Goal: Task Accomplishment & Management: Manage account settings

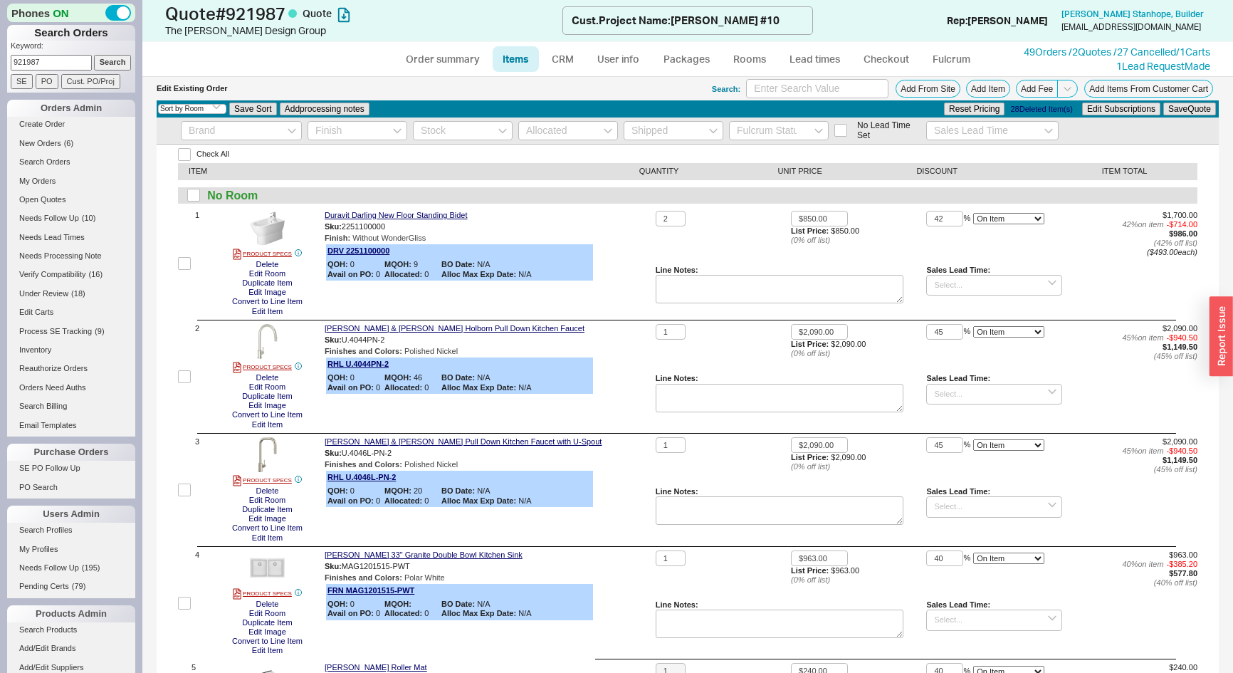
select select "3"
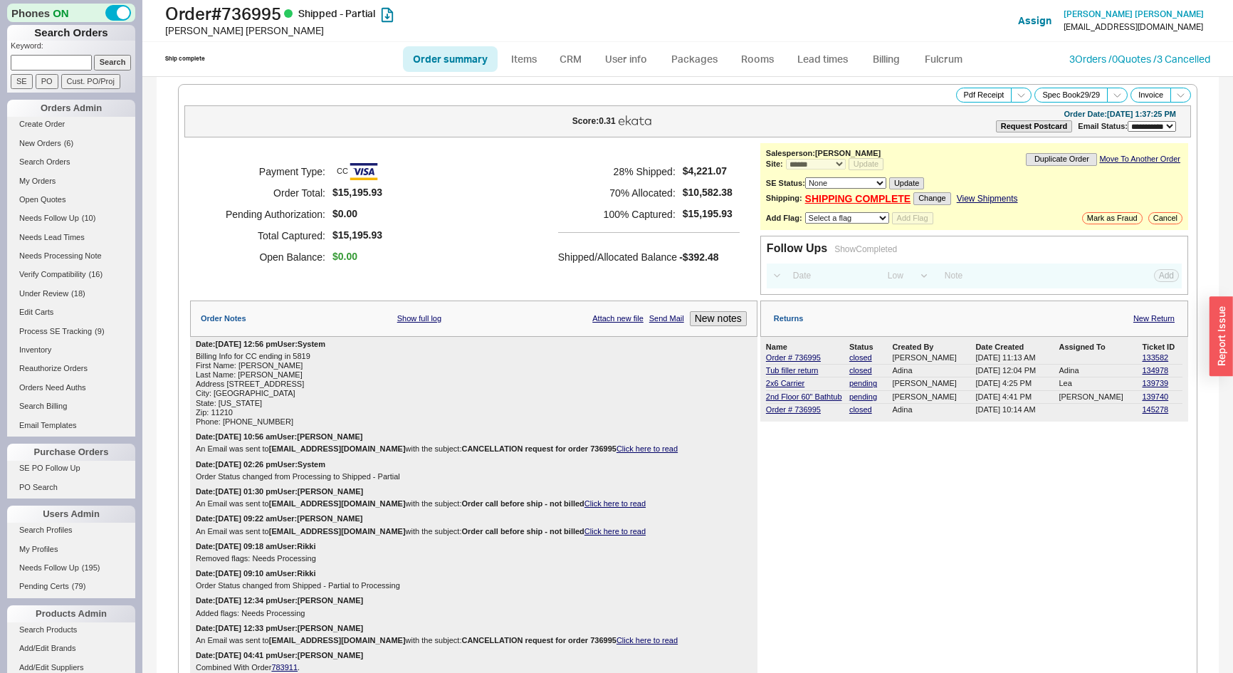
select select "**"
select select "*"
select select "LOW"
select select "3"
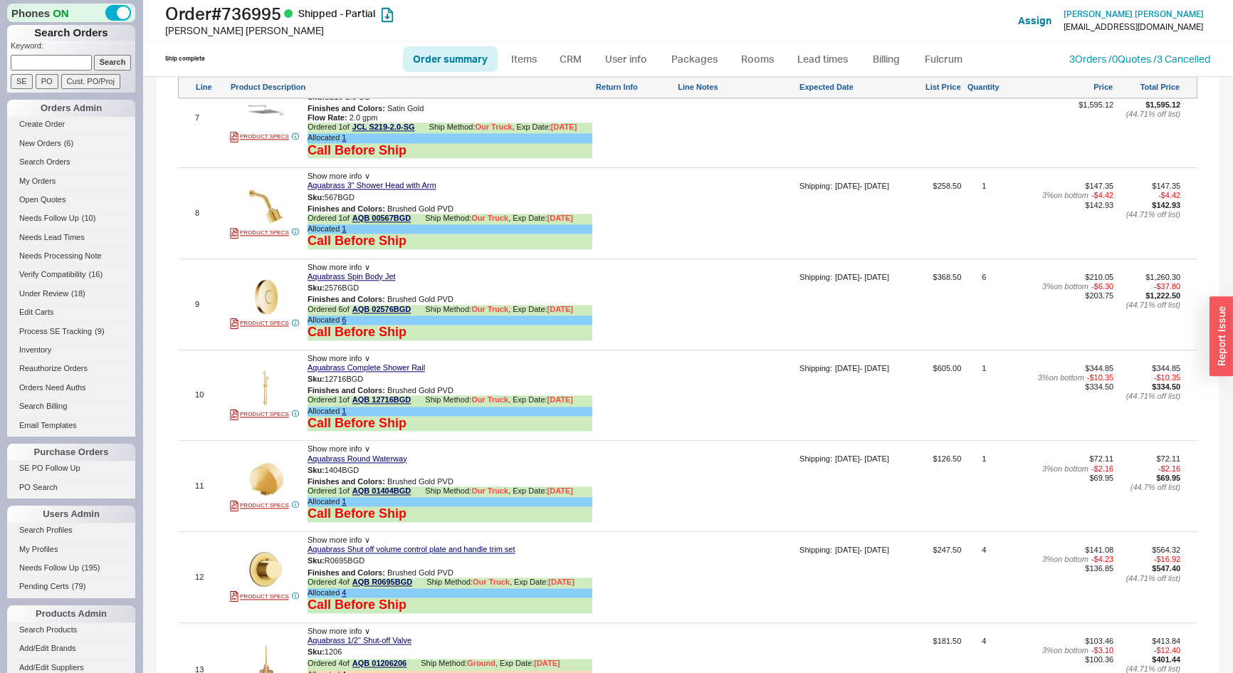
click at [442, 57] on link "Order summary" at bounding box center [450, 59] width 95 height 26
select select "**"
select select "*"
select select "LOW"
select select "3"
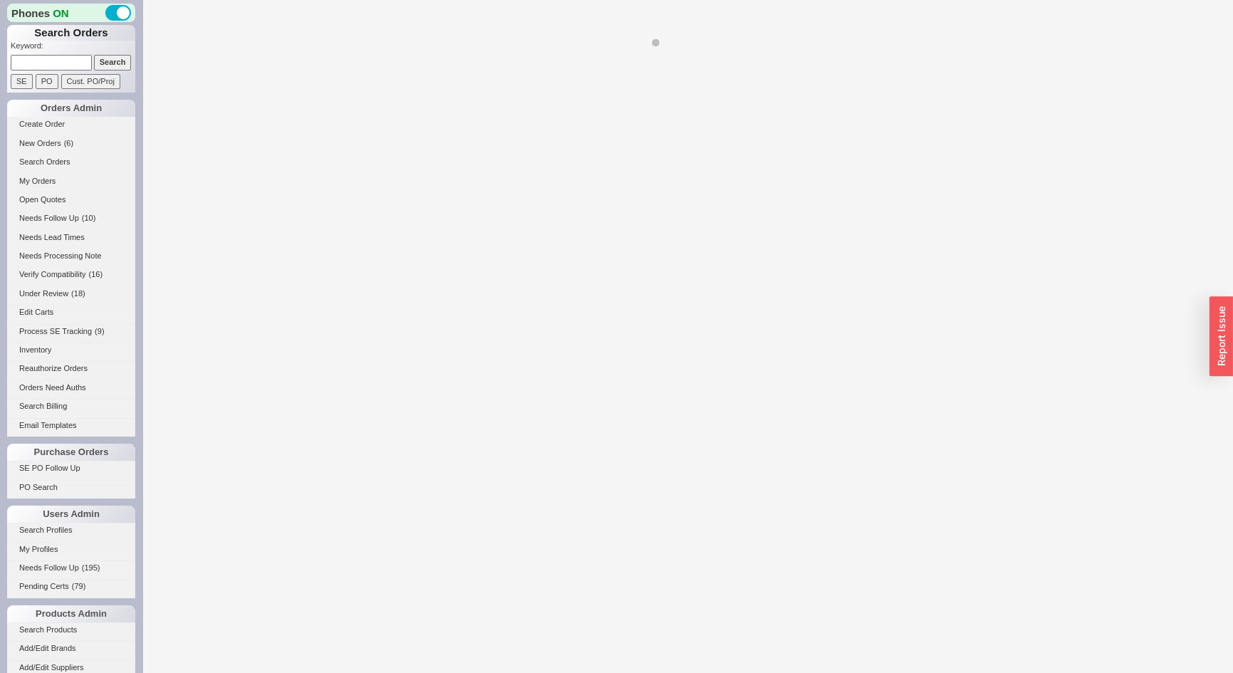
select select "**"
select select "LOW"
select select "3"
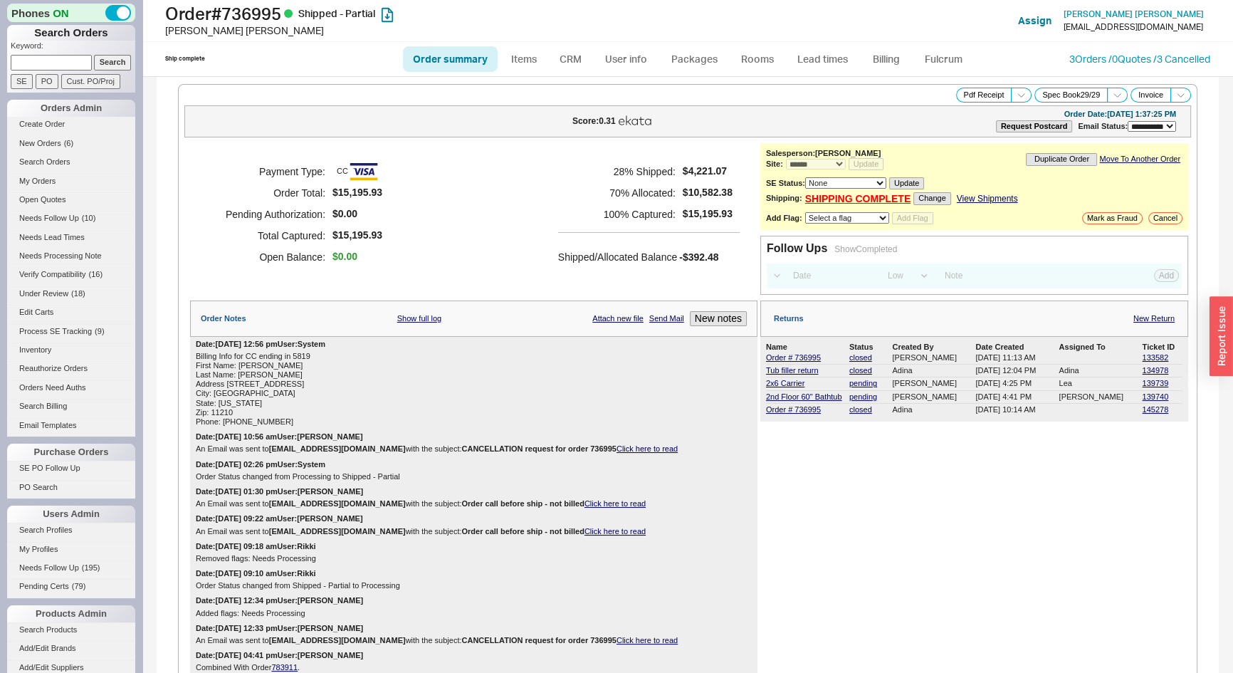
select select "*"
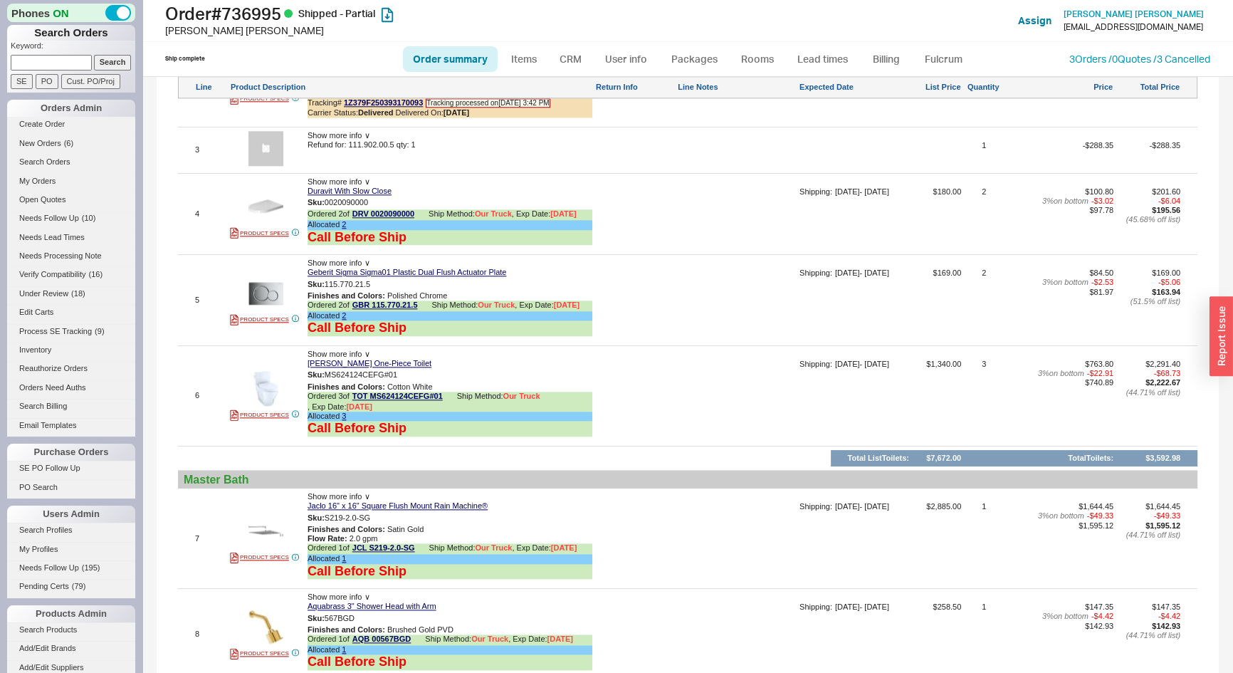
scroll to position [1657, 0]
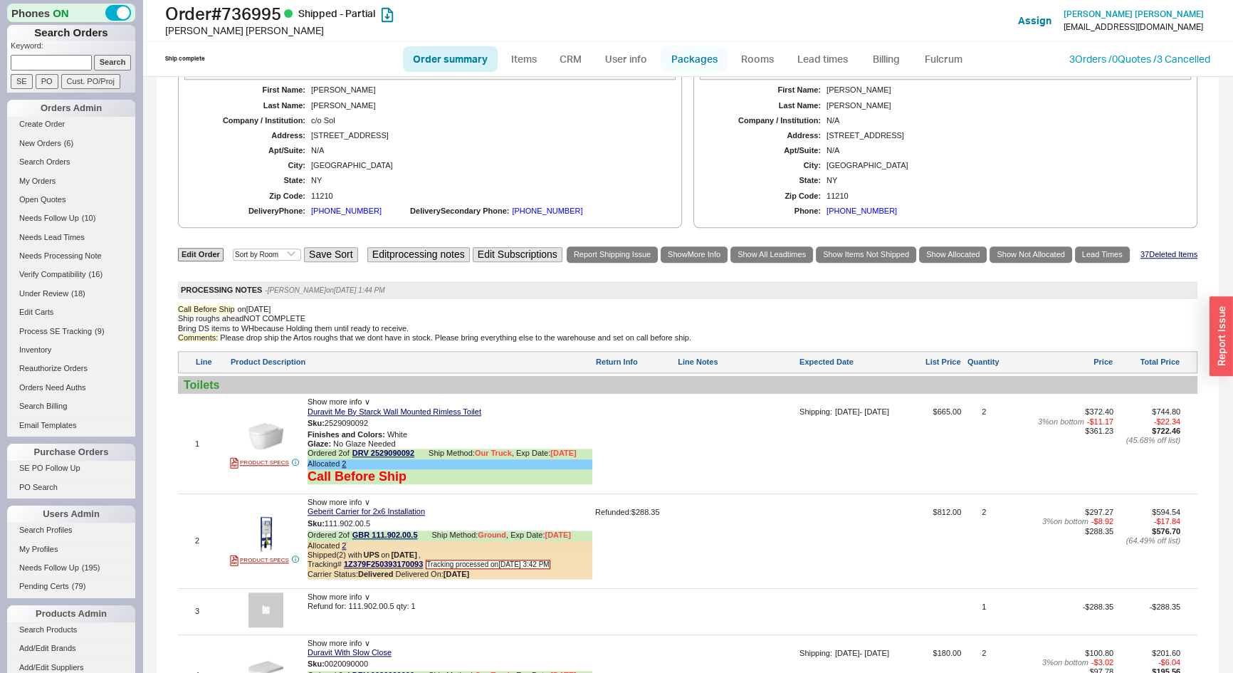
click at [690, 61] on link "Packages" at bounding box center [694, 59] width 67 height 26
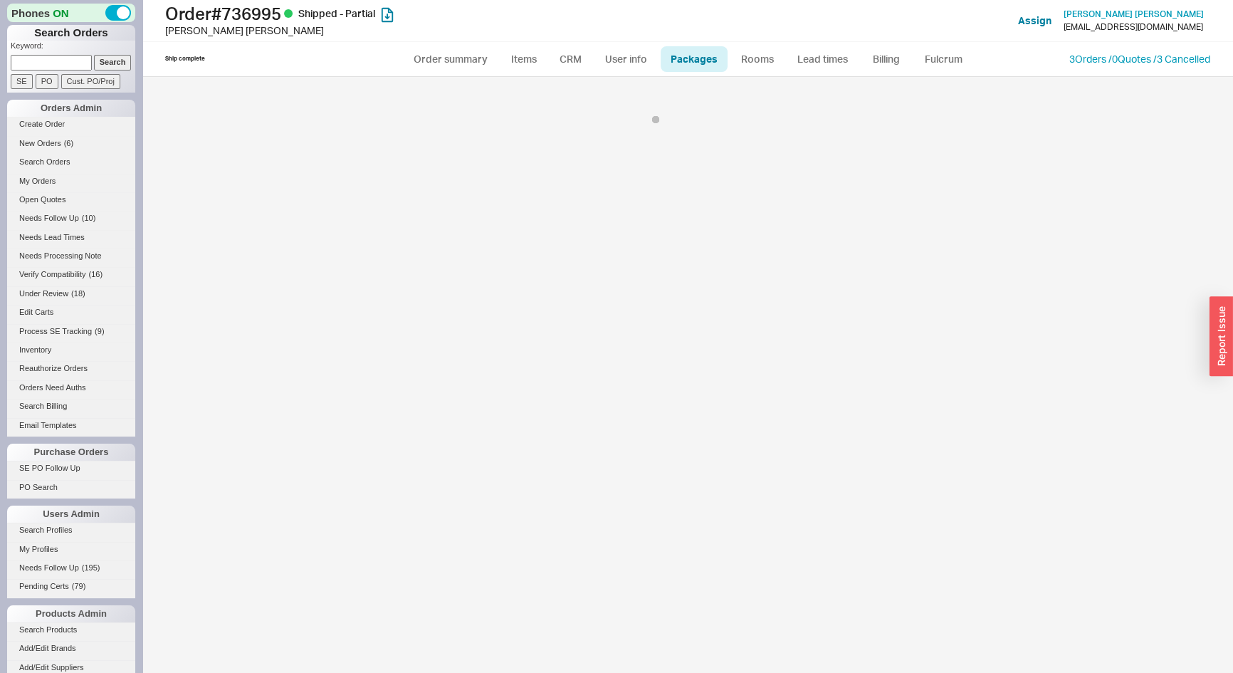
select select "Call Before Ship"
select select "8"
select select "Call Before Ship"
select select "8"
select select "Call Before Ship"
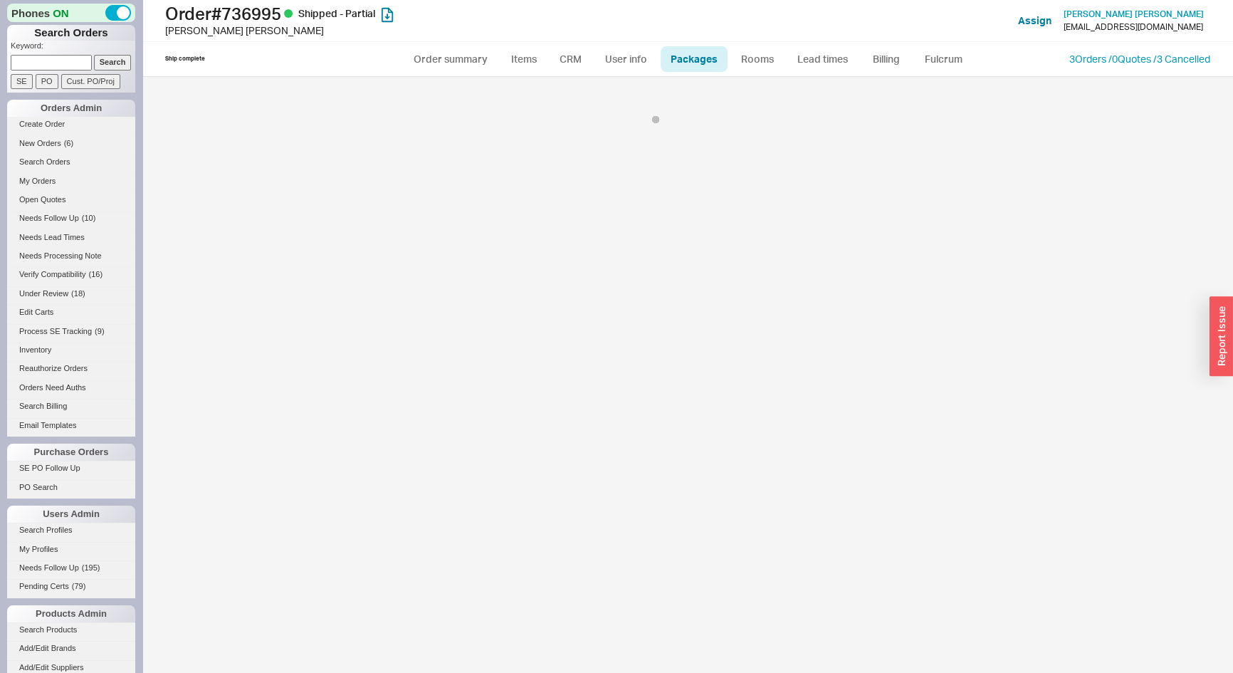
select select "8"
select select "Call Before Ship"
select select "8"
select select "Call Before Ship"
select select "8"
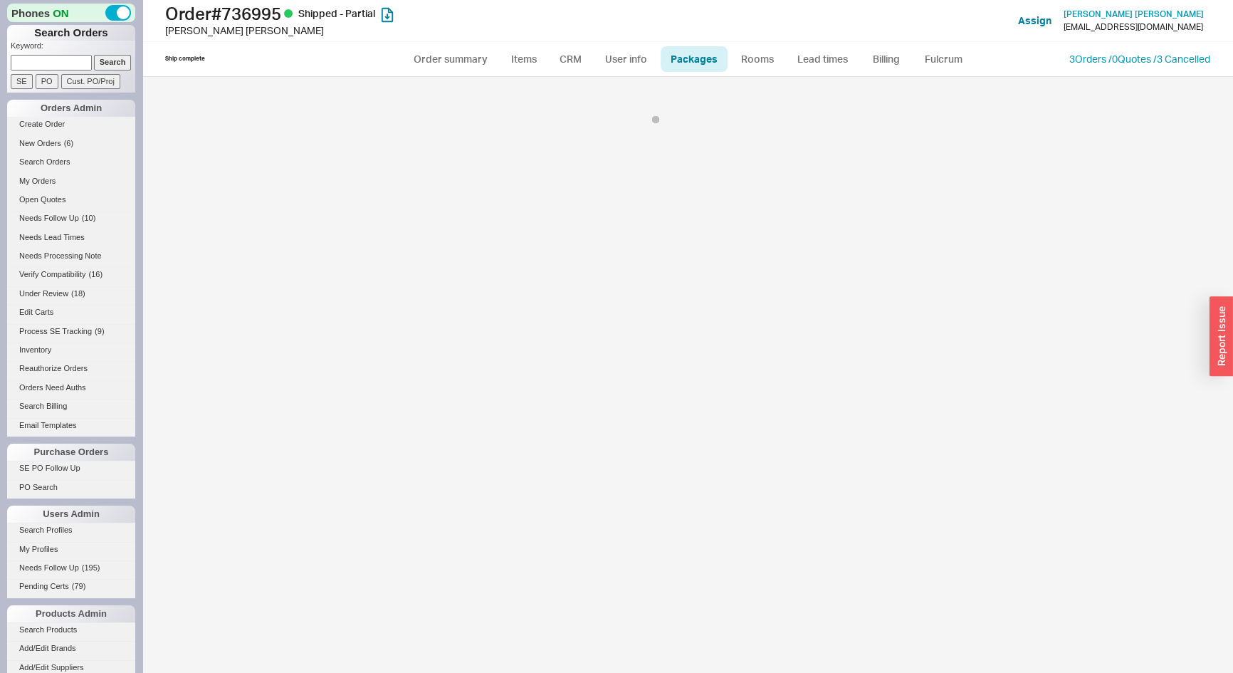
select select "Call Before Ship"
select select "8"
select select "Call Before Ship"
select select "8"
select select "Call Before Ship"
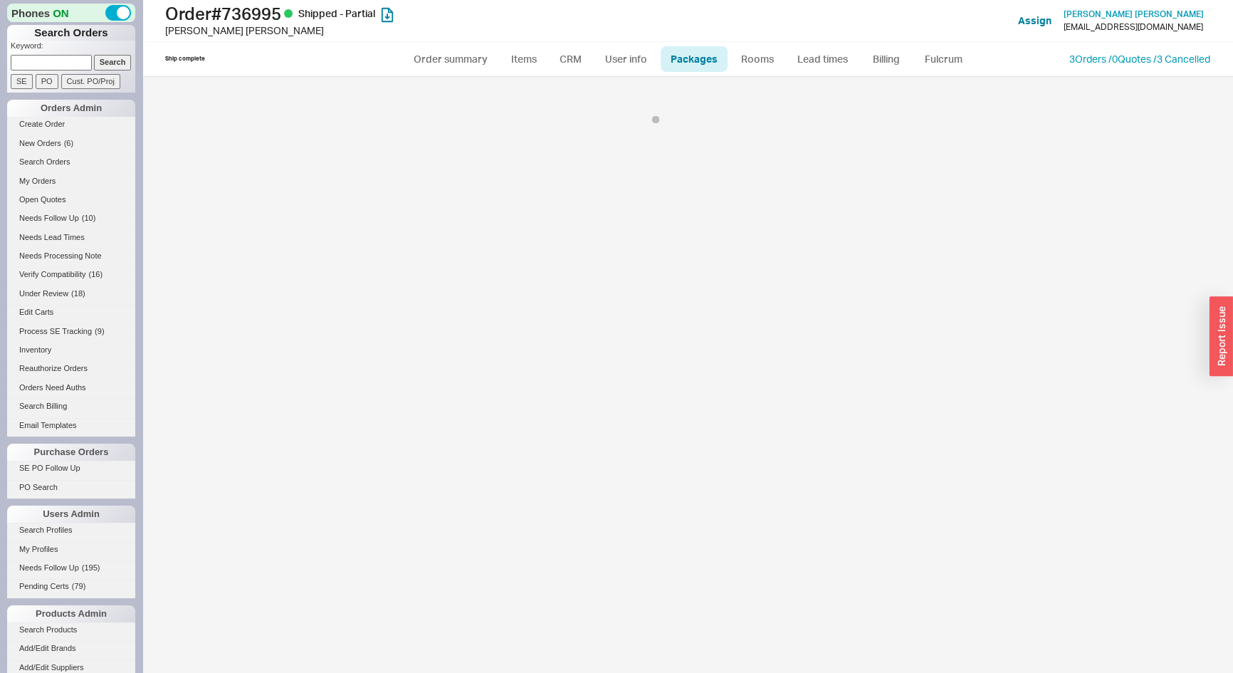
select select "8"
select select "Call Before Ship"
select select "8"
select select "Call Before Ship"
select select "8"
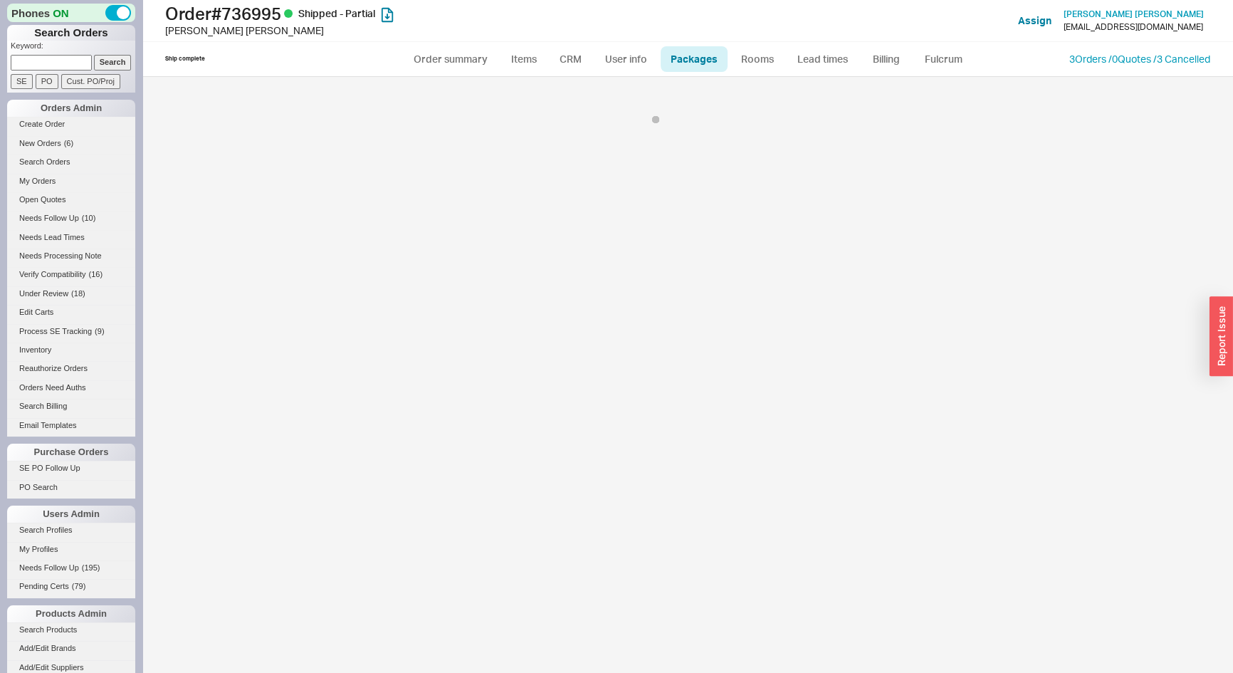
select select "Call Before Ship"
select select "8"
select select "Call Before Ship"
select select "8"
select select "Call Before Ship"
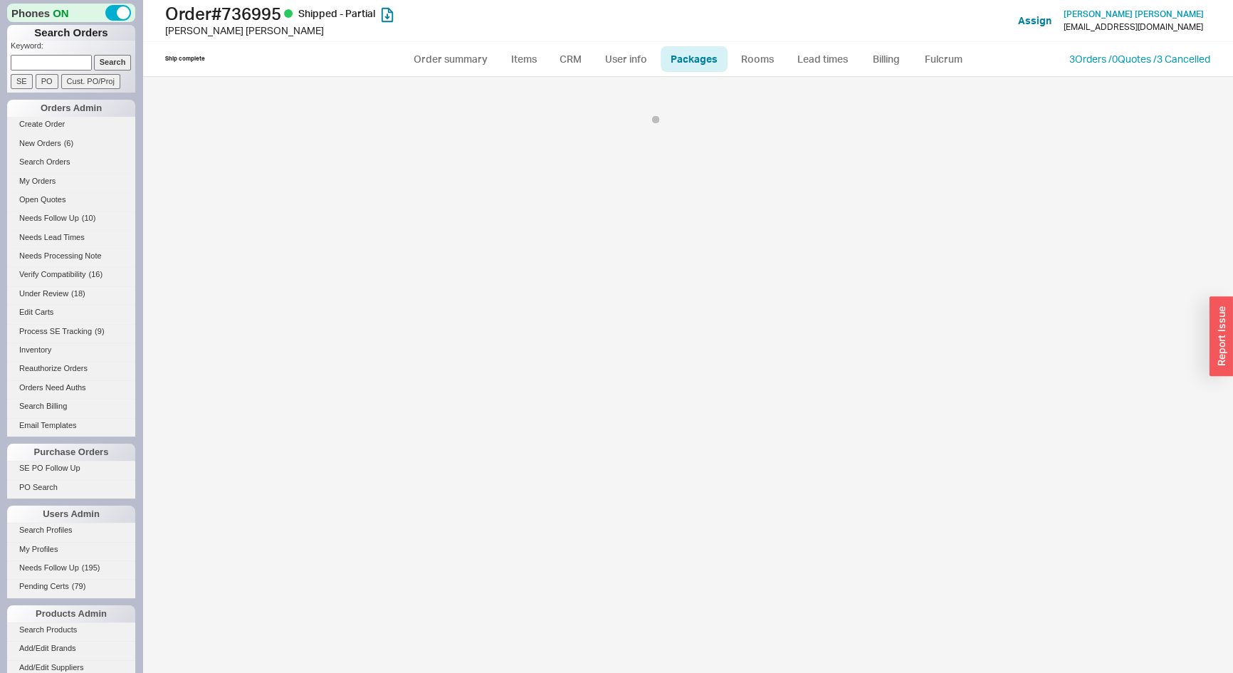
select select "8"
select select "Call Before Ship"
select select "8"
select select "Call Before Ship"
select select "8"
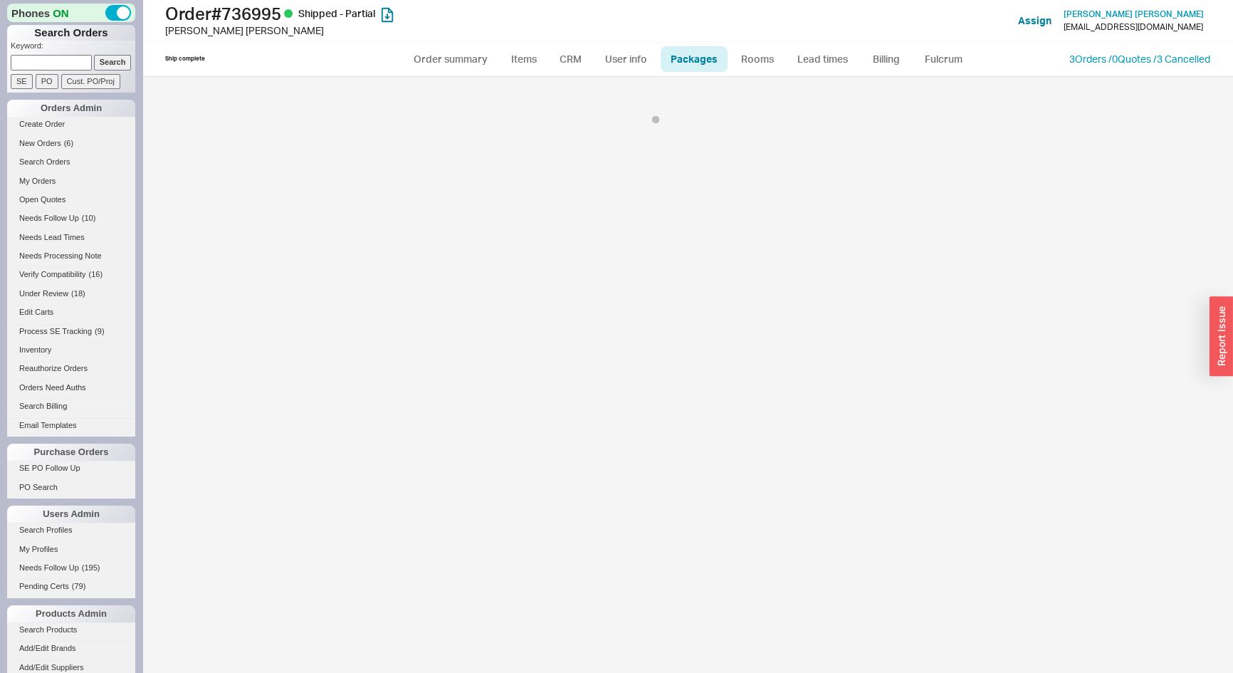
select select "Call Before Ship"
select select "8"
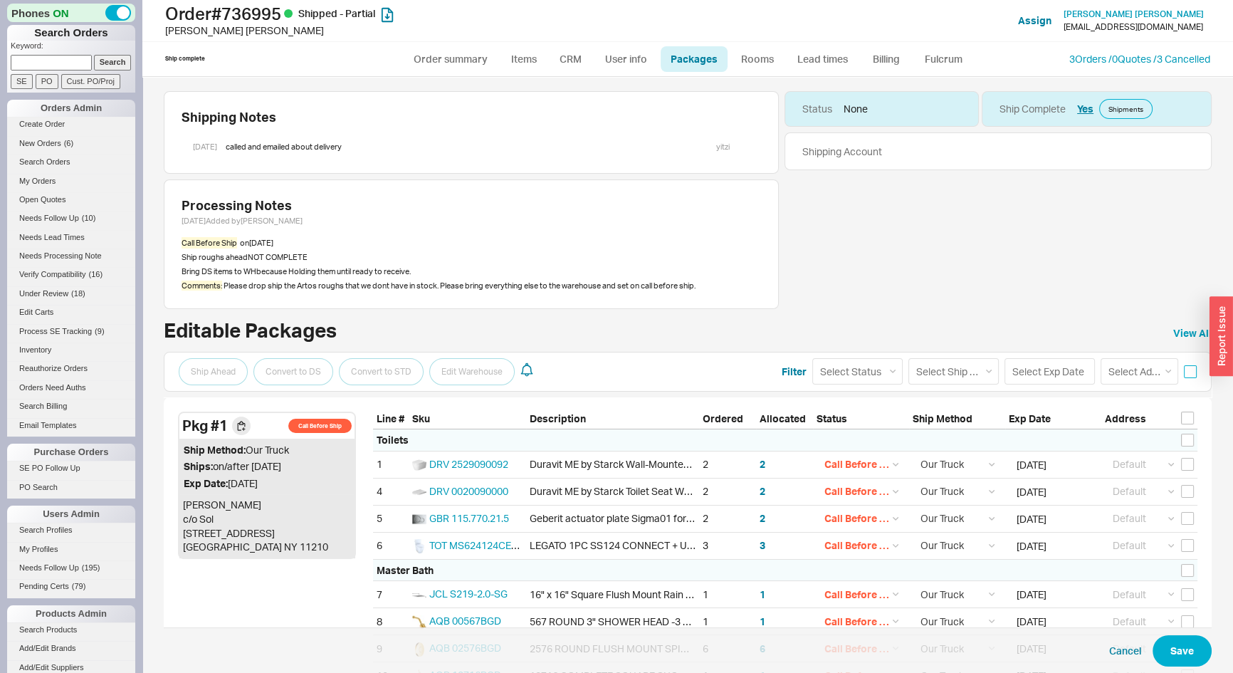
click at [1186, 372] on input "checkbox" at bounding box center [1190, 371] width 13 height 13
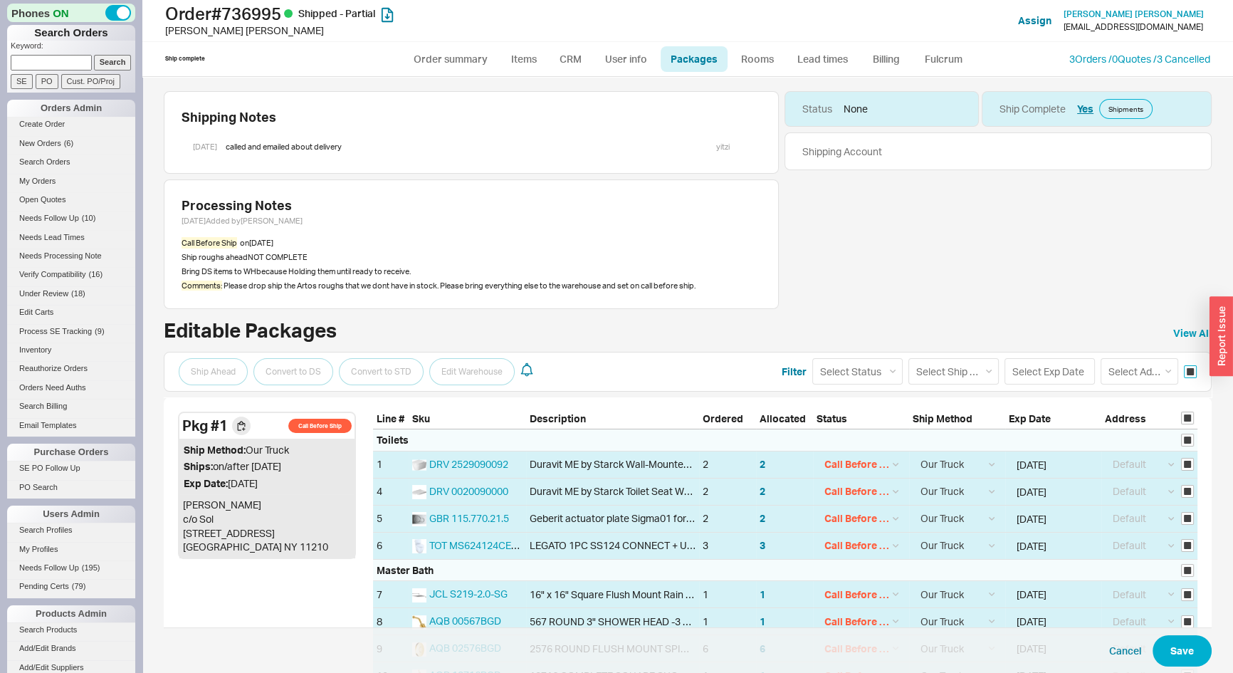
checkbox input "true"
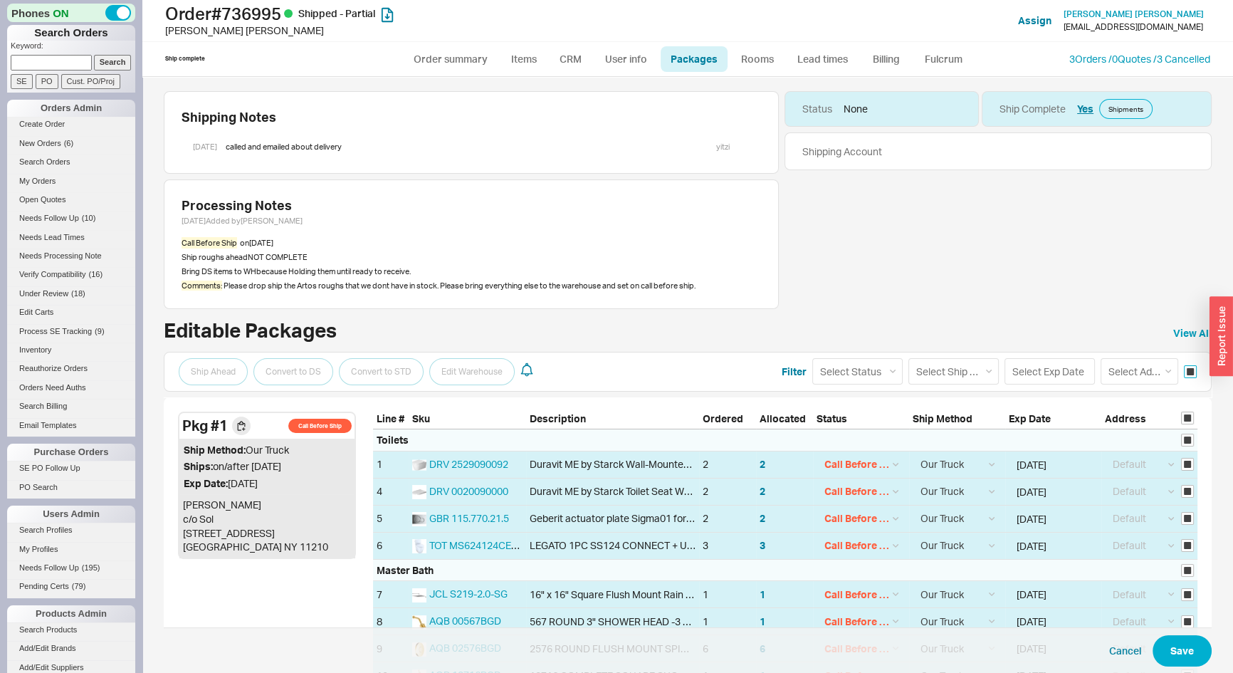
checkbox input "true"
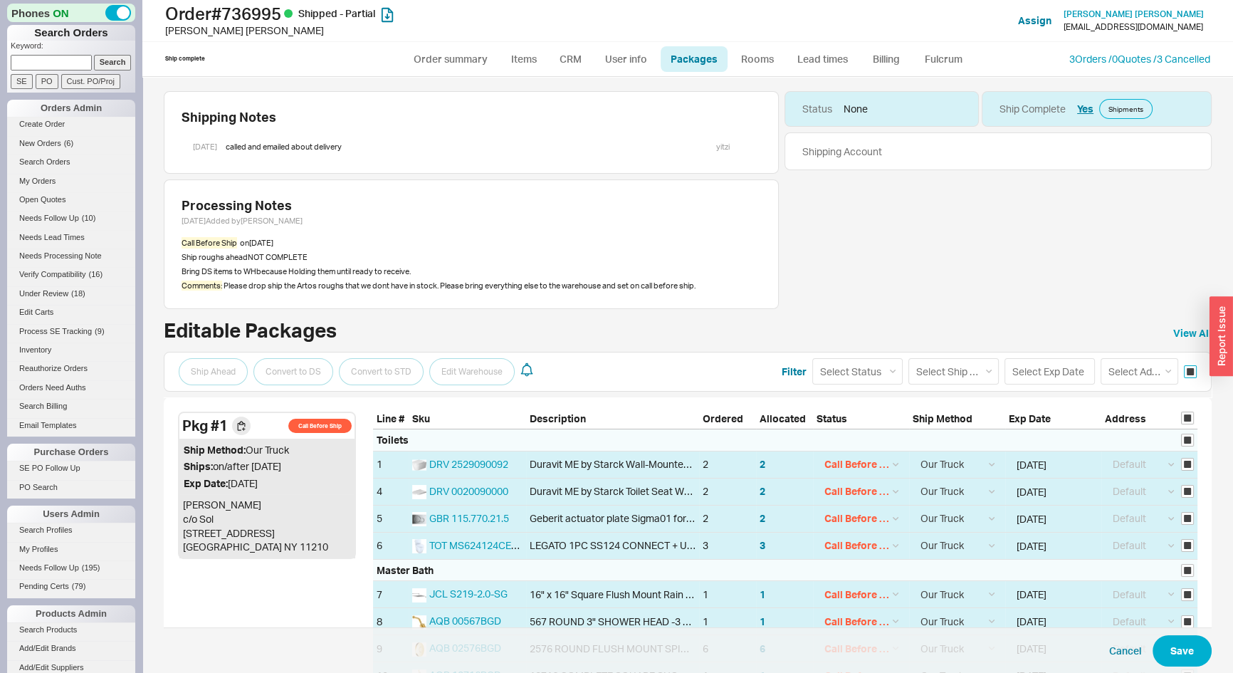
checkbox input "true"
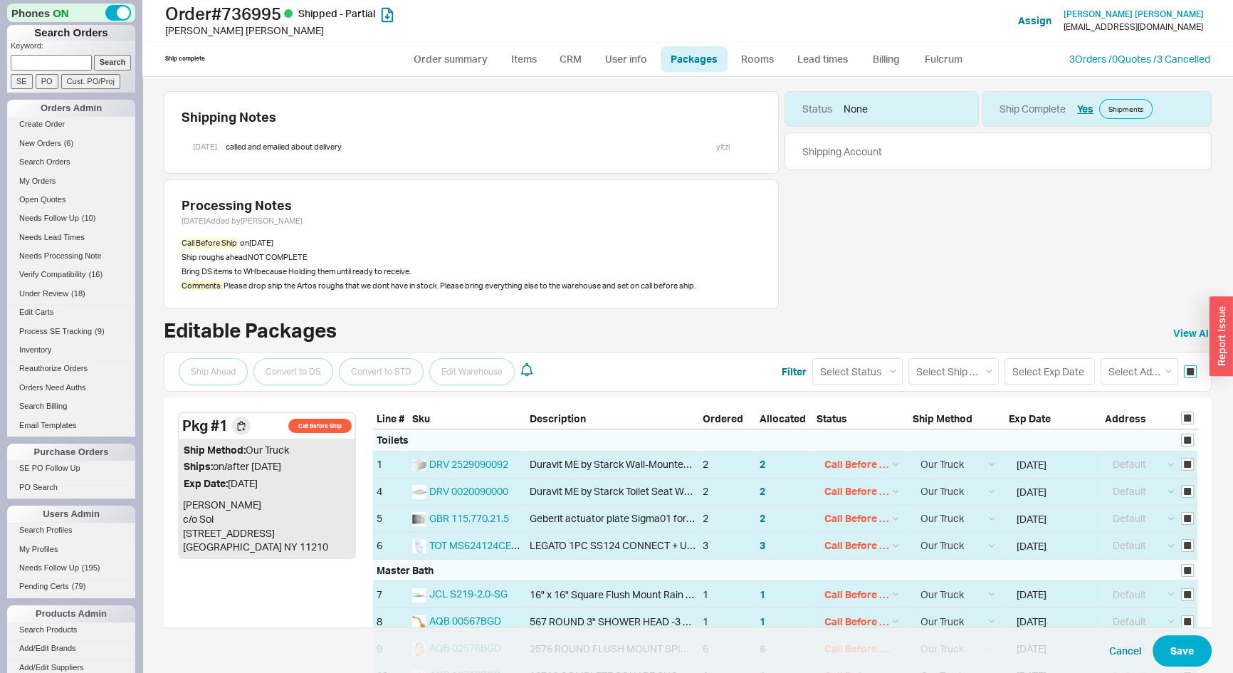
checkbox input "true"
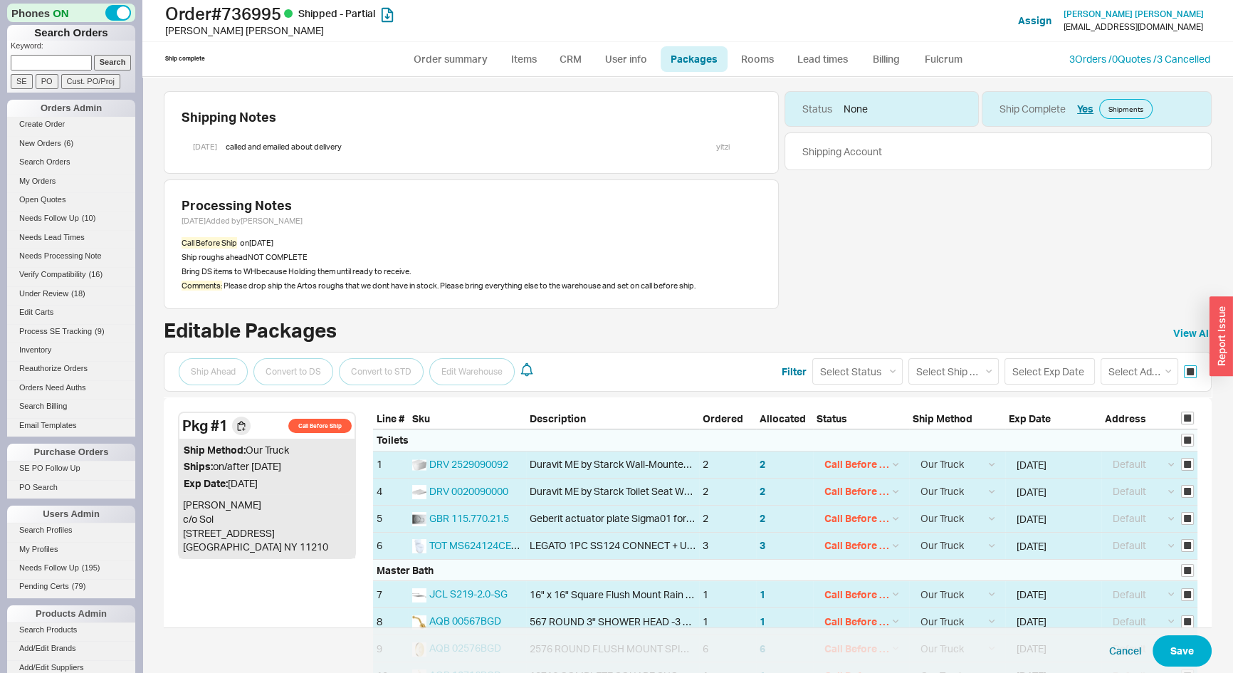
checkbox input "true"
click at [828, 373] on select "Select Status (none) On Hold Call Before Ship Hold for Balance" at bounding box center [858, 371] width 90 height 26
select select
click at [813, 358] on select "Select Status (none) On Hold Call Before Ship Hold for Balance" at bounding box center [858, 371] width 90 height 26
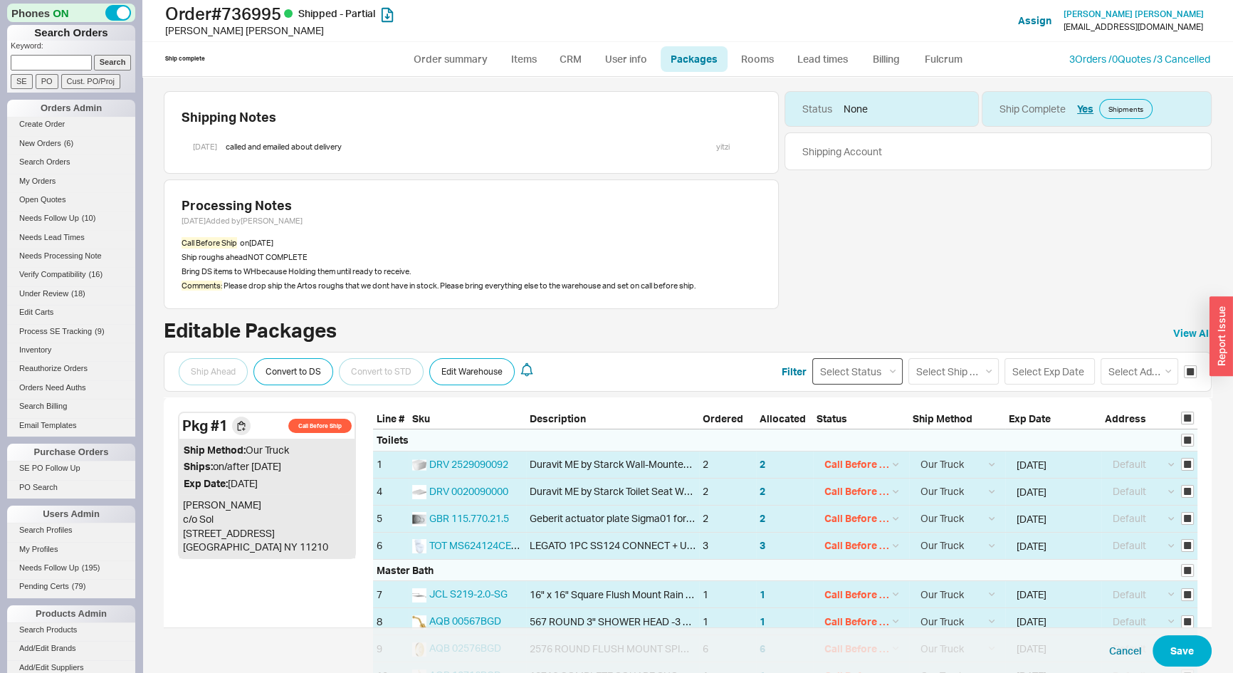
select select
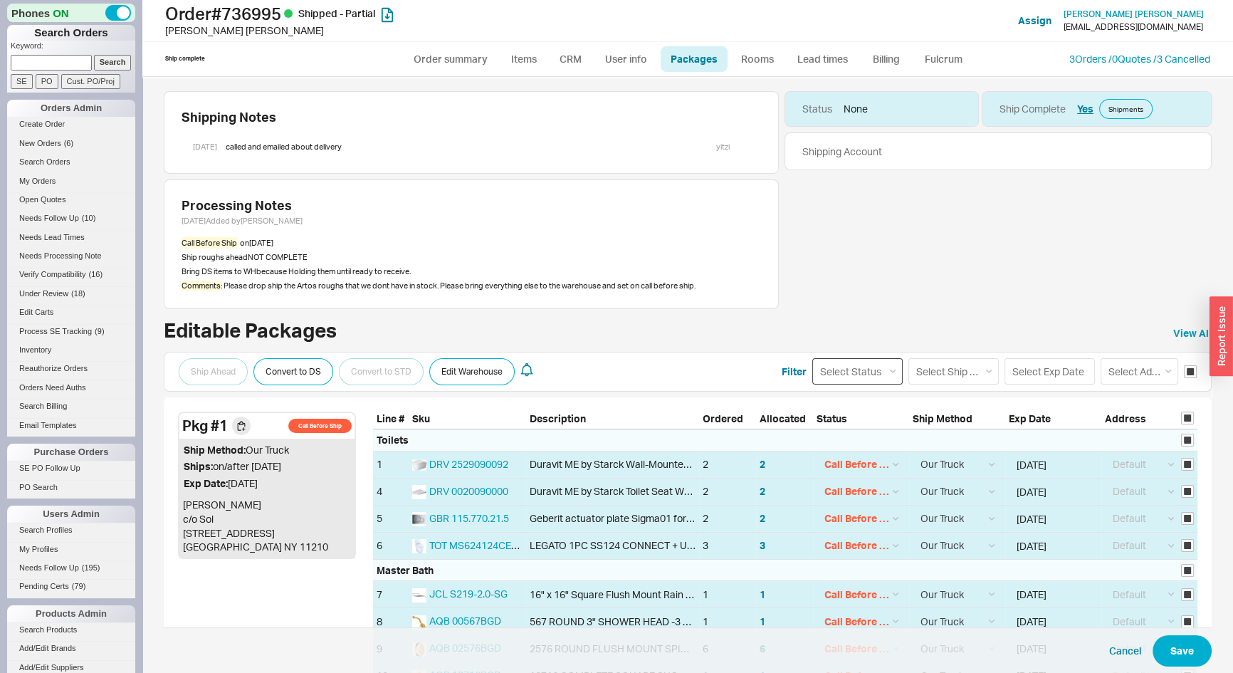
select select
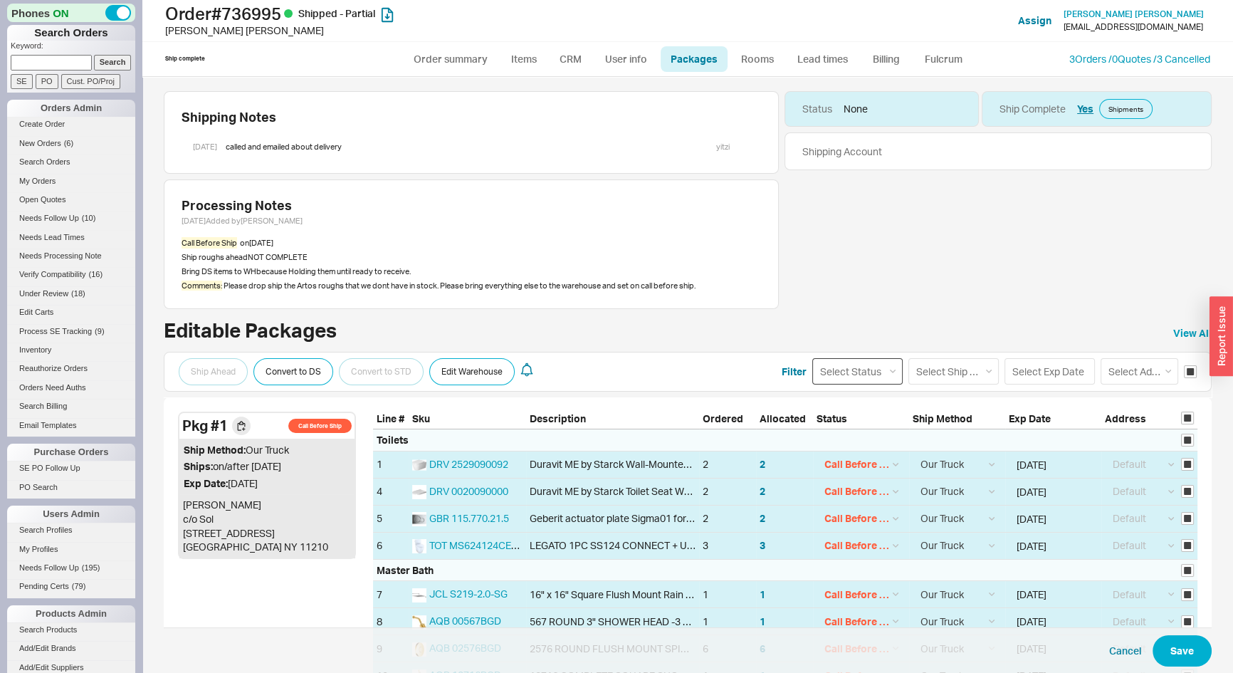
select select
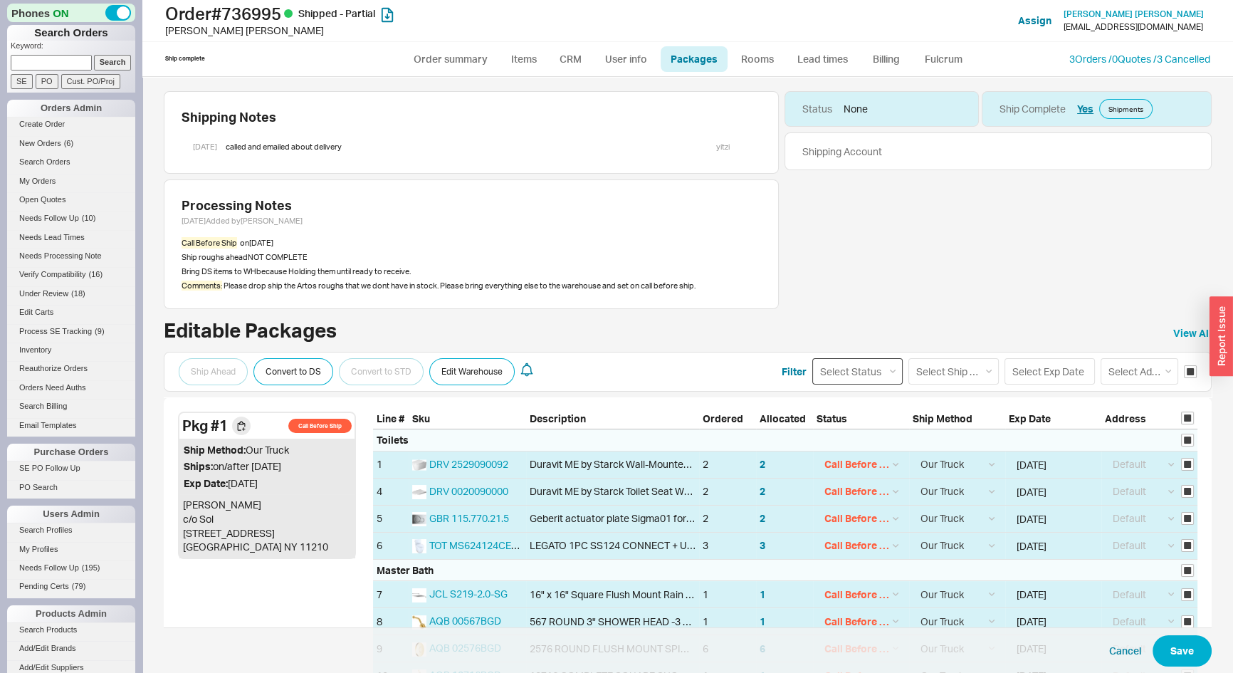
select select
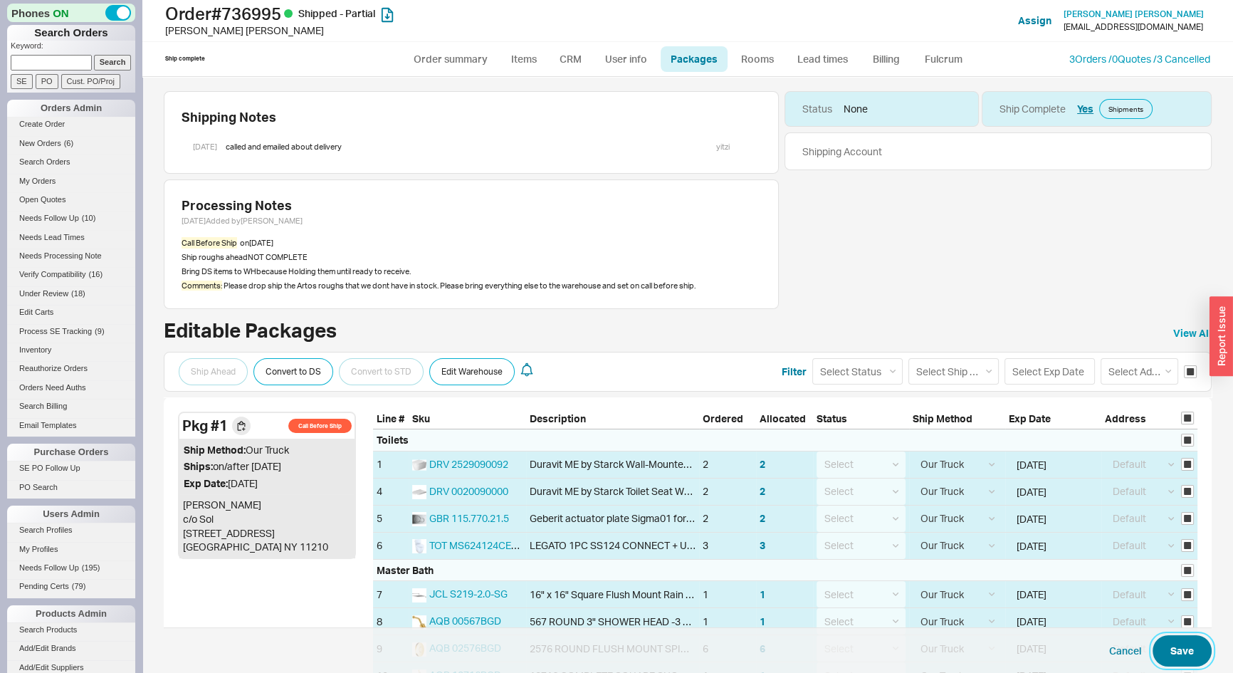
click at [1181, 647] on button "Save" at bounding box center [1182, 650] width 59 height 31
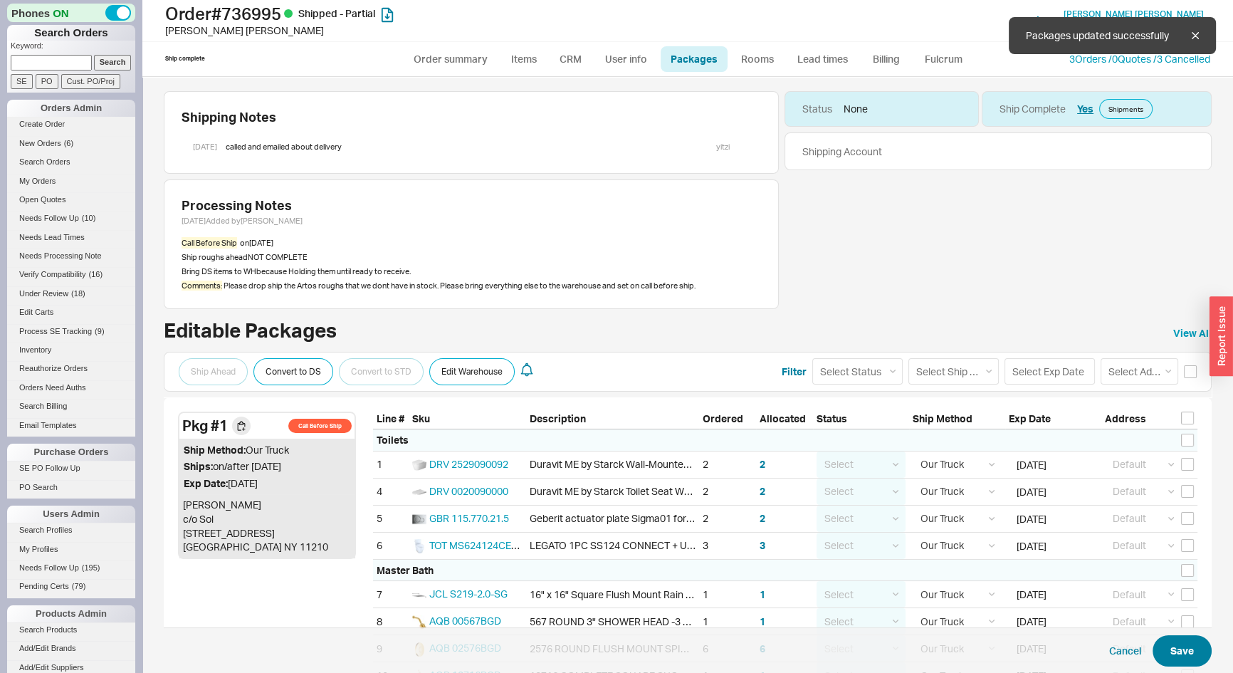
checkbox input "false"
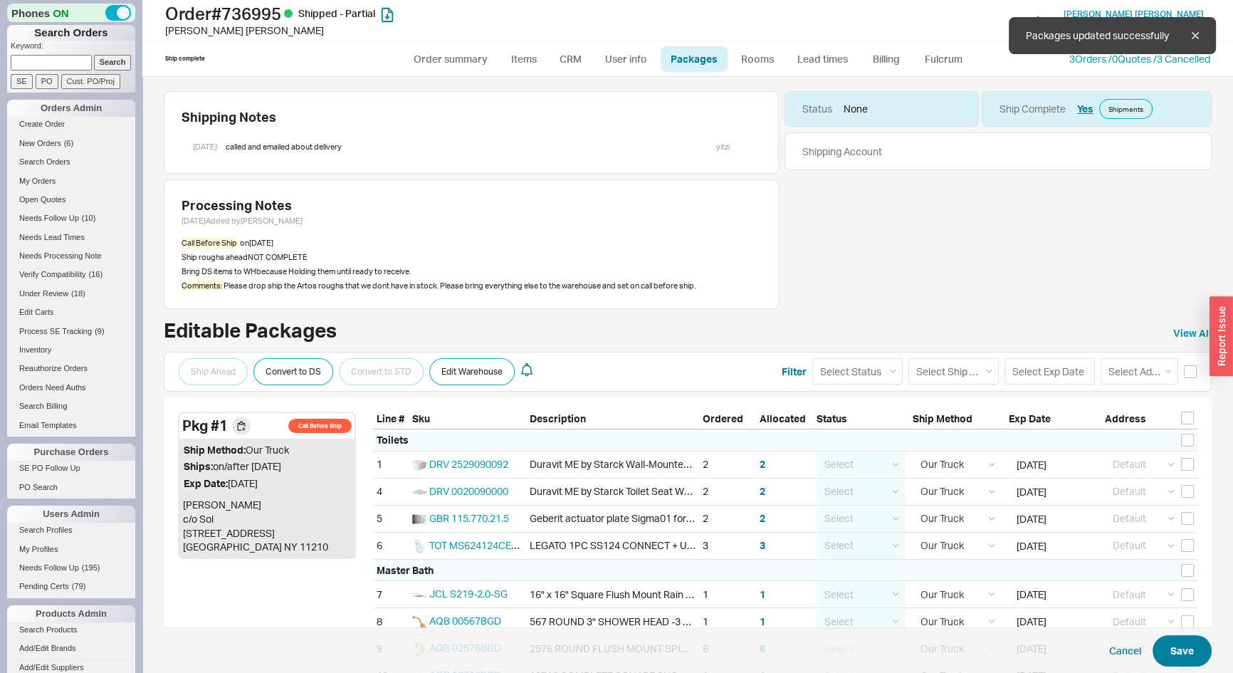
checkbox input "false"
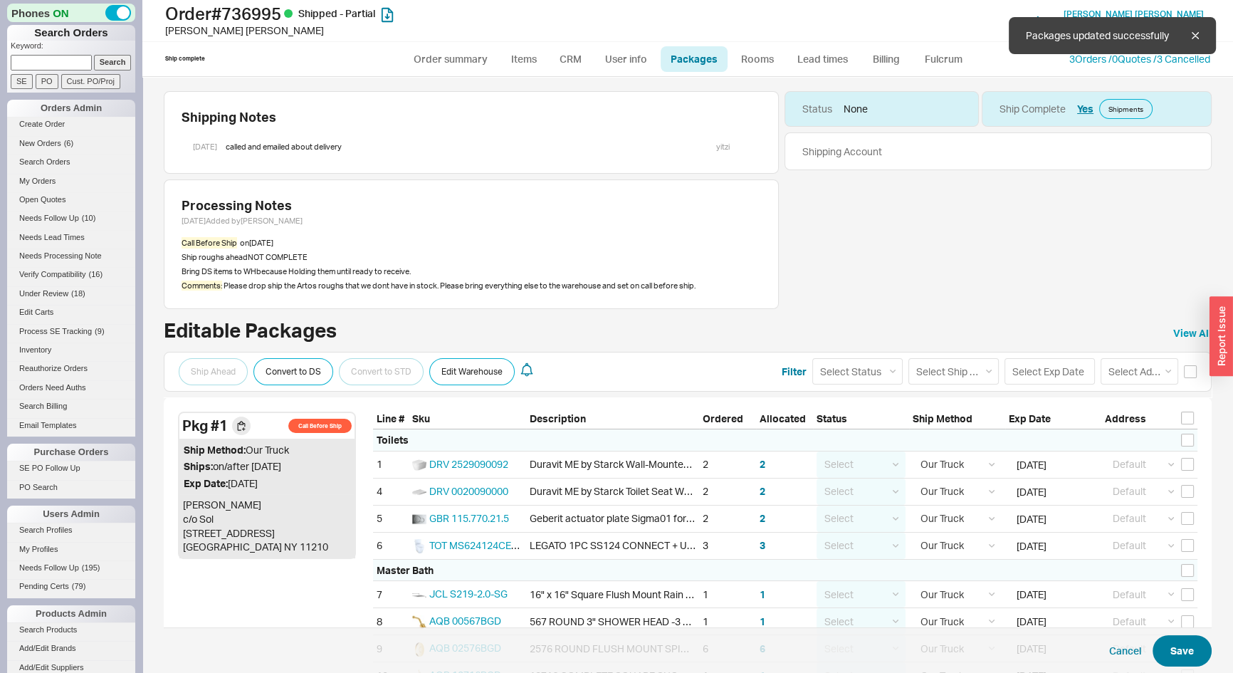
checkbox input "false"
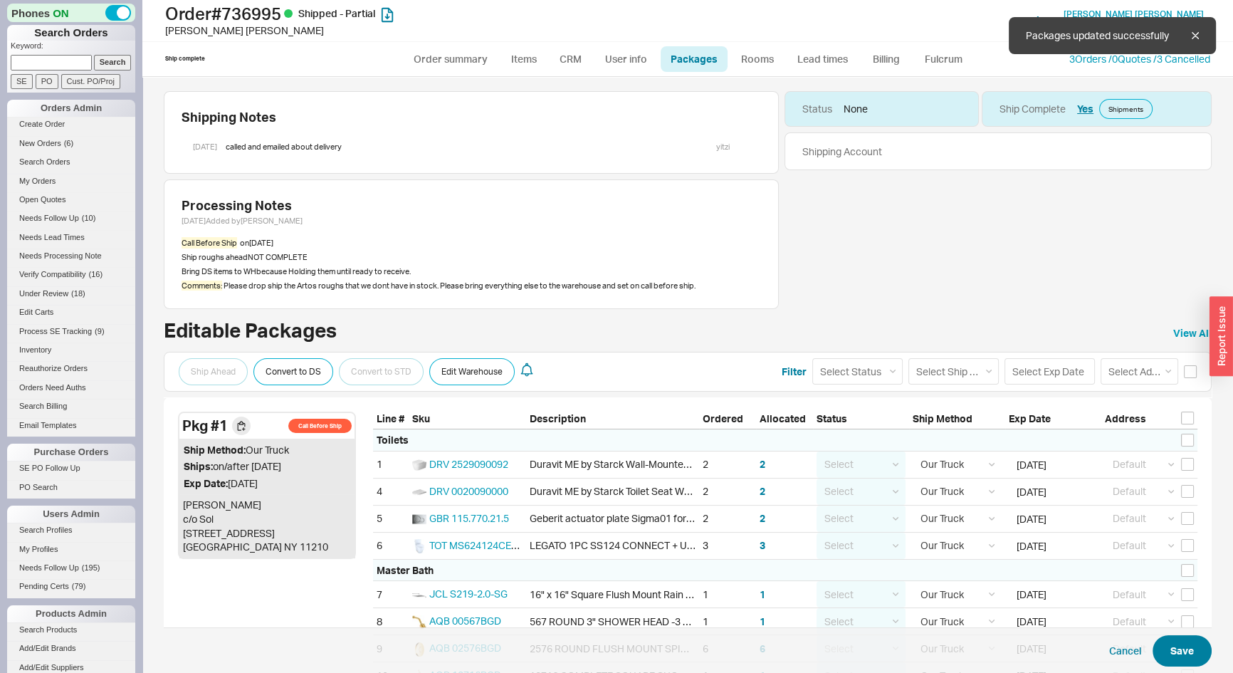
checkbox input "false"
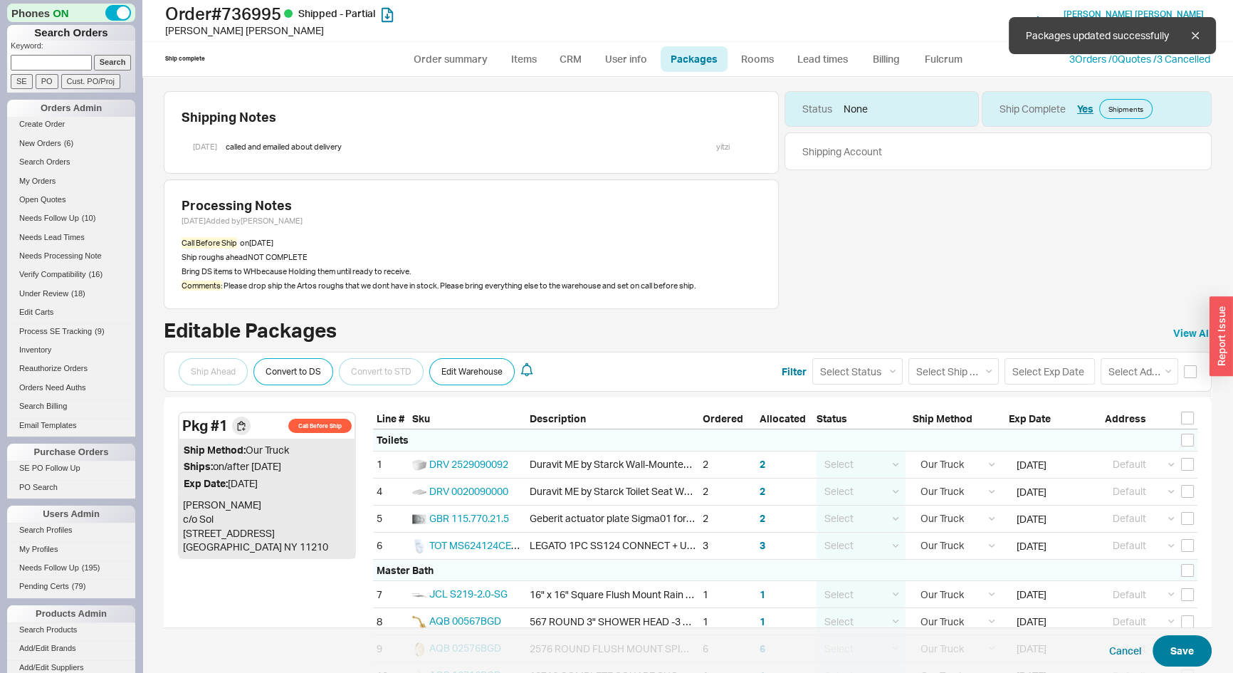
checkbox input "false"
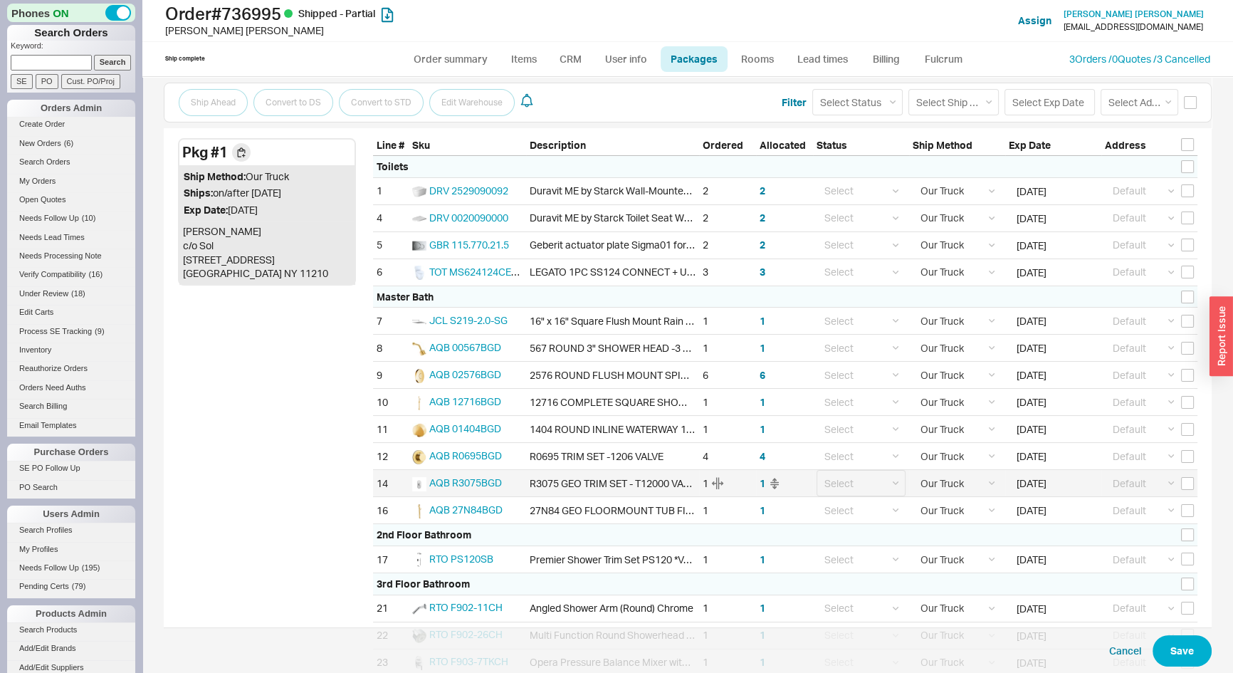
scroll to position [372, 0]
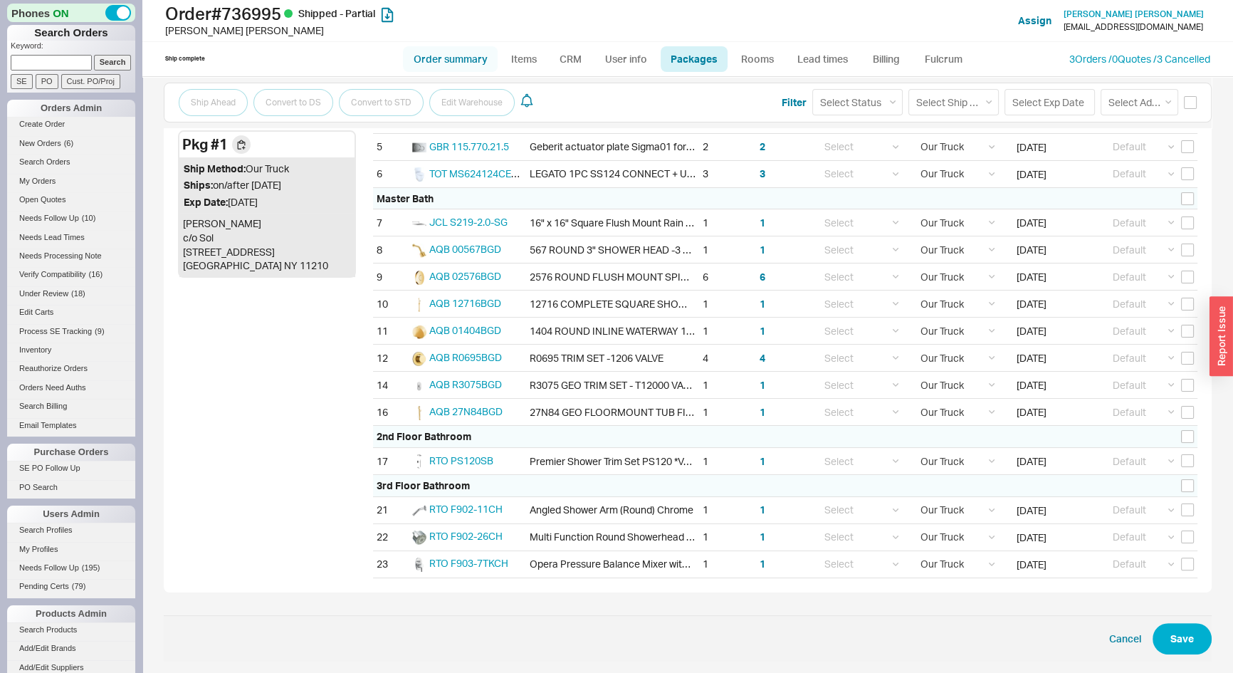
click at [464, 57] on link "Order summary" at bounding box center [450, 59] width 95 height 26
select select "**"
select select "*"
select select "LOW"
select select "3"
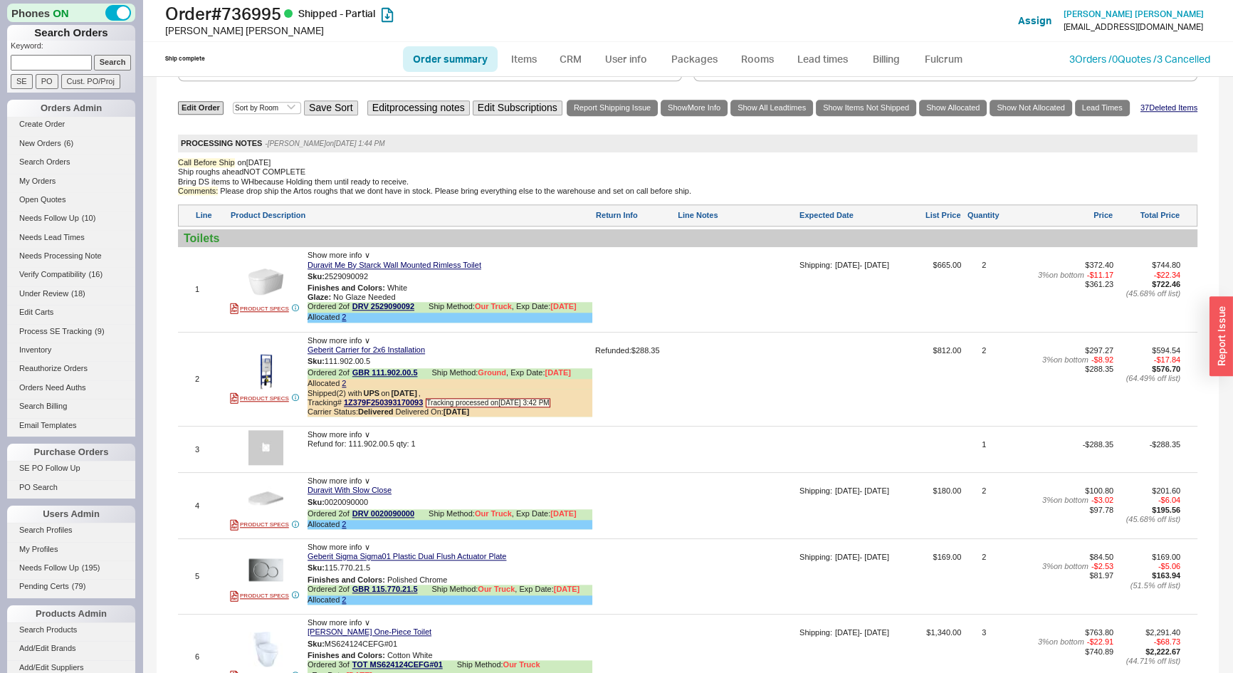
scroll to position [1748, 0]
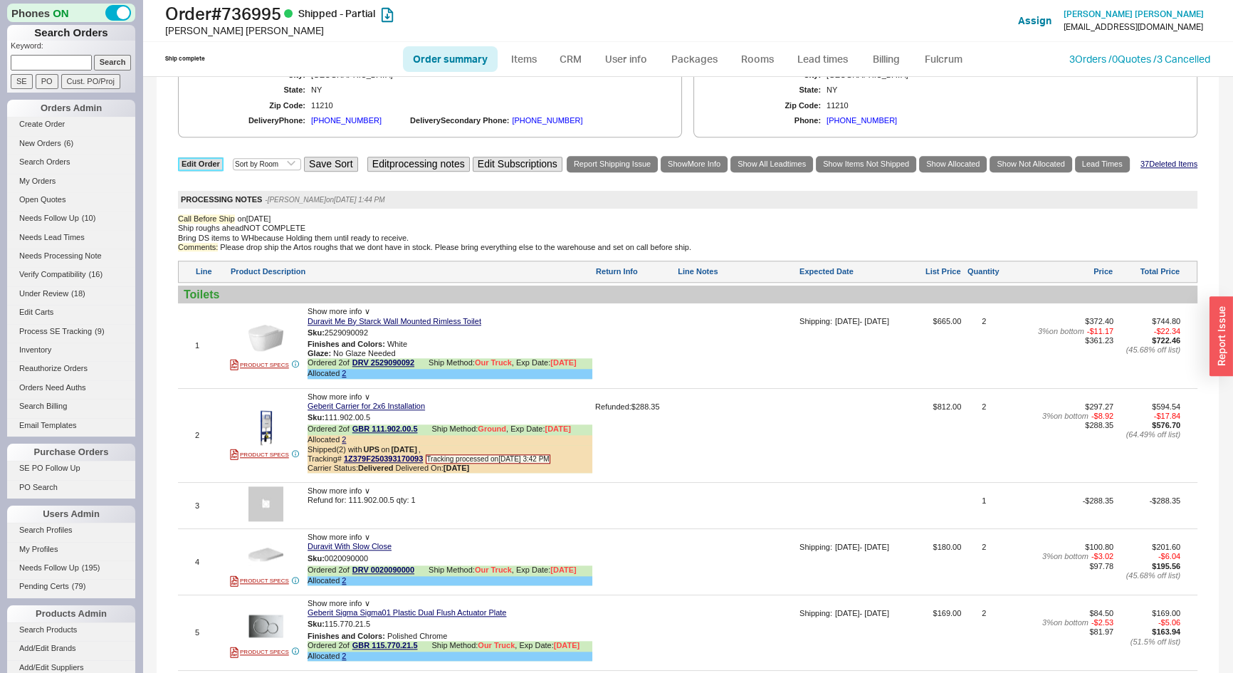
click at [204, 171] on link "Edit Order" at bounding box center [201, 164] width 46 height 14
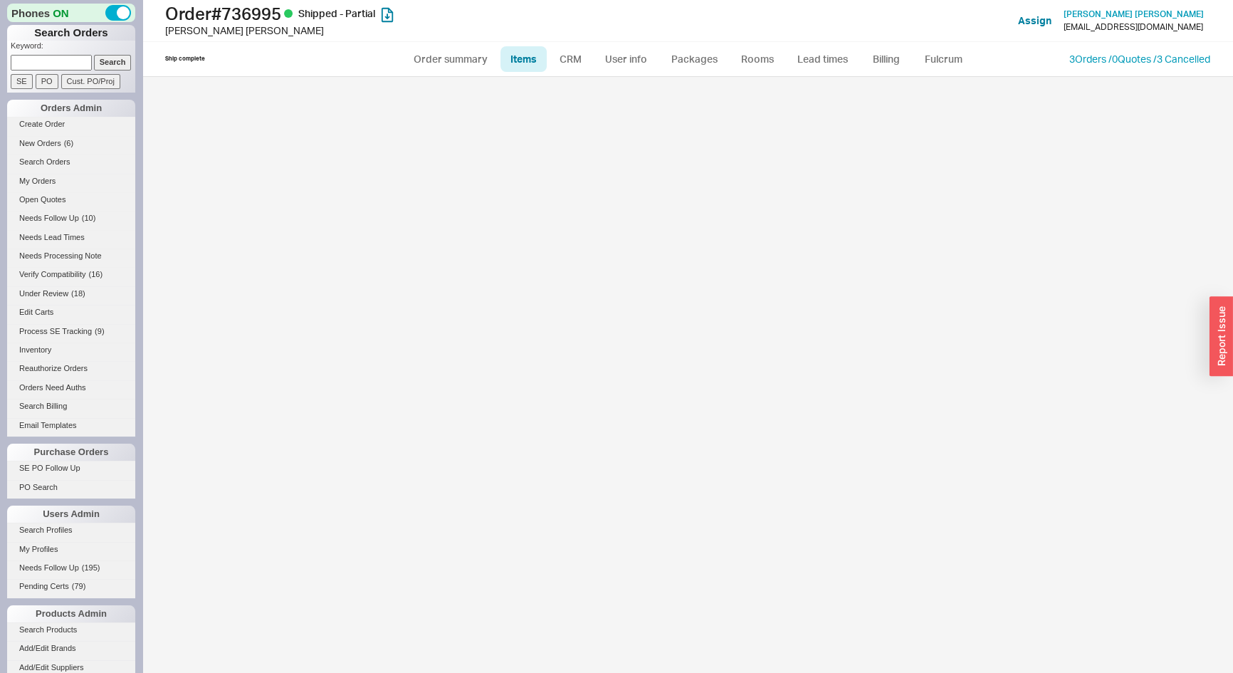
select select "3"
select select "AGGREGATED"
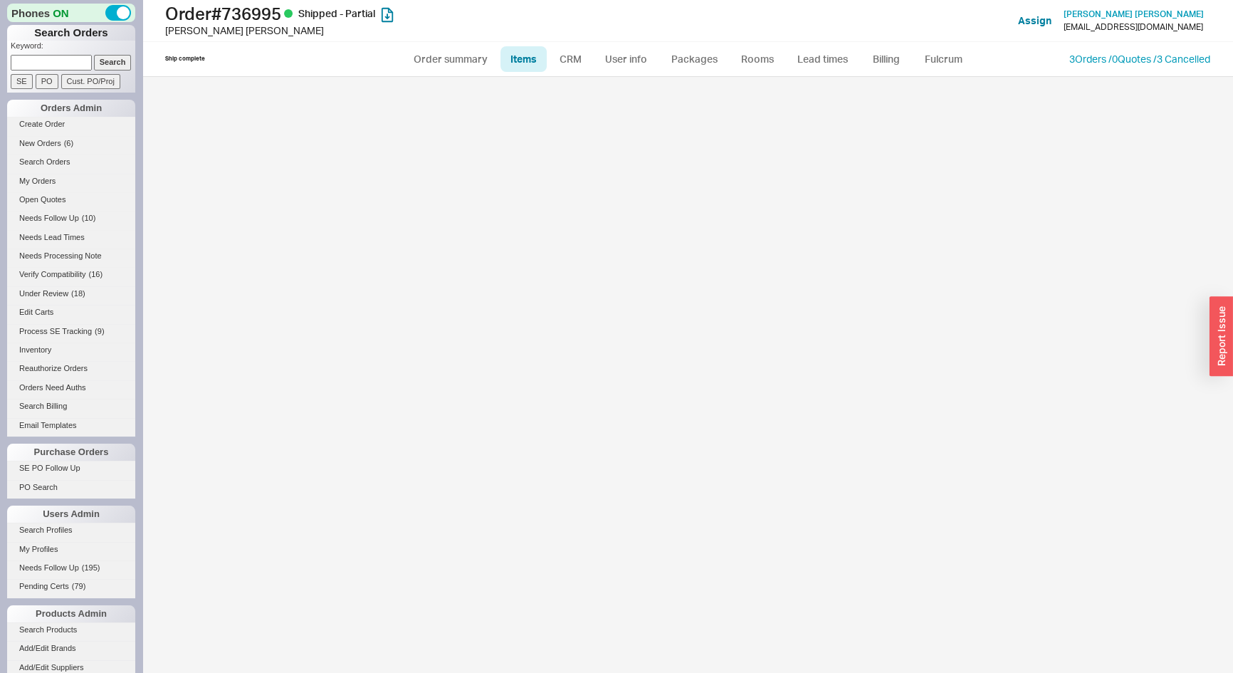
select select "AGGREGATED"
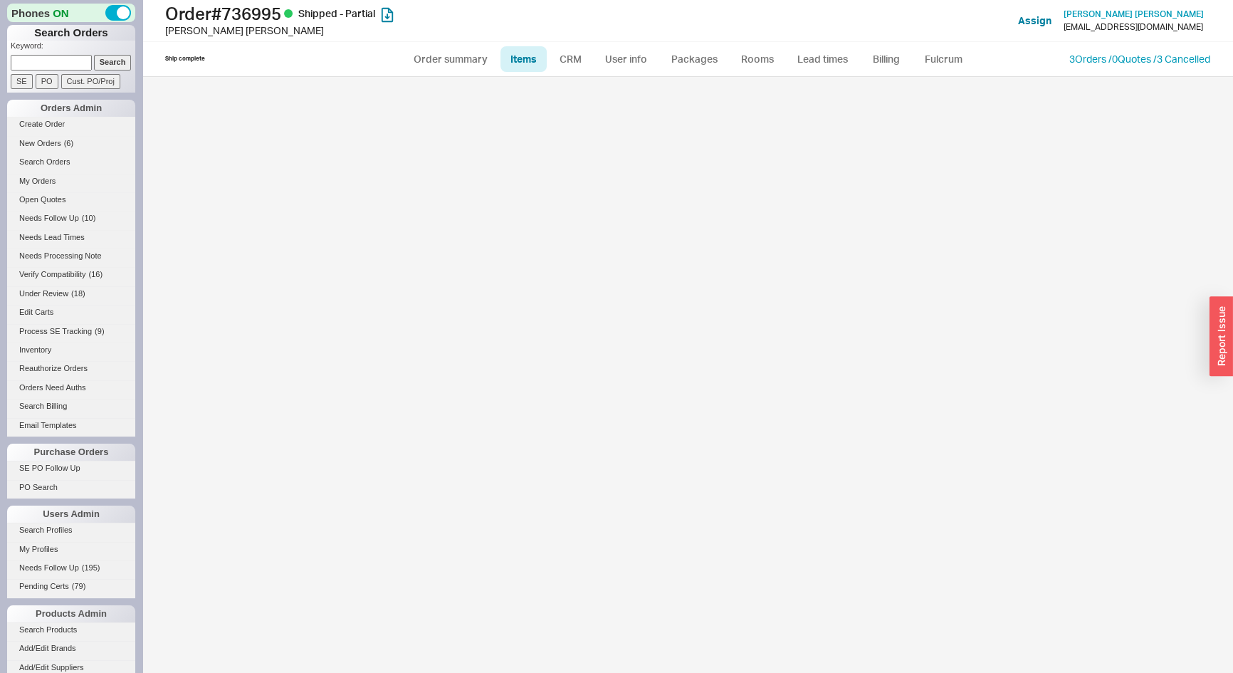
select select "AGGREGATED"
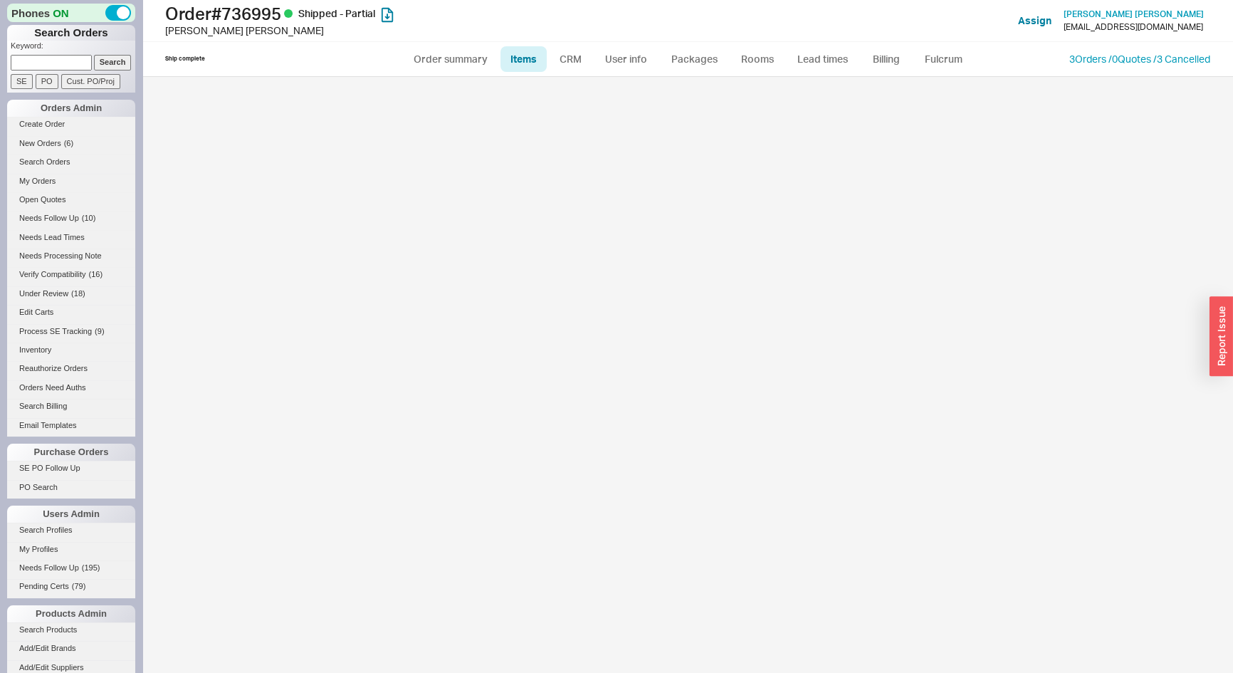
select select "AGGREGATED"
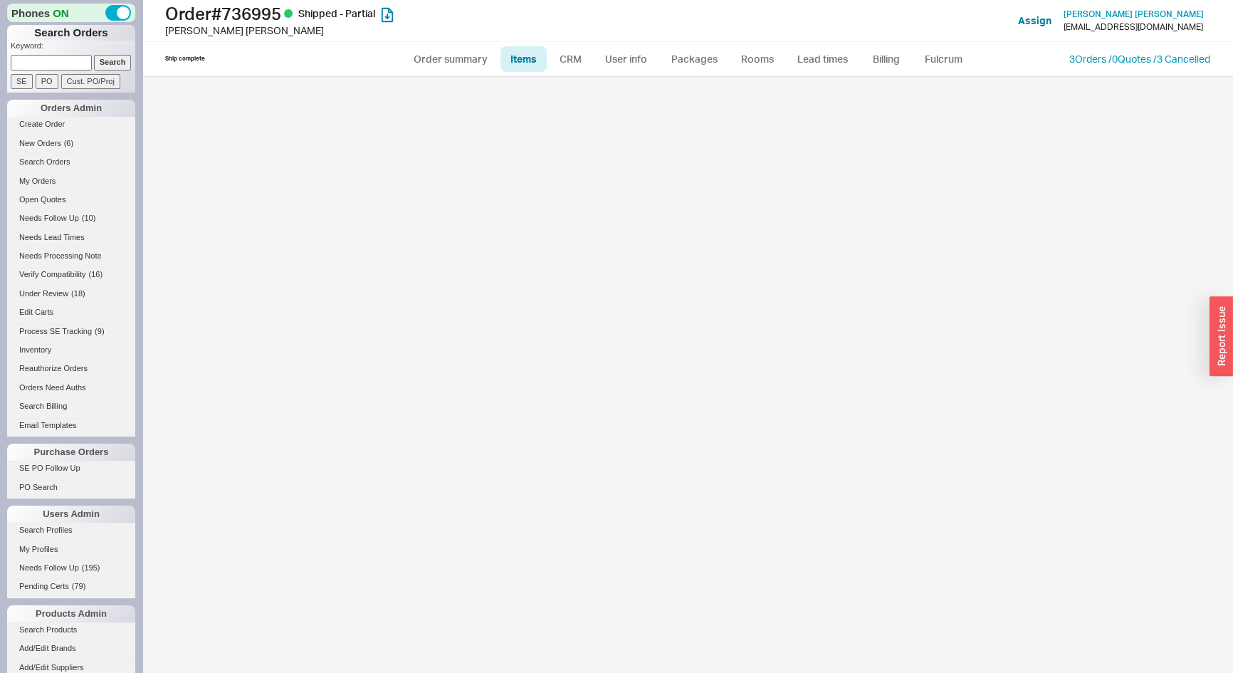
select select "AGGREGATED"
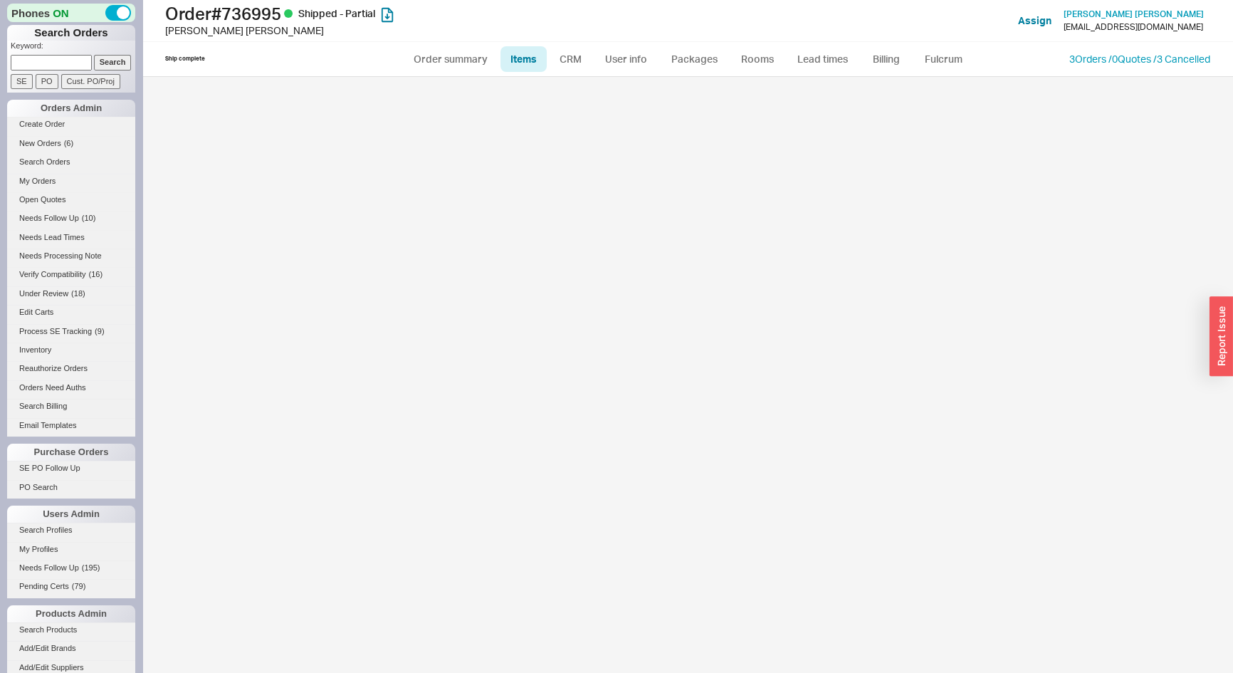
select select "AGGREGATED"
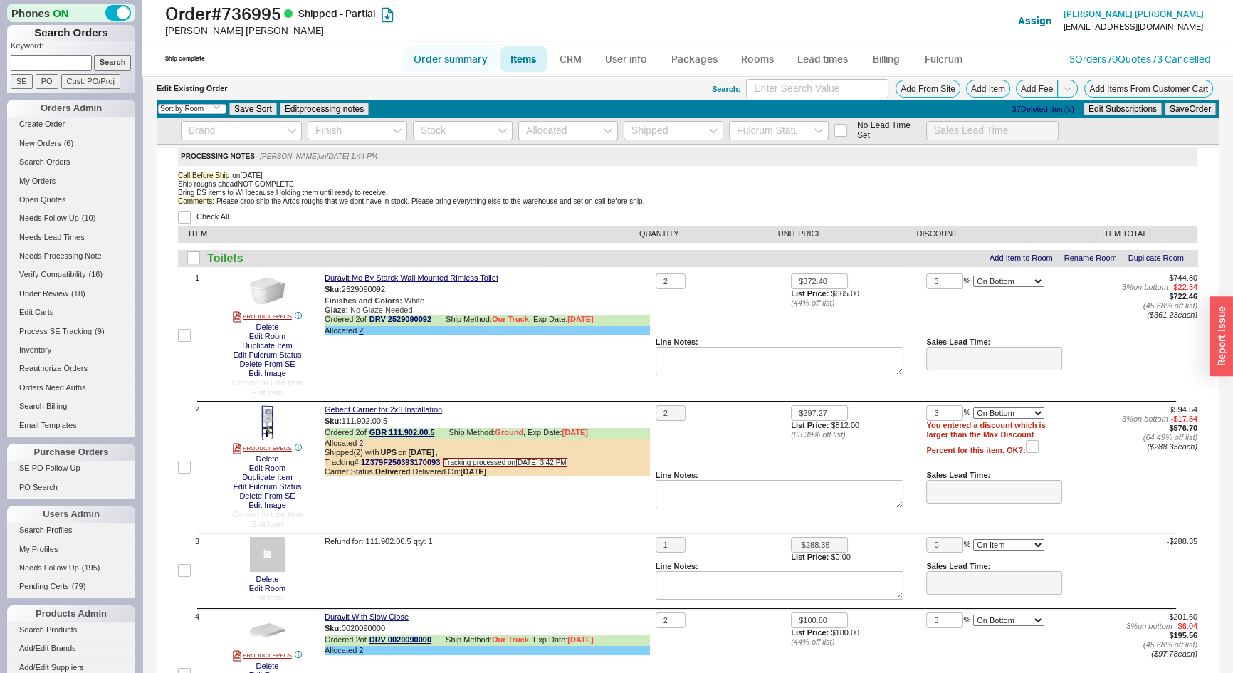
click at [446, 54] on link "Order summary" at bounding box center [450, 59] width 95 height 26
select select "**"
select select "*"
select select "LOW"
select select "3"
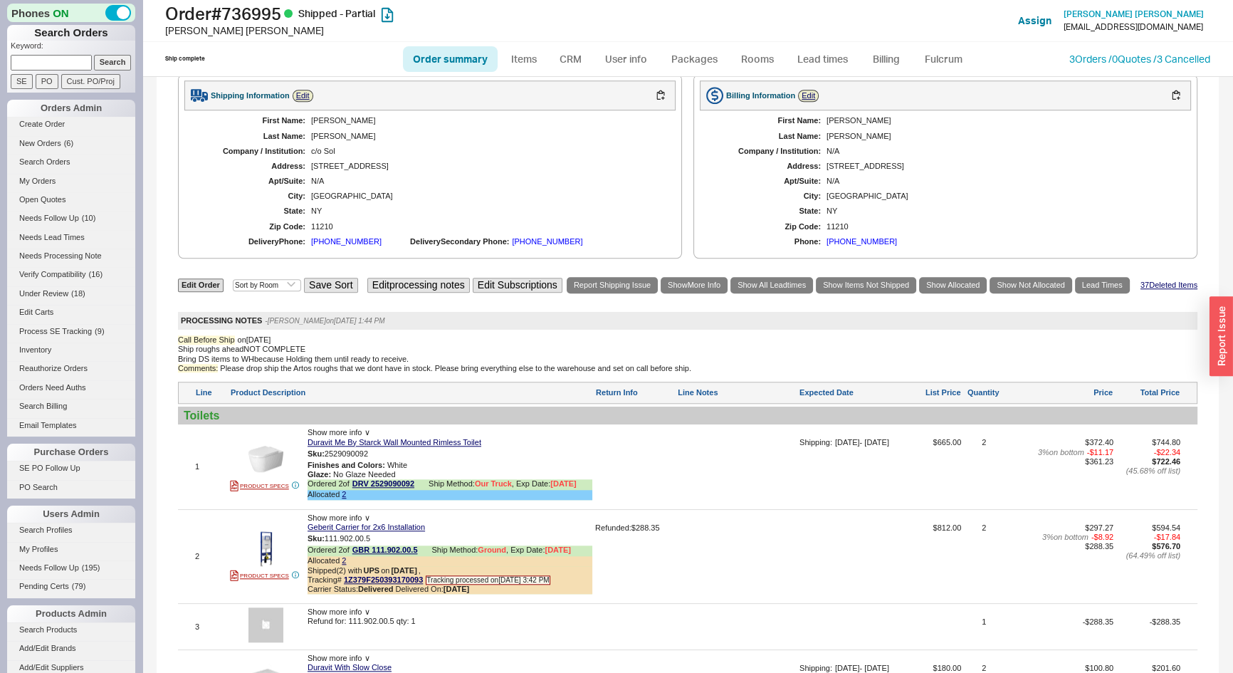
scroll to position [1618, 0]
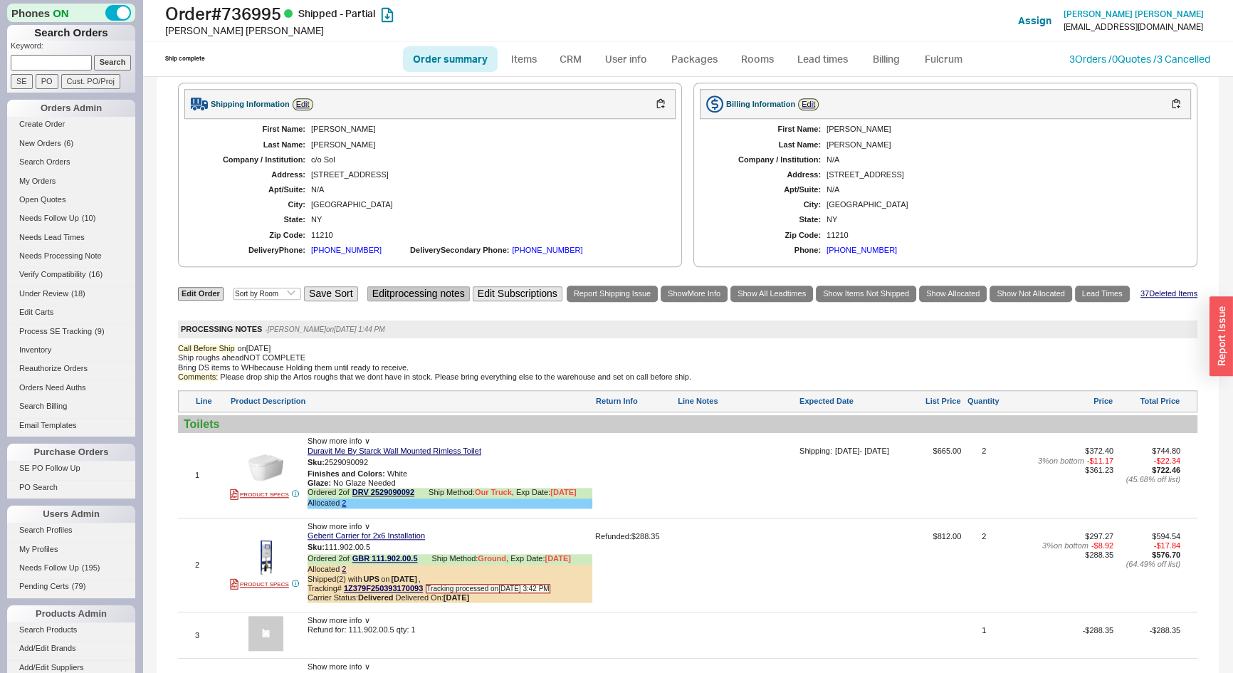
click at [429, 301] on button "Edit processing notes" at bounding box center [418, 293] width 103 height 15
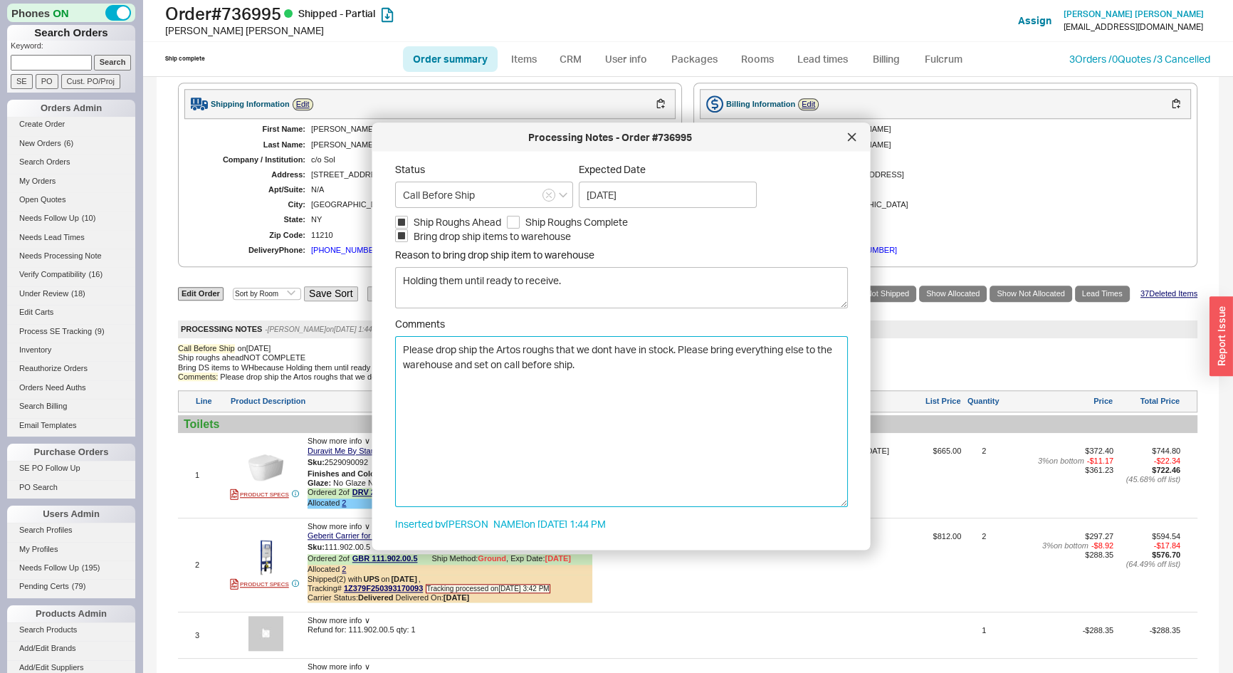
drag, startPoint x: 630, startPoint y: 370, endPoint x: 382, endPoint y: 340, distance: 248.9
click at [382, 340] on div "Processing Notes - Order #736995 Status Call Before Ship Expected Date 06/15/20…" at bounding box center [621, 336] width 499 height 427
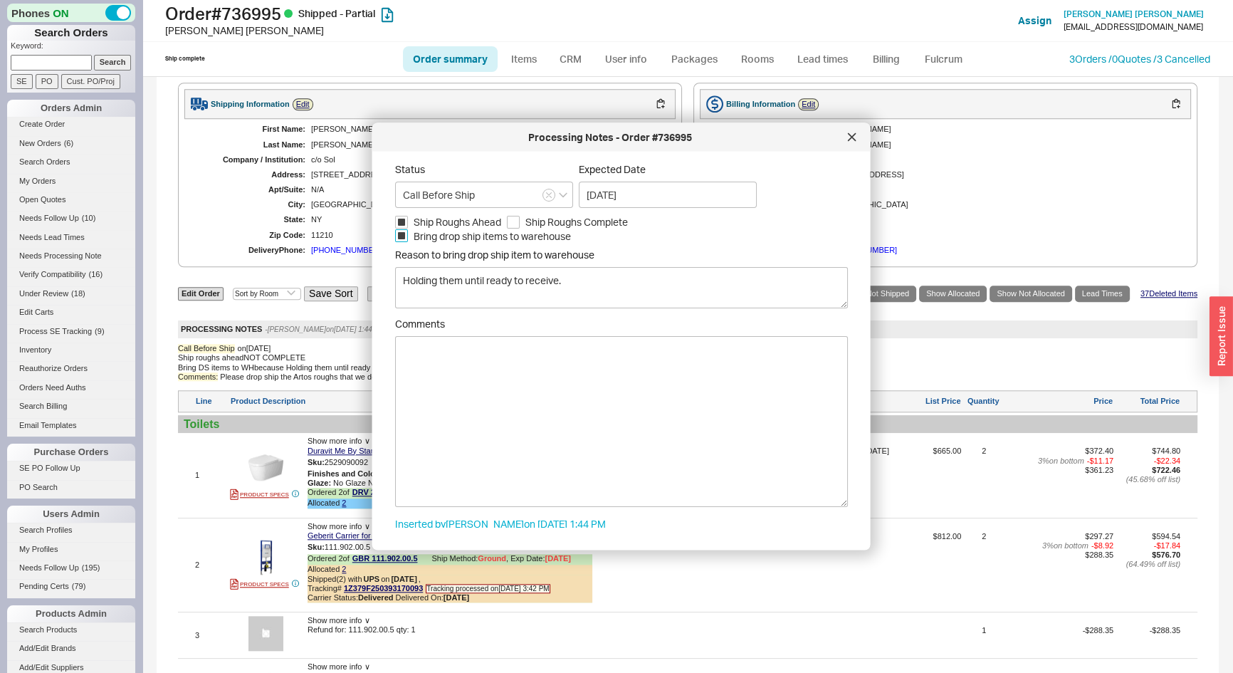
click at [402, 236] on input "Bring drop ship items to warehouse" at bounding box center [401, 235] width 13 height 13
checkbox input "false"
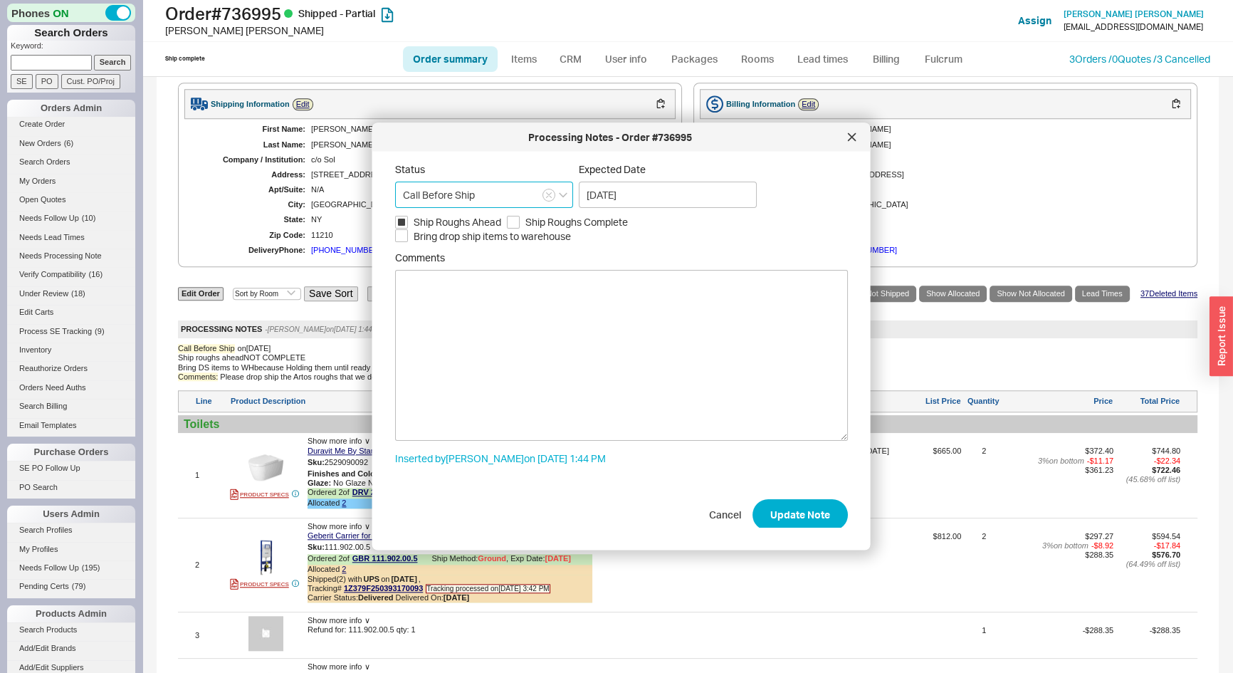
click at [478, 201] on input "Call Before Ship" at bounding box center [484, 195] width 178 height 26
drag, startPoint x: 445, startPoint y: 273, endPoint x: 698, endPoint y: 370, distance: 270.7
click at [446, 273] on div "Ships as Available" at bounding box center [484, 275] width 177 height 26
type input "Ships as Available"
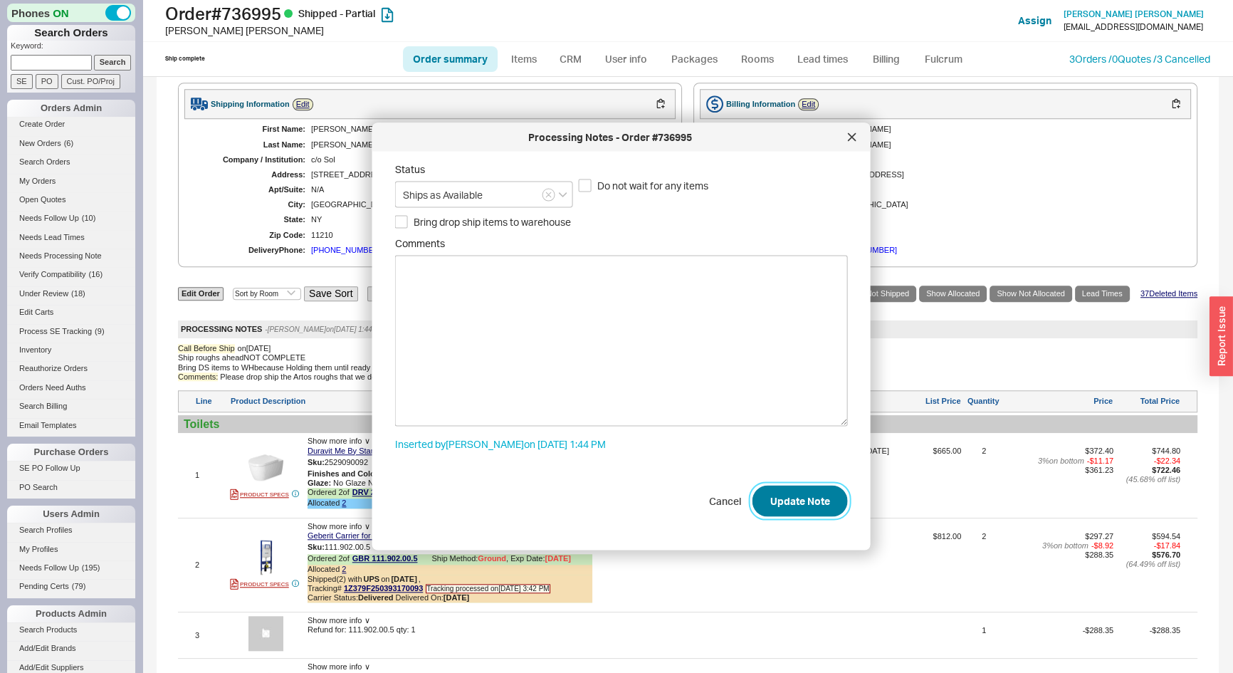
click at [783, 503] on button "Update Note" at bounding box center [800, 500] width 95 height 31
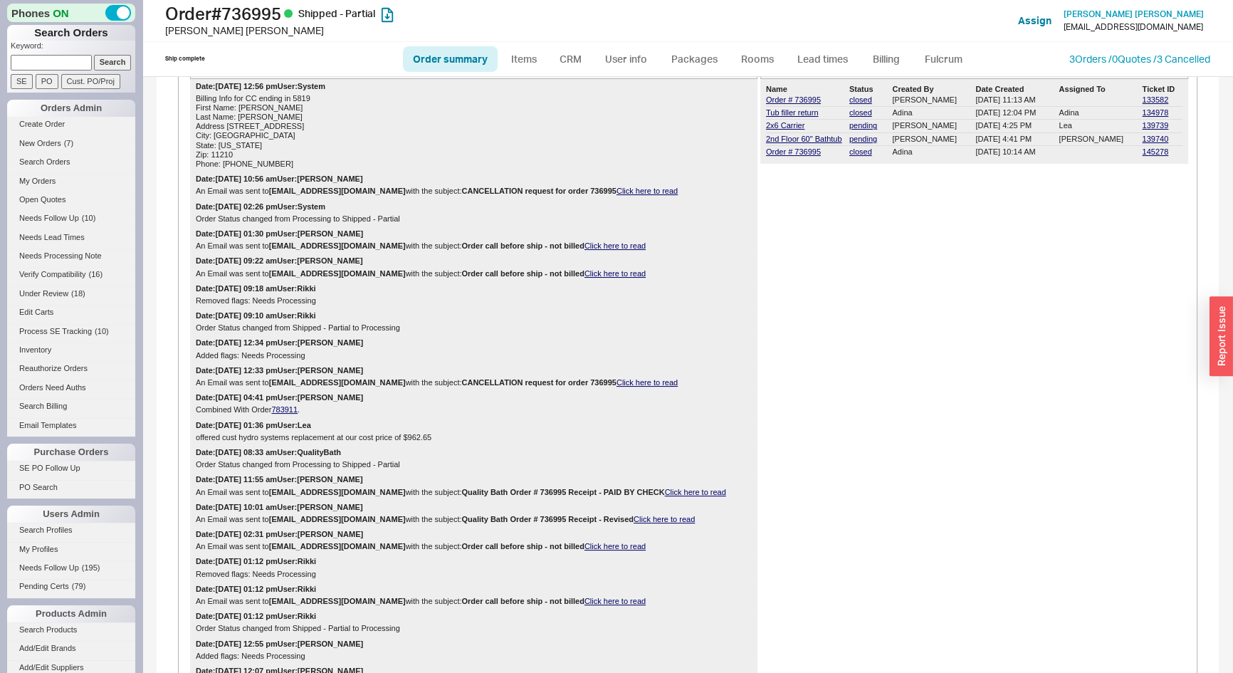
scroll to position [0, 0]
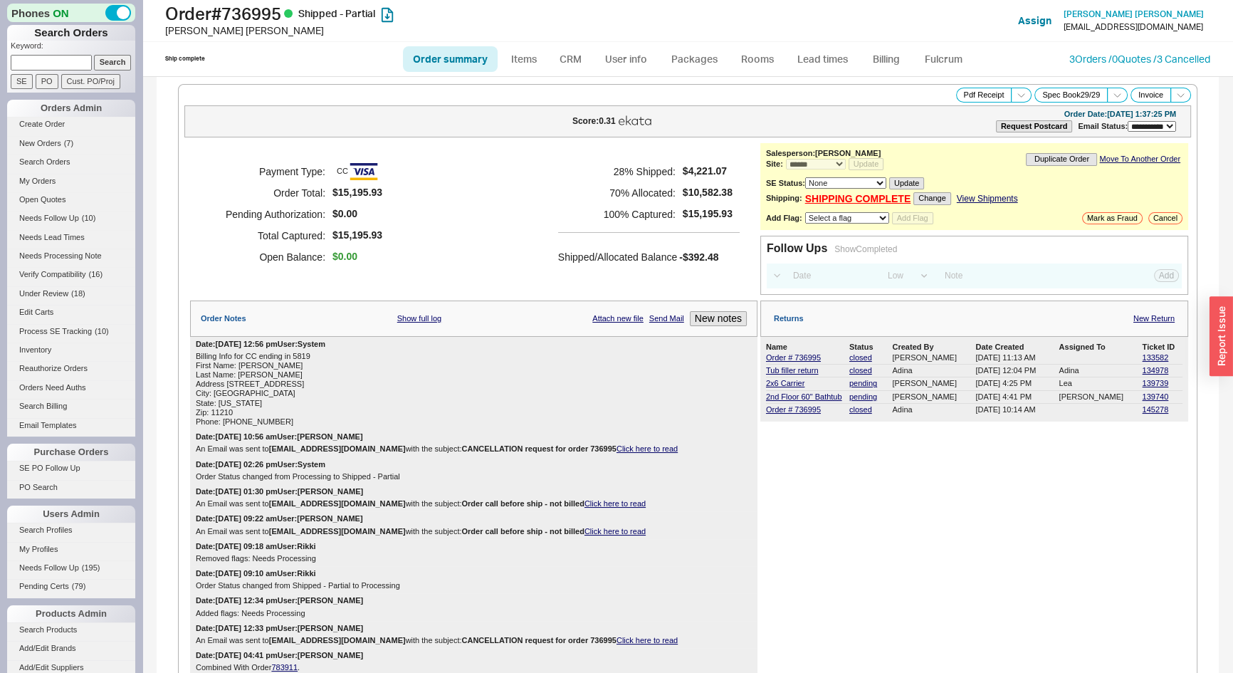
click at [832, 219] on select "Select a flag Under Review Hold Verify Compatibility Needs Processing Cannot Be…" at bounding box center [847, 217] width 84 height 11
select select "11"
click at [805, 212] on select "Select a flag Under Review Hold Verify Compatibility Needs Processing Cannot Be…" at bounding box center [847, 217] width 84 height 11
click at [907, 219] on button "Add Flag" at bounding box center [912, 218] width 41 height 12
drag, startPoint x: 271, startPoint y: 13, endPoint x: 164, endPoint y: 14, distance: 106.8
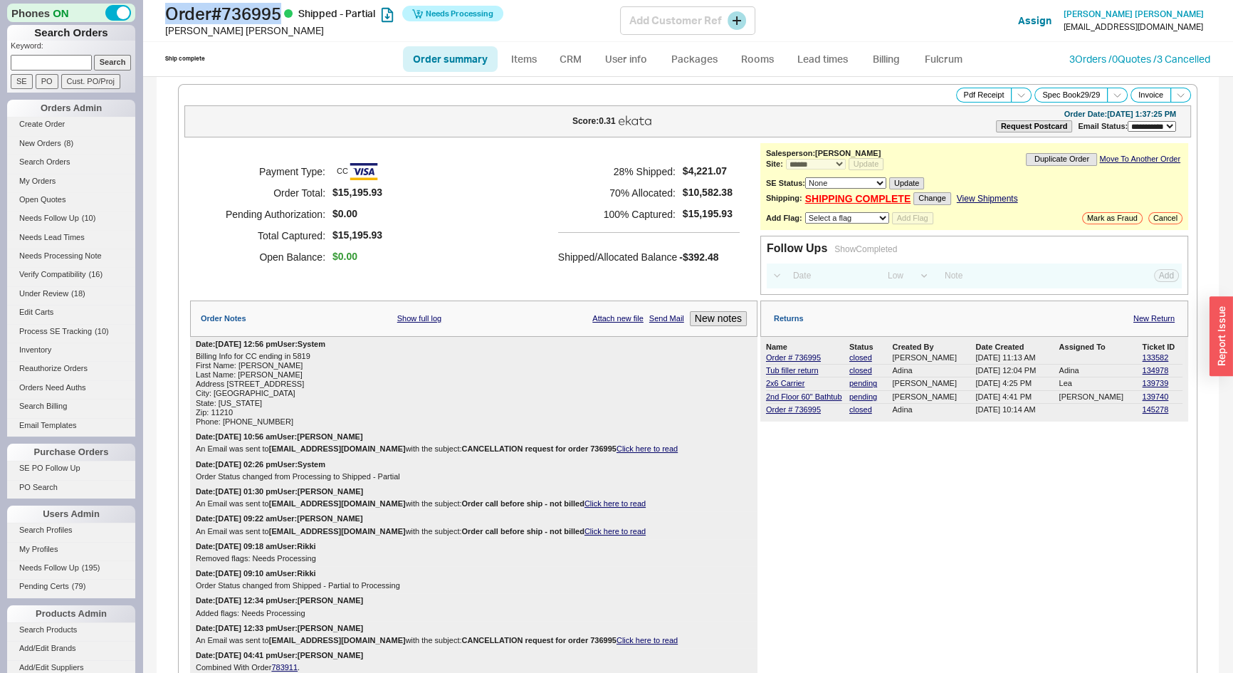
click at [164, 14] on div "Order # 736995 Shipped - Partial Needs Processing Daniel Kohan Add Customer Ref…" at bounding box center [687, 21] width 1091 height 42
copy h1 "Order # 736995"
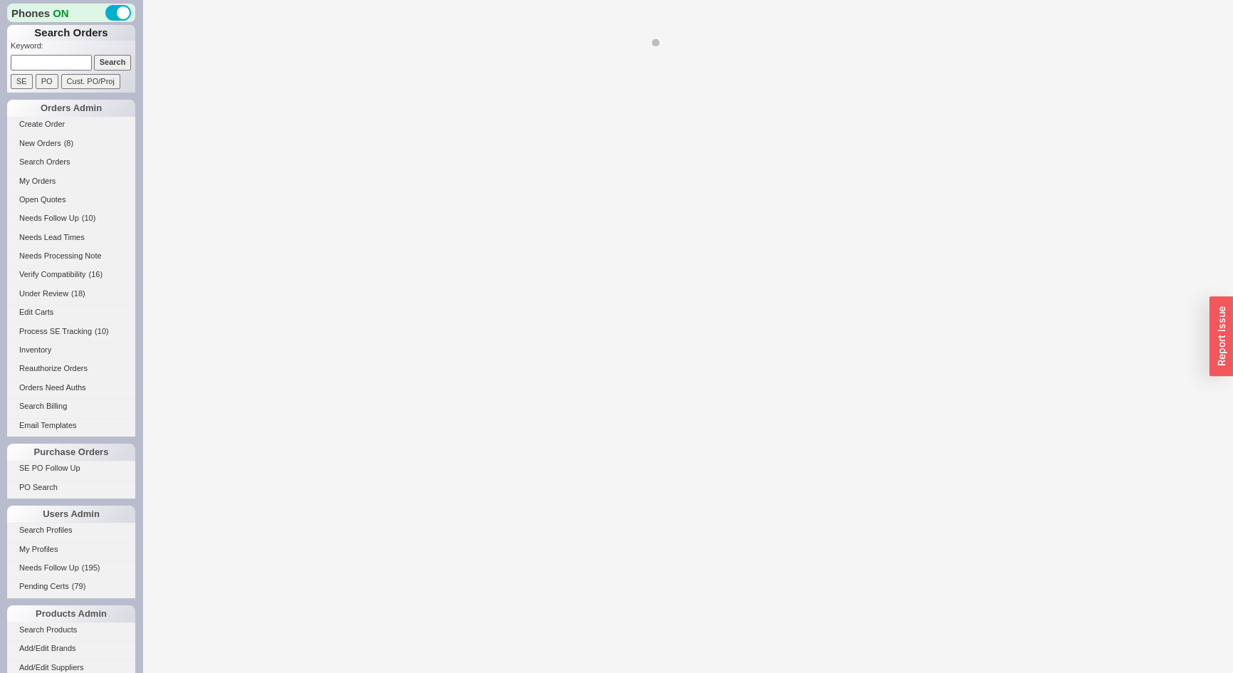
select select "*"
select select "LOW"
select select "3"
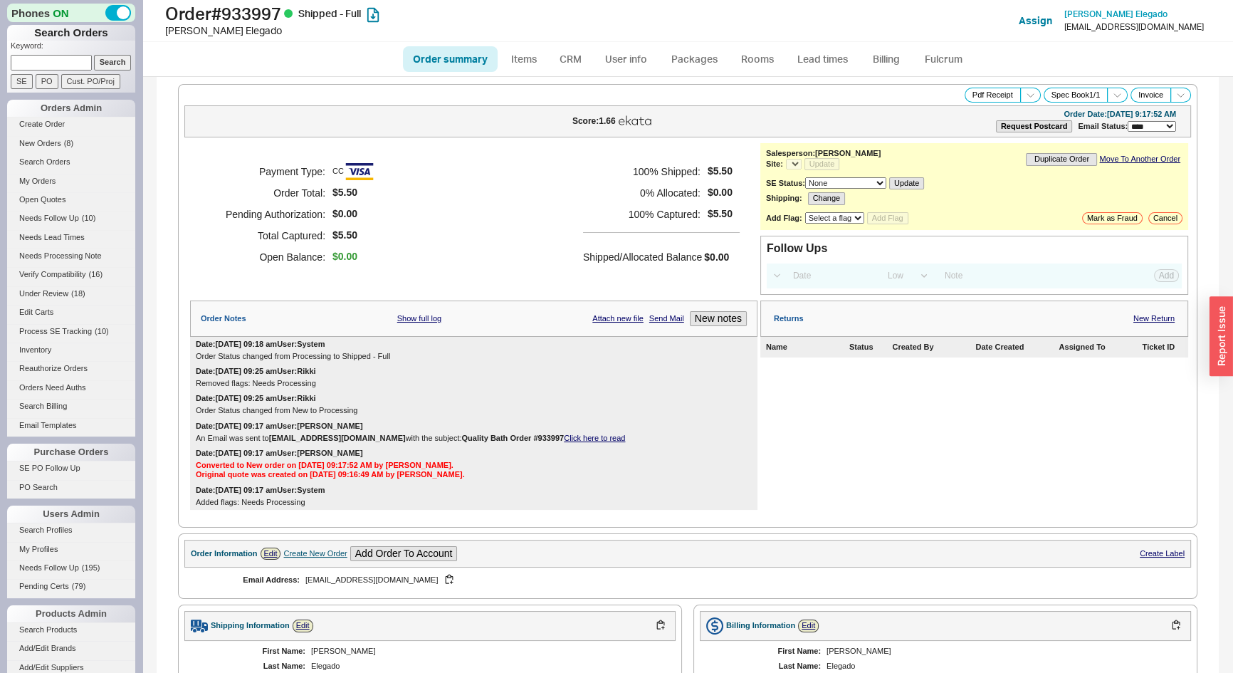
select select "*"
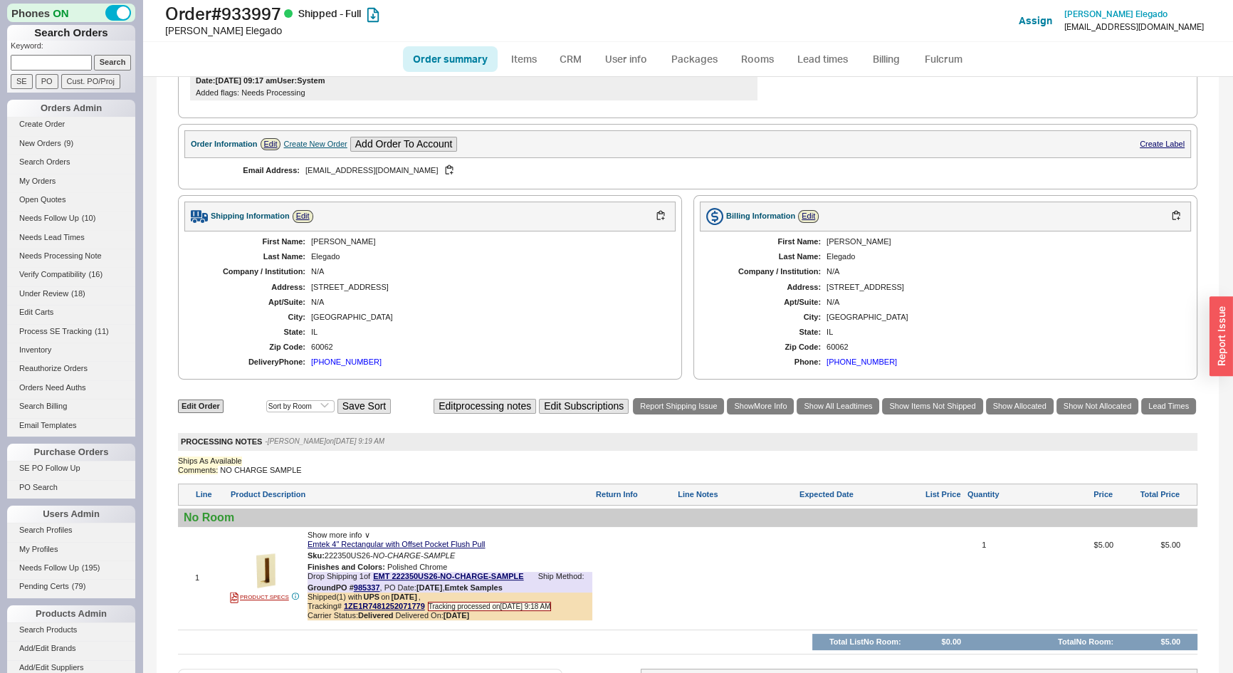
scroll to position [386, 0]
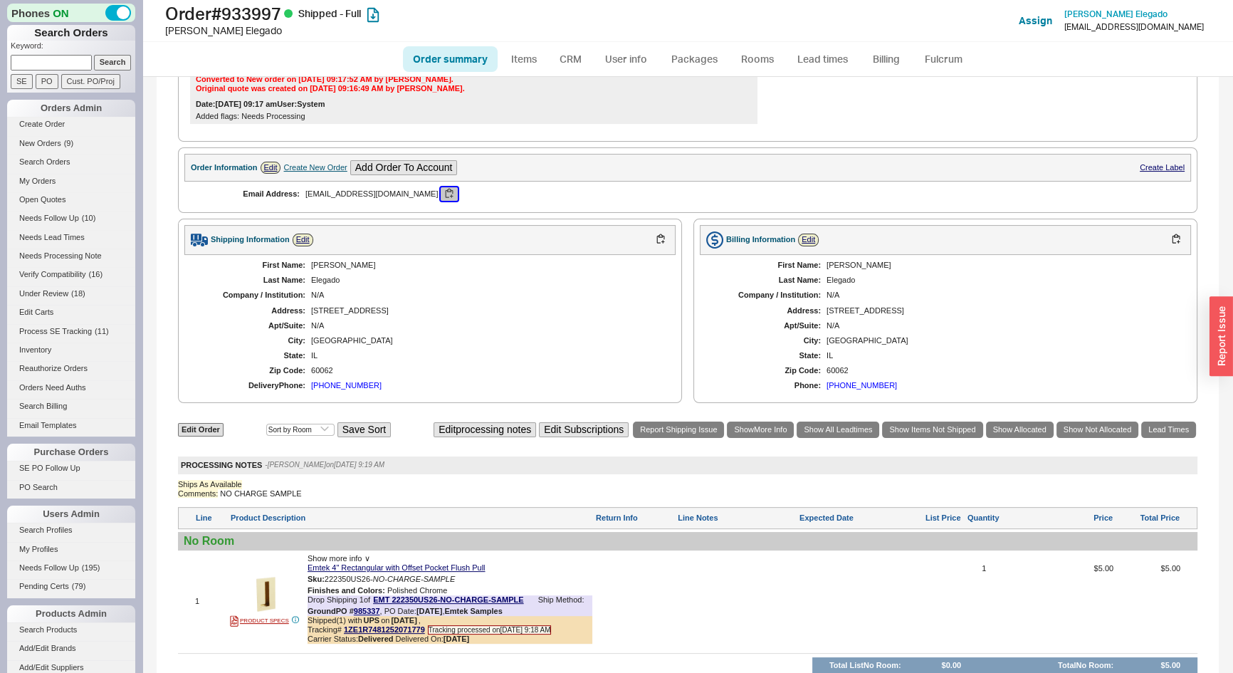
click at [441, 190] on button "button" at bounding box center [449, 194] width 17 height 14
click at [377, 626] on link "1ZE1R7481252071779" at bounding box center [384, 629] width 81 height 9
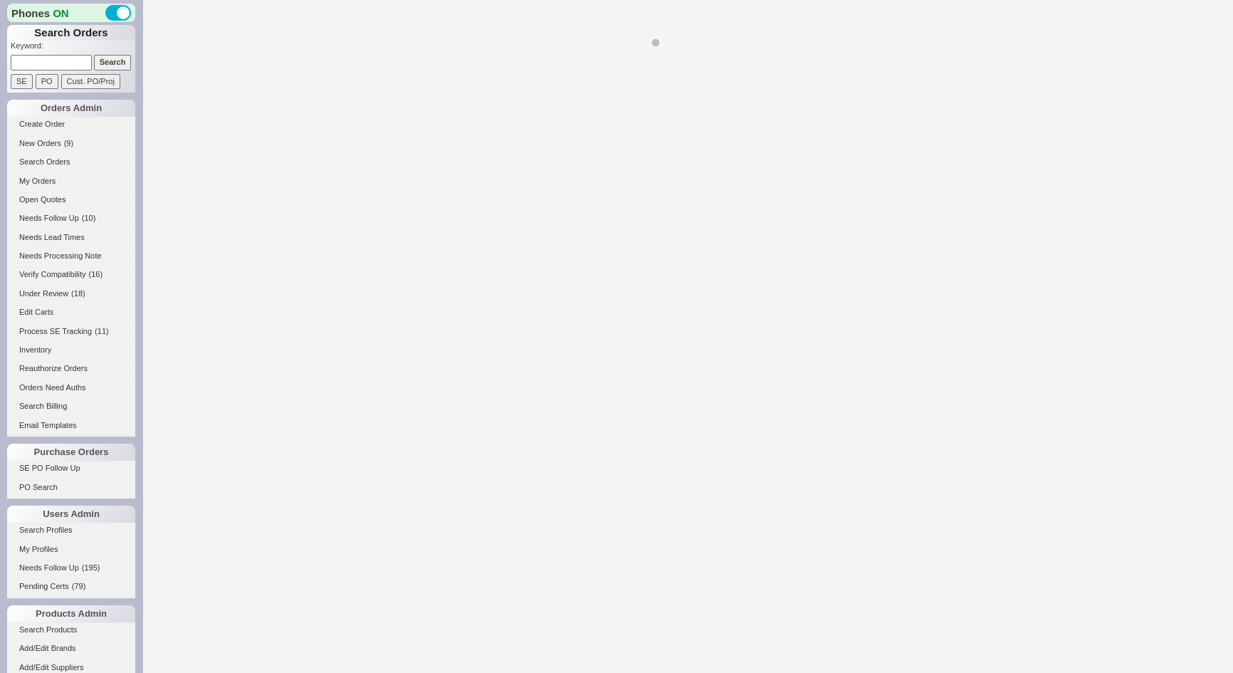
select select "*"
select select "LOW"
select select "3"
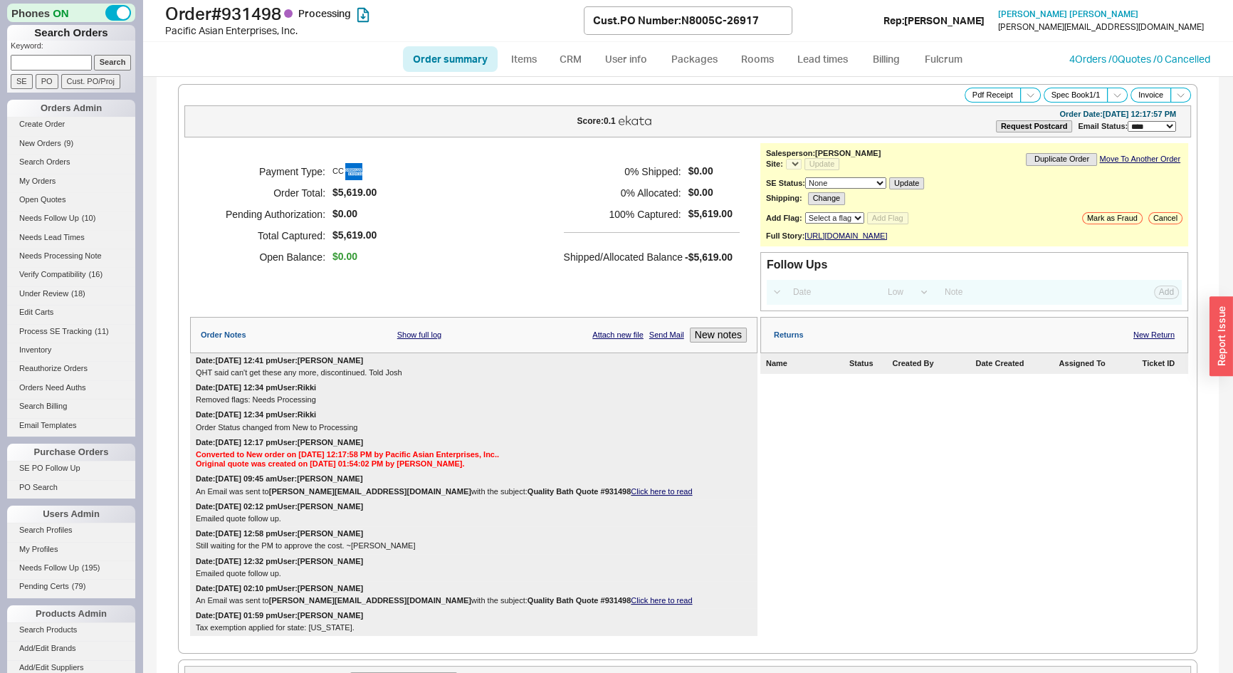
select select "*"
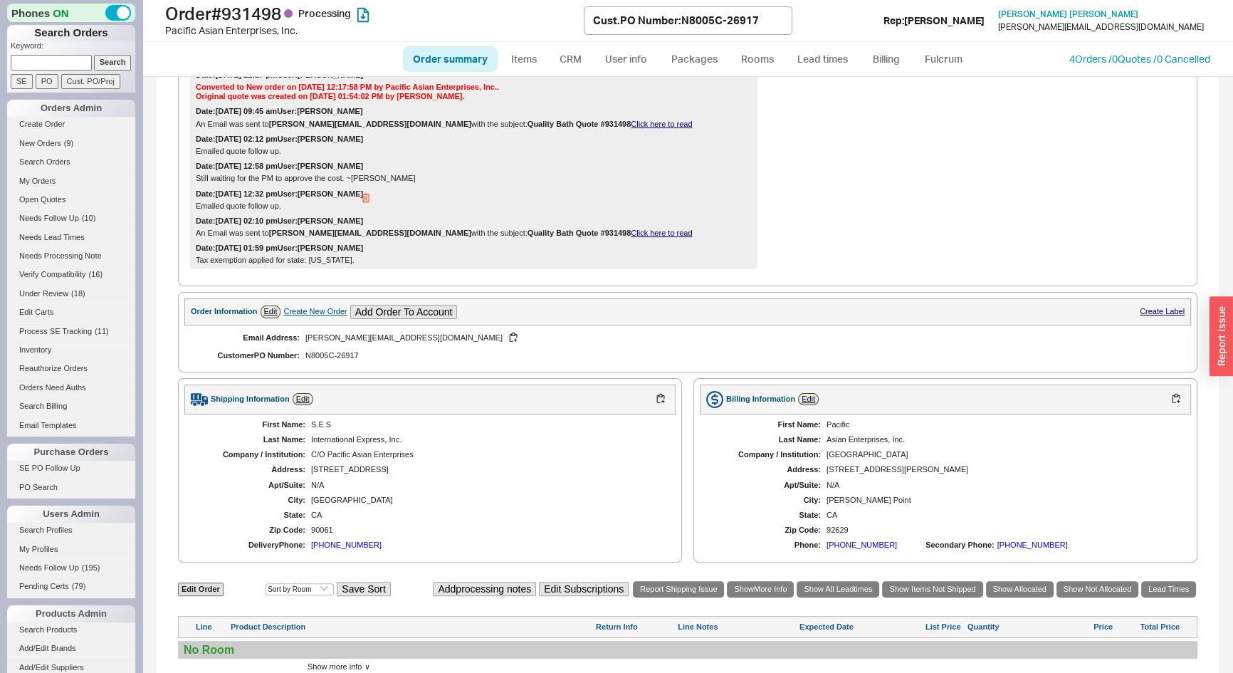
scroll to position [605, 0]
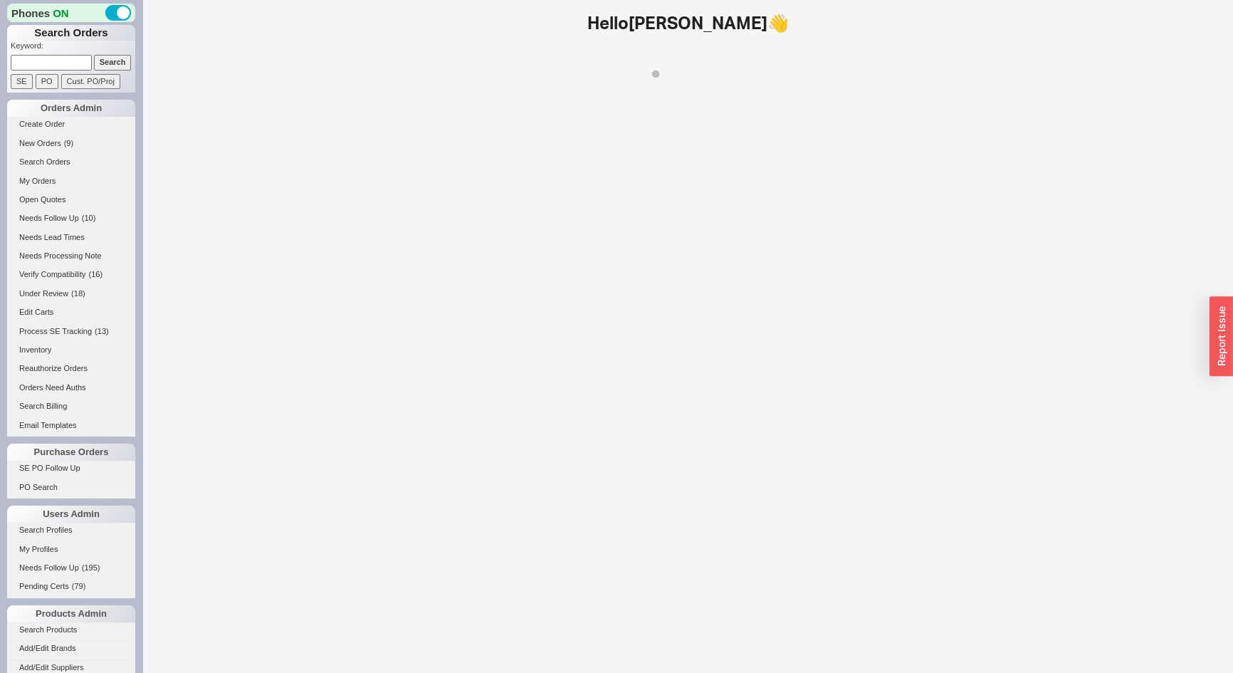
paste input "923644"
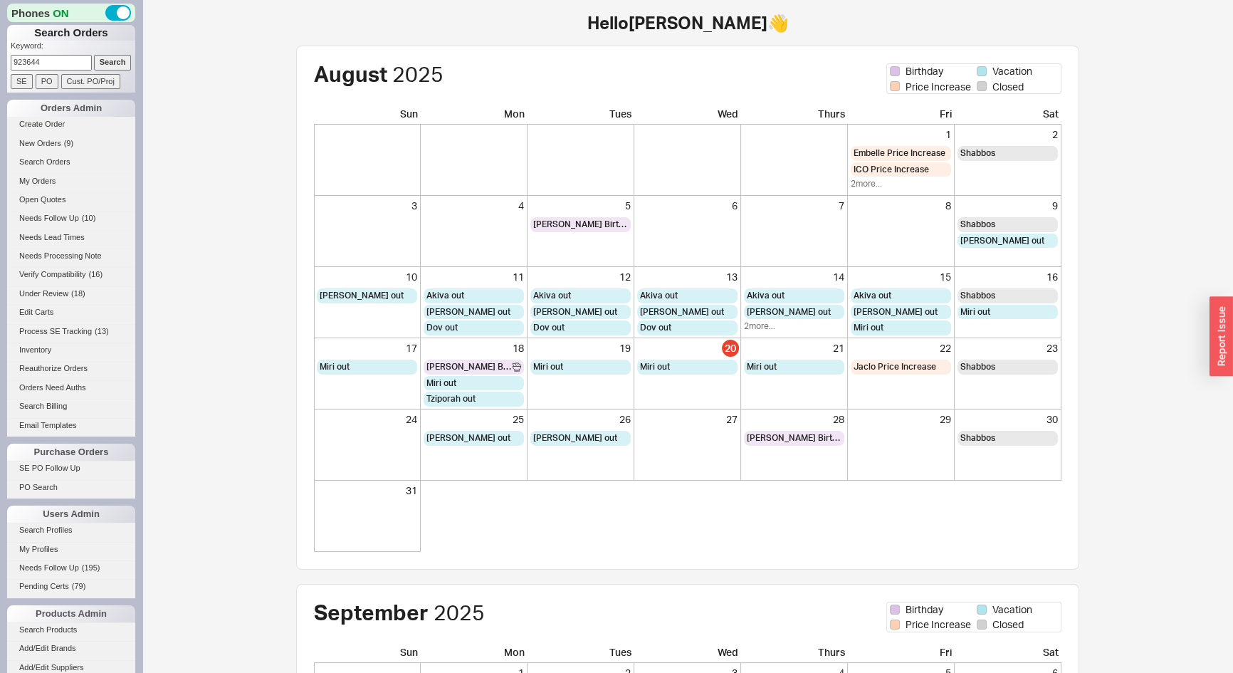
type input "923644"
click at [115, 63] on input "Search" at bounding box center [113, 62] width 38 height 15
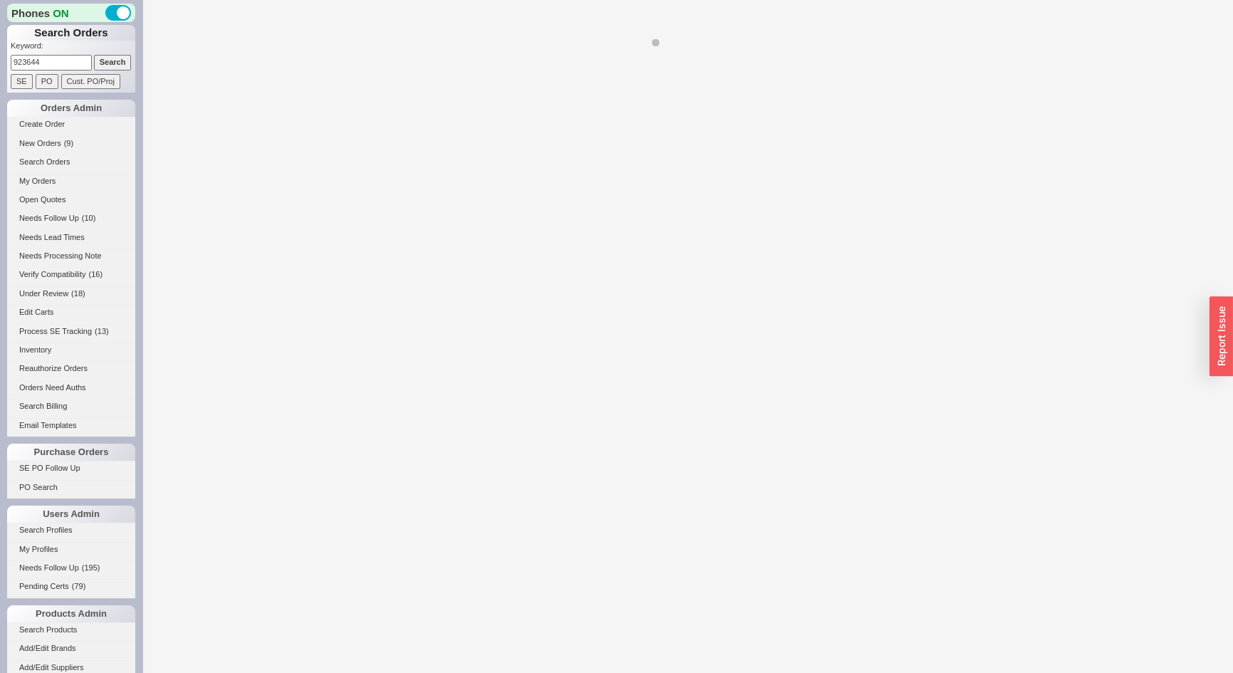
select select "LOW"
select select "3"
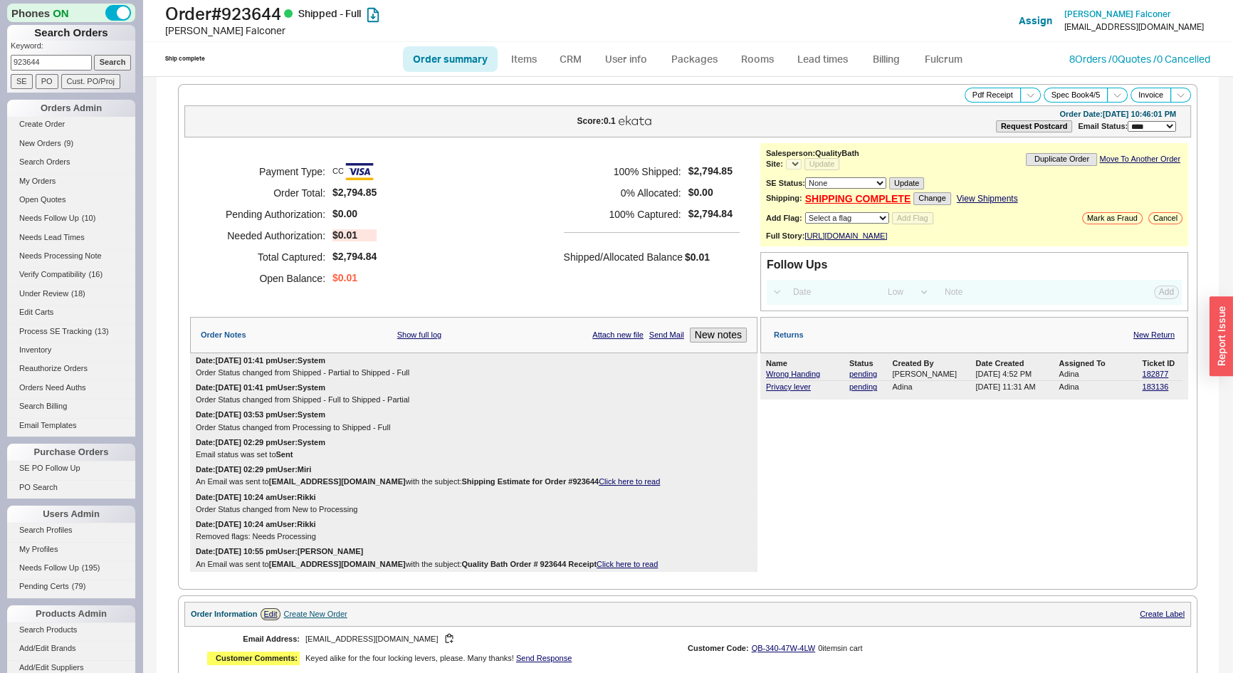
select select "*"
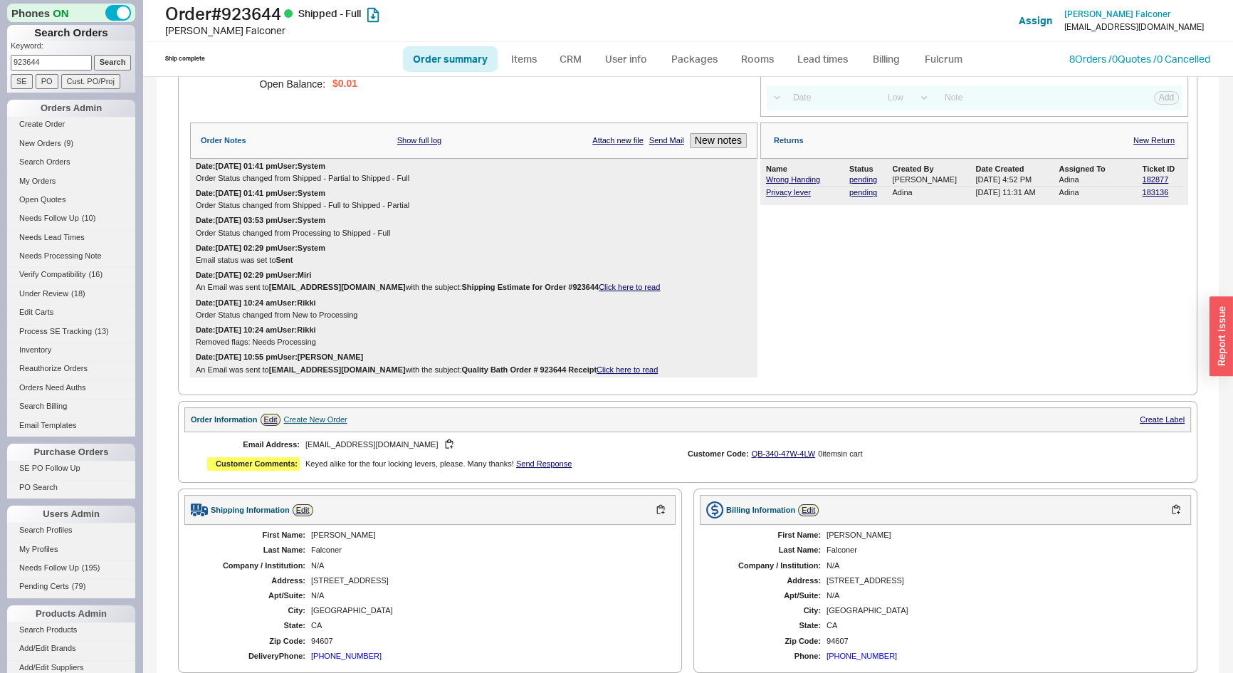
scroll to position [453, 0]
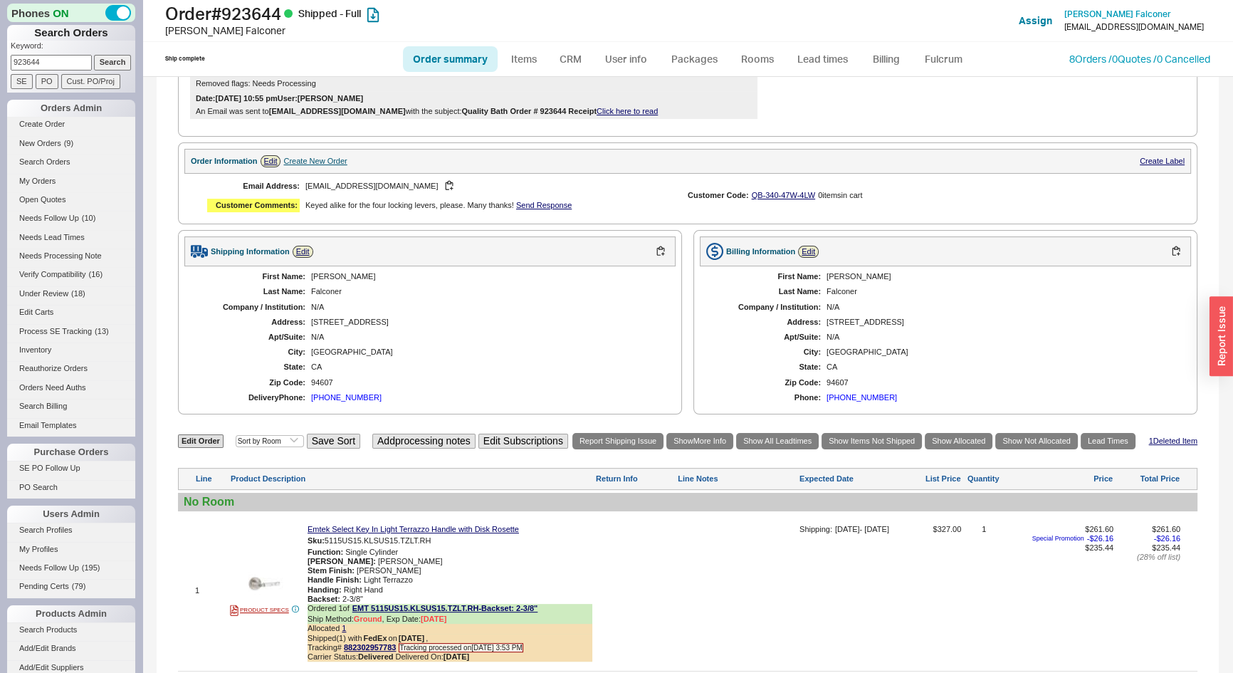
click at [1087, 64] on div "8 Orders / 0 Quotes / 0 Cancelled" at bounding box center [1140, 59] width 141 height 14
click at [1090, 59] on link "8 Orders / 0 Quotes / 0 Cancelled" at bounding box center [1140, 59] width 141 height 12
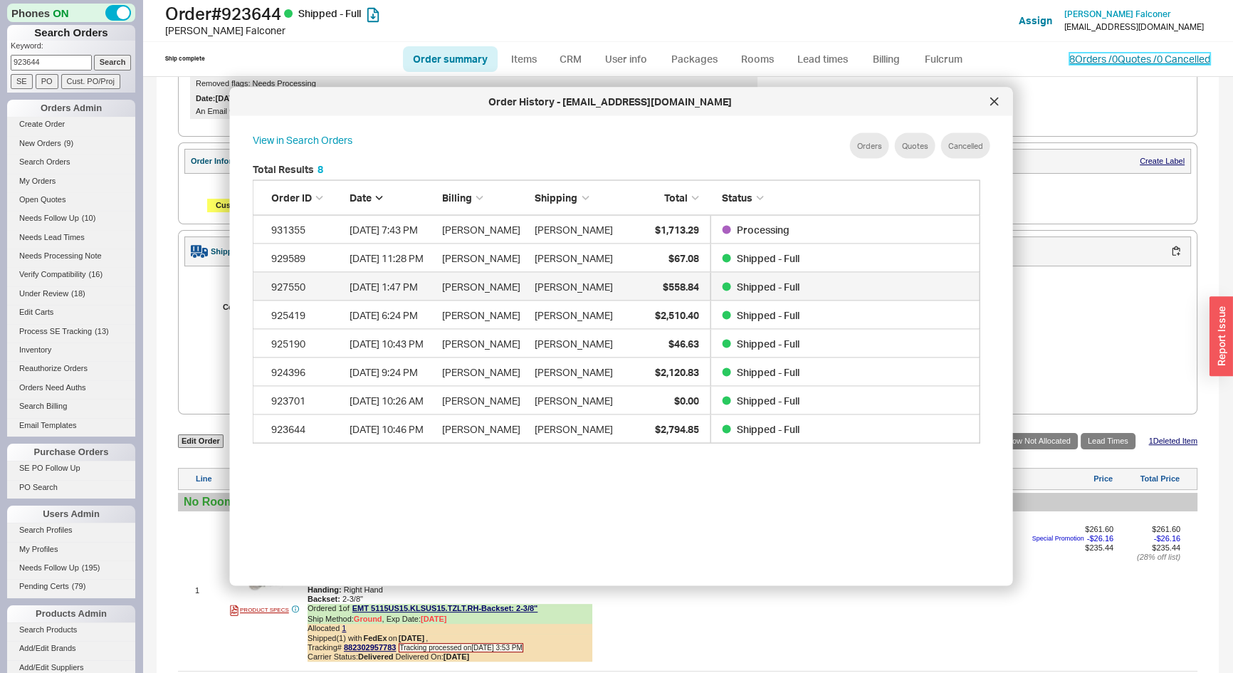
scroll to position [254, 718]
click at [996, 100] on icon at bounding box center [995, 102] width 9 height 9
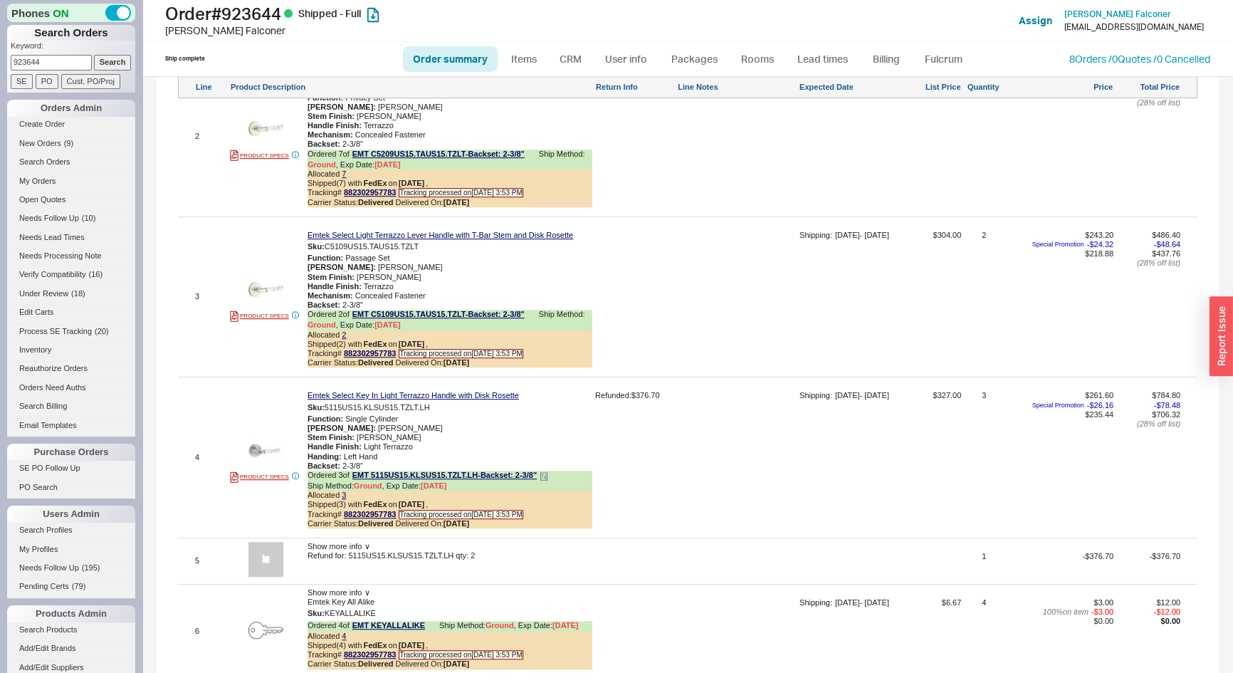
scroll to position [1006, 0]
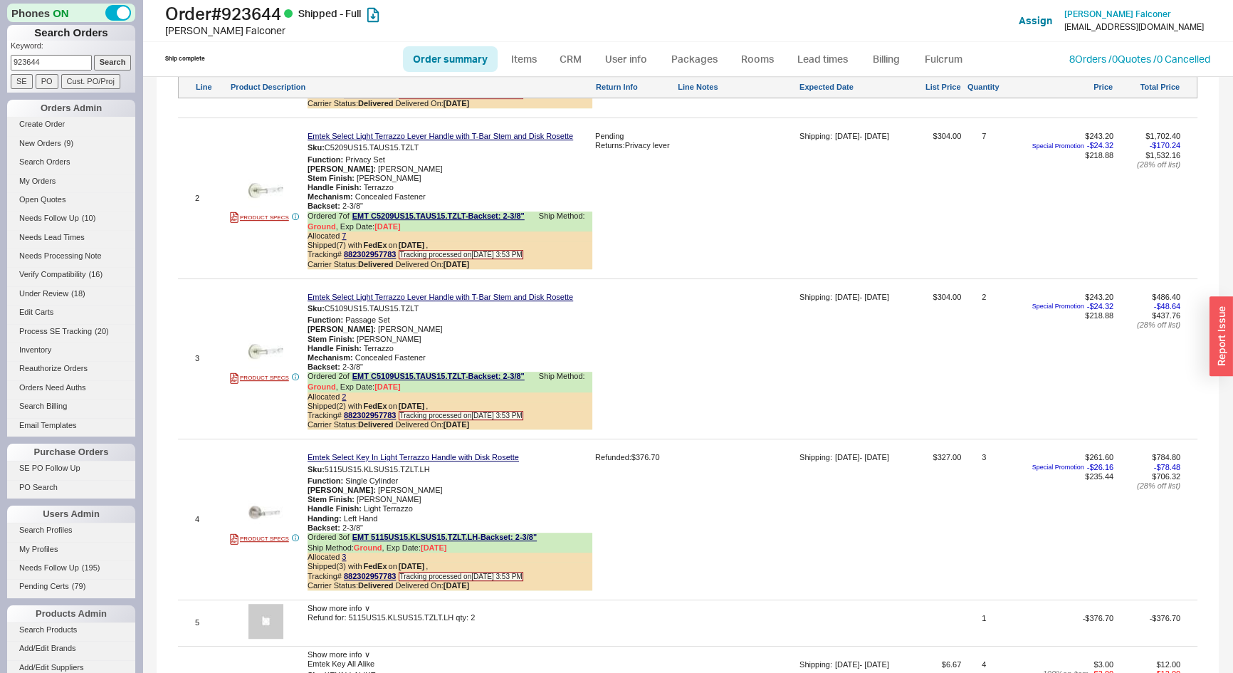
click at [331, 610] on span "Show more info ∨" at bounding box center [339, 608] width 62 height 9
click at [335, 610] on span "Hide more info ∧" at bounding box center [337, 608] width 59 height 9
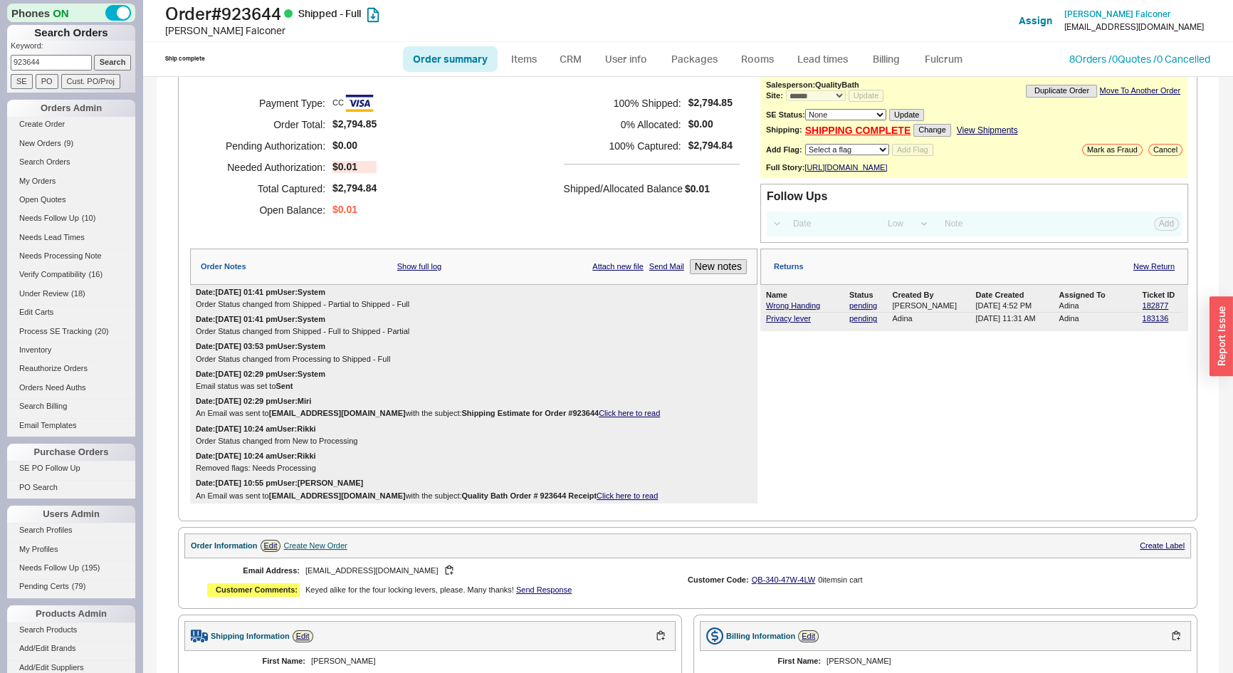
scroll to position [0, 0]
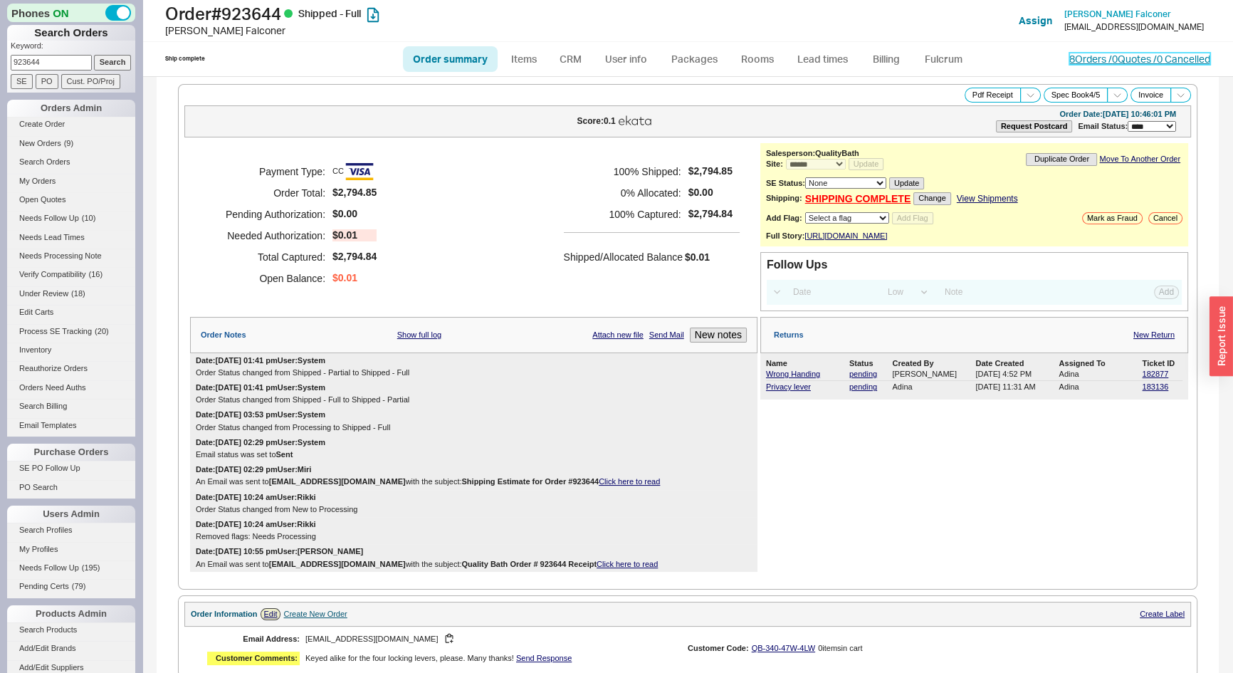
click at [1093, 59] on link "8 Orders / 0 Quotes / 0 Cancelled" at bounding box center [1140, 59] width 141 height 12
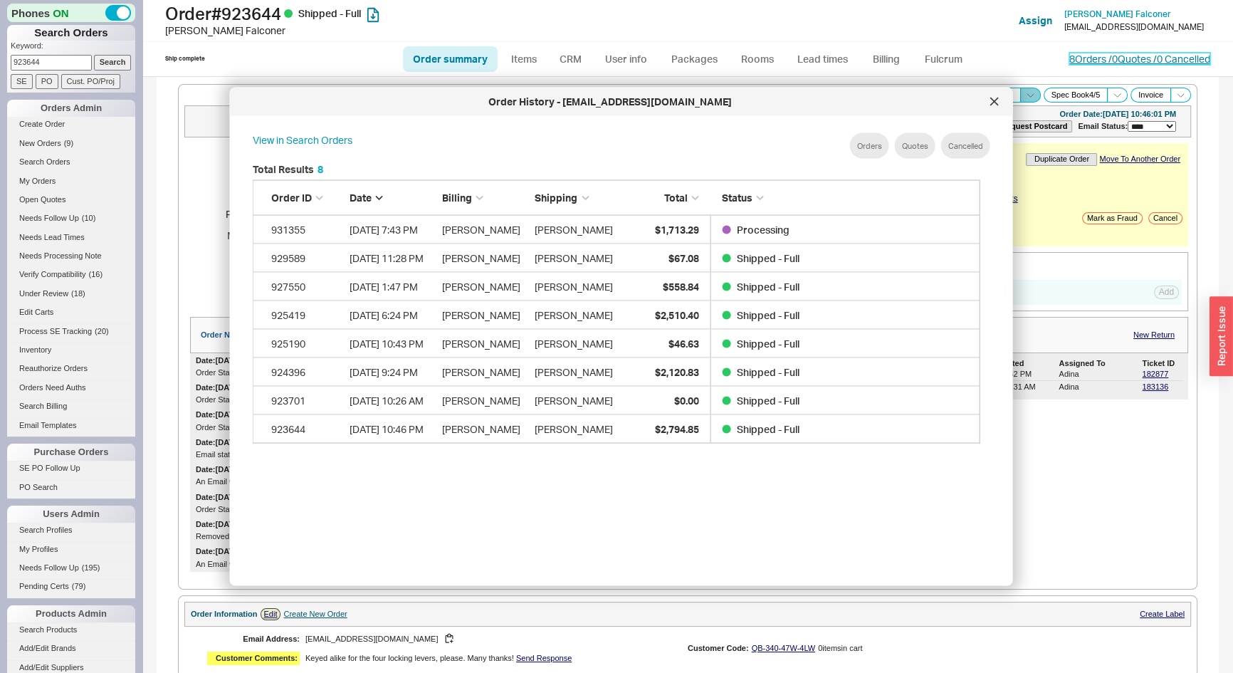
scroll to position [426, 741]
drag, startPoint x: 993, startPoint y: 100, endPoint x: 493, endPoint y: 68, distance: 501.6
click at [992, 100] on icon at bounding box center [995, 102] width 9 height 9
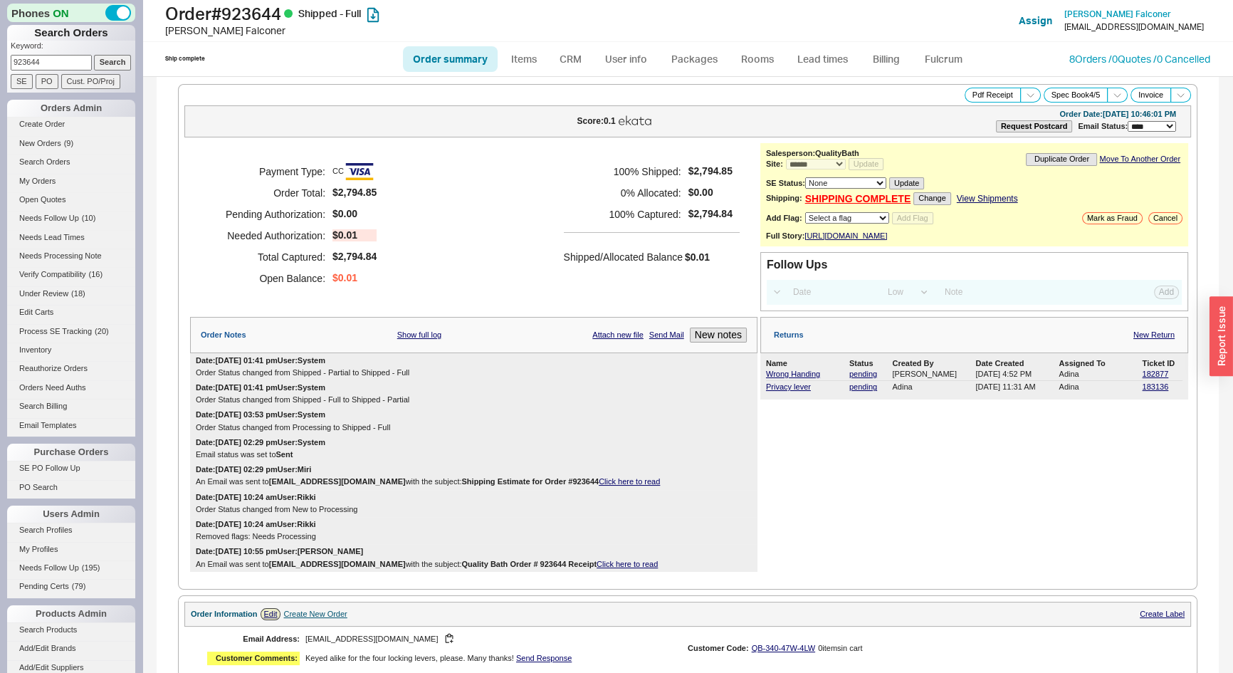
click at [439, 53] on link "Order summary" at bounding box center [450, 59] width 95 height 26
select select "*"
select select "LOW"
select select "3"
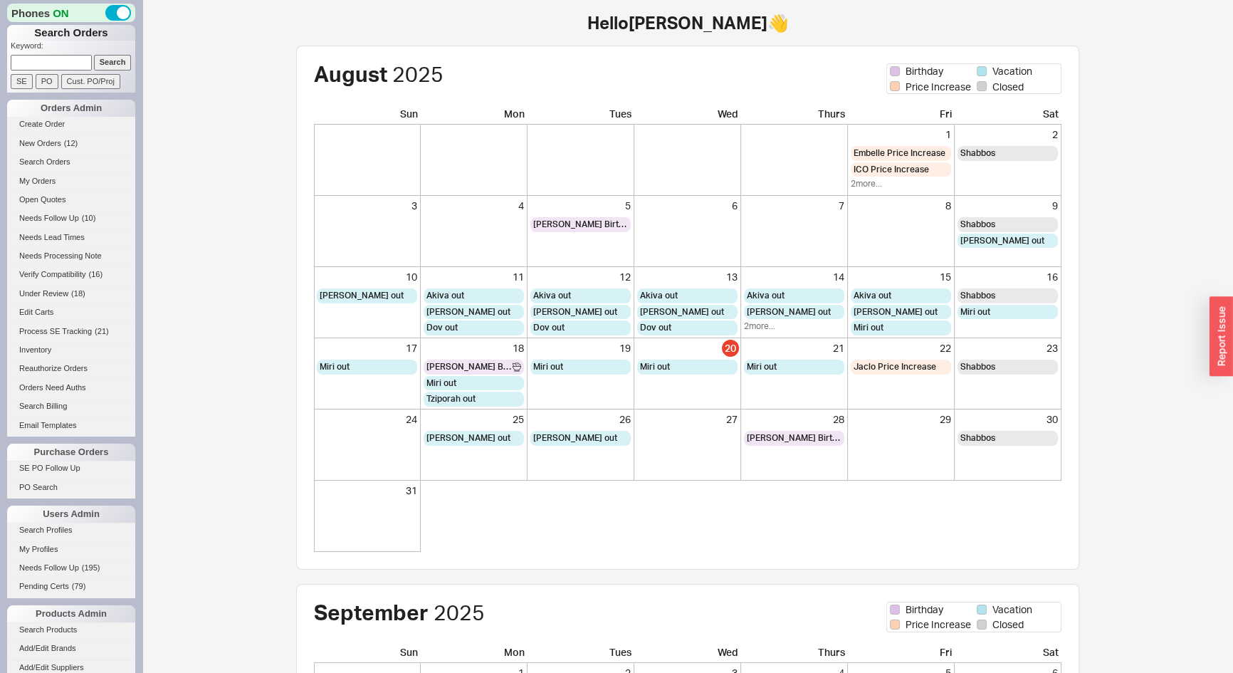
paste input "932473"
type input "932473"
click at [106, 58] on input "Search" at bounding box center [113, 62] width 38 height 15
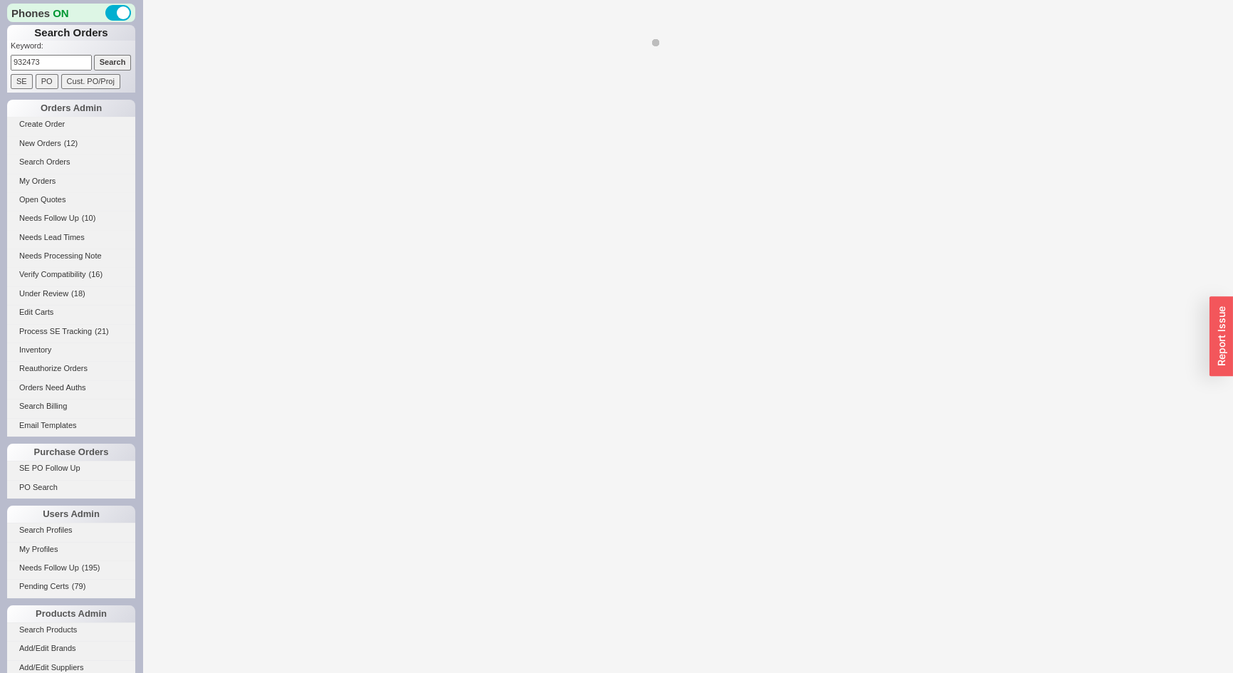
select select "LOW"
select select "3"
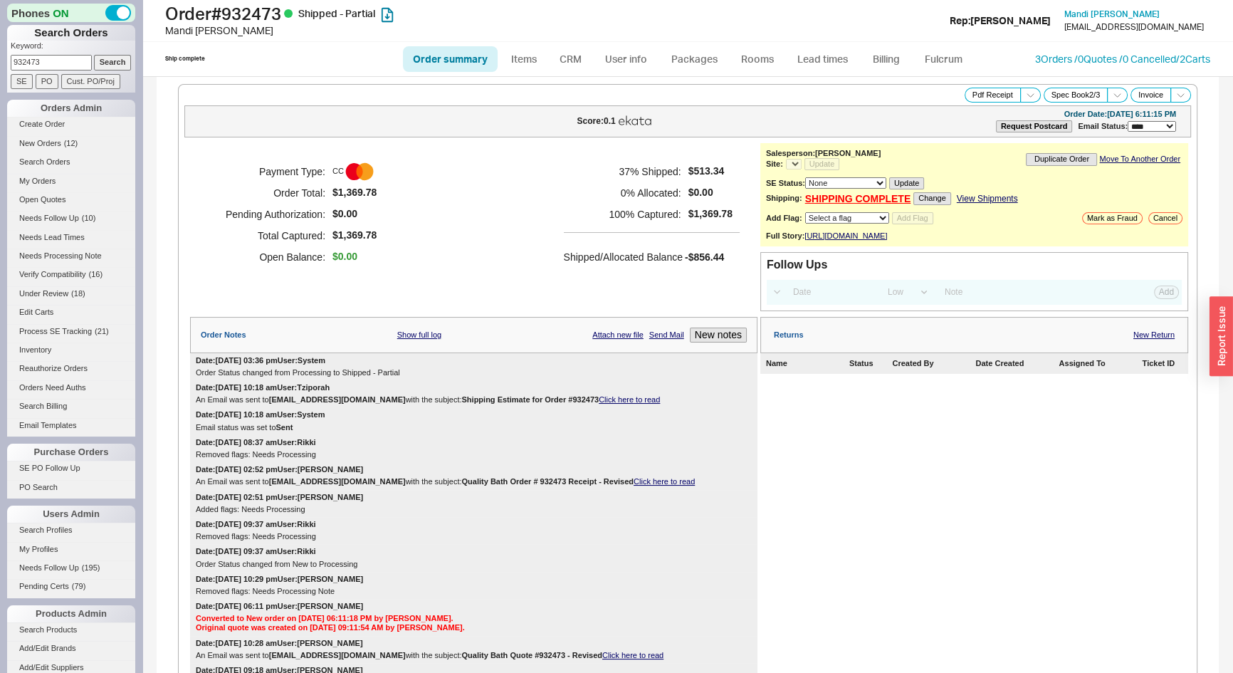
select select "*"
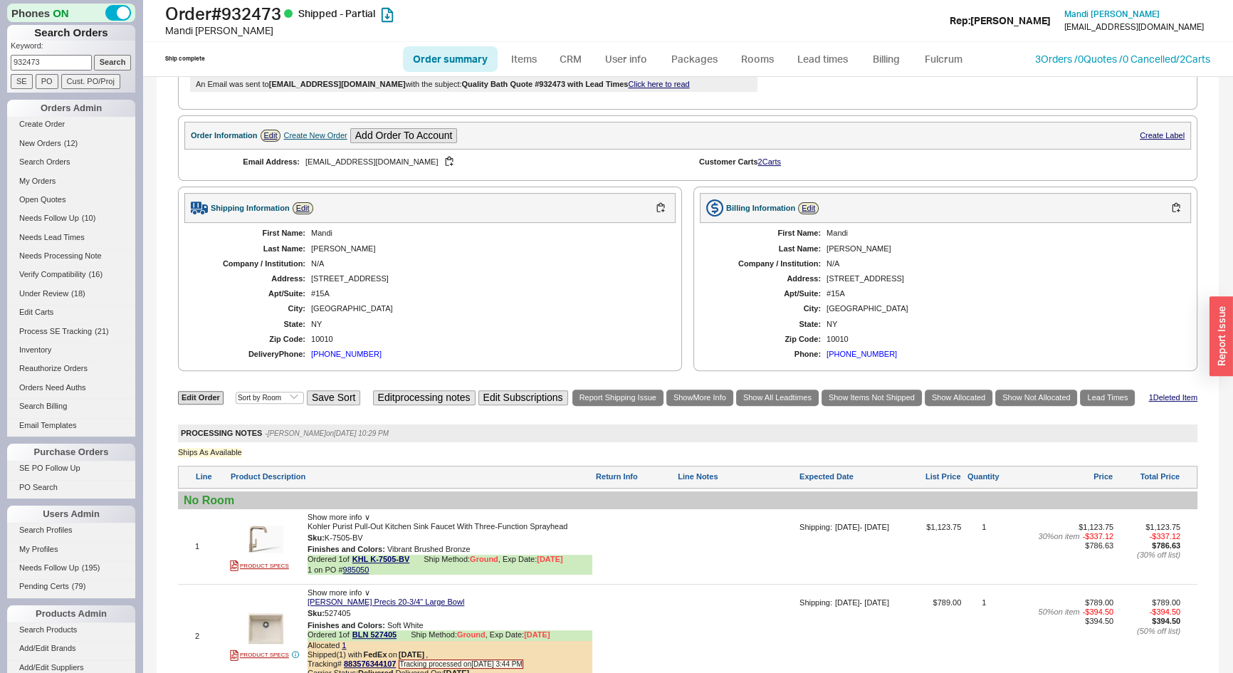
scroll to position [585, 0]
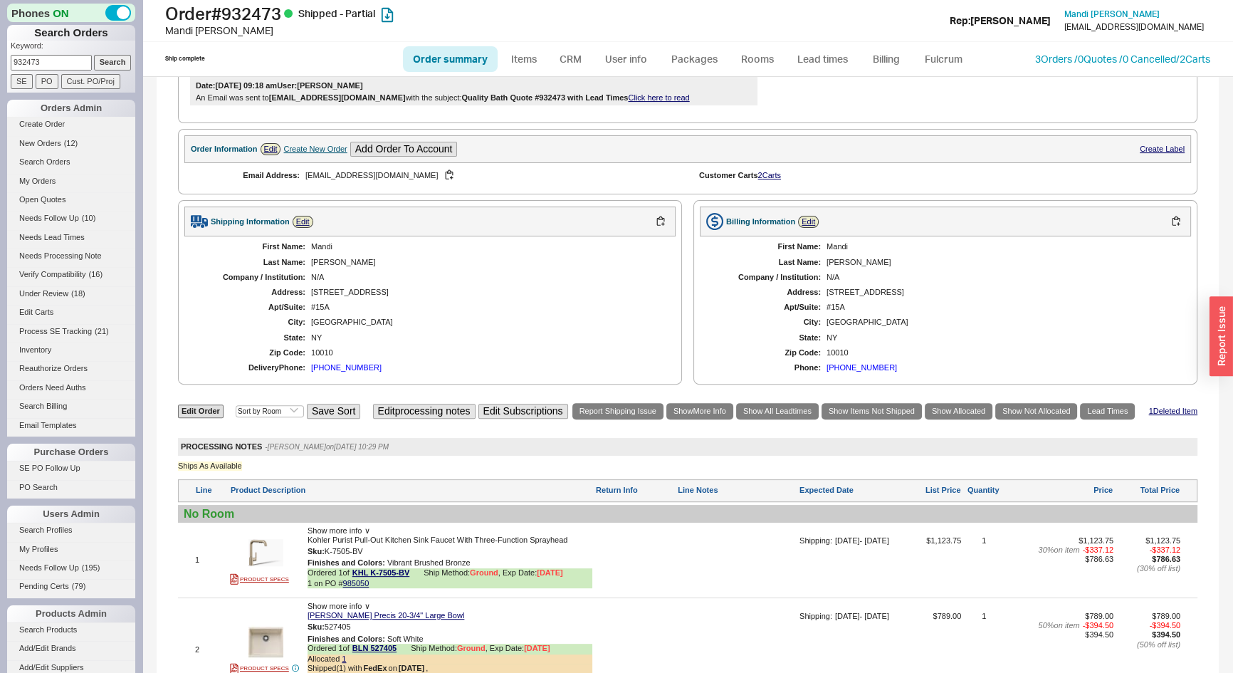
click at [310, 154] on div "Create New Order" at bounding box center [314, 149] width 63 height 9
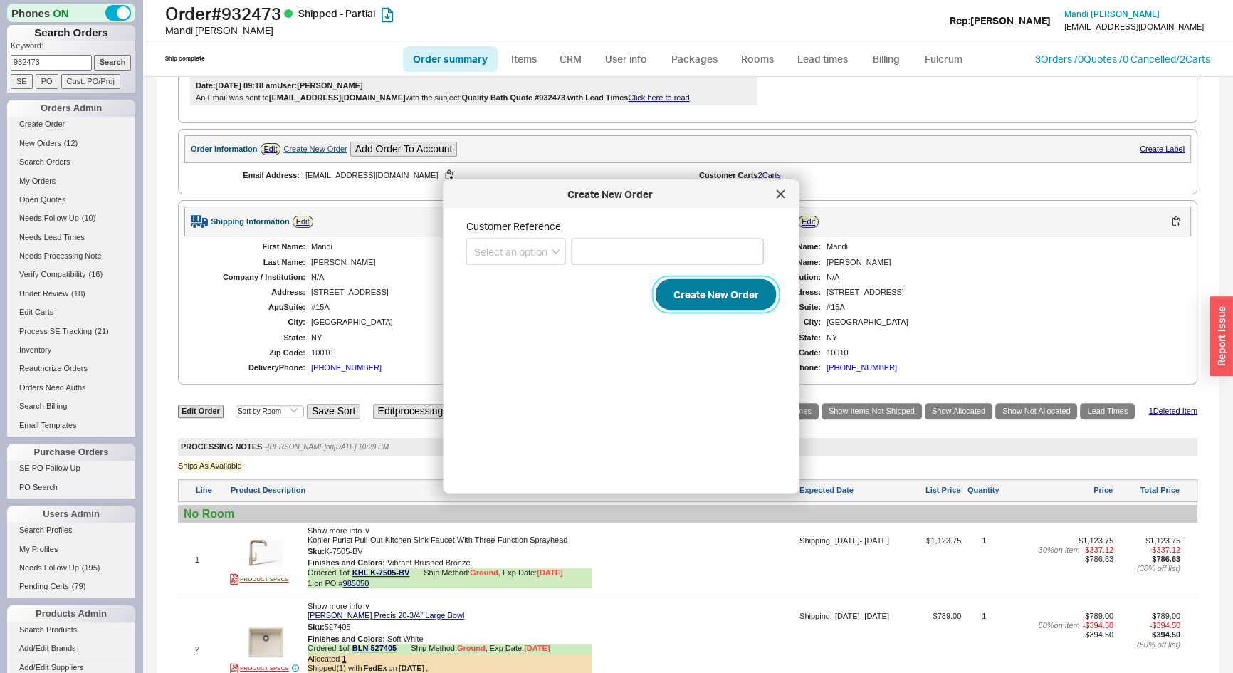
click at [711, 293] on button "Create New Order" at bounding box center [716, 294] width 121 height 31
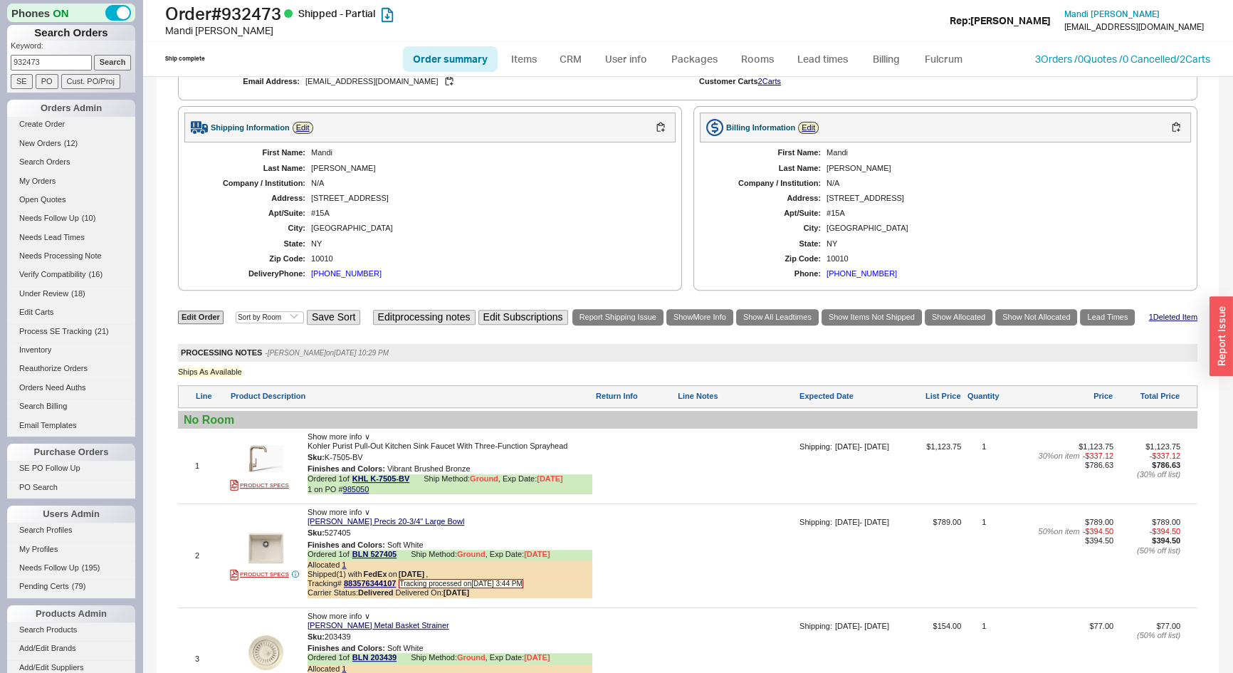
scroll to position [779, 0]
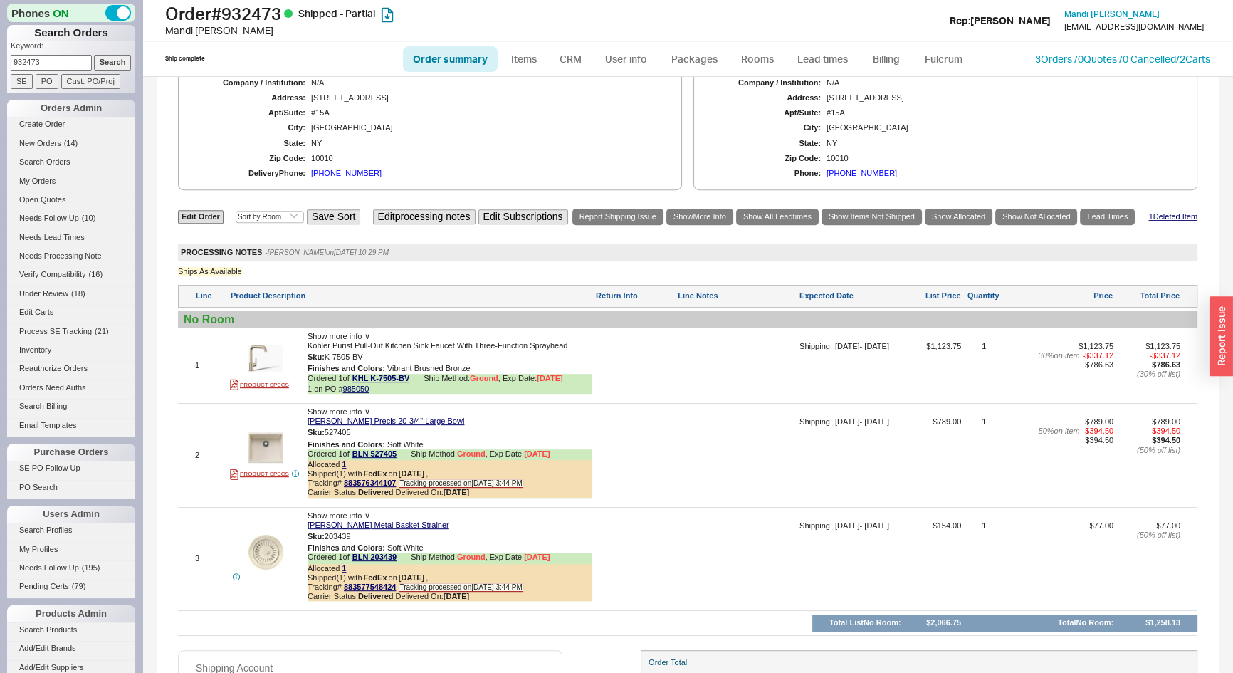
click at [51, 59] on input "932473" at bounding box center [51, 62] width 81 height 15
paste input "5183"
type input "935183"
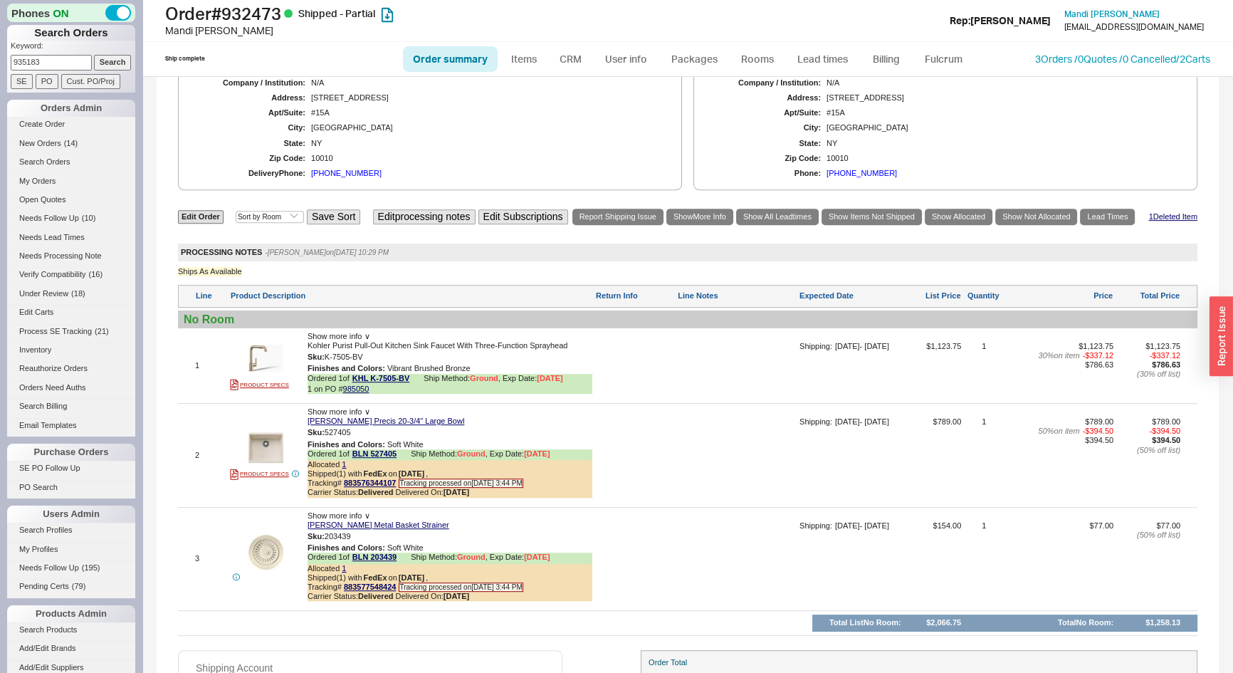
click at [106, 64] on input "Search" at bounding box center [113, 62] width 38 height 15
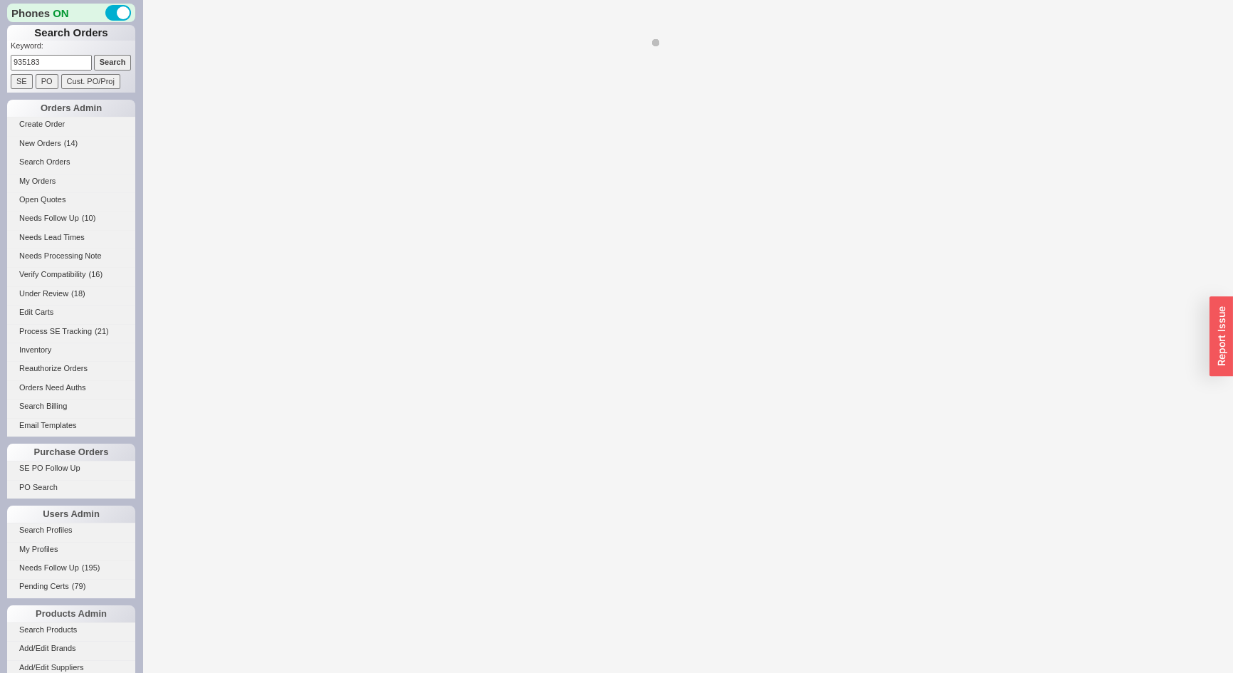
select select "*"
select select "LOW"
select select "3"
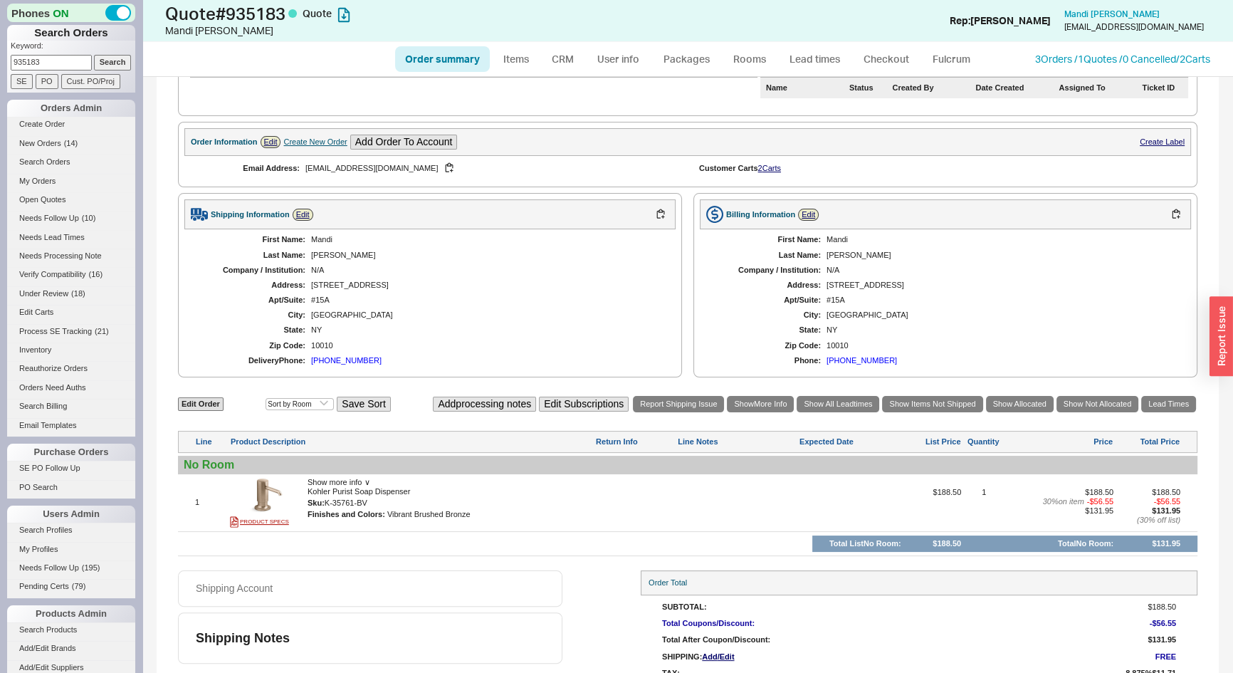
scroll to position [194, 0]
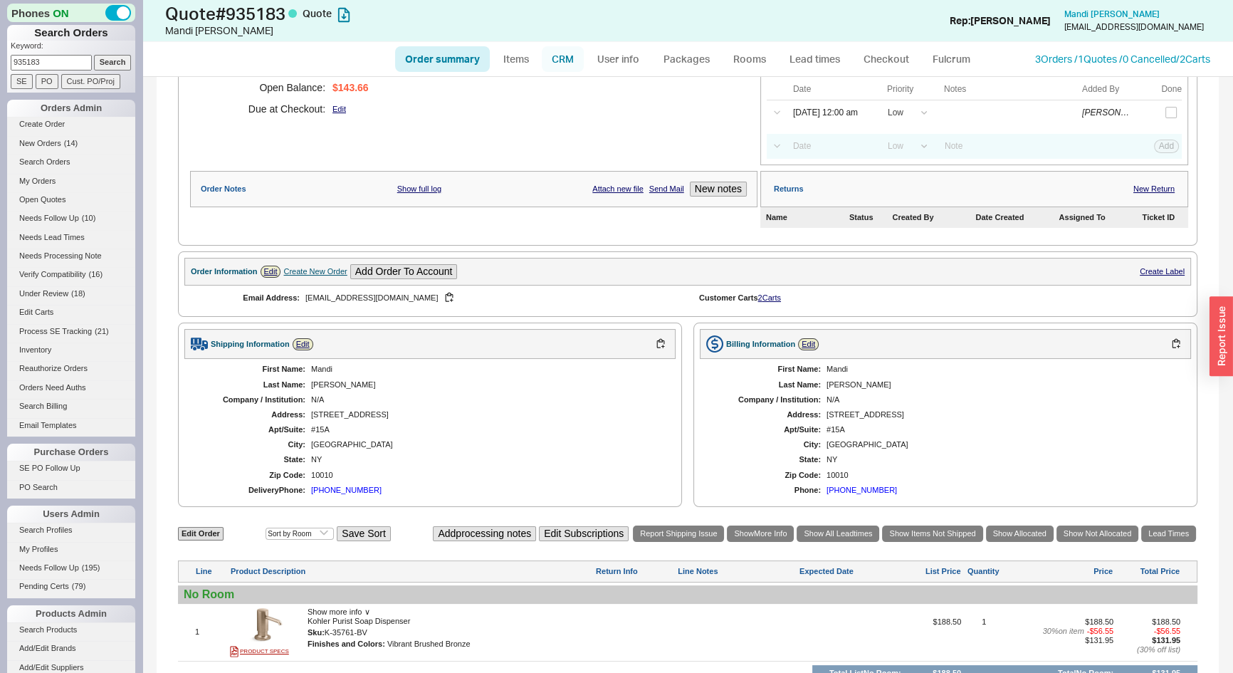
click at [564, 64] on link "CRM" at bounding box center [563, 59] width 42 height 26
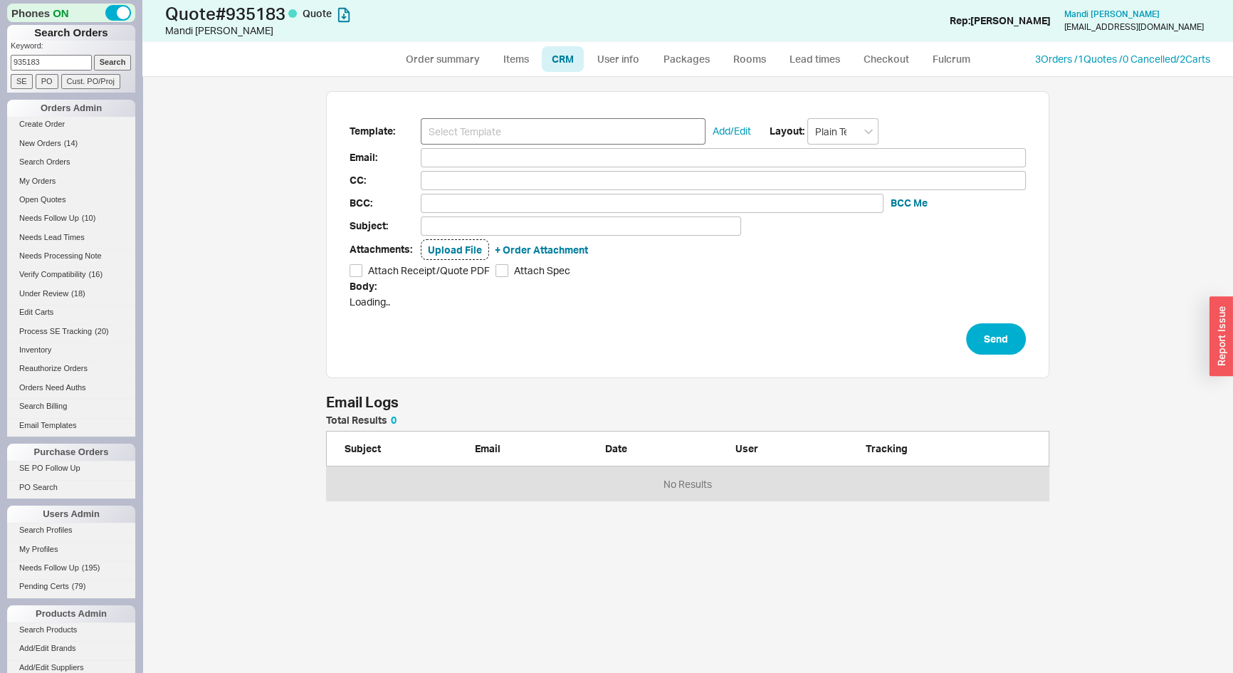
scroll to position [77, 714]
click at [581, 128] on input at bounding box center [563, 131] width 285 height 26
click at [433, 58] on link "Order summary" at bounding box center [442, 59] width 95 height 26
select select "*"
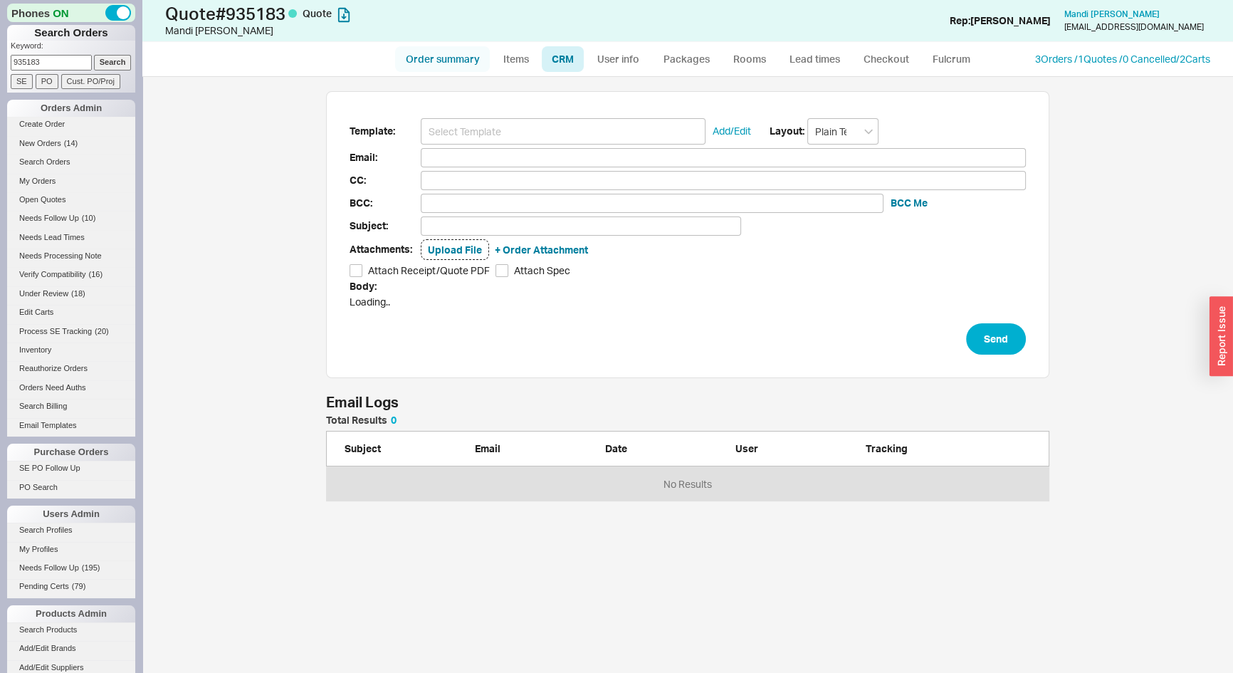
select select "LOW"
select select "3"
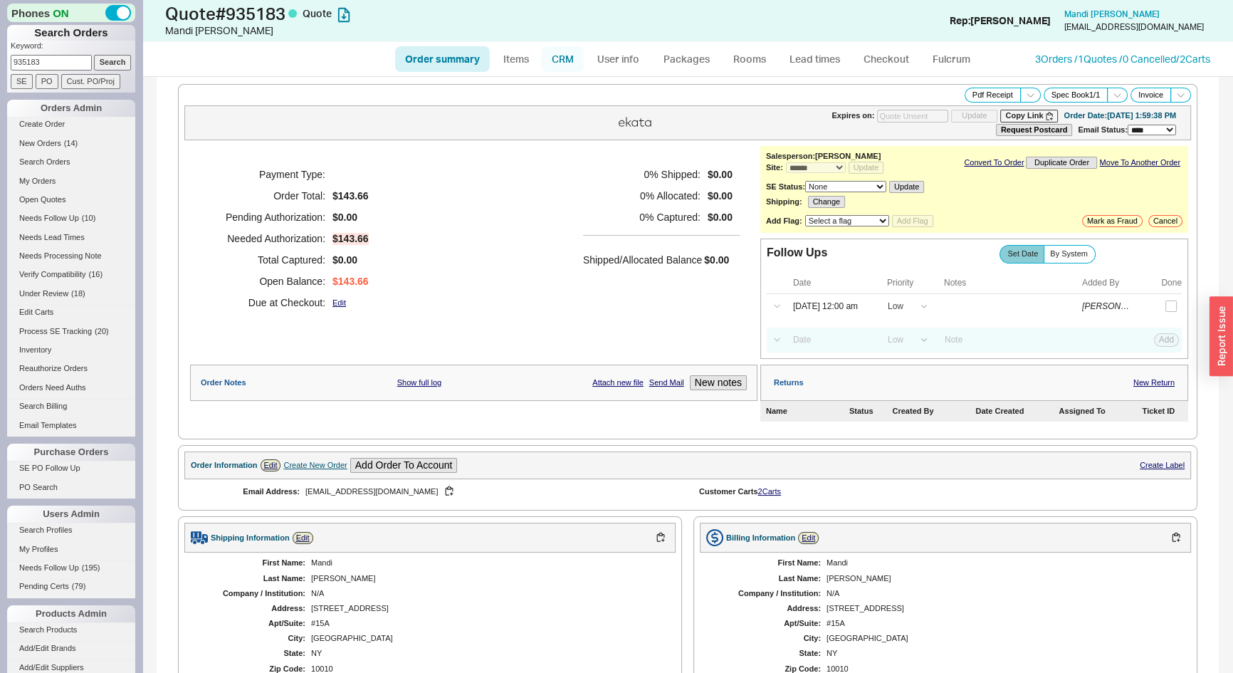
click at [555, 61] on link "CRM" at bounding box center [563, 59] width 42 height 26
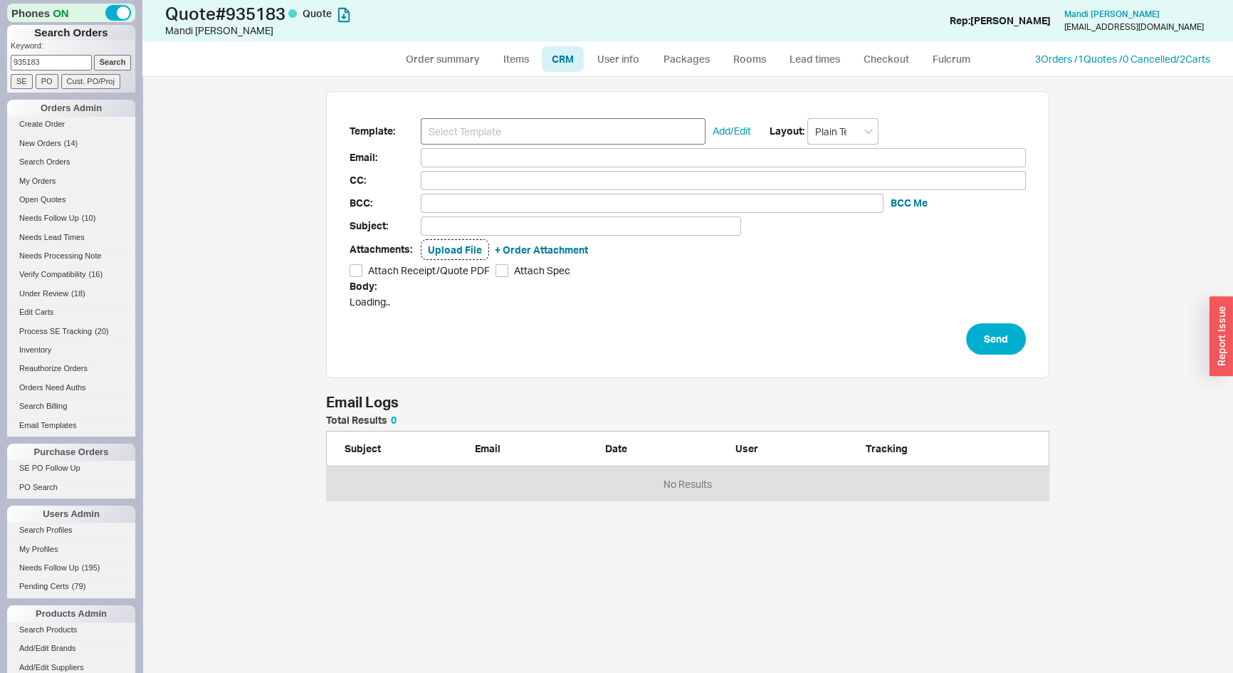
scroll to position [77, 714]
click at [439, 57] on link "Order summary" at bounding box center [442, 59] width 95 height 26
select select "*"
select select "LOW"
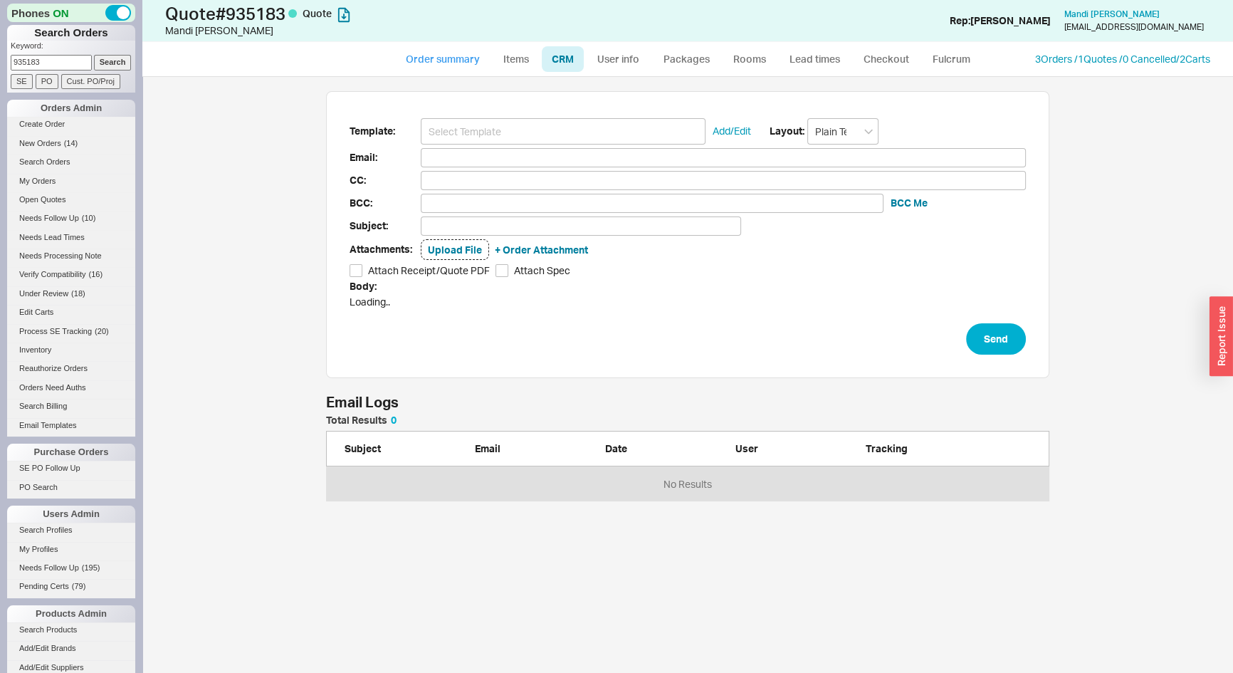
select select "LOW"
select select "3"
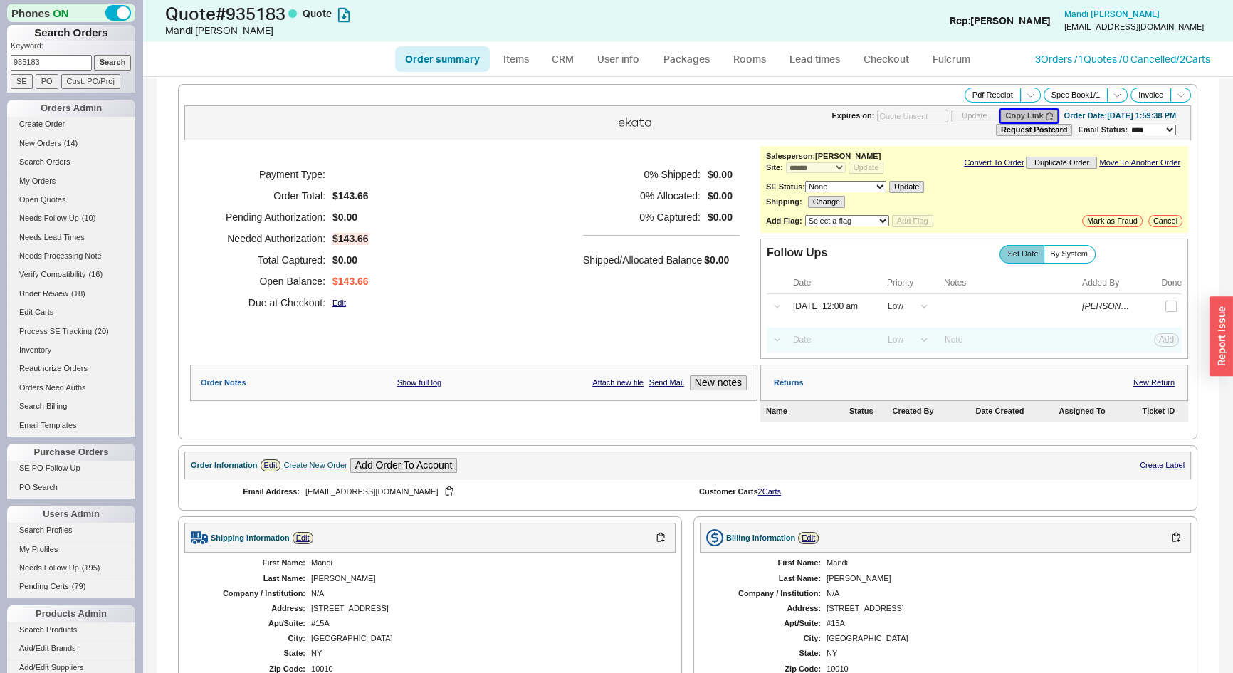
click at [1012, 116] on button "Copy Link" at bounding box center [1030, 116] width 58 height 12
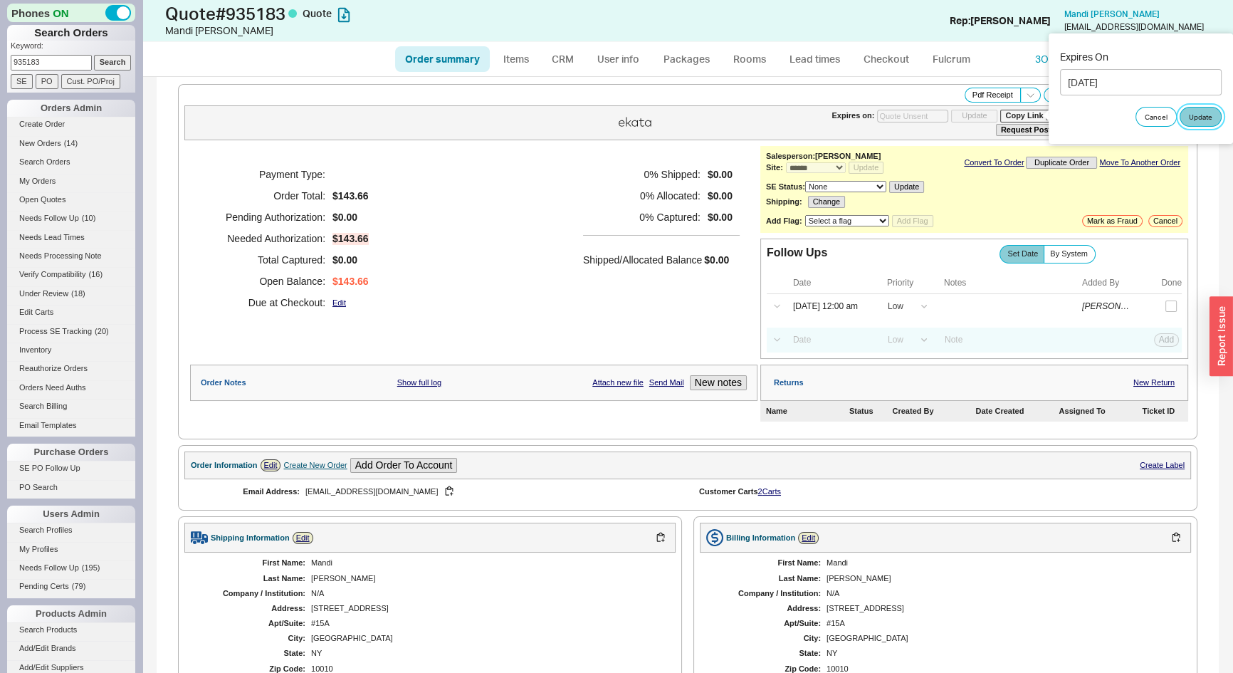
click at [1193, 121] on button "Update" at bounding box center [1201, 117] width 42 height 20
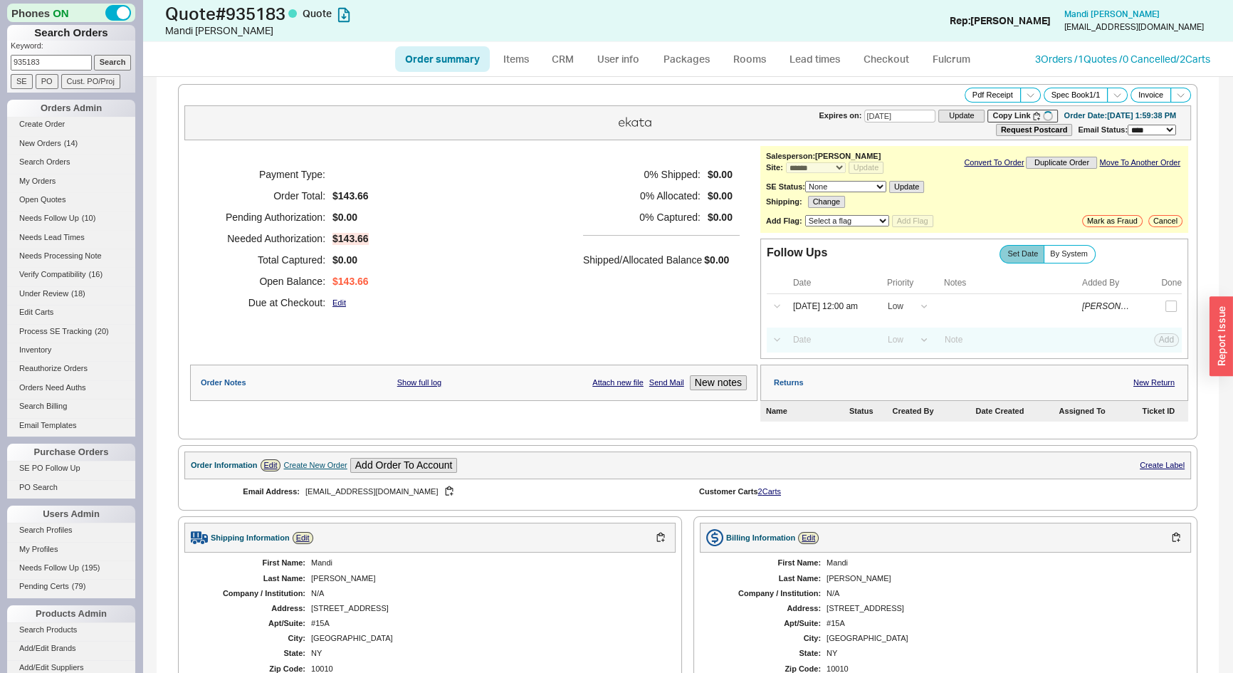
type input "09/03/2025"
click at [568, 60] on link "CRM" at bounding box center [563, 59] width 42 height 26
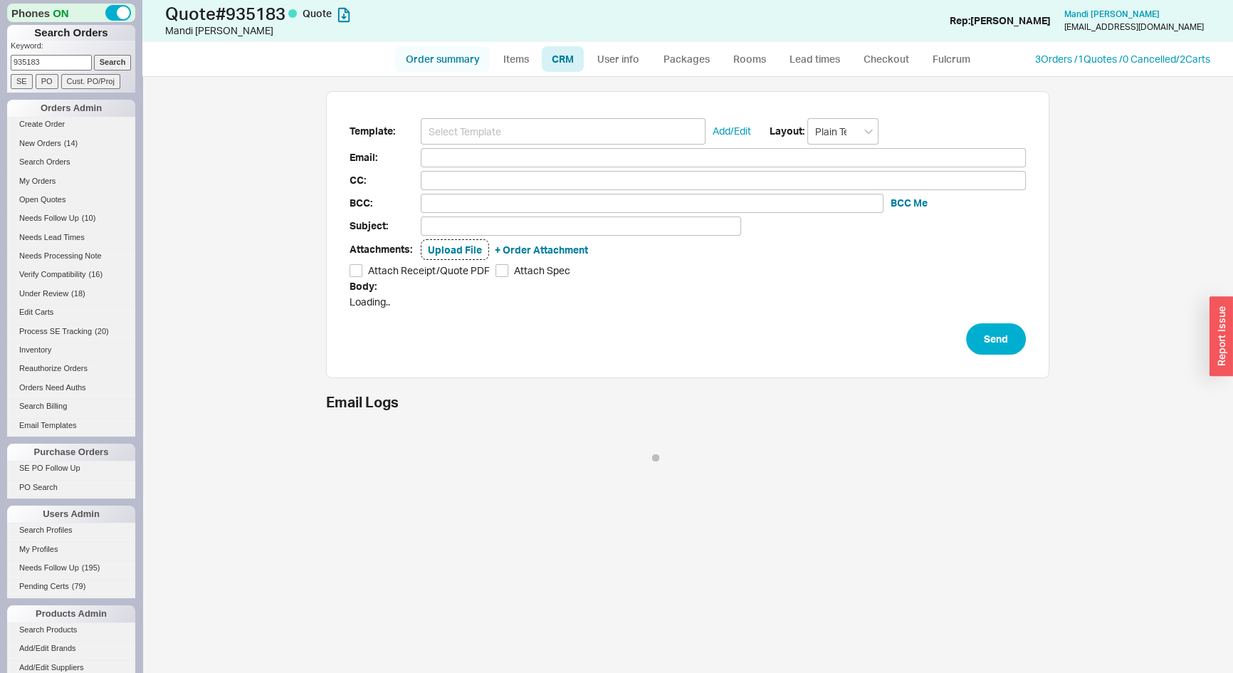
click at [450, 67] on link "Order summary" at bounding box center [442, 59] width 95 height 26
select select "*"
select select "LOW"
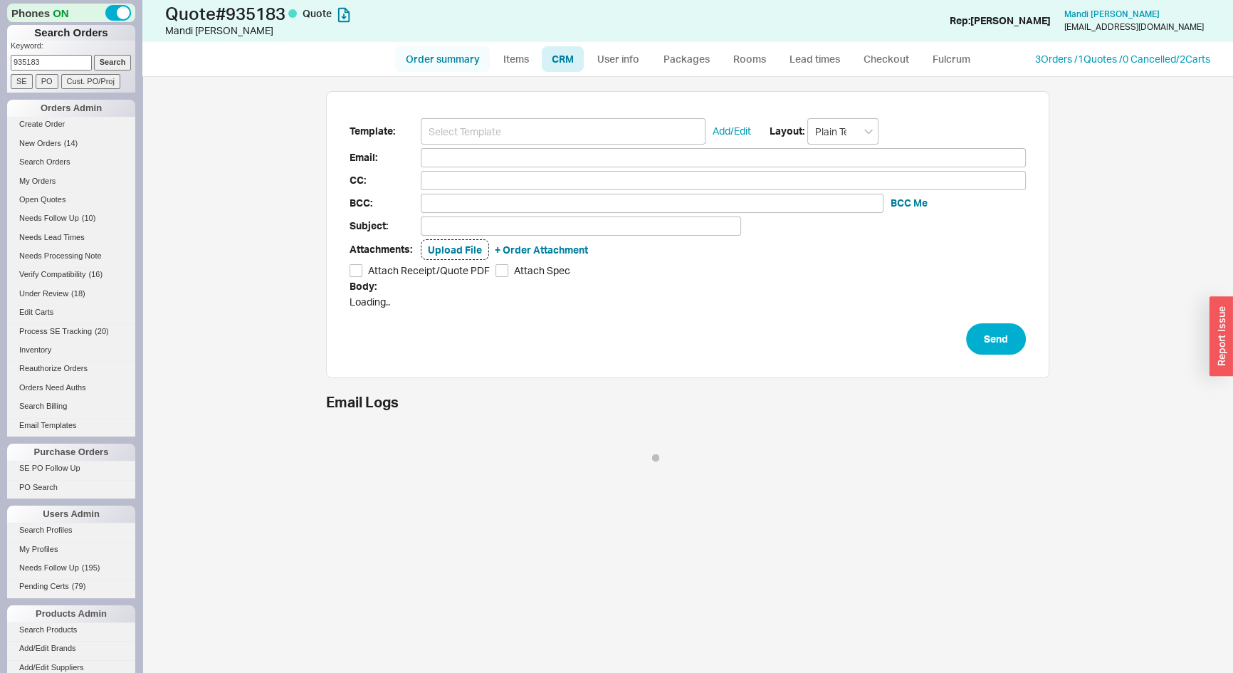
select select "3"
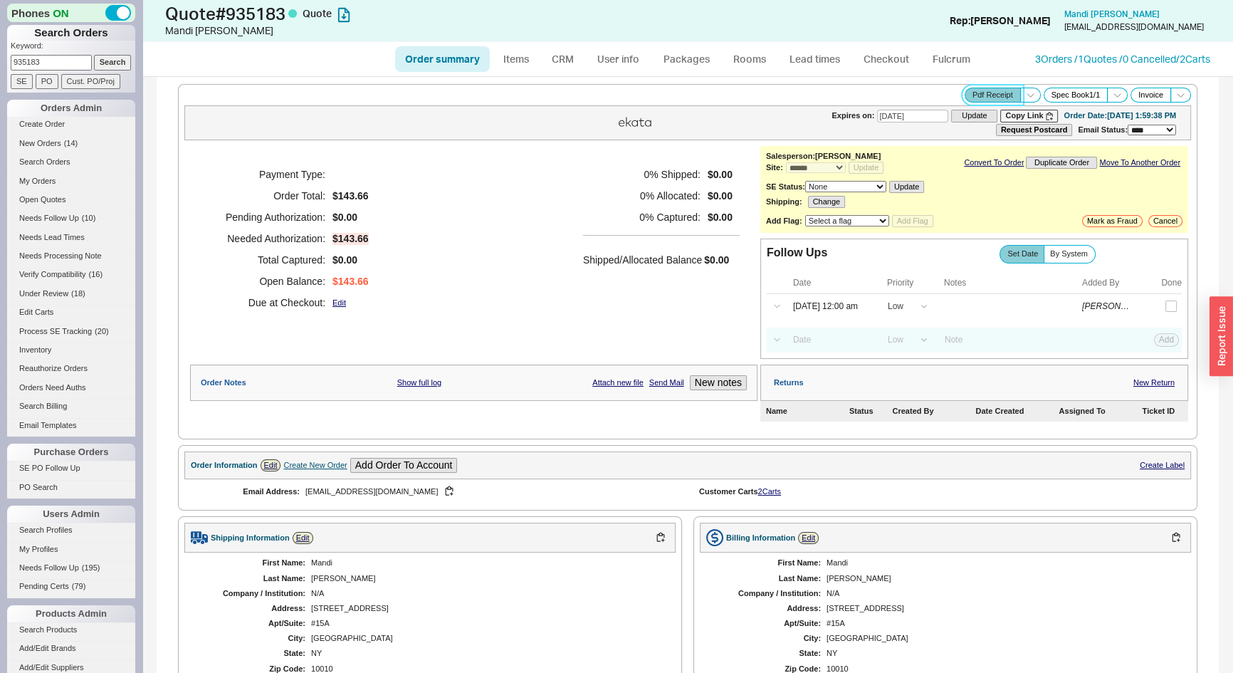
click at [989, 93] on button "Pdf Receipt" at bounding box center [993, 95] width 56 height 15
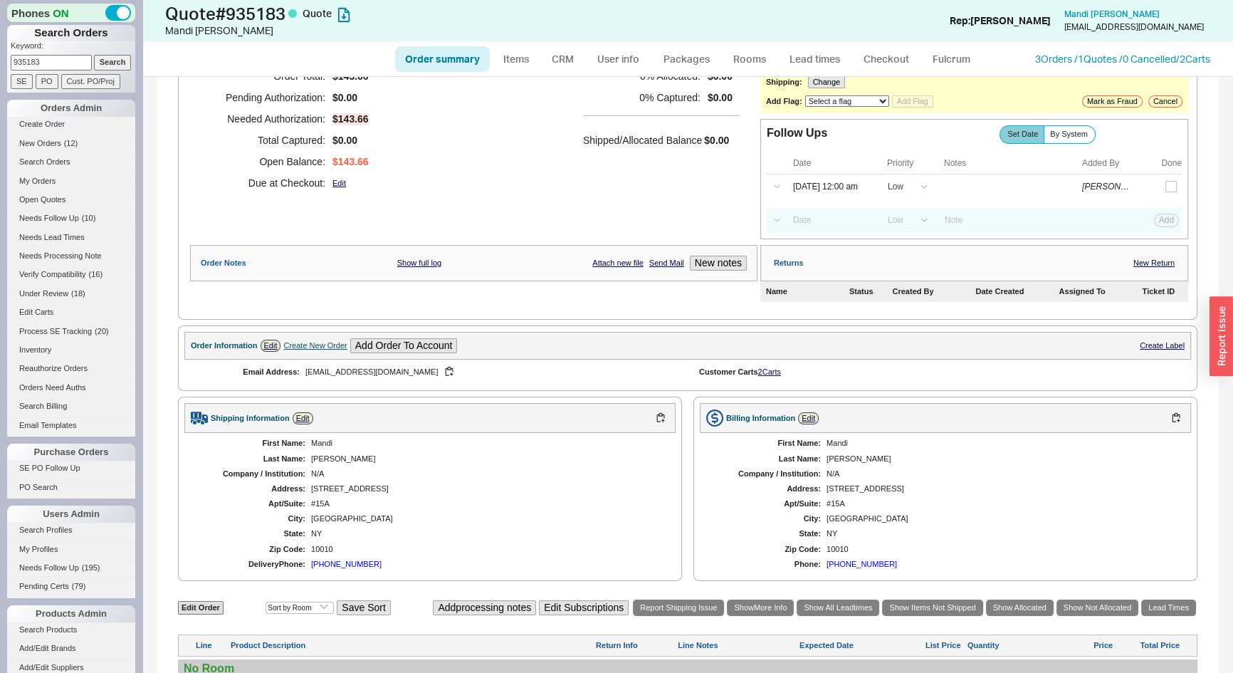
scroll to position [259, 0]
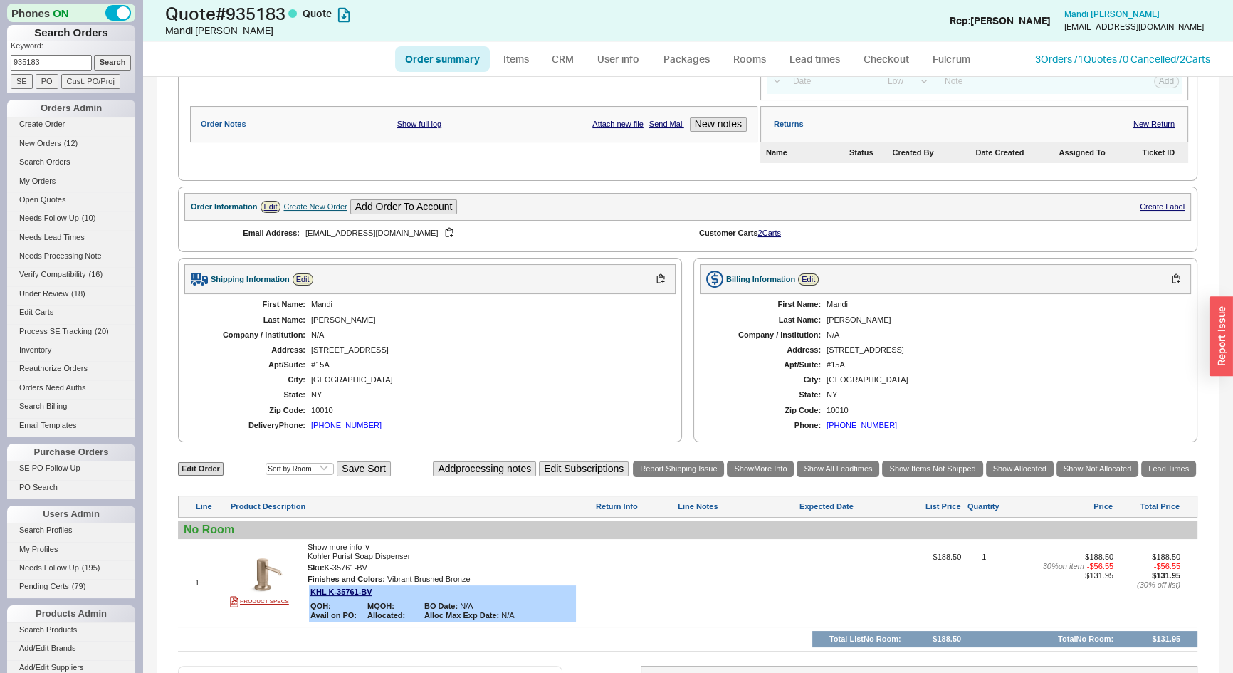
click at [427, 73] on ul "Order summary Items CRM User info Packages Rooms Lead times Checkout Fulcrum" at bounding box center [688, 59] width 597 height 34
click at [434, 66] on link "Order summary" at bounding box center [442, 59] width 95 height 26
select select "*"
select select "LOW"
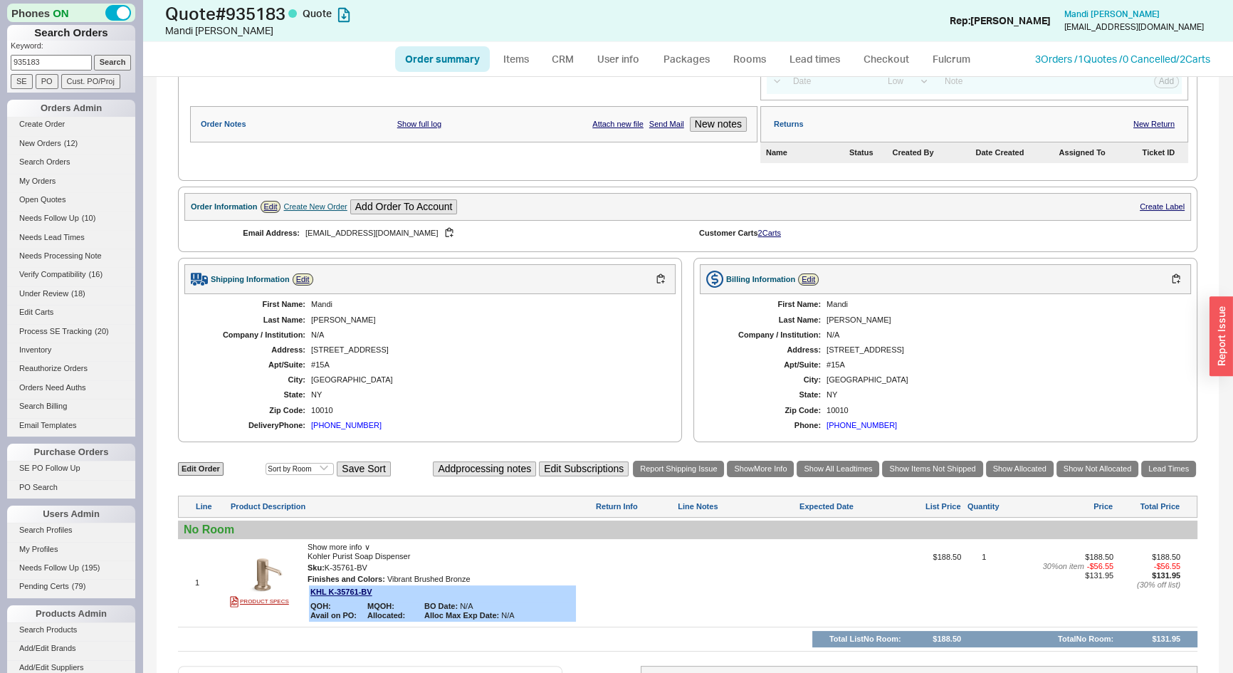
select select "LOW"
select select "3"
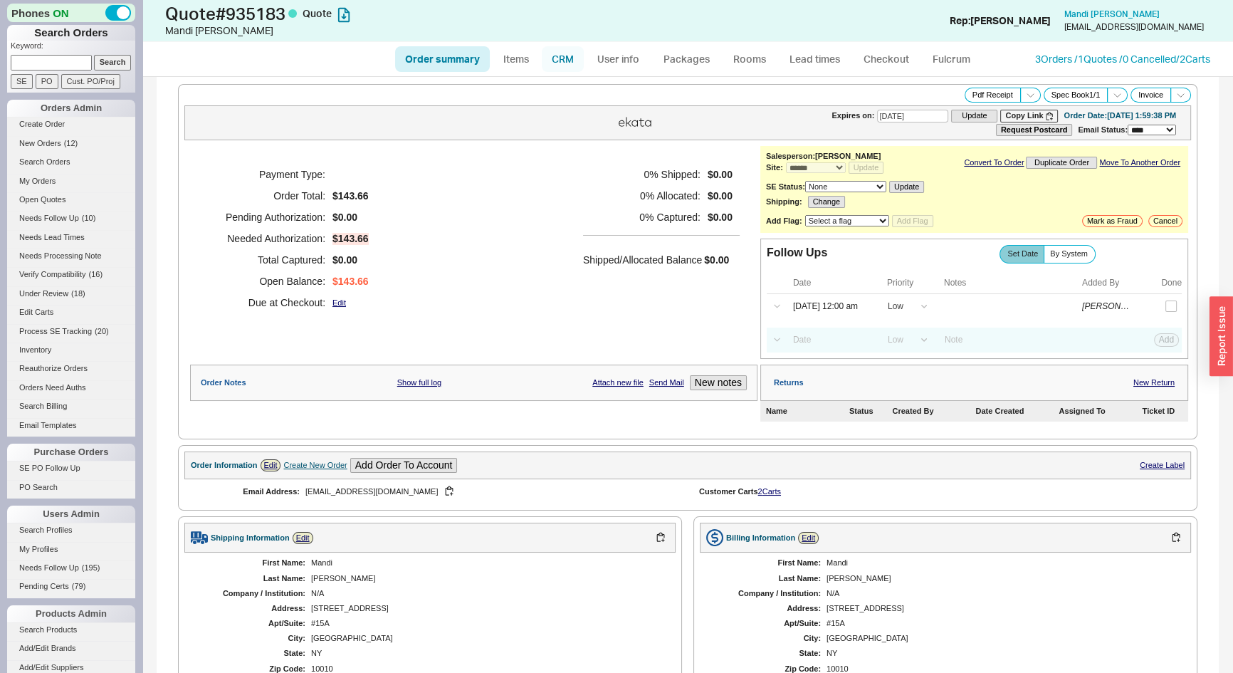
click at [565, 65] on link "CRM" at bounding box center [563, 59] width 42 height 26
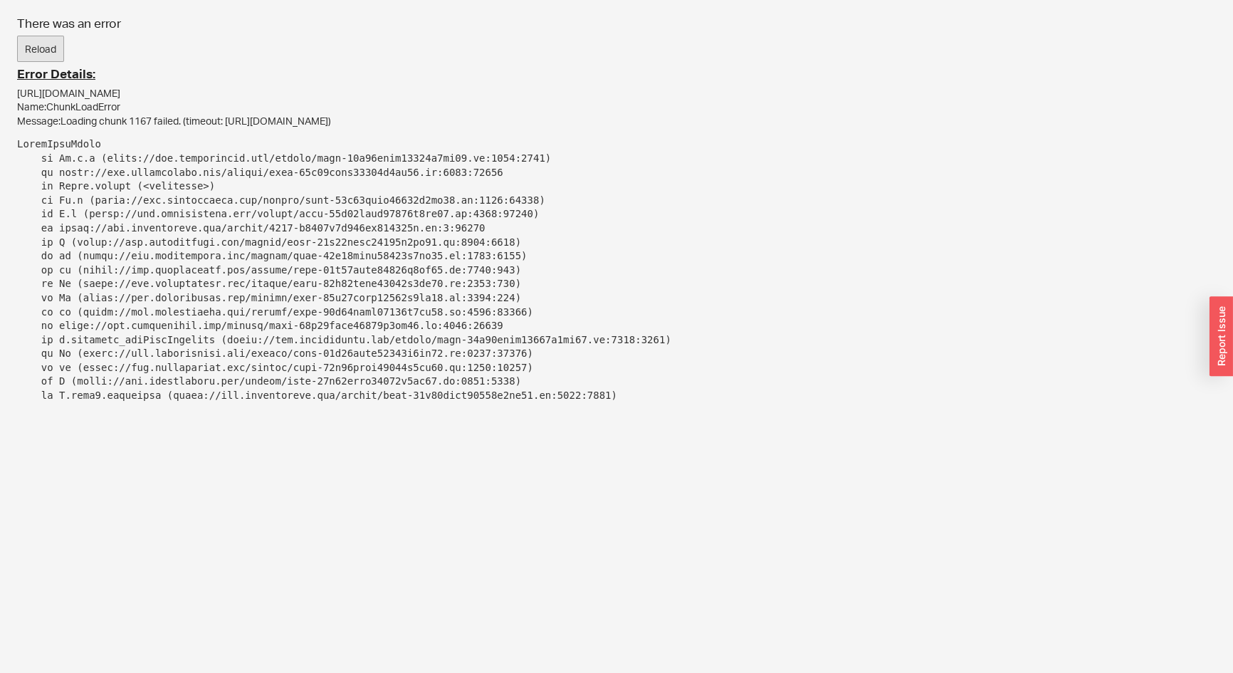
click at [28, 40] on button "Reload" at bounding box center [40, 49] width 47 height 27
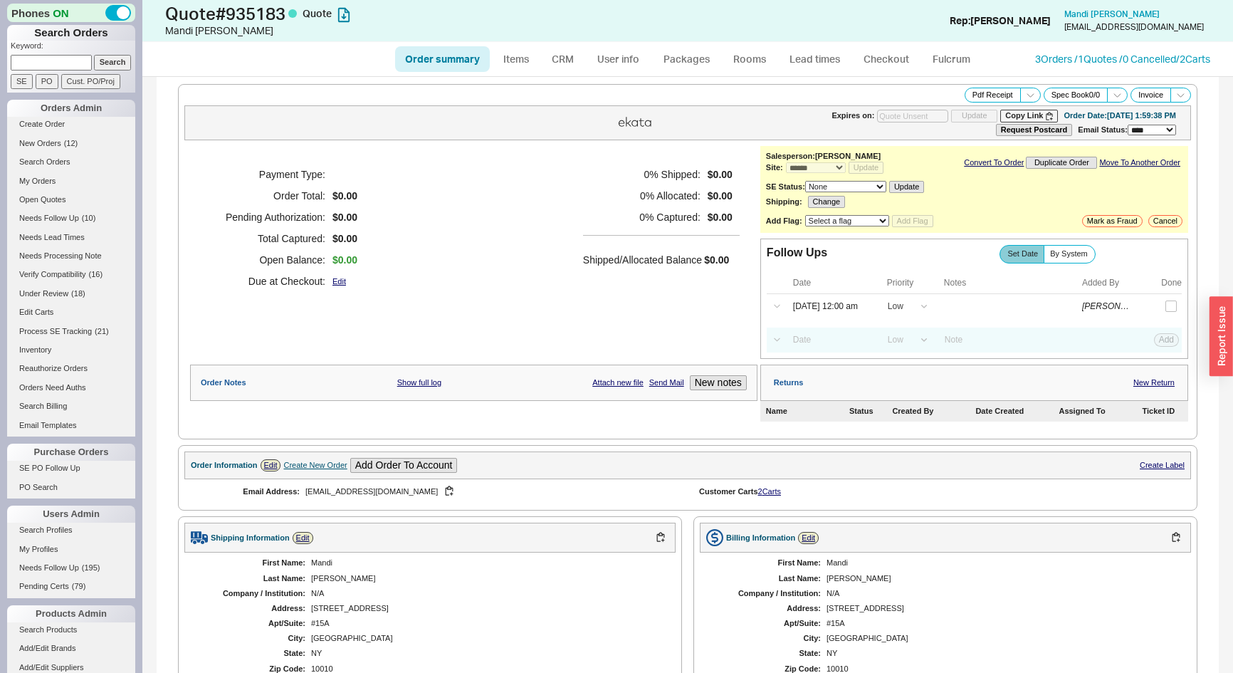
select select "*"
select select "LOW"
select select "3"
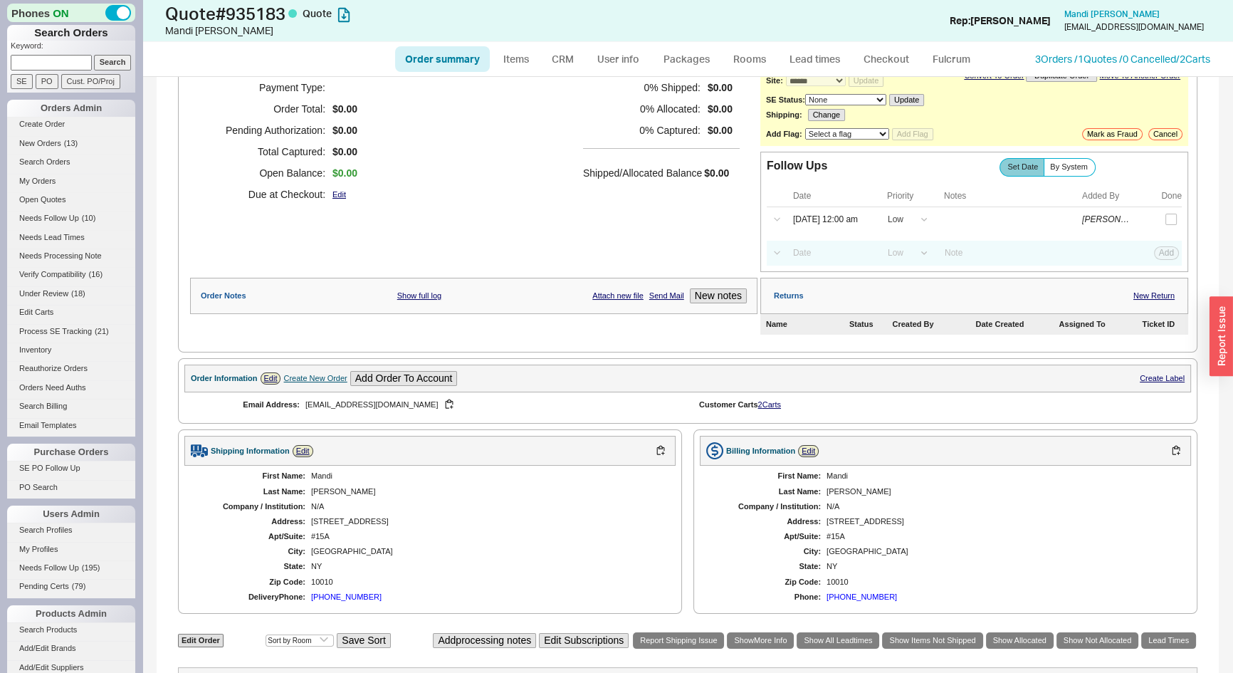
scroll to position [228, 0]
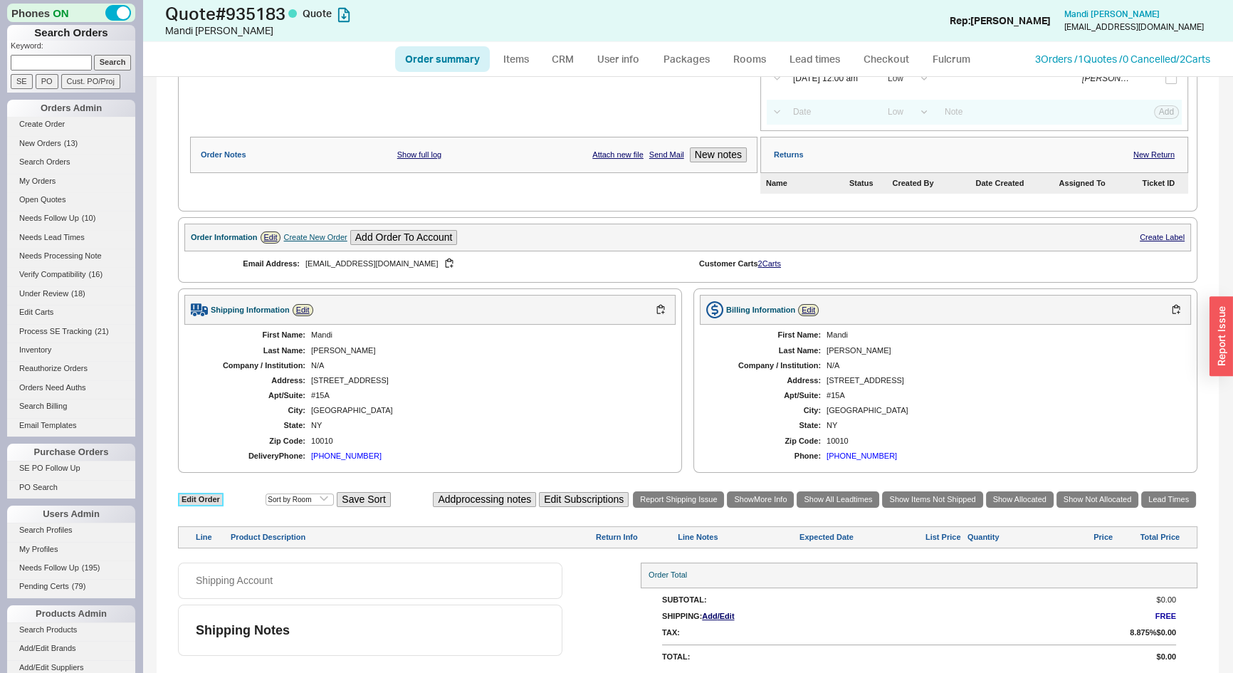
click at [205, 496] on link "Edit Order" at bounding box center [201, 500] width 46 height 14
select select "3"
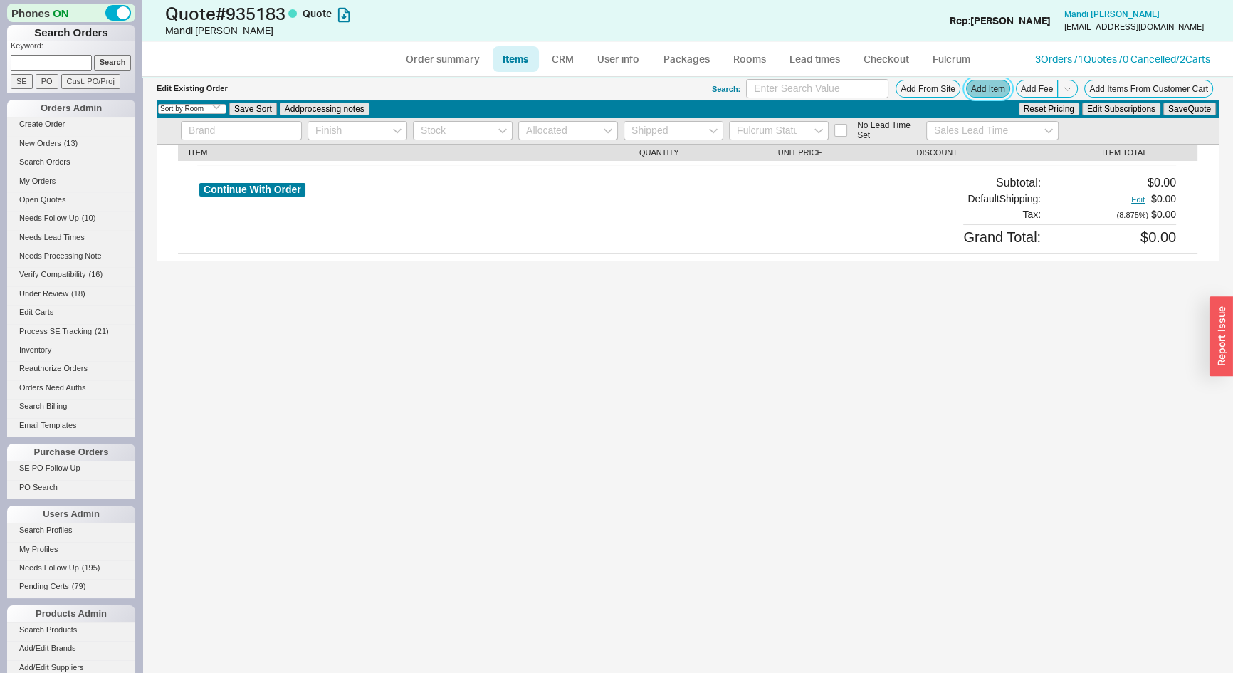
click at [992, 96] on button "Add Item" at bounding box center [988, 89] width 44 height 18
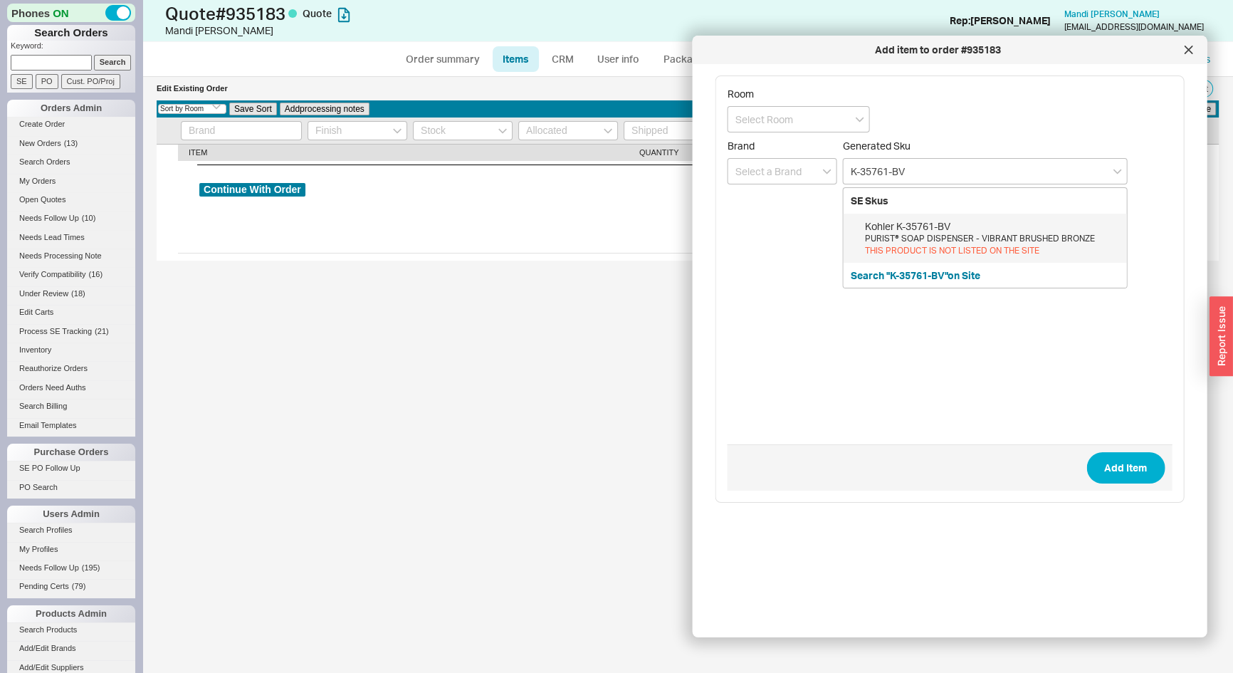
click at [938, 242] on div "PURIST® SOAP DISPENSER - VIBRANT BRUSHED BRONZE" at bounding box center [992, 239] width 255 height 12
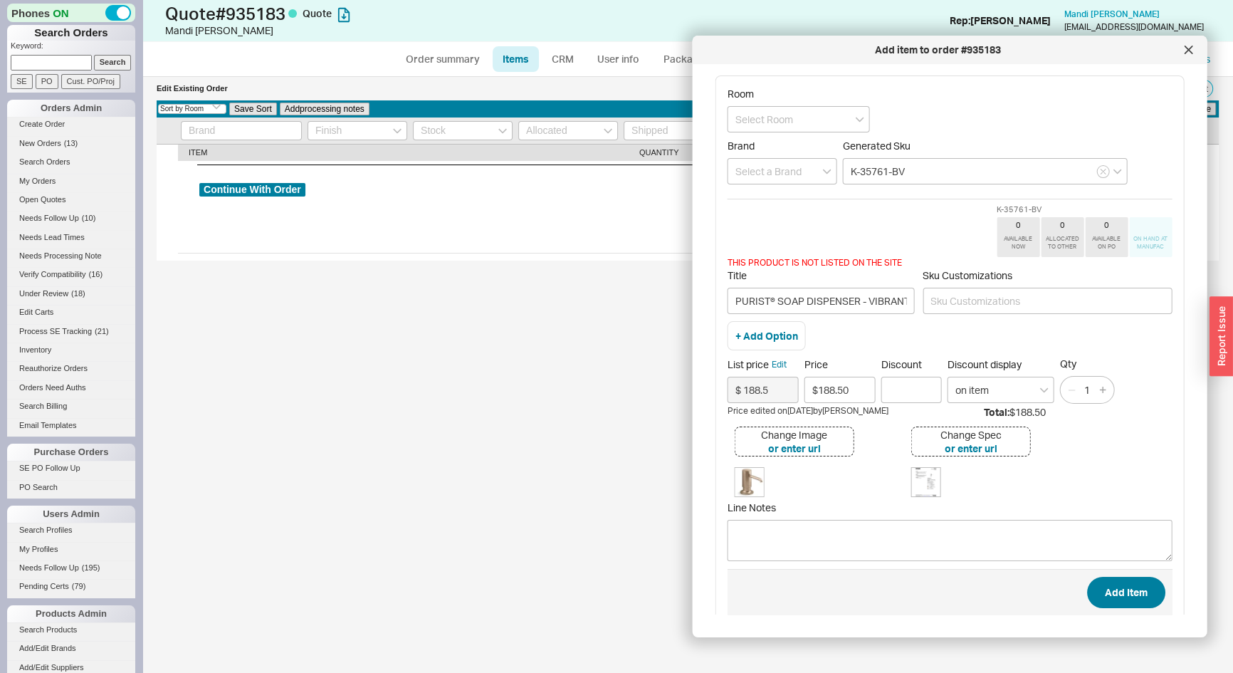
type input "K-35761-BV"
click at [1126, 590] on button "Add Item" at bounding box center [1126, 592] width 78 height 31
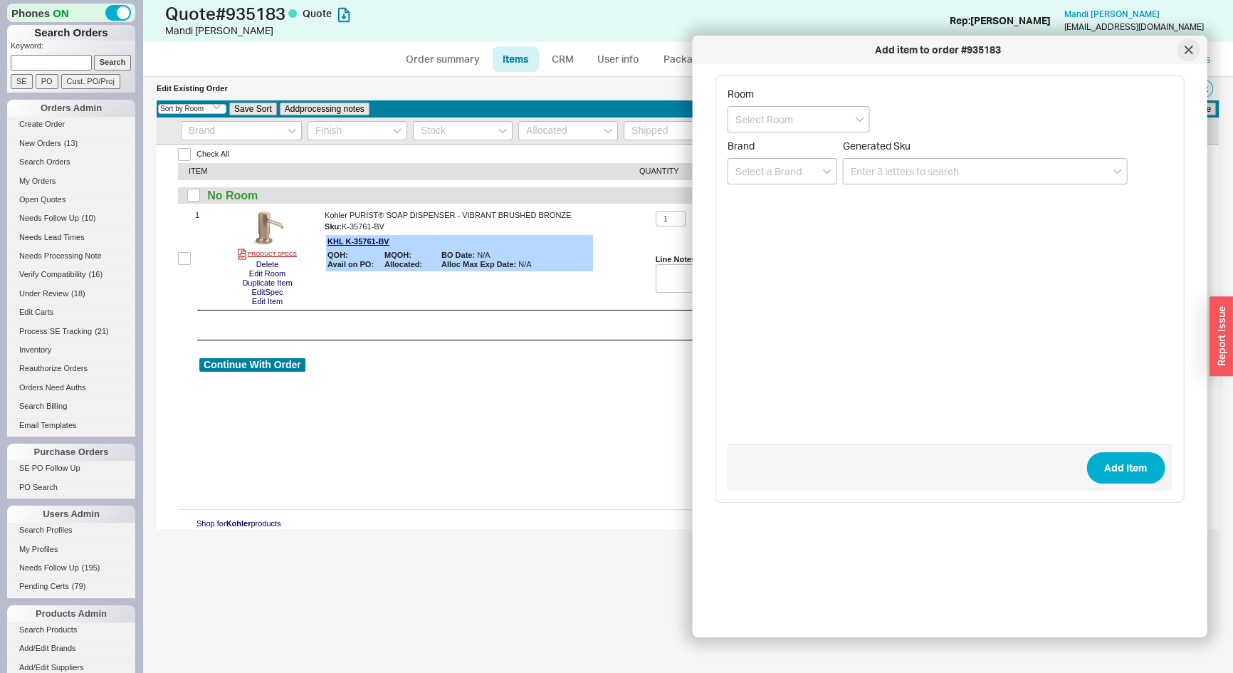
click at [1190, 50] on icon at bounding box center [1188, 50] width 9 height 9
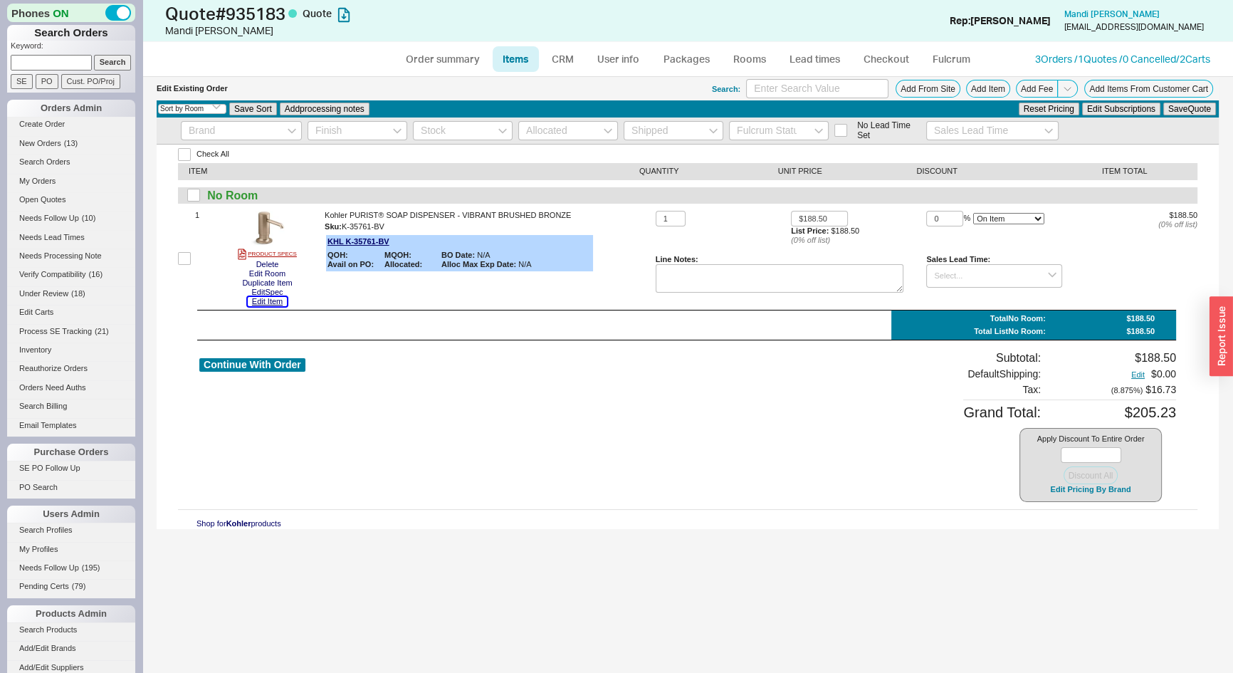
click at [271, 303] on button "Edit Item" at bounding box center [267, 301] width 39 height 9
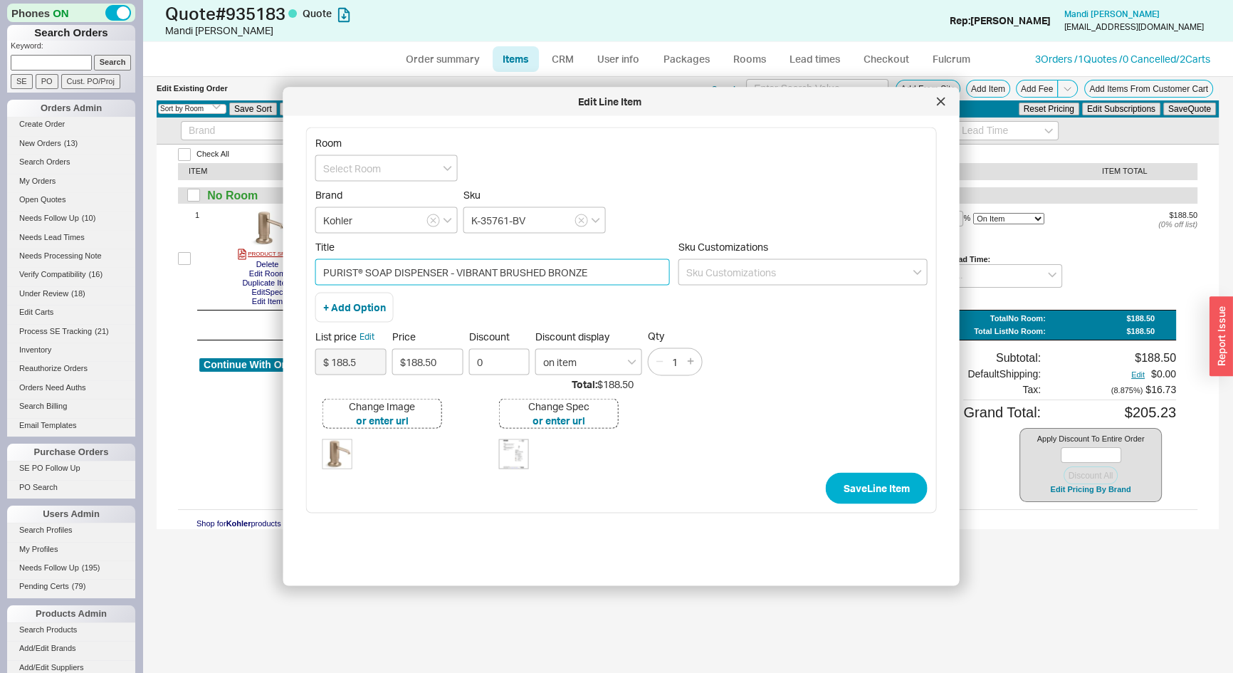
drag, startPoint x: 593, startPoint y: 271, endPoint x: 499, endPoint y: 271, distance: 94.0
click at [499, 271] on input "PURIST® SOAP DISPENSER - VIBRANT BRUSHED BRONZE" at bounding box center [492, 272] width 355 height 26
click at [542, 272] on input "PURIST® SOAP DISPENSER - VIBRANT BRUSHED BRONZE" at bounding box center [492, 272] width 355 height 26
drag, startPoint x: 598, startPoint y: 266, endPoint x: 456, endPoint y: 274, distance: 141.2
click at [456, 274] on input "PURIST® SOAP DISPENSER - VIBRANT BRUSHED BRONZE" at bounding box center [492, 272] width 355 height 26
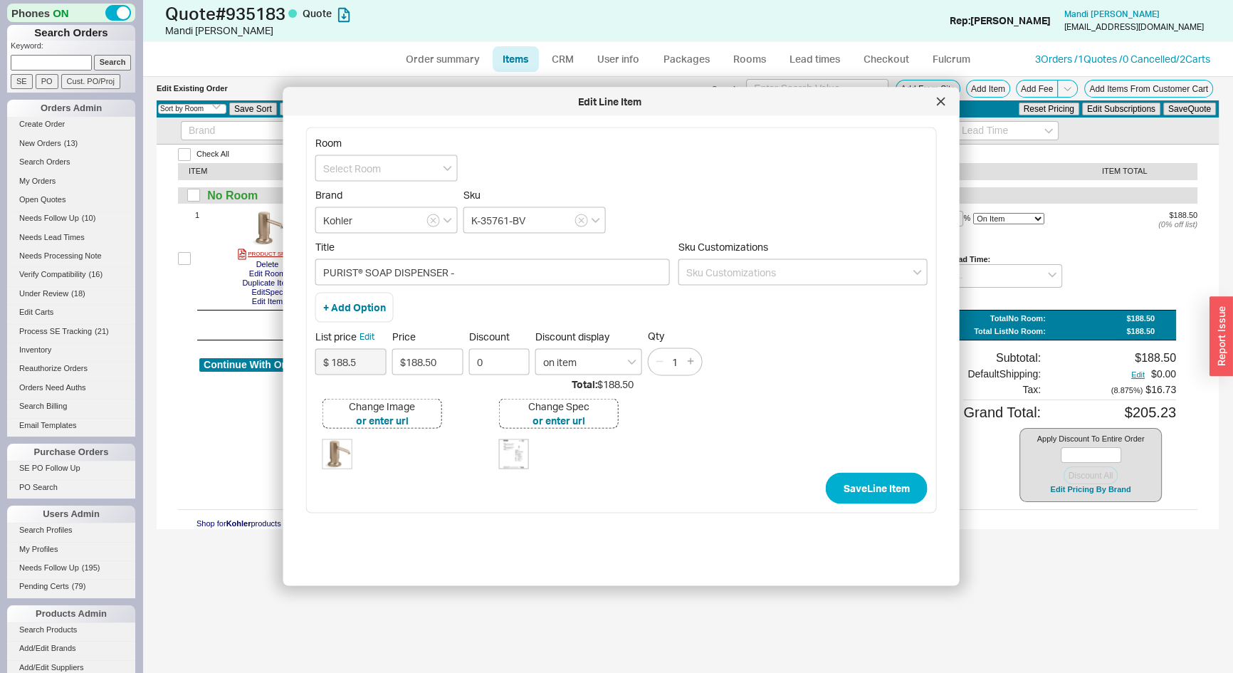
type input "PURIST® SOAP DISPENSER -"
click at [362, 313] on div "+ Add Option" at bounding box center [354, 308] width 78 height 30
click at [360, 311] on button "+ Add Option" at bounding box center [354, 308] width 63 height 14
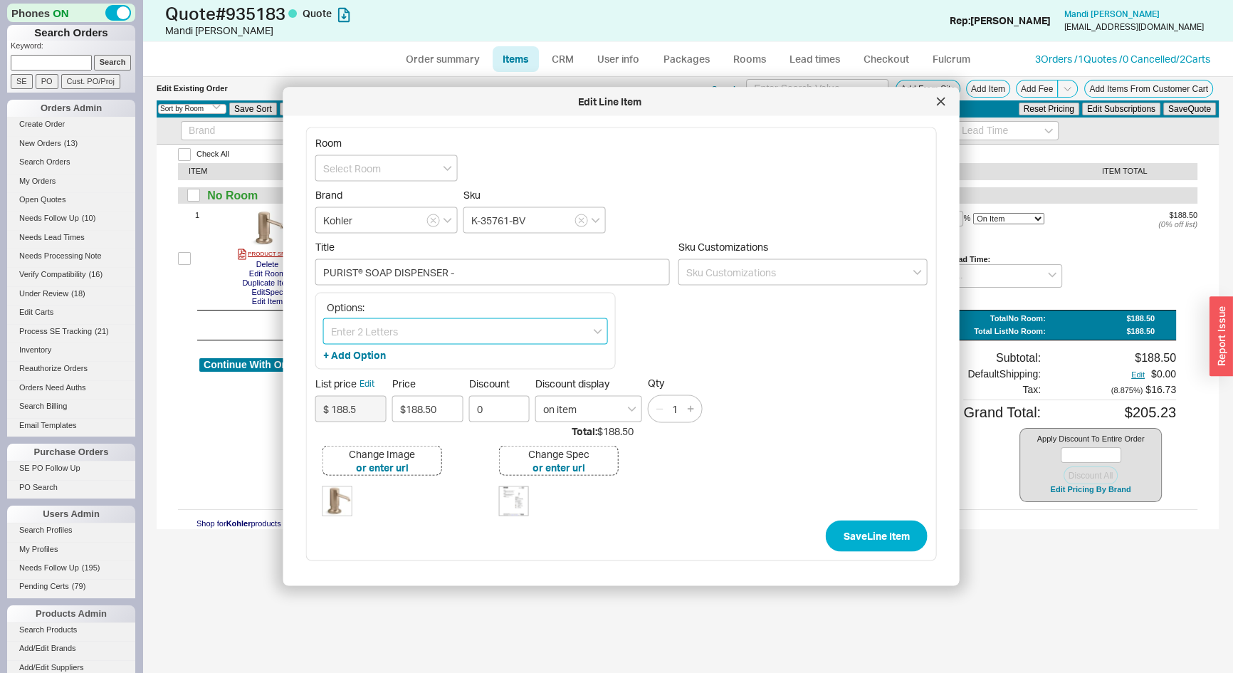
paste input "VIBRANT BRUSHED BRONZE"
type input "VIBRANT BRUSHED BRONZE"
click at [411, 386] on div "Vibrant Brushed Bronze" at bounding box center [465, 386] width 283 height 26
click at [452, 269] on input "PURIST® SOAP DISPENSER -" at bounding box center [492, 272] width 355 height 26
drag, startPoint x: 447, startPoint y: 271, endPoint x: 315, endPoint y: 276, distance: 131.8
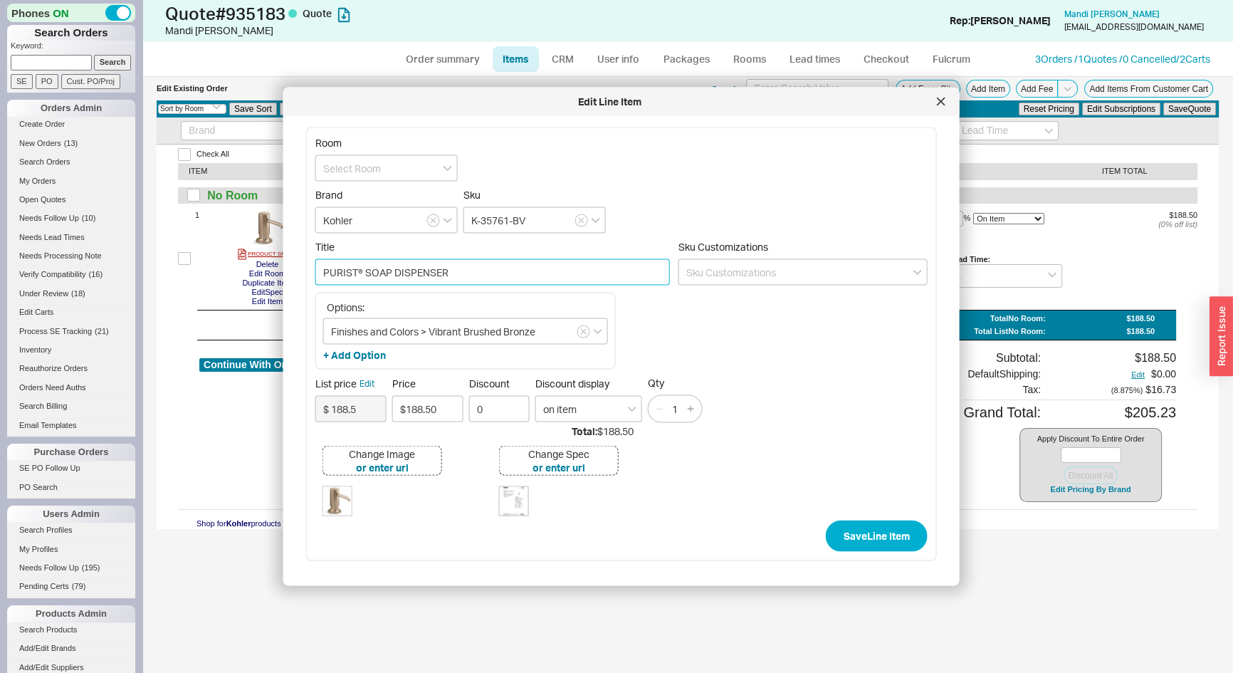
click at [315, 276] on input "PURIST® SOAP DISPENSER" at bounding box center [492, 272] width 355 height 26
click at [355, 266] on input "Purist® Soap Dispenser" at bounding box center [492, 272] width 355 height 26
type input "Purist Soap Dispenser"
click at [875, 532] on button "Save Line Item" at bounding box center [877, 535] width 102 height 31
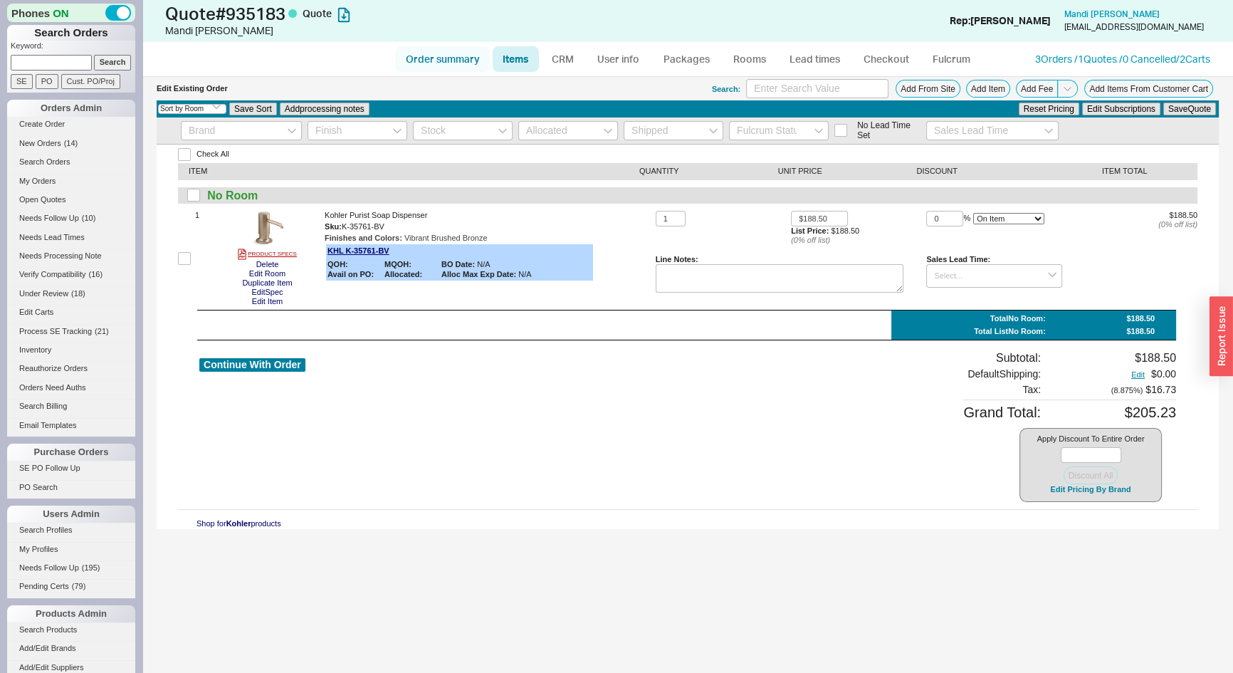
click at [464, 56] on link "Order summary" at bounding box center [442, 59] width 95 height 26
select select "*"
select select "LOW"
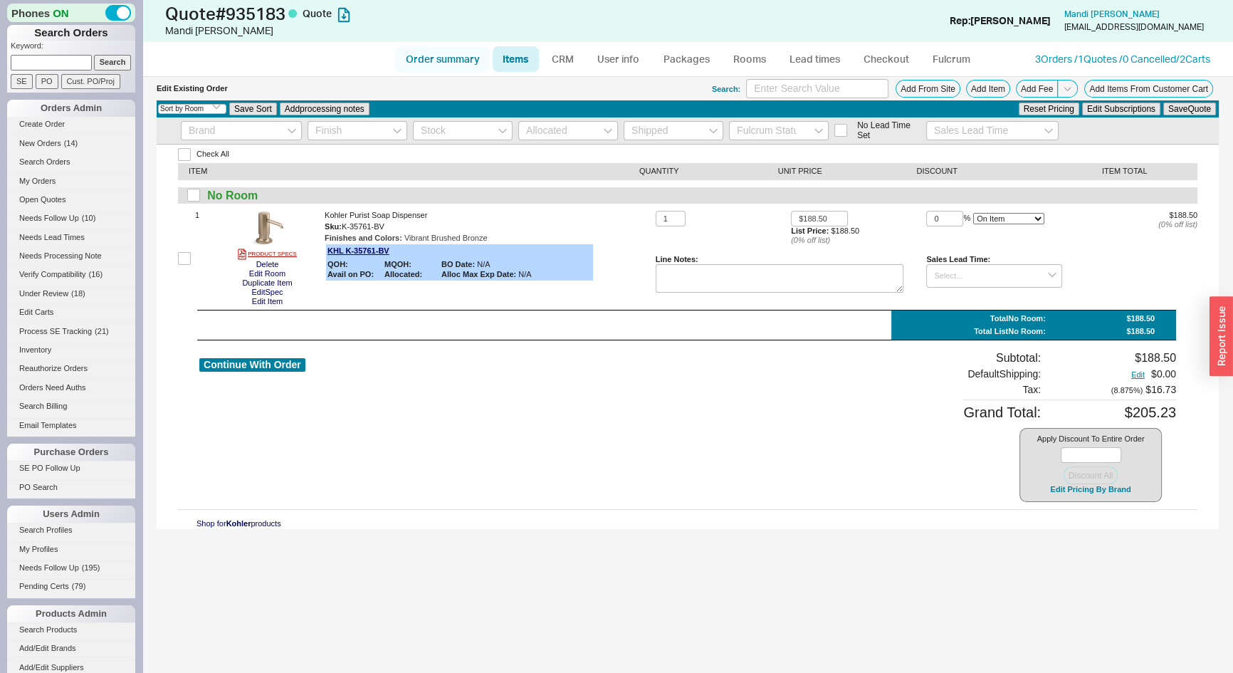
select select "3"
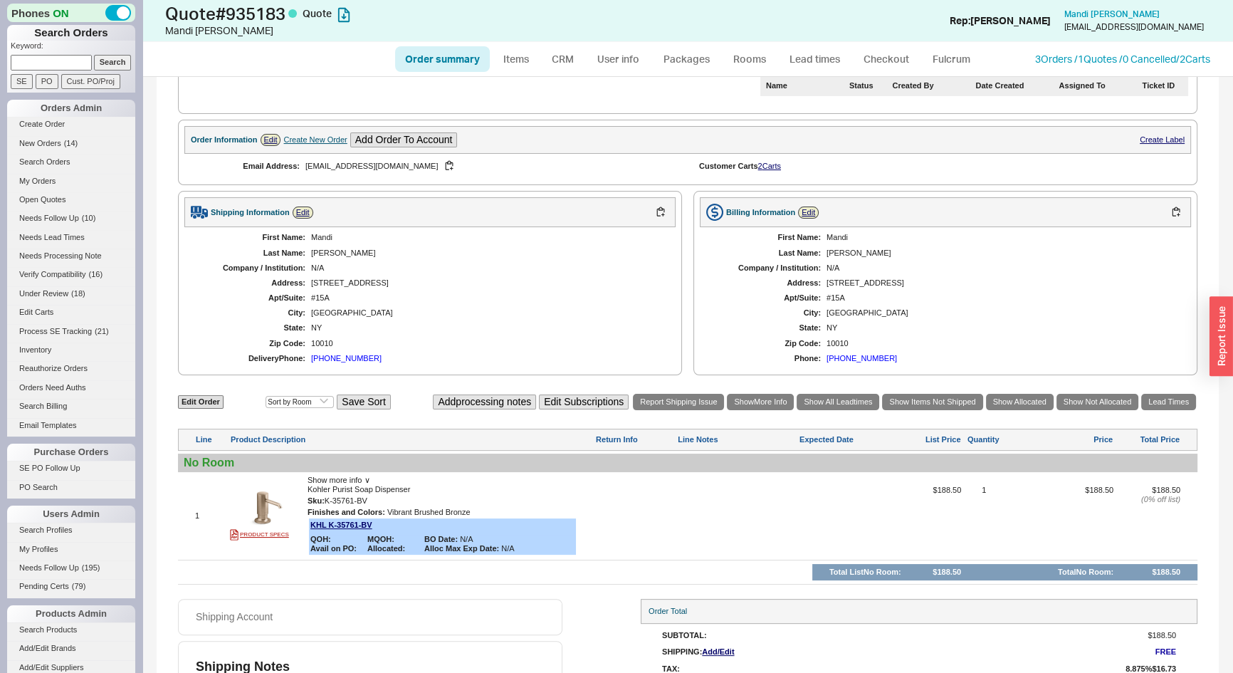
scroll to position [362, 0]
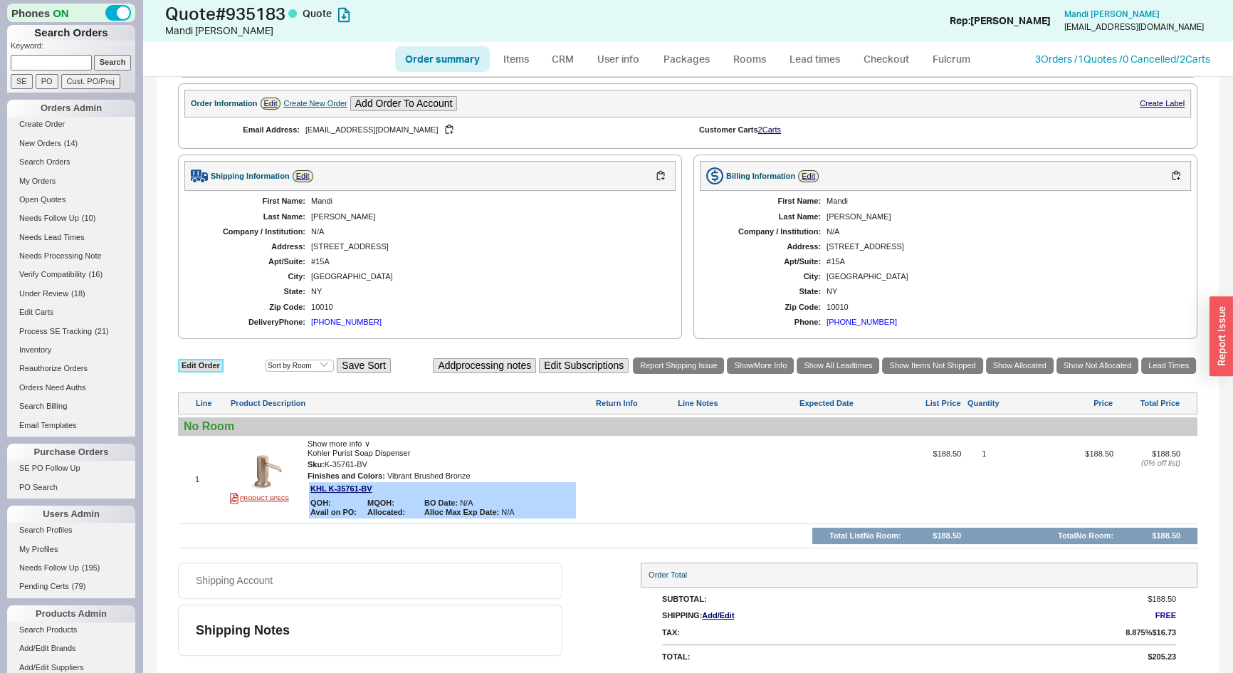
click at [207, 365] on link "Edit Order" at bounding box center [201, 366] width 46 height 14
select select "3"
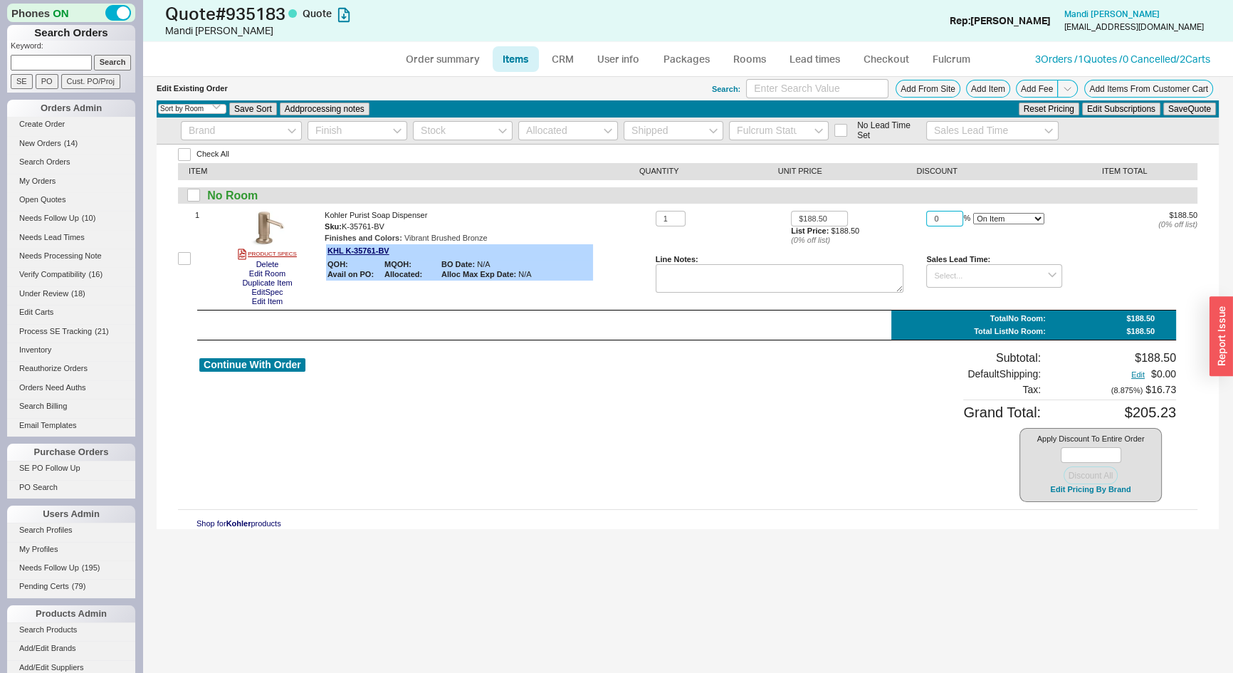
click at [941, 221] on input "0" at bounding box center [945, 219] width 37 height 16
type input "30"
click at [1189, 106] on button "Save Quote" at bounding box center [1190, 109] width 53 height 13
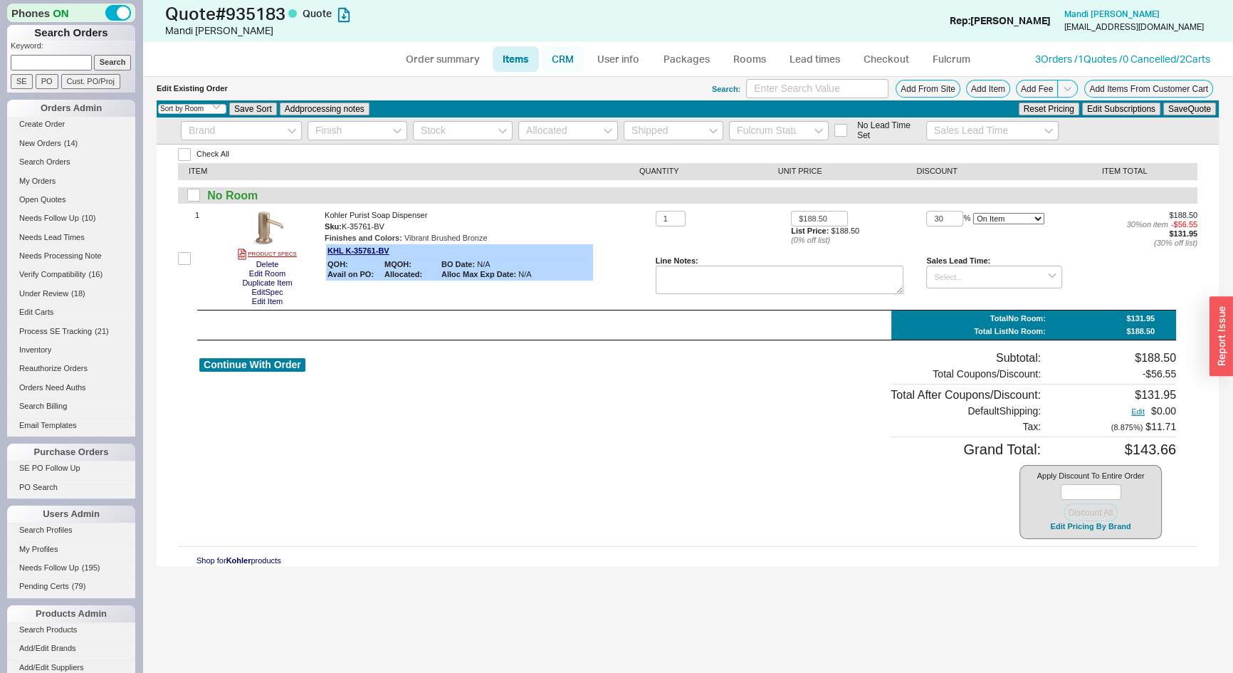
click at [567, 64] on link "CRM" at bounding box center [563, 59] width 42 height 26
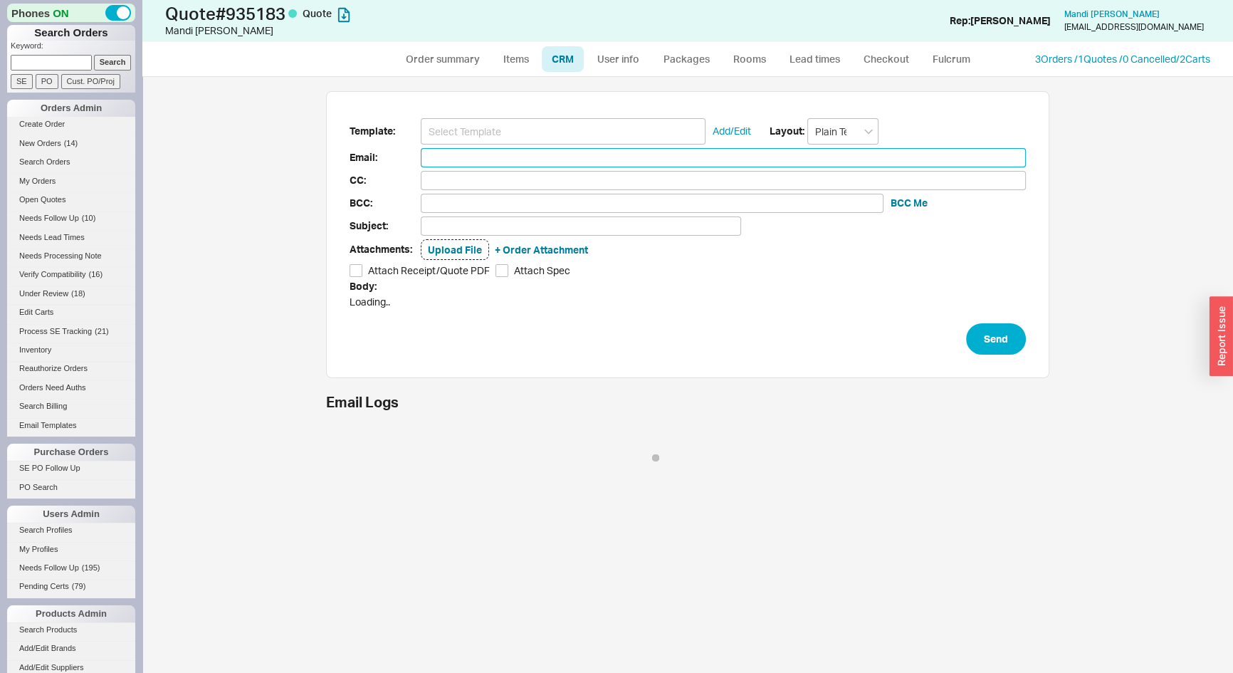
click at [563, 149] on input at bounding box center [723, 157] width 605 height 19
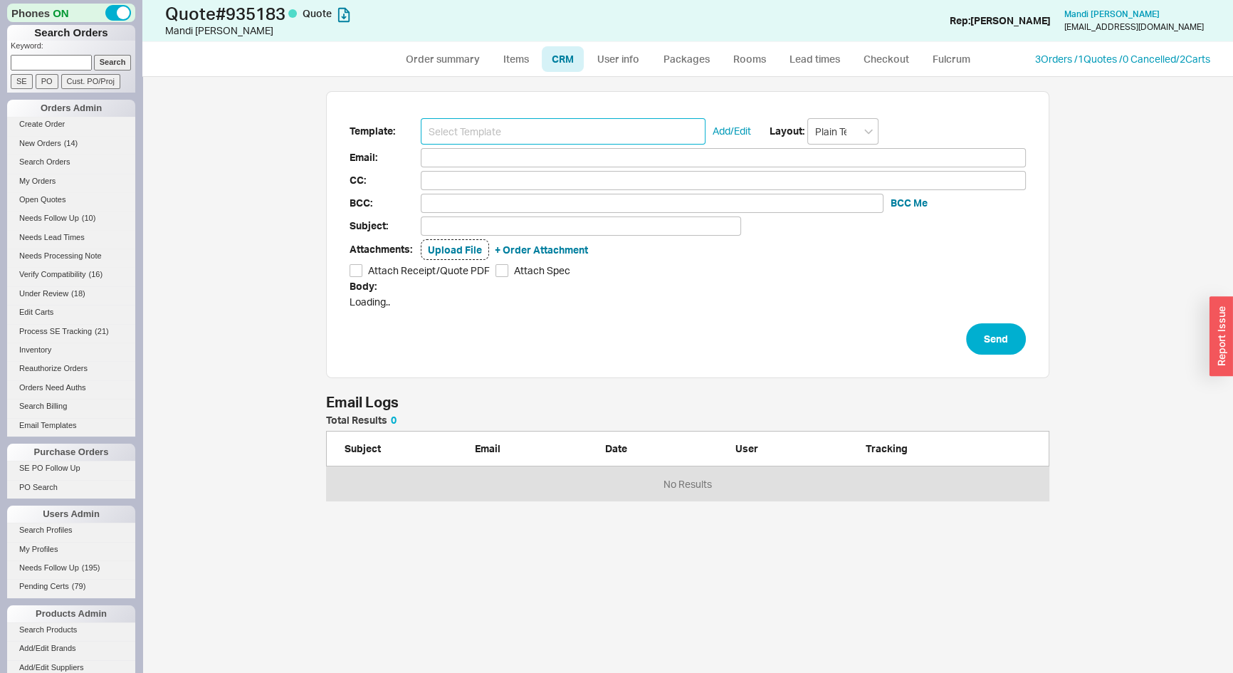
click at [549, 127] on input at bounding box center [563, 131] width 285 height 26
click at [522, 130] on input at bounding box center [563, 131] width 285 height 26
click at [592, 139] on input at bounding box center [563, 131] width 285 height 26
click at [561, 130] on input at bounding box center [563, 131] width 285 height 26
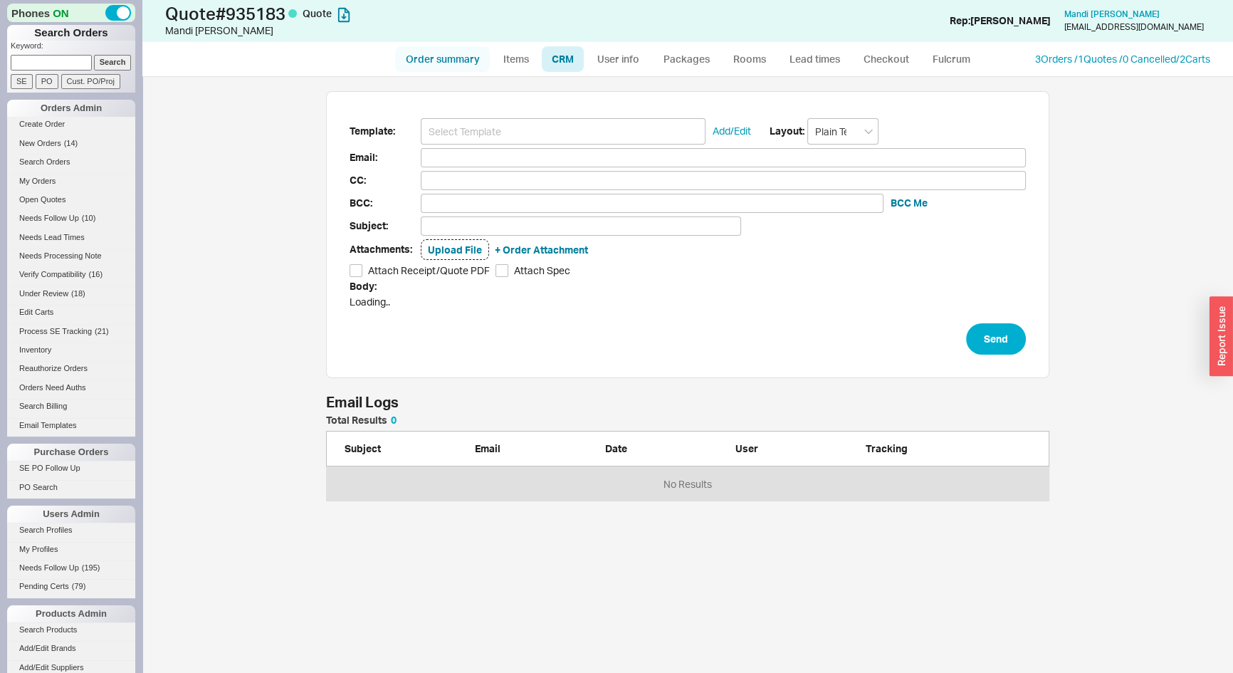
click at [459, 53] on link "Order summary" at bounding box center [442, 59] width 95 height 26
select select "*"
select select "LOW"
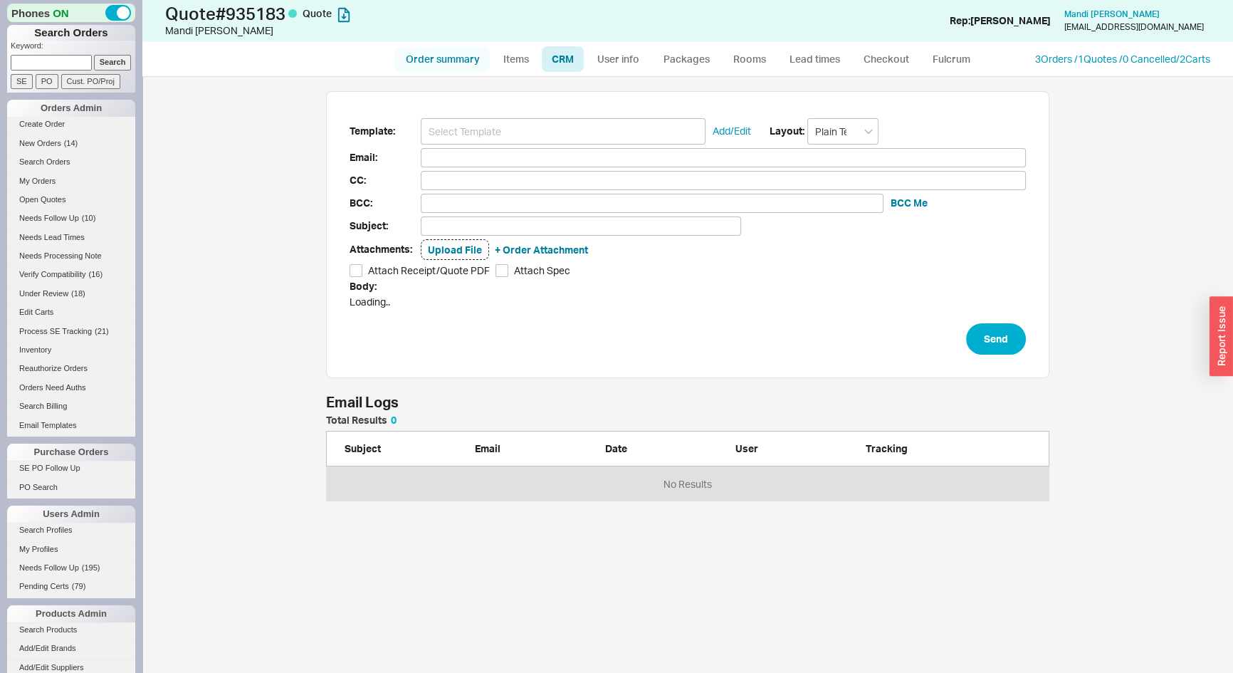
select select "3"
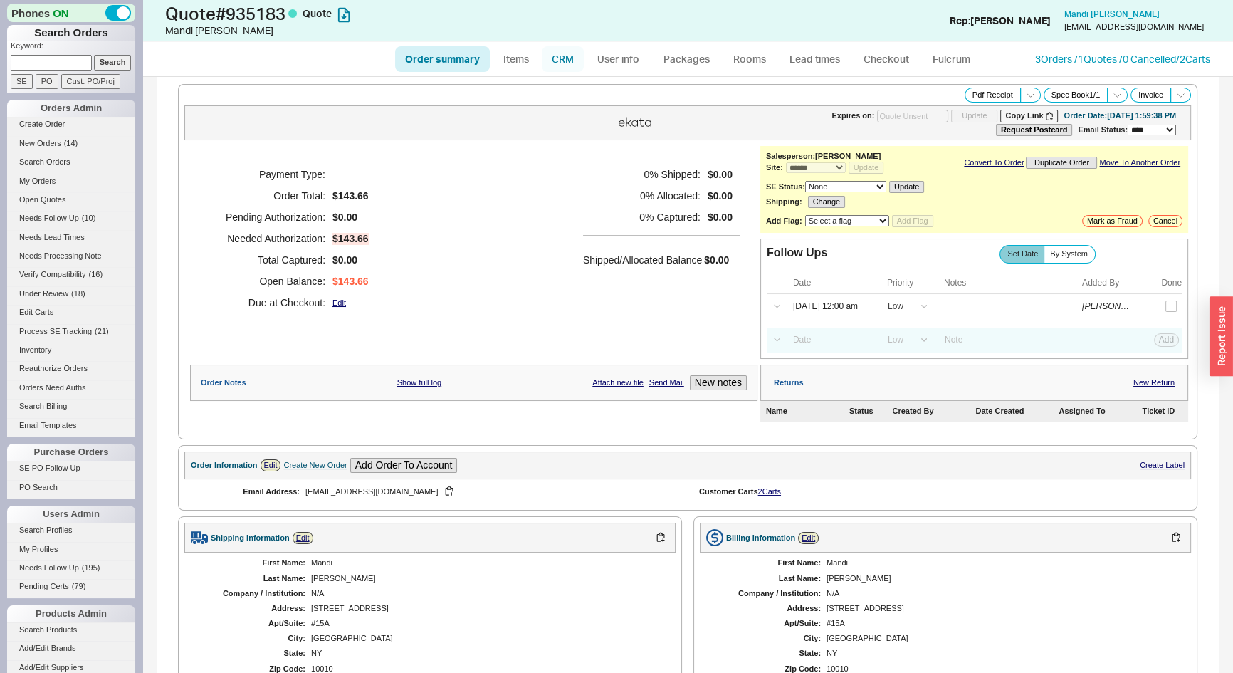
click at [559, 54] on link "CRM" at bounding box center [563, 59] width 42 height 26
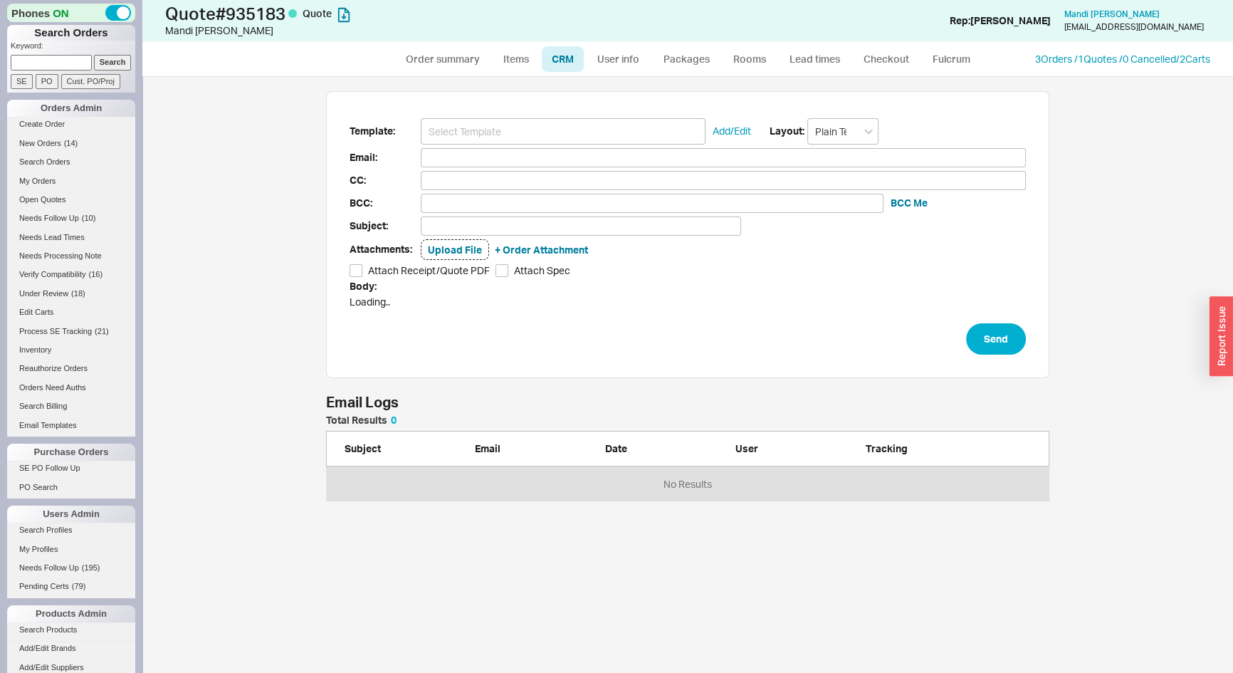
scroll to position [77, 714]
click at [538, 118] on input at bounding box center [563, 131] width 285 height 26
click at [542, 132] on input at bounding box center [563, 131] width 285 height 26
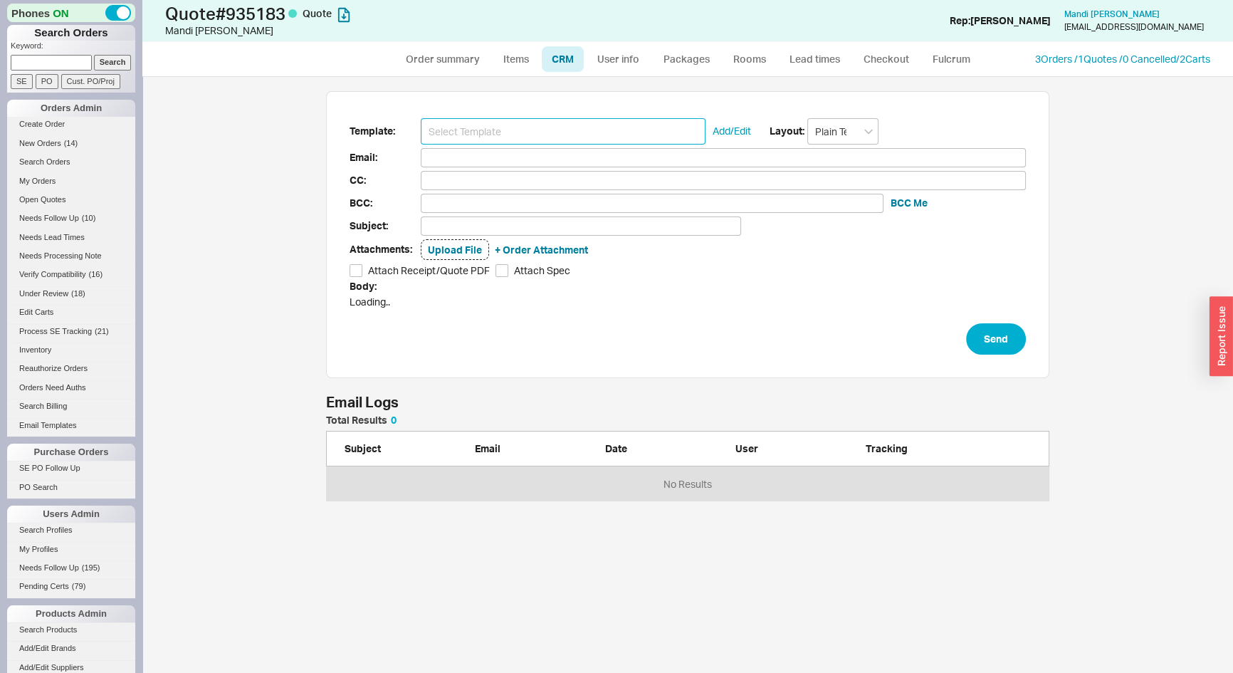
click at [542, 132] on input at bounding box center [563, 131] width 285 height 26
click at [461, 57] on link "Order summary" at bounding box center [442, 59] width 95 height 26
select select "*"
select select "LOW"
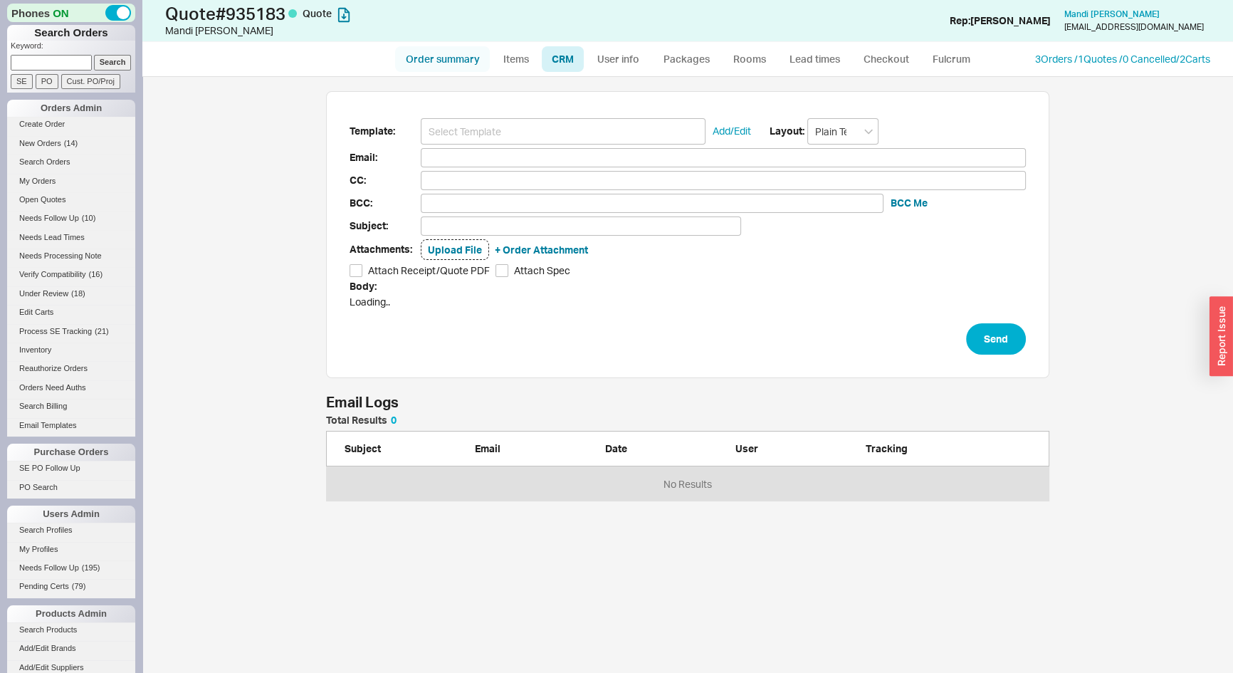
select select "LOW"
select select "3"
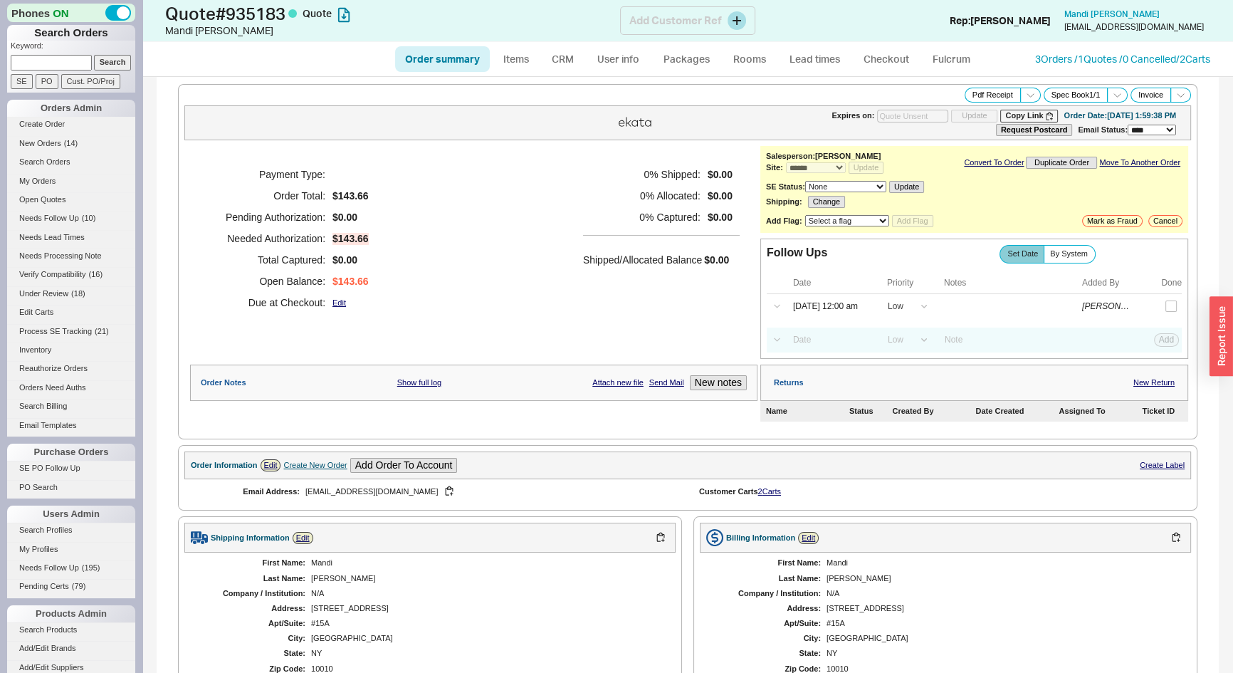
click at [250, 16] on h1 "Quote # 935183 Quote" at bounding box center [392, 14] width 455 height 20
copy h1 "935183"
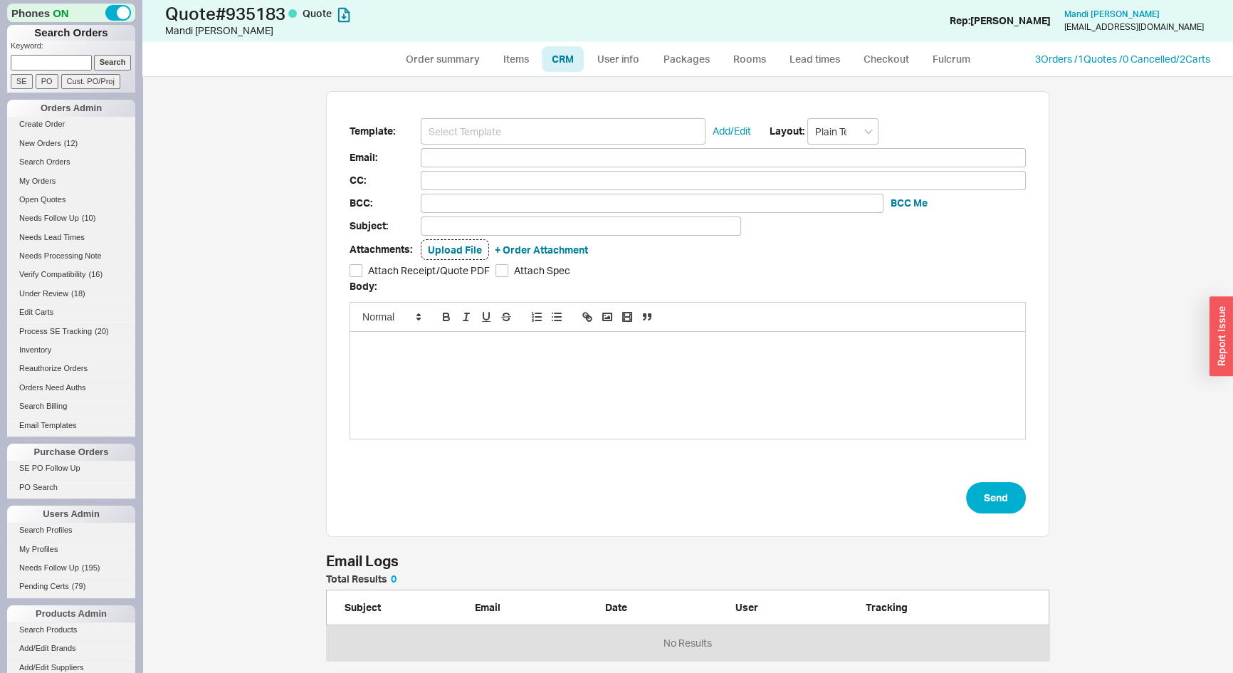
scroll to position [586, 1071]
click at [537, 132] on input at bounding box center [563, 131] width 285 height 26
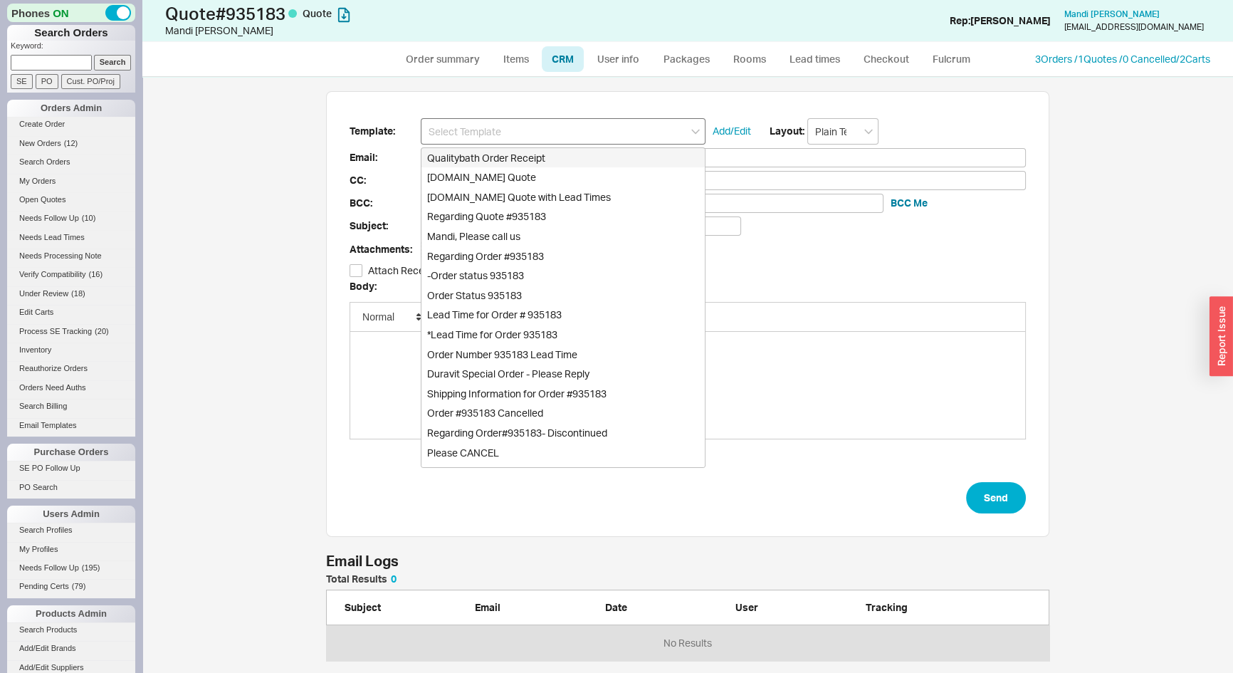
click at [537, 132] on input at bounding box center [563, 131] width 285 height 26
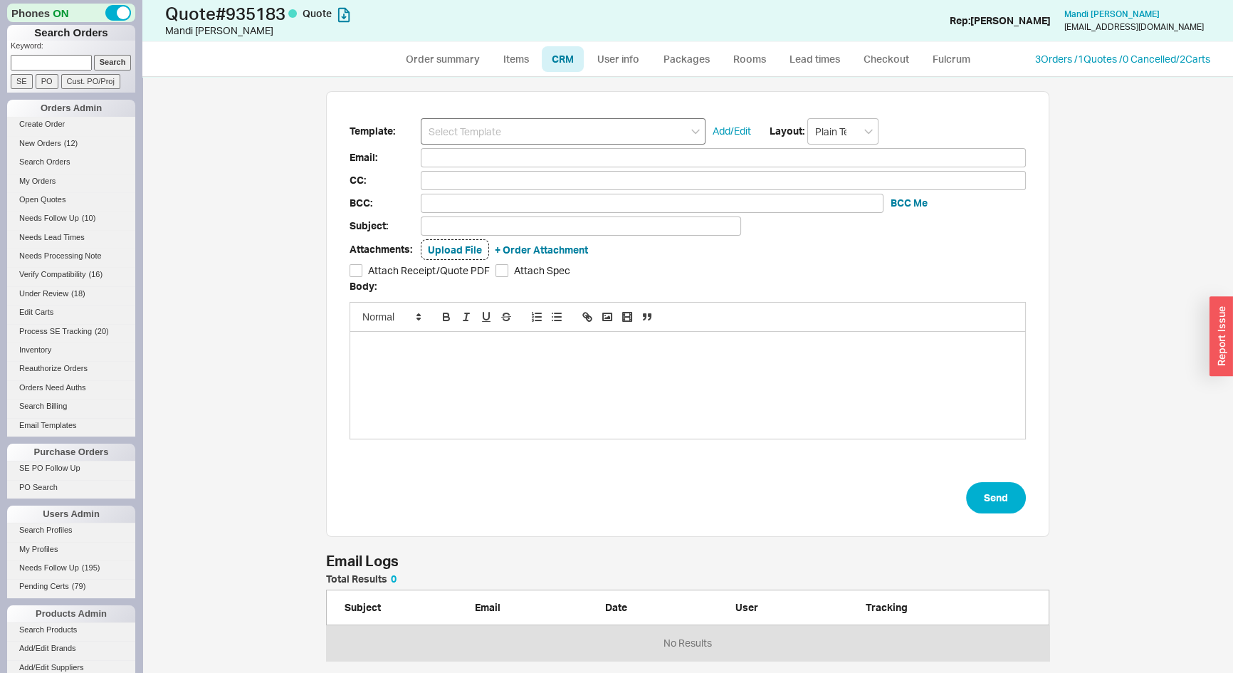
click at [537, 132] on input at bounding box center [563, 131] width 285 height 26
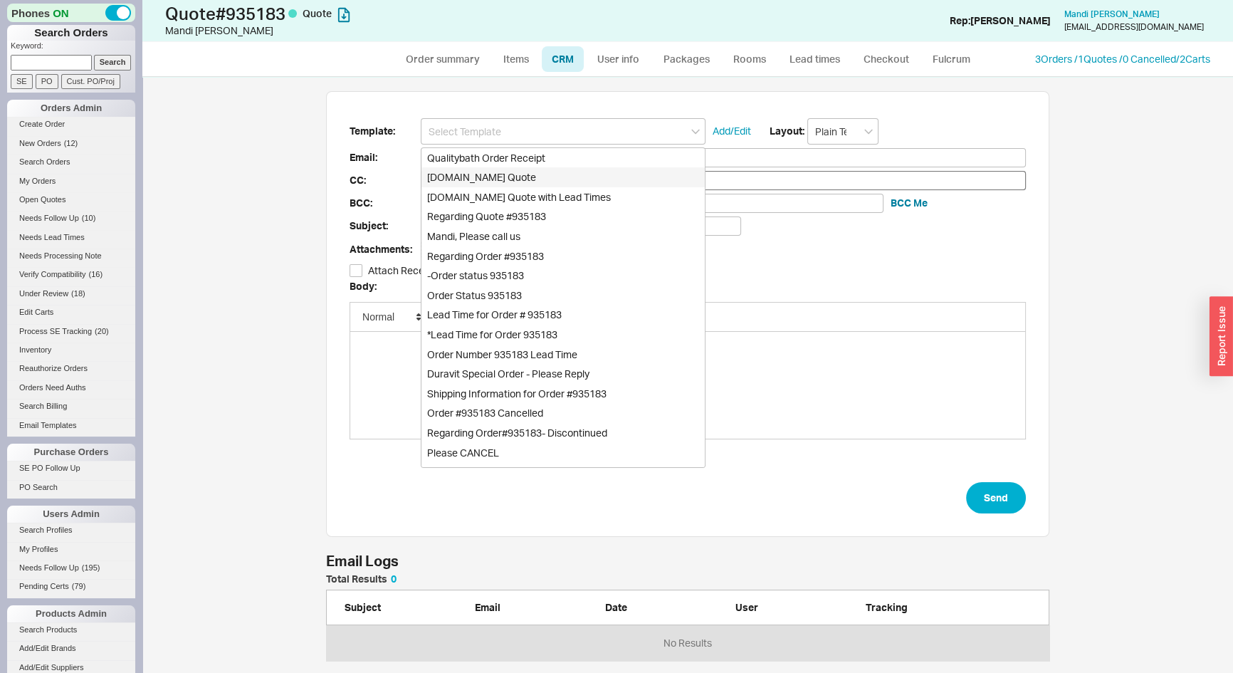
click at [523, 172] on div "[DOMAIN_NAME] Quote" at bounding box center [563, 177] width 283 height 20
type input "Receipt"
type input "[EMAIL_ADDRESS][DOMAIN_NAME]"
type input "Quality Bath Quote #935183"
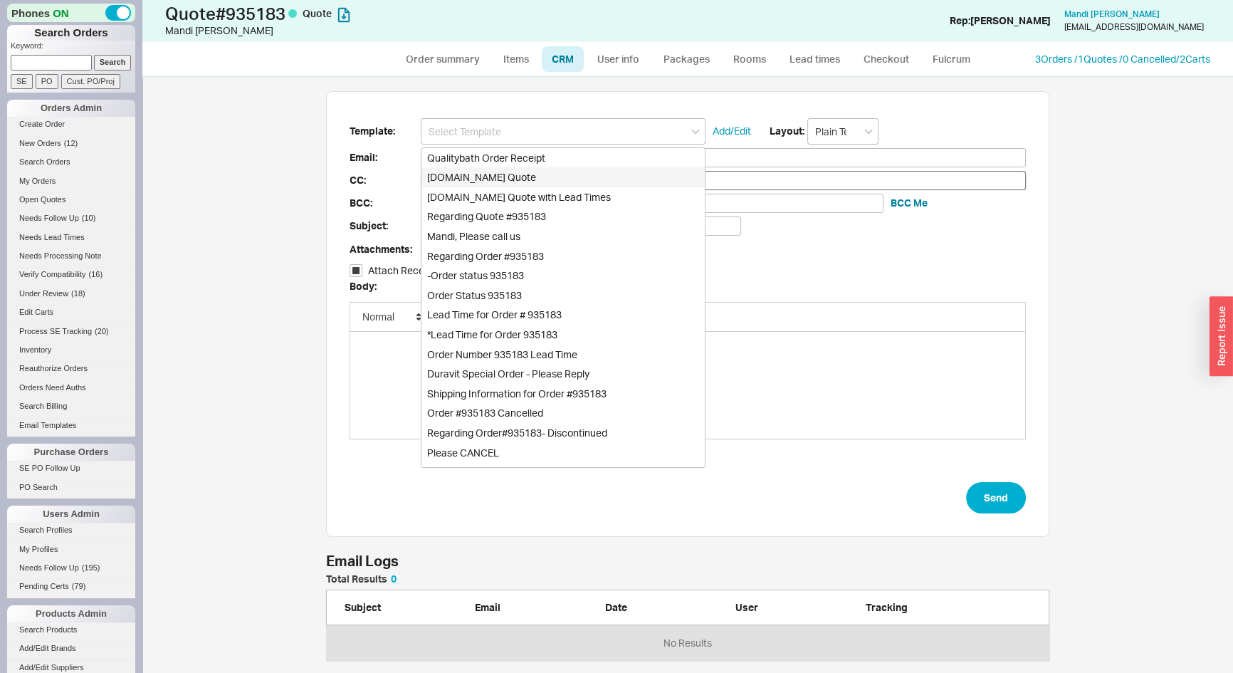
checkbox input "true"
type input "[DOMAIN_NAME] Quote"
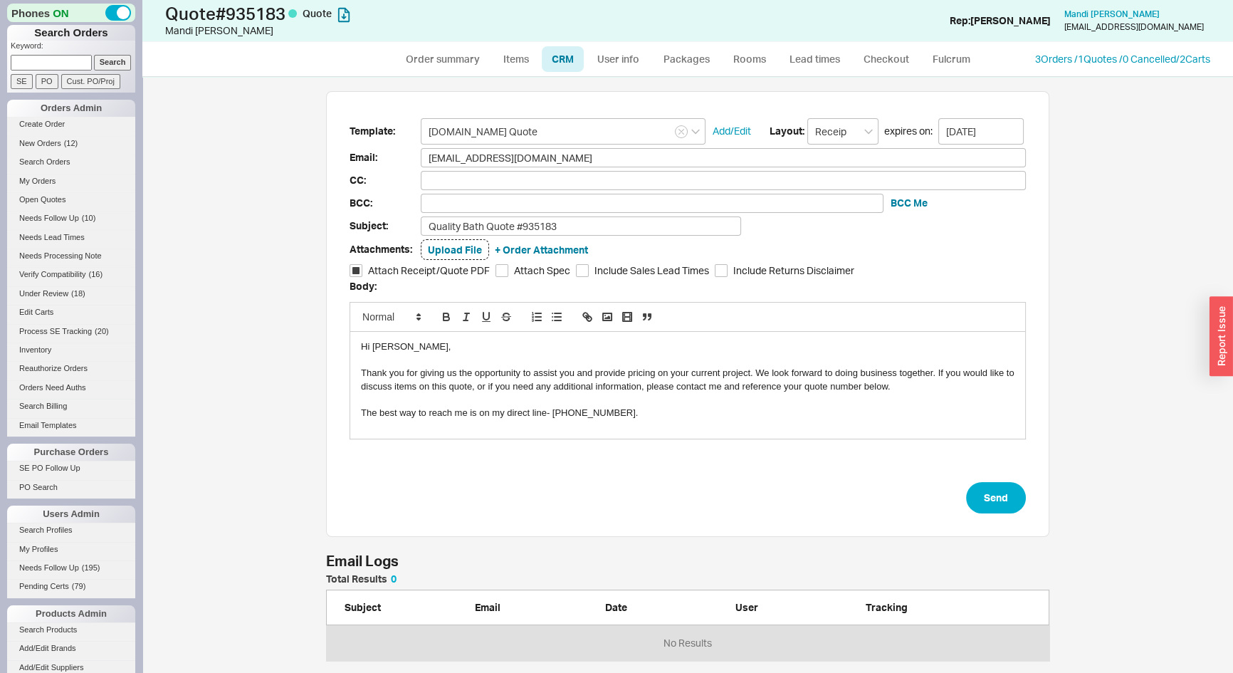
click at [379, 345] on div "Hi [PERSON_NAME]," at bounding box center [688, 346] width 654 height 13
click at [993, 503] on button "Send" at bounding box center [996, 497] width 60 height 31
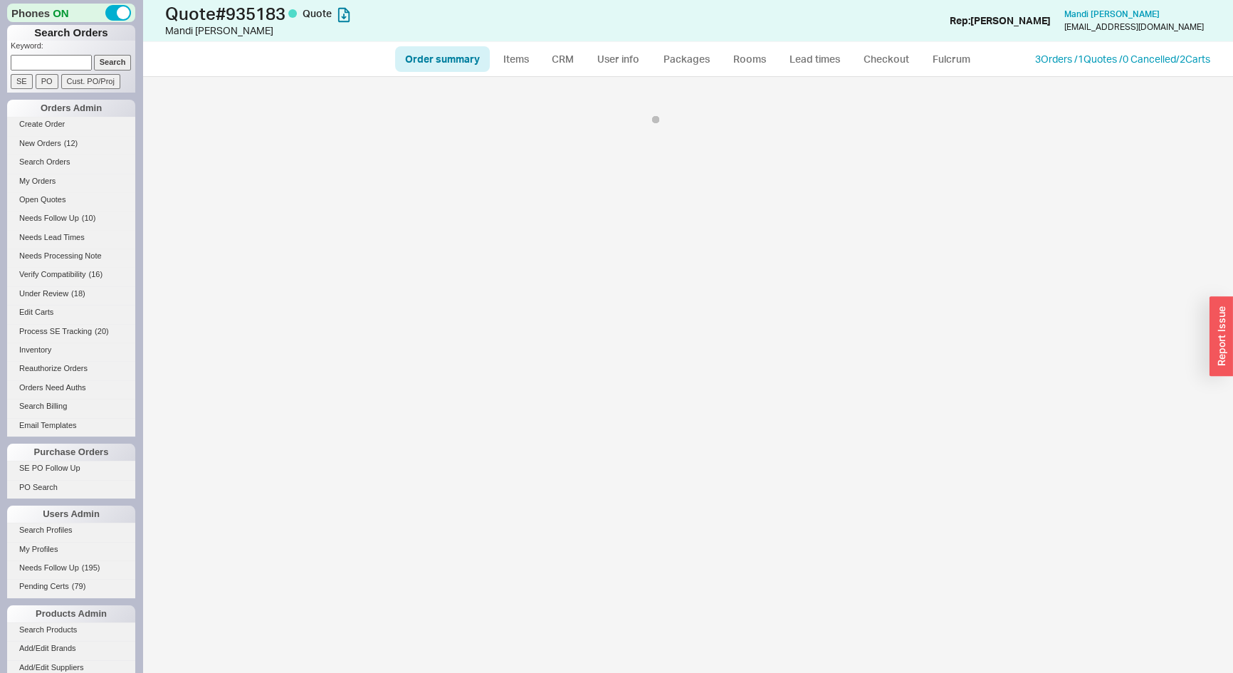
select select "*"
select select "LOW"
select select "3"
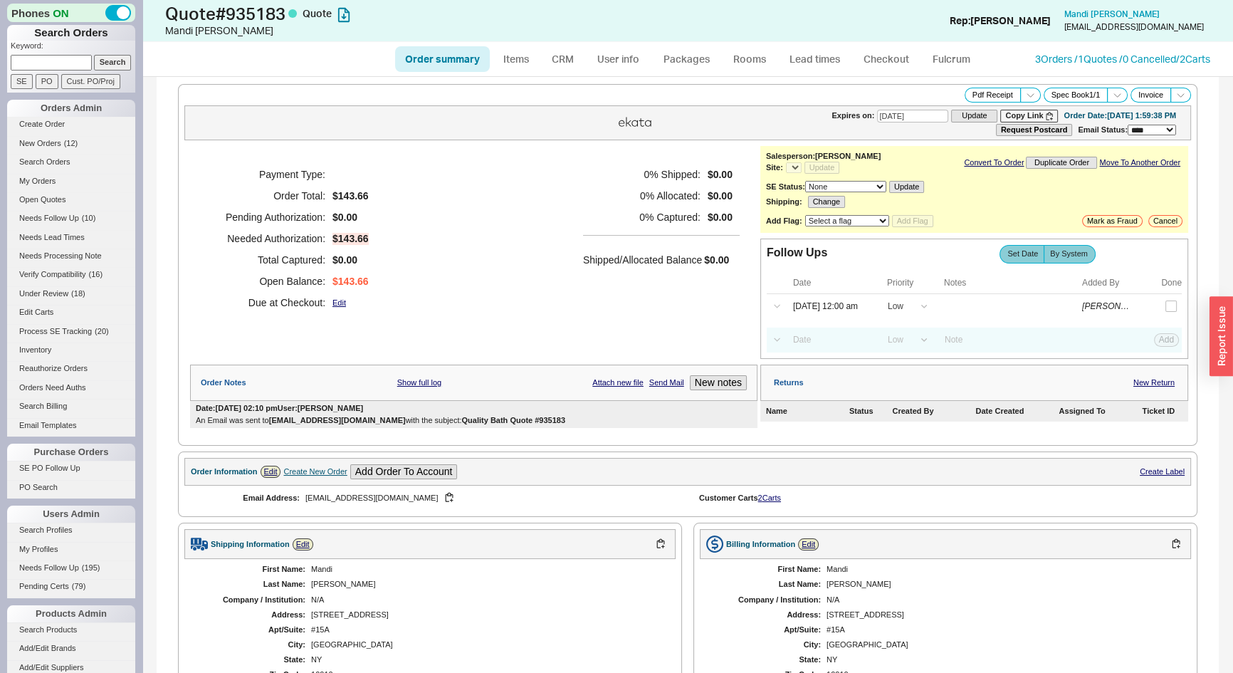
select select "*"
click at [1071, 250] on span "By System" at bounding box center [1069, 253] width 38 height 9
click at [0, 0] on input "By System" at bounding box center [0, 0] width 0 height 0
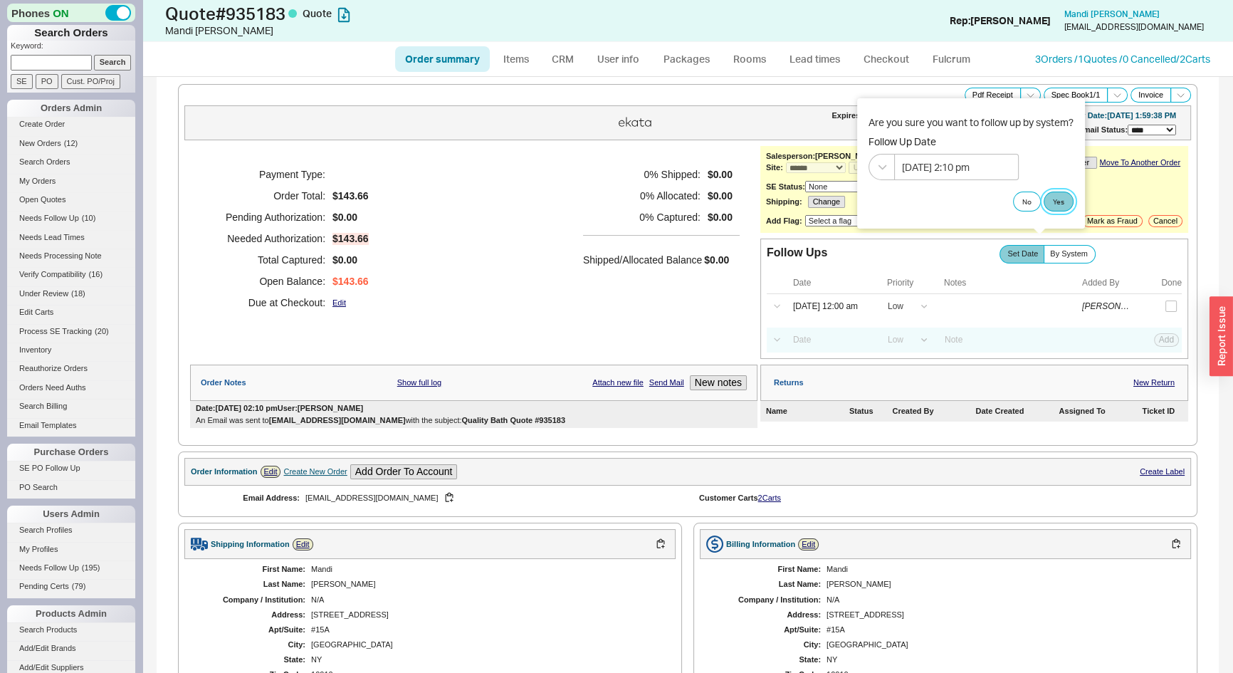
click at [1060, 199] on button "Yes" at bounding box center [1059, 202] width 30 height 20
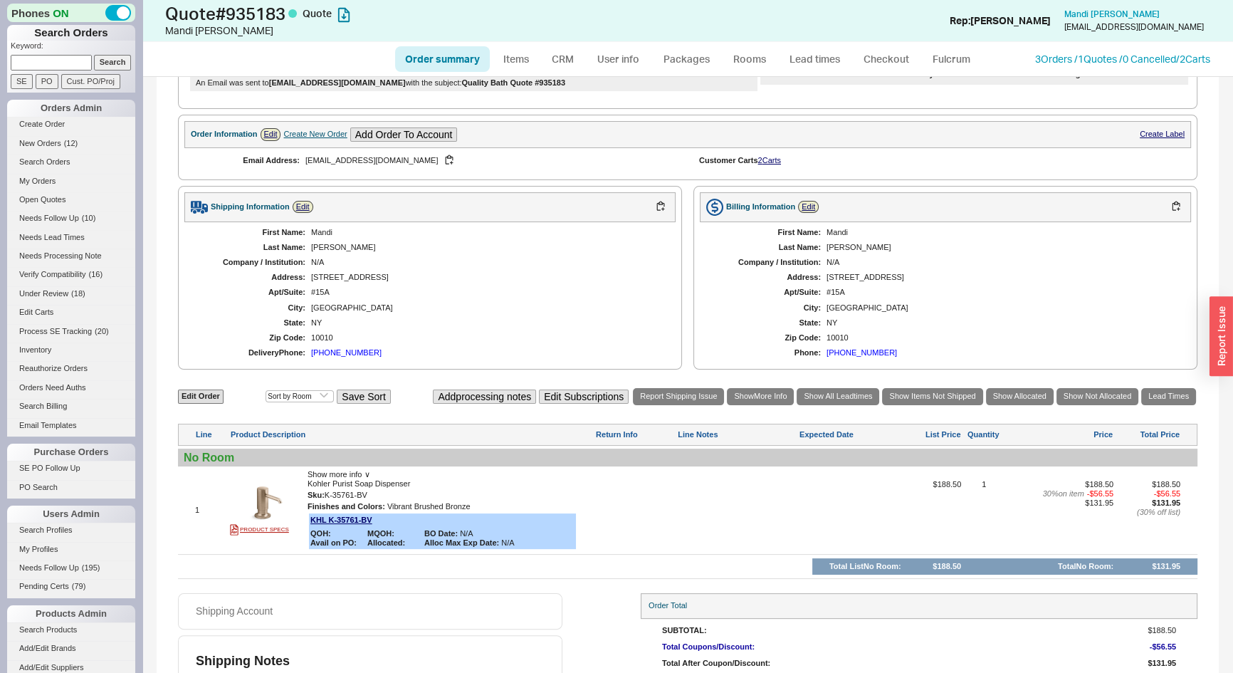
scroll to position [374, 0]
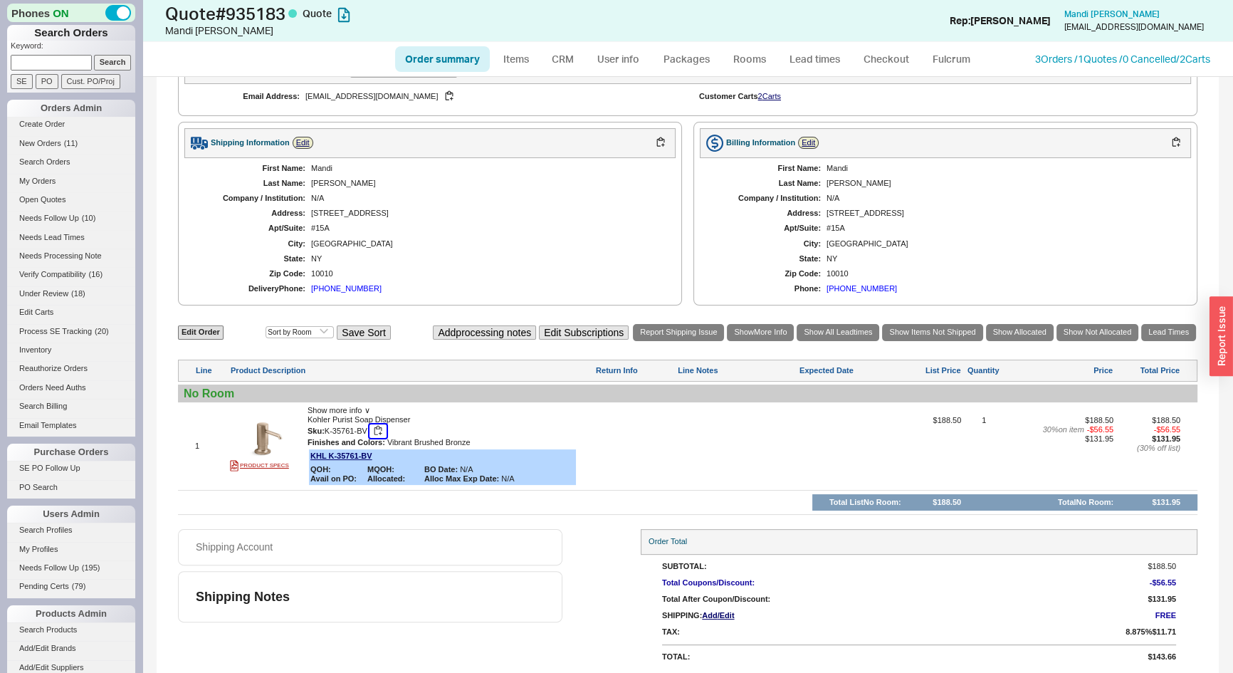
click at [377, 427] on button "button" at bounding box center [378, 431] width 17 height 14
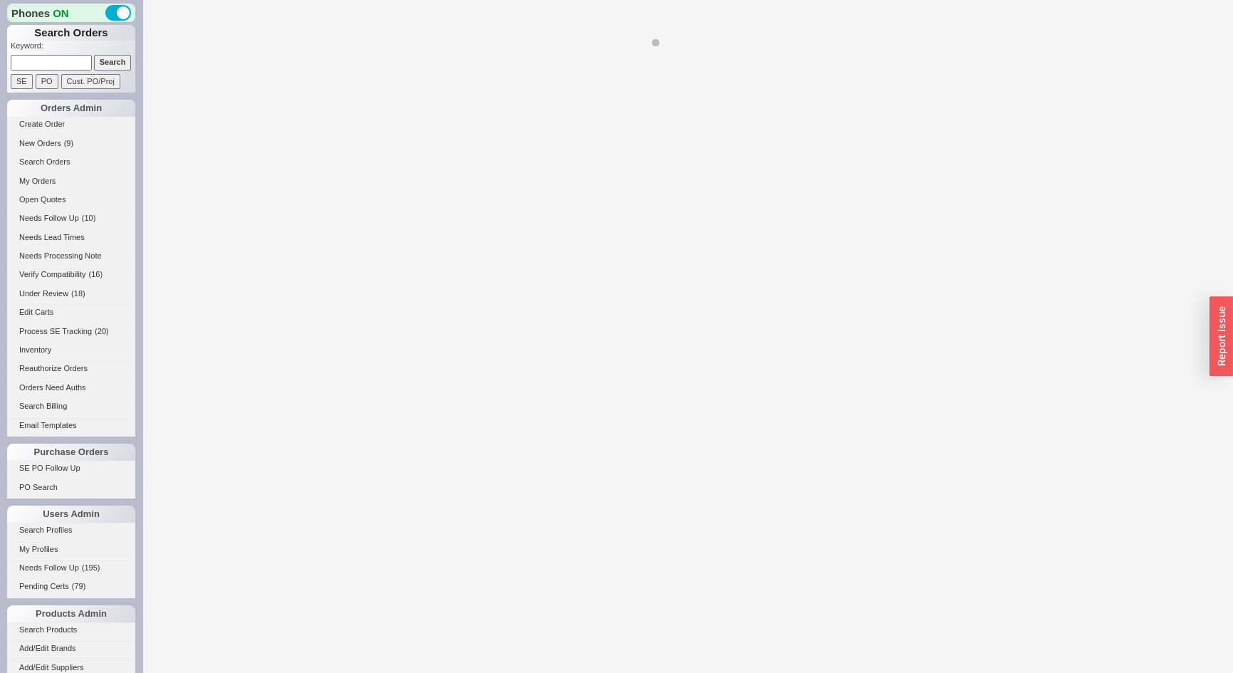
select select "LOW"
select select "3"
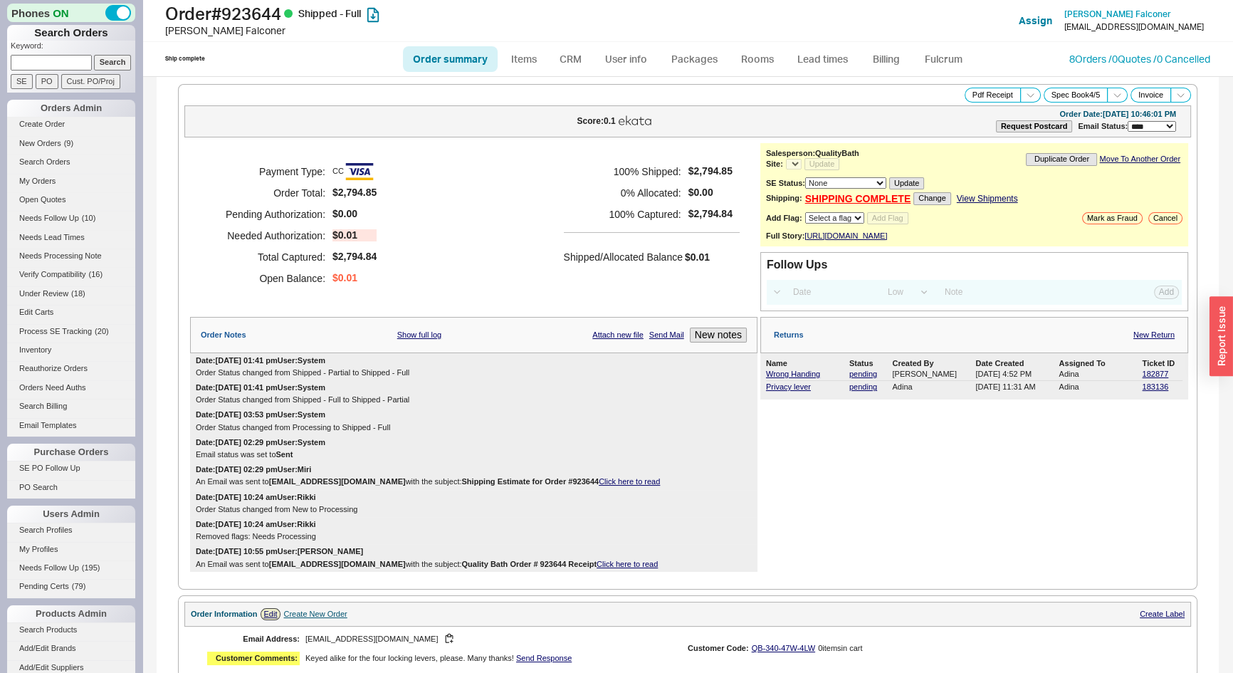
select select "*"
click at [1091, 53] on link "8 Orders / 0 Quotes / 0 Cancelled" at bounding box center [1140, 59] width 141 height 12
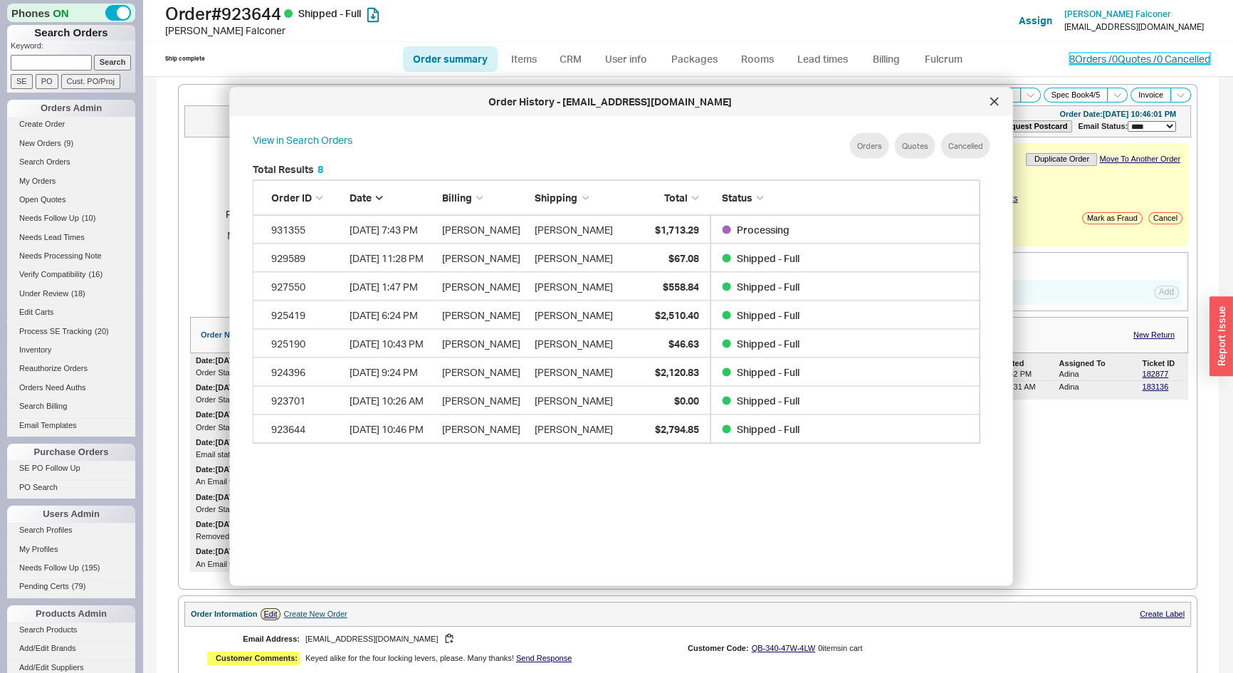
scroll to position [426, 741]
click at [998, 103] on icon at bounding box center [995, 102] width 9 height 9
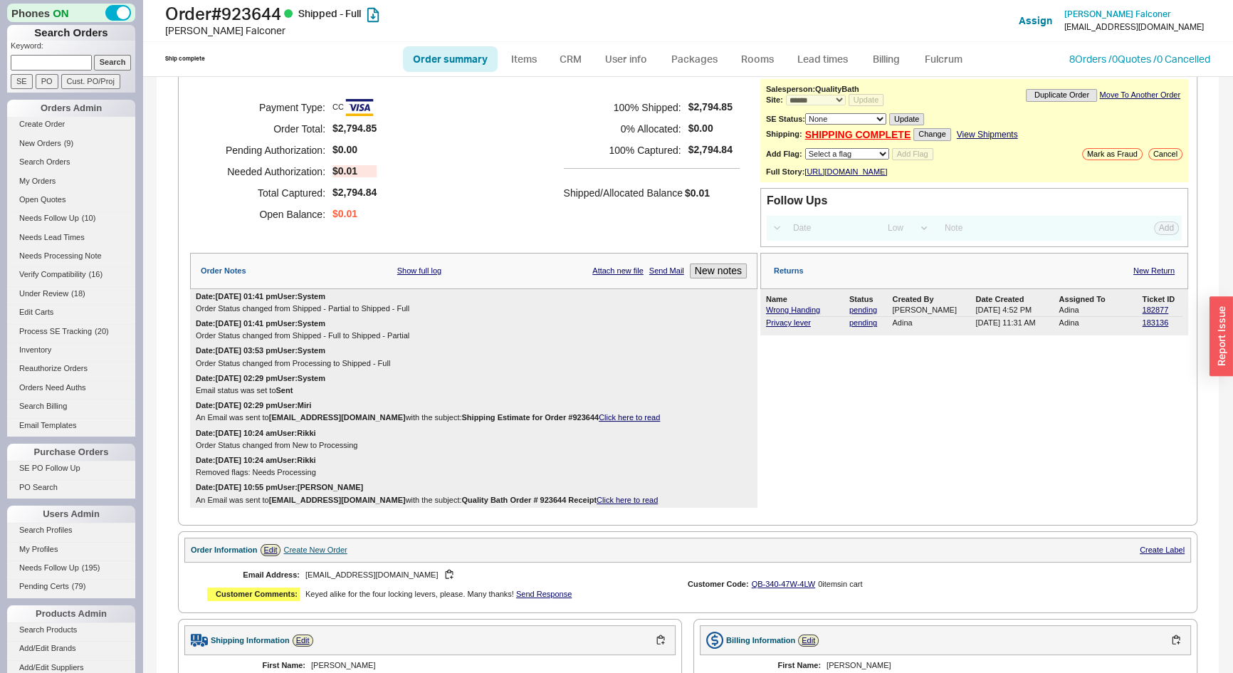
scroll to position [0, 0]
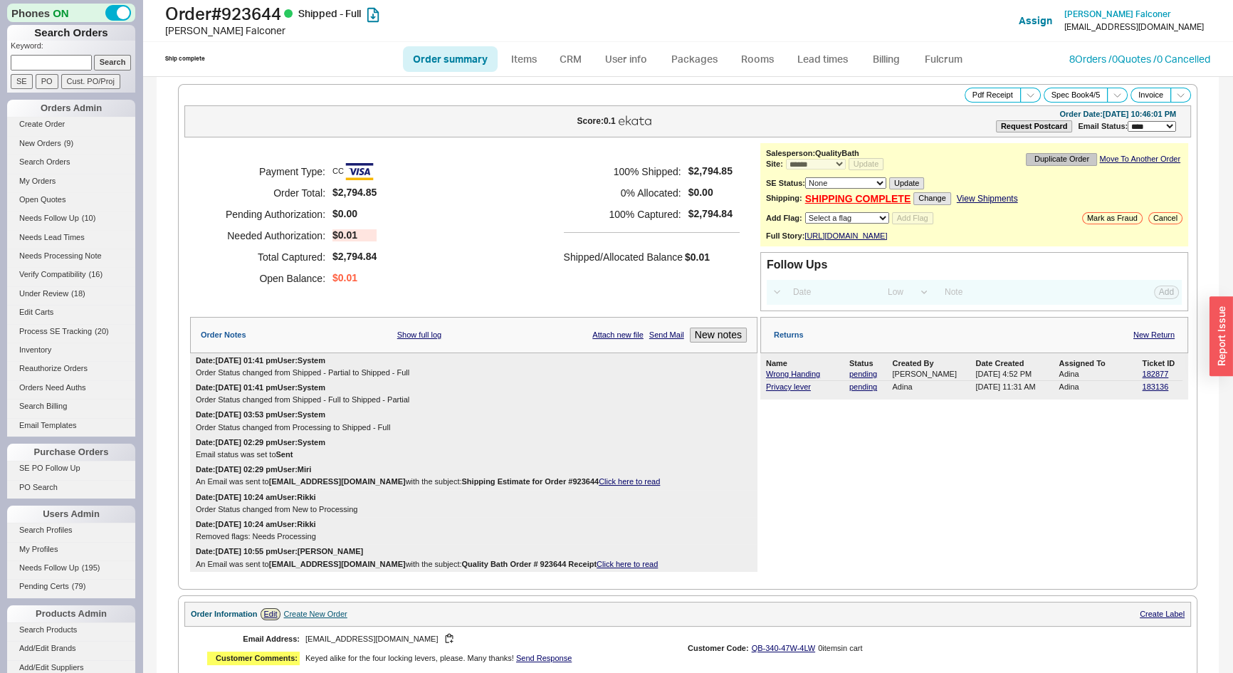
click at [1055, 163] on button "Duplicate Order" at bounding box center [1061, 159] width 71 height 12
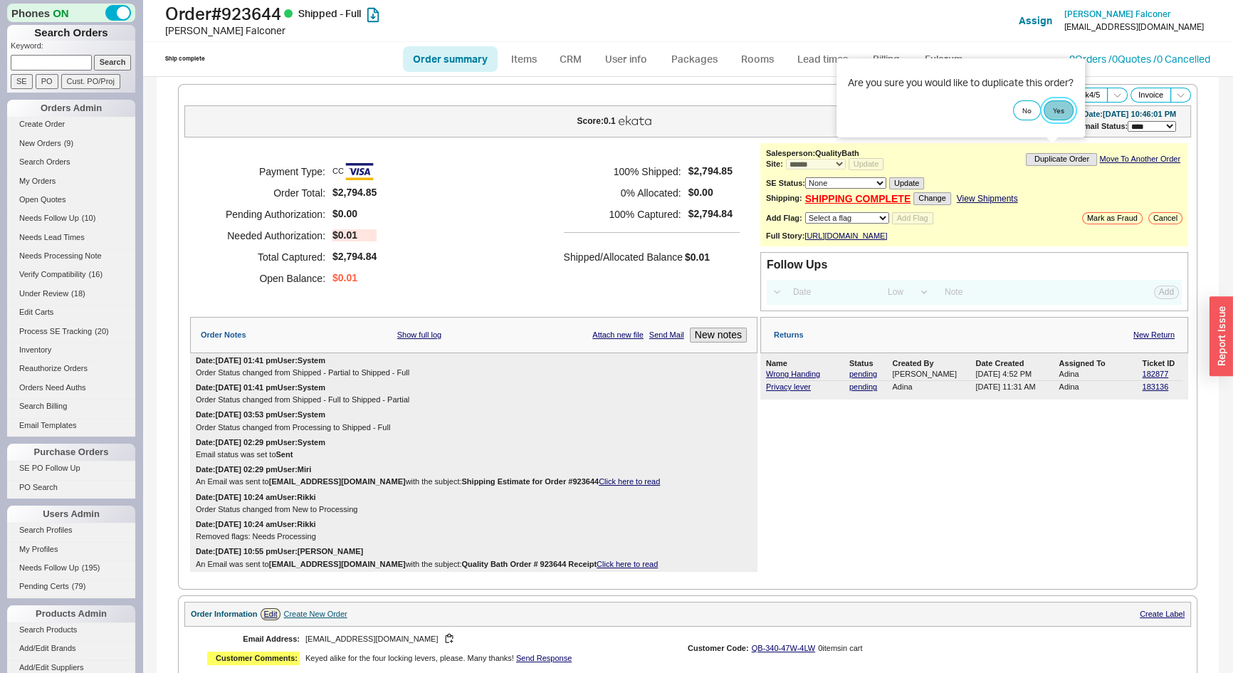
click at [1061, 110] on button "Yes" at bounding box center [1059, 110] width 30 height 20
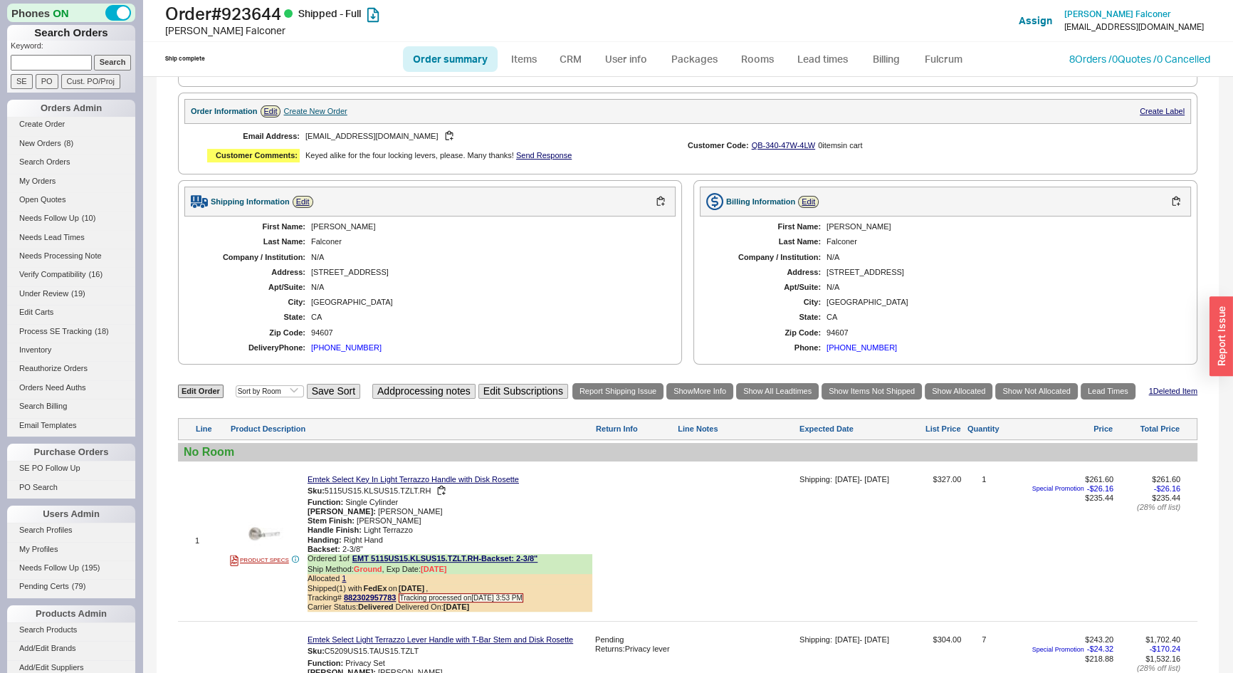
scroll to position [776, 0]
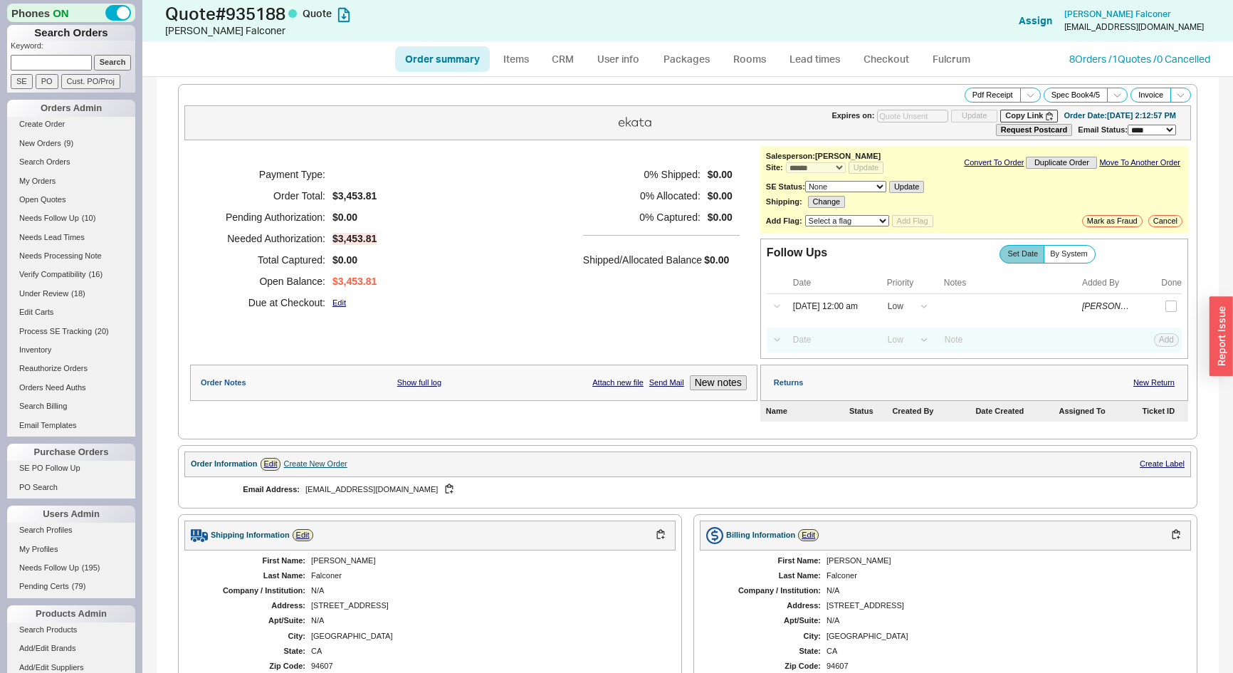
select select "*"
select select "LOW"
select select "3"
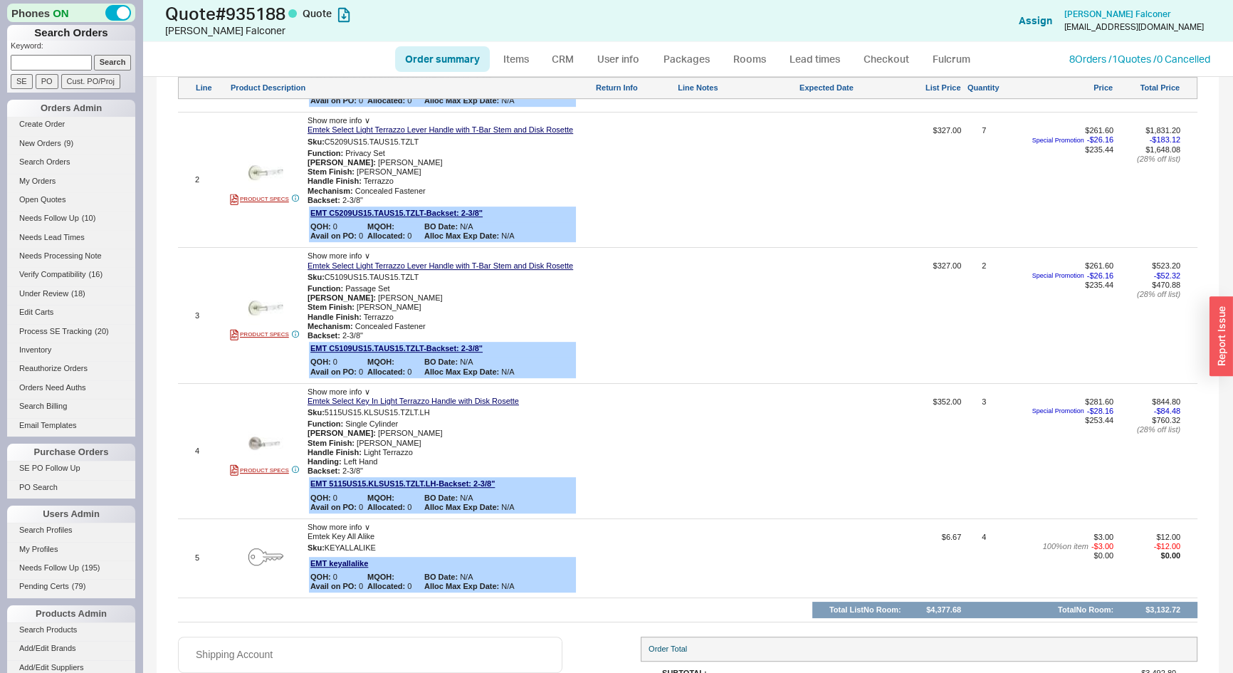
scroll to position [795, 0]
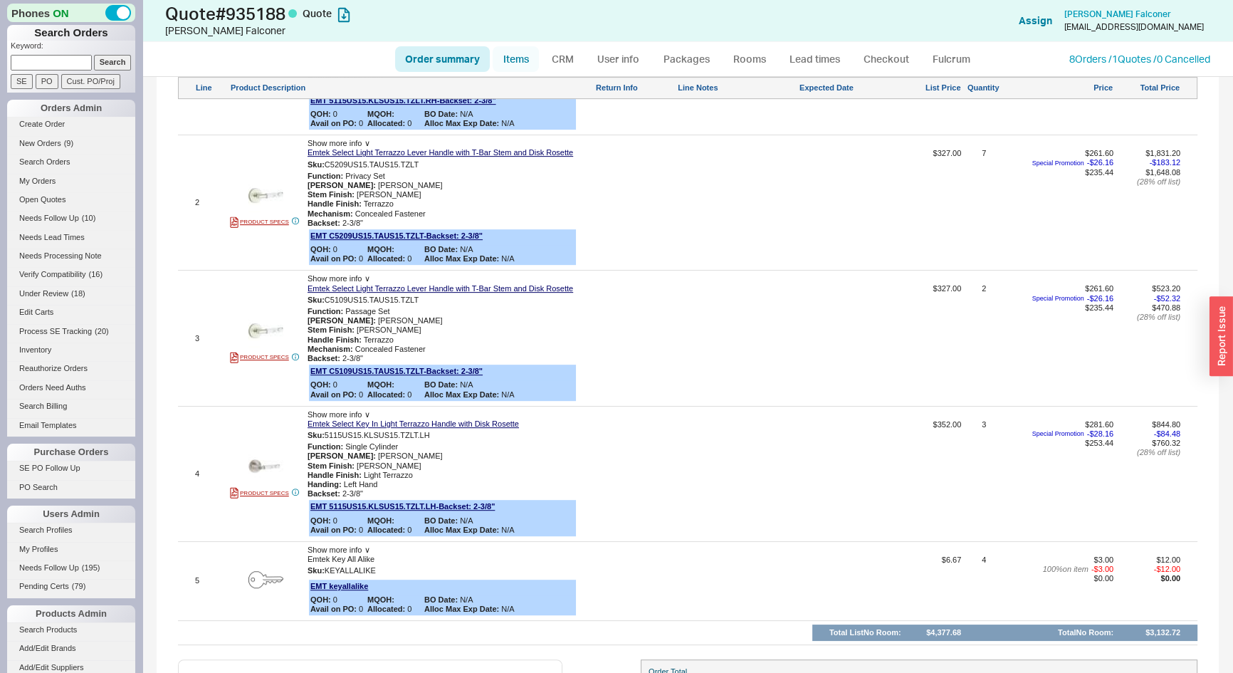
click at [524, 65] on link "Items" at bounding box center [516, 59] width 46 height 26
select select "3"
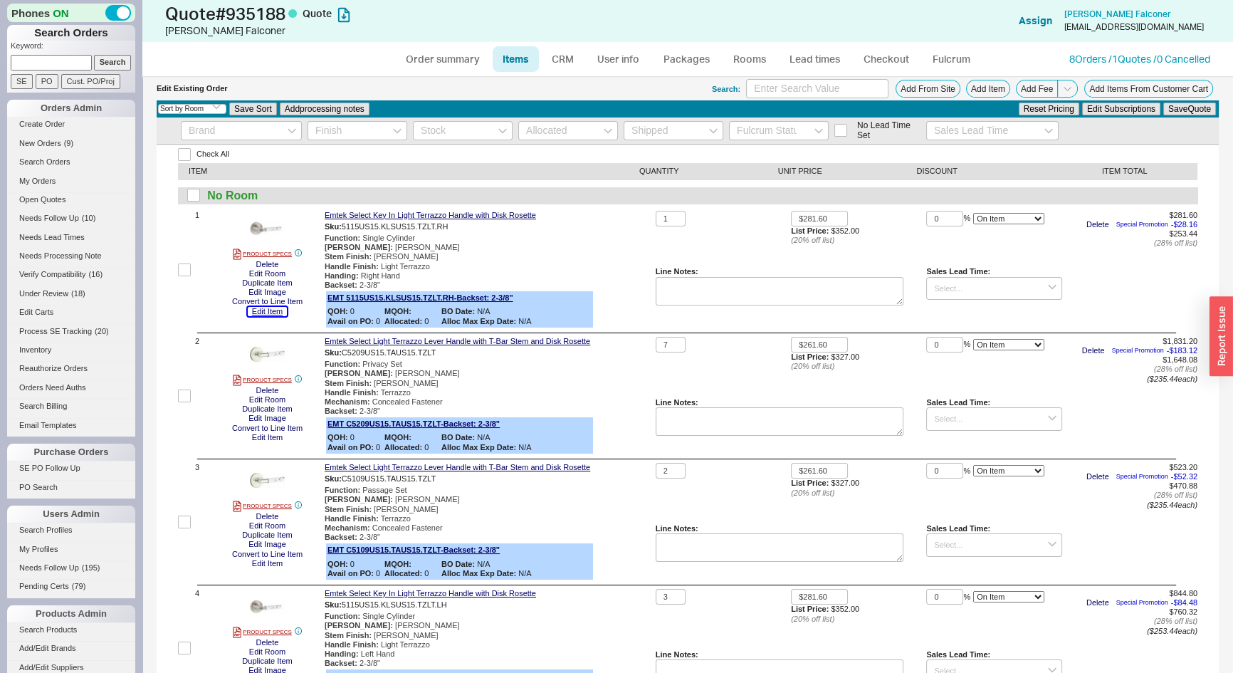
click at [272, 314] on button "Edit Item" at bounding box center [267, 311] width 39 height 9
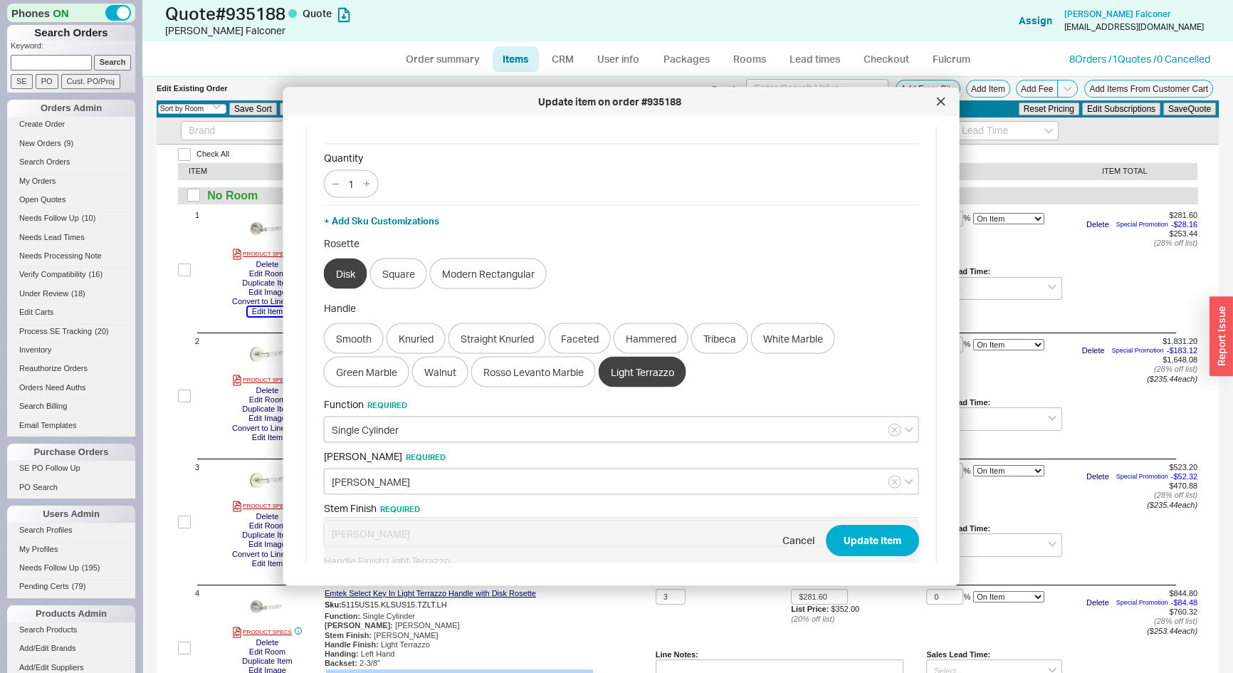
scroll to position [57, 0]
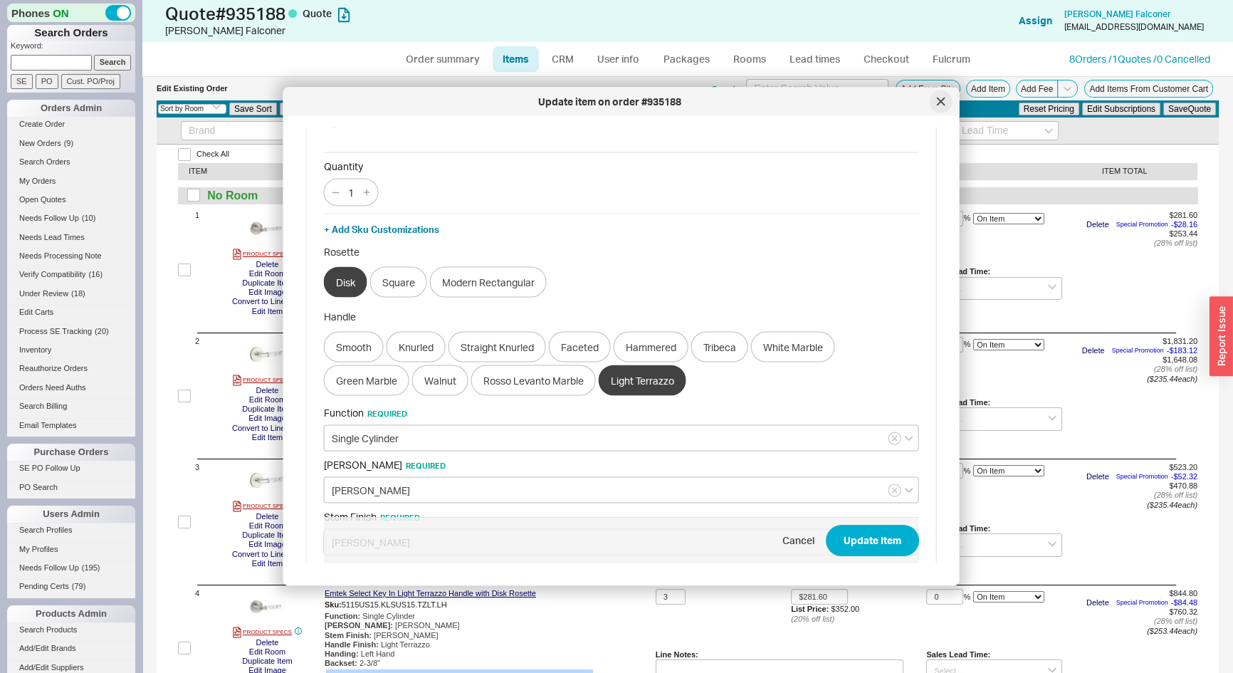
click at [945, 100] on icon at bounding box center [941, 102] width 9 height 9
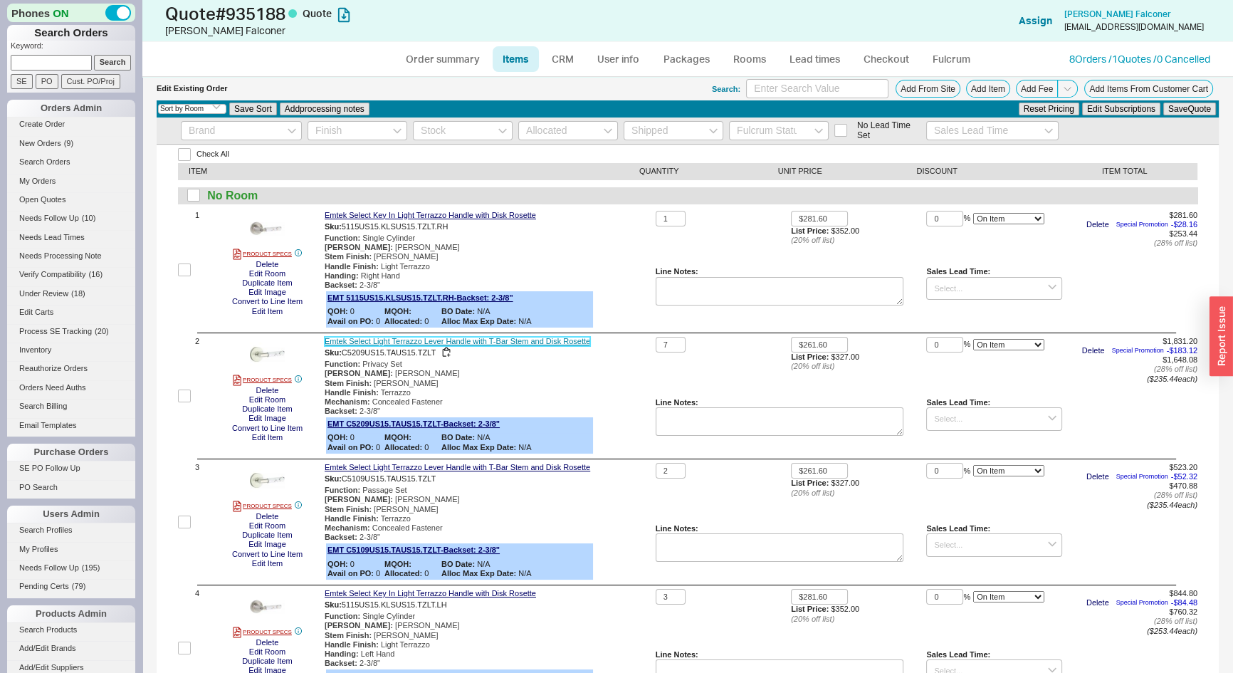
click at [452, 341] on link "Emtek Select Light Terrazzo Lever Handle with T-Bar Stem and Disk Rosette" at bounding box center [458, 341] width 266 height 9
click at [269, 312] on button "Edit Item" at bounding box center [267, 311] width 39 height 9
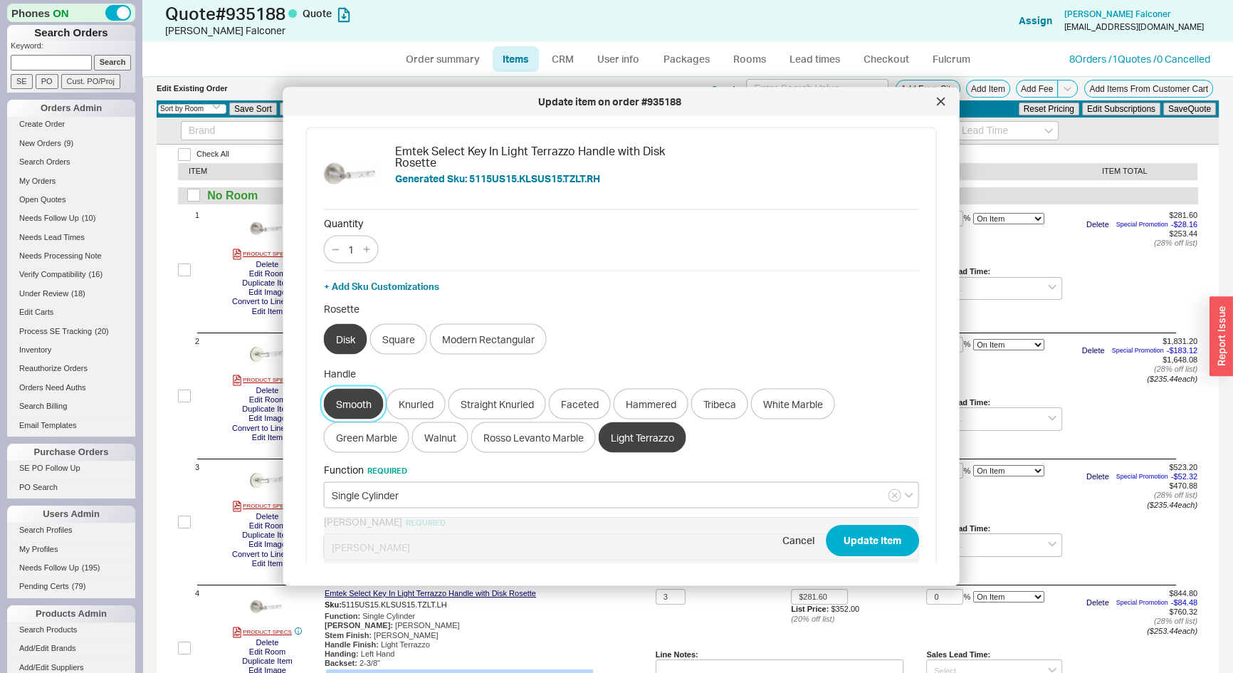
click at [362, 395] on button "Smooth" at bounding box center [354, 404] width 60 height 31
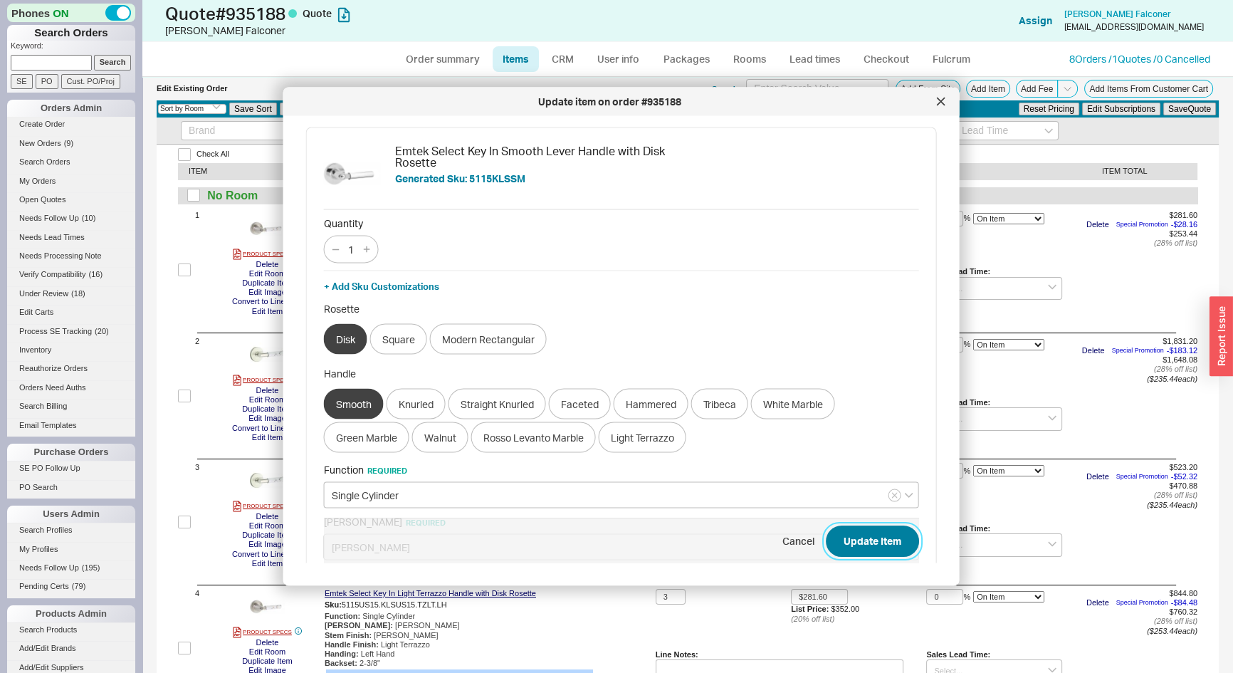
click at [852, 536] on button "Update Item" at bounding box center [872, 541] width 93 height 31
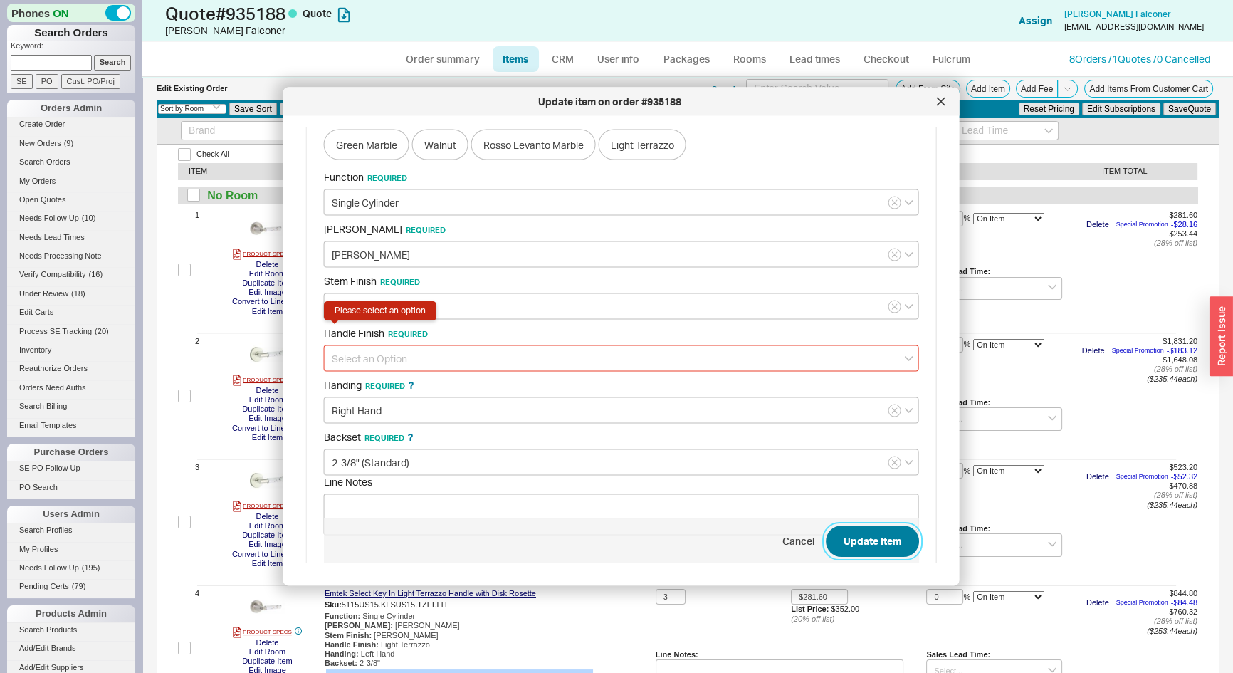
scroll to position [295, 0]
click at [348, 350] on input at bounding box center [621, 356] width 595 height 26
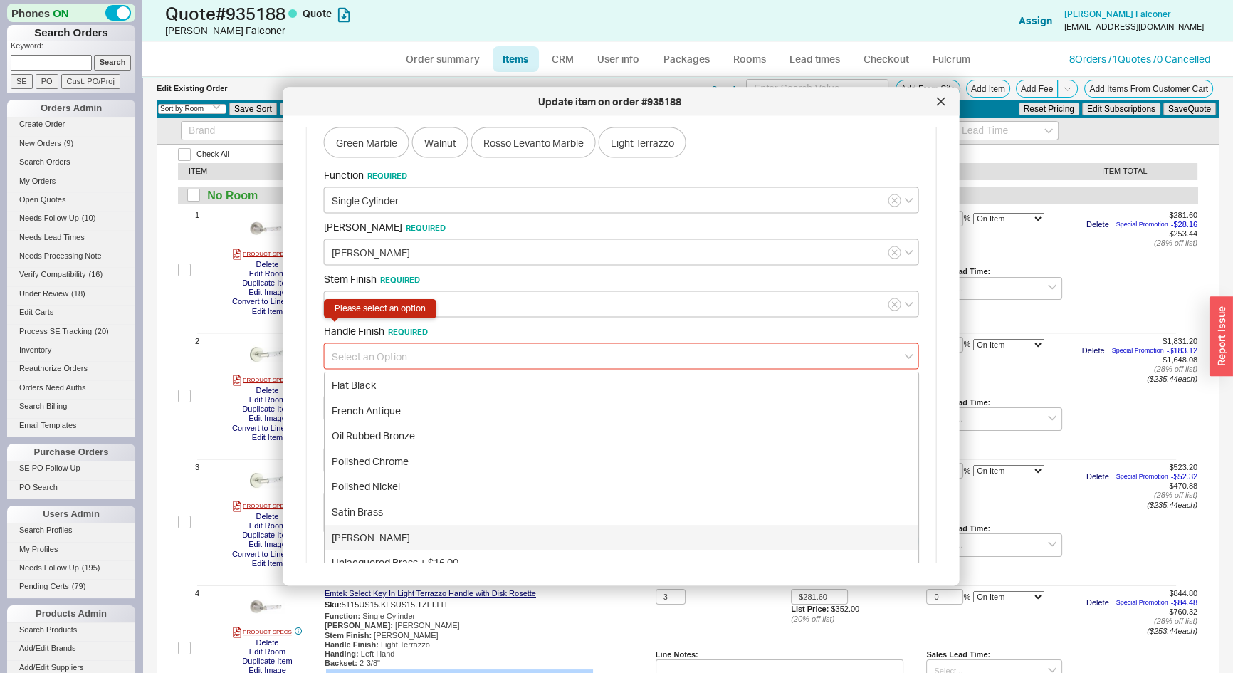
click at [377, 534] on div "Satin Nickel" at bounding box center [622, 538] width 594 height 26
type input "Satin Nickel"
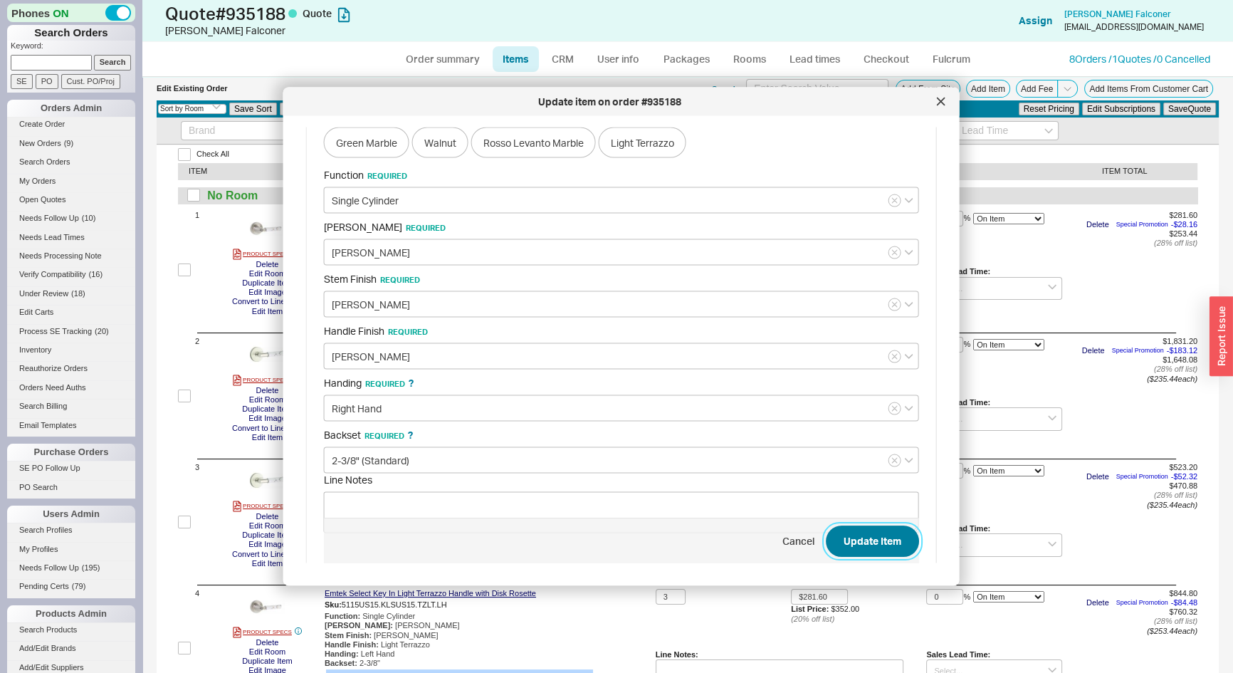
click at [891, 555] on button "Update Item" at bounding box center [872, 541] width 93 height 31
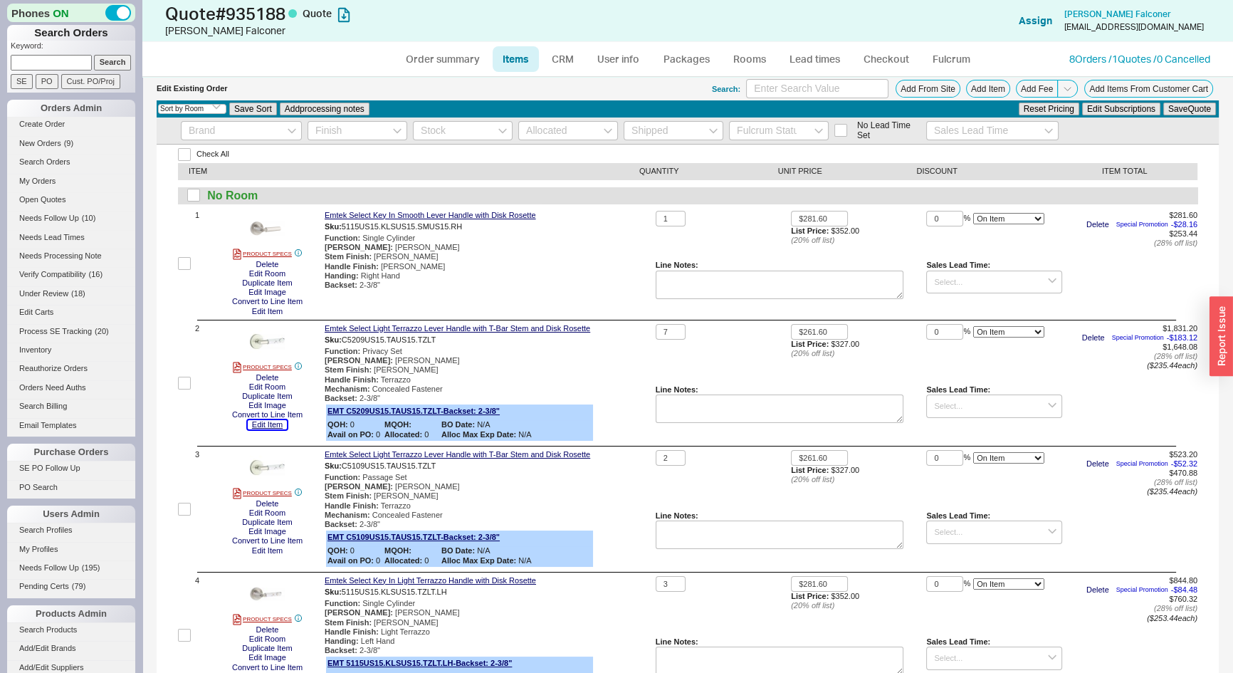
click at [275, 427] on button "Edit Item" at bounding box center [267, 424] width 39 height 9
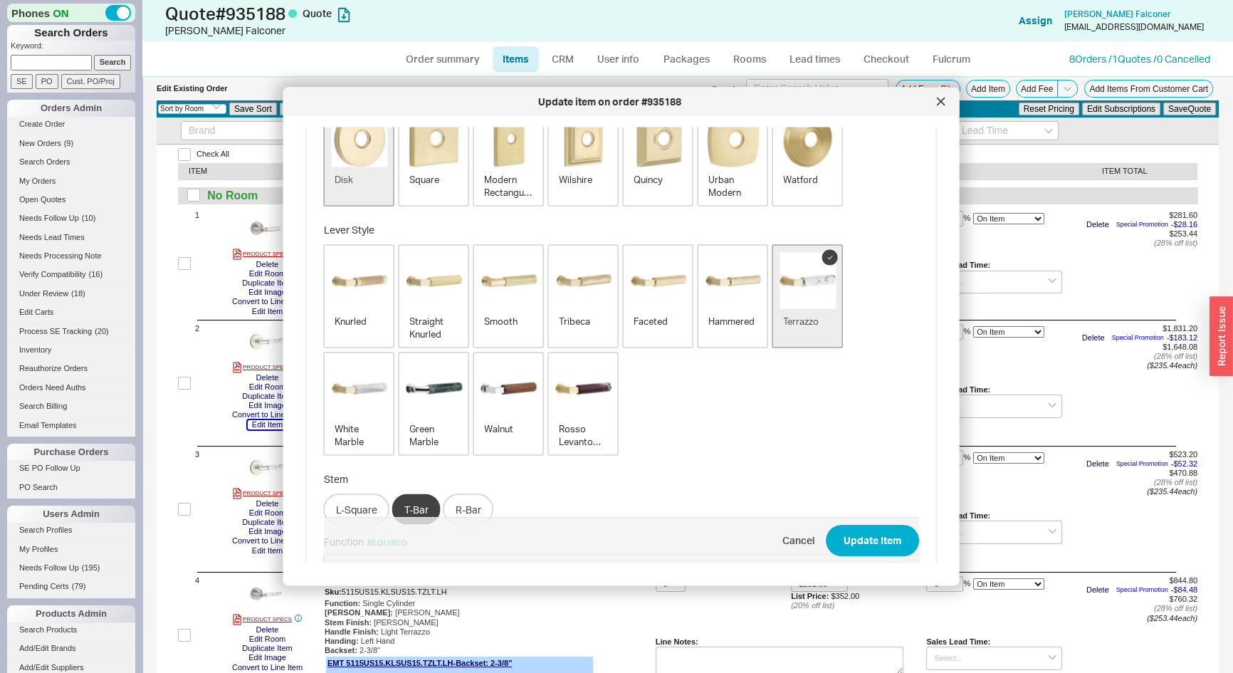
scroll to position [259, 0]
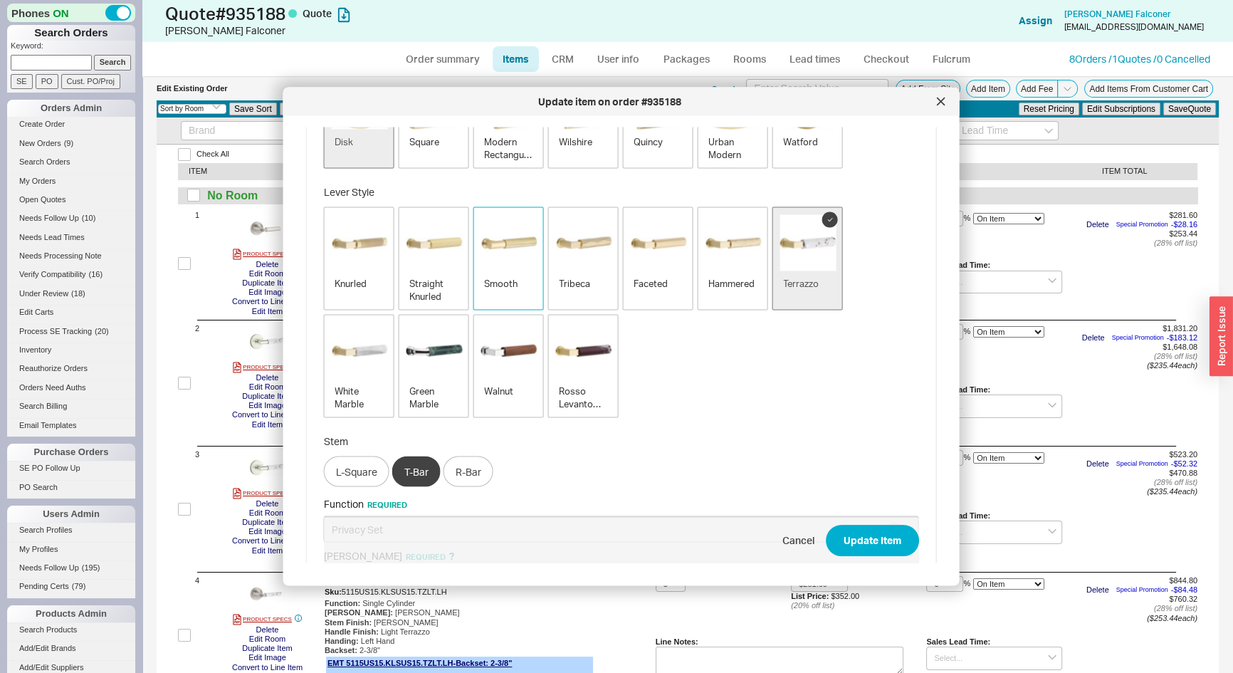
click at [489, 263] on img "button" at bounding box center [509, 243] width 56 height 56
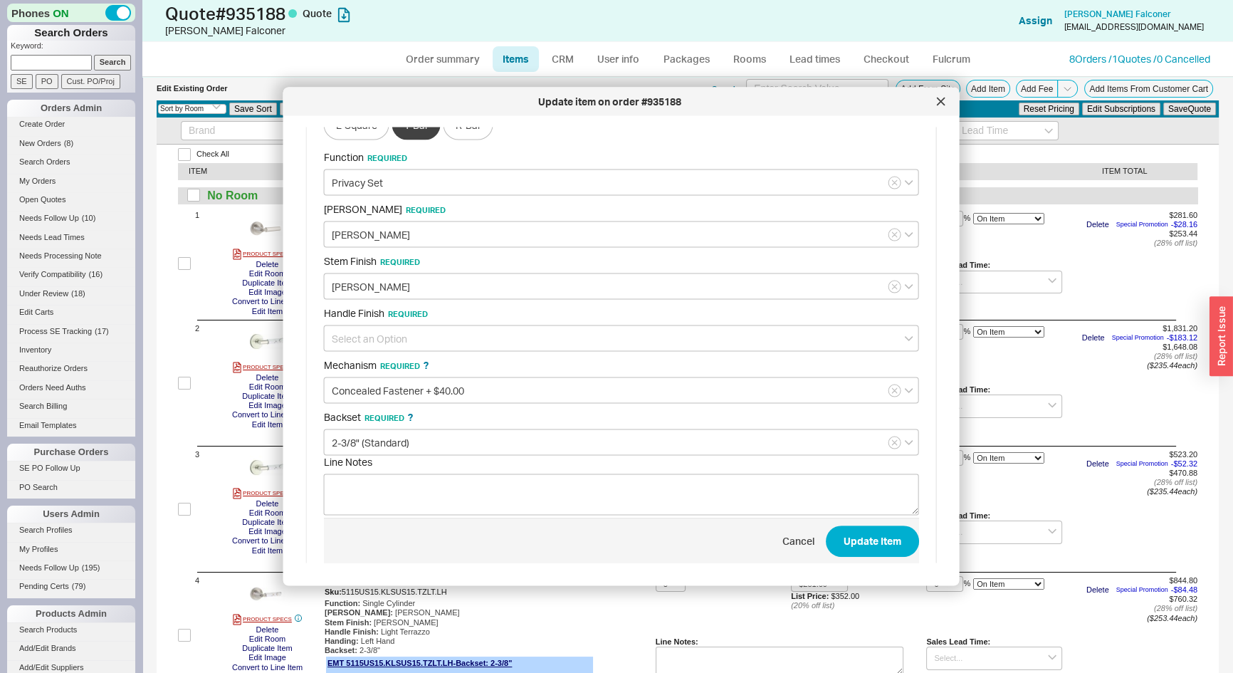
scroll to position [609, 0]
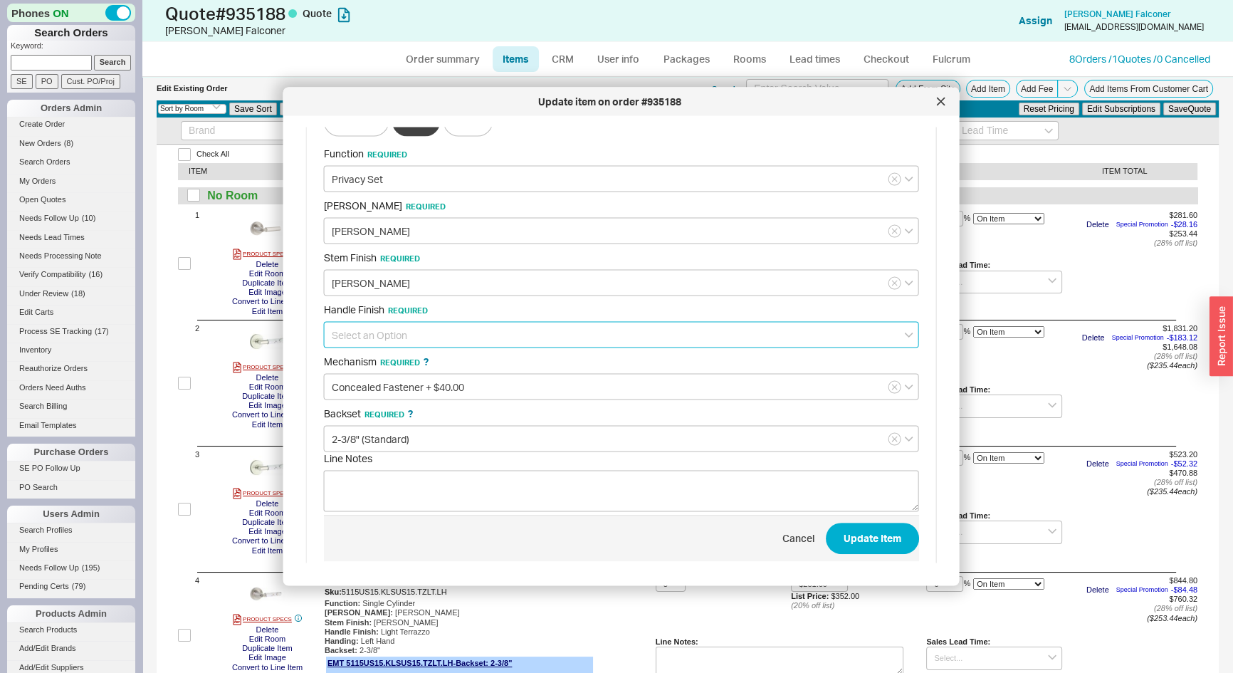
click at [387, 333] on input at bounding box center [621, 335] width 595 height 26
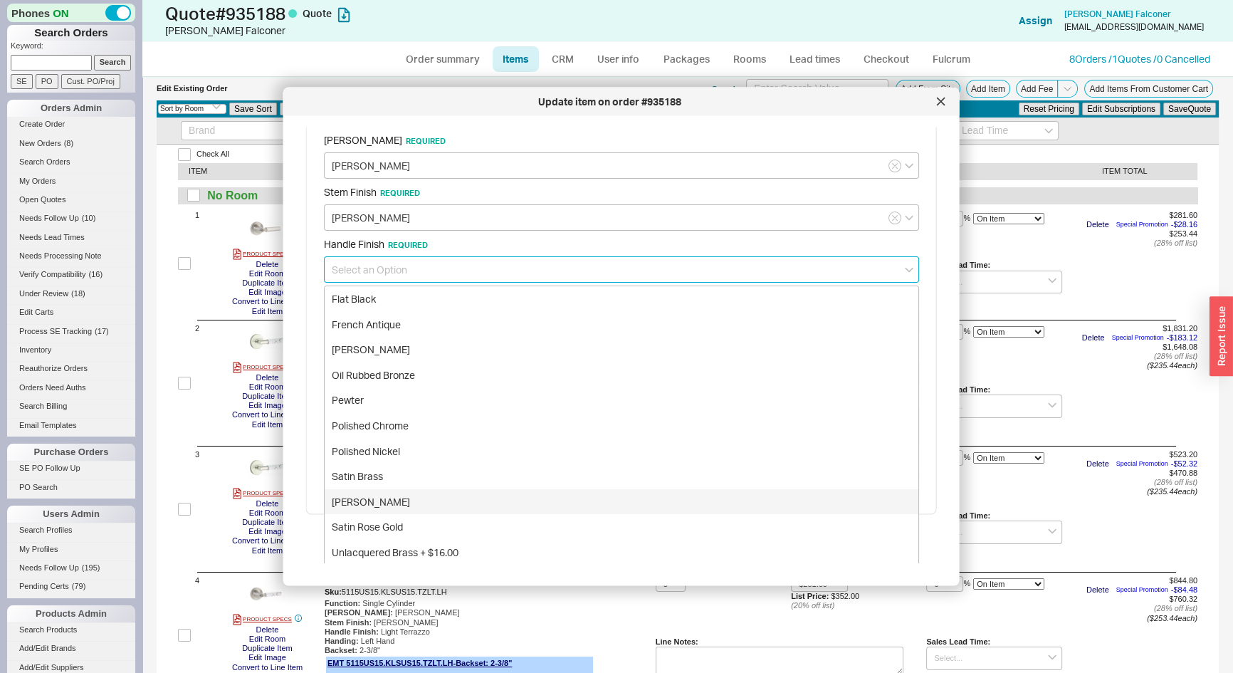
click at [386, 499] on div "[PERSON_NAME]" at bounding box center [622, 502] width 594 height 26
type input "[PERSON_NAME]"
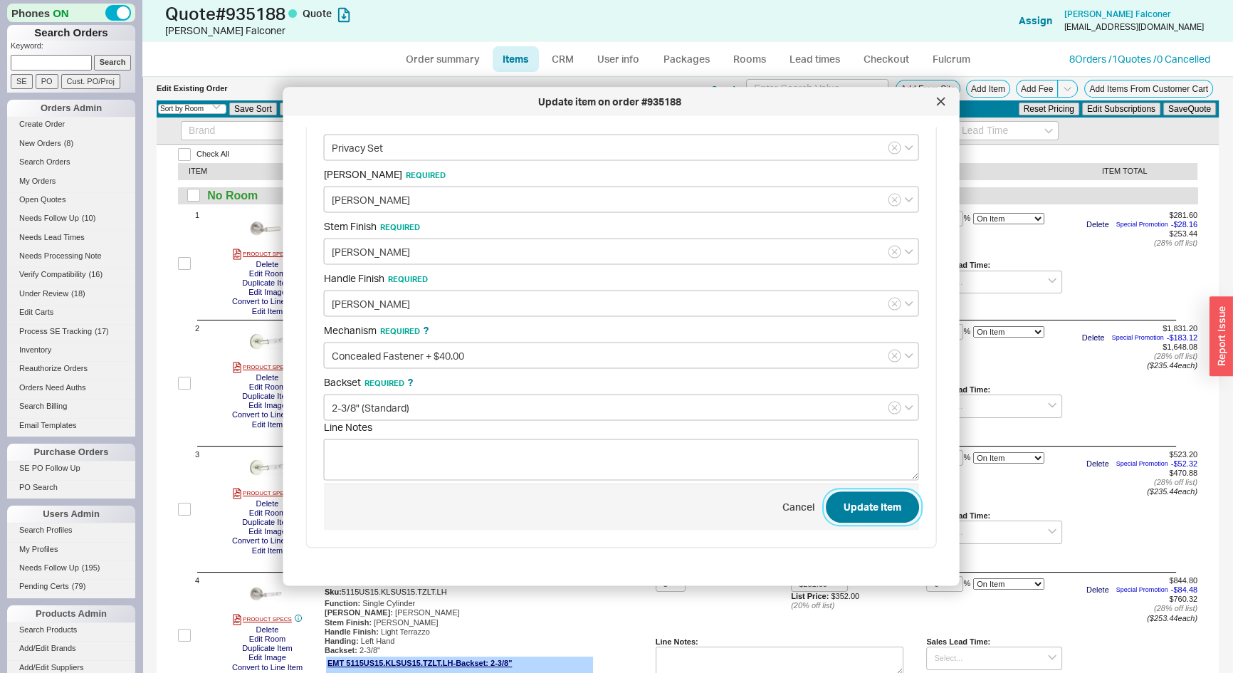
click at [884, 513] on button "Update Item" at bounding box center [872, 506] width 93 height 31
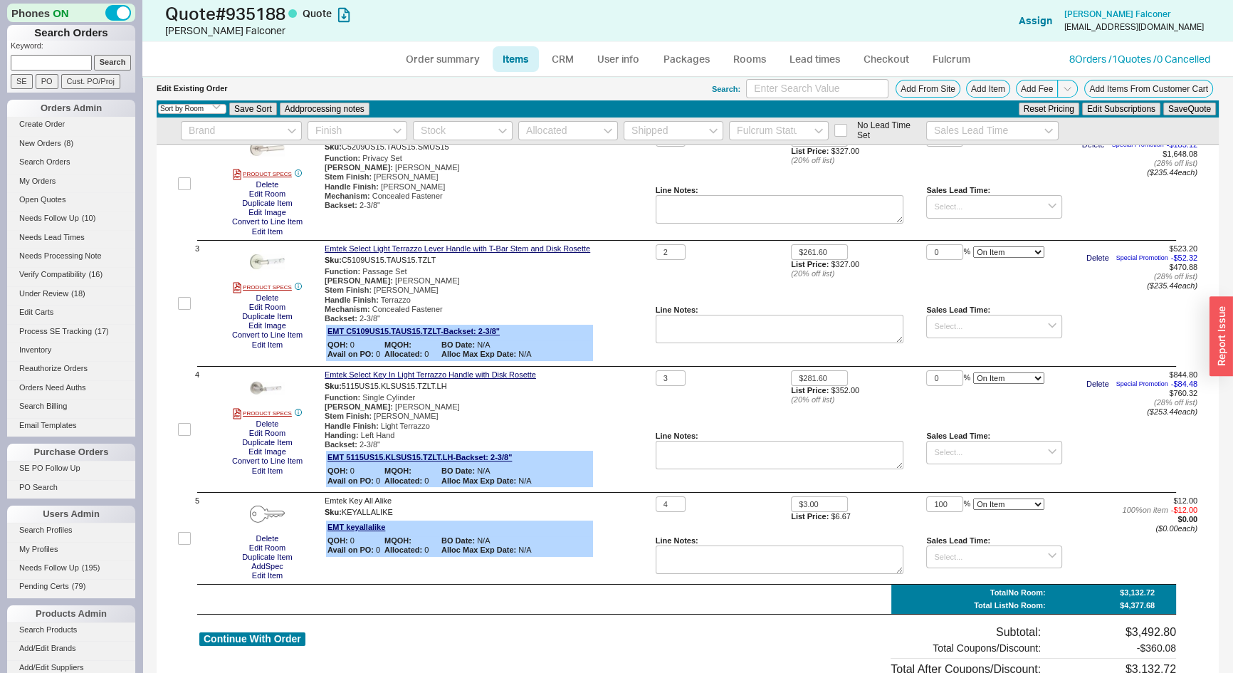
scroll to position [194, 0]
click at [266, 345] on button "Edit Item" at bounding box center [267, 344] width 39 height 9
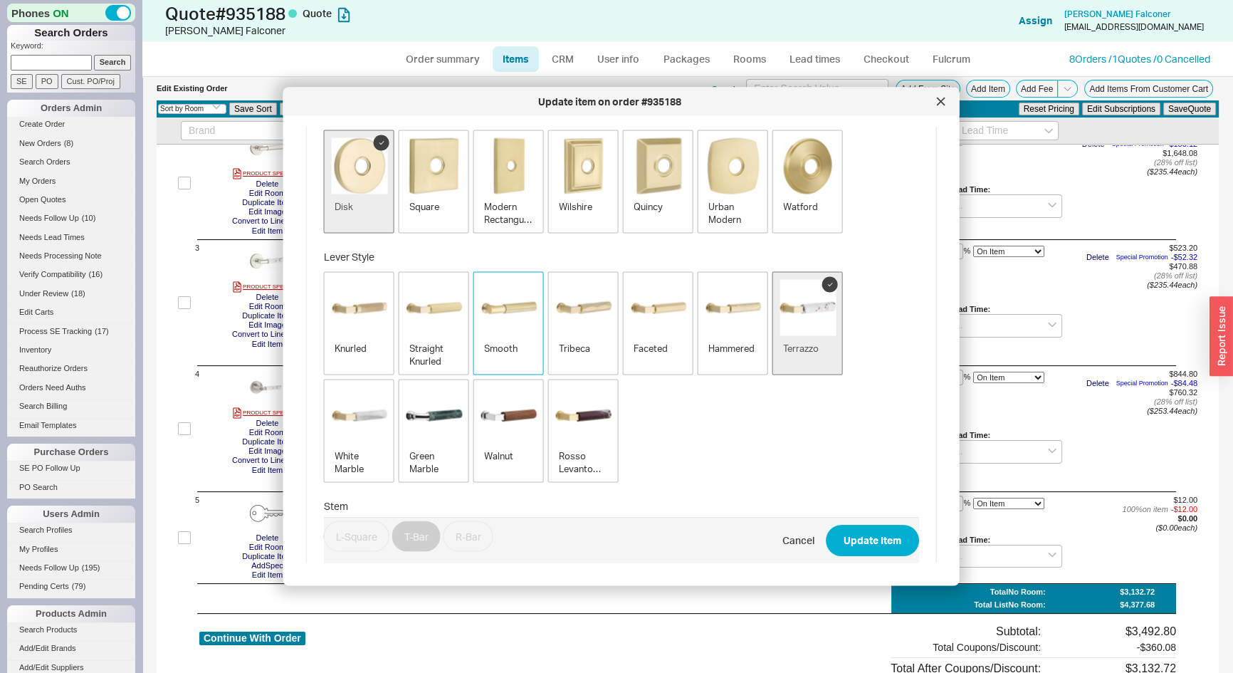
click at [491, 330] on img "button" at bounding box center [509, 308] width 56 height 56
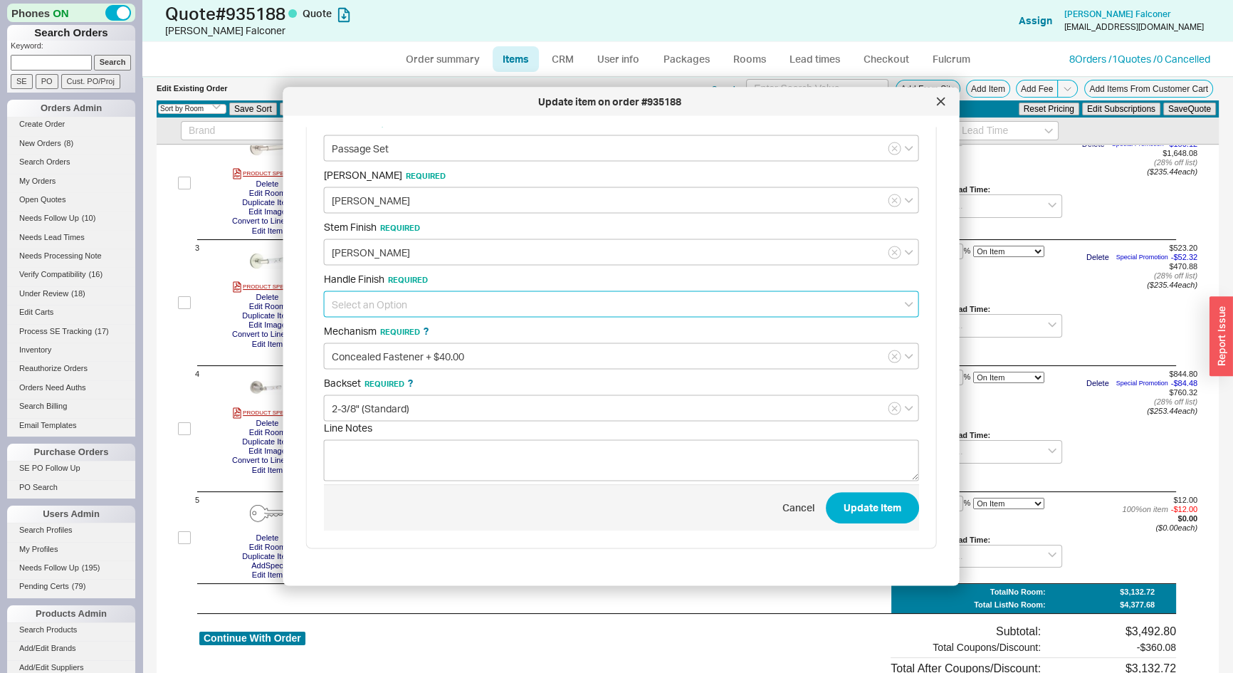
click at [382, 303] on input at bounding box center [621, 304] width 595 height 26
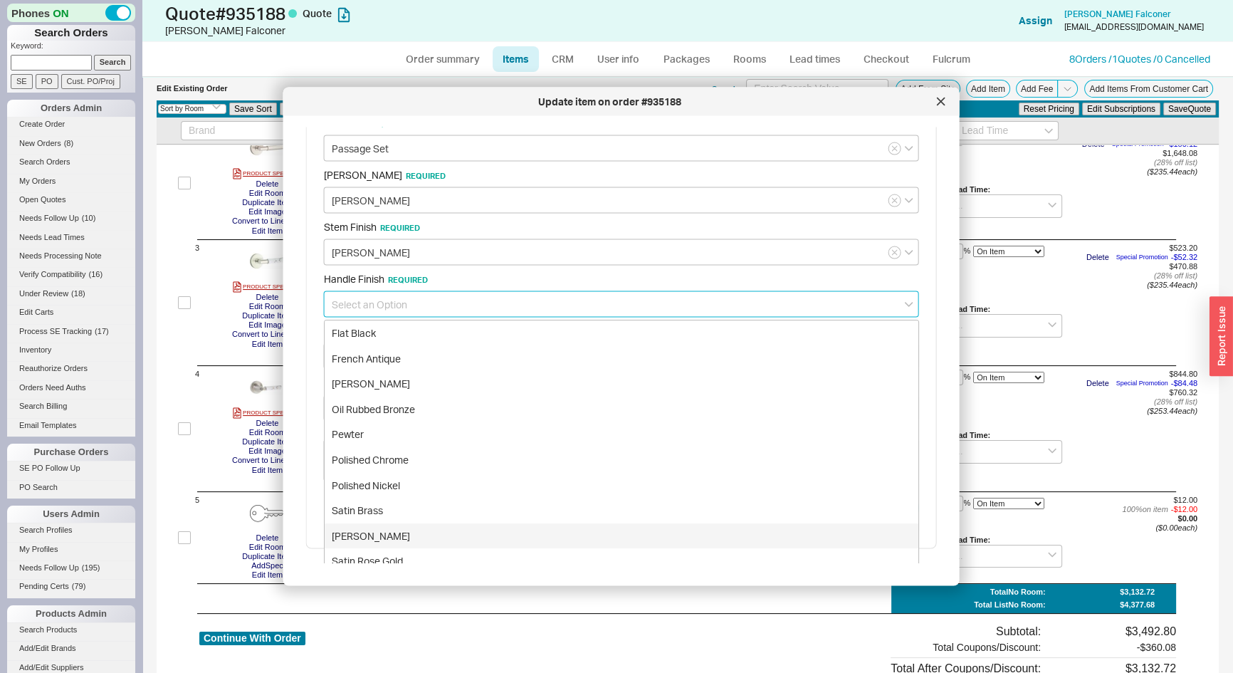
click at [368, 534] on div "[PERSON_NAME]" at bounding box center [622, 536] width 594 height 26
type input "[PERSON_NAME]"
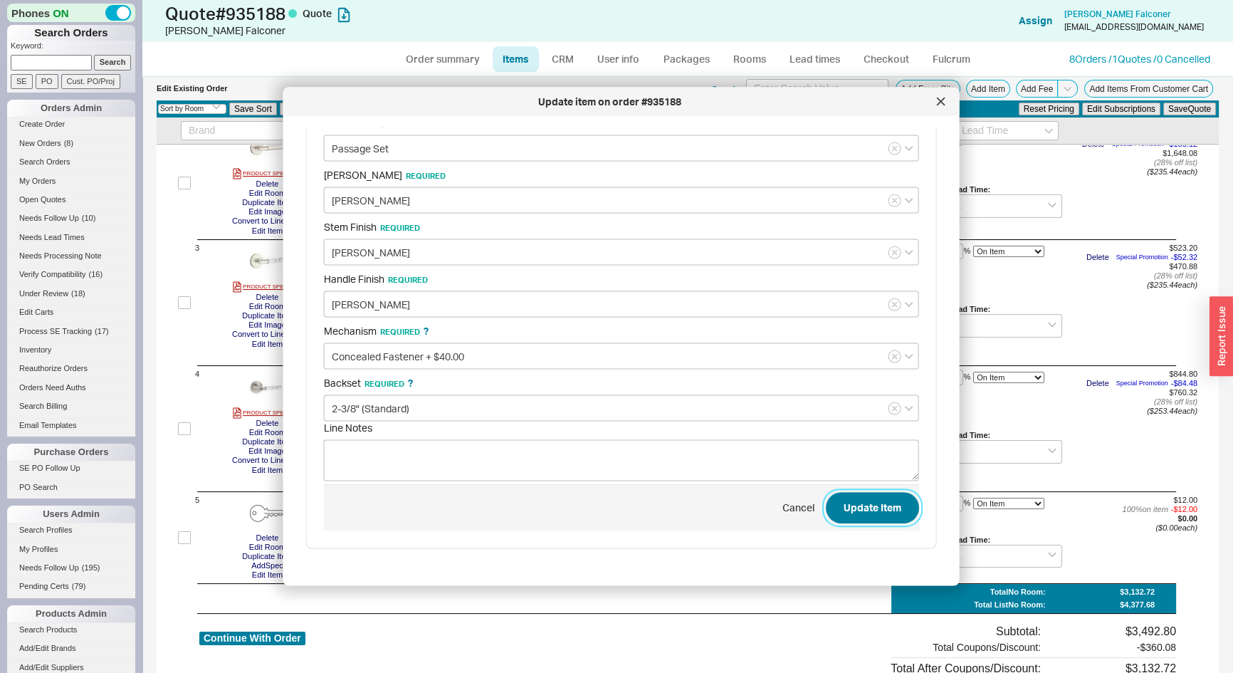
click at [862, 508] on button "Update Item" at bounding box center [872, 507] width 93 height 31
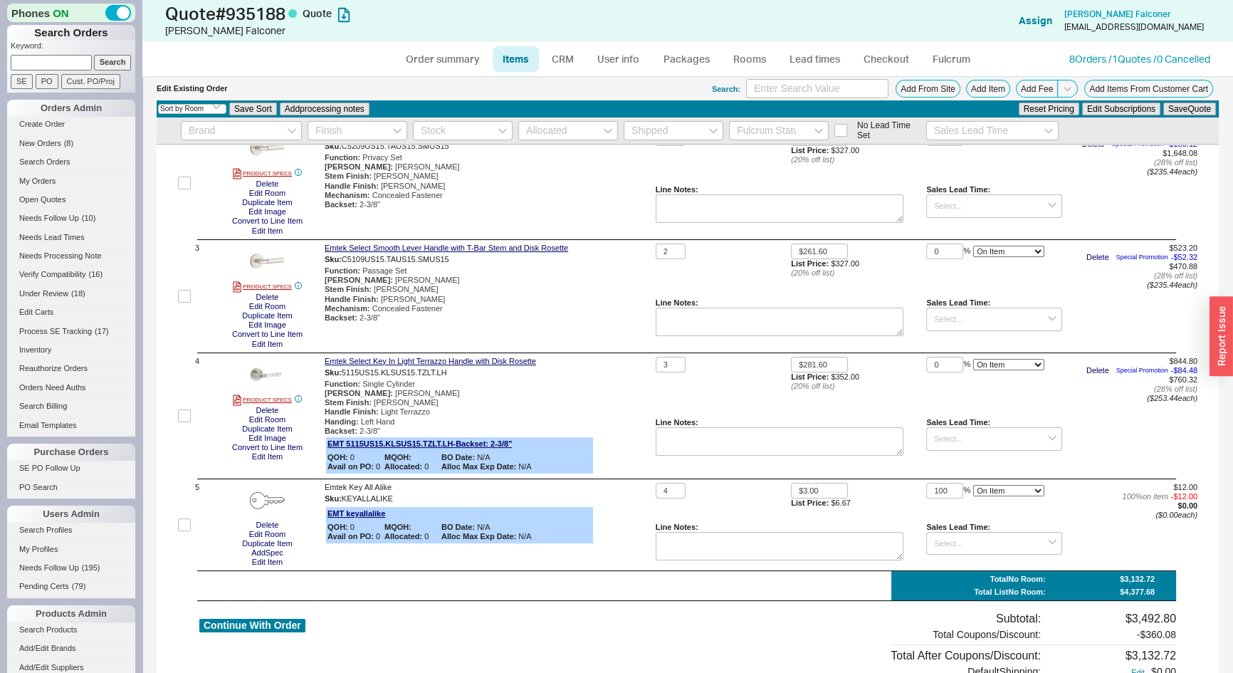
click at [273, 463] on div "PRODUCT SPECS Delete Edit Room Duplicate Item Edit Image Convert to Line Item E…" at bounding box center [267, 416] width 103 height 118
click at [273, 461] on button "Edit Item" at bounding box center [267, 456] width 39 height 9
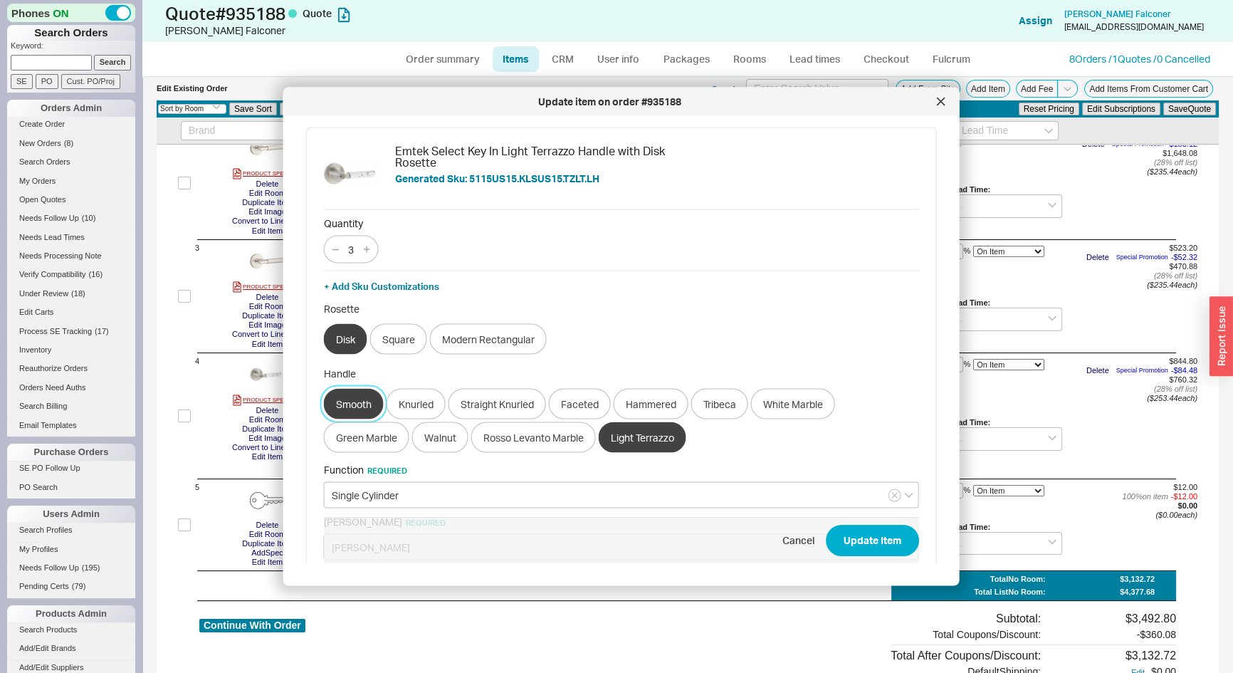
click at [366, 395] on button "Smooth" at bounding box center [354, 404] width 60 height 31
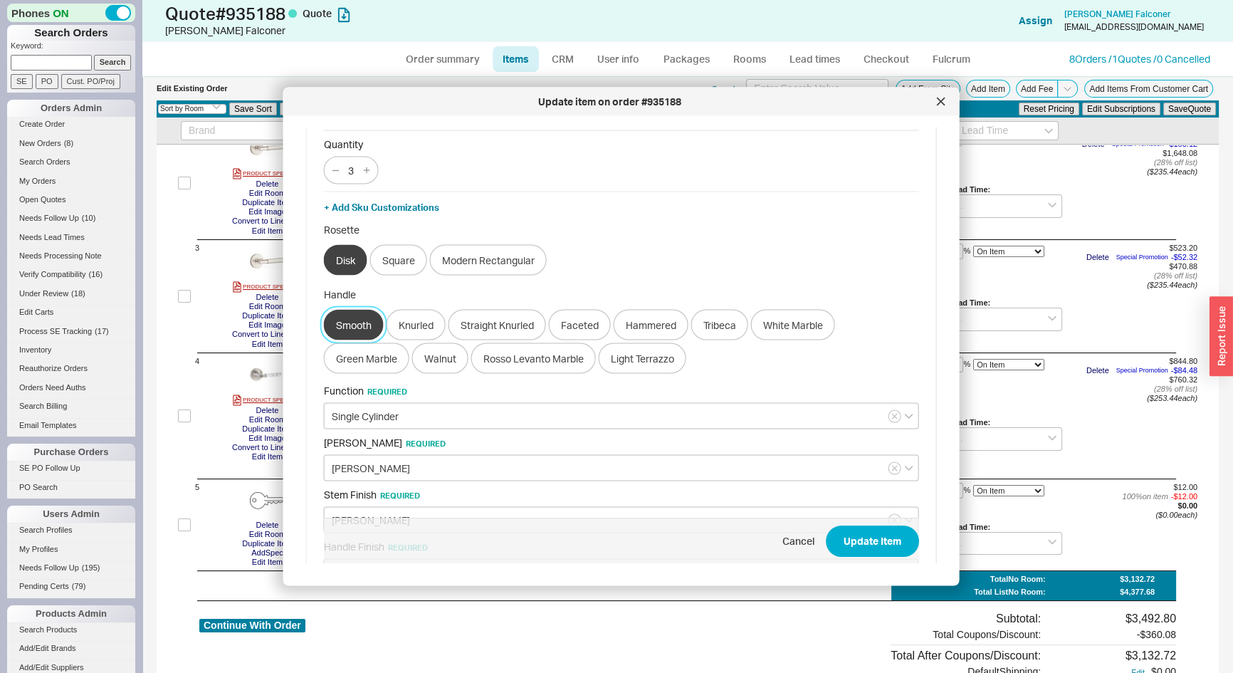
scroll to position [259, 0]
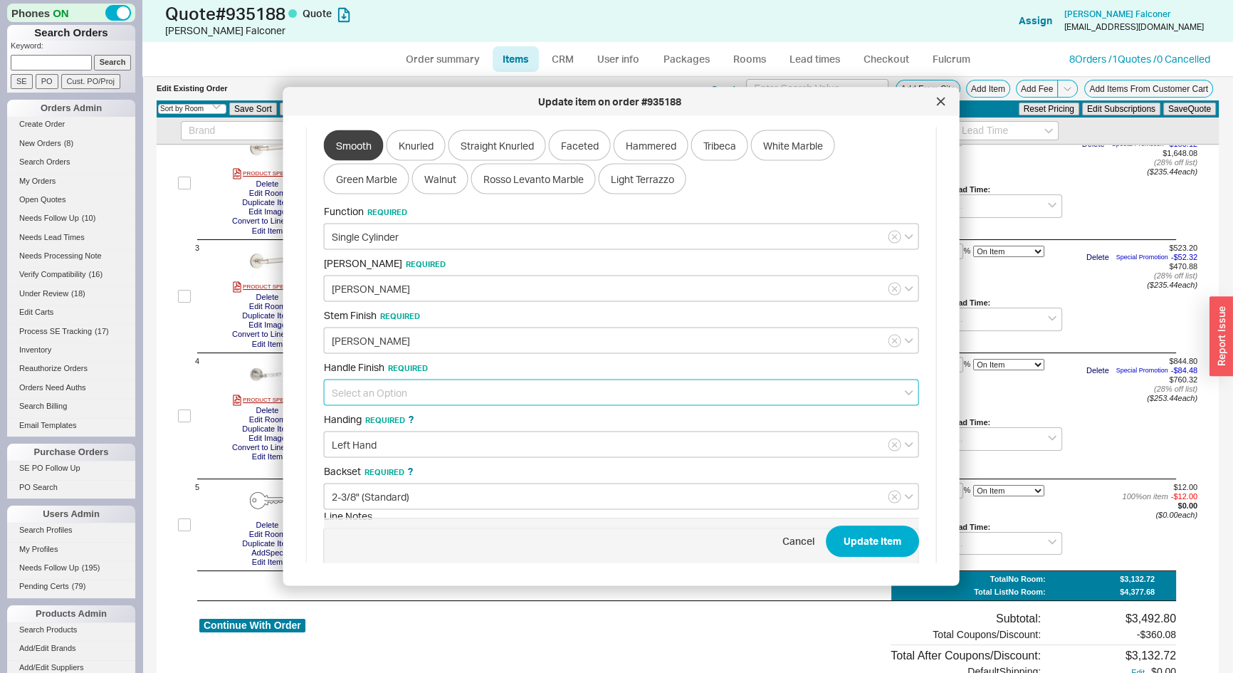
click at [387, 394] on input at bounding box center [621, 393] width 595 height 26
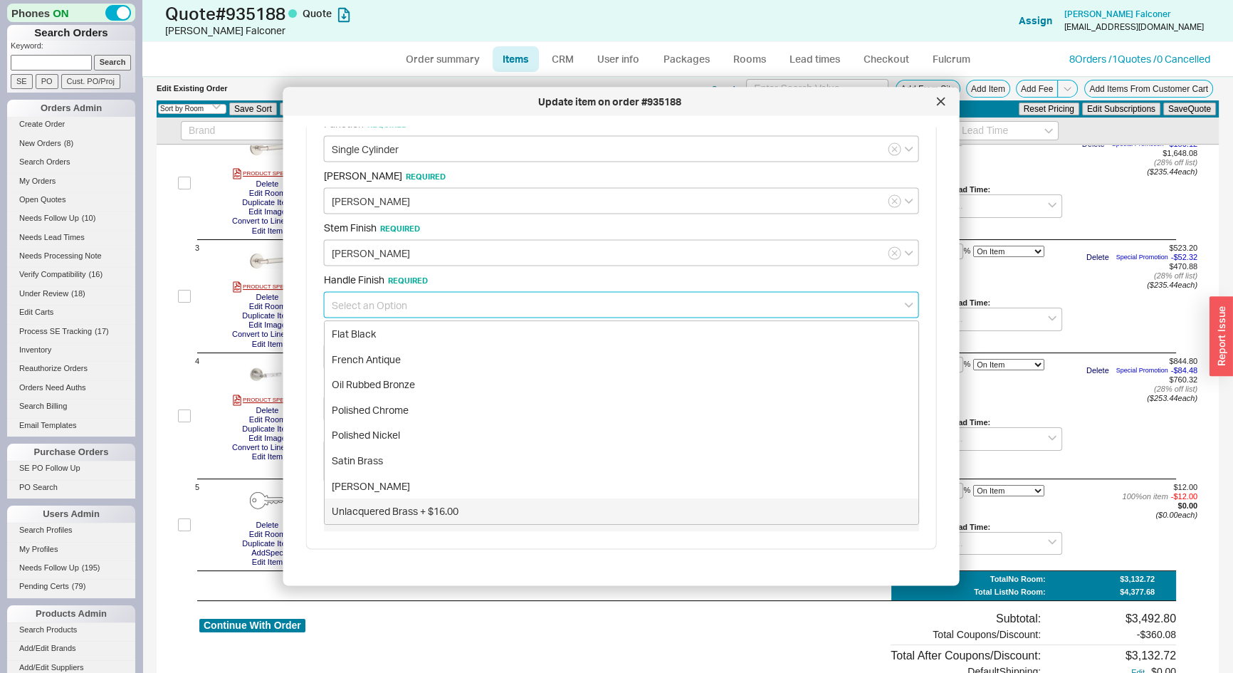
scroll to position [348, 0]
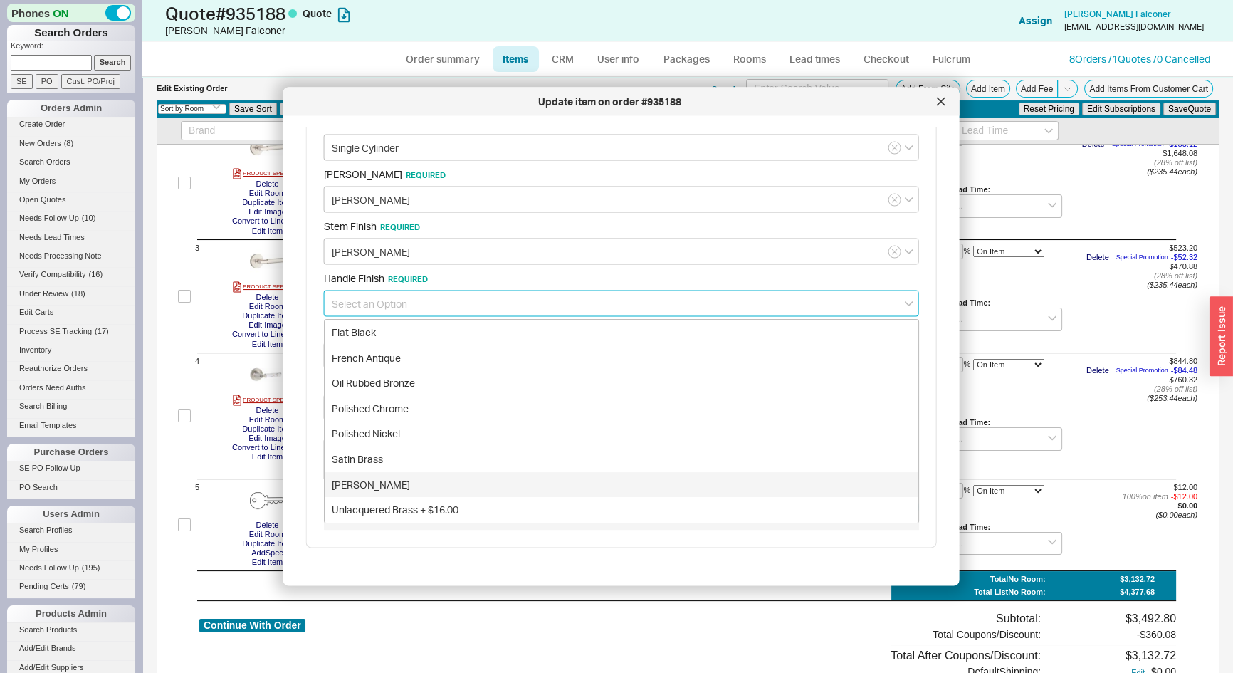
click at [379, 483] on div "[PERSON_NAME]" at bounding box center [622, 485] width 594 height 26
type input "[PERSON_NAME]"
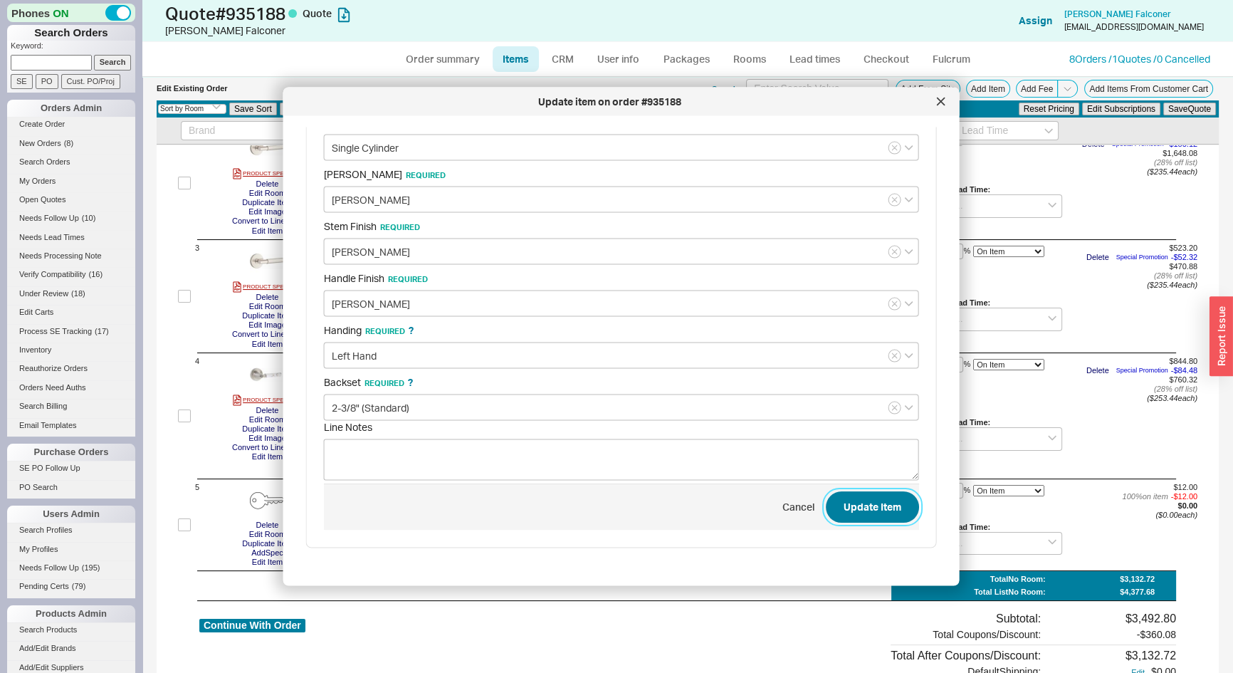
click at [840, 501] on button "Update Item" at bounding box center [872, 506] width 93 height 31
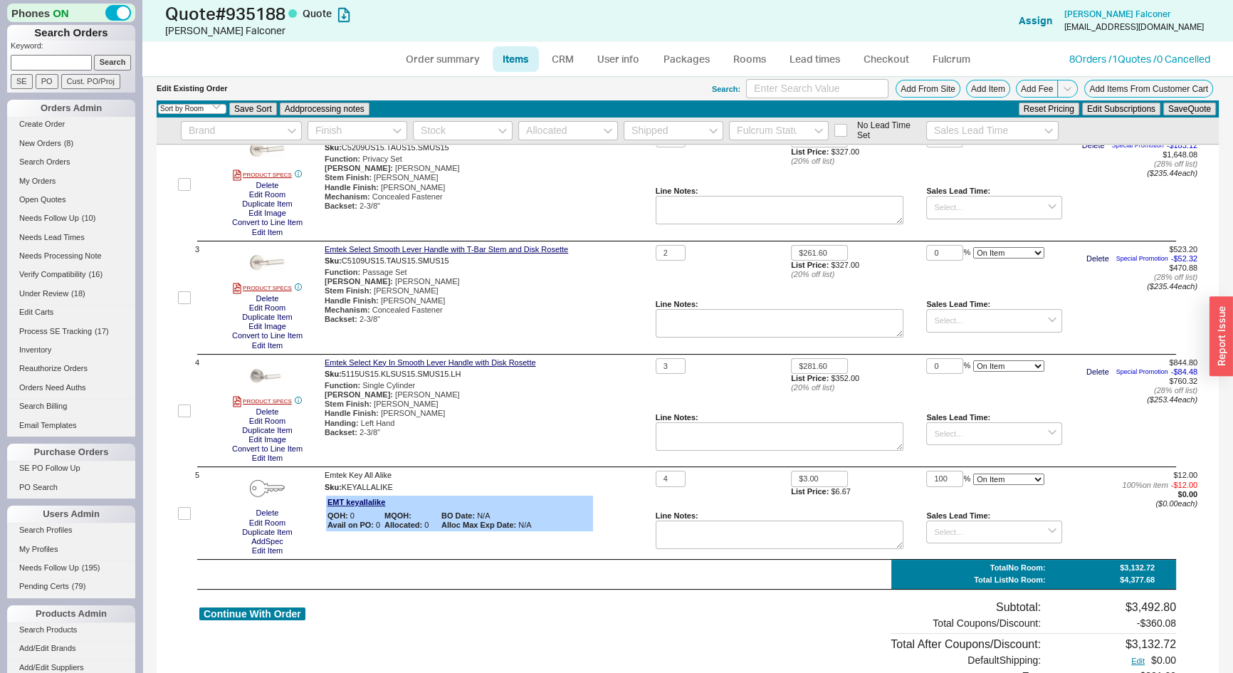
scroll to position [194, 0]
click at [456, 63] on link "Order summary" at bounding box center [442, 59] width 95 height 26
select select "*"
select select "LOW"
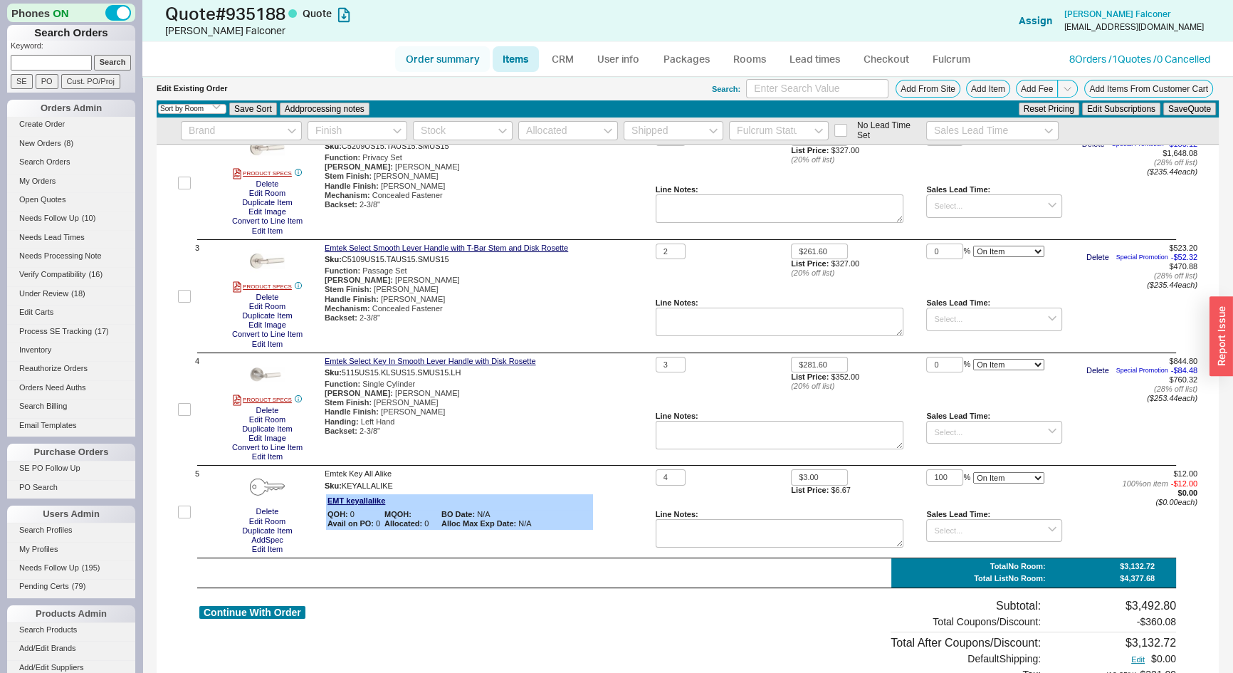
select select "LOW"
select select "3"
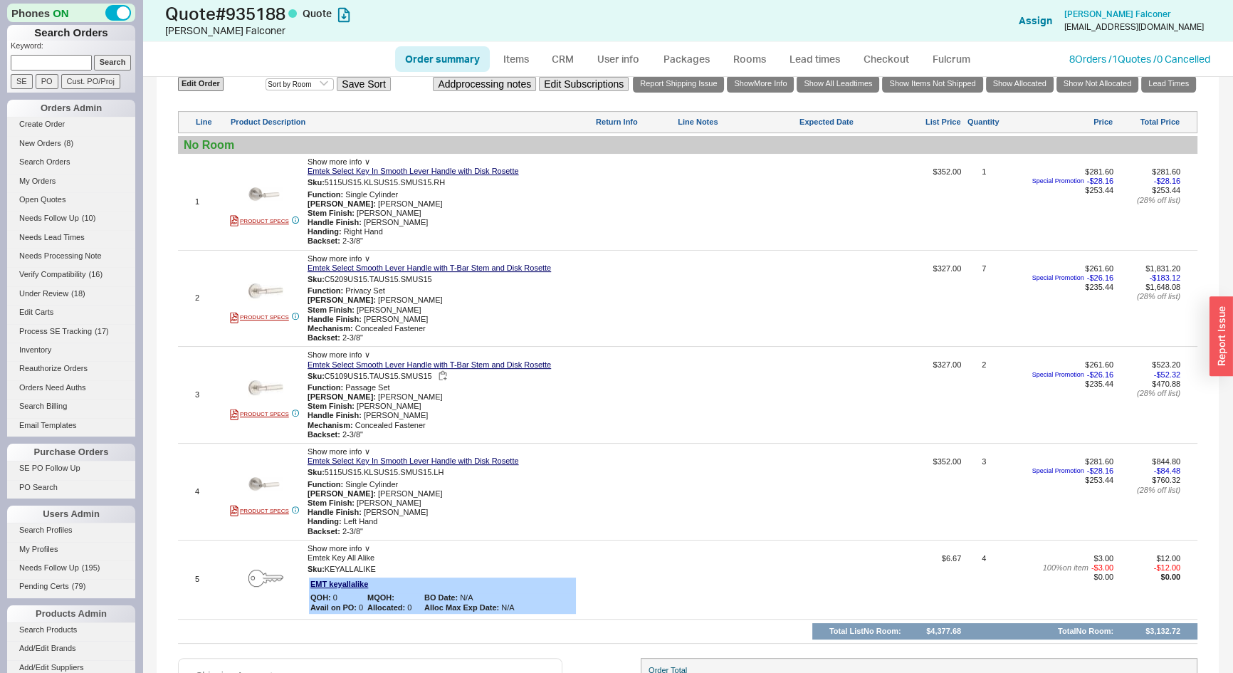
scroll to position [640, 0]
click at [564, 57] on link "CRM" at bounding box center [563, 59] width 42 height 26
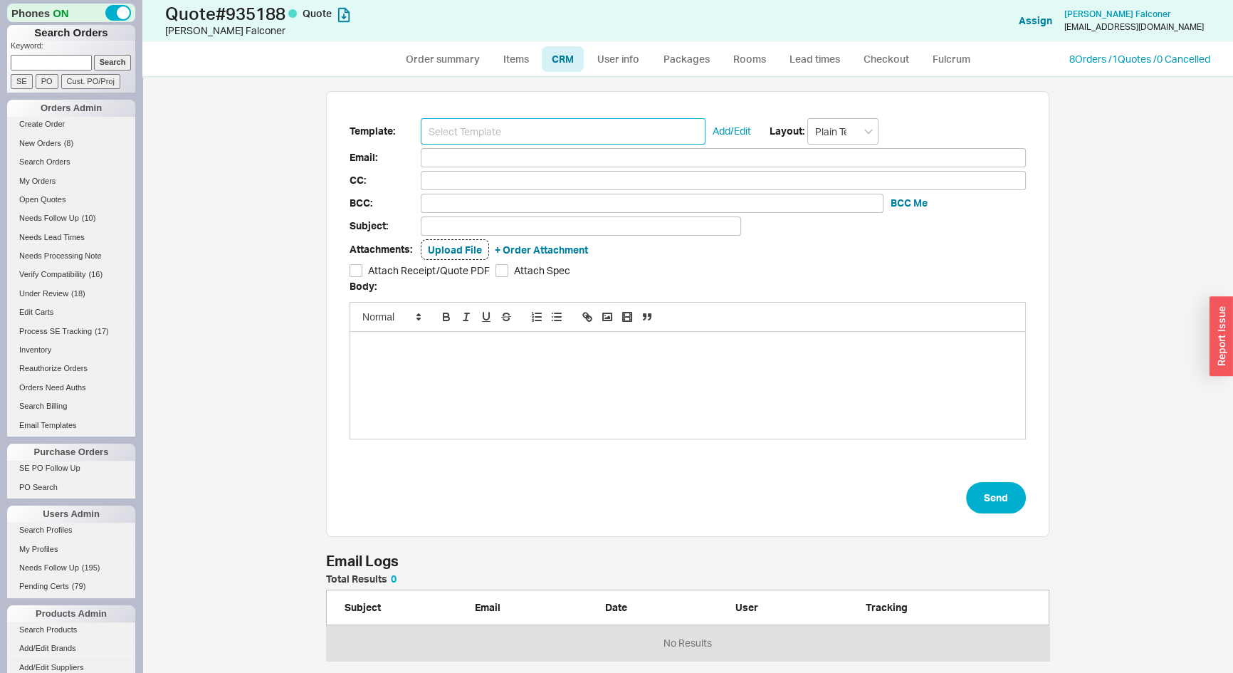
drag, startPoint x: 555, startPoint y: 130, endPoint x: 545, endPoint y: 144, distance: 17.2
click at [555, 131] on input at bounding box center [563, 131] width 285 height 26
click at [525, 126] on input at bounding box center [563, 131] width 285 height 26
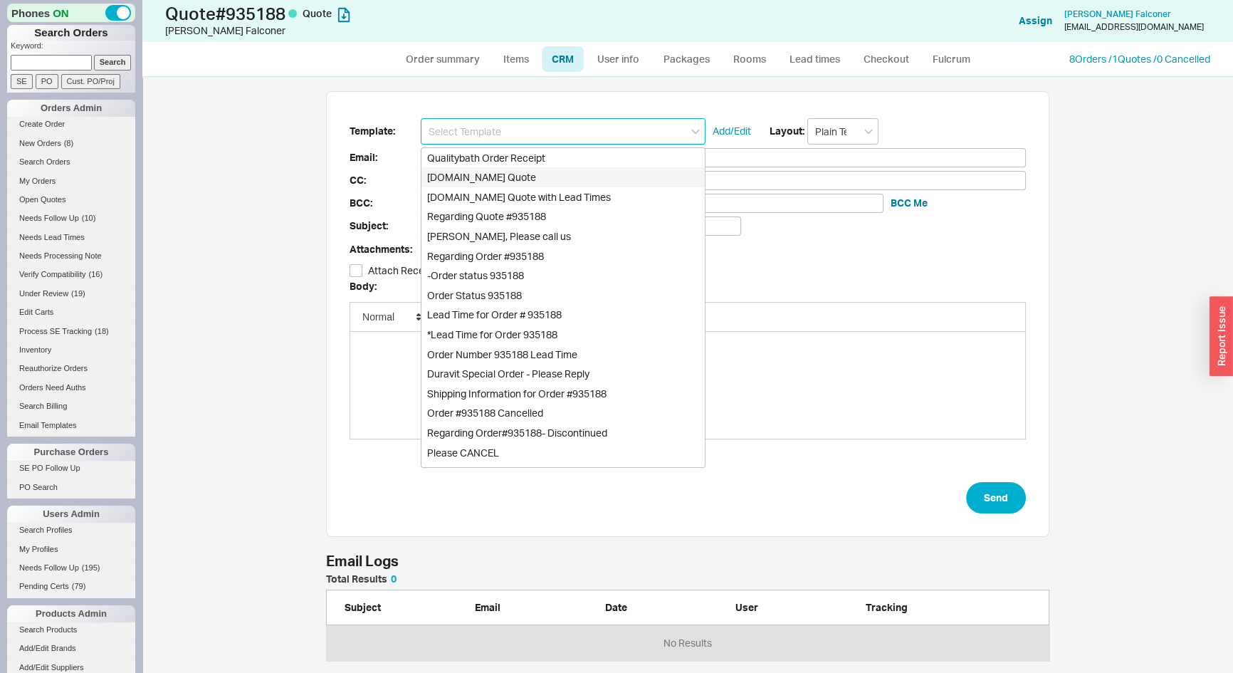
click at [510, 172] on div "[DOMAIN_NAME] Quote" at bounding box center [563, 177] width 283 height 20
type input "Receipt"
type input "bfalconer@icloud.com"
type input "Quality Bath Quote #935188"
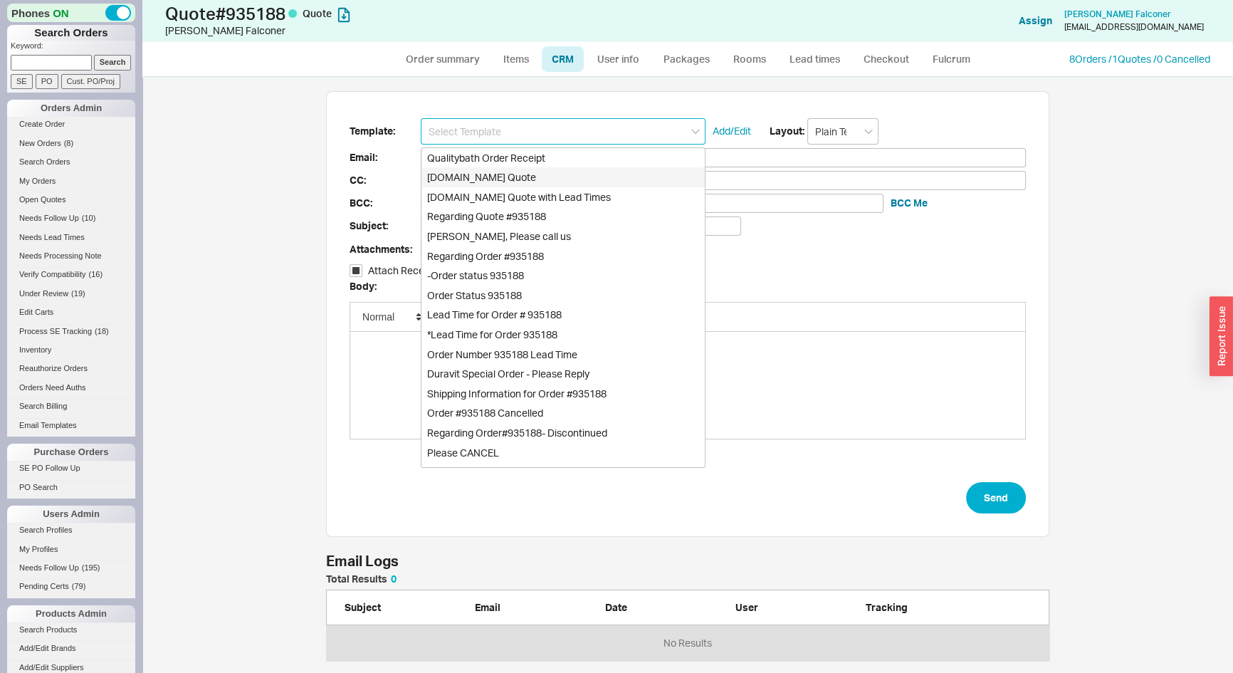
checkbox input "true"
type input "[DOMAIN_NAME] Quote"
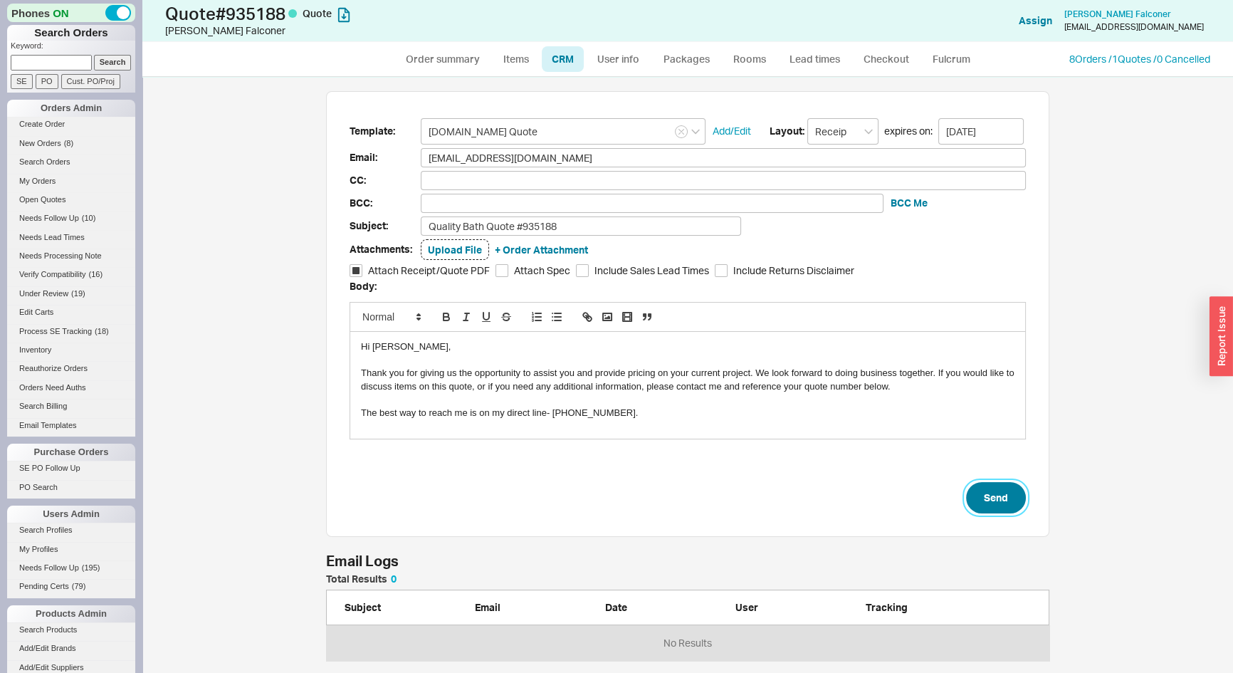
click at [988, 503] on button "Send" at bounding box center [996, 497] width 60 height 31
select select "*"
select select "LOW"
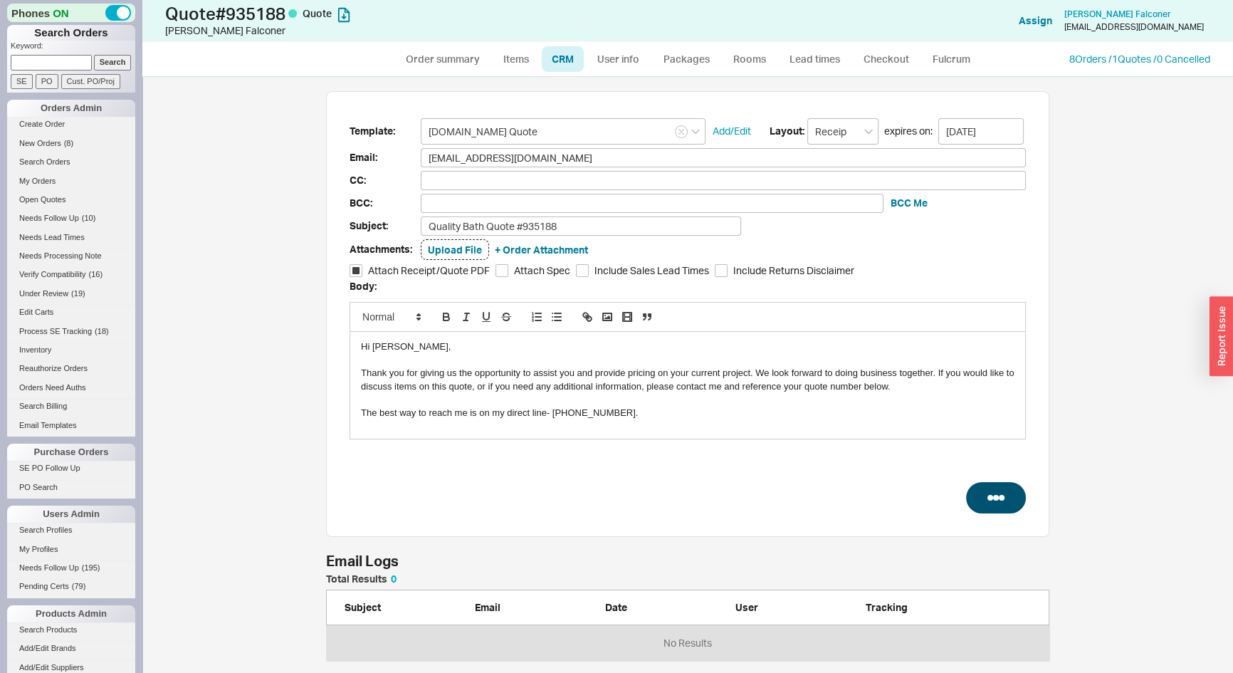
select select "3"
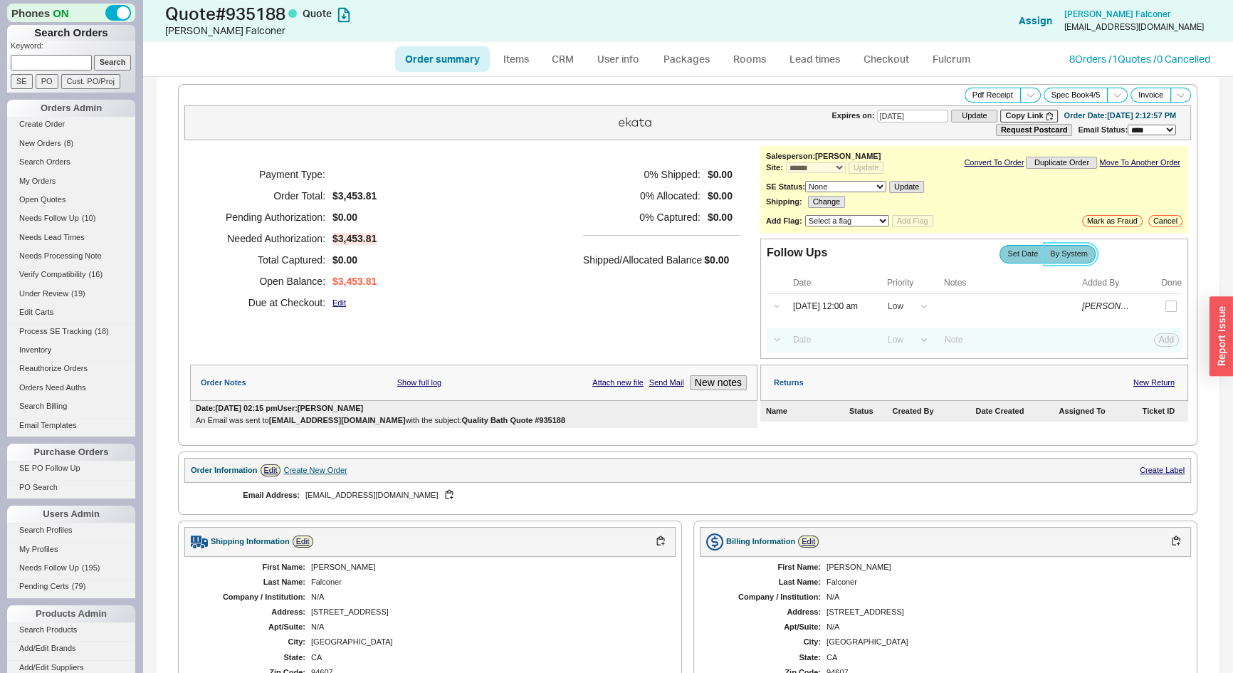
click at [1082, 255] on label "By System" at bounding box center [1070, 254] width 52 height 18
click at [0, 0] on input "By System" at bounding box center [0, 0] width 0 height 0
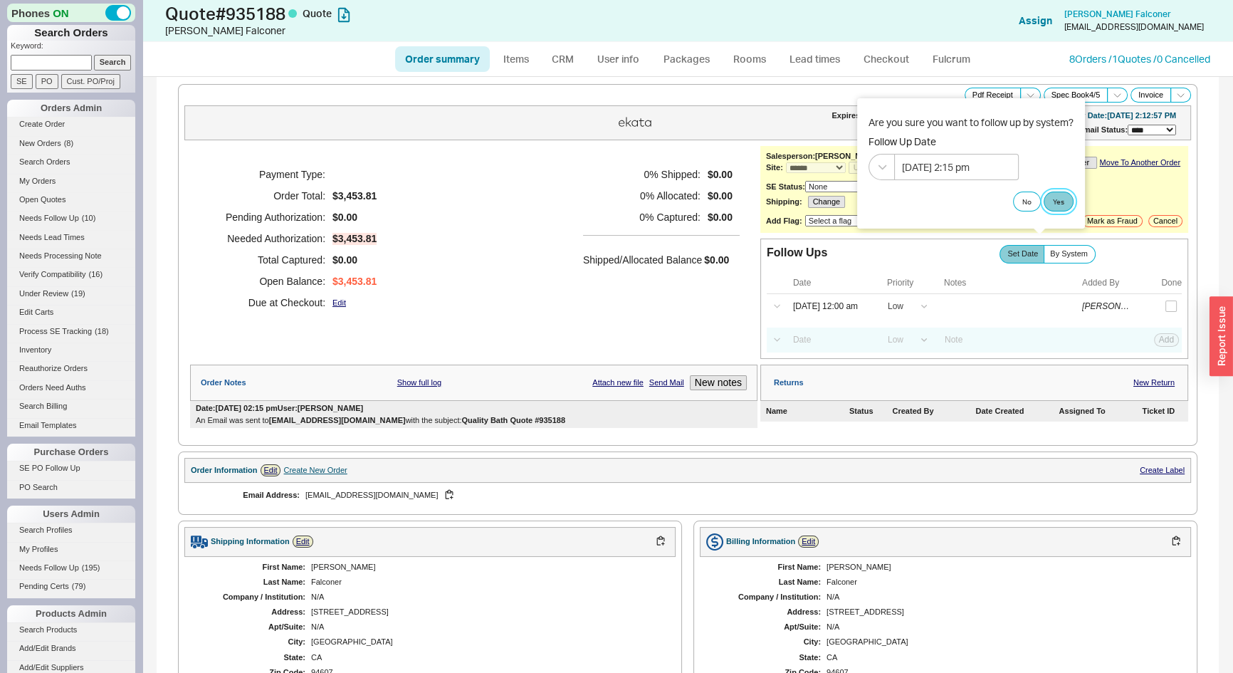
click at [1067, 206] on button "Yes" at bounding box center [1059, 202] width 30 height 20
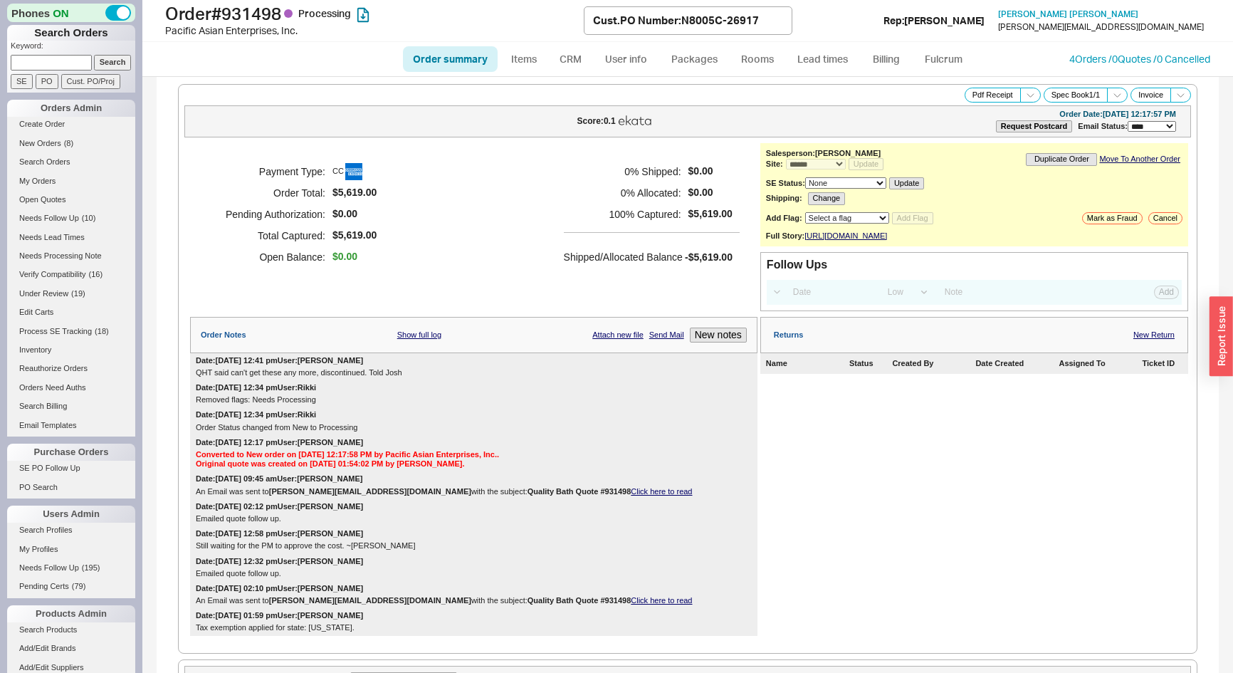
select select "*"
select select "LOW"
select select "3"
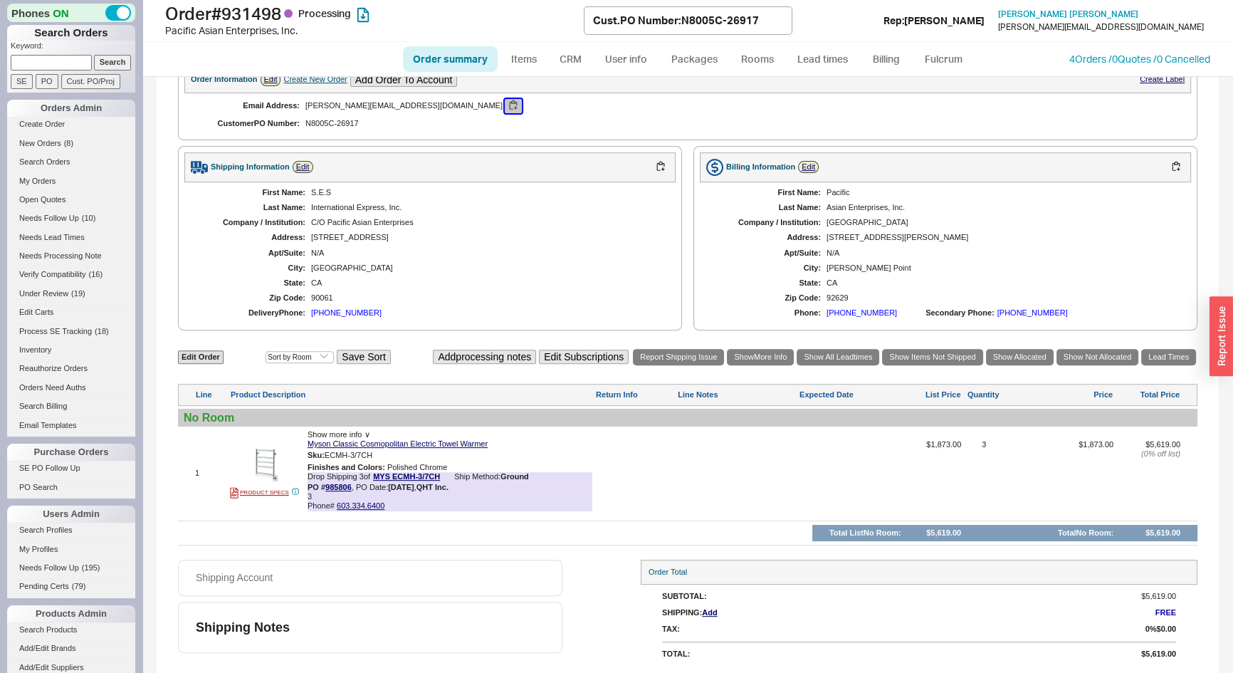
click at [505, 110] on button "button" at bounding box center [513, 106] width 17 height 14
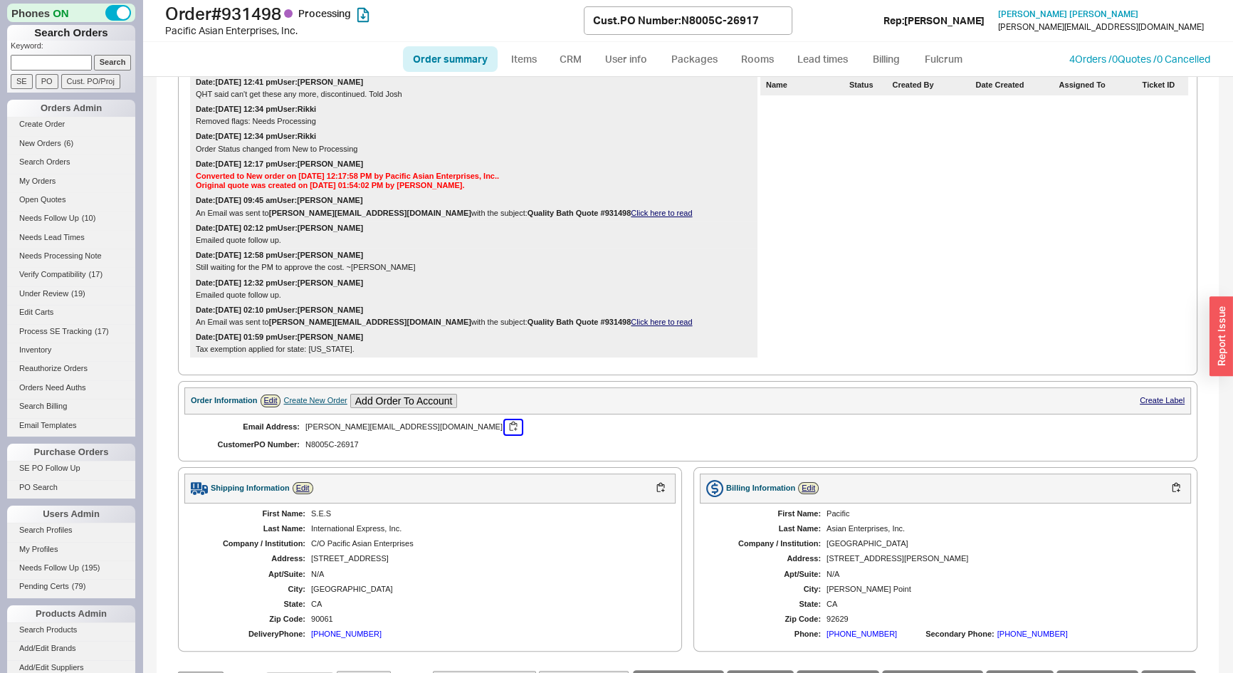
scroll to position [217, 0]
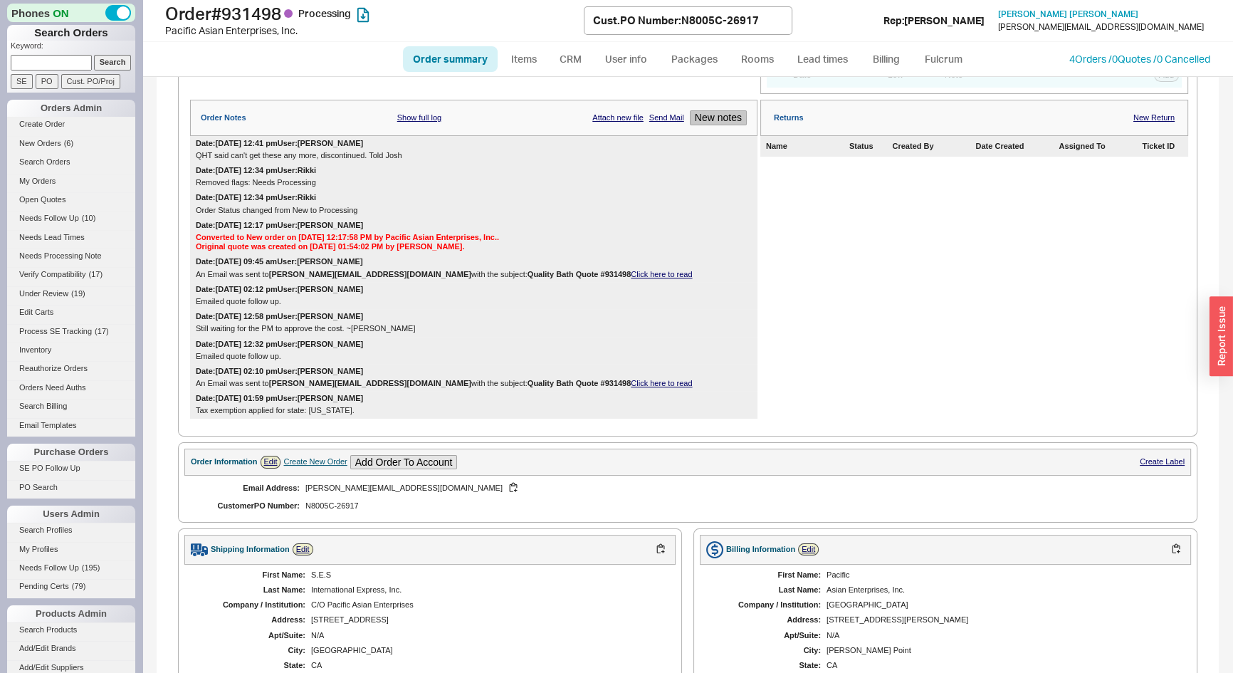
click at [721, 125] on button "New notes" at bounding box center [718, 117] width 57 height 15
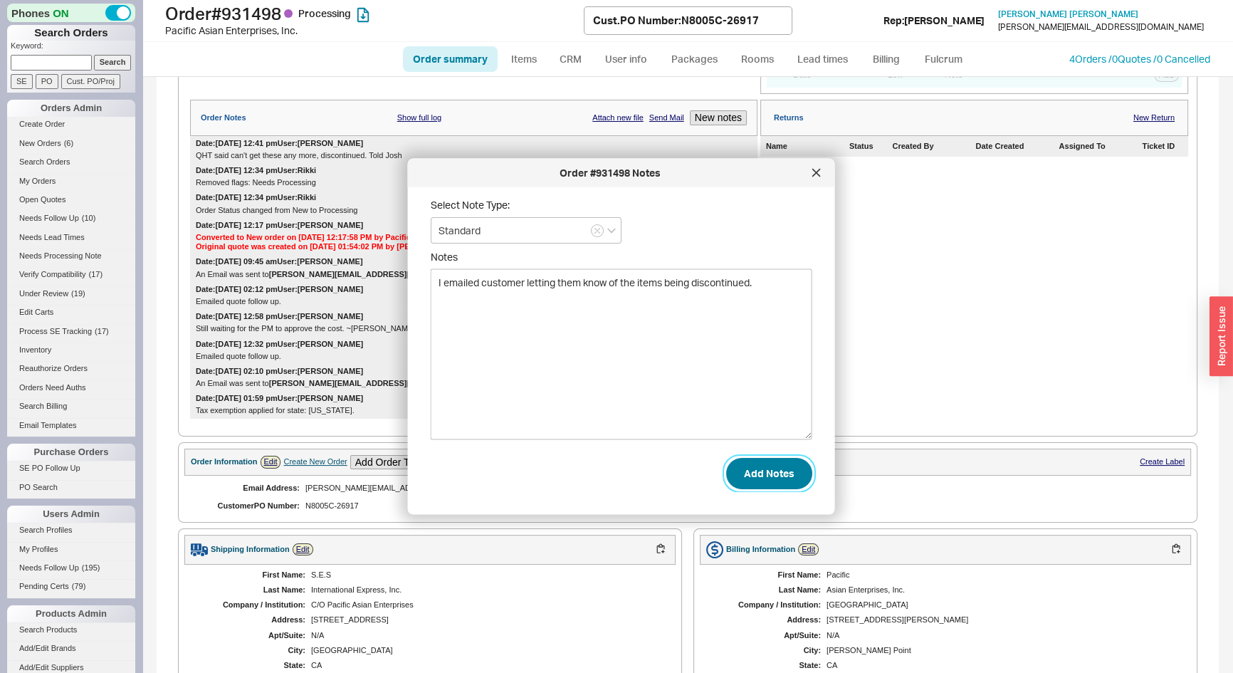
type textarea "I emailed customer letting them know of the items being discontinued."
click at [778, 477] on button "Add Notes" at bounding box center [769, 472] width 86 height 31
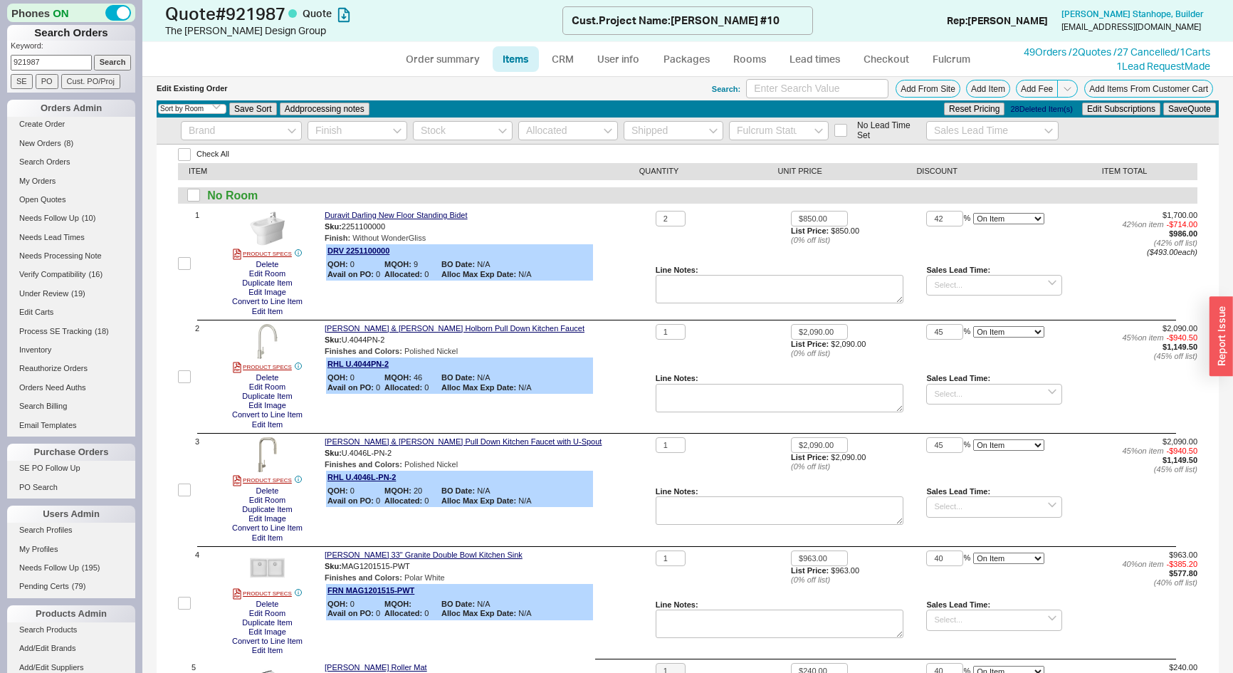
select select "3"
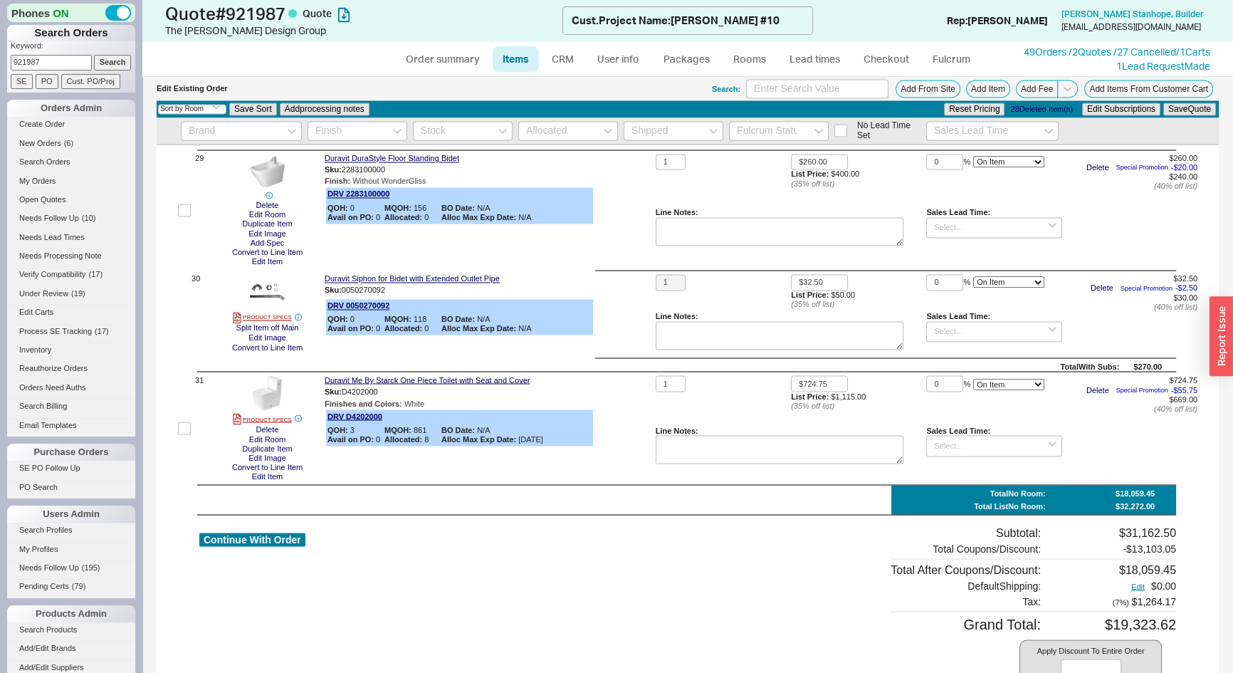
scroll to position [3042, 0]
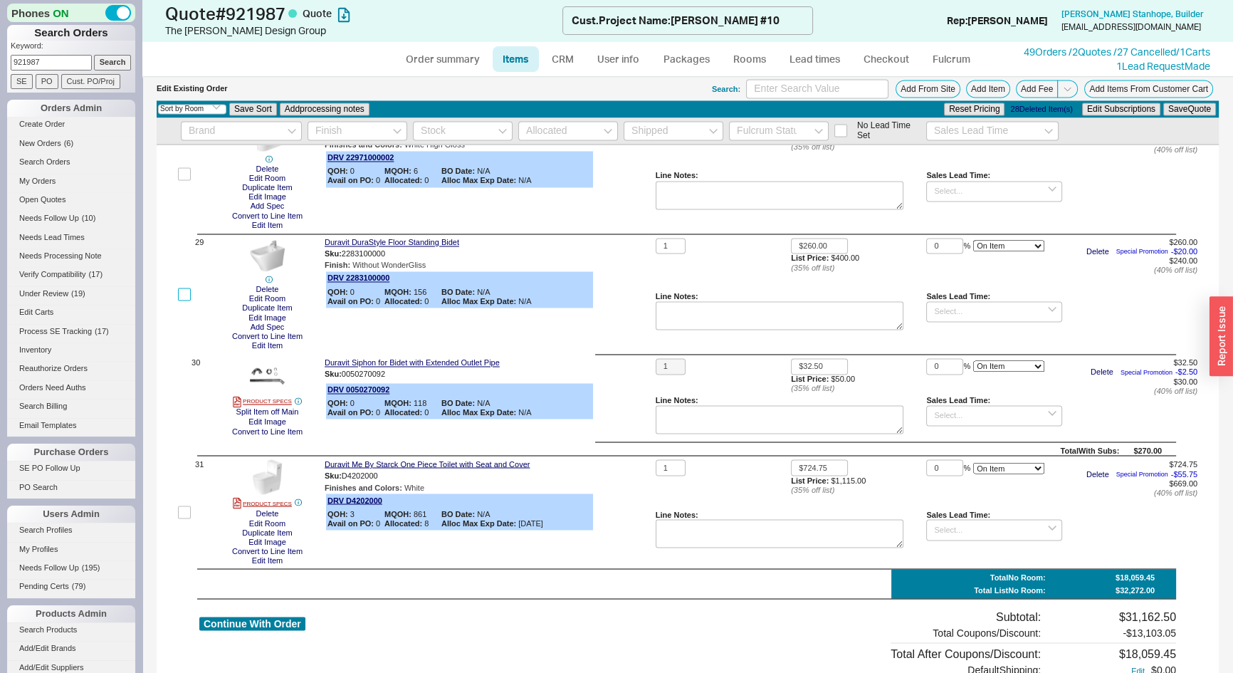
click at [182, 298] on input "checkbox" at bounding box center [184, 294] width 13 height 13
checkbox input "true"
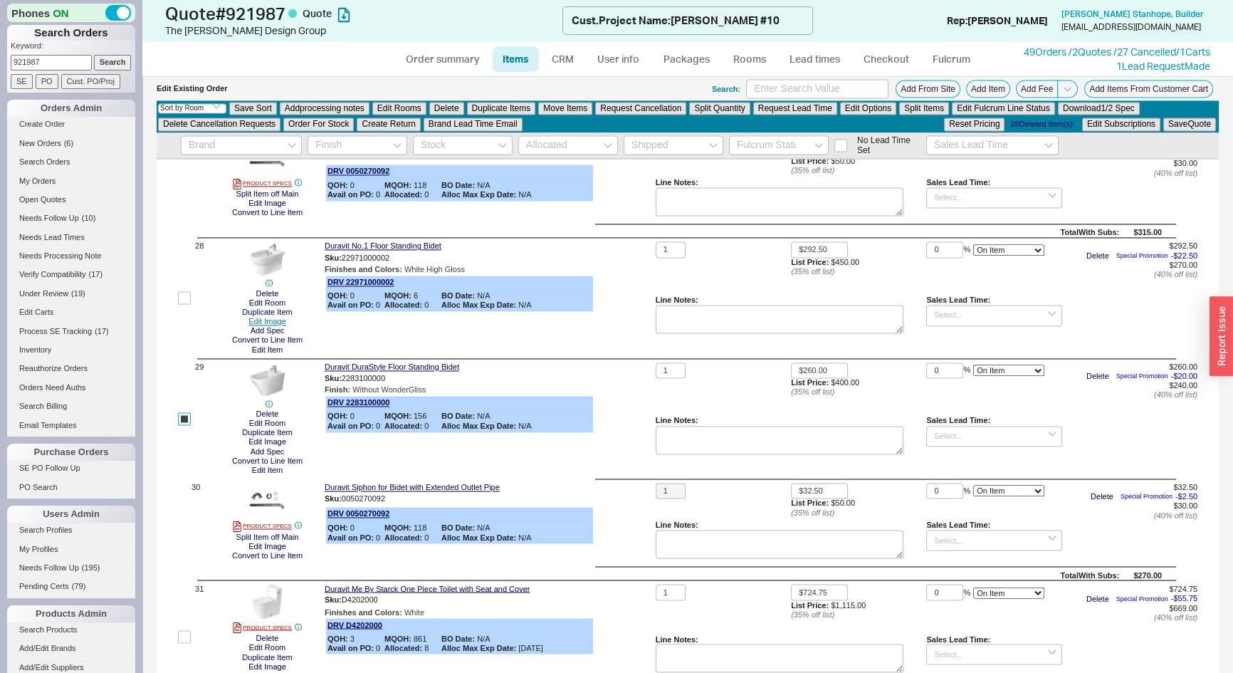
scroll to position [2927, 0]
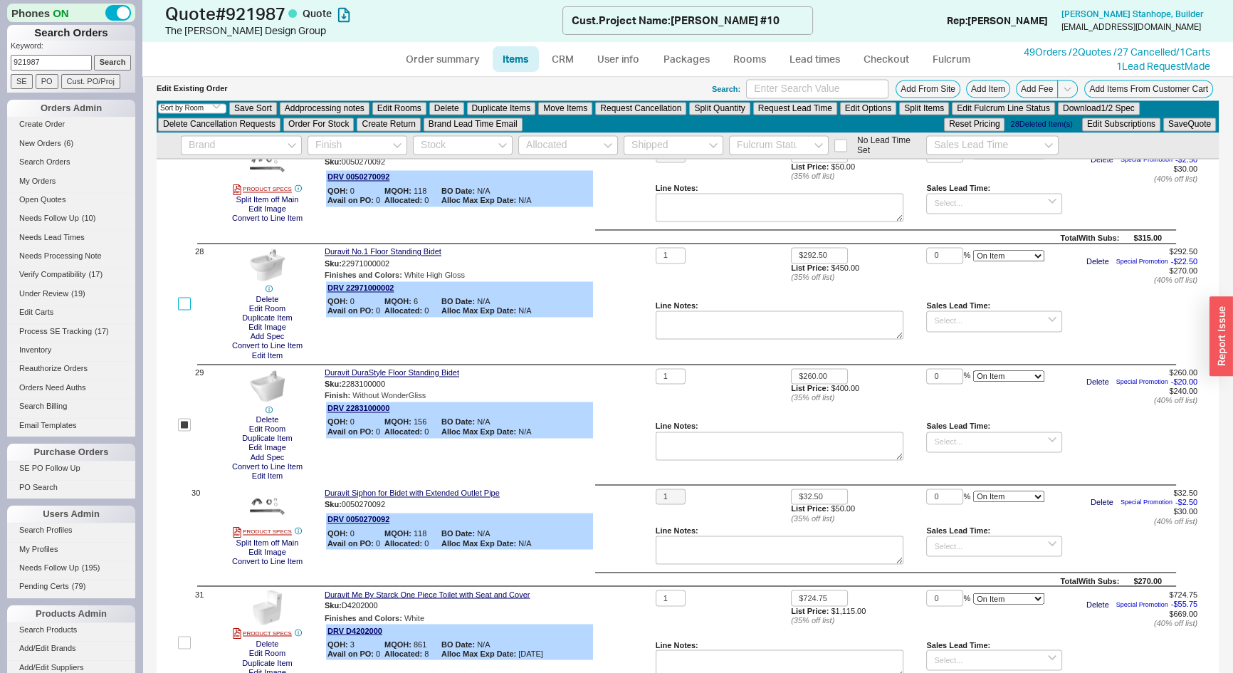
click at [188, 306] on input "checkbox" at bounding box center [184, 303] width 13 height 13
checkbox input "true"
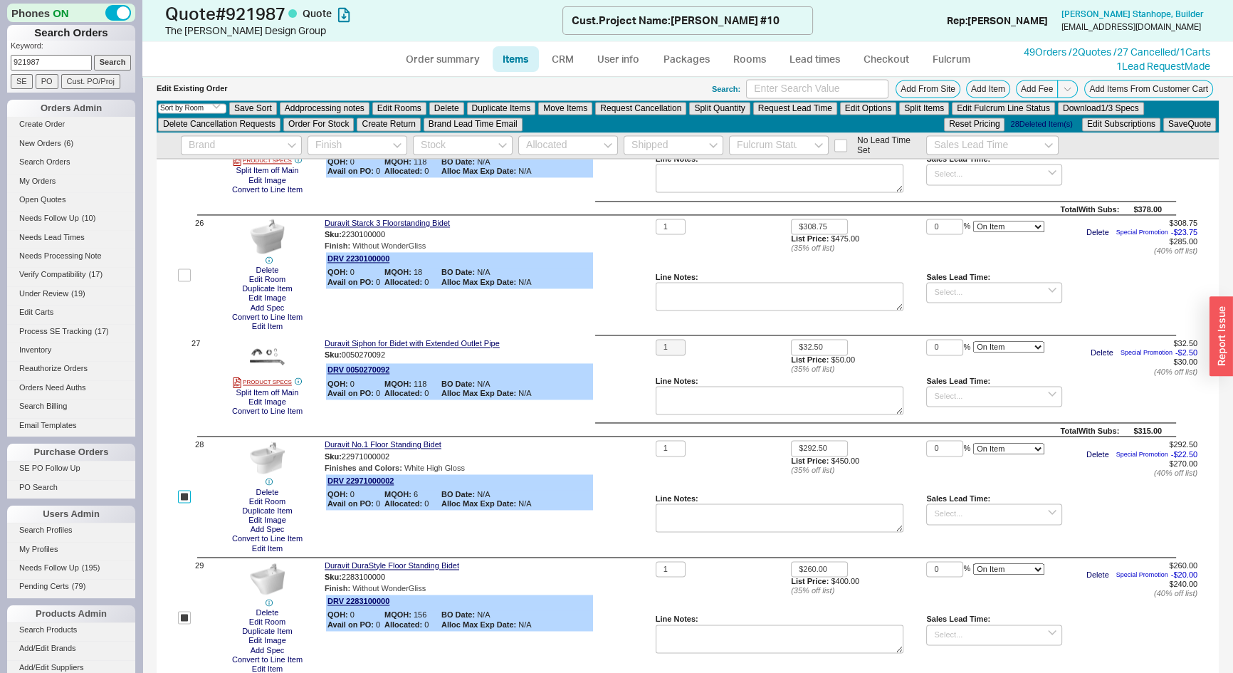
scroll to position [2733, 0]
click at [186, 279] on input "checkbox" at bounding box center [184, 275] width 13 height 13
checkbox input "true"
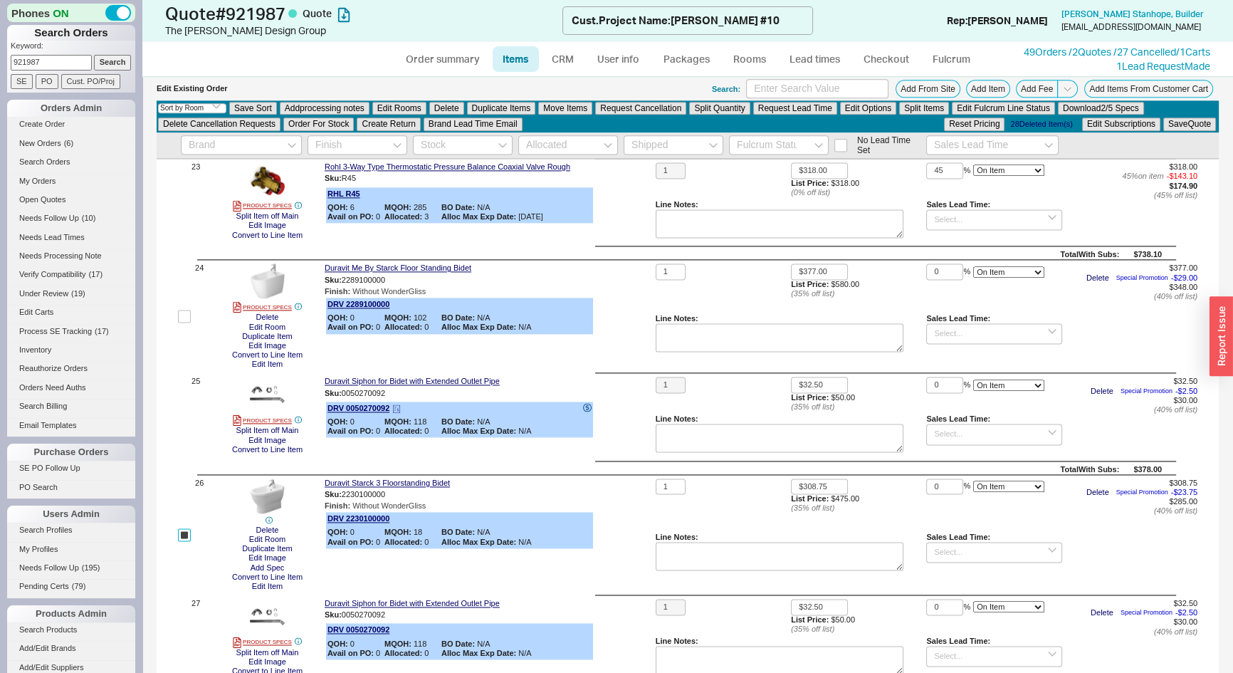
scroll to position [2344, 0]
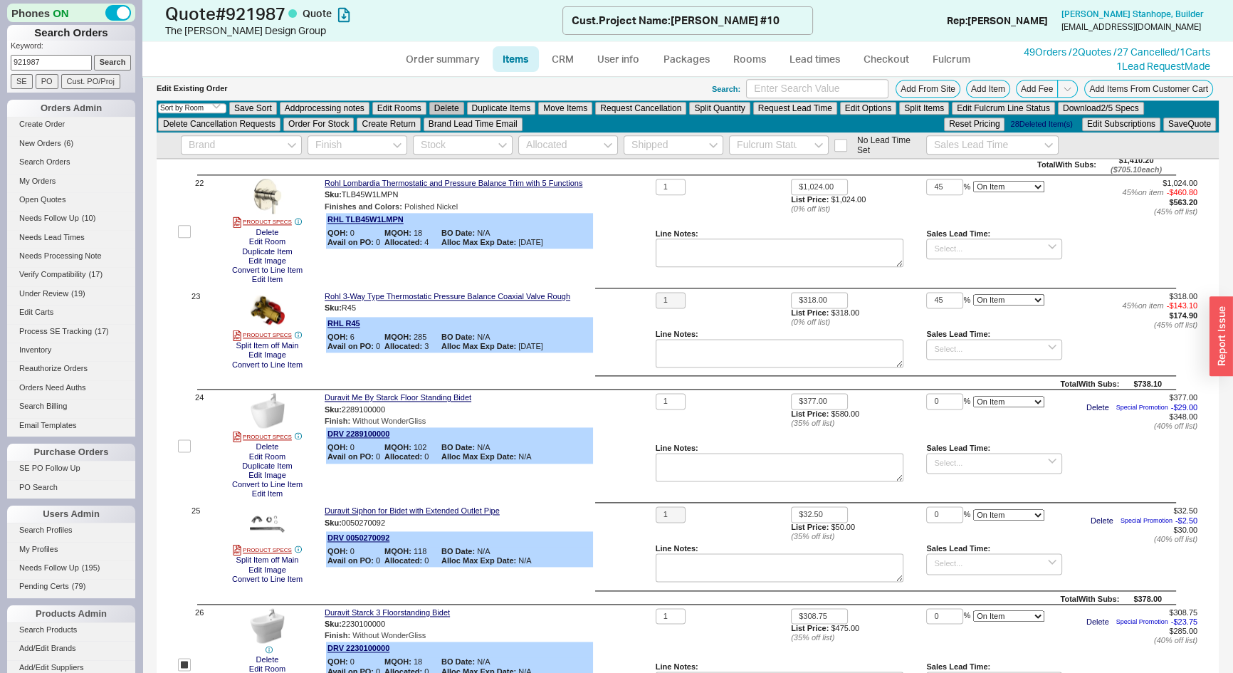
click at [442, 106] on button "Delete" at bounding box center [446, 108] width 35 height 13
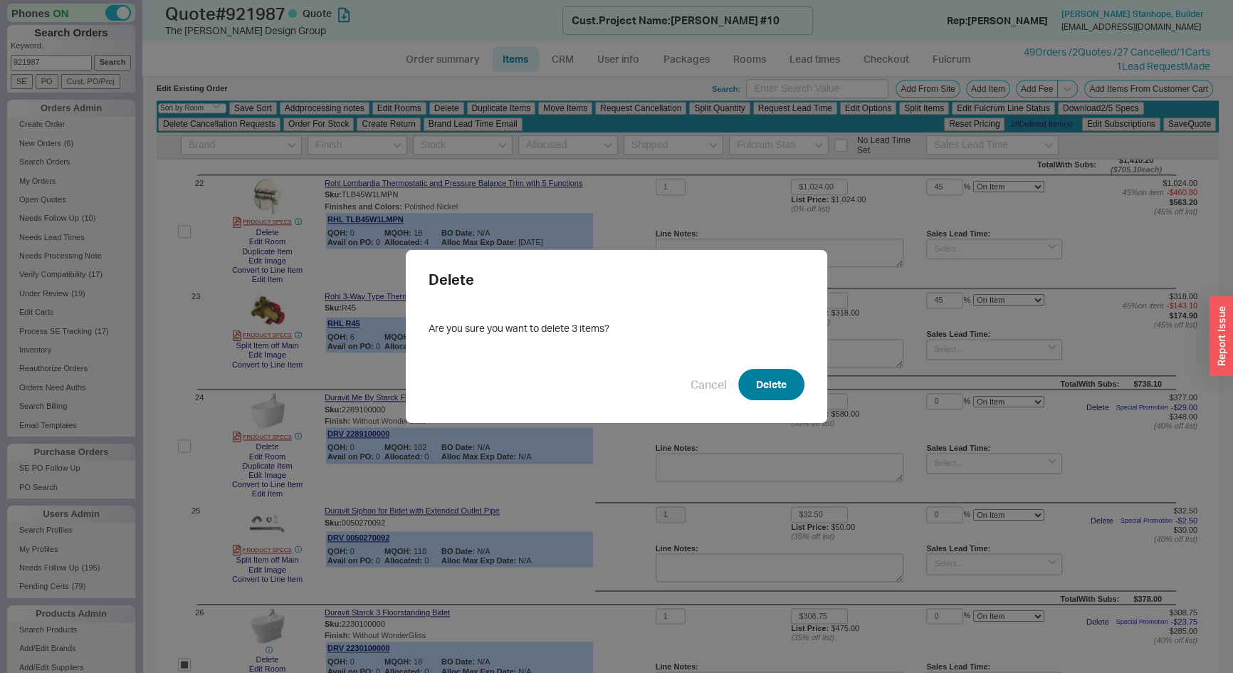
click at [771, 381] on button "Delete" at bounding box center [772, 384] width 66 height 31
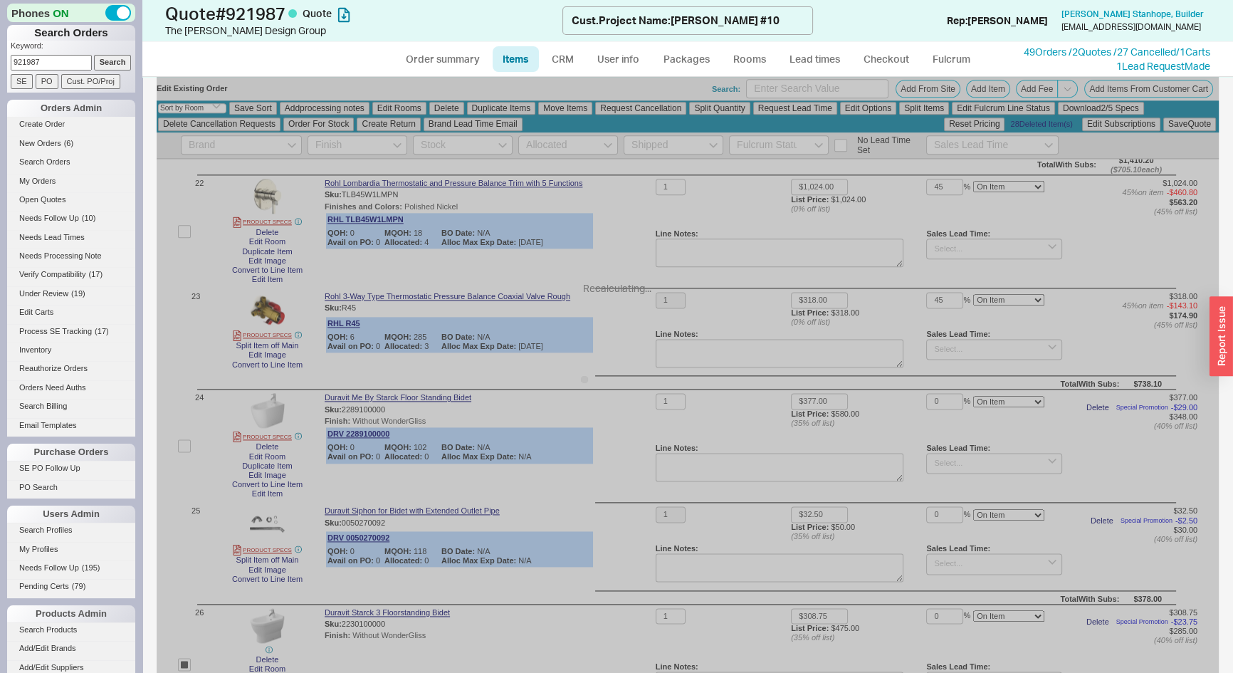
checkbox input "false"
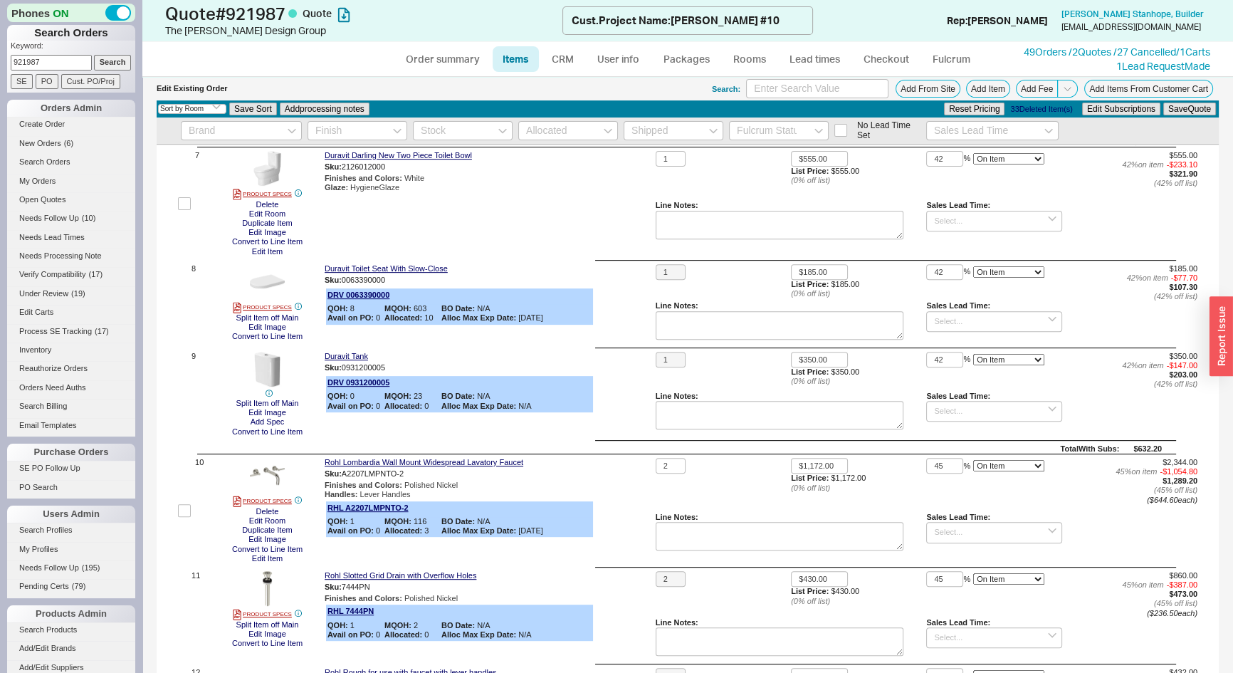
scroll to position [712, 0]
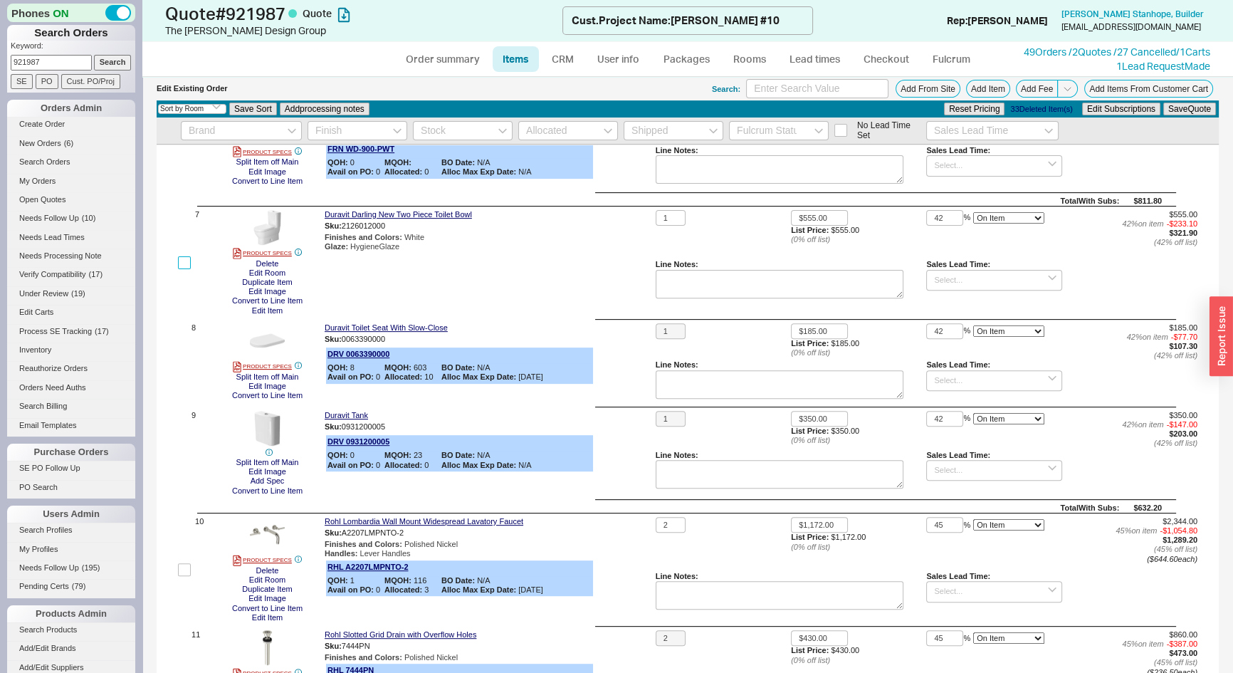
click at [182, 261] on input "checkbox" at bounding box center [184, 262] width 13 height 13
checkbox input "true"
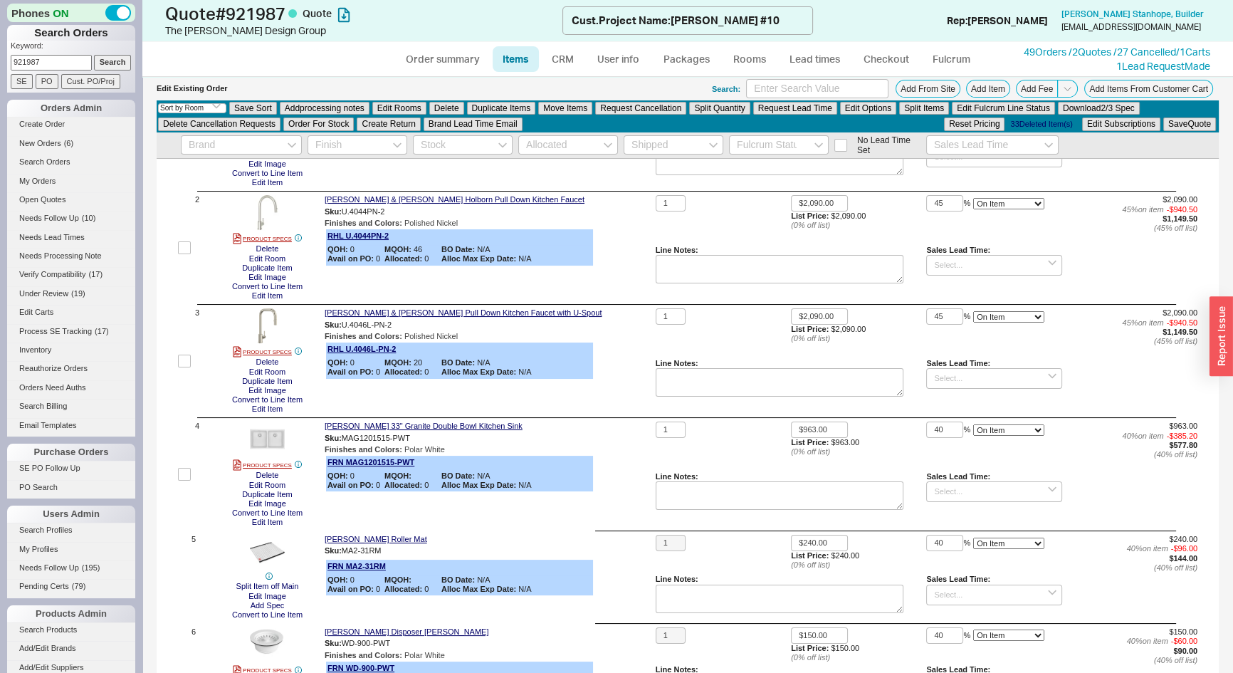
scroll to position [0, 0]
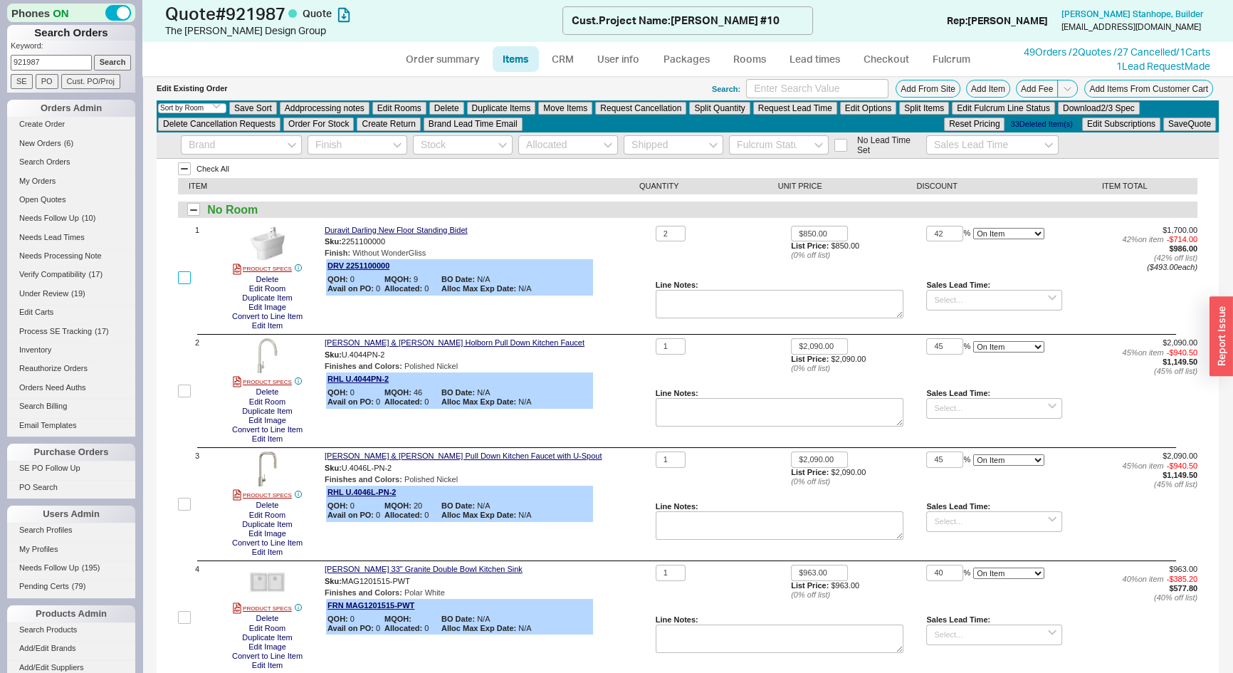
click at [185, 283] on input "checkbox" at bounding box center [184, 277] width 13 height 13
checkbox input "true"
click at [439, 105] on button "Delete" at bounding box center [446, 108] width 35 height 13
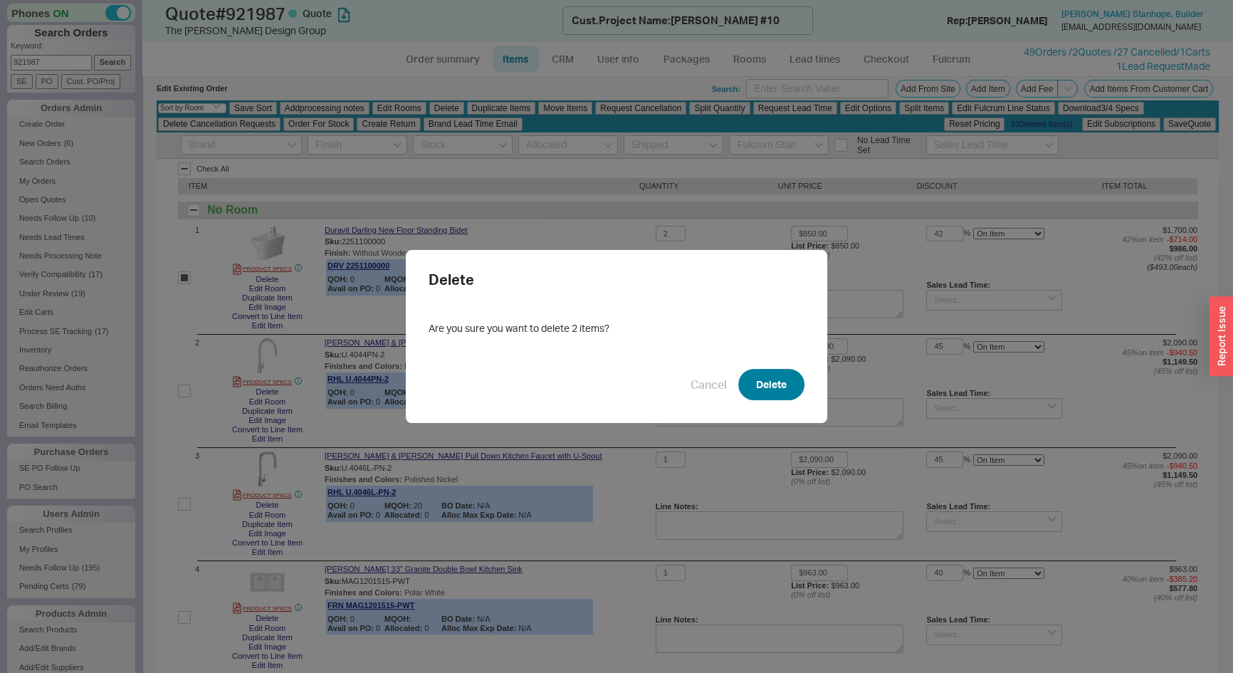
click at [756, 386] on button "Delete" at bounding box center [772, 384] width 66 height 31
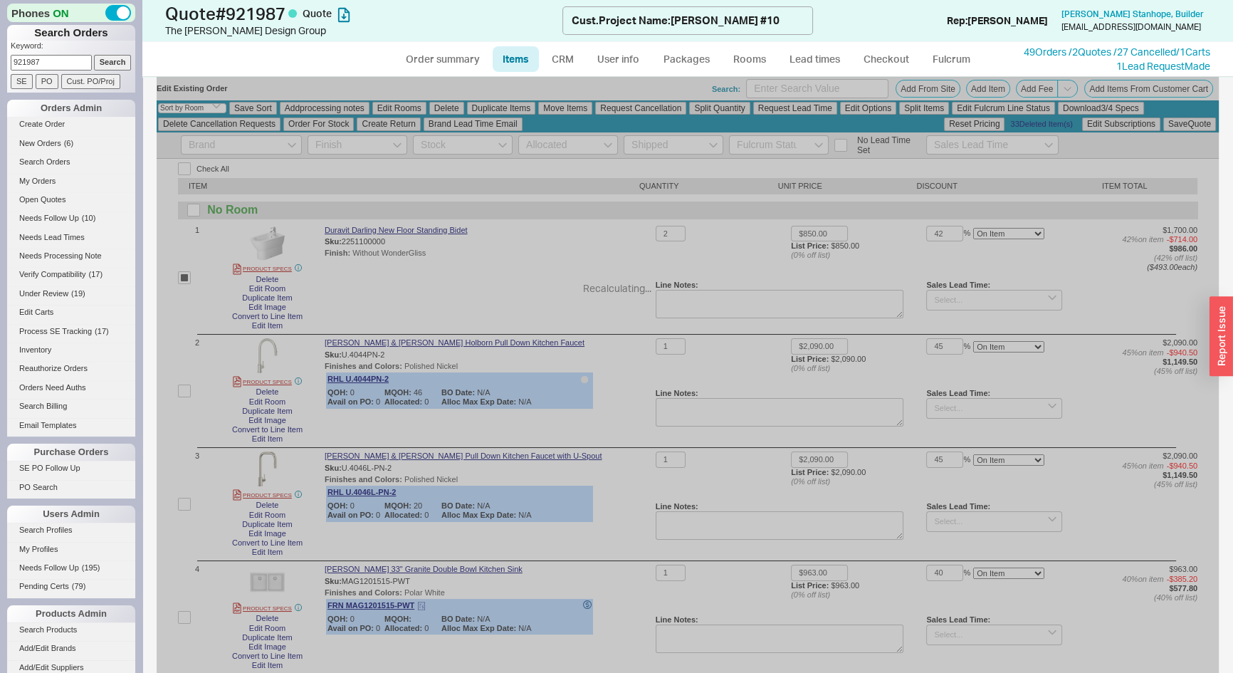
checkbox input "false"
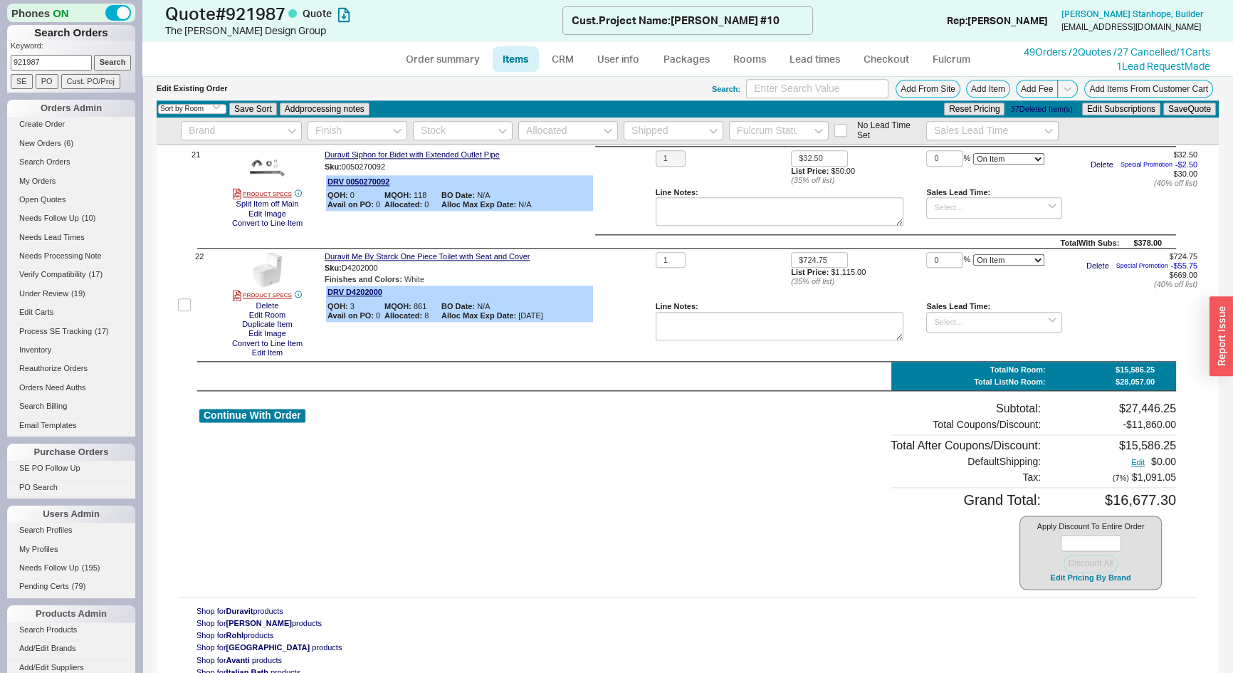
scroll to position [2072, 0]
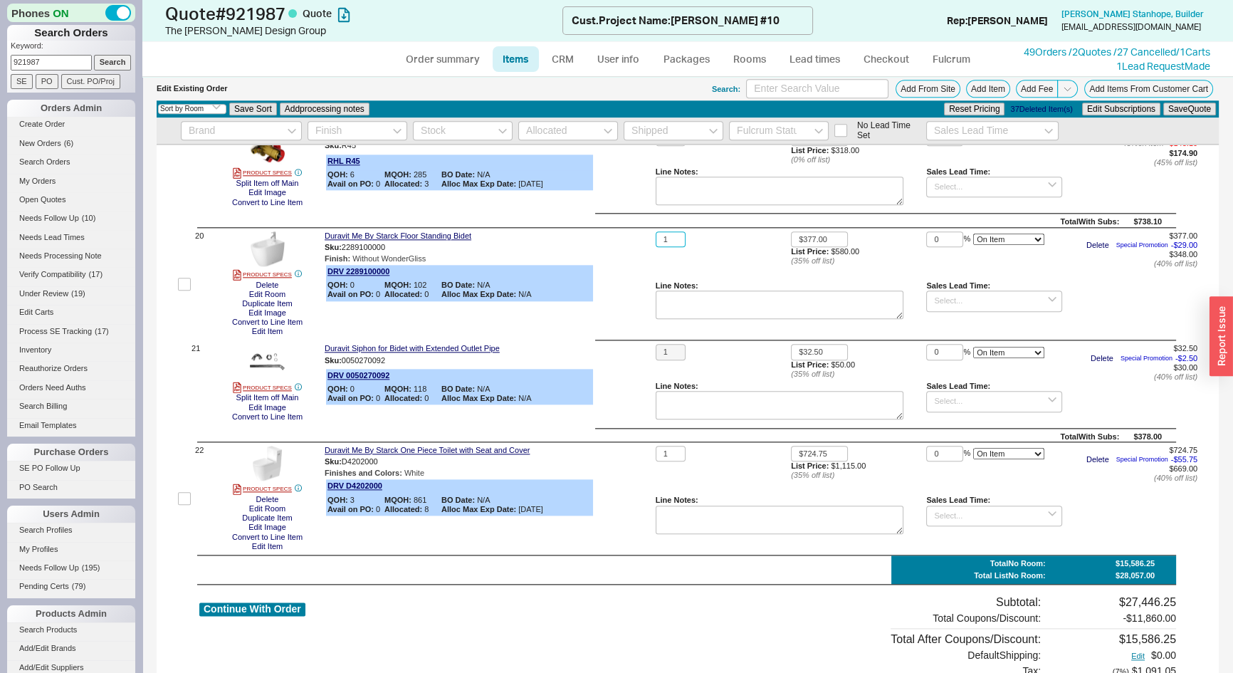
click at [662, 240] on input "1" at bounding box center [671, 239] width 30 height 16
type input "2"
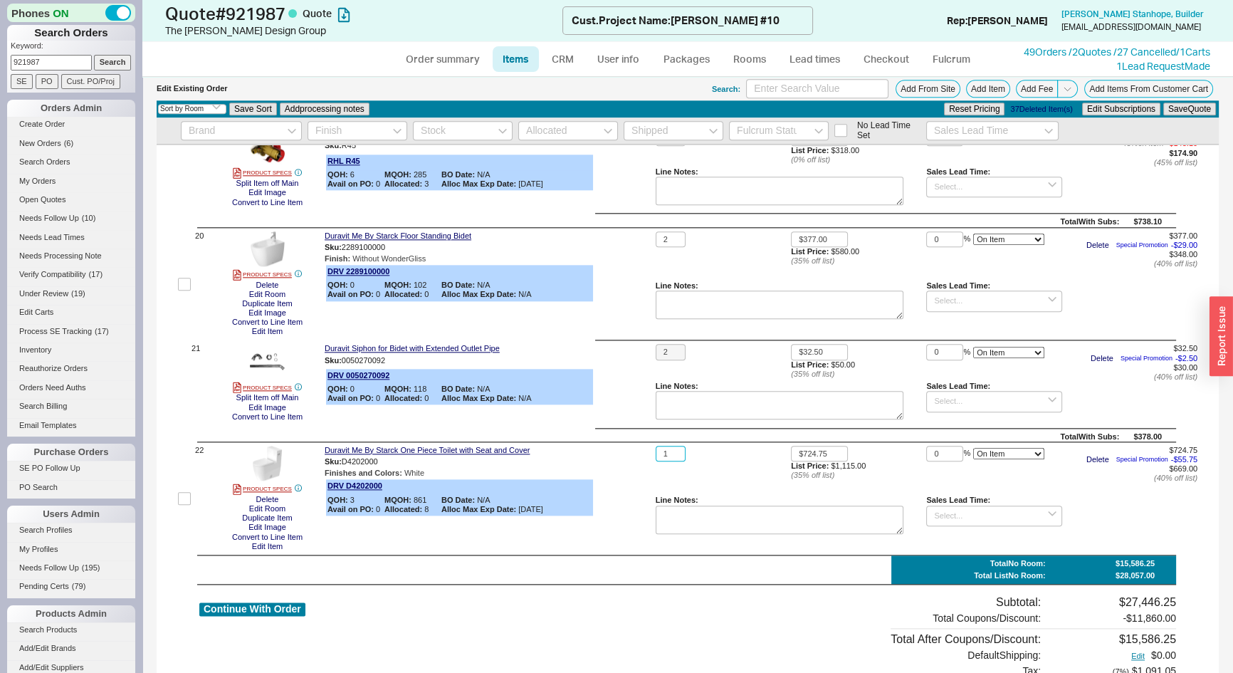
click at [672, 455] on input "1" at bounding box center [671, 454] width 30 height 16
type input "3"
click at [1186, 112] on button "Save Quote" at bounding box center [1190, 109] width 53 height 13
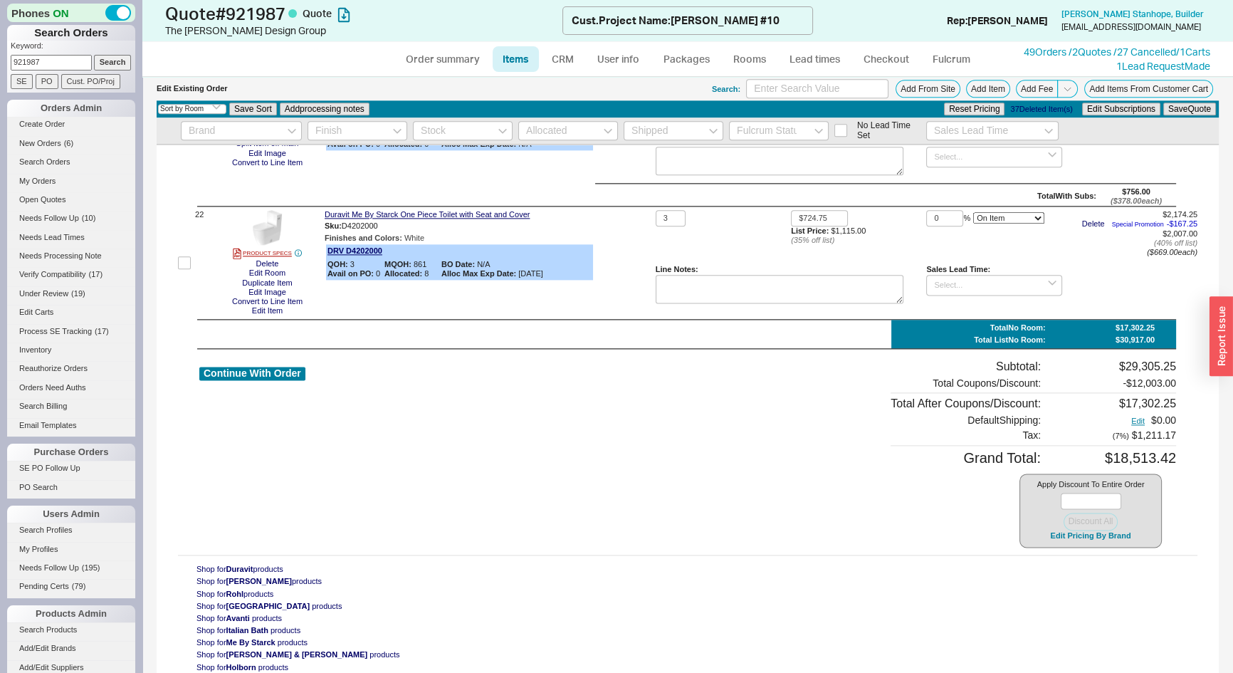
scroll to position [2351, 0]
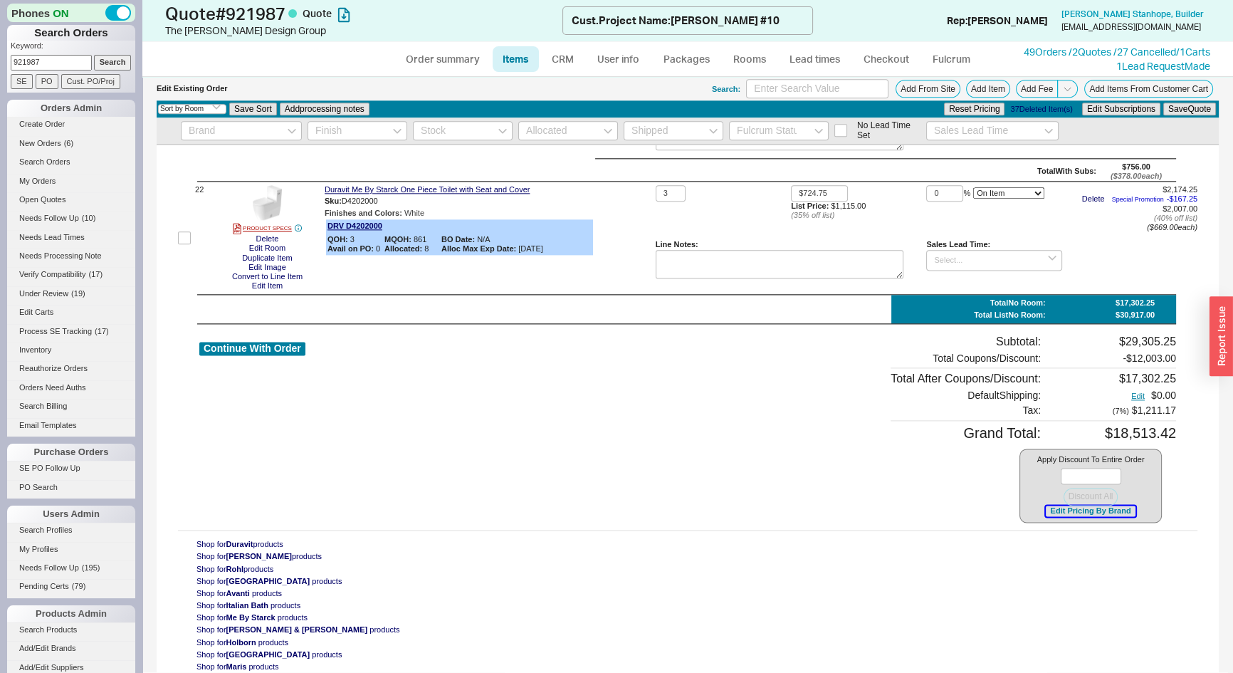
click at [1052, 514] on button "Edit Pricing By Brand" at bounding box center [1090, 511] width 89 height 11
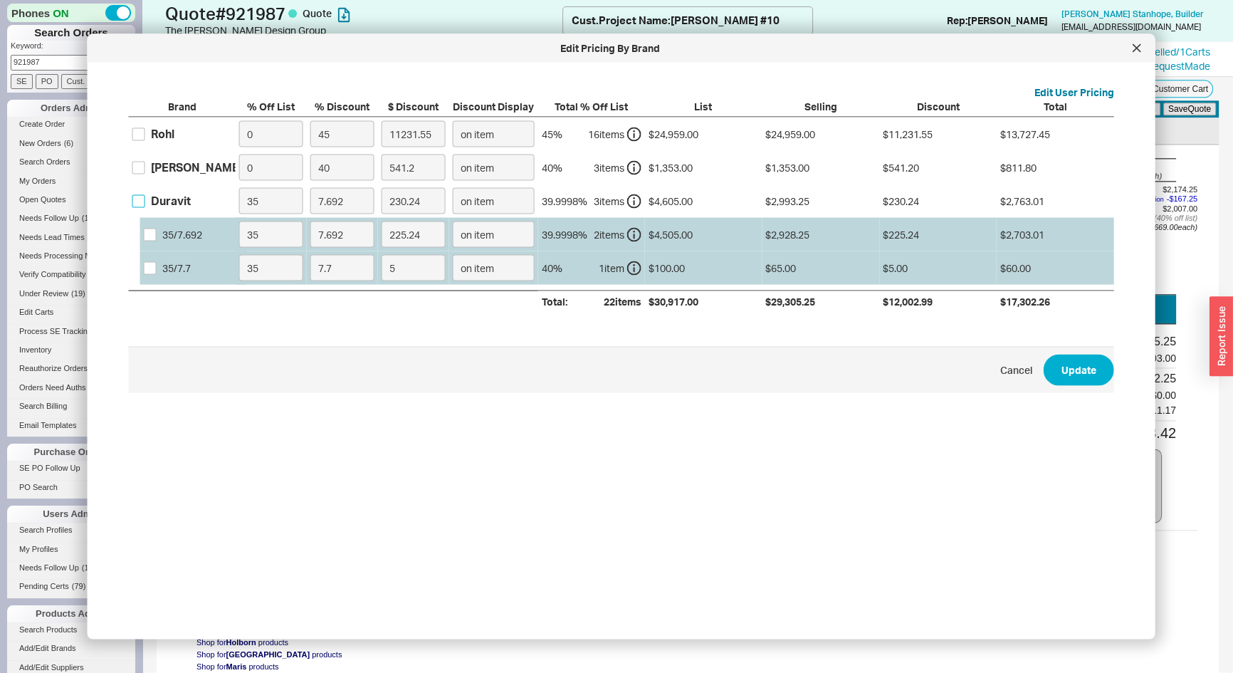
click at [142, 200] on input "Duravit" at bounding box center [138, 200] width 13 height 13
checkbox input "true"
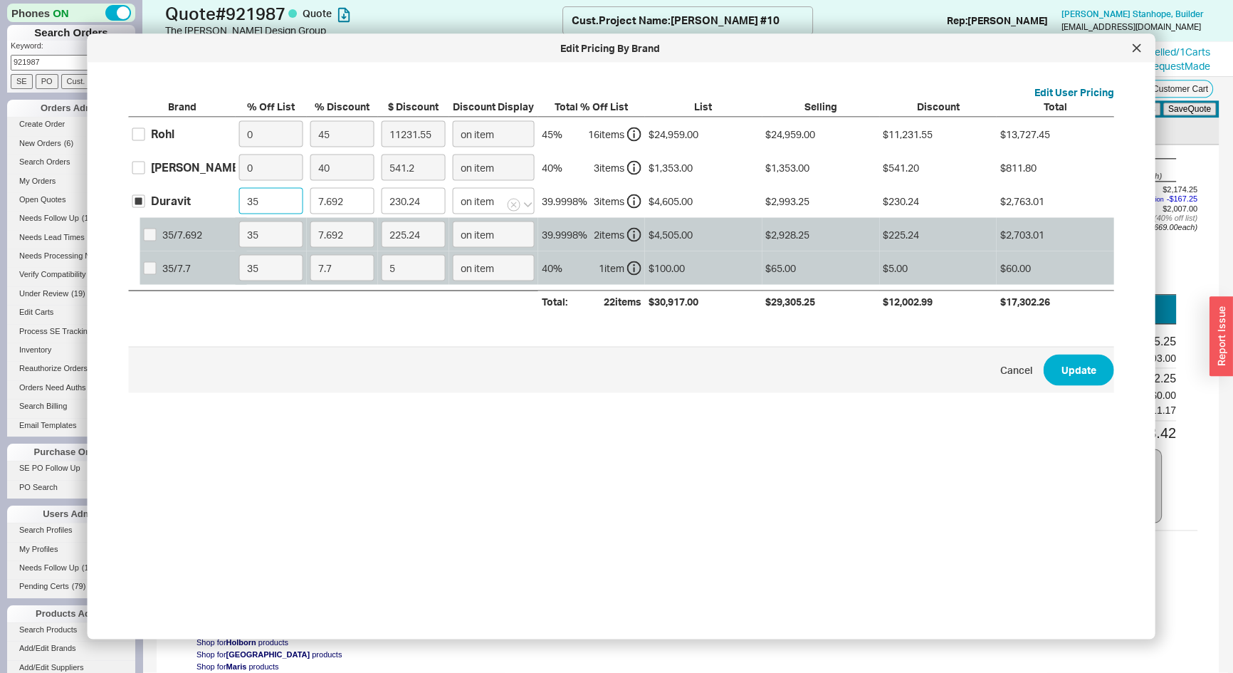
click at [255, 198] on input "35" at bounding box center [271, 201] width 64 height 26
type input "0"
type input "354.22"
type input "0"
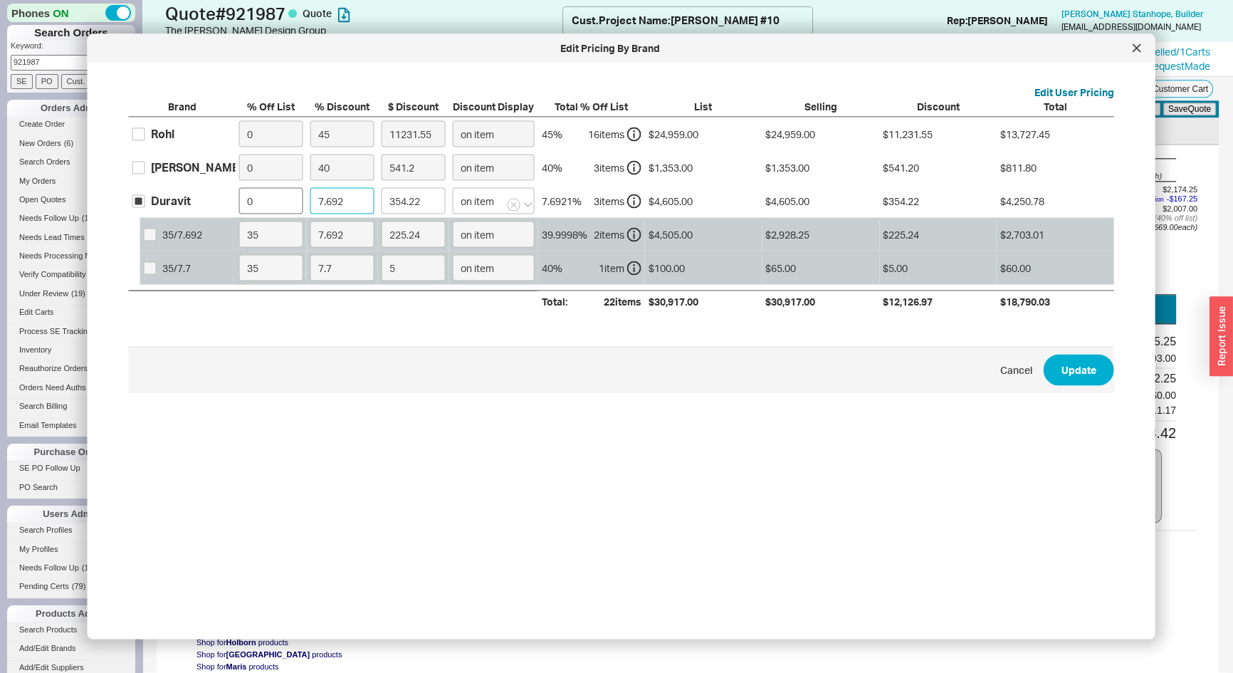
type input "4"
type input "184.2"
type input "42"
type input "1934.1"
type input "42"
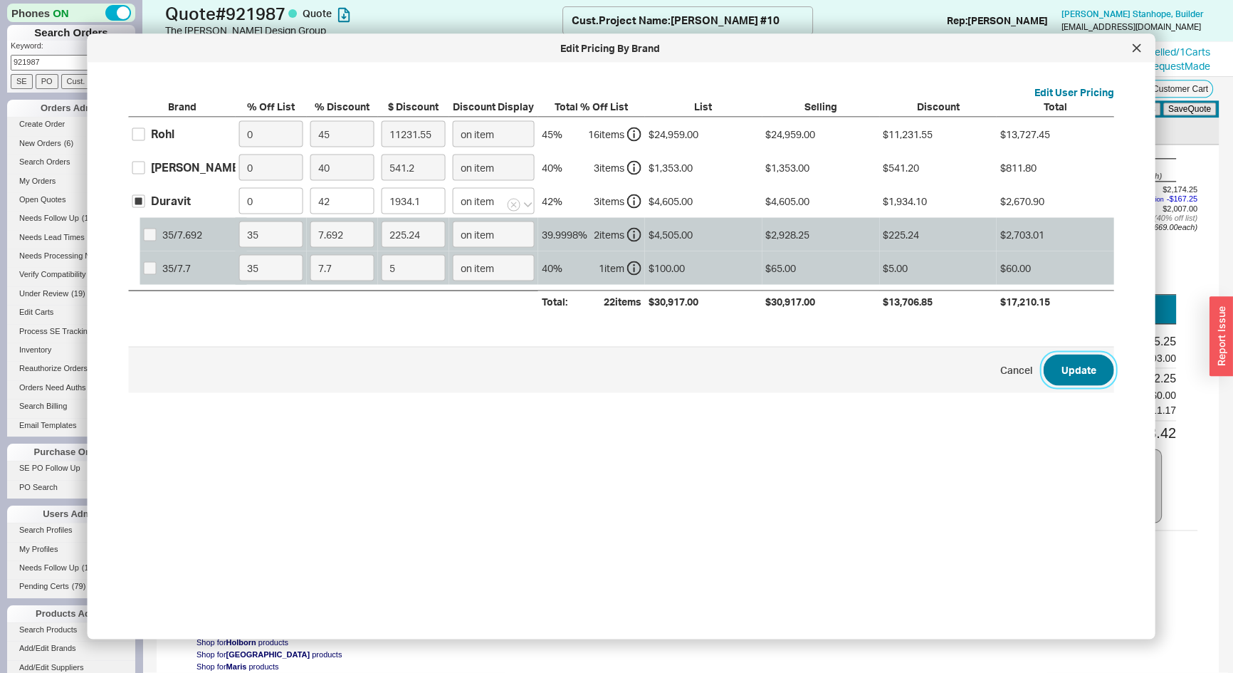
click at [1080, 375] on button "Update" at bounding box center [1079, 369] width 71 height 31
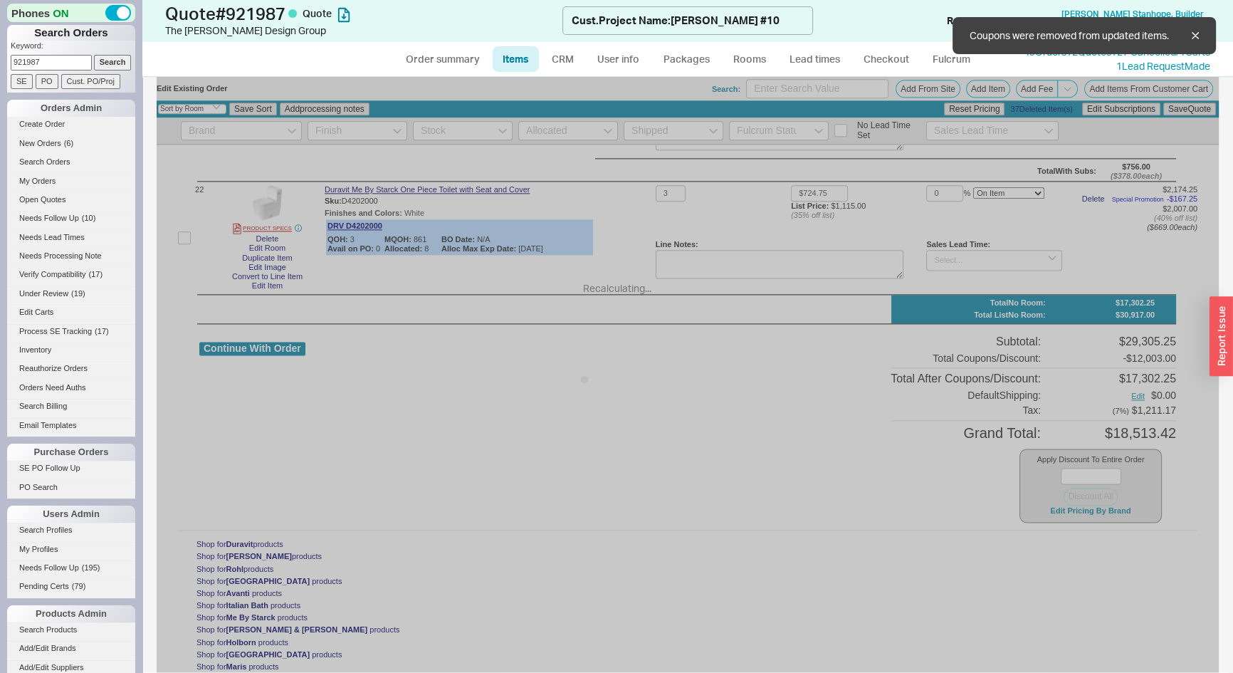
type input "$580.00"
type input "42"
type input "$50.00"
type input "42"
type input "$1,115.00"
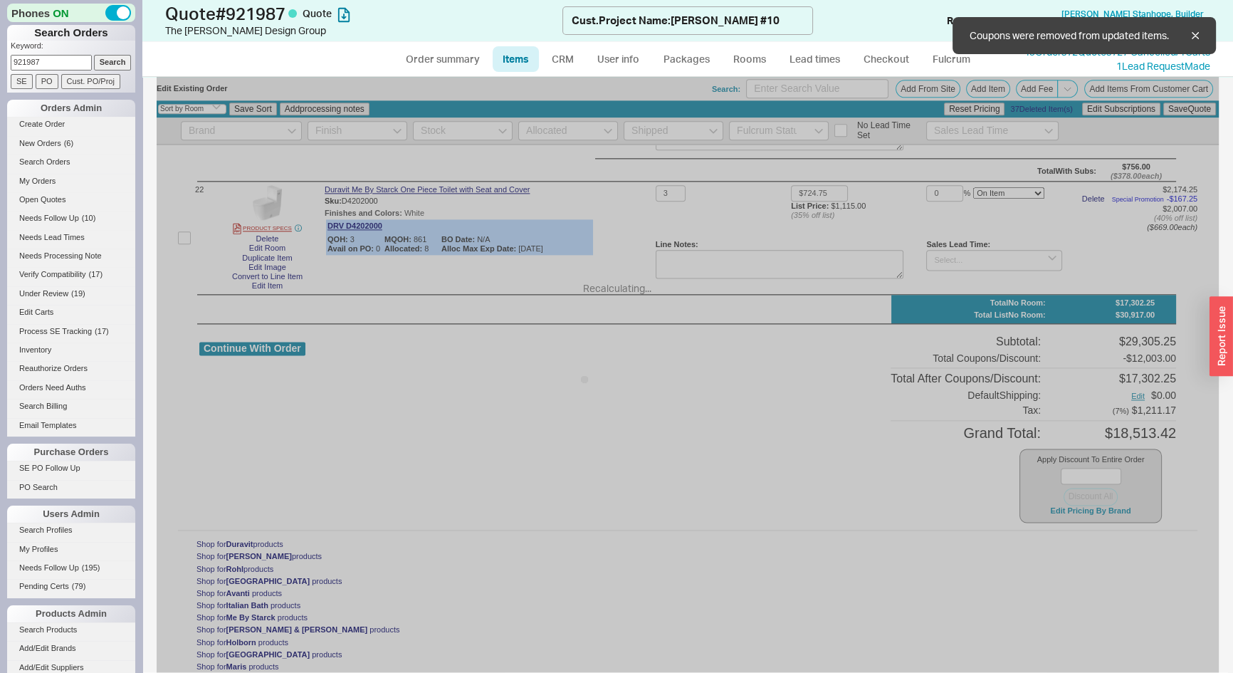
type input "42"
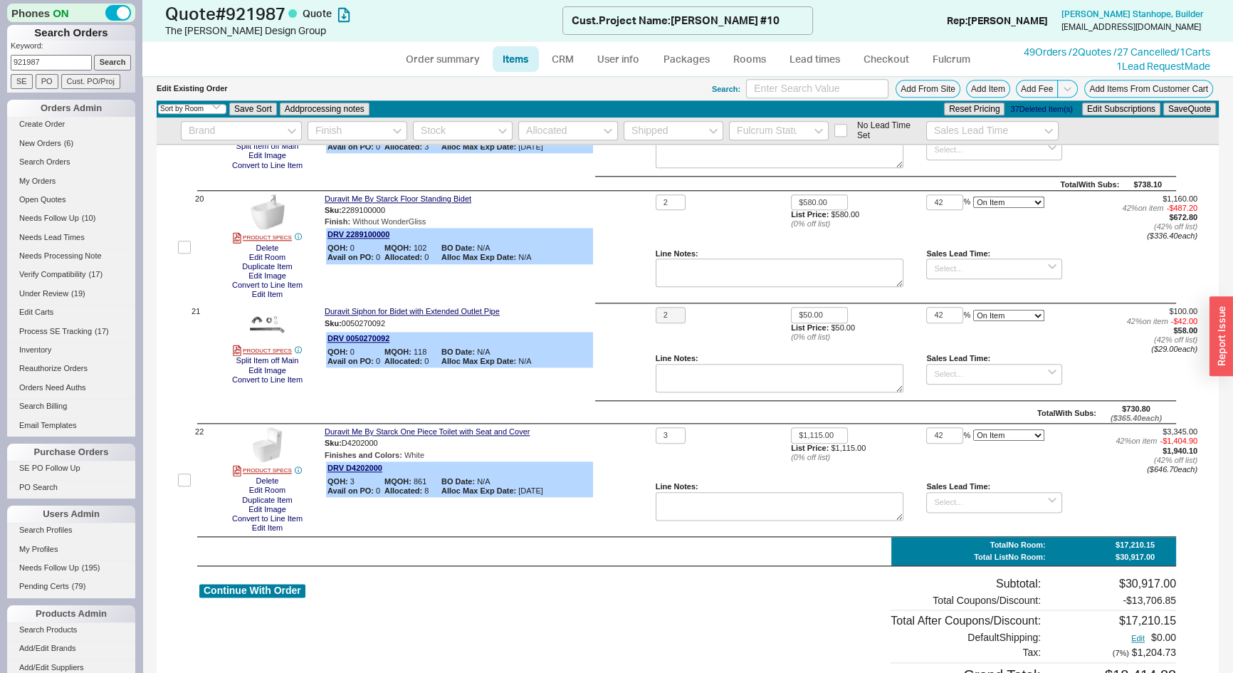
scroll to position [2092, 0]
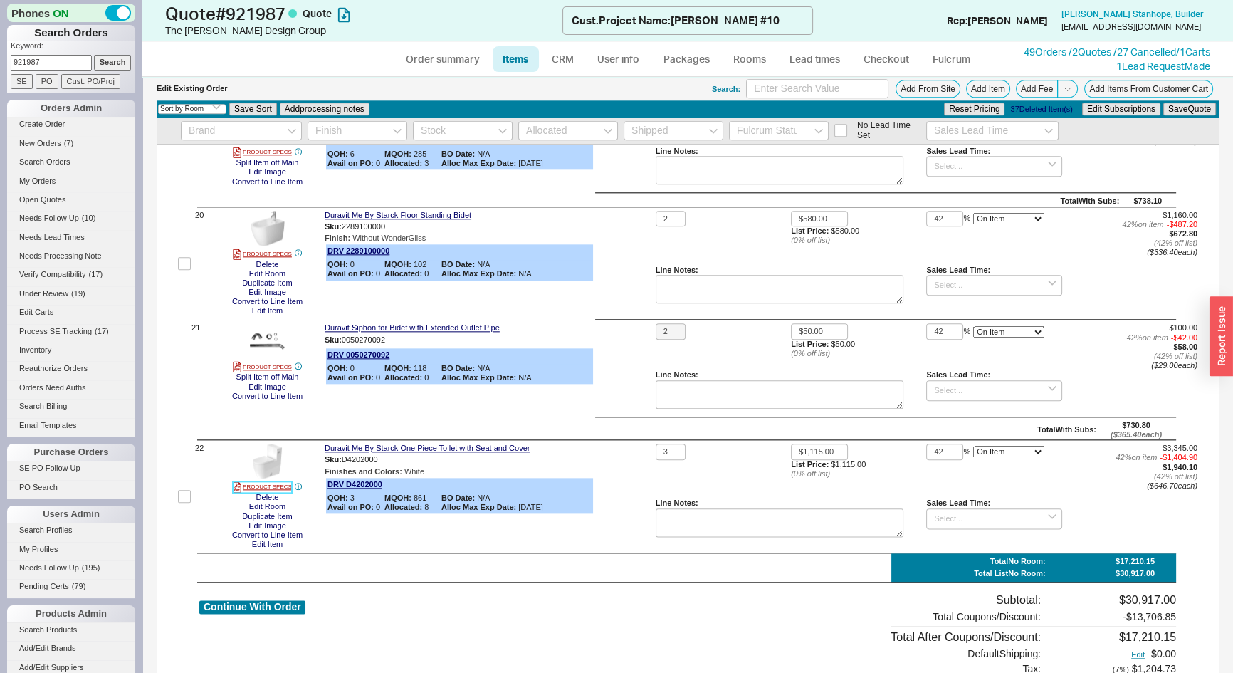
click at [283, 491] on link "PRODUCT SPECS" at bounding box center [262, 486] width 59 height 11
click at [443, 453] on link "Duravit Me By Starck One Piece Toilet with Seat and Cover" at bounding box center [427, 448] width 205 height 9
click at [560, 61] on link "CRM" at bounding box center [563, 59] width 42 height 26
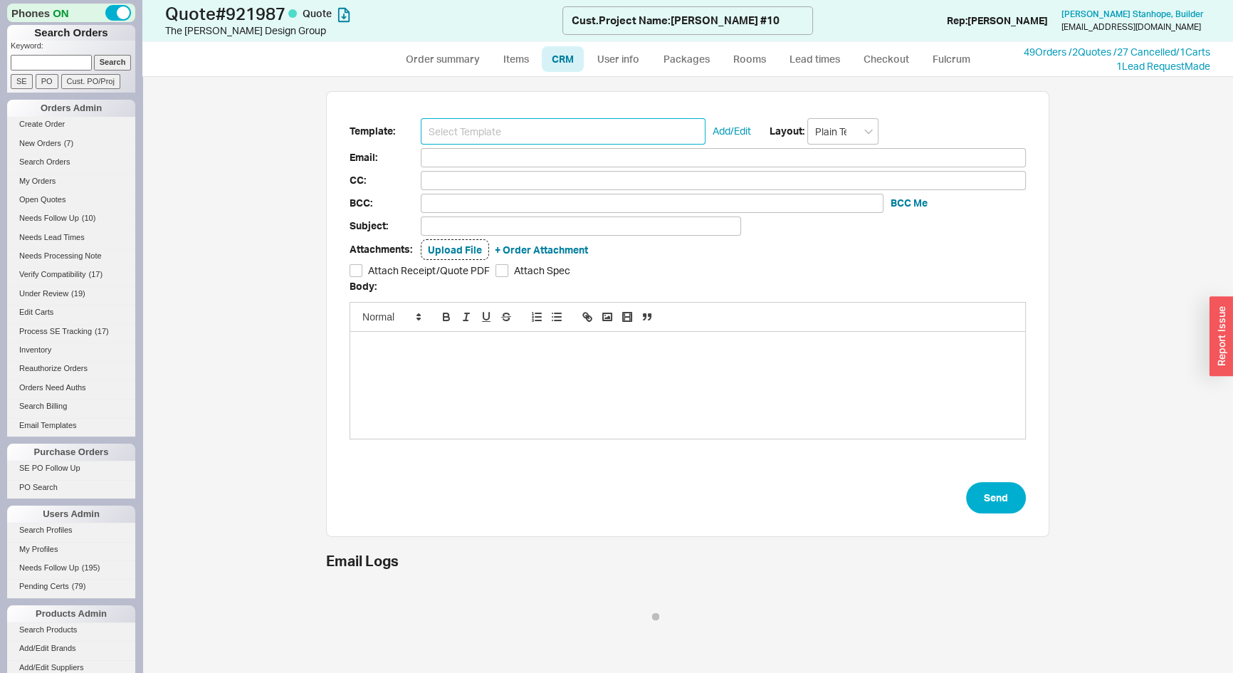
click at [536, 128] on input at bounding box center [563, 131] width 285 height 26
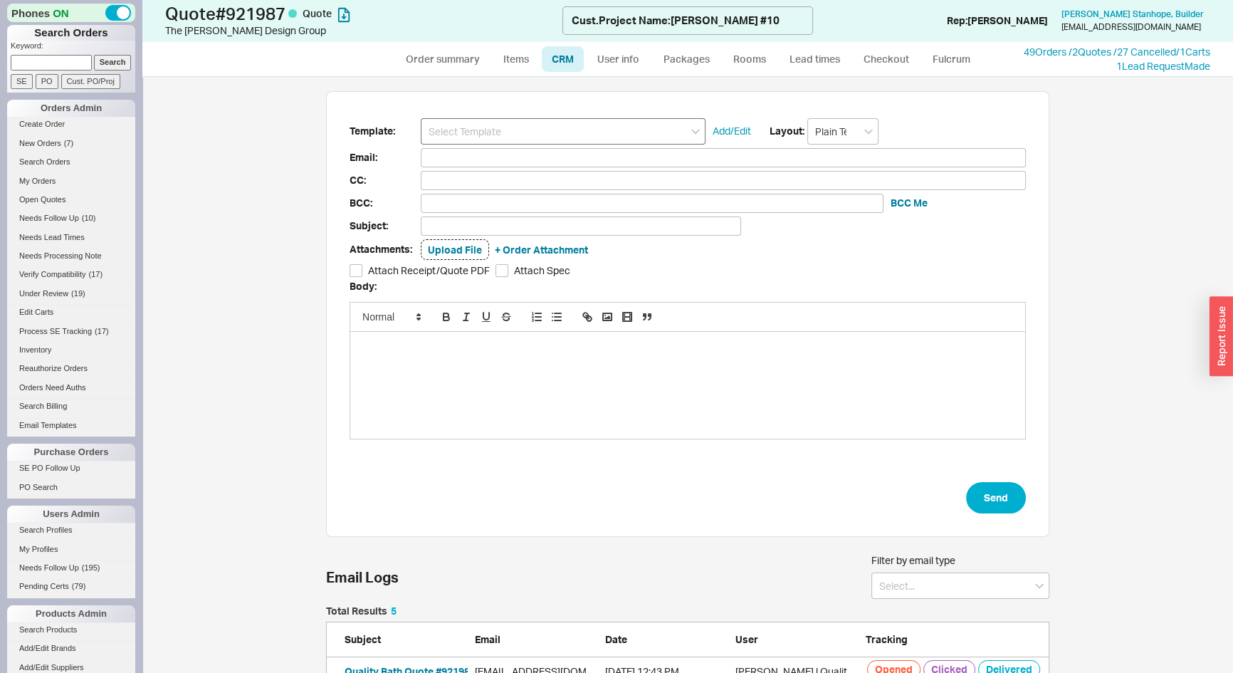
scroll to position [184, 714]
click at [541, 128] on input at bounding box center [563, 131] width 285 height 26
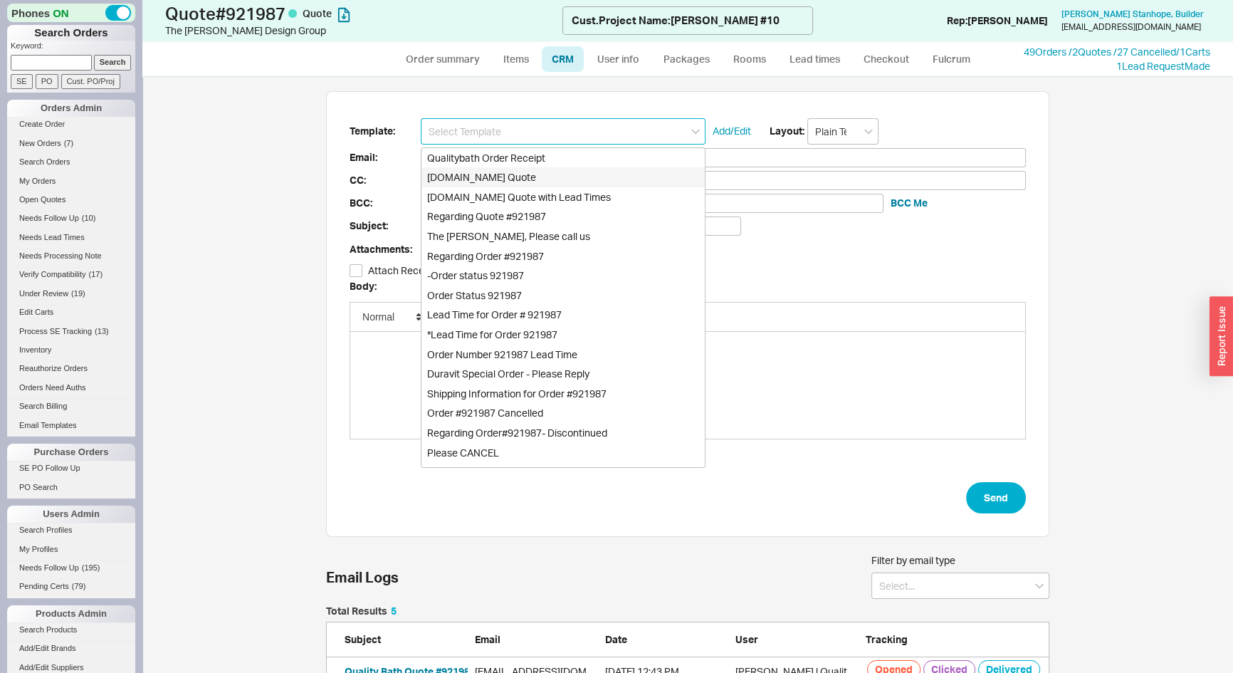
click at [513, 180] on div "[DOMAIN_NAME] Quote" at bounding box center [563, 177] width 283 height 20
type input "Receipt"
type input "[EMAIL_ADDRESS][DOMAIN_NAME]"
type input "Quality Bath Quote #921987"
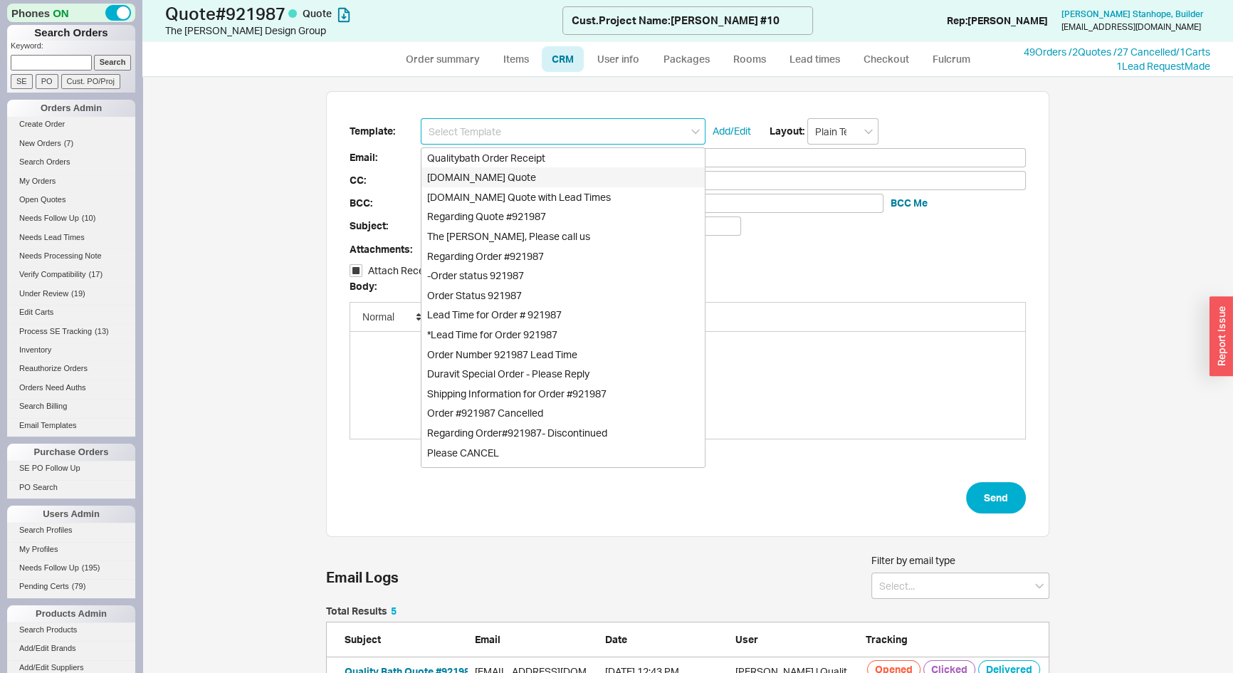
checkbox input "true"
type input "[DOMAIN_NAME] Quote"
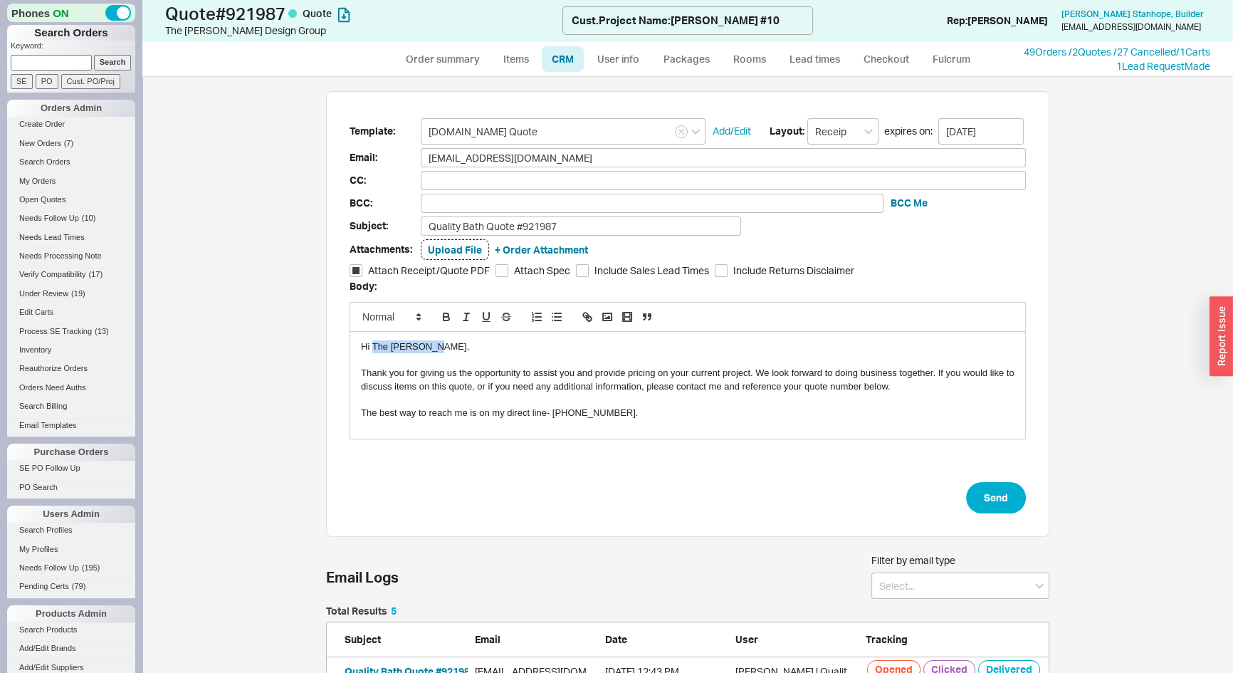
drag, startPoint x: 421, startPoint y: 343, endPoint x: 369, endPoint y: 344, distance: 52.0
click at [369, 344] on div "Hi The [PERSON_NAME]," at bounding box center [688, 346] width 654 height 13
click at [584, 226] on input "Quality Bath Quote #921987" at bounding box center [581, 225] width 320 height 19
click at [604, 226] on input "Quality Bath Quote #921987 - Revised II [[PERSON_NAME] #10]" at bounding box center [581, 225] width 320 height 19
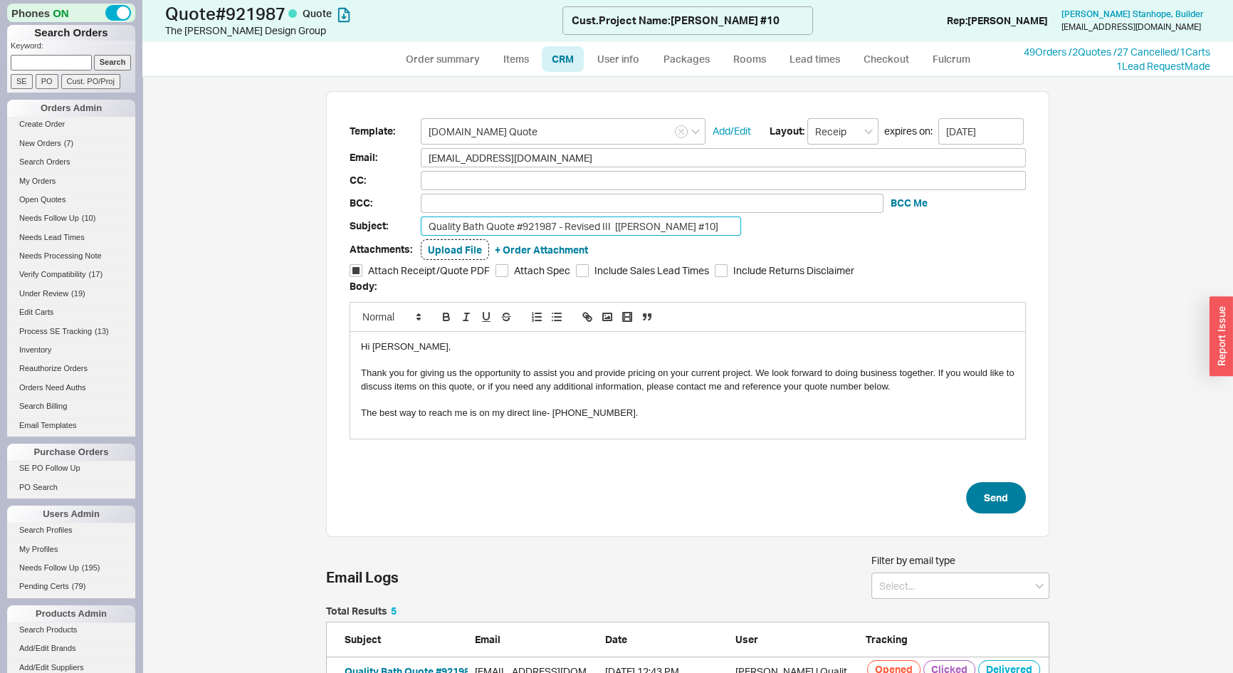
type input "Quality Bath Quote #921987 - Revised III [[PERSON_NAME] #10]"
click at [974, 503] on button "Send" at bounding box center [996, 497] width 60 height 31
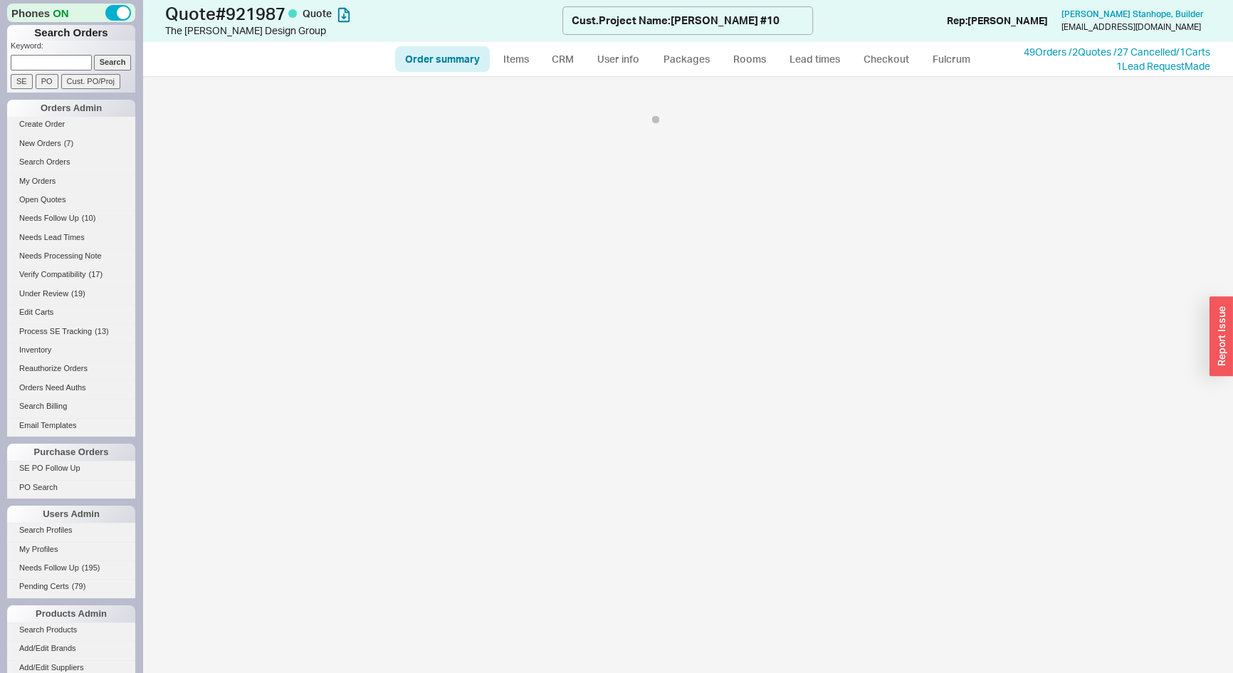
select select "*"
select select "LOW"
select select "3"
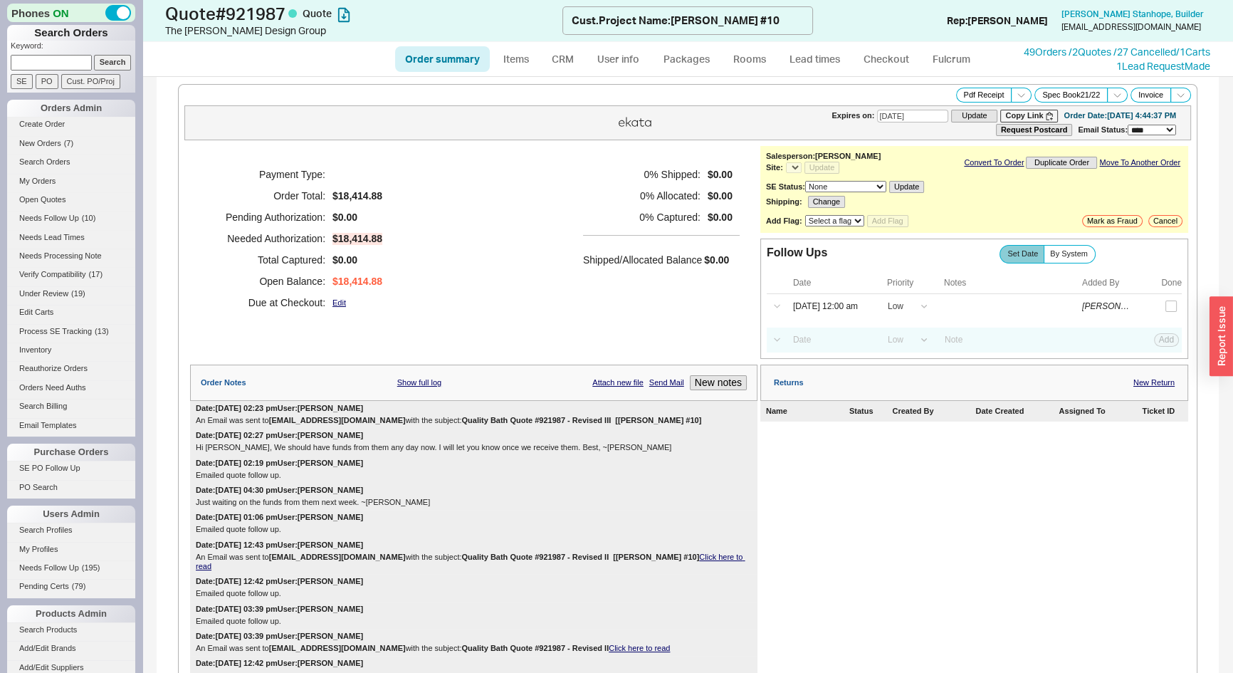
select select "*"
drag, startPoint x: 660, startPoint y: 417, endPoint x: 463, endPoint y: 416, distance: 197.3
click at [463, 416] on b "Quality Bath Quote #921987 - Revised III [[PERSON_NAME] #10]" at bounding box center [581, 420] width 240 height 9
copy b "Quality Bath Quote #921987 - Revised III [[PERSON_NAME] #10]"
click at [983, 94] on button "Pdf Receipt" at bounding box center [984, 95] width 56 height 15
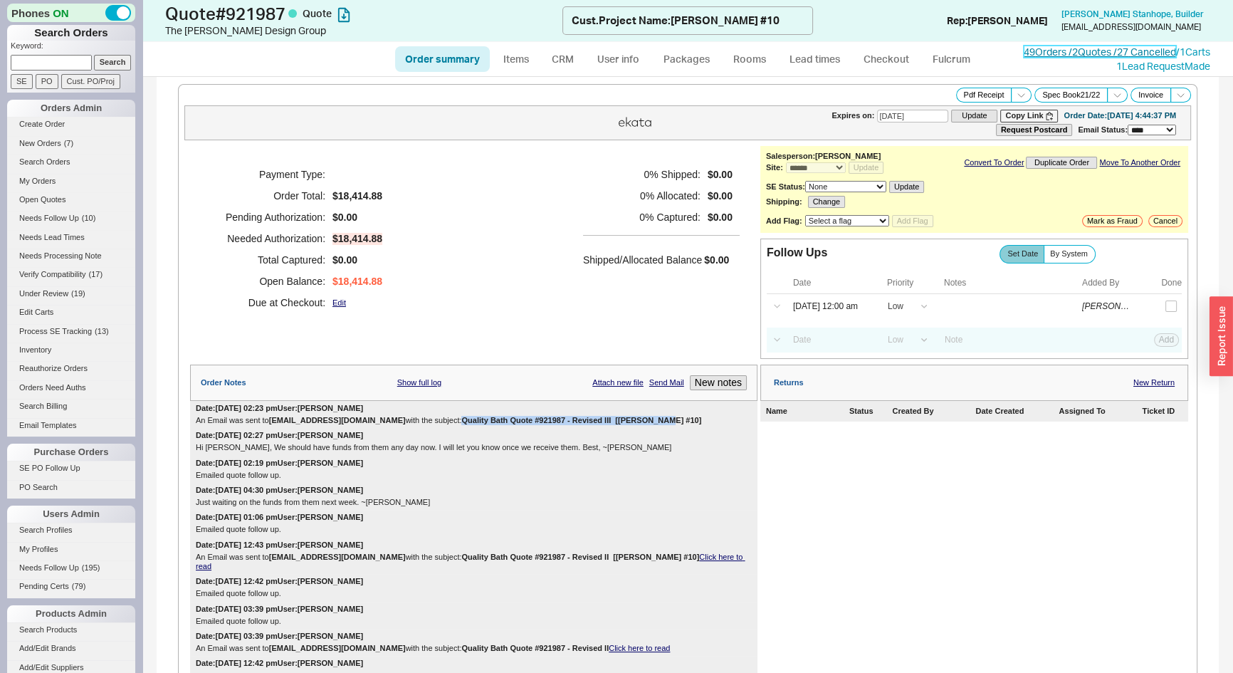
click at [1082, 50] on link "49 Orders / 2 Quotes / 27 Cancelled" at bounding box center [1100, 52] width 152 height 12
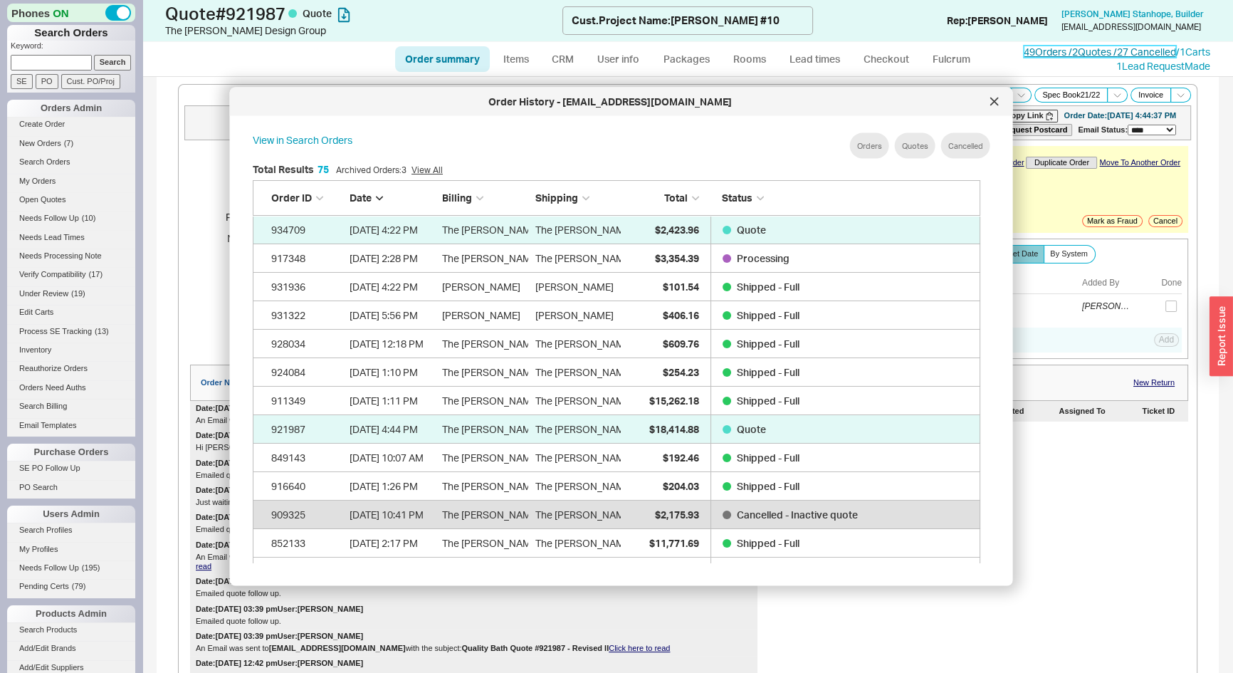
scroll to position [2162, 718]
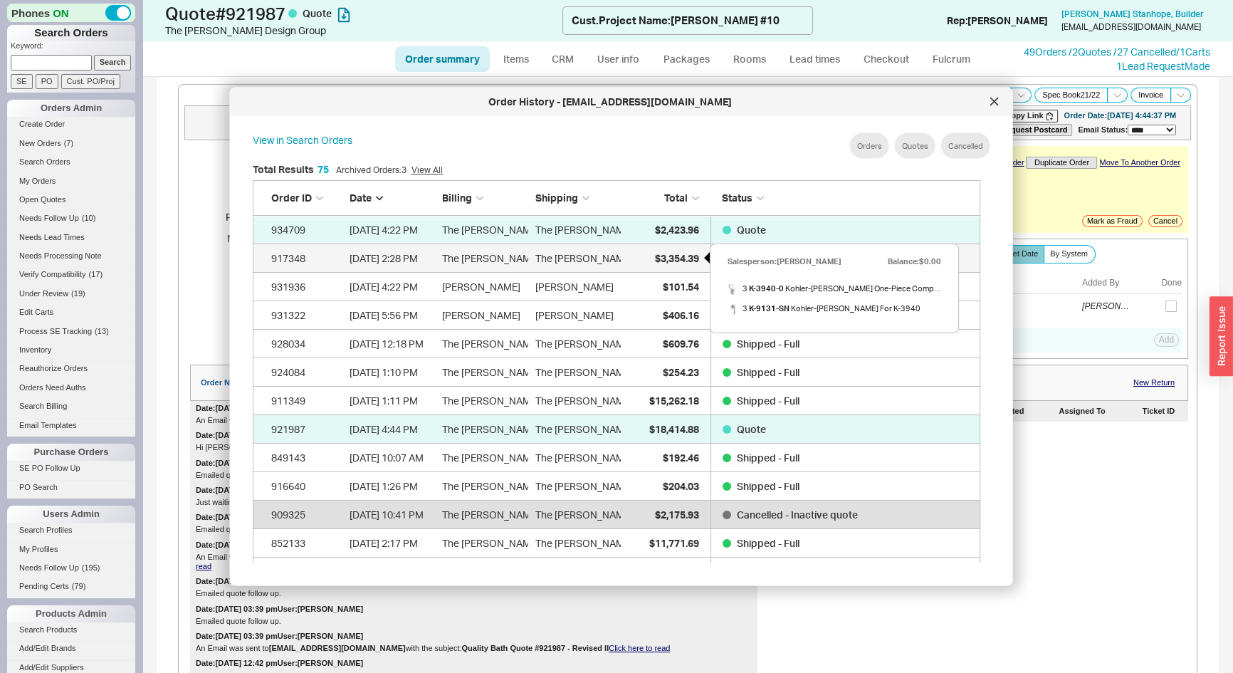
click at [654, 256] on span "$3,354.39" at bounding box center [676, 257] width 44 height 12
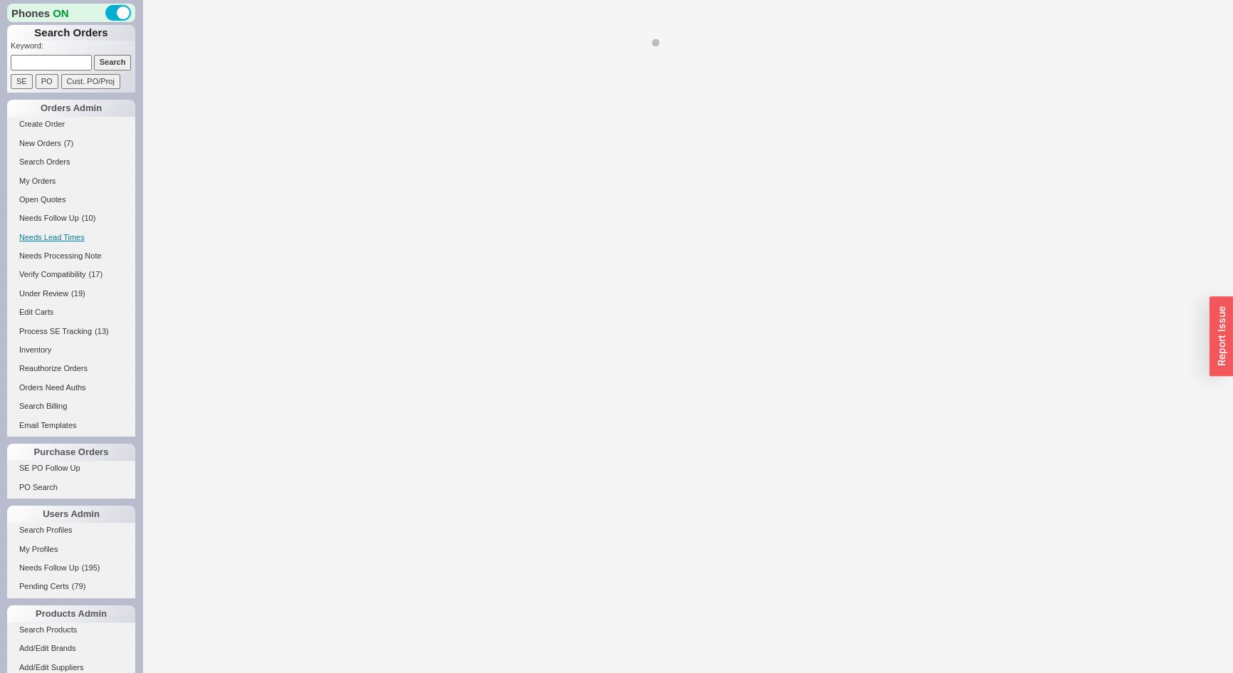
select select "*"
select select "LOW"
select select "3"
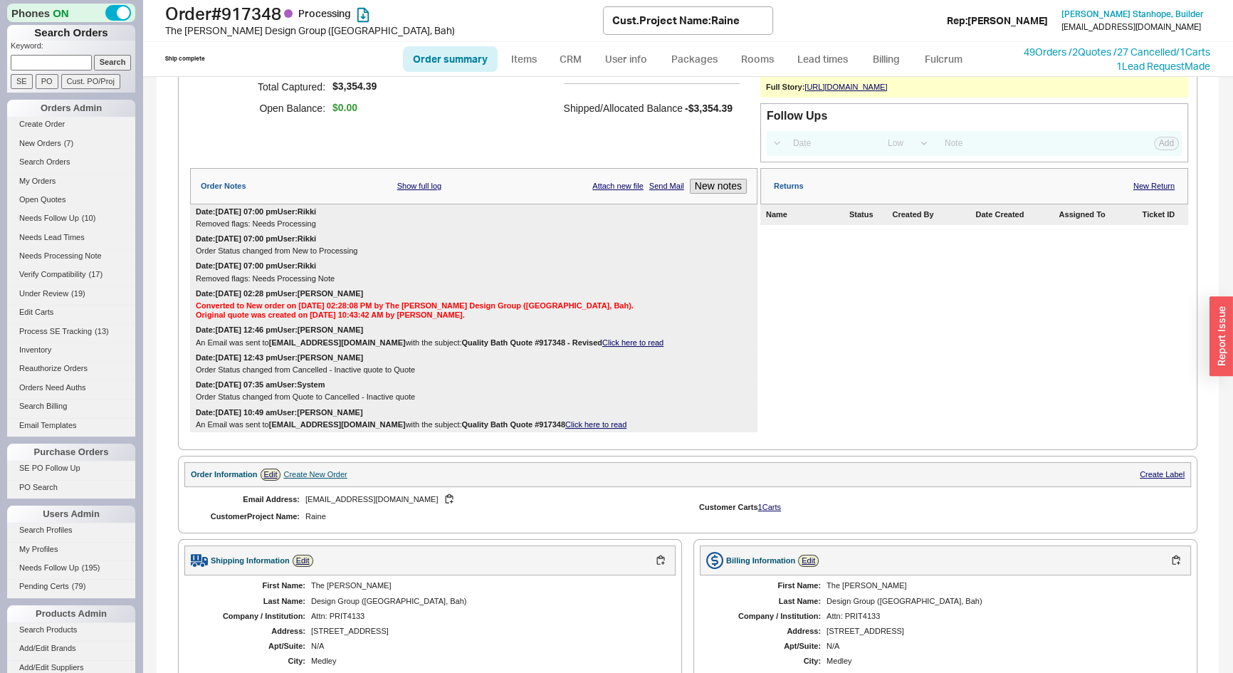
scroll to position [583, 0]
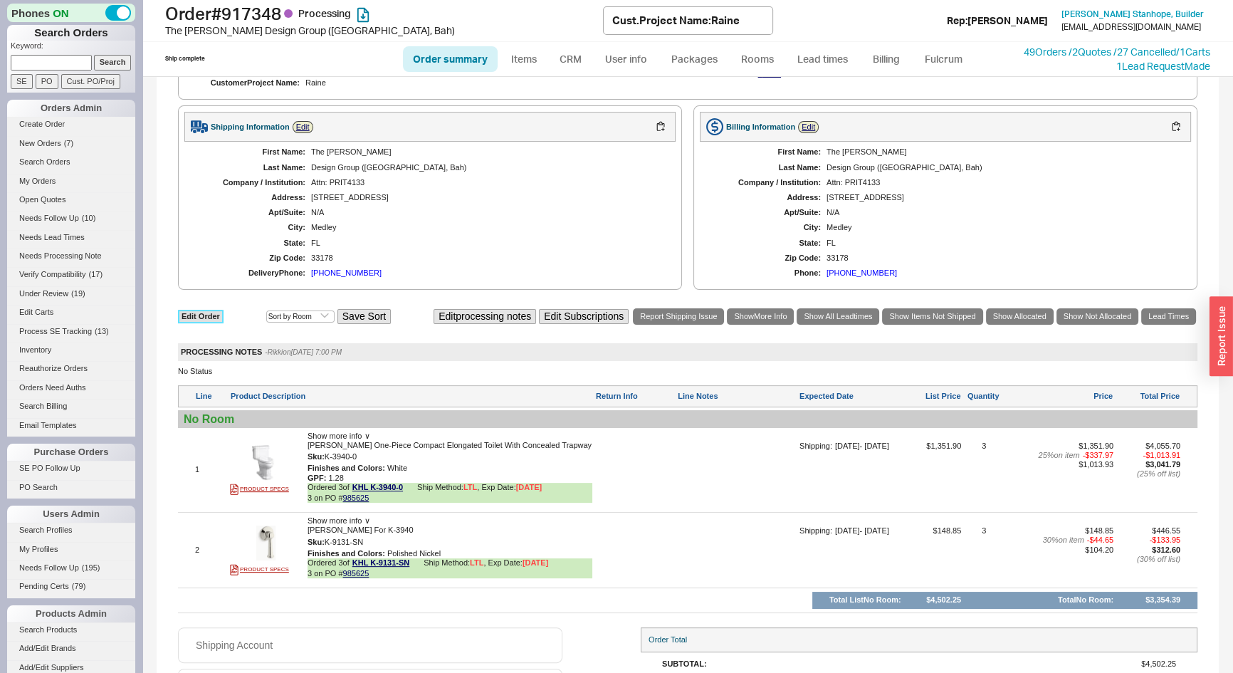
click at [211, 322] on link "Edit Order" at bounding box center [201, 317] width 46 height 14
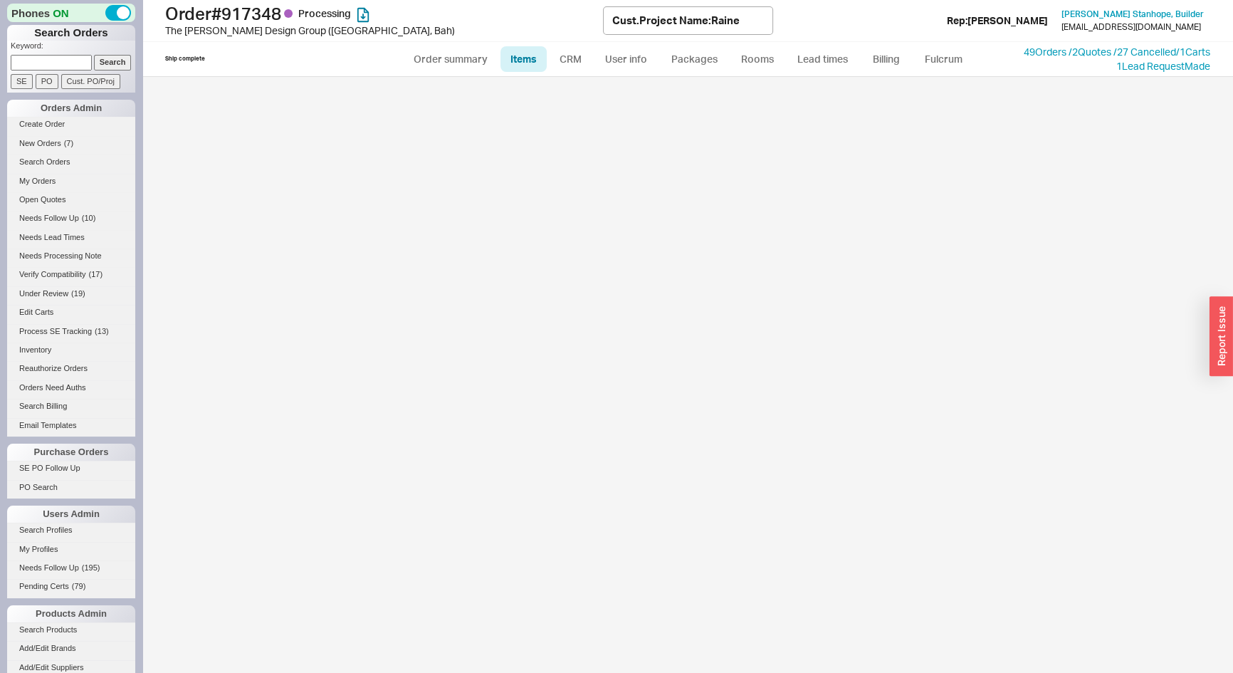
select select "3"
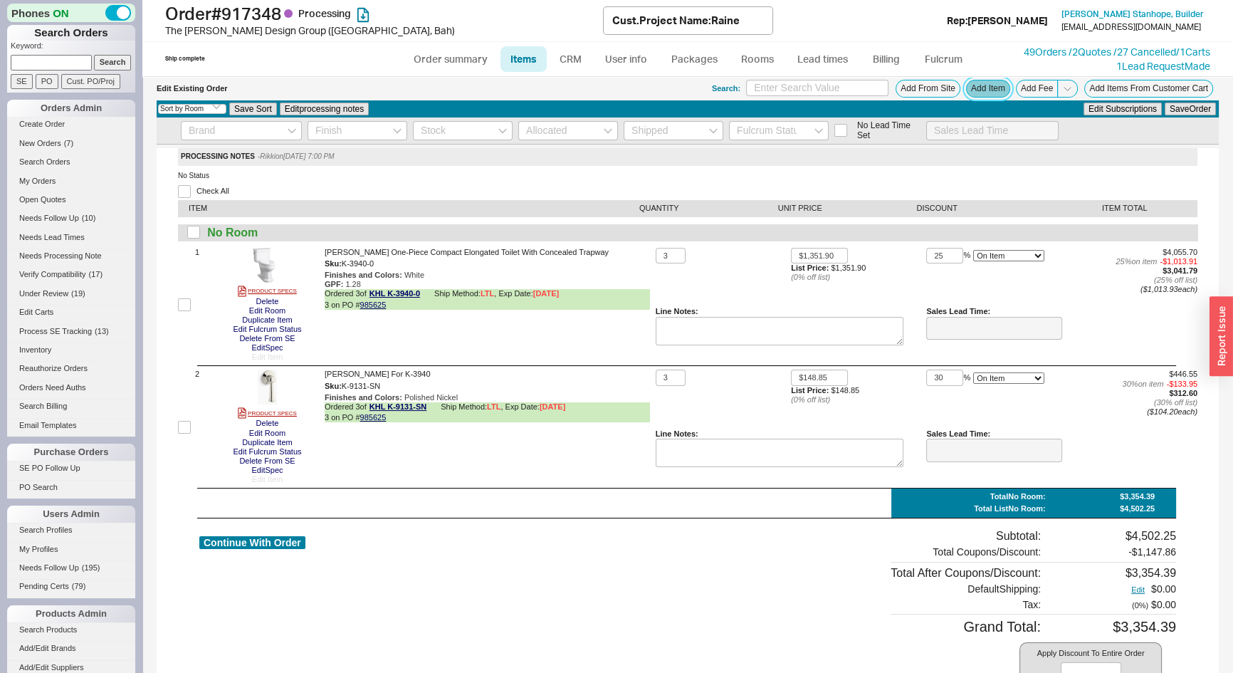
click at [982, 82] on button "Add Item" at bounding box center [988, 89] width 44 height 18
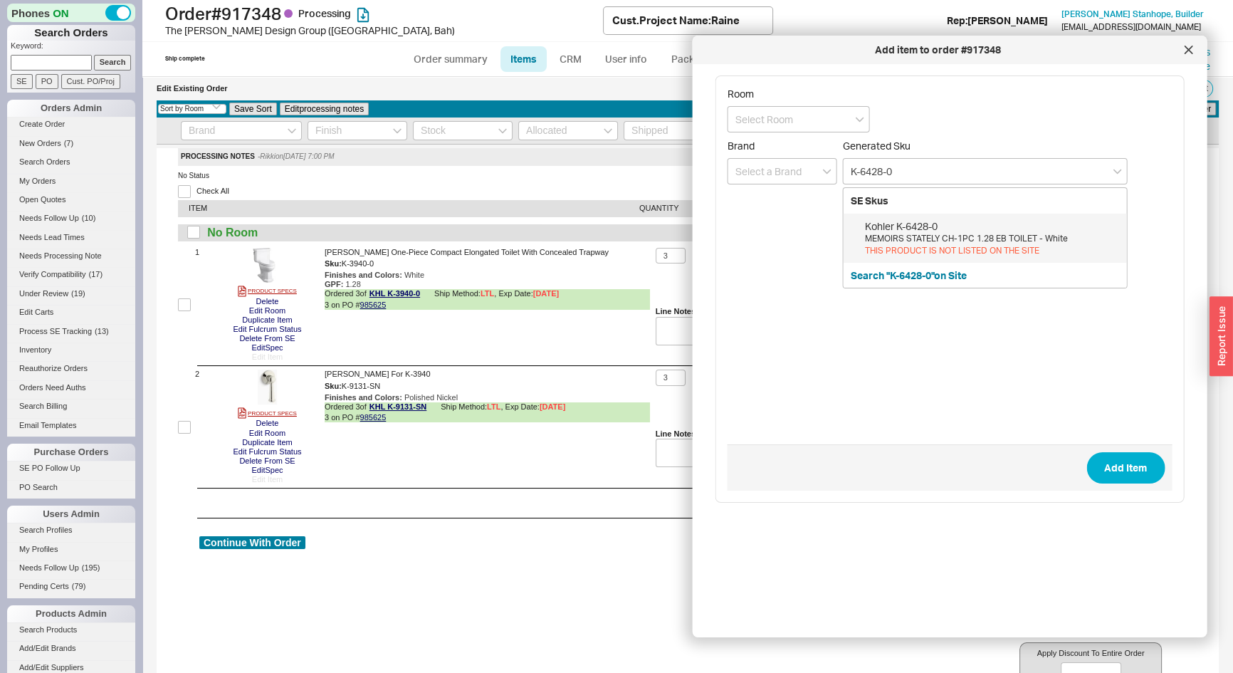
click at [924, 231] on div "Kohler K-6428-0" at bounding box center [992, 226] width 255 height 14
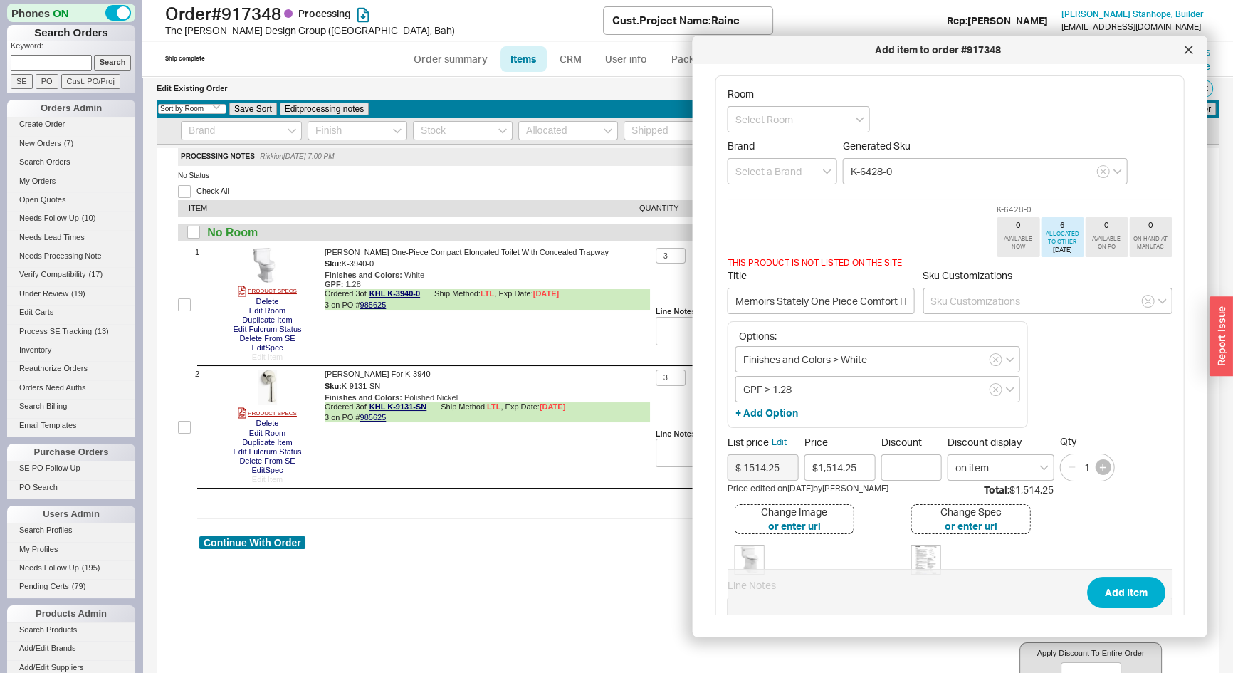
type input "K-6428-0"
click at [1105, 465] on icon "button" at bounding box center [1103, 467] width 6 height 6
type input "3"
click at [1136, 598] on button "Add Item" at bounding box center [1126, 592] width 78 height 31
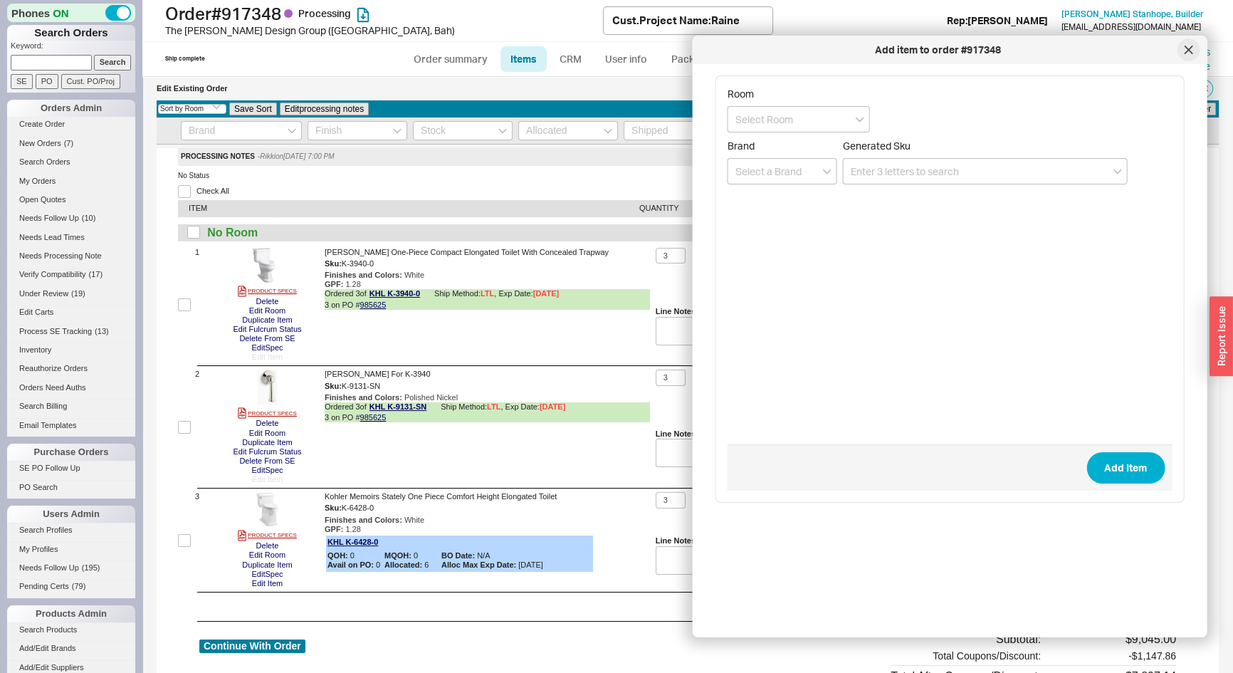
click at [1188, 51] on icon at bounding box center [1188, 50] width 9 height 9
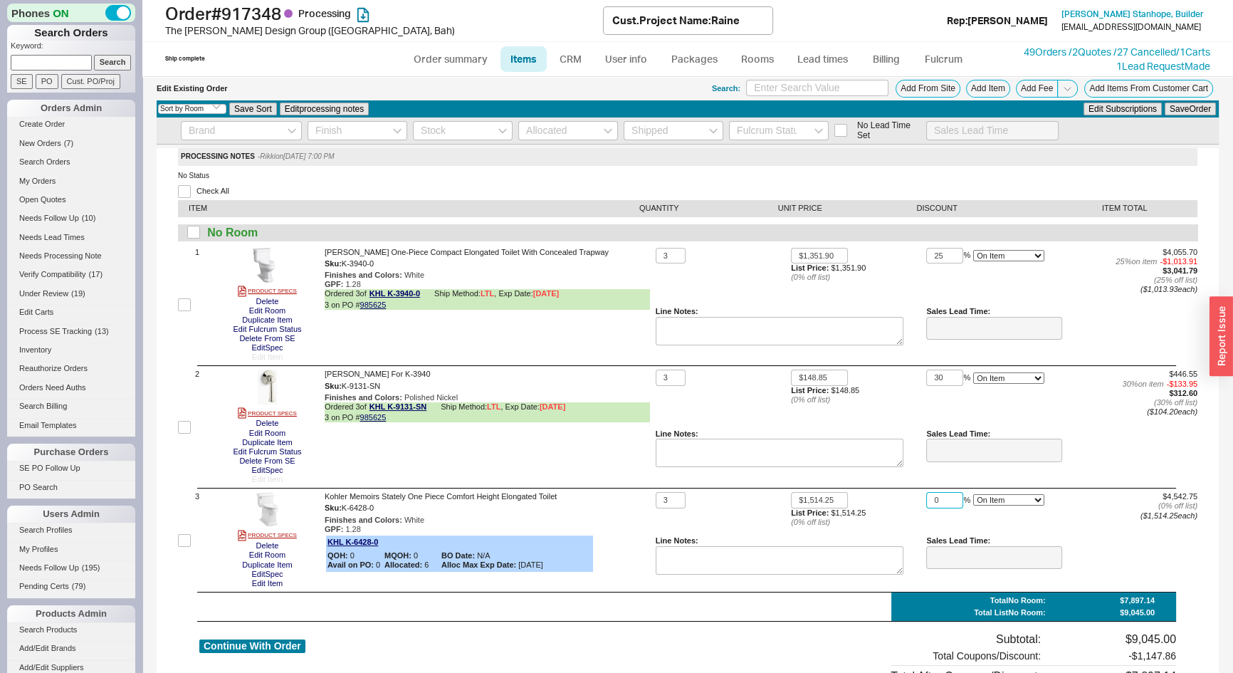
drag, startPoint x: 940, startPoint y: 502, endPoint x: 914, endPoint y: 506, distance: 26.6
click at [914, 506] on div "3 $1,514.25 List Price: $1,514.25 ( 0 % off list) 0 % On Item On Bottom Gift Ca…" at bounding box center [927, 540] width 542 height 96
type input "30"
click at [1170, 110] on button "Save Order" at bounding box center [1190, 109] width 51 height 13
click at [585, 544] on icon at bounding box center [587, 541] width 9 height 9
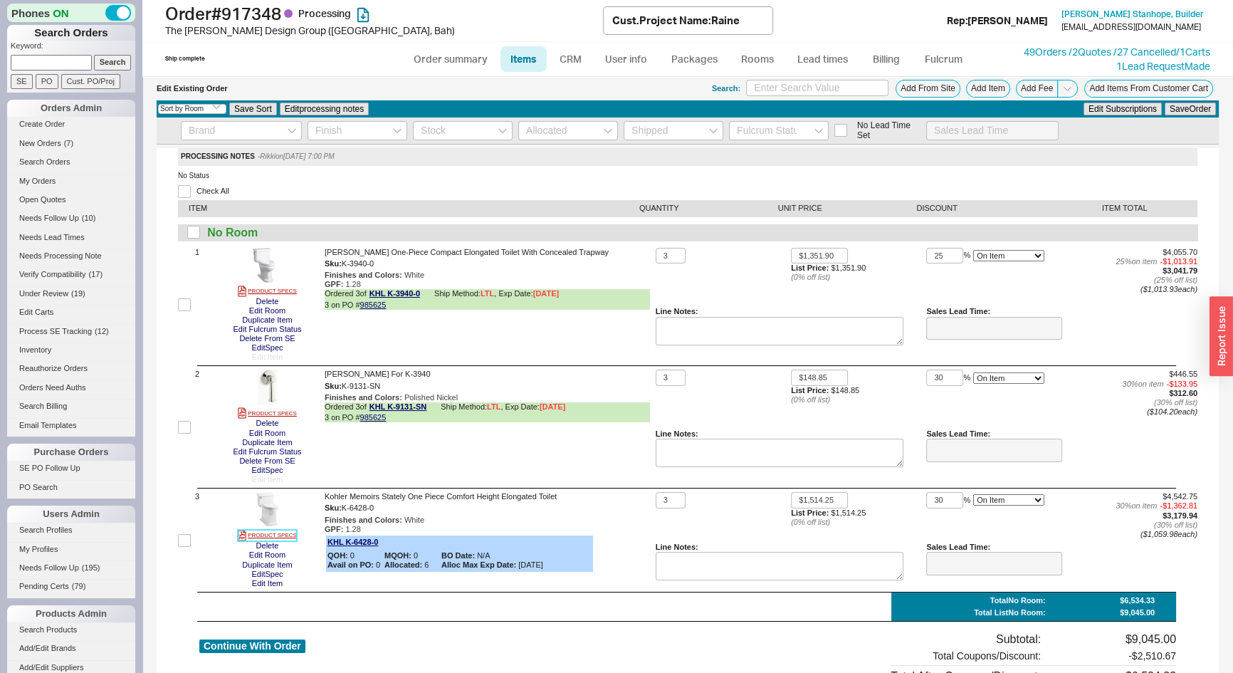
click at [287, 537] on link "PRODUCT SPECS" at bounding box center [267, 535] width 59 height 11
click at [980, 82] on button "Add Item" at bounding box center [988, 89] width 44 height 18
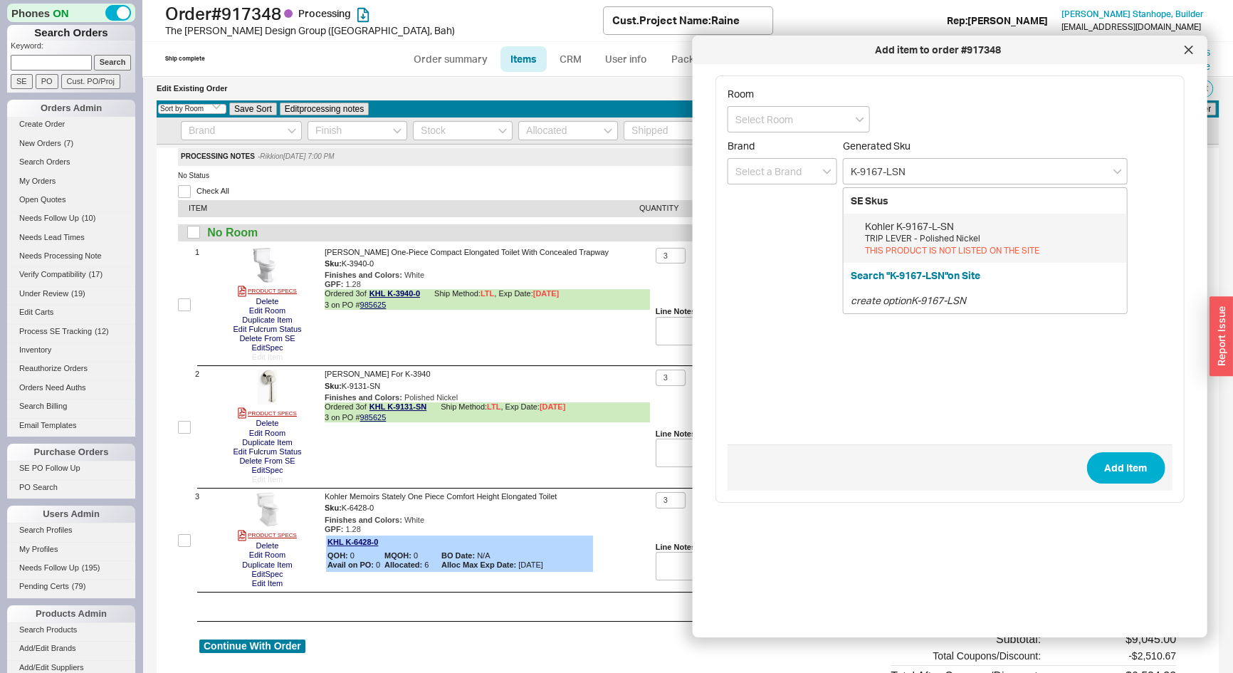
click at [923, 237] on div "TRIP LEVER - Polished Nickel" at bounding box center [992, 239] width 255 height 12
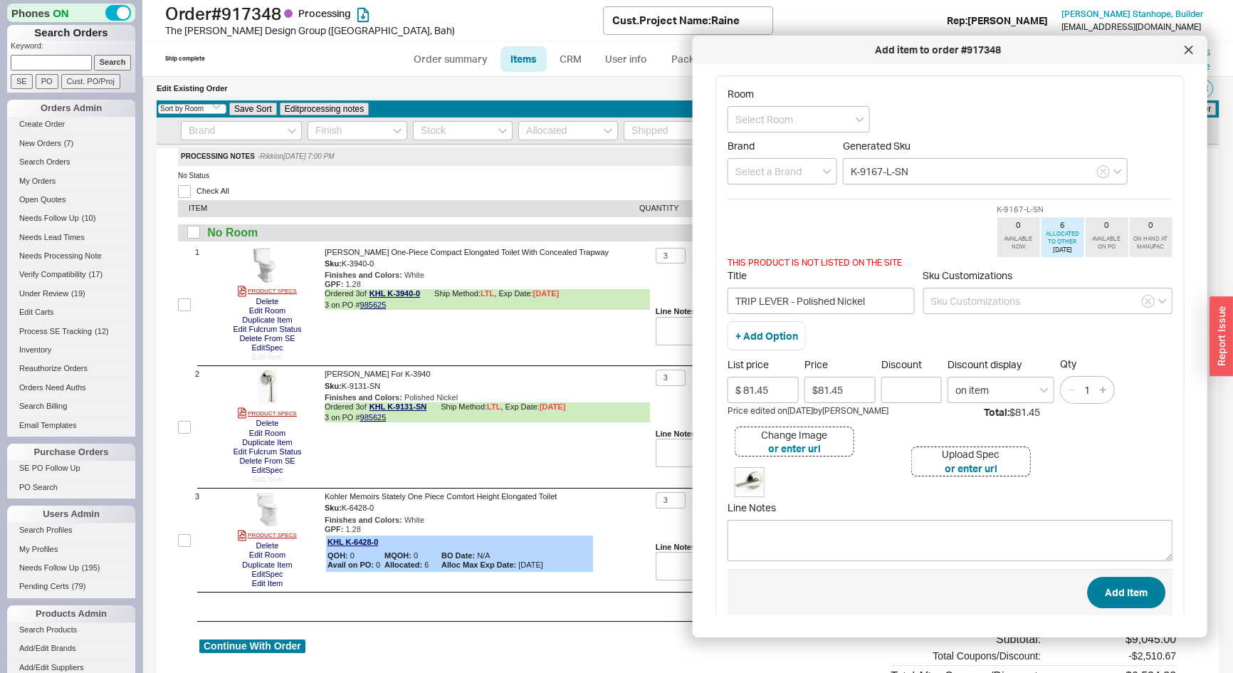
type input "K-9167-L-SN"
click at [1123, 583] on button "Add Item" at bounding box center [1126, 592] width 78 height 31
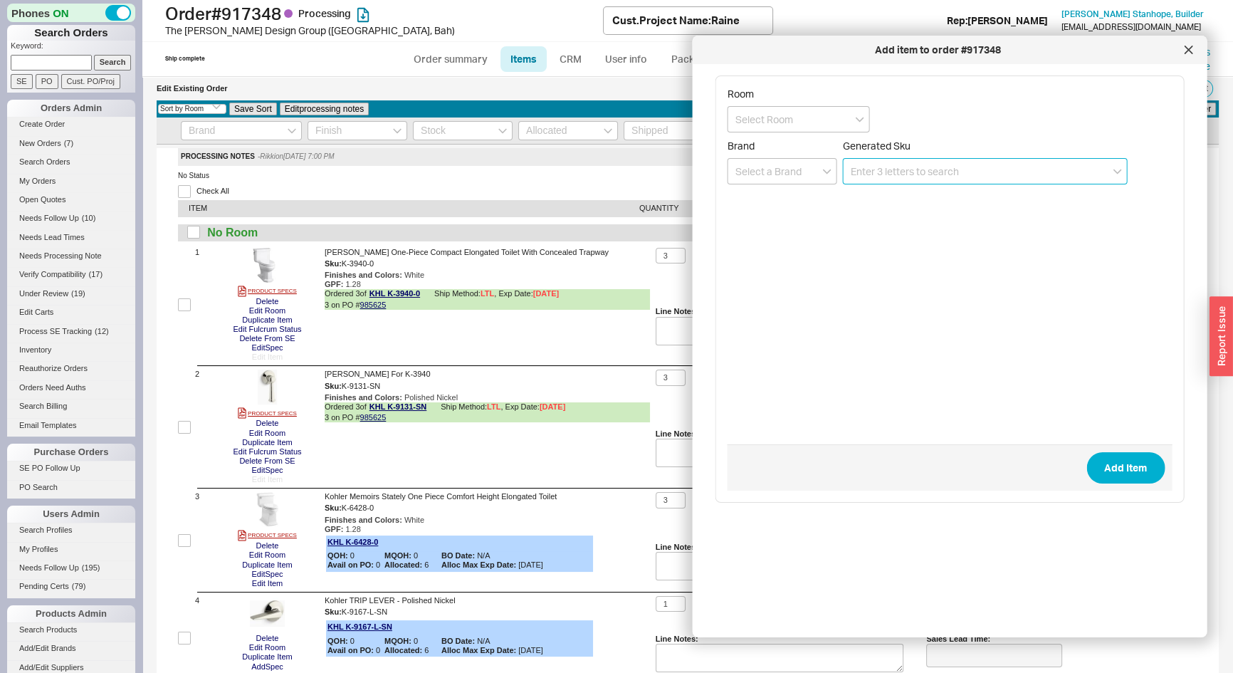
paste input "K-484"
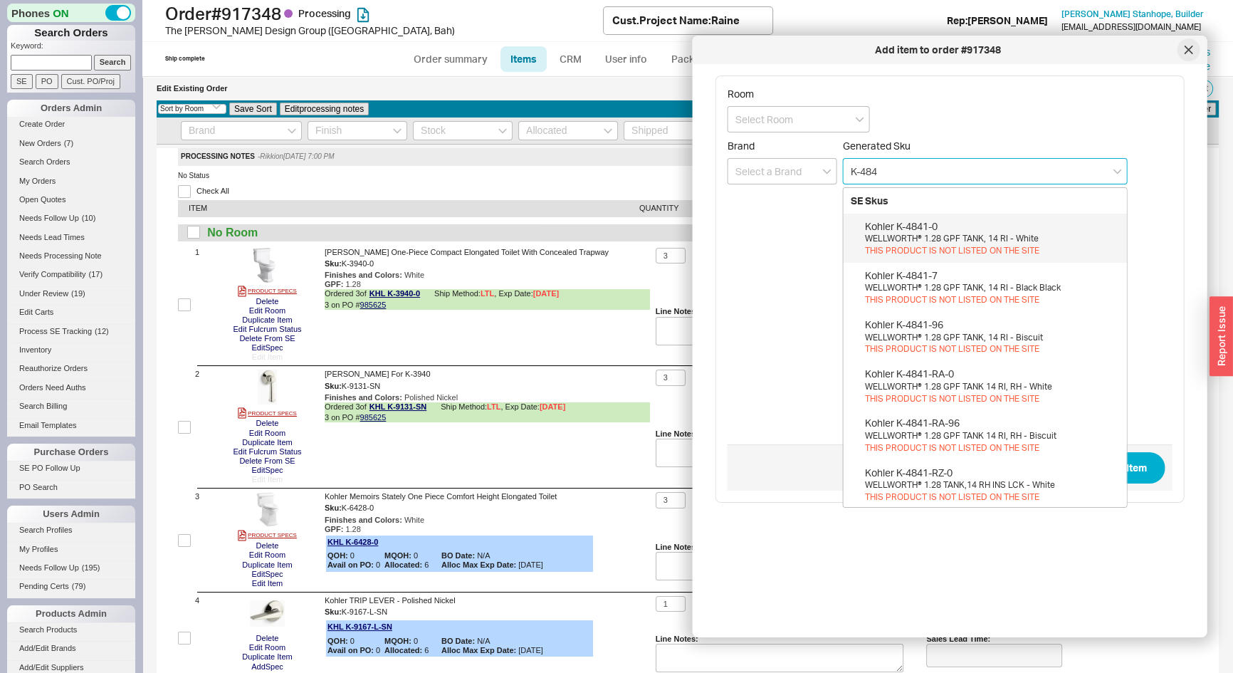
type input "K-484"
click at [1186, 57] on div at bounding box center [1188, 49] width 23 height 23
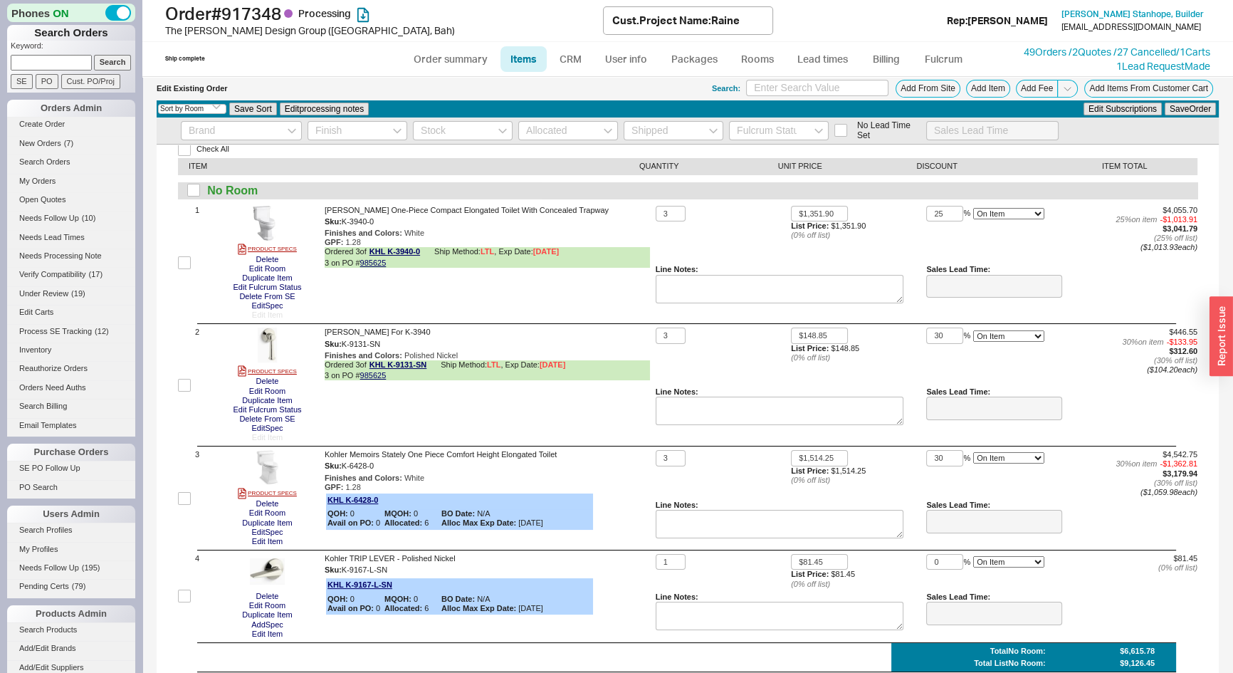
scroll to position [64, 0]
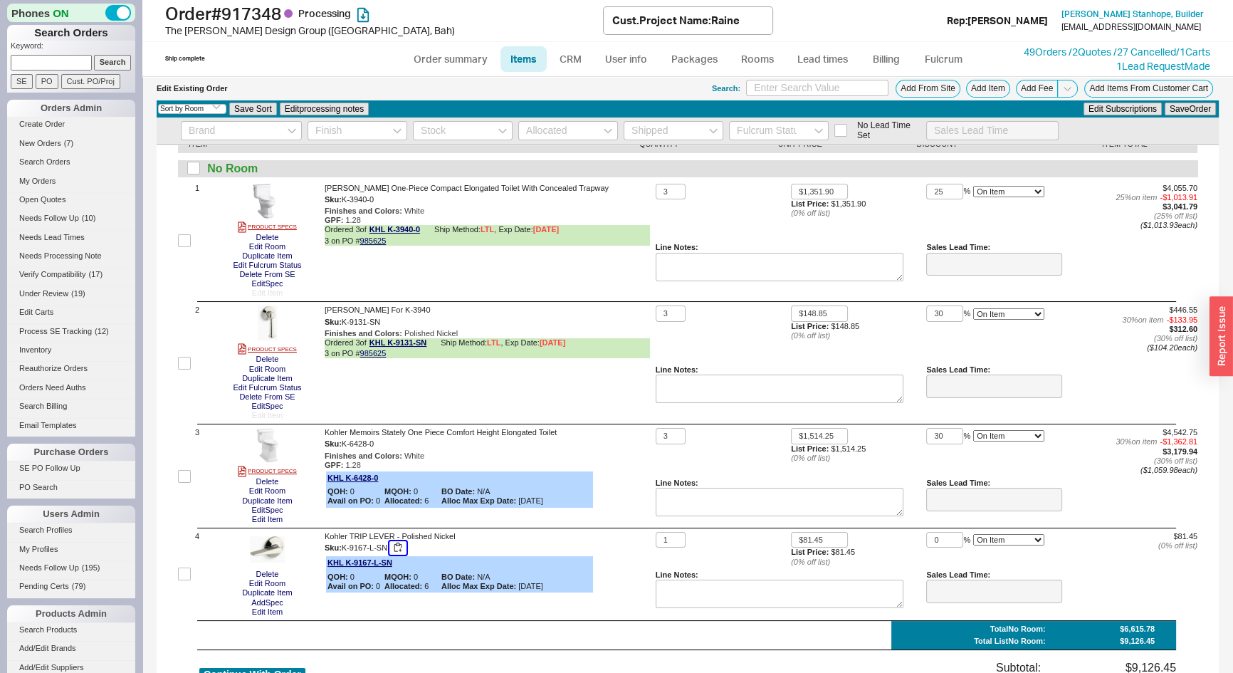
click at [400, 548] on button "button" at bounding box center [398, 548] width 17 height 14
drag, startPoint x: 278, startPoint y: 615, endPoint x: 231, endPoint y: 588, distance: 54.0
click at [278, 615] on button "Edit Item" at bounding box center [267, 611] width 39 height 9
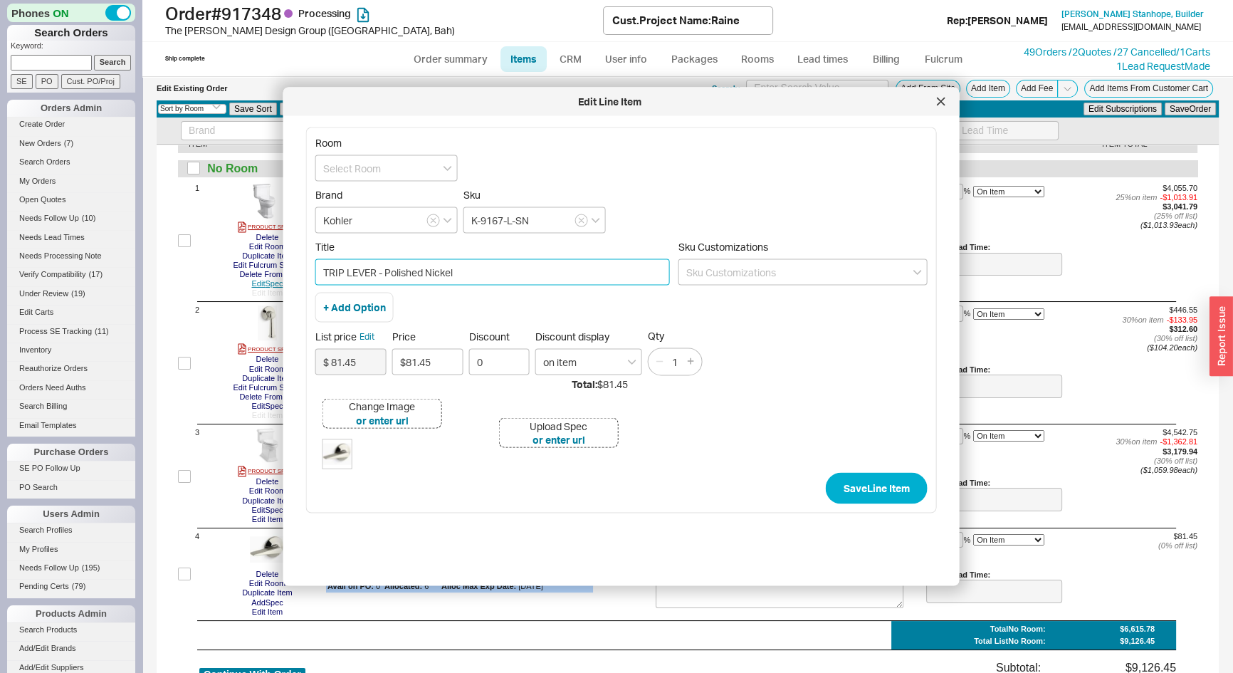
drag, startPoint x: 384, startPoint y: 268, endPoint x: 276, endPoint y: 280, distance: 108.8
click at [276, 280] on body "Phones ON Search Orders Keyword: Search SE PO Cust. PO/Proj Orders Admin Create…" at bounding box center [616, 336] width 1233 height 673
click at [352, 271] on input "TRIP LEVER - Polished Nickel" at bounding box center [492, 272] width 355 height 26
click at [379, 273] on input "TRIP LEVER - Polished Nickel" at bounding box center [492, 272] width 355 height 26
drag, startPoint x: 382, startPoint y: 271, endPoint x: 320, endPoint y: 274, distance: 61.3
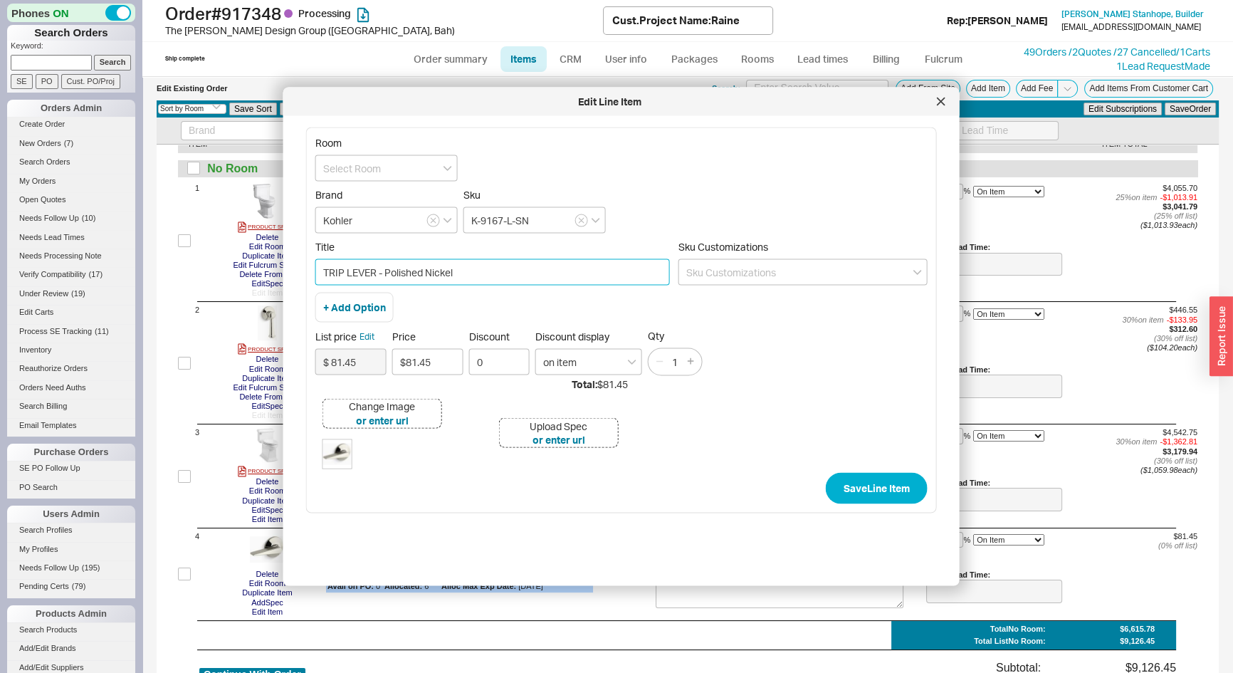
click at [320, 274] on input "TRIP LEVER - Polished Nickel" at bounding box center [492, 272] width 355 height 26
paste input "Memoirs® Trip Lever"
click at [367, 268] on input "Memoirs® Trip Lever Polished Nickel" at bounding box center [492, 272] width 355 height 26
type input "Memoirs Trip Lever Polished Nickel"
click at [365, 304] on button "+ Add Option" at bounding box center [354, 308] width 63 height 14
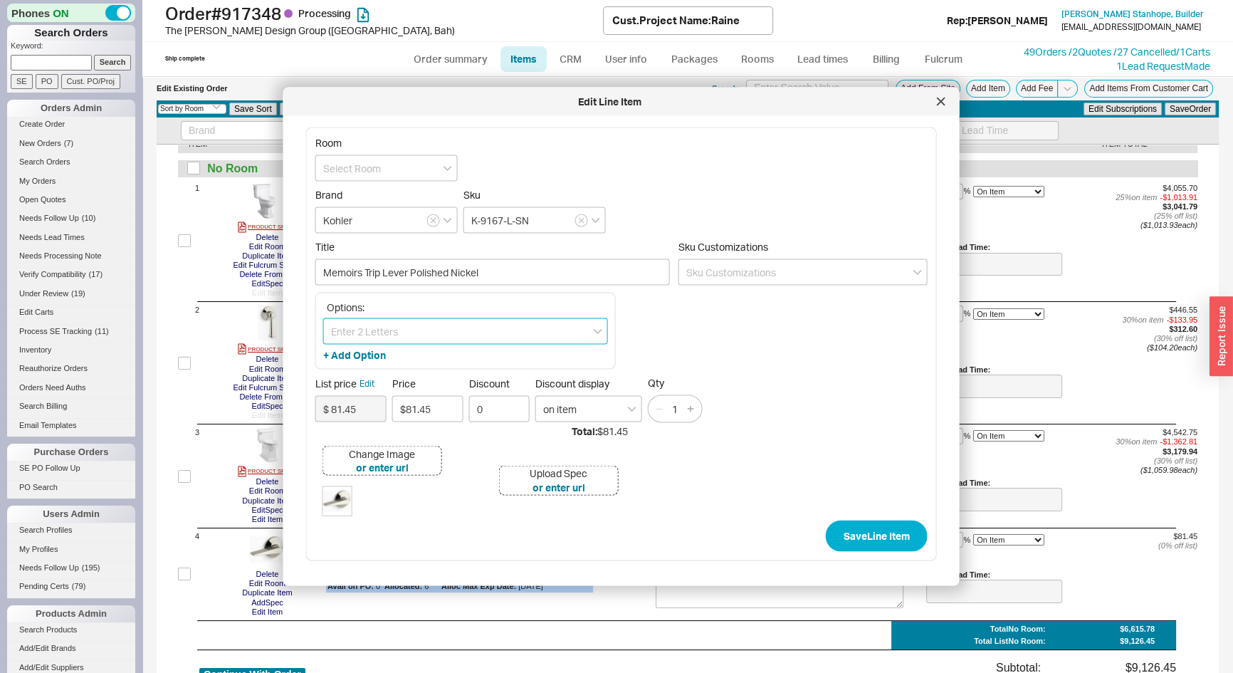
paste input "Vibrant Brushed Nickel"
type input "Vibrant Brushed Nickel"
click at [397, 385] on div "Vibrant Brushed Nickel" at bounding box center [465, 386] width 283 height 26
drag, startPoint x: 440, startPoint y: 270, endPoint x: 410, endPoint y: 273, distance: 30.0
click at [410, 273] on input "Memoirs Trip Lever Polished Nickel" at bounding box center [492, 272] width 355 height 26
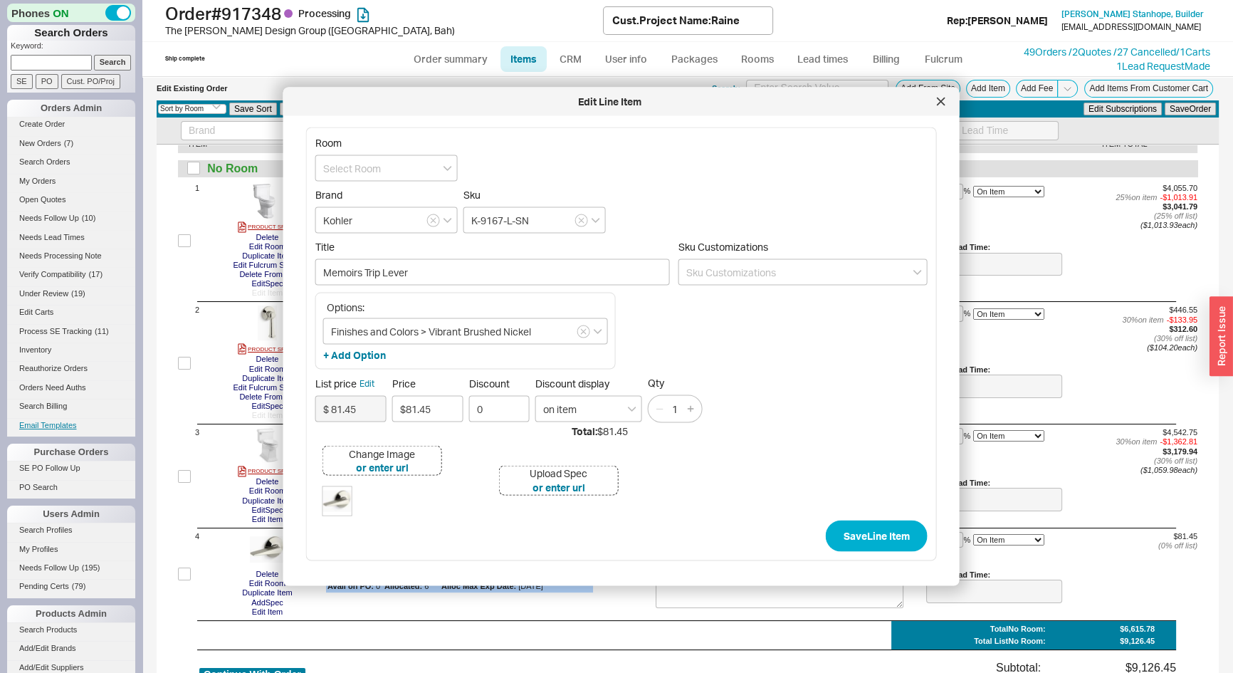
type input "Memoirs Trip Lever"
click at [573, 485] on button "or enter url" at bounding box center [559, 487] width 53 height 14
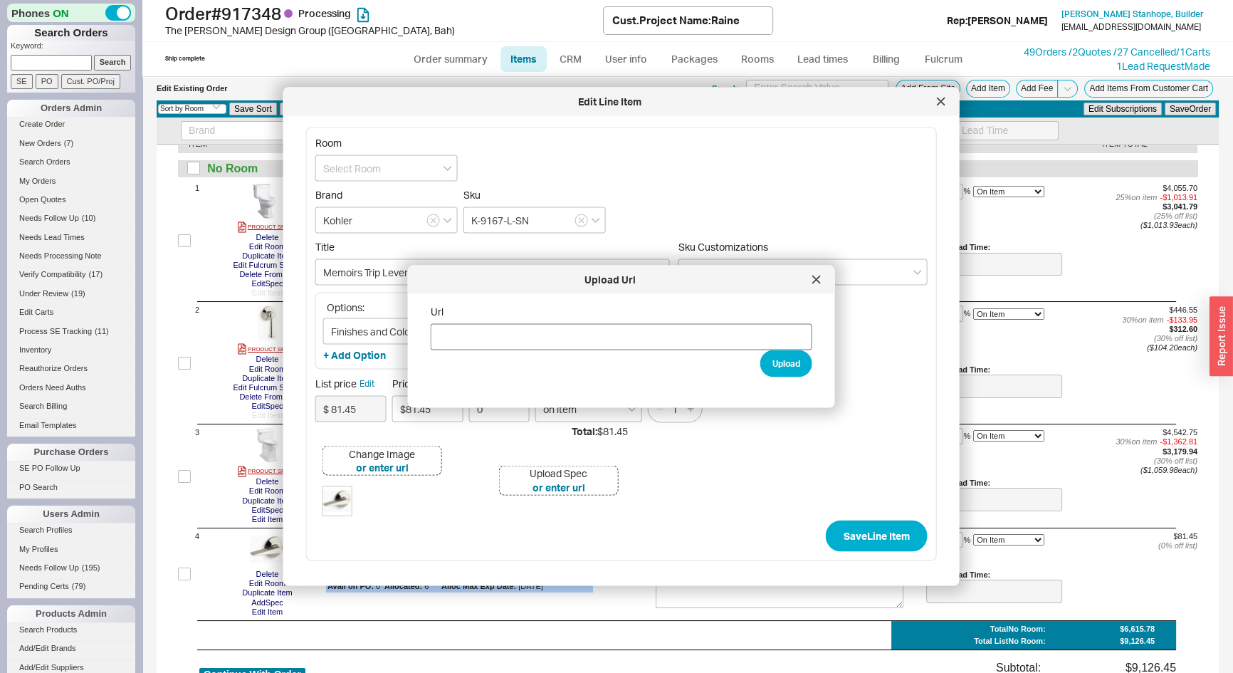
type input "https://techcomm.kohler.com/techcomm/pdf/K-9167-L_spec_US-CA_Kohler_en.pdf"
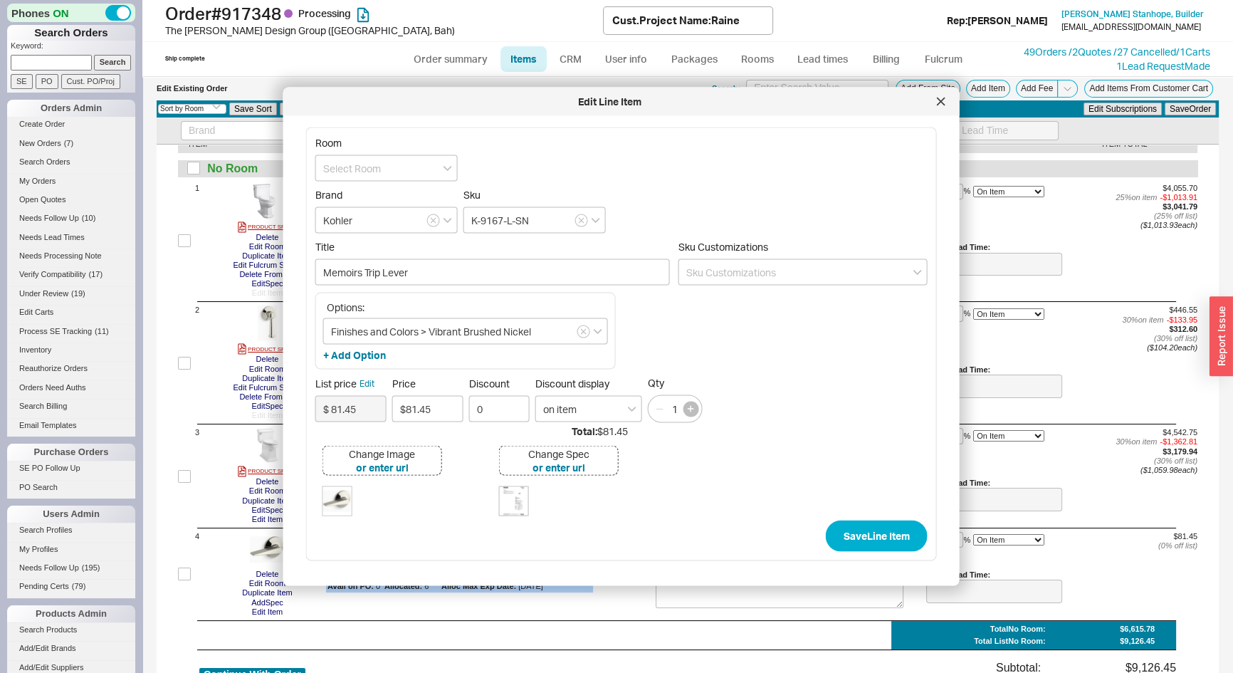
click at [694, 409] on button "button" at bounding box center [691, 409] width 16 height 16
type input "3"
click at [484, 403] on input "0" at bounding box center [499, 409] width 61 height 26
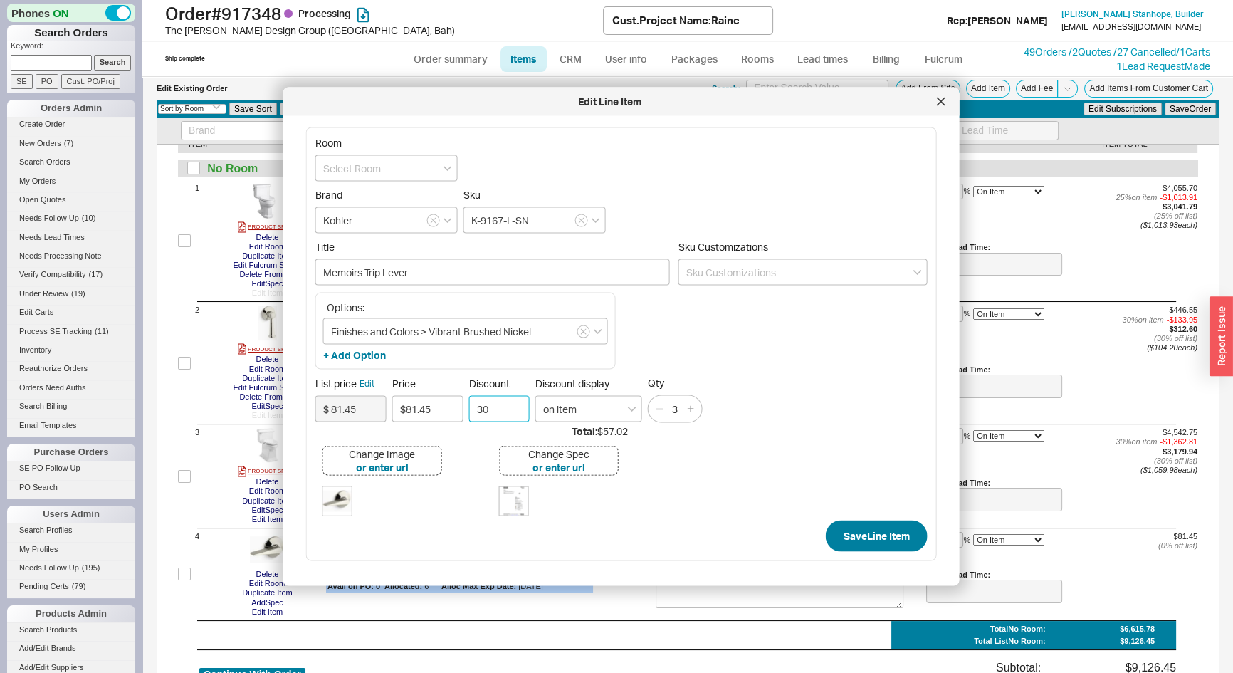
type input "30"
click at [892, 538] on button "Save Line Item" at bounding box center [877, 535] width 102 height 31
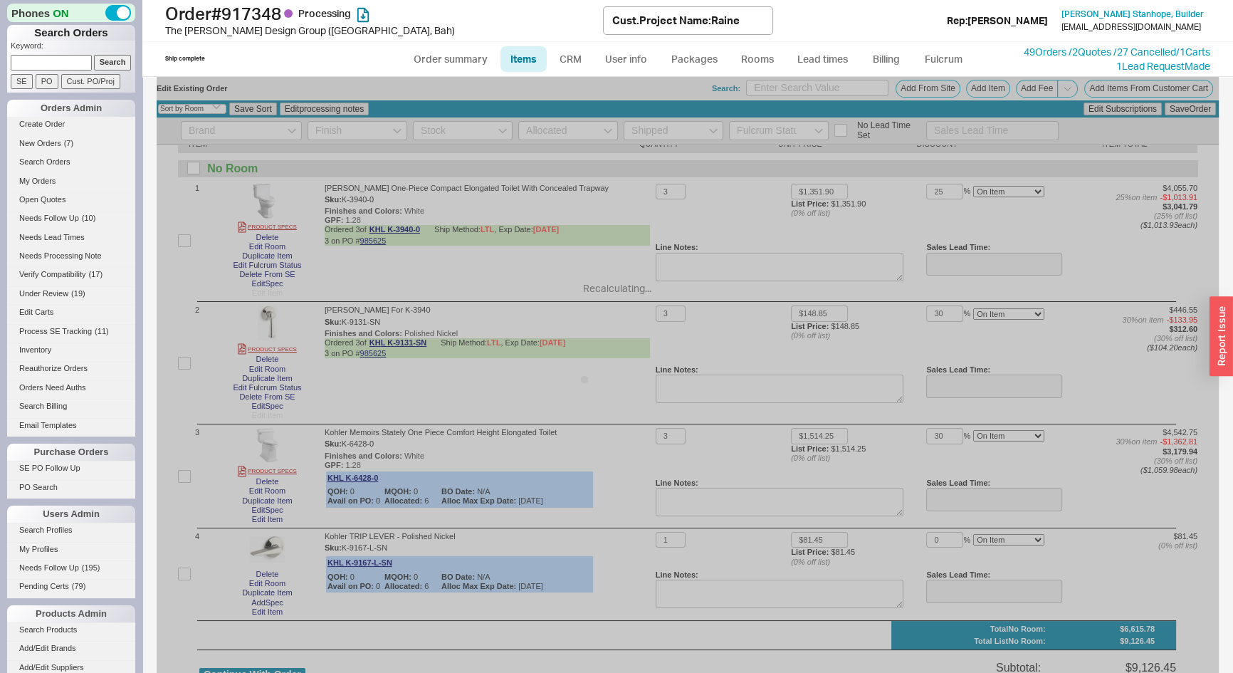
type input "3"
type input "30"
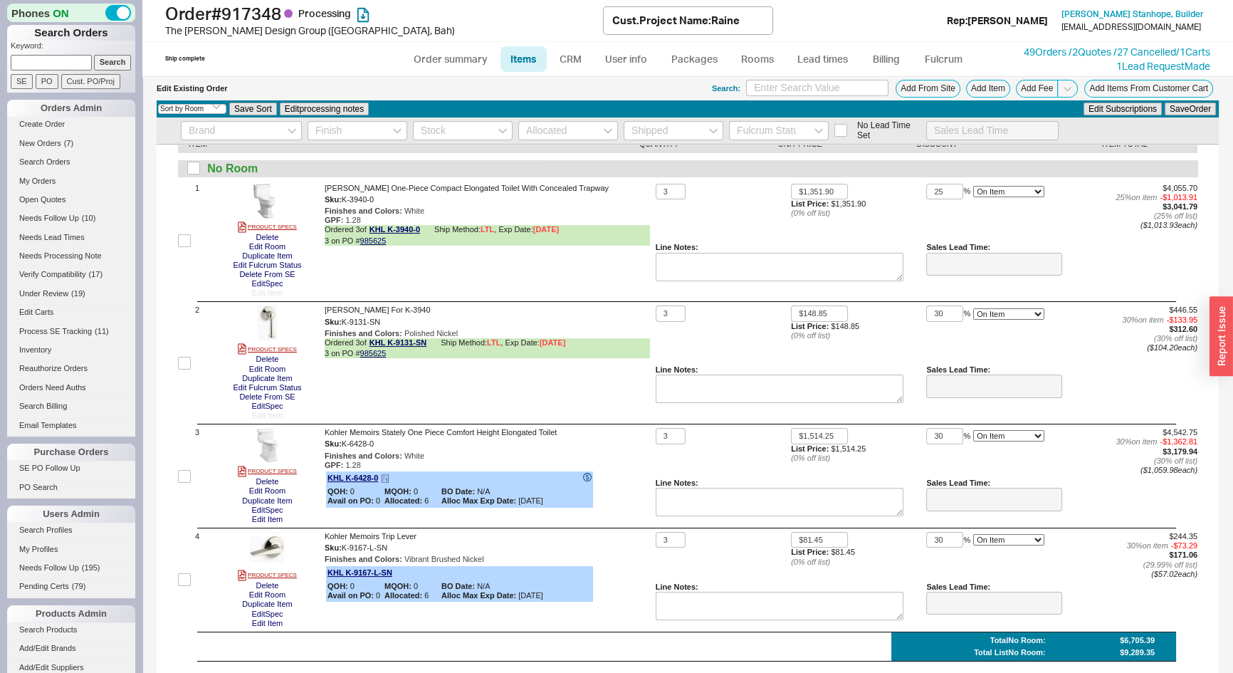
click at [587, 477] on icon at bounding box center [587, 477] width 9 height 9
click at [945, 432] on input "30" at bounding box center [945, 436] width 37 height 16
type input "25"
click at [1172, 110] on button "Save Order" at bounding box center [1190, 109] width 51 height 13
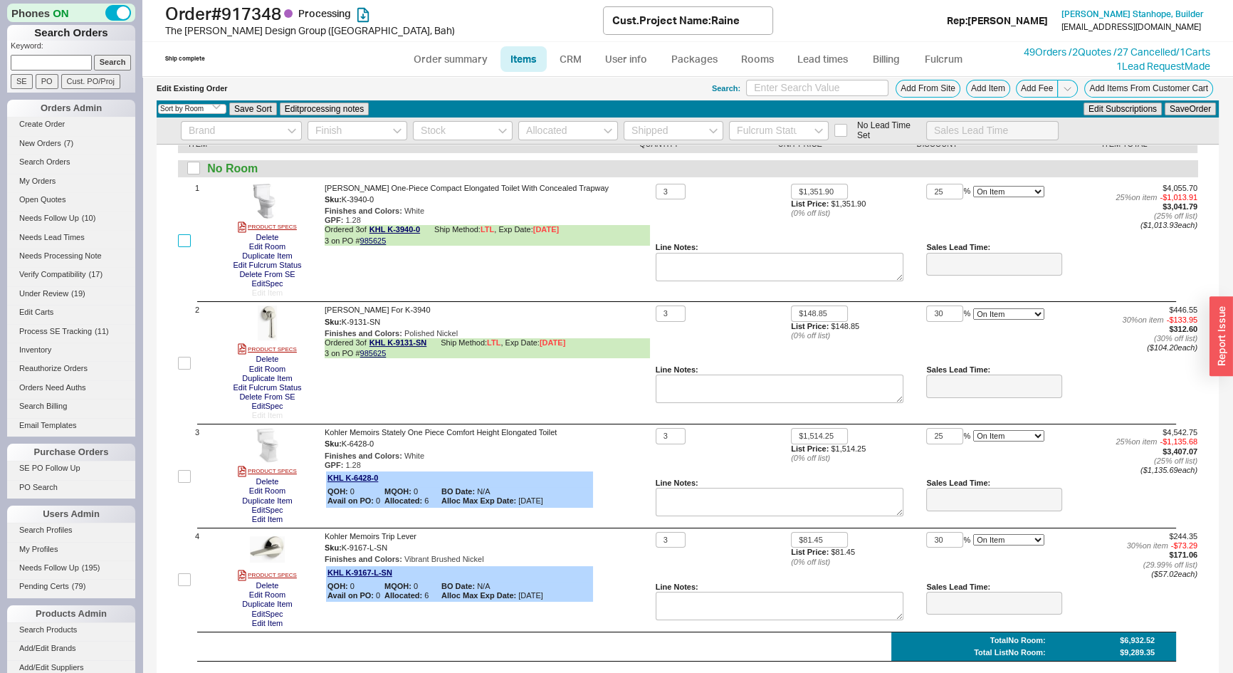
click at [188, 241] on input "checkbox" at bounding box center [184, 240] width 13 height 13
checkbox input "true"
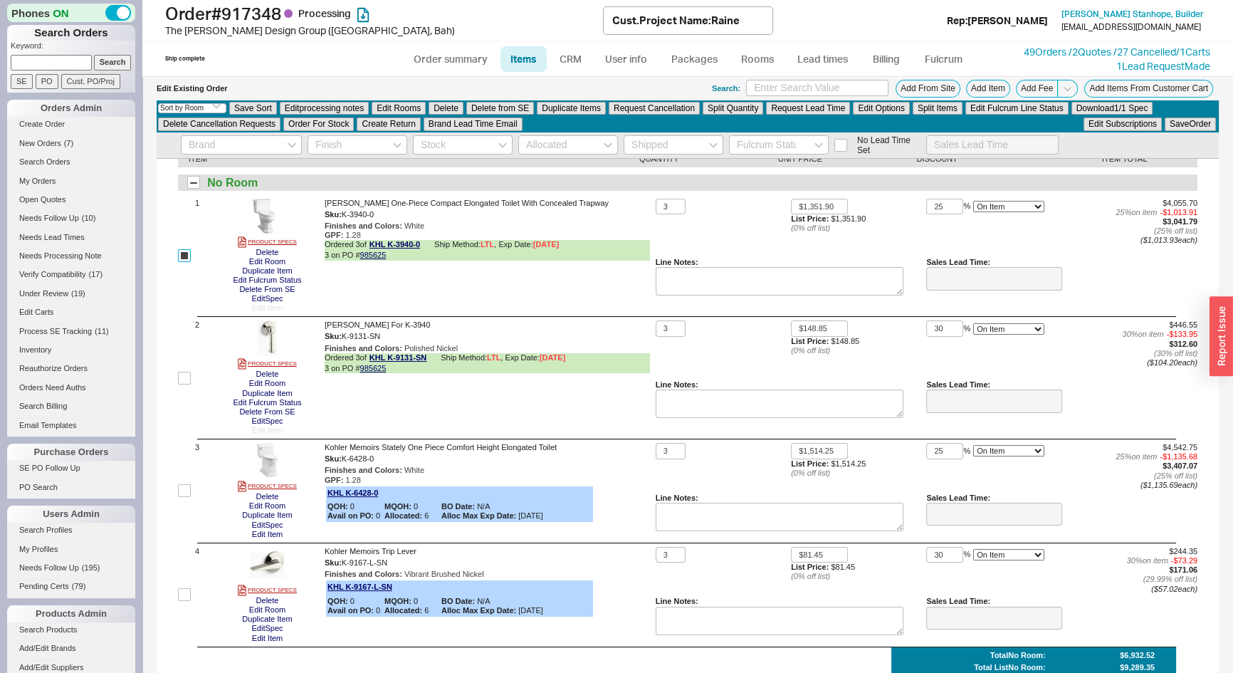
scroll to position [78, 0]
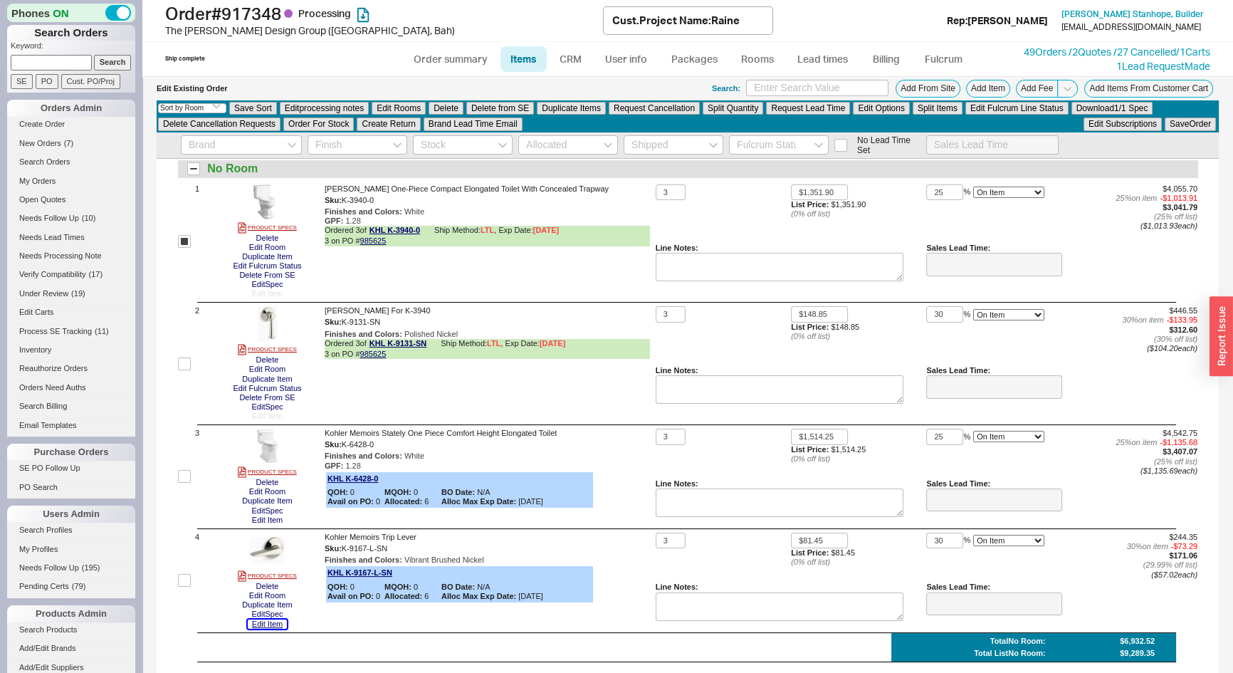
click at [278, 623] on button "Edit Item" at bounding box center [267, 624] width 39 height 9
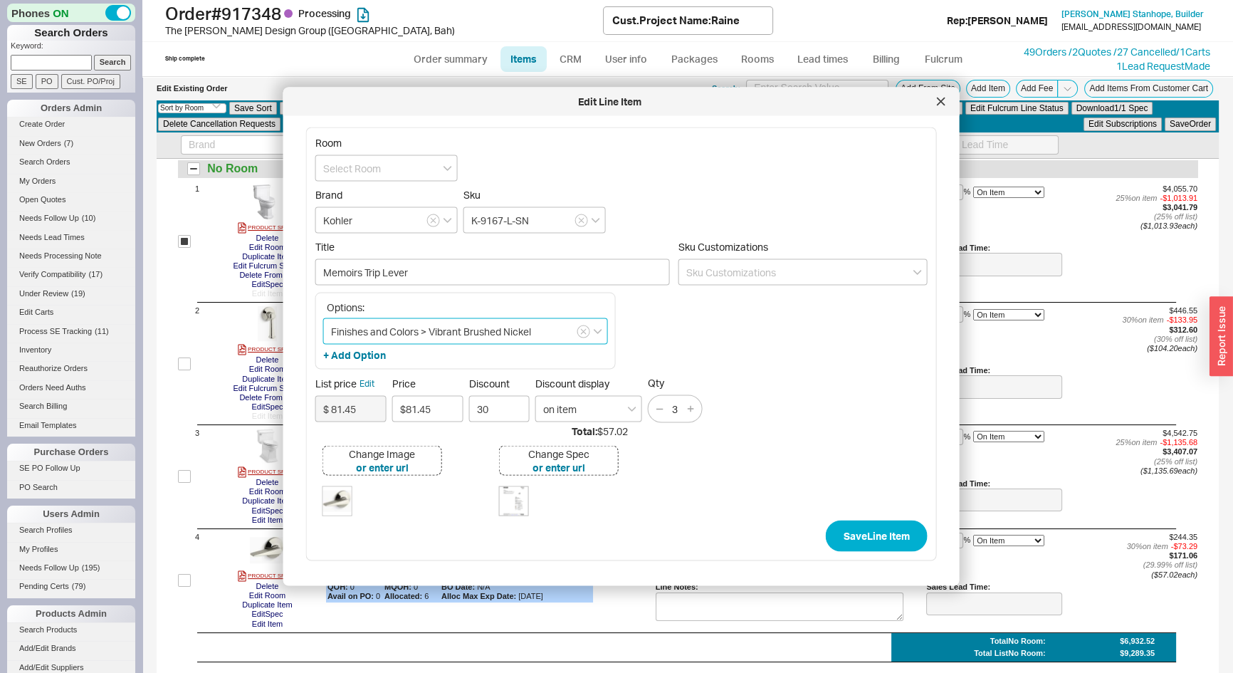
click at [477, 330] on input "Finishes and Colors > Vibrant Brushed Nickel" at bounding box center [465, 331] width 285 height 26
type input "Finishes and Colors > Vibrant Polished Nickel"
click at [387, 386] on div "Vibrant Polished Nickel" at bounding box center [465, 386] width 283 height 26
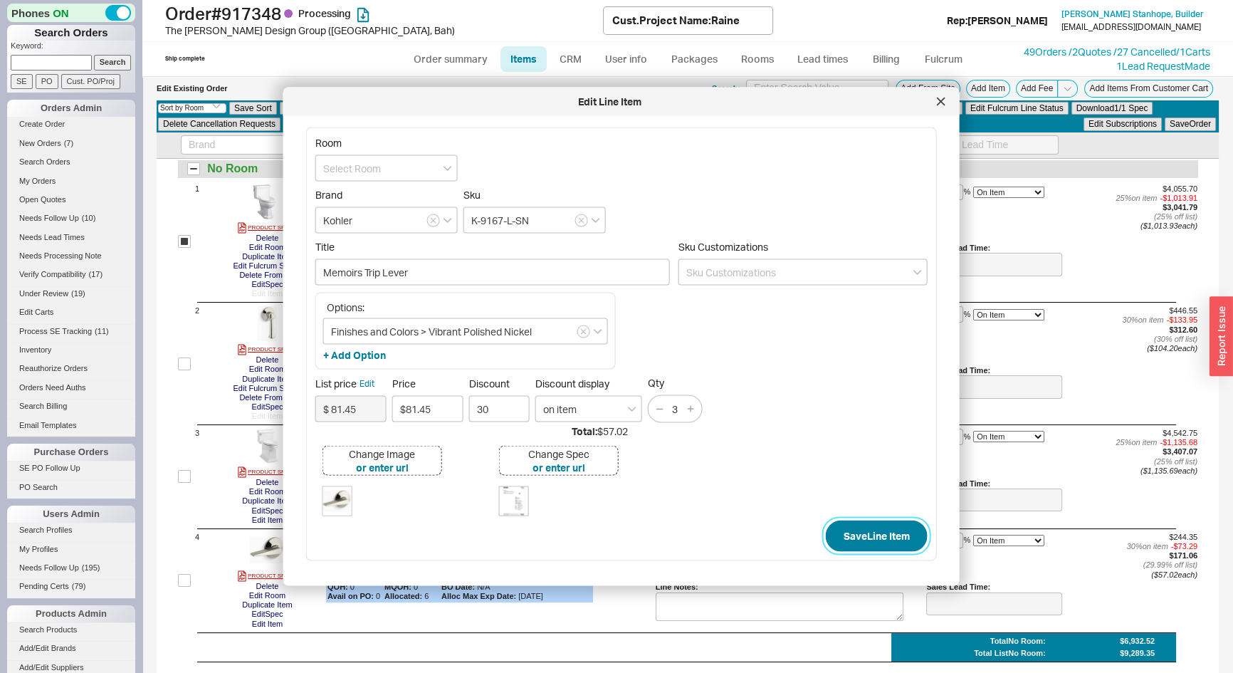
click at [876, 541] on button "Save Line Item" at bounding box center [877, 535] width 102 height 31
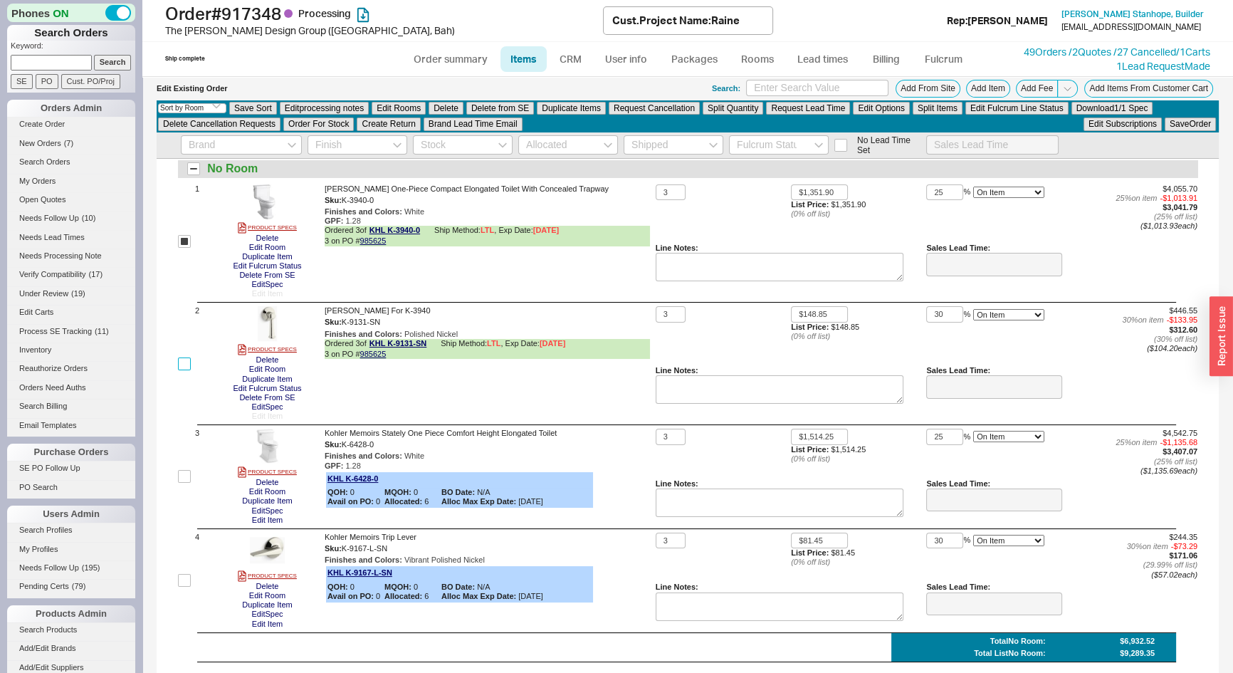
click at [189, 368] on input "checkbox" at bounding box center [184, 364] width 13 height 13
checkbox input "true"
click at [635, 106] on button "Request Cancellation" at bounding box center [654, 108] width 91 height 13
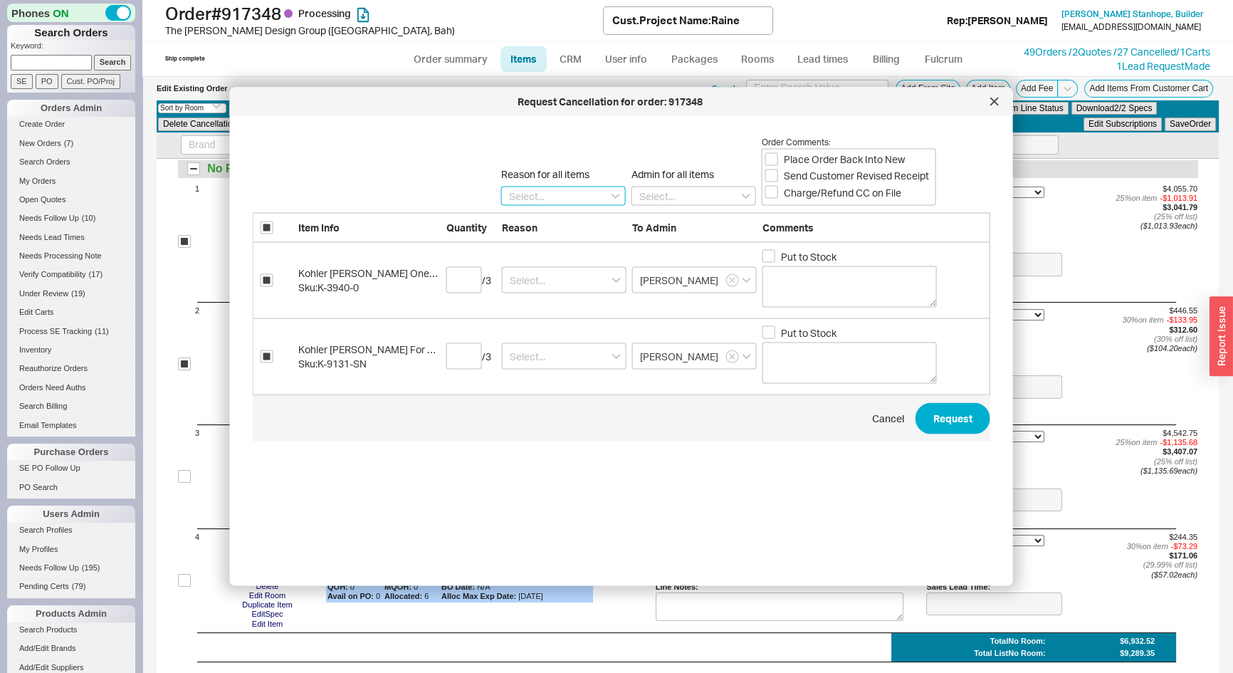
click at [539, 192] on input at bounding box center [563, 195] width 125 height 19
click at [528, 221] on div "Lead Time" at bounding box center [563, 222] width 123 height 26
type input "Lead Time"
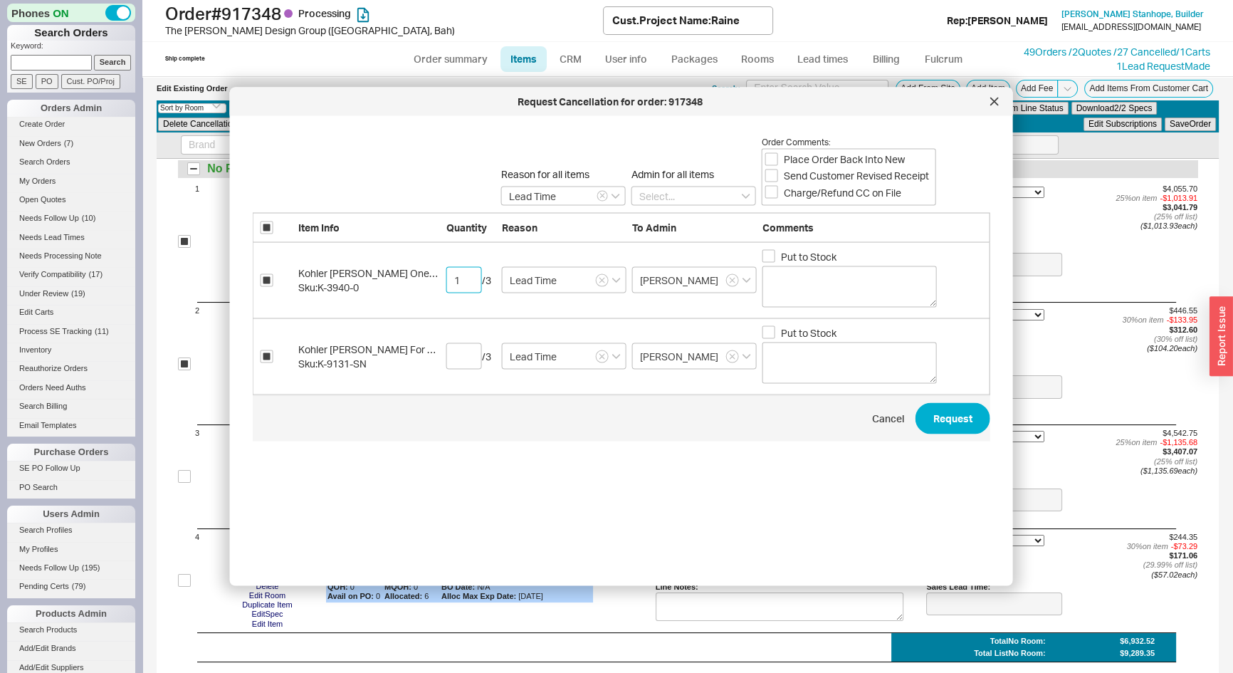
click at [469, 274] on input "1" at bounding box center [465, 280] width 36 height 26
click at [469, 274] on input "2" at bounding box center [465, 280] width 36 height 26
type input "3"
click at [469, 274] on input "3" at bounding box center [465, 280] width 36 height 26
click at [422, 389] on div "Kohler Kathryn Trip Lever For K-3940 Sku: K-9131-SN / 3 Lead Time Chaya Put to …" at bounding box center [622, 356] width 738 height 76
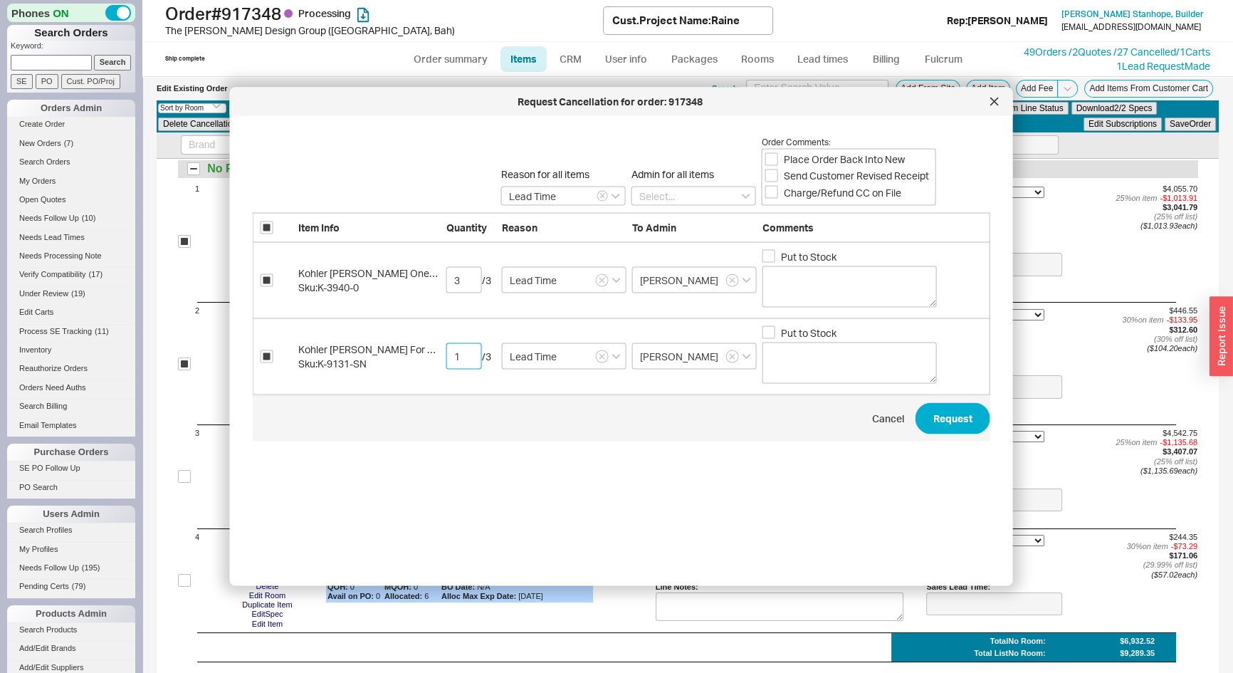
click at [469, 353] on input "1" at bounding box center [465, 356] width 36 height 26
click at [469, 353] on input "2" at bounding box center [465, 356] width 36 height 26
type input "3"
click at [469, 353] on input "3" at bounding box center [465, 356] width 36 height 26
click at [771, 157] on input "Place Order Back Into New" at bounding box center [772, 158] width 13 height 13
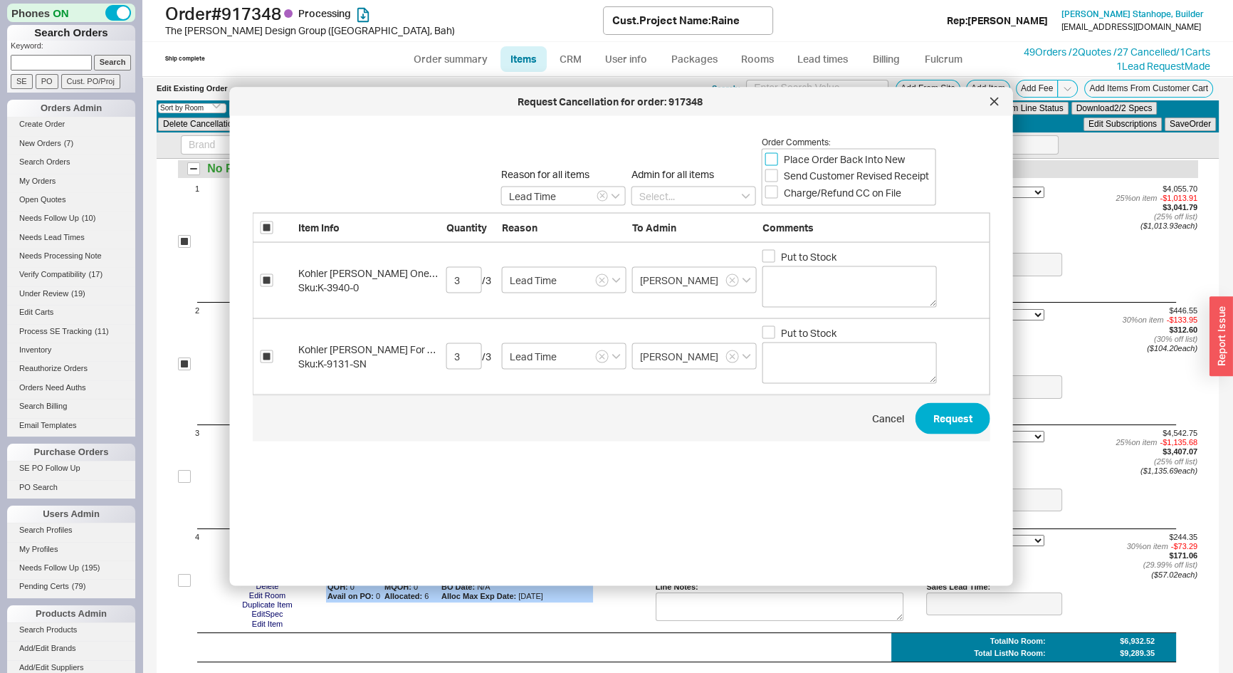
checkbox input "true"
click at [771, 179] on input "Send Customer Revised Receipt" at bounding box center [772, 175] width 13 height 13
checkbox input "true"
click at [771, 192] on input "Charge/Refund CC on File" at bounding box center [772, 192] width 13 height 13
checkbox input "true"
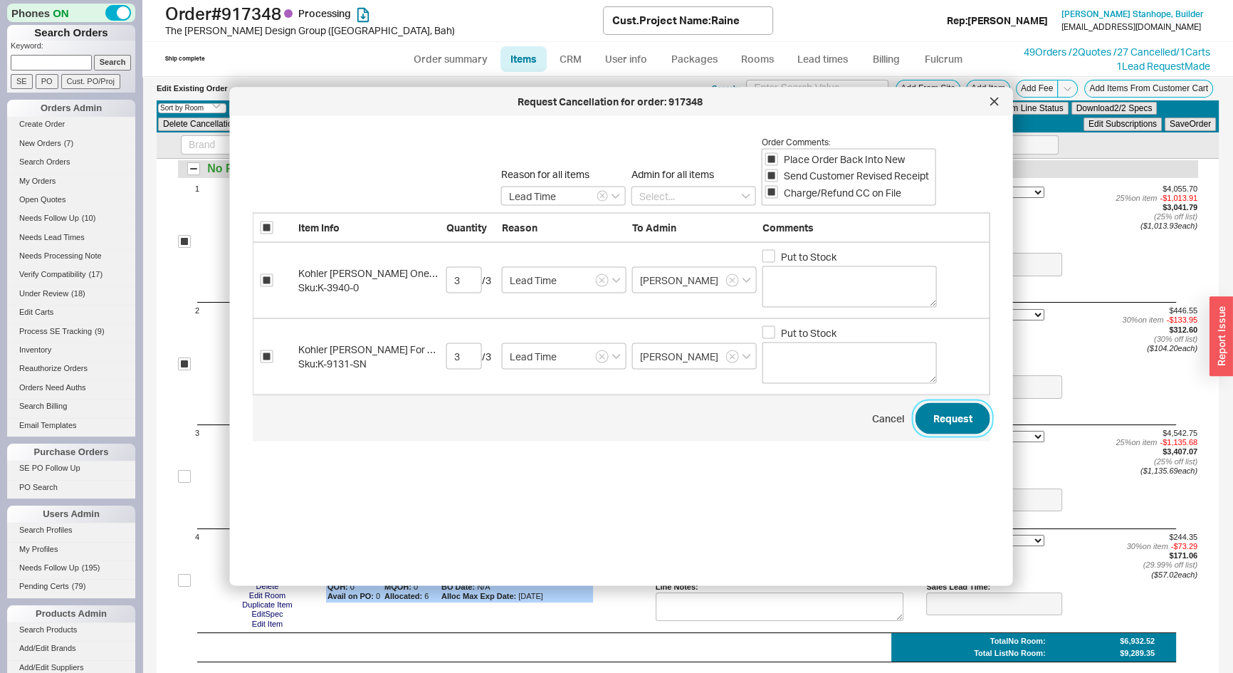
click at [940, 421] on button "Request" at bounding box center [953, 417] width 75 height 31
checkbox input "false"
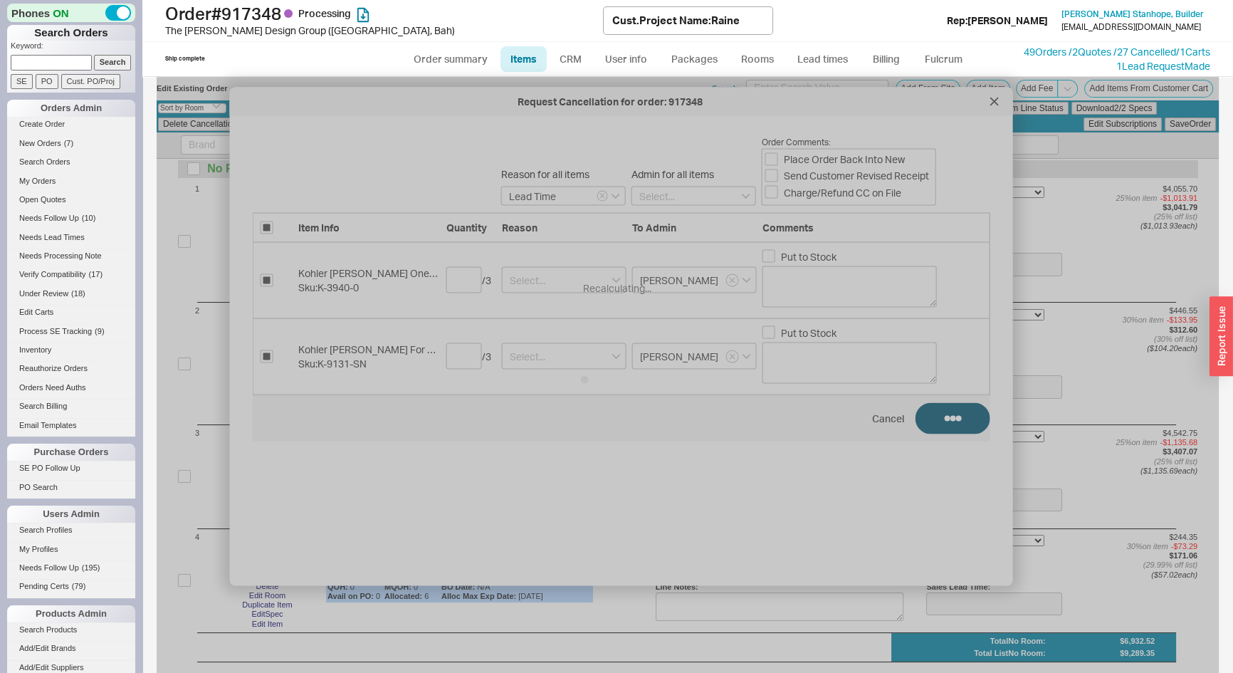
checkbox input "false"
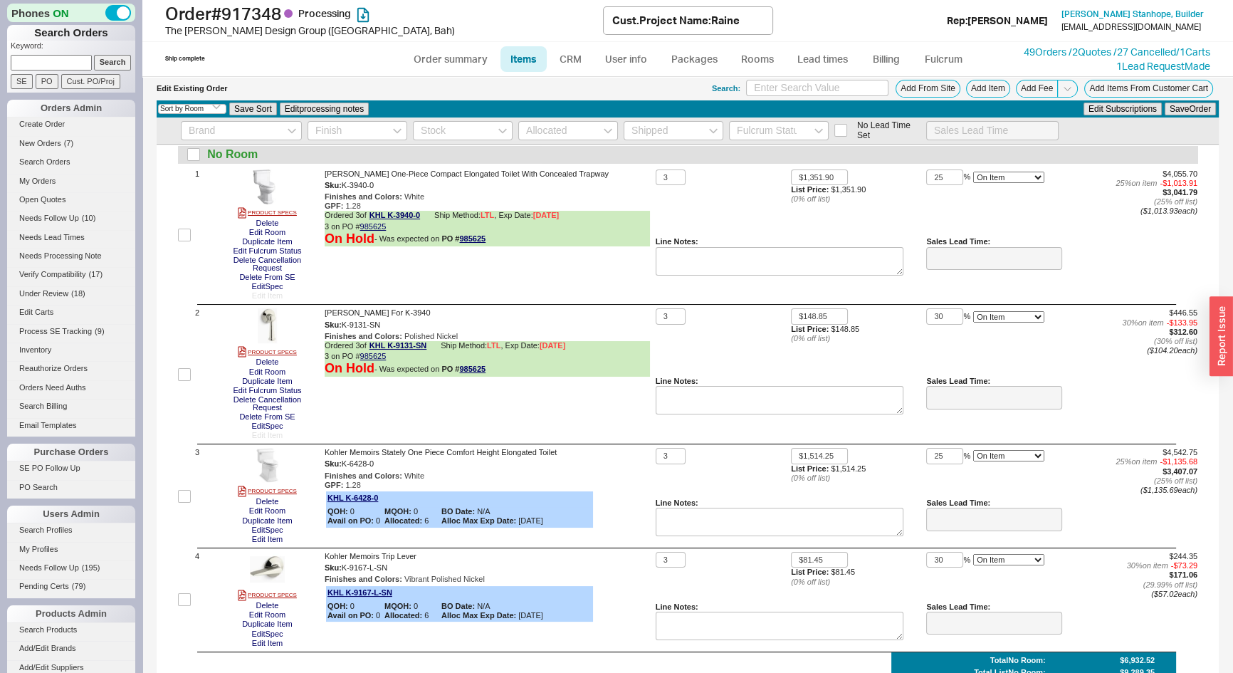
scroll to position [64, 0]
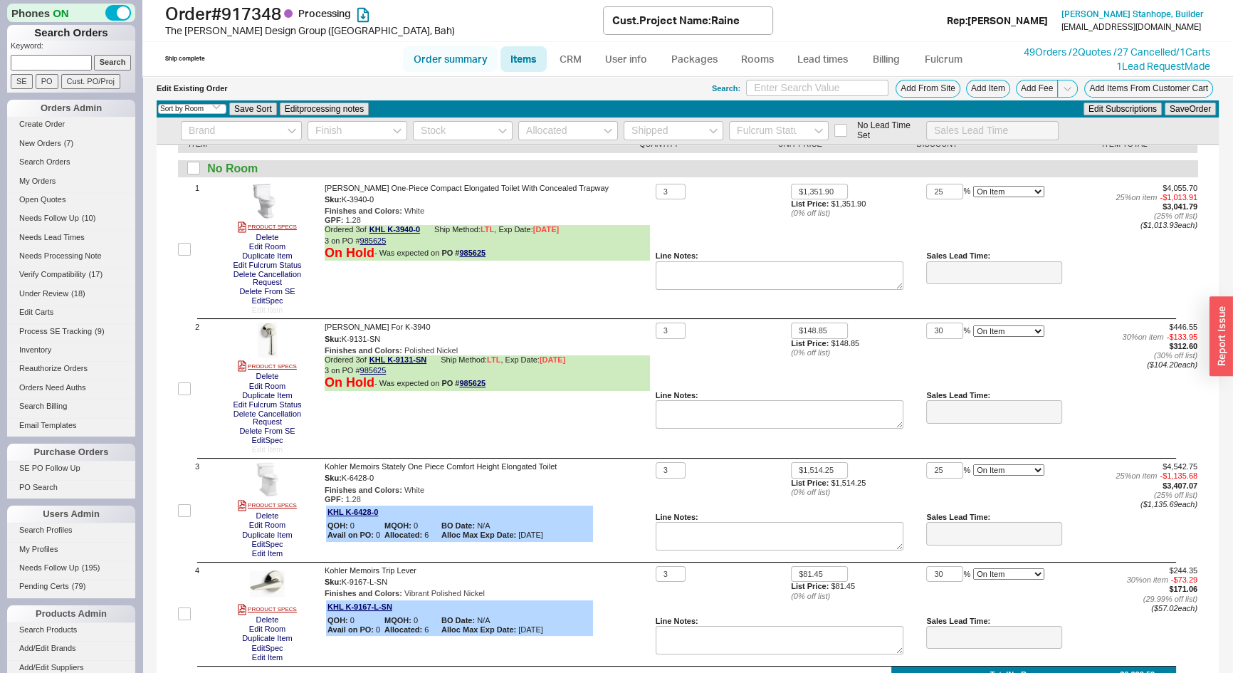
click at [466, 63] on link "Order summary" at bounding box center [450, 59] width 95 height 26
select select "*"
select select "LOW"
select select "3"
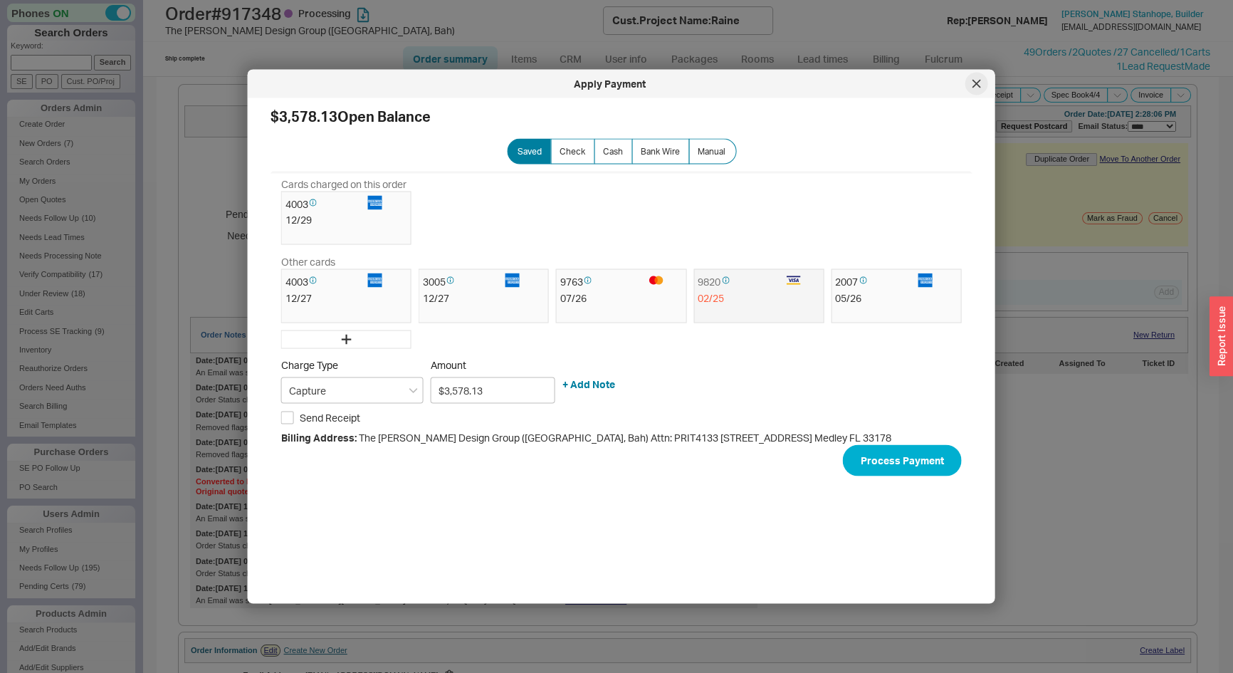
click at [970, 80] on div at bounding box center [977, 84] width 23 height 23
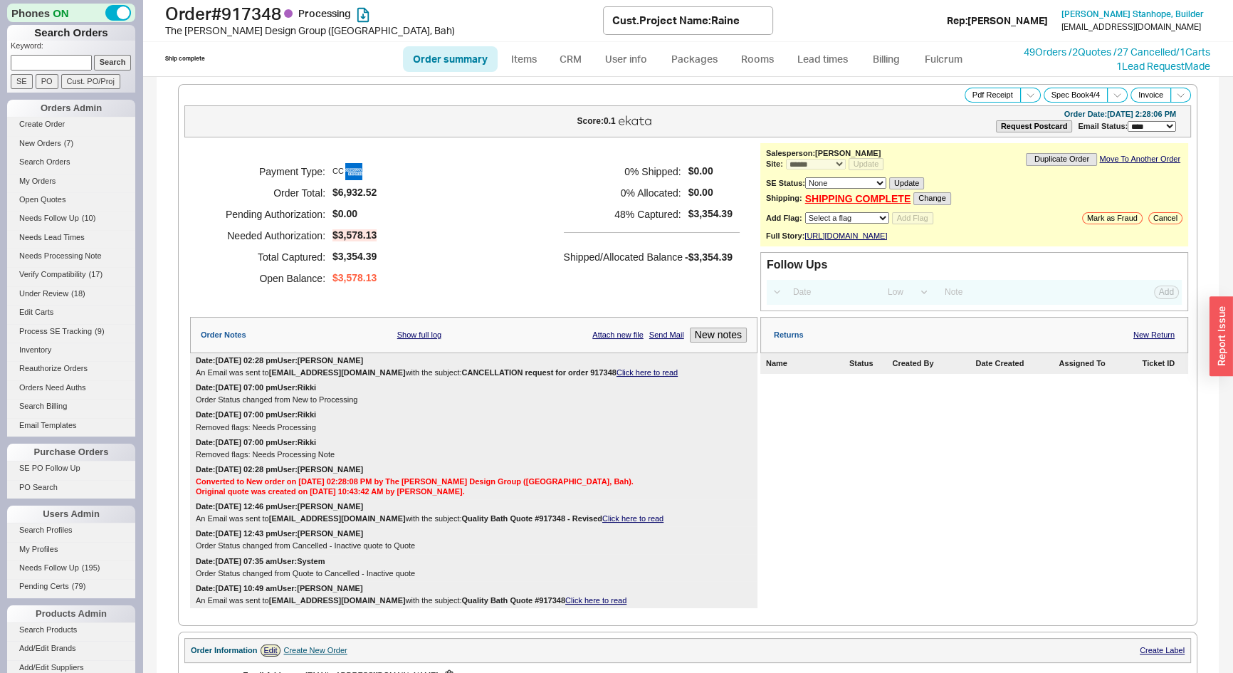
click at [52, 60] on input at bounding box center [51, 62] width 81 height 15
paste input "levy.family.usa@gmail.com"
click at [110, 63] on input "Search" at bounding box center [113, 62] width 38 height 15
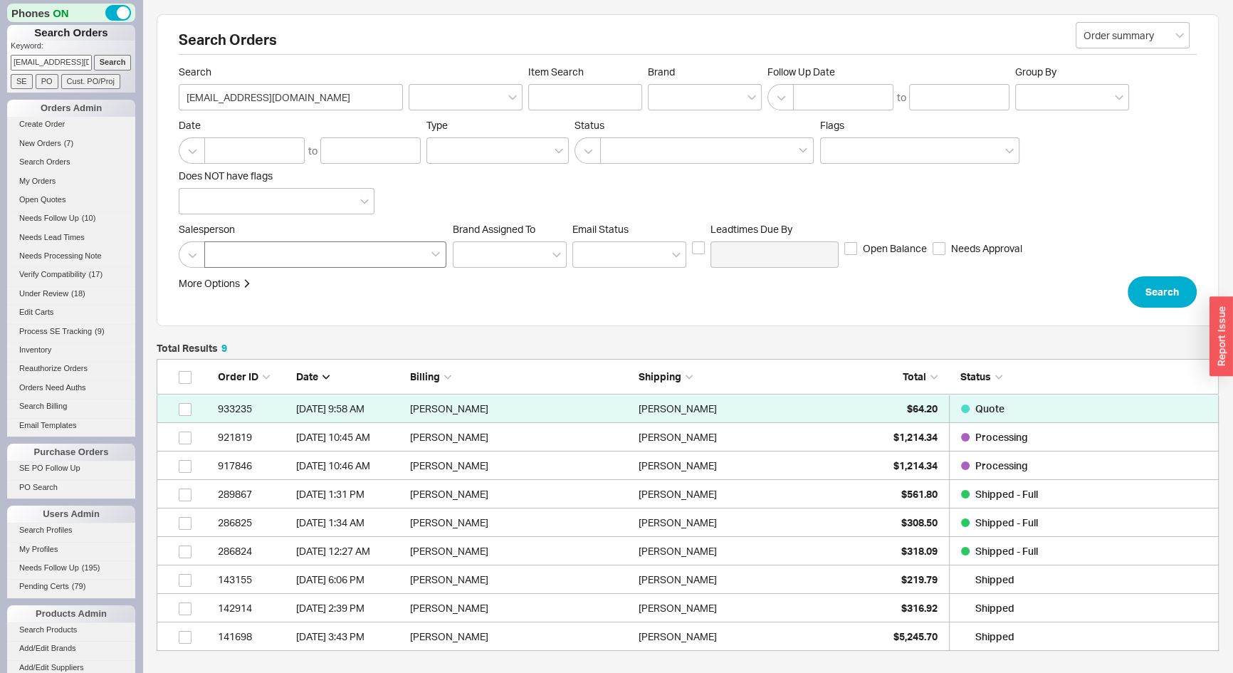
scroll to position [282, 1053]
click at [26, 63] on input "levy.family.usa@gmail.com" at bounding box center [51, 62] width 81 height 15
paste input "adybug122"
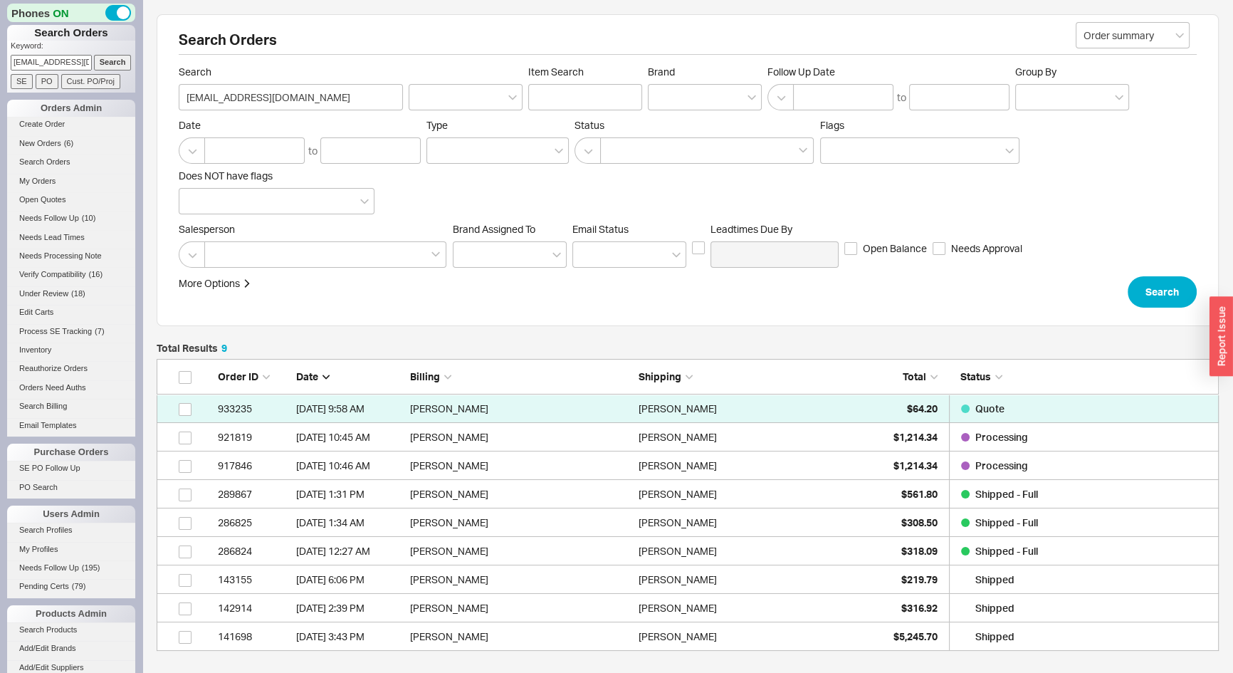
scroll to position [0, 14]
type input "ladybug122@gmail.com"
click at [115, 58] on input "Search" at bounding box center [113, 62] width 38 height 15
type input "ladybug122@gmail.com"
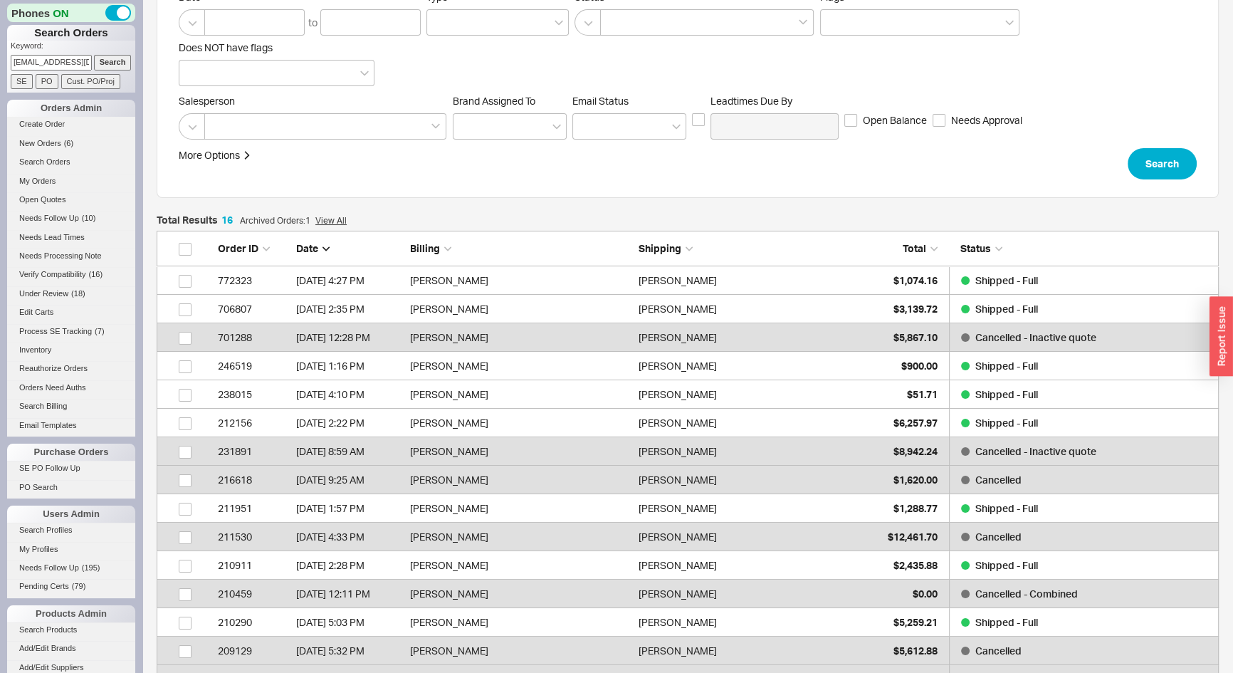
scroll to position [259, 0]
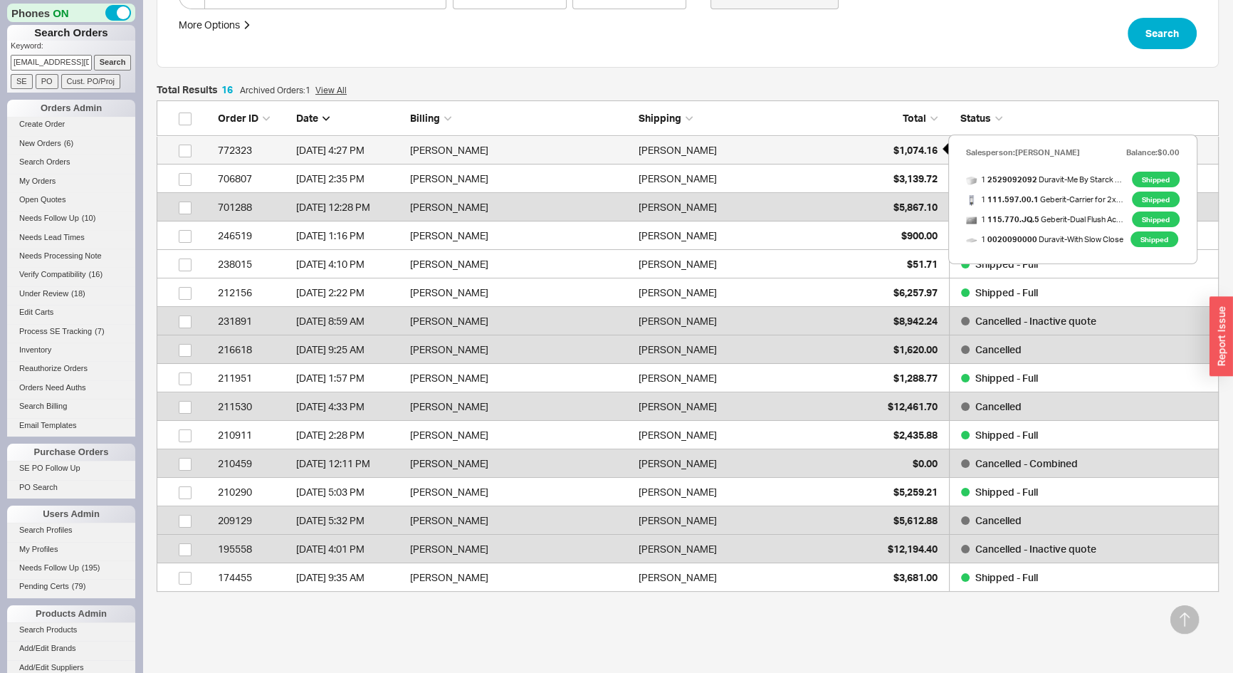
click at [917, 148] on span "$1,074.16" at bounding box center [916, 150] width 44 height 12
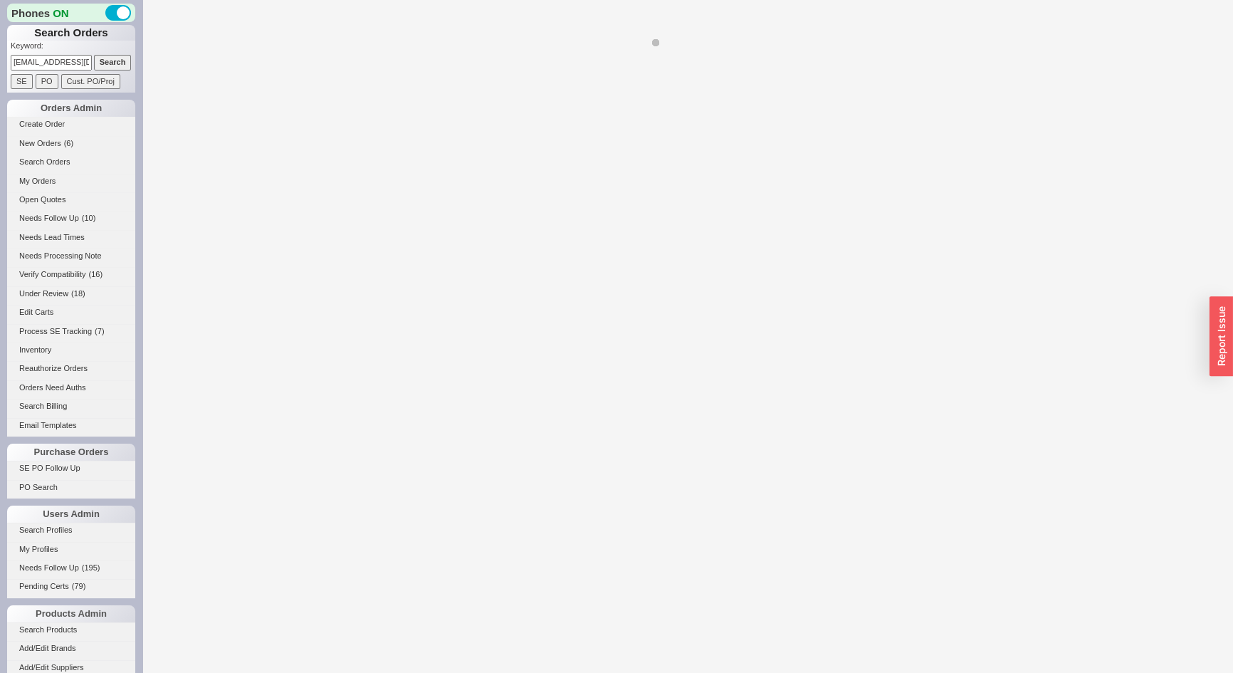
select select "*"
select select "LOW"
select select "3"
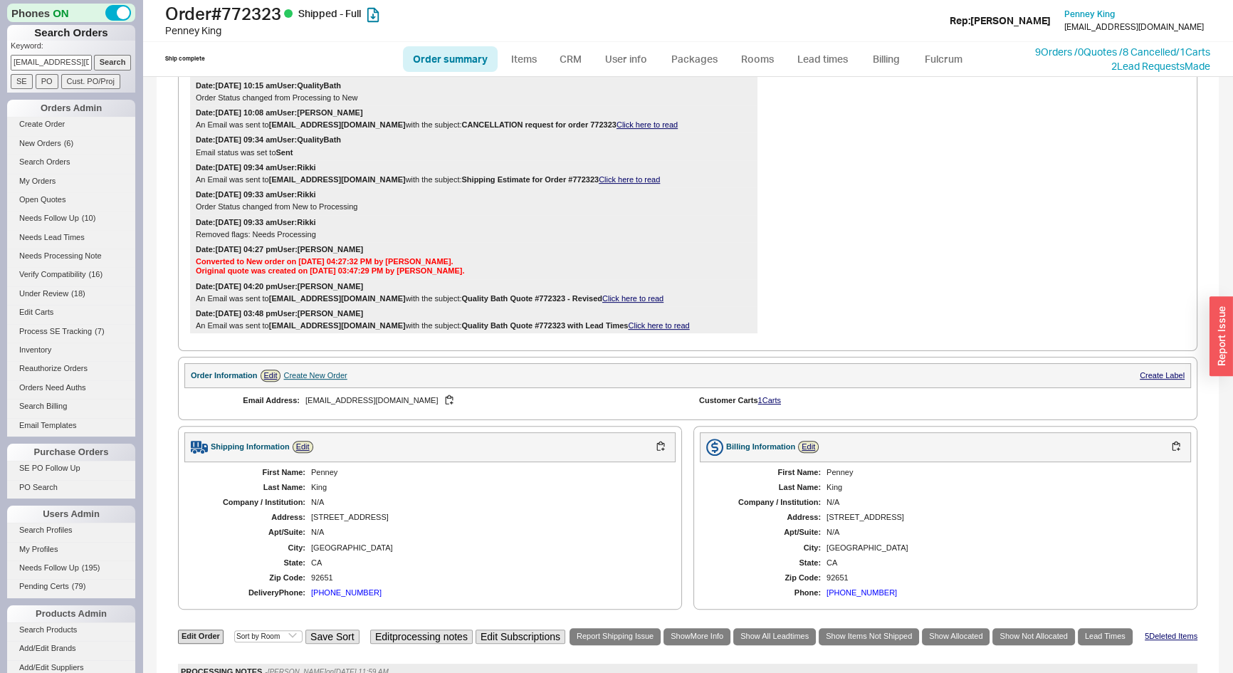
scroll to position [1411, 0]
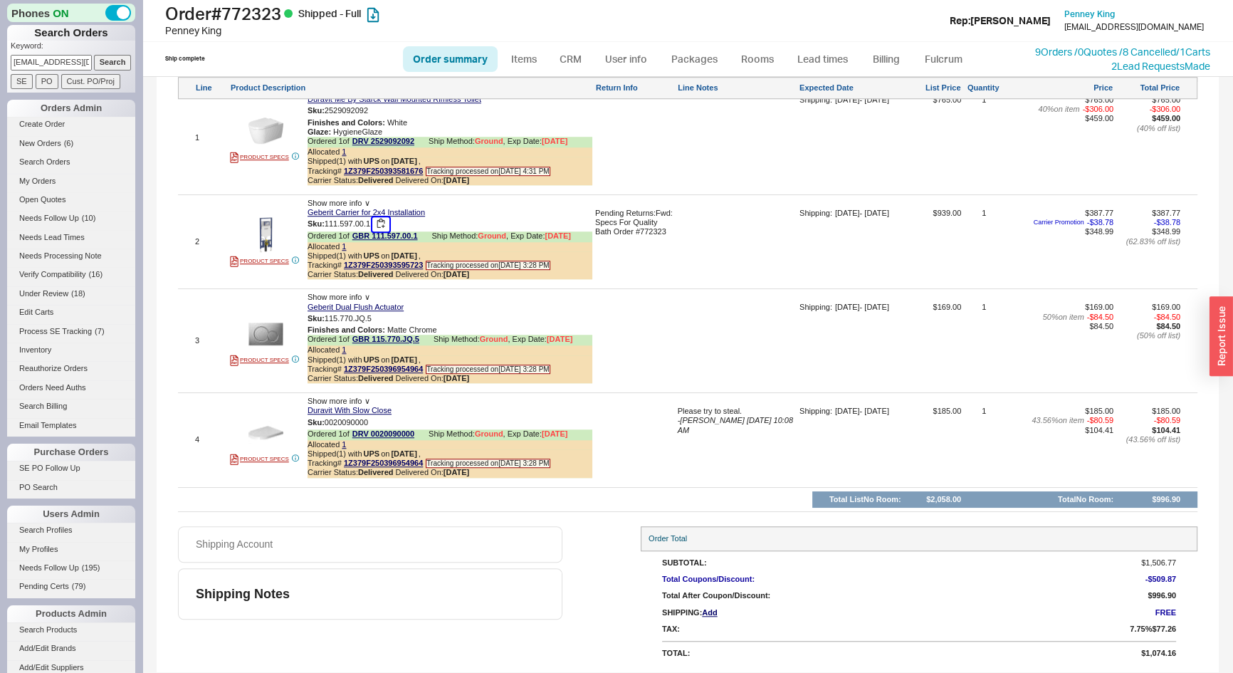
click at [382, 224] on button "button" at bounding box center [380, 224] width 17 height 14
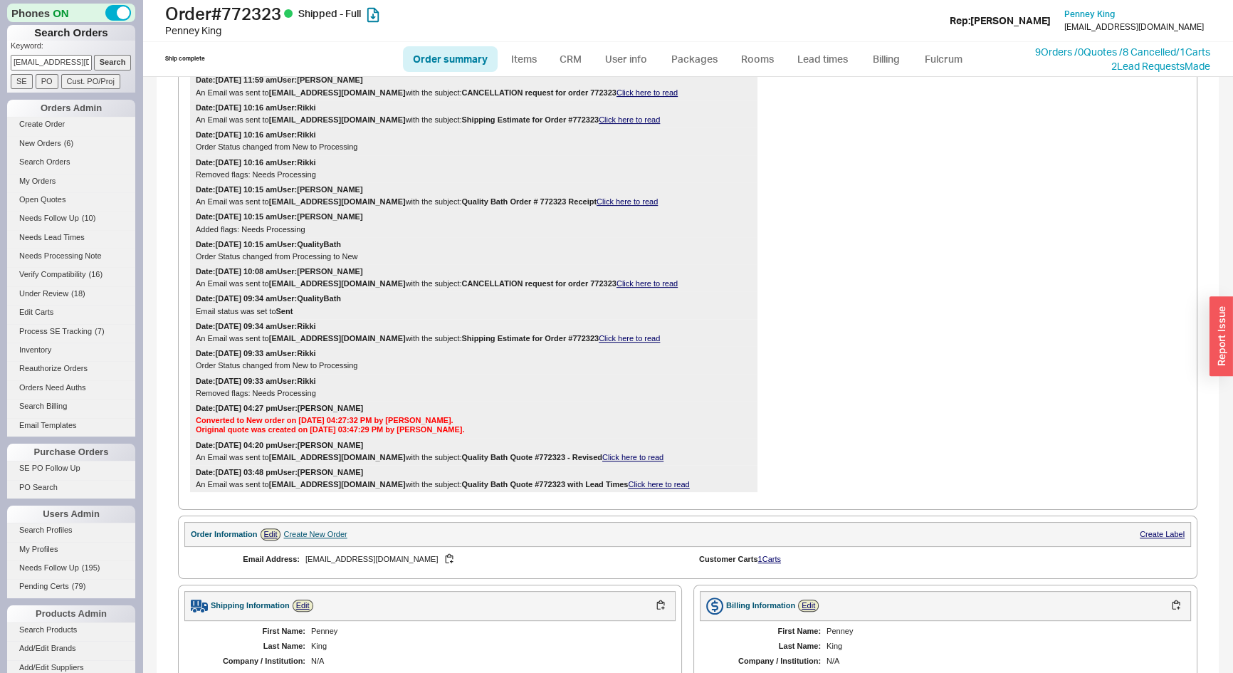
scroll to position [1087, 0]
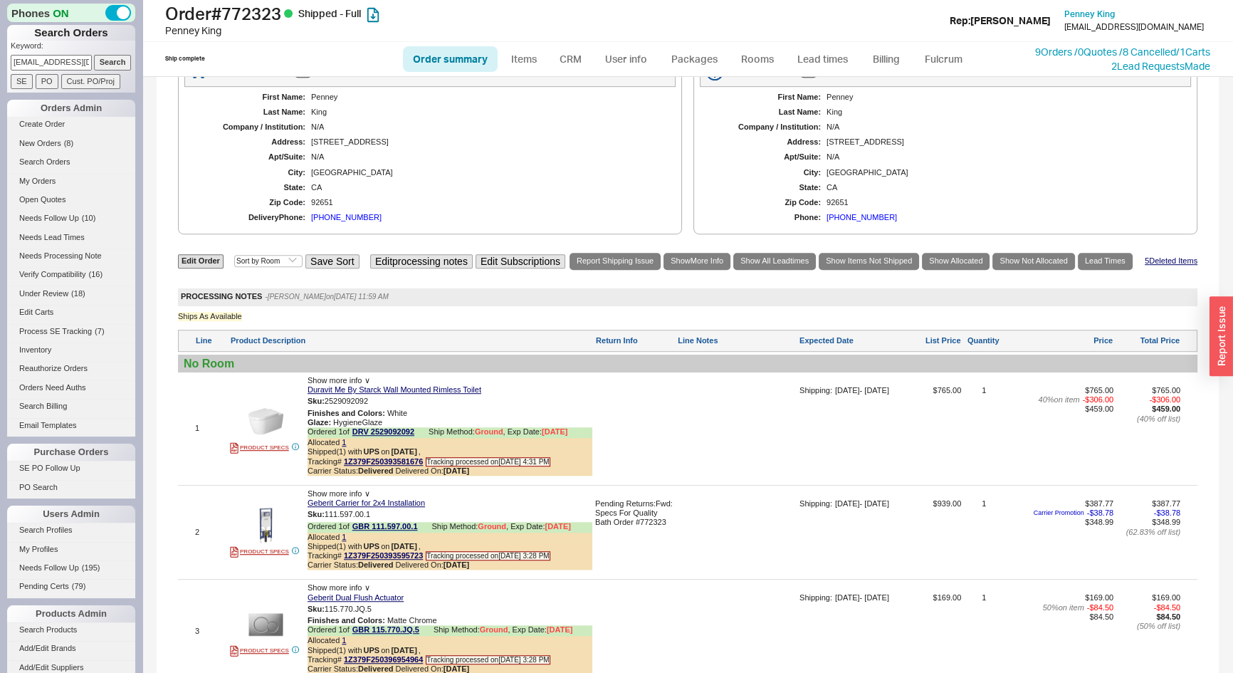
click at [61, 62] on input "ladybug122@gmail.com" at bounding box center [51, 62] width 81 height 15
click at [61, 61] on input "ladybug122@gmail.com" at bounding box center [51, 62] width 81 height 15
paste input "923073"
type input "923073"
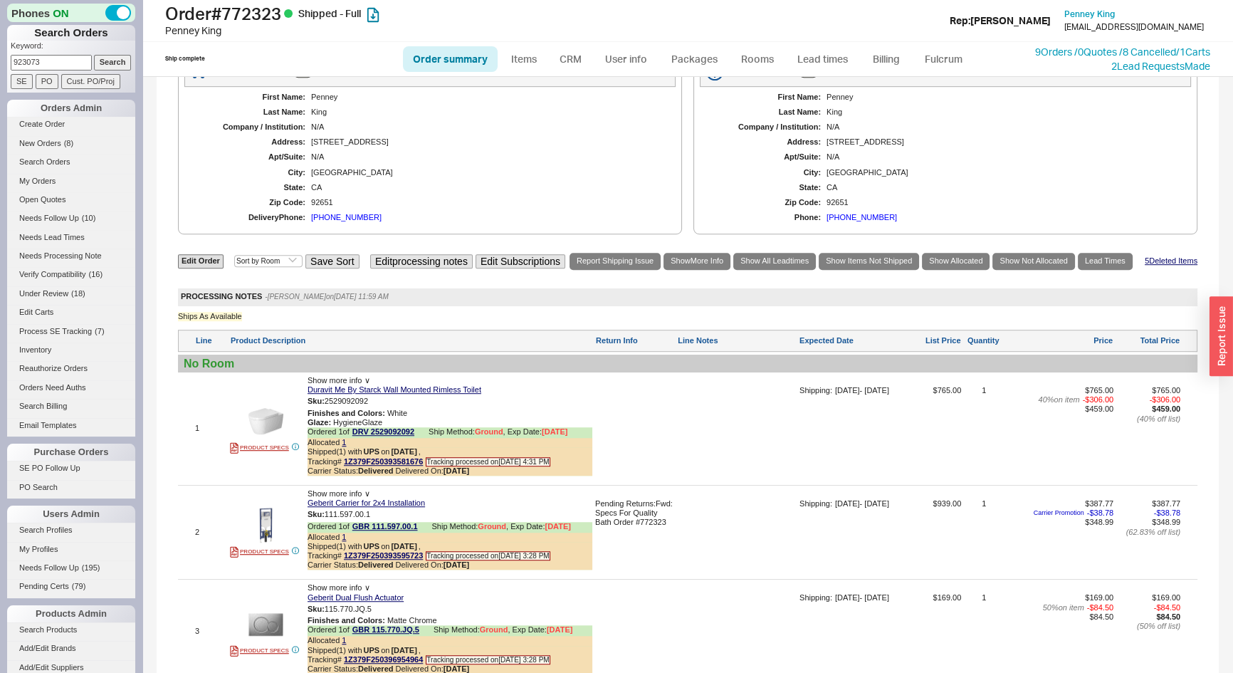
click at [108, 64] on input "Search" at bounding box center [113, 62] width 38 height 15
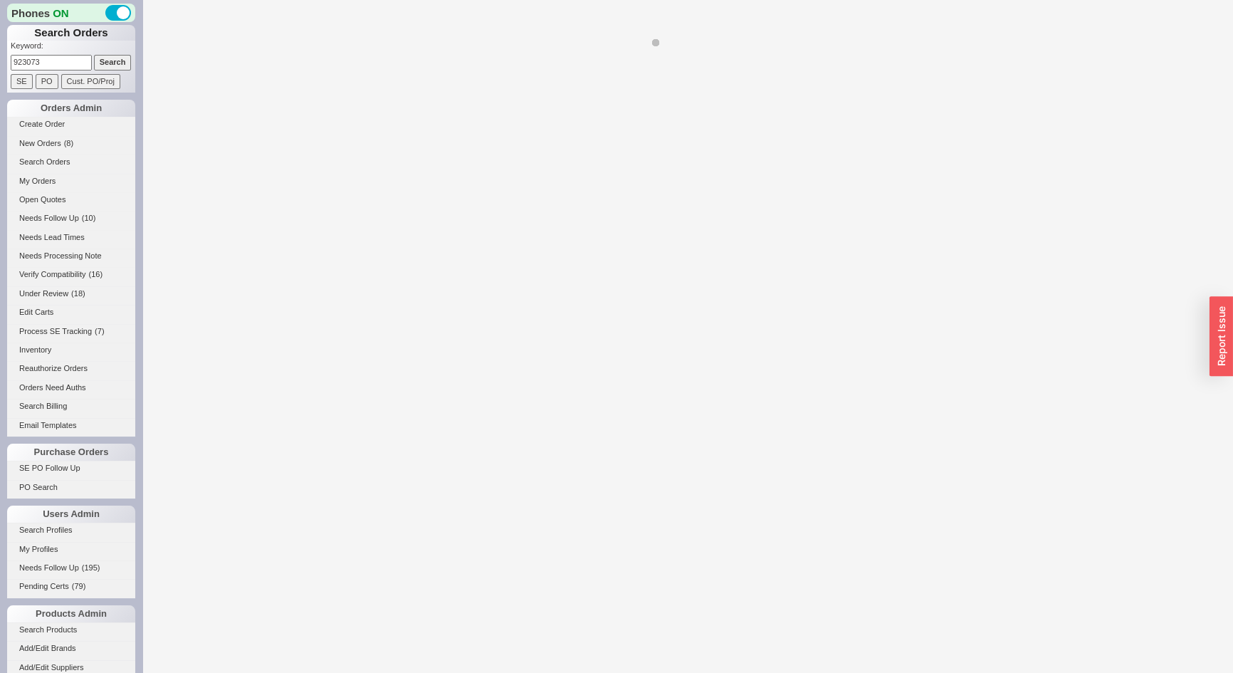
select select "*"
select select "LOW"
select select "3"
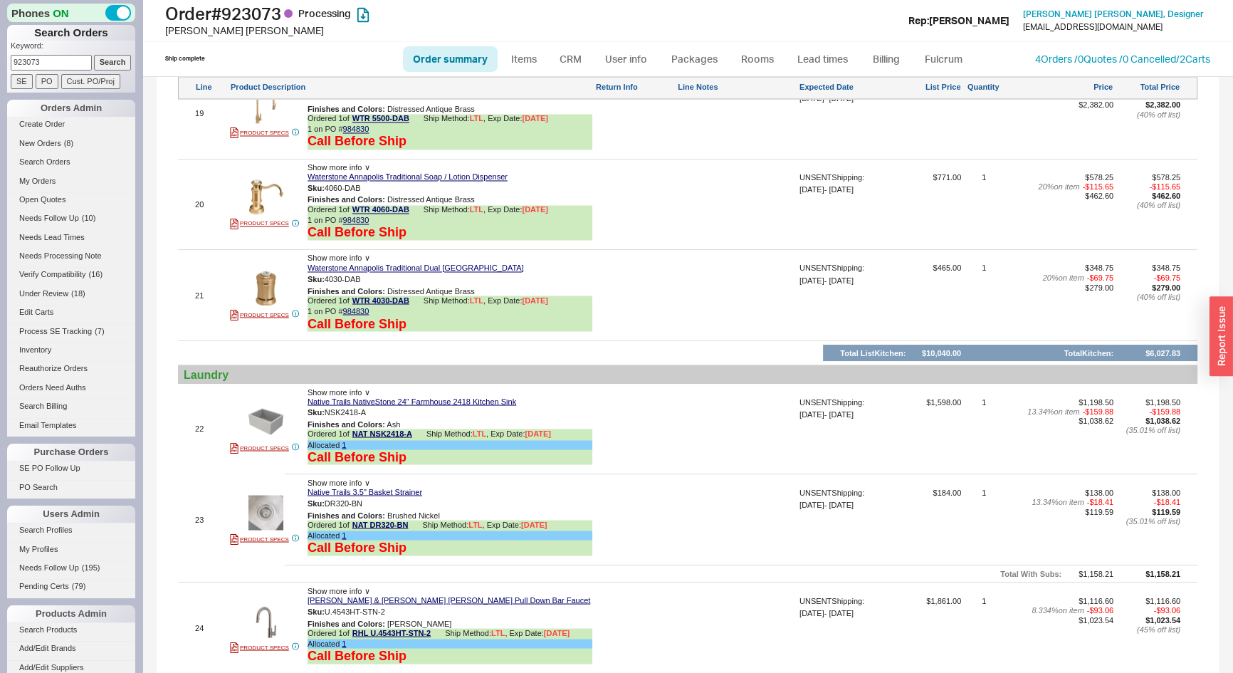
scroll to position [3359, 0]
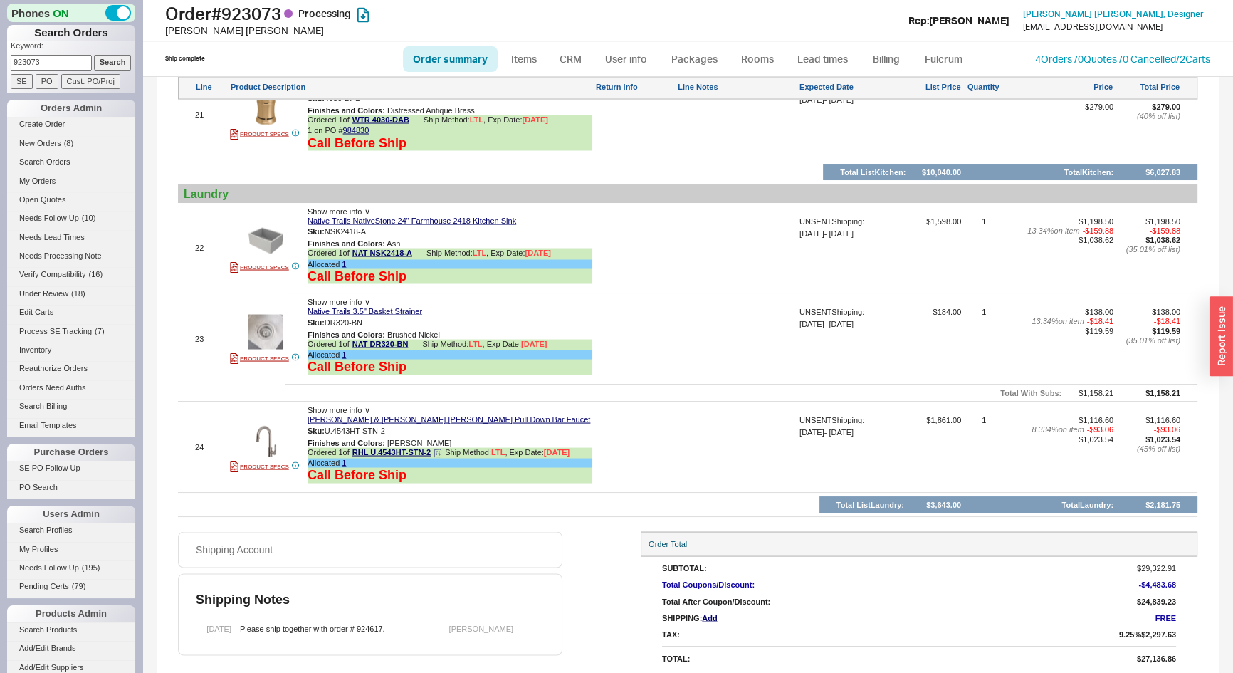
click at [438, 451] on icon at bounding box center [437, 451] width 2 height 0
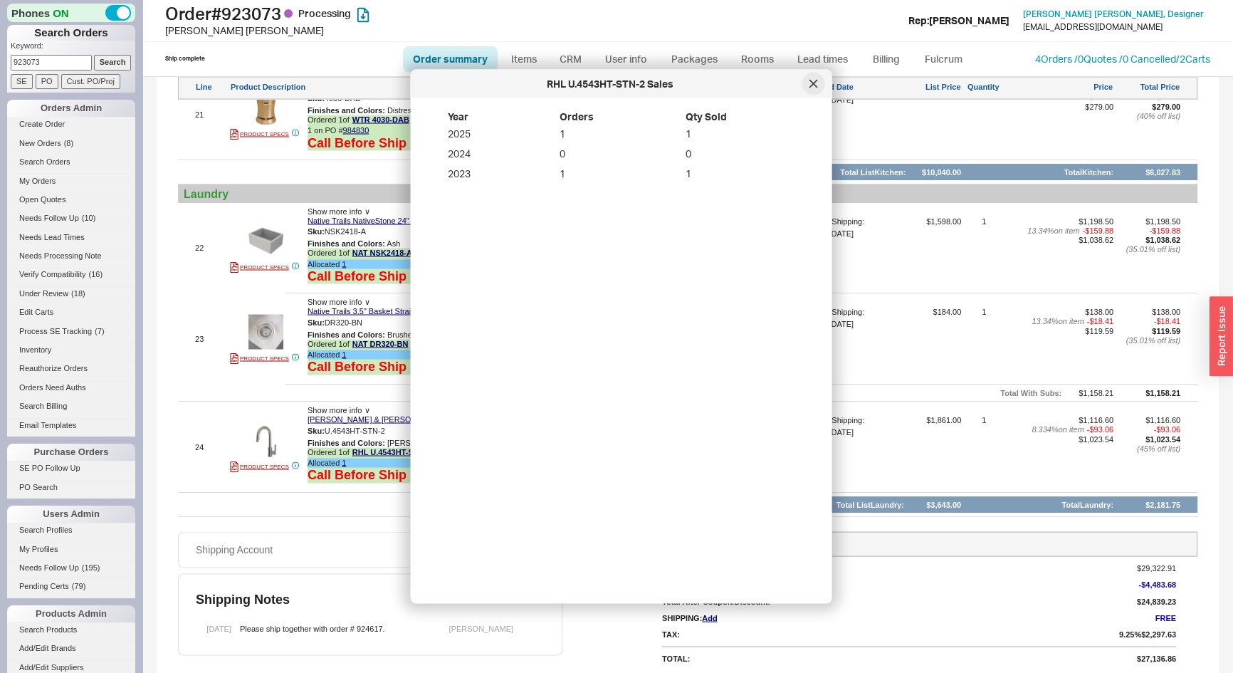
click at [810, 83] on icon at bounding box center [814, 84] width 9 height 9
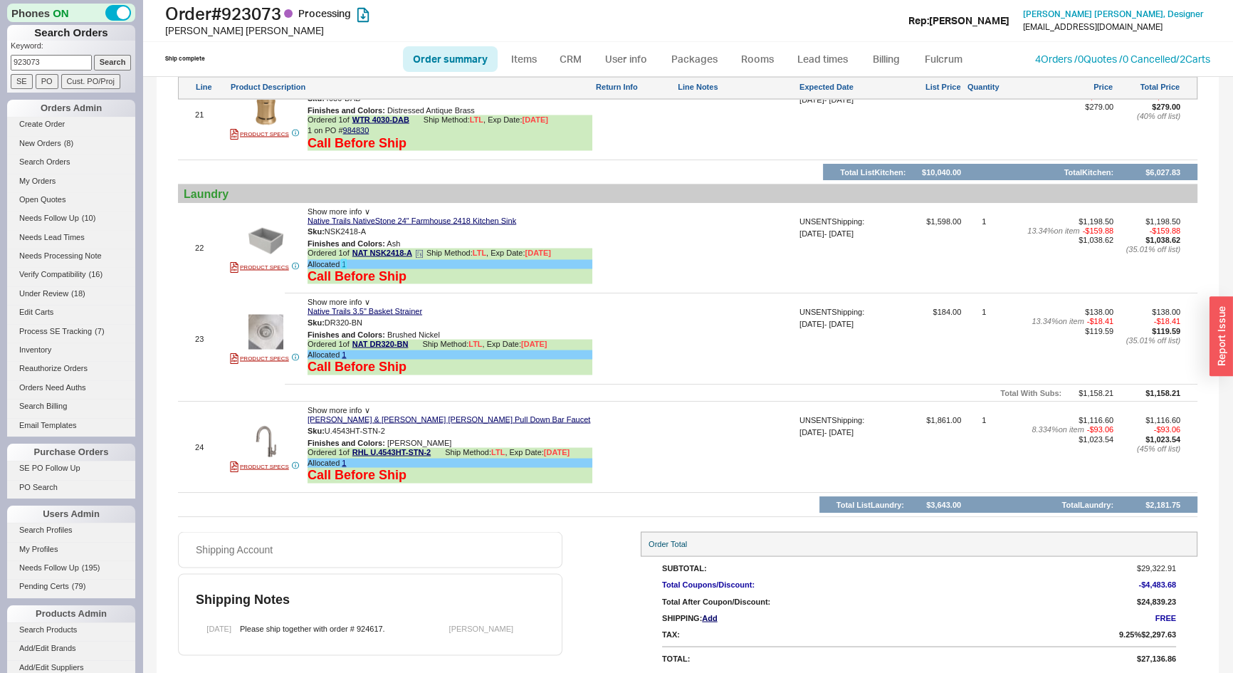
click at [342, 259] on link "1" at bounding box center [344, 263] width 4 height 9
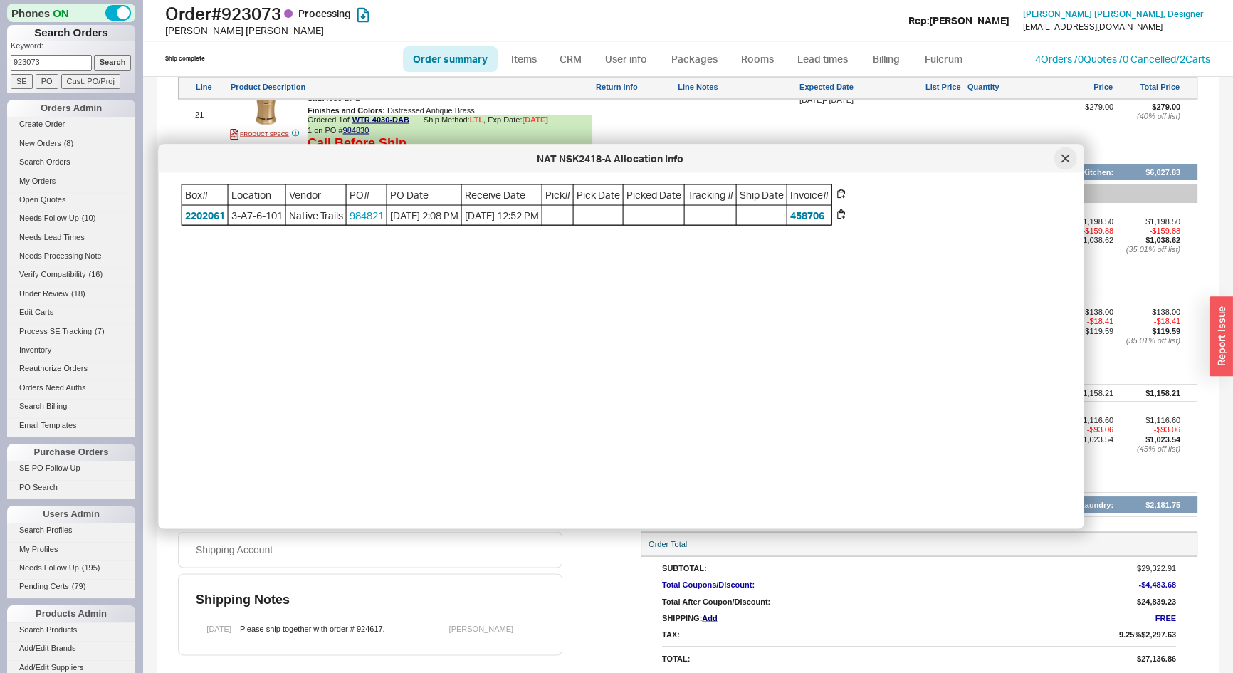
click at [1069, 151] on div at bounding box center [1066, 158] width 23 height 23
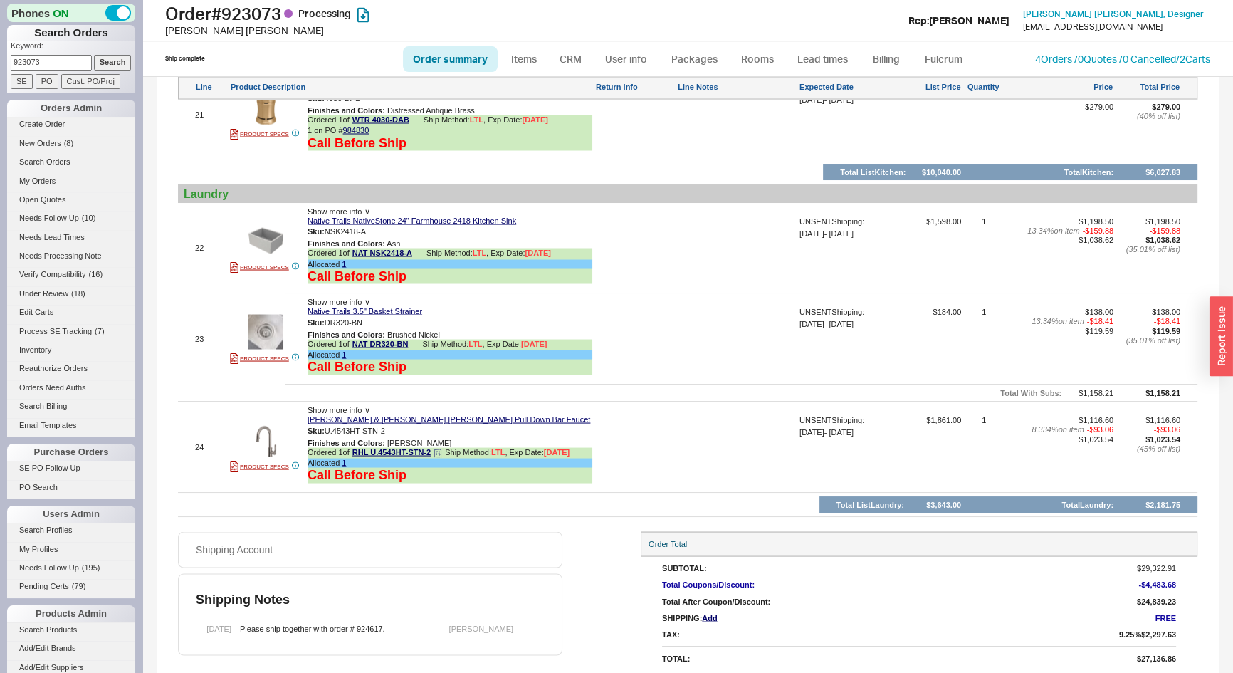
click at [441, 449] on icon at bounding box center [438, 453] width 9 height 9
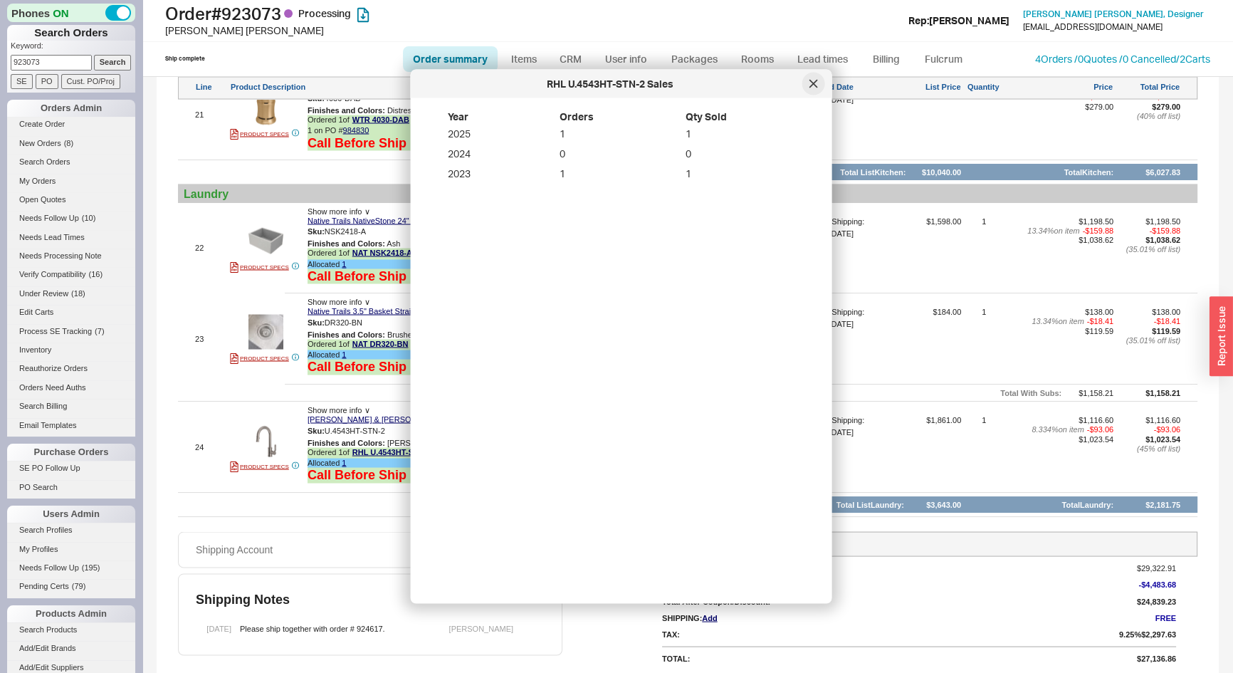
click at [808, 84] on div at bounding box center [814, 84] width 23 height 23
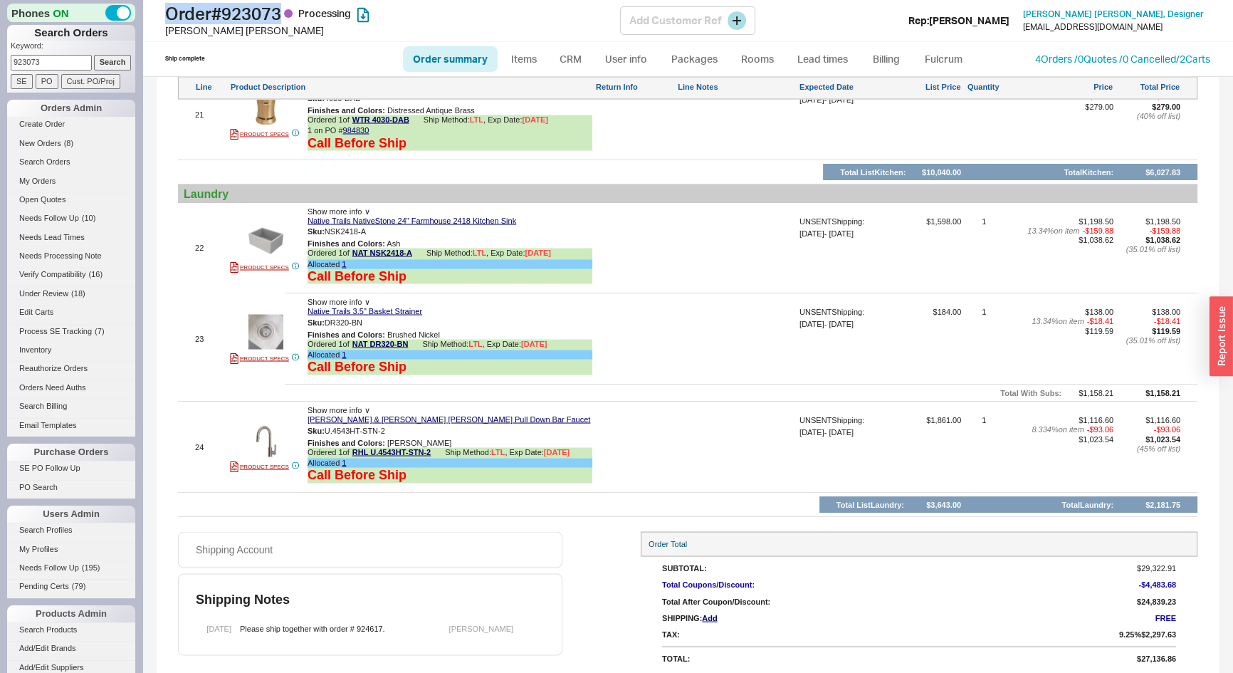
drag, startPoint x: 286, startPoint y: 13, endPoint x: 185, endPoint y: 14, distance: 100.4
click at [147, 17] on div "Order # 923073 Processing Bret Vanderhyden Add Customer Ref Rep: Josh Bret Vand…" at bounding box center [687, 21] width 1091 height 42
copy h1 "Order # 923073"
click at [378, 225] on button "button" at bounding box center [376, 232] width 17 height 14
click at [375, 316] on button "button" at bounding box center [373, 323] width 17 height 14
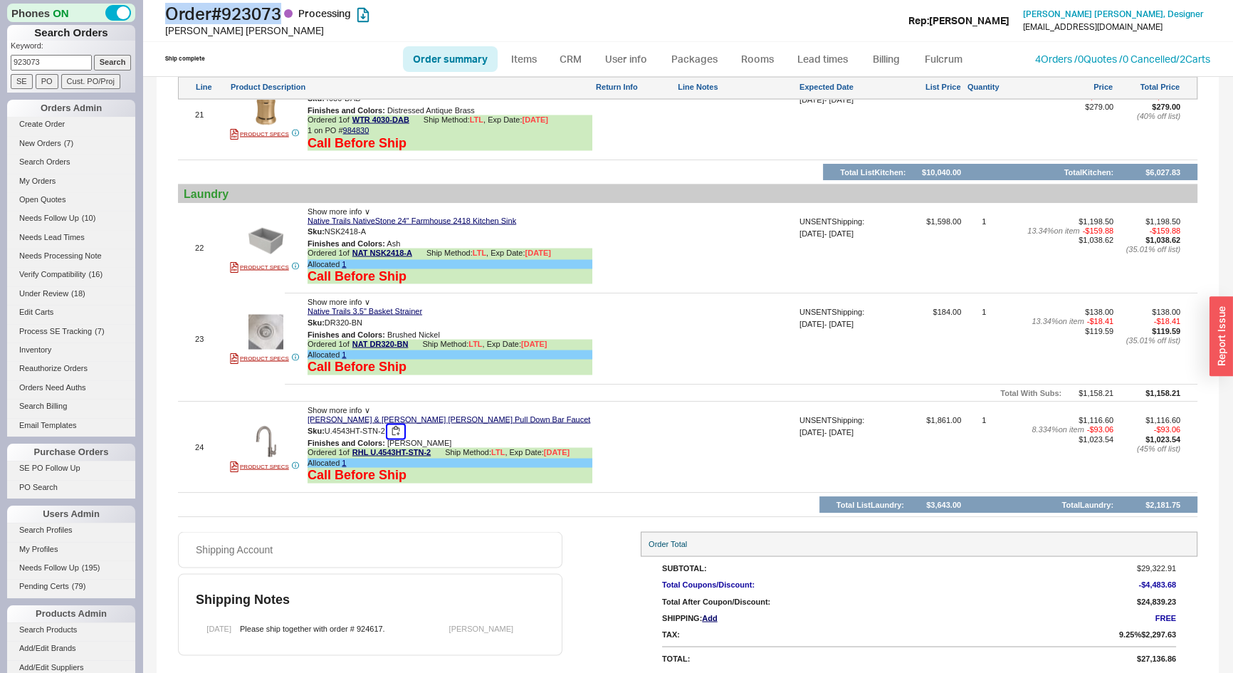
click at [397, 424] on button "button" at bounding box center [395, 431] width 17 height 14
click at [41, 181] on link "My Orders" at bounding box center [71, 181] width 128 height 15
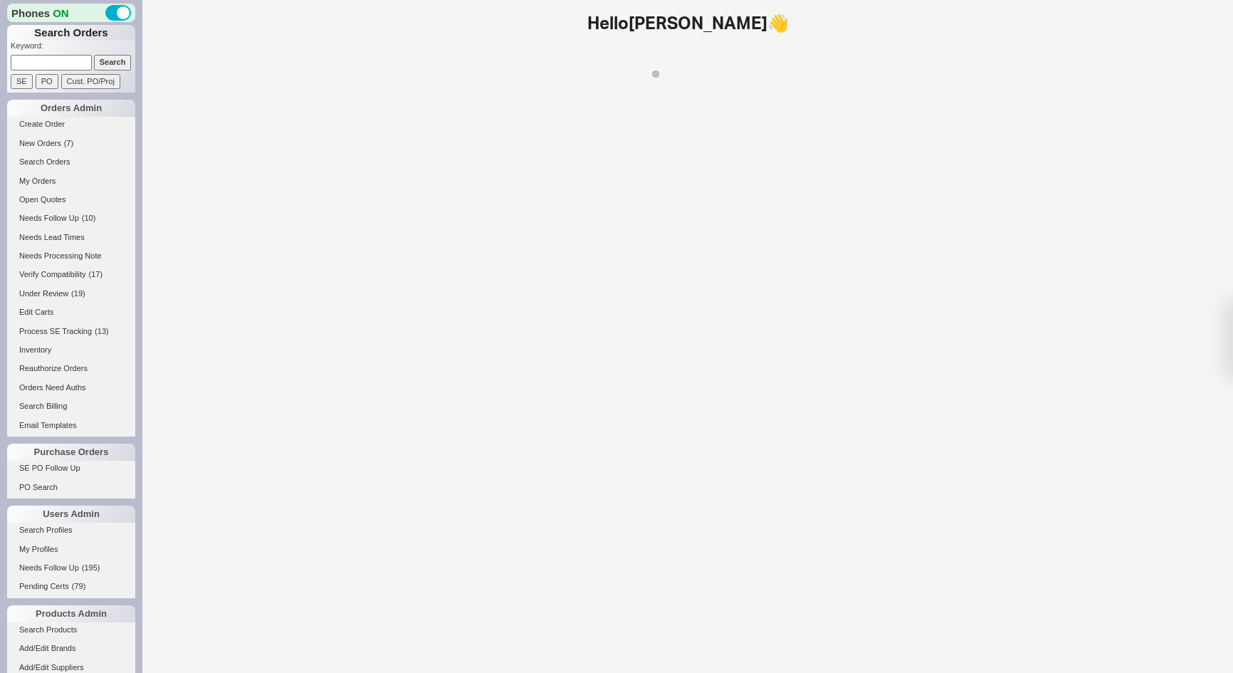
click at [50, 59] on input at bounding box center [51, 62] width 81 height 15
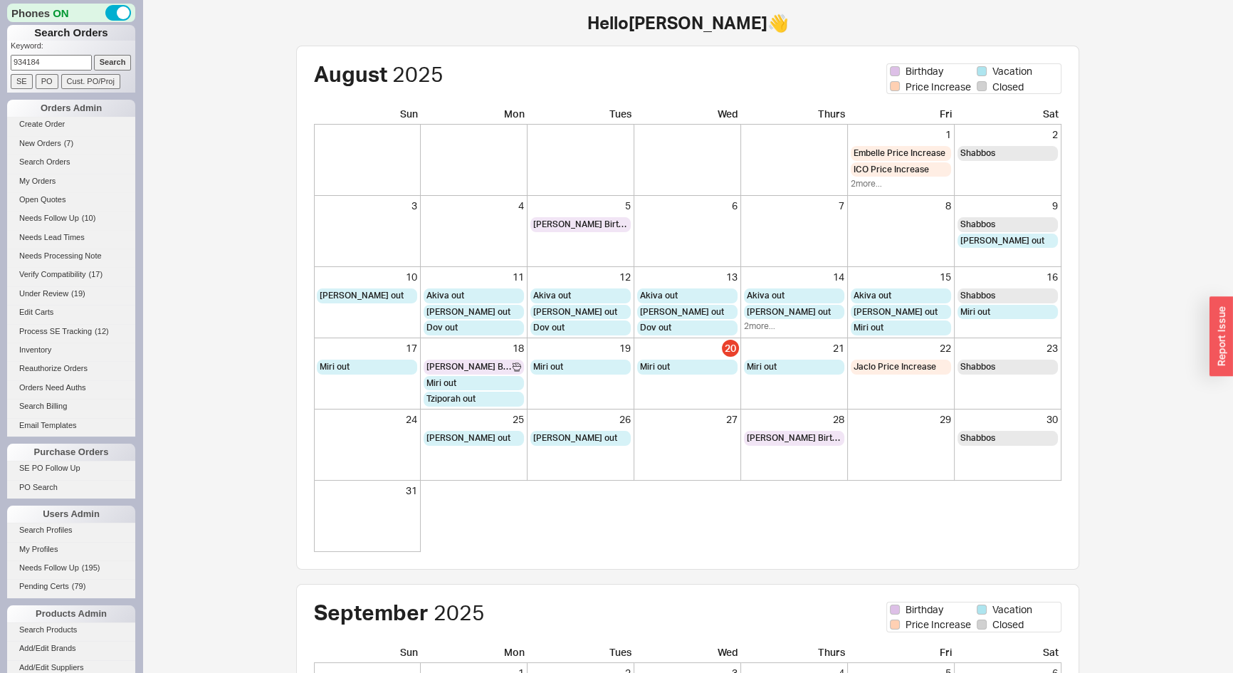
type input "934184"
click at [94, 55] on input "Search" at bounding box center [113, 62] width 38 height 15
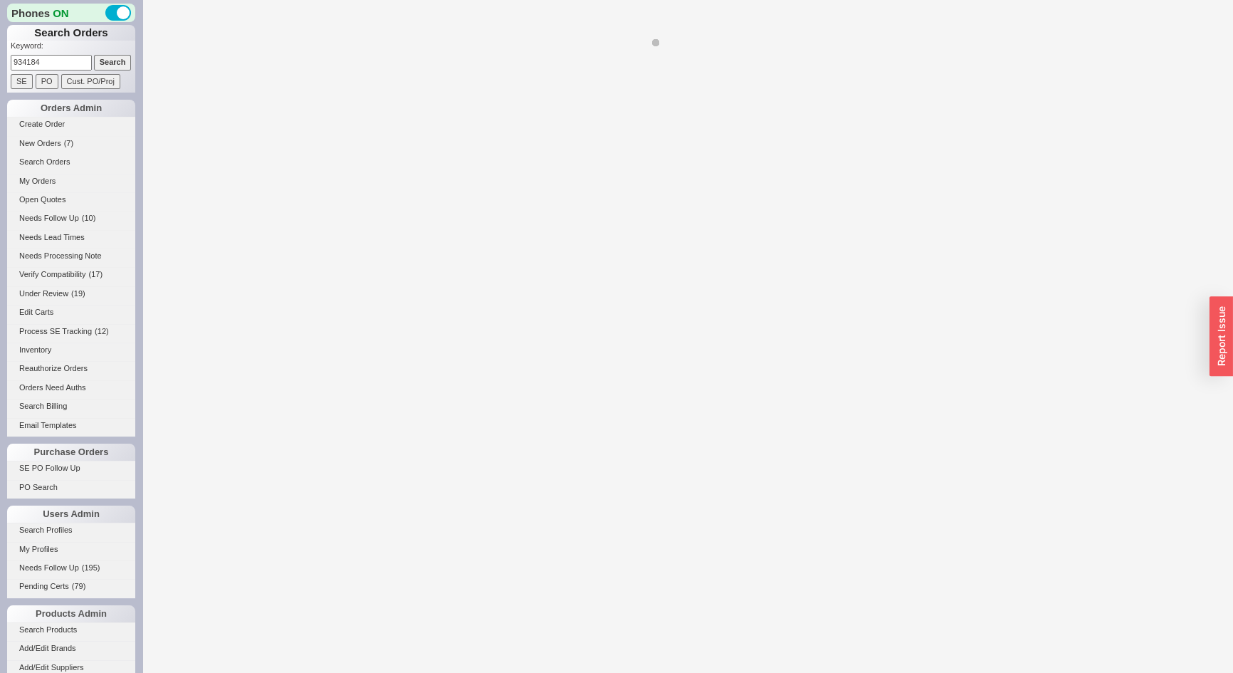
select select "*"
select select "Under Review"
select select "LOW"
select select "3"
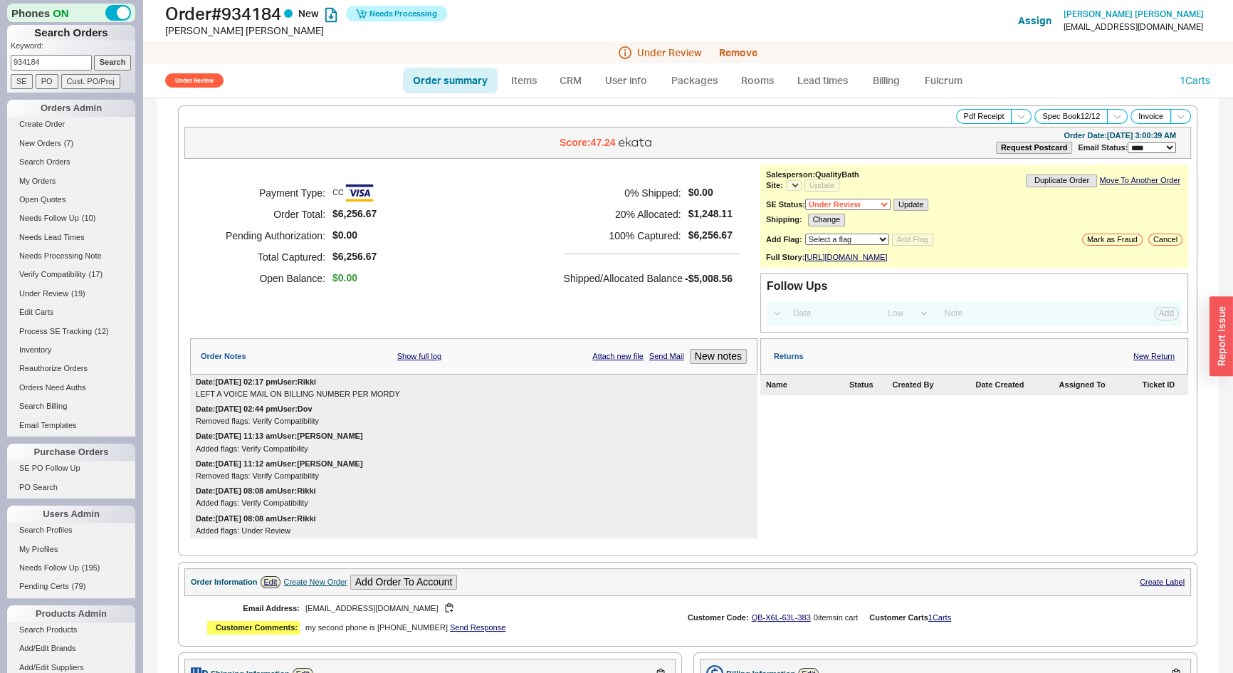
select select "*"
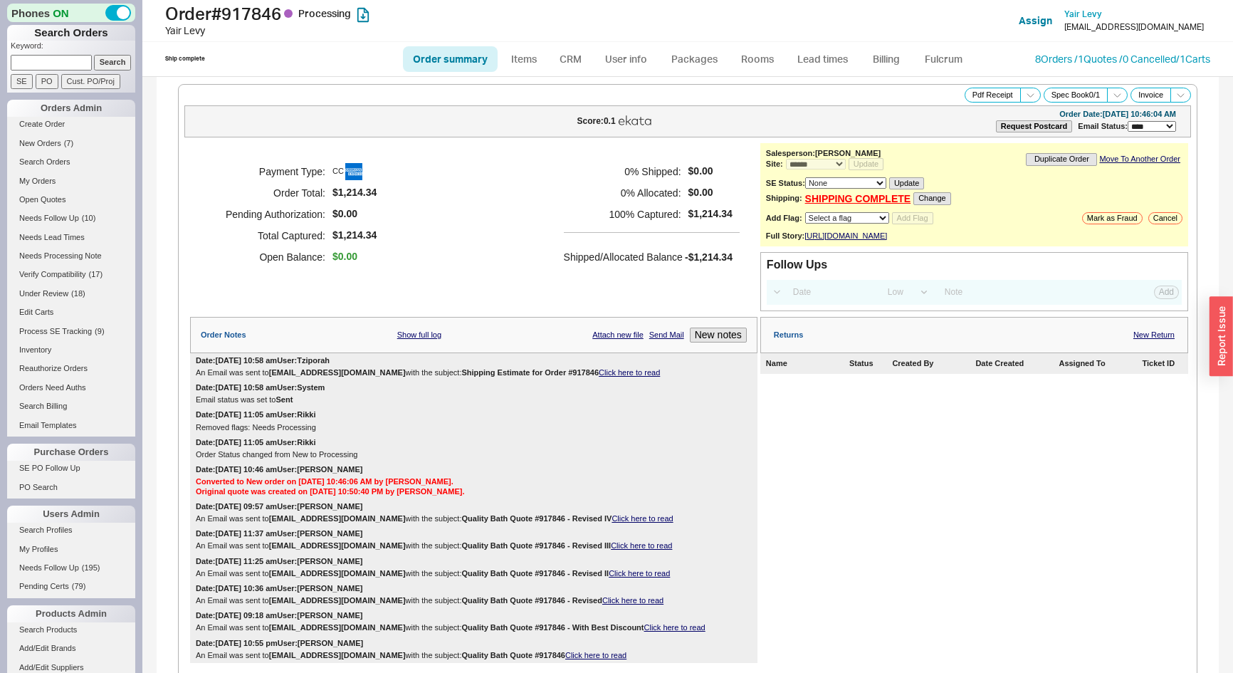
select select "*"
select select "LOW"
select select "3"
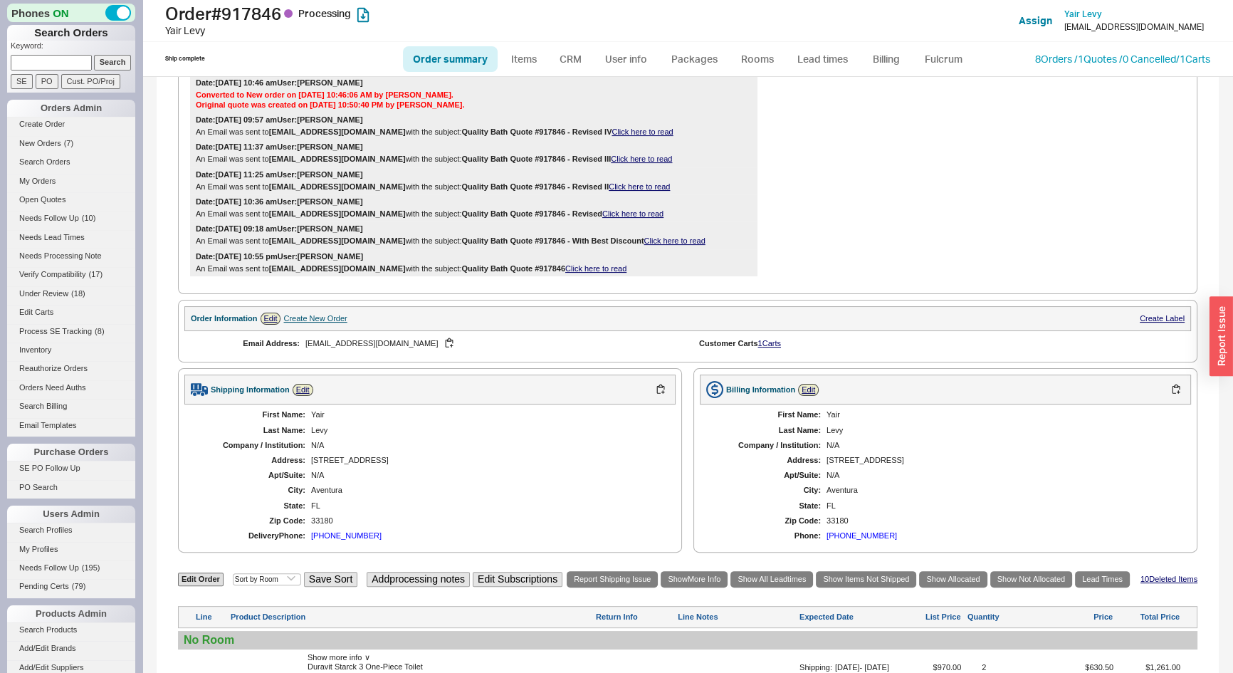
scroll to position [645, 0]
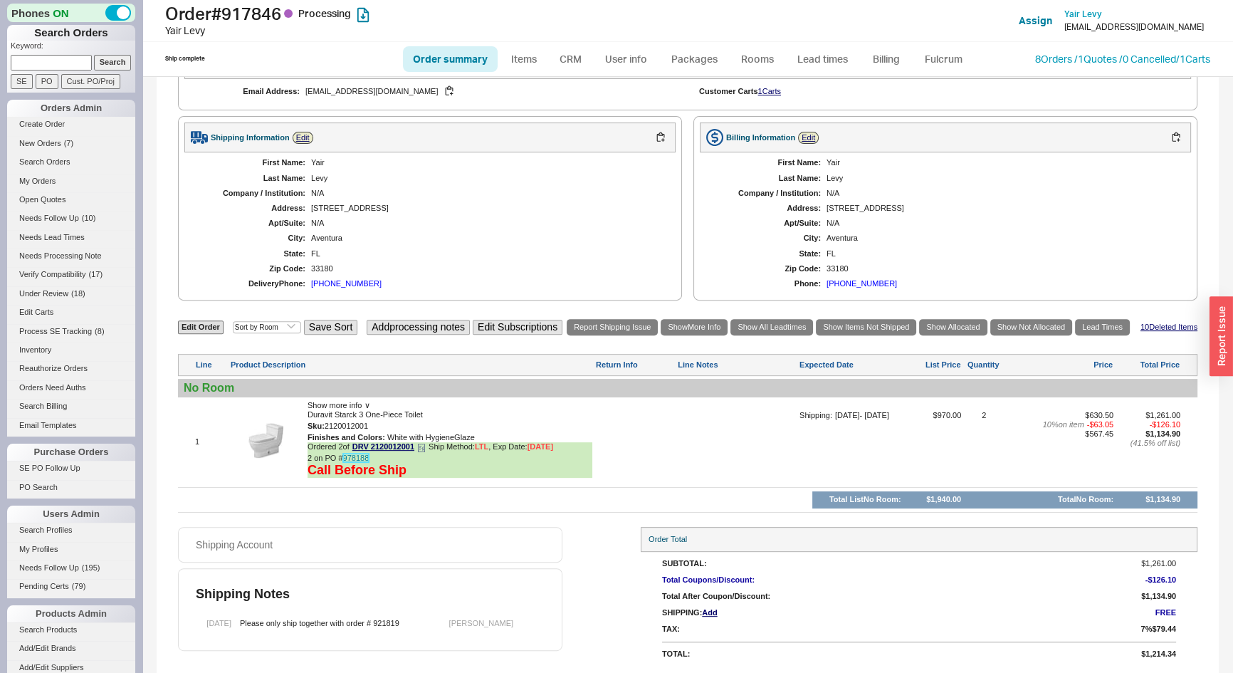
click at [363, 457] on link "978188" at bounding box center [356, 458] width 26 height 9
click at [1008, 201] on div "First Name: [PERSON_NAME] Last Name: [PERSON_NAME] Company / Institution: N/A A…" at bounding box center [945, 223] width 491 height 142
drag, startPoint x: 378, startPoint y: 429, endPoint x: 408, endPoint y: 394, distance: 46.0
click at [378, 428] on button "button" at bounding box center [378, 426] width 17 height 14
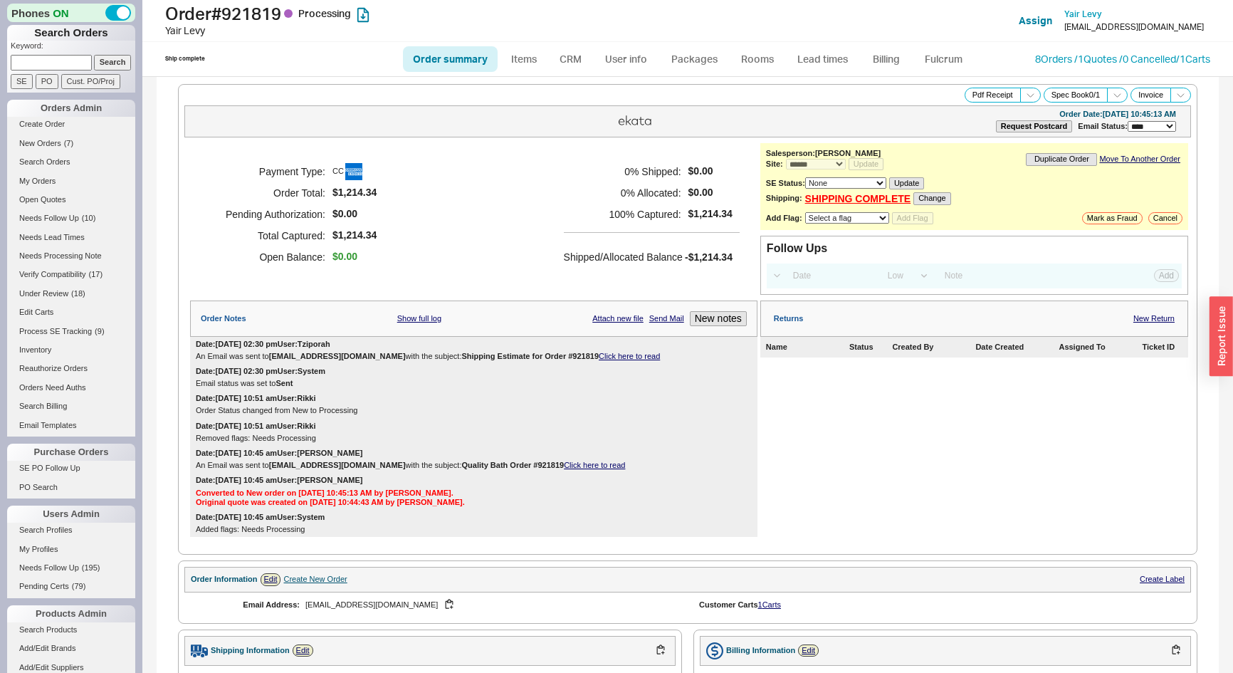
select select "*"
select select "LOW"
select select "3"
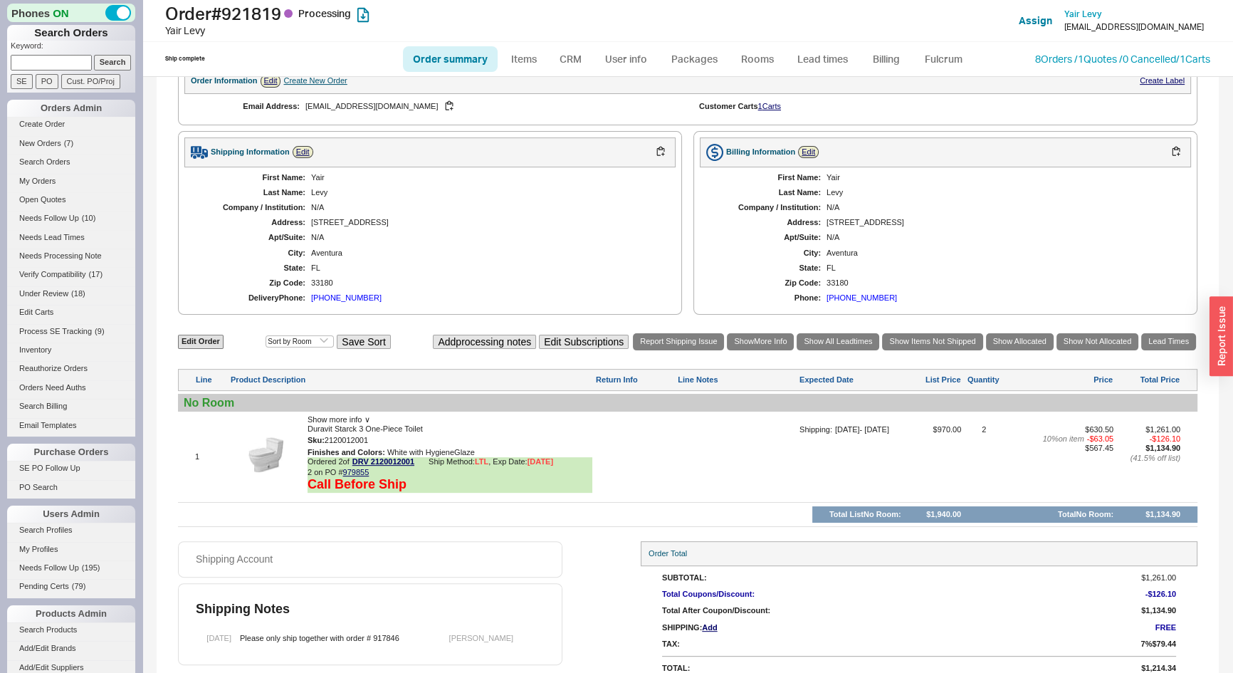
scroll to position [510, 0]
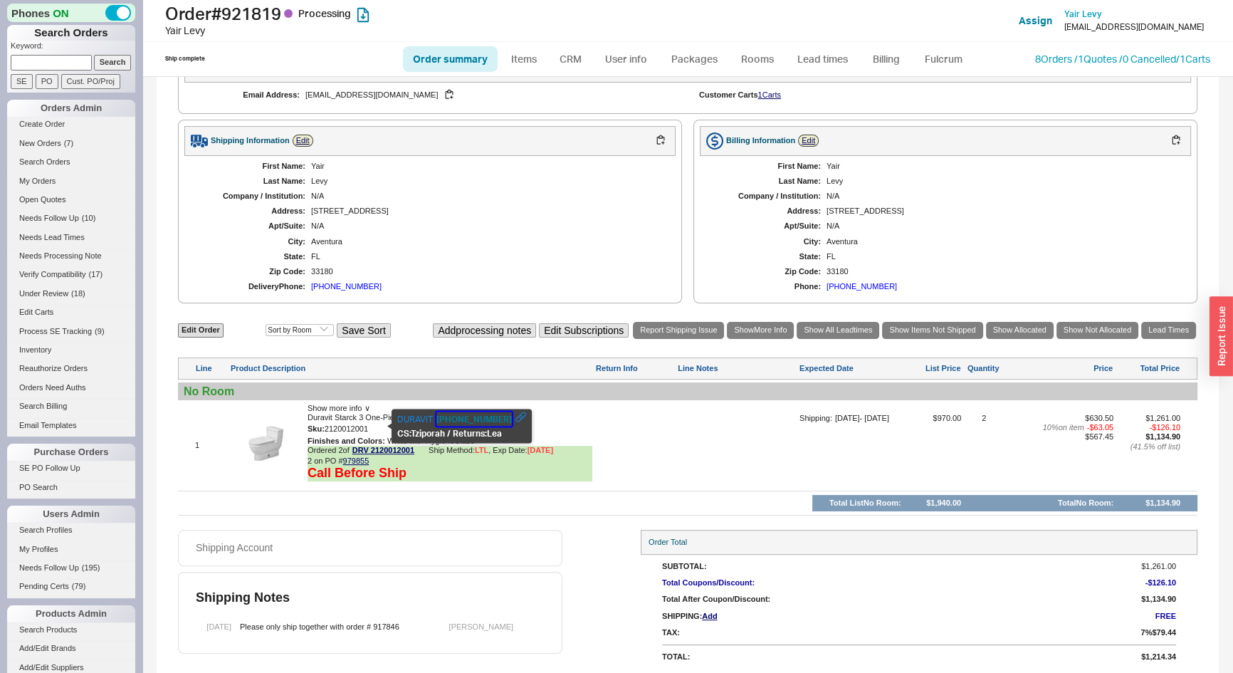
click at [464, 419] on button "888-387-2848" at bounding box center [474, 419] width 75 height 14
click at [460, 437] on div "Finishes and Colors : White with HygieneGlaze" at bounding box center [450, 441] width 285 height 9
copy div "HygieneGlaze"
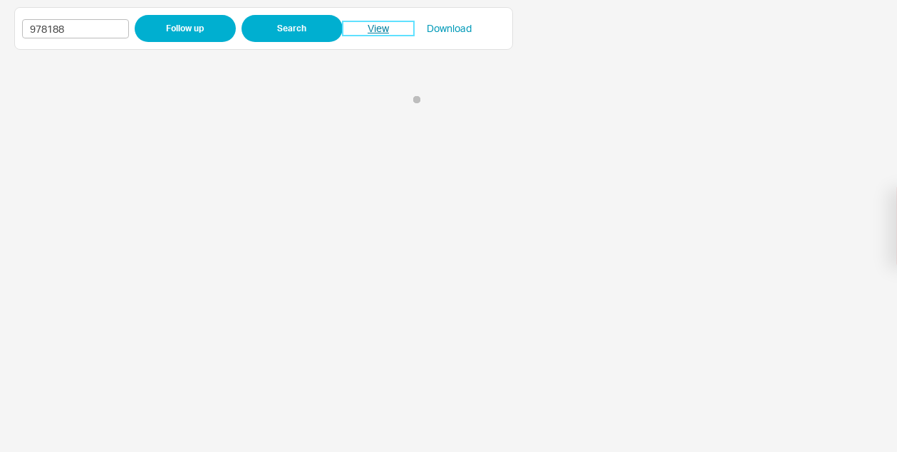
click at [382, 22] on link "View" at bounding box center [378, 28] width 71 height 14
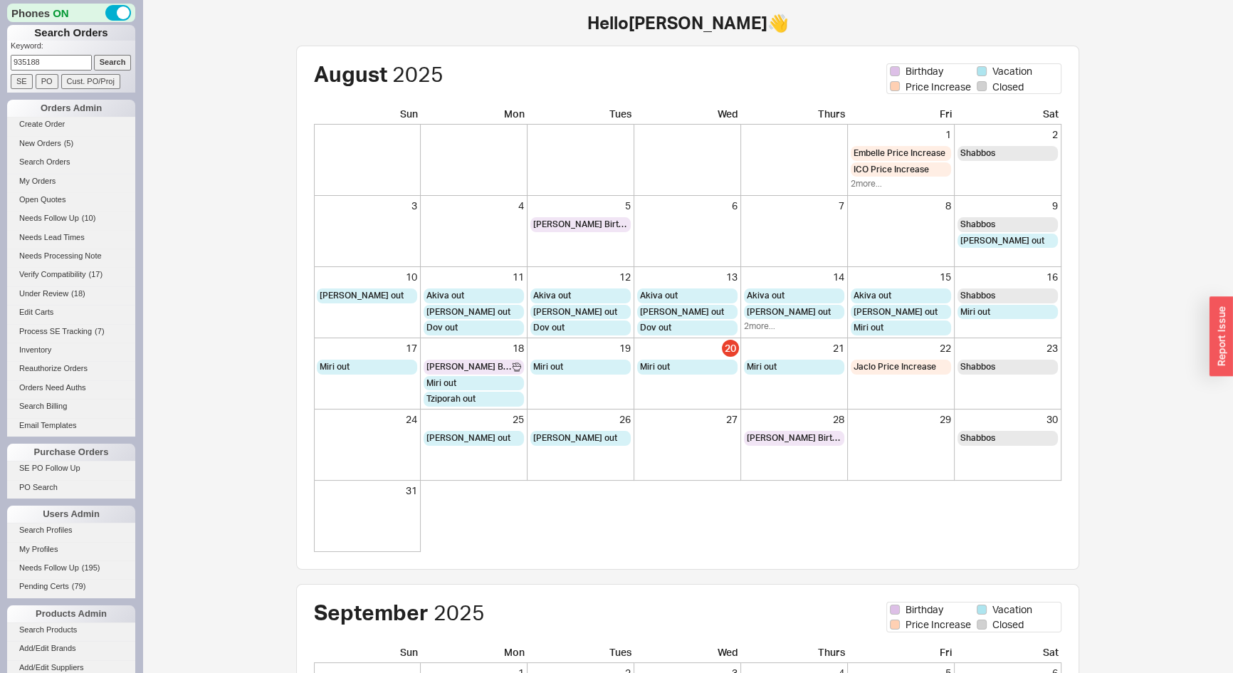
type input "935188"
click at [108, 60] on input "Search" at bounding box center [113, 62] width 38 height 15
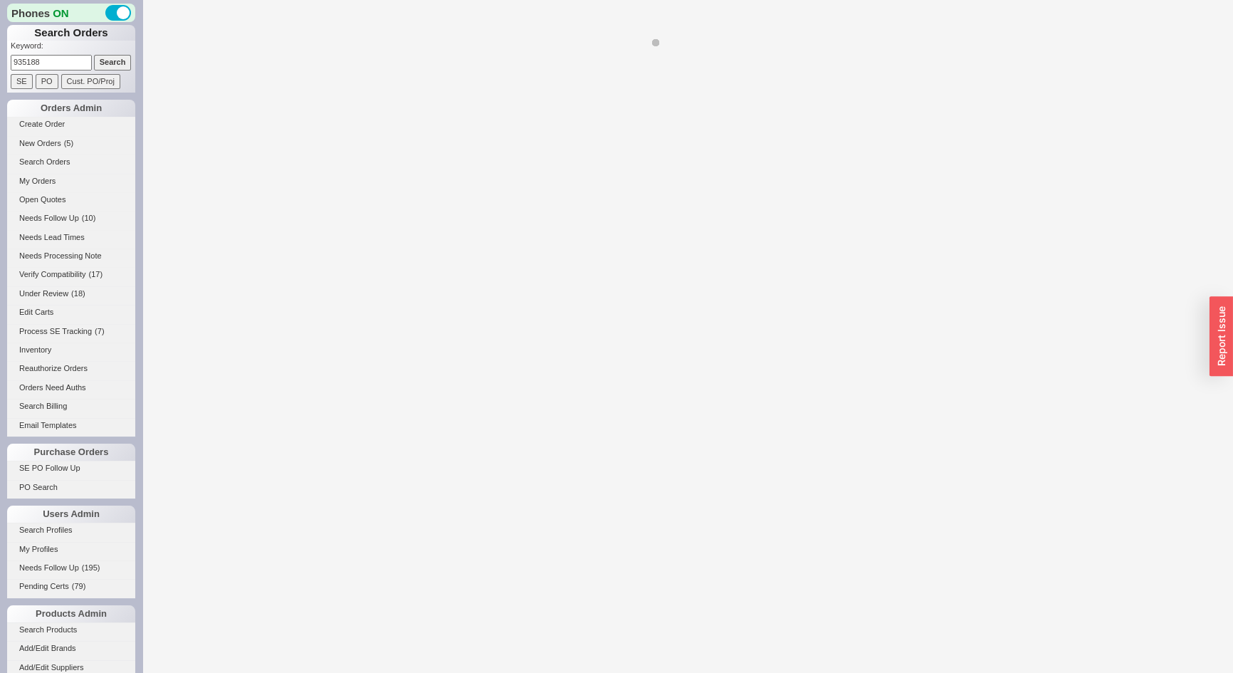
select select "*"
select select "3"
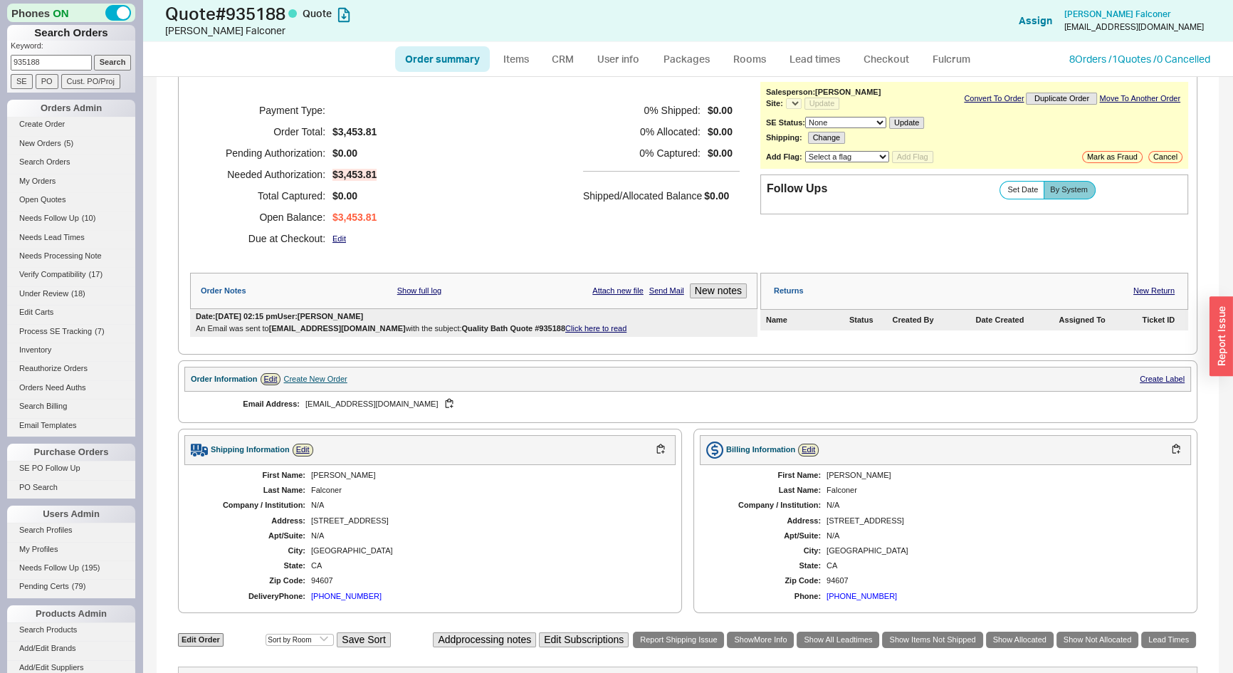
scroll to position [453, 0]
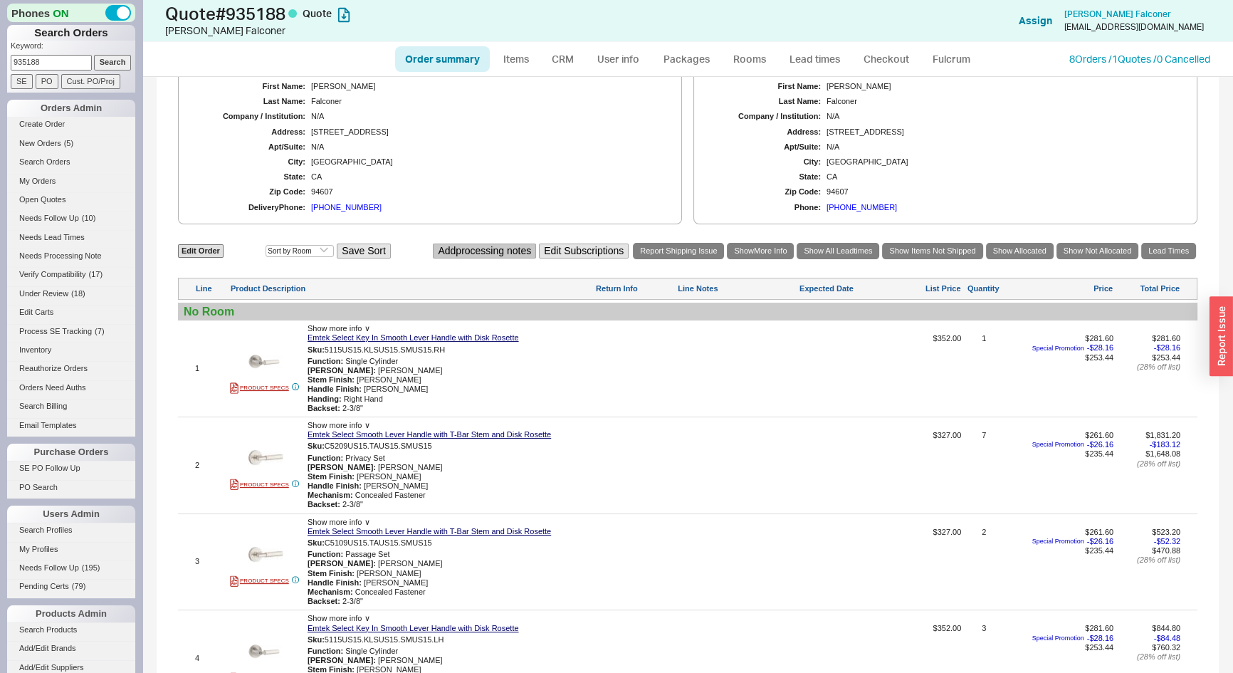
select select "*"
click at [219, 249] on link "Edit Order" at bounding box center [201, 251] width 46 height 14
select select "3"
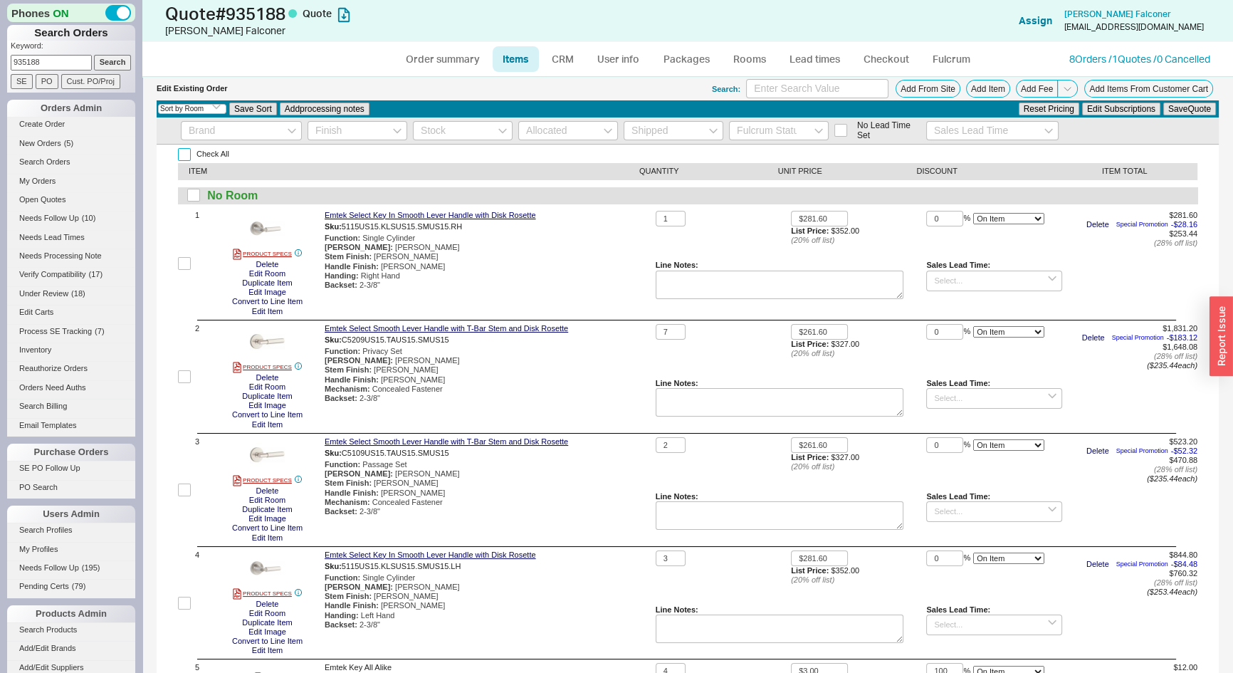
click at [182, 155] on input "Check All" at bounding box center [184, 154] width 13 height 13
checkbox input "true"
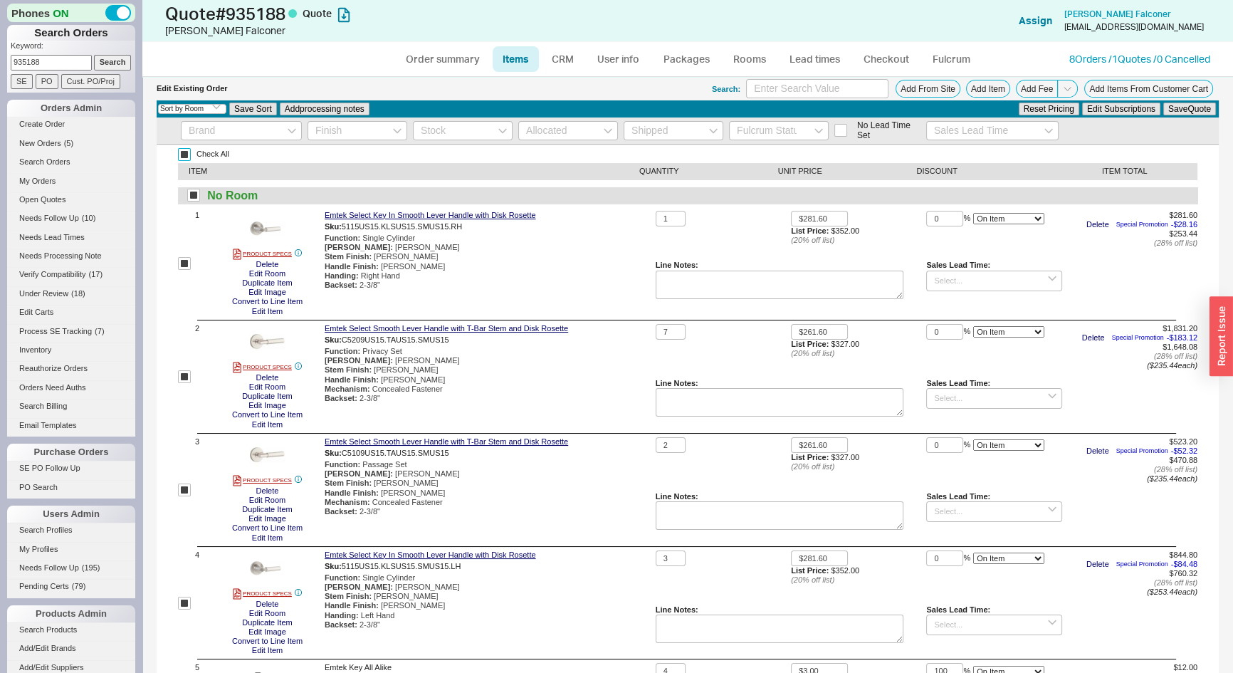
checkbox input "true"
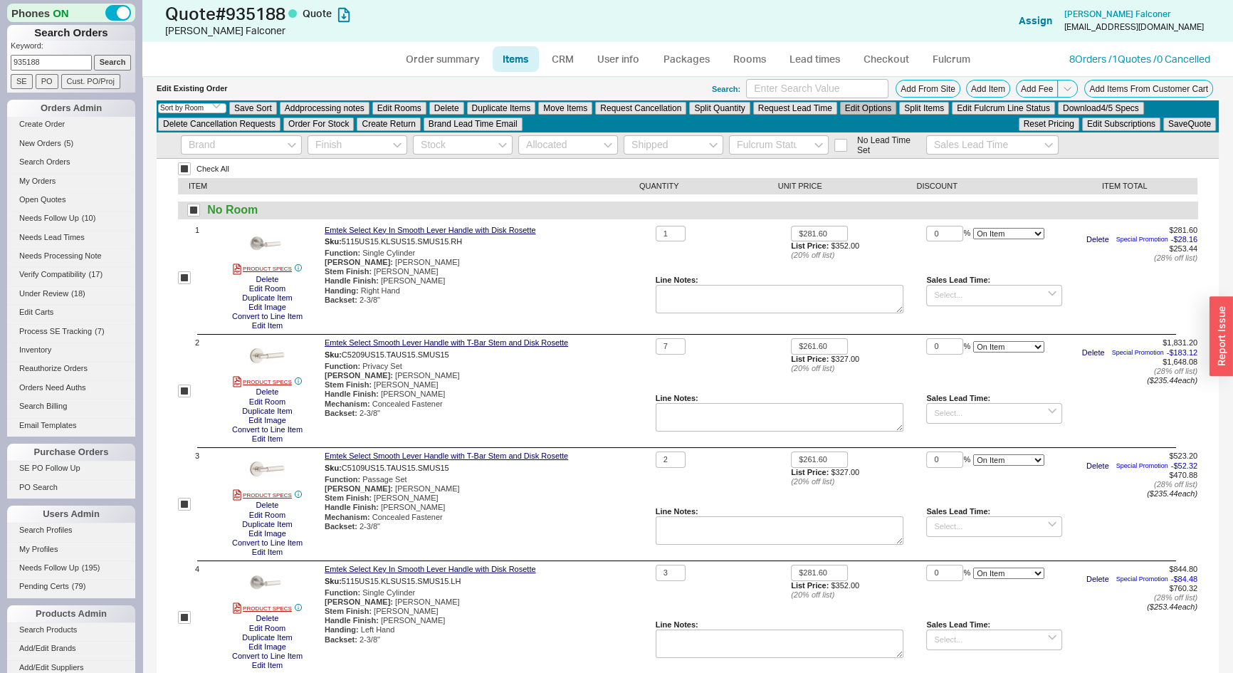
click at [885, 107] on button "Edit Options" at bounding box center [868, 108] width 56 height 13
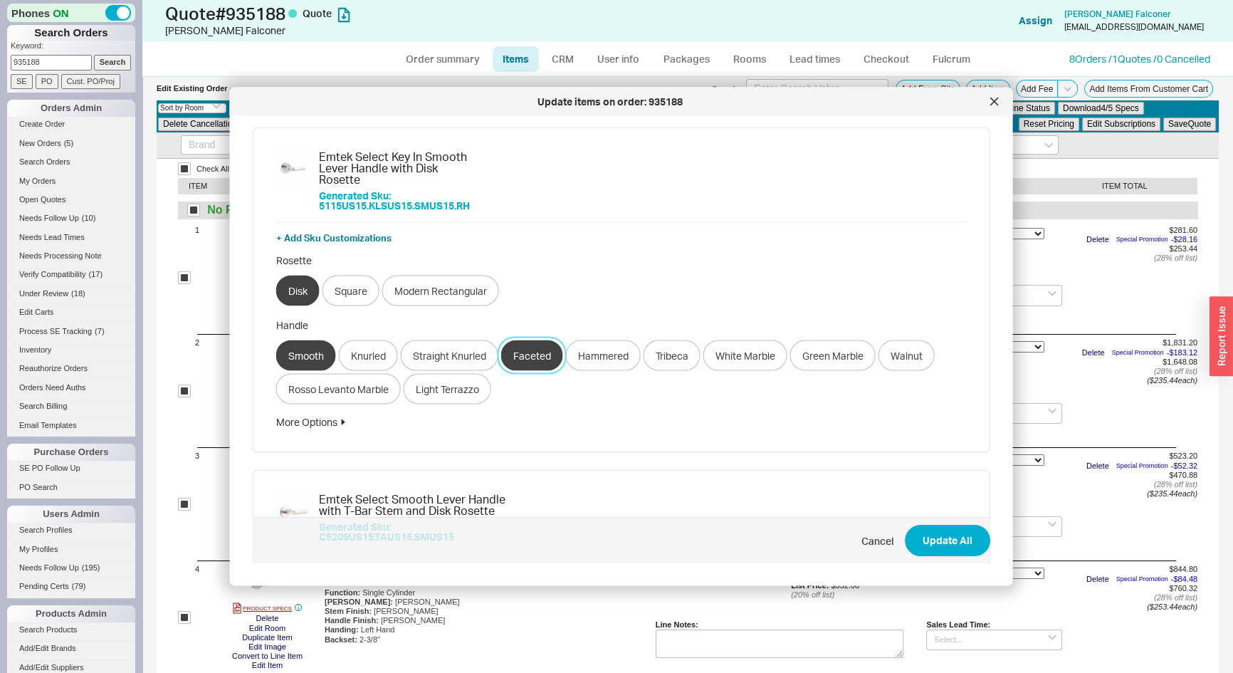
click at [539, 340] on button "Faceted" at bounding box center [532, 355] width 62 height 31
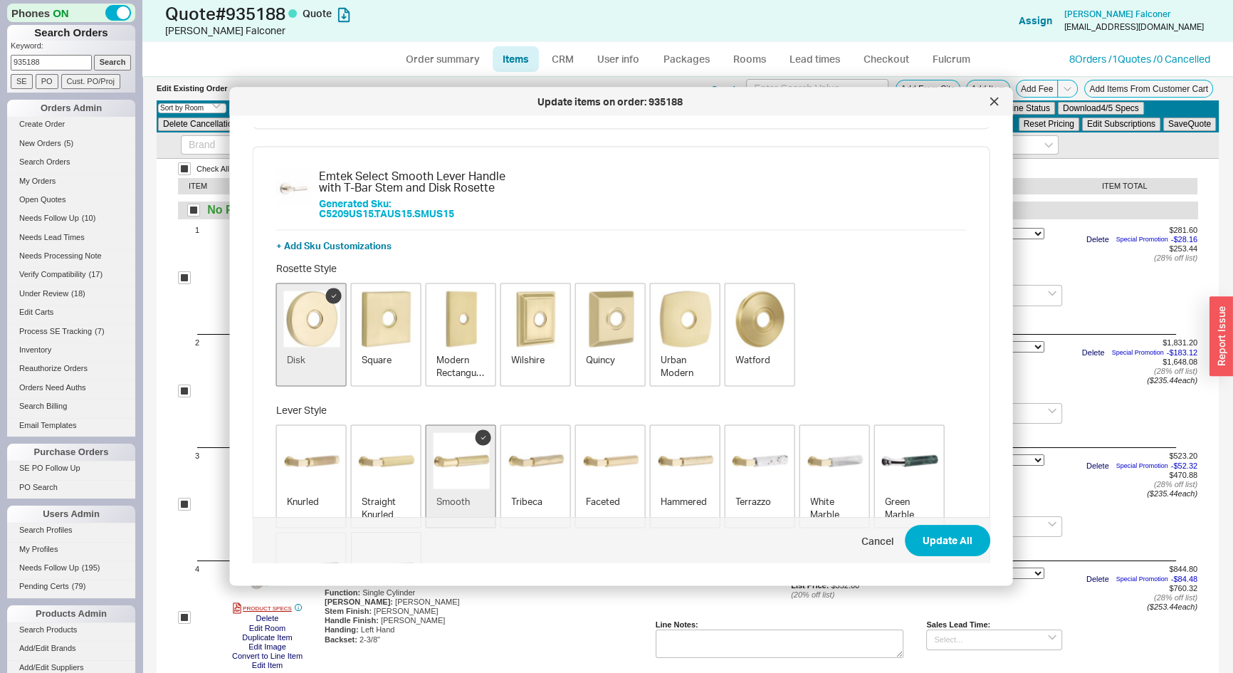
scroll to position [453, 0]
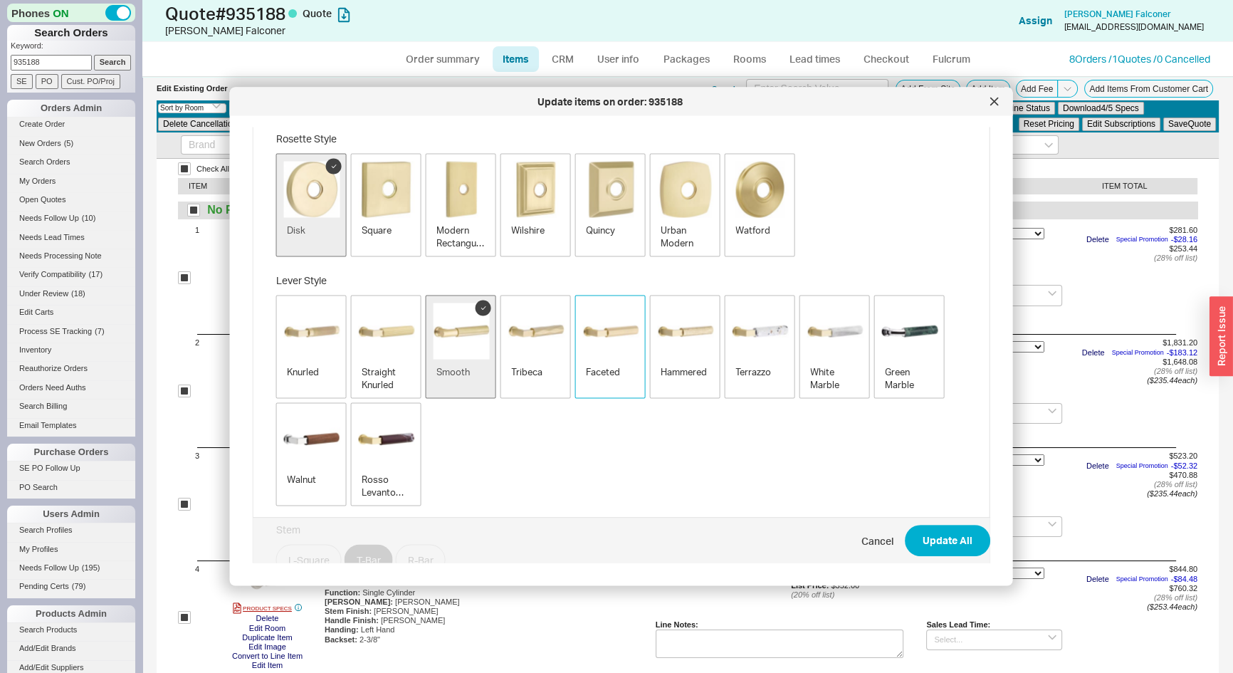
click at [633, 365] on div "Faceted" at bounding box center [610, 371] width 48 height 13
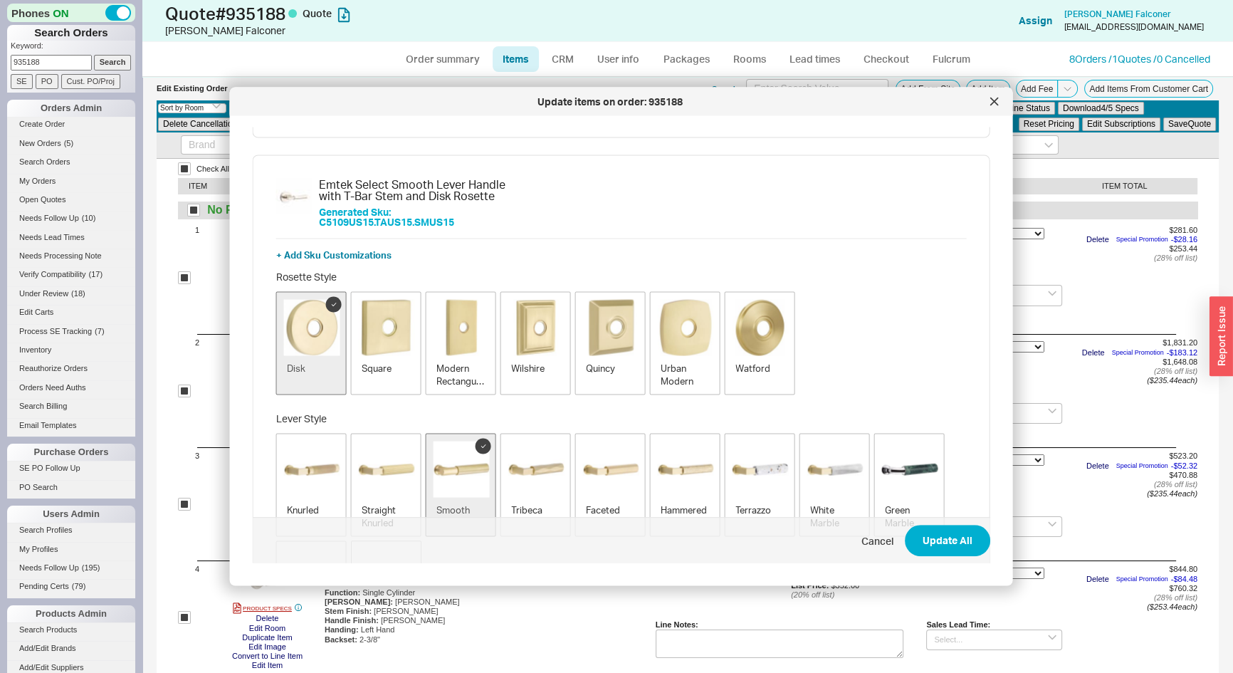
scroll to position [1035, 0]
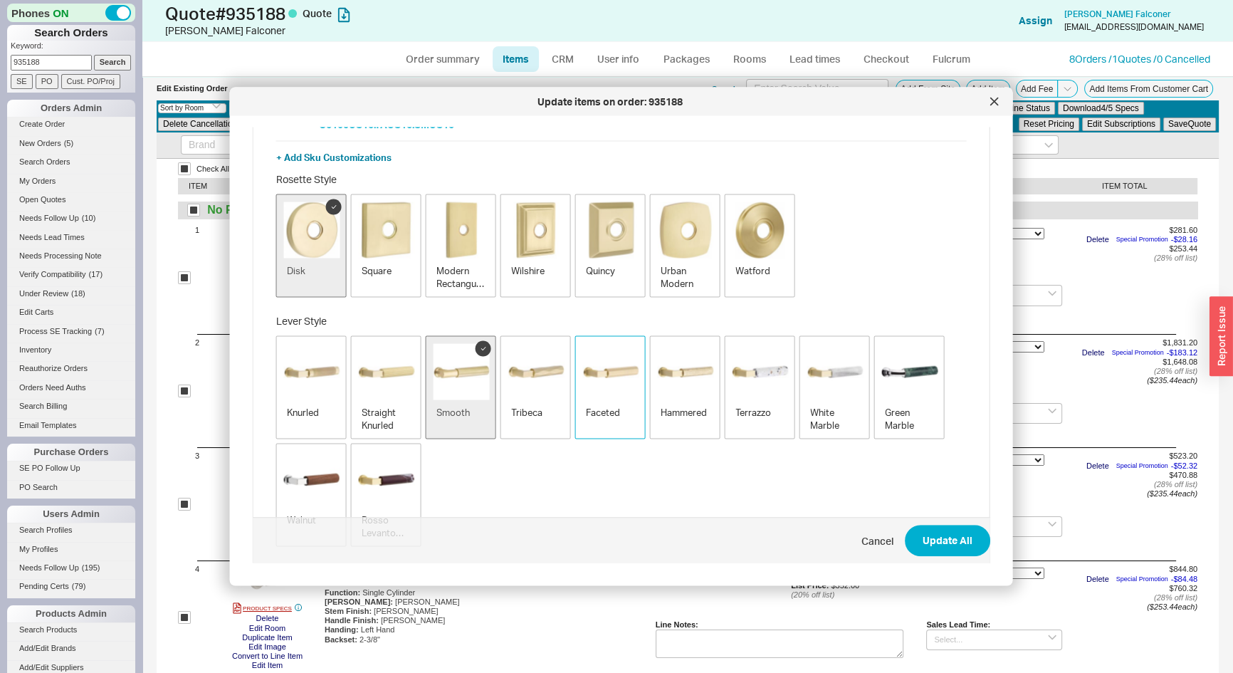
click at [604, 354] on button "Faceted" at bounding box center [610, 387] width 71 height 103
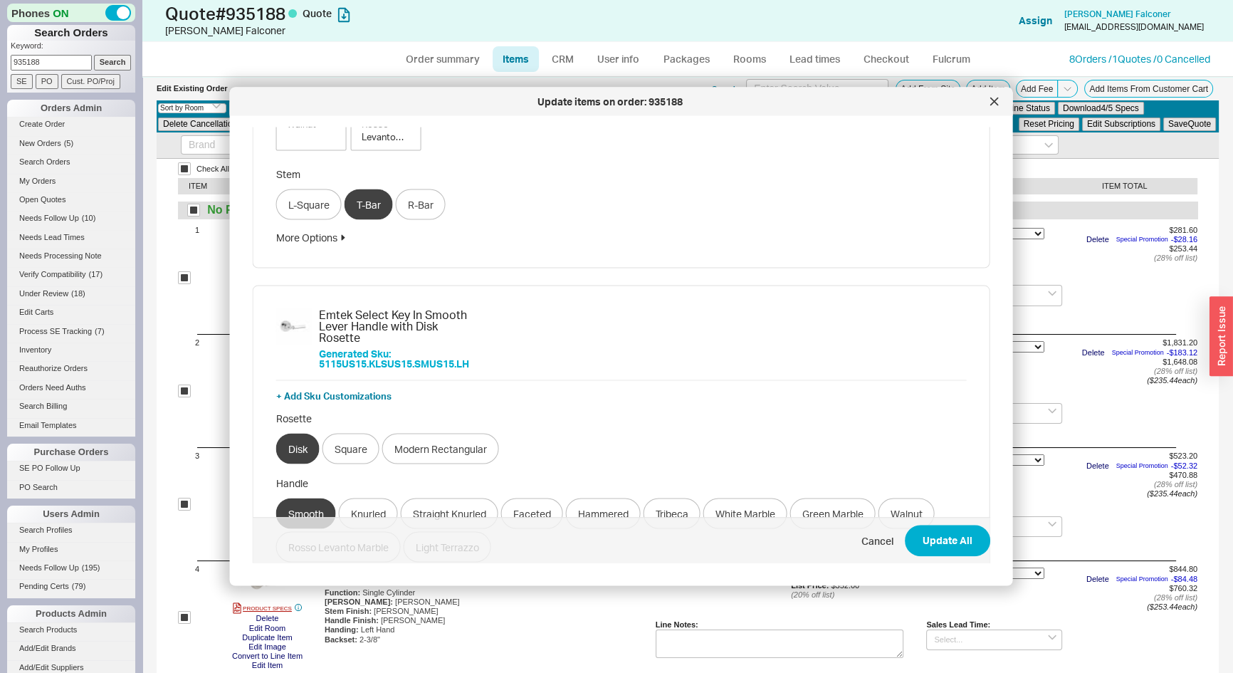
scroll to position [1441, 0]
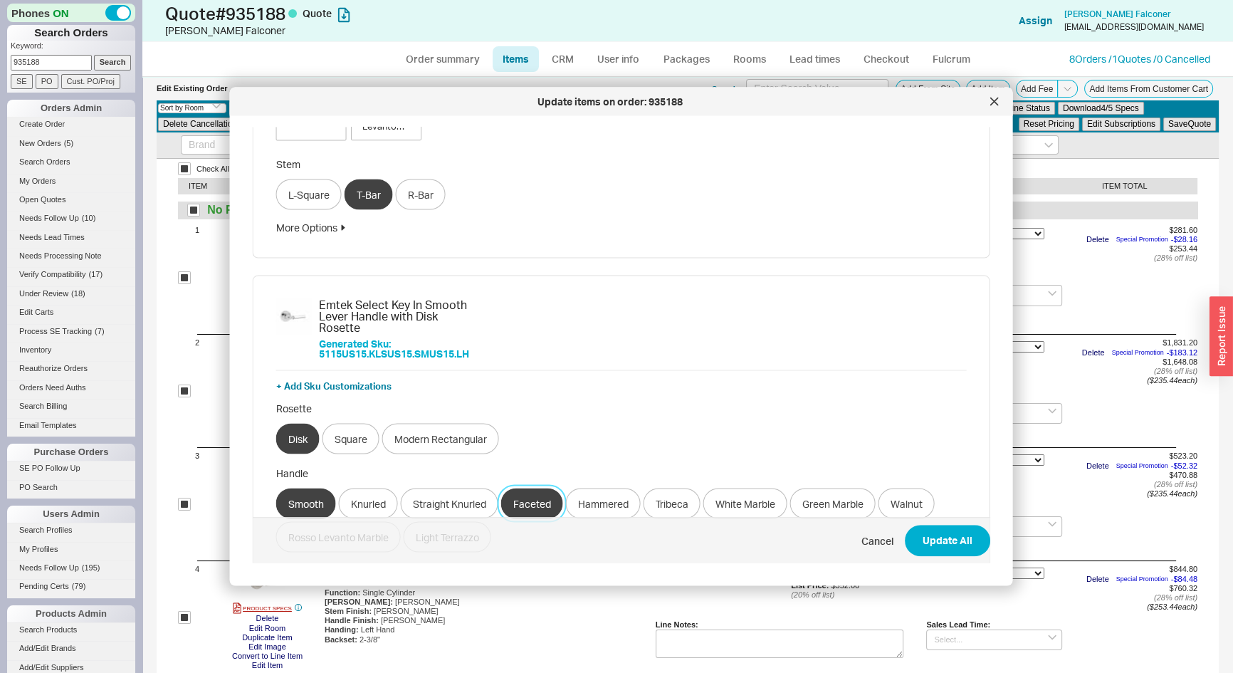
click at [546, 488] on button "Faceted" at bounding box center [532, 503] width 62 height 31
click at [940, 543] on button "Update All" at bounding box center [947, 541] width 85 height 31
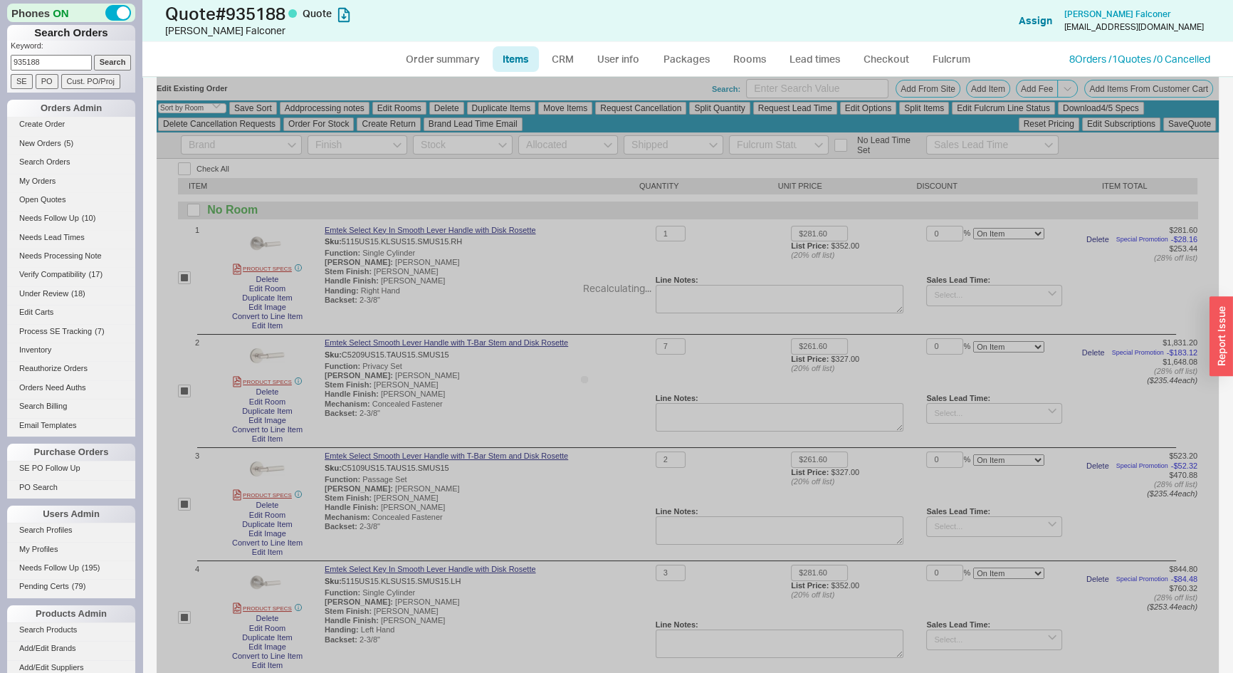
checkbox input "false"
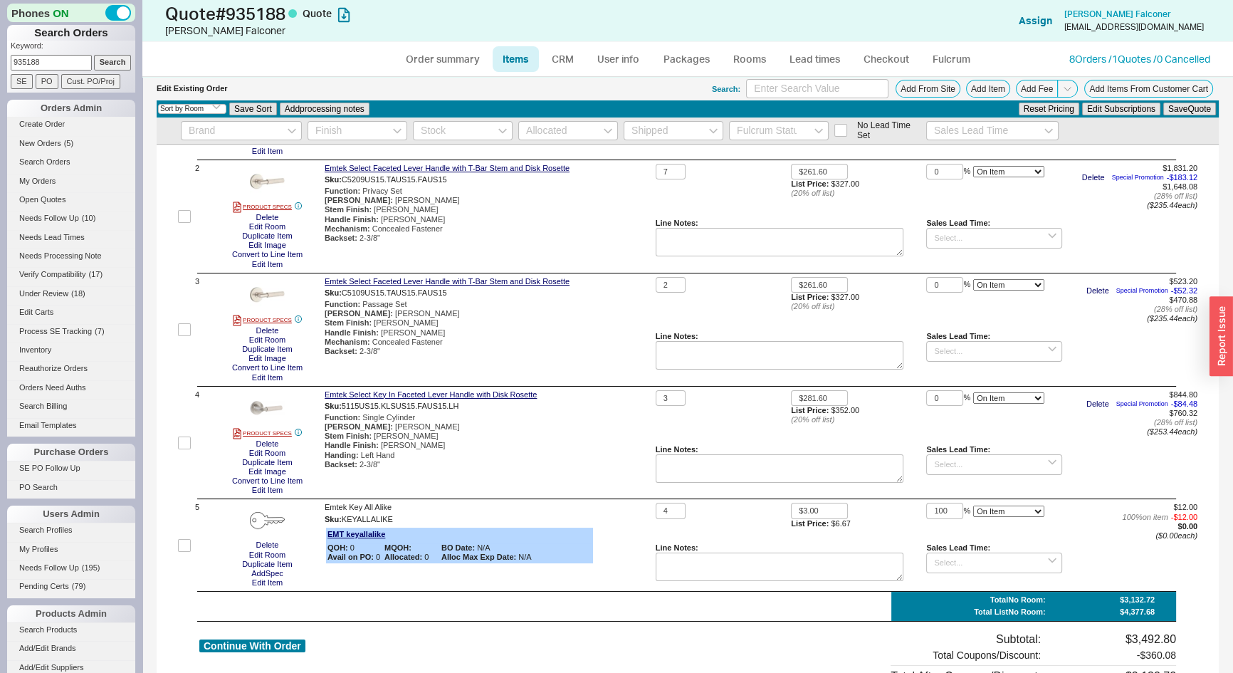
scroll to position [129, 0]
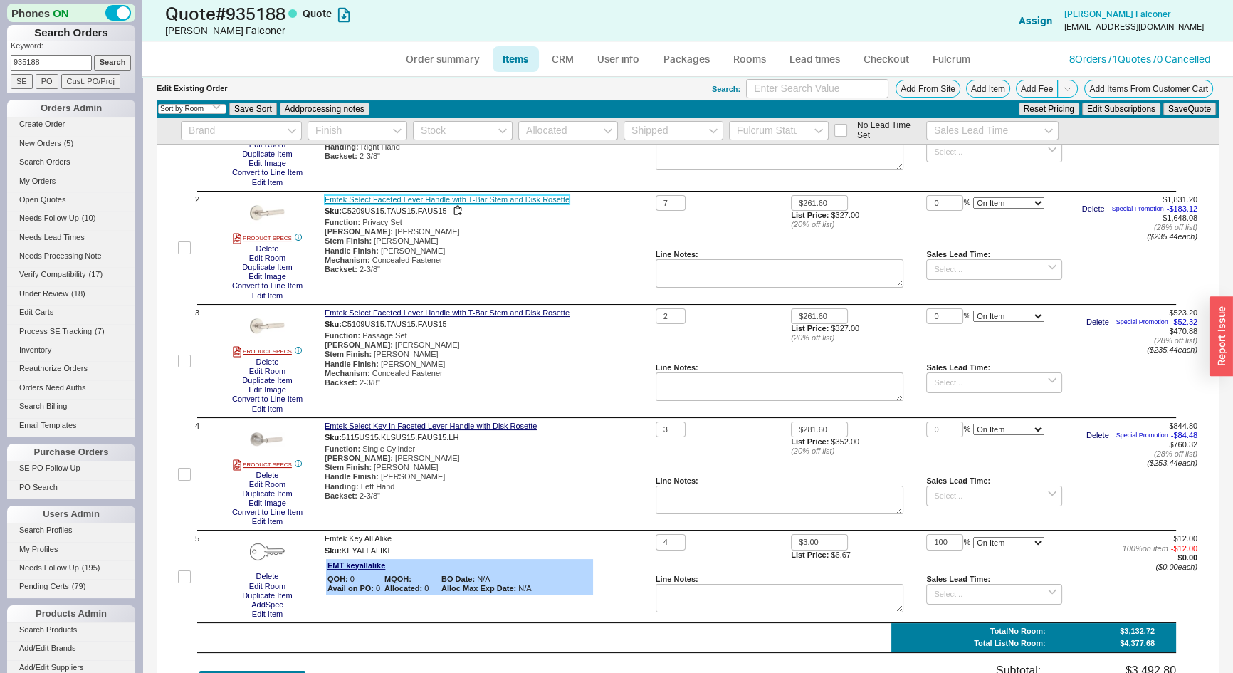
click at [460, 199] on link "Emtek Select Faceted Lever Handle with T-Bar Stem and Disk Rosette" at bounding box center [447, 199] width 245 height 9
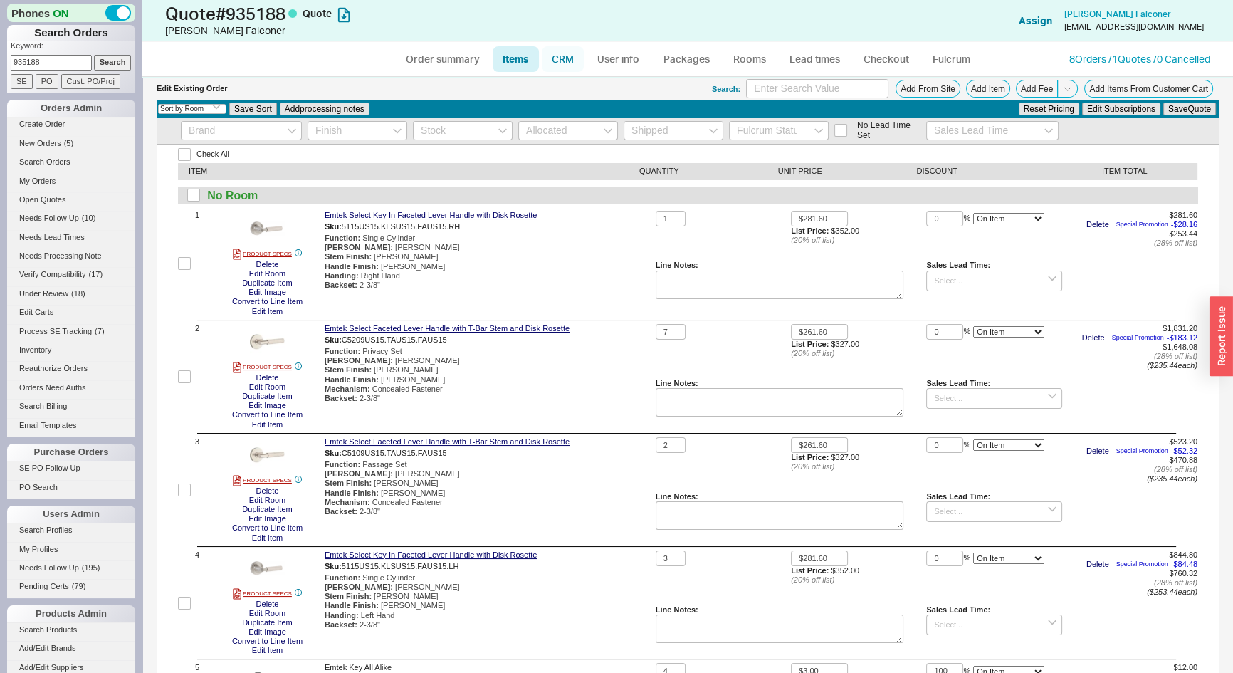
click at [572, 57] on link "CRM" at bounding box center [563, 59] width 42 height 26
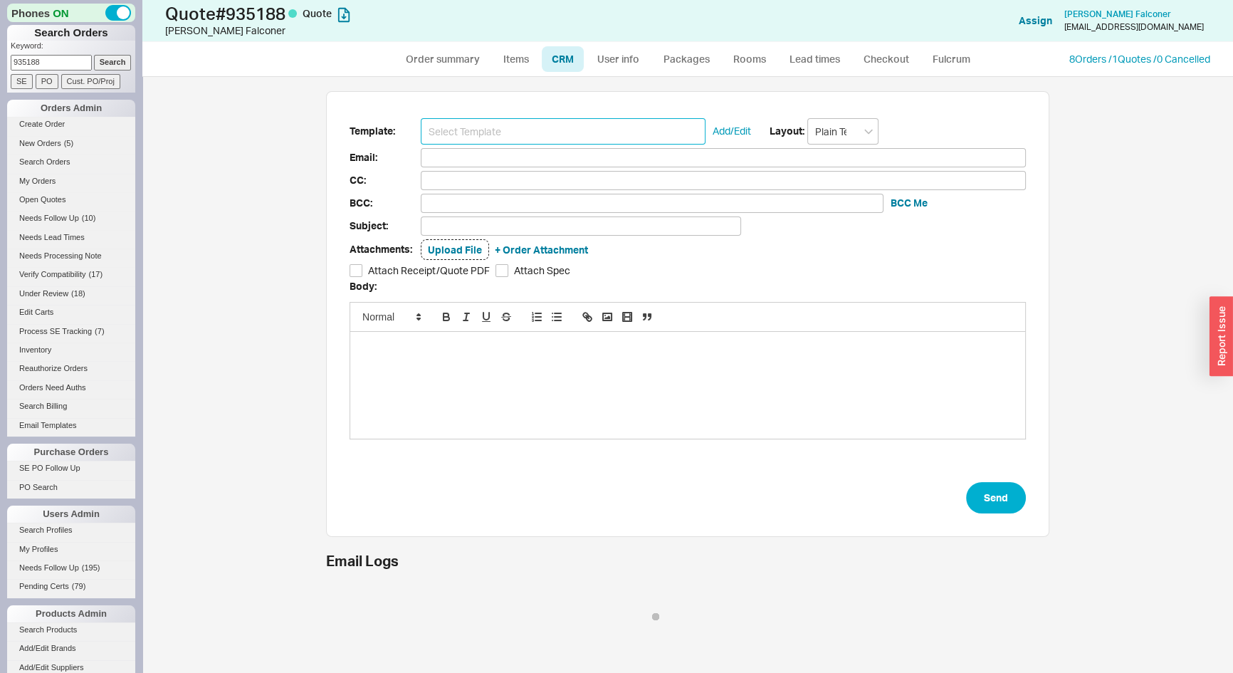
click at [541, 125] on input at bounding box center [563, 131] width 285 height 26
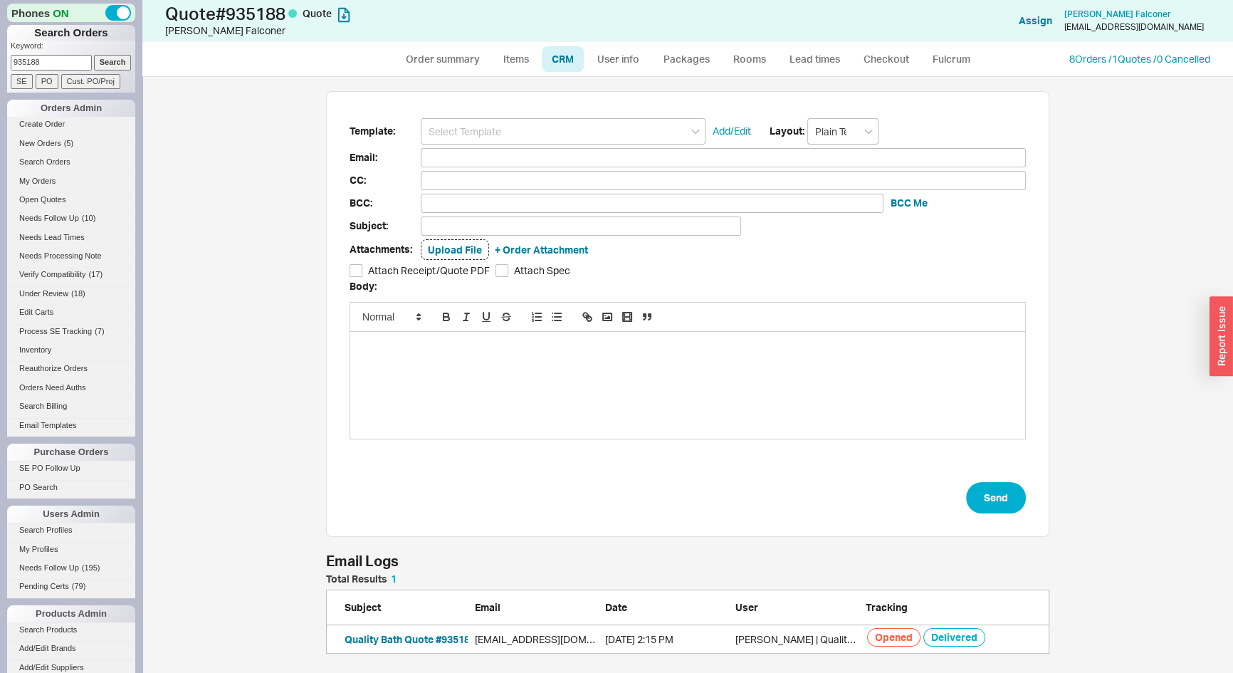
scroll to position [70, 714]
click at [531, 137] on input at bounding box center [563, 131] width 285 height 26
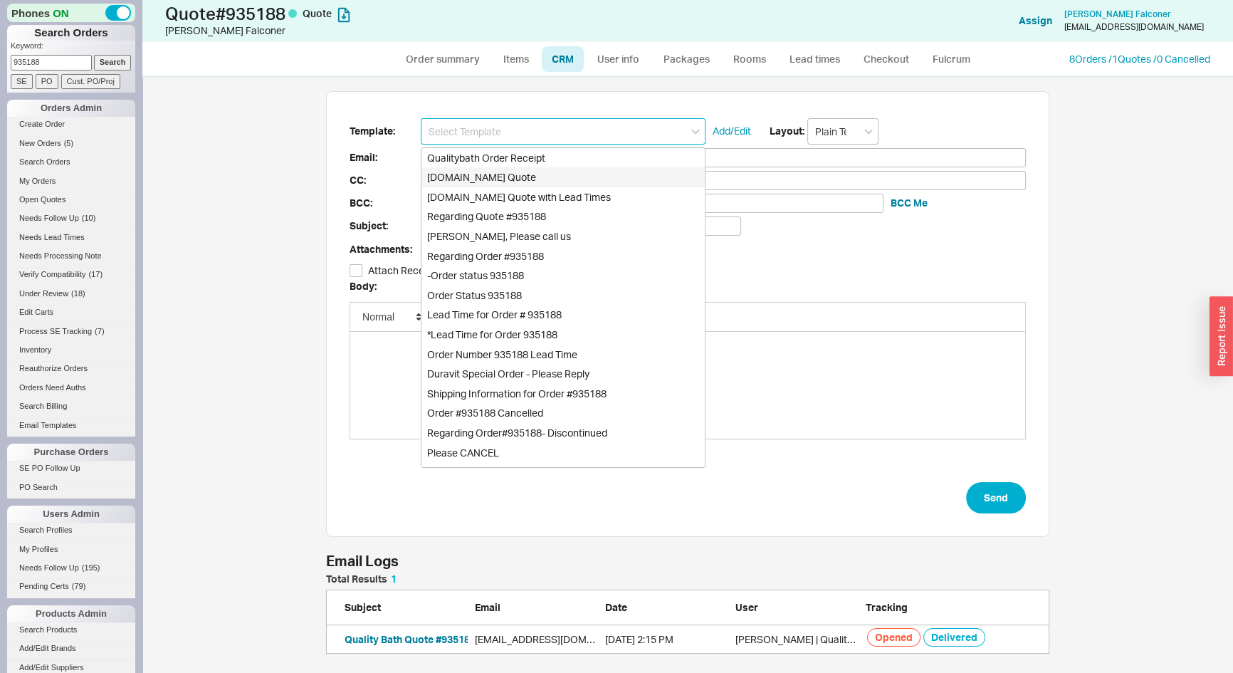
click at [511, 173] on div "Qualitybath.com Quote" at bounding box center [563, 177] width 283 height 20
type input "Receipt"
type input "bfalconer@icloud.com"
type input "Quality Bath Quote #935188"
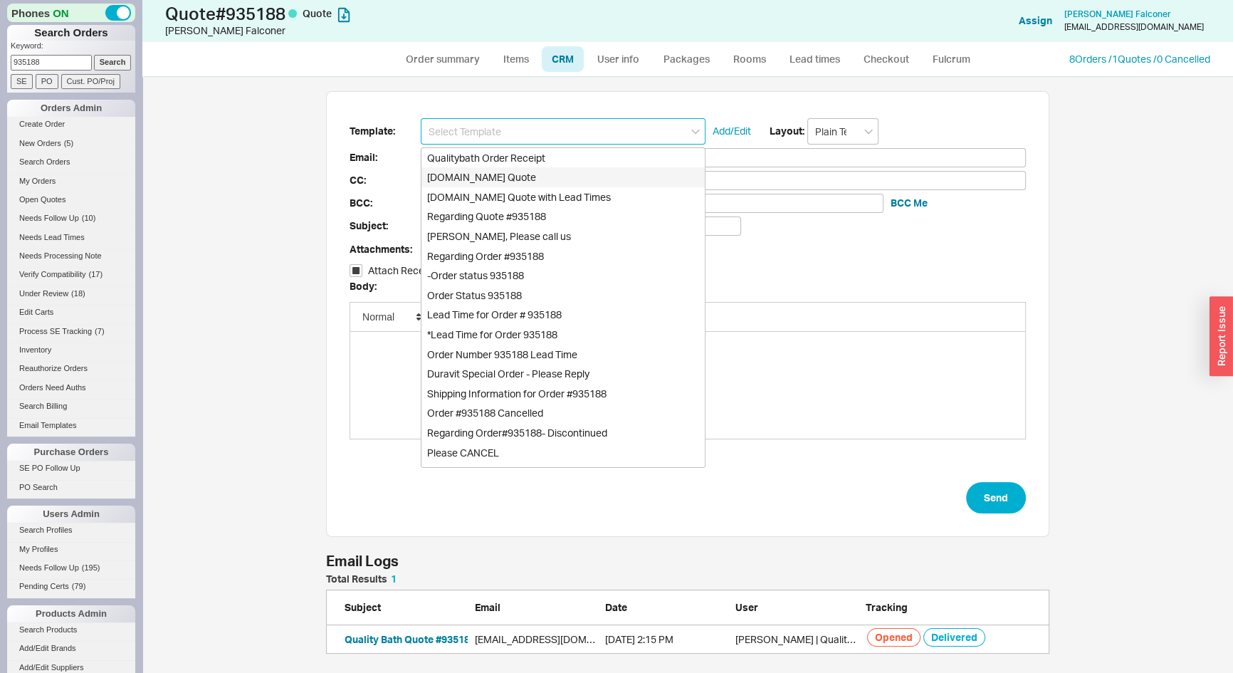
checkbox input "true"
type input "Qualitybath.com Quote"
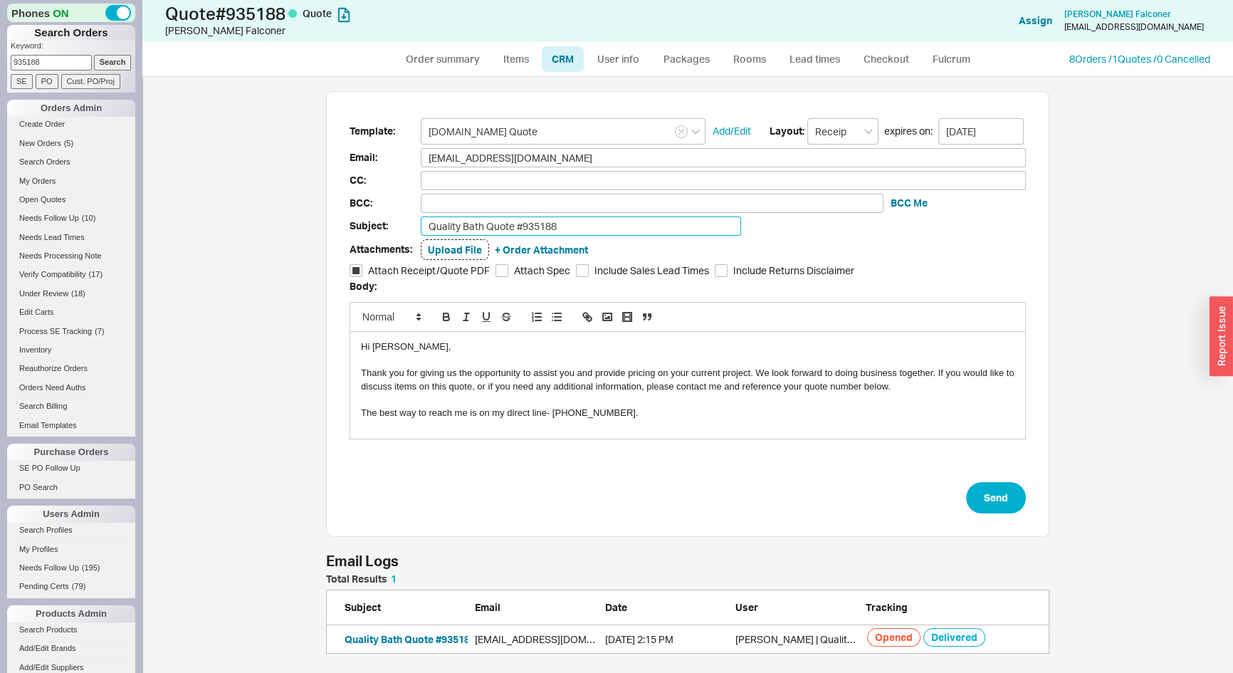
click at [593, 221] on input "Quality Bath Quote #935188" at bounding box center [581, 225] width 320 height 19
type input "Quality Bath Quote #935188 - Revised"
click at [1014, 504] on button "Send" at bounding box center [996, 497] width 60 height 31
select select "*"
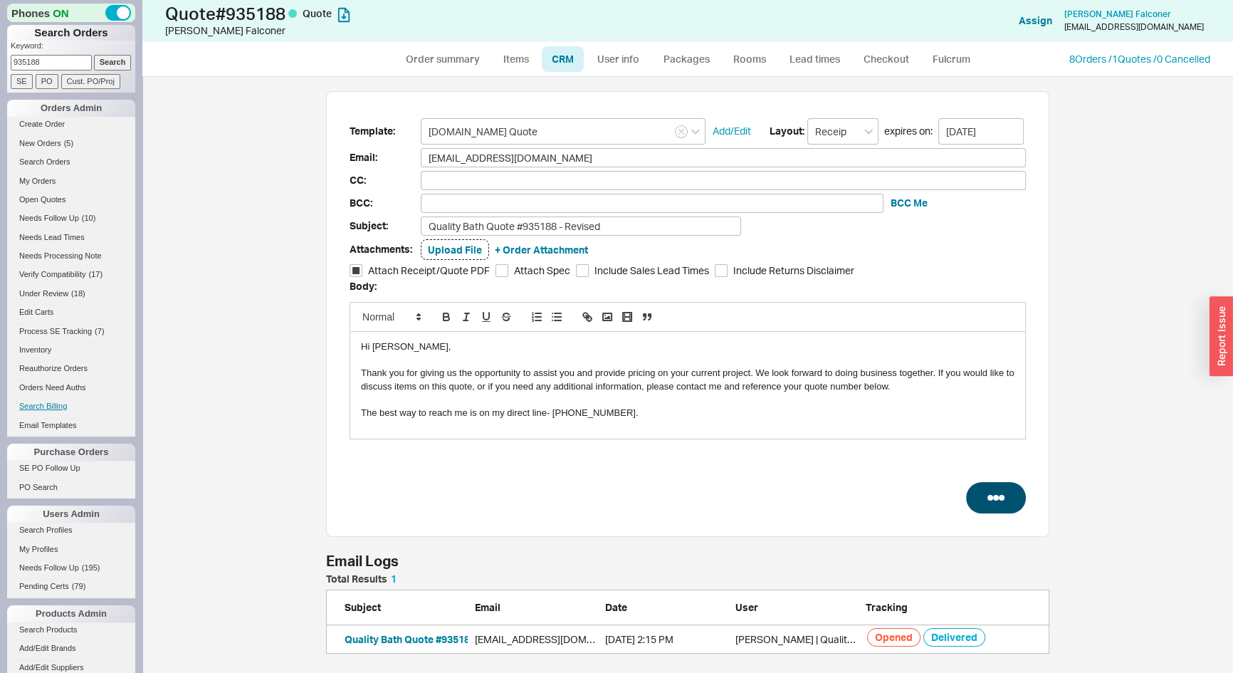
select select "3"
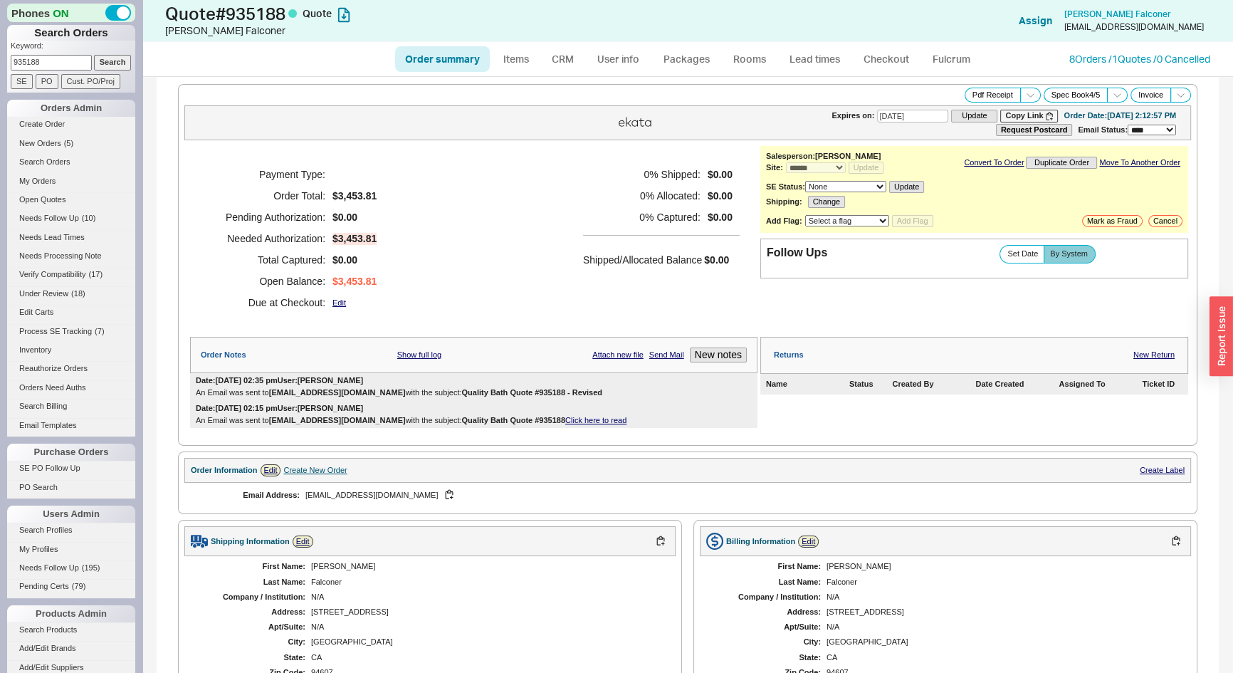
click at [441, 61] on link "Order summary" at bounding box center [442, 59] width 95 height 26
select select "*"
select select "3"
click at [602, 394] on link "Click here to read" at bounding box center [632, 392] width 61 height 9
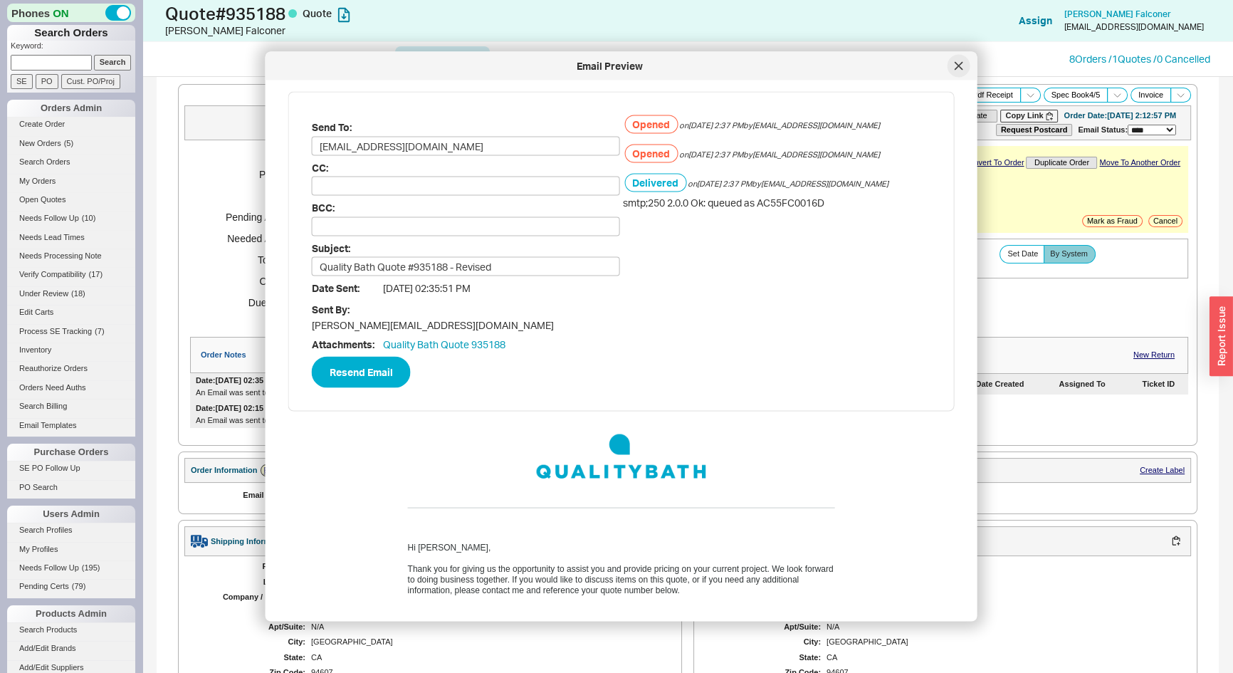
click at [955, 68] on icon at bounding box center [959, 66] width 9 height 9
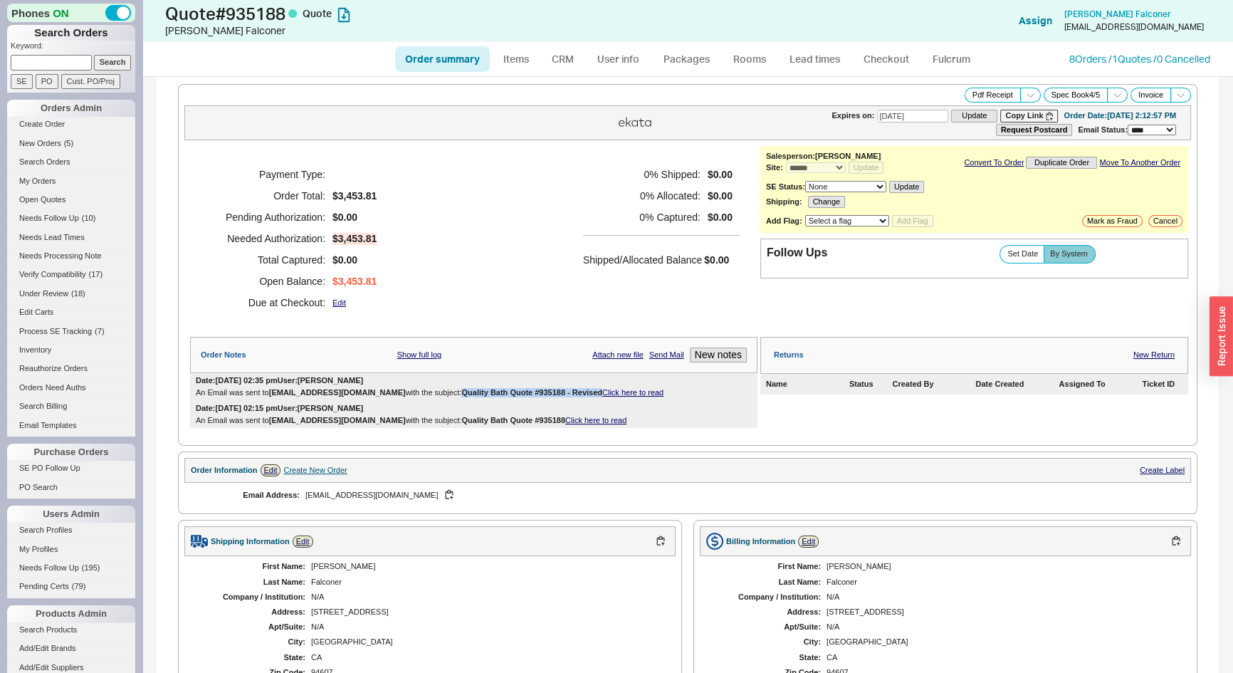
drag, startPoint x: 559, startPoint y: 391, endPoint x: 420, endPoint y: 395, distance: 138.9
click at [461, 395] on b "Quality Bath Quote #935188 - Revised" at bounding box center [531, 392] width 140 height 9
copy b "Quality Bath Quote #935188 - Revised"
click at [981, 90] on button "Pdf Receipt" at bounding box center [993, 95] width 56 height 15
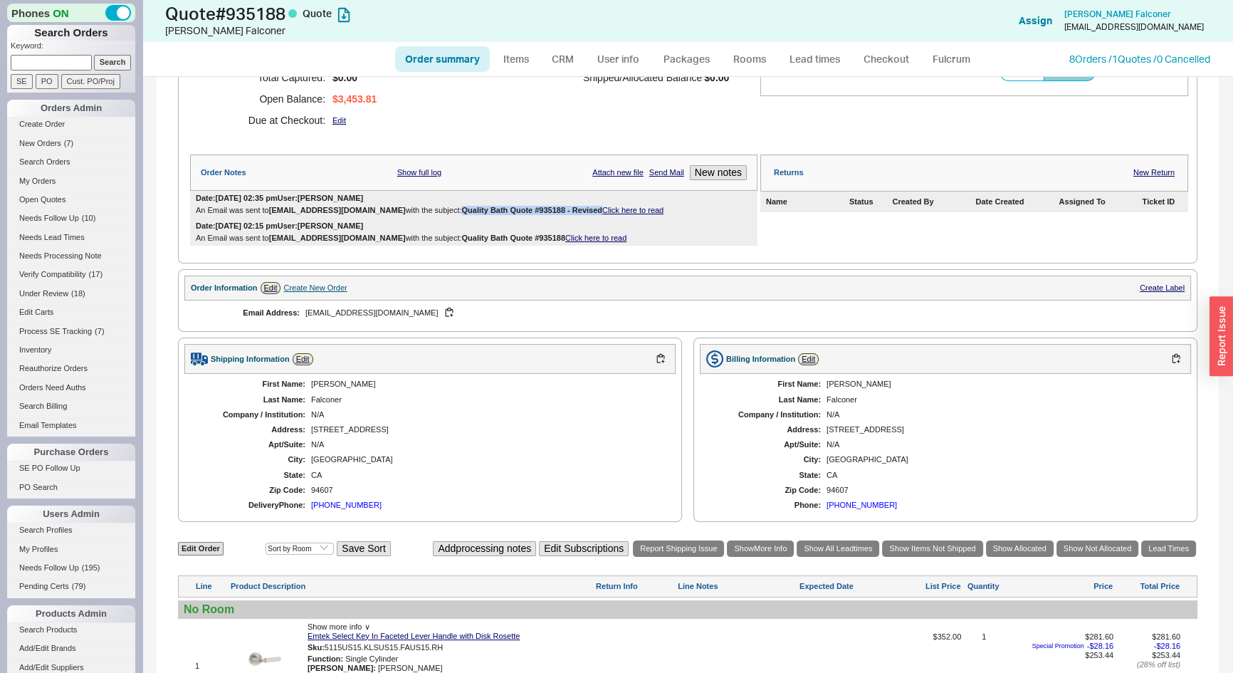
scroll to position [388, 0]
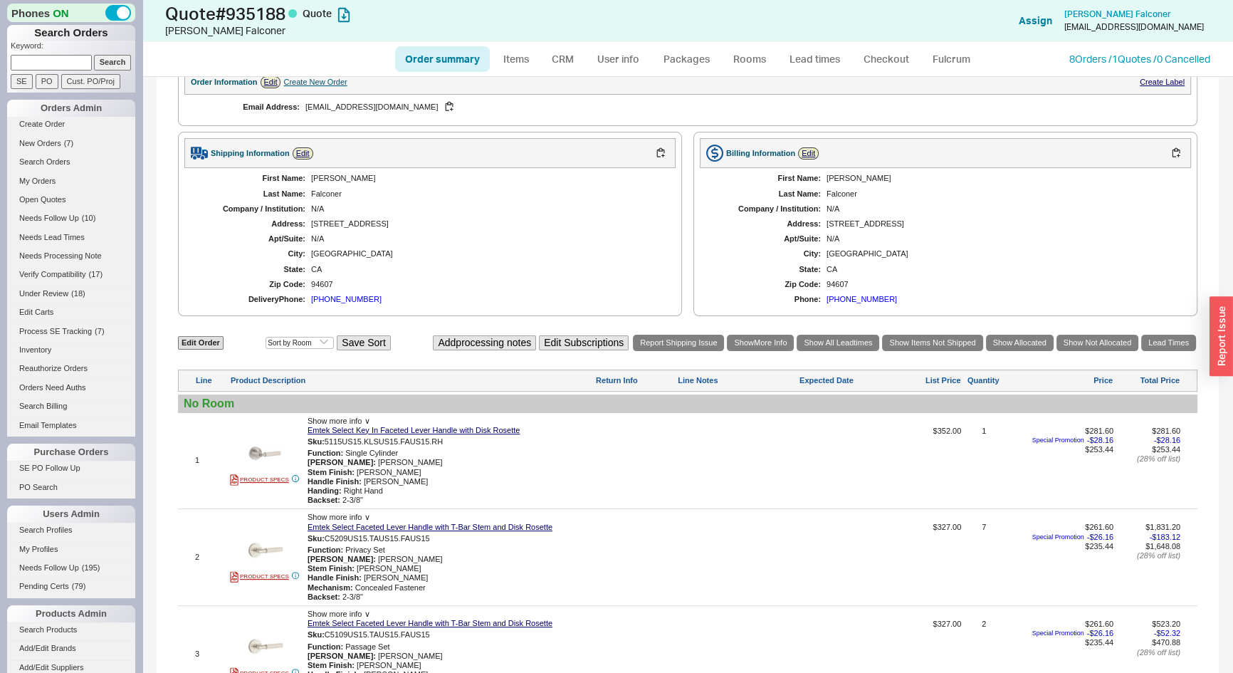
click at [420, 63] on link "Order summary" at bounding box center [442, 59] width 95 height 26
select select "*"
select select "3"
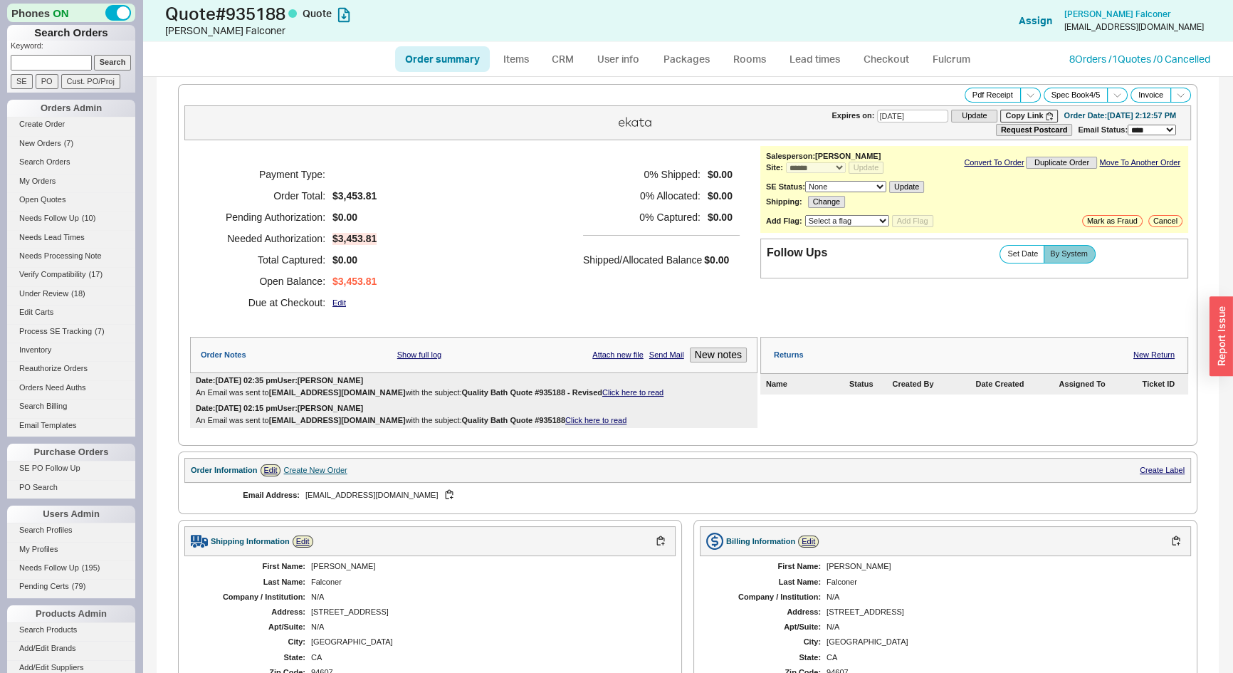
click at [609, 395] on link "Click here to read" at bounding box center [632, 392] width 61 height 9
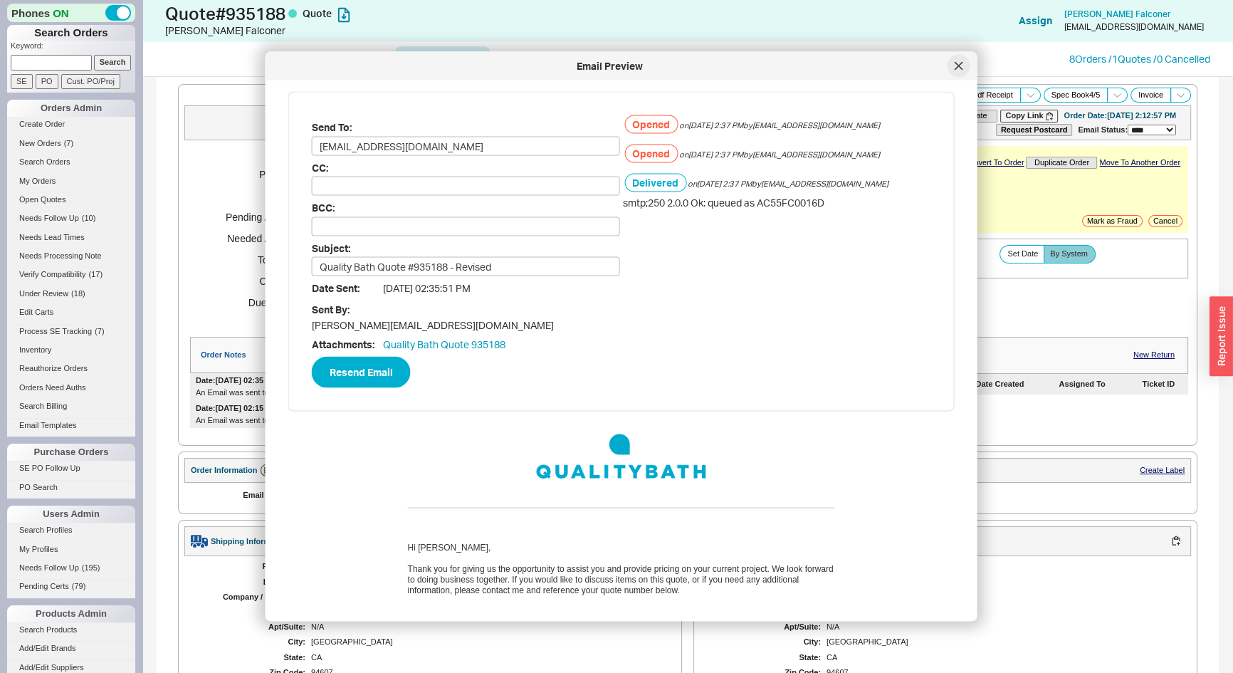
click at [957, 66] on icon at bounding box center [958, 65] width 7 height 7
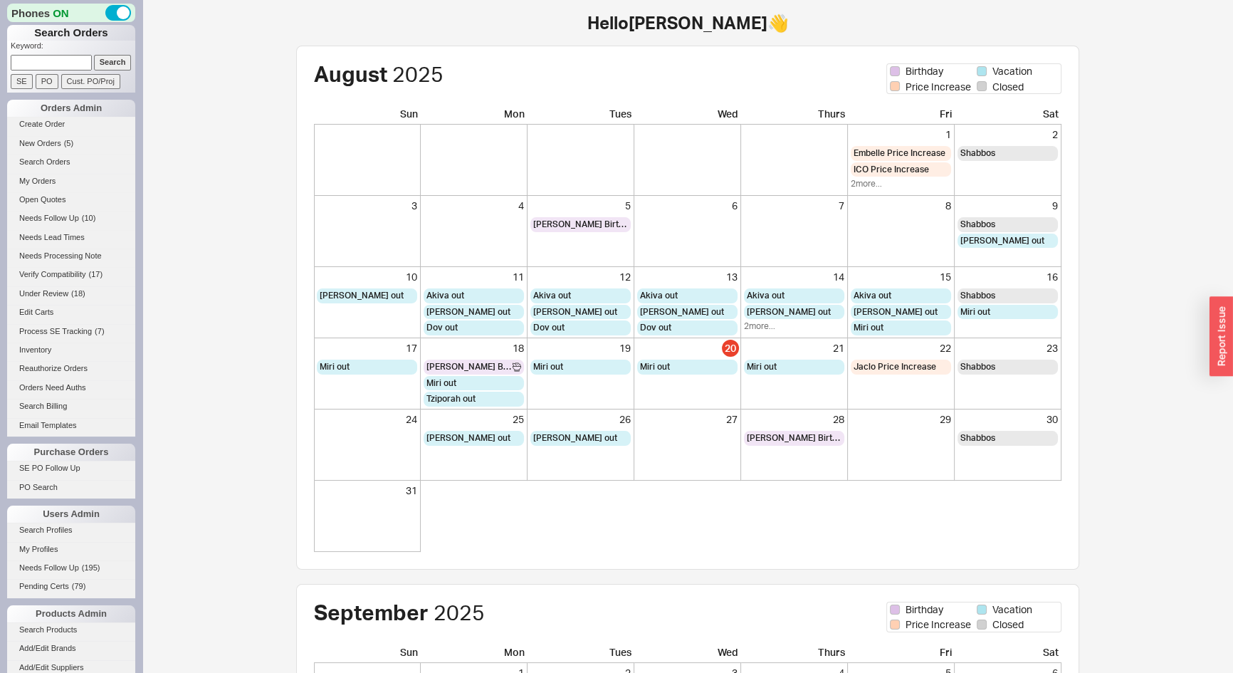
click at [43, 64] on input at bounding box center [51, 62] width 81 height 15
type input "901934"
click at [94, 55] on input "Search" at bounding box center [113, 62] width 38 height 15
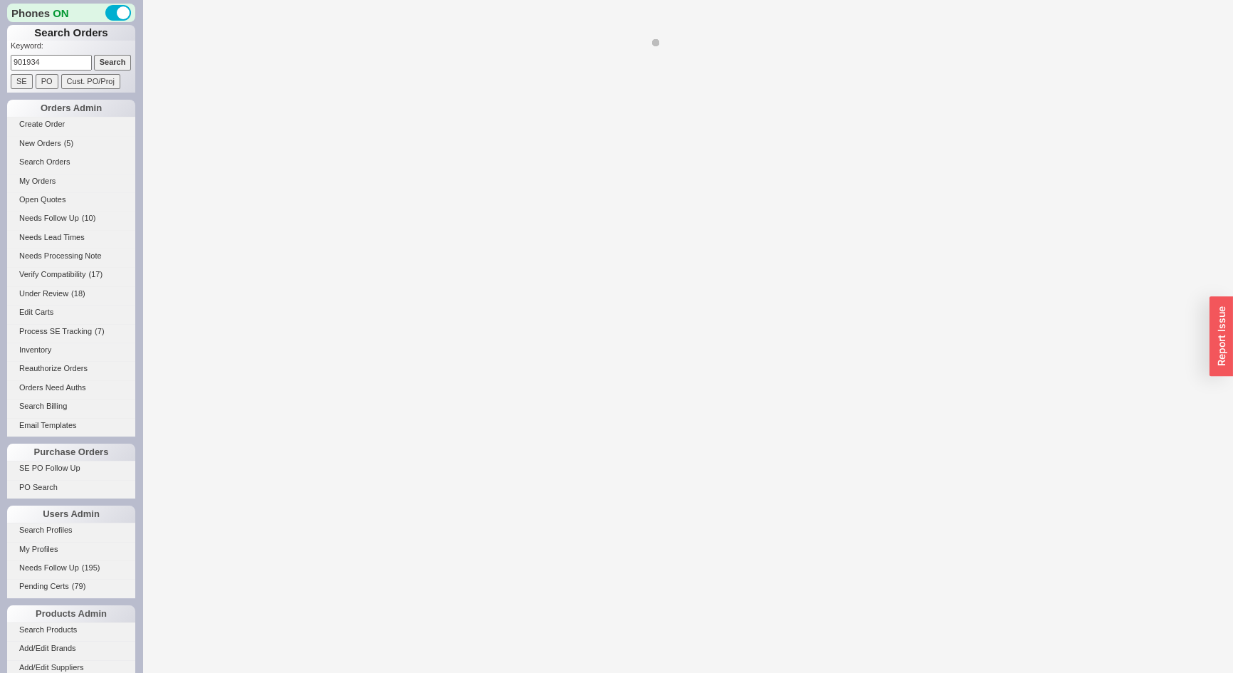
select select "LOW"
select select "3"
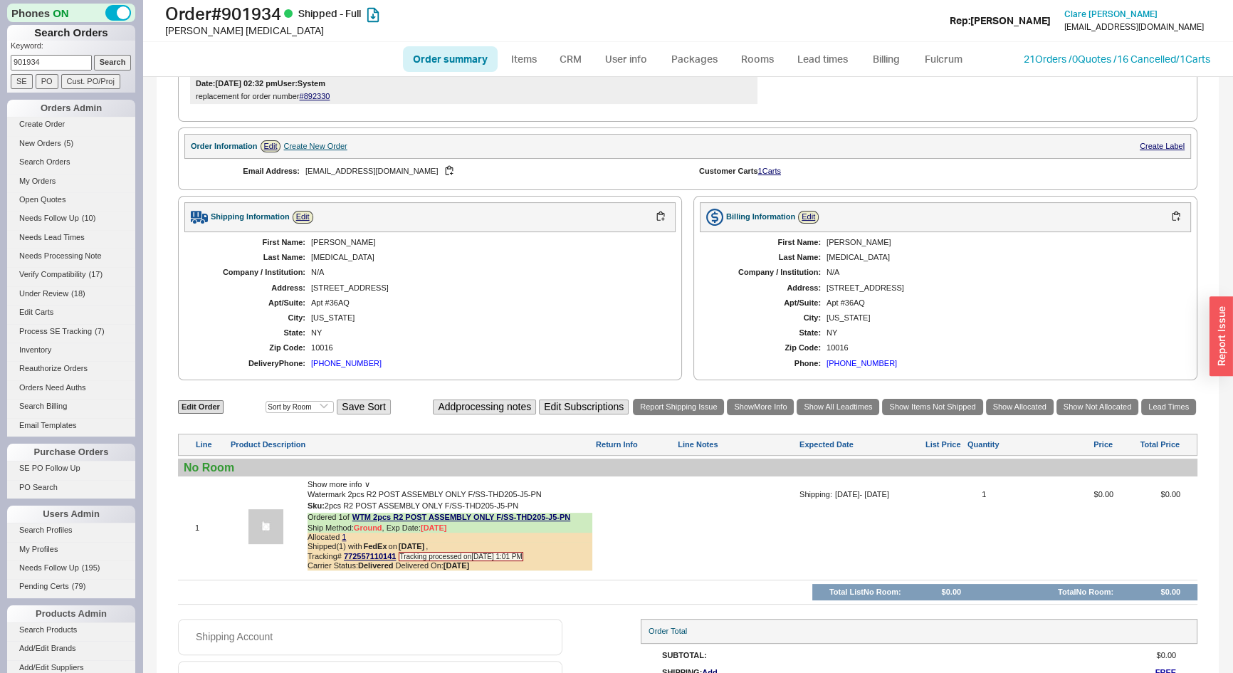
scroll to position [517, 0]
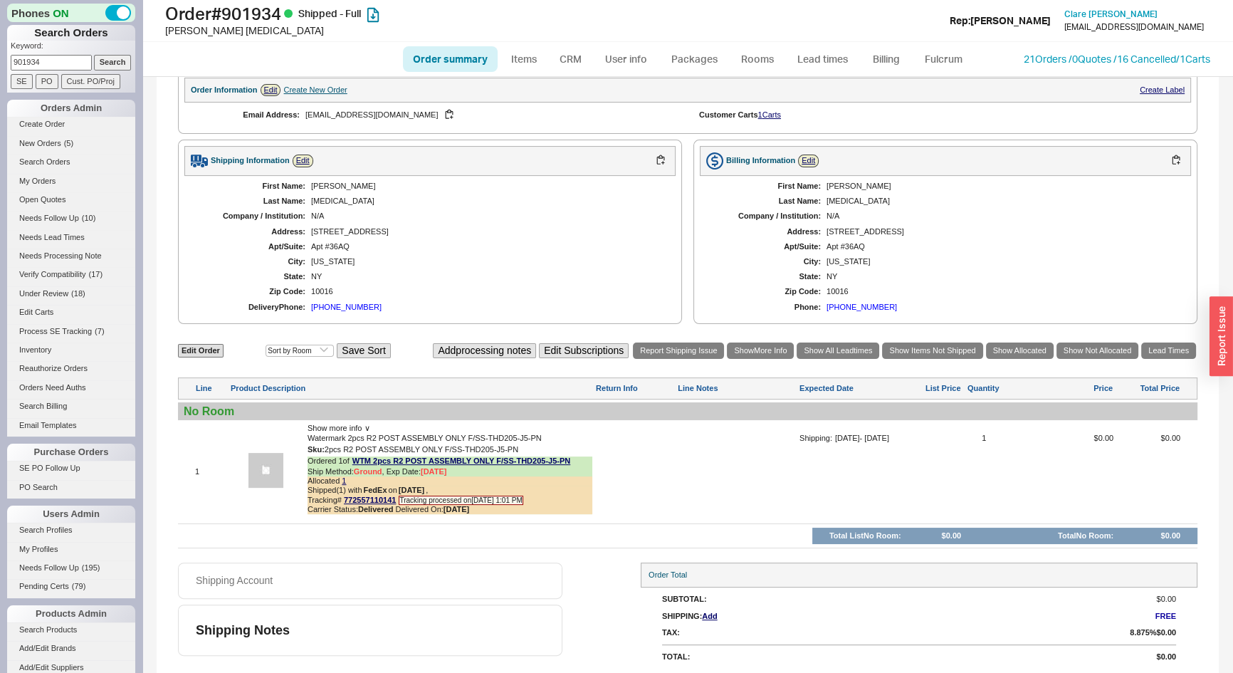
select select "*"
click at [1051, 56] on link "21 Orders / 0 Quotes / 16 Cancelled" at bounding box center [1100, 59] width 152 height 12
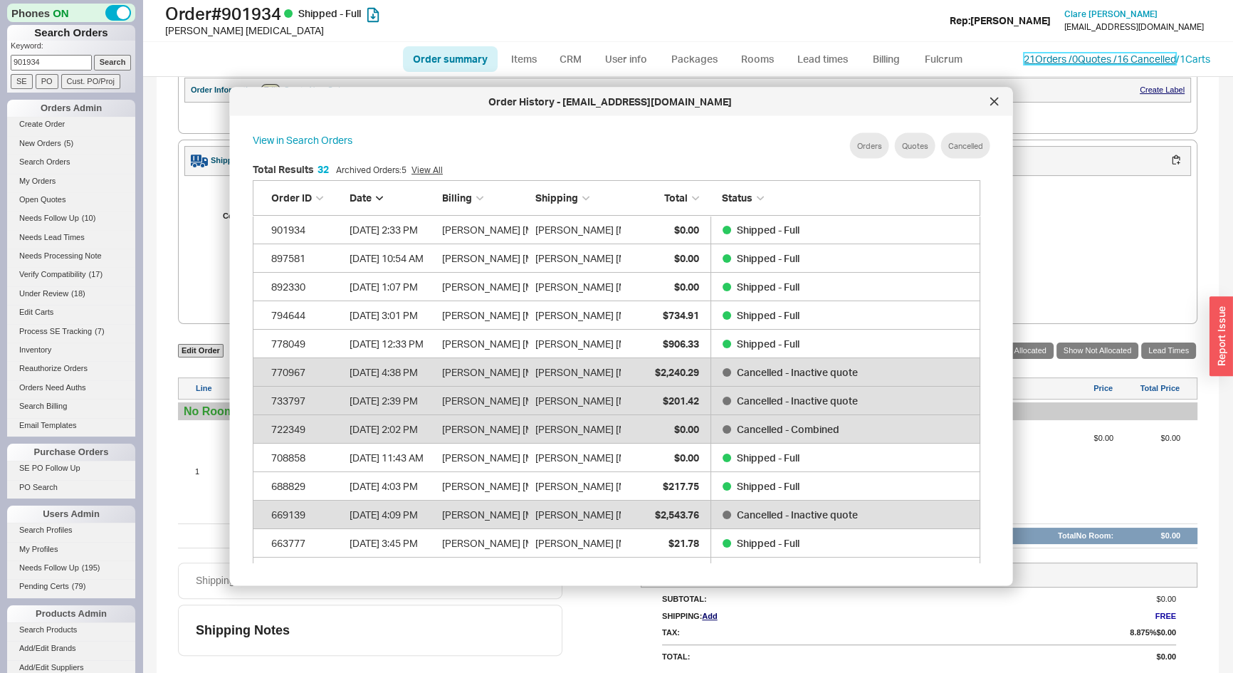
scroll to position [937, 718]
click at [992, 94] on div at bounding box center [994, 101] width 23 height 23
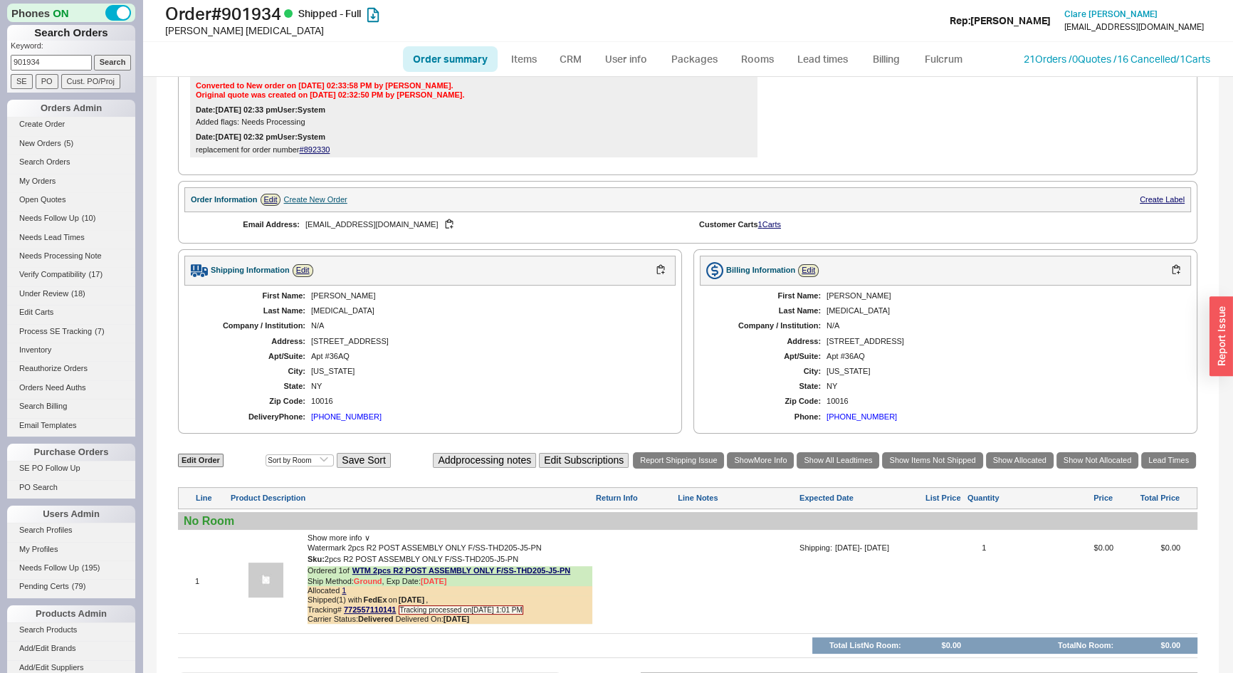
scroll to position [387, 0]
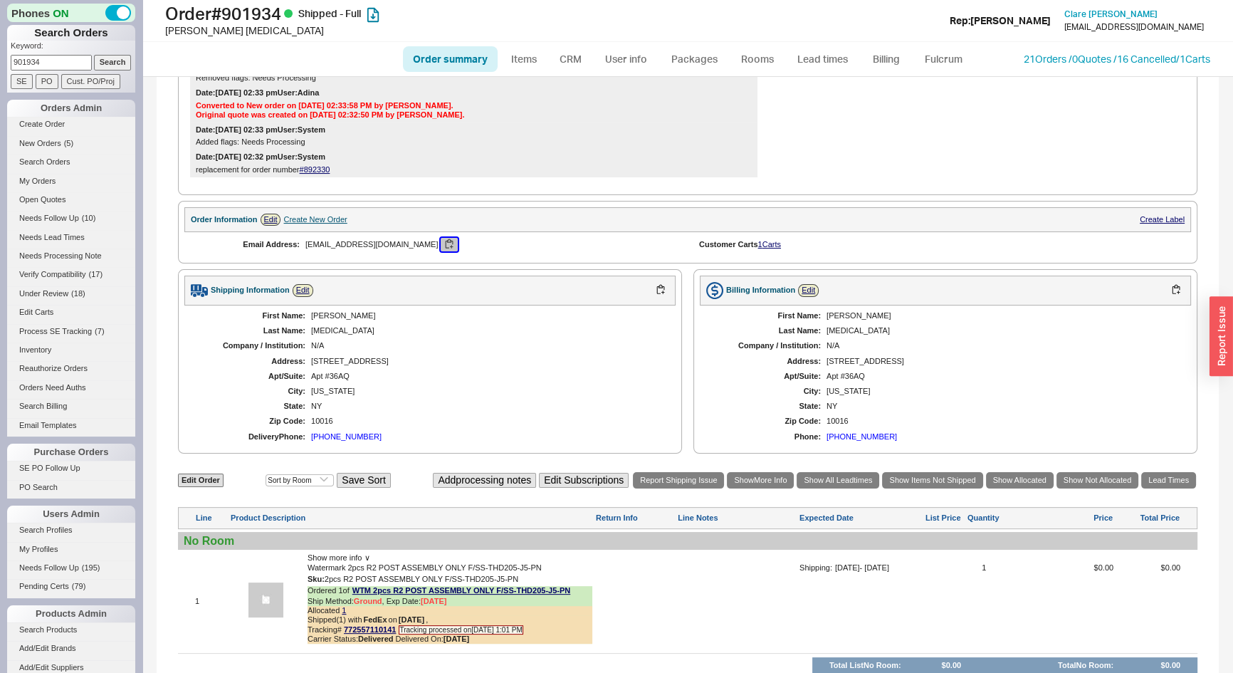
click at [441, 242] on button "button" at bounding box center [449, 245] width 17 height 14
click at [55, 57] on input "901934" at bounding box center [51, 62] width 81 height 15
paste input "shamikcholera@gmail.com"
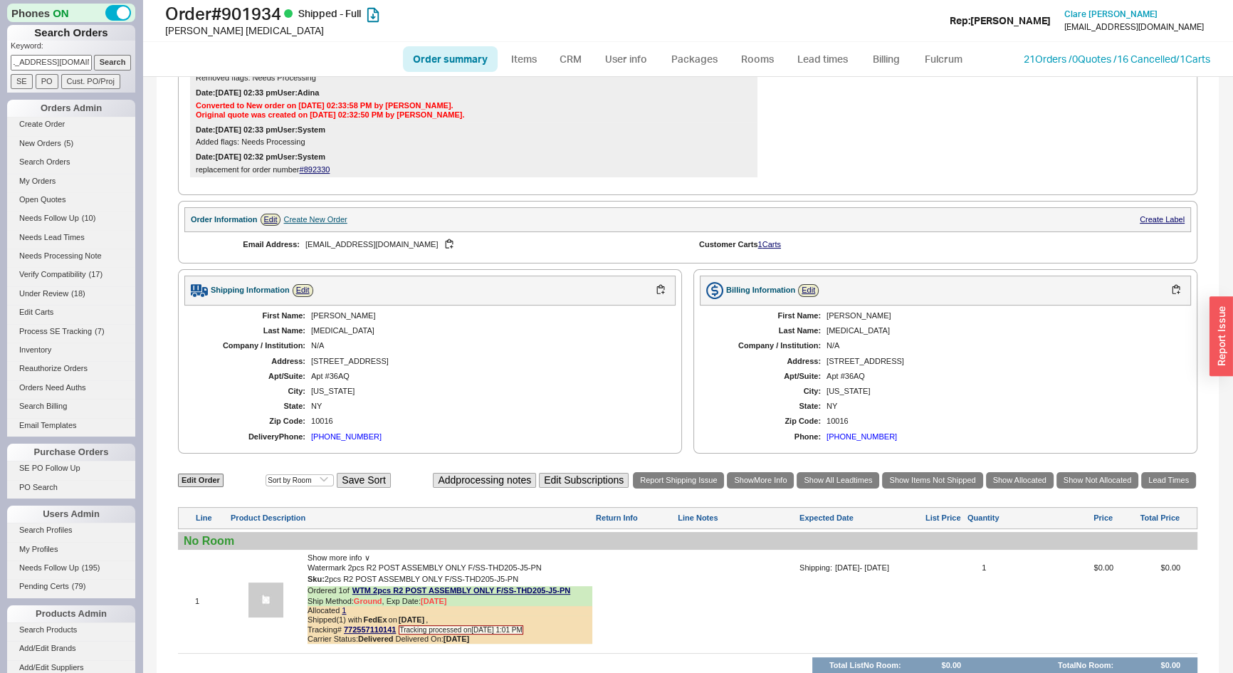
type input "shamikcholera@gmail.com"
click at [94, 55] on input "Search" at bounding box center [113, 62] width 38 height 15
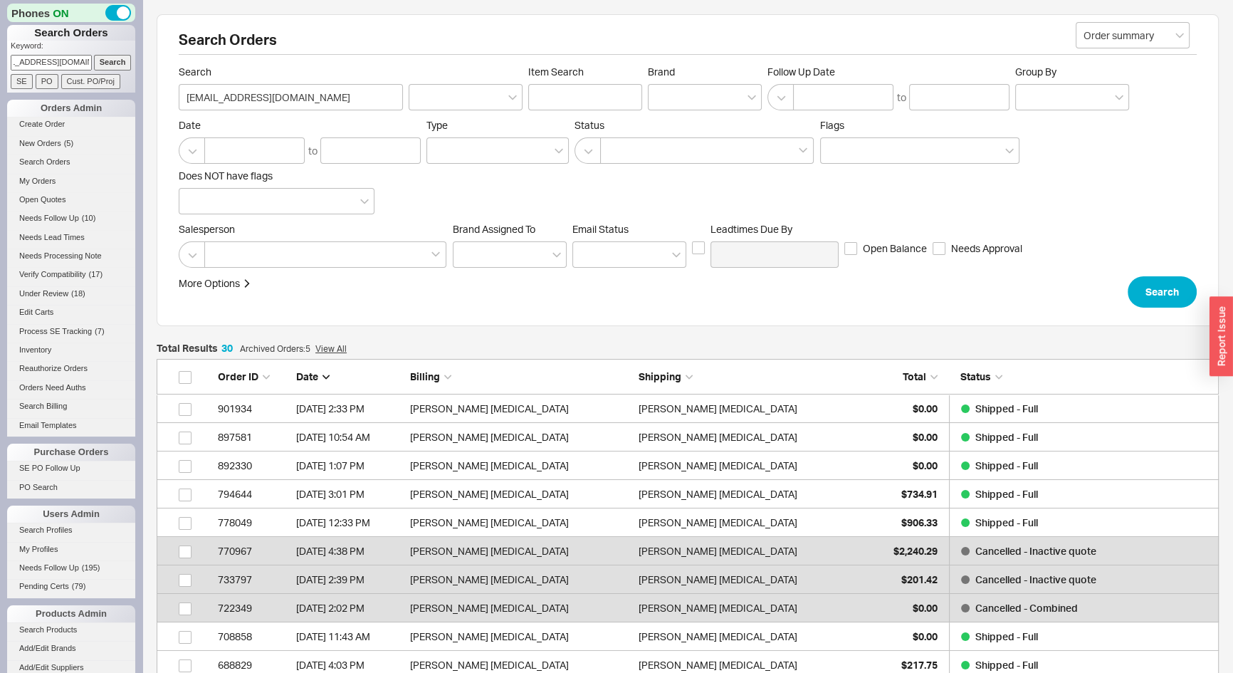
scroll to position [880, 1053]
click at [691, 85] on div at bounding box center [705, 97] width 114 height 26
click at [666, 89] on input "Brand" at bounding box center [661, 97] width 10 height 16
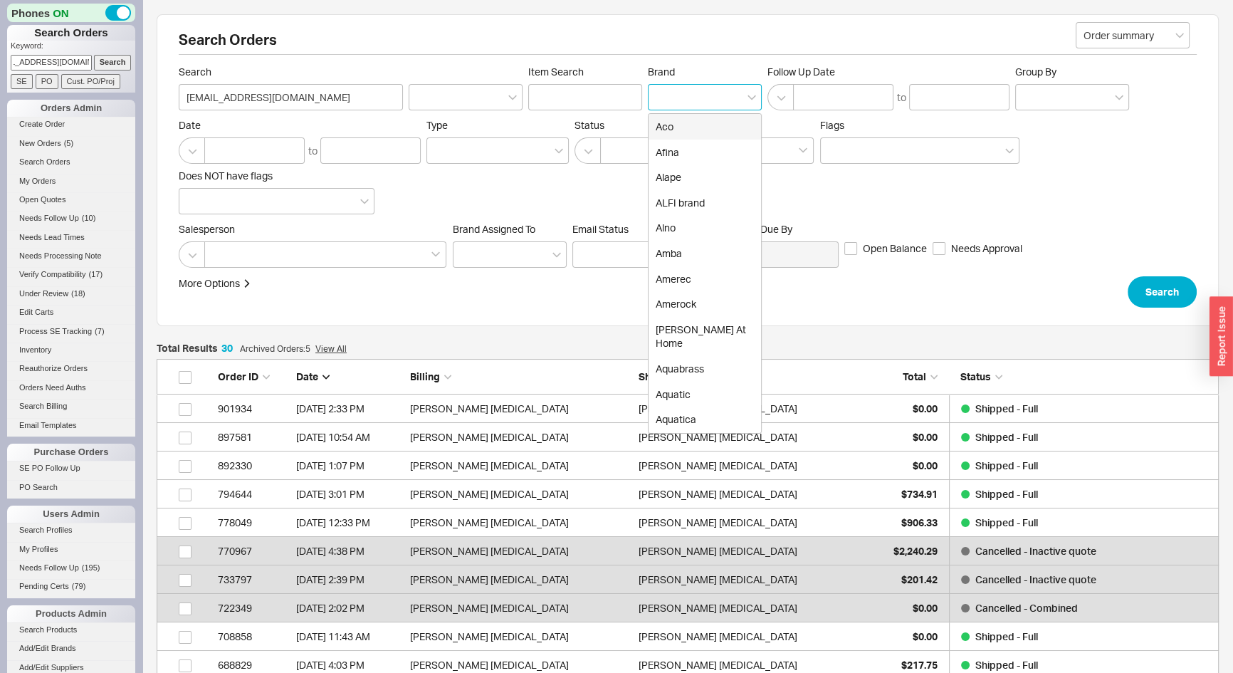
scroll to position [0, 0]
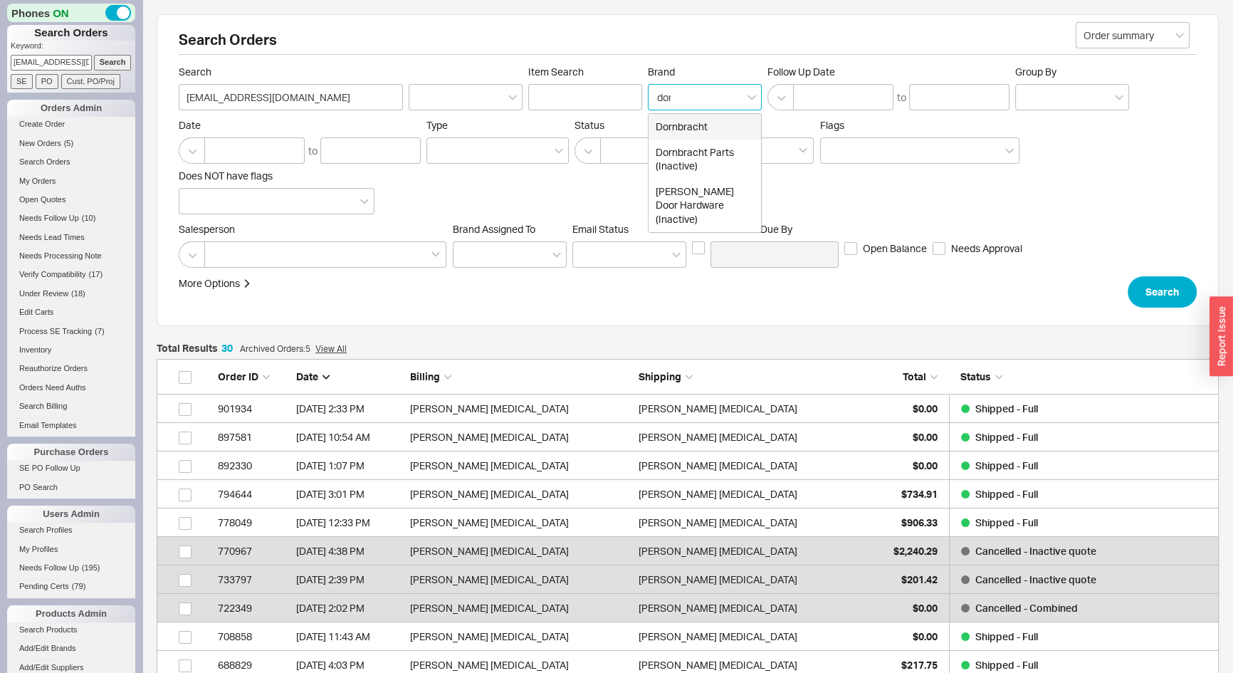
type input "dorn"
click at [689, 120] on div "Dornbracht" at bounding box center [705, 127] width 113 height 26
type input "Brand"
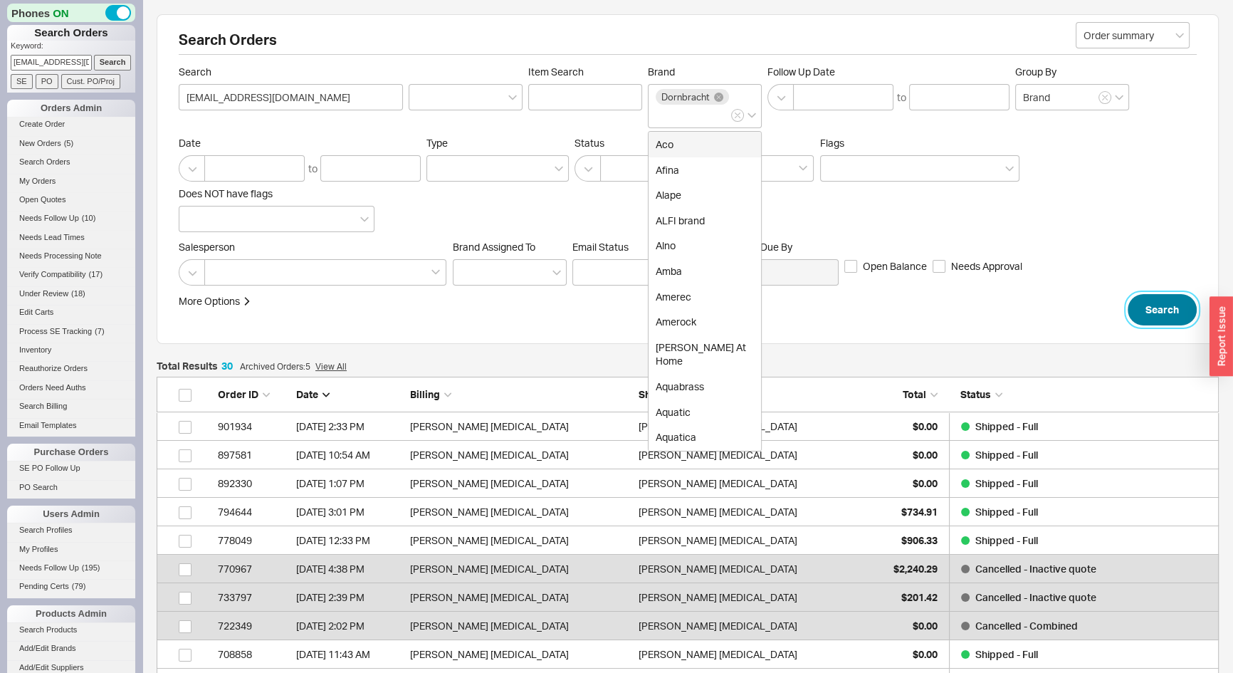
click at [1179, 308] on button "Search" at bounding box center [1162, 309] width 69 height 31
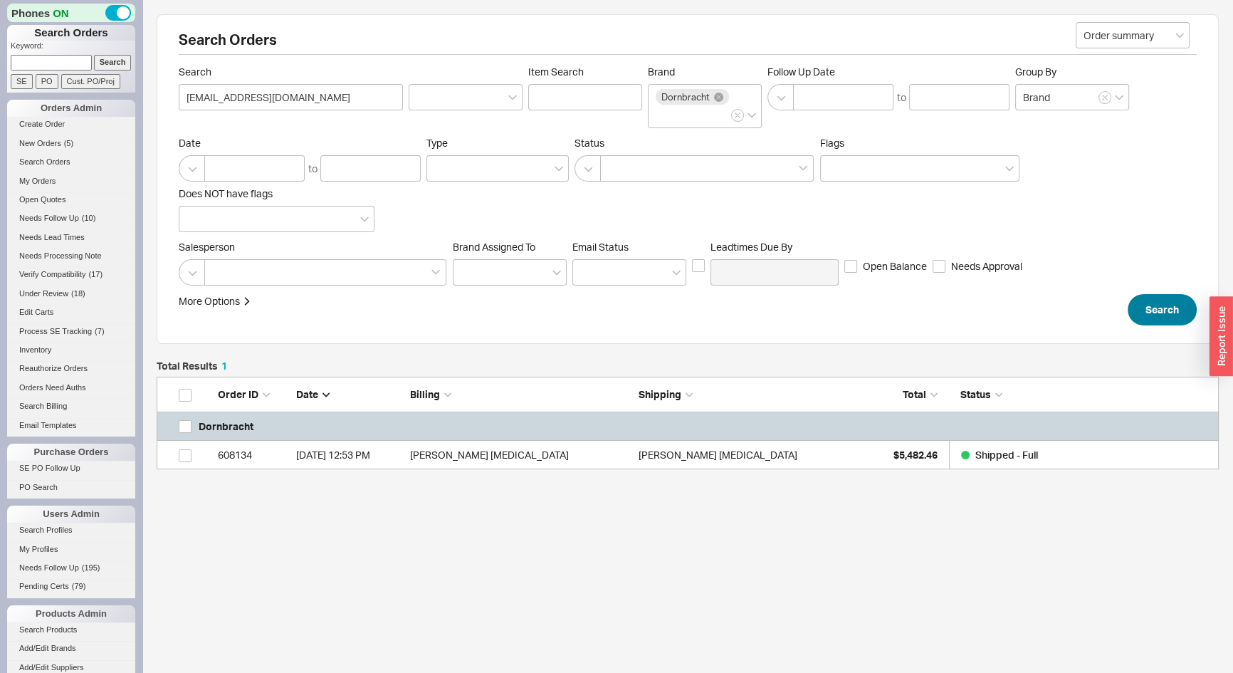
scroll to position [83, 1053]
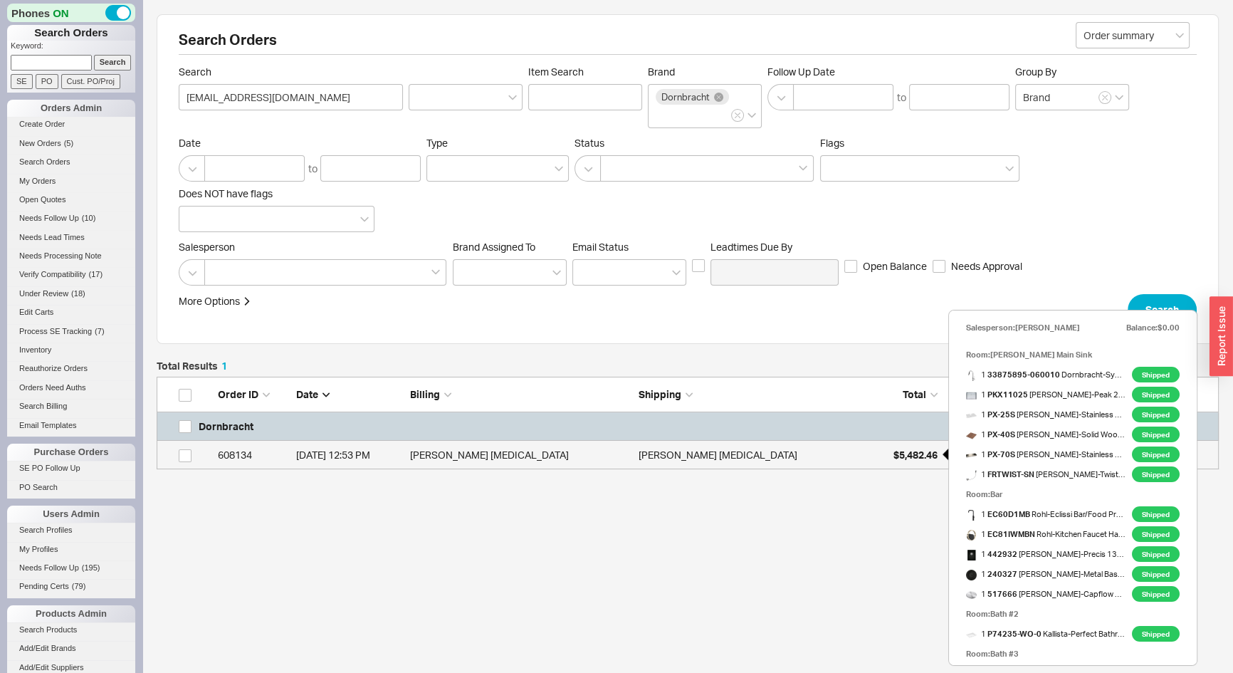
click at [895, 458] on span "$5,482.46" at bounding box center [916, 455] width 44 height 12
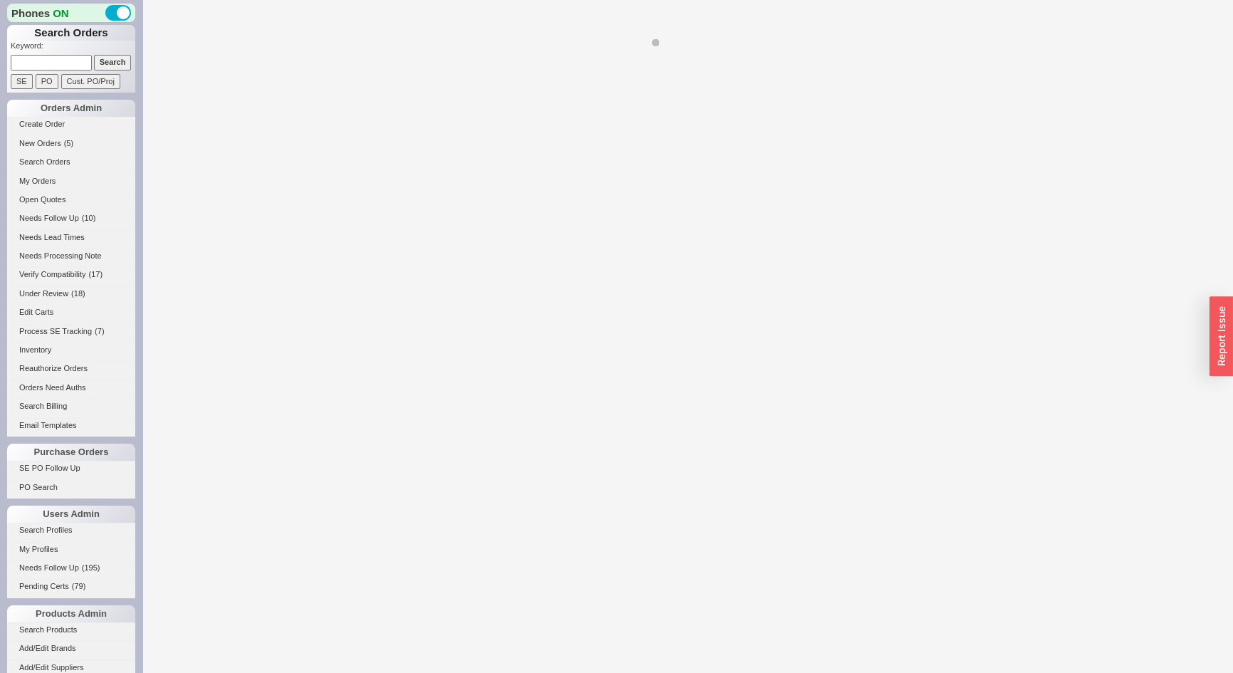
select select "*"
select select "LOW"
select select "3"
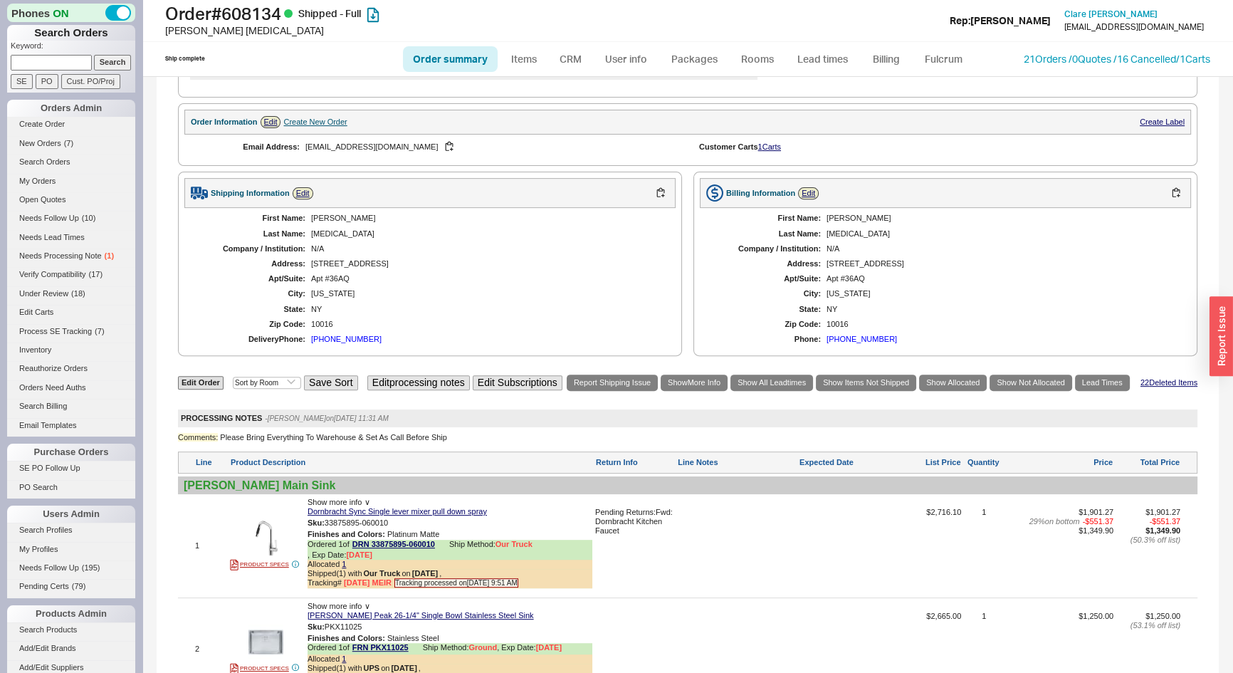
scroll to position [790, 0]
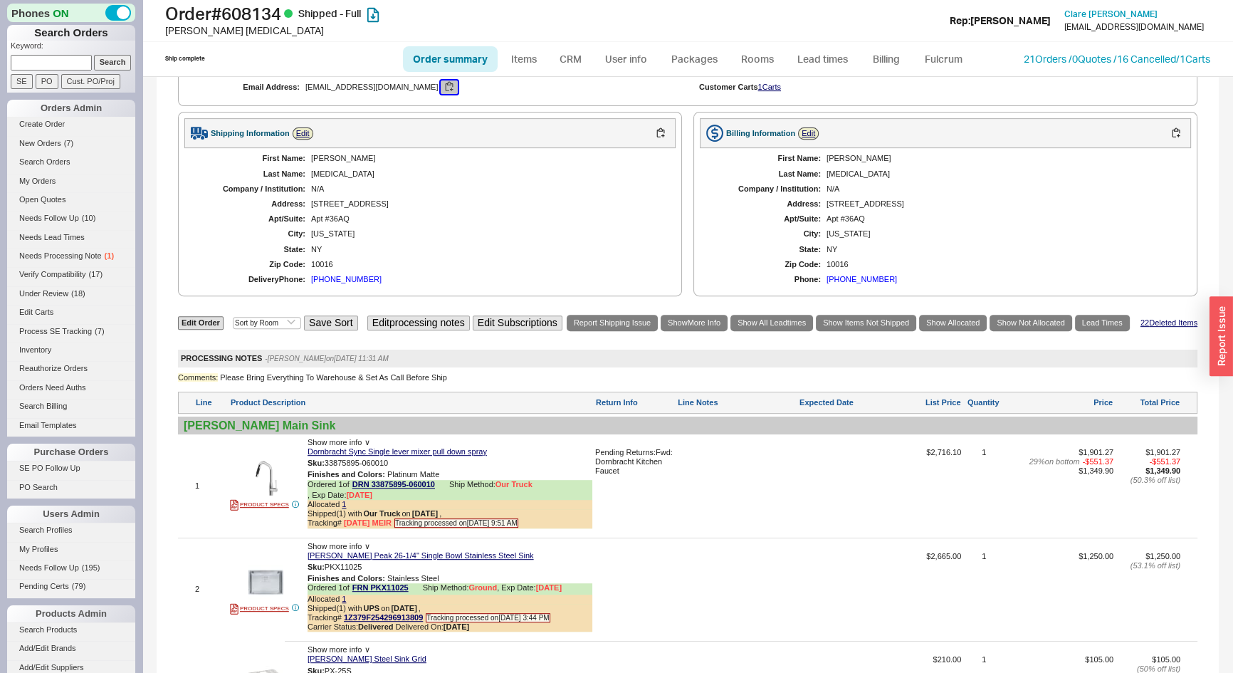
click at [441, 94] on button "button" at bounding box center [449, 87] width 17 height 14
drag, startPoint x: 290, startPoint y: 6, endPoint x: 179, endPoint y: 11, distance: 111.2
click at [169, 16] on h1 "Order # 608134 Shipped - Full" at bounding box center [392, 14] width 455 height 20
copy h1 "Order # 608134"
drag, startPoint x: 401, startPoint y: 488, endPoint x: 368, endPoint y: 486, distance: 32.8
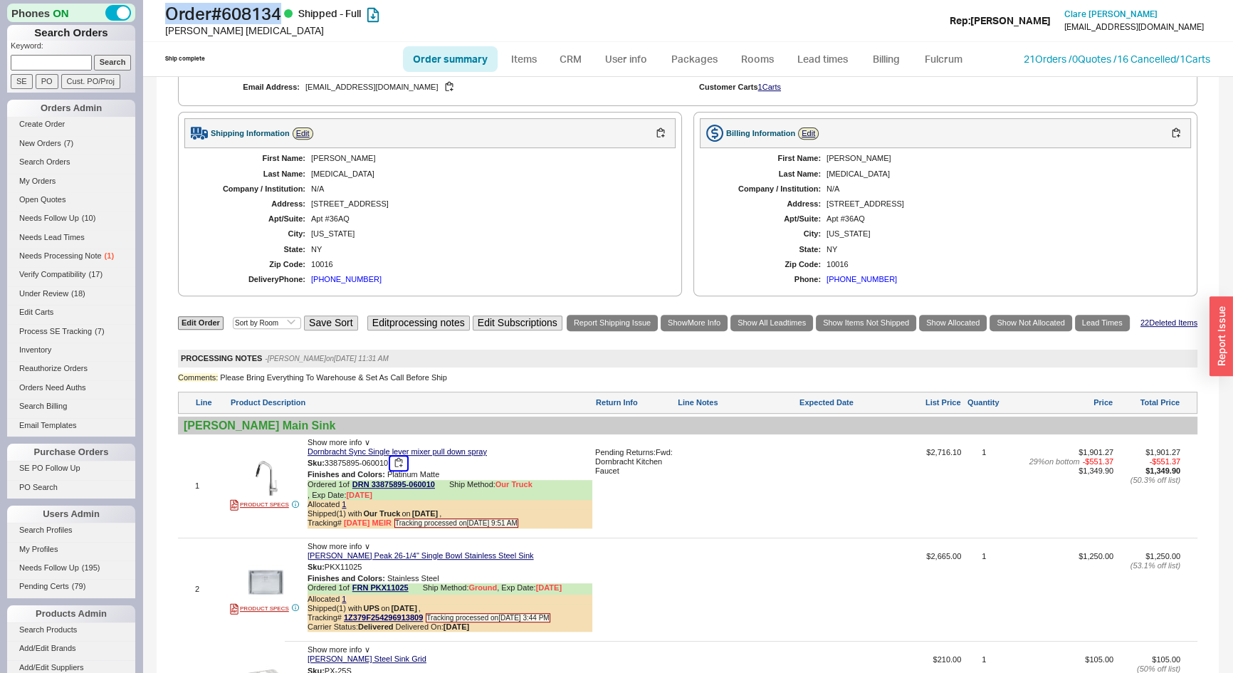
click at [401, 470] on button "button" at bounding box center [398, 463] width 17 height 14
click at [441, 94] on button "button" at bounding box center [449, 87] width 17 height 14
click at [456, 58] on link "Order summary" at bounding box center [450, 59] width 95 height 26
select select "*"
select select "LOW"
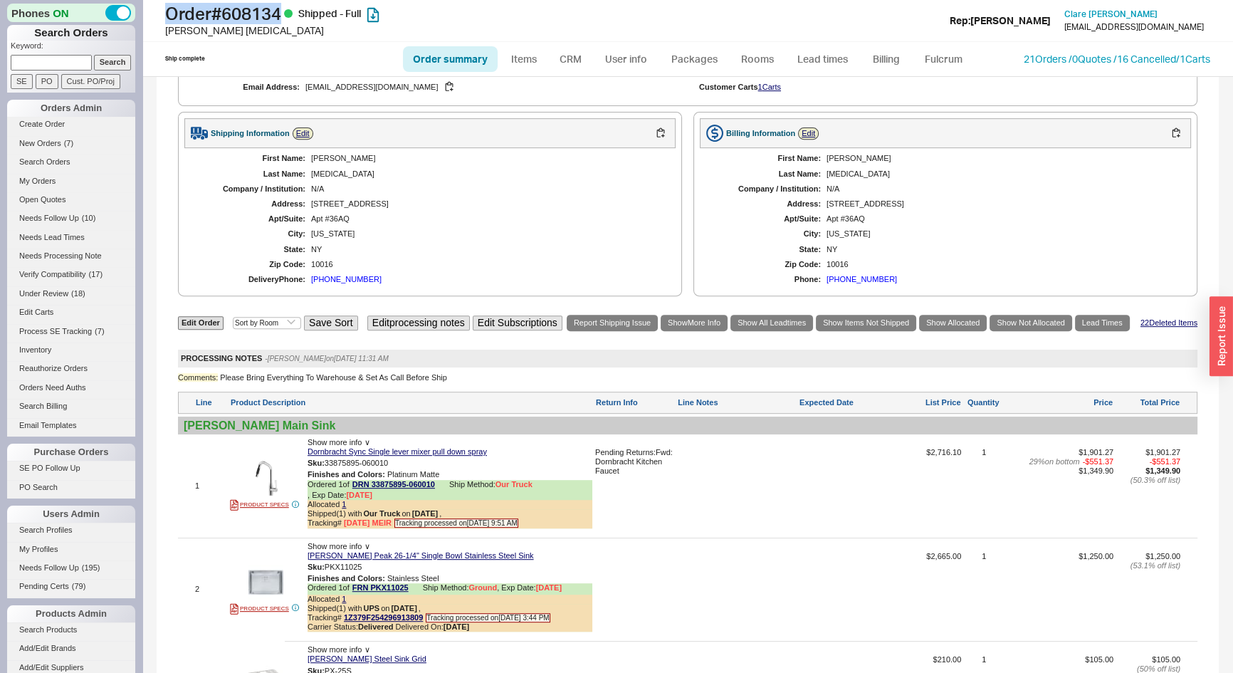
select select "3"
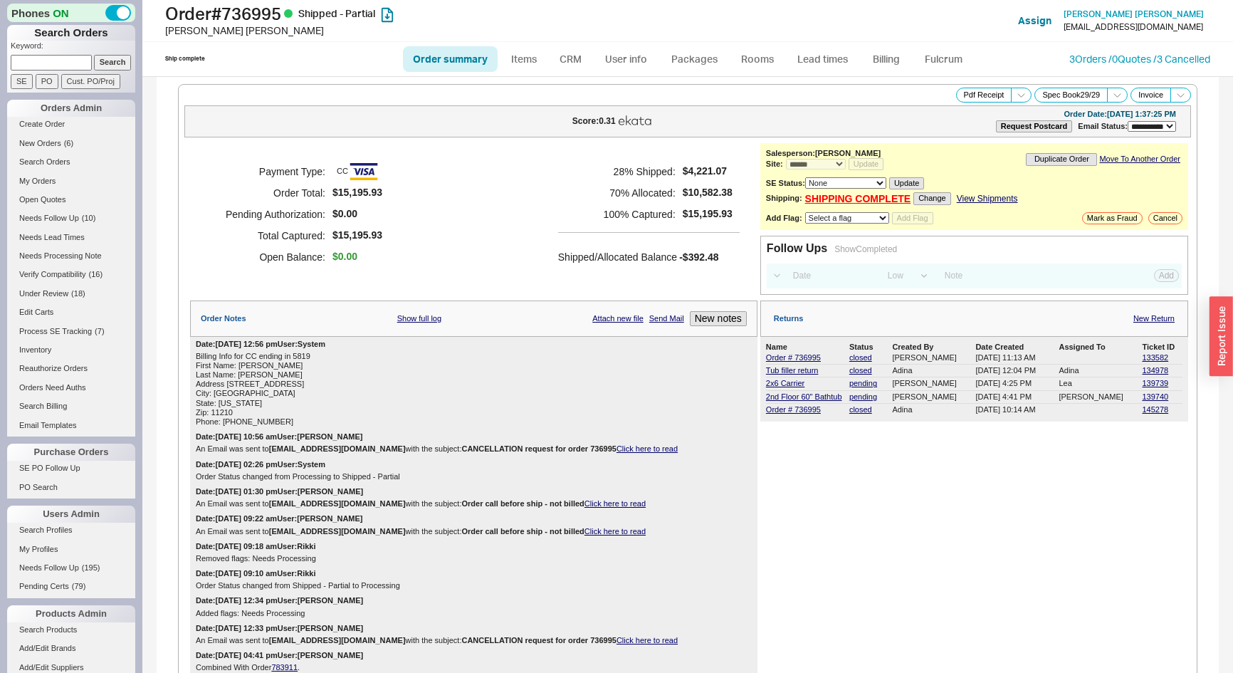
select select "**"
select select "*"
select select "LOW"
select select "3"
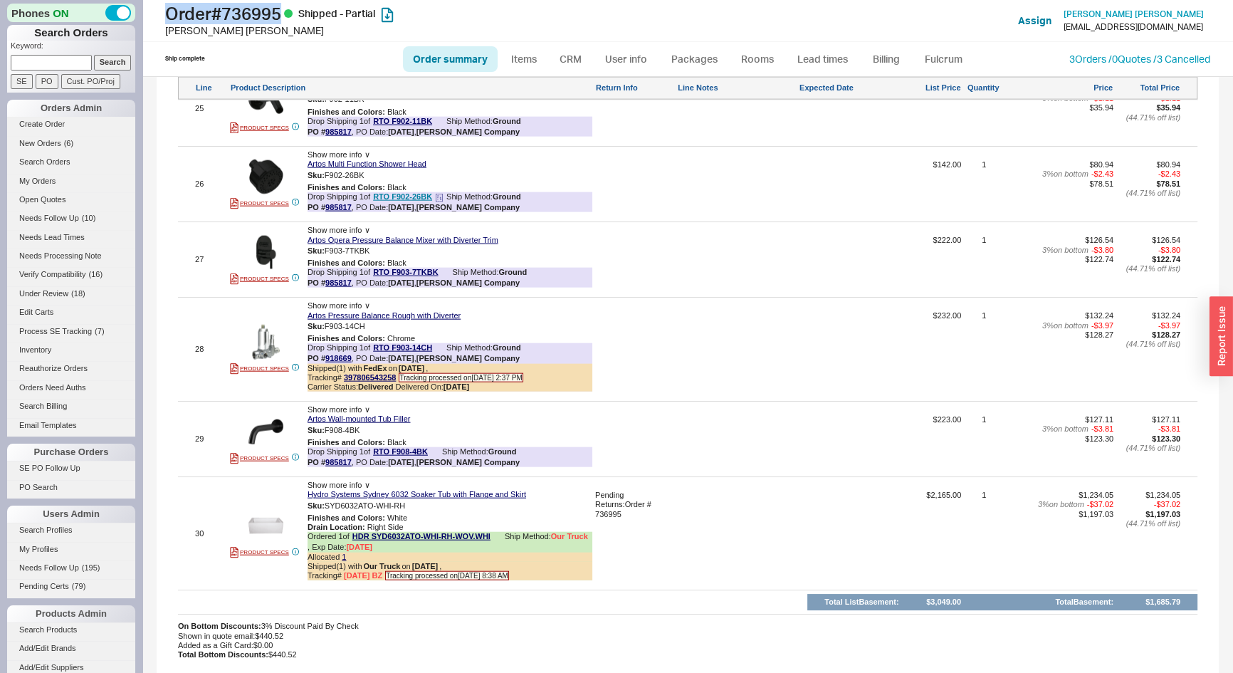
scroll to position [4014, 0]
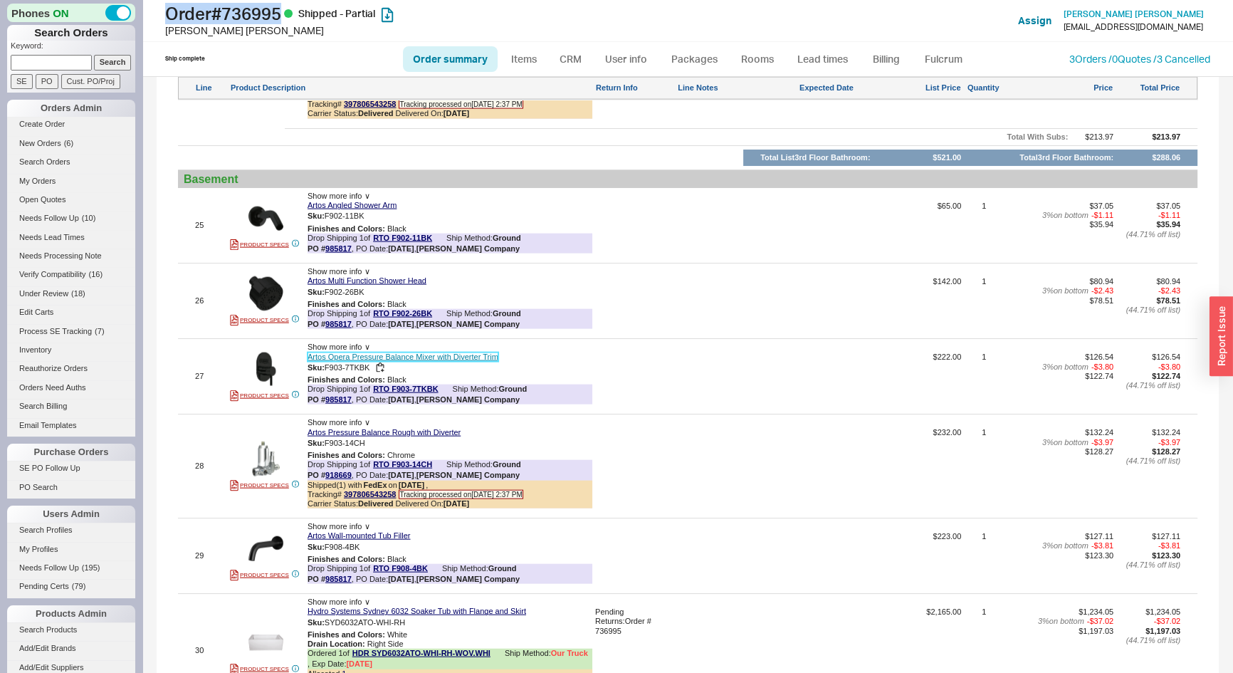
click at [355, 362] on link "Artos Opera Pressure Balance Mixer with Diverter Trim" at bounding box center [403, 357] width 191 height 9
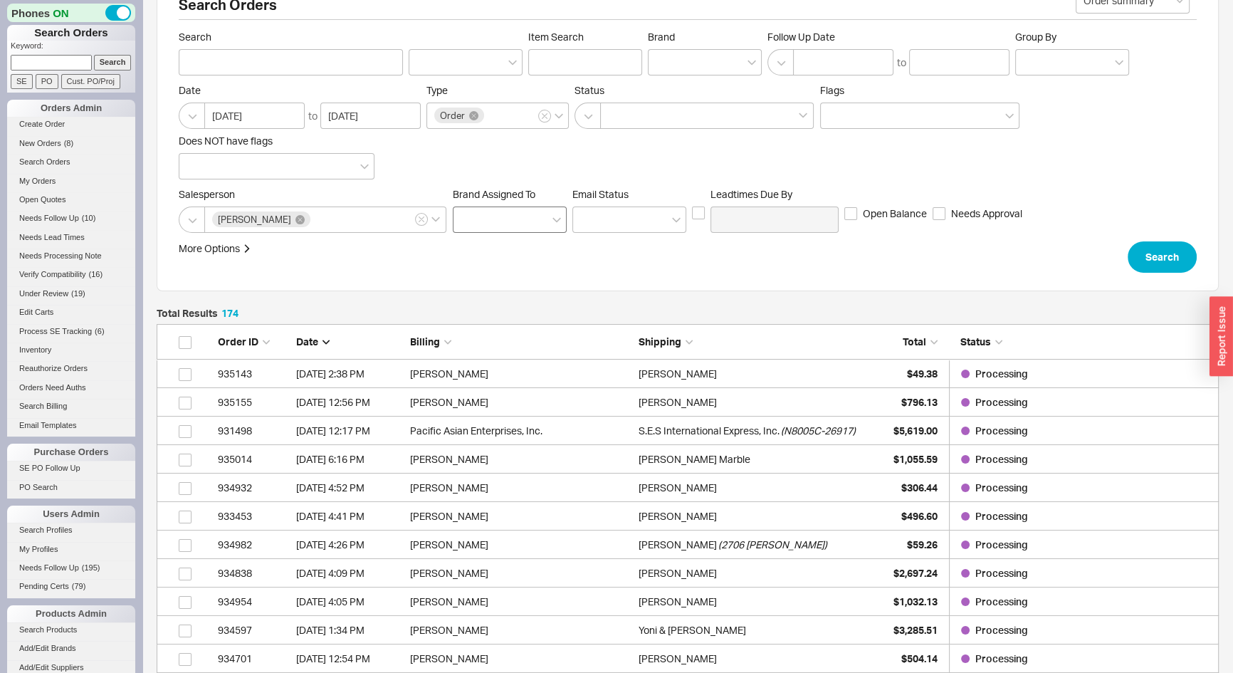
scroll to position [64, 0]
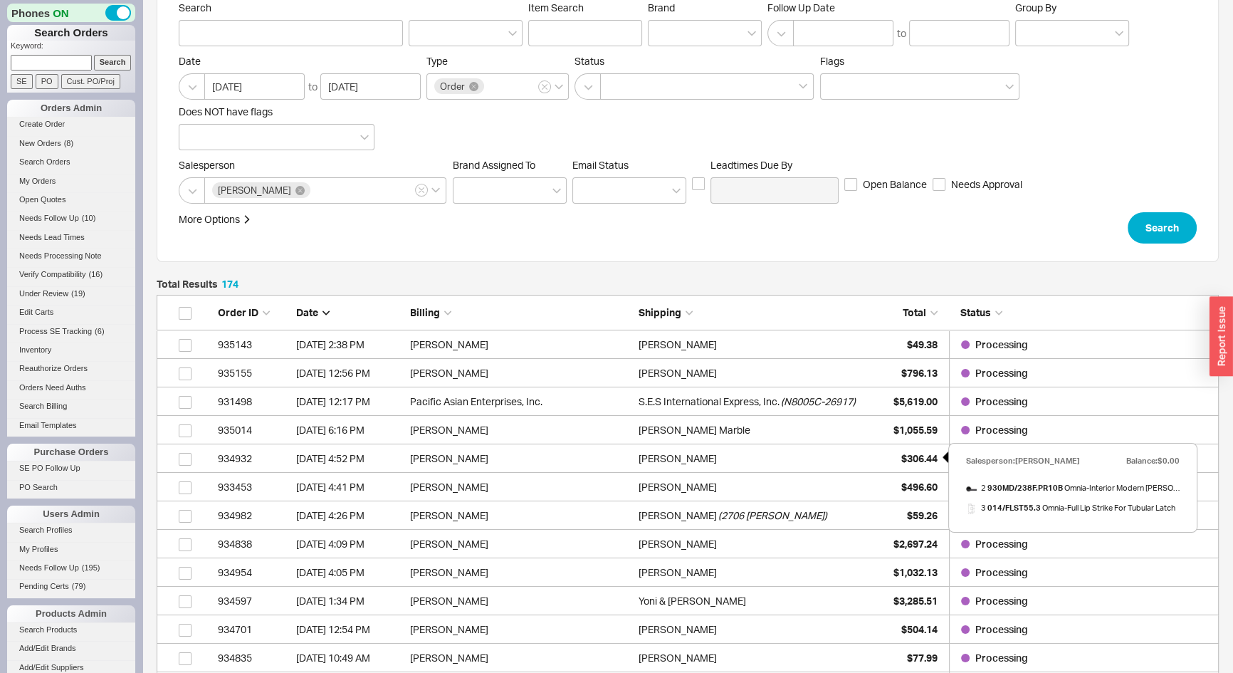
click at [907, 456] on span "$306.44" at bounding box center [920, 458] width 36 height 12
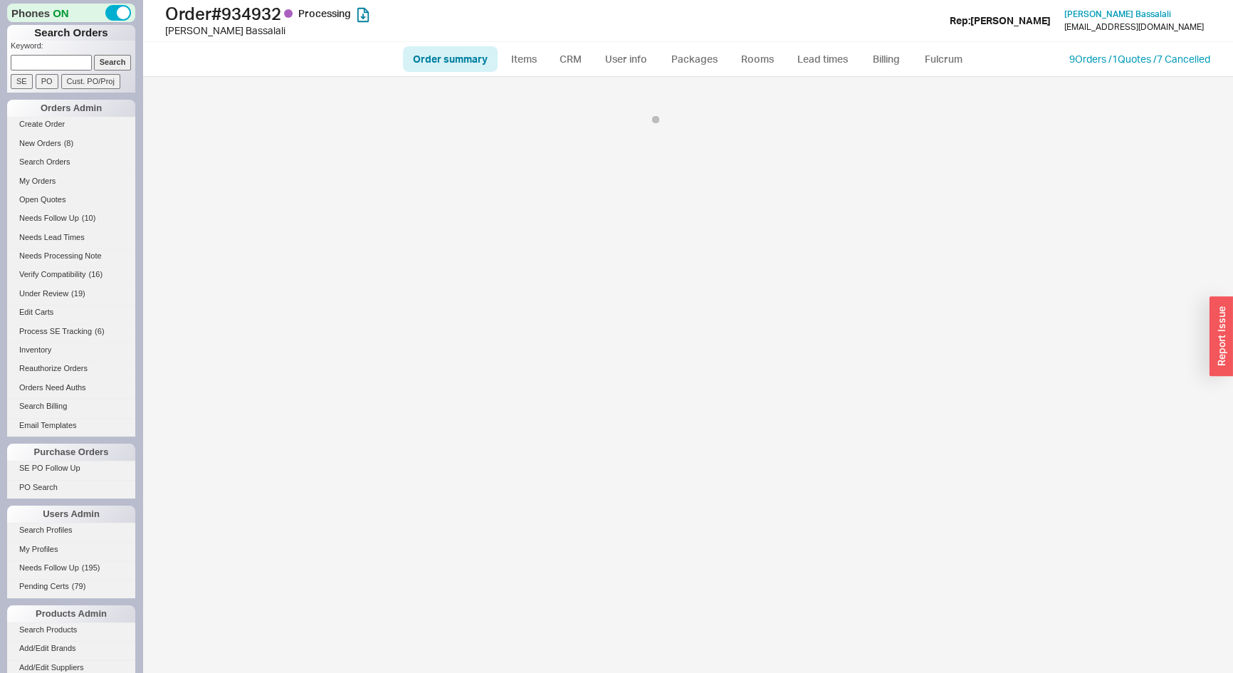
select select "LOW"
select select "3"
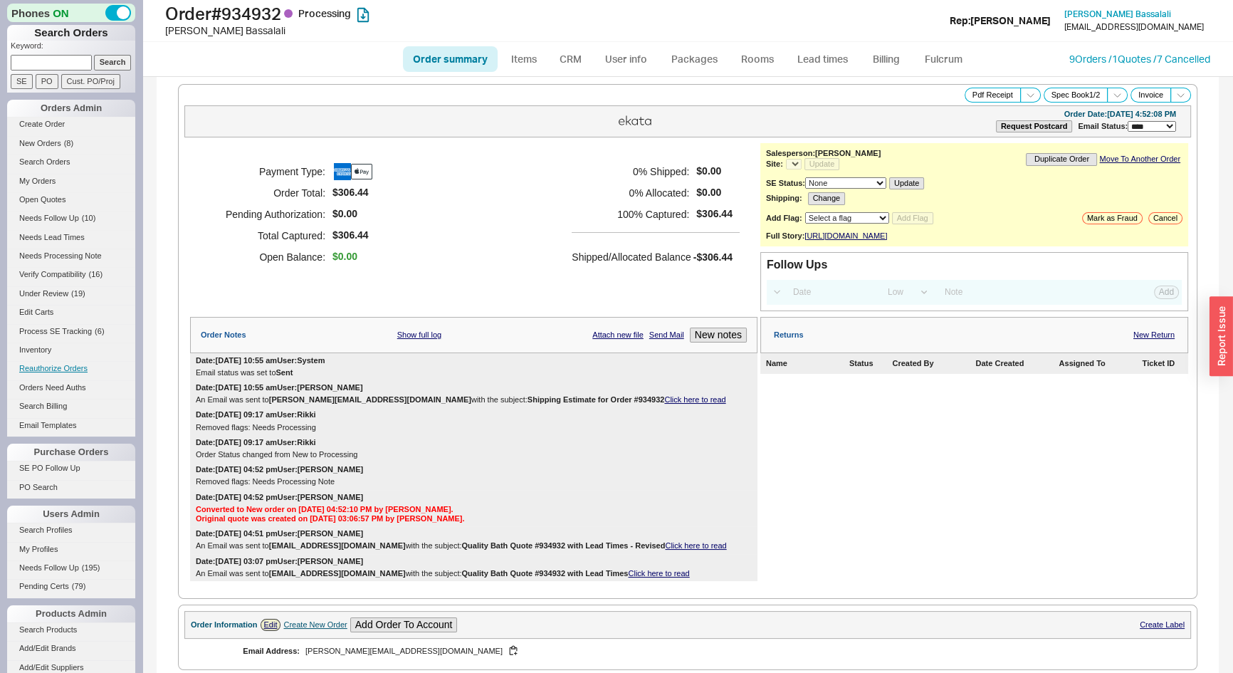
select select "*"
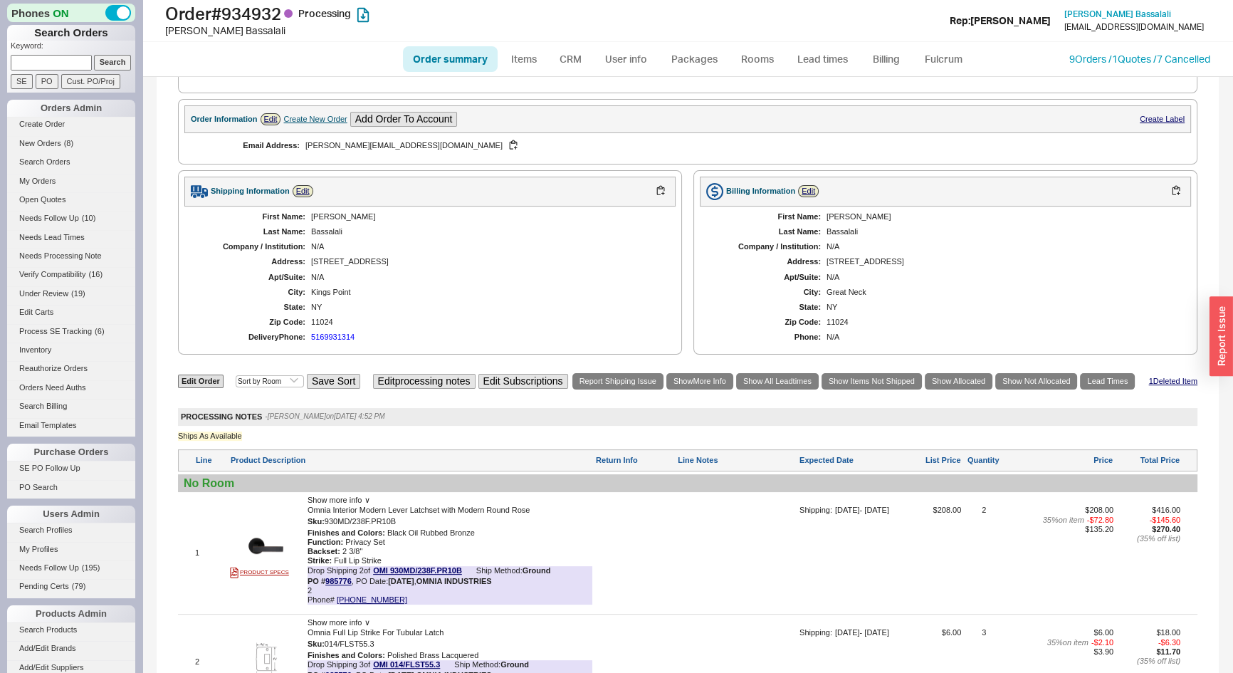
scroll to position [647, 0]
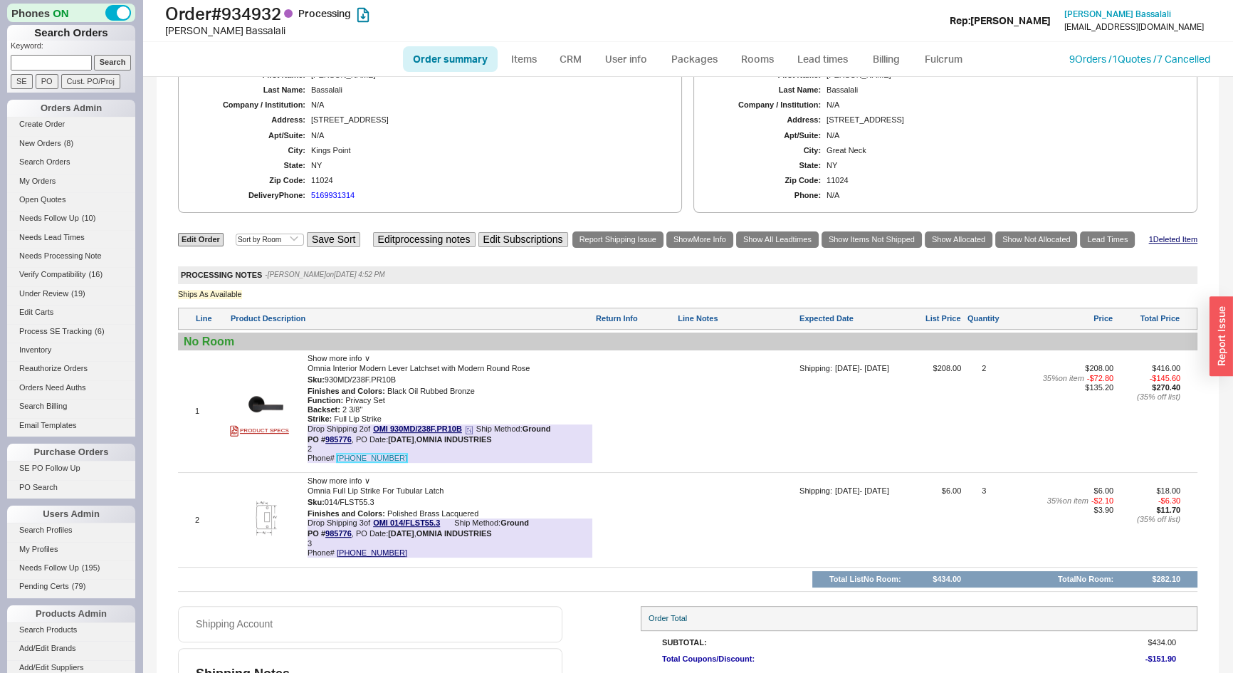
click at [368, 462] on link "[PHONE_NUMBER]" at bounding box center [372, 458] width 71 height 9
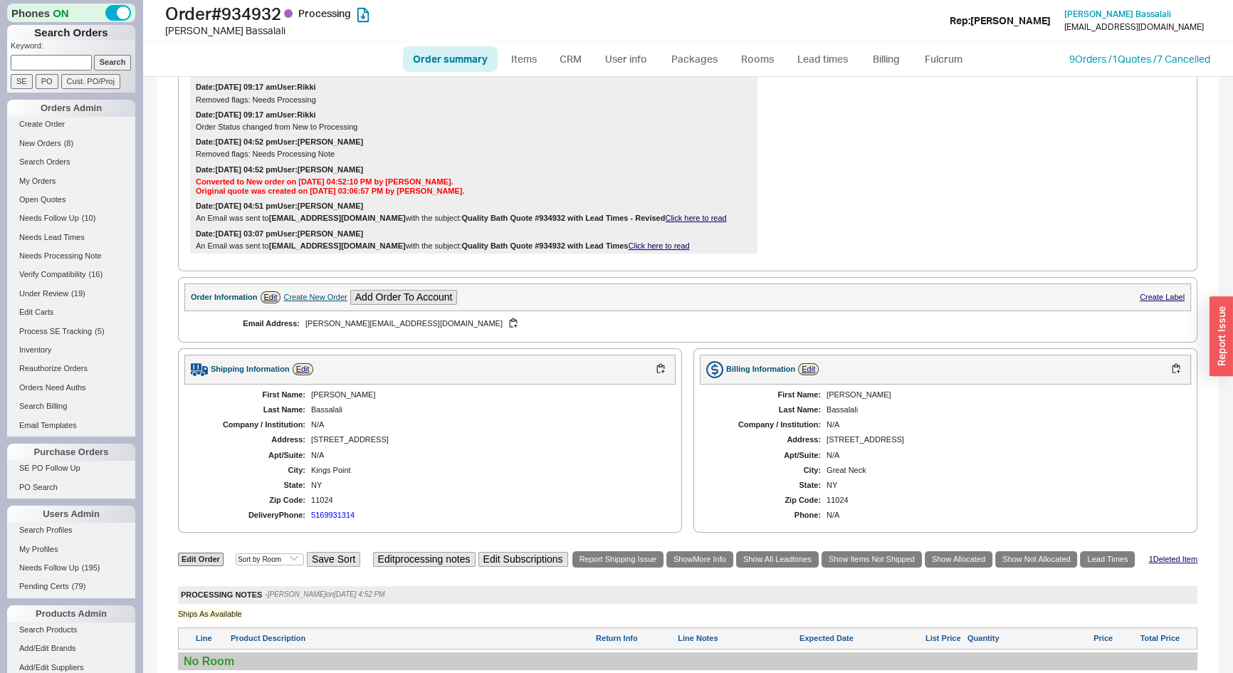
scroll to position [539, 0]
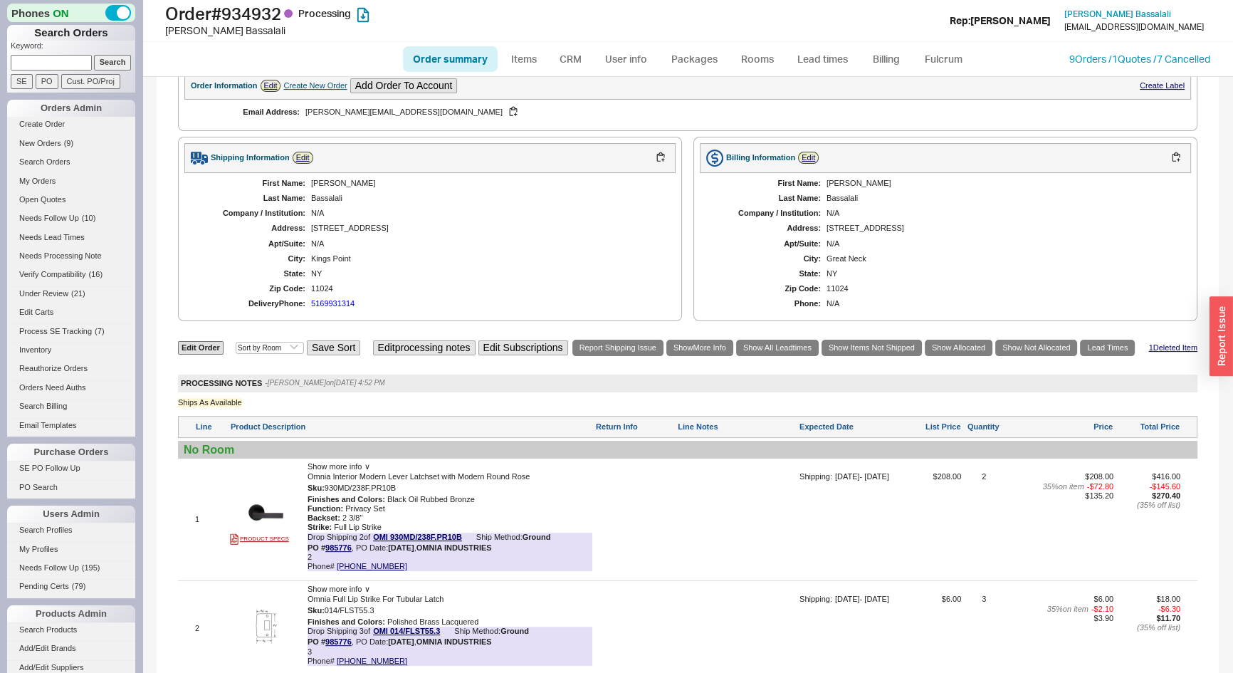
click at [433, 57] on link "Order summary" at bounding box center [450, 59] width 95 height 26
select select "*"
select select "LOW"
select select "3"
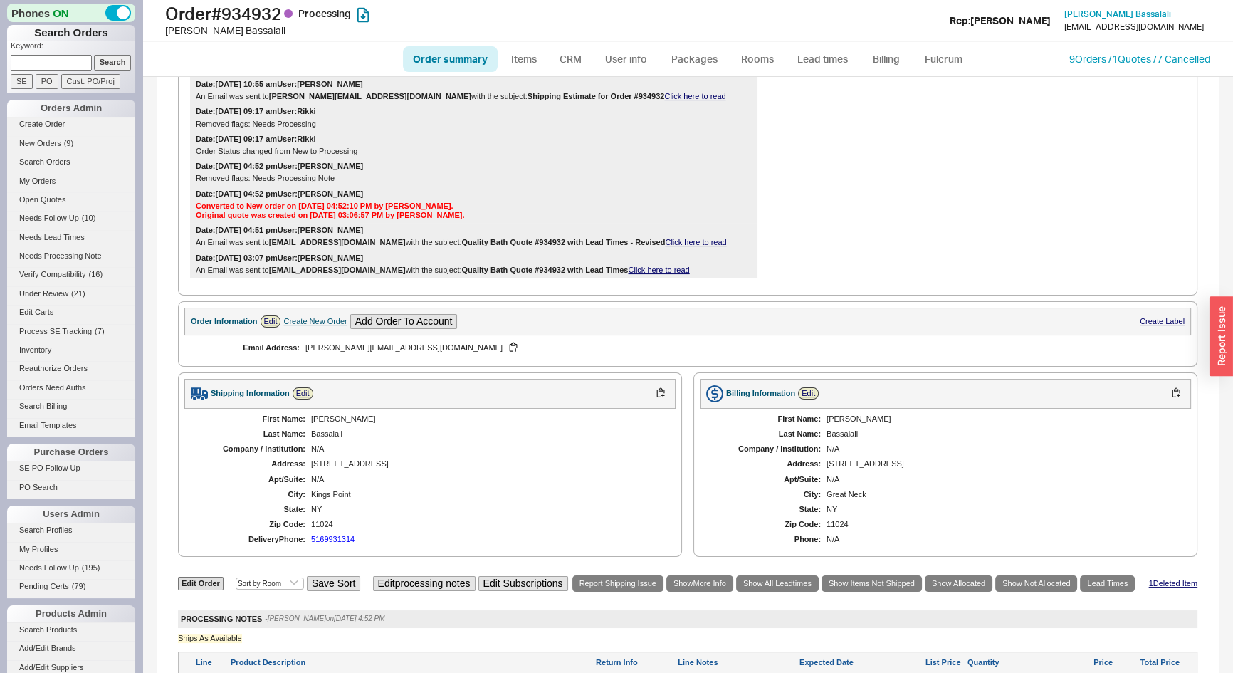
scroll to position [518, 0]
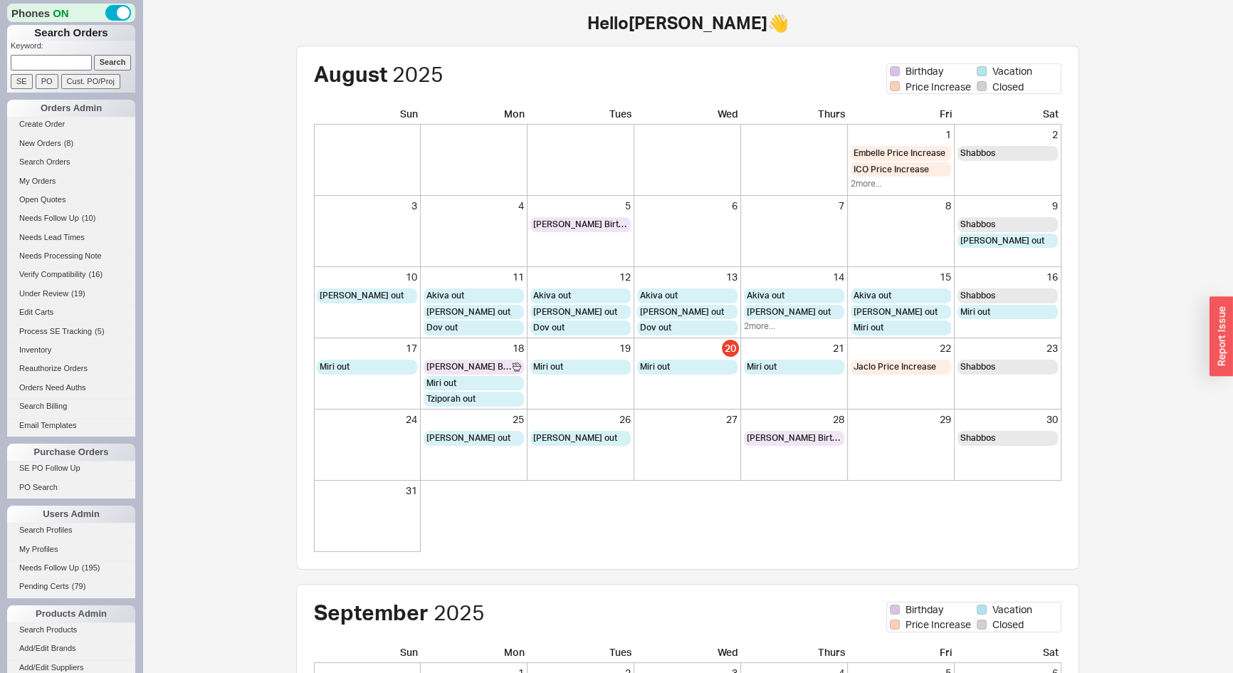
paste input "QB-W0W-3R6-W84"
type input "QB-W0W-3R6-W84"
click at [105, 64] on input "Search" at bounding box center [113, 62] width 38 height 15
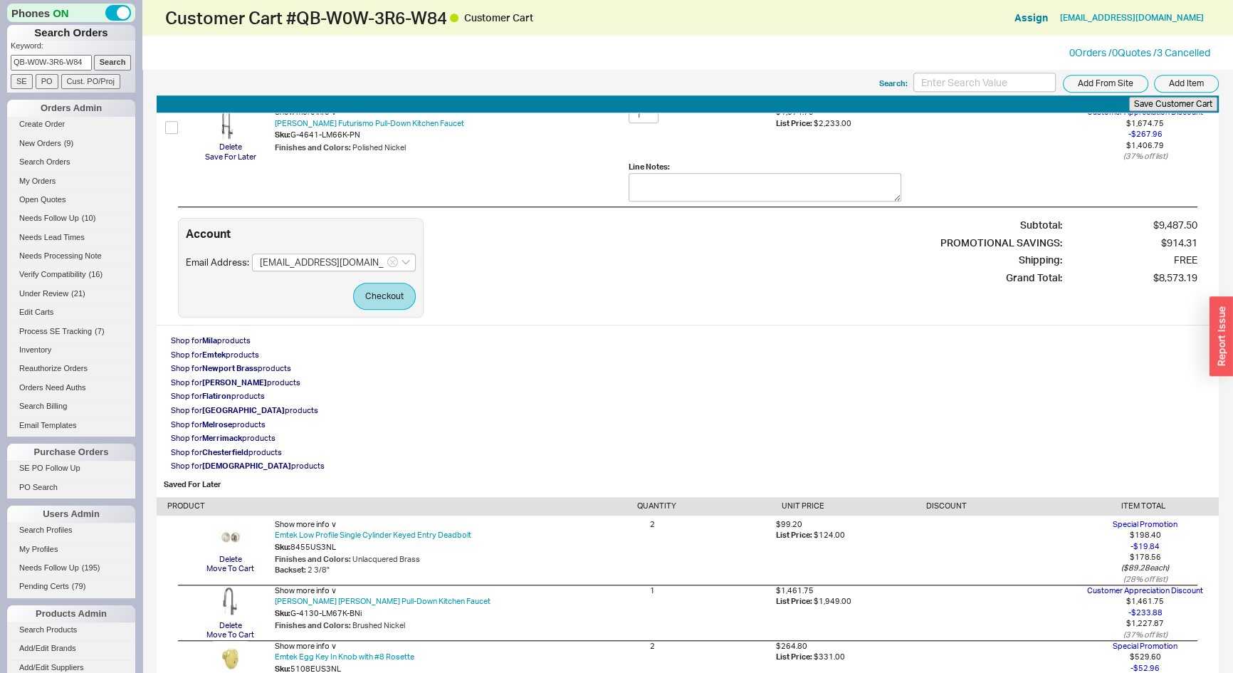
scroll to position [1100, 0]
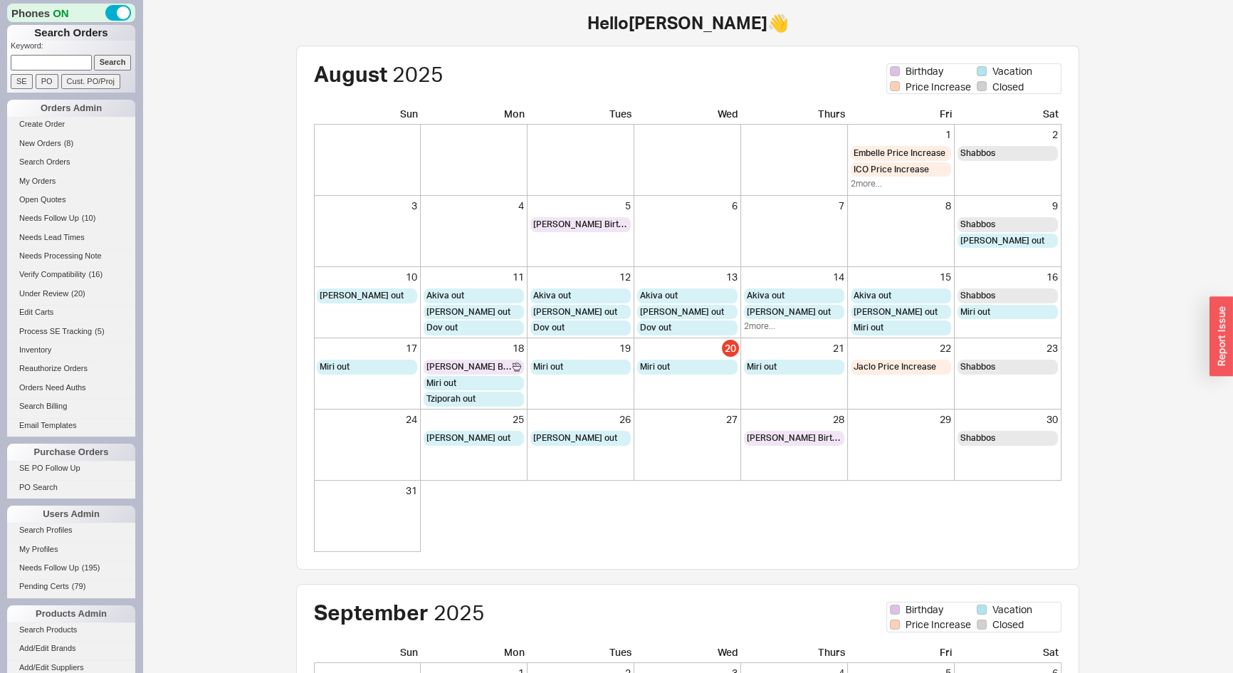
paste input "[EMAIL_ADDRESS][DOMAIN_NAME]"
type input "[EMAIL_ADDRESS][DOMAIN_NAME]"
click at [113, 62] on input "Search" at bounding box center [113, 62] width 38 height 15
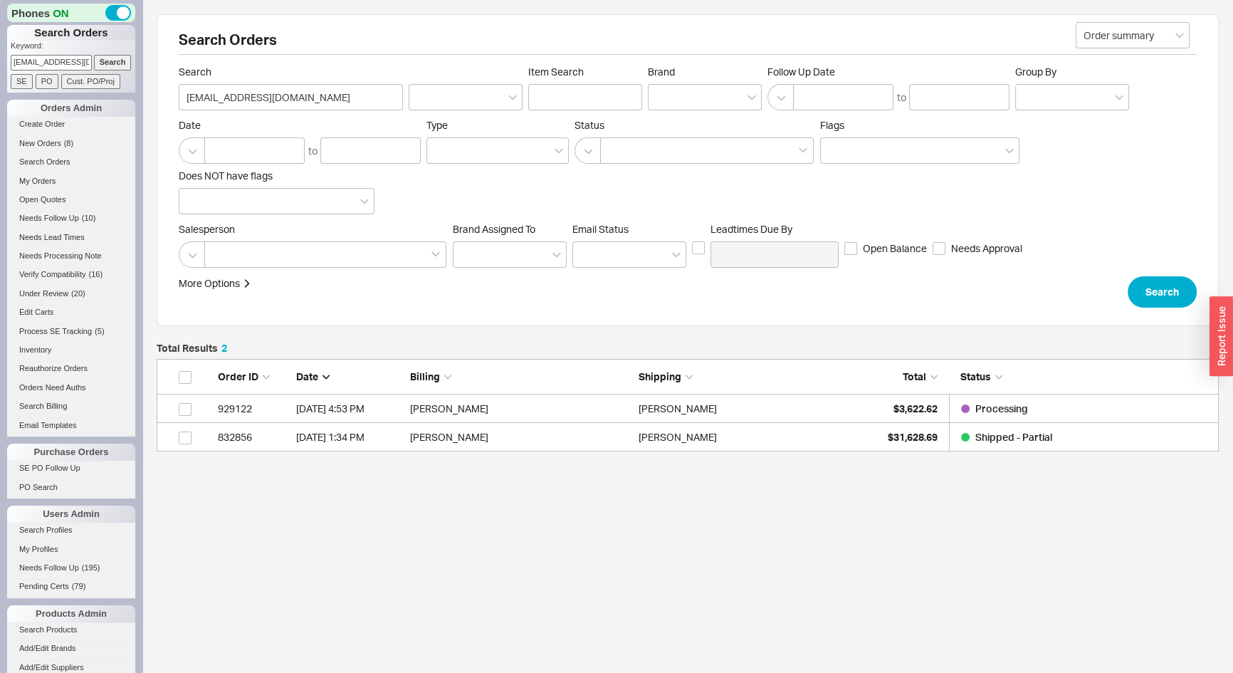
scroll to position [83, 1053]
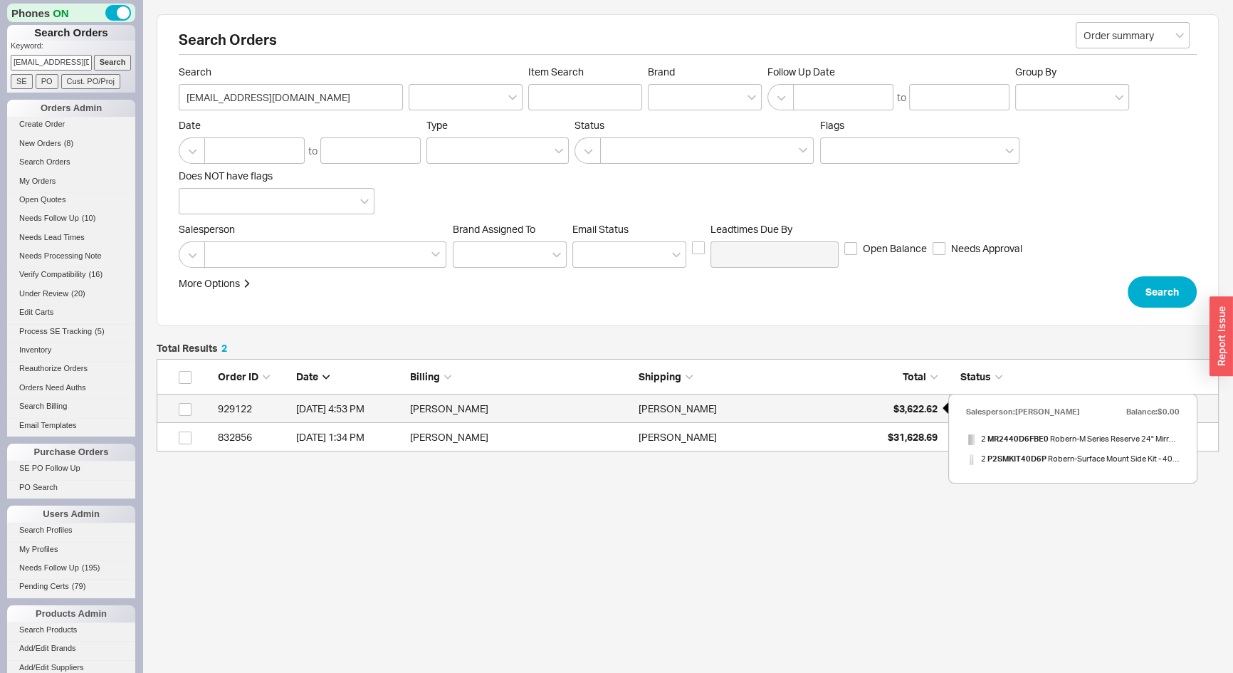
click at [877, 410] on div "$3,622.62" at bounding box center [902, 409] width 71 height 28
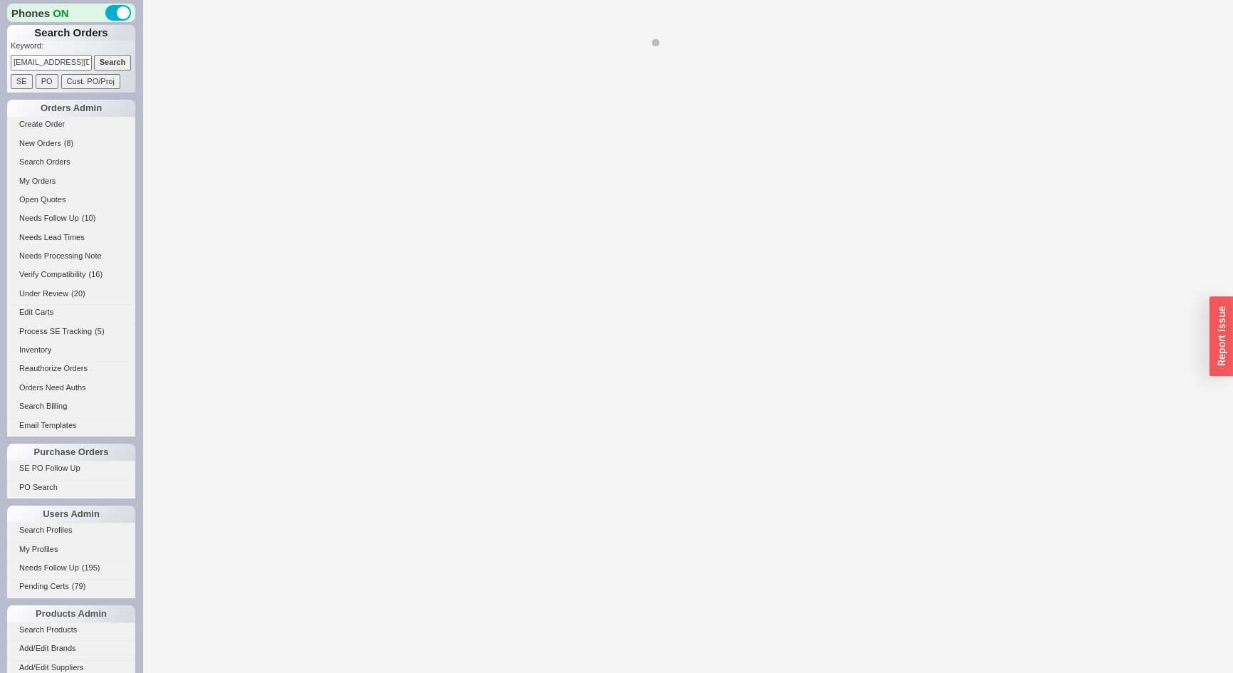
select select "*"
select select "LOW"
select select "3"
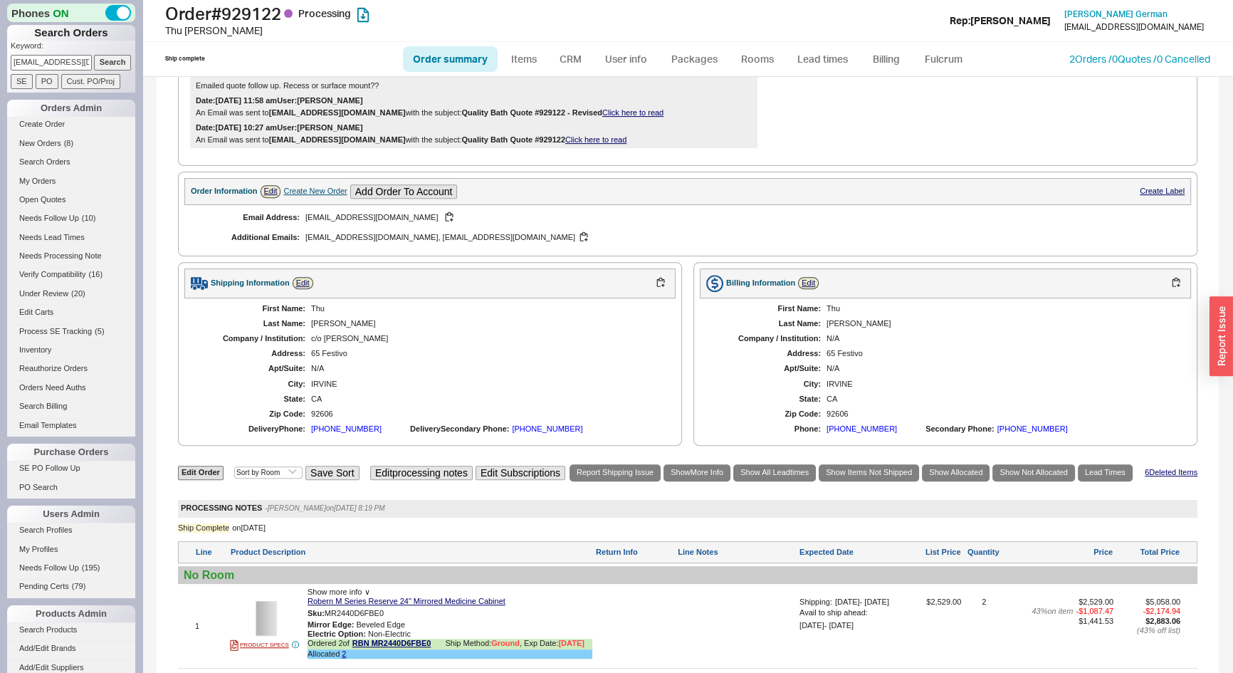
scroll to position [712, 0]
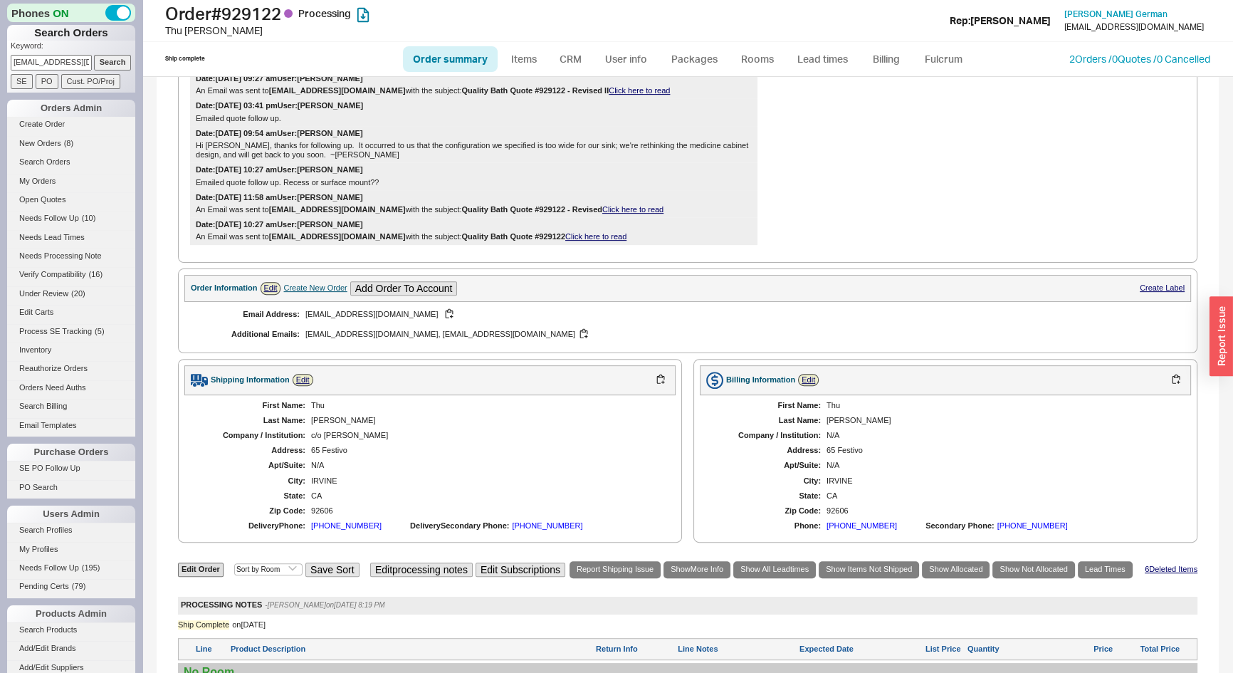
click at [303, 292] on div "Create New Order" at bounding box center [314, 287] width 63 height 9
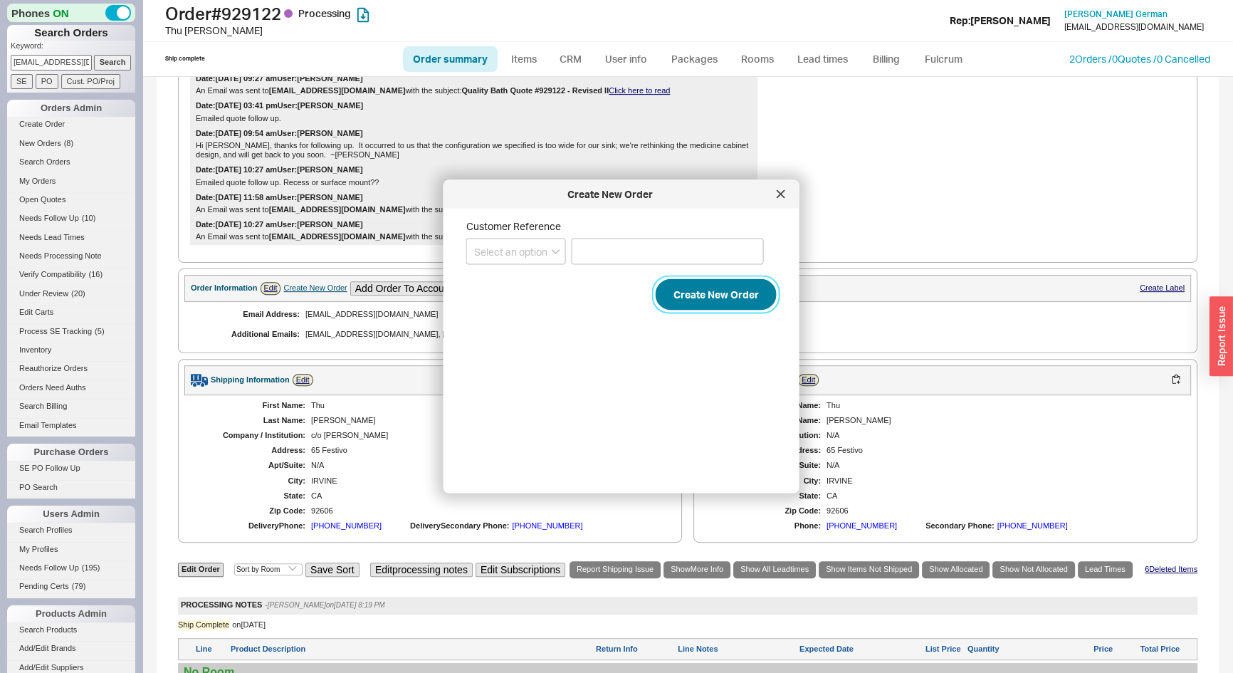
click at [724, 294] on button "Create New Order" at bounding box center [716, 294] width 121 height 31
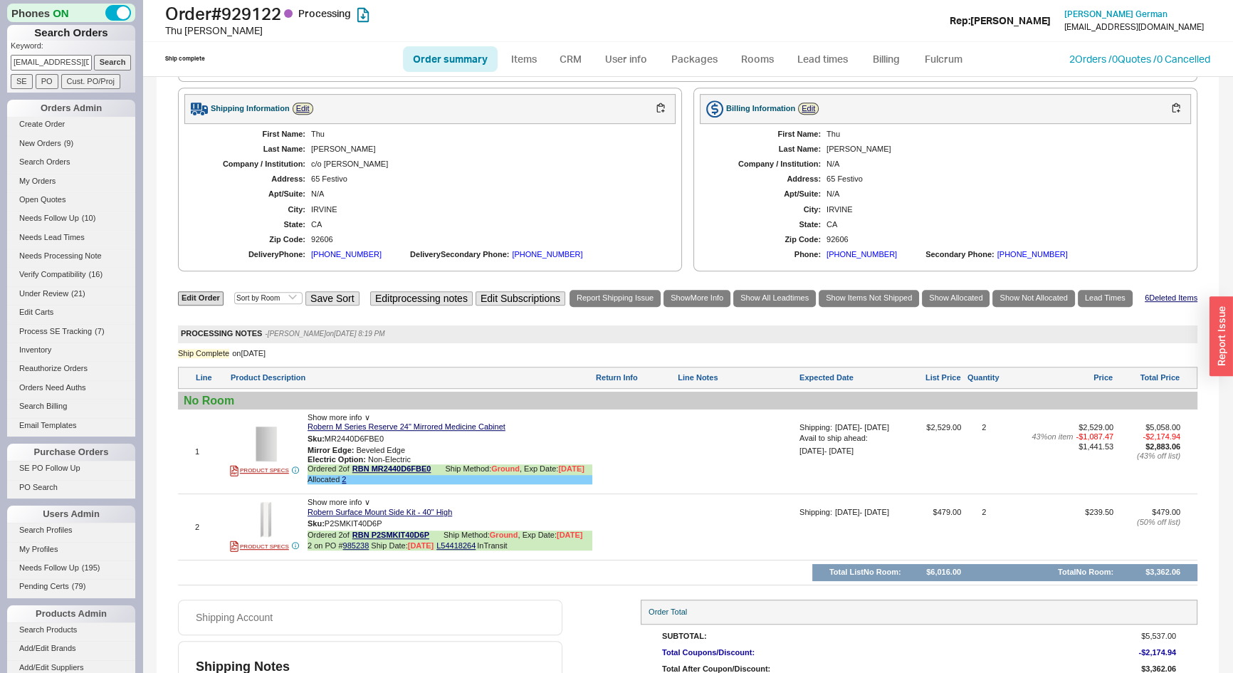
scroll to position [997, 0]
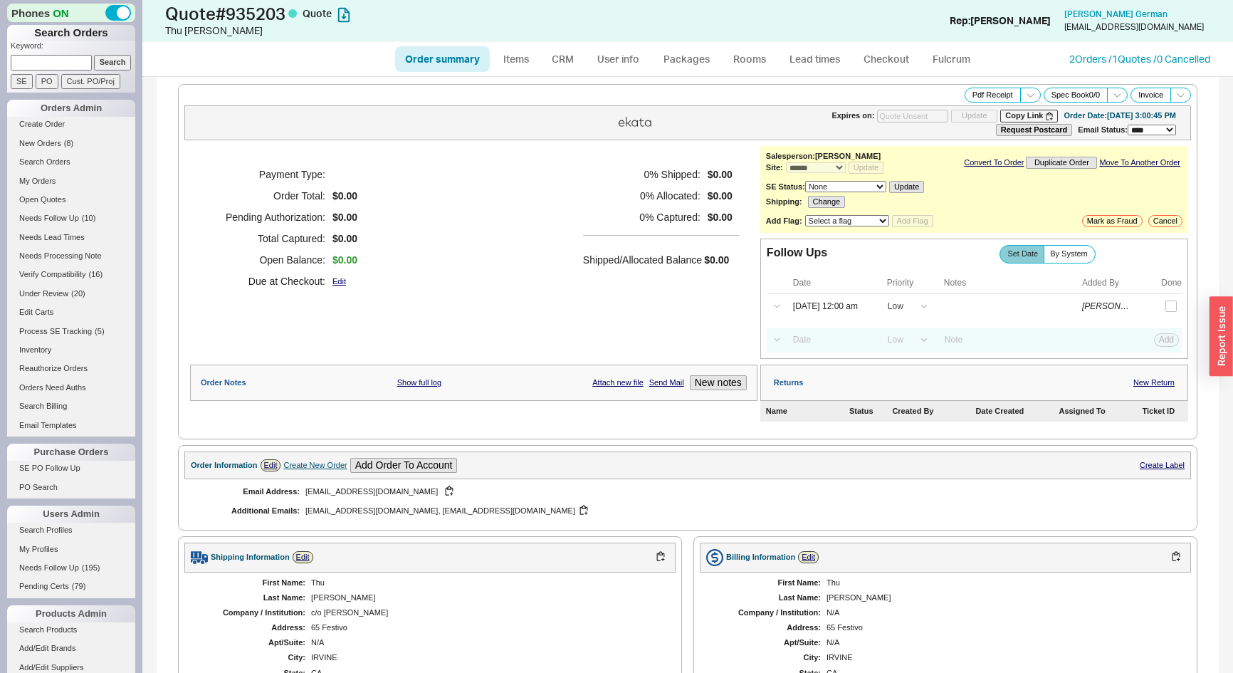
select select "*"
select select "LOW"
select select "3"
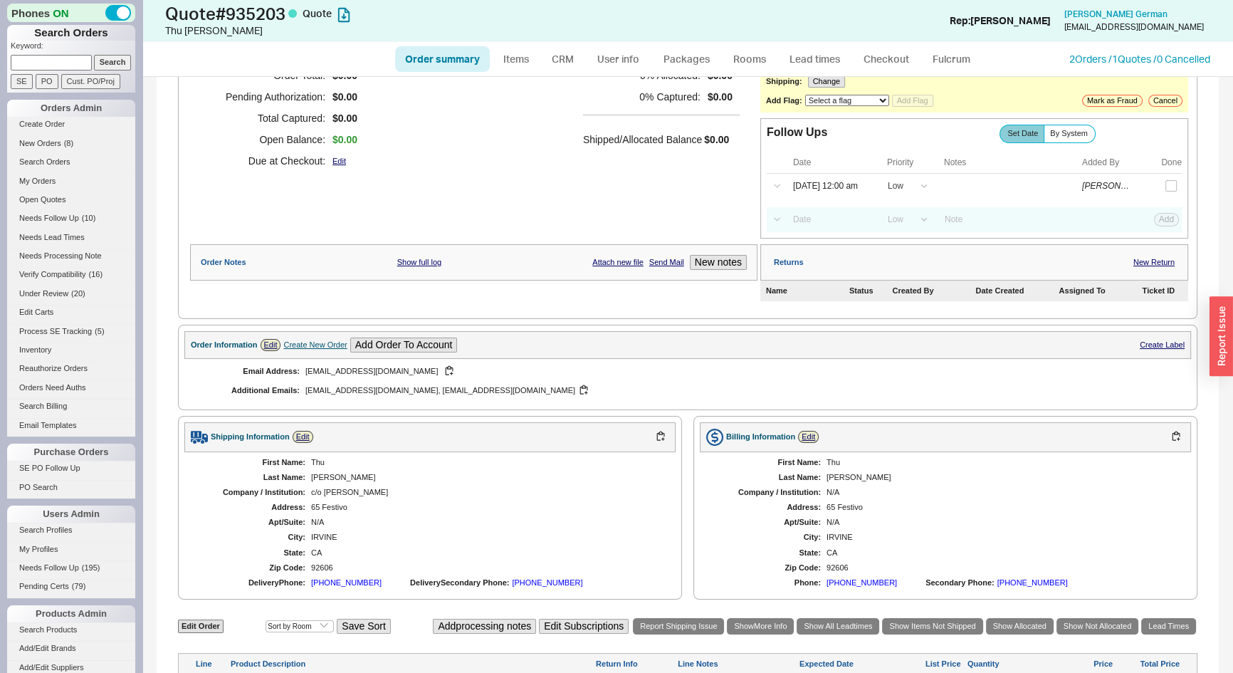
scroll to position [247, 0]
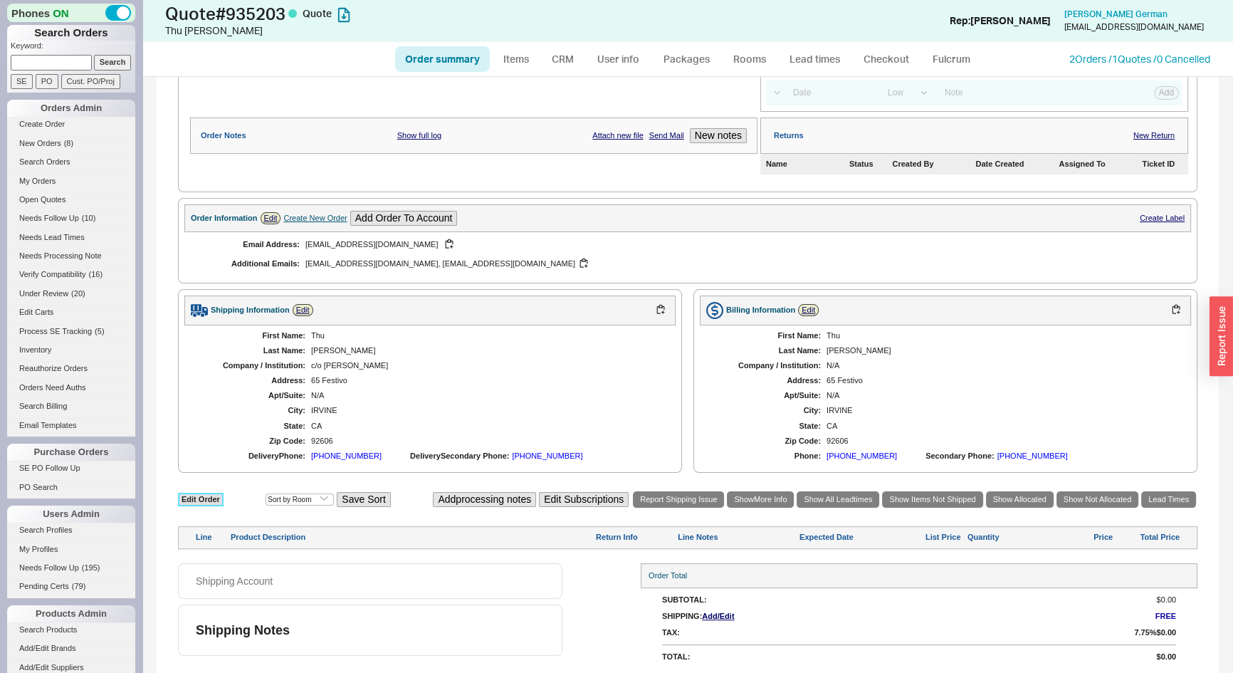
click at [212, 495] on link "Edit Order" at bounding box center [201, 500] width 46 height 14
select select "3"
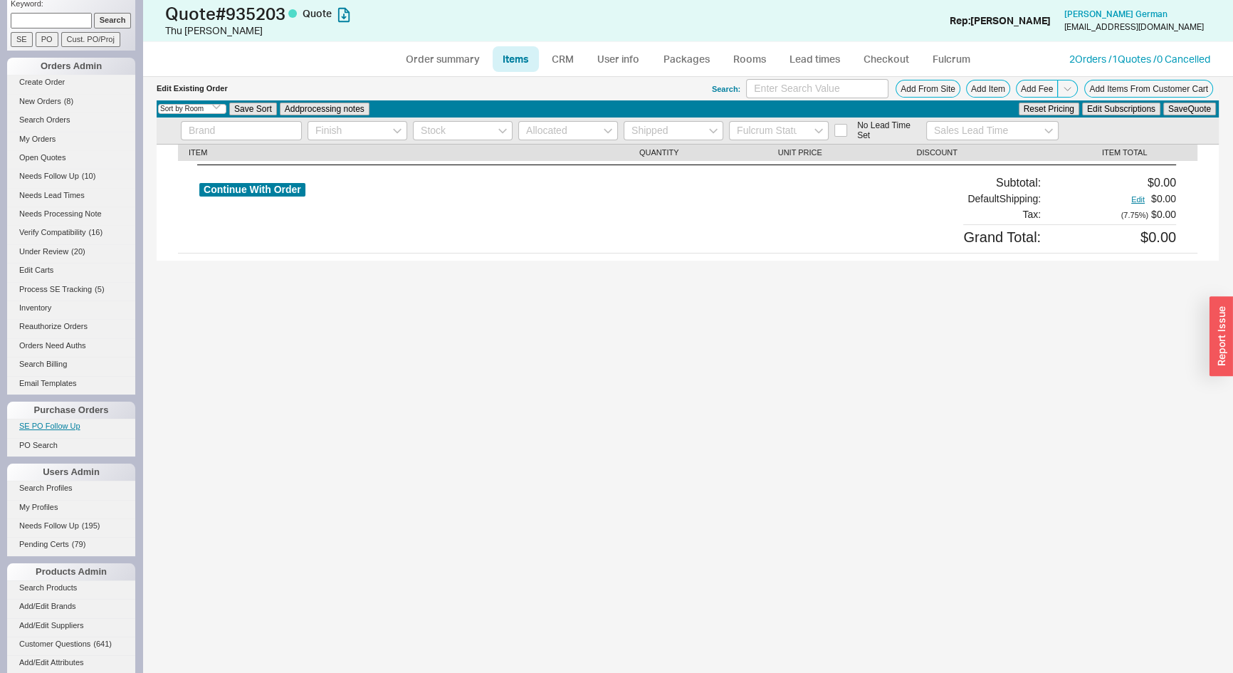
scroll to position [64, 0]
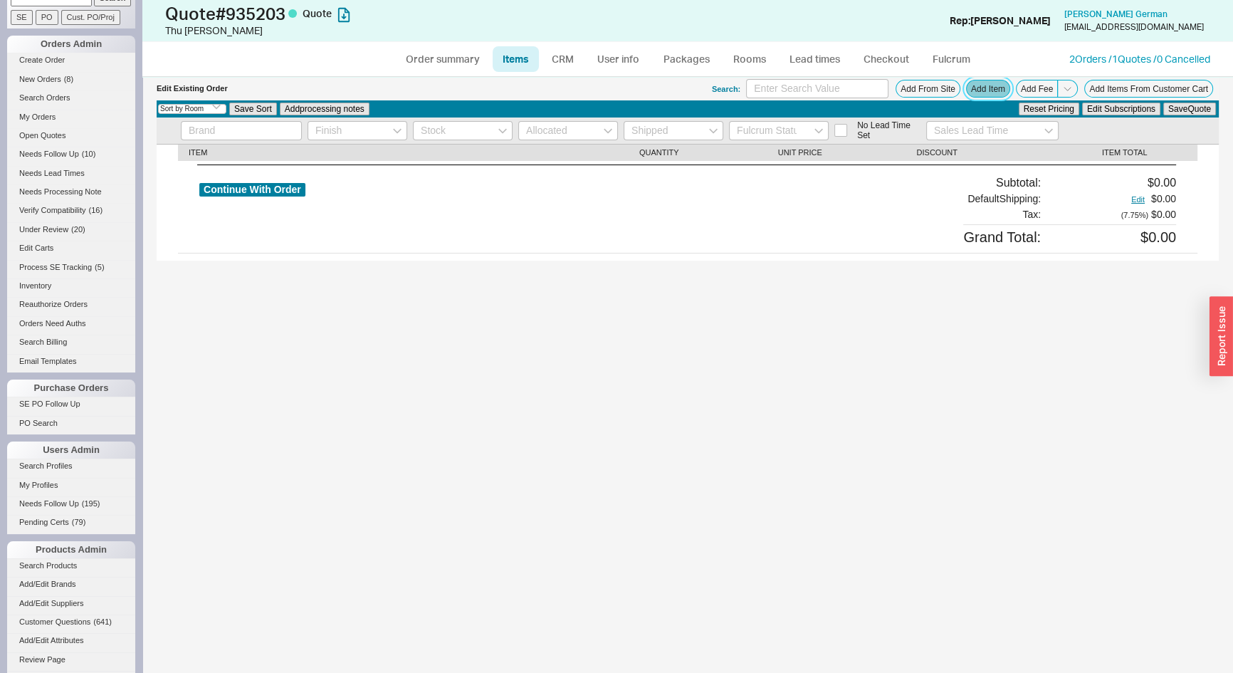
click at [985, 93] on button "Add Item" at bounding box center [988, 89] width 44 height 18
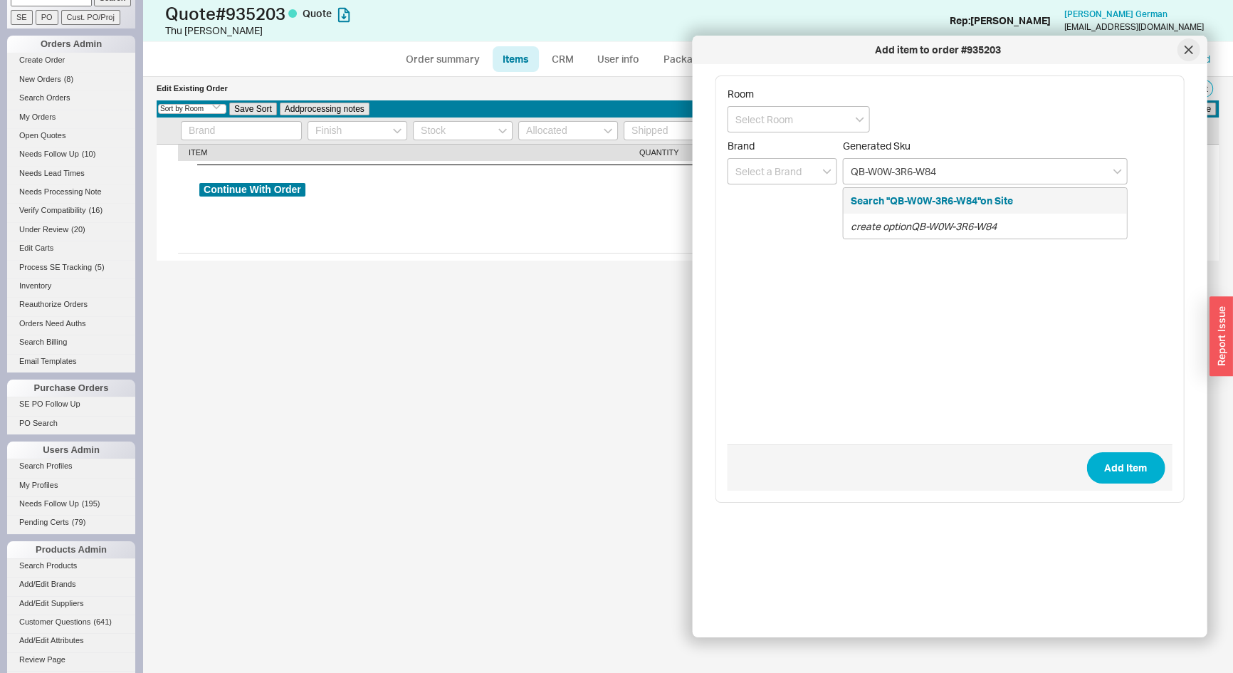
type input "QB-W0W-3R6-W84"
drag, startPoint x: 1189, startPoint y: 45, endPoint x: 1186, endPoint y: 58, distance: 13.8
click at [1189, 46] on icon at bounding box center [1188, 50] width 9 height 9
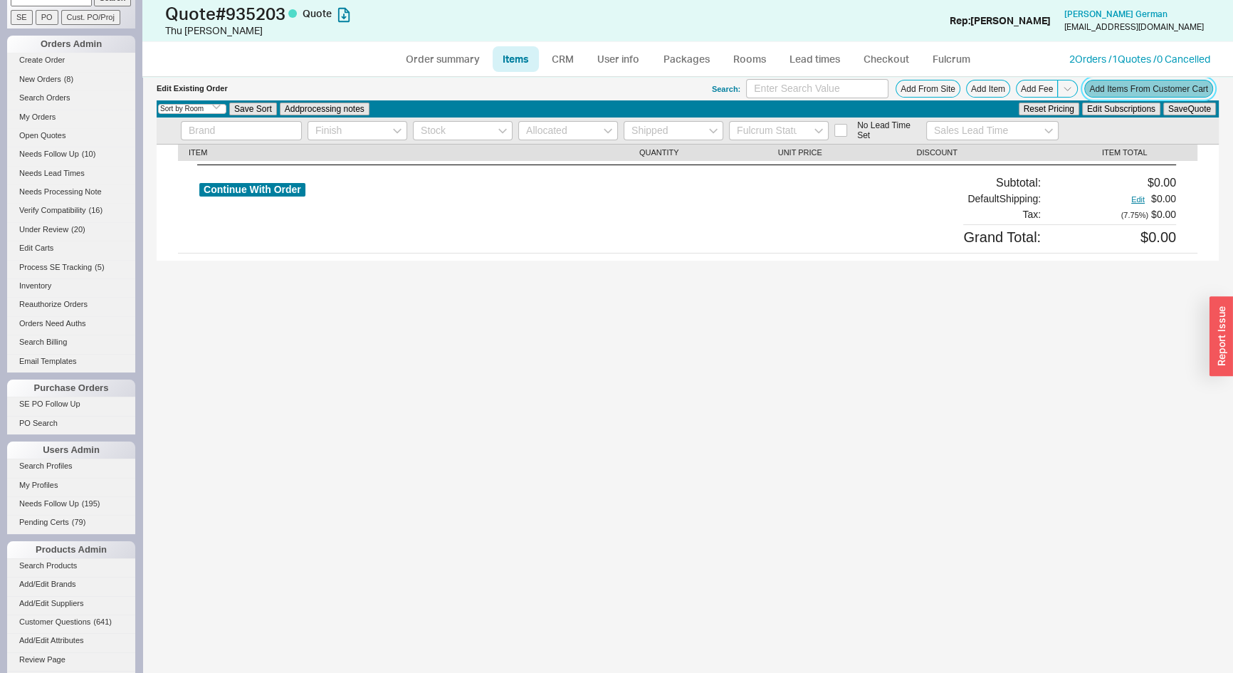
click at [1176, 88] on button "Add Items From Customer Cart" at bounding box center [1149, 89] width 129 height 18
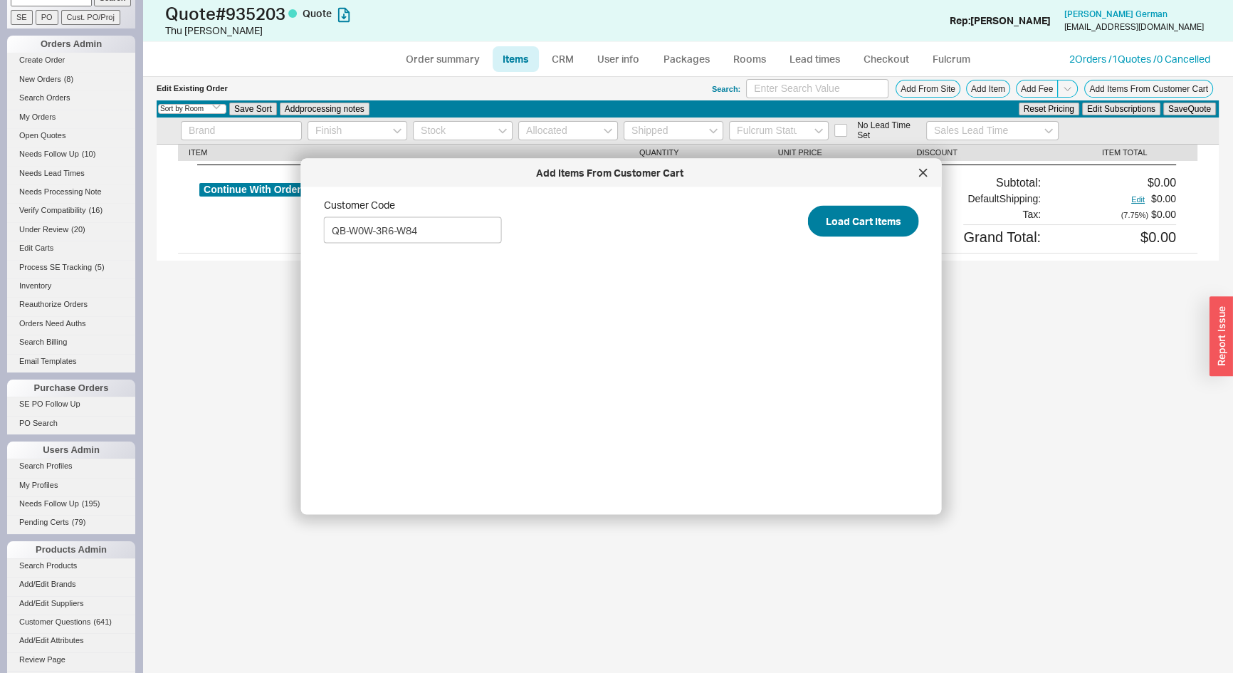
type input "QB-W0W-3R6-W84"
click at [846, 210] on button "Load Cart Items" at bounding box center [863, 220] width 111 height 31
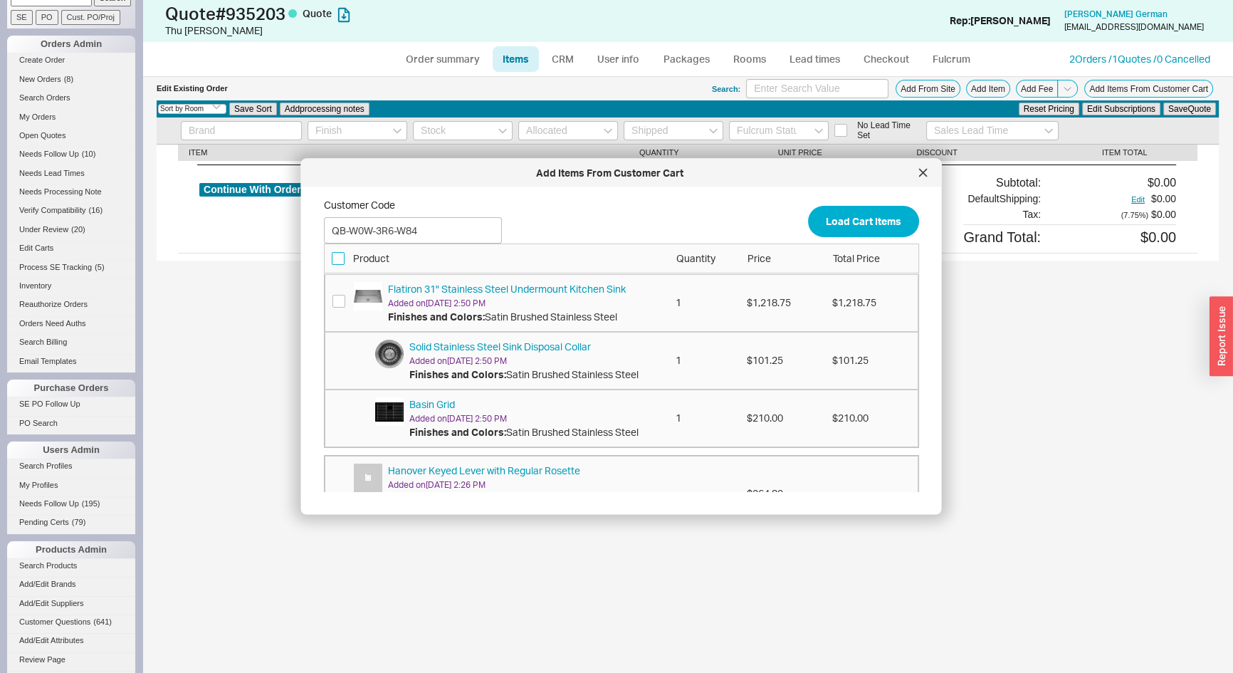
click at [335, 256] on input "checkbox" at bounding box center [338, 257] width 13 height 13
checkbox input "true"
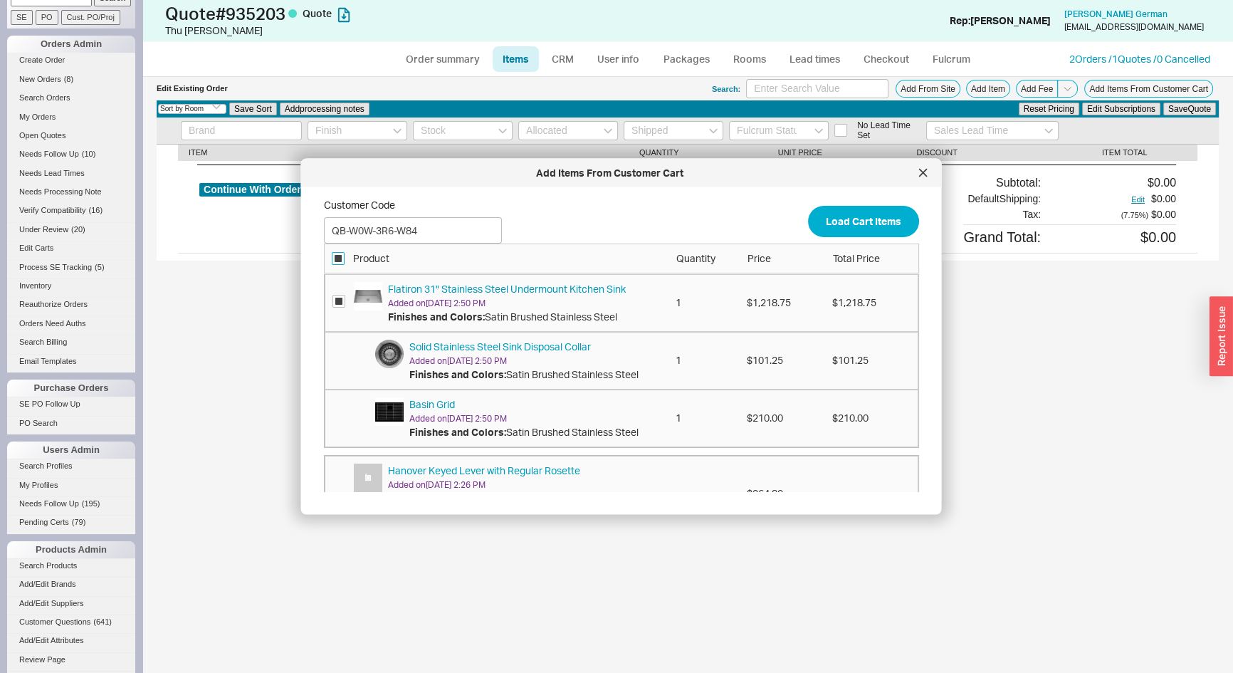
checkbox input "true"
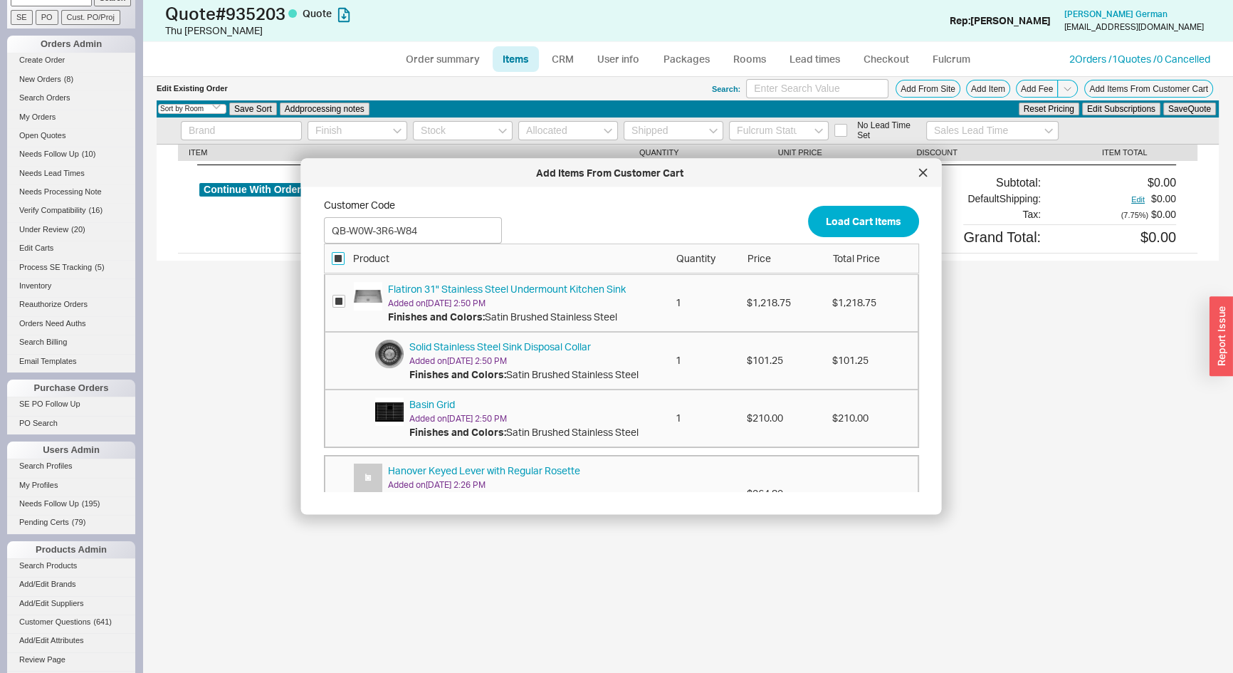
checkbox input "true"
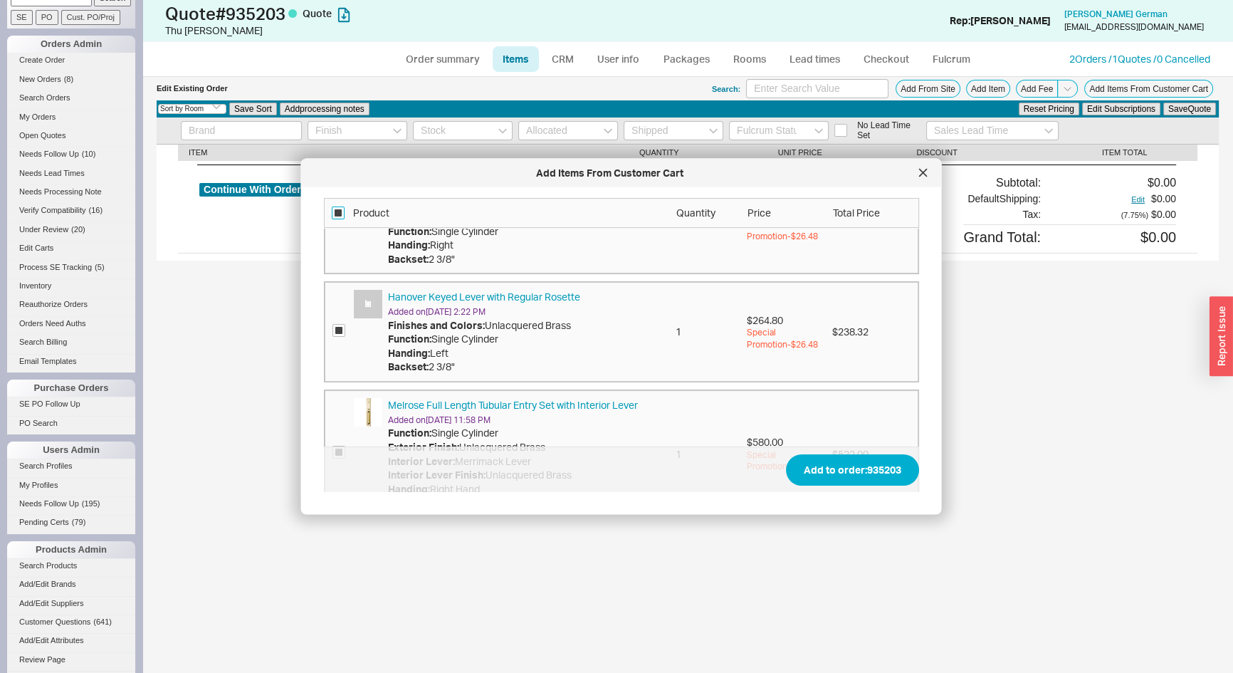
scroll to position [647, 0]
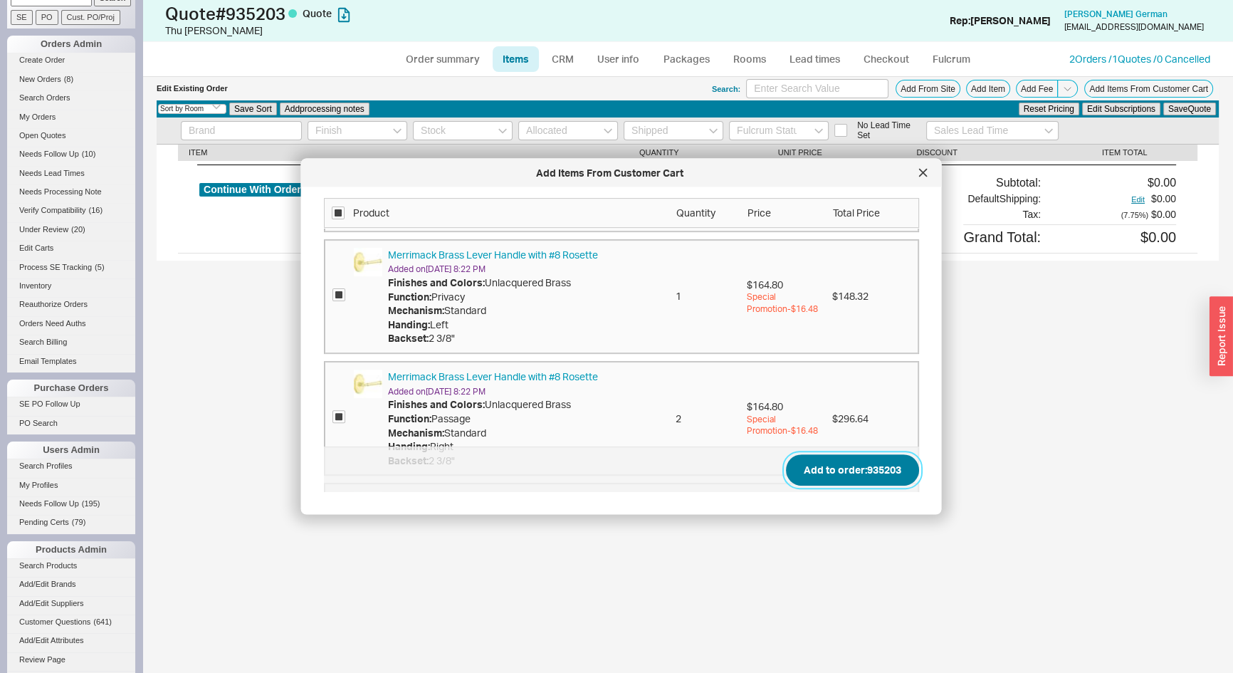
click at [825, 463] on button "Add to order: 935203" at bounding box center [852, 469] width 133 height 31
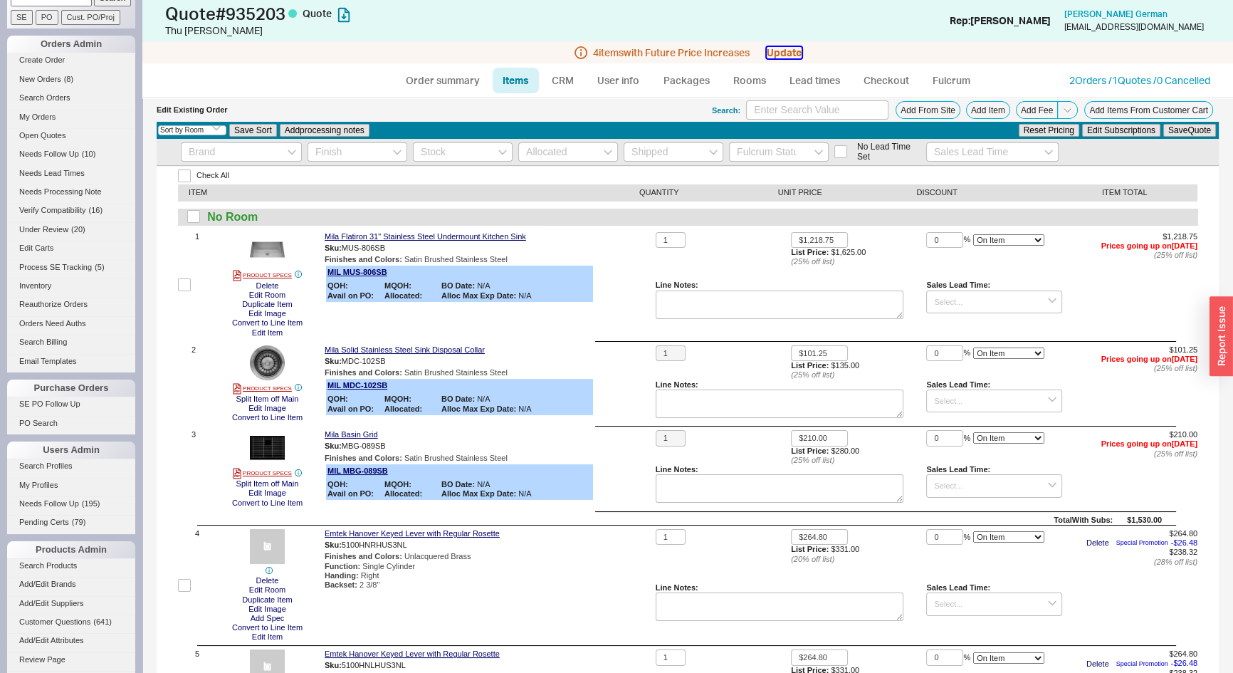
click at [790, 50] on button "Update" at bounding box center [784, 52] width 35 height 11
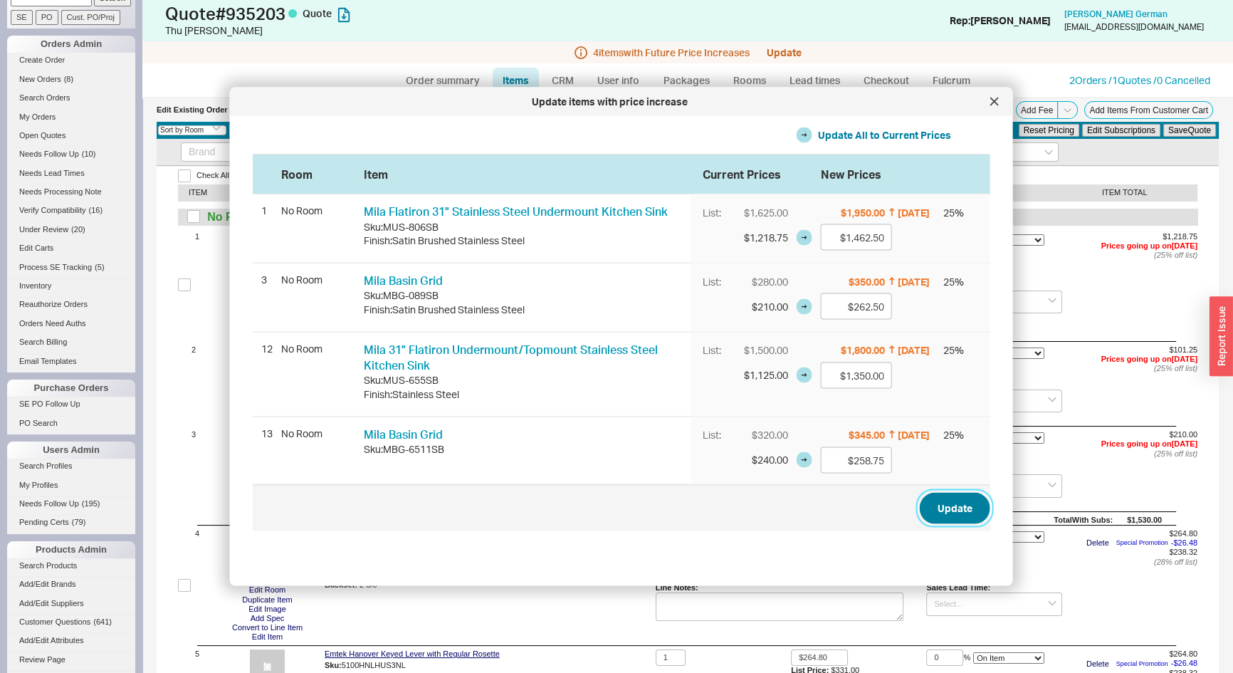
click at [962, 516] on button "Update" at bounding box center [955, 507] width 71 height 31
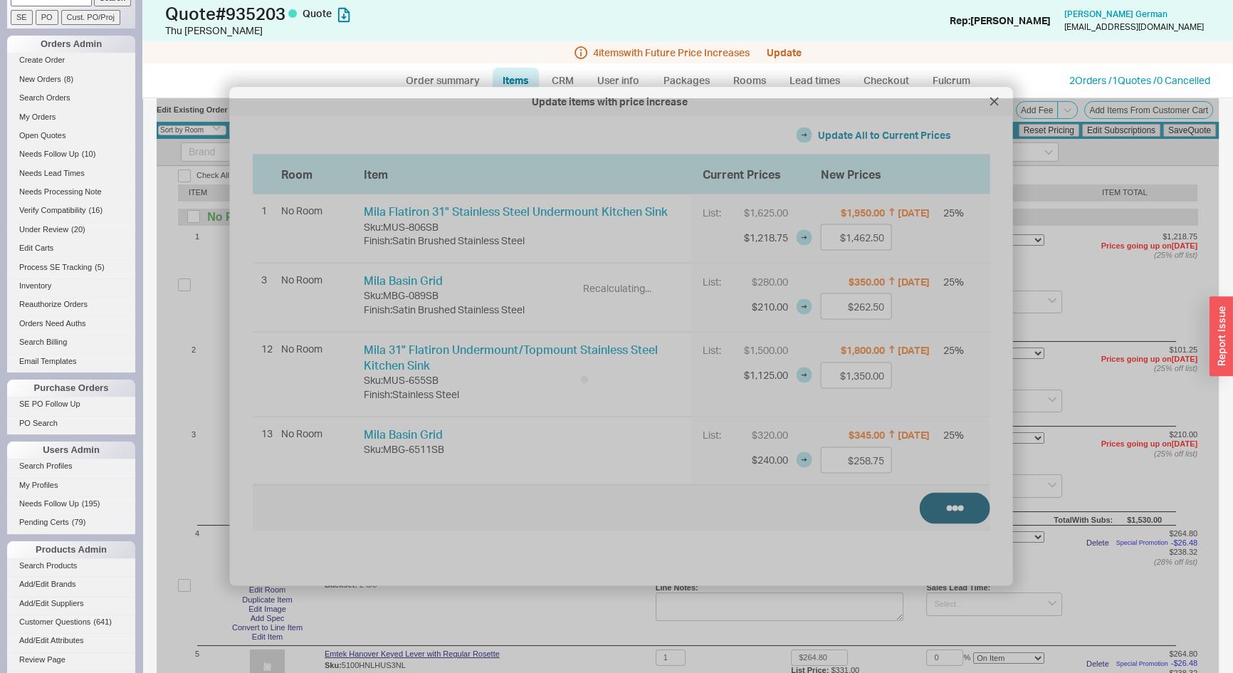
type input "$1,462.50"
type input "$262.50"
type input "$1,350.00"
type input "$258.75"
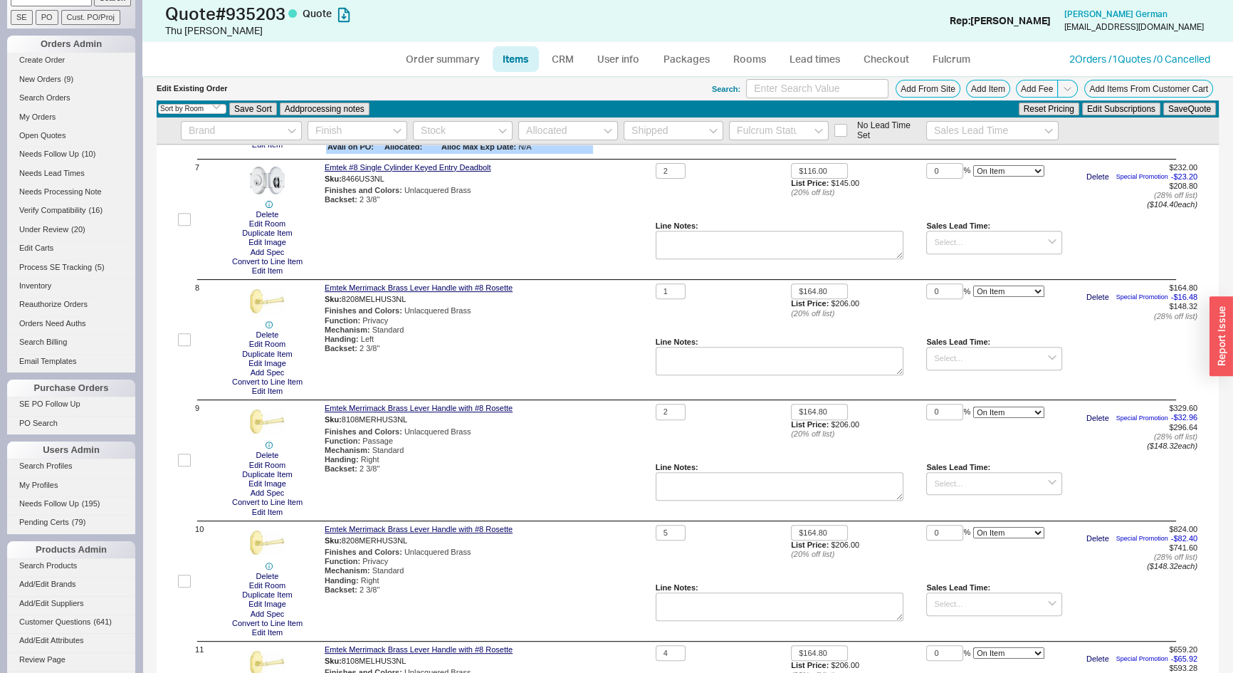
scroll to position [0, 0]
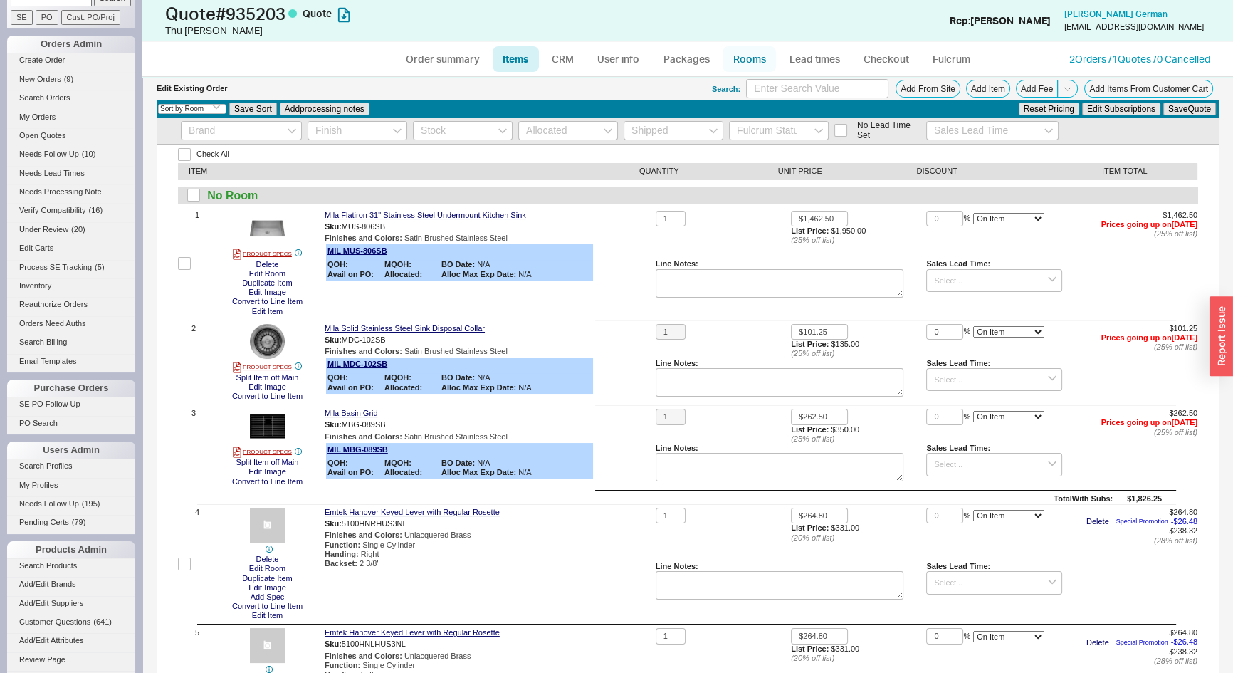
click at [757, 57] on link "Rooms" at bounding box center [749, 59] width 53 height 26
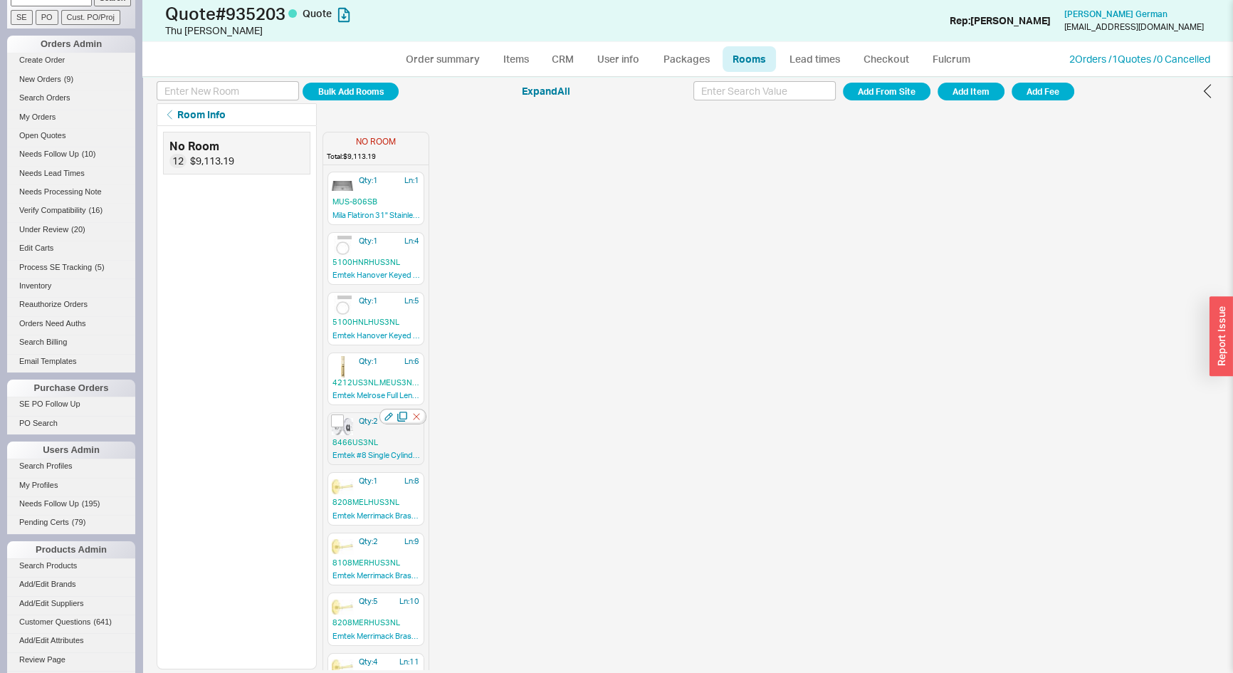
scroll to position [220, 0]
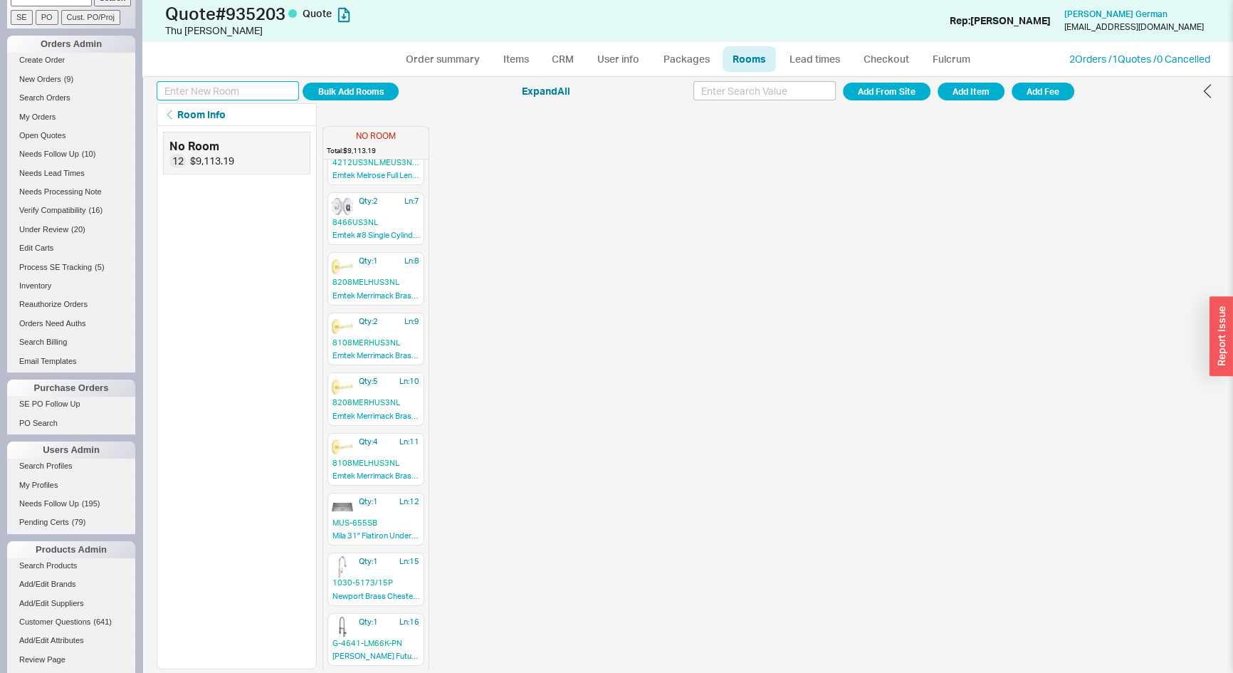
click at [210, 90] on input at bounding box center [228, 90] width 142 height 19
type input "Kitchen"
click at [334, 86] on button "Add Room" at bounding box center [351, 92] width 96 height 18
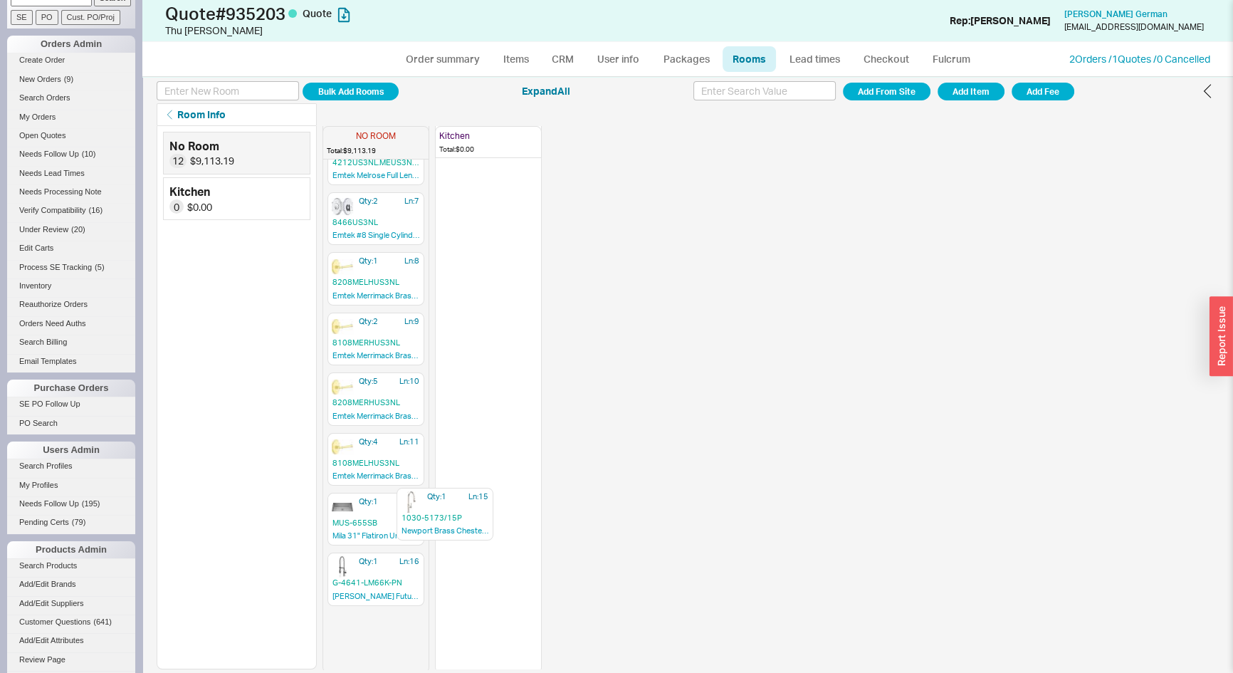
drag, startPoint x: 350, startPoint y: 575, endPoint x: 535, endPoint y: 276, distance: 351.4
click at [537, 278] on div "NO ROOM Total: $9,113.19 Qty: 1 Ln: 1 MUS-806SB Mila Flatiron 31" Stainless Ste…" at bounding box center [432, 177] width 219 height 543
drag, startPoint x: 379, startPoint y: 572, endPoint x: 477, endPoint y: 277, distance: 310.8
click at [478, 276] on div "NO ROOM Total: $9,113.19 Qty: 1 Ln: 1 MUS-806SB Mila Flatiron 31" Stainless Ste…" at bounding box center [432, 177] width 219 height 543
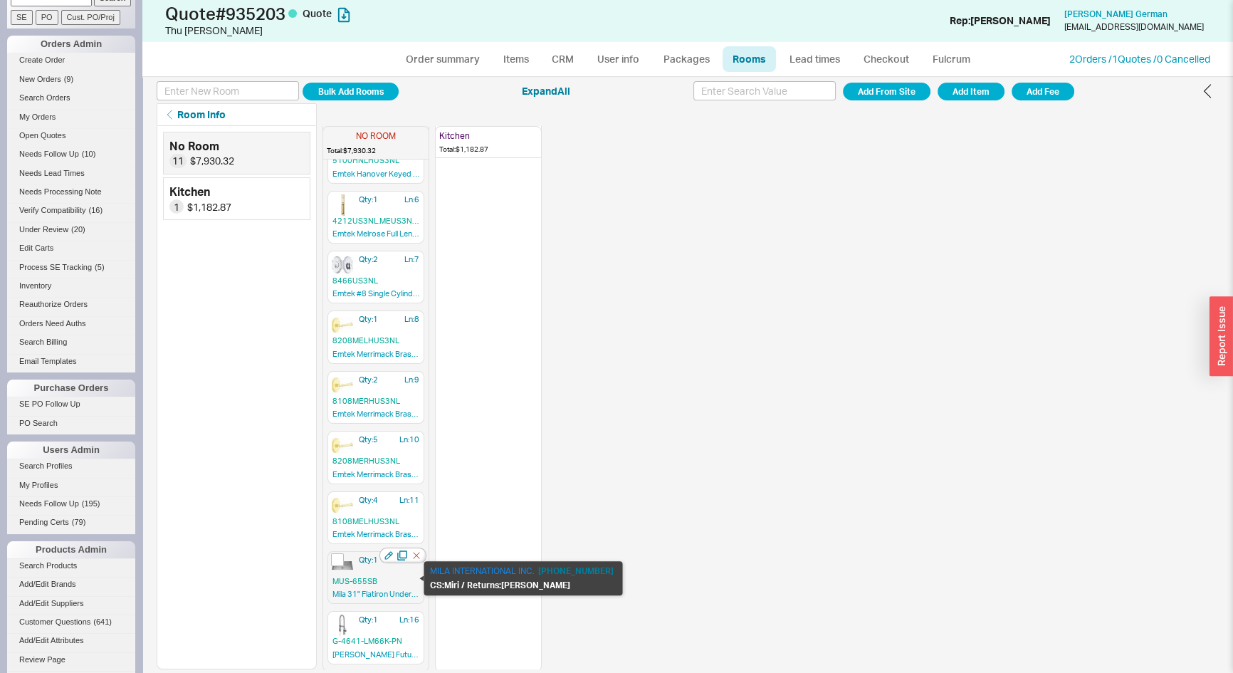
scroll to position [160, 0]
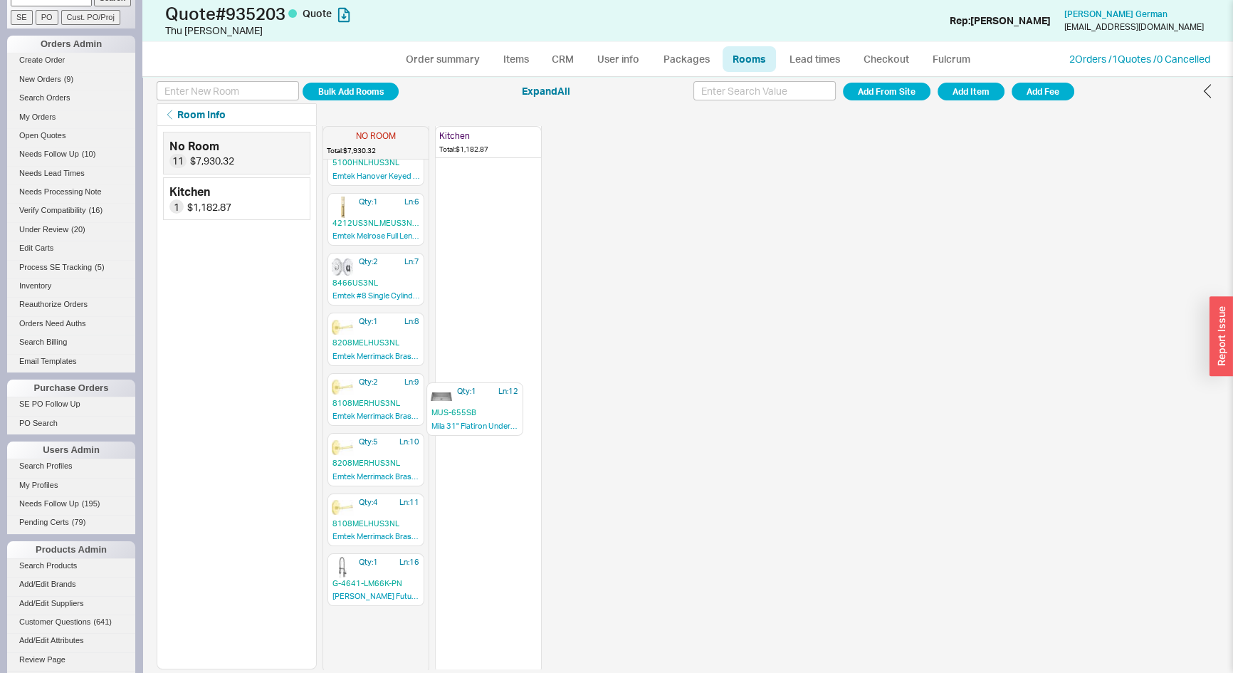
drag, startPoint x: 368, startPoint y: 580, endPoint x: 476, endPoint y: 405, distance: 206.5
click at [476, 404] on div "NO ROOM Total: $7,930.32 Qty: 1 Ln: 1 MUS-806SB Mila Flatiron 31" Stainless Ste…" at bounding box center [432, 238] width 219 height 543
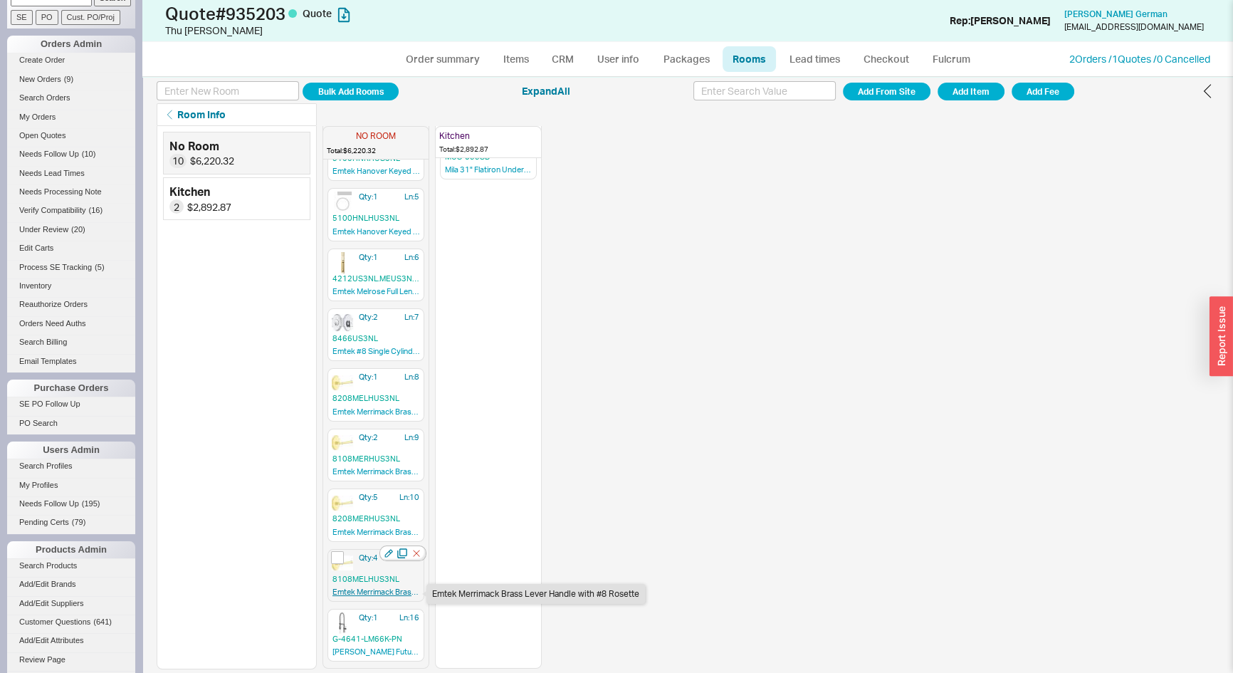
scroll to position [100, 0]
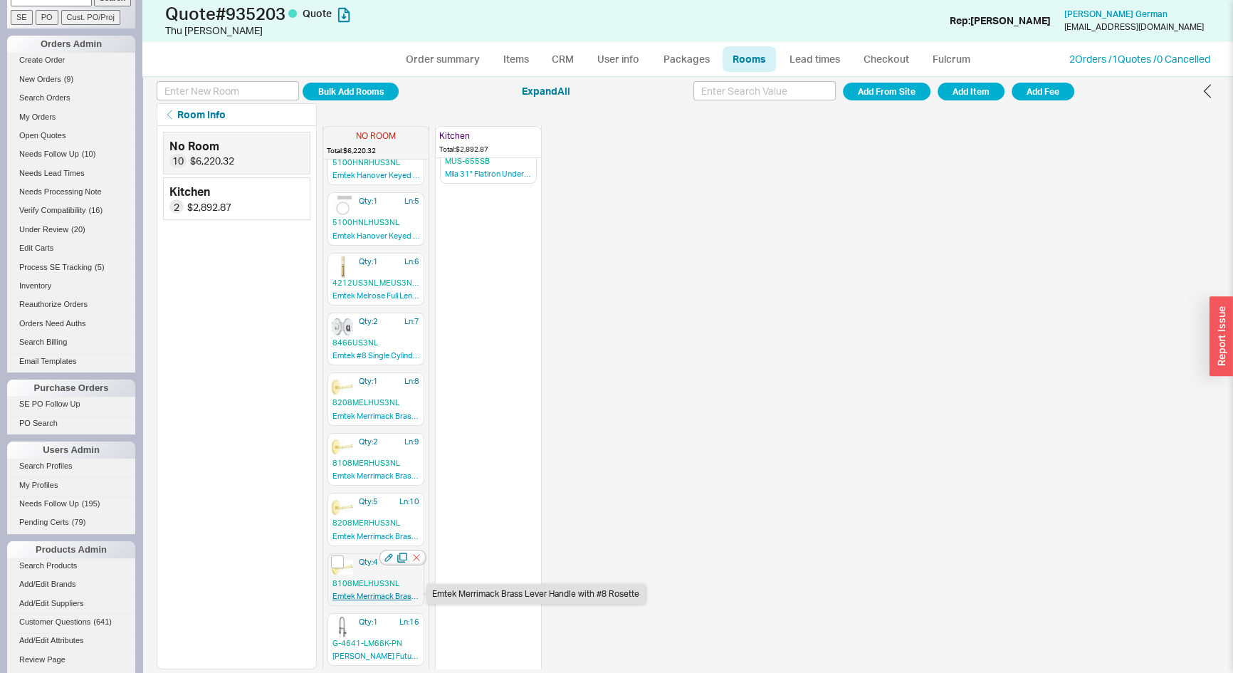
click at [364, 591] on link "Emtek Merrimack Brass Lever Handle with #8 Rosette" at bounding box center [376, 597] width 87 height 13
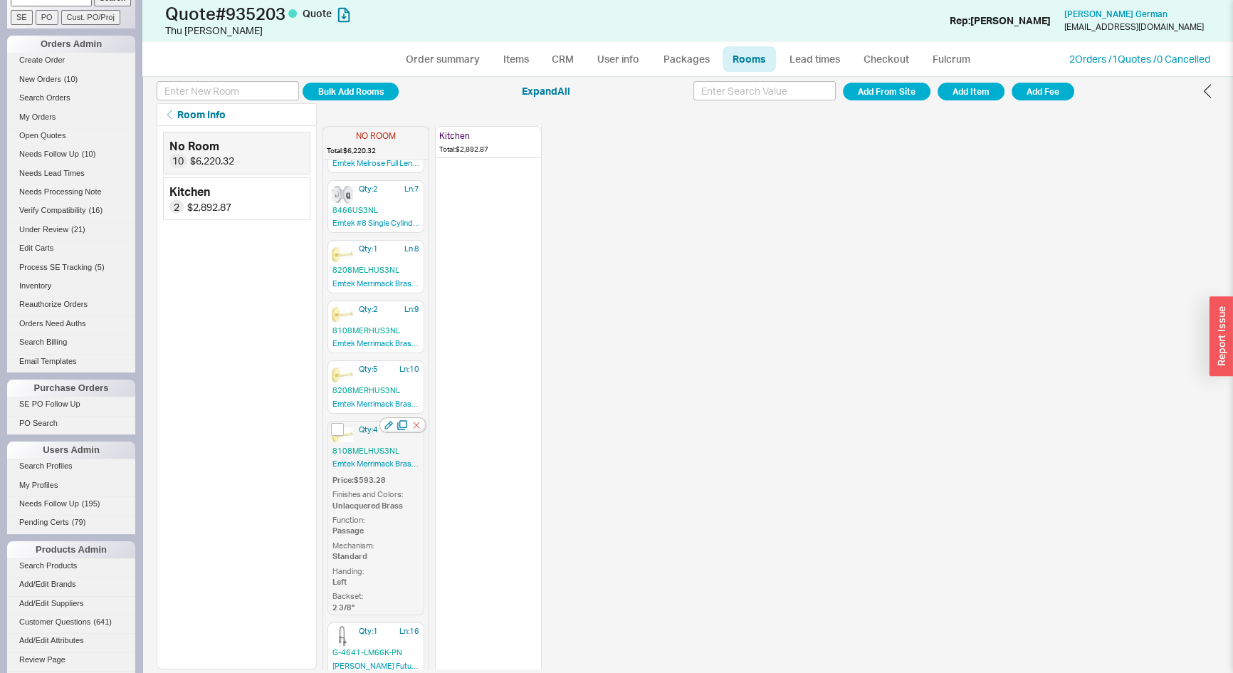
scroll to position [242, 0]
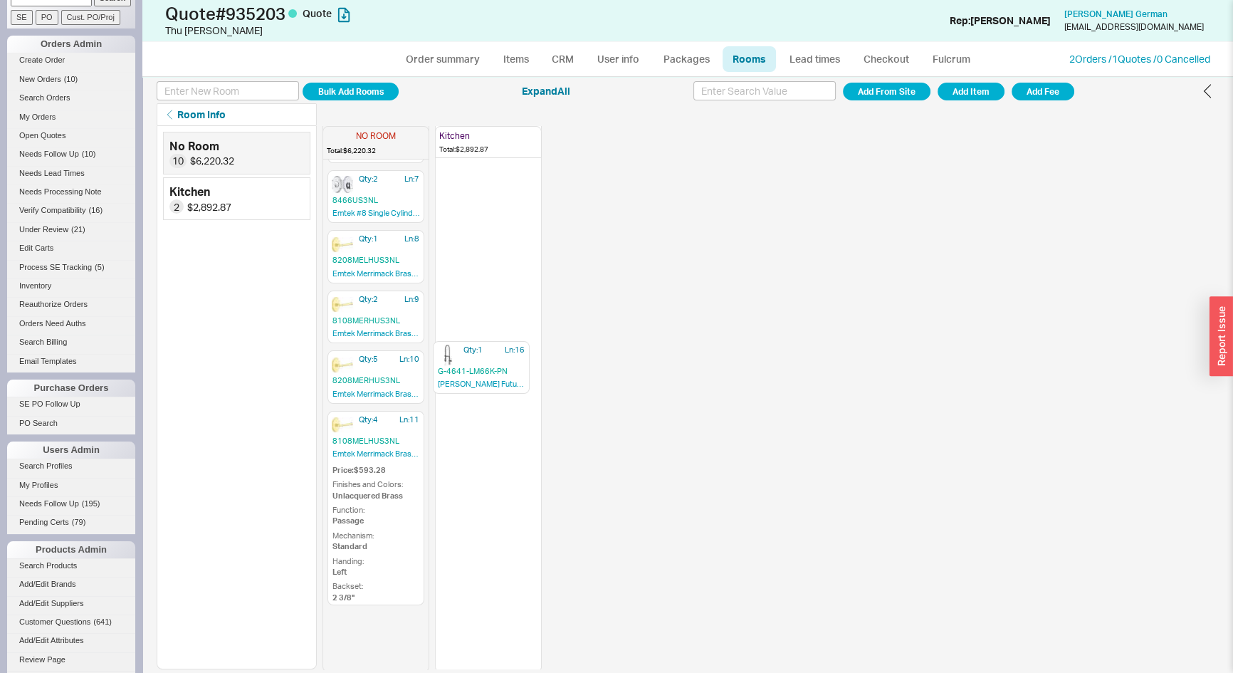
drag, startPoint x: 365, startPoint y: 629, endPoint x: 479, endPoint y: 355, distance: 296.3
click at [479, 355] on div "NO ROOM Total: $6,220.32 Qty: 1 Ln: 1 MUS-806SB Mila Flatiron 31" Stainless Ste…" at bounding box center [432, 155] width 219 height 543
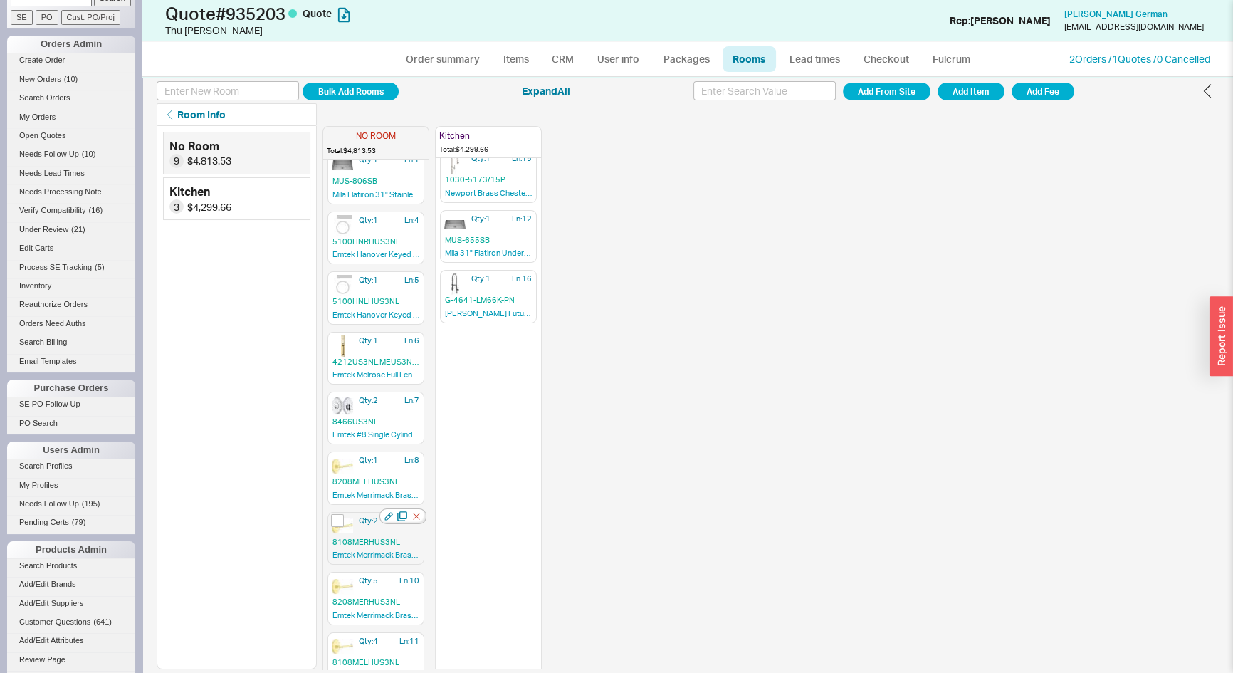
scroll to position [0, 0]
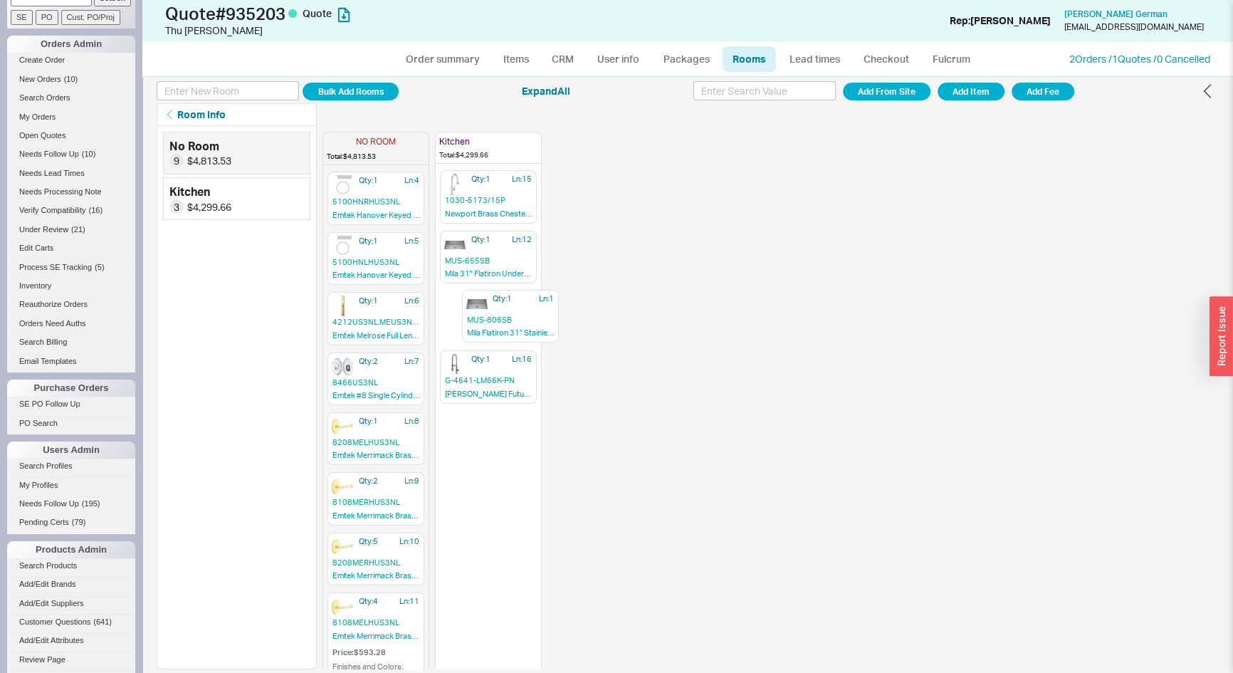
drag, startPoint x: 348, startPoint y: 194, endPoint x: 473, endPoint y: 321, distance: 178.3
click at [476, 320] on div "NO ROOM Total: $4,813.53 Qty: 1 Ln: 1 MUS-806SB Mila Flatiron 31" Stainless Ste…" at bounding box center [432, 397] width 219 height 543
drag, startPoint x: 481, startPoint y: 369, endPoint x: 483, endPoint y: 251, distance: 118.2
click at [483, 251] on div "NO ROOM Total: $2,987.28 Qty: 1 Ln: 4 5100HNRHUS3NL Emtek Hanover Keyed Lever w…" at bounding box center [432, 397] width 219 height 543
click at [438, 50] on link "Order summary" at bounding box center [442, 59] width 95 height 26
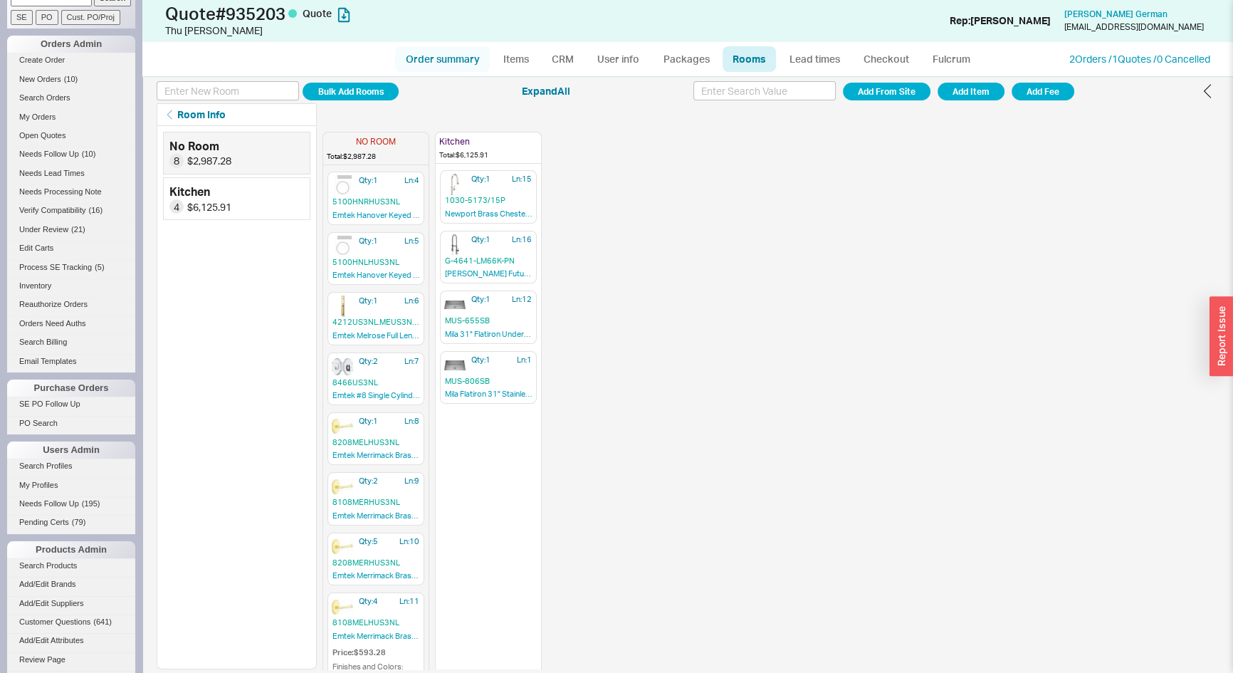
select select "*"
select select "LOW"
select select "3"
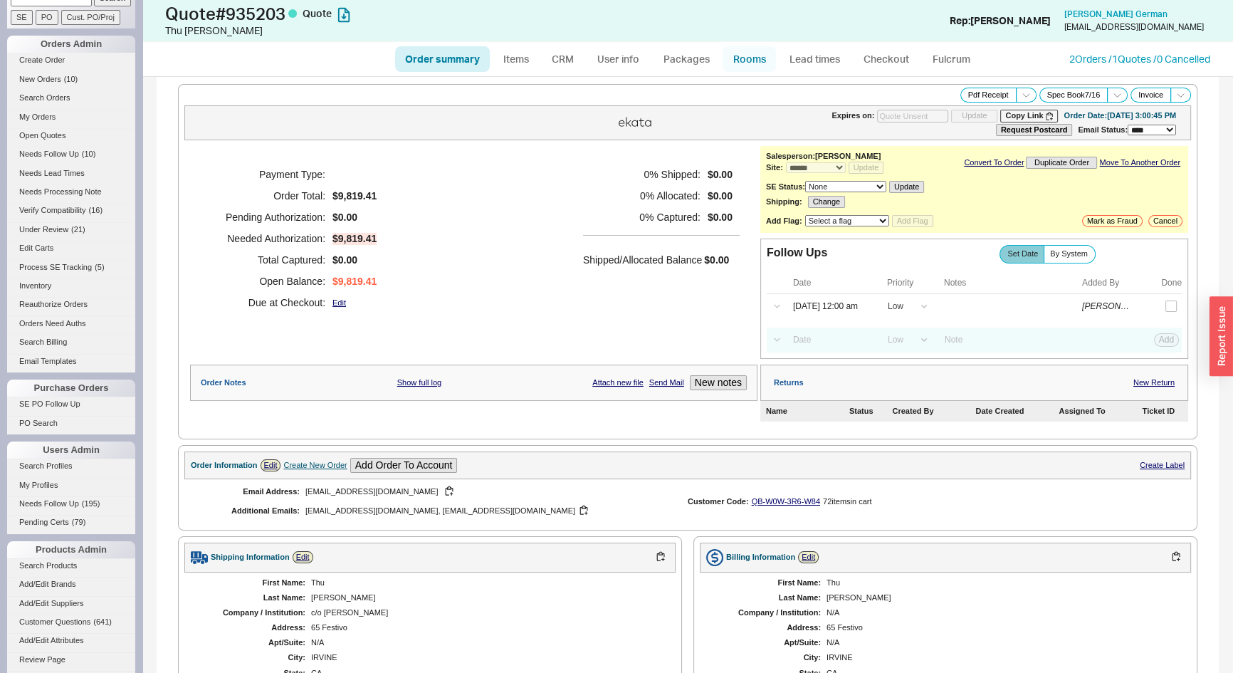
click at [748, 61] on link "Rooms" at bounding box center [749, 59] width 53 height 26
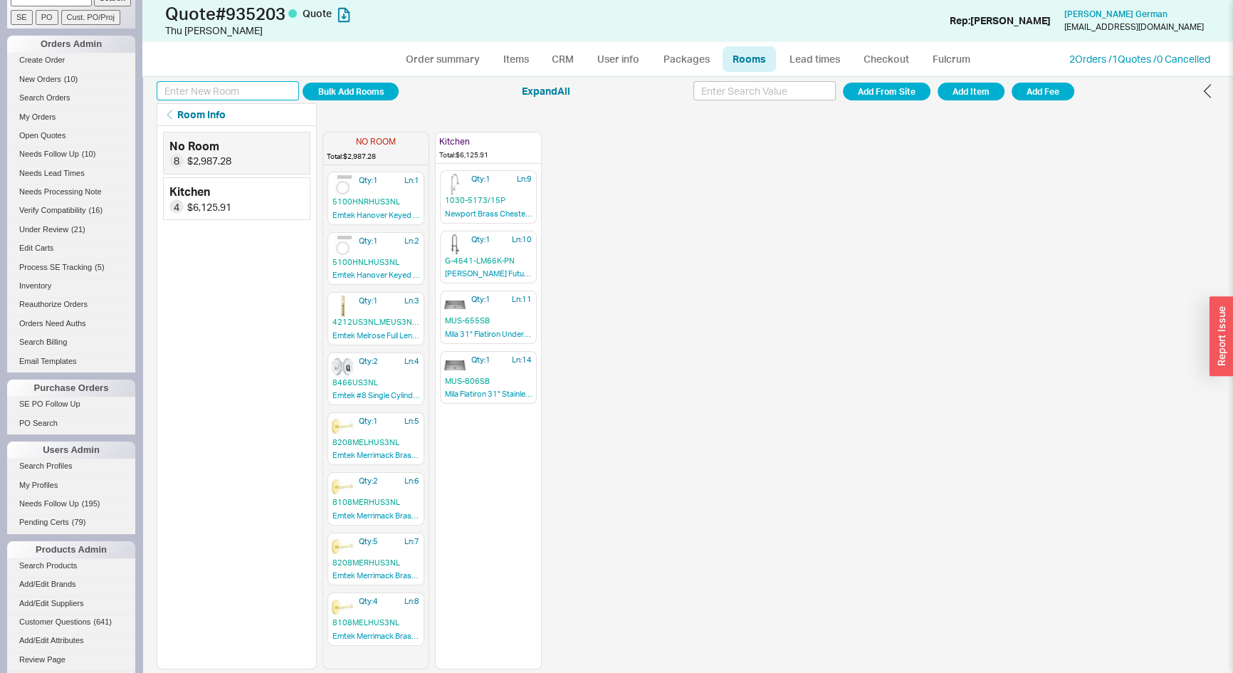
click at [278, 90] on input at bounding box center [228, 90] width 142 height 19
type input "Door Hardware"
click at [340, 90] on button "Add Room" at bounding box center [351, 92] width 96 height 18
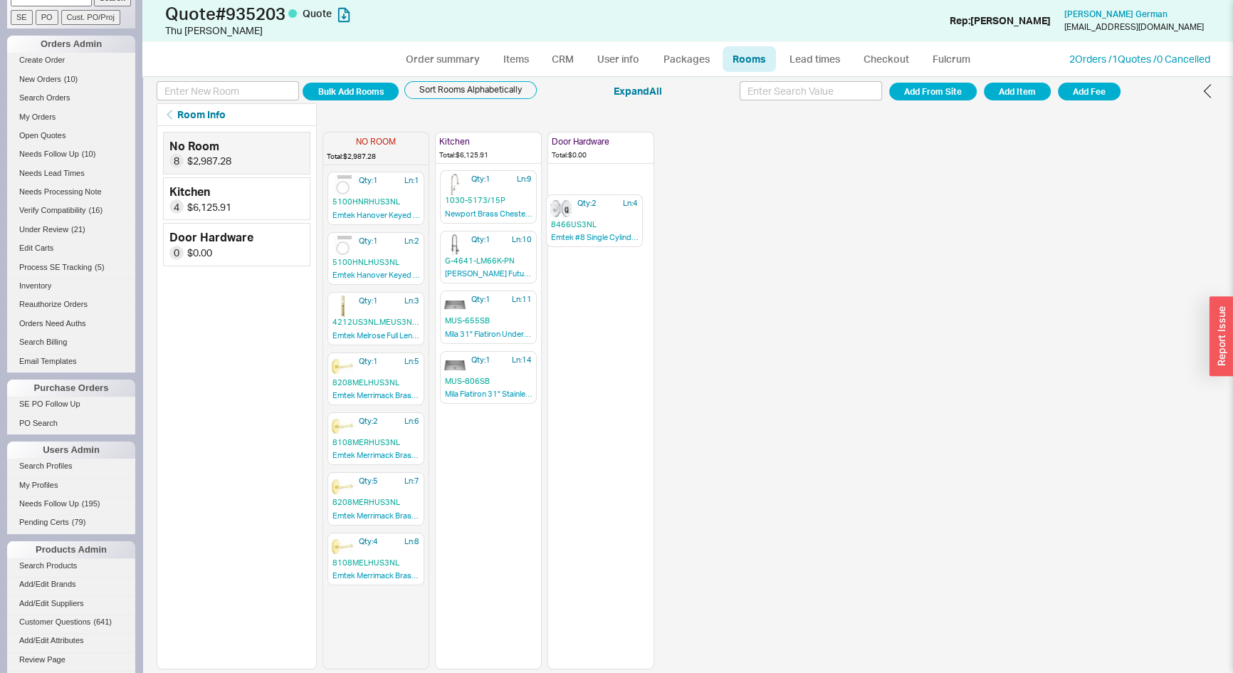
drag, startPoint x: 362, startPoint y: 372, endPoint x: 581, endPoint y: 216, distance: 269.0
click at [581, 216] on div "NO ROOM Total: $2,987.28 Qty: 1 Ln: 1 5100HNRHUS3NL Emtek Hanover Keyed Lever w…" at bounding box center [489, 397] width 332 height 543
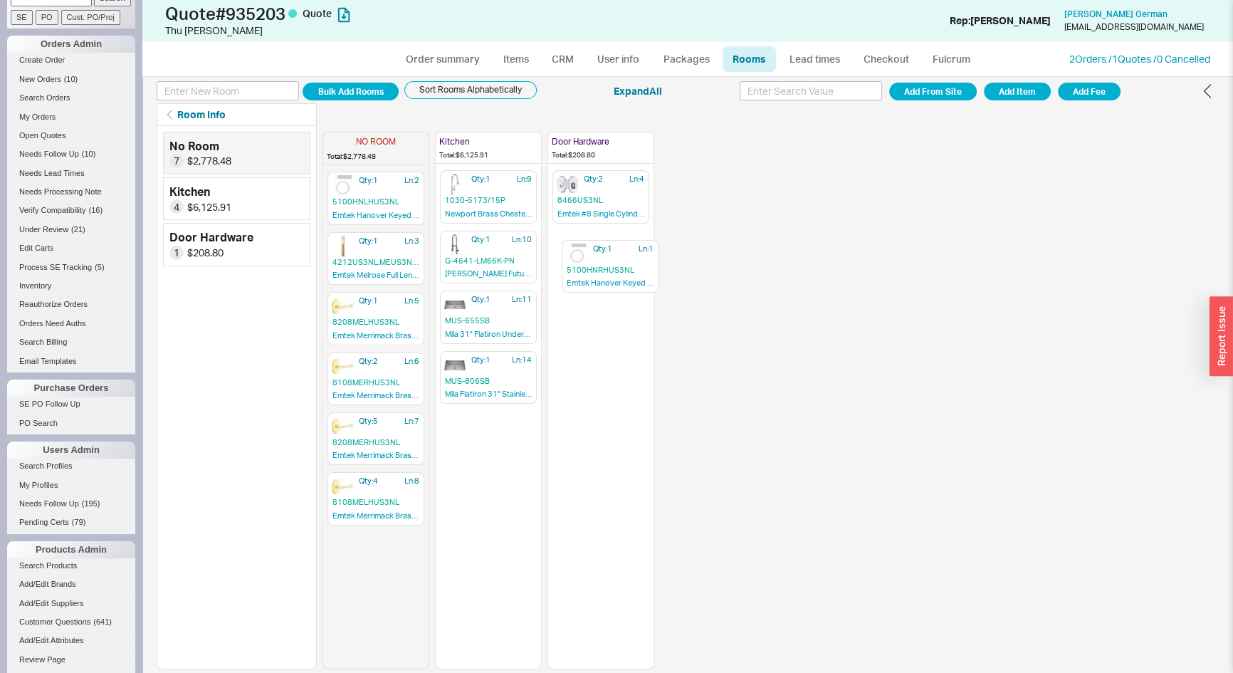
drag, startPoint x: 408, startPoint y: 227, endPoint x: 611, endPoint y: 263, distance: 206.2
click at [611, 263] on div "NO ROOM Total: $2,778.48 Qty: 1 Ln: 1 5100HNRHUS3NL Emtek Hanover Keyed Lever w…" at bounding box center [489, 397] width 332 height 543
drag, startPoint x: 370, startPoint y: 192, endPoint x: 624, endPoint y: 313, distance: 280.6
click at [628, 314] on div "NO ROOM Total: $2,540.16 Qty: 1 Ln: 2 5100HNLHUS3NL Emtek Hanover Keyed Lever w…" at bounding box center [489, 397] width 332 height 543
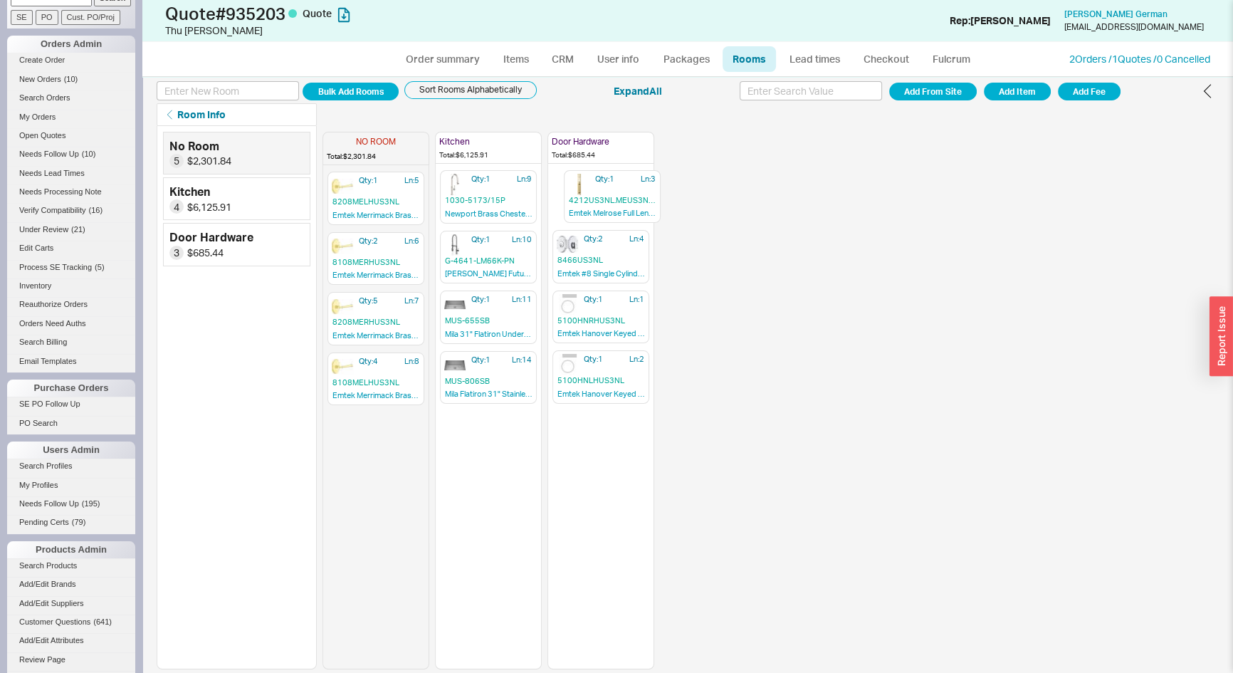
drag, startPoint x: 364, startPoint y: 199, endPoint x: 605, endPoint y: 202, distance: 240.7
click at [605, 202] on div "NO ROOM Total: $2,301.84 Qty: 1 Ln: 3 4212US3NL.MEUS3NL.RH Emtek Melrose Full L…" at bounding box center [489, 397] width 332 height 543
drag, startPoint x: 348, startPoint y: 194, endPoint x: 581, endPoint y: 493, distance: 378.5
click at [580, 499] on div "NO ROOM Total: $1,779.84 Qty: 1 Ln: 5 8208MELHUS3NL Emtek Merrimack Brass Lever…" at bounding box center [489, 397] width 332 height 543
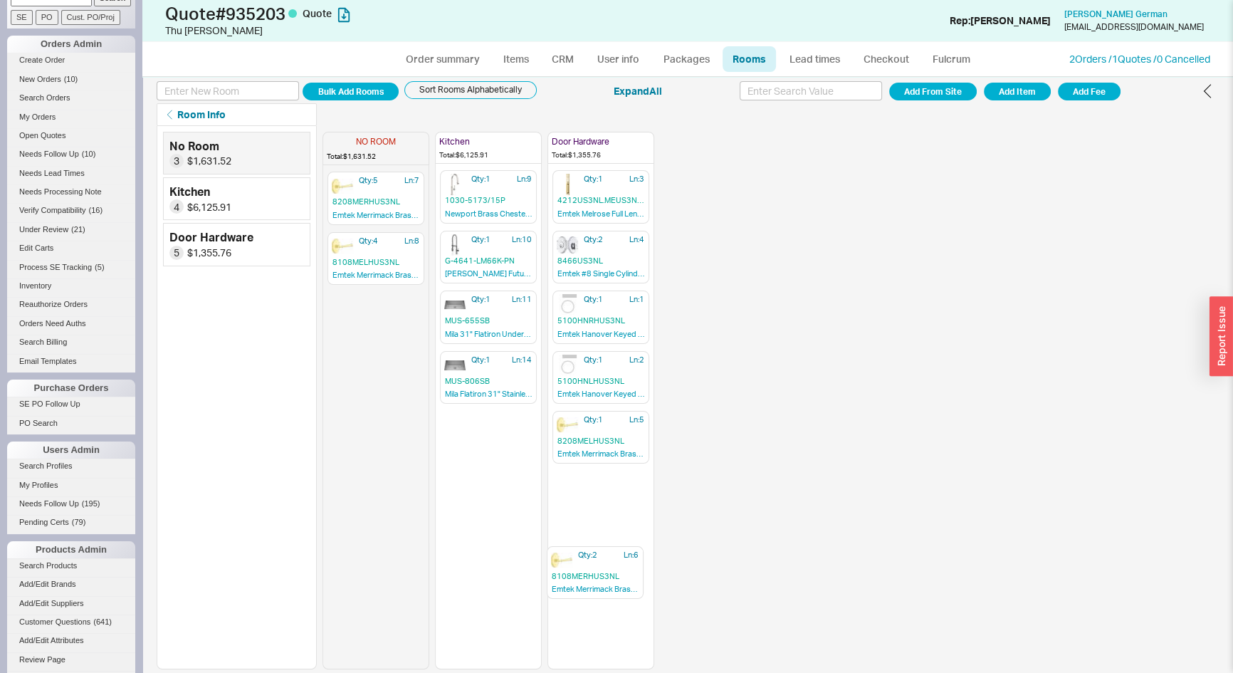
drag, startPoint x: 362, startPoint y: 199, endPoint x: 569, endPoint y: 565, distance: 420.3
click at [575, 570] on div "NO ROOM Total: $1,631.52 Qty: 2 Ln: 6 8108MERHUS3NL Emtek Merrimack Brass Lever…" at bounding box center [489, 397] width 332 height 543
drag, startPoint x: 363, startPoint y: 201, endPoint x: 577, endPoint y: 534, distance: 395.9
click at [577, 534] on div "NO ROOM Total: $1,334.88 Qty: 5 Ln: 7 8208MERHUS3NL Emtek Merrimack Brass Lever…" at bounding box center [489, 397] width 332 height 543
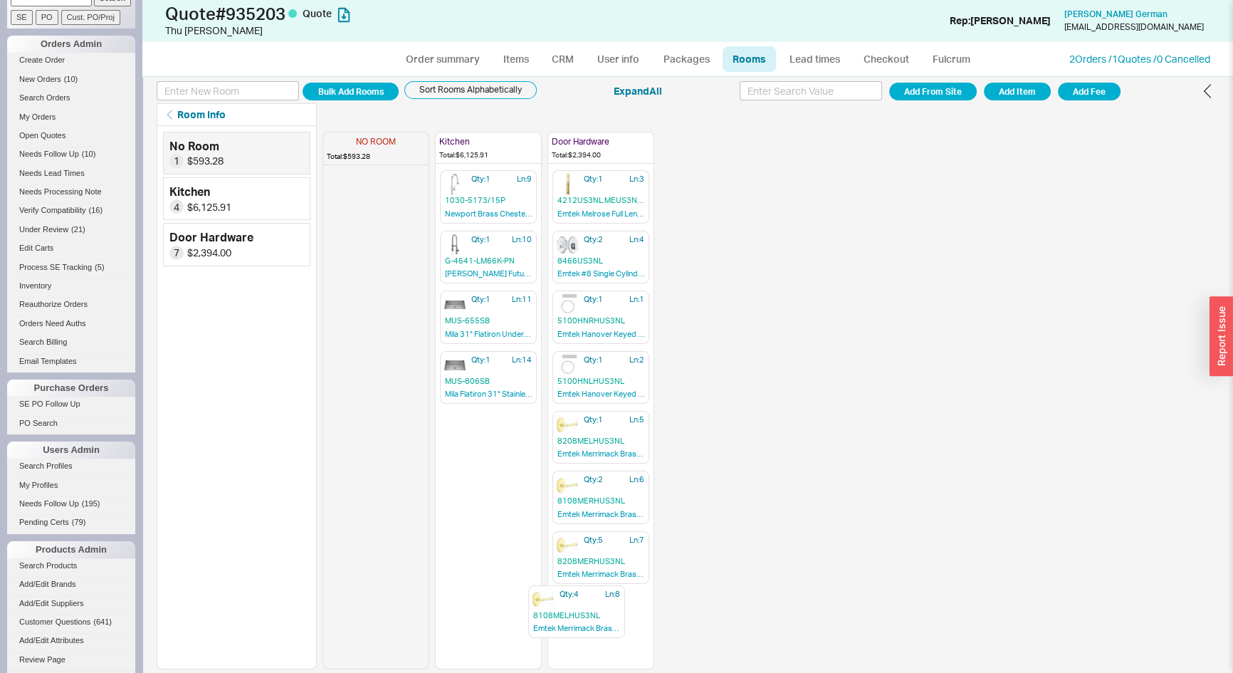
drag, startPoint x: 366, startPoint y: 225, endPoint x: 559, endPoint y: 606, distance: 427.1
click at [559, 606] on div "NO ROOM Total: $593.28 Qty: 4 Ln: 8 8108MELHUS3NL Emtek Merrimack Brass Lever H…" at bounding box center [489, 397] width 332 height 543
click at [521, 57] on link "Items" at bounding box center [516, 59] width 46 height 26
select select "3"
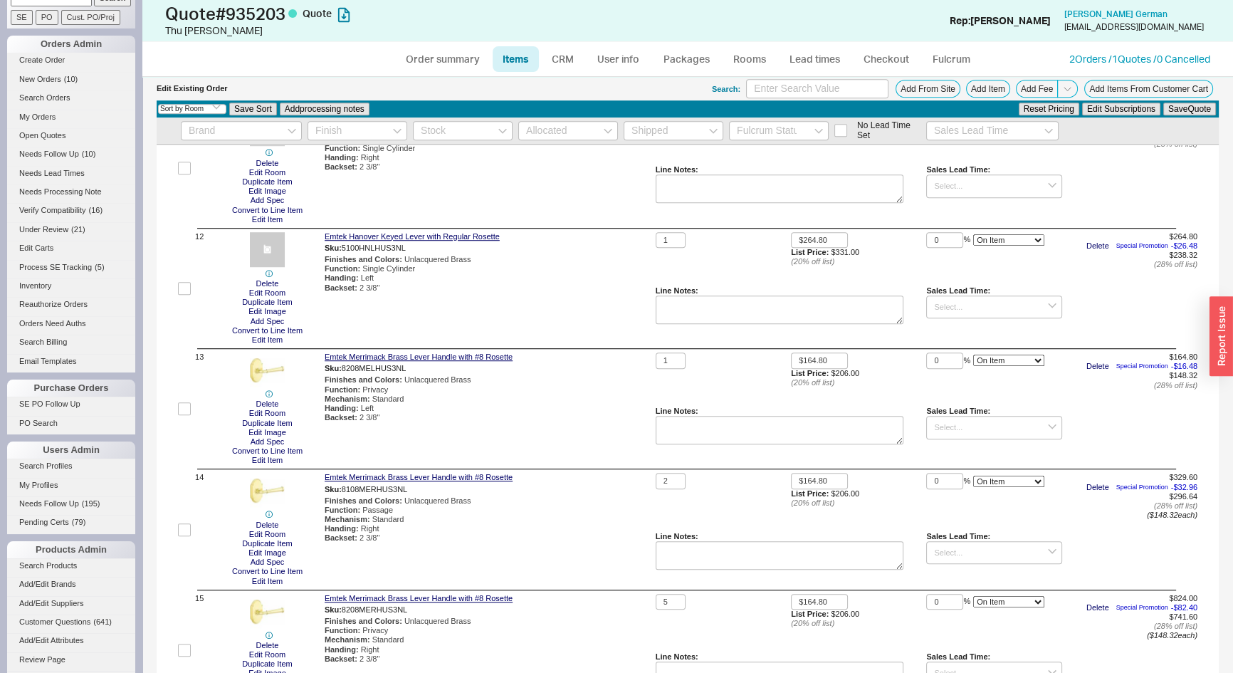
scroll to position [1766, 0]
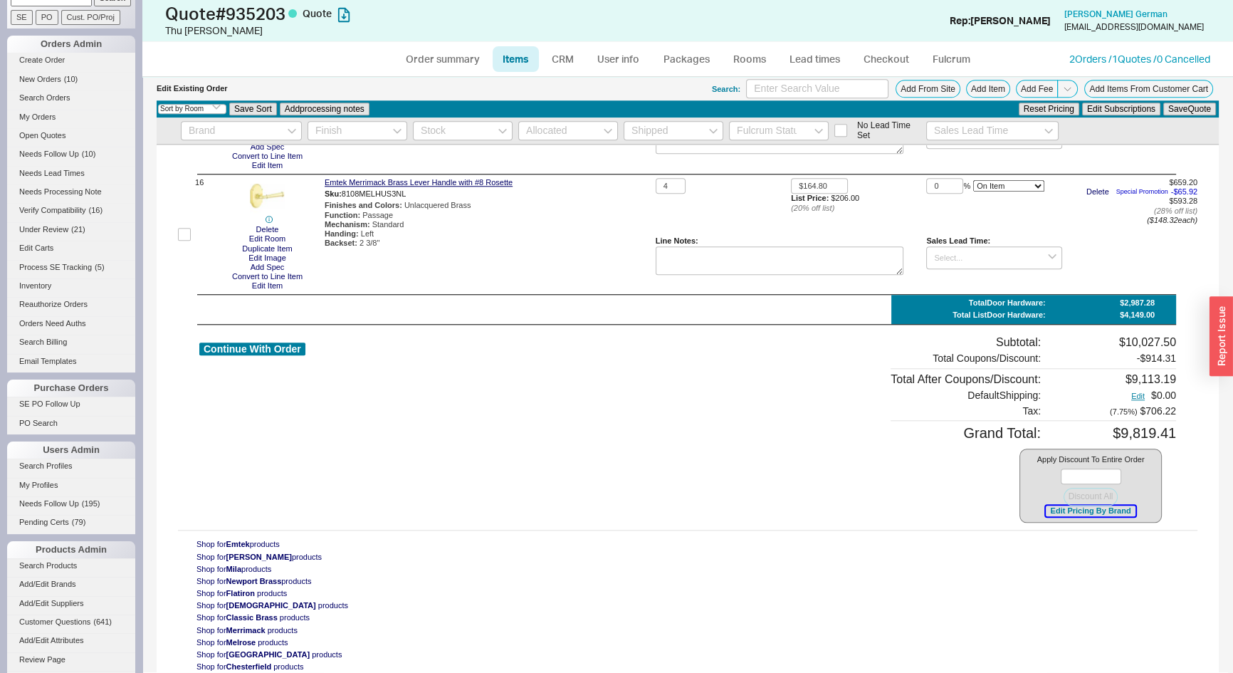
click at [1067, 513] on button "Edit Pricing By Brand" at bounding box center [1090, 511] width 89 height 11
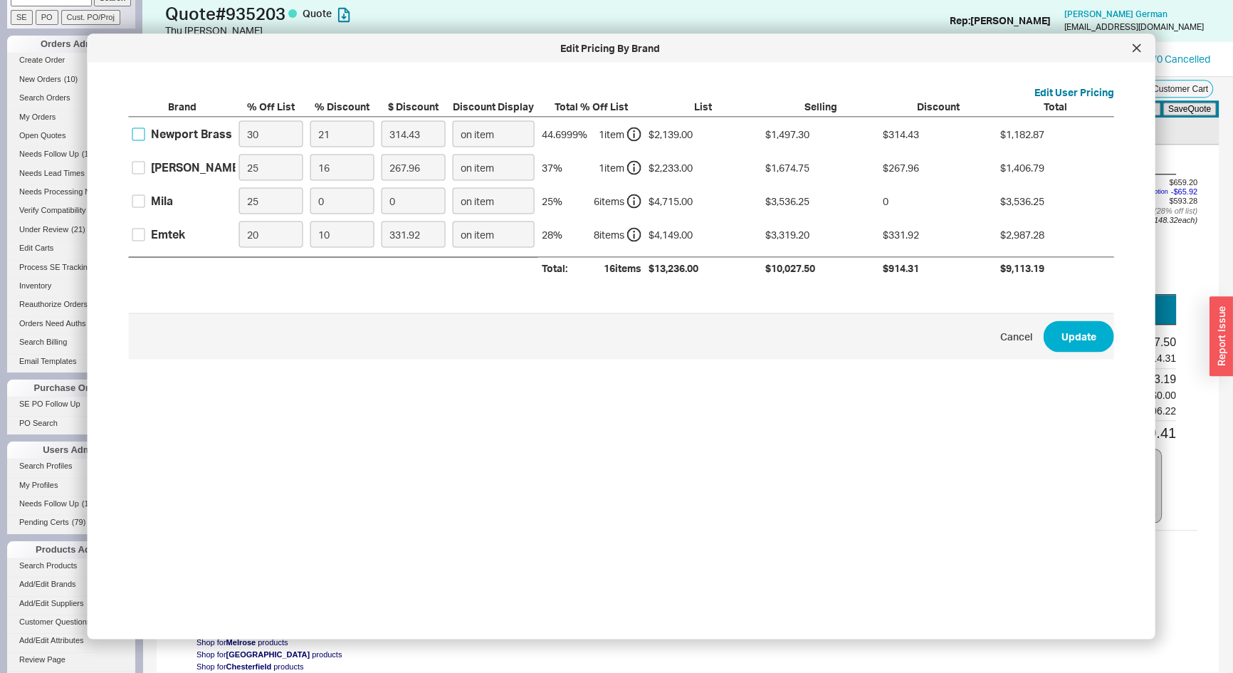
click at [139, 132] on input "Newport Brass" at bounding box center [138, 133] width 13 height 13
checkbox input "true"
drag, startPoint x: 273, startPoint y: 129, endPoint x: 214, endPoint y: 140, distance: 60.2
click at [0, 0] on div "Newport Brass 30 21 314.43 on item 44.6999 % 1 item $2,139.00 $1,497.30 $314.43…" at bounding box center [0, 0] width 0 height 0
type input "0"
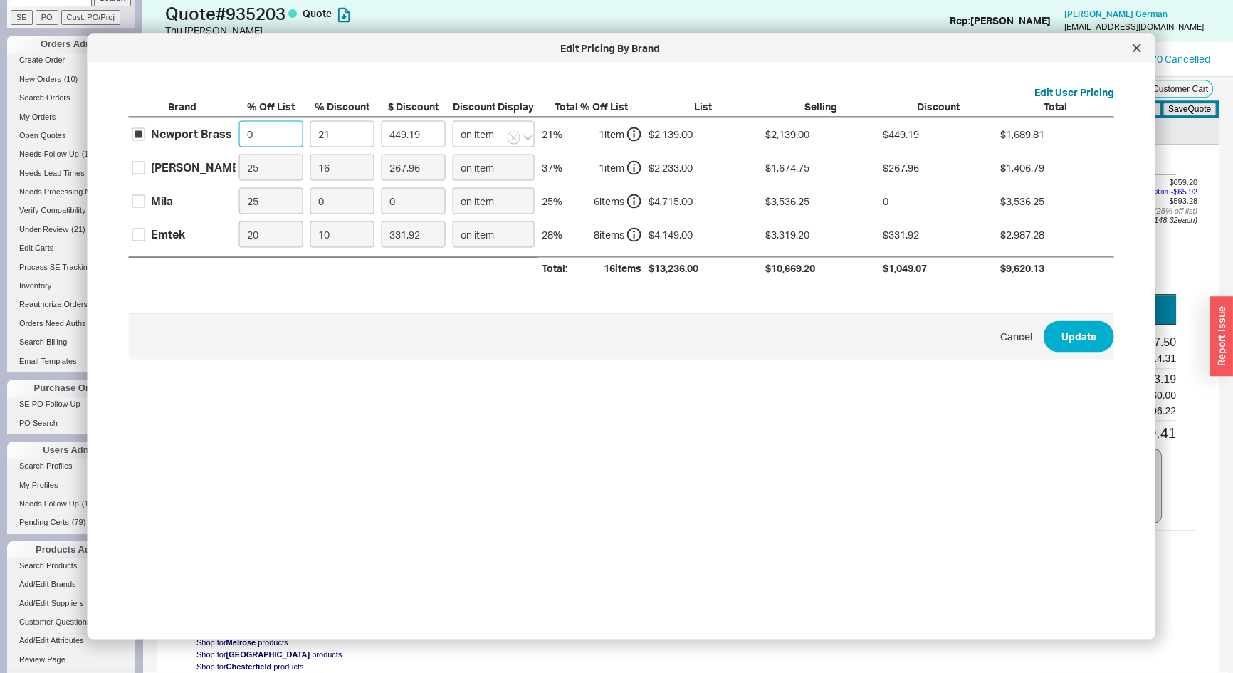
type input "449.19"
type input "0"
type input "4"
type input "85.56"
type input "45"
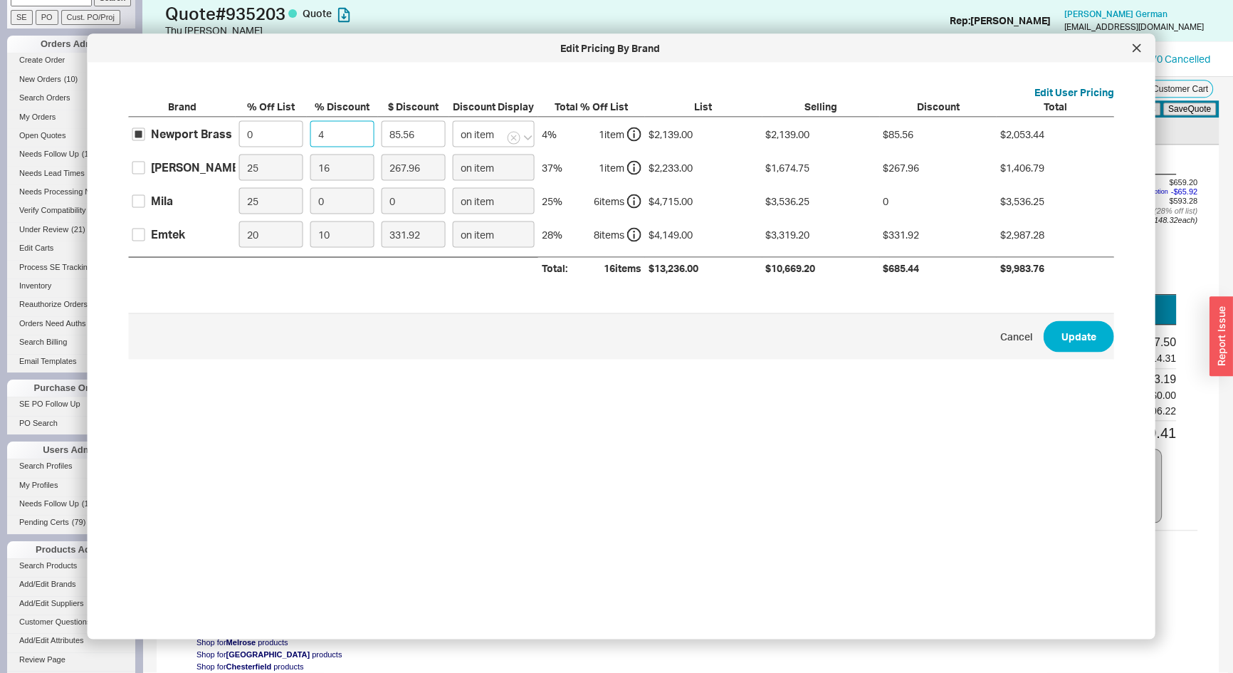
type input "962.55"
type input "45"
click at [135, 164] on input "Graff" at bounding box center [138, 167] width 13 height 13
checkbox input "true"
drag, startPoint x: 268, startPoint y: 168, endPoint x: 188, endPoint y: 198, distance: 85.2
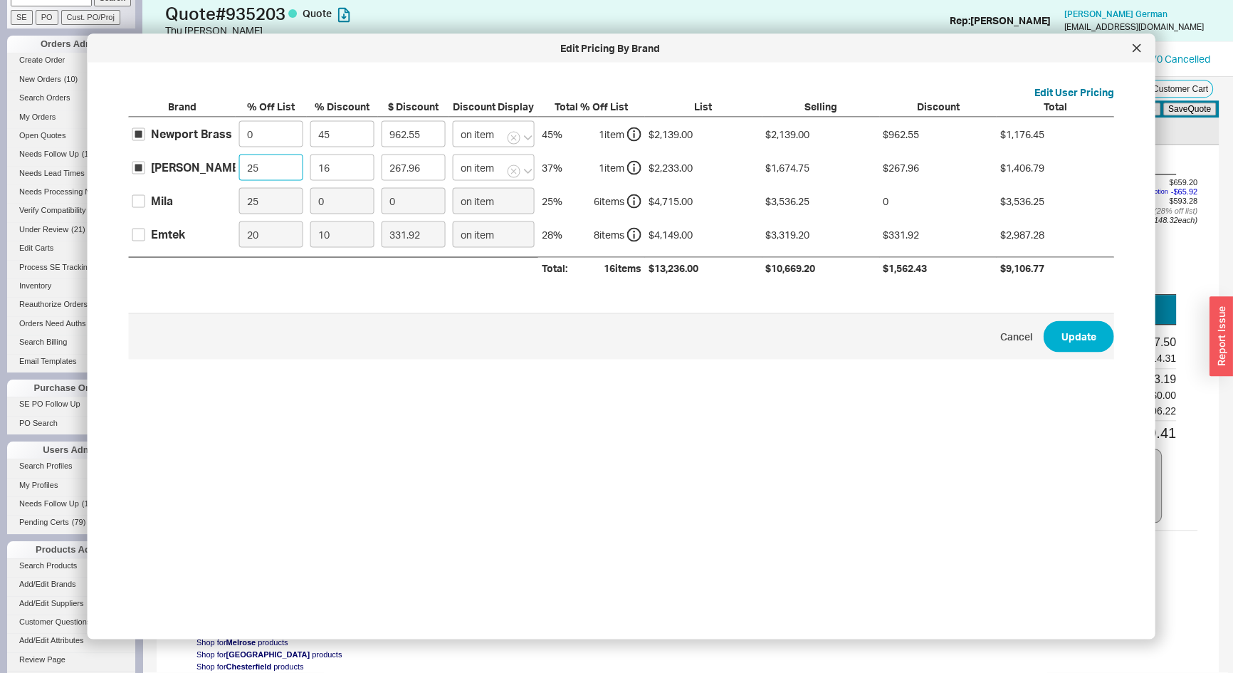
click at [189, 196] on div "Brand % Off List % Discount $ Discount Discount Display Total % Off List List S…" at bounding box center [622, 188] width 986 height 179
type input "0"
type input "357.28"
type input "0"
type input "4"
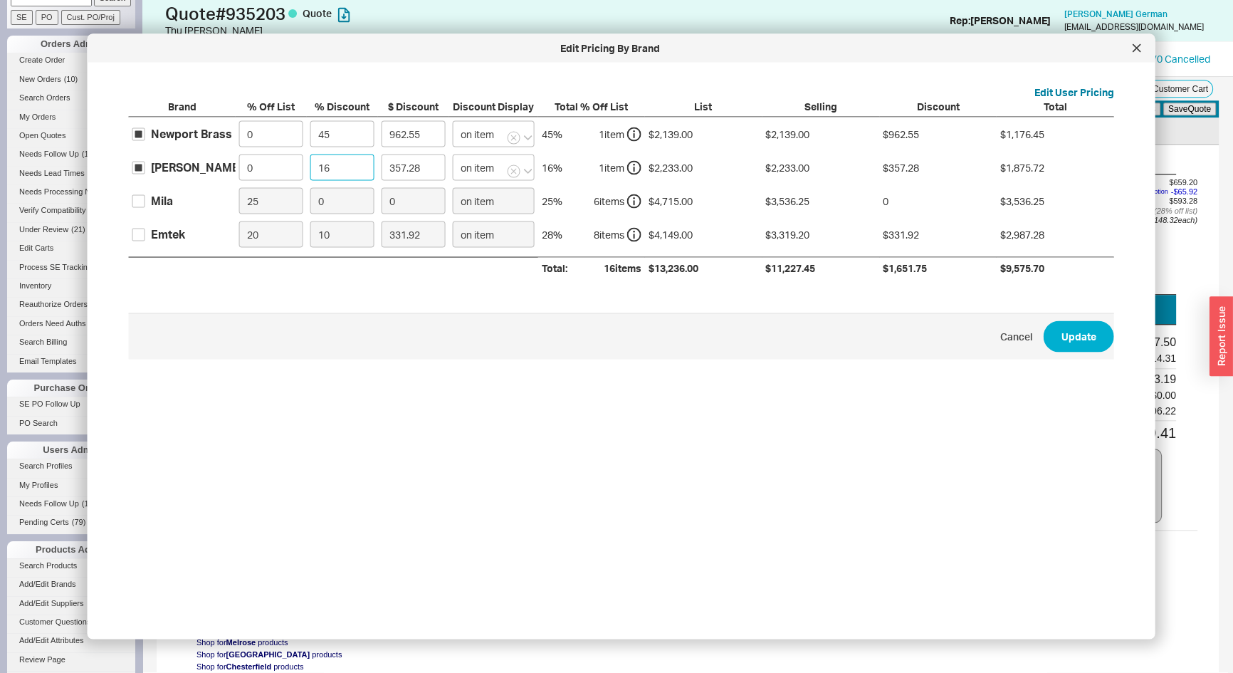
type input "89.32"
type input "40"
type input "893.2"
type input "40"
drag, startPoint x: 141, startPoint y: 232, endPoint x: 190, endPoint y: 231, distance: 49.2
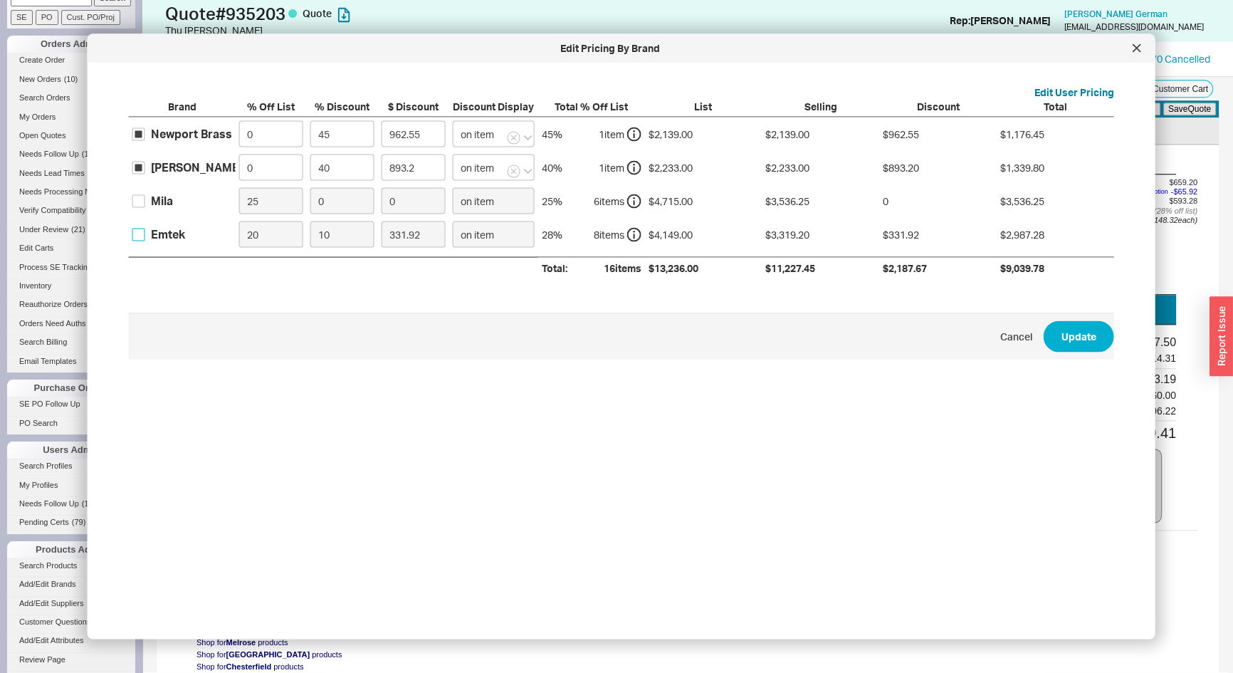
click at [141, 232] on input "Emtek" at bounding box center [138, 234] width 13 height 13
checkbox input "true"
drag, startPoint x: 273, startPoint y: 231, endPoint x: 115, endPoint y: 283, distance: 166.4
click at [116, 281] on div "Edit User Pricing Brand % Off List % Discount $ Discount Discount Display Total…" at bounding box center [621, 252] width 1023 height 356
type input "0"
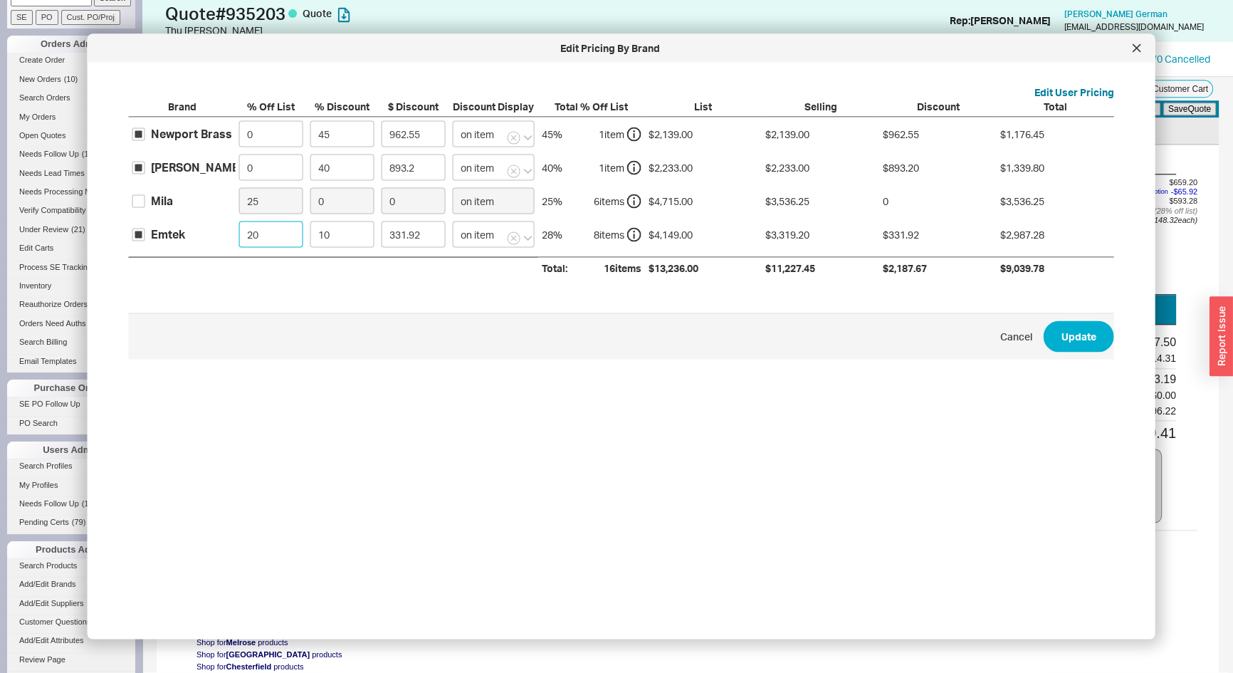
type input "414.9"
type input "0"
type input "3"
type input "124.47"
type input "35"
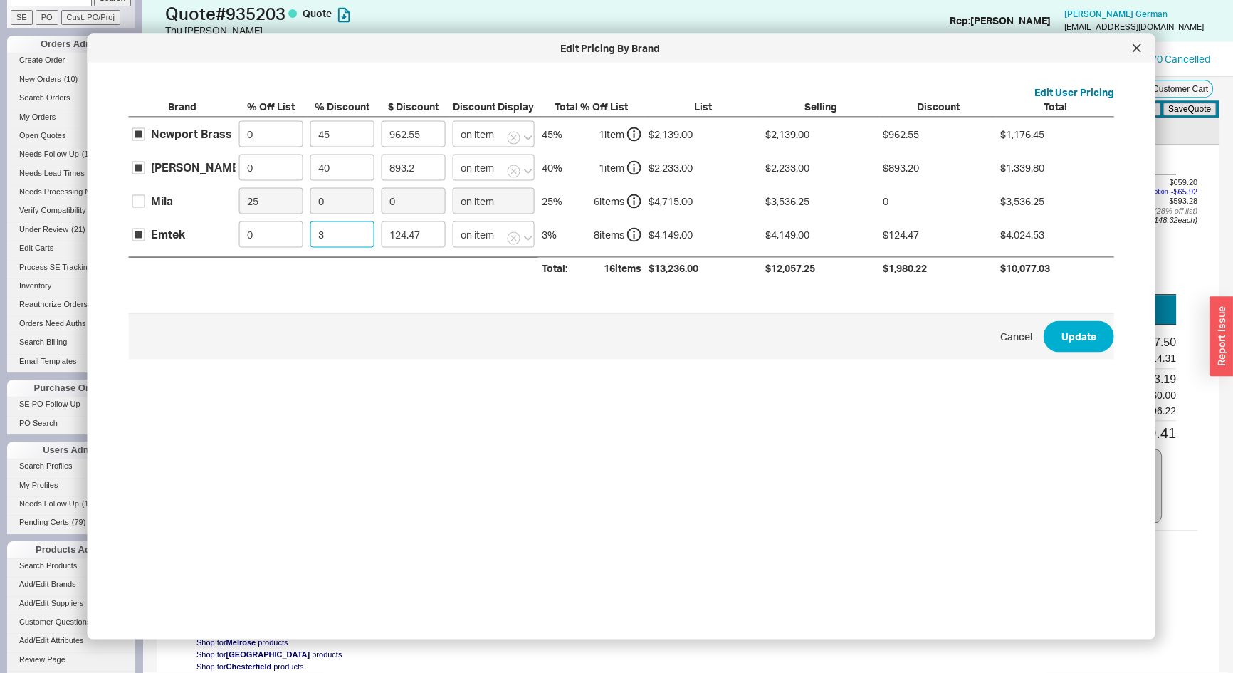
type input "1452.15"
type input "35"
click at [140, 204] on input "Mila" at bounding box center [138, 200] width 13 height 13
checkbox input "true"
drag, startPoint x: 228, startPoint y: 203, endPoint x: 100, endPoint y: 224, distance: 129.8
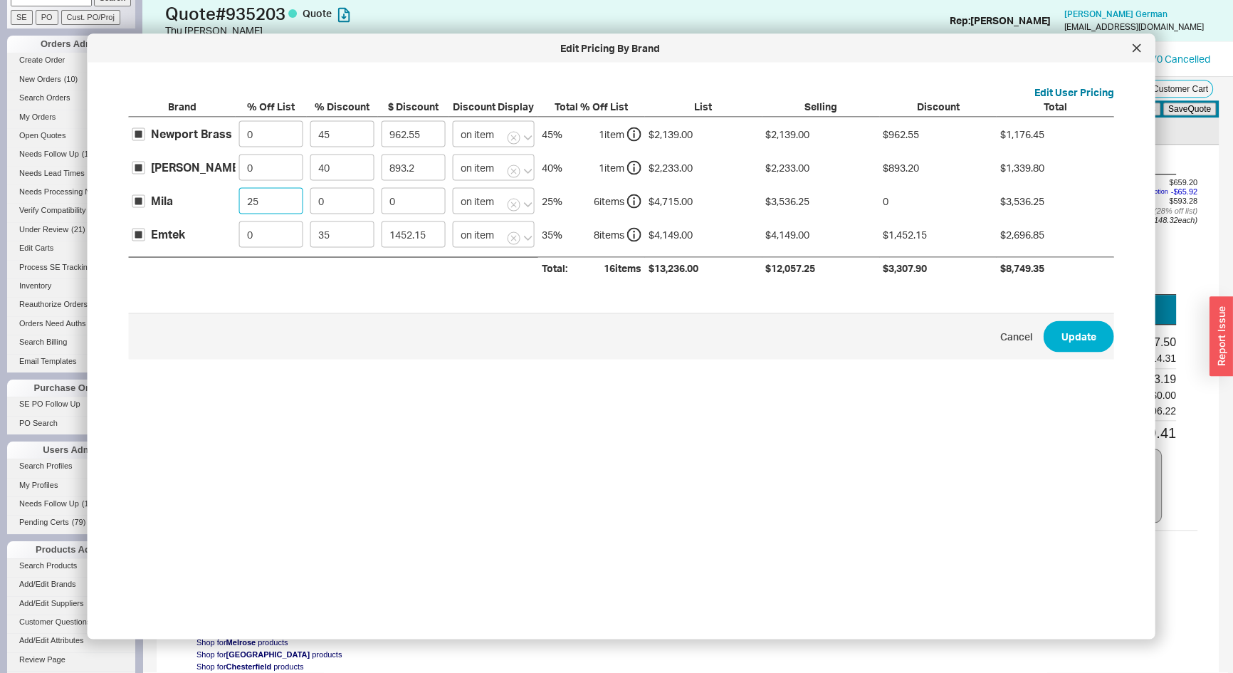
click at [100, 223] on div "Edit Pricing By Brand Edit User Pricing Brand % Off List % Discount $ Discount …" at bounding box center [622, 336] width 1068 height 605
type input "0"
type input "3"
type input "141.45"
type input "35"
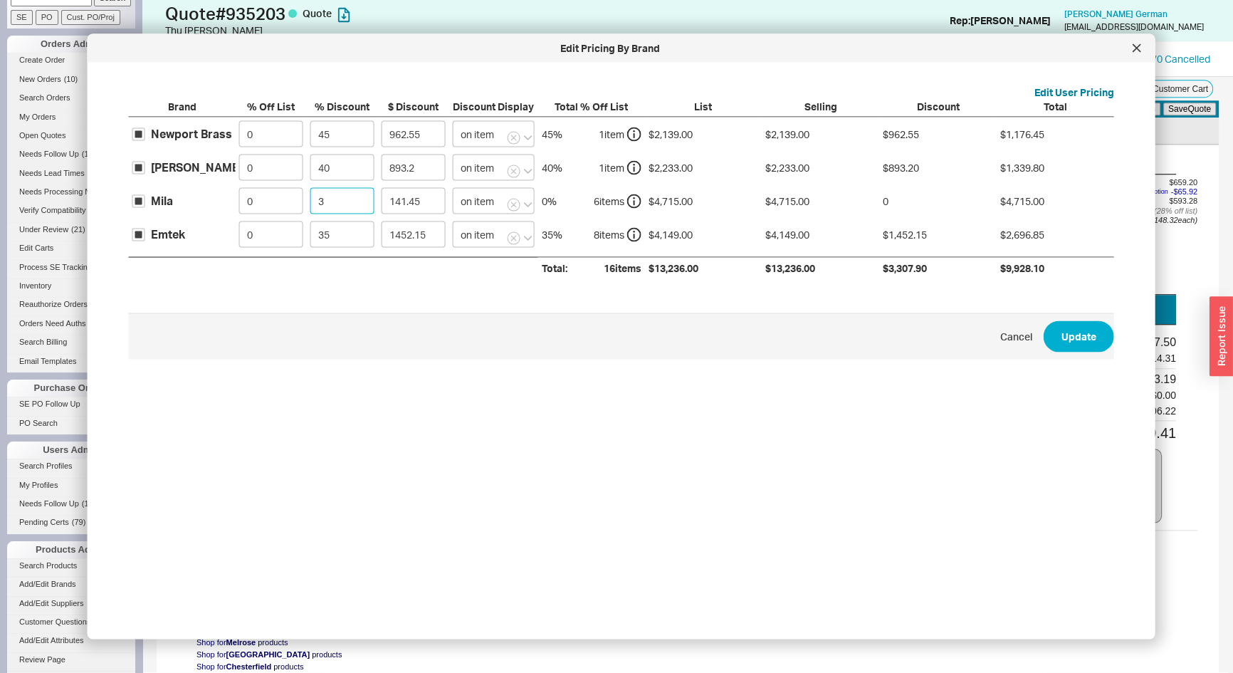
type input "1650.25"
type input "35"
click at [1061, 338] on button "Update" at bounding box center [1079, 335] width 71 height 31
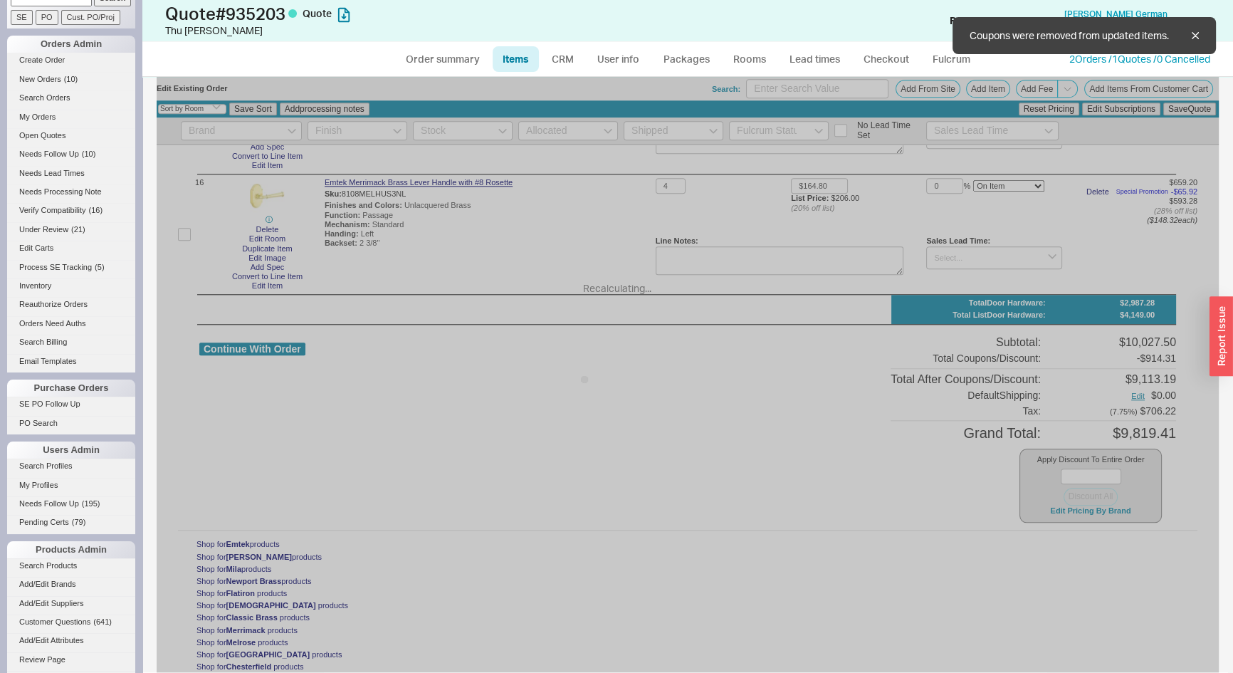
type input "$2,139.00"
type input "45"
type input "$2,233.00"
type input "40"
type input "$1,800.00"
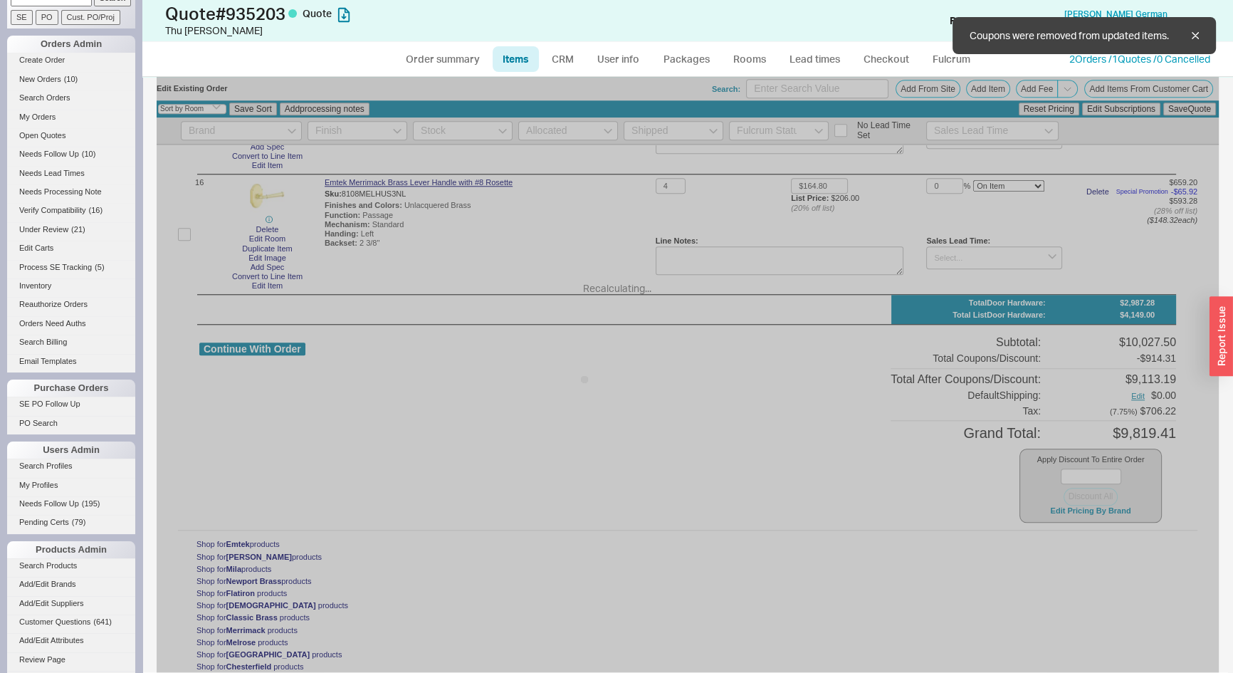
type input "35"
type input "$345.00"
type input "35"
type input "$135.00"
type input "35"
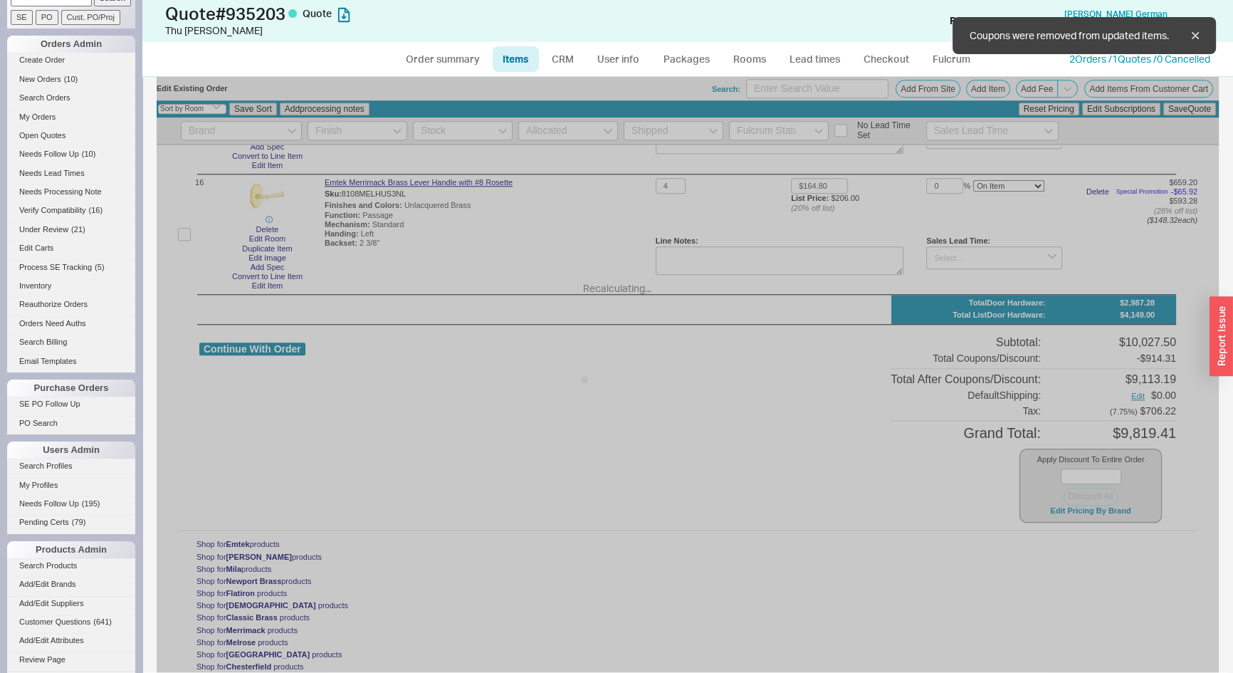
type input "$1,950.00"
type input "35"
type input "$135.00"
type input "35"
type input "$350.00"
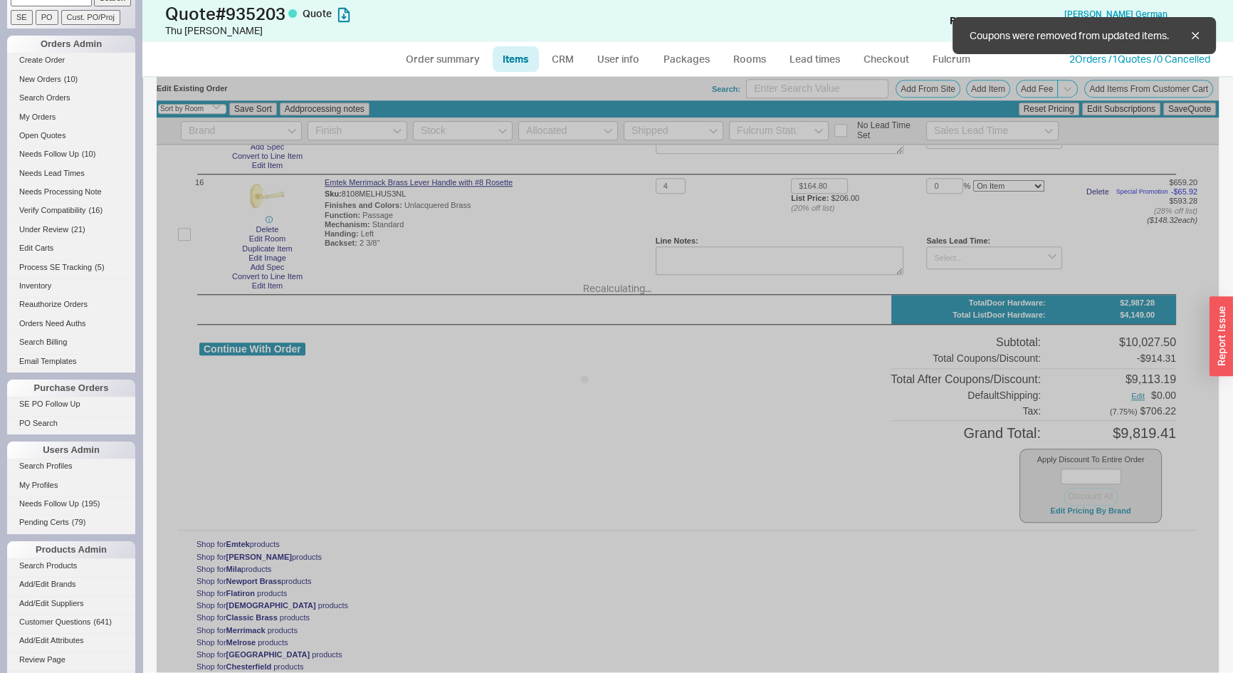
type input "35"
type input "$725.00"
type input "35"
type input "$145.00"
type input "35"
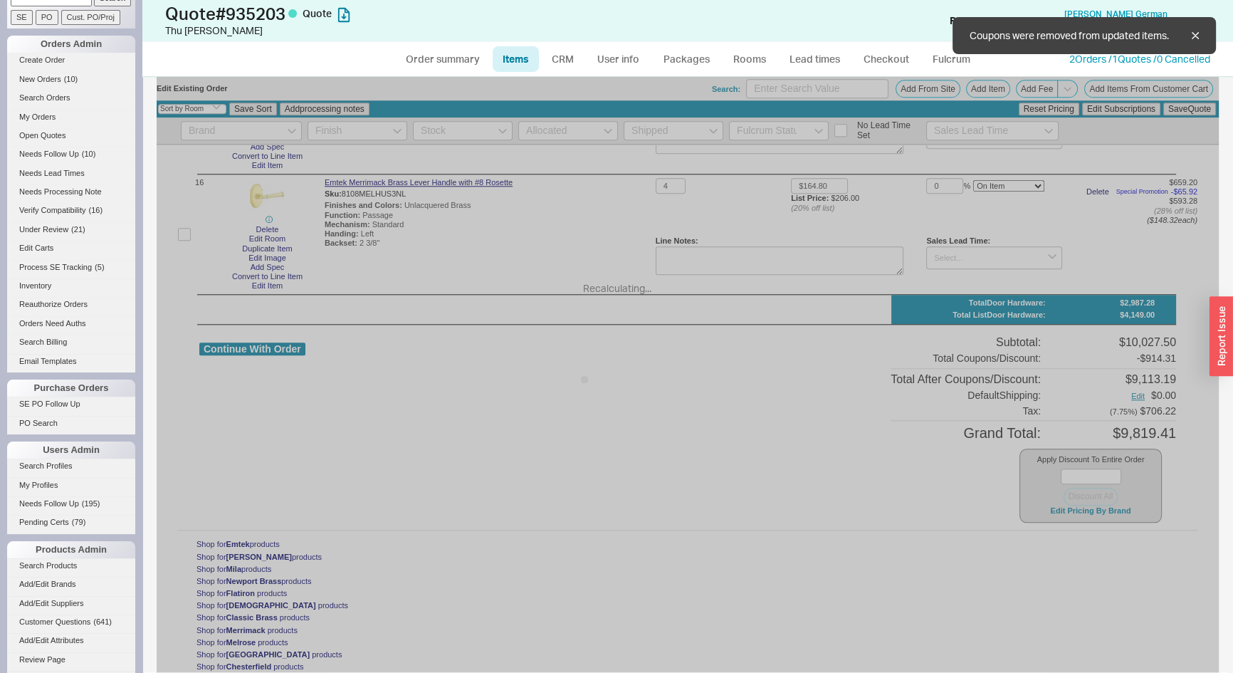
type input "$331.00"
type input "35"
type input "$331.00"
type input "35"
type input "$206.00"
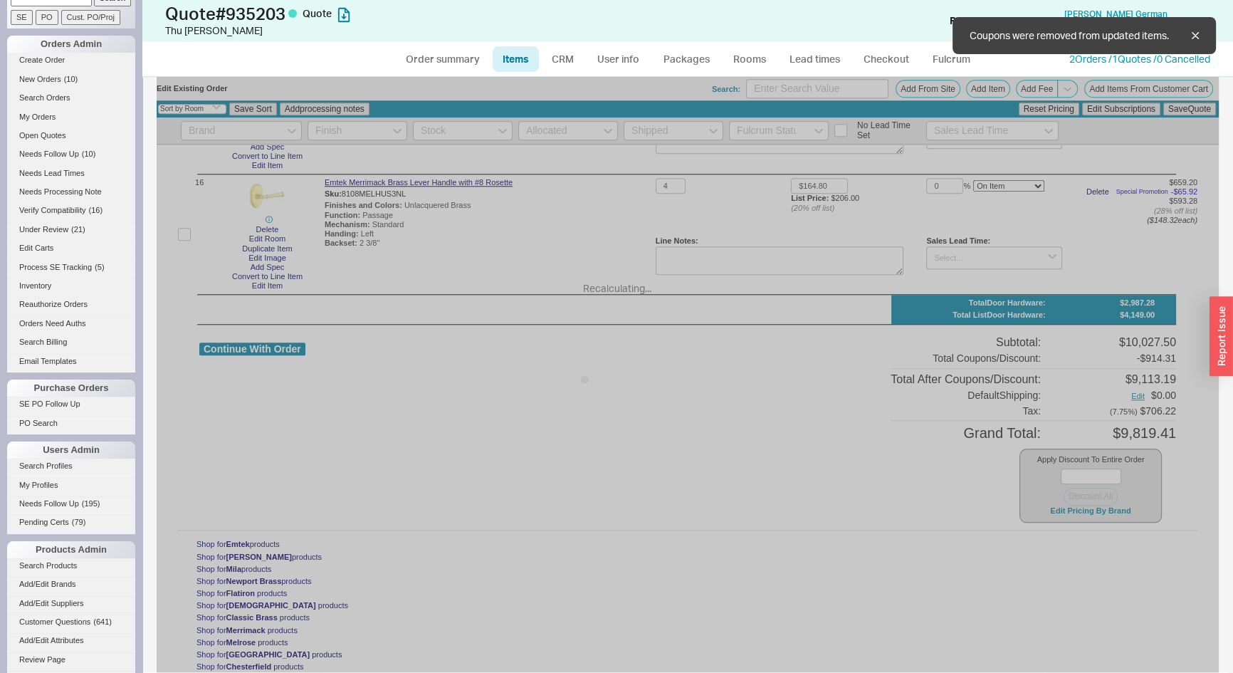
type input "35"
type input "$206.00"
type input "35"
type input "$206.00"
type input "35"
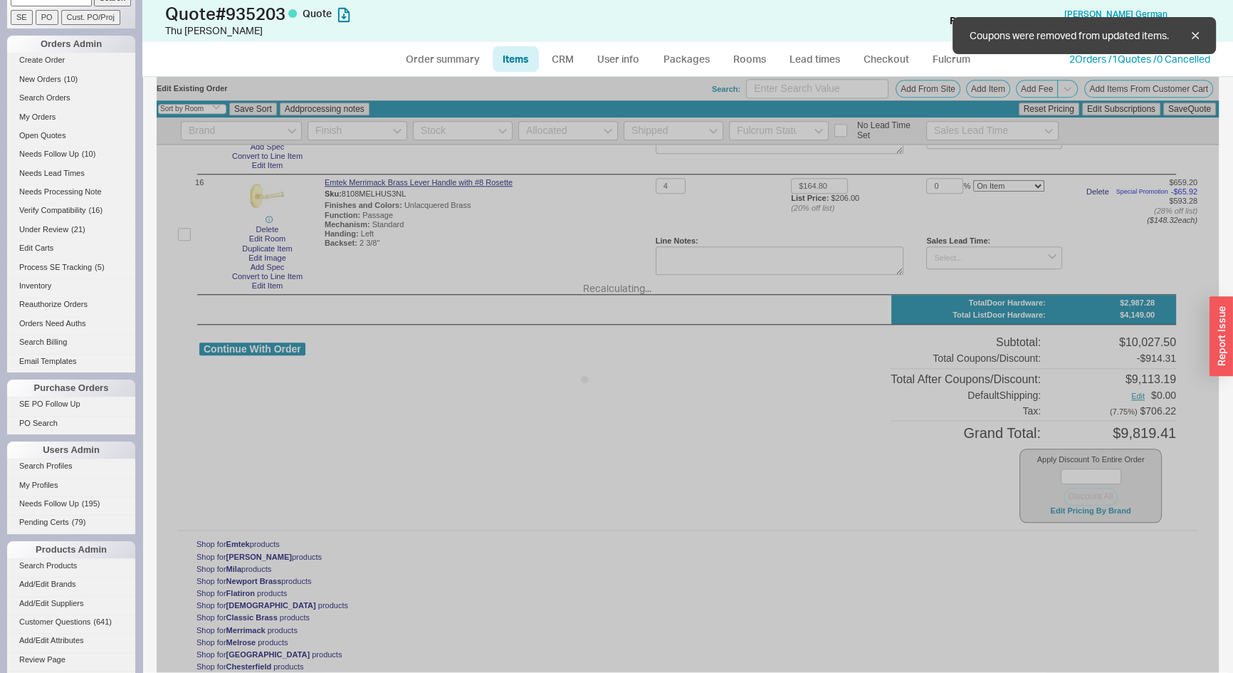
type input "$206.00"
type input "35"
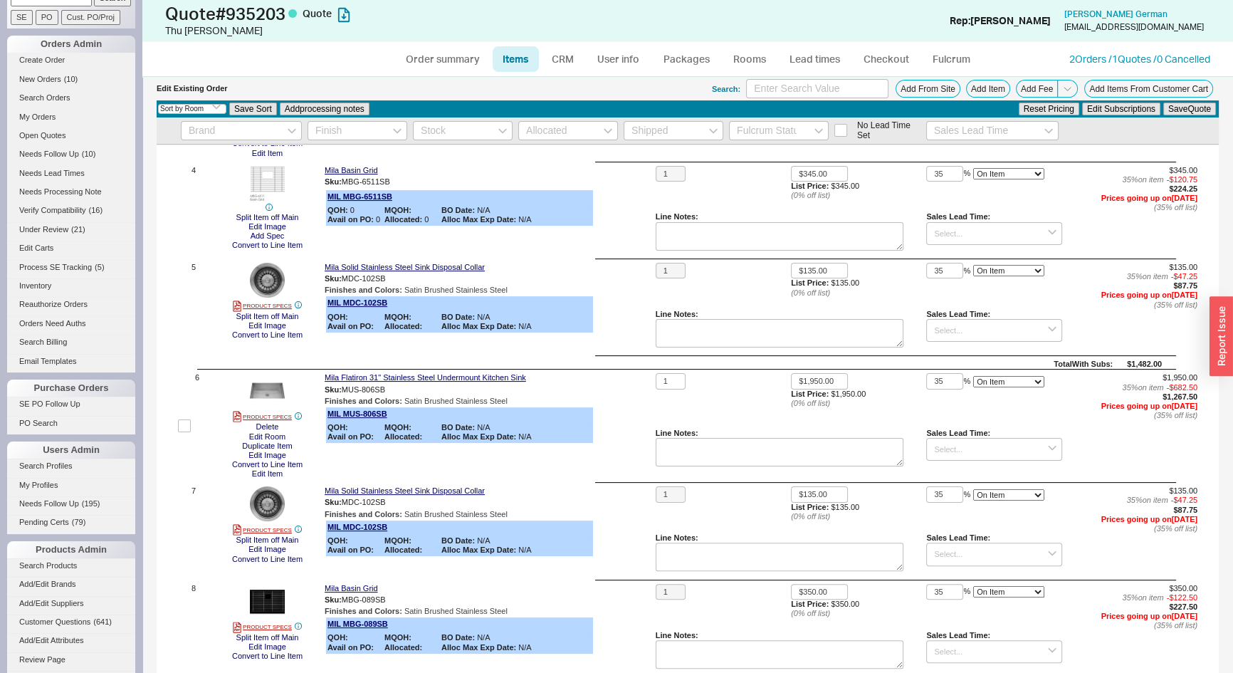
scroll to position [382, 0]
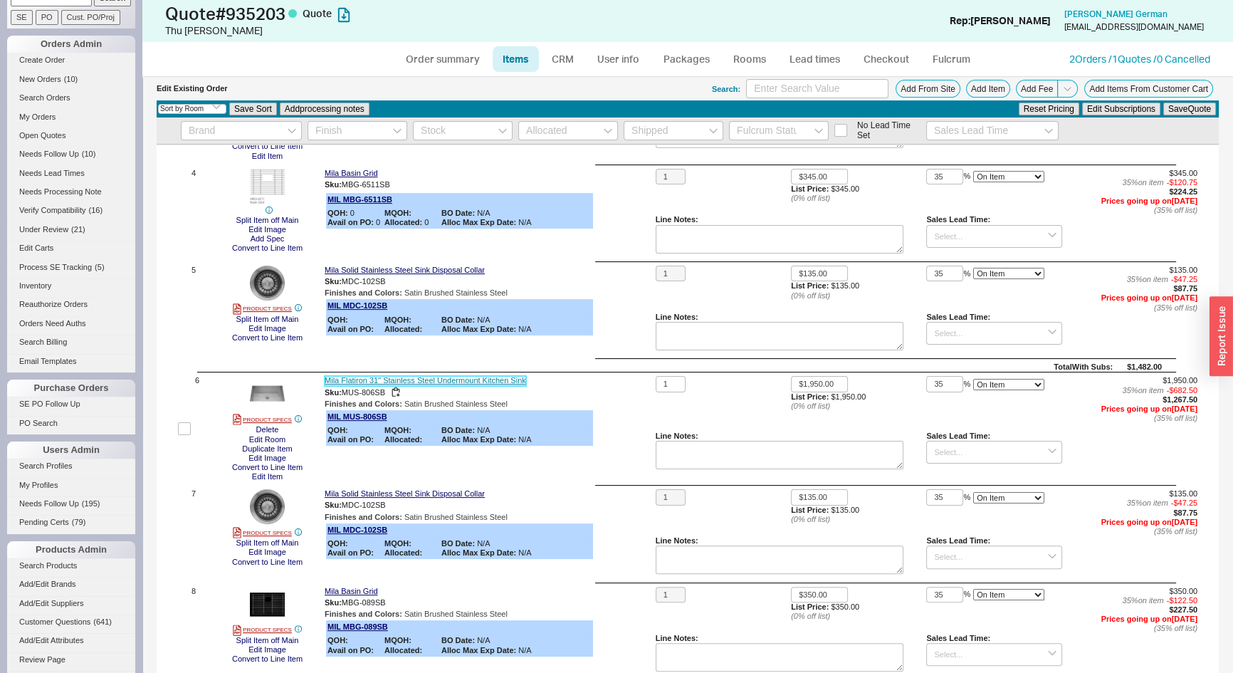
click at [400, 380] on link "Mila Flatiron 31" Stainless Steel Undermount Kitchen Sink" at bounding box center [426, 380] width 202 height 9
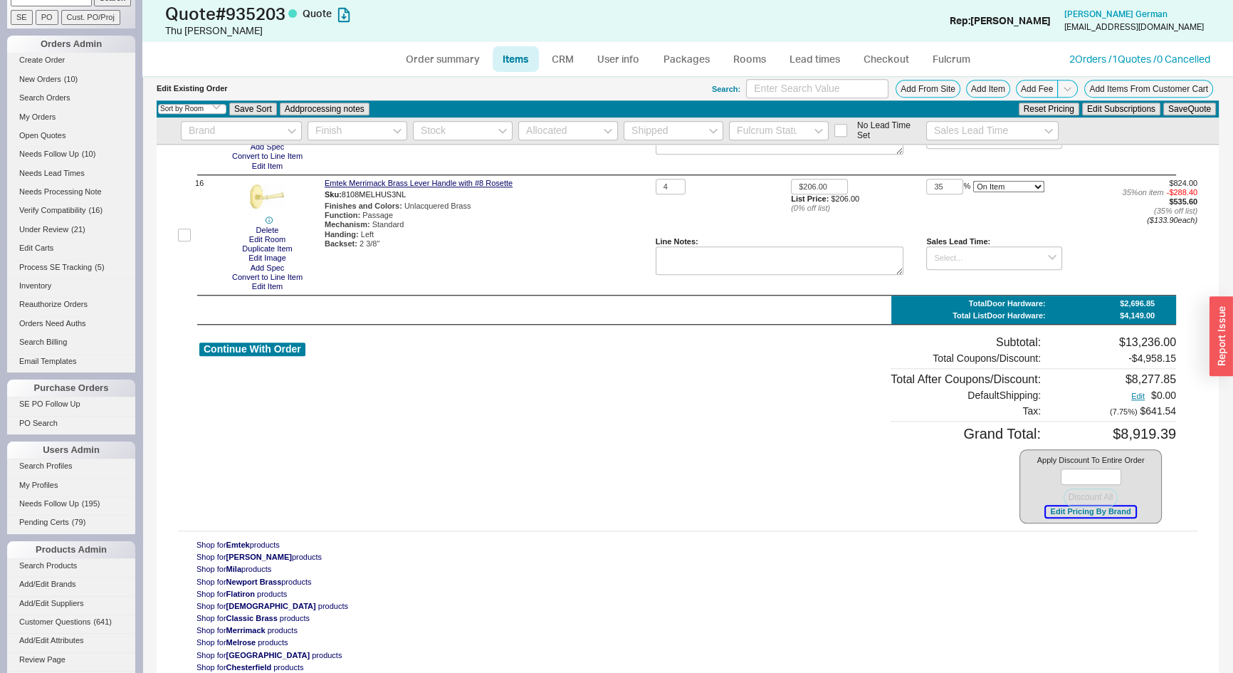
click at [1092, 512] on button "Edit Pricing By Brand" at bounding box center [1090, 511] width 89 height 11
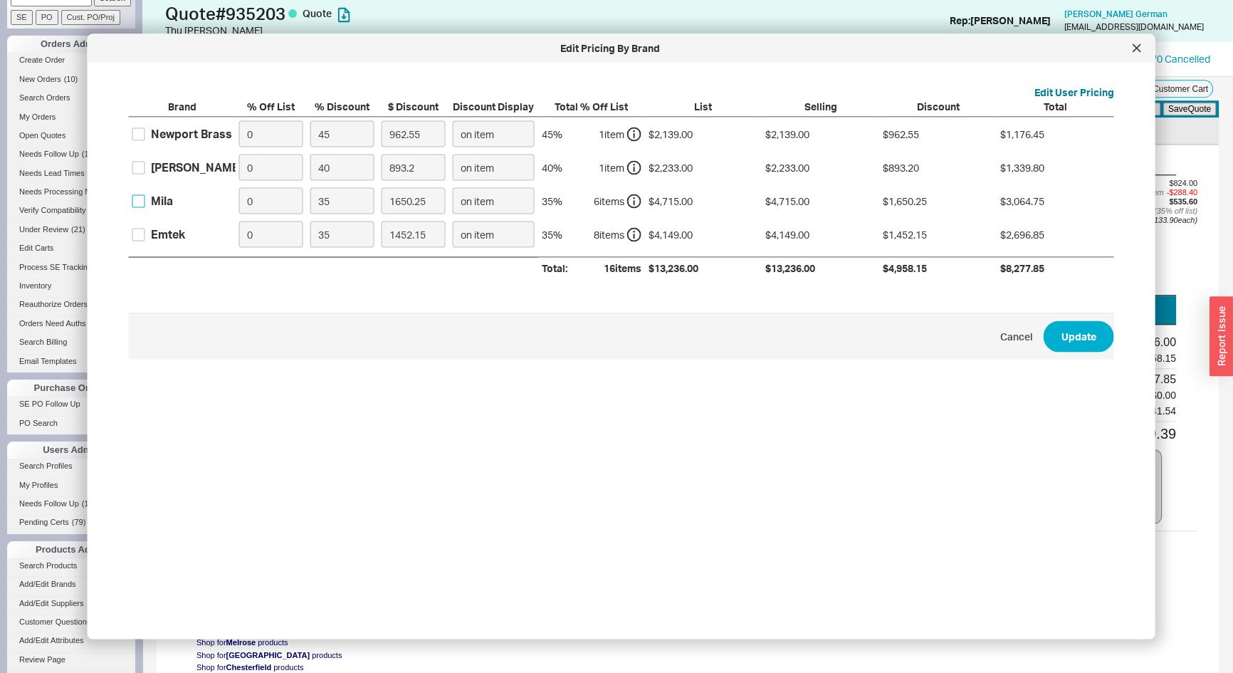
click at [140, 201] on input "Mila" at bounding box center [138, 200] width 13 height 13
checkbox input "true"
click at [345, 192] on input "35" at bounding box center [343, 201] width 64 height 26
type input "3"
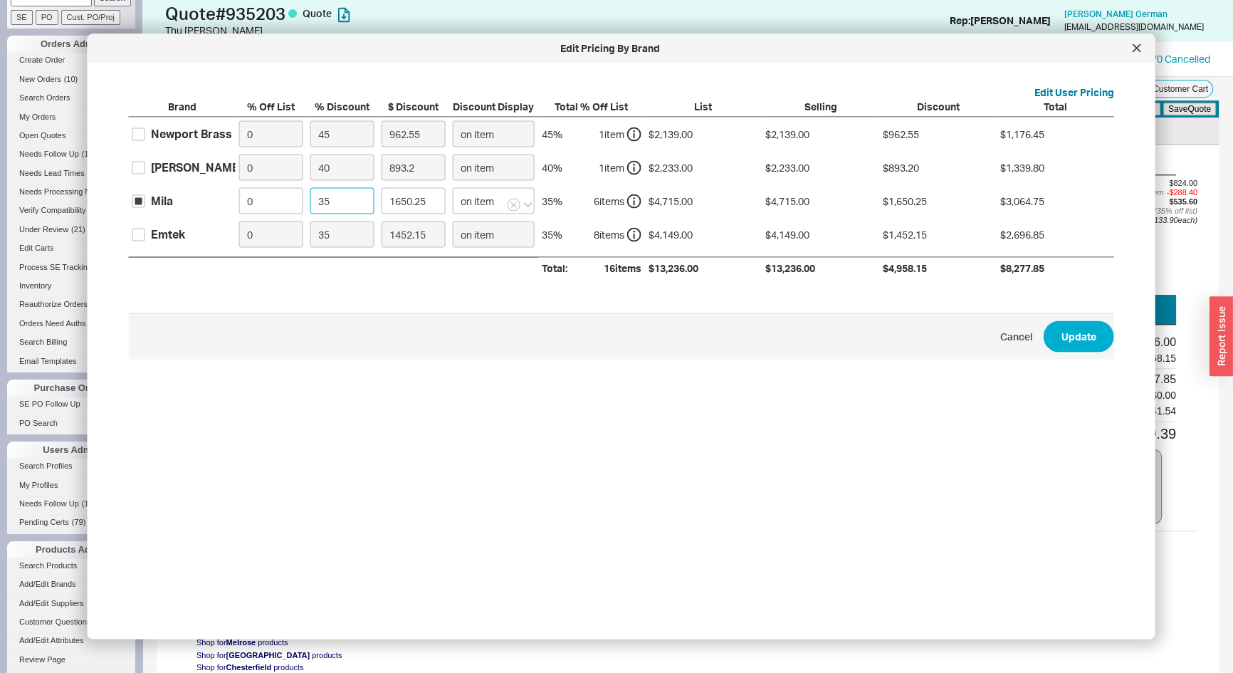
type input "141.45"
type input "30"
type input "1414.5"
type input "30"
click at [1077, 345] on button "Update" at bounding box center [1079, 335] width 71 height 31
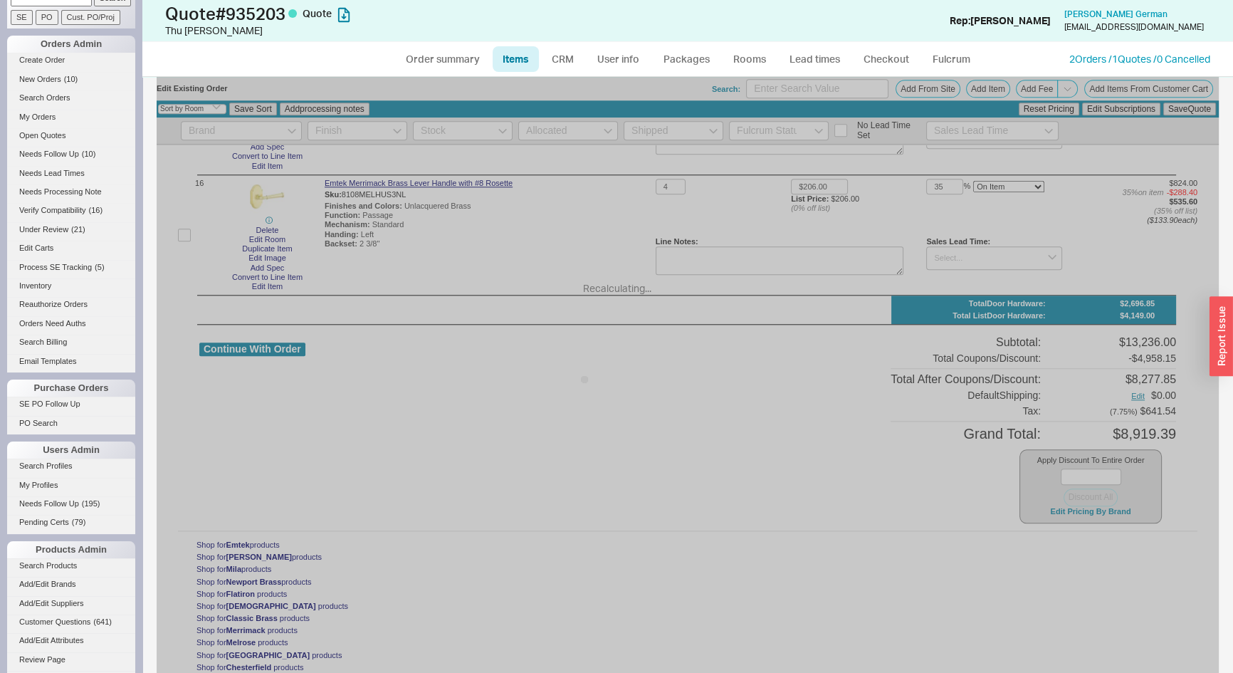
type input "30"
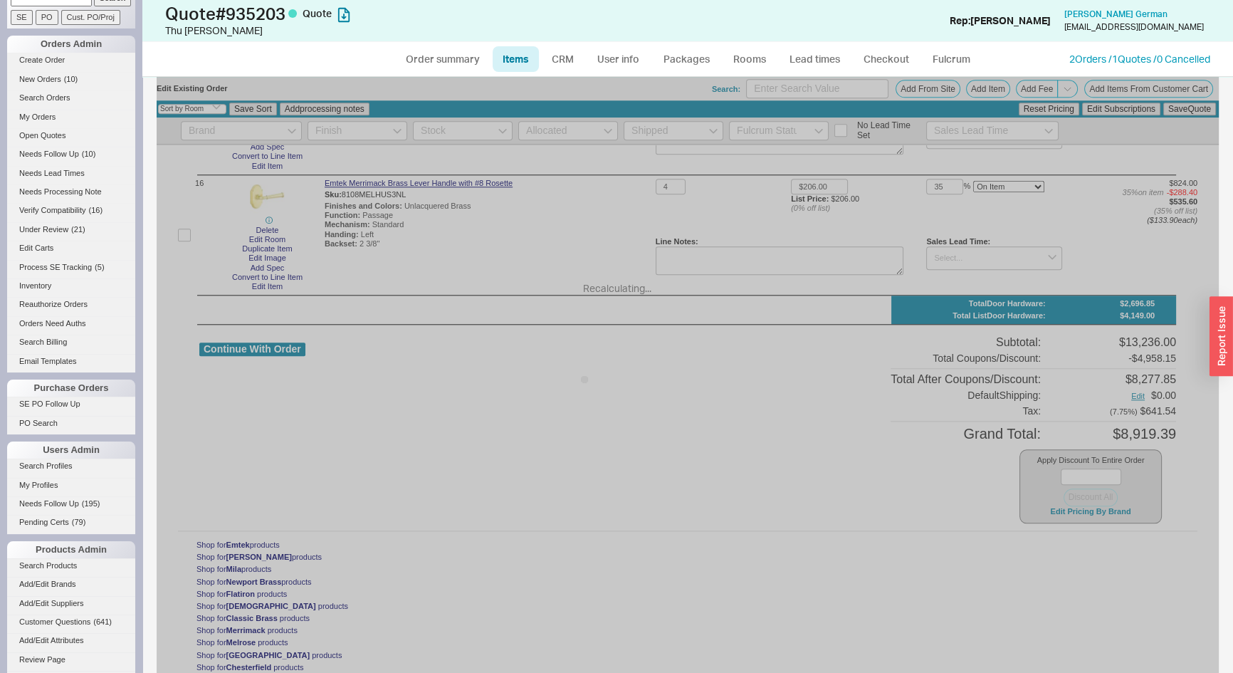
type input "30"
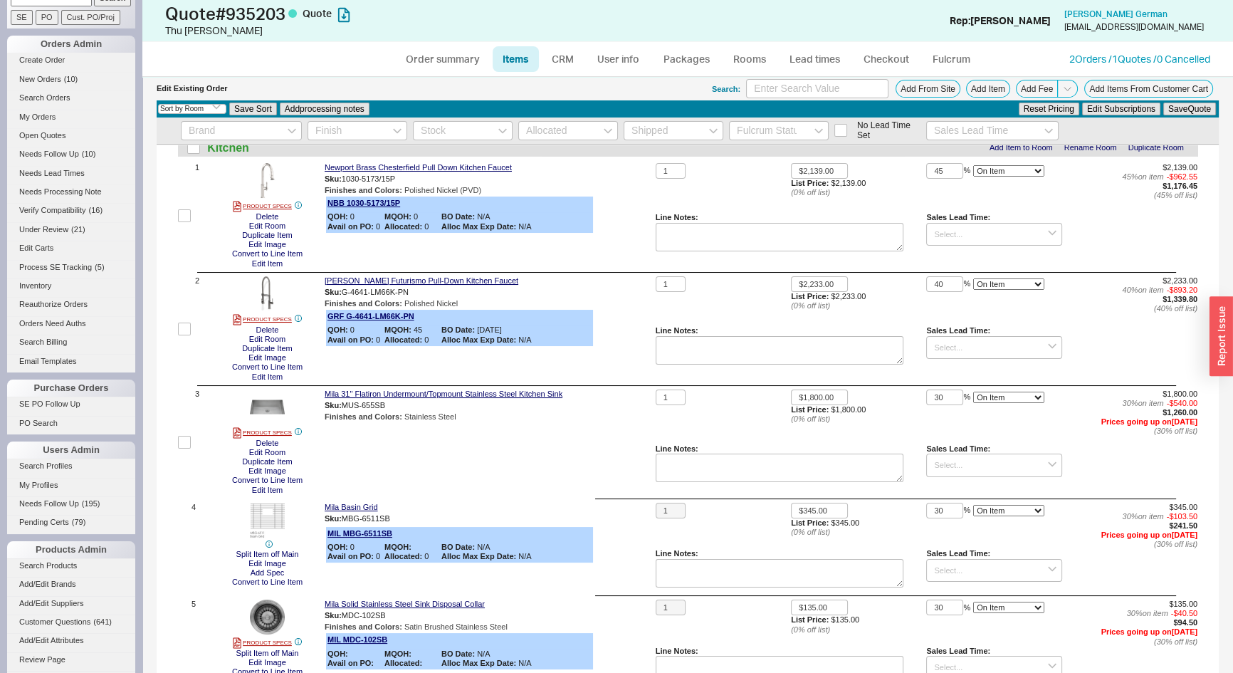
scroll to position [0, 0]
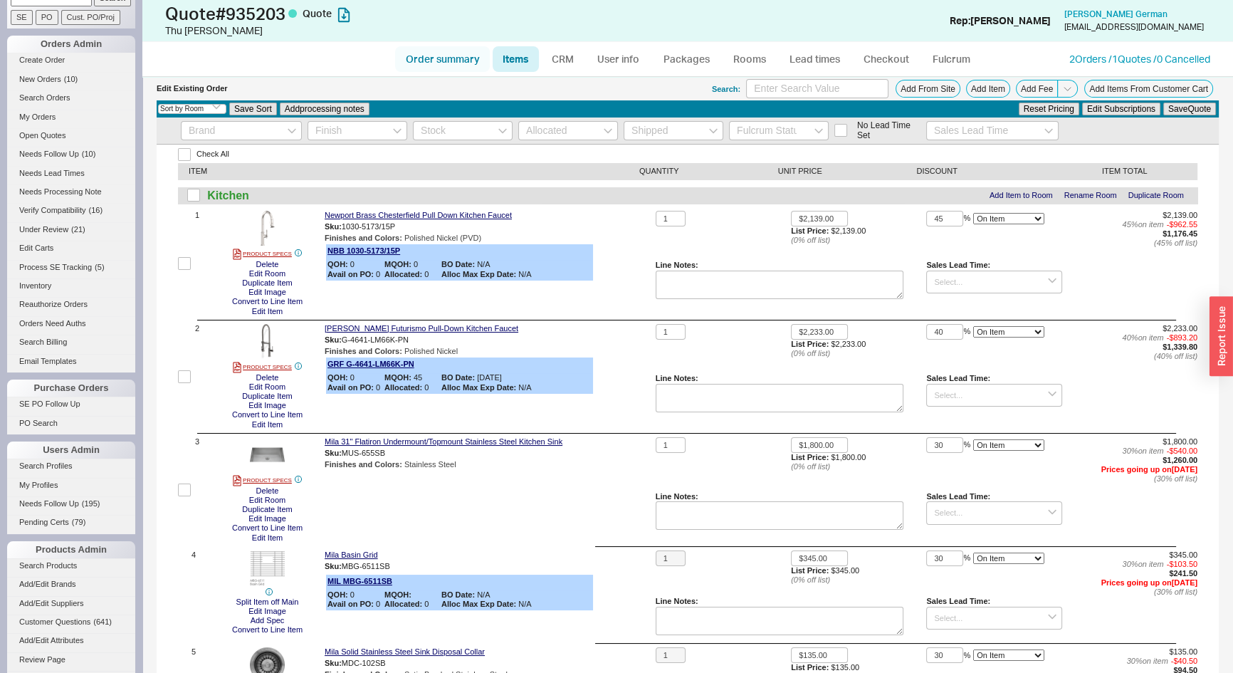
click at [464, 64] on link "Order summary" at bounding box center [442, 59] width 95 height 26
select select "*"
select select "LOW"
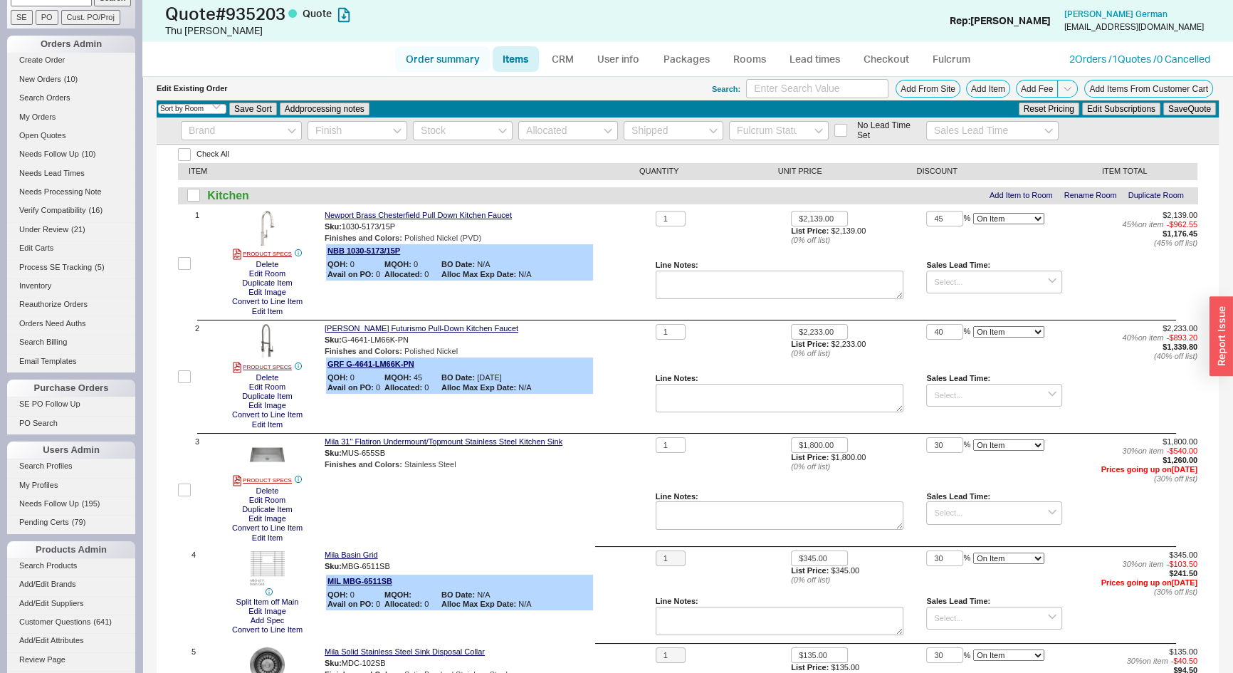
select select "3"
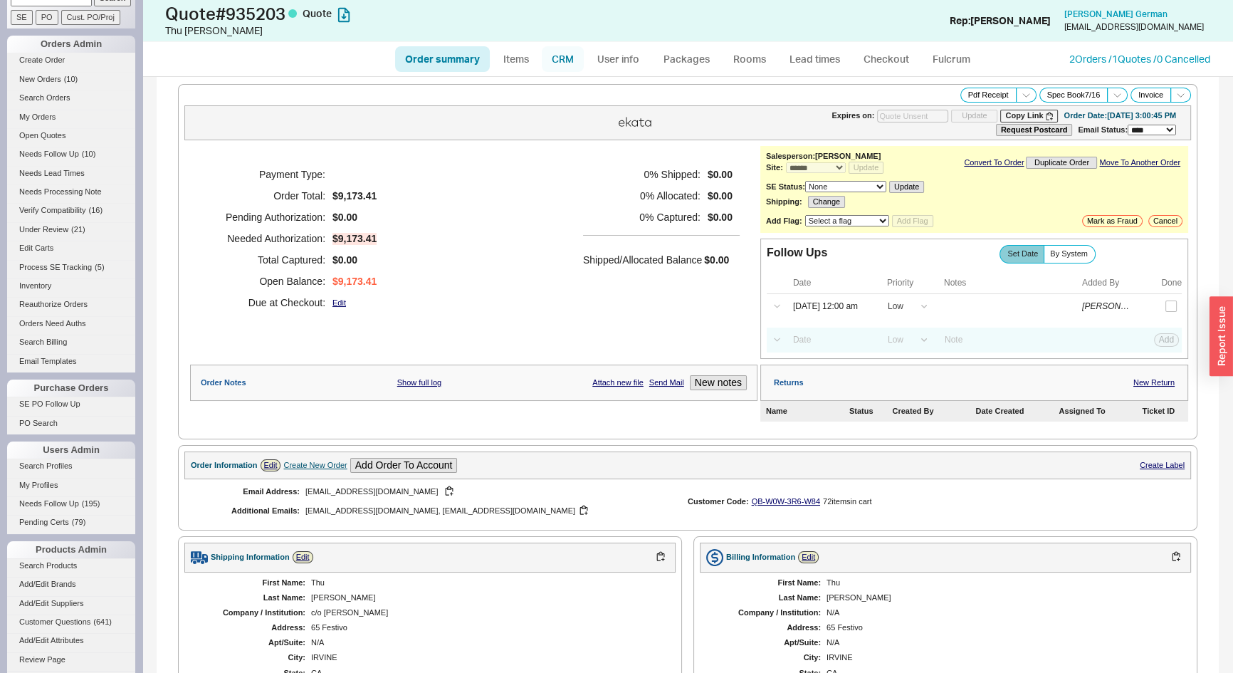
click at [561, 58] on link "CRM" at bounding box center [563, 59] width 42 height 26
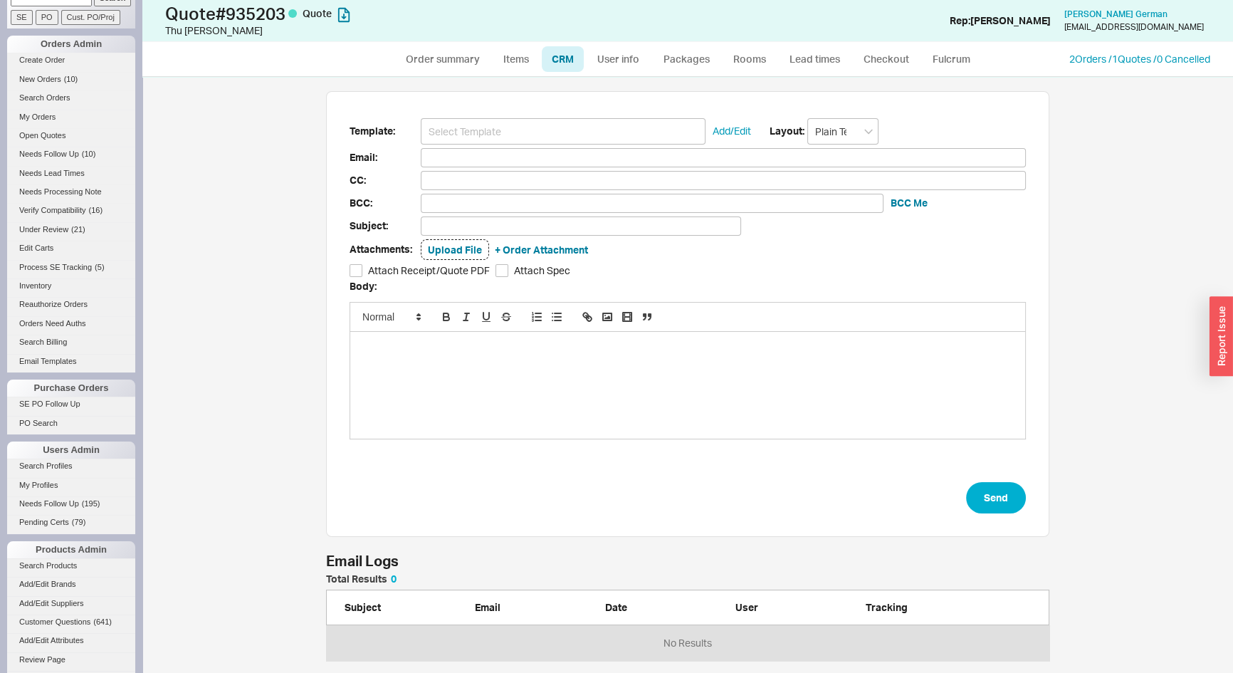
scroll to position [77, 714]
click at [515, 123] on input at bounding box center [563, 131] width 285 height 26
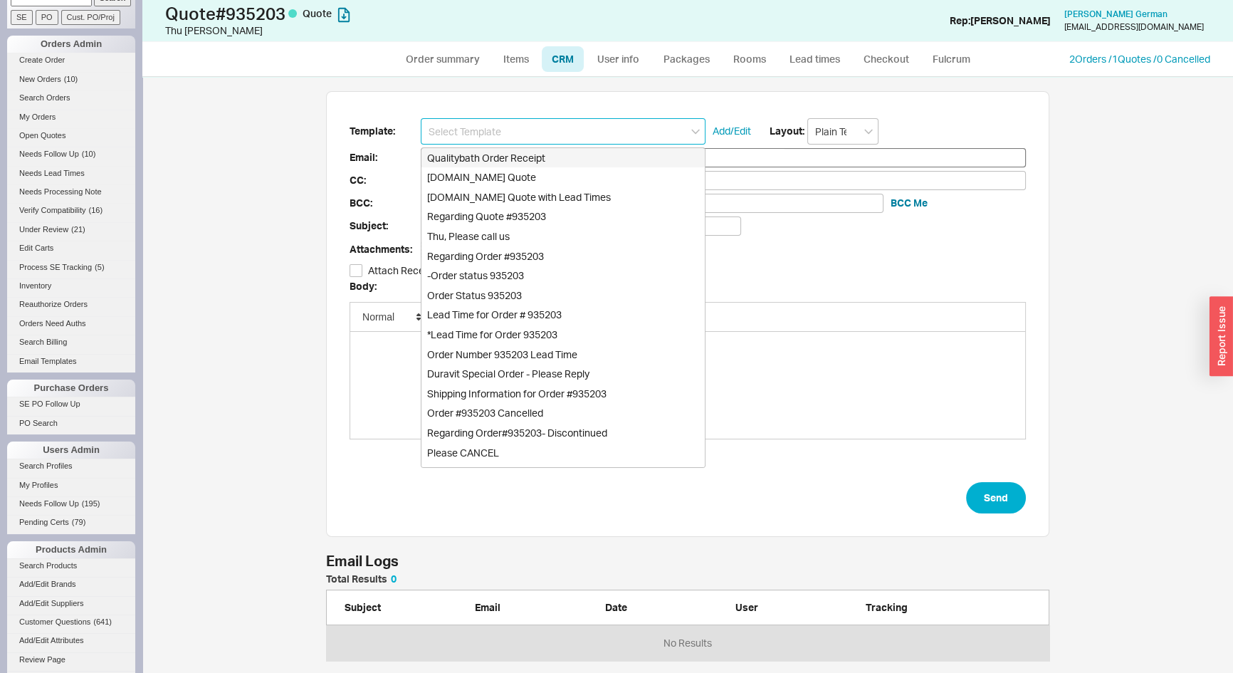
drag, startPoint x: 512, startPoint y: 165, endPoint x: 503, endPoint y: 164, distance: 9.3
click at [512, 166] on div "Qualitybath Order Receipt" at bounding box center [563, 158] width 283 height 20
type input "Receipt"
type input "emilyneighbors@gmail.com"
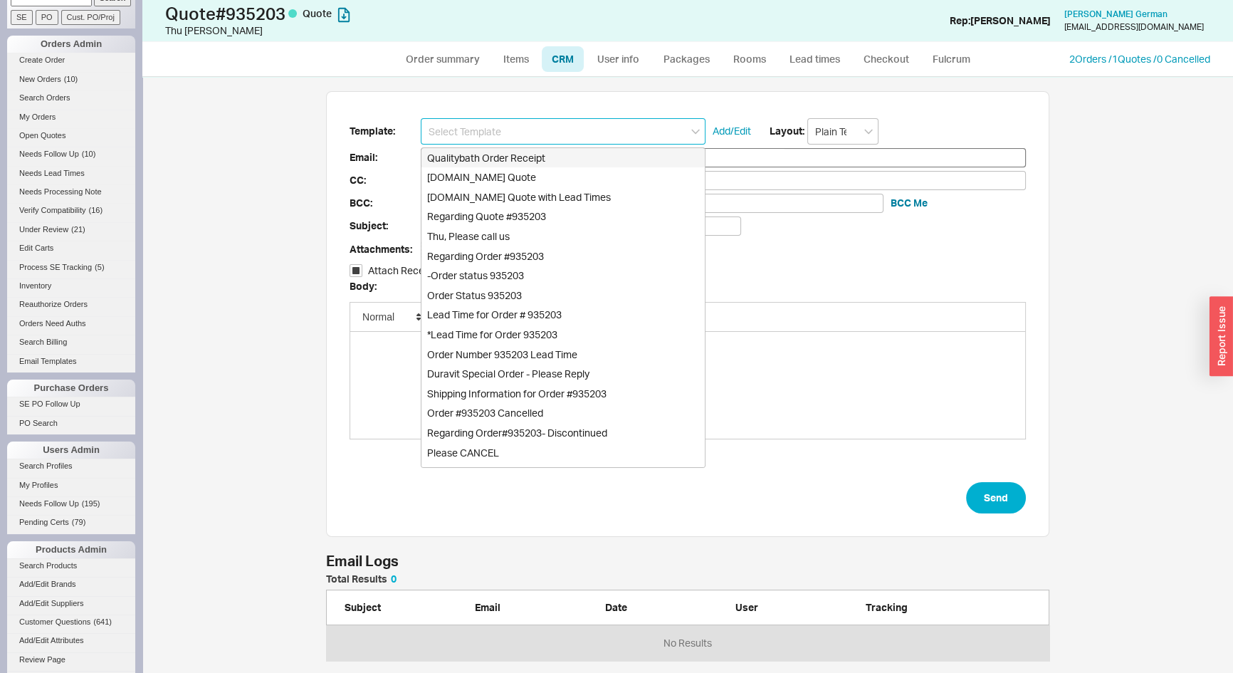
type input "joelgerman@hotmail.com, minhthu100@hotmail.com"
type input "Quality Bath Order # 935203 Receipt"
checkbox input "true"
type input "Qualitybath Order Receipt"
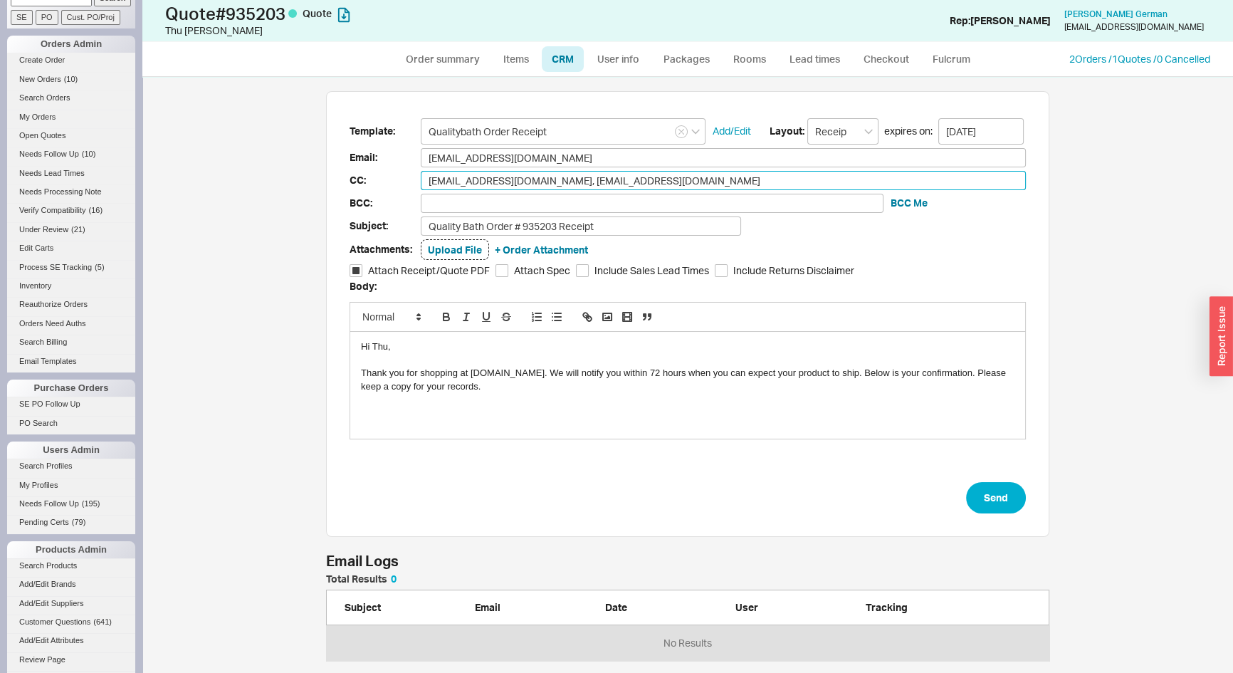
drag, startPoint x: 696, startPoint y: 185, endPoint x: 617, endPoint y: 190, distance: 79.2
click at [617, 190] on form "Template: Qualitybath Order Receipt Add/Edit Layout: Receipt expires on: 09/01/…" at bounding box center [688, 316] width 677 height 396
click at [549, 186] on input "joelgerman@hotmail.com, minhthu100@hotmail.com" at bounding box center [723, 180] width 605 height 19
drag, startPoint x: 538, startPoint y: 177, endPoint x: 412, endPoint y: 182, distance: 126.9
click at [412, 182] on div "CC: joelgerman@hotmail.com, minhthu100@hotmail.com joelgerman@hotmail.com, minh…" at bounding box center [688, 180] width 677 height 19
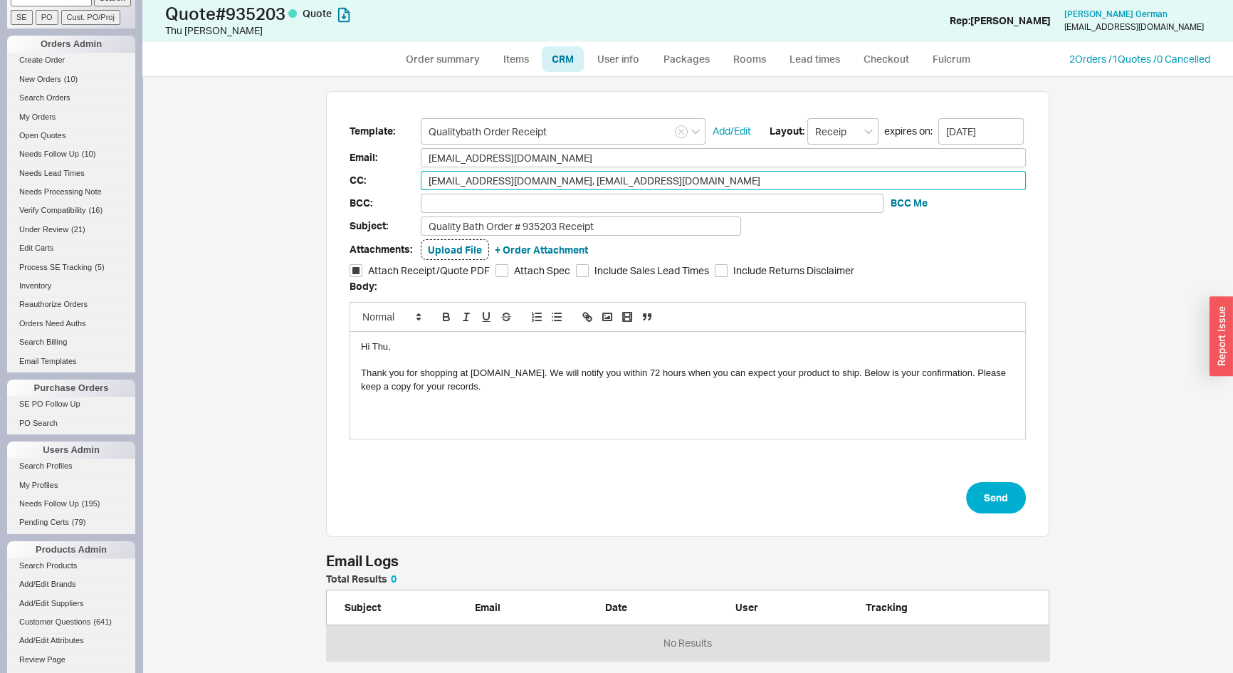
type input "minhthu100@hotmail.com"
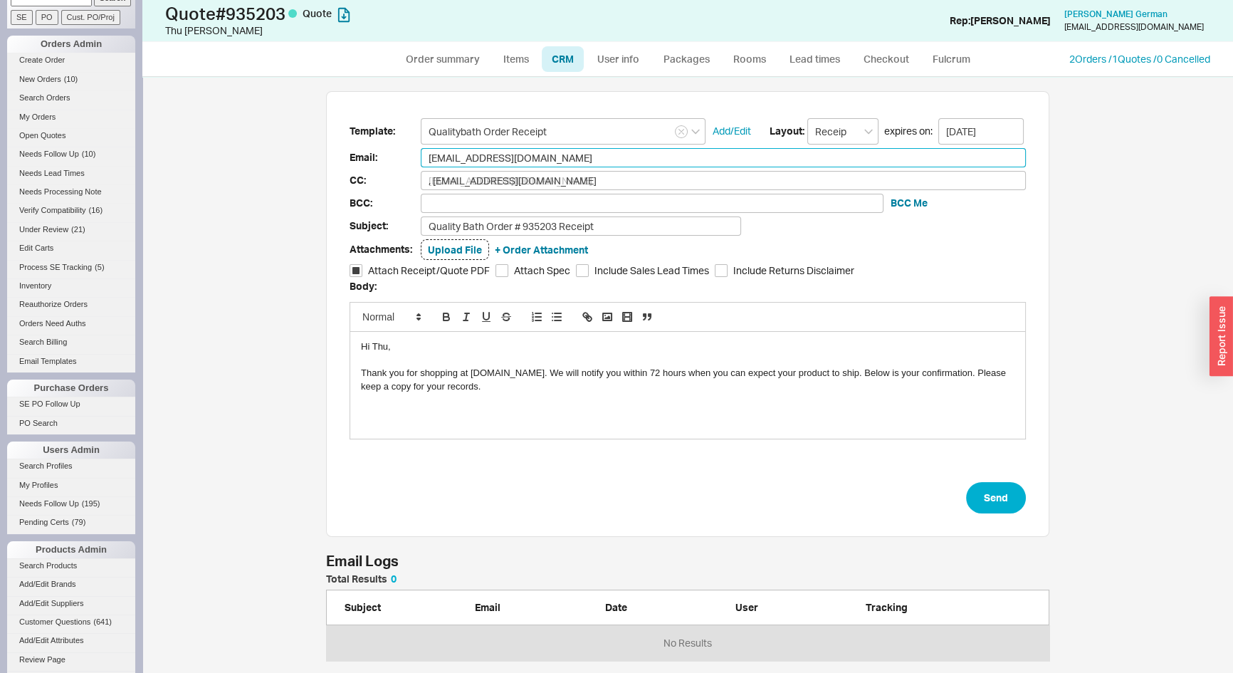
type input "minhthu100@hotmail.com"
click at [513, 163] on input "emilyneighbors@gmail.com" at bounding box center [723, 157] width 605 height 19
drag, startPoint x: 514, startPoint y: 152, endPoint x: 381, endPoint y: 152, distance: 133.2
click at [381, 151] on div "Email: emilyneighbors@gmail.com emilyneighbors@gmail.com" at bounding box center [688, 157] width 677 height 19
paste input "joelgerman@hot"
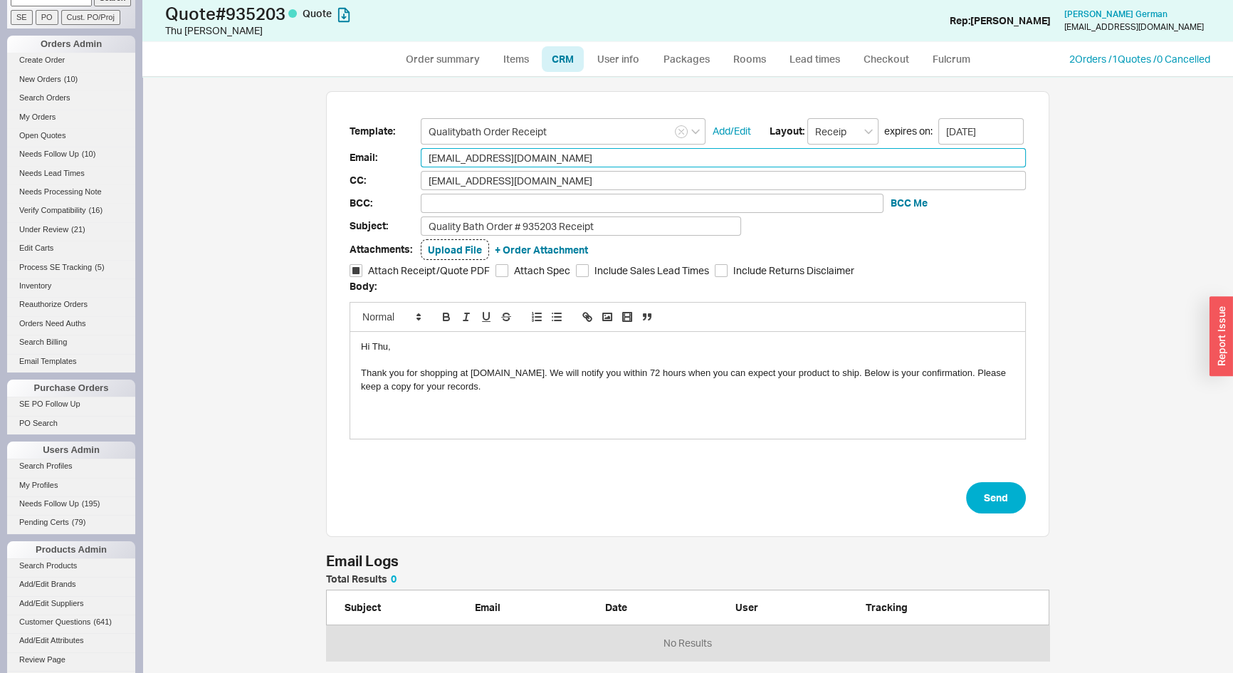
type input "joelgerman@hotmail.com"
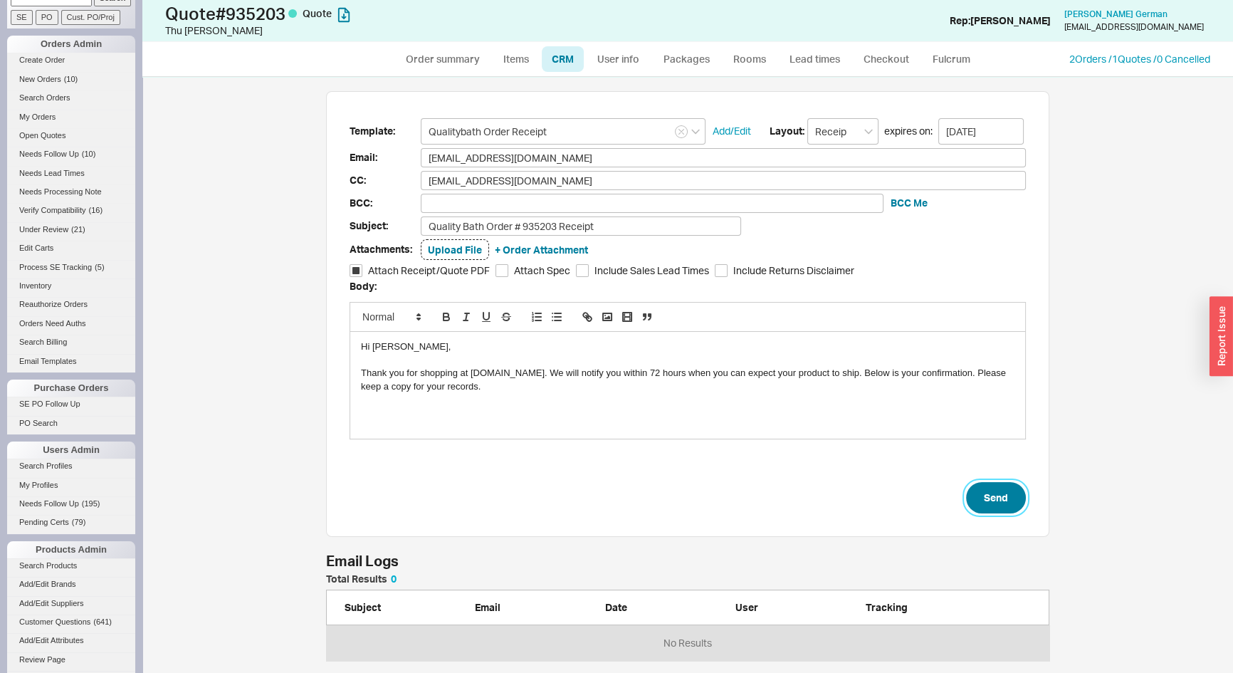
click at [998, 494] on button "Send" at bounding box center [996, 497] width 60 height 31
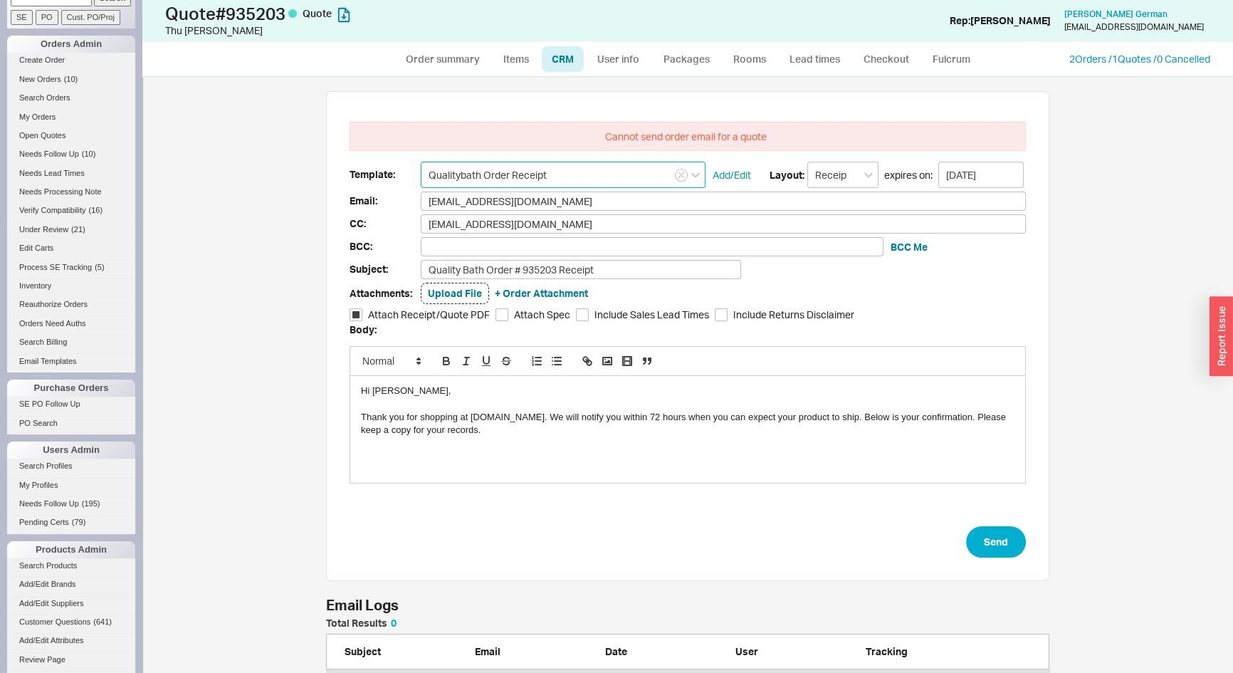
click at [541, 171] on input "Qualitybath Order Receipt" at bounding box center [563, 175] width 285 height 26
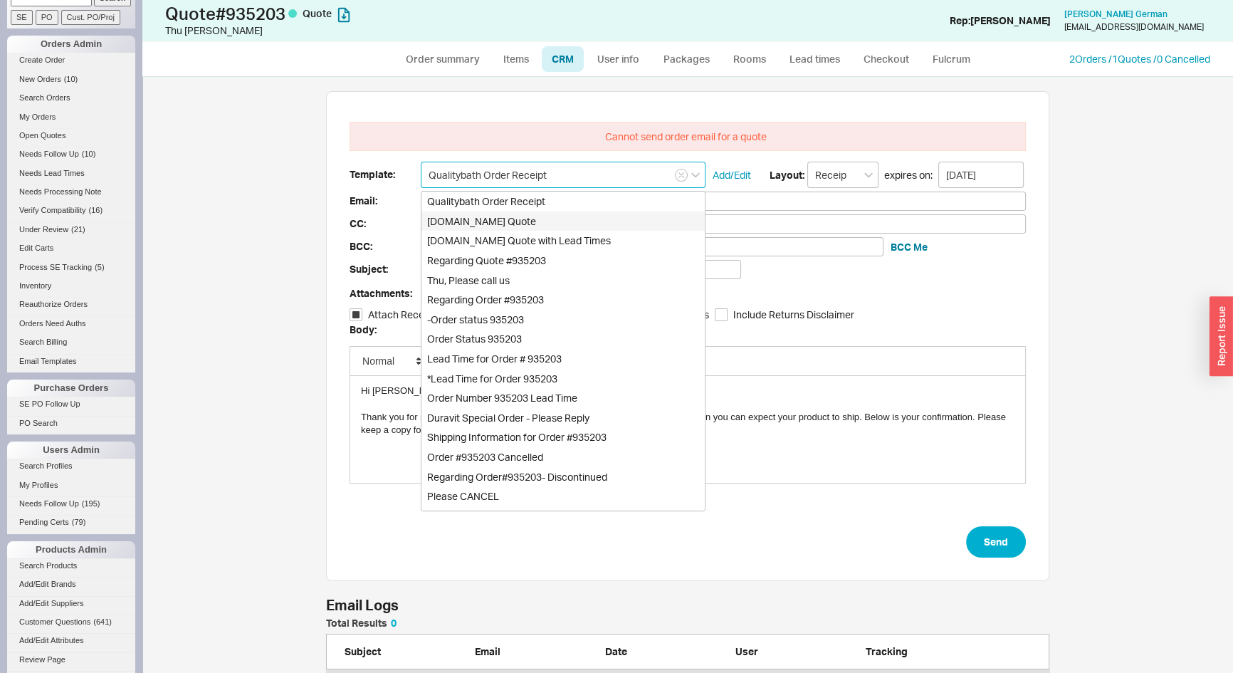
click at [527, 224] on div "Qualitybath.com Quote" at bounding box center [563, 222] width 283 height 20
type input "emilyneighbors@gmail.com"
type input "joelgerman@hotmail.com, minhthu100@hotmail.com"
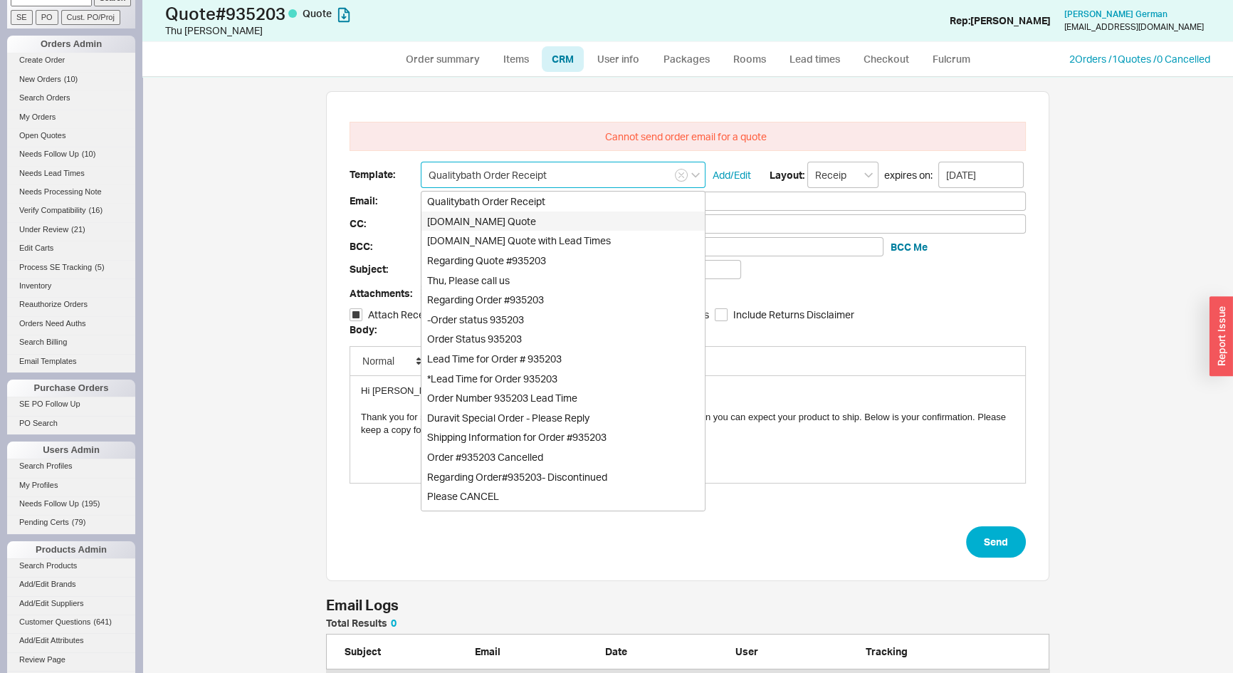
type input "Quality Bath Quote #935203"
type input "Qualitybath.com Quote"
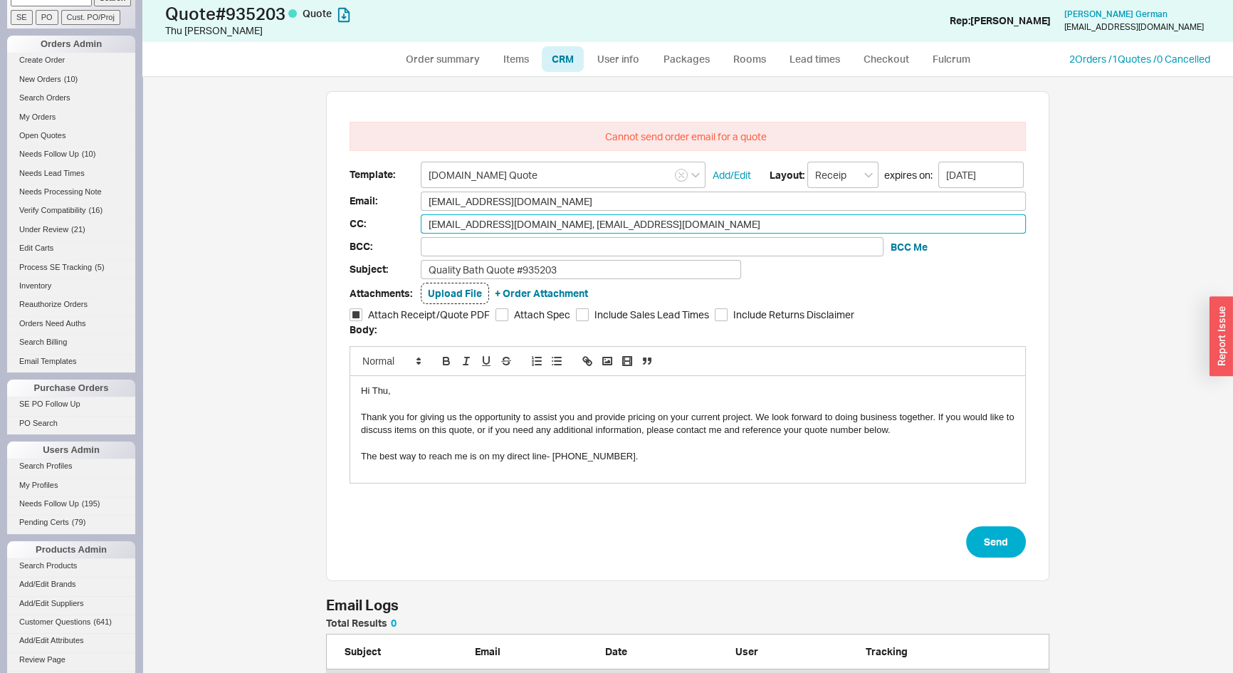
drag, startPoint x: 538, startPoint y: 221, endPoint x: 427, endPoint y: 225, distance: 111.2
click at [421, 228] on input "joelgerman@hotmail.com, minhthu100@hotmail.com" at bounding box center [723, 223] width 605 height 19
type input "minhthu100@hotmail.com"
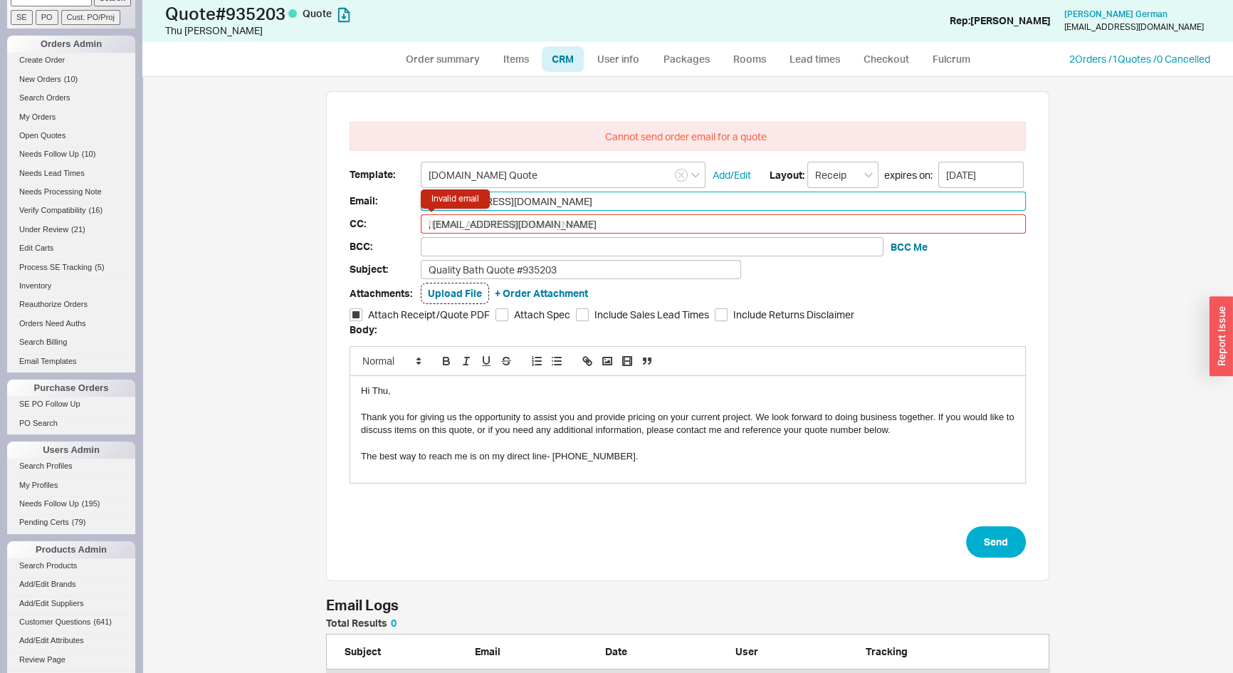
type input "minhthu100@hotmail.com"
click at [555, 197] on input "emilyneighbors@gmail.com" at bounding box center [723, 201] width 605 height 19
drag, startPoint x: 571, startPoint y: 199, endPoint x: 392, endPoint y: 206, distance: 178.9
click at [392, 206] on div "Email: emilyneighbors@gmail.com emilyneighbors@gmail.com" at bounding box center [688, 201] width 677 height 19
paste input "joelgerman@hot"
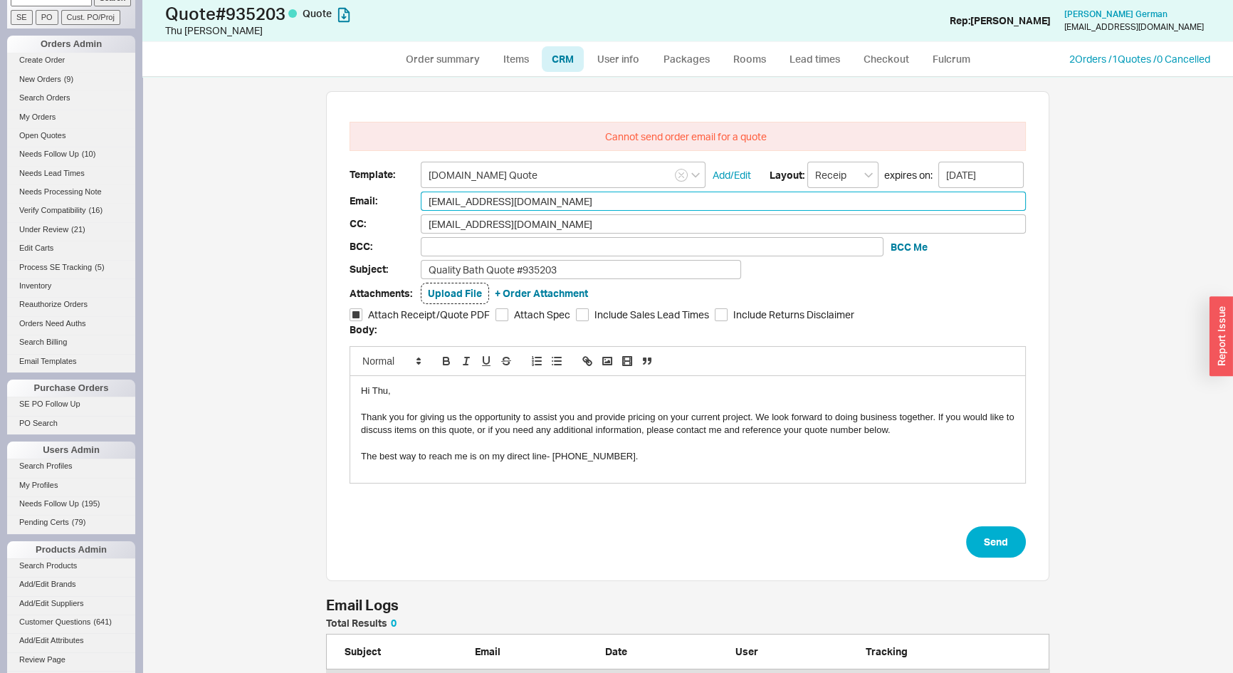
type input "joelgerman@hotmail.com"
click at [377, 390] on div "Hi Thu," at bounding box center [688, 391] width 654 height 13
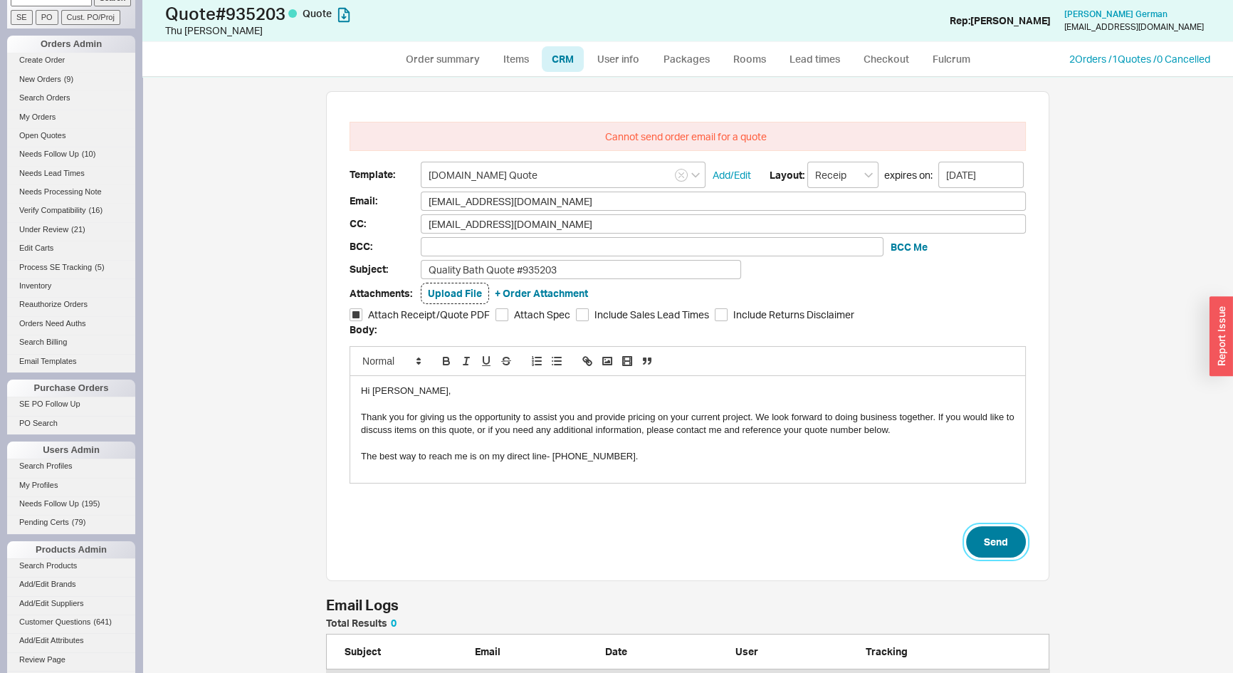
click at [977, 545] on button "Send" at bounding box center [996, 541] width 60 height 31
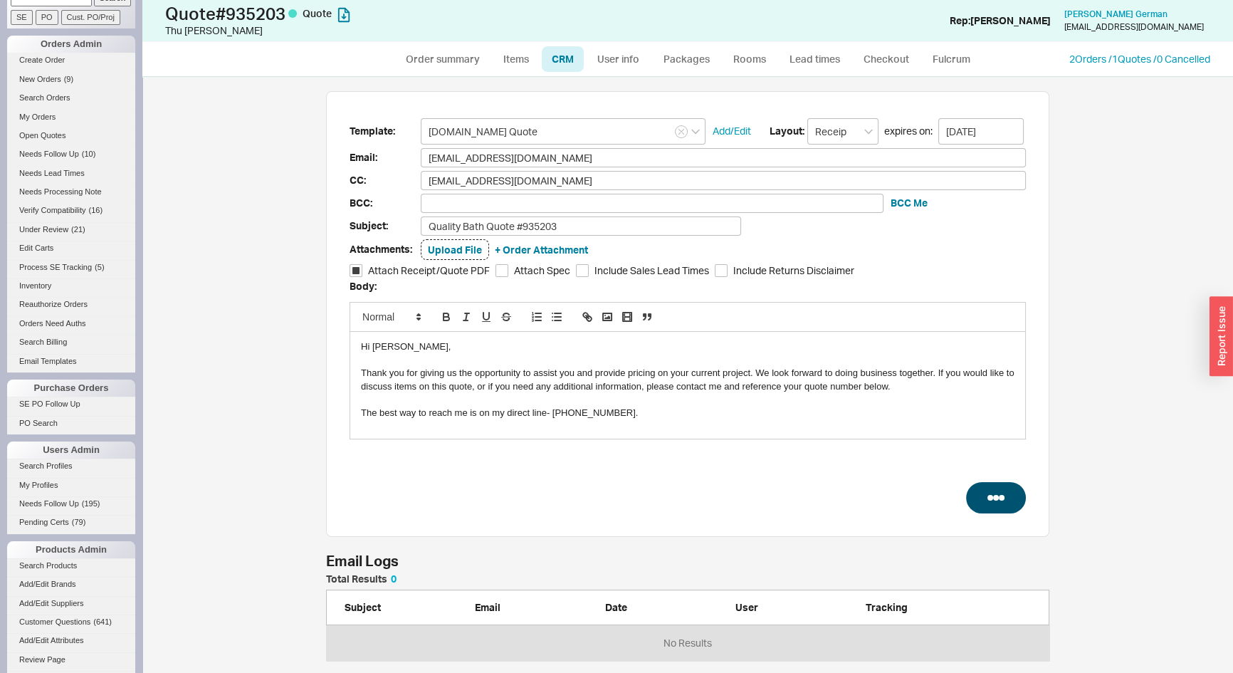
select select "*"
select select "LOW"
select select "3"
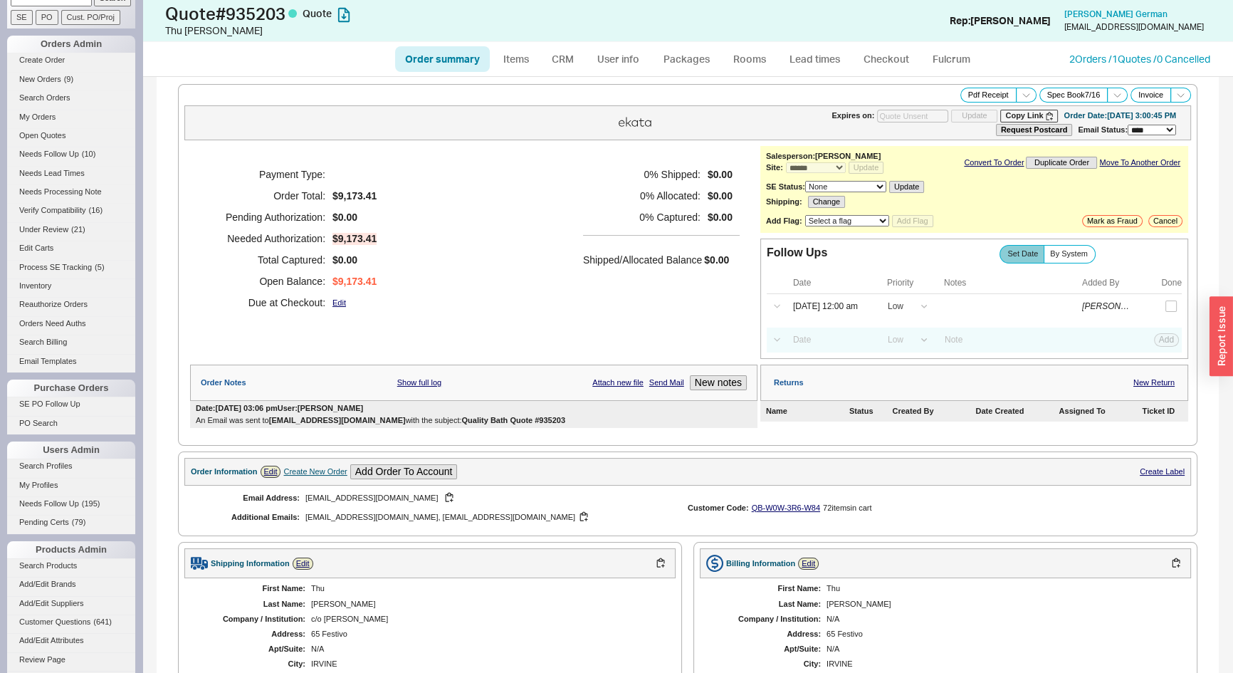
type input "09/01/2025"
click at [964, 99] on button "Pdf Receipt" at bounding box center [989, 95] width 56 height 15
click at [434, 61] on link "Order summary" at bounding box center [442, 59] width 95 height 26
select select "*"
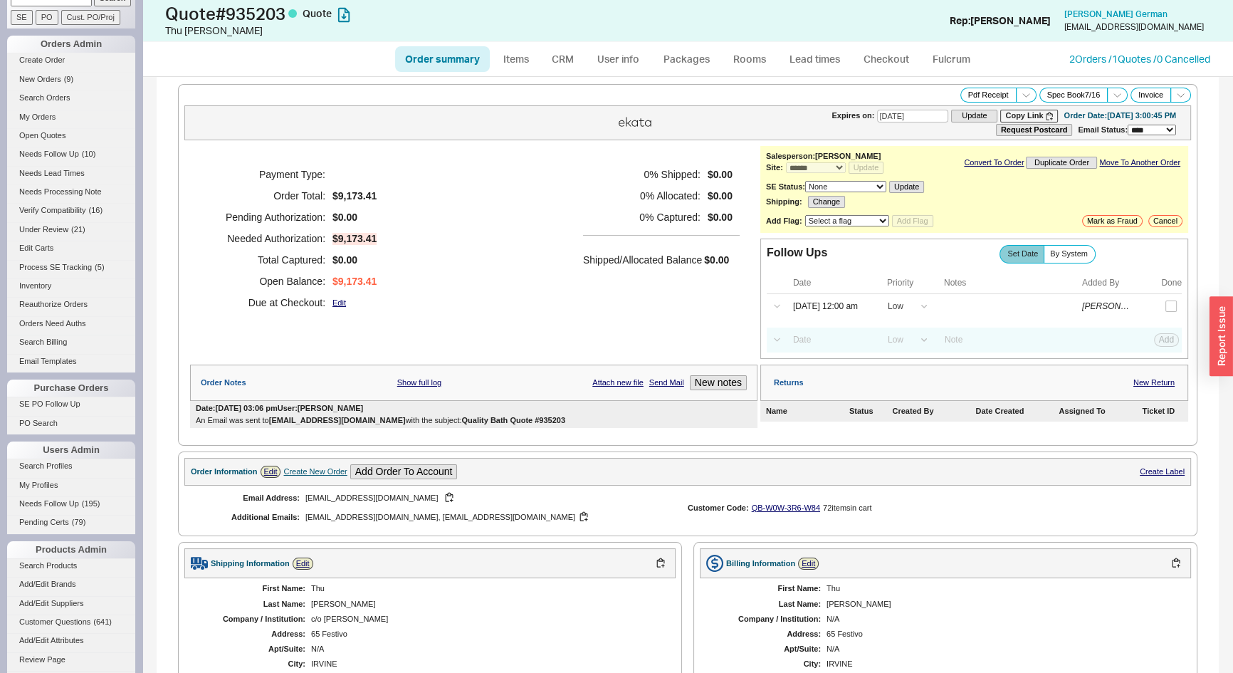
select select "LOW"
select select "3"
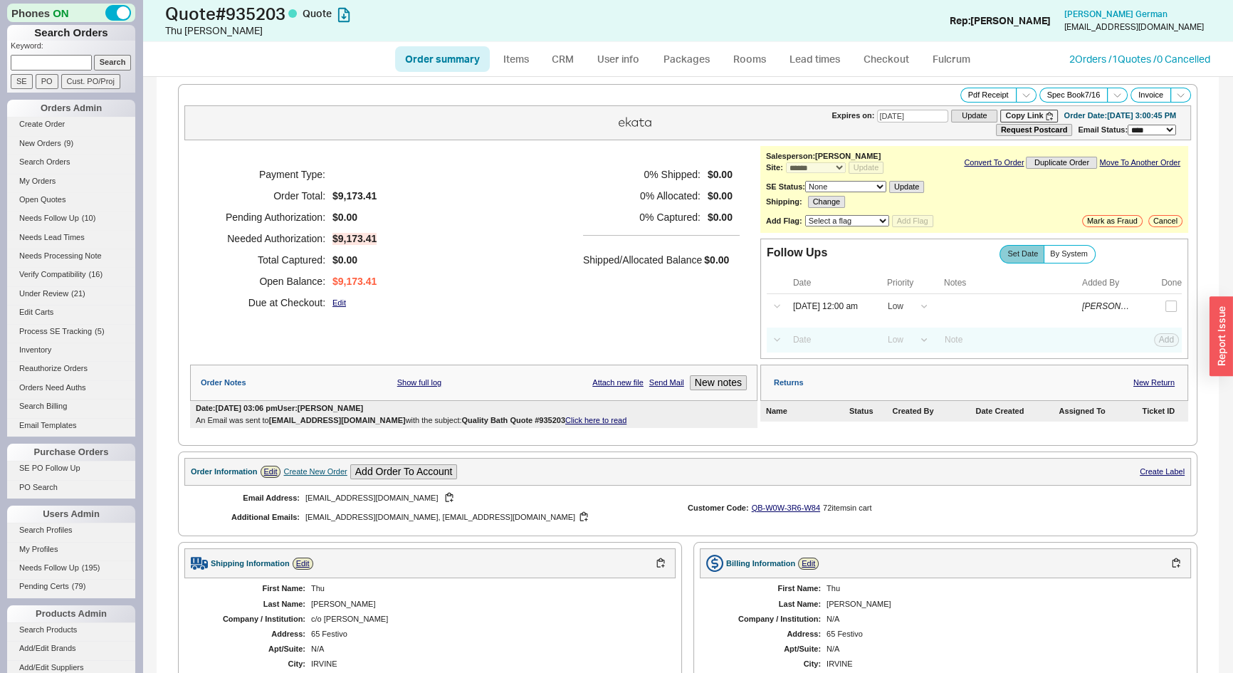
click at [437, 57] on link "Order summary" at bounding box center [442, 59] width 95 height 26
select select "*"
select select "LOW"
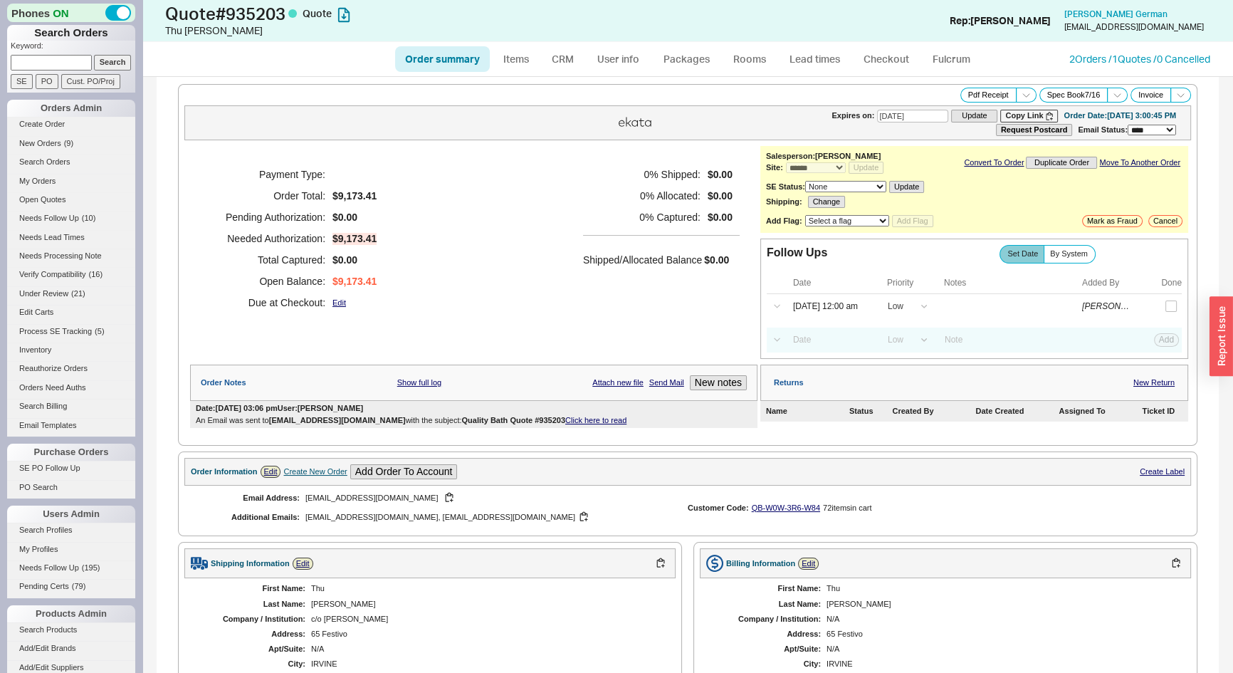
select select "3"
click at [591, 421] on link "Click here to read" at bounding box center [595, 420] width 61 height 9
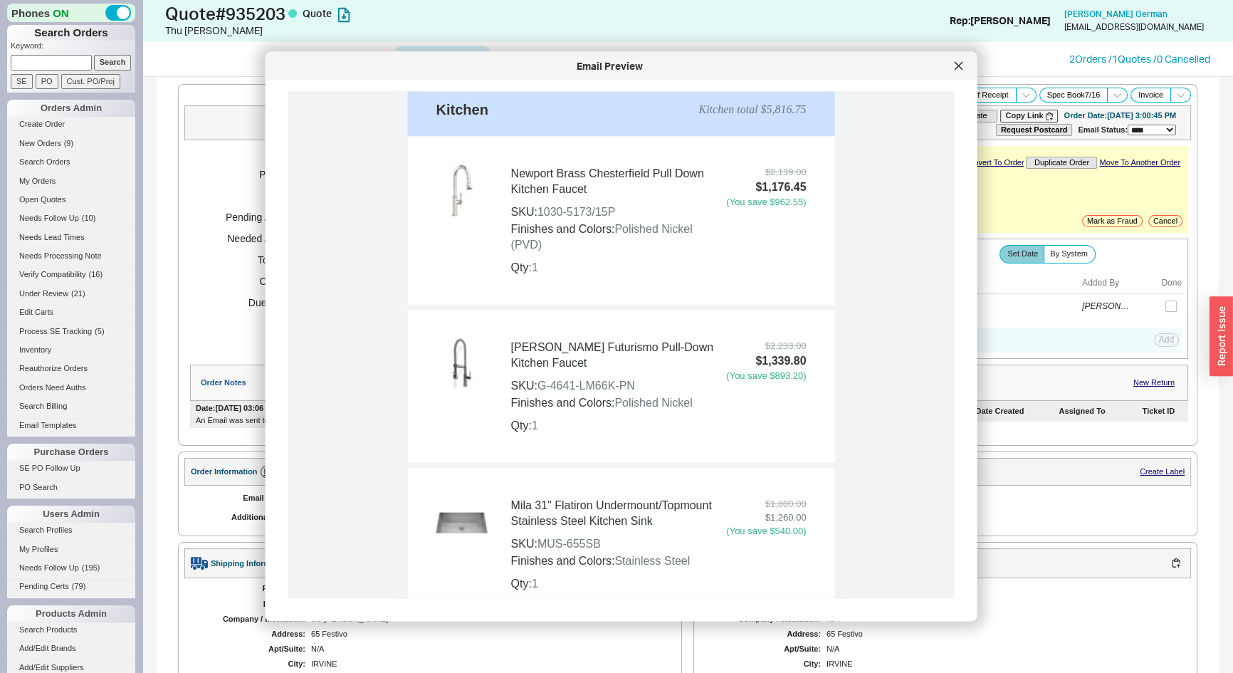
scroll to position [1100, 0]
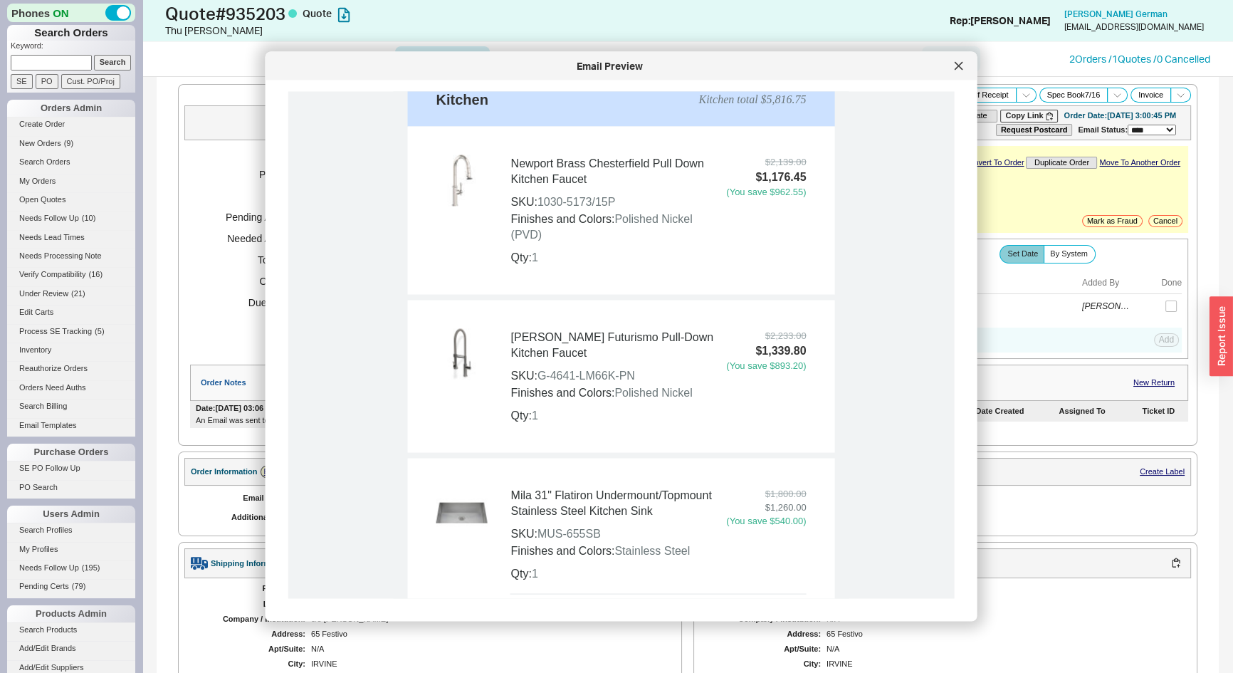
drag, startPoint x: 957, startPoint y: 67, endPoint x: 930, endPoint y: 68, distance: 27.1
click at [959, 67] on icon at bounding box center [959, 66] width 9 height 9
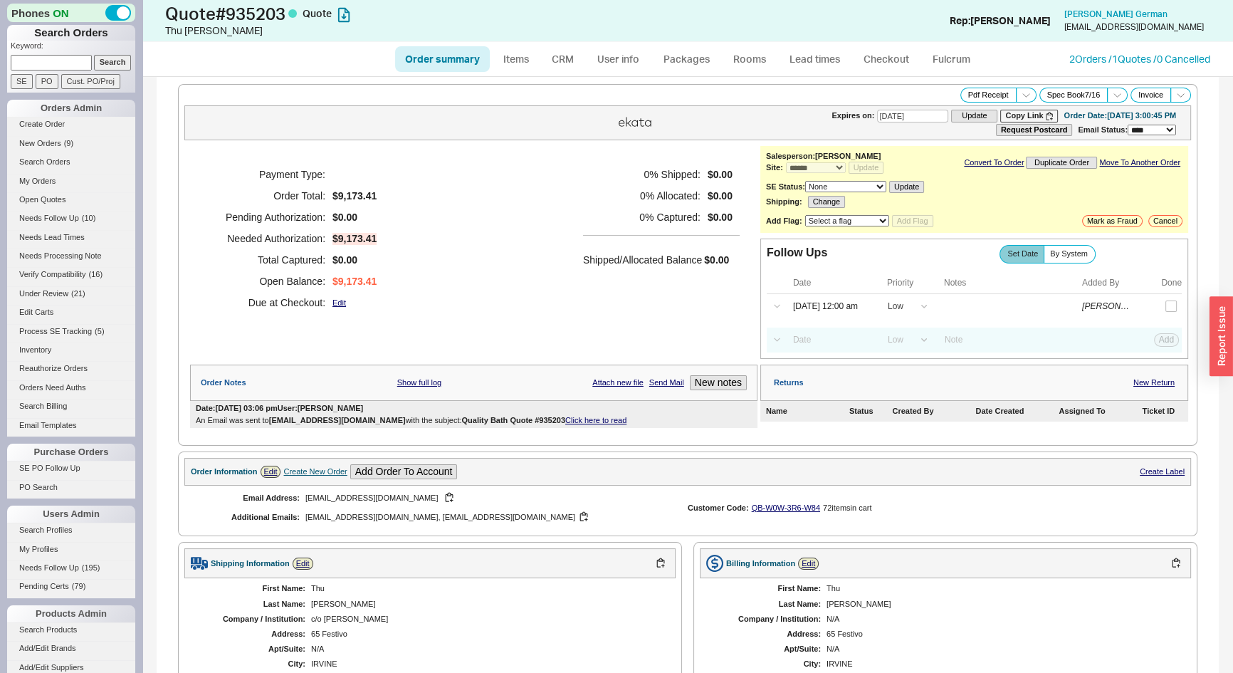
paste input "Danielfricher@msn.com"
type input "Danielfricher@msn.com"
click at [106, 64] on input "Search" at bounding box center [113, 62] width 38 height 15
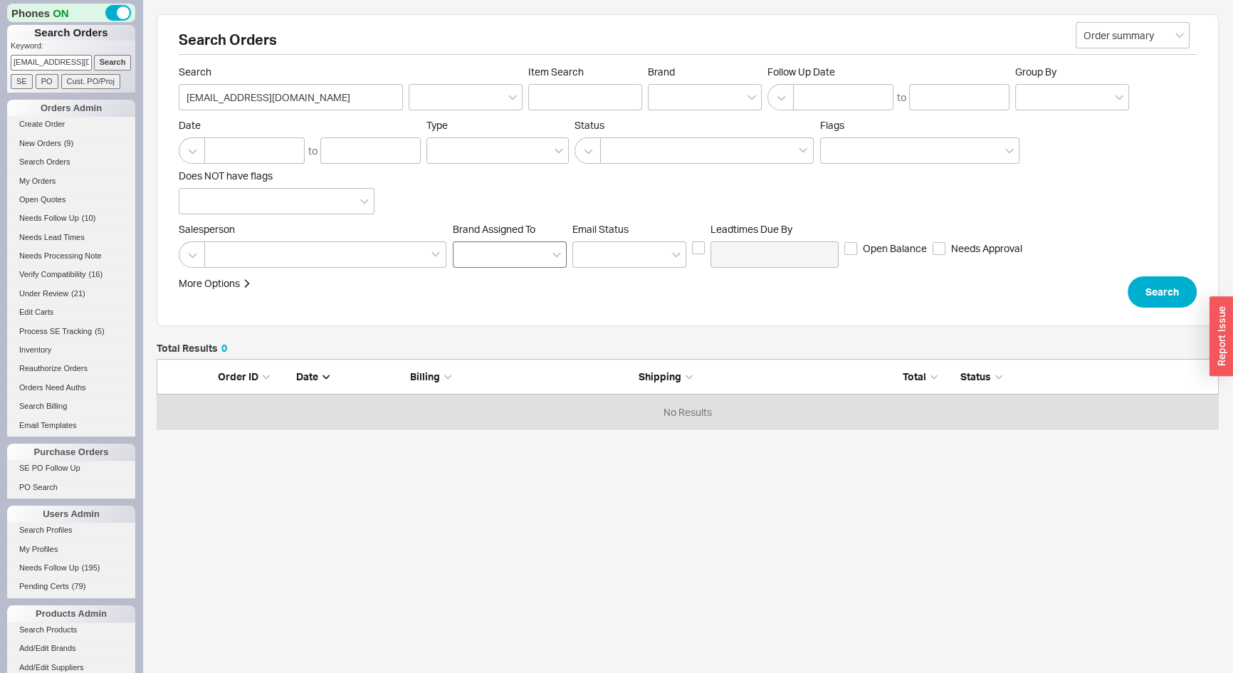
scroll to position [61, 1053]
click at [42, 121] on link "Create Order" at bounding box center [71, 124] width 128 height 15
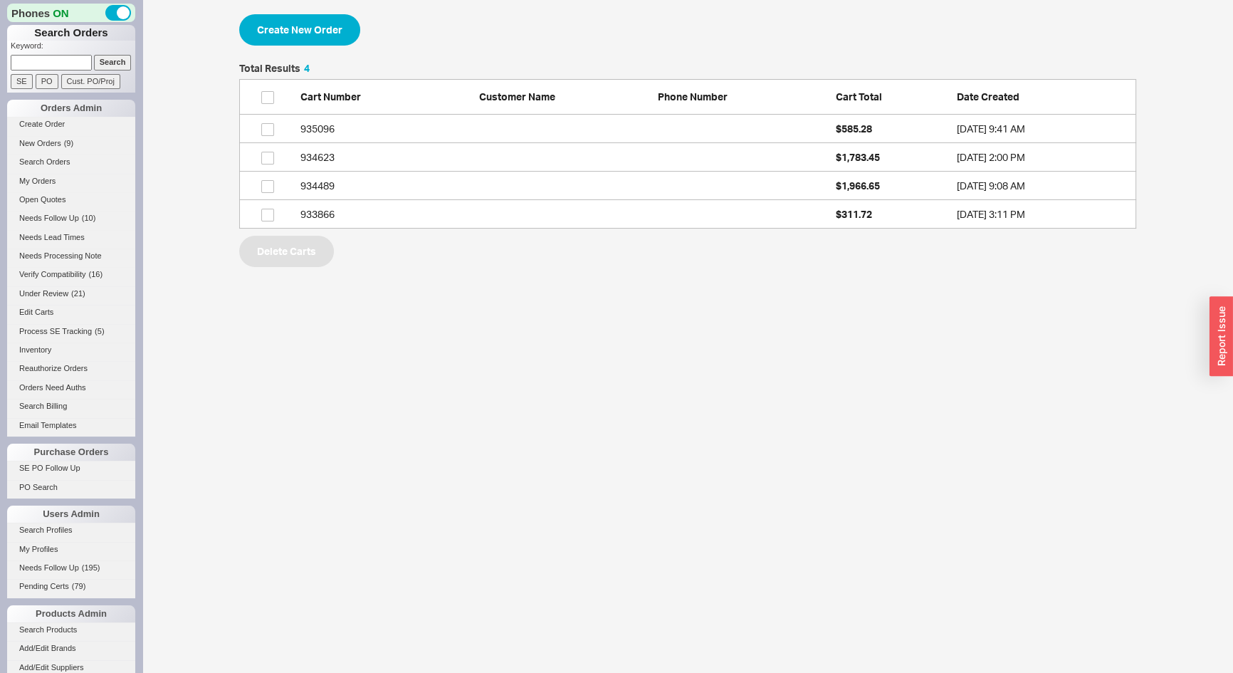
scroll to position [155, 887]
click at [334, 26] on button "Create New Order" at bounding box center [299, 29] width 121 height 31
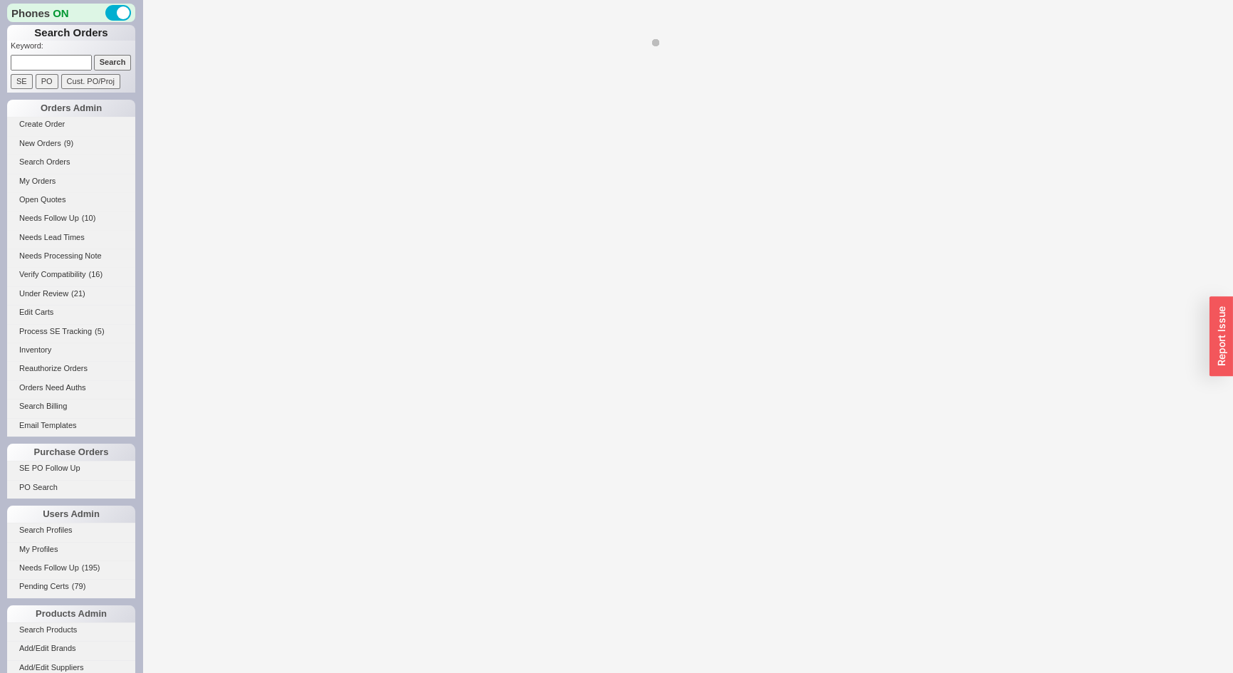
select select "3"
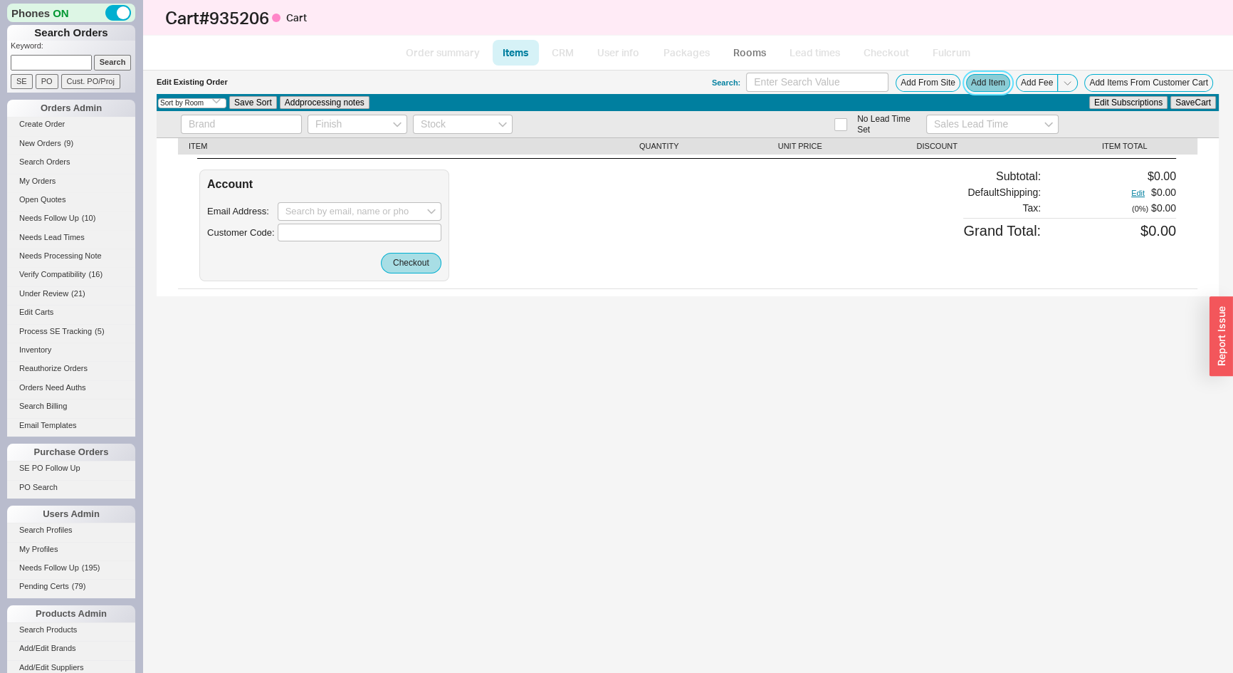
click at [983, 85] on button "Add Item" at bounding box center [988, 83] width 44 height 18
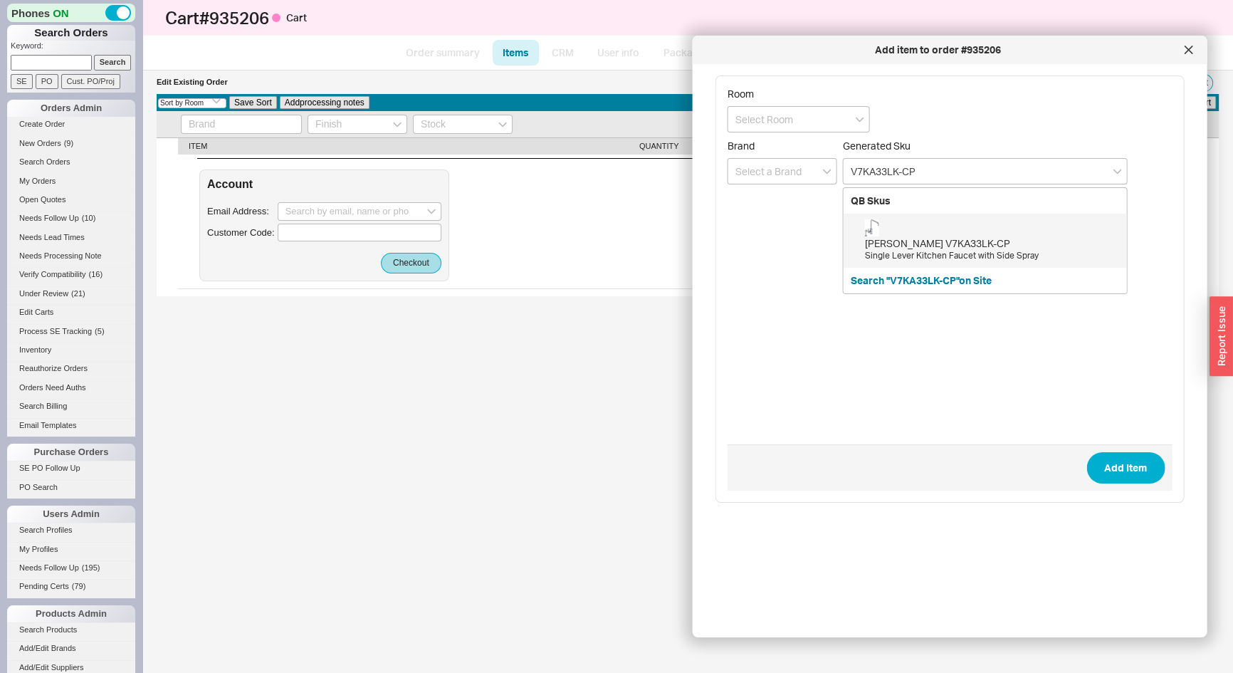
click at [914, 240] on div "Samuel Heath V7KA33LK-CP" at bounding box center [992, 243] width 255 height 14
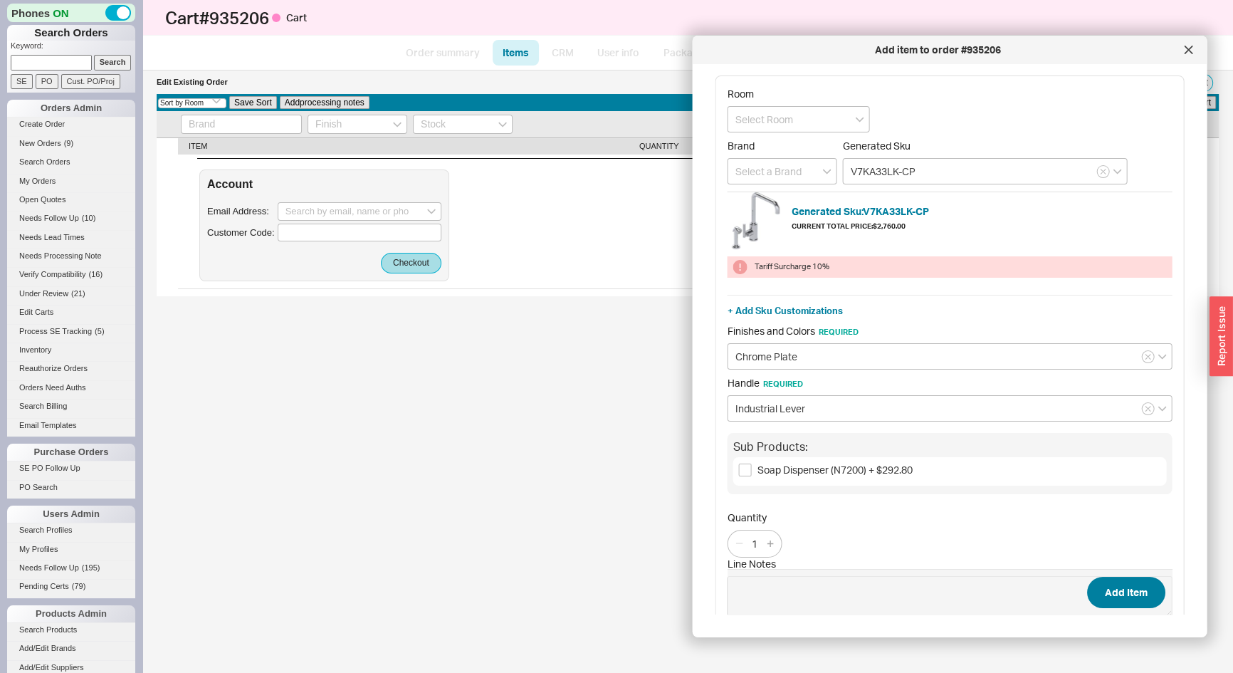
type input "V7KA33LK-CP"
click at [1136, 595] on button "Add Item" at bounding box center [1126, 592] width 78 height 31
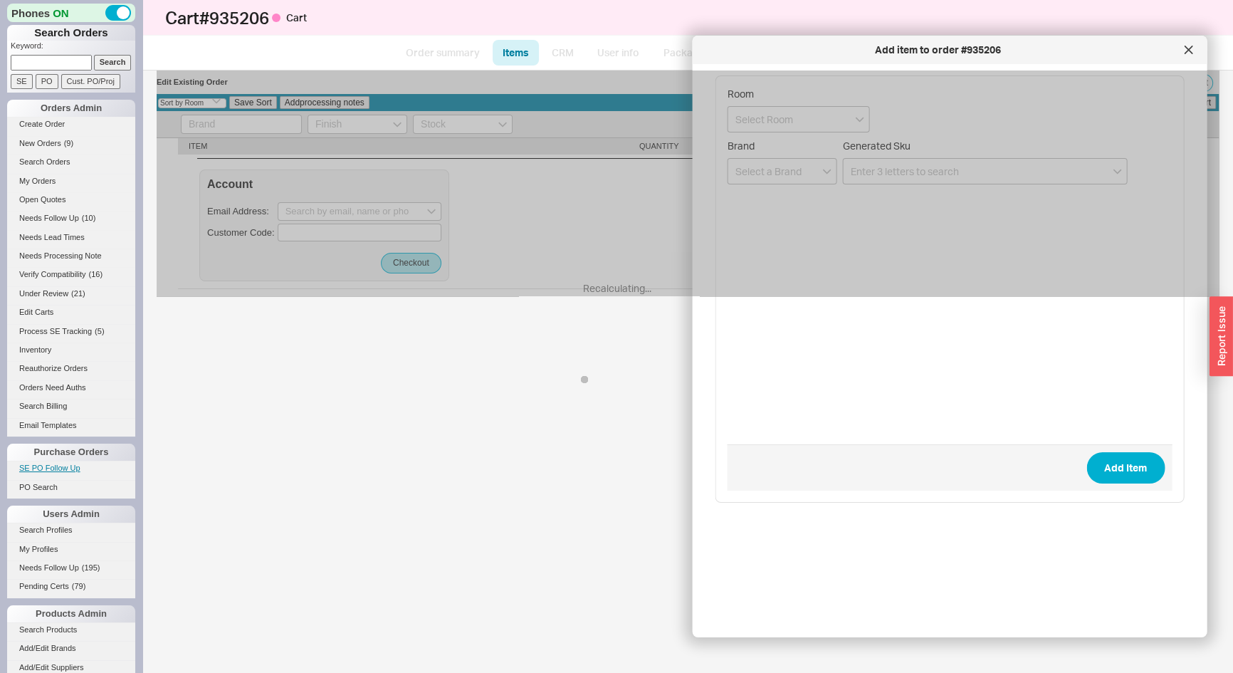
select select "ON_CHECKOUT_AGGREGATED"
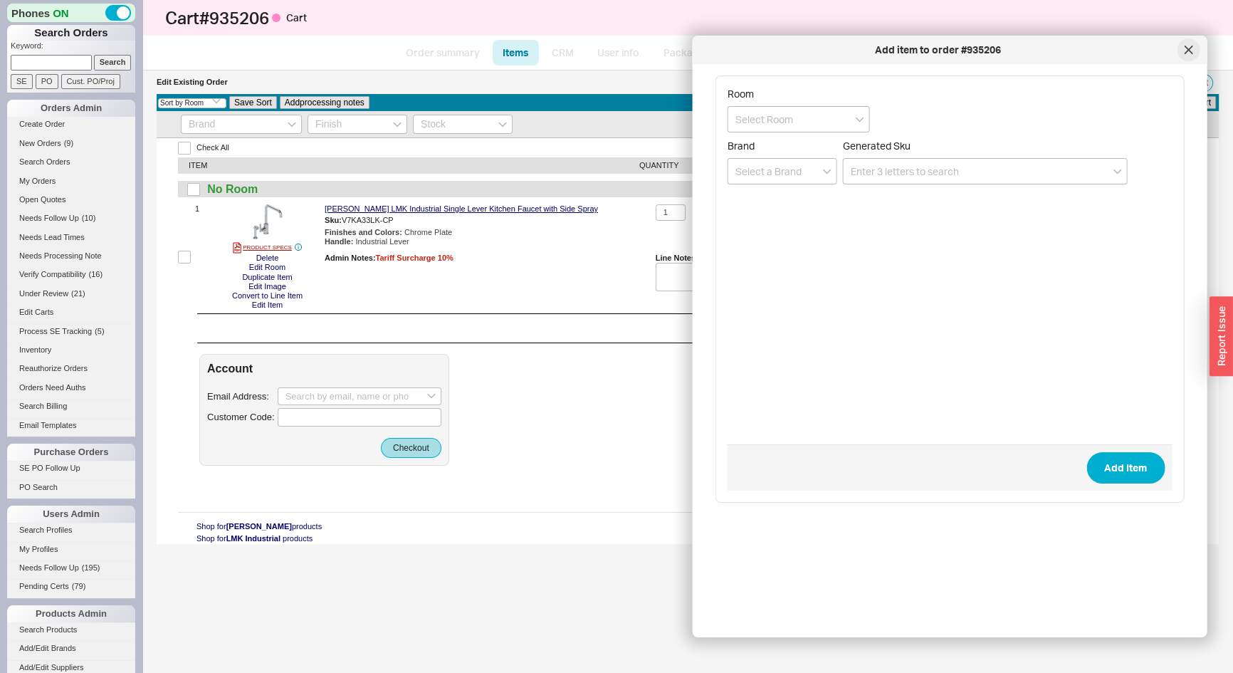
click at [1194, 46] on div at bounding box center [1188, 49] width 23 height 23
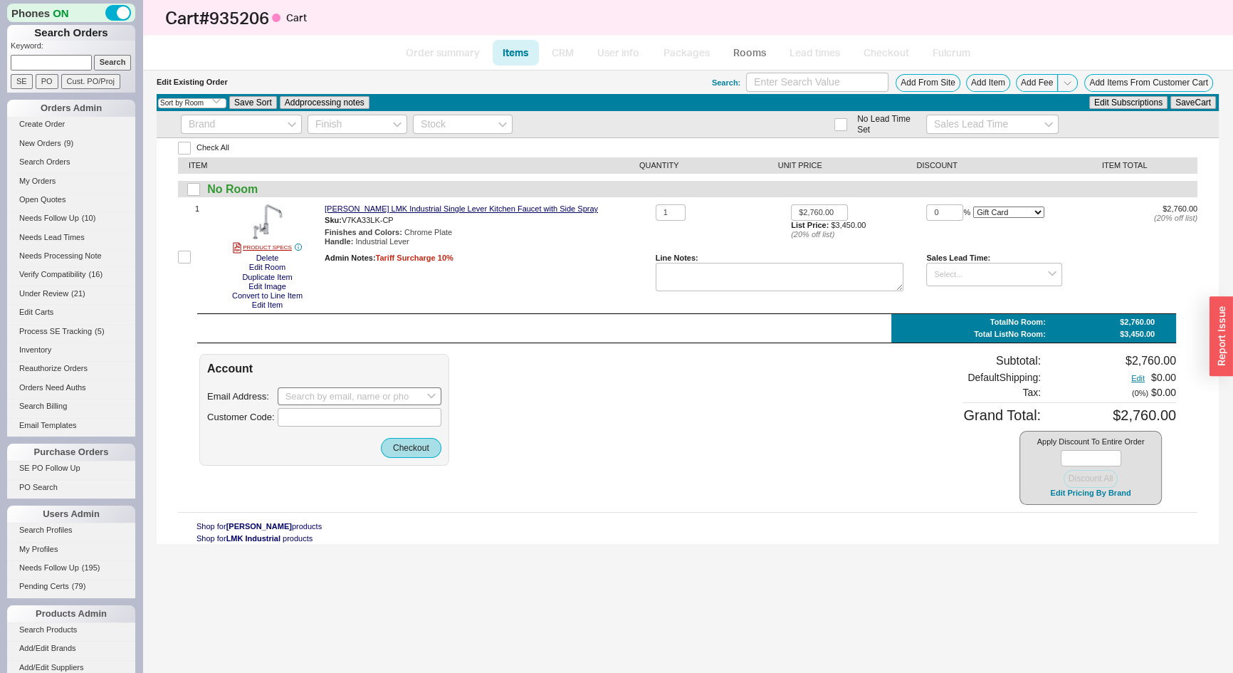
click at [293, 388] on div "Account Email Address: Customer Code: Checkout" at bounding box center [324, 410] width 250 height 112
click at [295, 392] on input at bounding box center [360, 396] width 164 height 19
paste input "anielfricher@msn.com"
click at [307, 423] on div "Danielfricher@msn.com" at bounding box center [360, 425] width 148 height 22
type input "Danielfricher@msn.com"
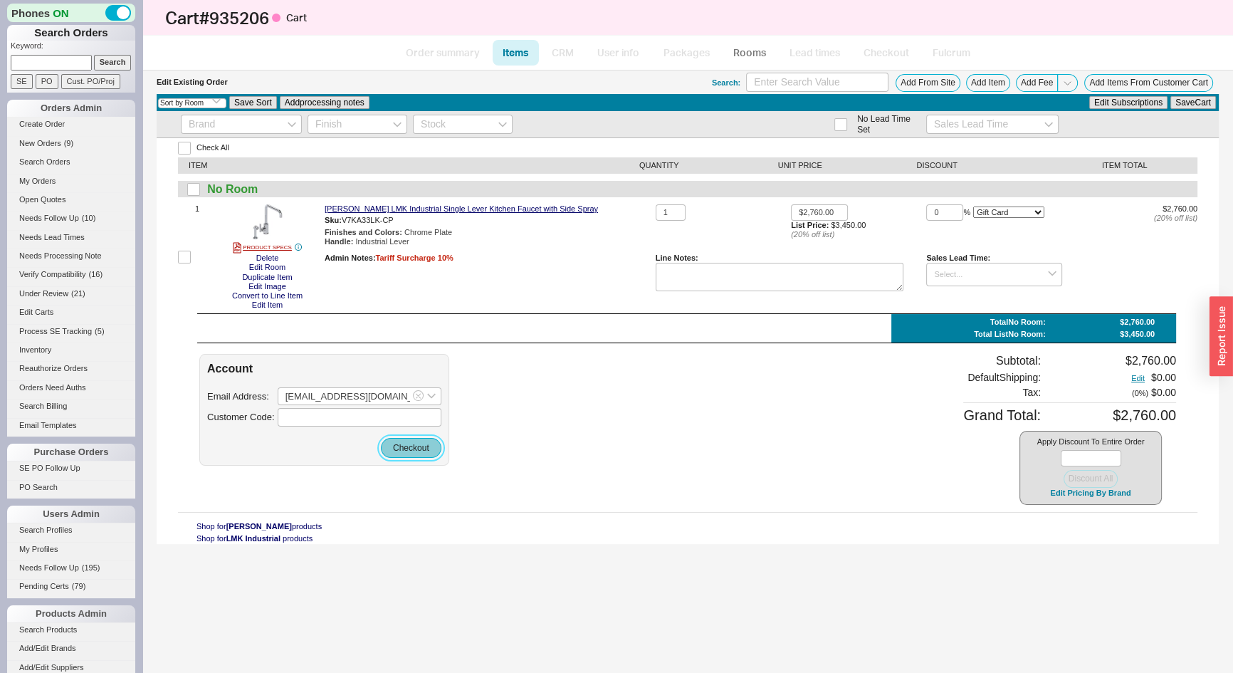
click at [416, 447] on button "Checkout" at bounding box center [411, 448] width 61 height 20
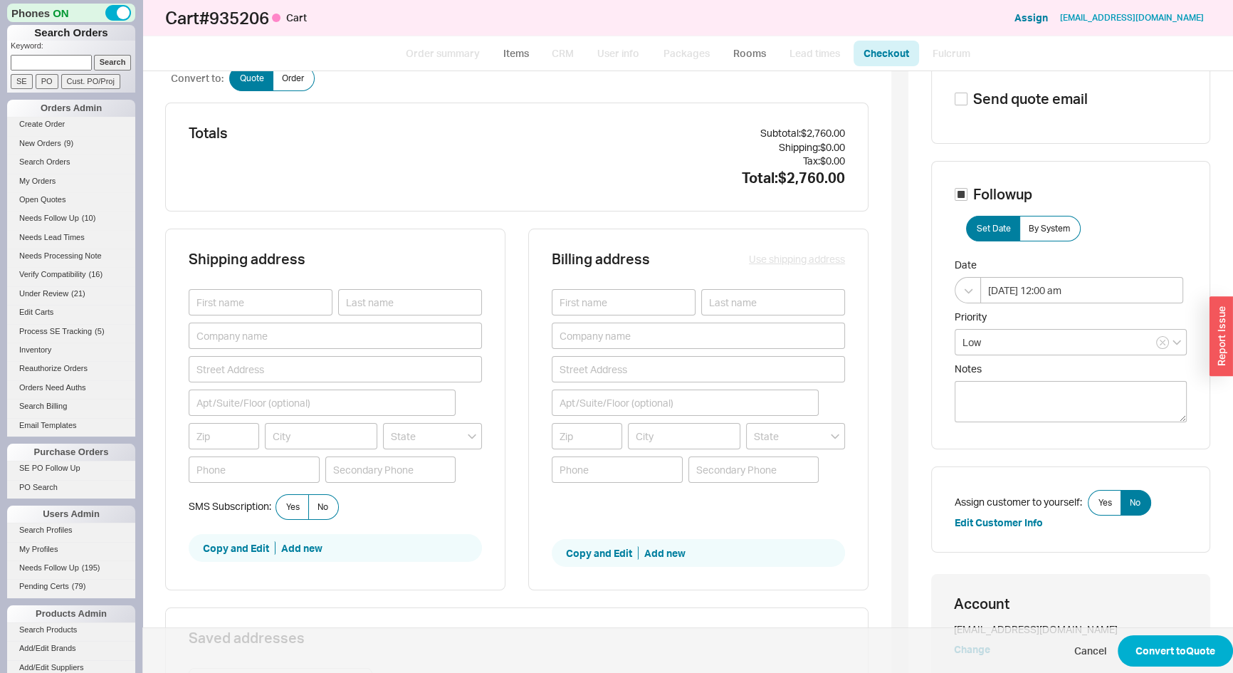
scroll to position [129, 0]
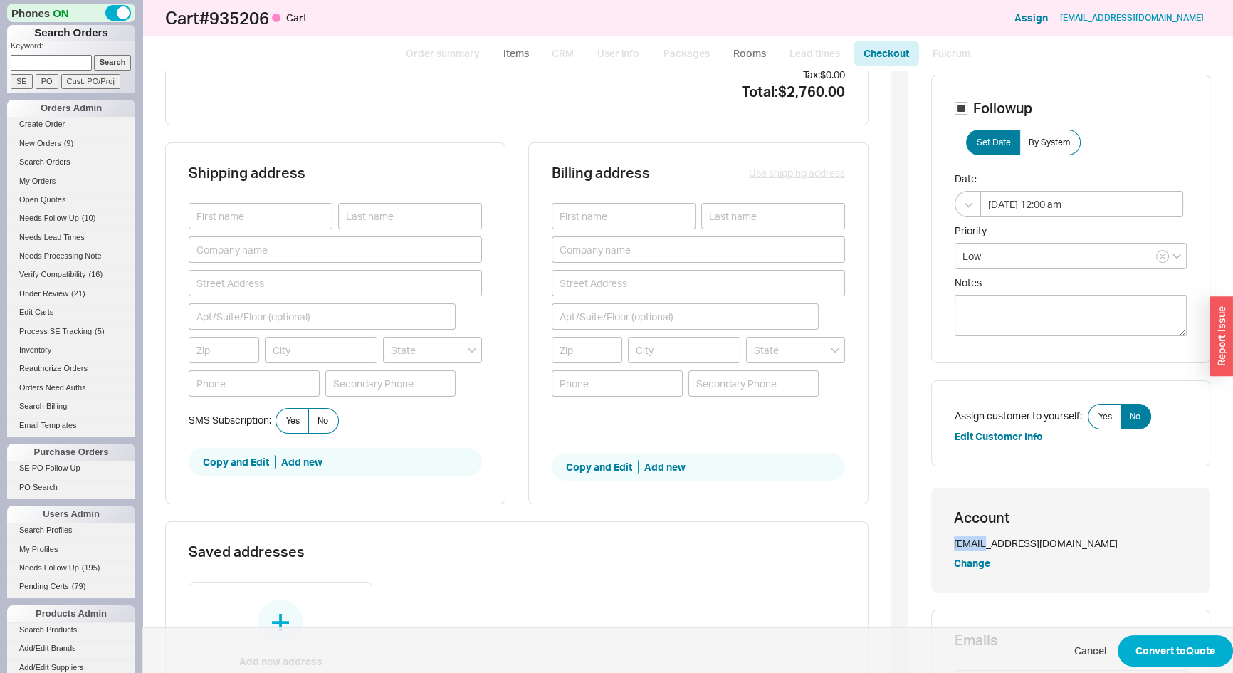
drag, startPoint x: 972, startPoint y: 538, endPoint x: 941, endPoint y: 539, distance: 30.6
click at [941, 539] on div "Account Danielfricher@msn.com Change" at bounding box center [1071, 540] width 279 height 105
copy div "Daniel"
paste input "Daniel"
type input "Daniel"
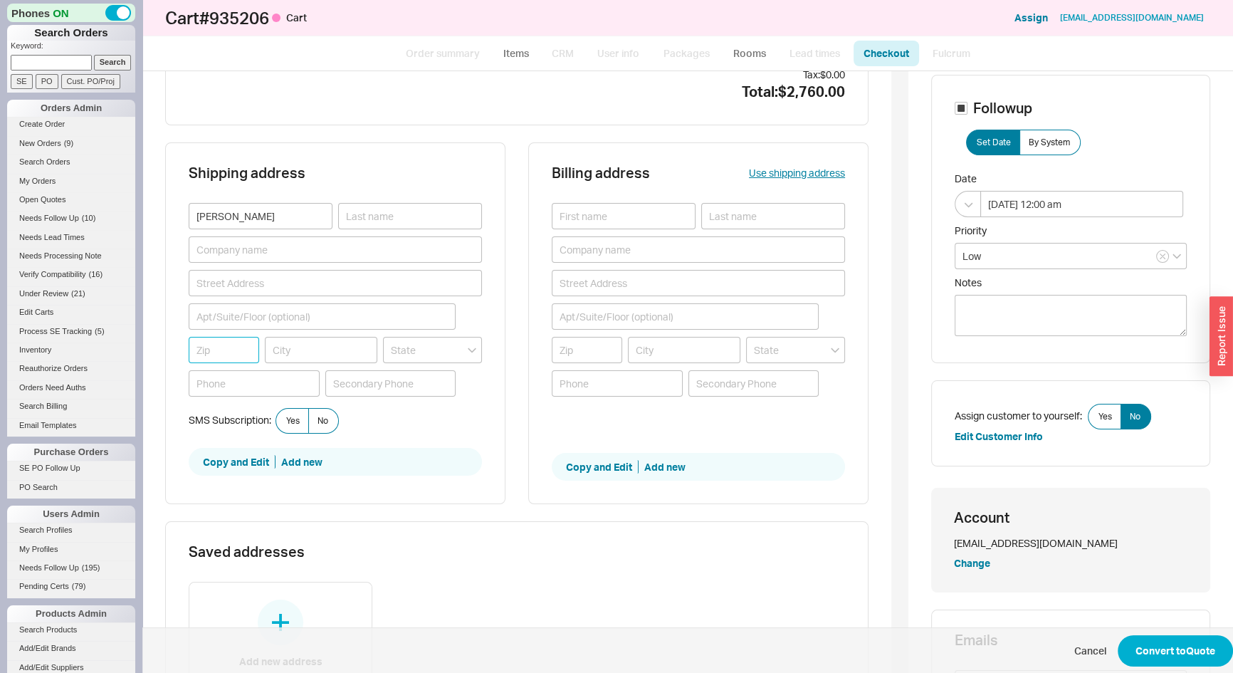
paste input "07748"
type input "07748"
type input "MIDDLETOWN"
type input "New Jersey"
type input "07748"
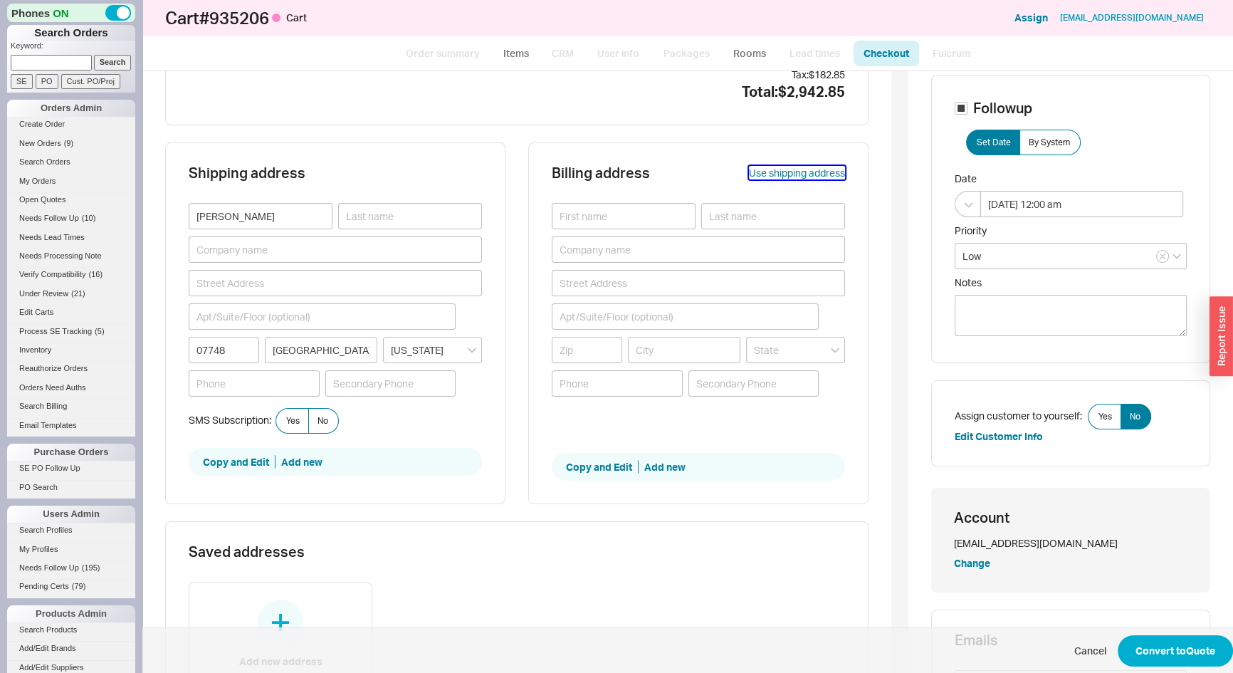
click at [760, 172] on button "Use shipping address" at bounding box center [797, 173] width 96 height 14
type input "Daniel"
type input "07748"
type input "MIDDLETOWN"
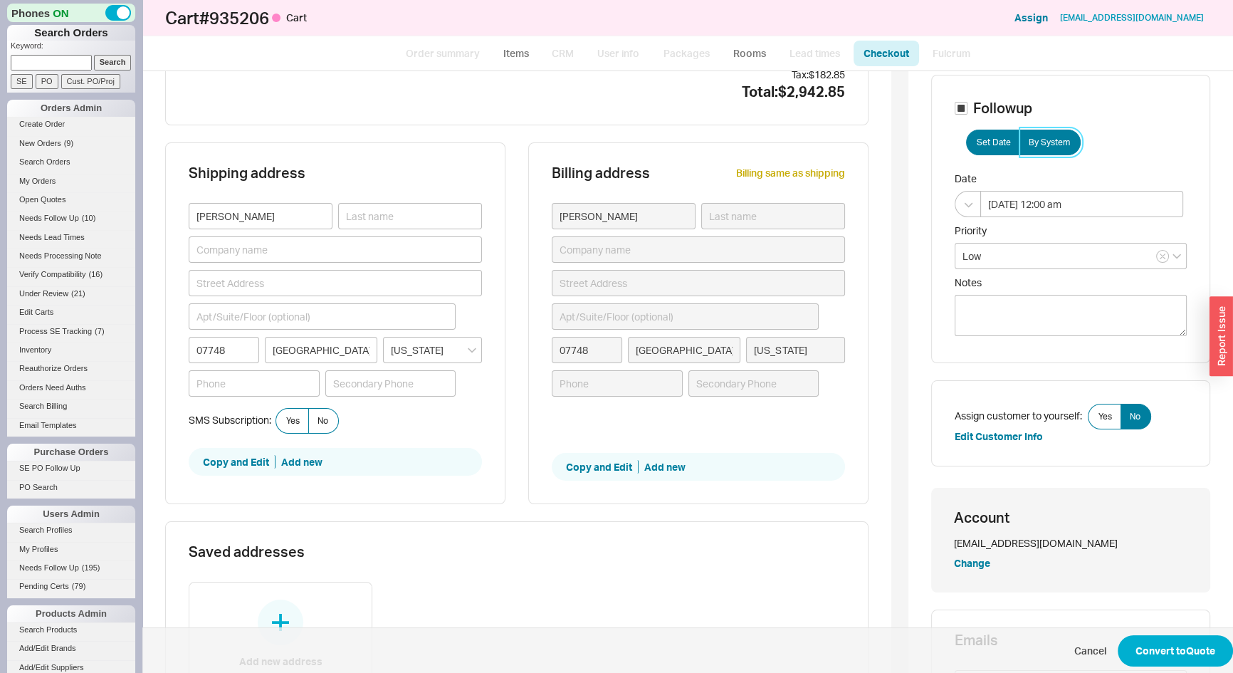
click at [1048, 137] on span "By System" at bounding box center [1049, 142] width 41 height 11
click at [0, 0] on input "By System" at bounding box center [0, 0] width 0 height 0
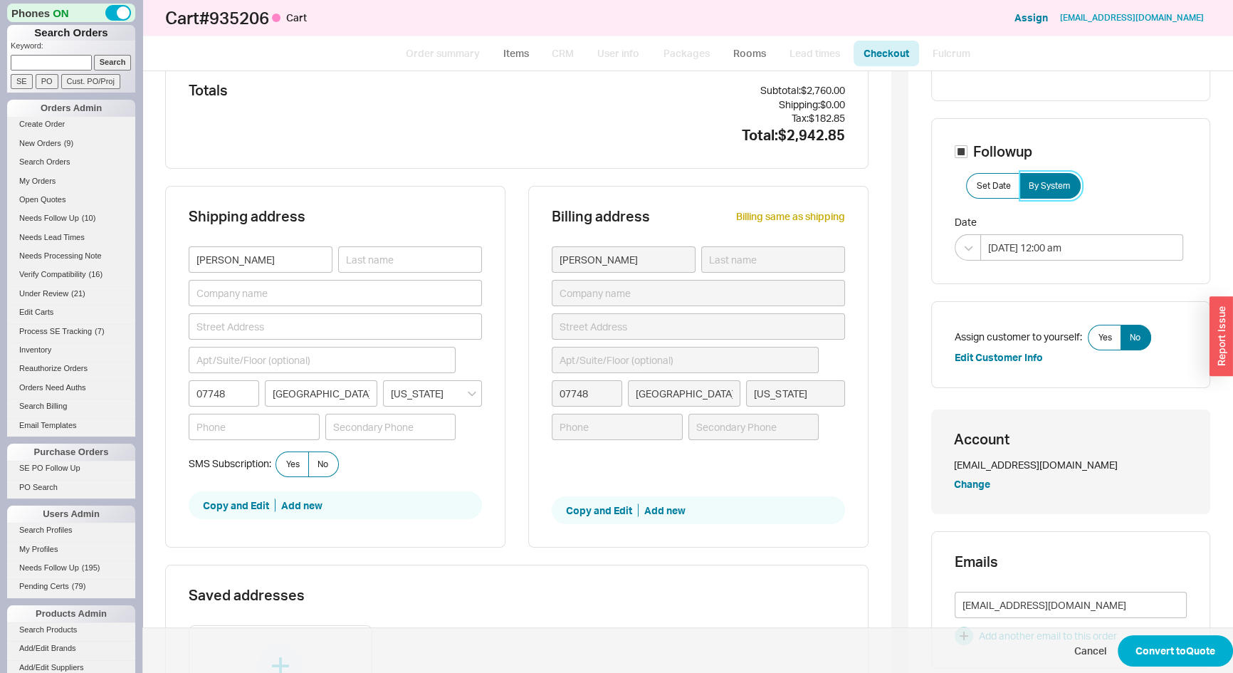
scroll to position [0, 0]
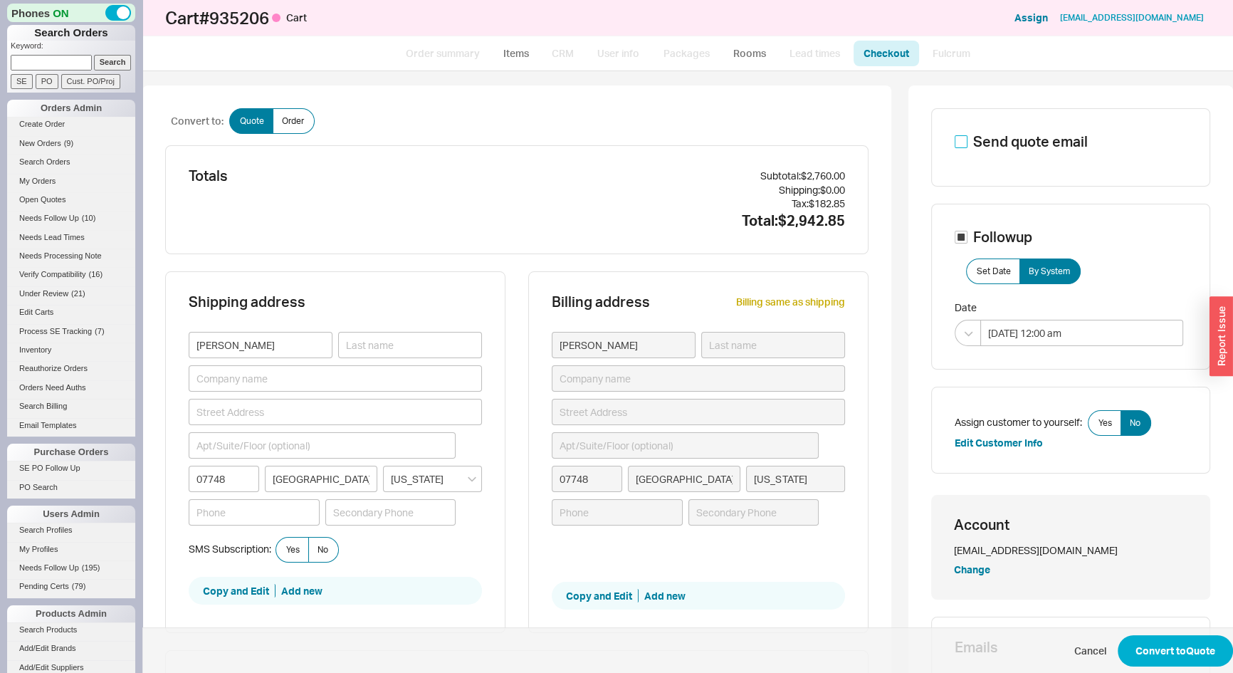
click at [955, 142] on input "Send quote email" at bounding box center [961, 141] width 13 height 13
checkbox input "true"
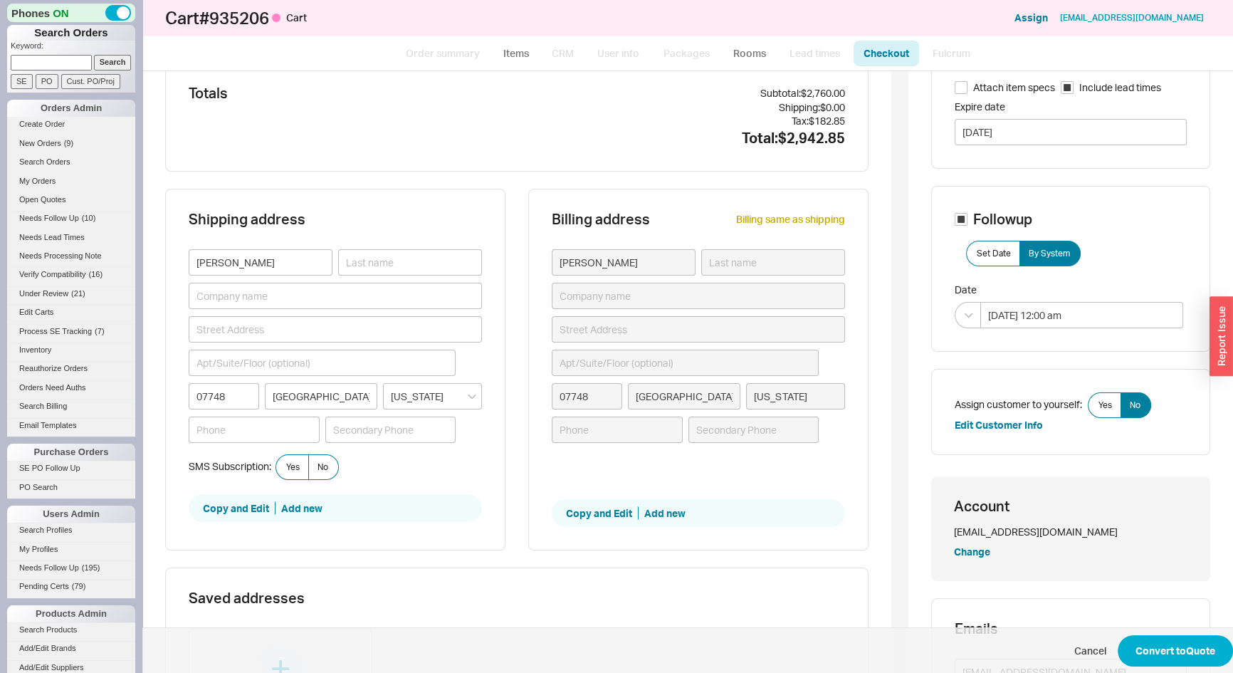
scroll to position [194, 0]
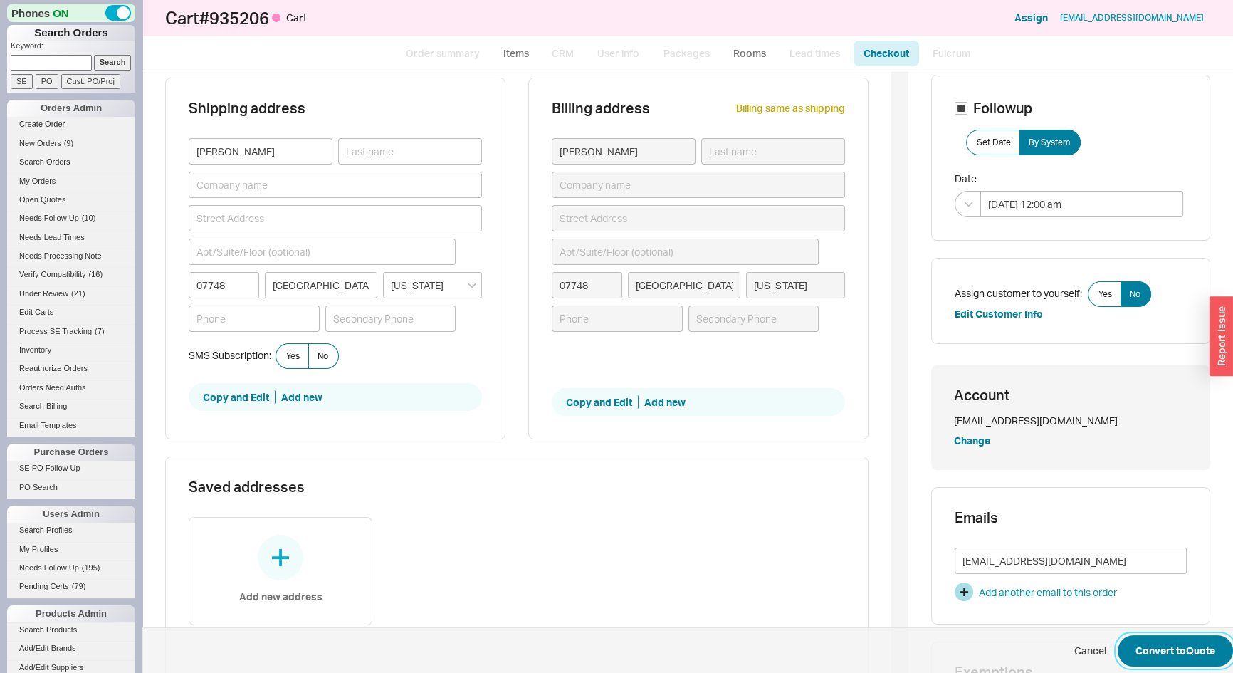
click at [1179, 659] on button "Convert to Quote" at bounding box center [1175, 650] width 115 height 31
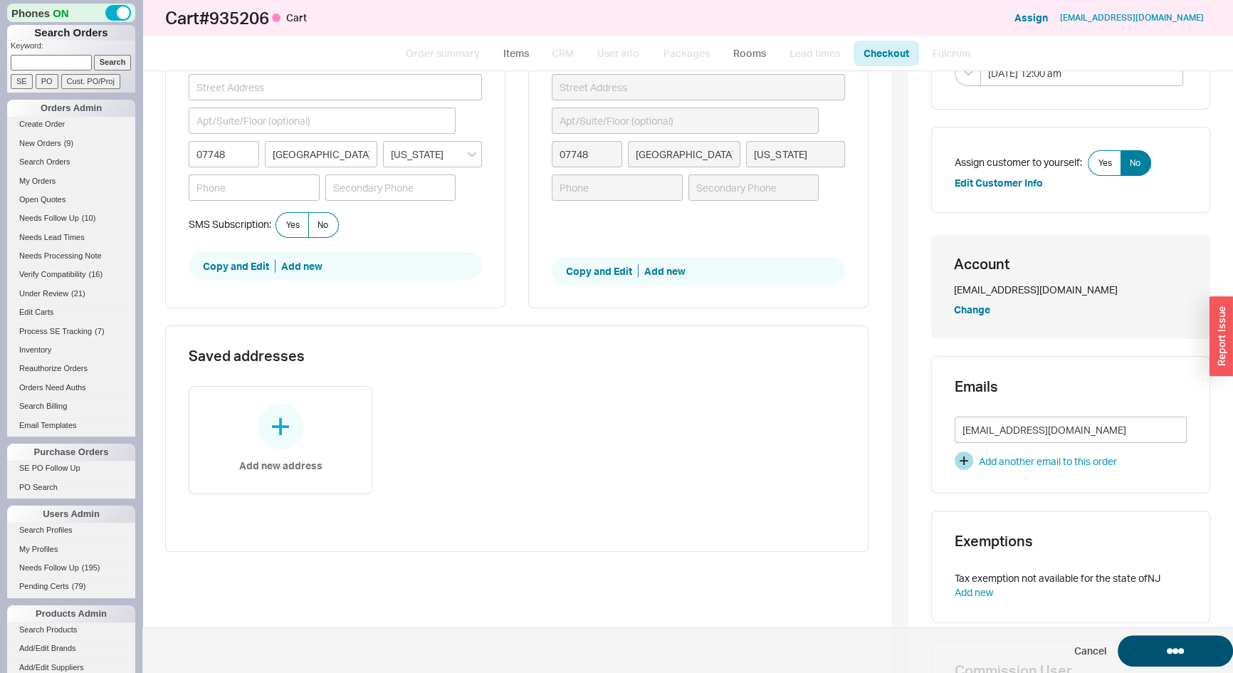
scroll to position [645, 0]
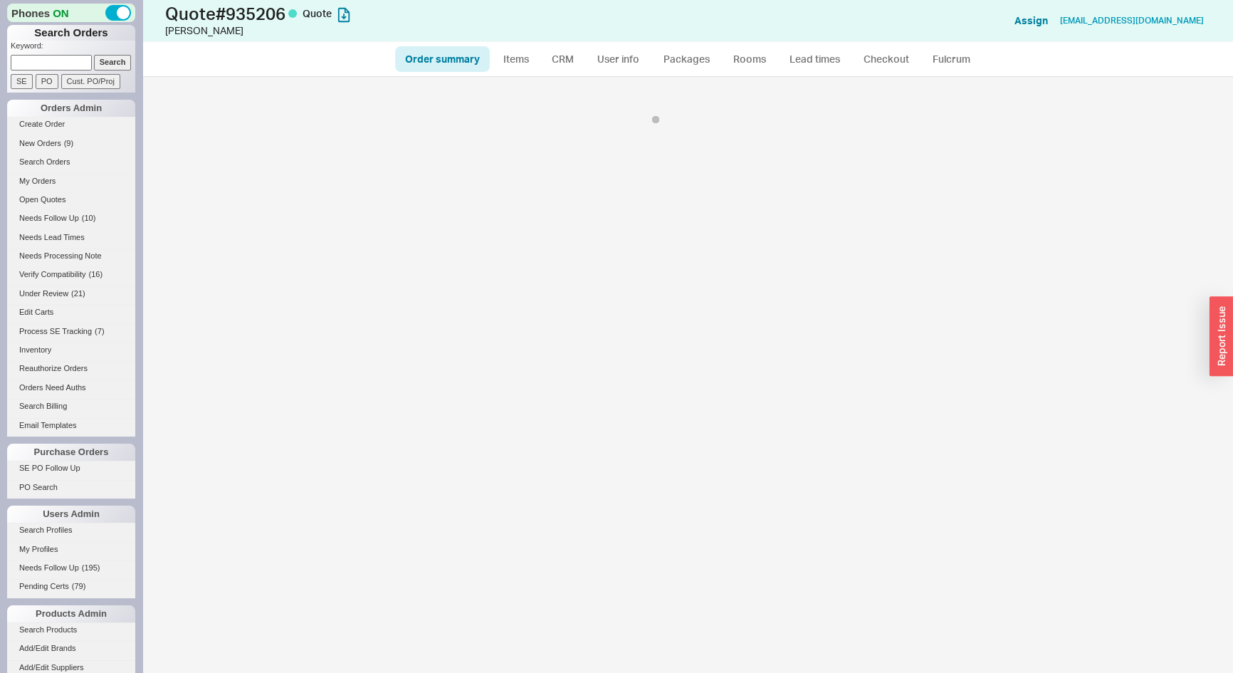
select select "*"
select select "3"
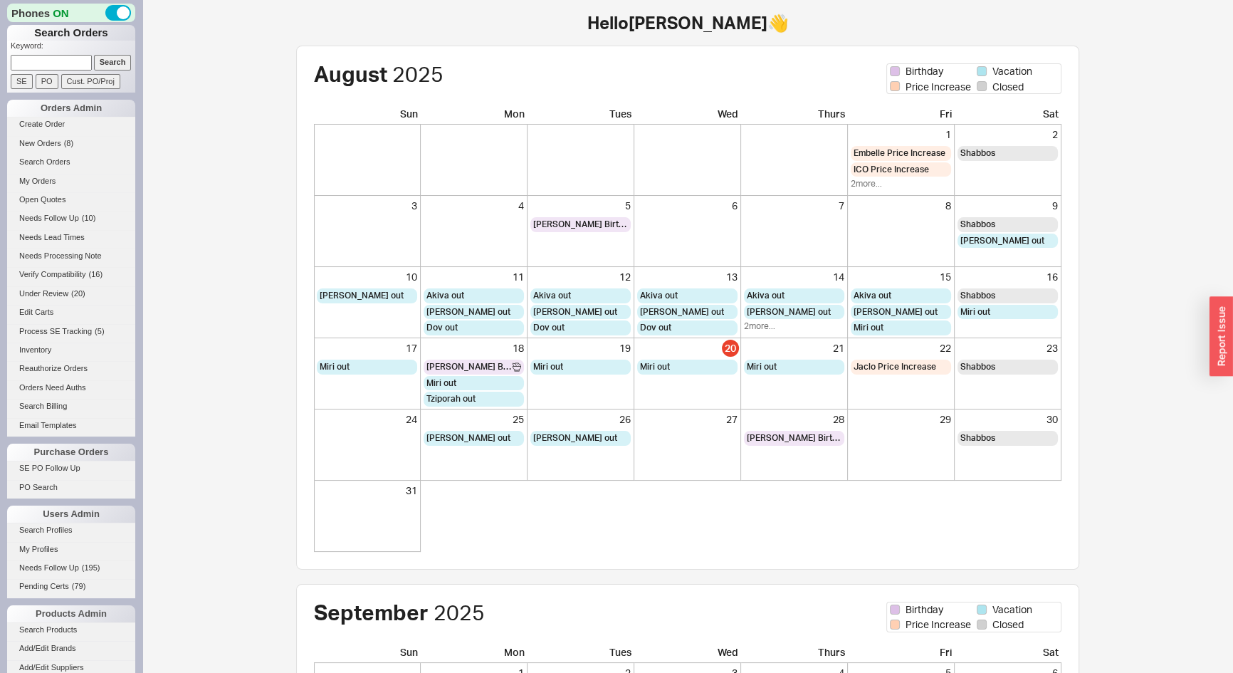
click at [63, 64] on input at bounding box center [51, 62] width 81 height 15
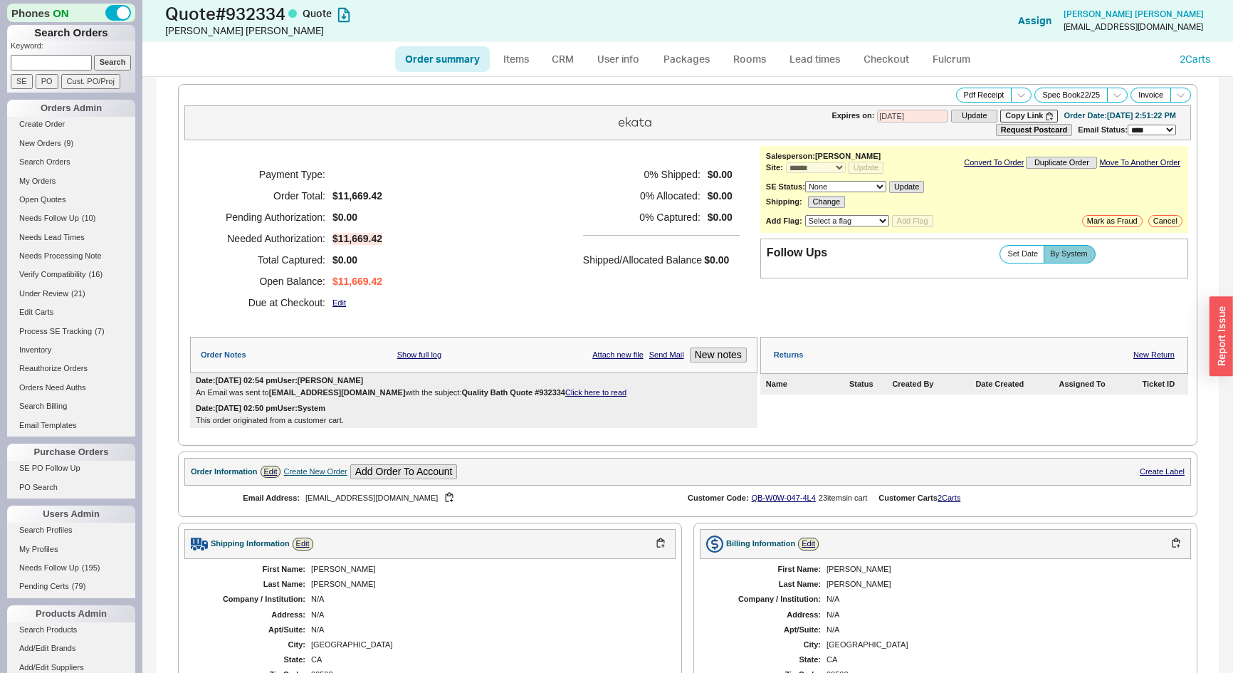
select select "*"
select select "3"
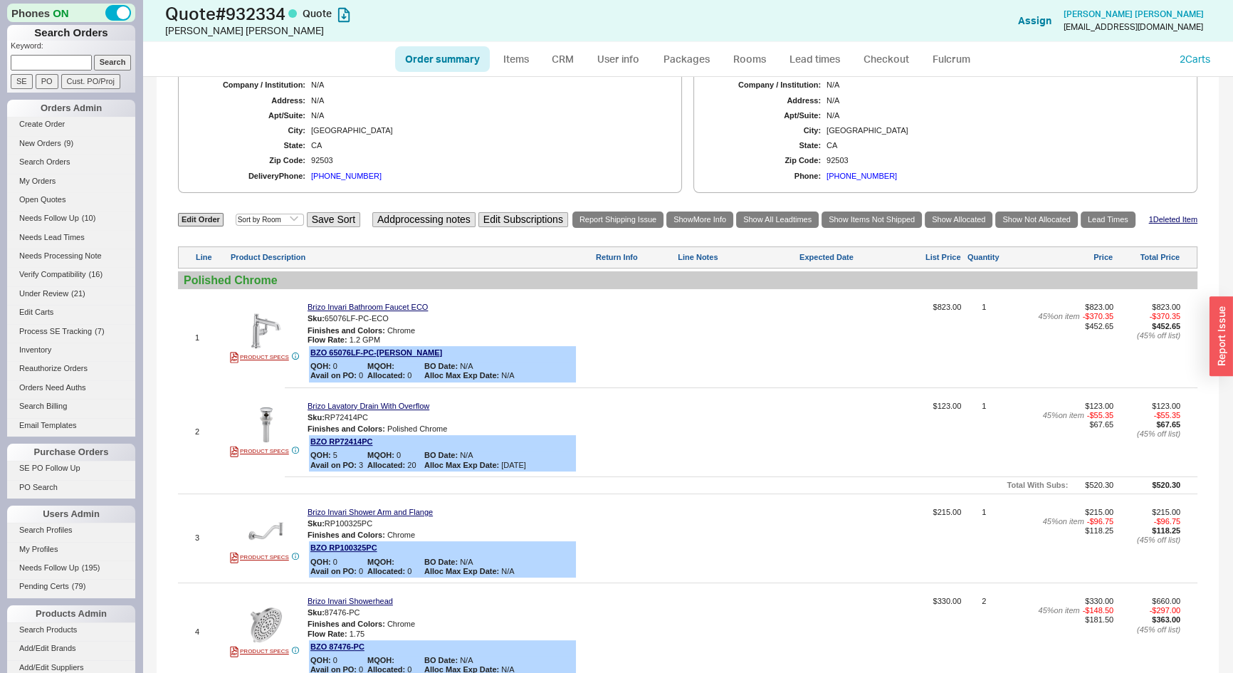
scroll to position [518, 0]
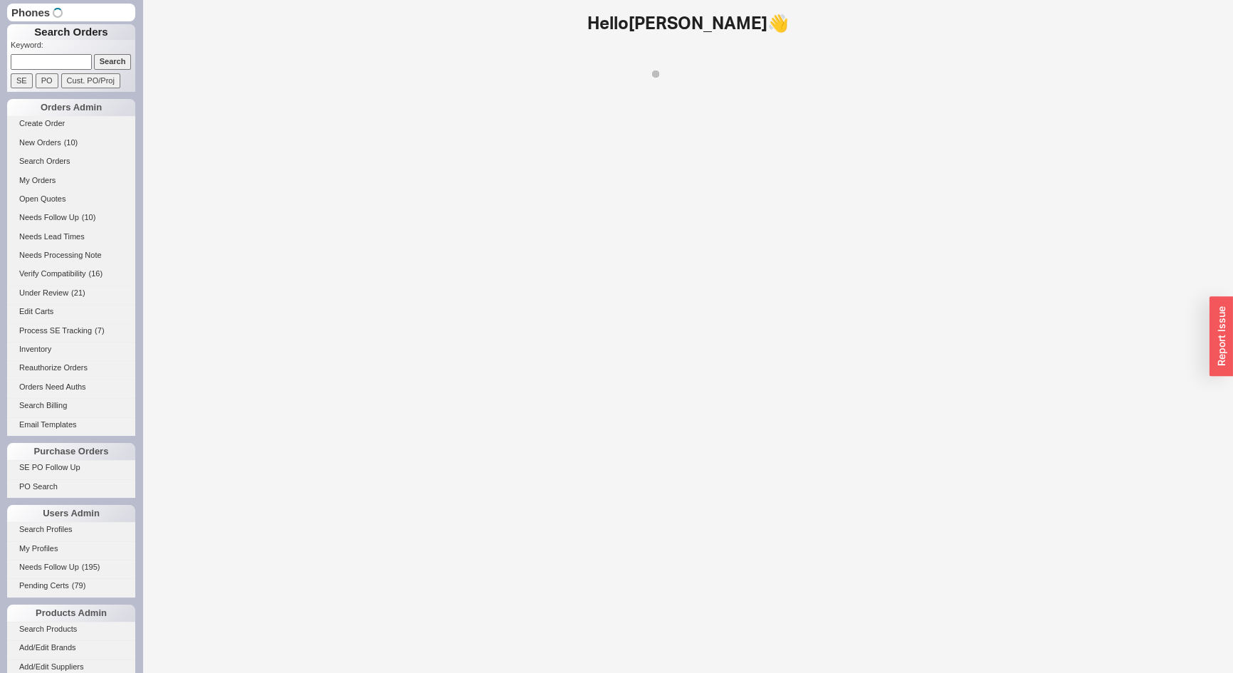
paste input "info@westendny.com"
type input "info@westendny.com"
click at [108, 63] on input "Search" at bounding box center [113, 61] width 38 height 15
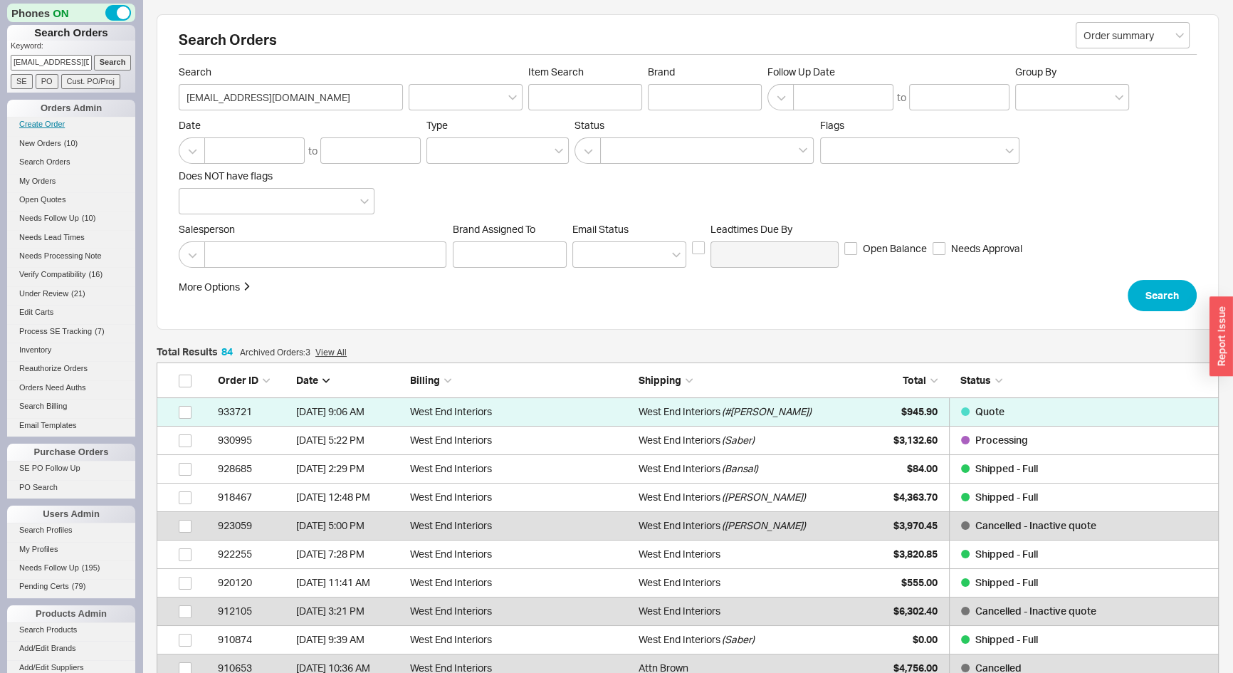
scroll to position [2418, 1053]
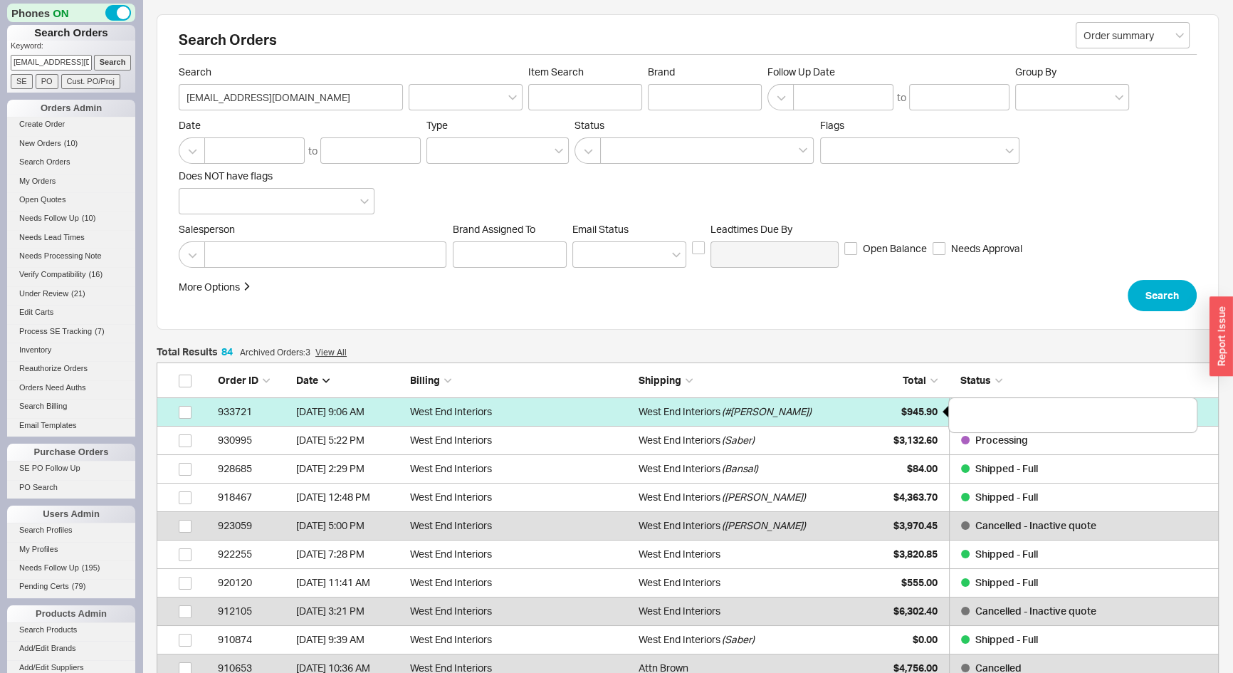
click at [881, 417] on div "$945.90" at bounding box center [902, 411] width 71 height 28
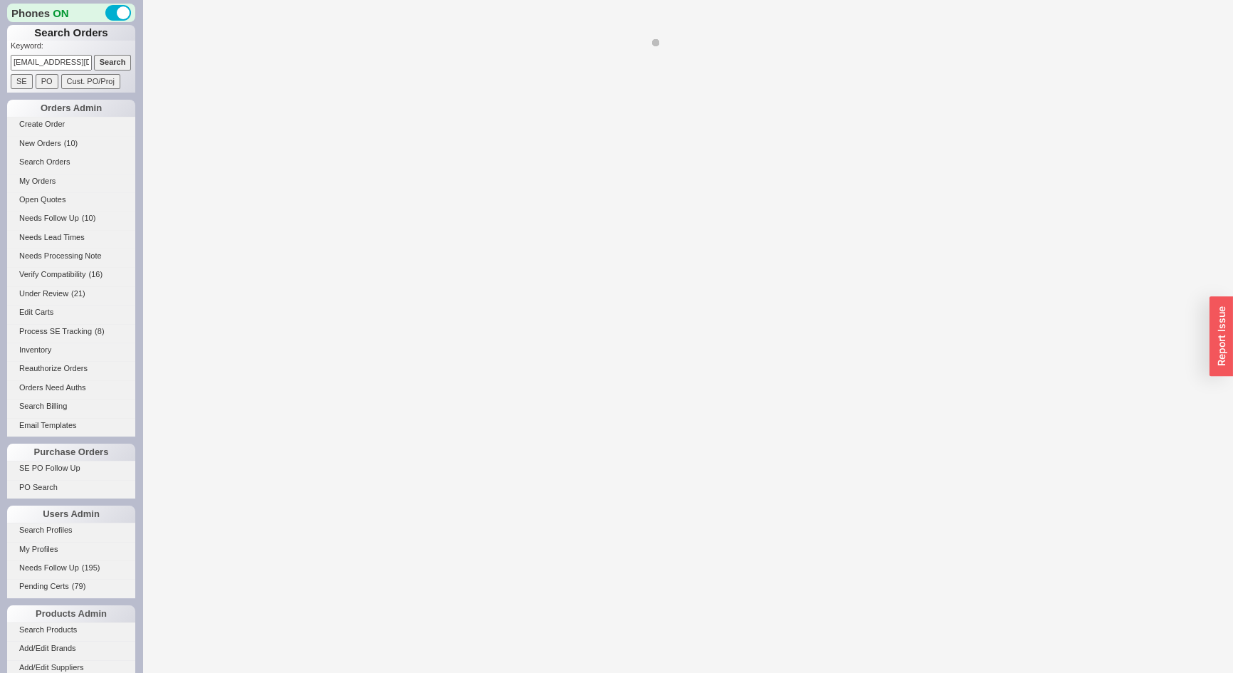
select select "*"
select select "LOW"
select select "3"
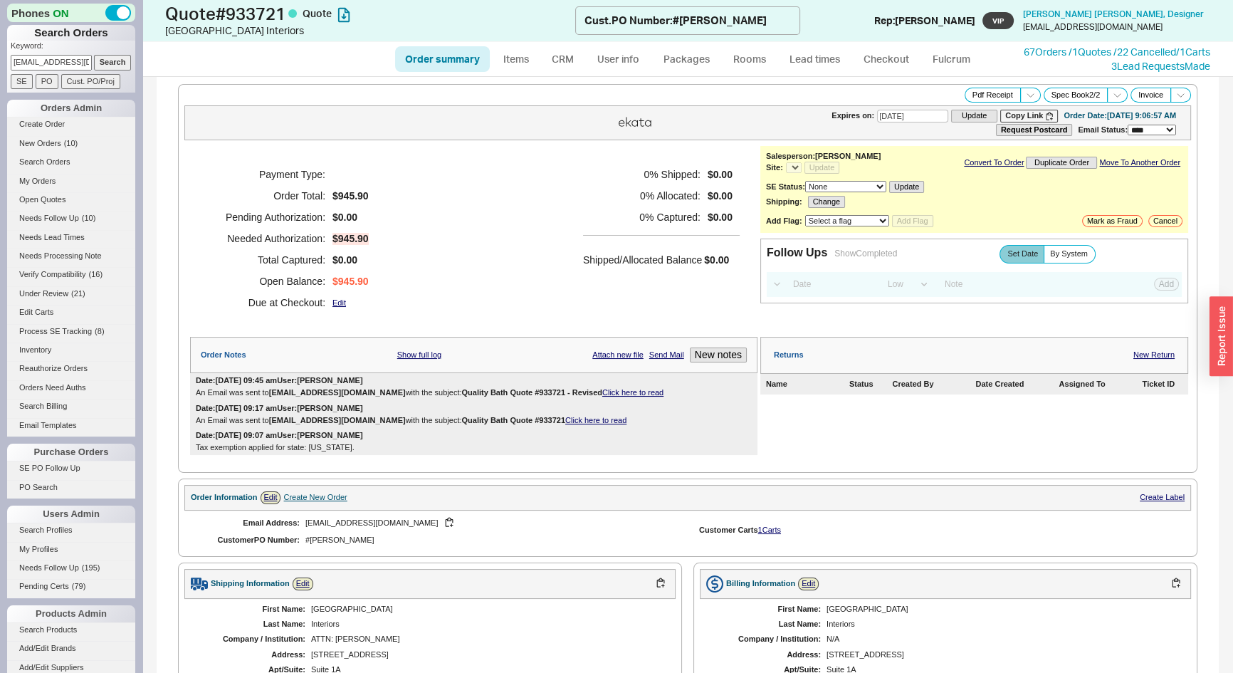
select select "*"
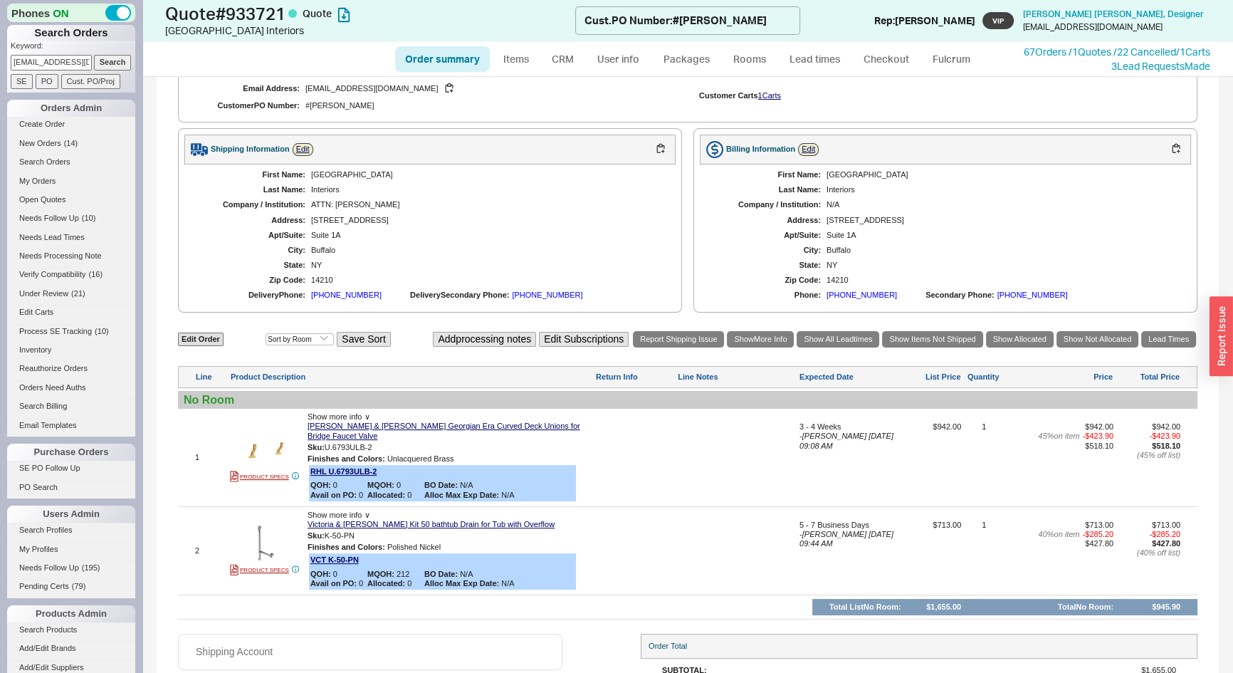
scroll to position [453, 0]
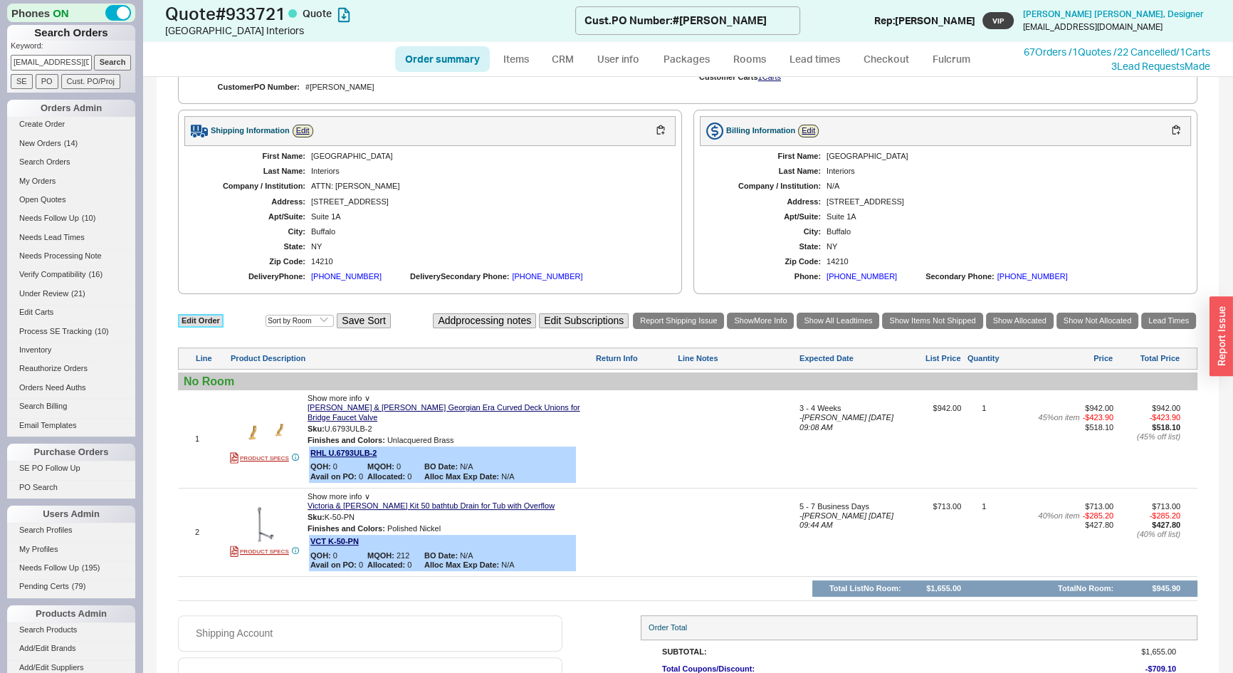
click at [200, 320] on link "Edit Order" at bounding box center [201, 321] width 46 height 14
select select "3"
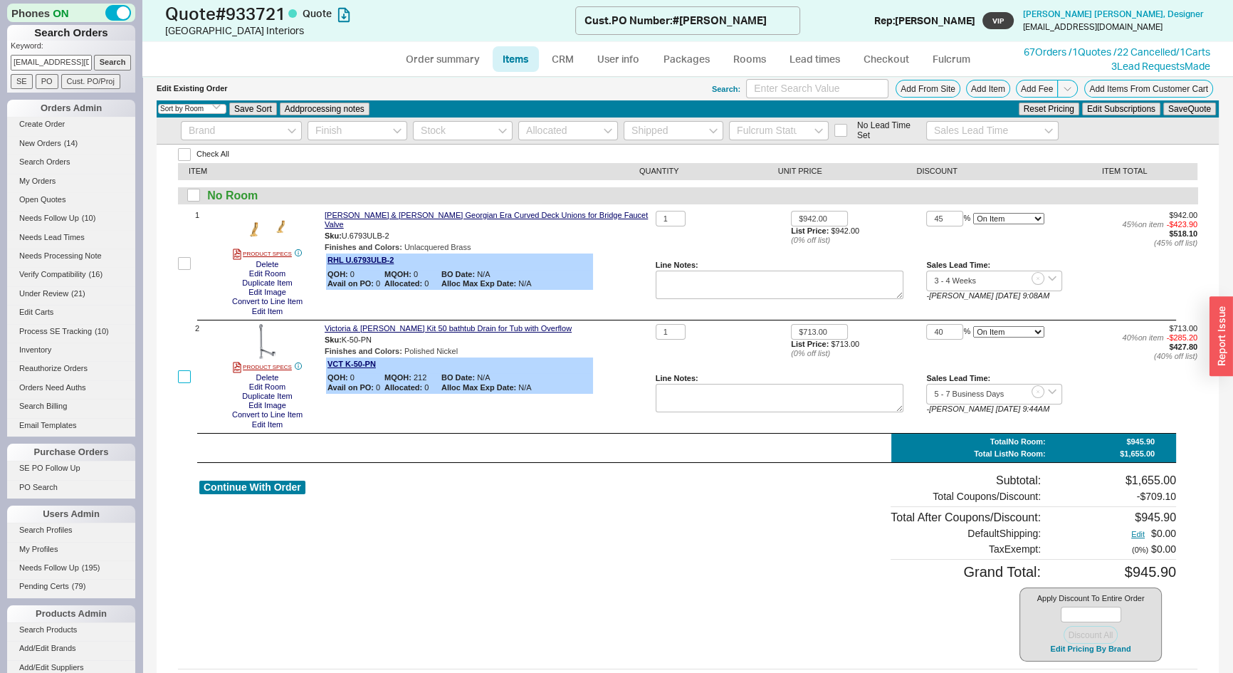
click at [182, 379] on input "checkbox" at bounding box center [184, 376] width 13 height 13
checkbox input "true"
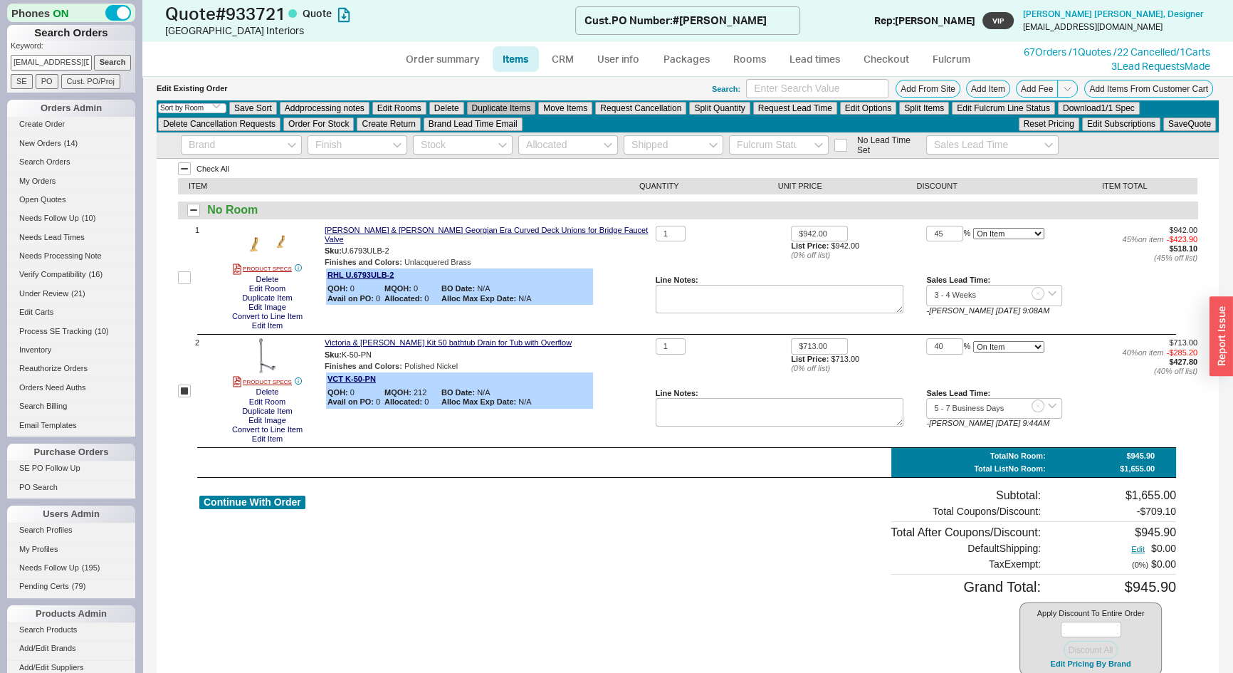
click at [505, 108] on button "Duplicate Items" at bounding box center [501, 108] width 69 height 13
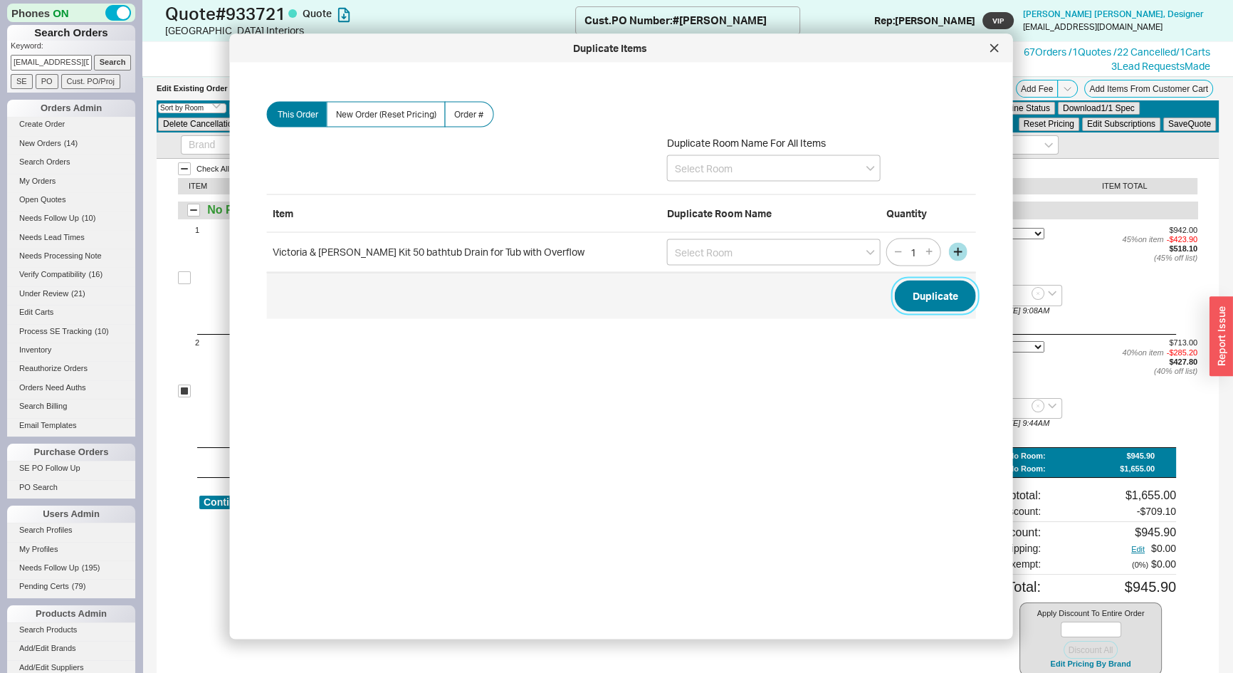
click at [927, 298] on button "Duplicate" at bounding box center [935, 295] width 81 height 31
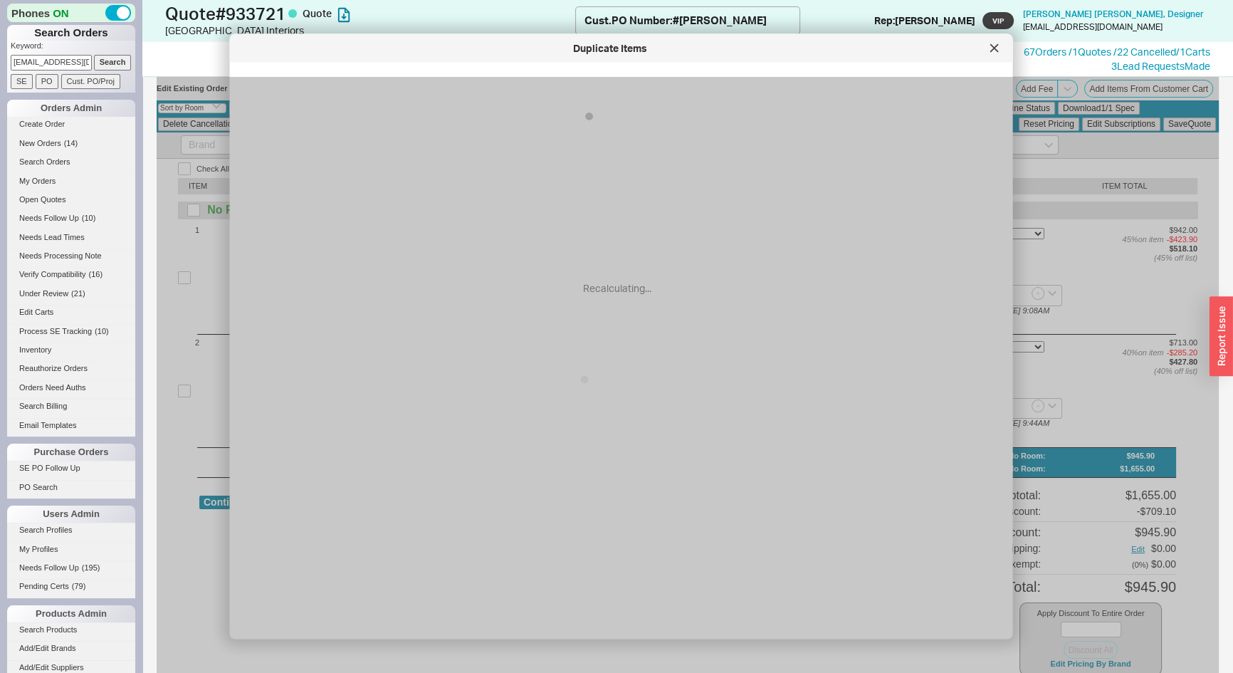
checkbox input "false"
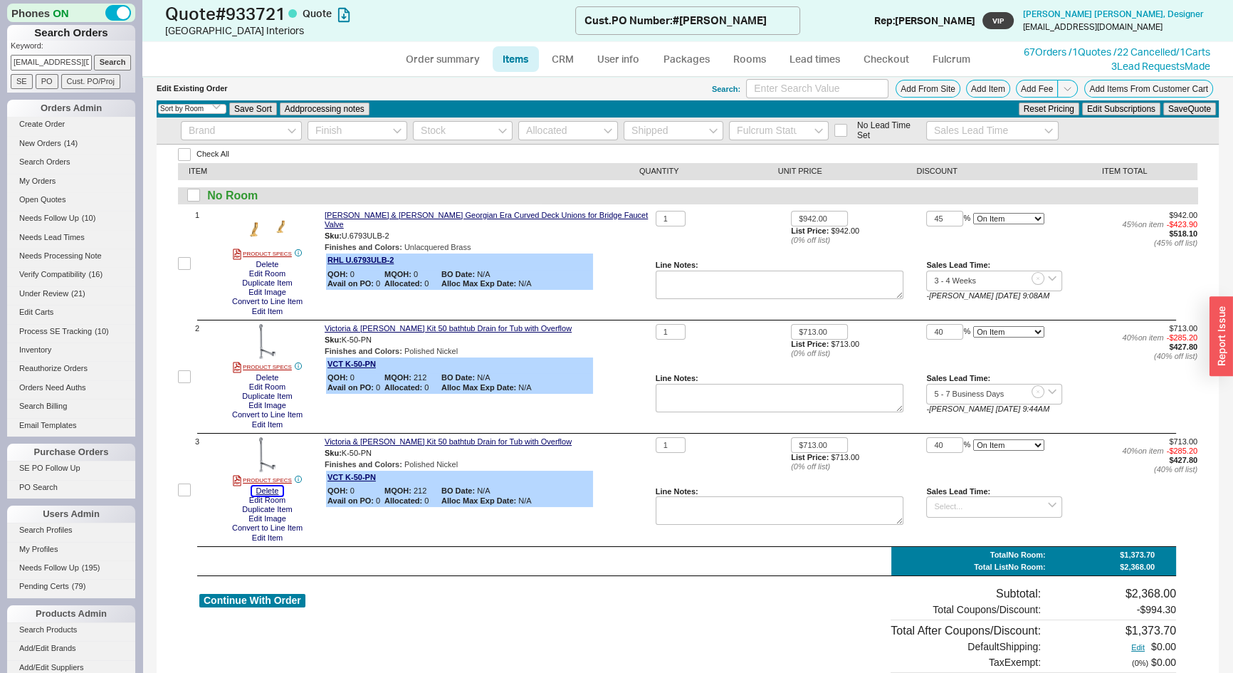
click at [273, 494] on button "Delete" at bounding box center [267, 490] width 31 height 9
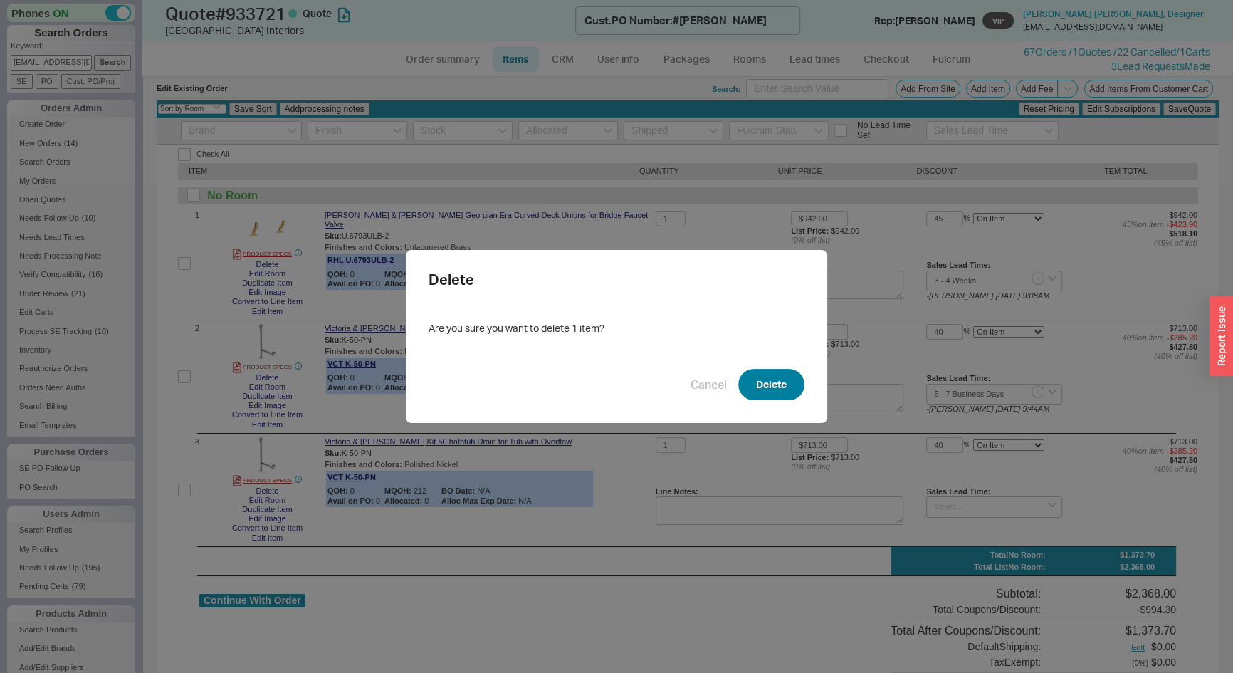
click at [771, 380] on button "Delete" at bounding box center [772, 384] width 66 height 31
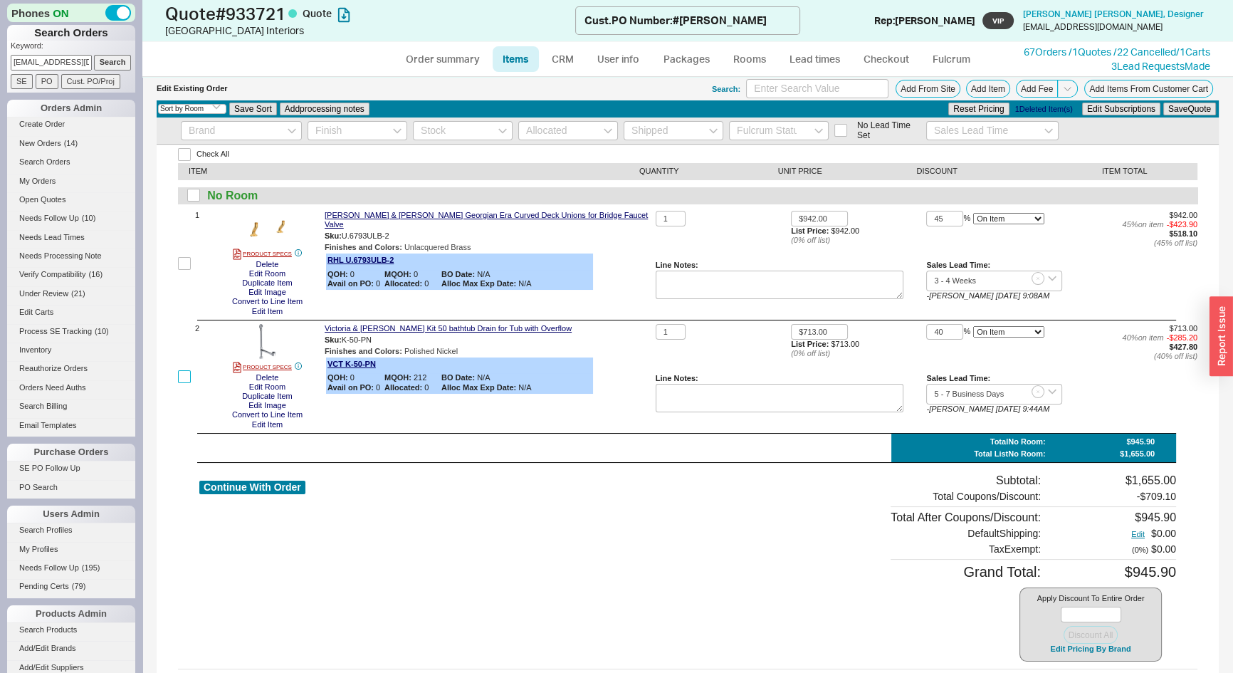
click at [185, 371] on input "checkbox" at bounding box center [184, 376] width 13 height 13
checkbox input "true"
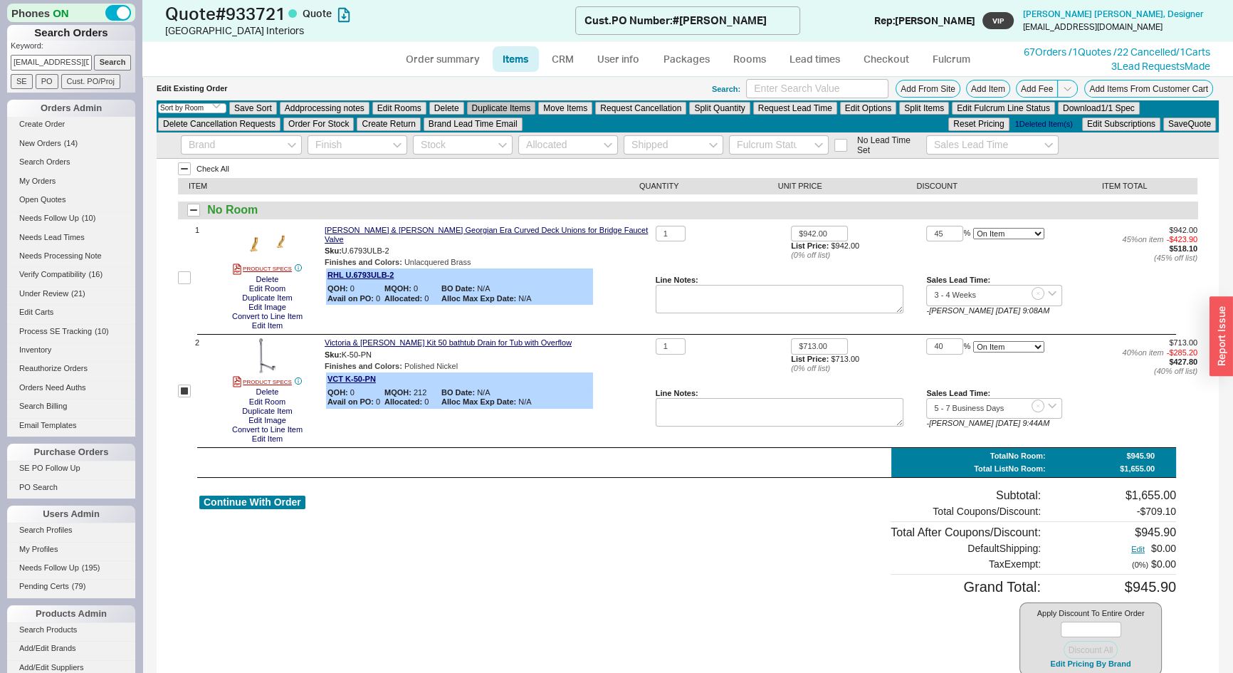
click at [488, 109] on button "Duplicate Items" at bounding box center [501, 108] width 69 height 13
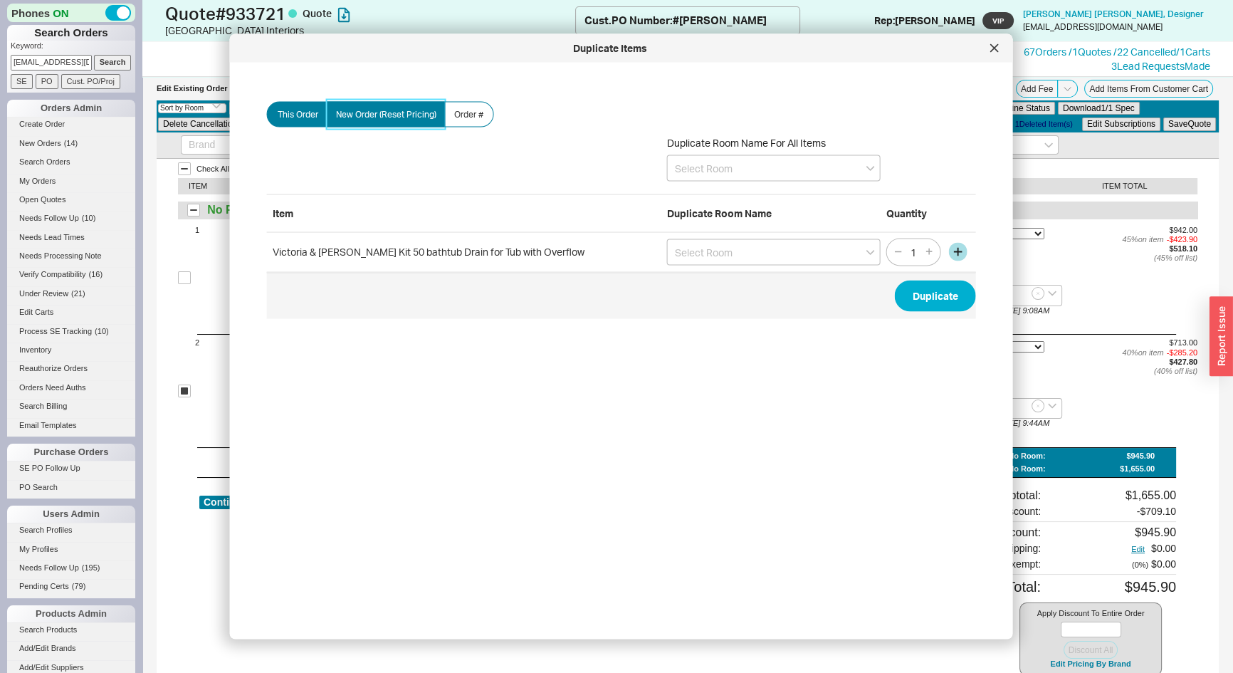
click at [380, 117] on span "New Order (Reset Pricing)" at bounding box center [386, 114] width 100 height 11
click at [0, 0] on input "New Order (Reset Pricing)" at bounding box center [0, 0] width 0 height 0
click at [919, 296] on button "Duplicate" at bounding box center [935, 295] width 81 height 31
checkbox input "false"
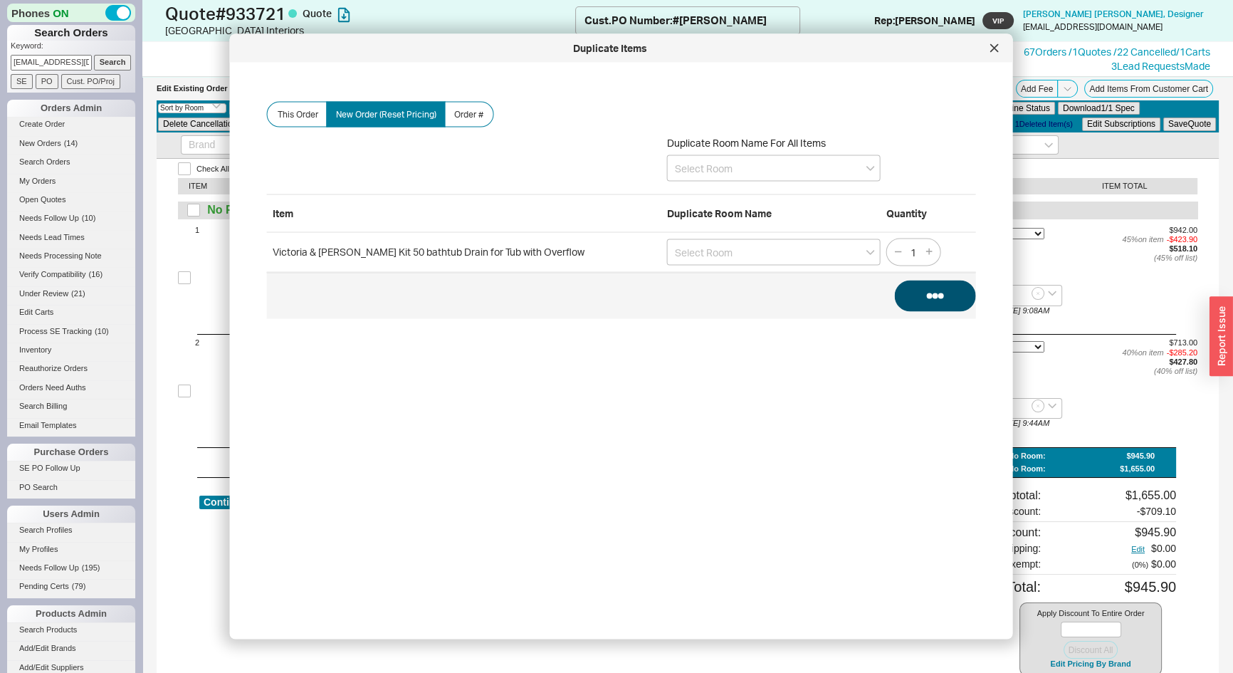
checkbox input "false"
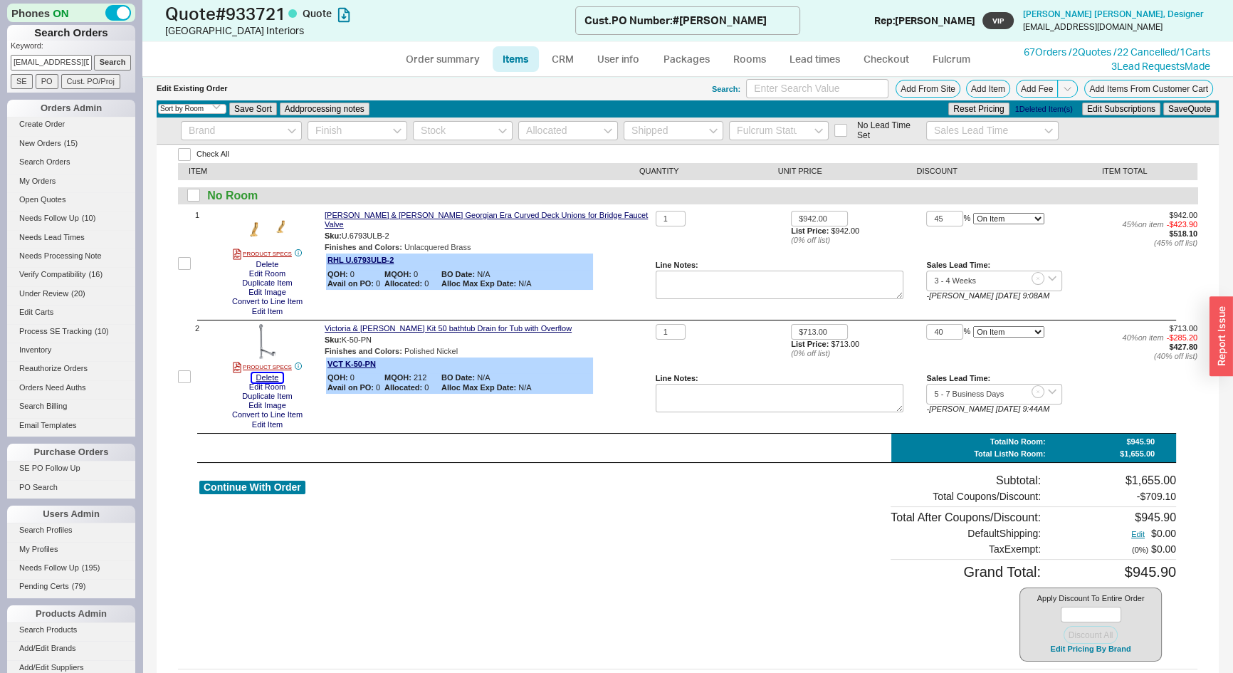
click at [271, 375] on button "Delete" at bounding box center [267, 377] width 31 height 9
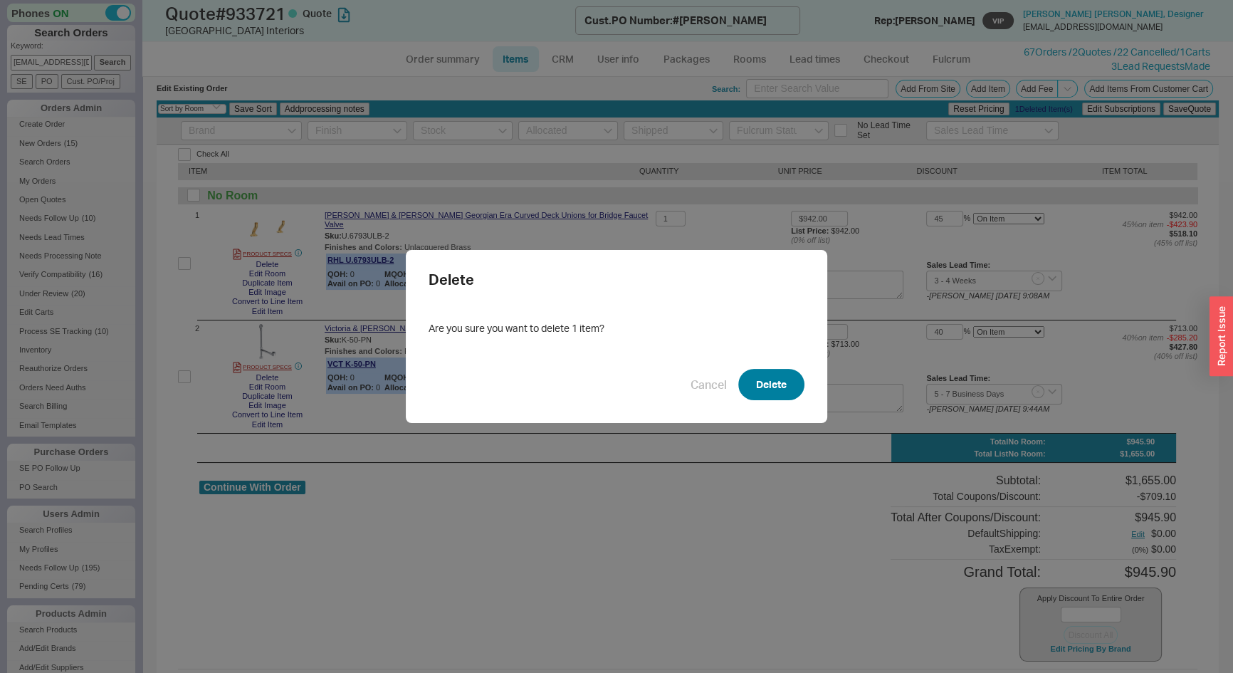
click at [781, 382] on button "Delete" at bounding box center [772, 384] width 66 height 31
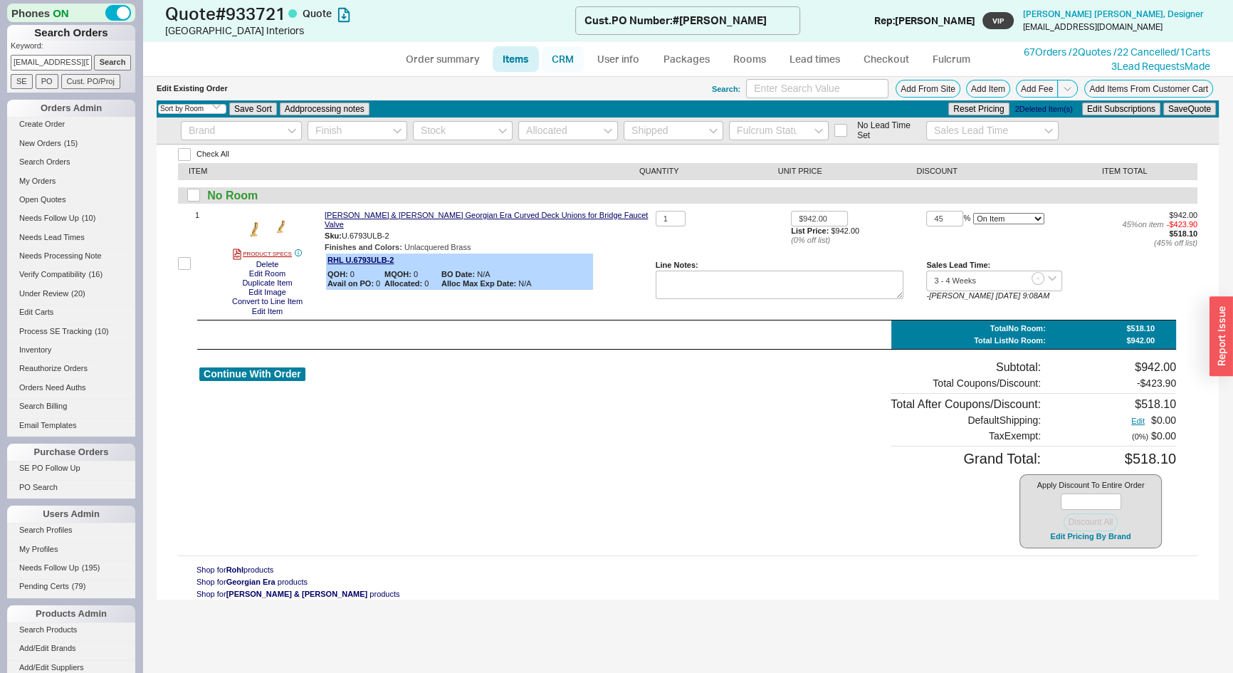
click at [569, 59] on link "CRM" at bounding box center [563, 59] width 42 height 26
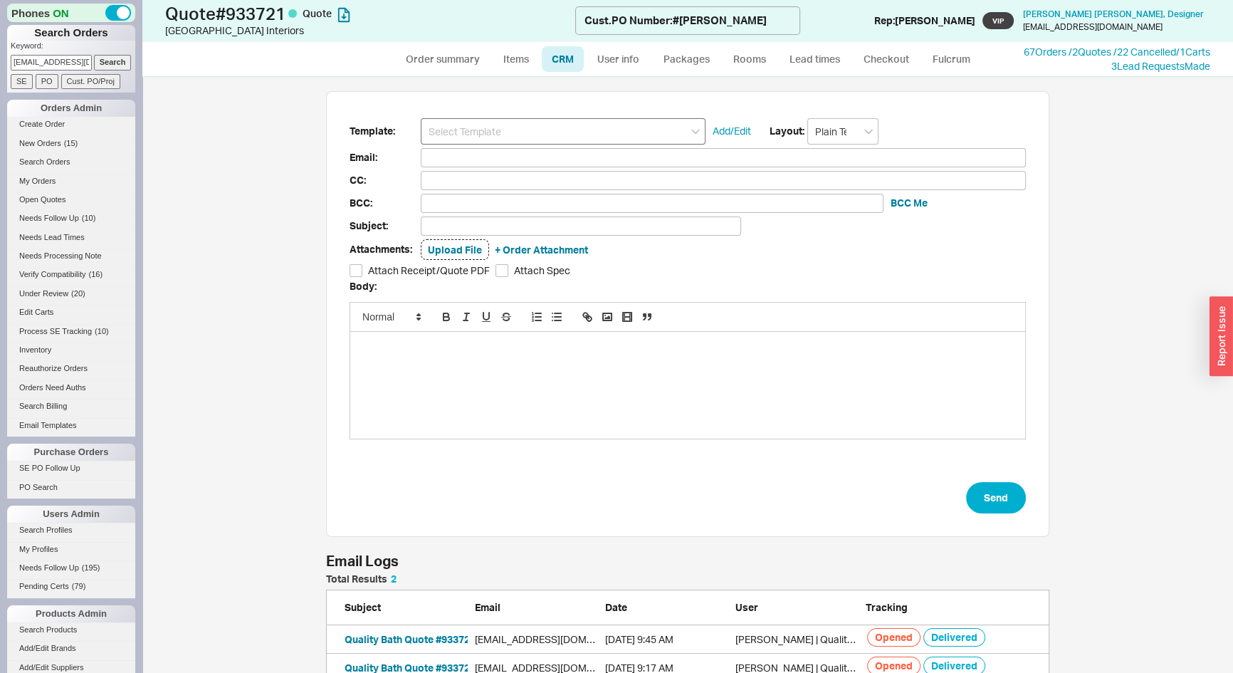
scroll to position [98, 714]
click at [570, 130] on input at bounding box center [563, 131] width 285 height 26
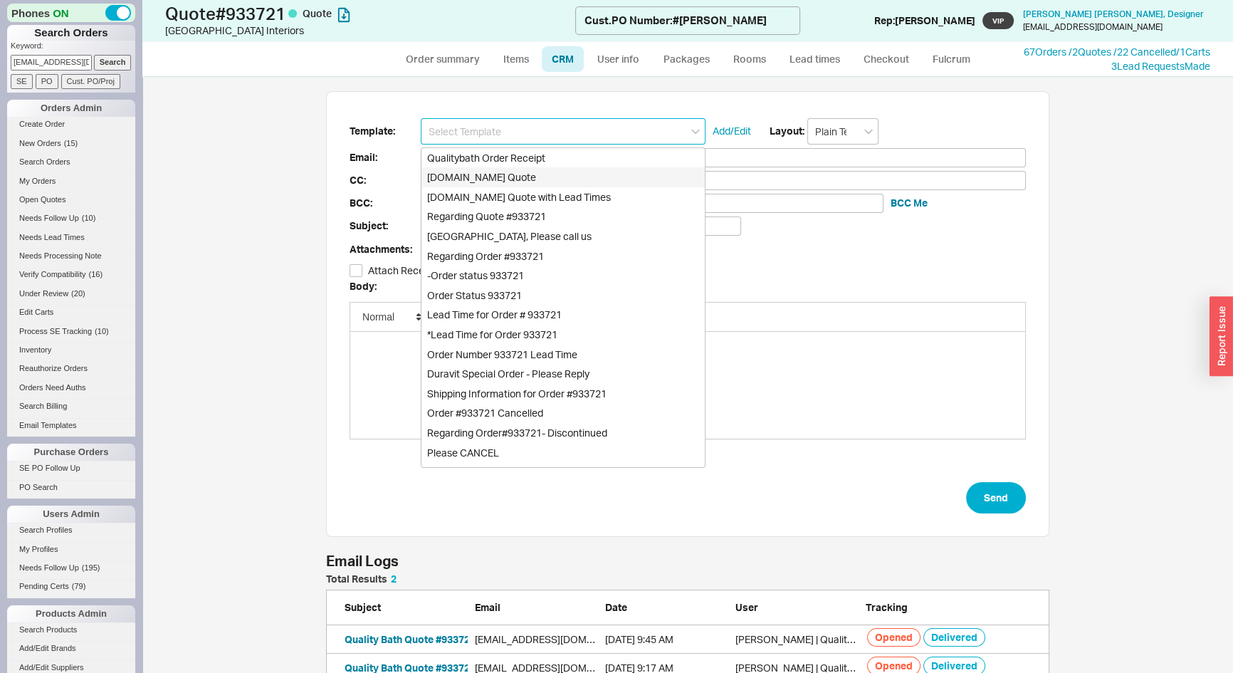
click at [543, 174] on div "[DOMAIN_NAME] Quote" at bounding box center [563, 177] width 283 height 20
type input "Receipt"
type input "[EMAIL_ADDRESS][DOMAIN_NAME]"
type input "Quality Bath Quote #933721"
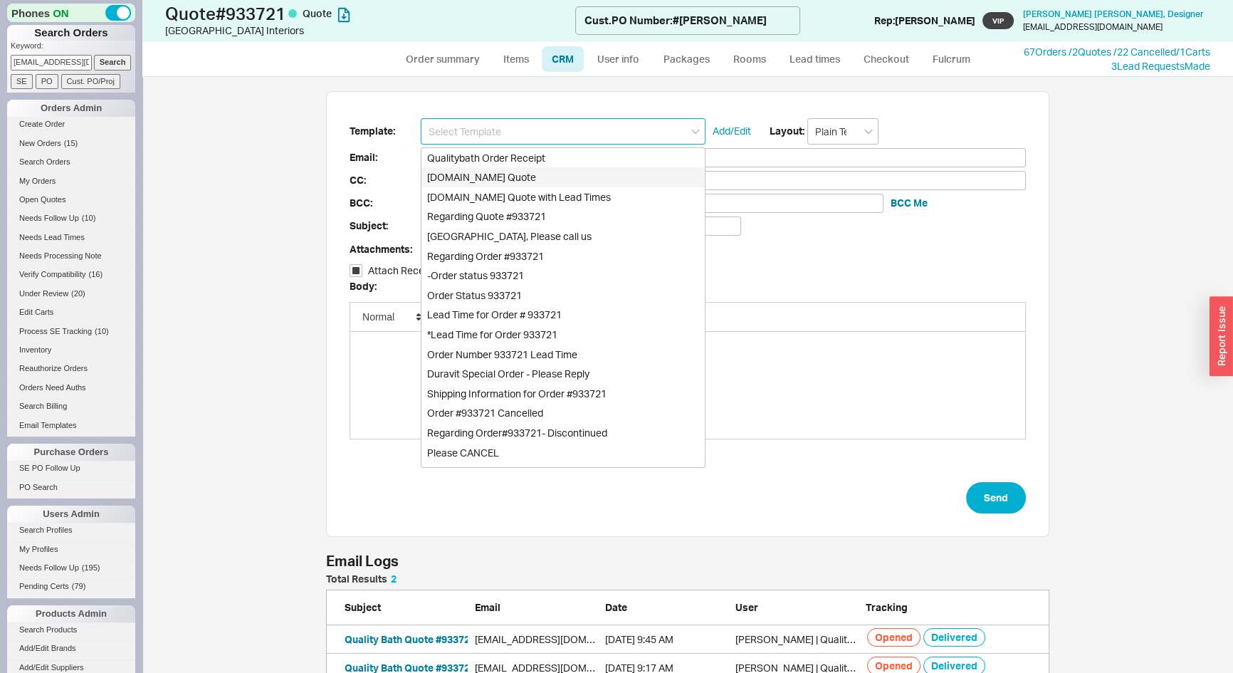
checkbox input "true"
type input "[DOMAIN_NAME] Quote"
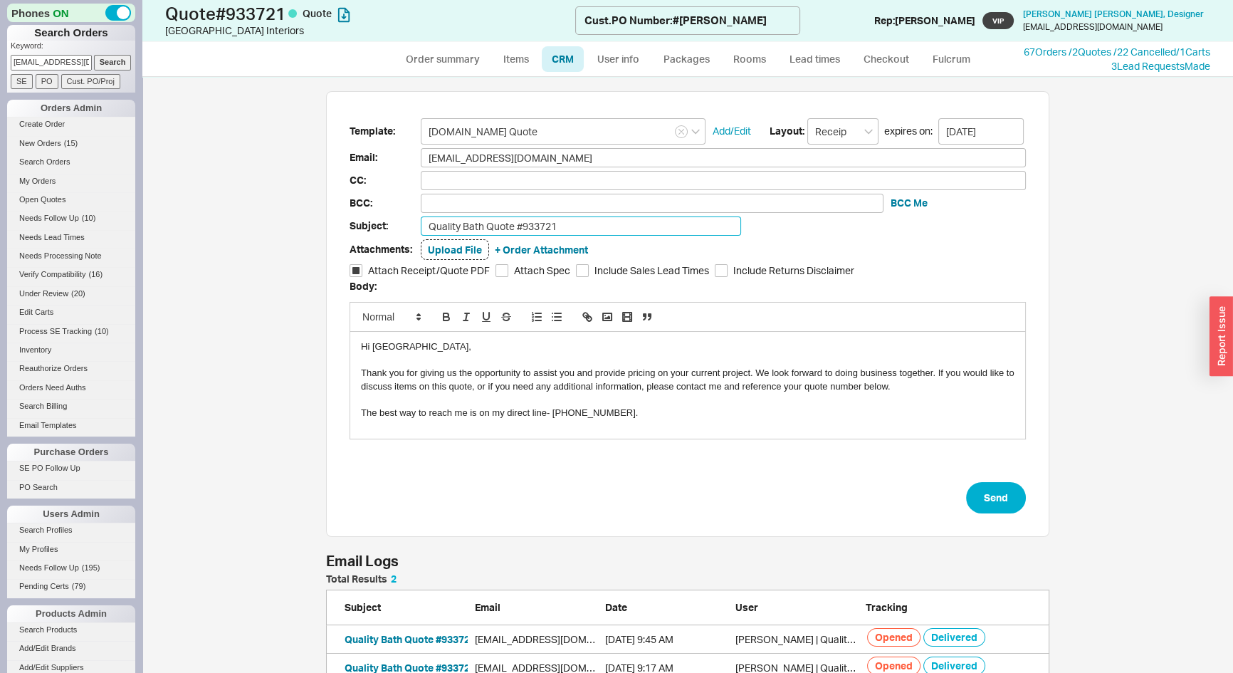
click at [585, 223] on input "Quality Bath Quote #933721" at bounding box center [581, 225] width 320 height 19
type input "Quality Bath Quote #933721 - Revised II"
click at [577, 276] on input "Include Sales Lead Times" at bounding box center [582, 270] width 13 height 13
checkbox input "true"
drag, startPoint x: 406, startPoint y: 345, endPoint x: 370, endPoint y: 344, distance: 35.6
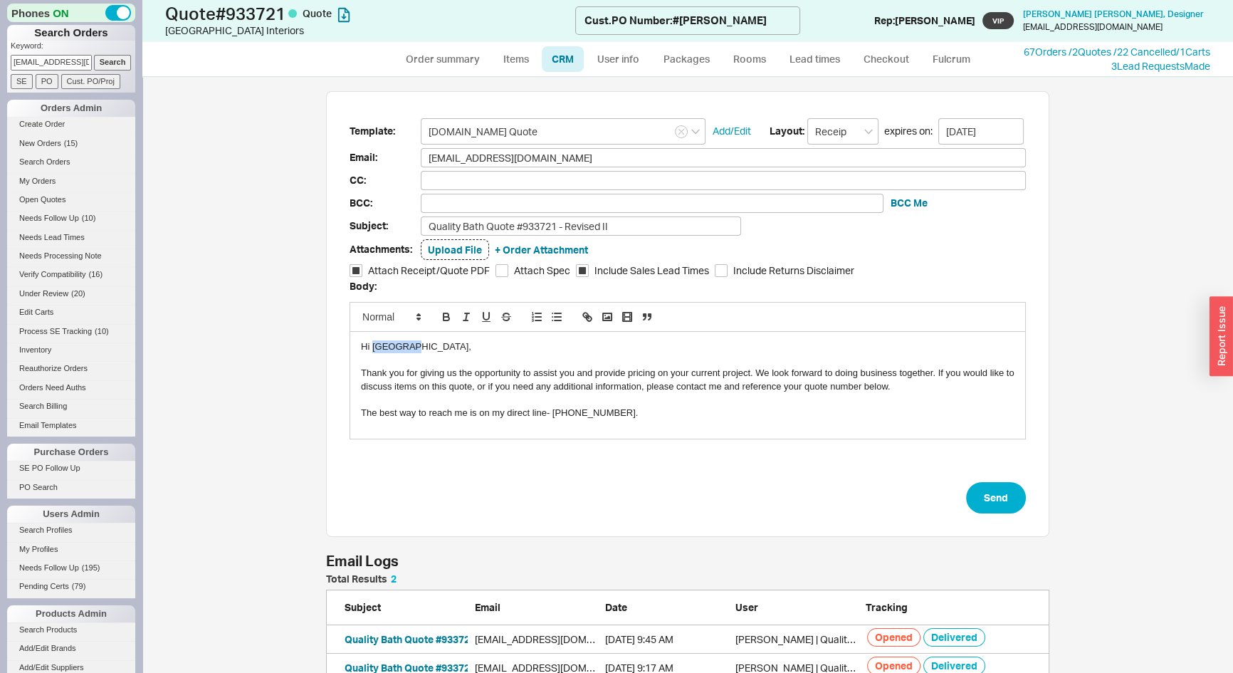
click at [370, 344] on div "Hi West End," at bounding box center [688, 346] width 654 height 13
click at [994, 496] on button "Send" at bounding box center [996, 497] width 60 height 31
select select "*"
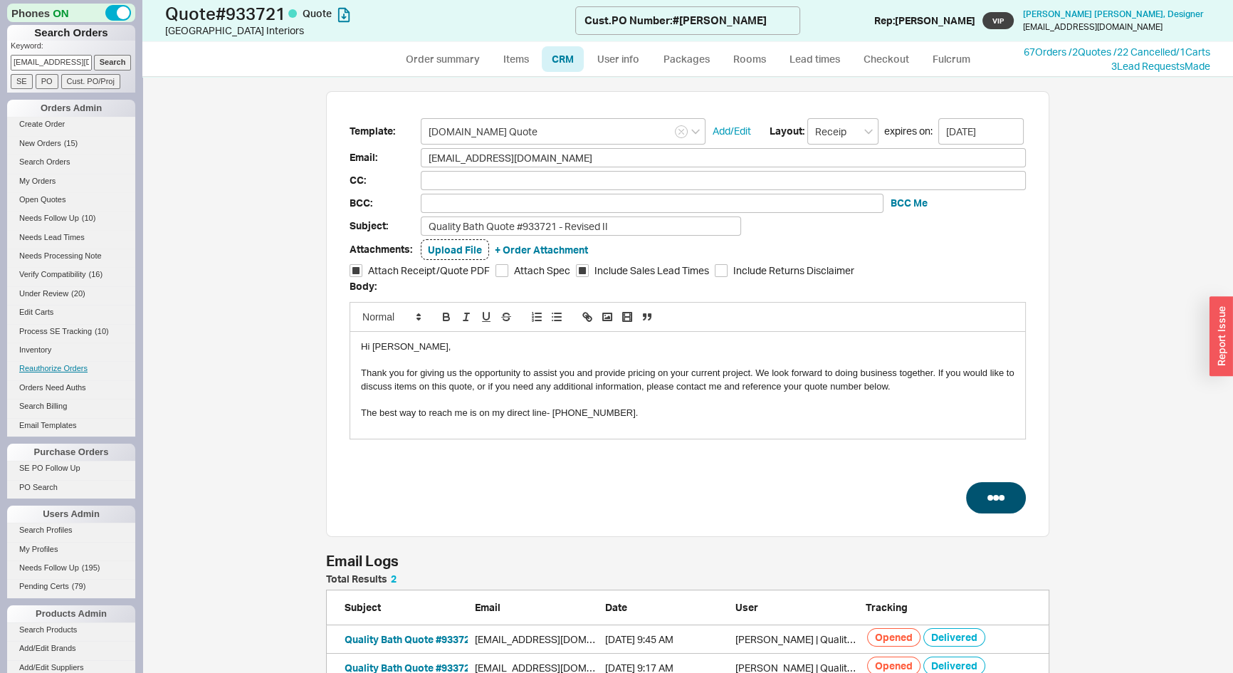
select select "LOW"
select select "3"
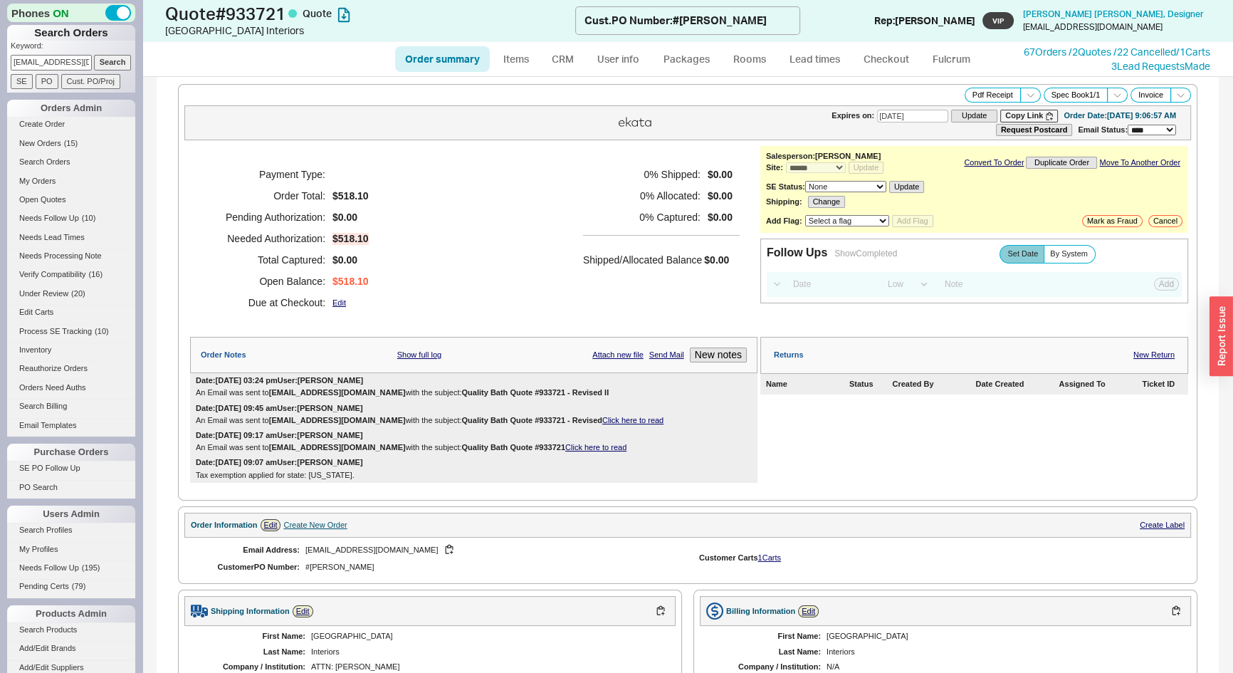
drag, startPoint x: 563, startPoint y: 390, endPoint x: 416, endPoint y: 390, distance: 146.7
click at [461, 390] on b "Quality Bath Quote #933721 - Revised II" at bounding box center [534, 392] width 147 height 9
copy b "Quality Bath Quote #933721 - Revised II"
click at [1026, 98] on icon at bounding box center [1031, 95] width 11 height 11
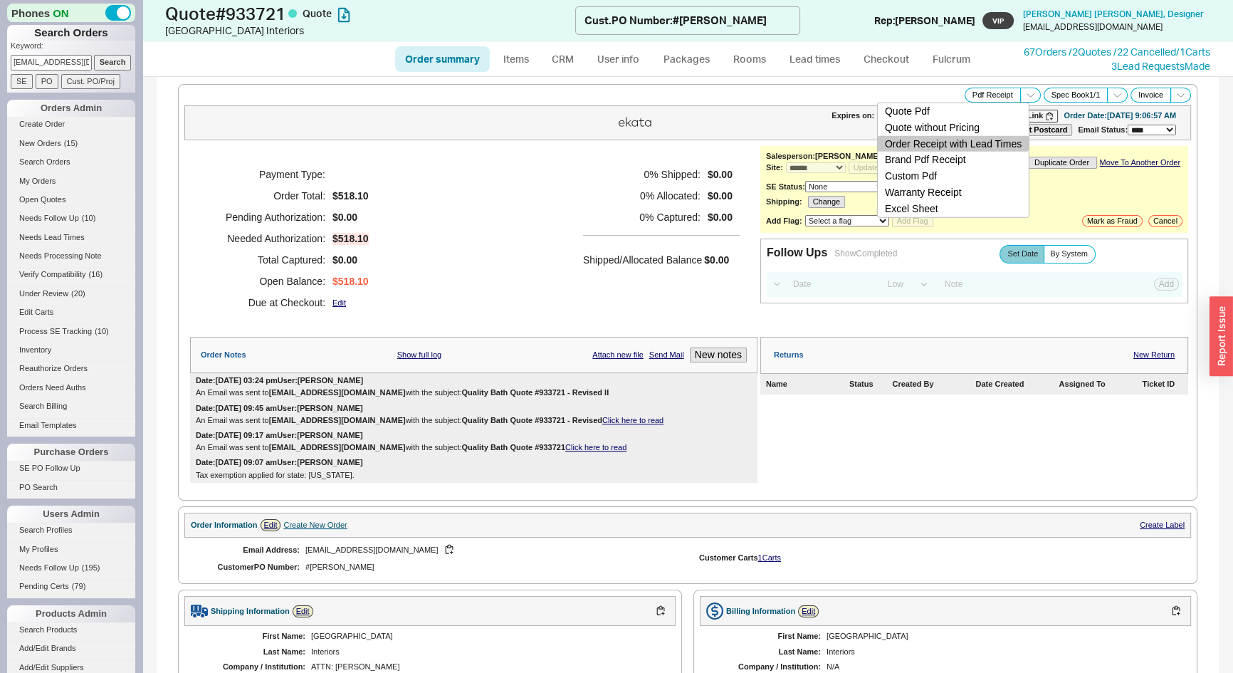
click at [1004, 140] on button "Order Receipt with Lead Times" at bounding box center [953, 143] width 151 height 16
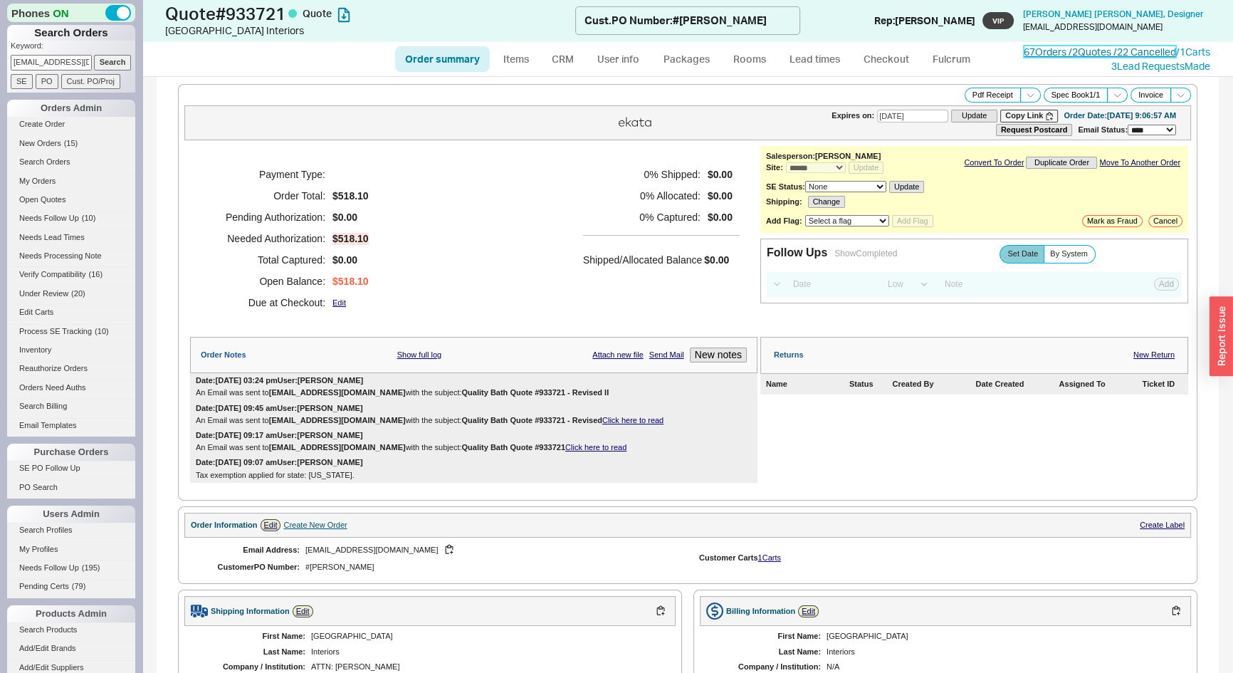
click at [1035, 53] on link "67 Orders / 2 Quotes / 22 Cancelled" at bounding box center [1100, 52] width 152 height 12
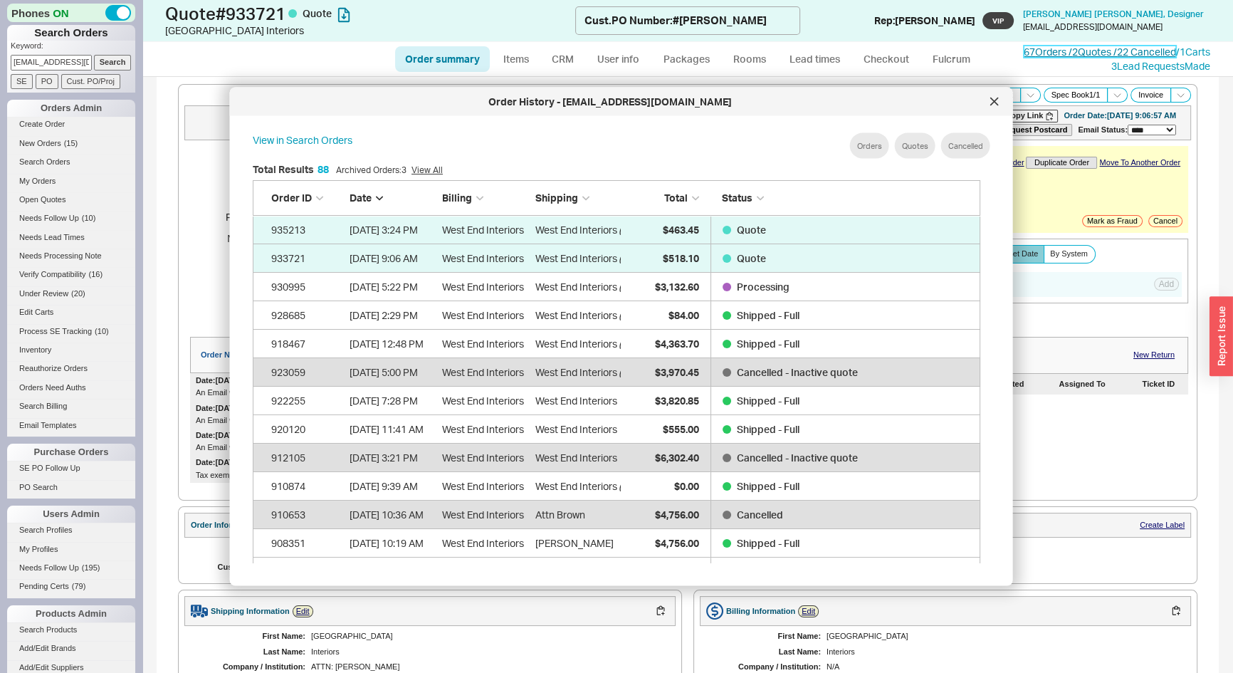
scroll to position [2532, 718]
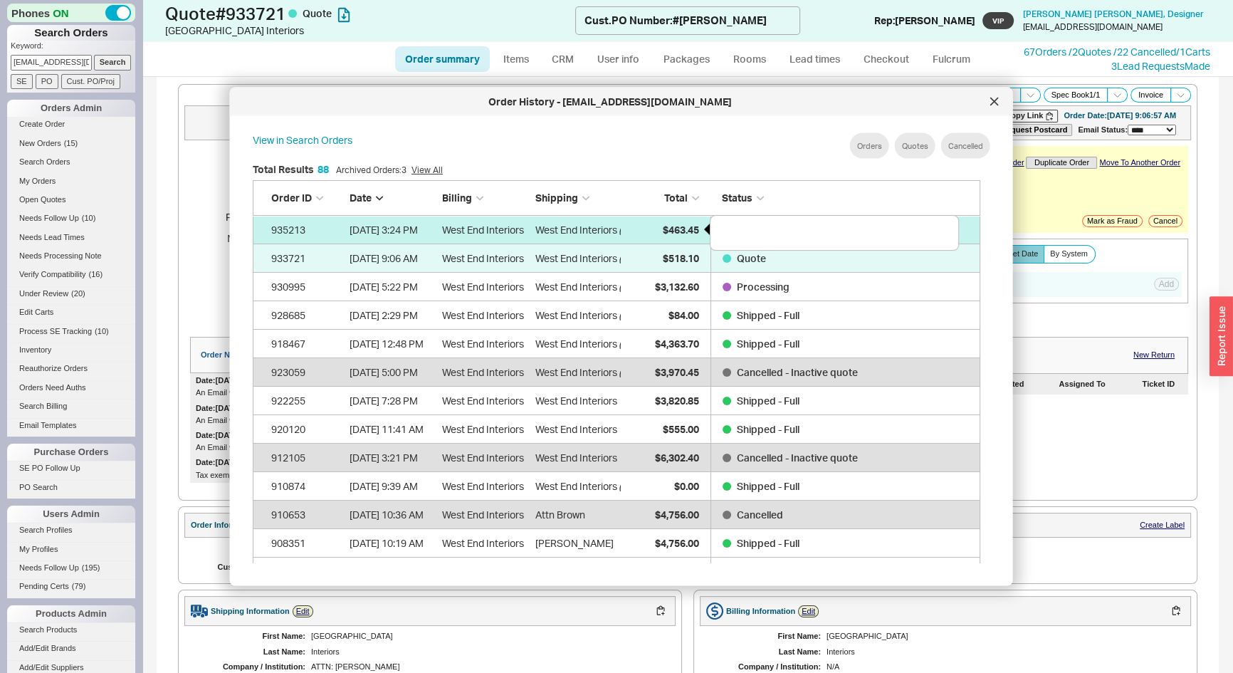
click at [648, 230] on div "$463.45" at bounding box center [662, 229] width 71 height 28
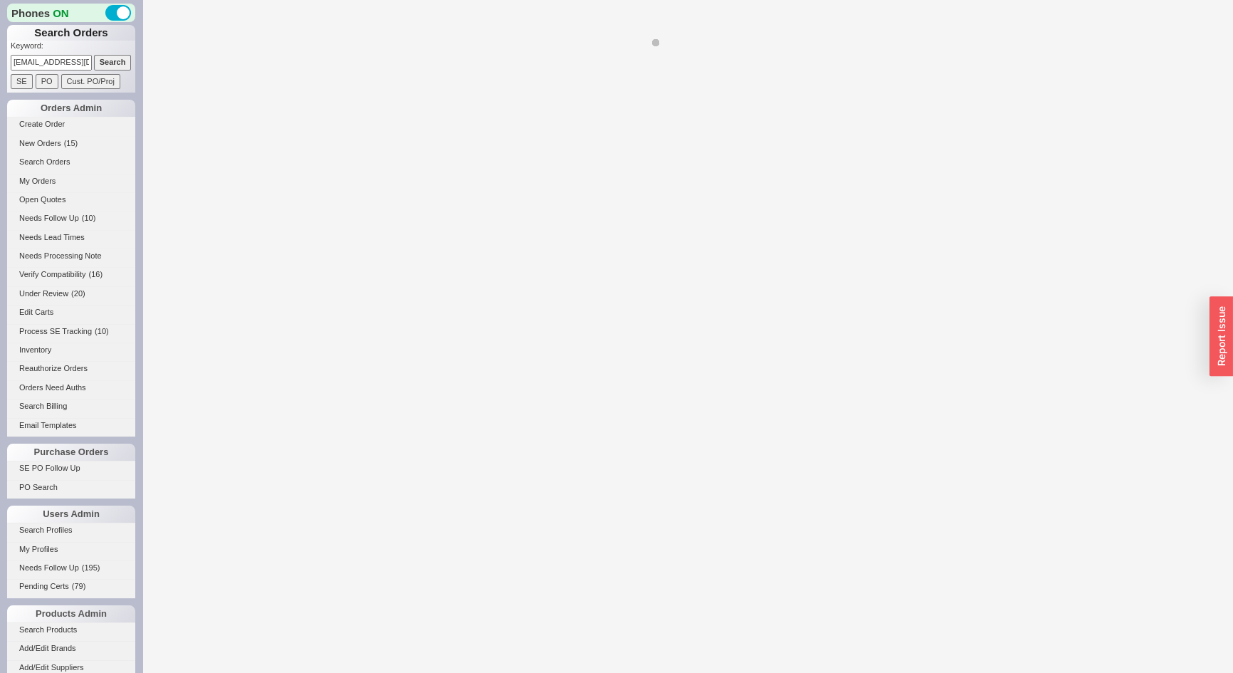
select select "*"
select select "LOW"
select select "3"
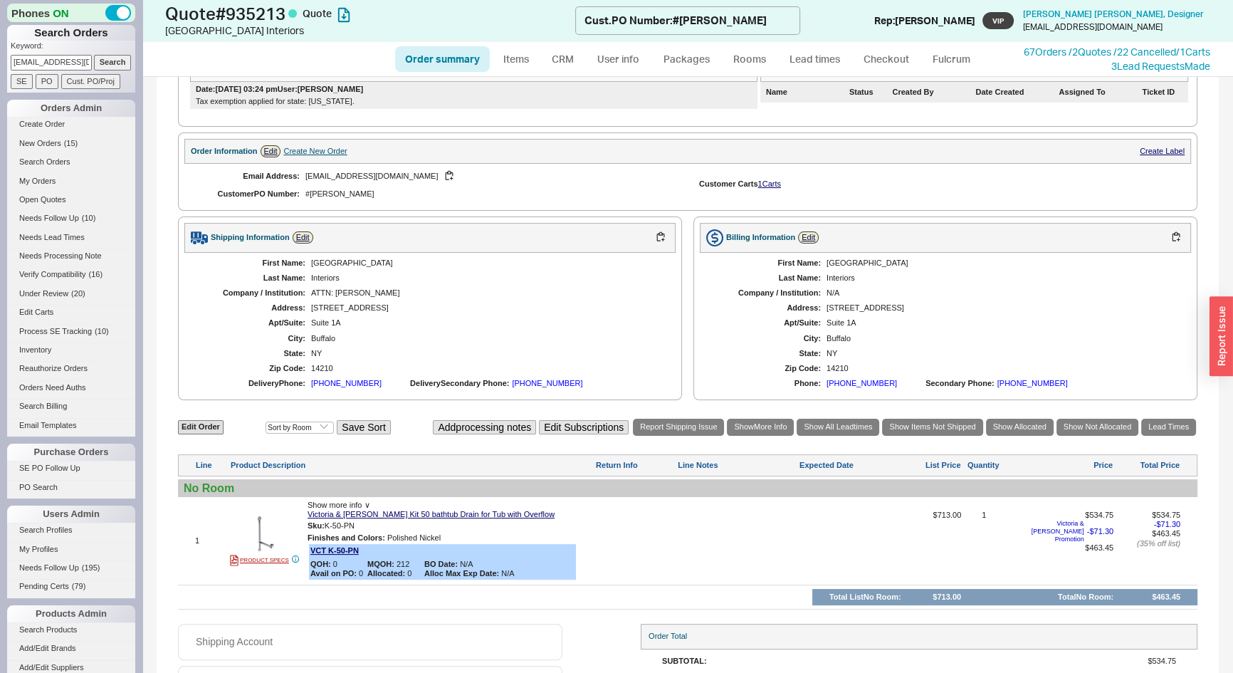
scroll to position [413, 0]
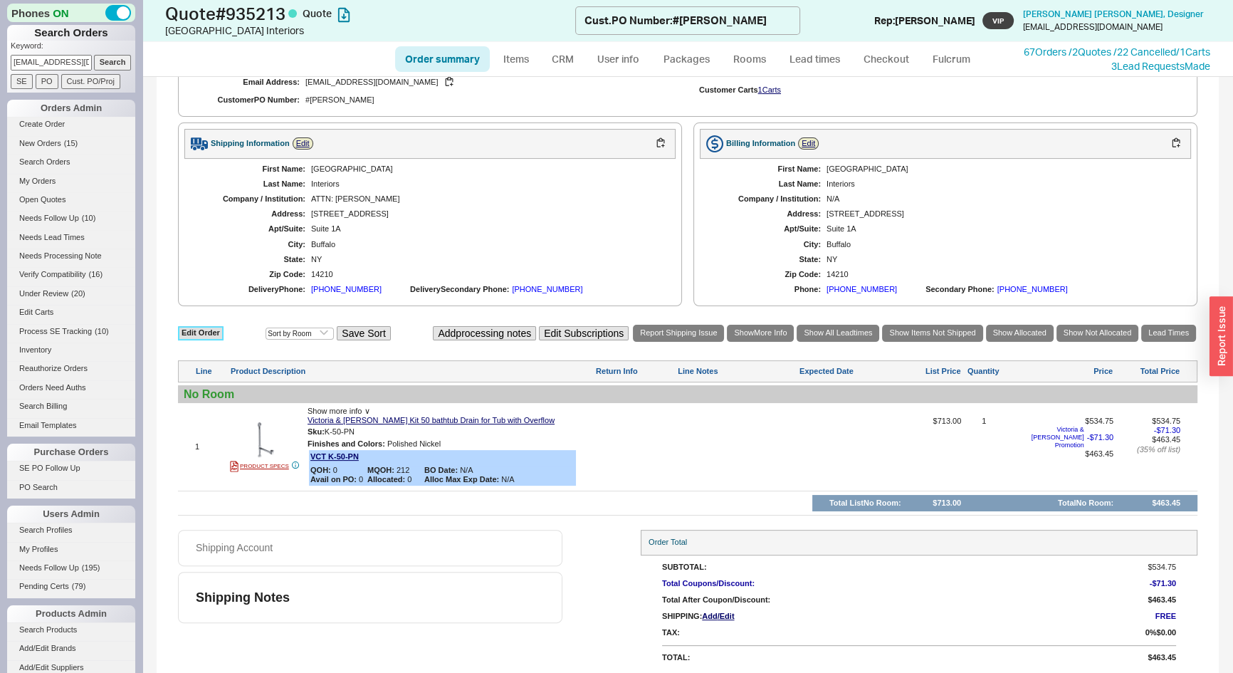
click at [221, 330] on link "Edit Order" at bounding box center [201, 333] width 46 height 14
select select "3"
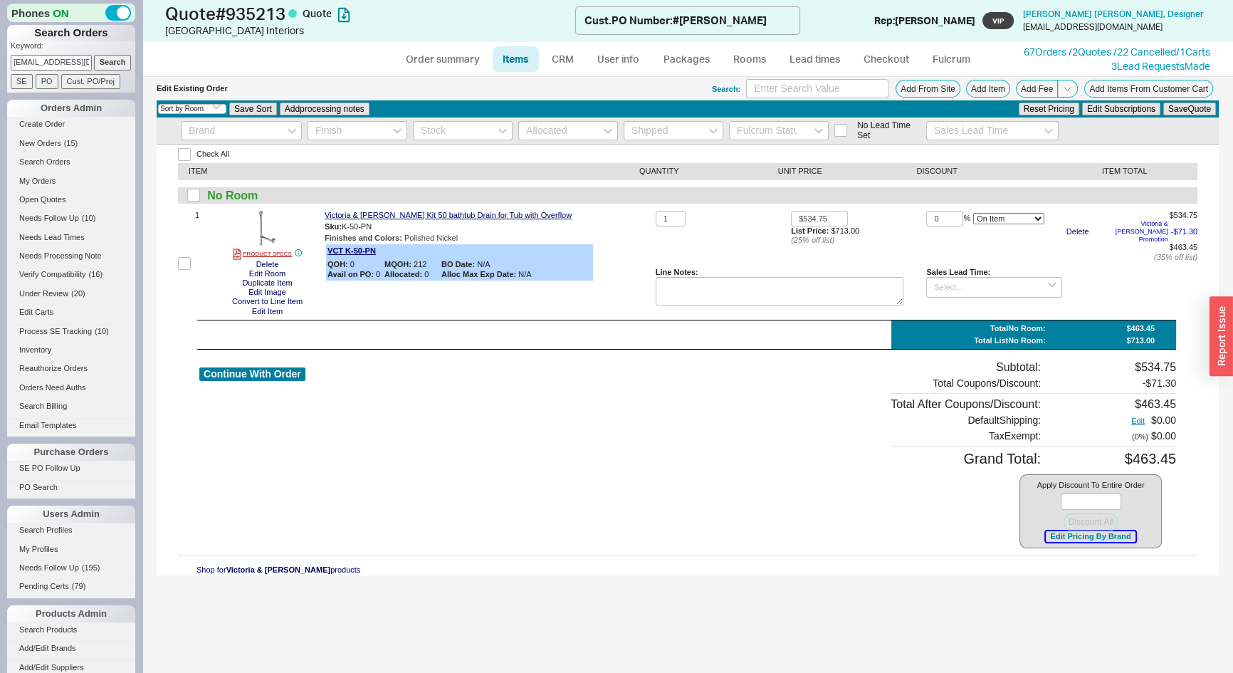
click at [1068, 536] on button "Edit Pricing By Brand" at bounding box center [1090, 536] width 89 height 11
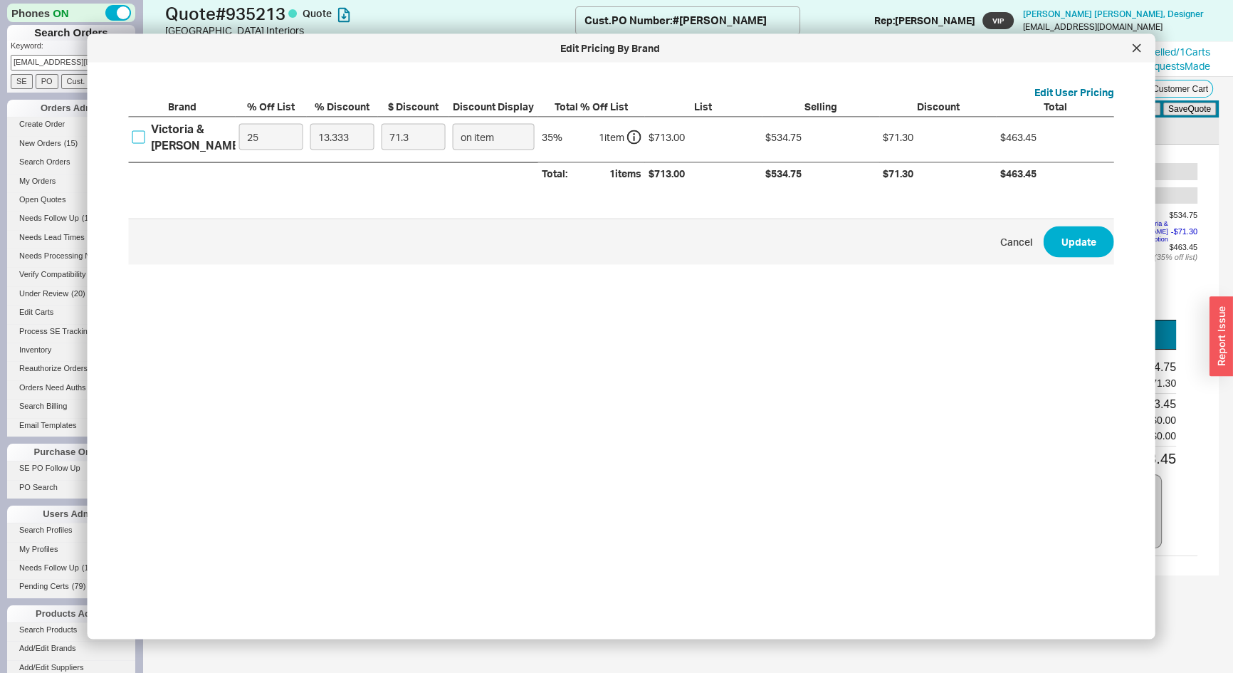
click at [136, 137] on input "Victoria & [PERSON_NAME]" at bounding box center [138, 136] width 13 height 13
checkbox input "true"
drag, startPoint x: 265, startPoint y: 137, endPoint x: 174, endPoint y: 170, distance: 96.9
click at [174, 170] on div "Brand % Off List % Discount $ Discount Discount Display Total % Off List List S…" at bounding box center [622, 141] width 986 height 85
type input "0"
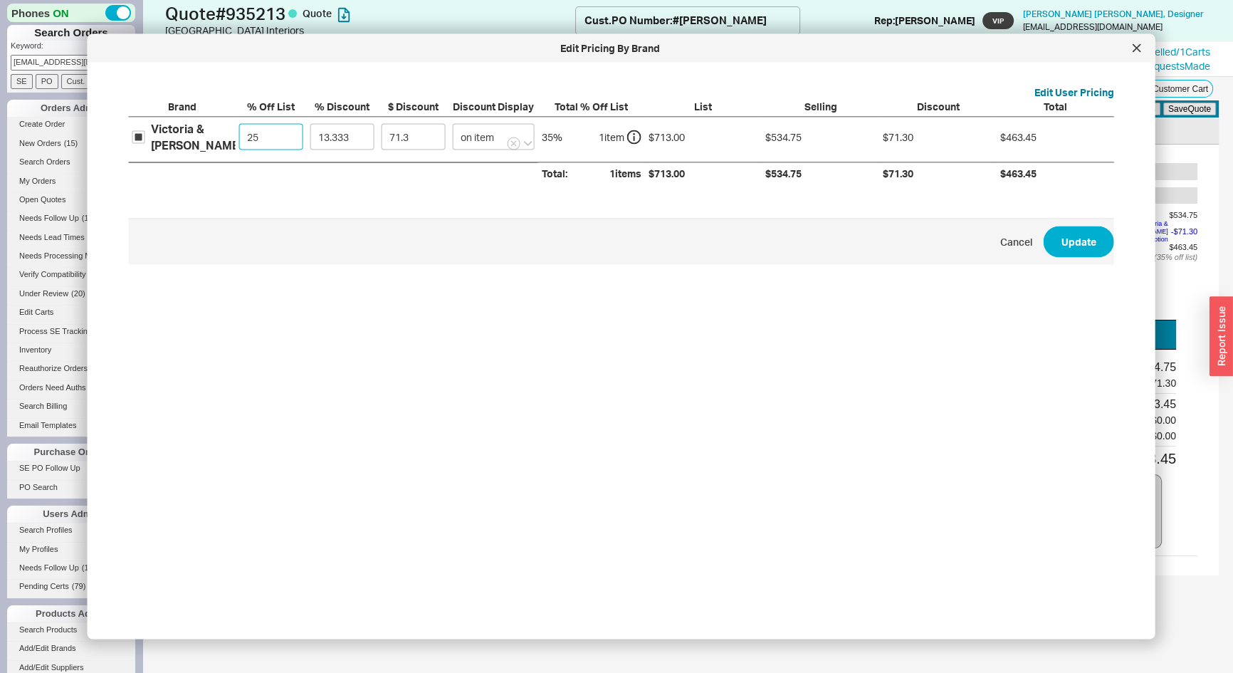
type input "95.06"
type input "0"
type input "4"
type input "28.52"
type input "40"
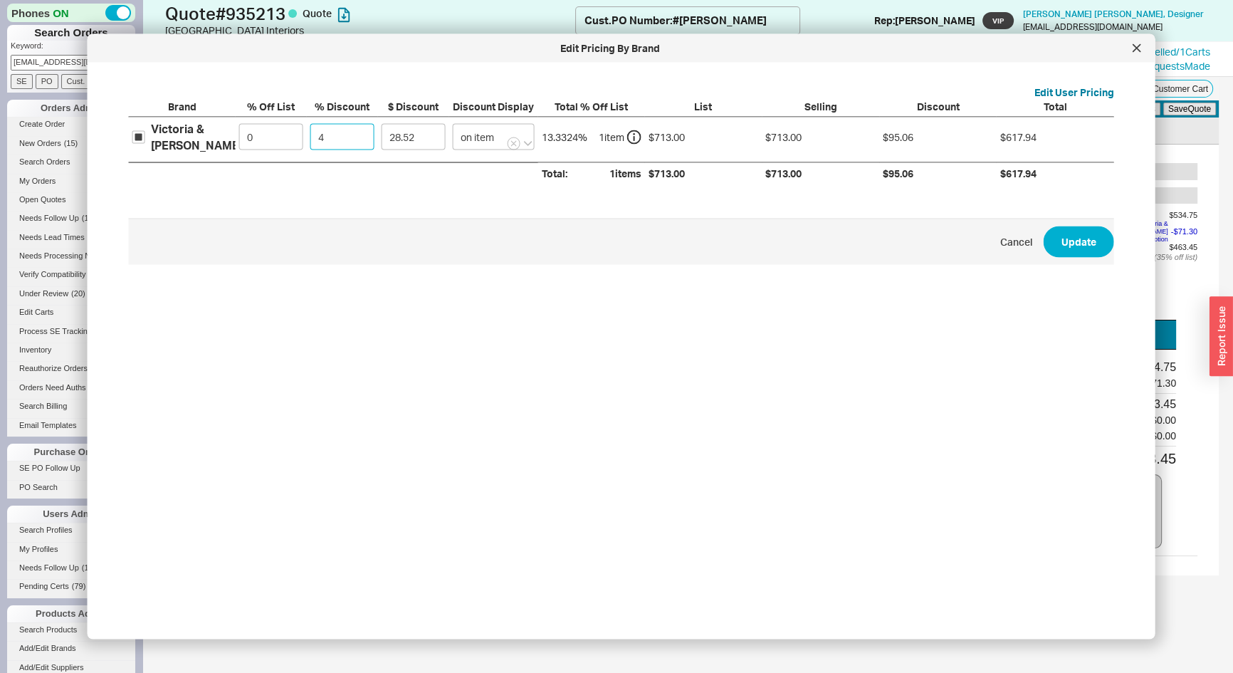
type input "285.2"
type input "40"
click at [1068, 255] on button "Update" at bounding box center [1079, 241] width 71 height 31
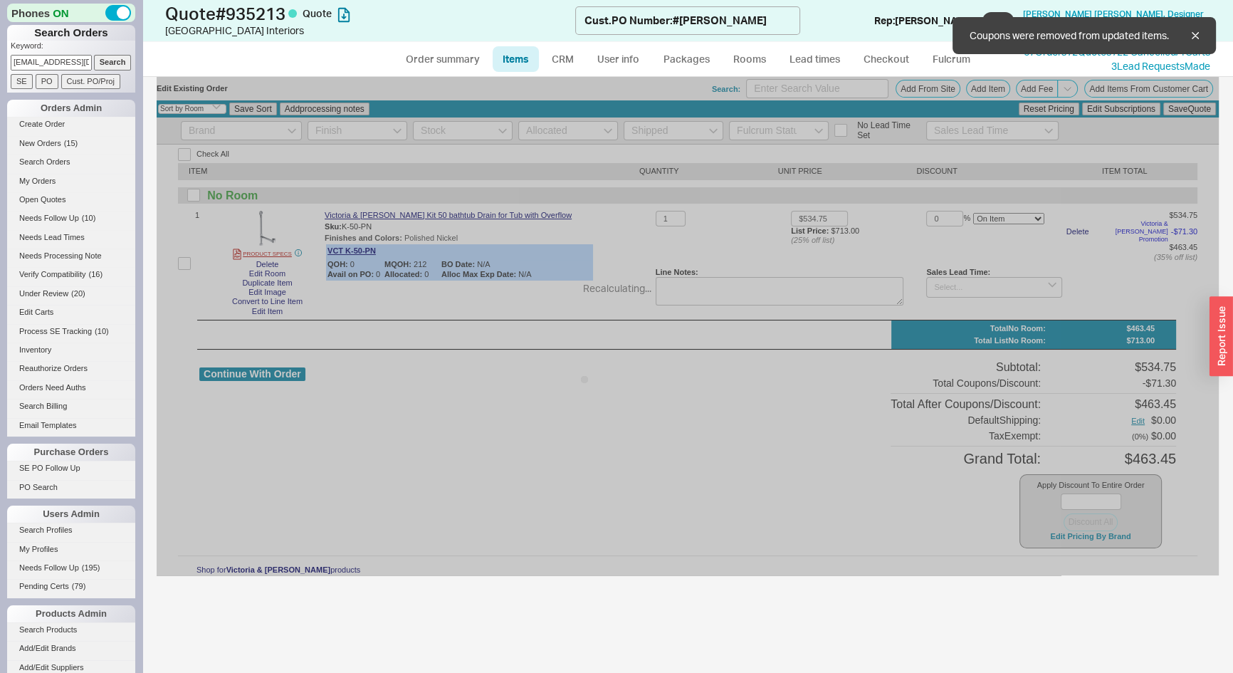
type input "$713.00"
type input "40"
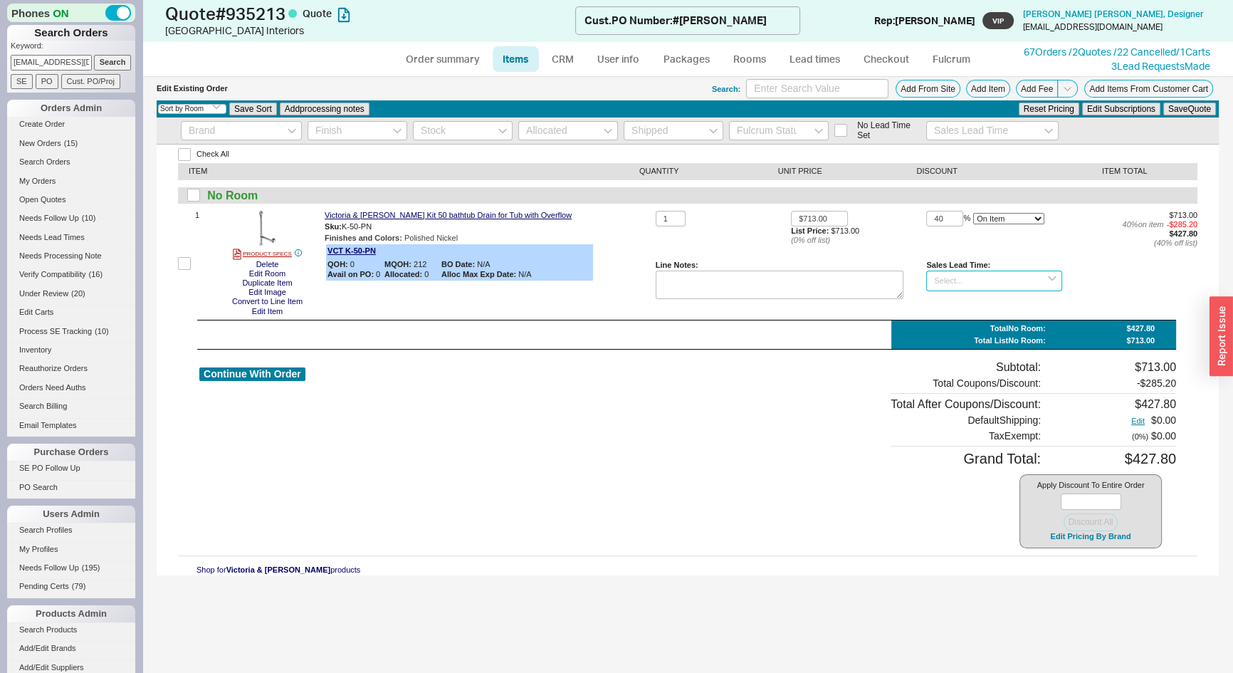
click at [983, 283] on input at bounding box center [994, 281] width 135 height 21
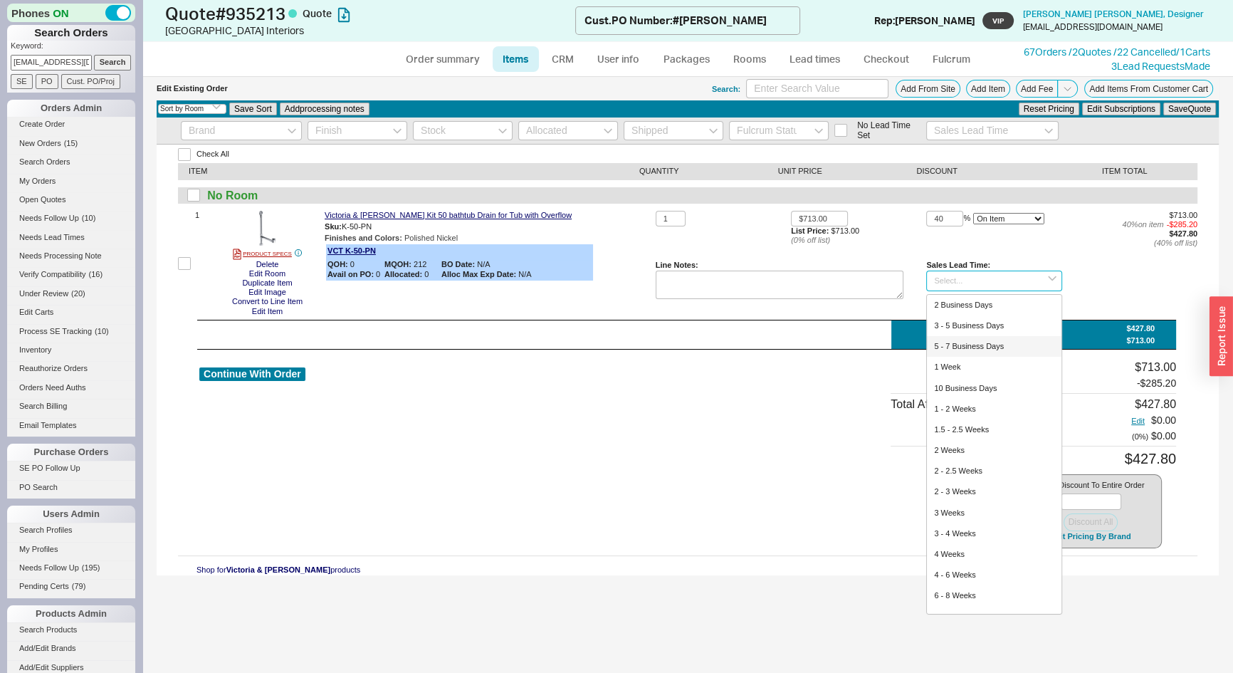
click at [969, 350] on div "5 - 7 Business Days" at bounding box center [994, 346] width 134 height 21
type input "5 - 7 Business Days"
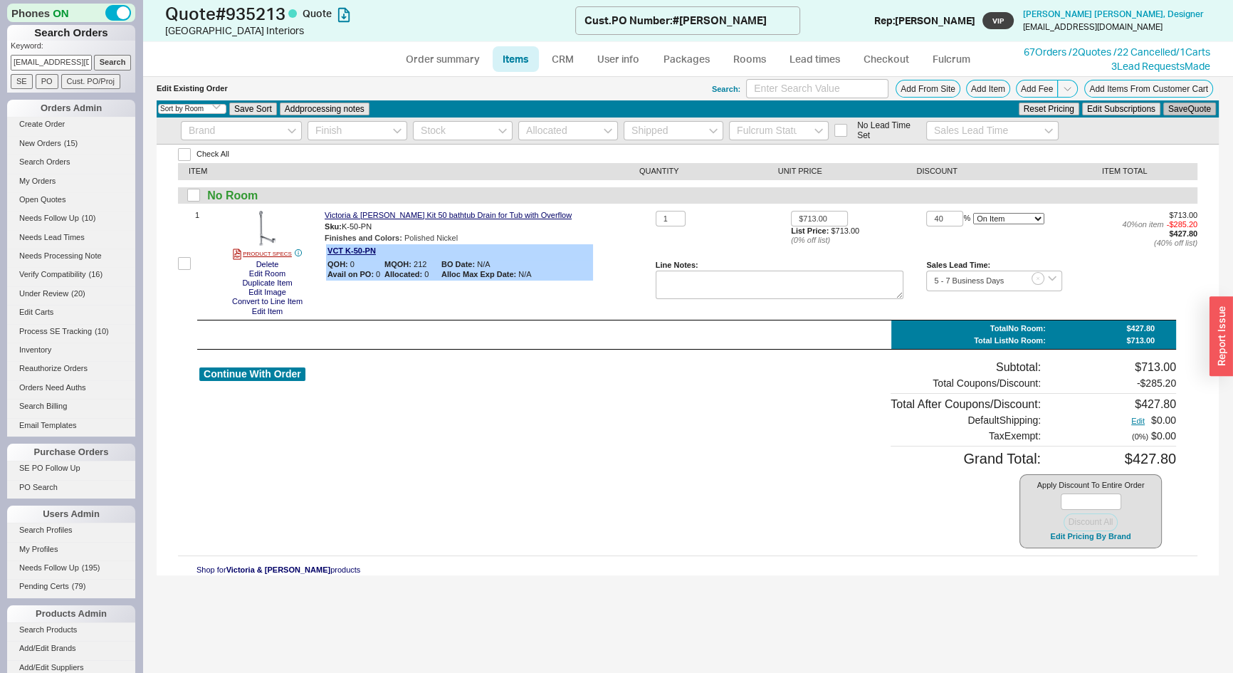
click at [1205, 110] on button "Save Quote" at bounding box center [1190, 109] width 53 height 13
click at [443, 56] on link "Order summary" at bounding box center [442, 59] width 95 height 26
select select "*"
select select "LOW"
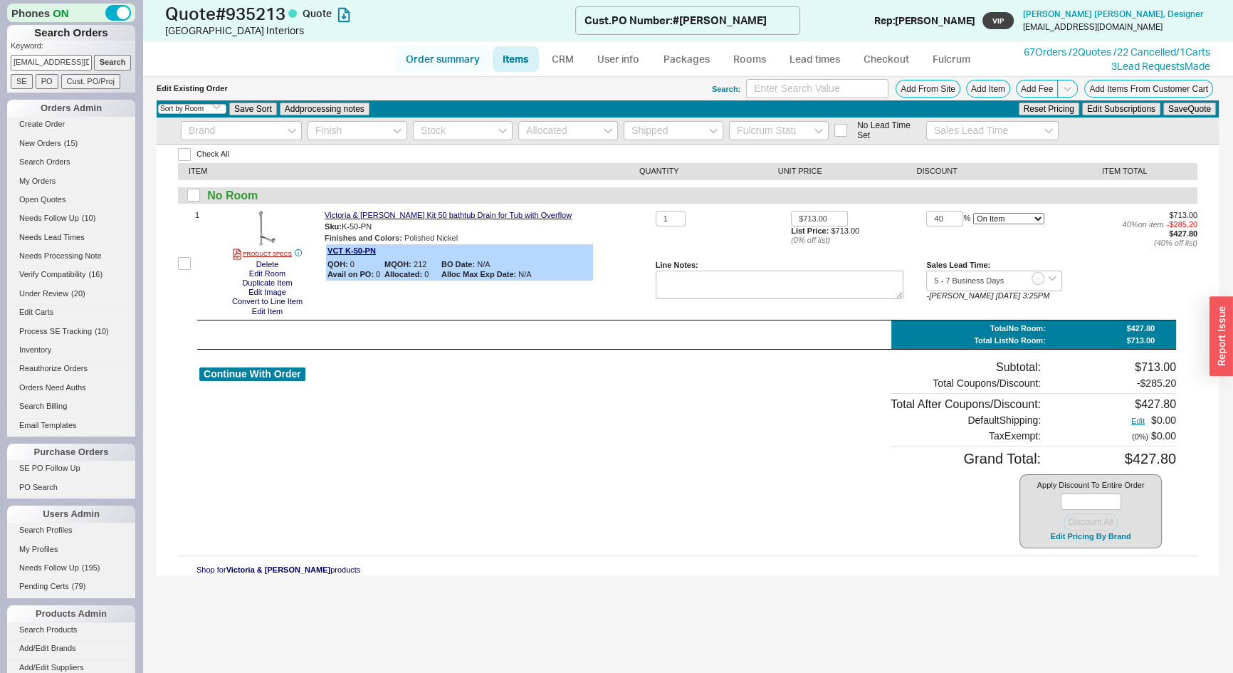
select select "LOW"
select select "3"
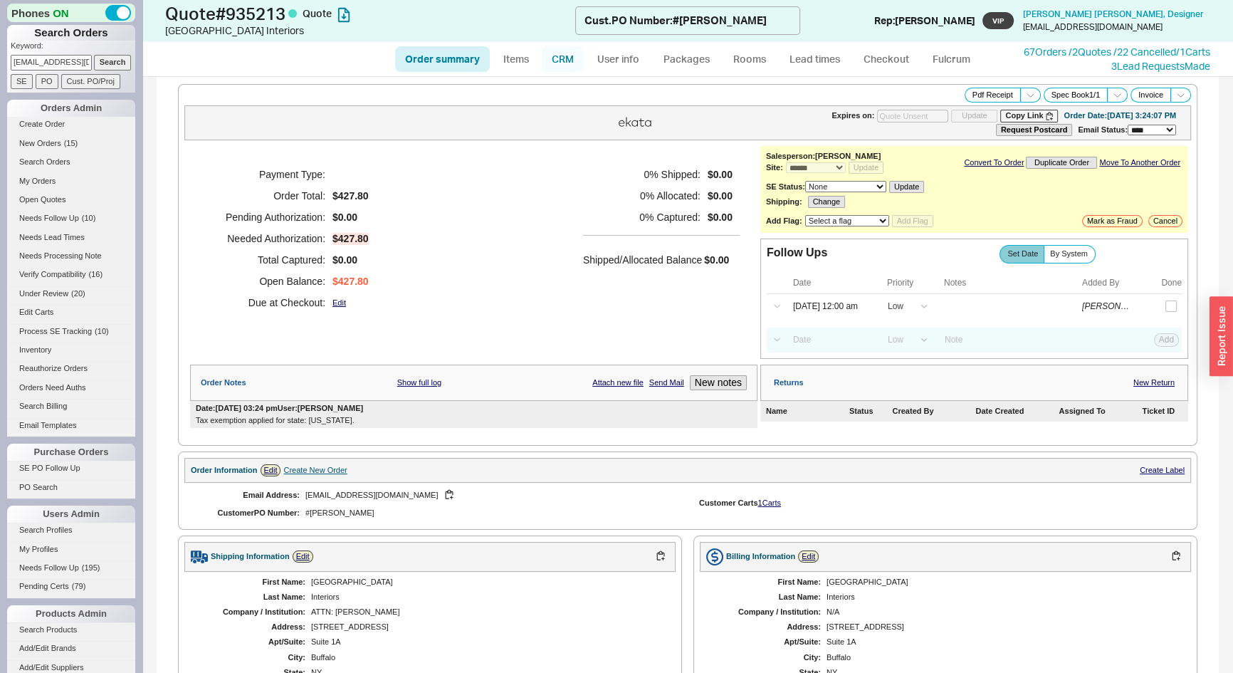
click at [568, 56] on link "CRM" at bounding box center [563, 59] width 42 height 26
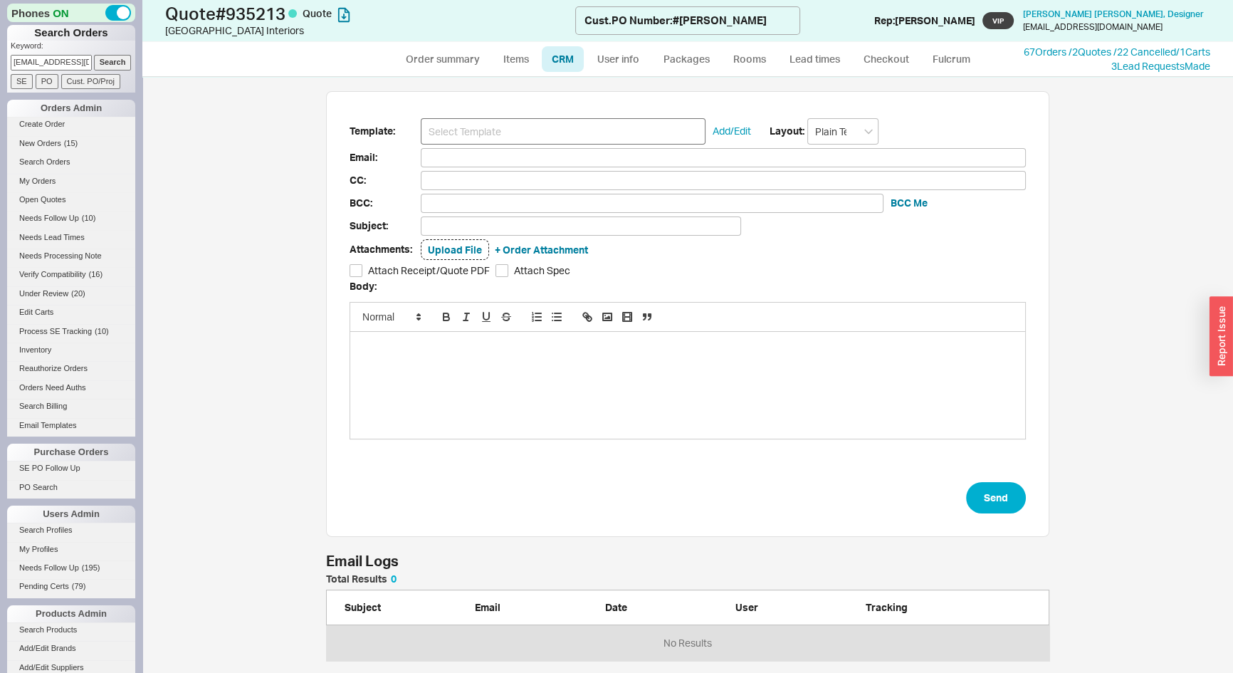
scroll to position [77, 714]
click at [554, 122] on input at bounding box center [563, 131] width 285 height 26
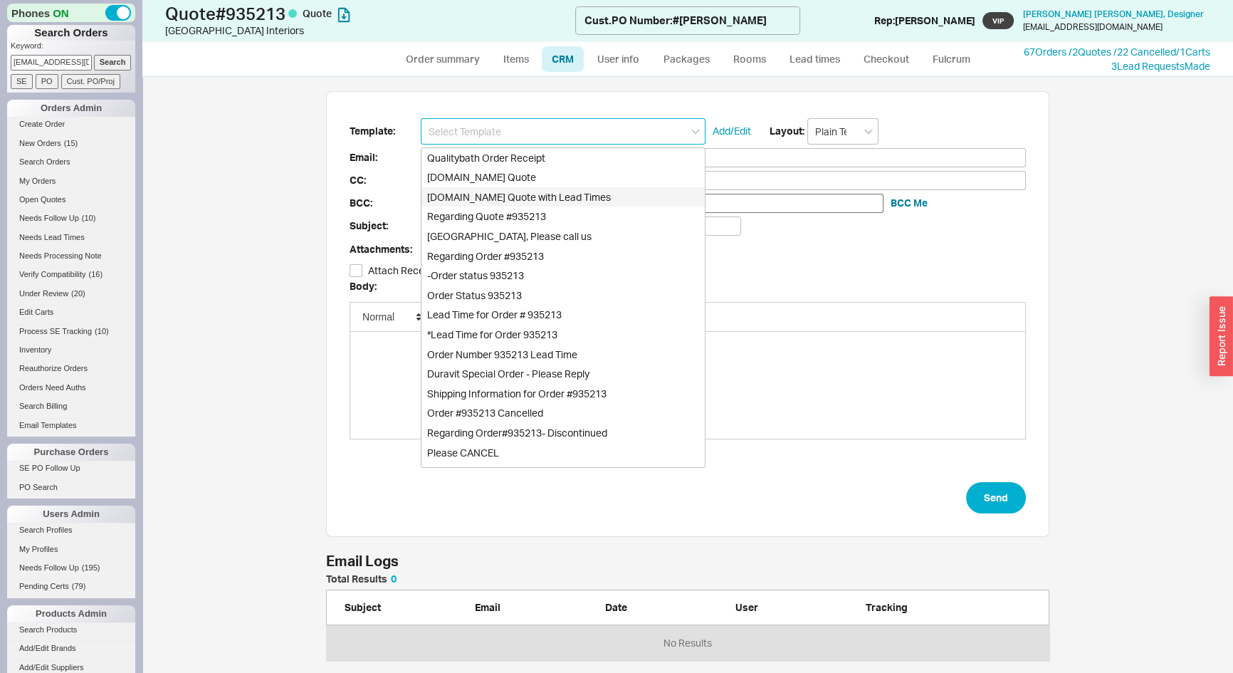
click at [568, 199] on div "Qualitybath.com Quote with Lead Times" at bounding box center [563, 197] width 283 height 20
type input "Receipt"
type input "info@westendny.com"
type input "Quality Bath Quote #935213 with Lead Times"
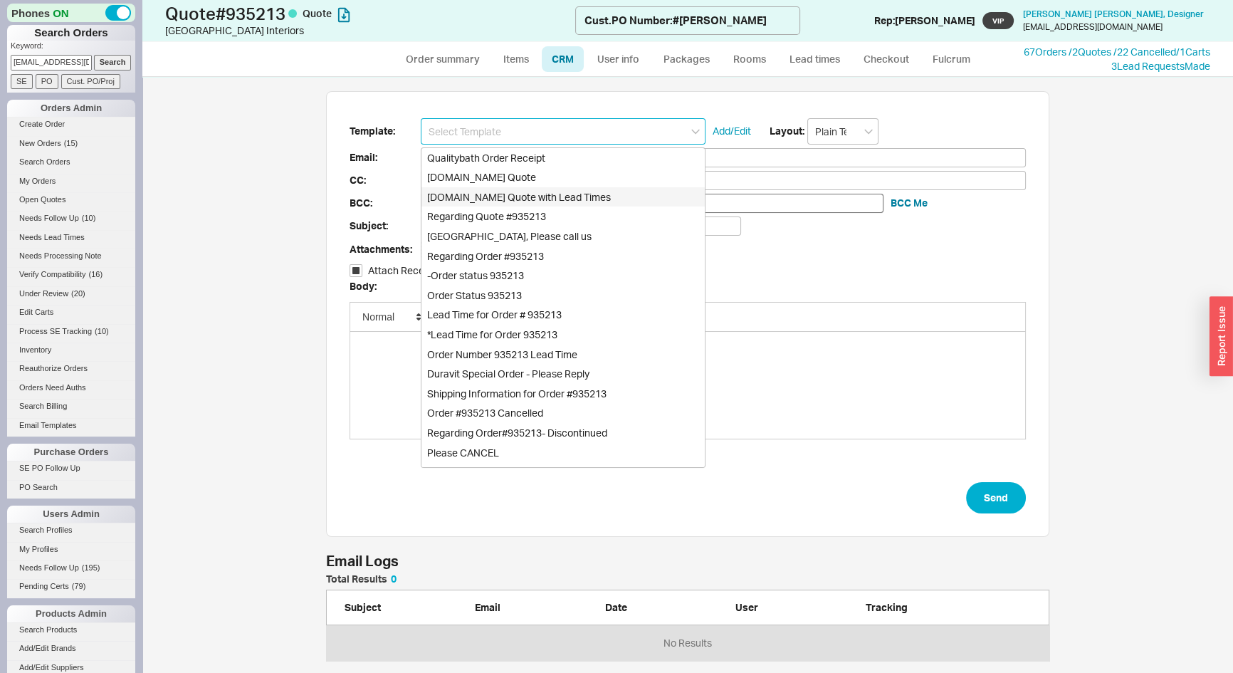
checkbox input "true"
type input "Qualitybath.com Quote with Lead Times"
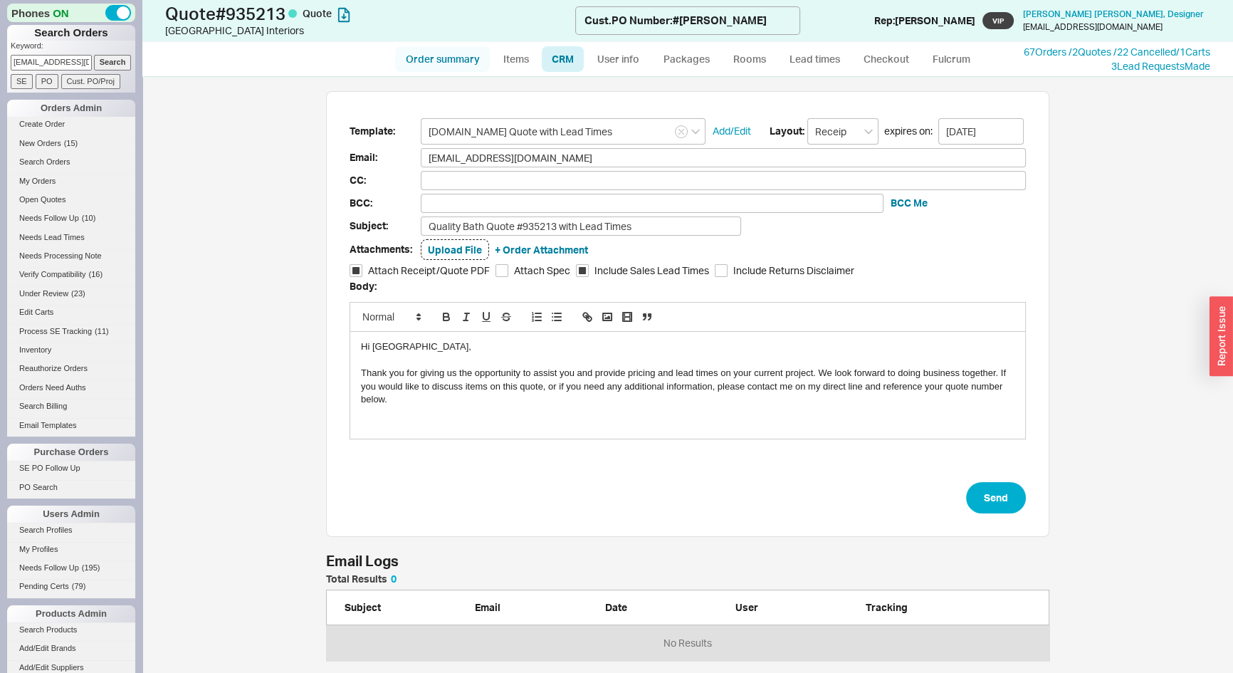
click at [443, 58] on link "Order summary" at bounding box center [442, 59] width 95 height 26
select select "*"
select select "LOW"
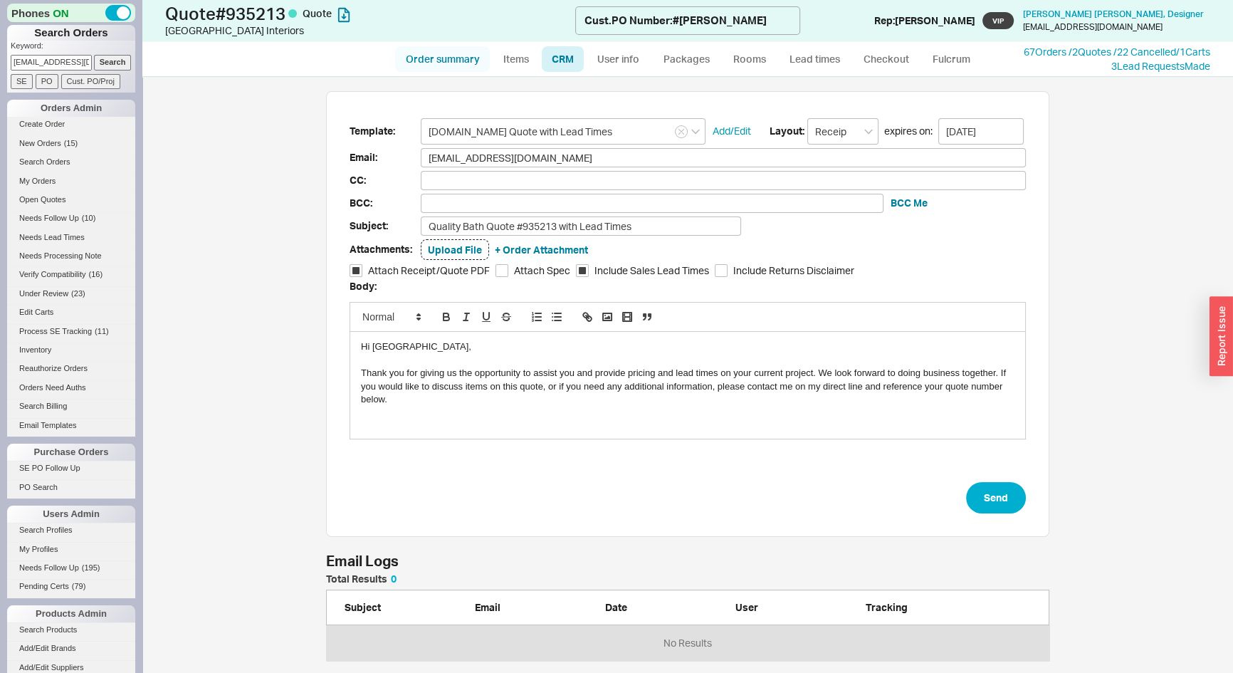
select select "3"
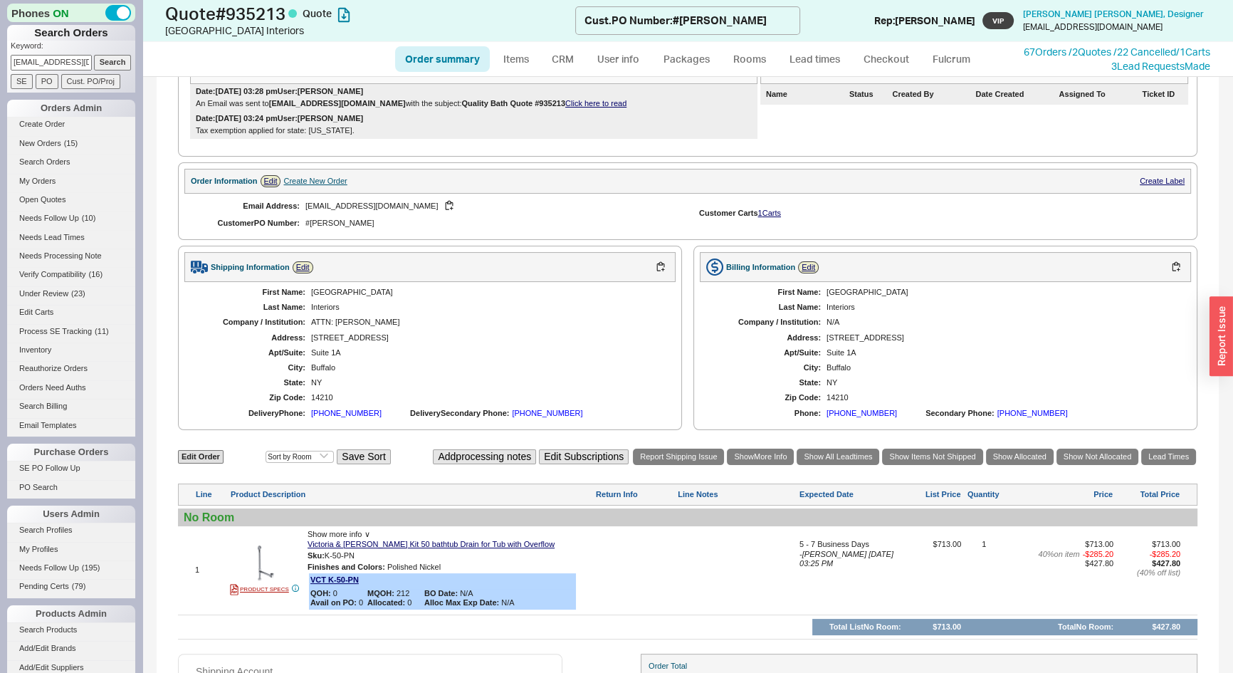
scroll to position [117, 0]
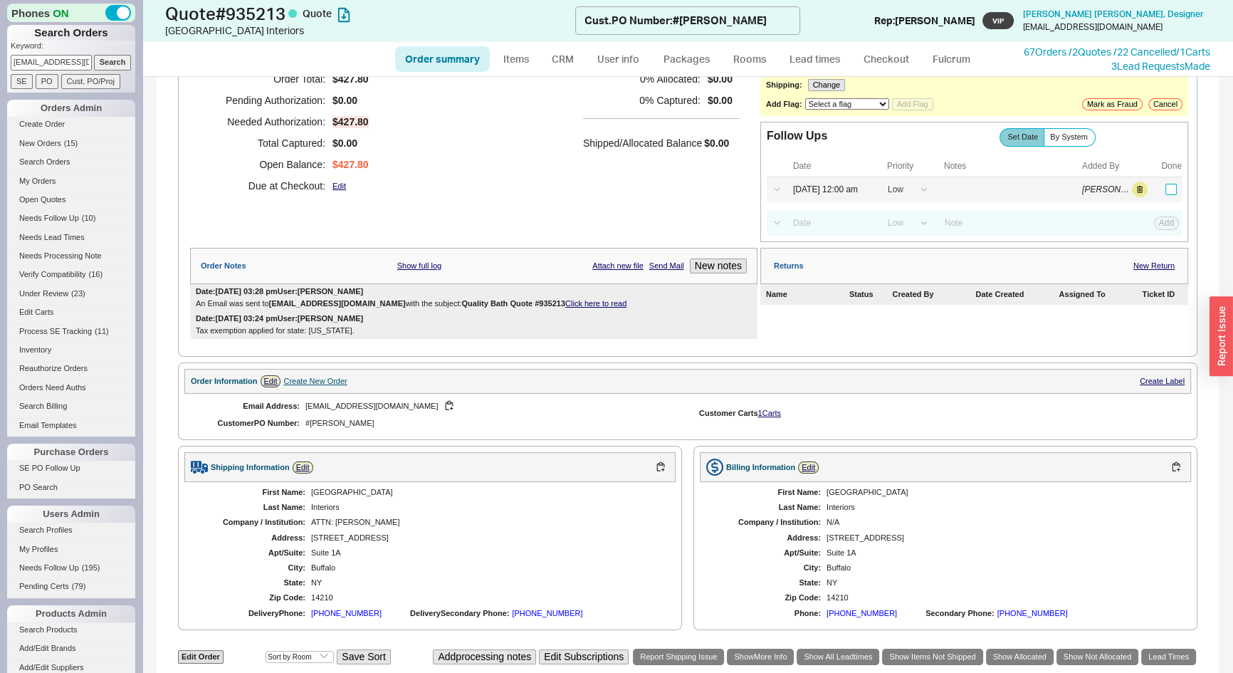
click at [1166, 189] on input "checkbox" at bounding box center [1171, 189] width 11 height 11
type input "[DATE]"
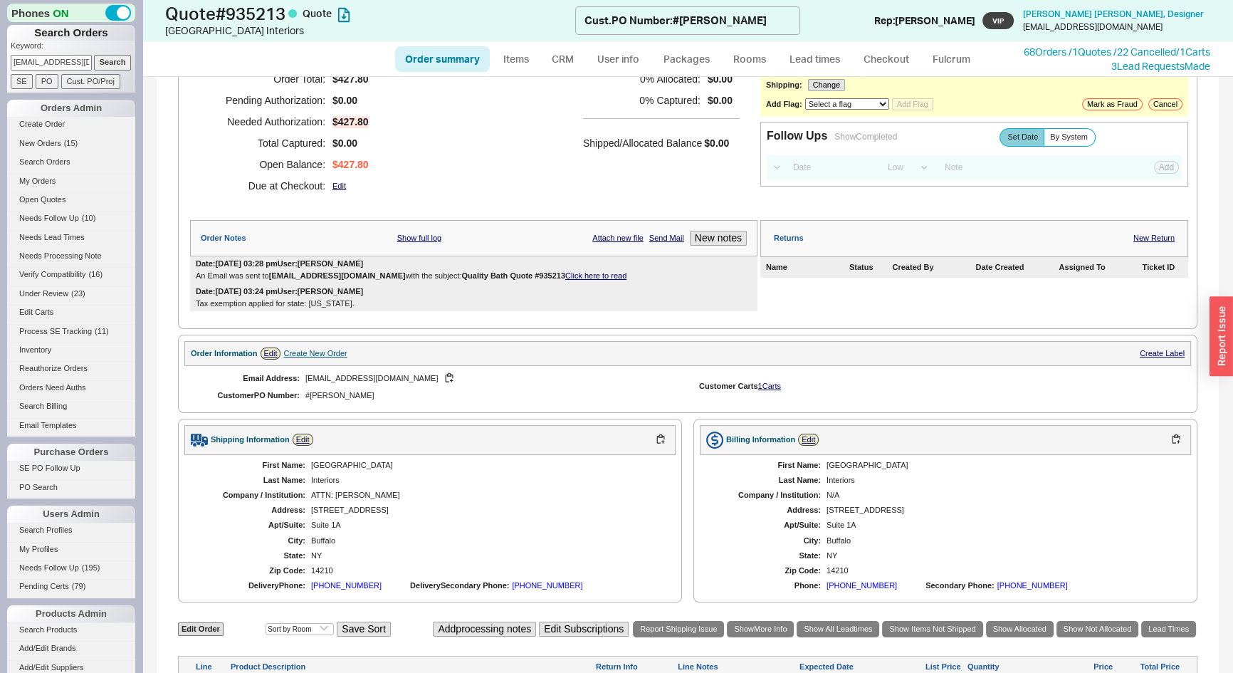
click at [583, 276] on link "Click here to read" at bounding box center [595, 275] width 61 height 9
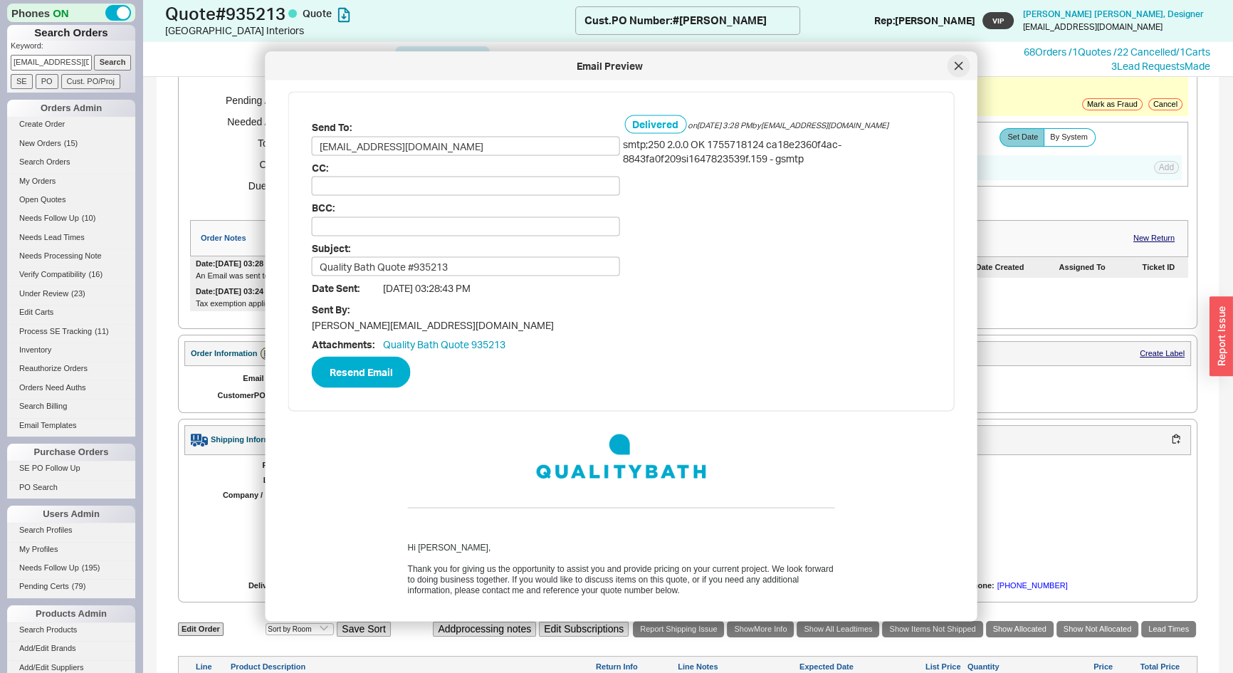
click at [961, 65] on icon at bounding box center [959, 66] width 9 height 9
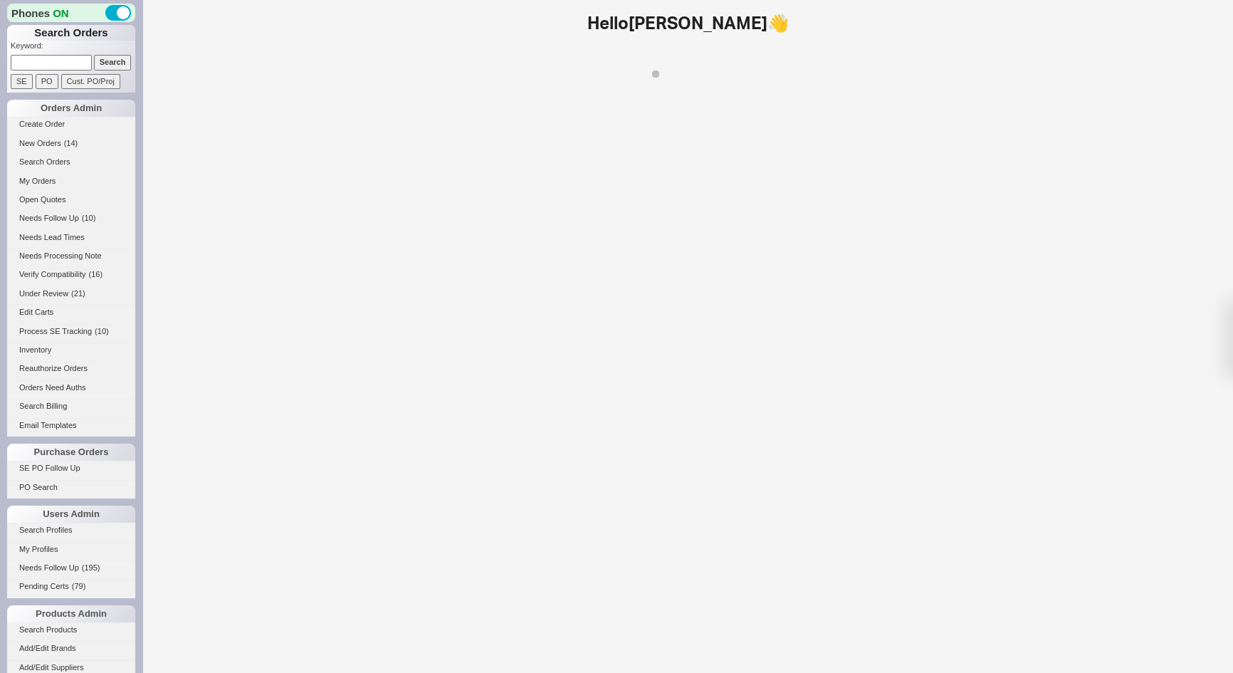
drag, startPoint x: 0, startPoint y: 0, endPoint x: 63, endPoint y: 58, distance: 85.2
click at [63, 58] on input at bounding box center [51, 62] width 81 height 15
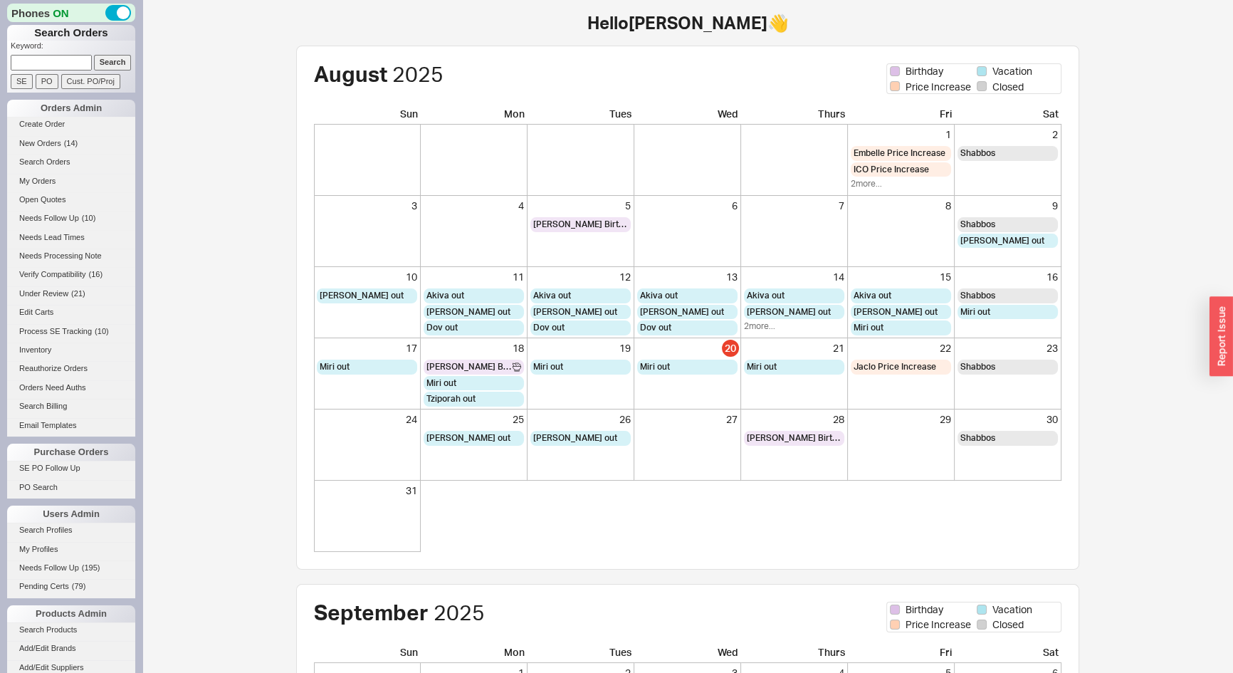
type input "*"
type input "918087"
click at [94, 55] on input "Search" at bounding box center [113, 62] width 38 height 15
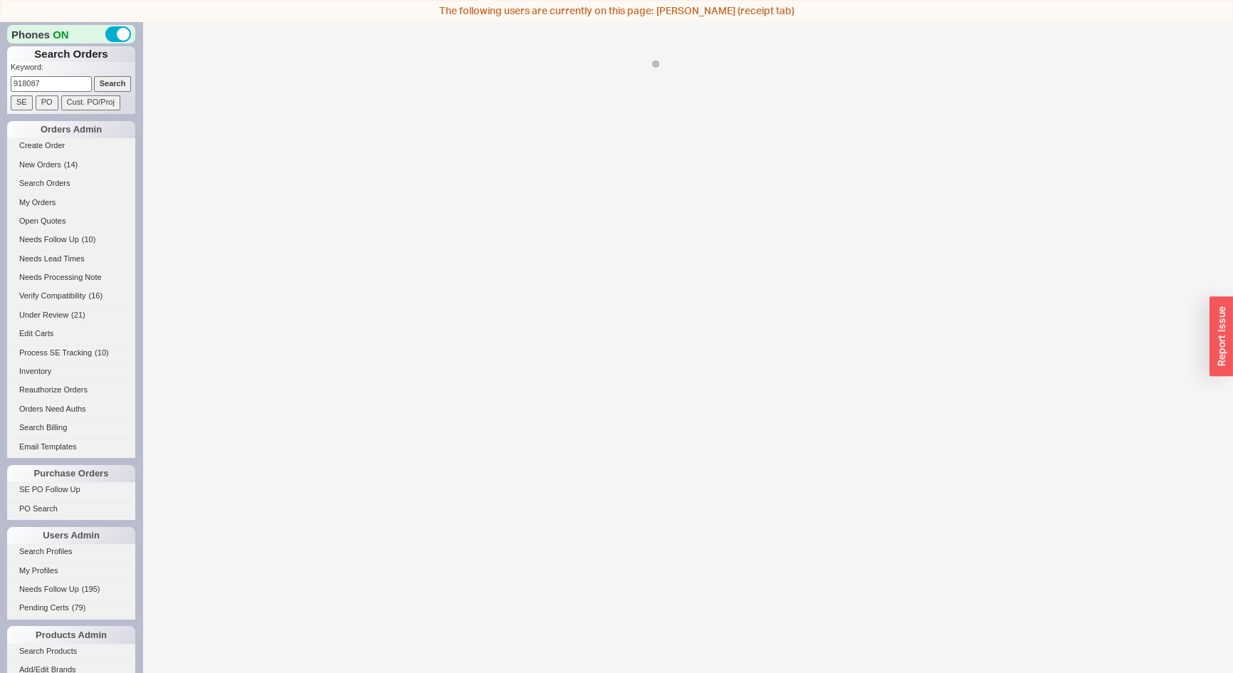
select select "LOW"
select select "3"
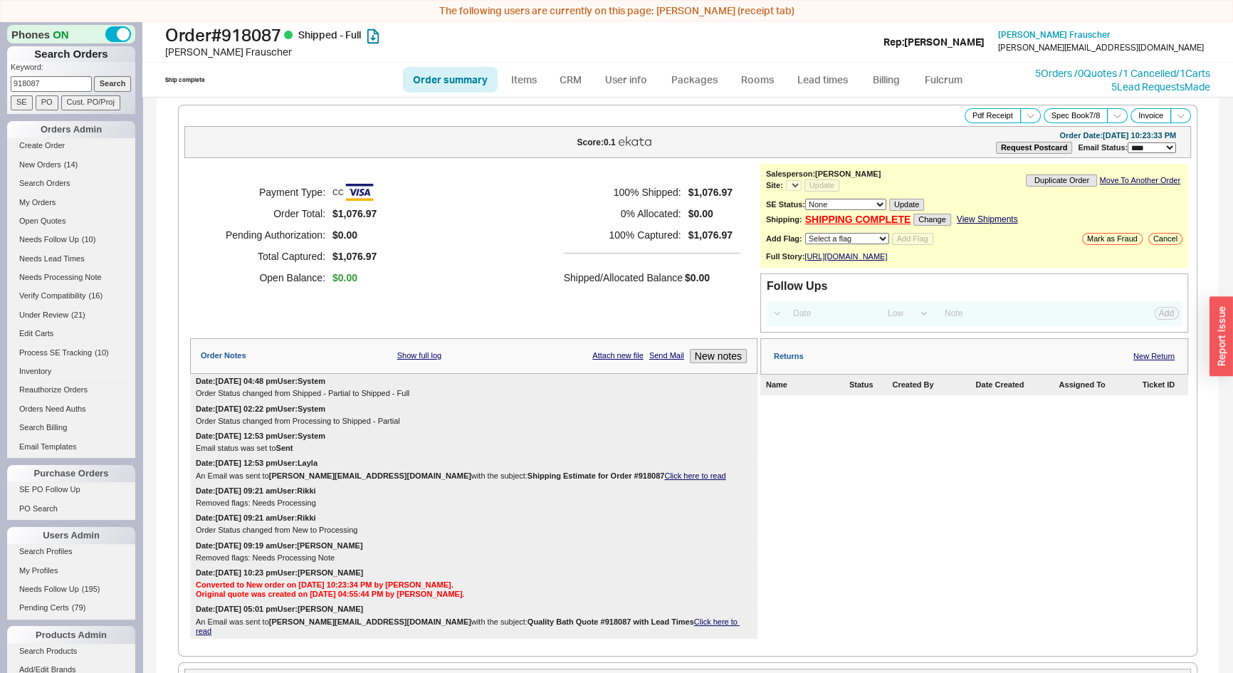
select select "*"
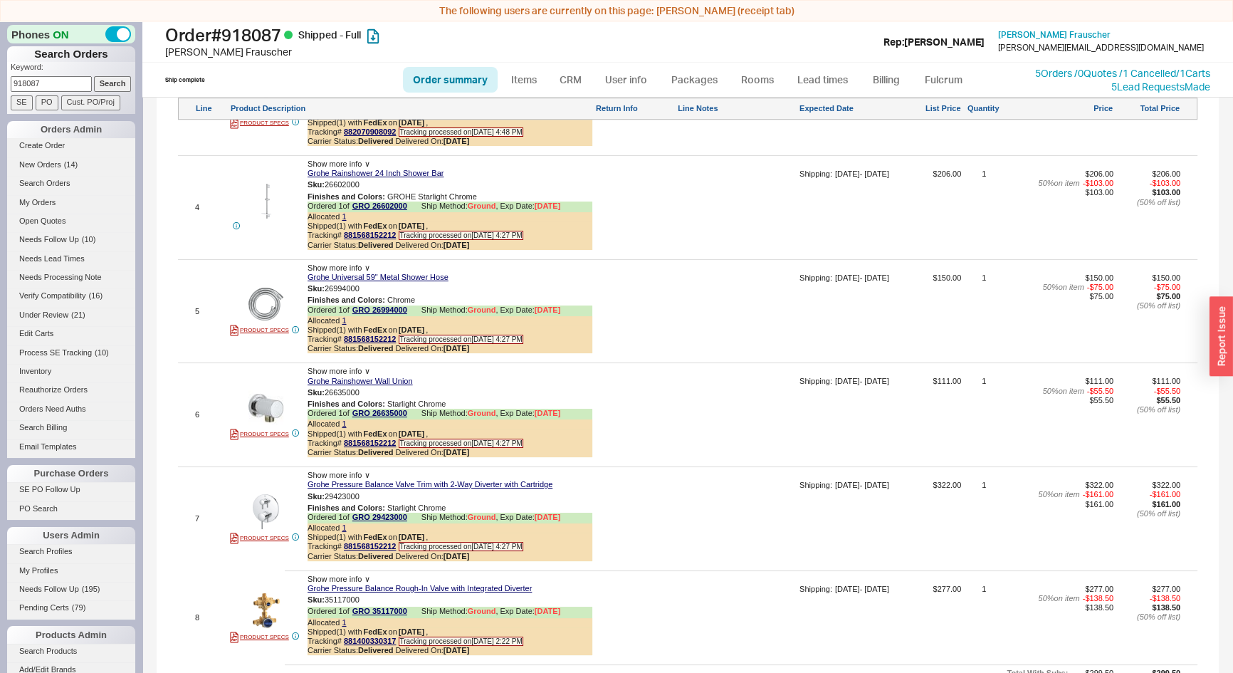
scroll to position [1295, 0]
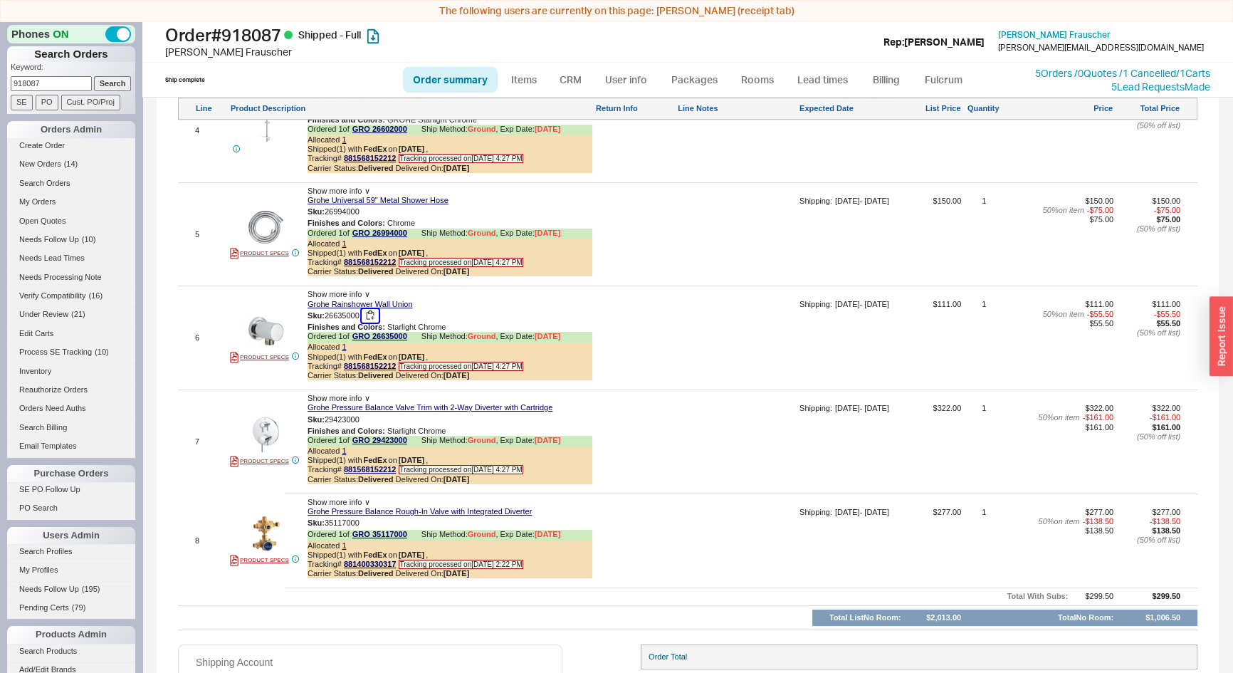
click at [372, 312] on button "button" at bounding box center [370, 316] width 17 height 14
click at [319, 300] on link "Grohe Rainshower Wall Union" at bounding box center [360, 304] width 105 height 9
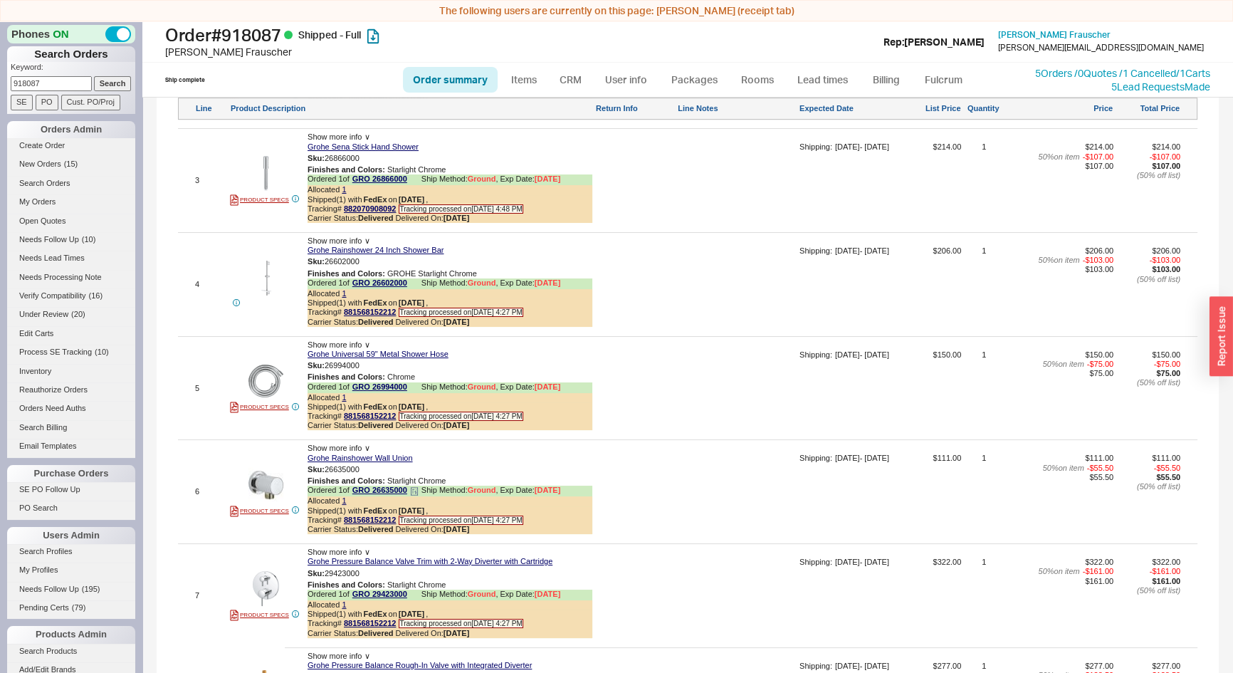
scroll to position [1194, 0]
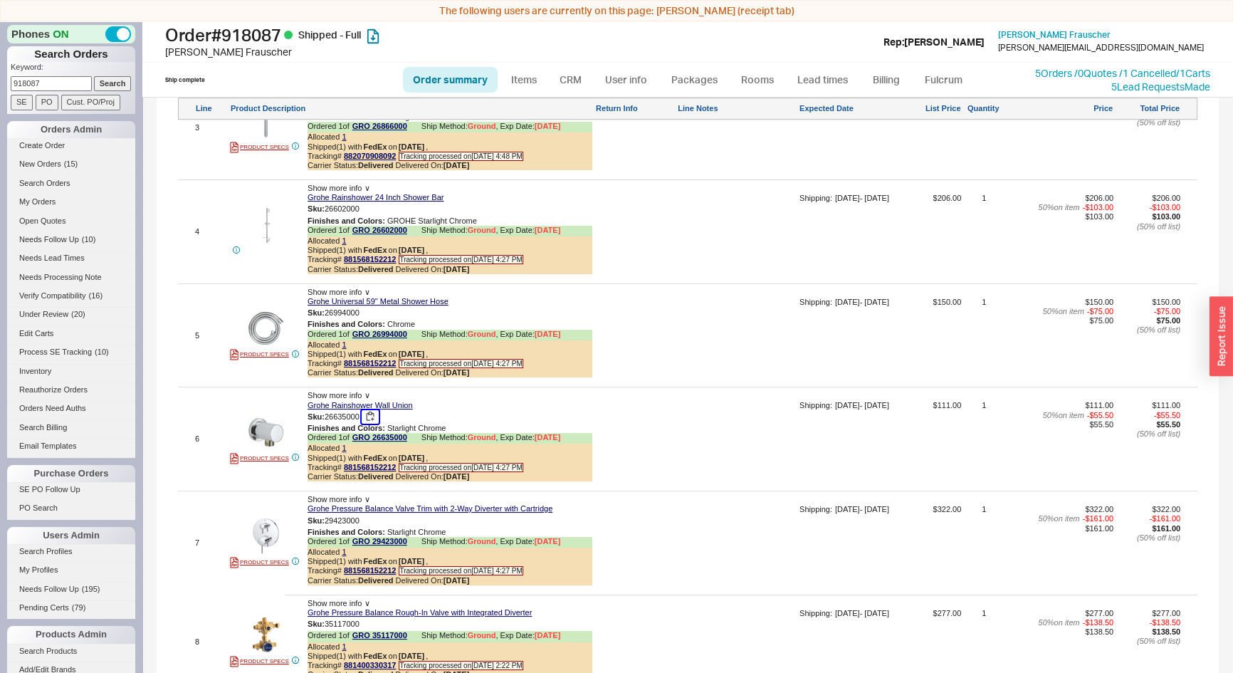
click at [377, 417] on button "button" at bounding box center [370, 417] width 17 height 14
click at [373, 413] on button "button" at bounding box center [370, 417] width 17 height 14
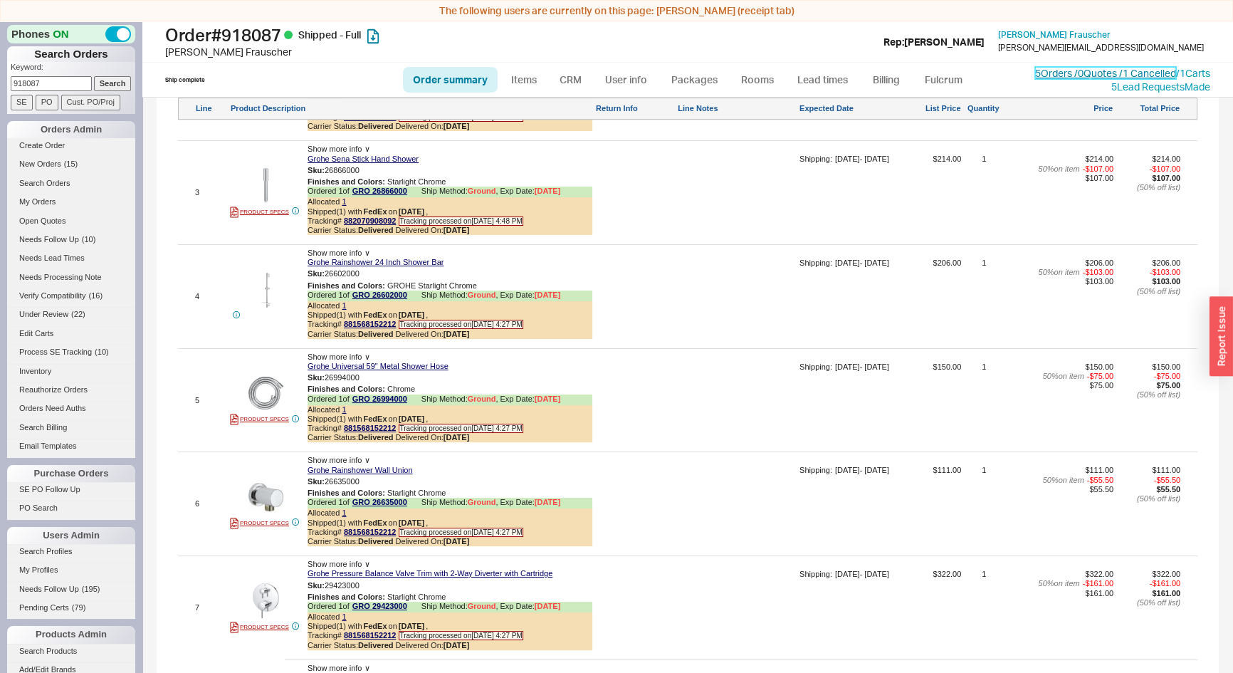
click at [1039, 78] on link "5 Orders / 0 Quotes / 1 Cancelled" at bounding box center [1105, 73] width 141 height 12
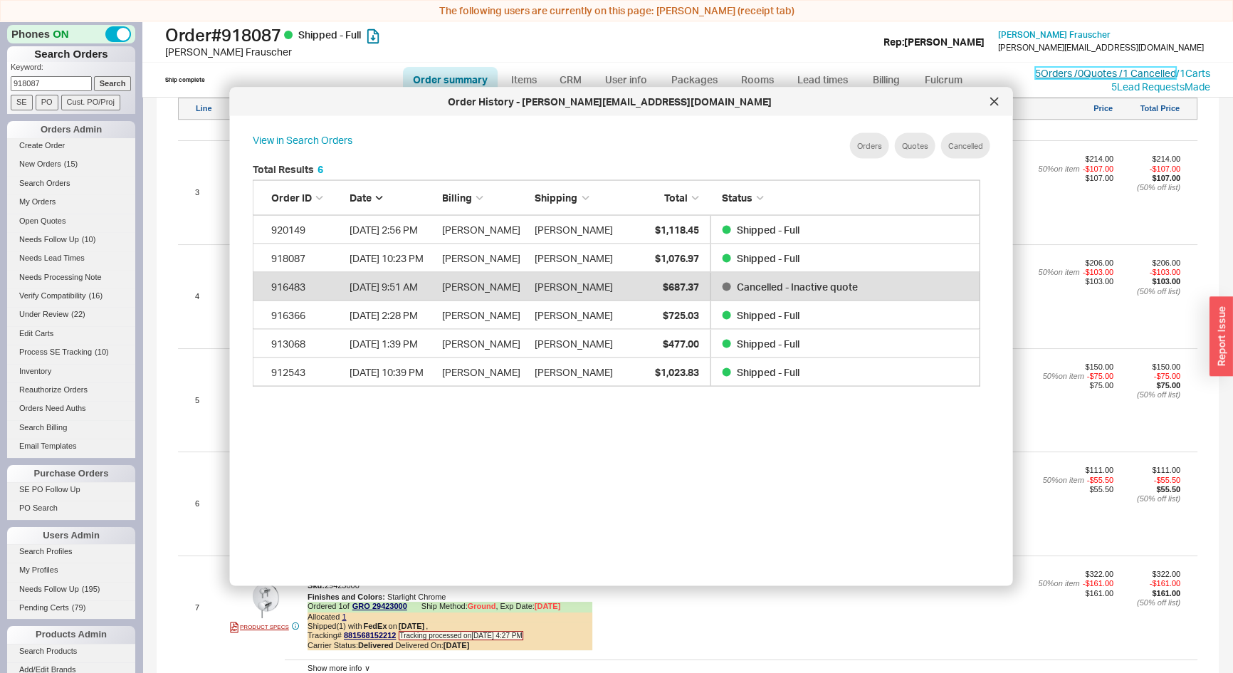
scroll to position [426, 741]
click at [994, 102] on icon at bounding box center [994, 101] width 7 height 7
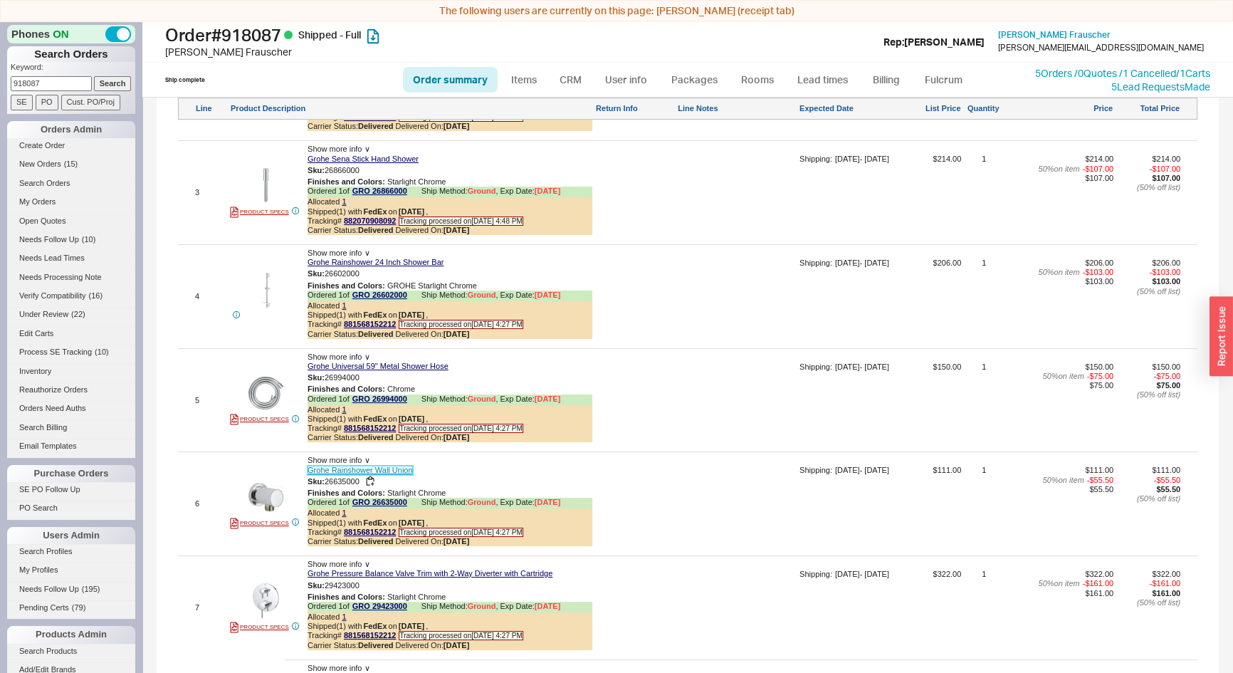
click at [395, 466] on link "Grohe Rainshower Wall Union" at bounding box center [360, 470] width 105 height 9
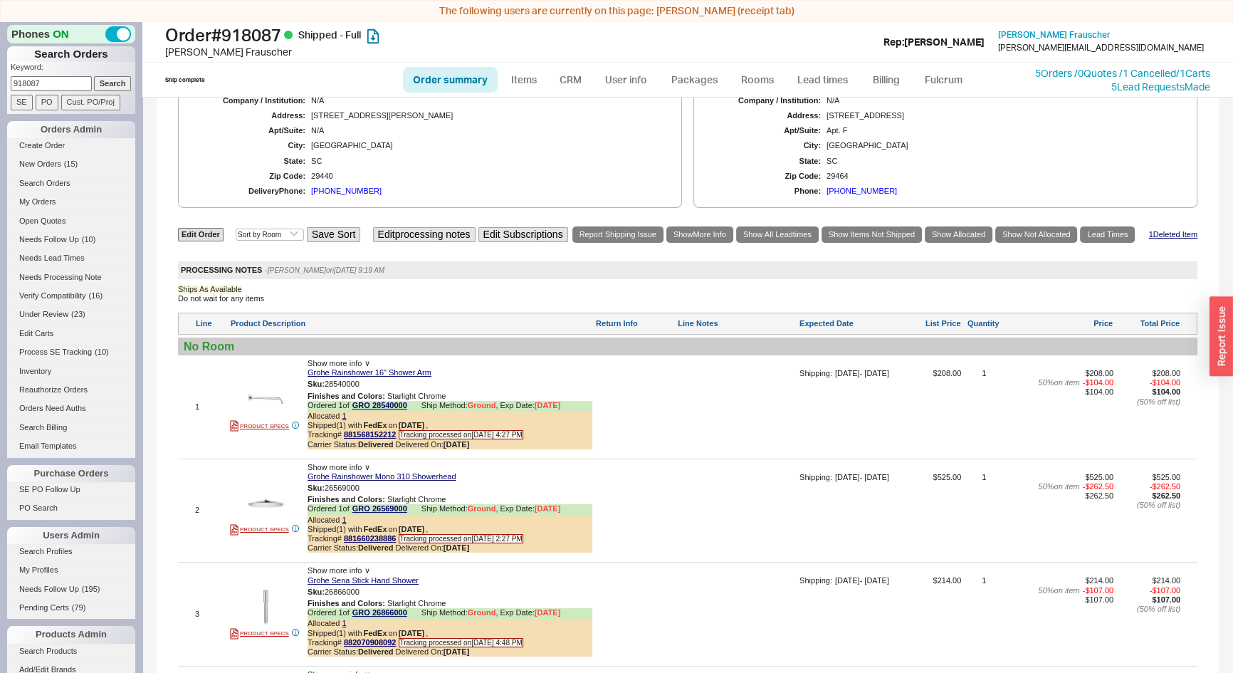
scroll to position [1194, 0]
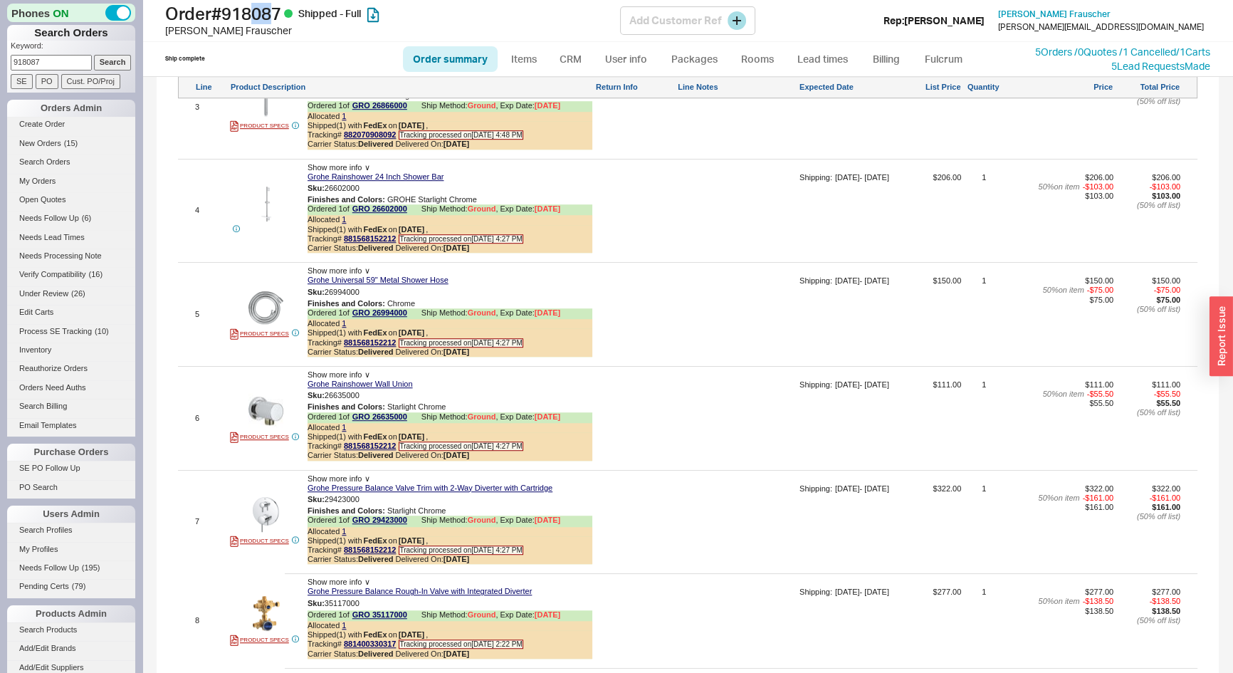
drag, startPoint x: 285, startPoint y: 11, endPoint x: 261, endPoint y: 11, distance: 23.5
click at [261, 11] on h1 "Order # 918087 Shipped - Full" at bounding box center [392, 14] width 455 height 20
drag, startPoint x: 289, startPoint y: 10, endPoint x: 167, endPoint y: 9, distance: 121.8
click at [164, 9] on div "Order # 918087 Shipped - Full [PERSON_NAME] Add Customer Ref Rep: [PERSON_NAME]…" at bounding box center [687, 21] width 1091 height 42
copy h1 "Order # 918087"
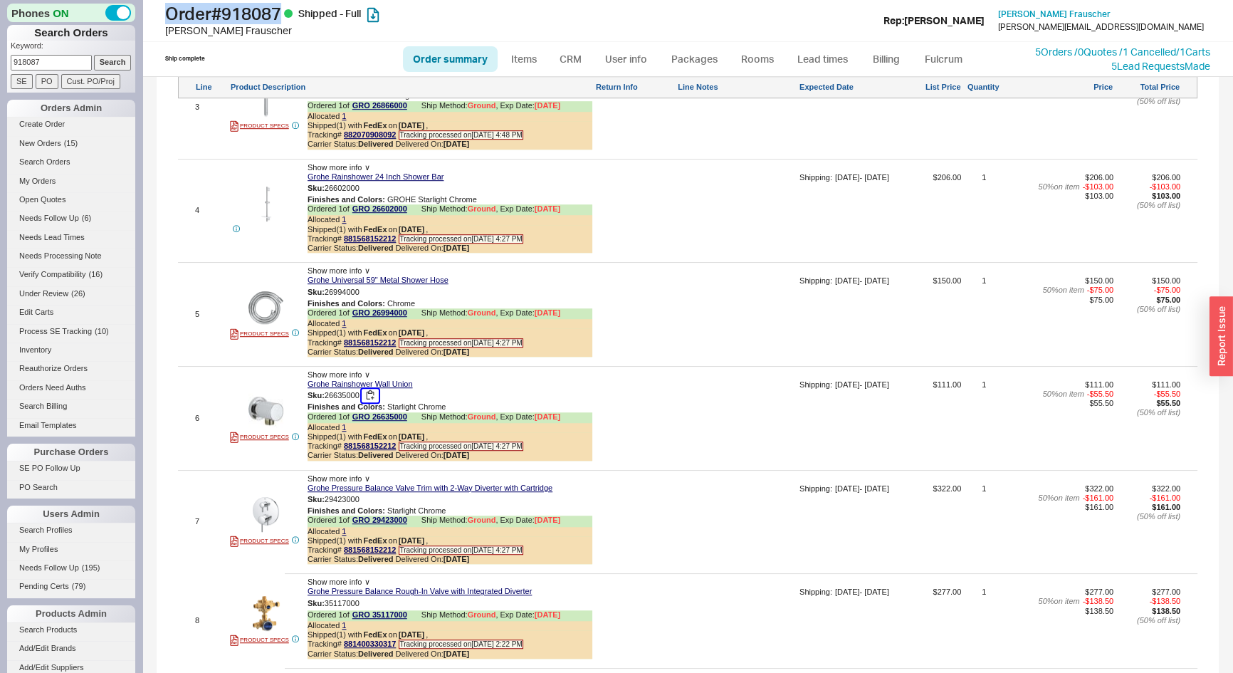
click at [371, 392] on button "button" at bounding box center [370, 396] width 17 height 14
click at [960, 240] on div "4 Show more info ∨ Grohe Rainshower 24 Inch Shower Bar Sku: 26602000 Finishes a…" at bounding box center [688, 211] width 1020 height 96
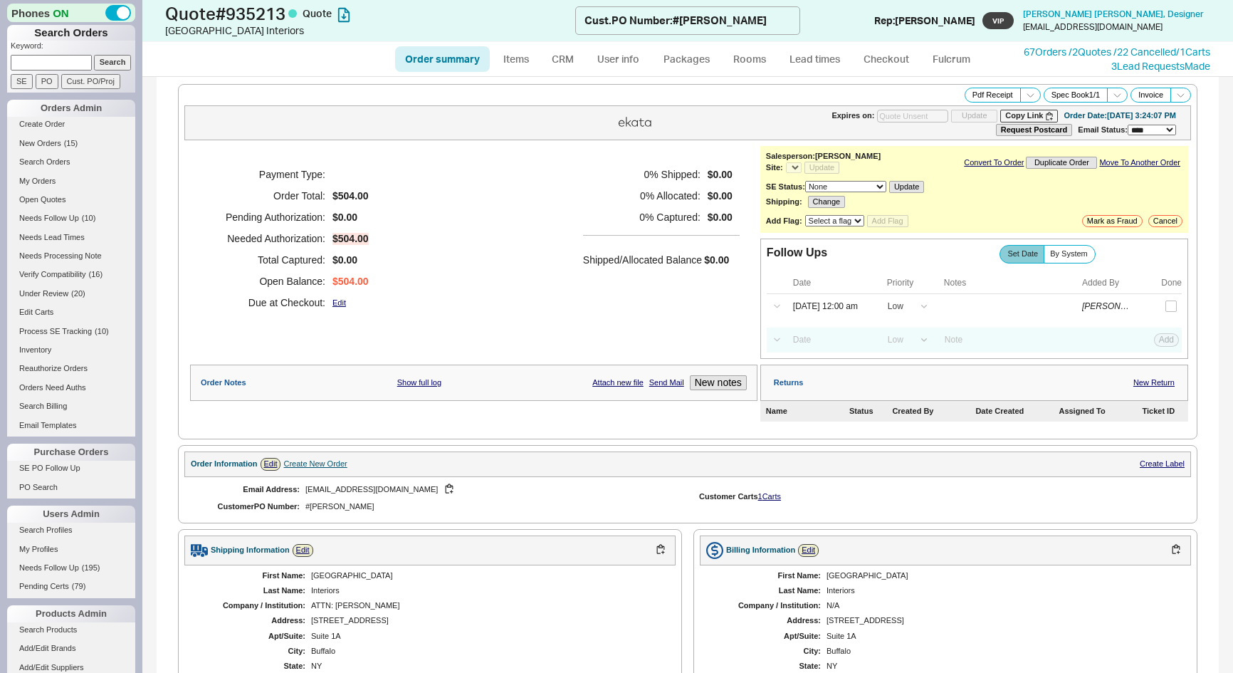
select select "*"
select select "LOW"
select select "3"
select select "*"
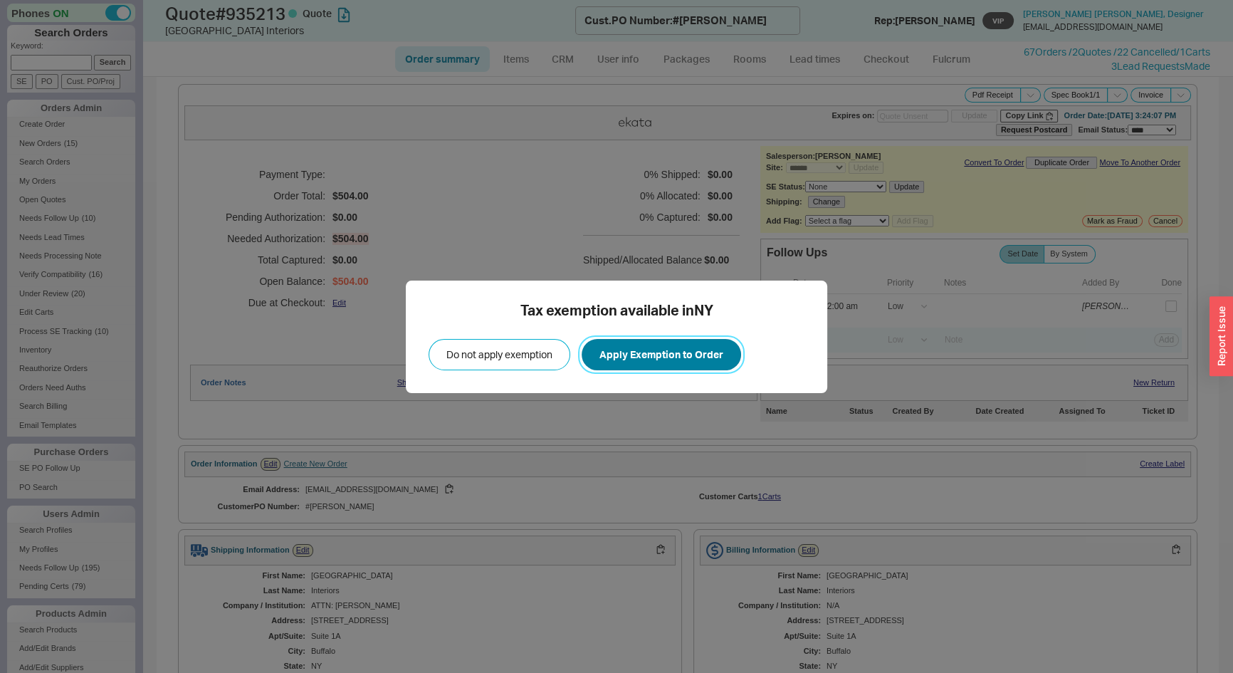
click at [706, 349] on button "Apply Exemption to Order" at bounding box center [662, 354] width 160 height 31
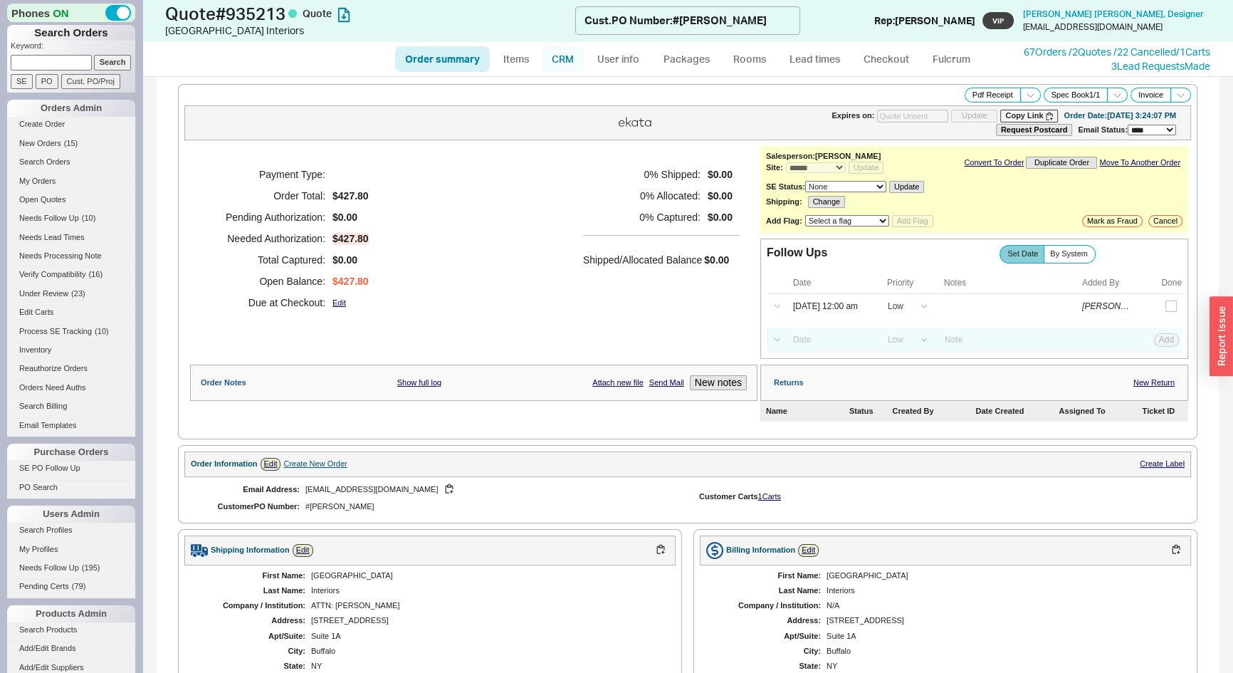
click at [566, 56] on link "CRM" at bounding box center [563, 59] width 42 height 26
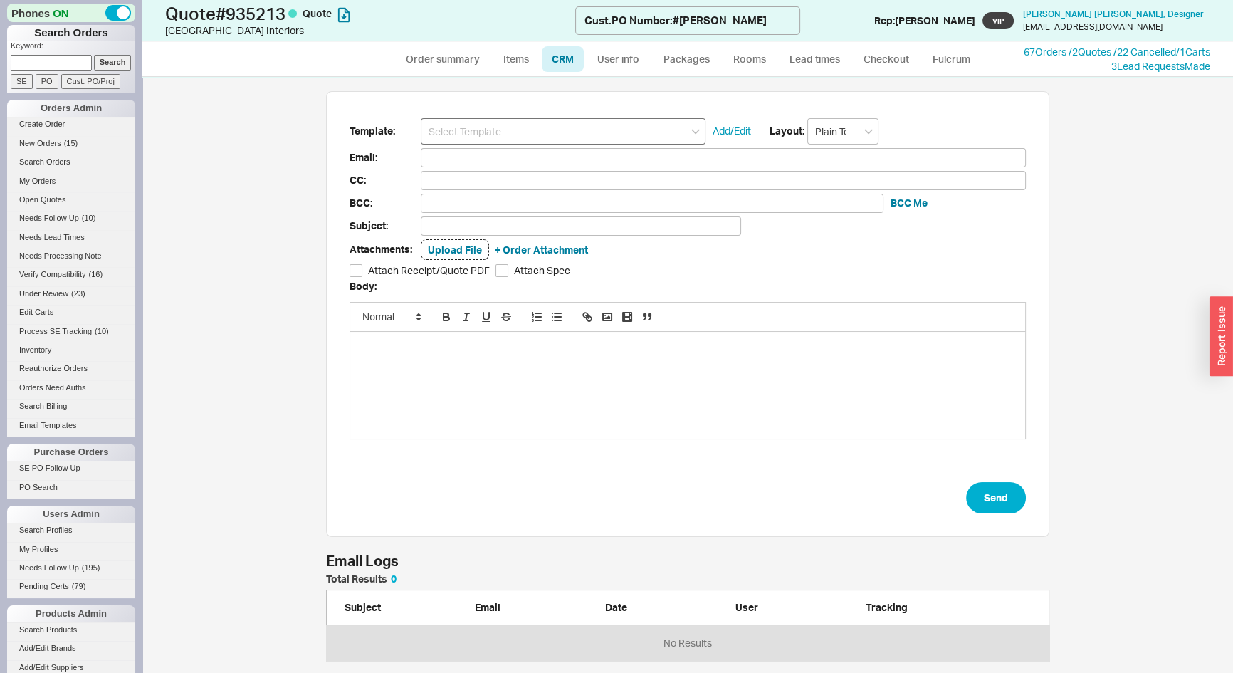
scroll to position [77, 714]
click at [560, 135] on input at bounding box center [563, 131] width 285 height 26
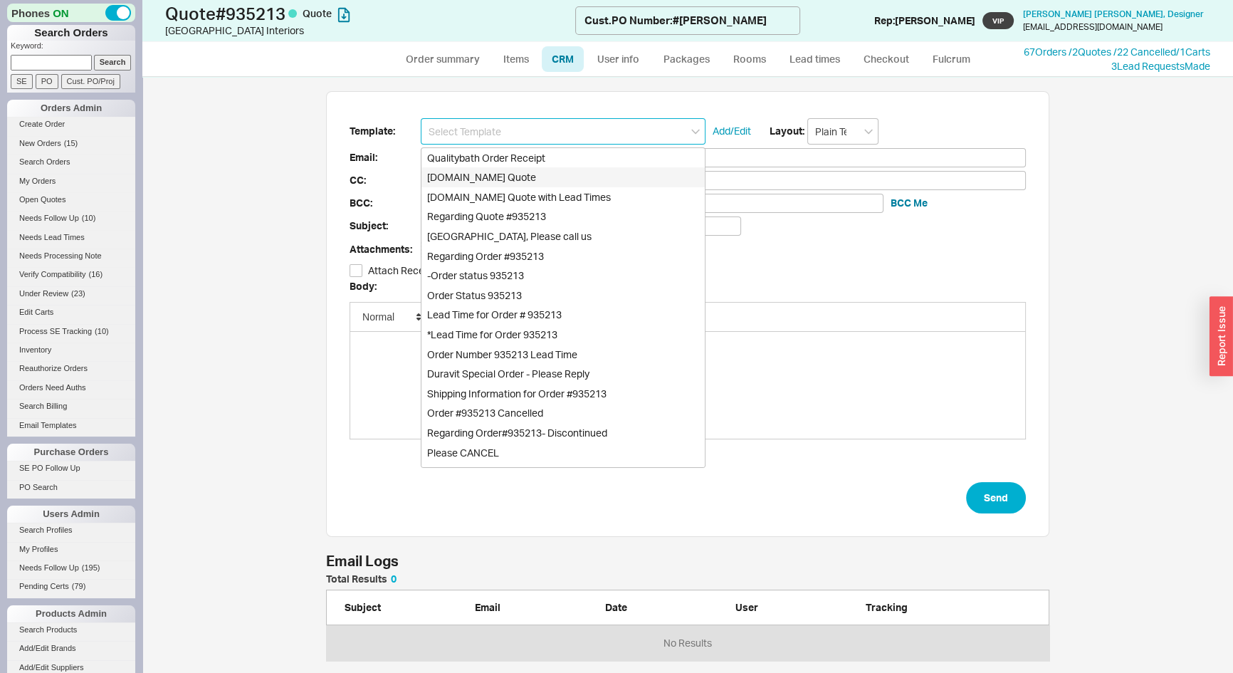
click at [538, 177] on div "[DOMAIN_NAME] Quote" at bounding box center [563, 177] width 283 height 20
type input "Receipt"
type input "[EMAIL_ADDRESS][DOMAIN_NAME]"
type input "Quality Bath Quote #935213"
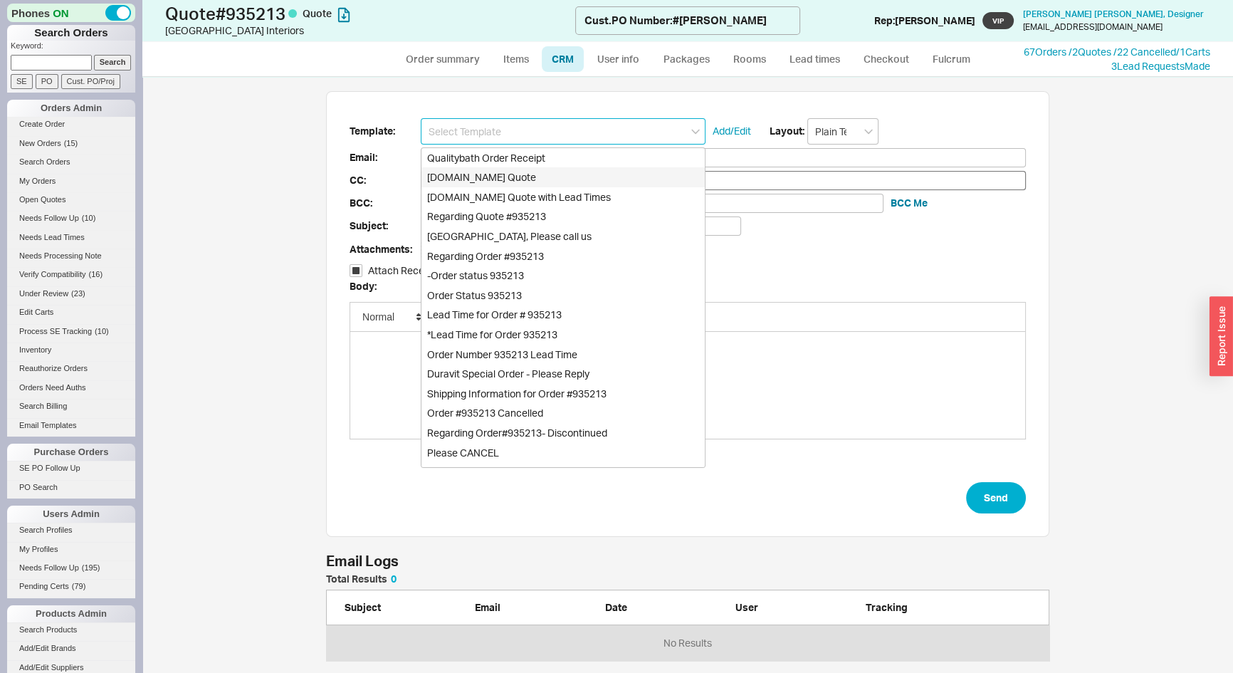
checkbox input "true"
type input "[DOMAIN_NAME] Quote"
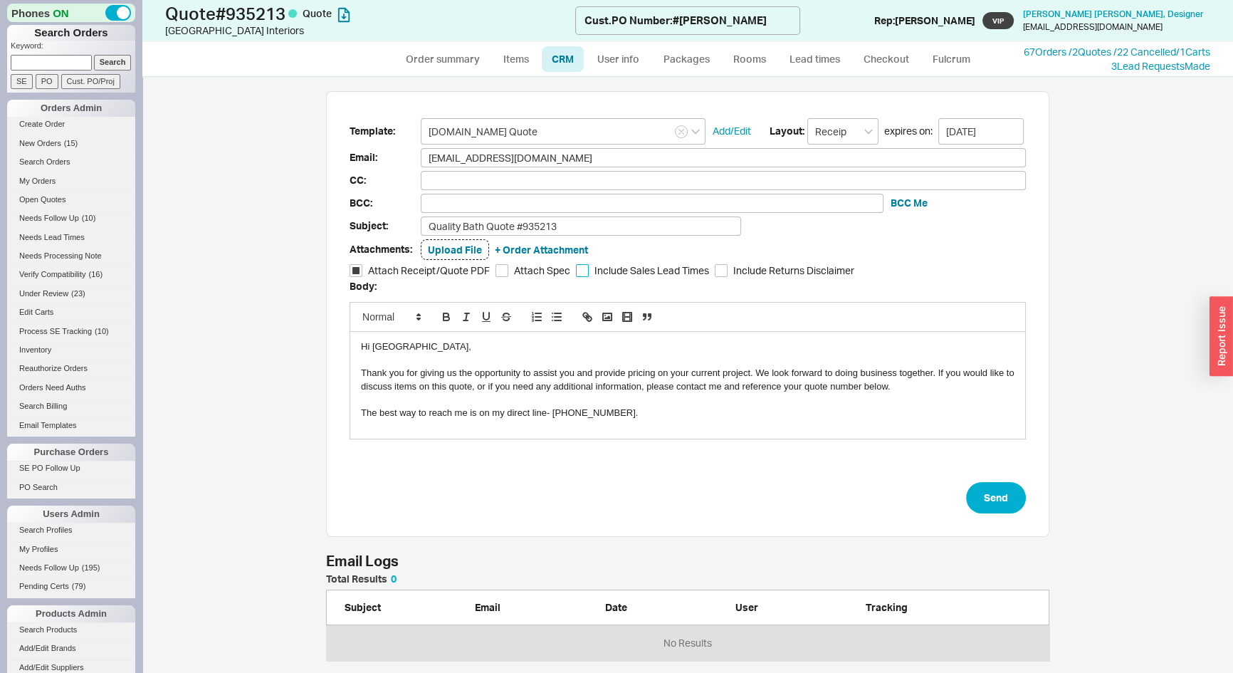
click at [578, 271] on input "Include Sales Lead Times" at bounding box center [582, 270] width 13 height 13
checkbox input "true"
drag, startPoint x: 392, startPoint y: 347, endPoint x: 370, endPoint y: 348, distance: 22.8
click at [370, 348] on div "Hi [GEOGRAPHIC_DATA]," at bounding box center [688, 346] width 654 height 13
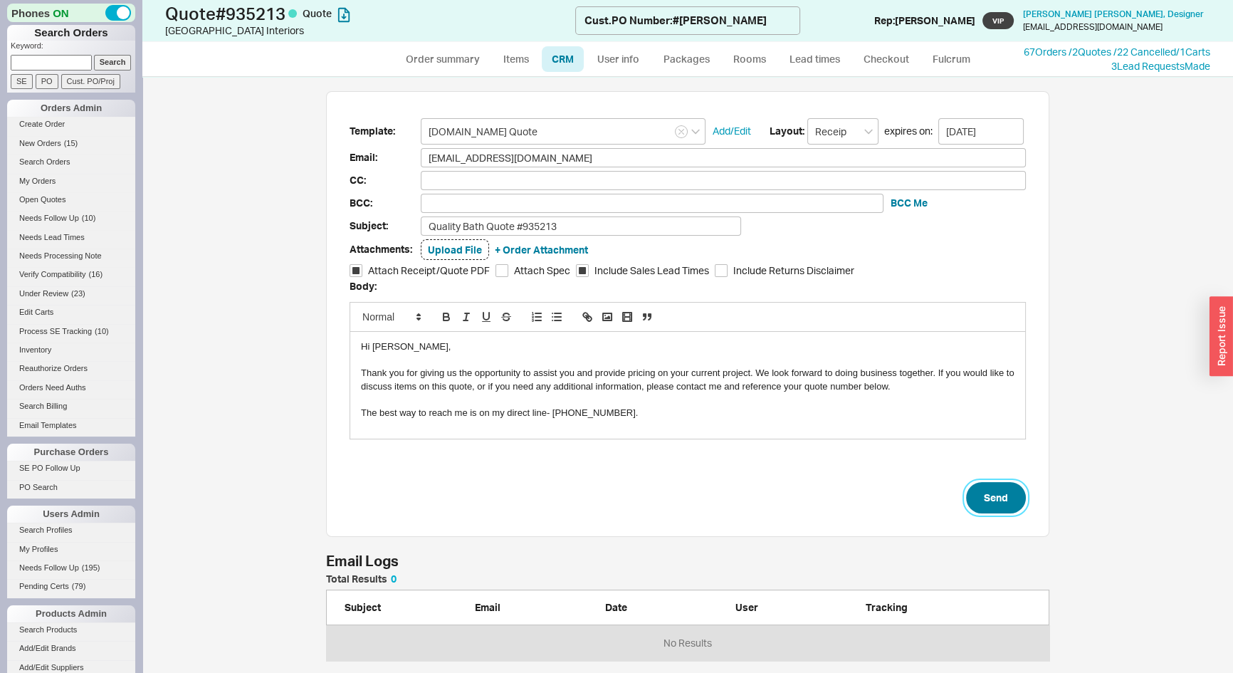
click at [982, 492] on button "Send" at bounding box center [996, 497] width 60 height 31
select select "*"
select select "LOW"
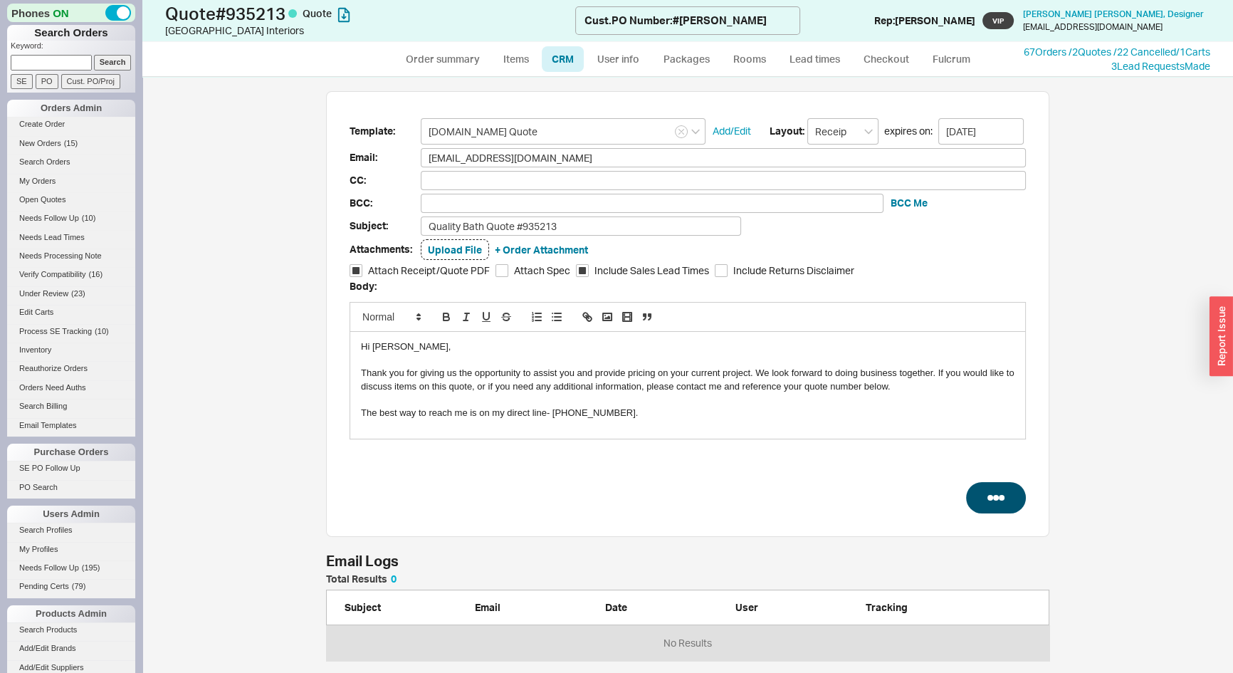
select select "3"
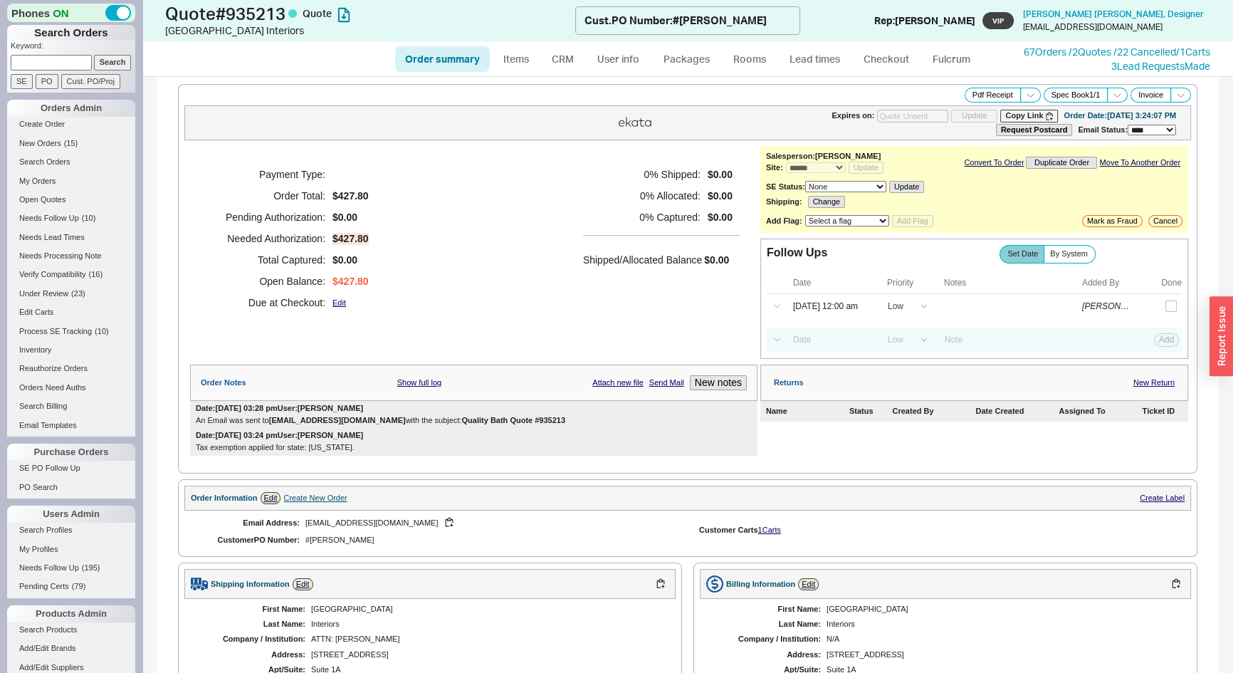
type input "[DATE]"
click at [1026, 95] on icon at bounding box center [1031, 95] width 11 height 11
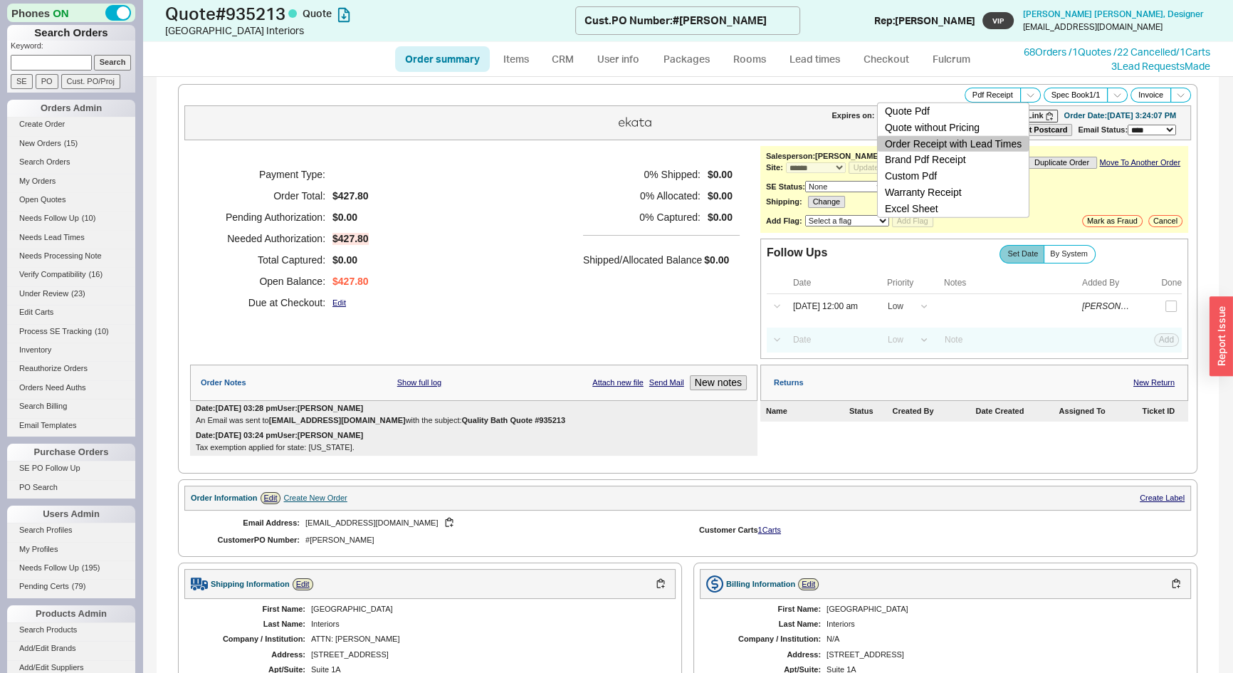
click at [1005, 141] on button "Order Receipt with Lead Times" at bounding box center [953, 143] width 151 height 16
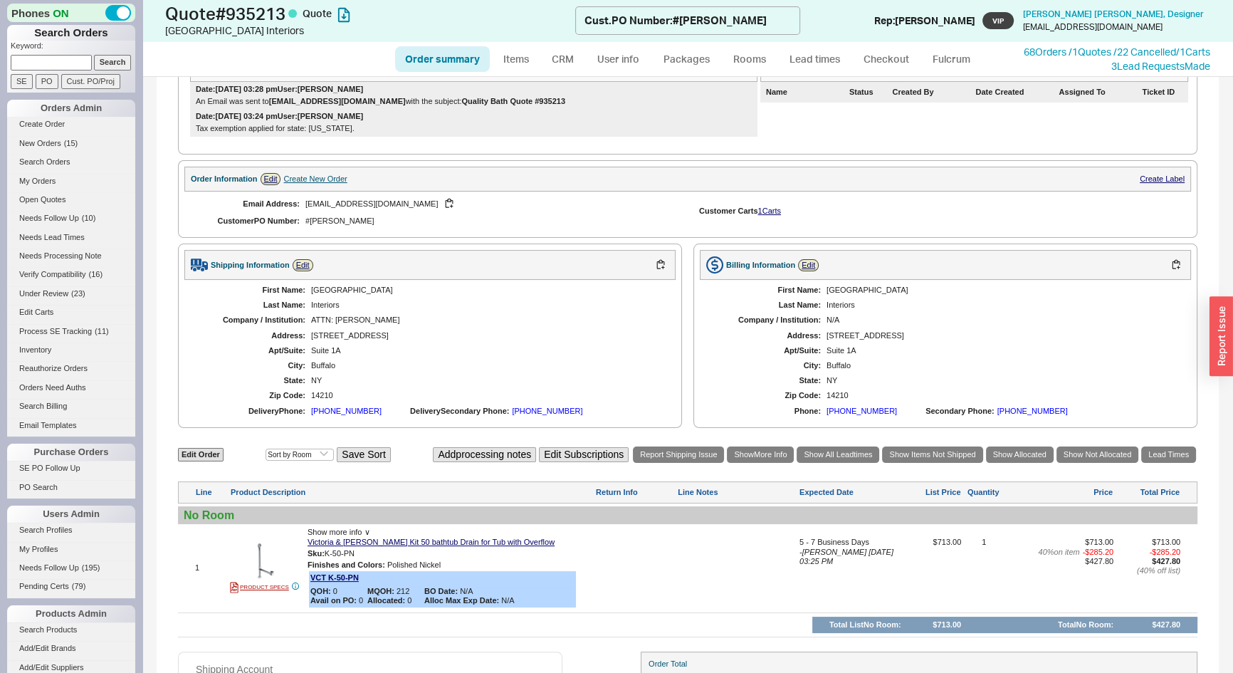
scroll to position [441, 0]
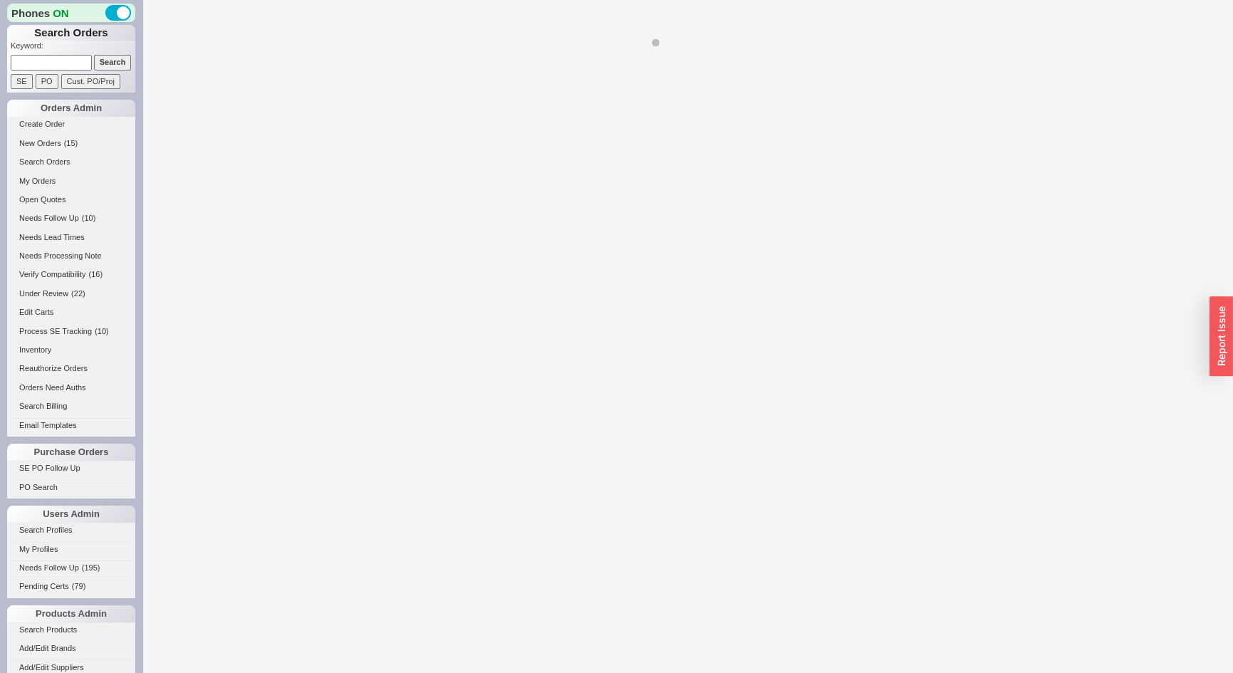
select select "LOW"
select select "3"
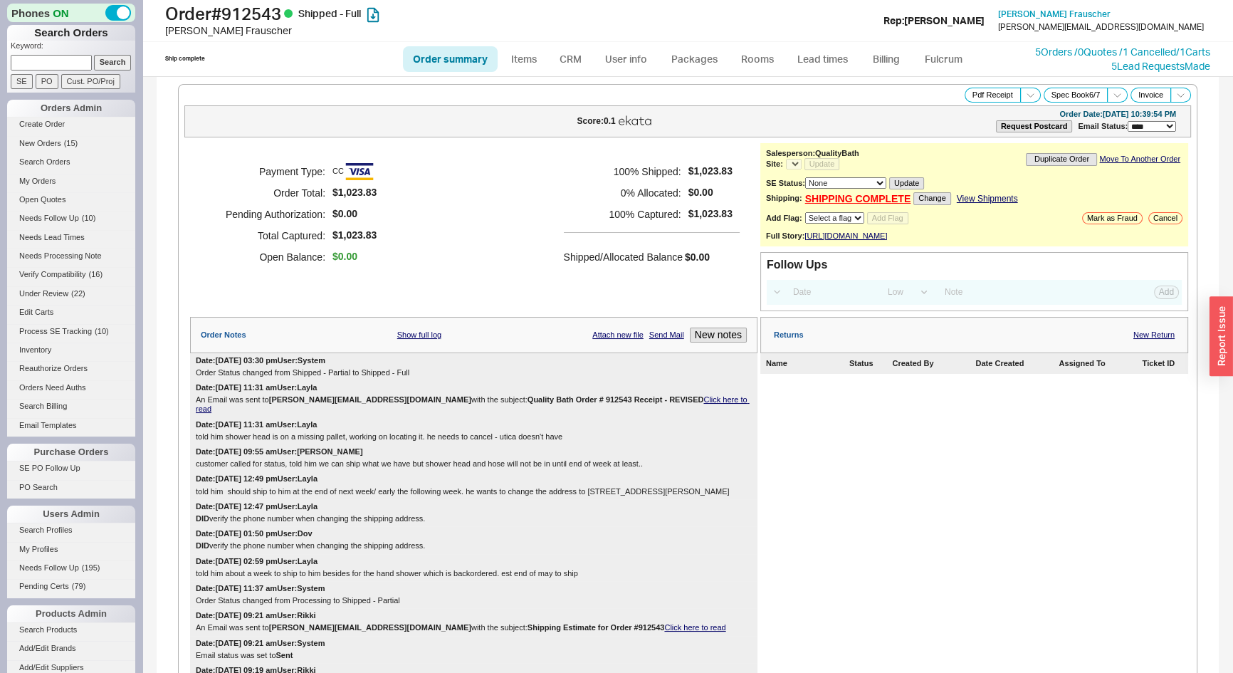
select select "*"
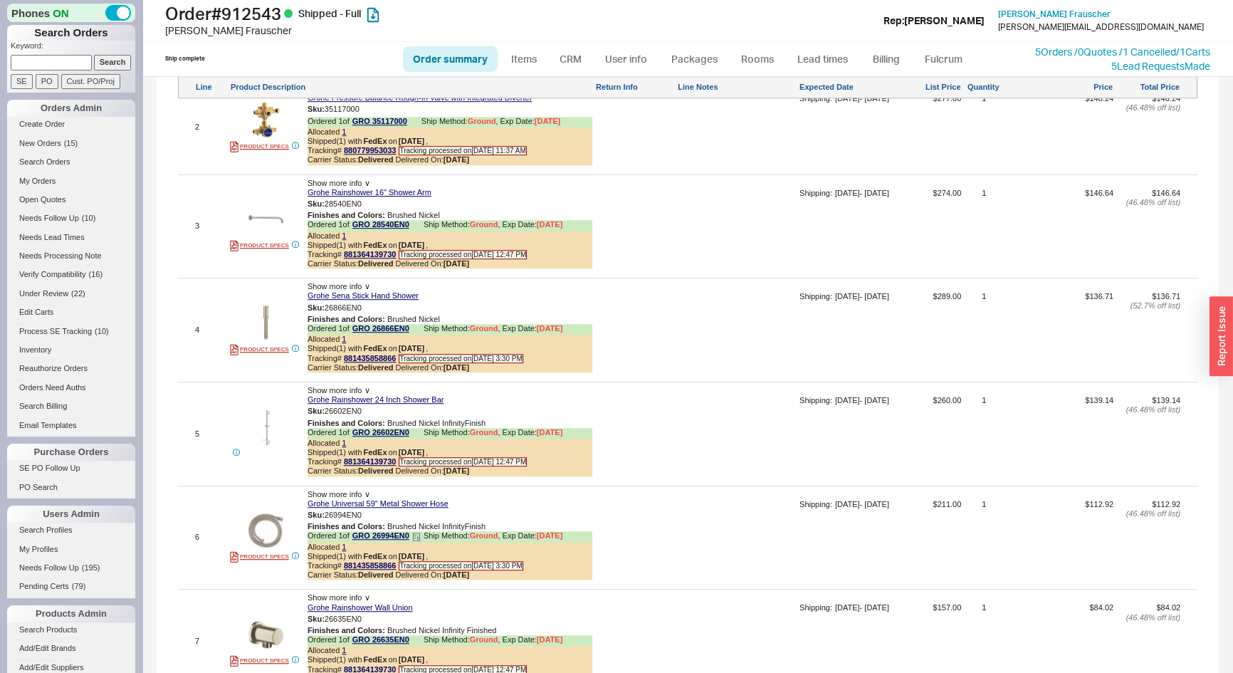
scroll to position [1283, 0]
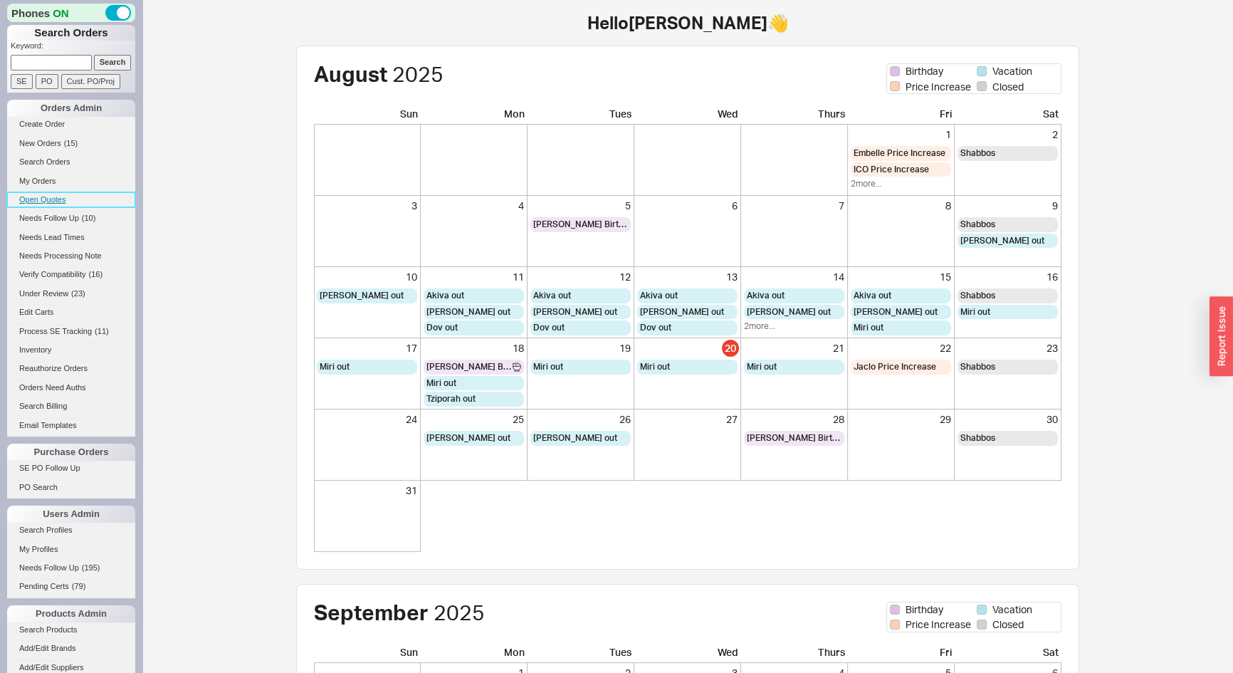
click at [36, 196] on link "Open Quotes" at bounding box center [71, 199] width 128 height 15
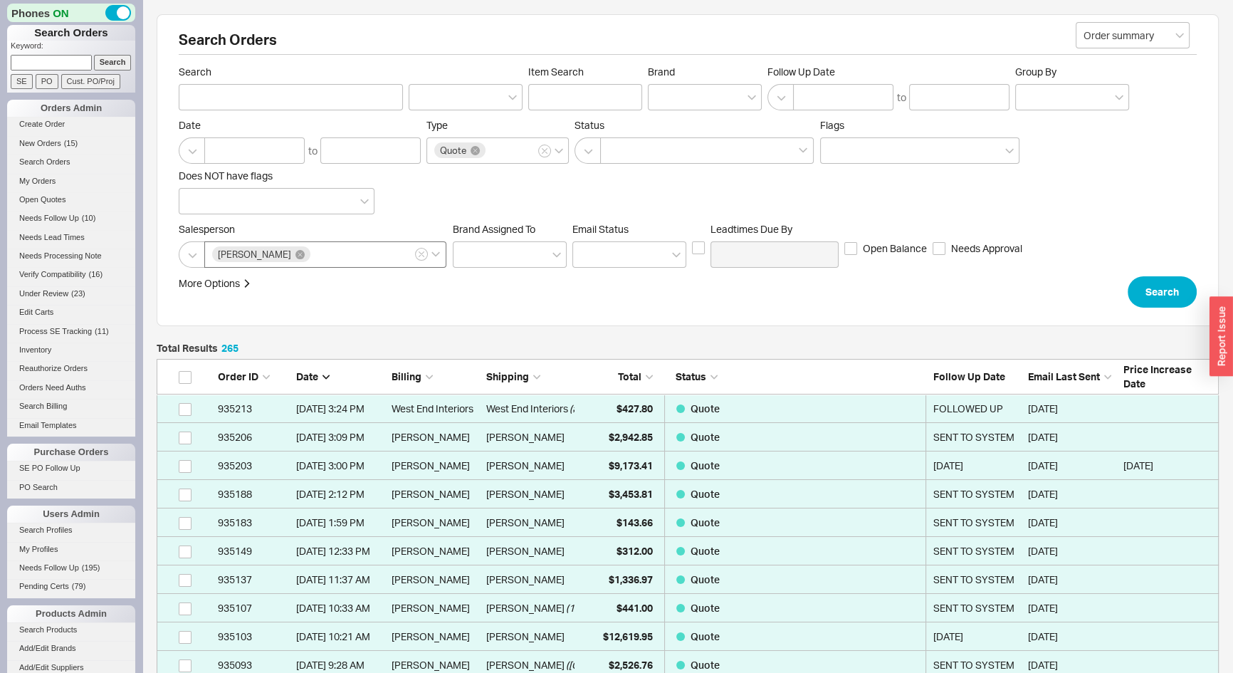
scroll to position [7575, 1053]
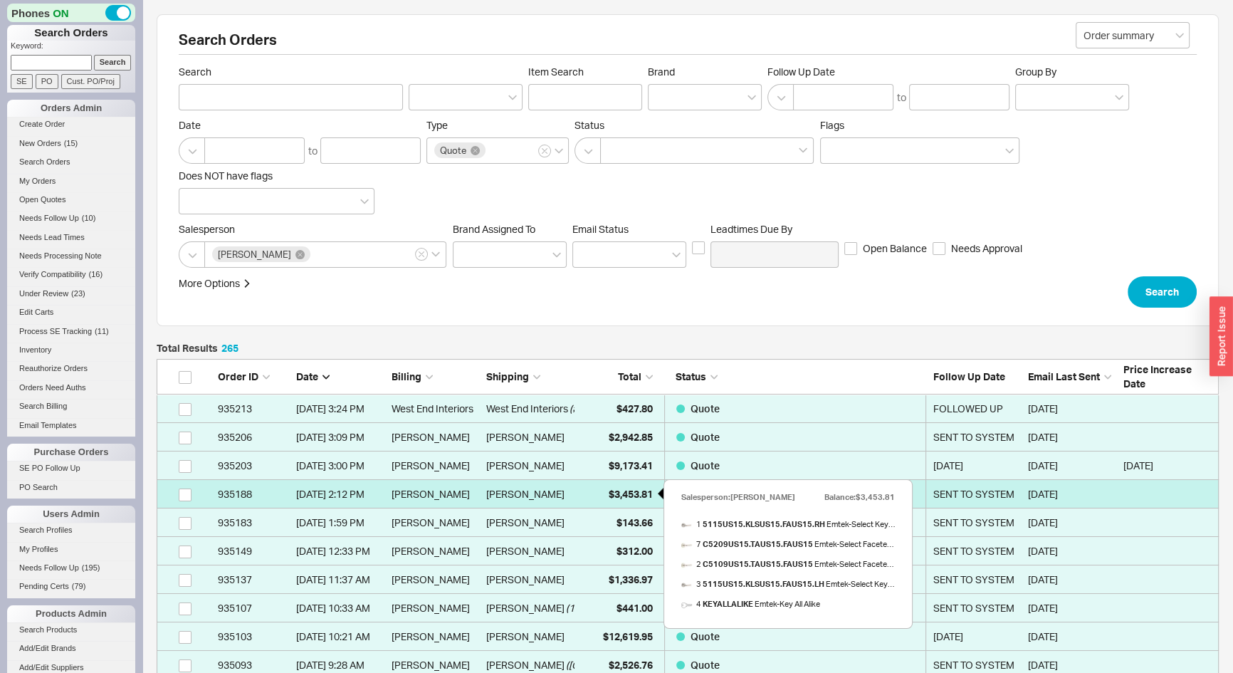
click at [607, 500] on div "$3,453.81" at bounding box center [617, 494] width 71 height 28
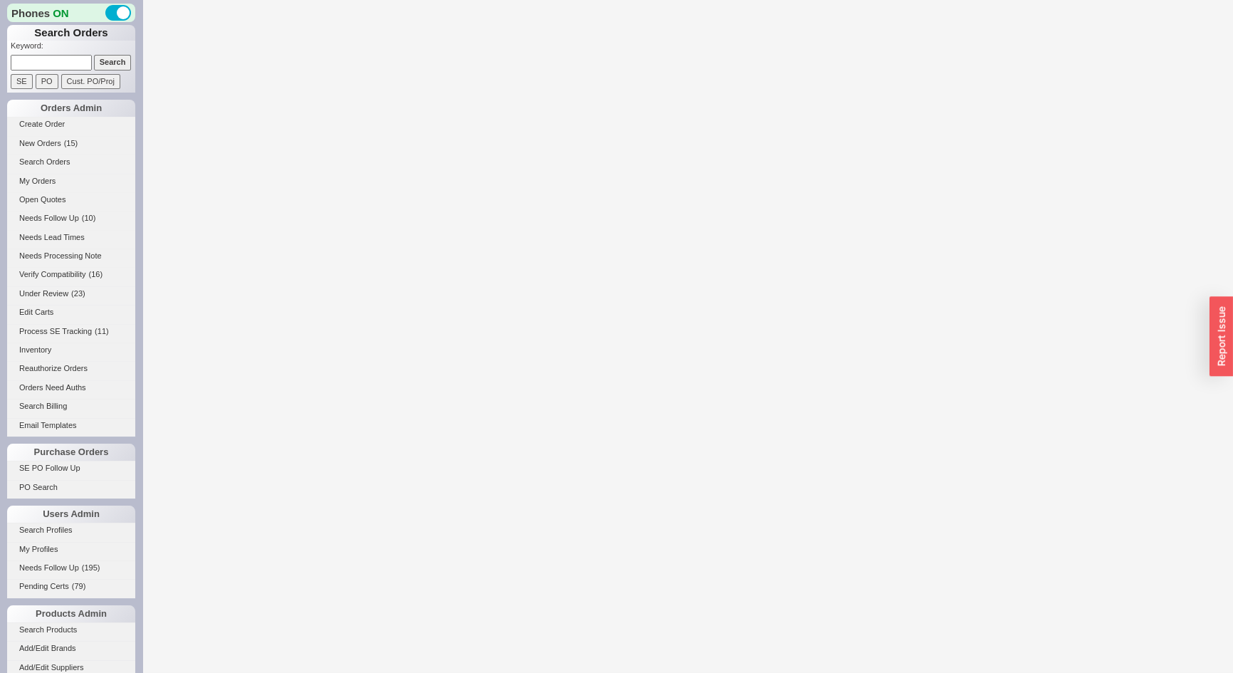
select select "*"
select select "3"
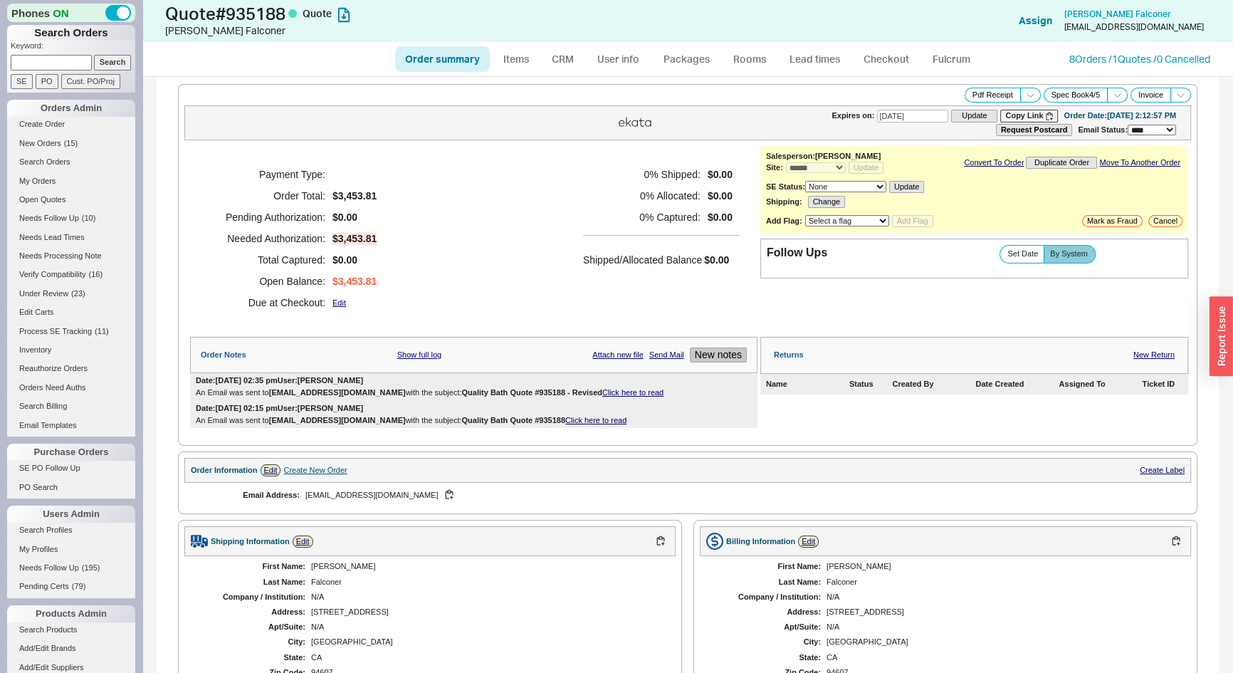
click at [693, 360] on button "New notes" at bounding box center [718, 355] width 57 height 15
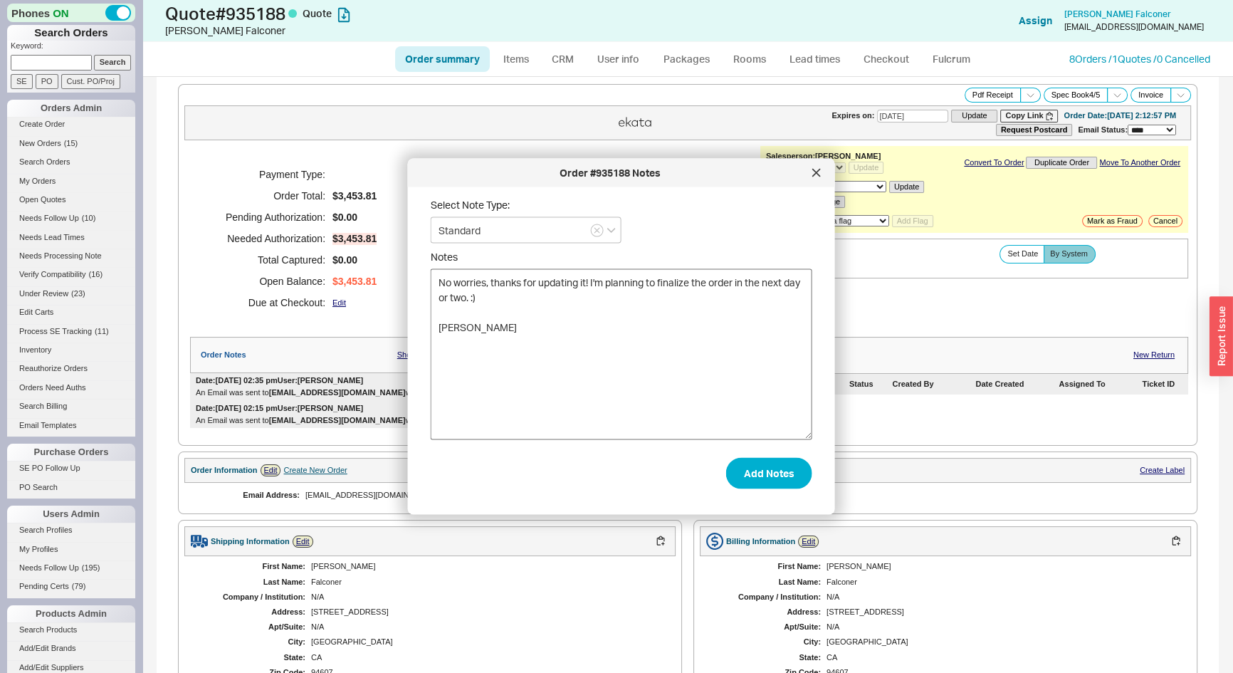
click at [442, 327] on textarea "No worries, thanks for updating it! I'm planning to finalize the order in the n…" at bounding box center [622, 354] width 382 height 171
type textarea "No worries, thanks for updating it! I'm planning to finalize the order in the n…"
click at [771, 479] on button "Add Notes" at bounding box center [769, 472] width 86 height 31
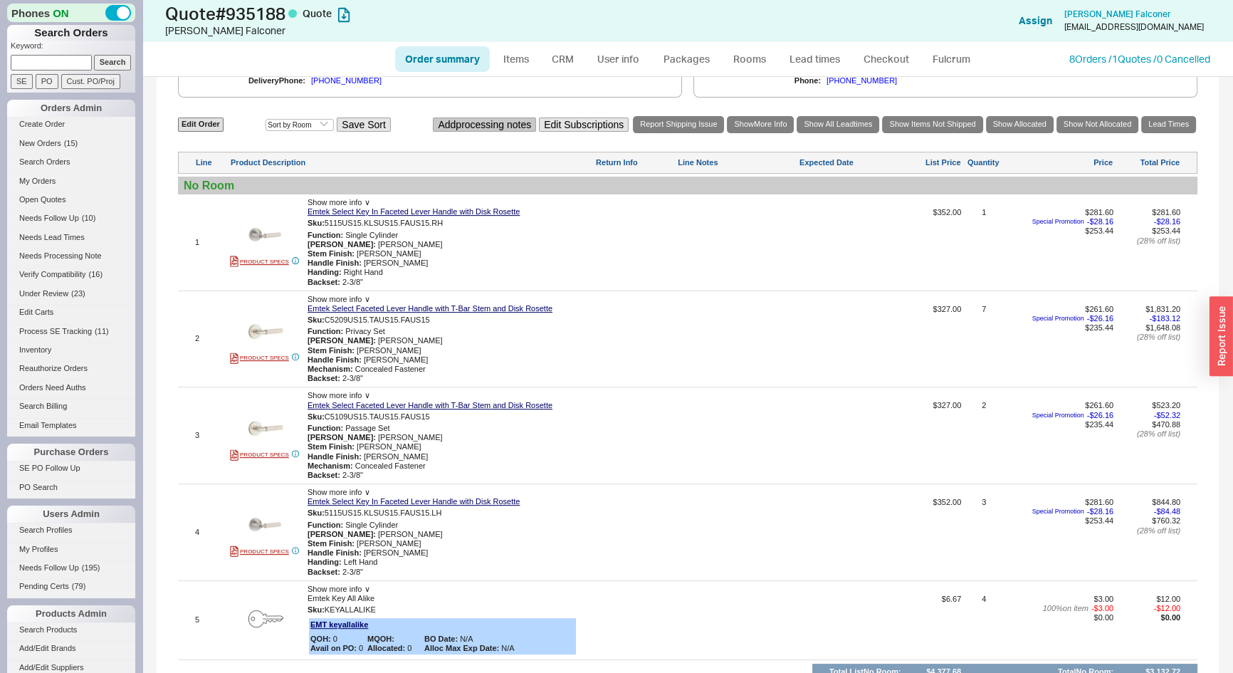
scroll to position [647, 0]
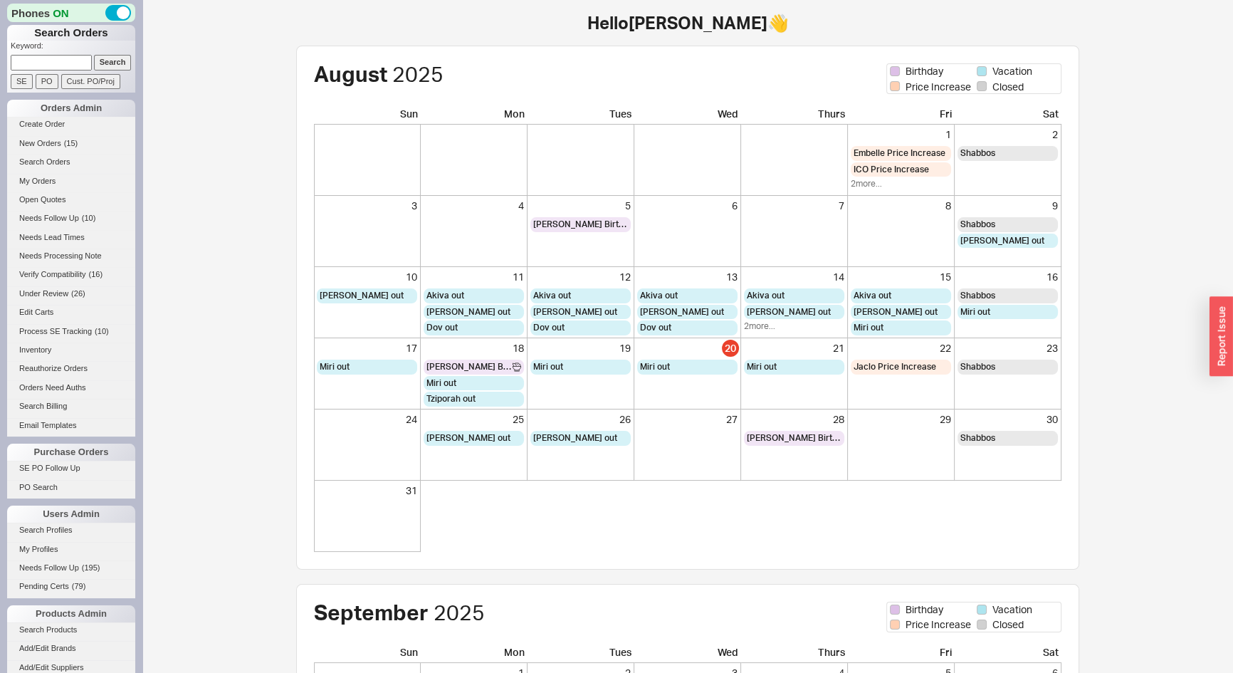
paste input "[PERSON_NAME][EMAIL_ADDRESS][DOMAIN_NAME]"
type input "erica@neubleu.com"
click at [108, 60] on input "Search" at bounding box center [113, 62] width 38 height 15
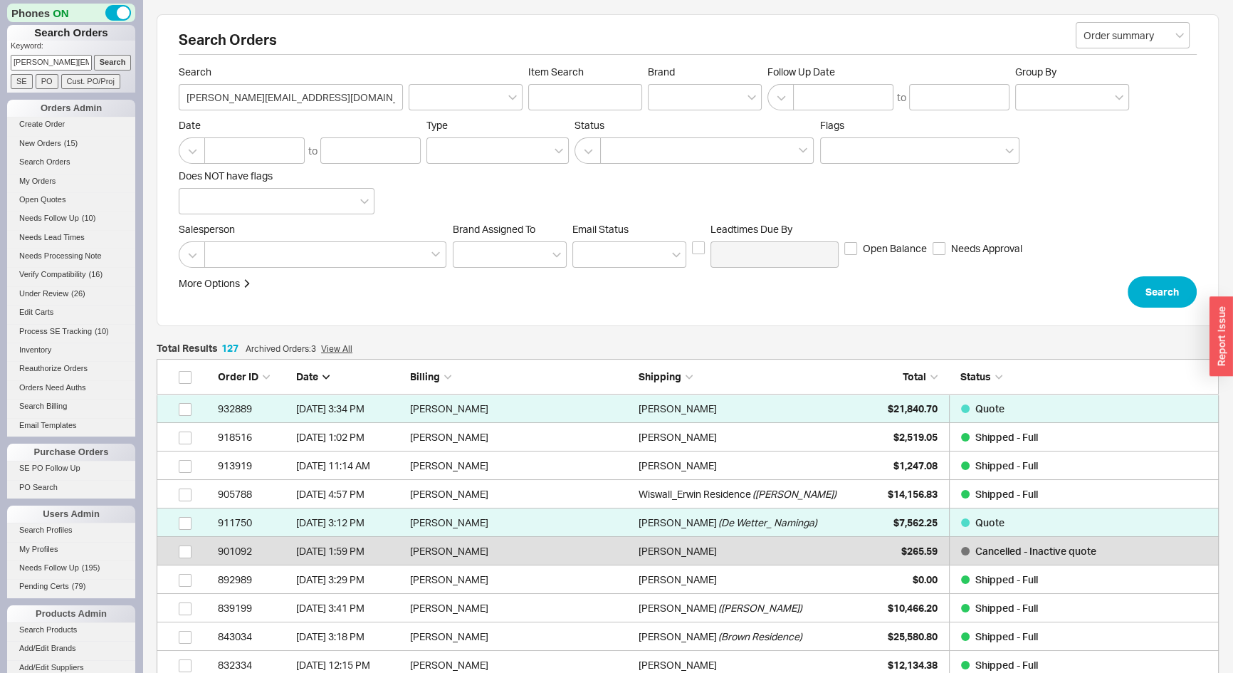
scroll to position [3643, 1053]
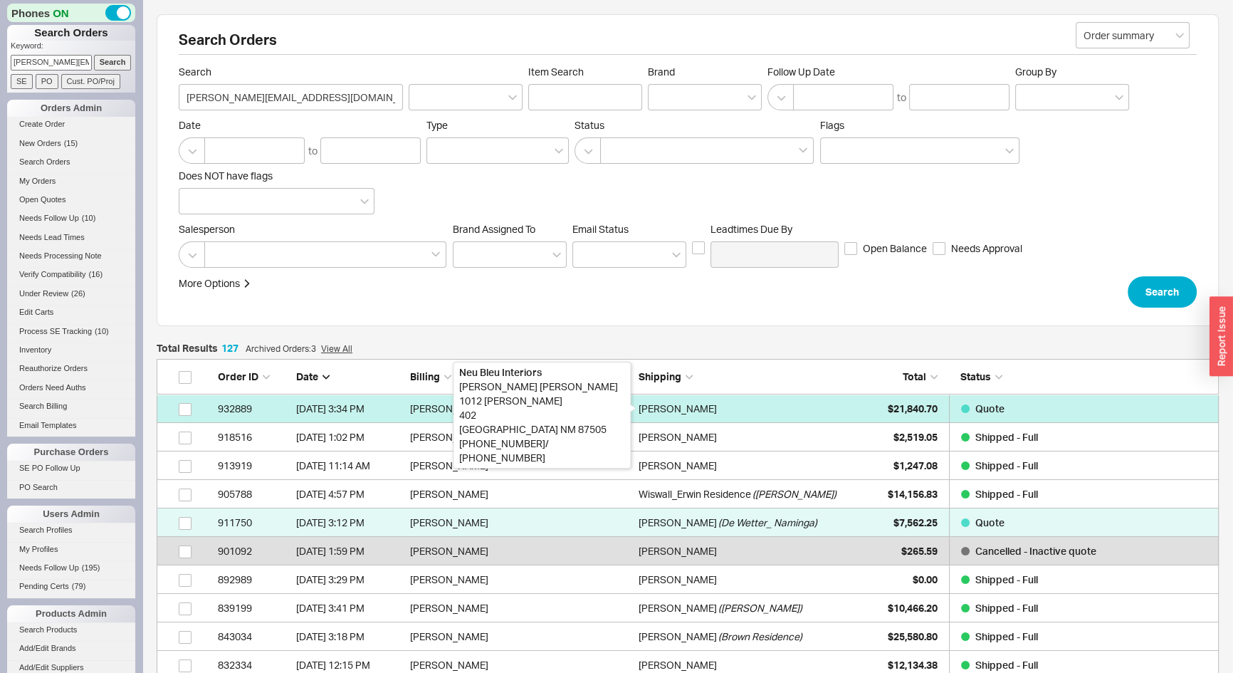
click at [711, 411] on div "Erica Ortiz Berke" at bounding box center [678, 409] width 78 height 28
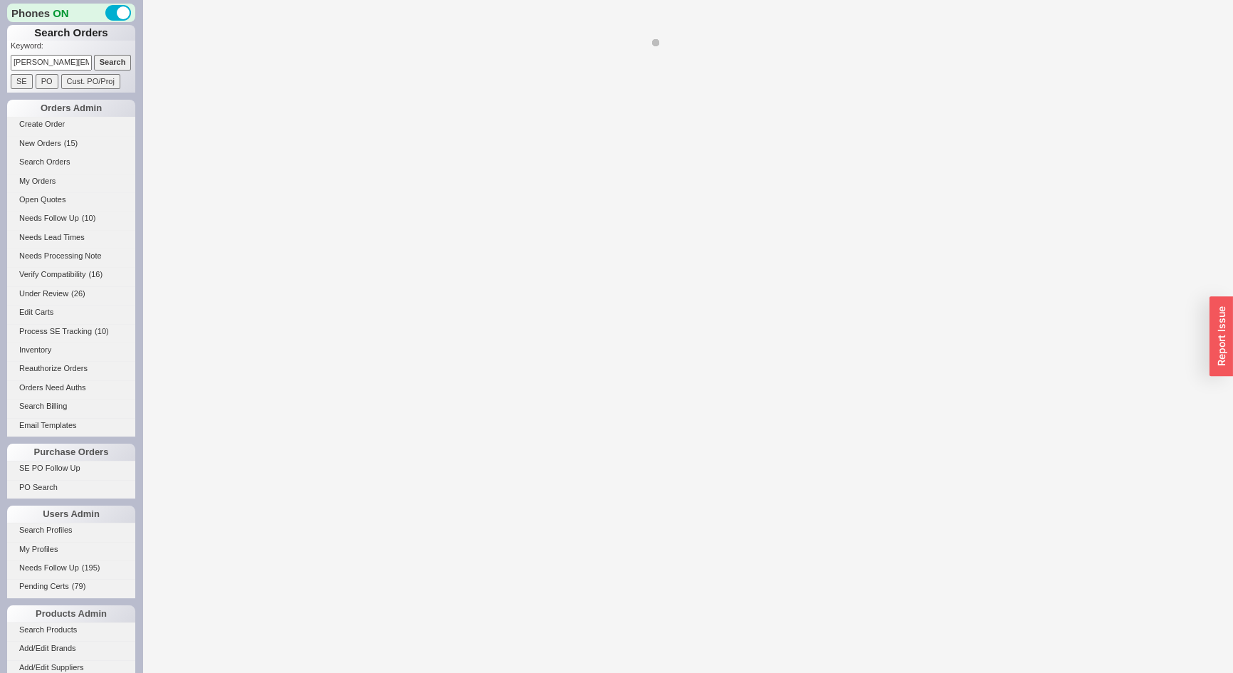
select select "*"
select select "LOW"
select select "3"
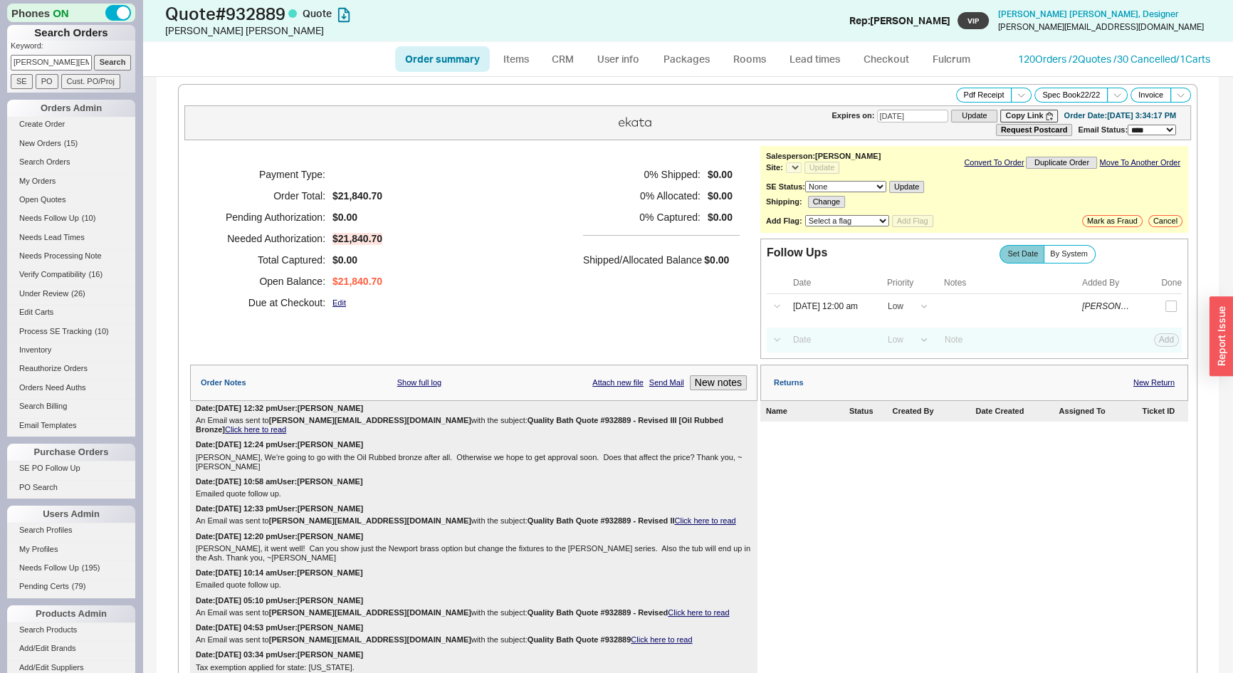
select select "*"
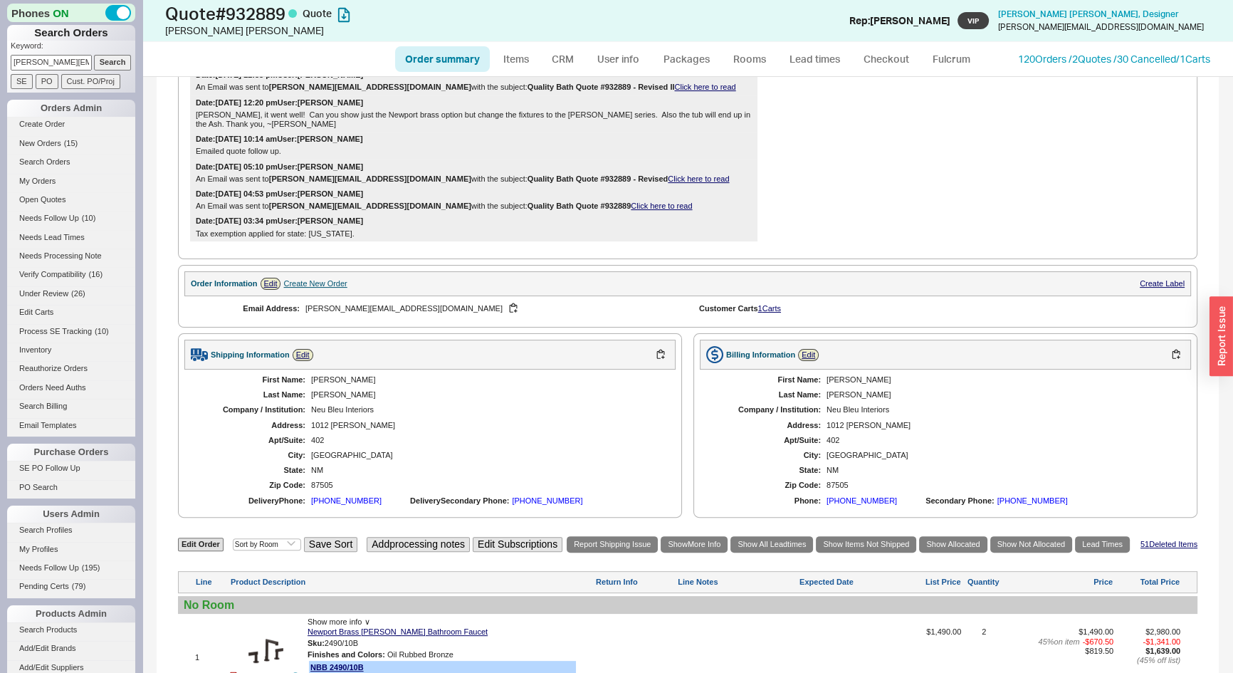
scroll to position [453, 0]
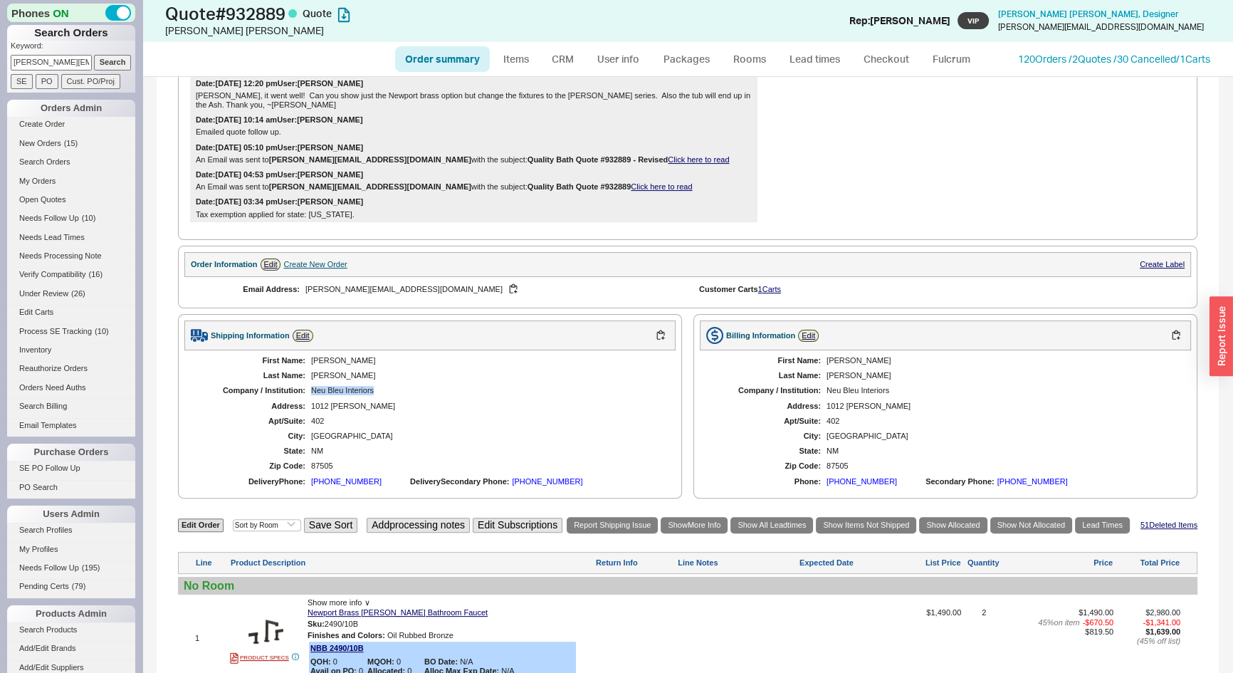
drag, startPoint x: 382, startPoint y: 375, endPoint x: 313, endPoint y: 378, distance: 69.1
click at [313, 386] on div "Neu Bleu Interiors" at bounding box center [486, 390] width 350 height 9
copy div "Neu Bleu Interiors"
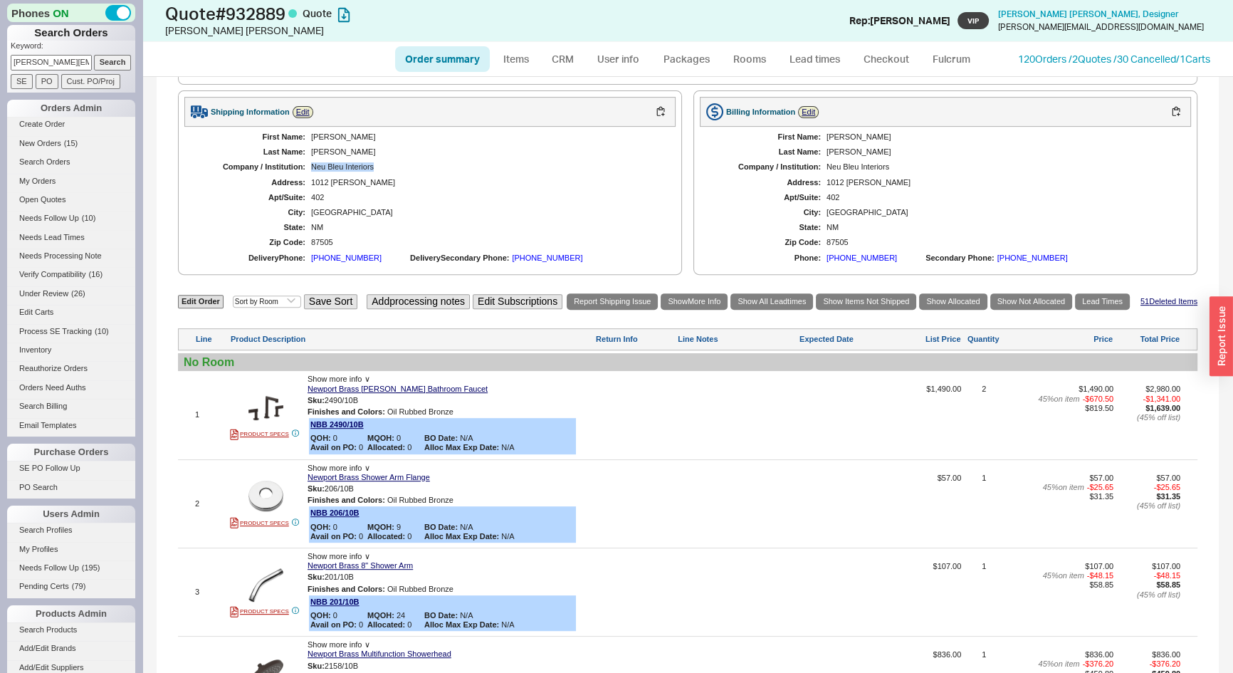
scroll to position [1100, 0]
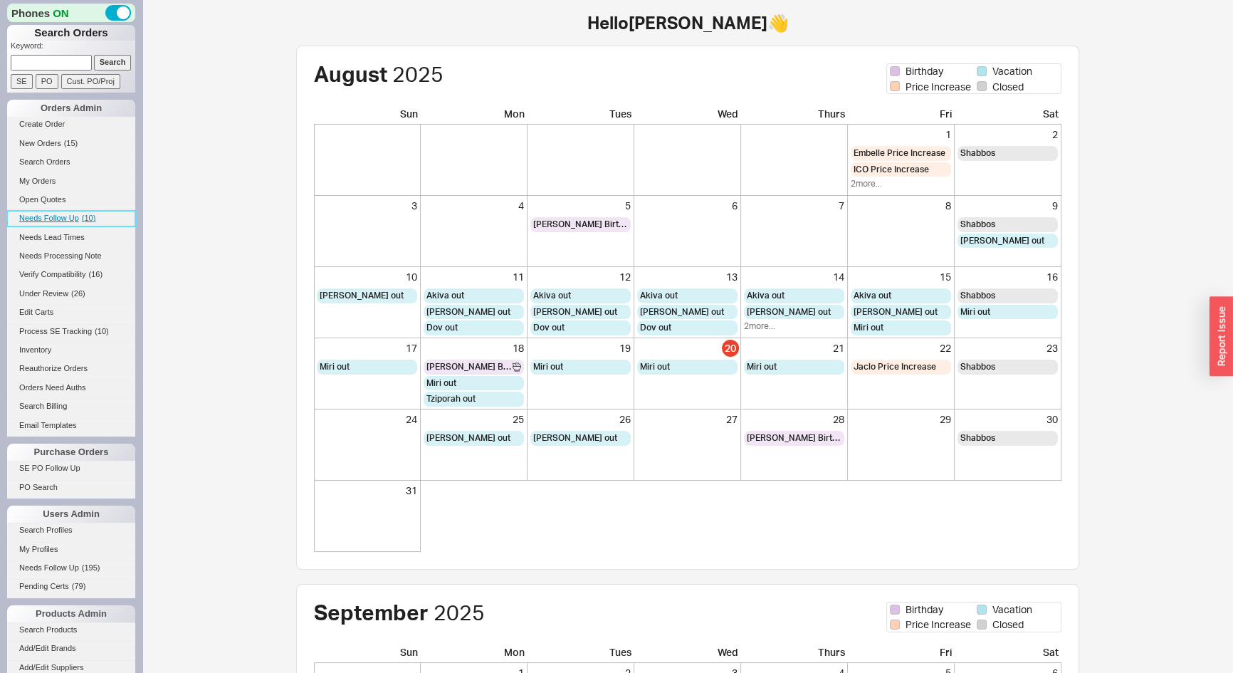
click at [60, 220] on span "Needs Follow Up" at bounding box center [49, 218] width 60 height 9
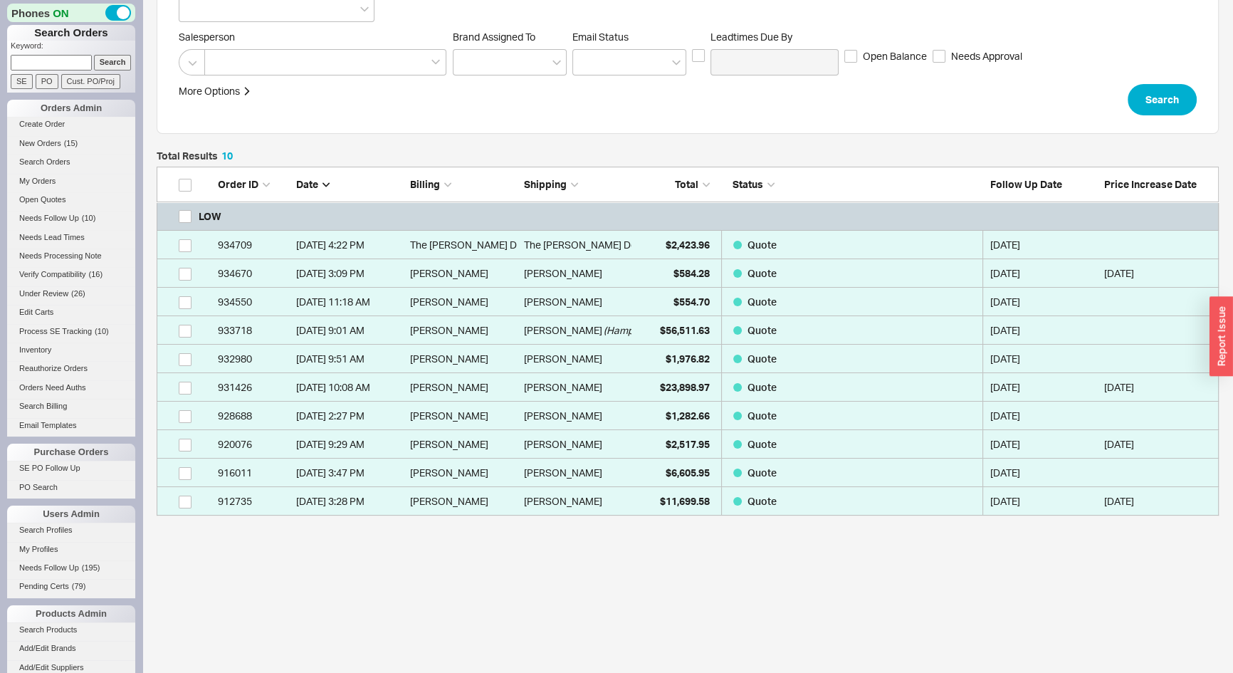
scroll to position [194, 0]
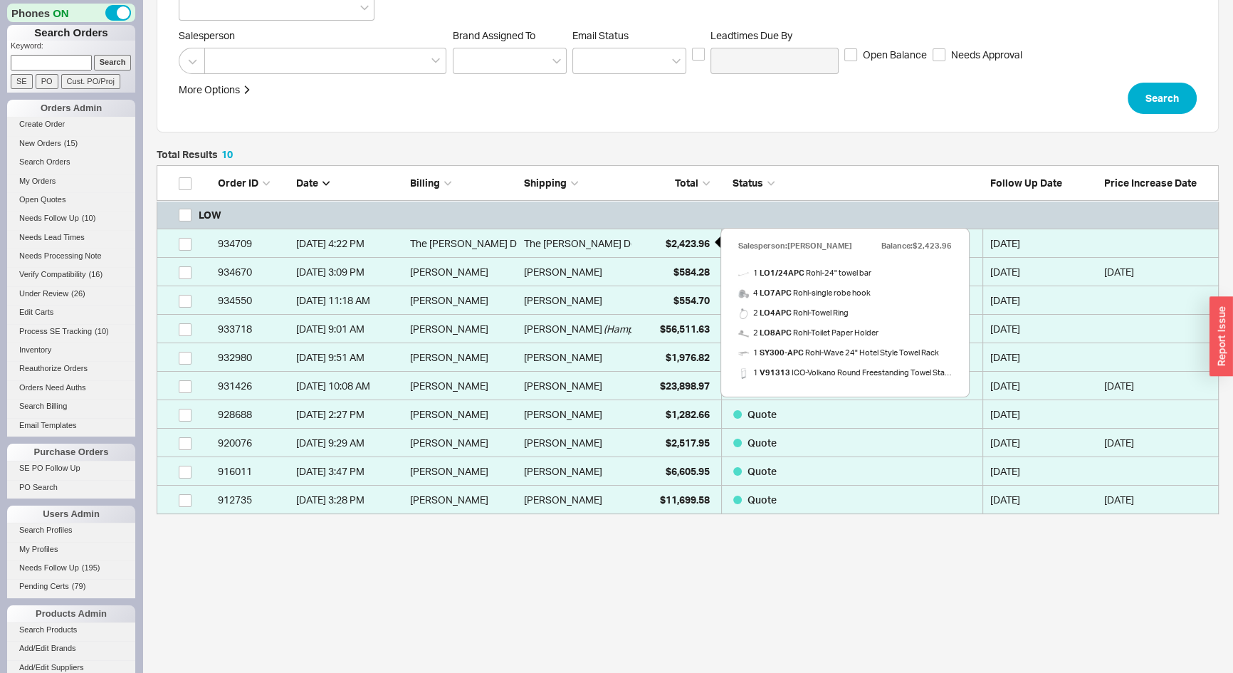
click at [669, 242] on span "$2,423.96" at bounding box center [688, 243] width 44 height 12
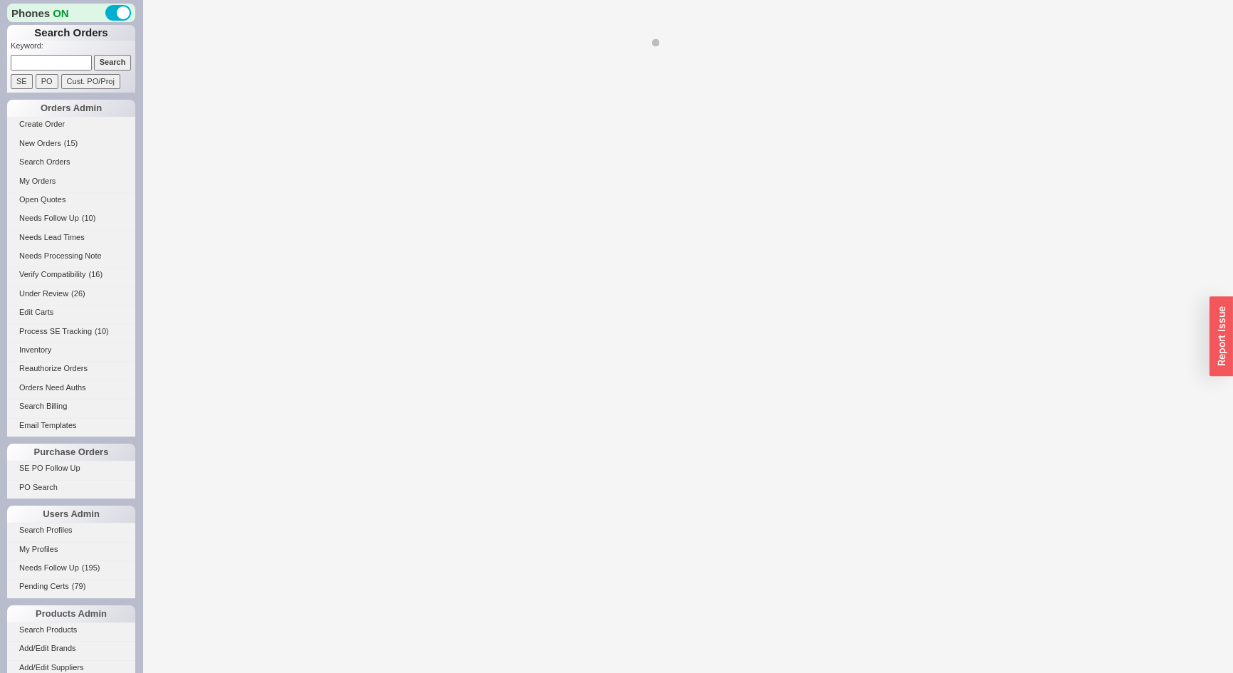
select select "*"
select select "LOW"
select select "3"
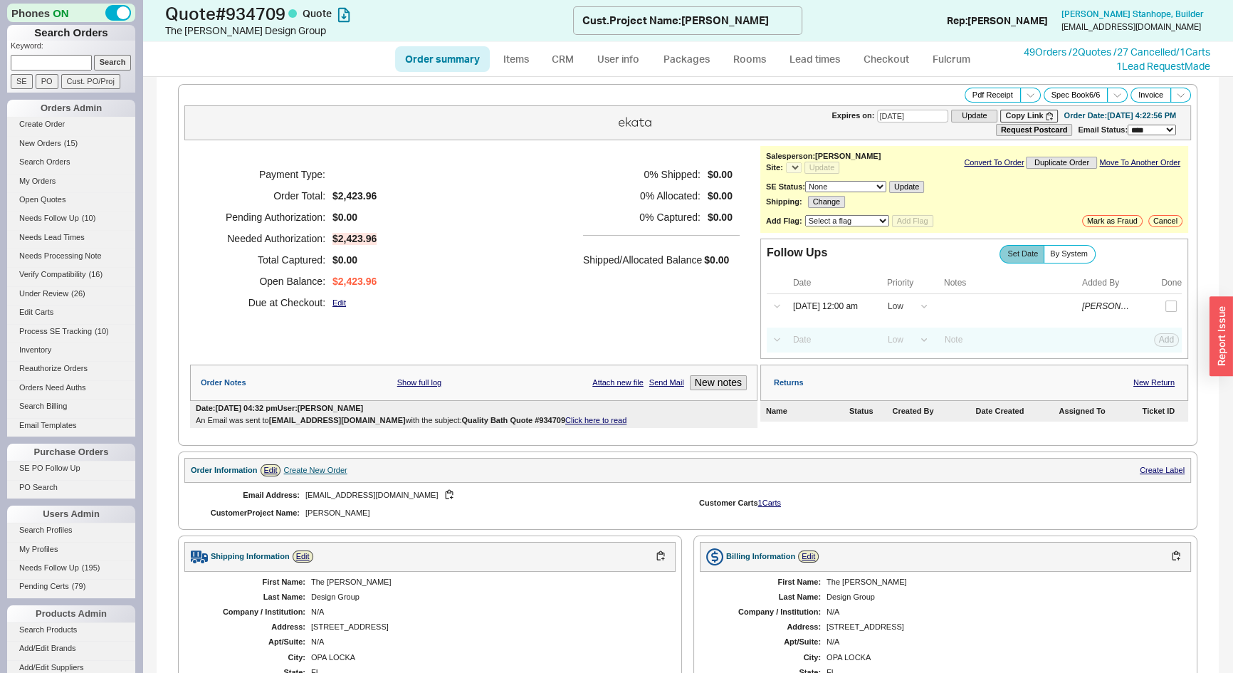
select select "*"
click at [818, 304] on input "[DATE] 12:00 am" at bounding box center [831, 306] width 91 height 19
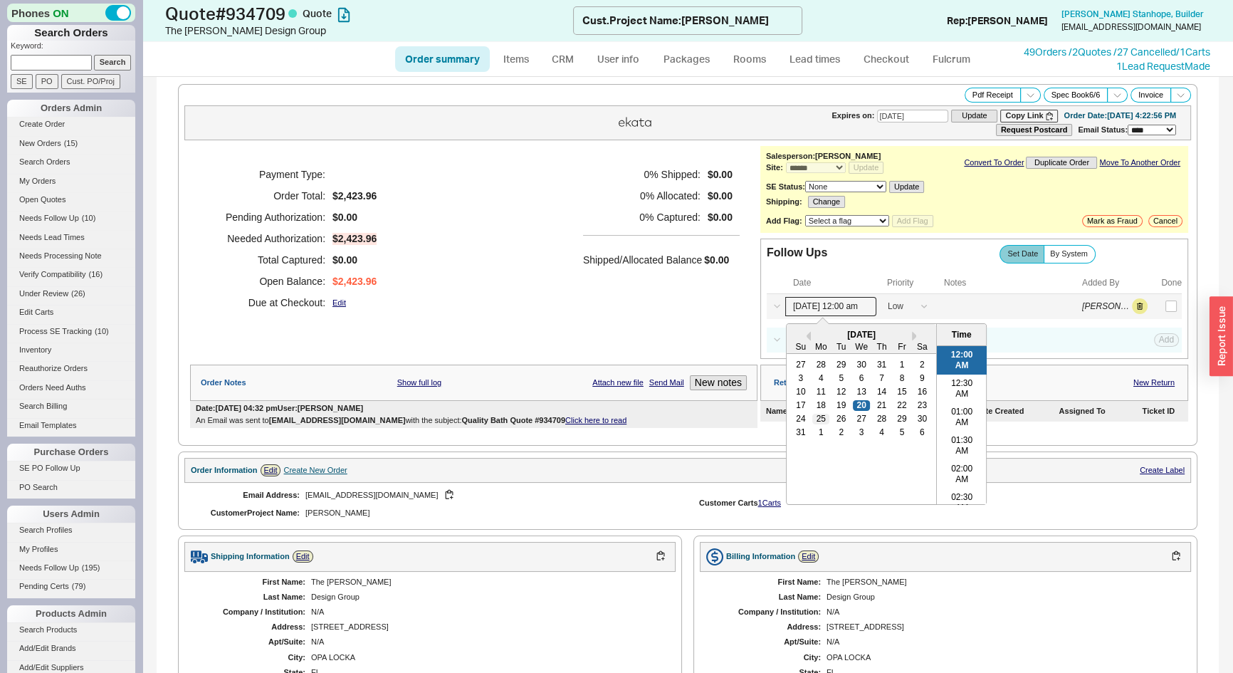
click at [813, 415] on div "25" at bounding box center [821, 419] width 17 height 10
type input "[DATE] 12:00 am"
click at [1154, 301] on button "Save" at bounding box center [1165, 306] width 29 height 13
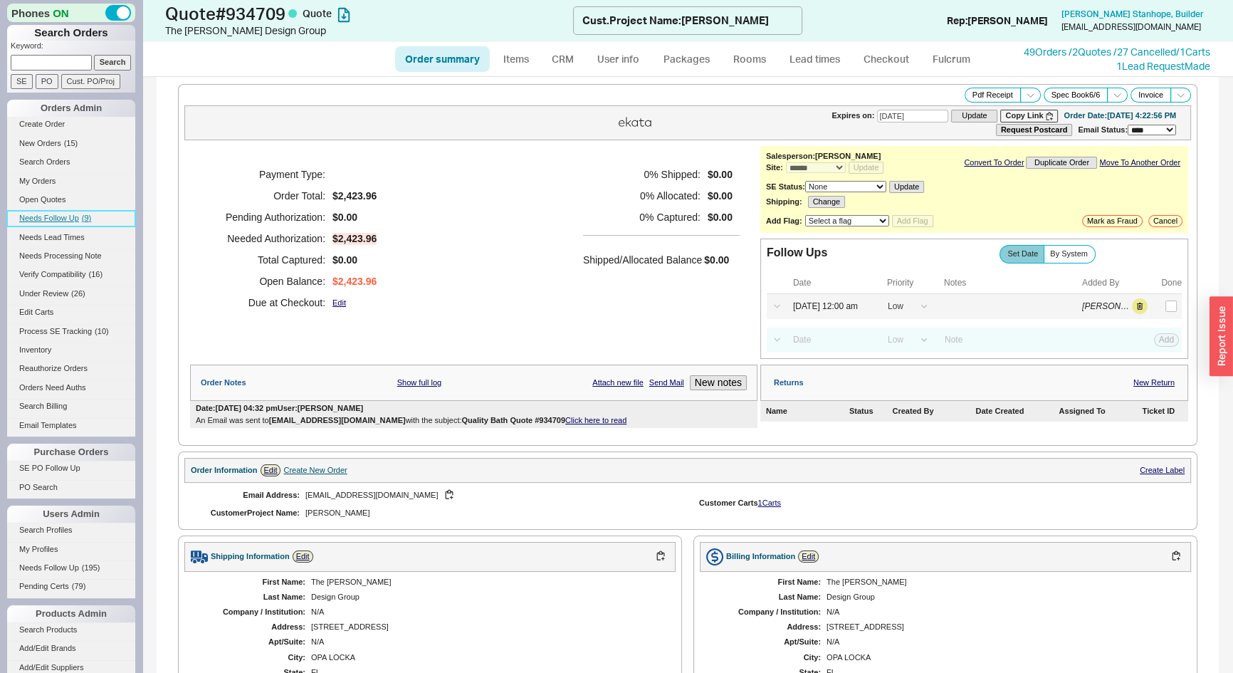
click at [53, 221] on span "Needs Follow Up" at bounding box center [49, 218] width 60 height 9
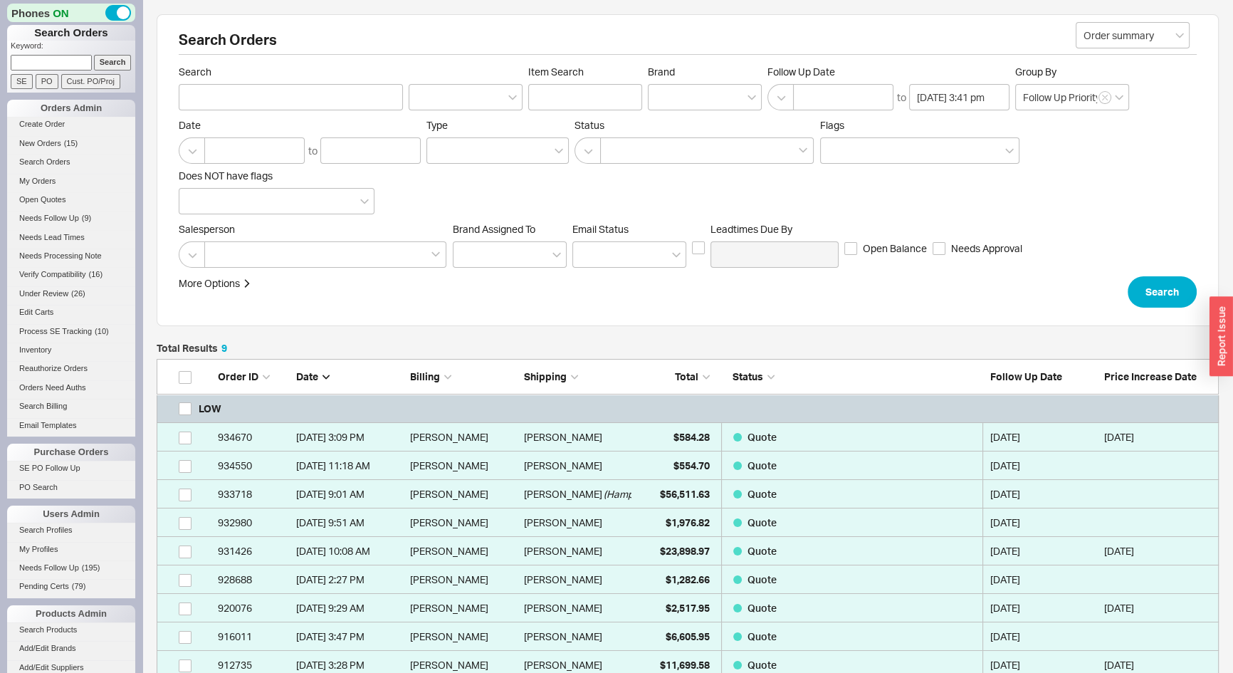
scroll to position [311, 1053]
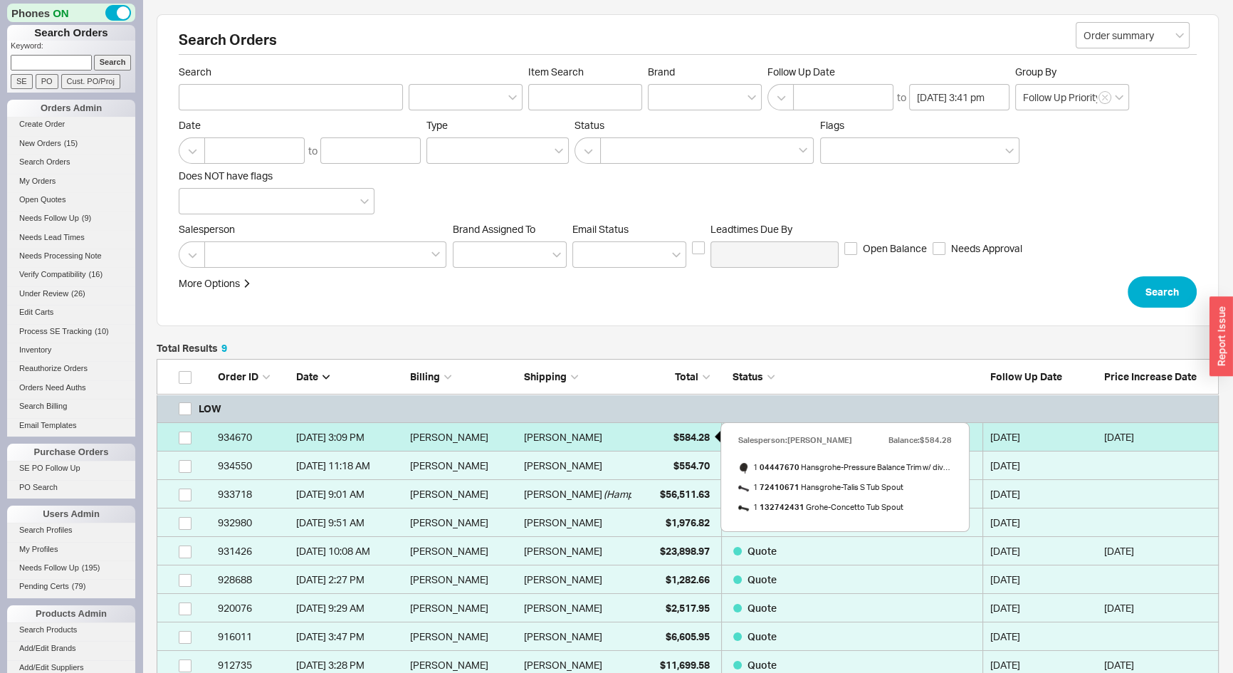
click at [669, 428] on div "$584.28" at bounding box center [674, 437] width 71 height 28
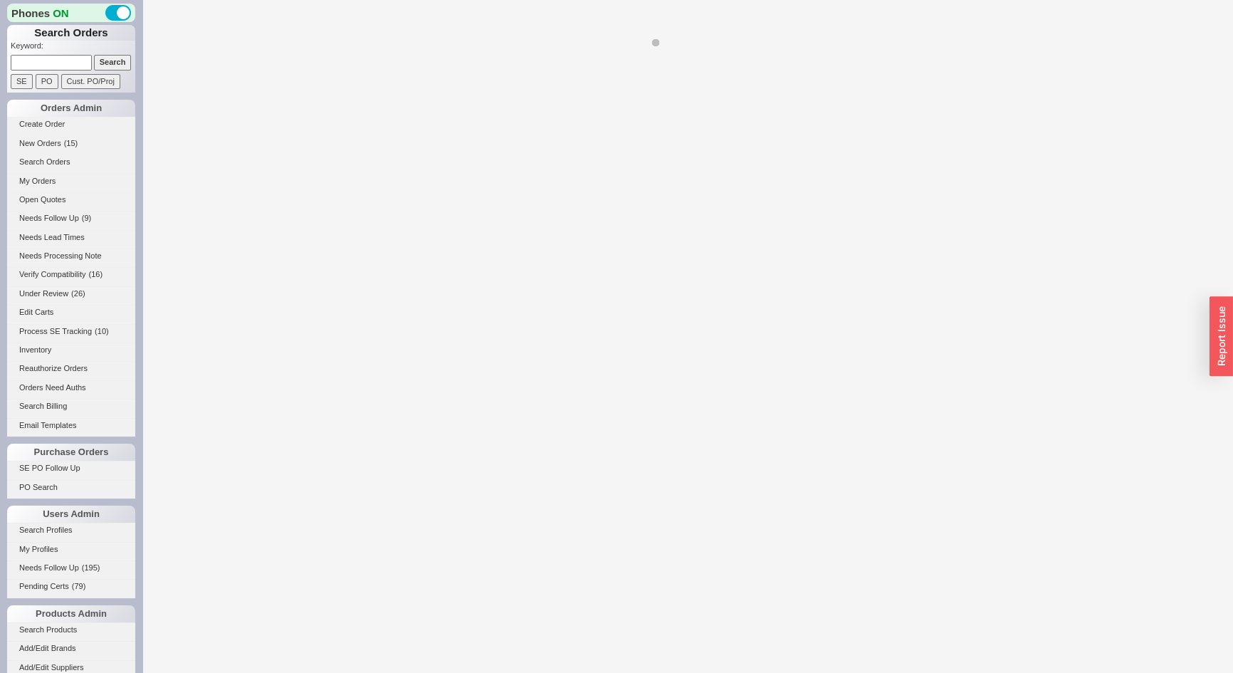
select select "*"
select select "LOW"
select select "3"
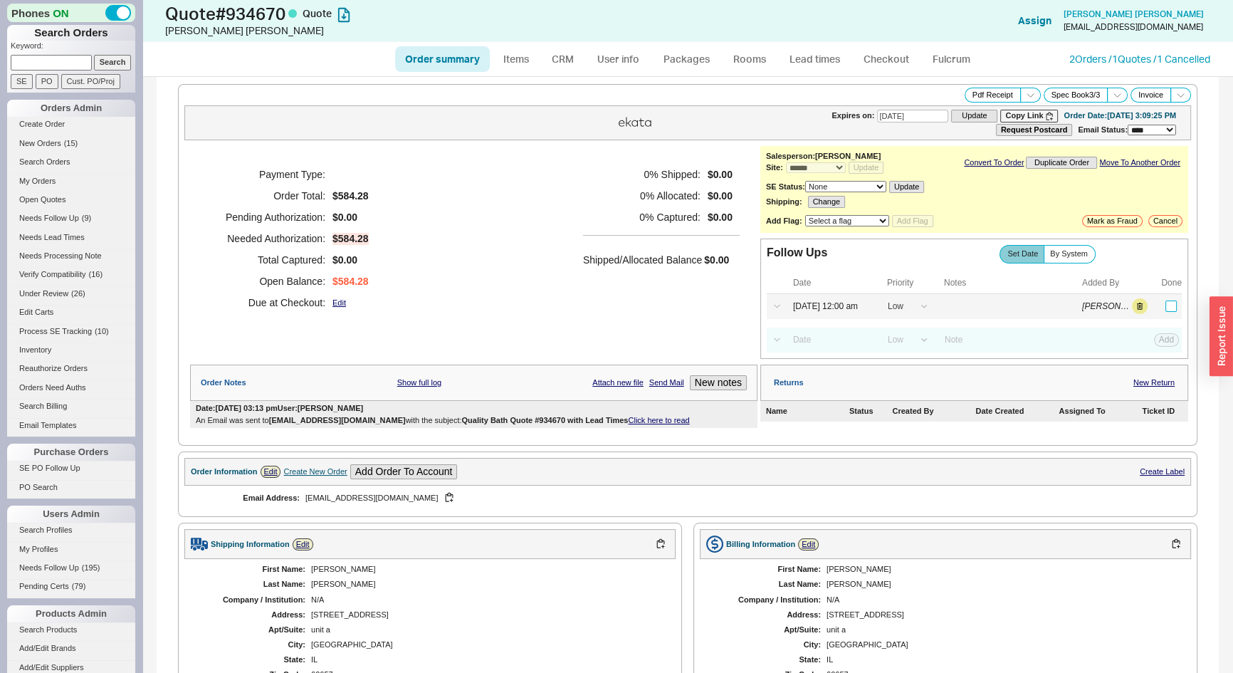
click at [1166, 306] on input "checkbox" at bounding box center [1171, 306] width 11 height 11
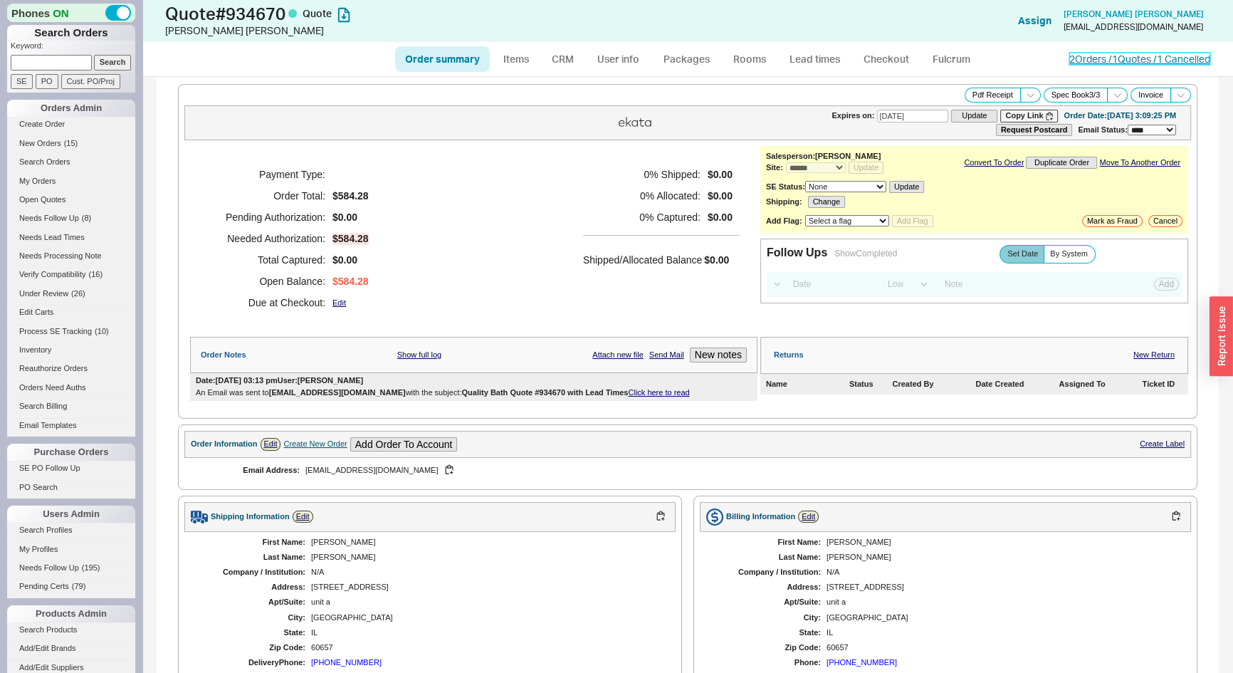
click at [1081, 56] on link "2 Orders / 1 Quotes / 1 Cancelled" at bounding box center [1140, 59] width 141 height 12
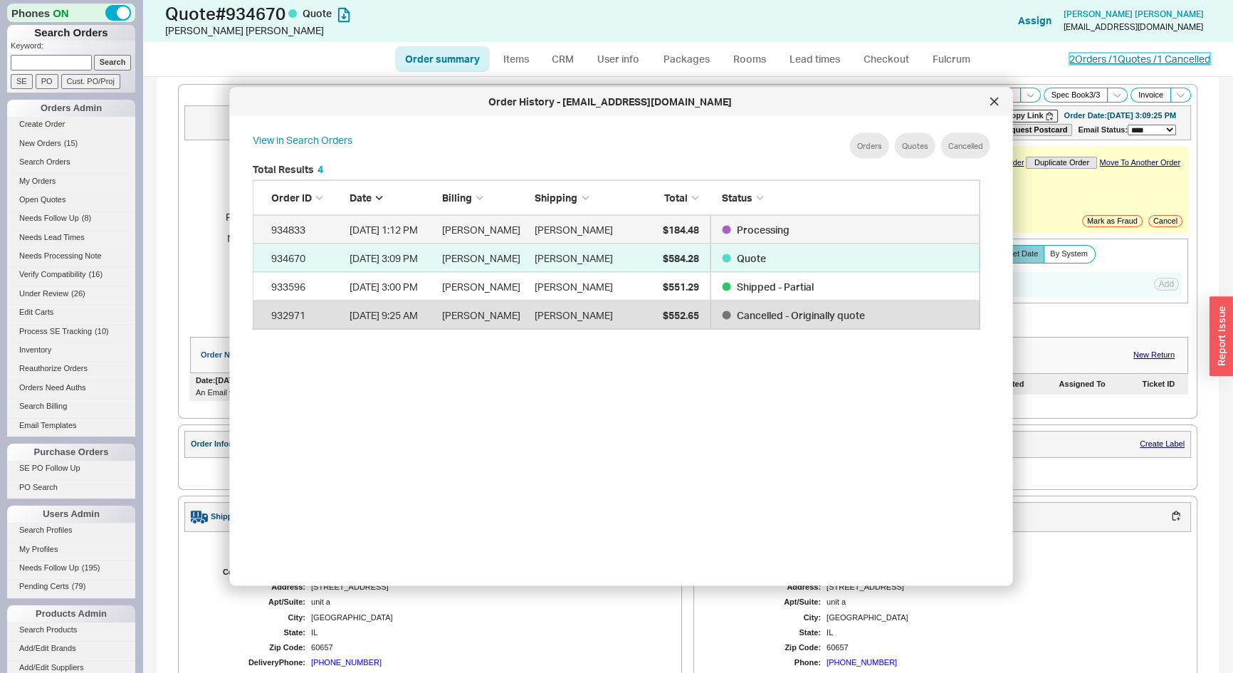
scroll to position [426, 741]
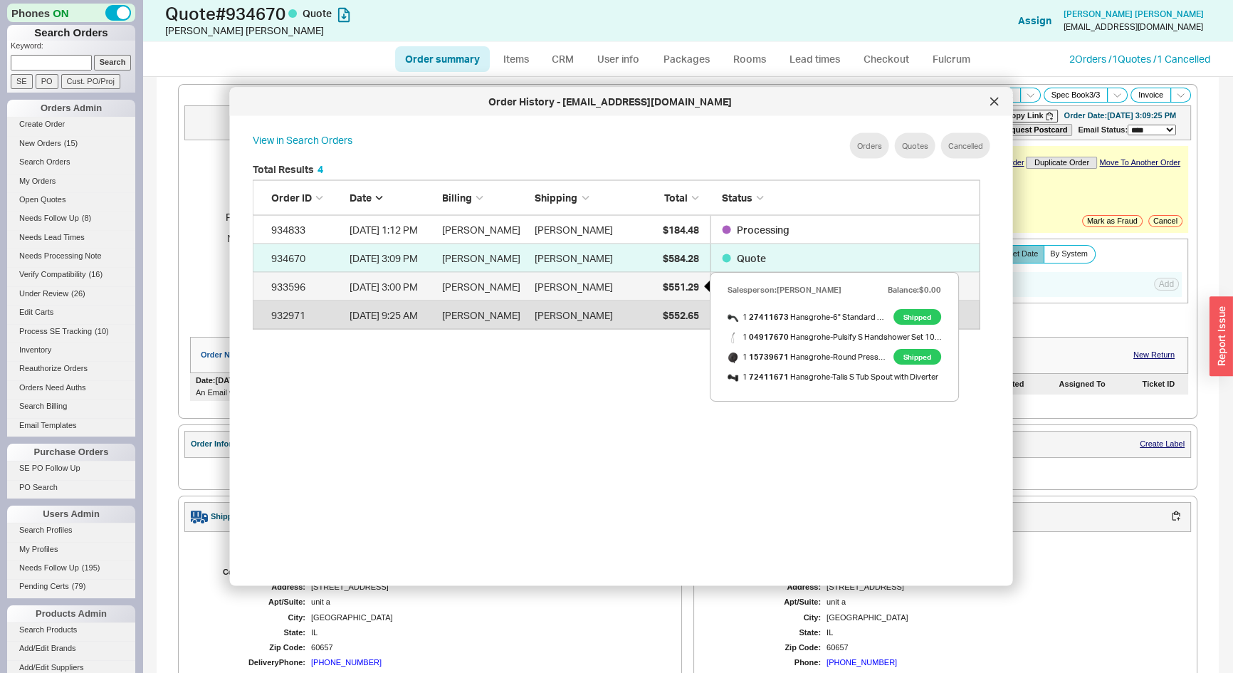
click at [687, 288] on span "$551.29" at bounding box center [680, 286] width 36 height 12
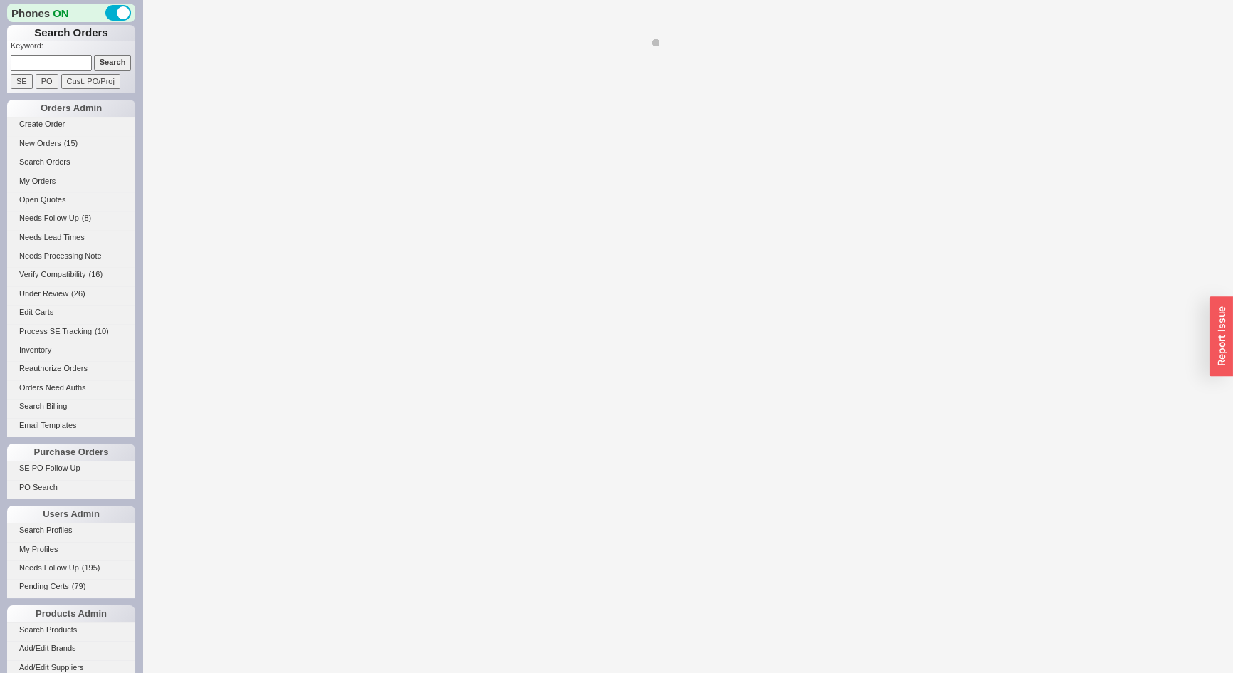
select select "*"
select select "LOW"
select select "3"
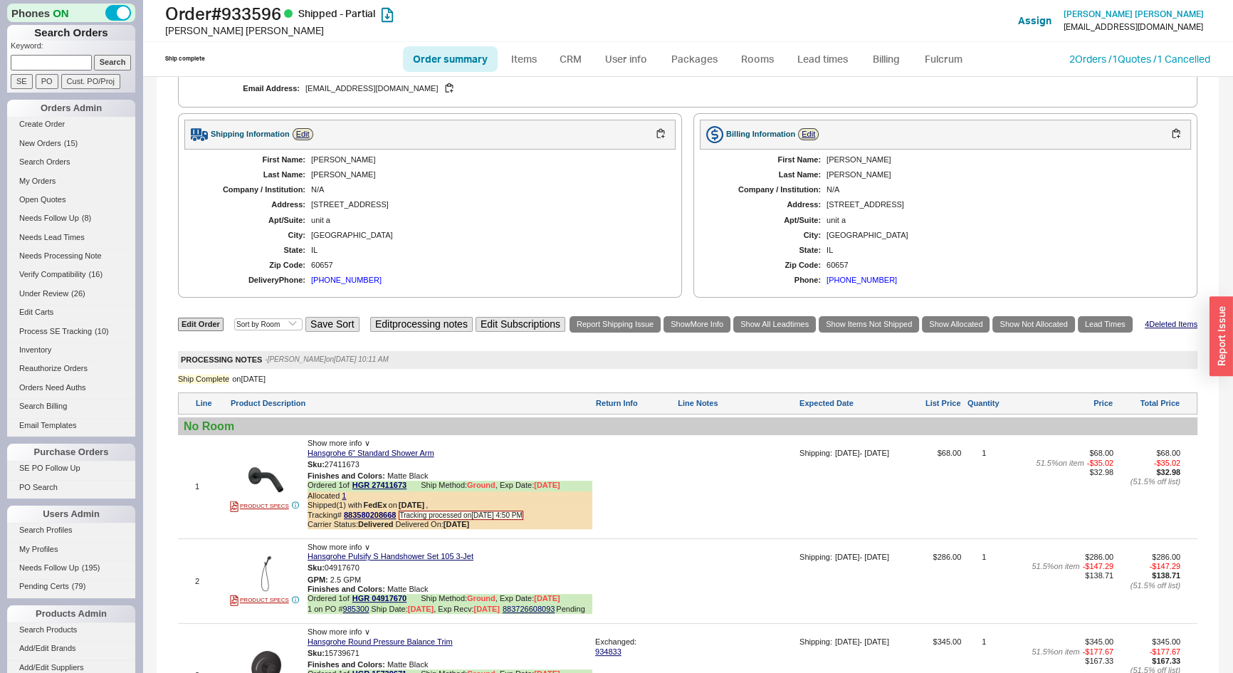
scroll to position [194, 0]
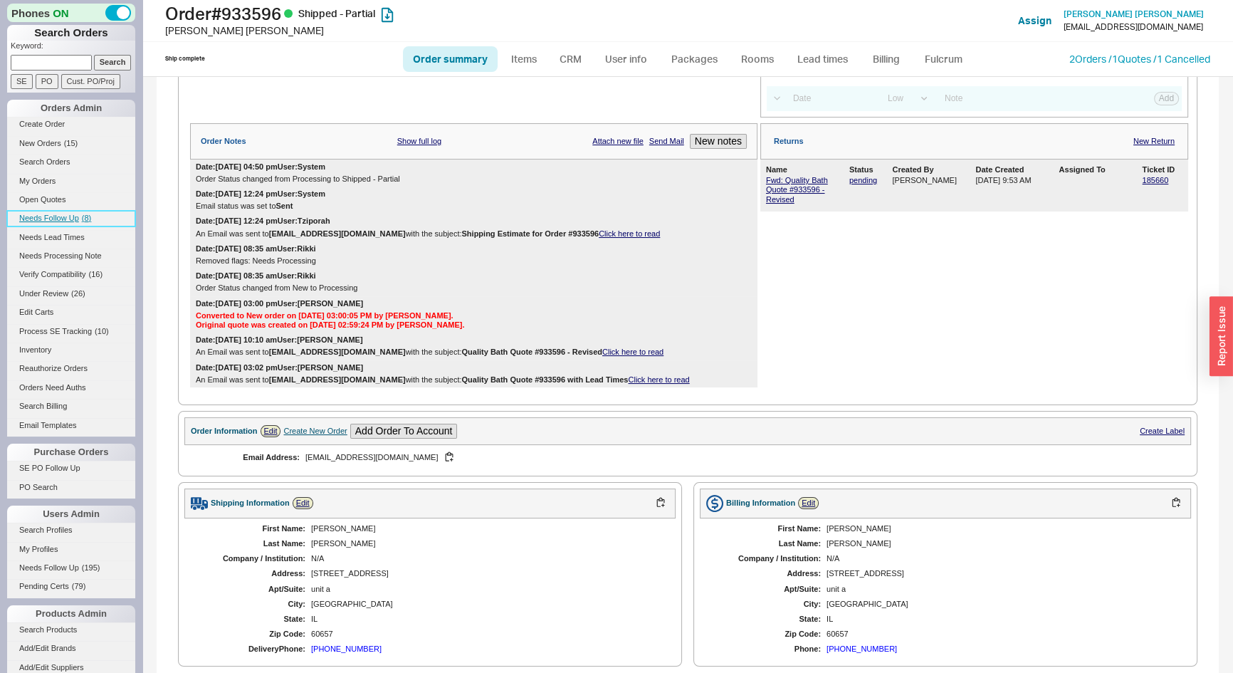
click at [72, 219] on span "Needs Follow Up" at bounding box center [49, 218] width 60 height 9
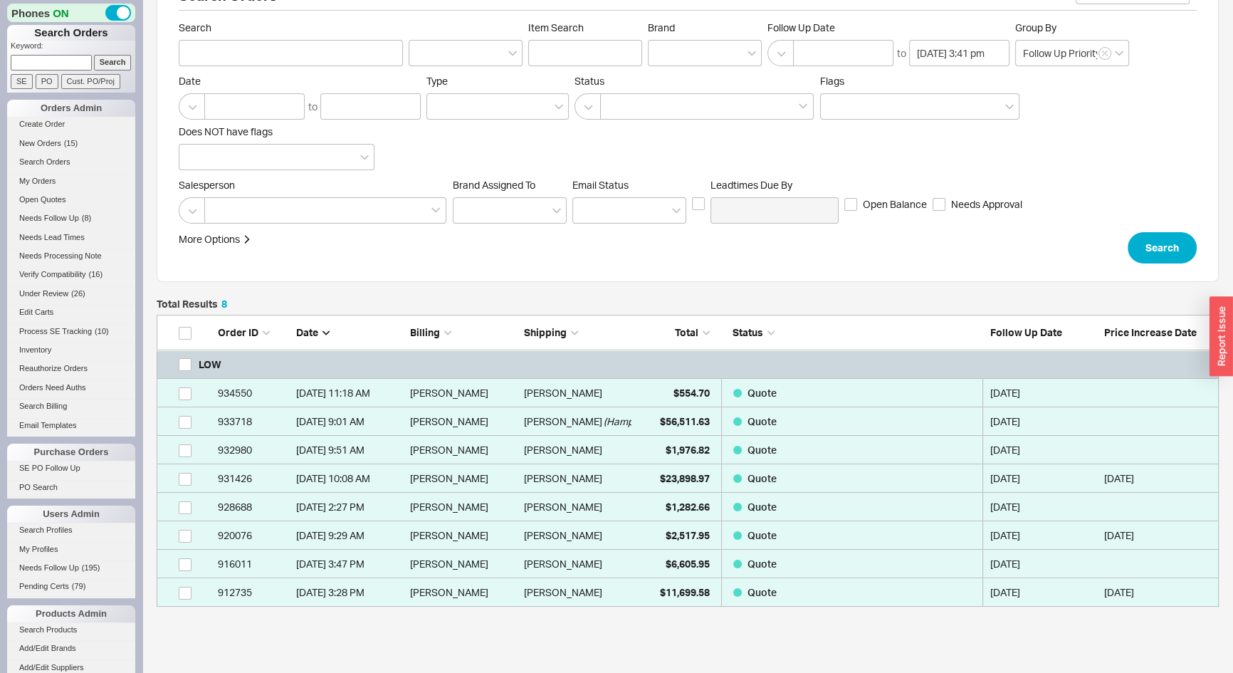
scroll to position [64, 0]
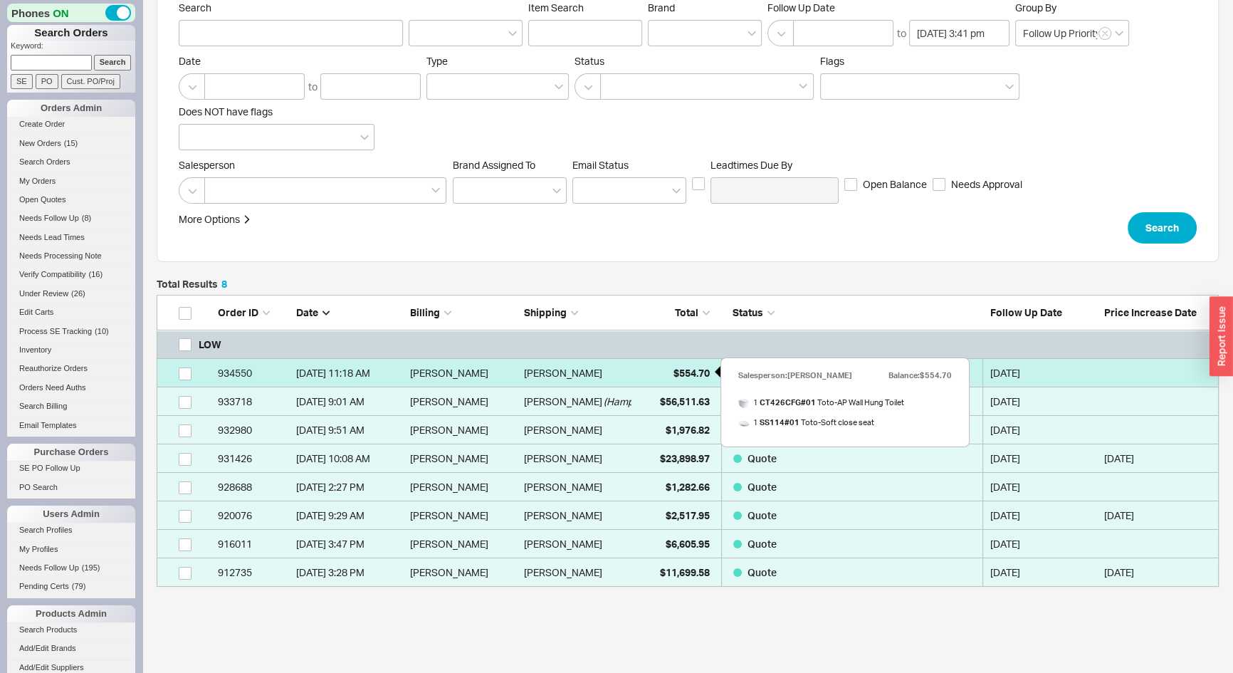
click at [682, 370] on span "$554.70" at bounding box center [692, 373] width 36 height 12
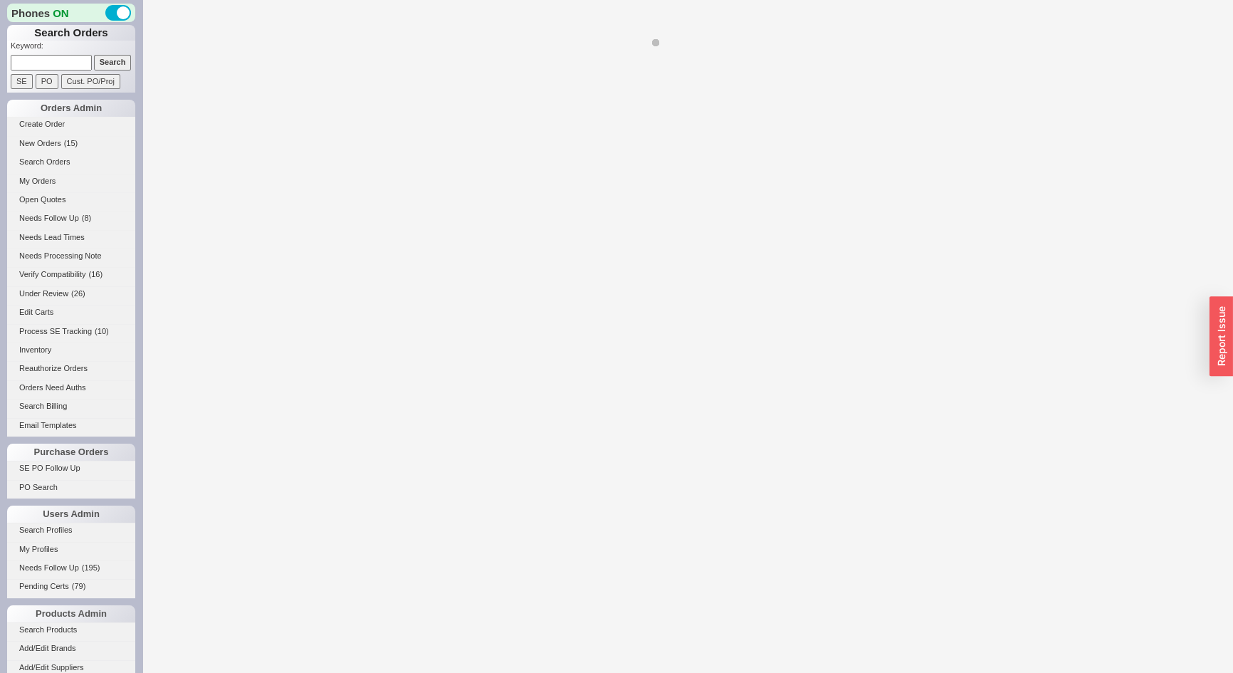
select select "*"
select select "LOW"
select select "3"
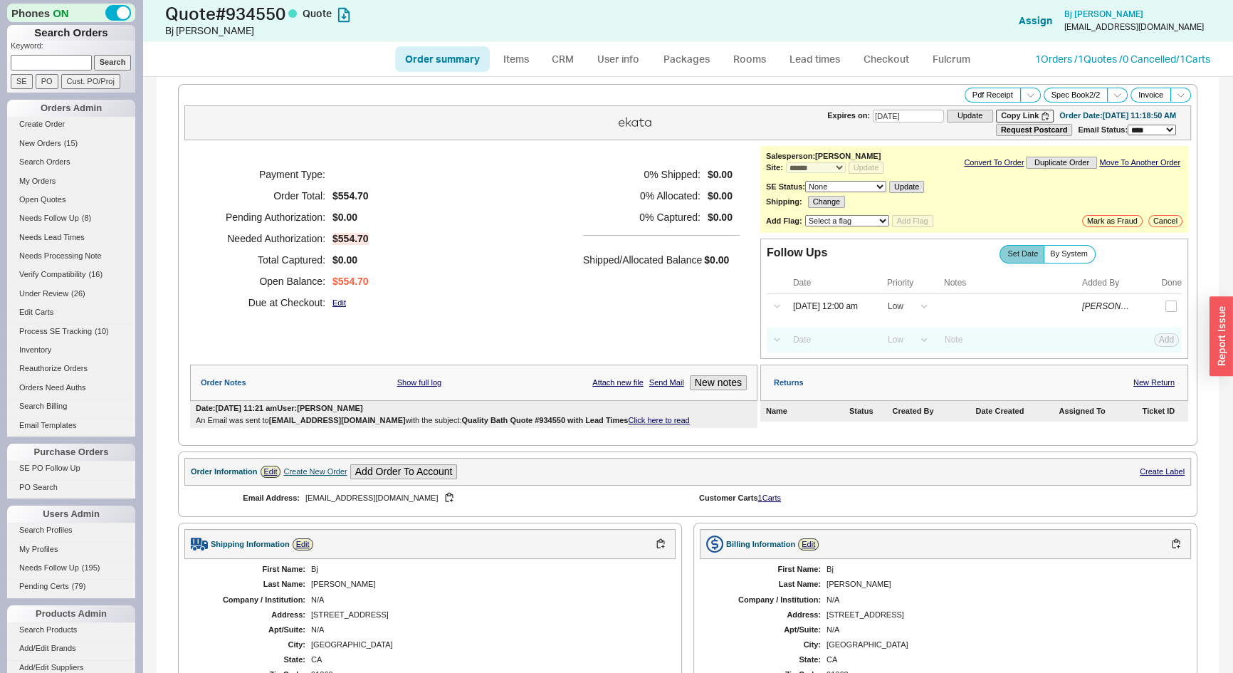
click at [665, 419] on link "Click here to read" at bounding box center [658, 420] width 61 height 9
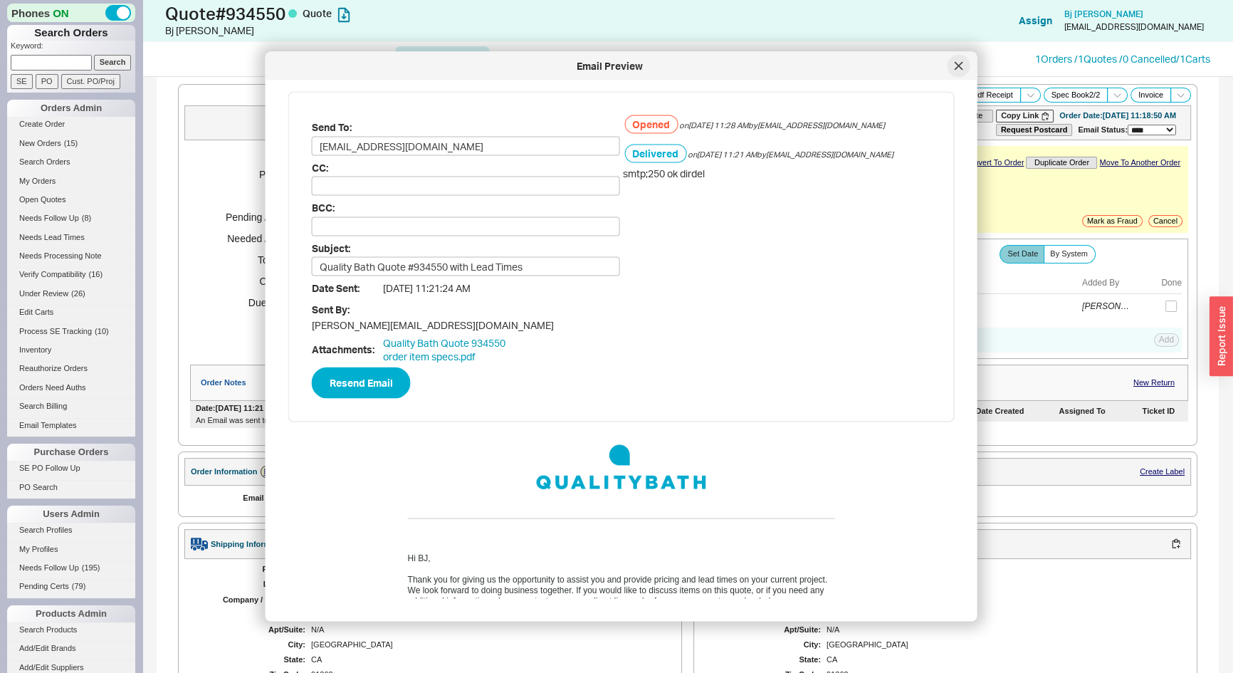
click at [955, 64] on icon at bounding box center [959, 66] width 9 height 9
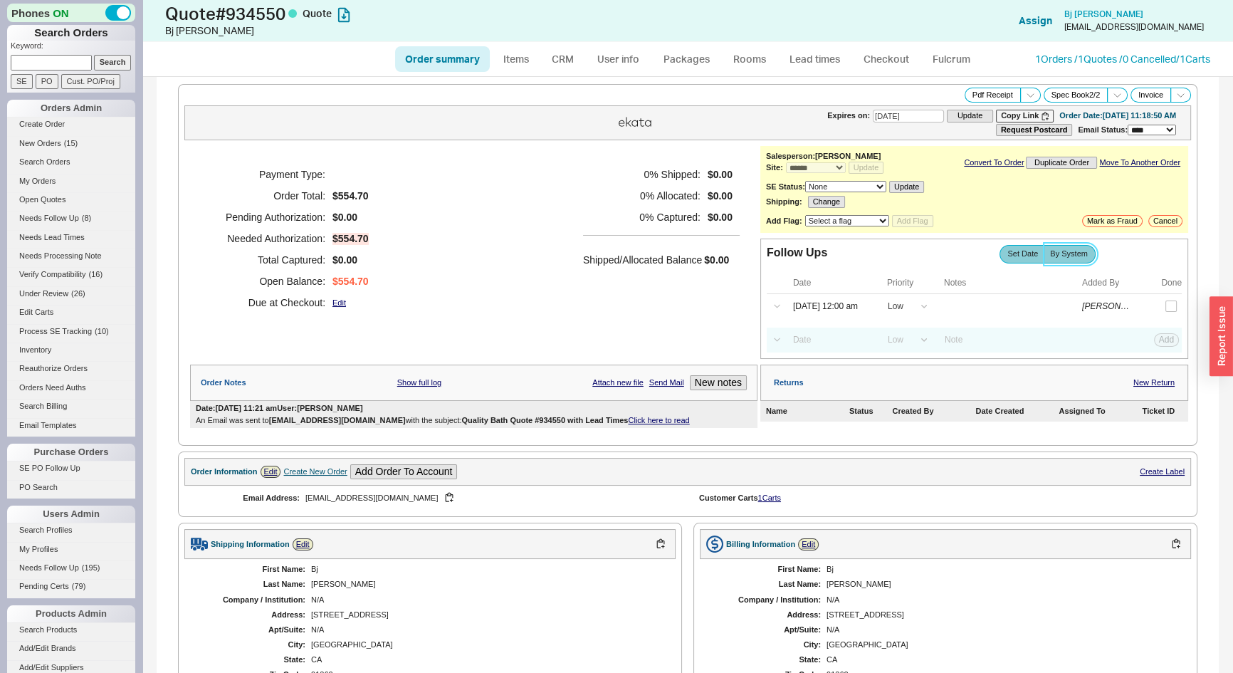
click at [1067, 254] on span "By System" at bounding box center [1069, 253] width 38 height 9
click at [0, 0] on input "By System" at bounding box center [0, 0] width 0 height 0
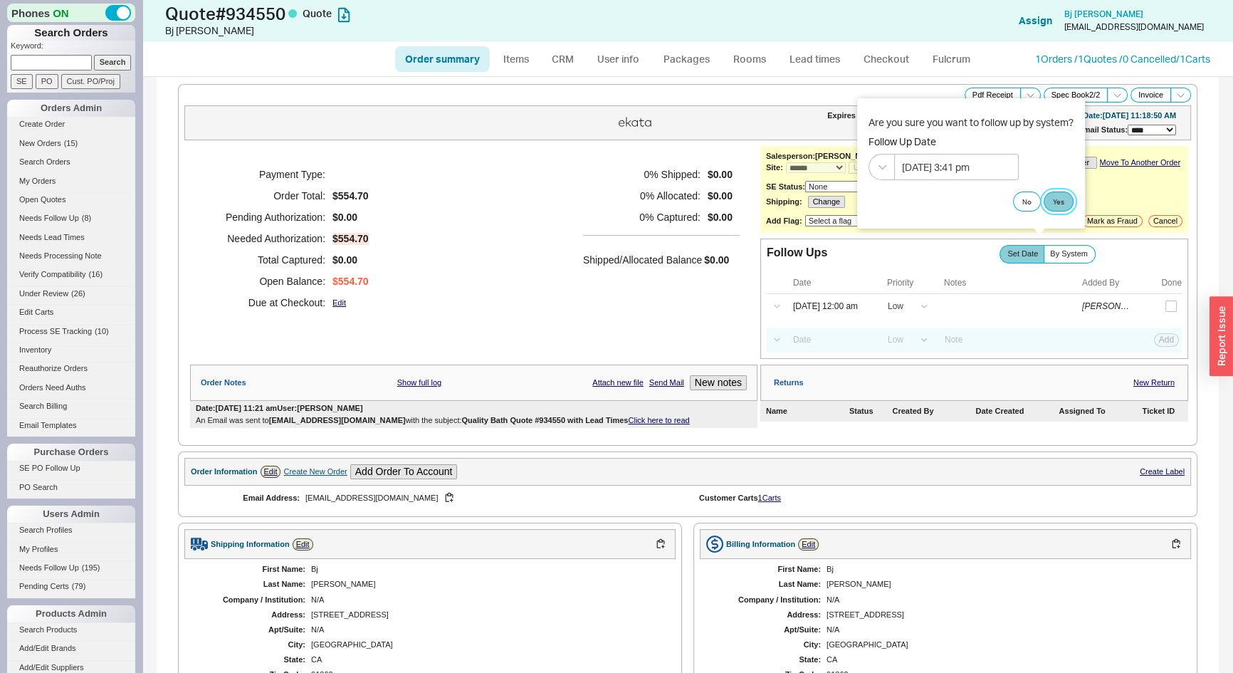
click at [1062, 197] on button "Yes" at bounding box center [1059, 202] width 30 height 20
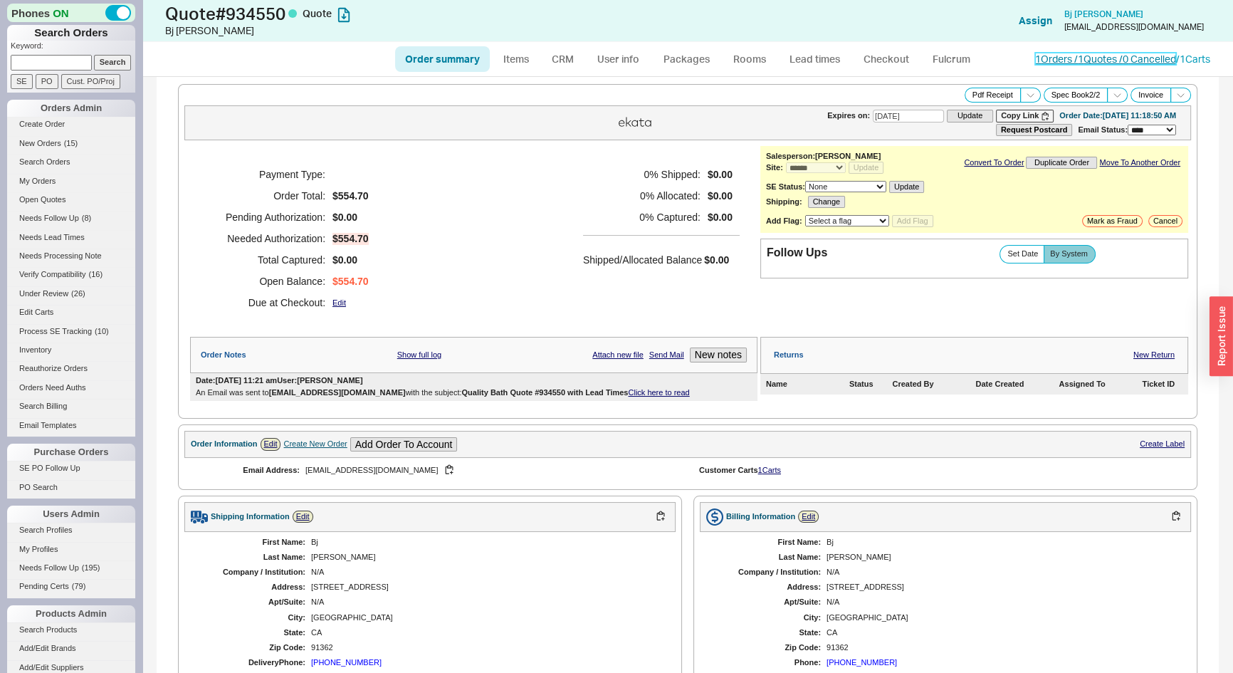
click at [1082, 58] on link "1 Orders / 1 Quotes / 0 Cancelled" at bounding box center [1105, 59] width 141 height 12
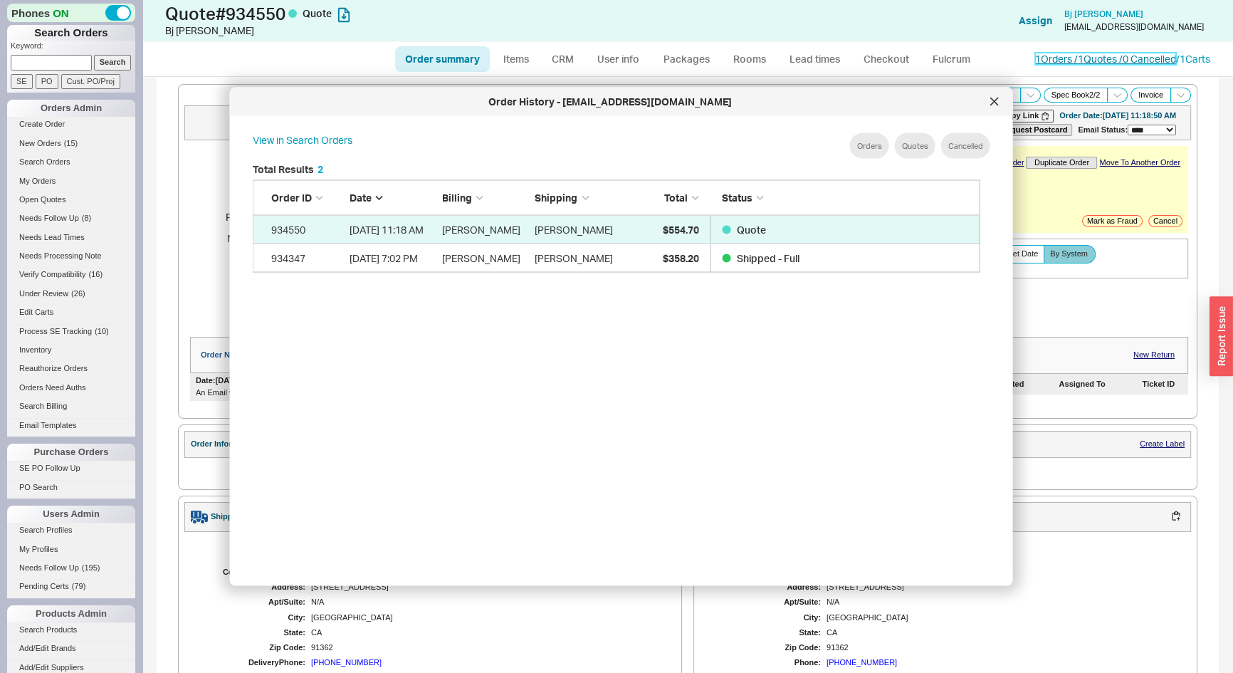
scroll to position [426, 741]
click at [998, 103] on div at bounding box center [994, 101] width 23 height 23
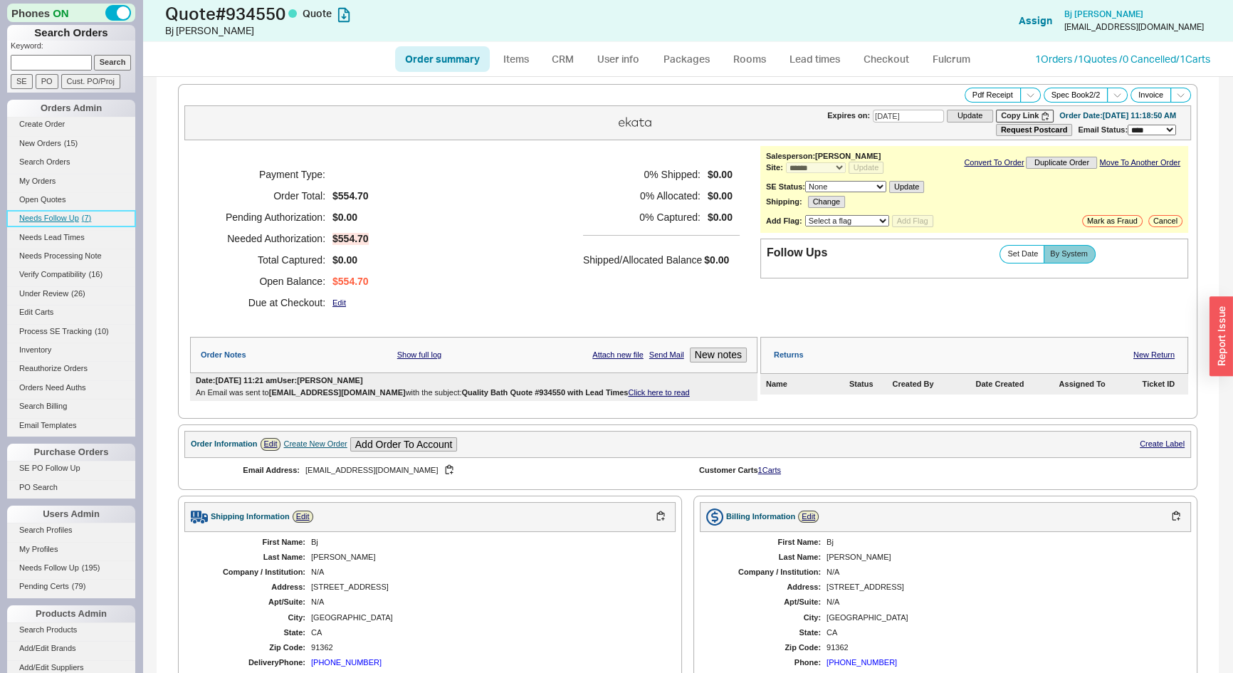
click at [51, 222] on link "Needs Follow Up ( 7 )" at bounding box center [71, 218] width 128 height 15
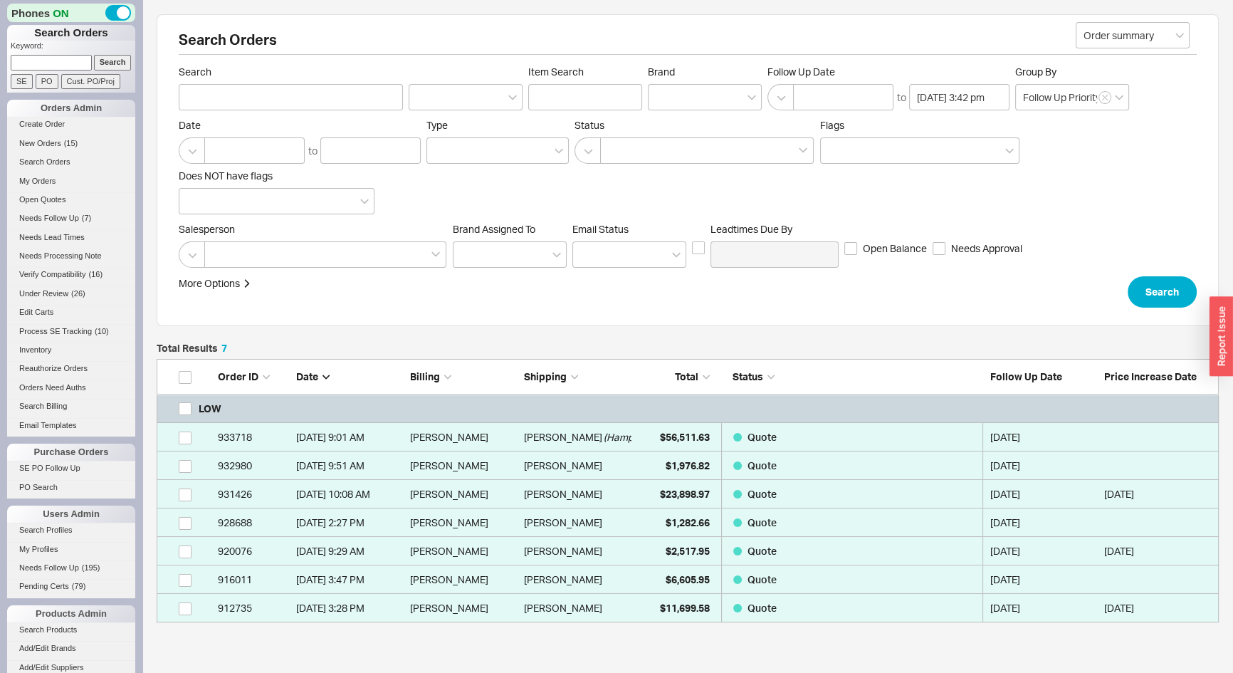
scroll to position [254, 1053]
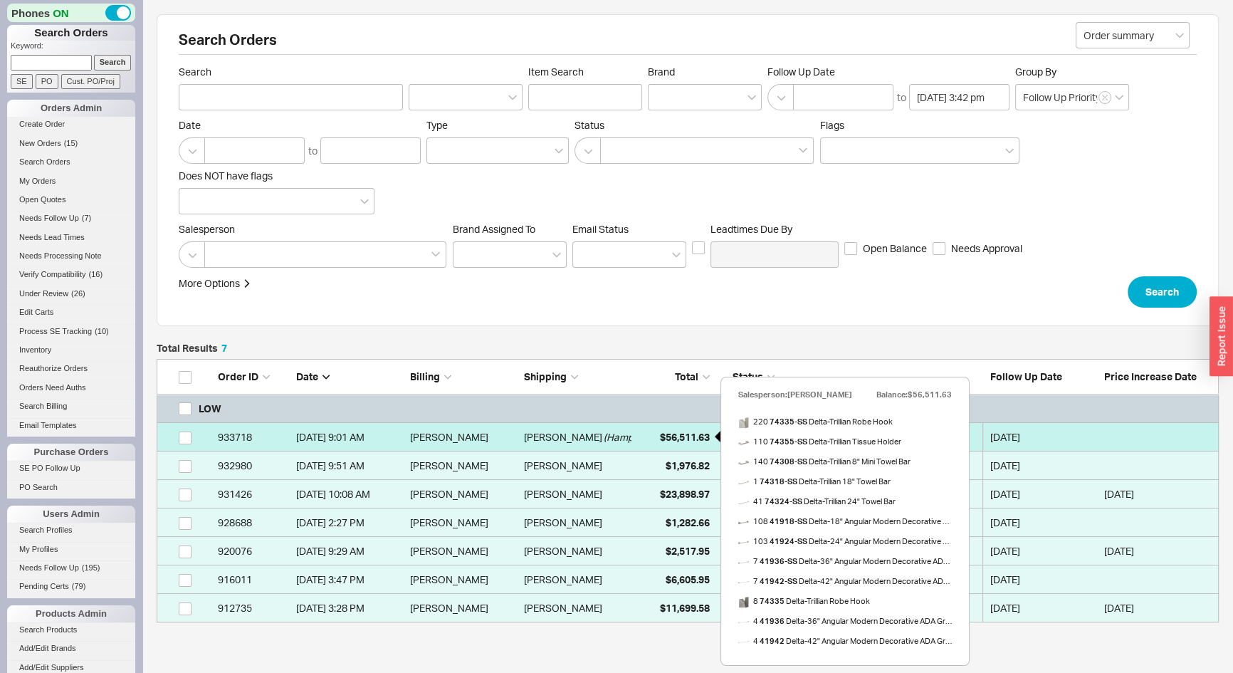
click at [682, 444] on div "$56,511.63" at bounding box center [674, 437] width 71 height 28
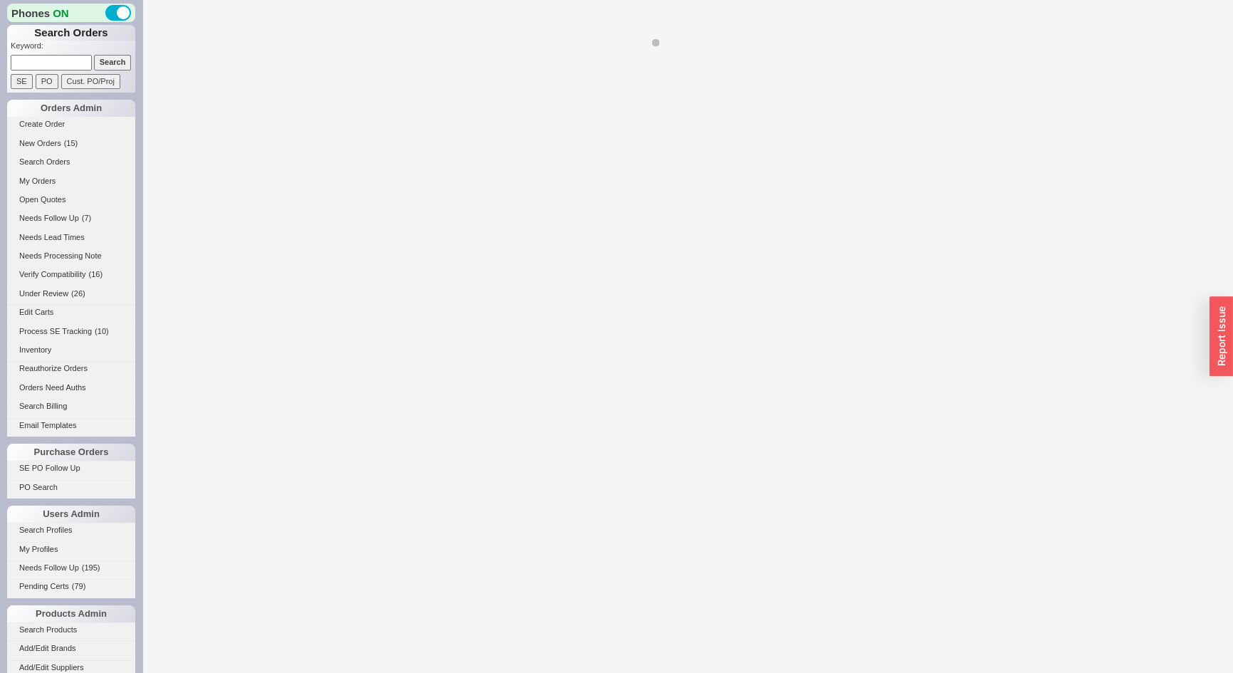
select select "*"
select select "LOW"
select select "3"
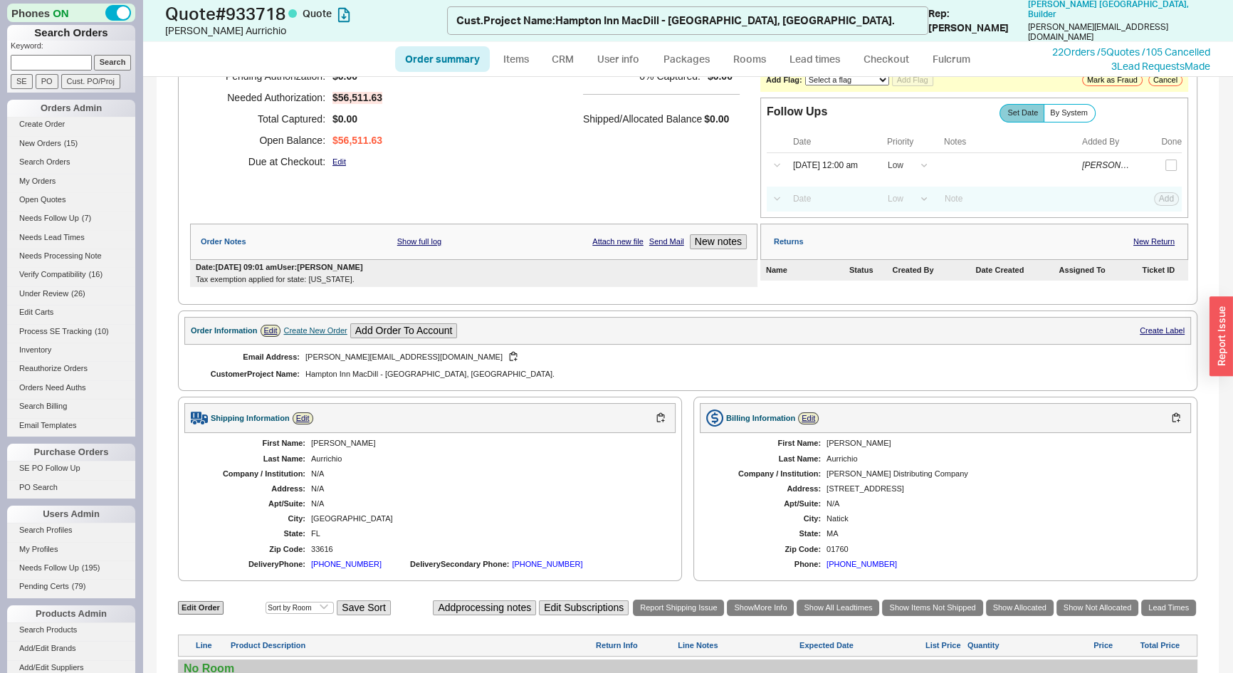
scroll to position [323, 0]
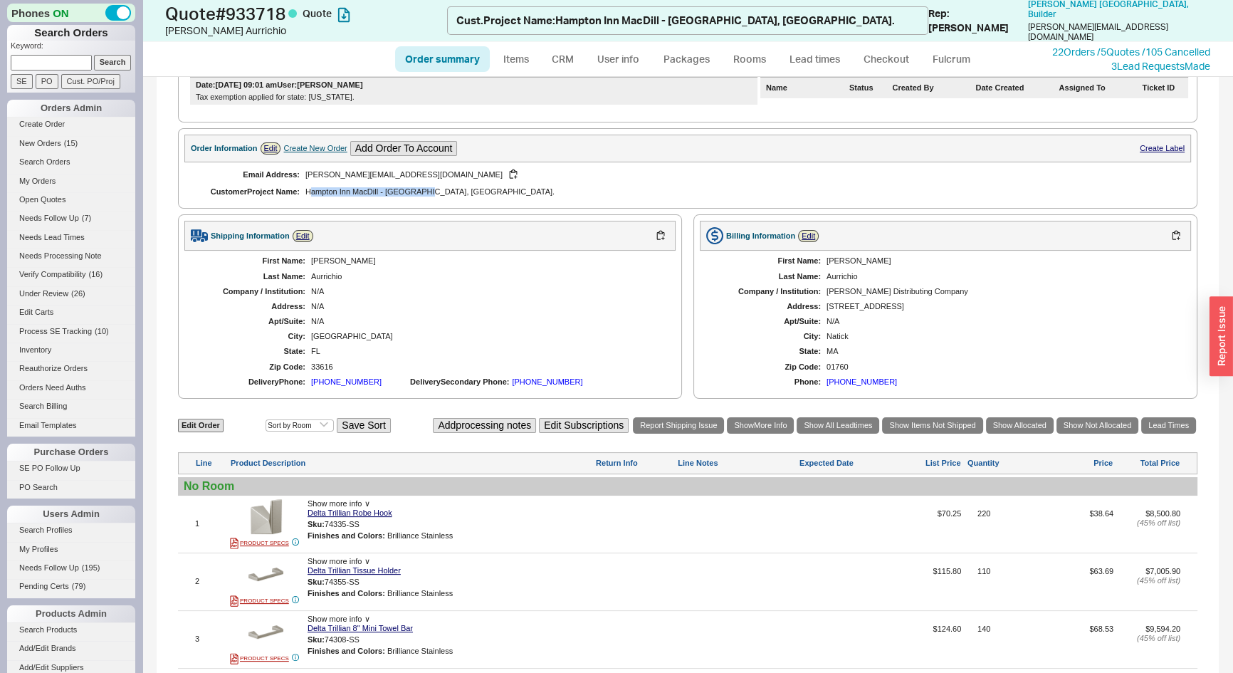
drag, startPoint x: 430, startPoint y: 186, endPoint x: 311, endPoint y: 196, distance: 119.3
click at [311, 196] on div "Email Address: [PERSON_NAME][EMAIL_ADDRESS][DOMAIN_NAME] Customer Project Name …" at bounding box center [435, 182] width 503 height 40
click at [306, 196] on div "Email Address: [PERSON_NAME][EMAIL_ADDRESS][DOMAIN_NAME] Customer Project Name …" at bounding box center [435, 182] width 503 height 40
drag, startPoint x: 305, startPoint y: 189, endPoint x: 378, endPoint y: 187, distance: 73.4
click at [378, 187] on span "Hampton Inn MacDill - [GEOGRAPHIC_DATA], [GEOGRAPHIC_DATA]." at bounding box center [486, 191] width 360 height 9
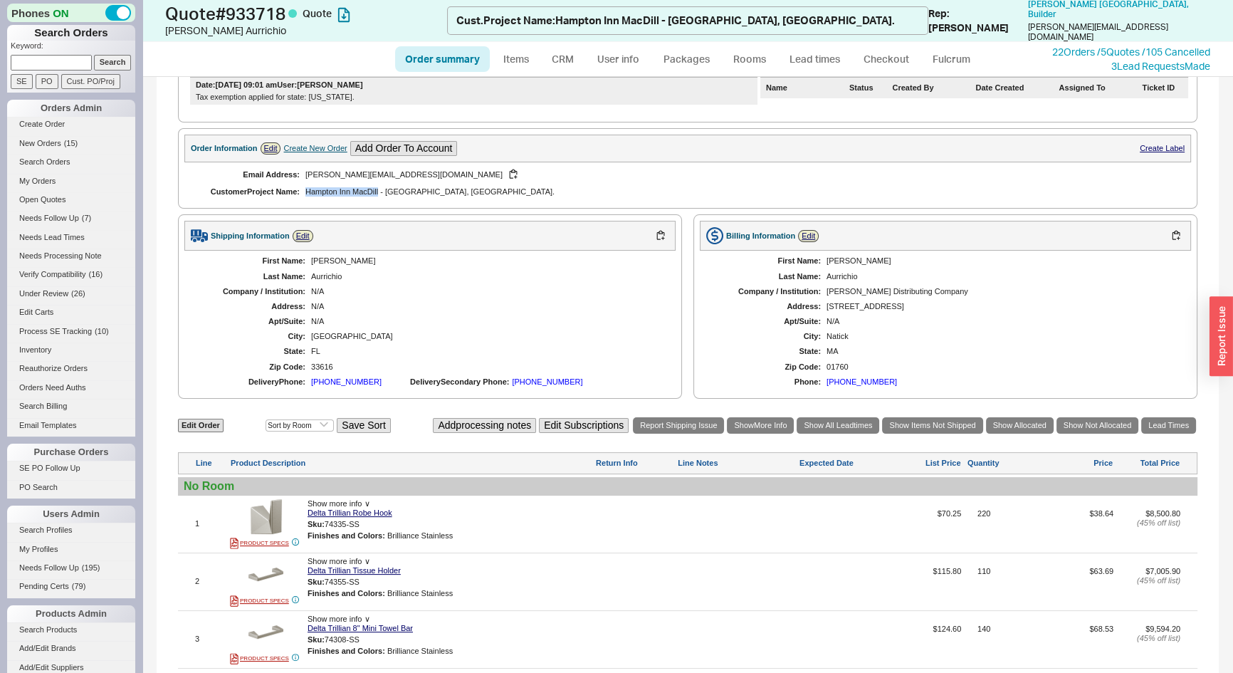
copy span "Hampton Inn MacDill"
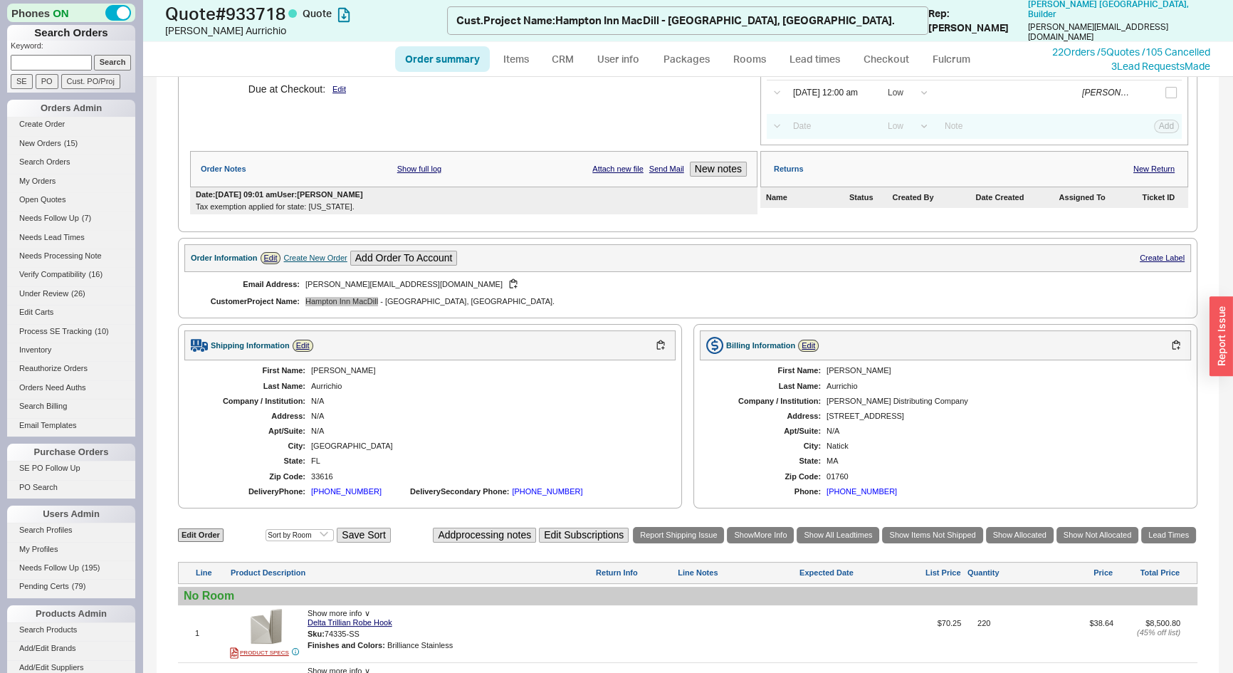
scroll to position [129, 0]
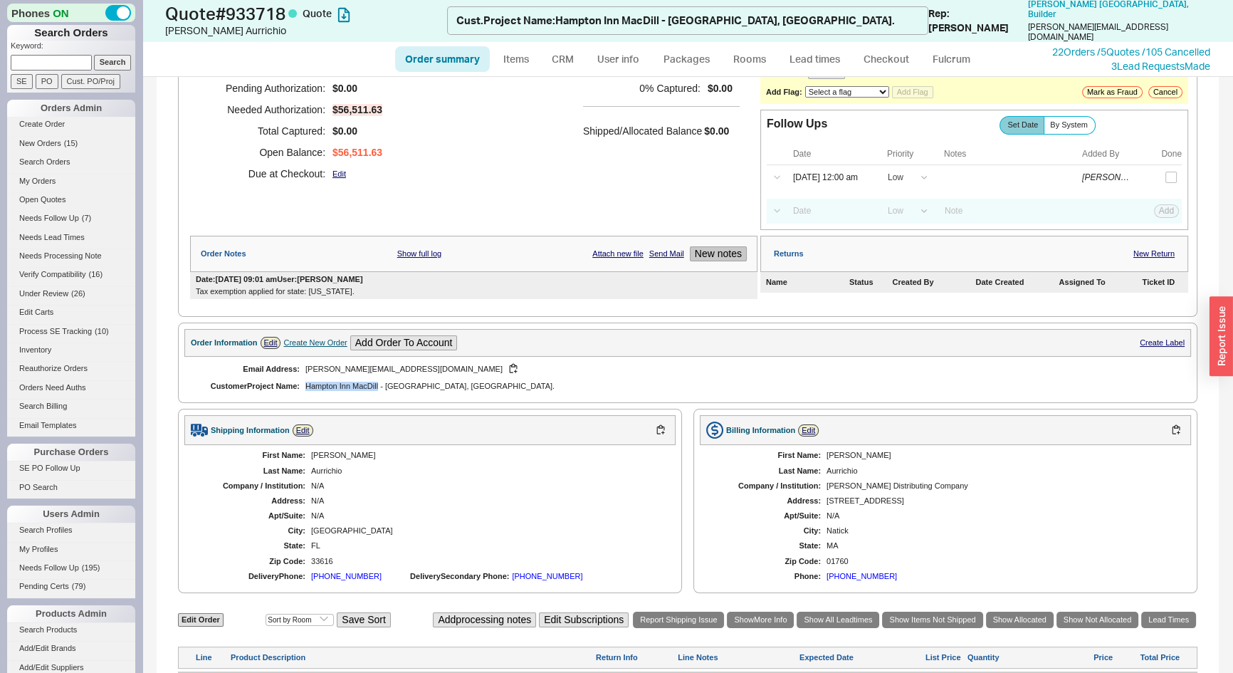
click at [706, 254] on button "New notes" at bounding box center [718, 253] width 57 height 15
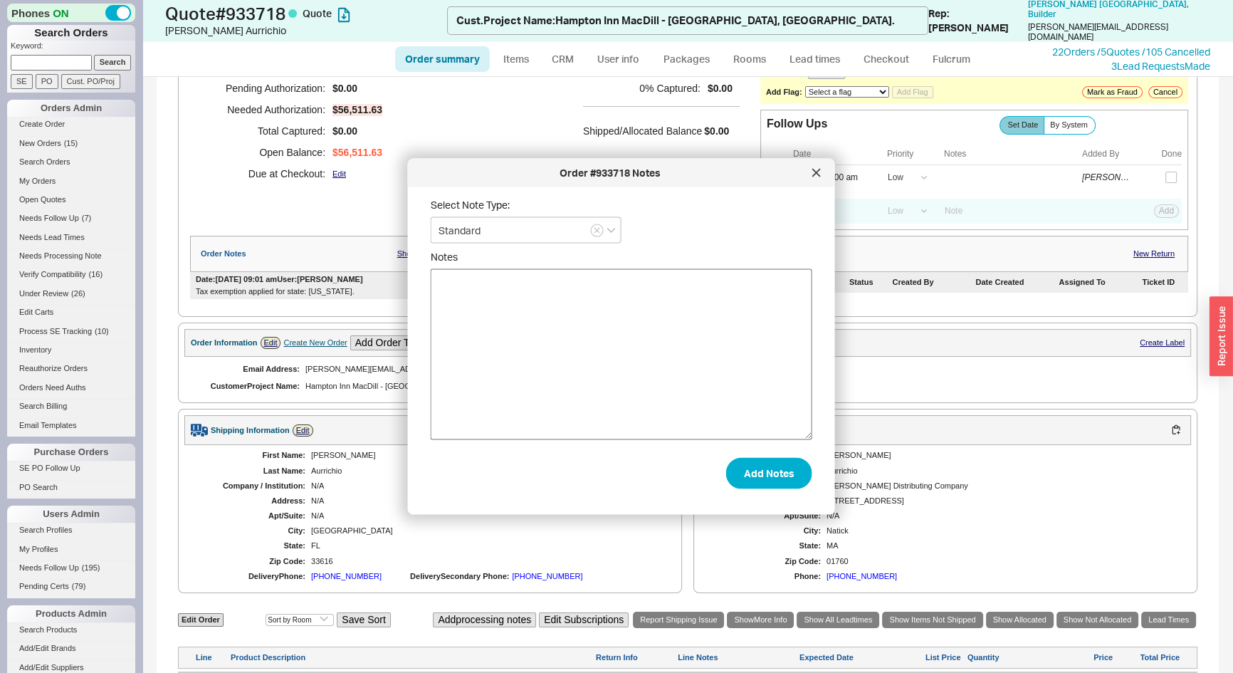
click at [654, 329] on textarea "Notes" at bounding box center [622, 354] width 382 height 171
type textarea "Emailed quote follow up."
click at [750, 477] on button "Add Notes" at bounding box center [769, 472] width 86 height 31
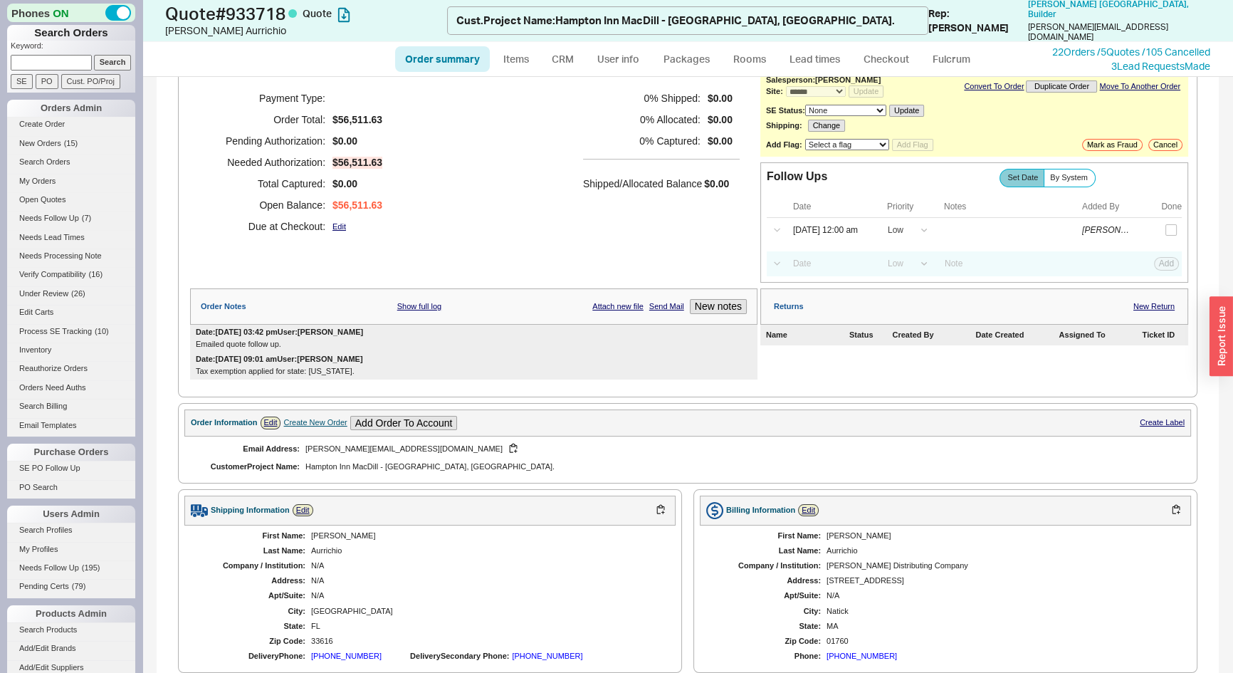
scroll to position [0, 0]
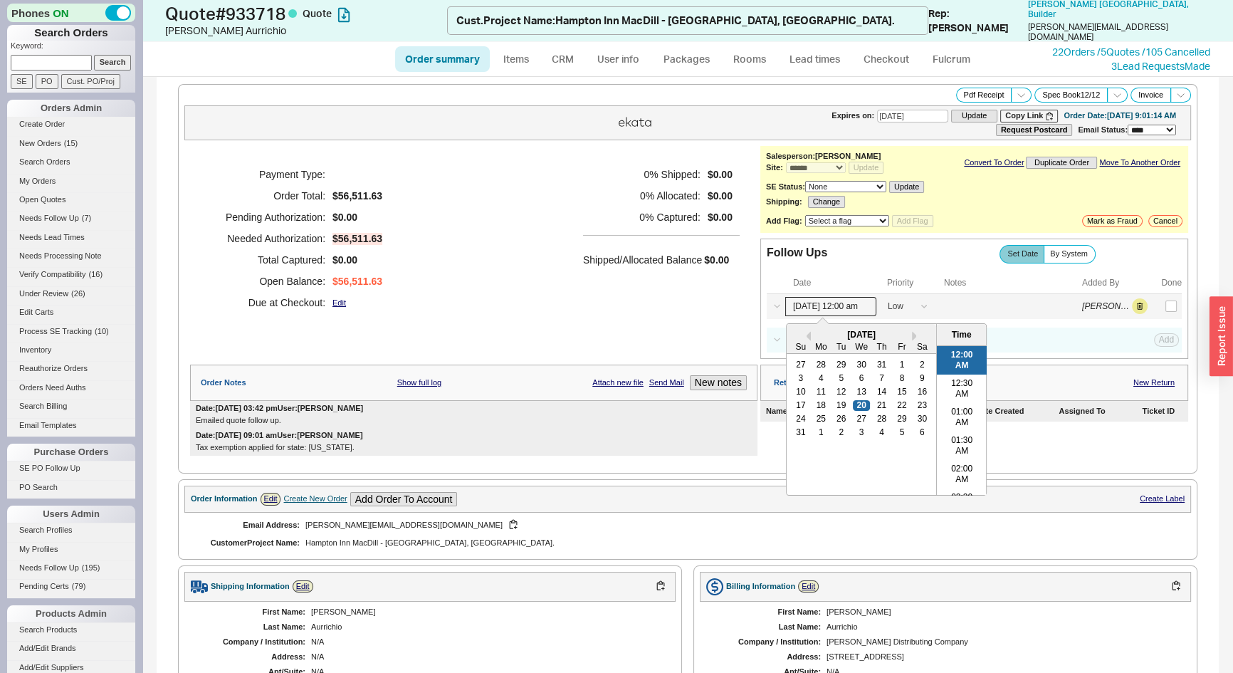
click at [818, 305] on input "[DATE] 12:00 am" at bounding box center [831, 306] width 91 height 19
click at [857, 414] on div "27" at bounding box center [861, 419] width 17 height 10
type input "[DATE] 12:00 am"
click at [1152, 303] on button "Save" at bounding box center [1165, 306] width 29 height 13
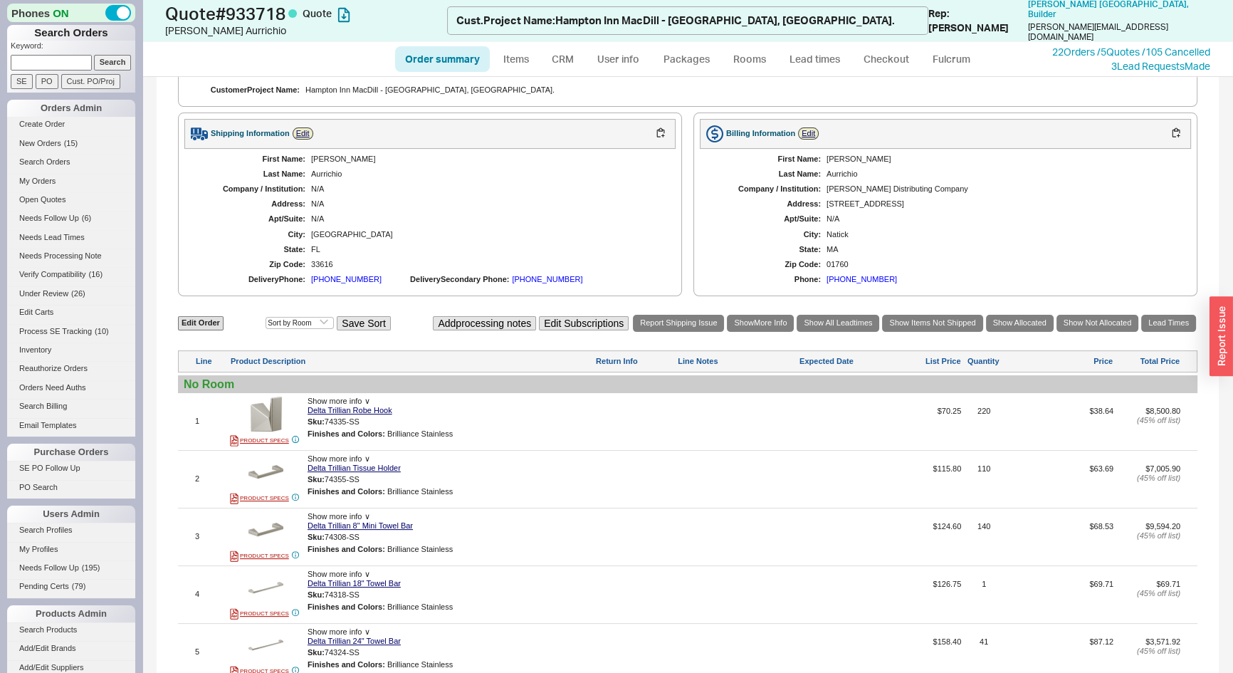
scroll to position [259, 0]
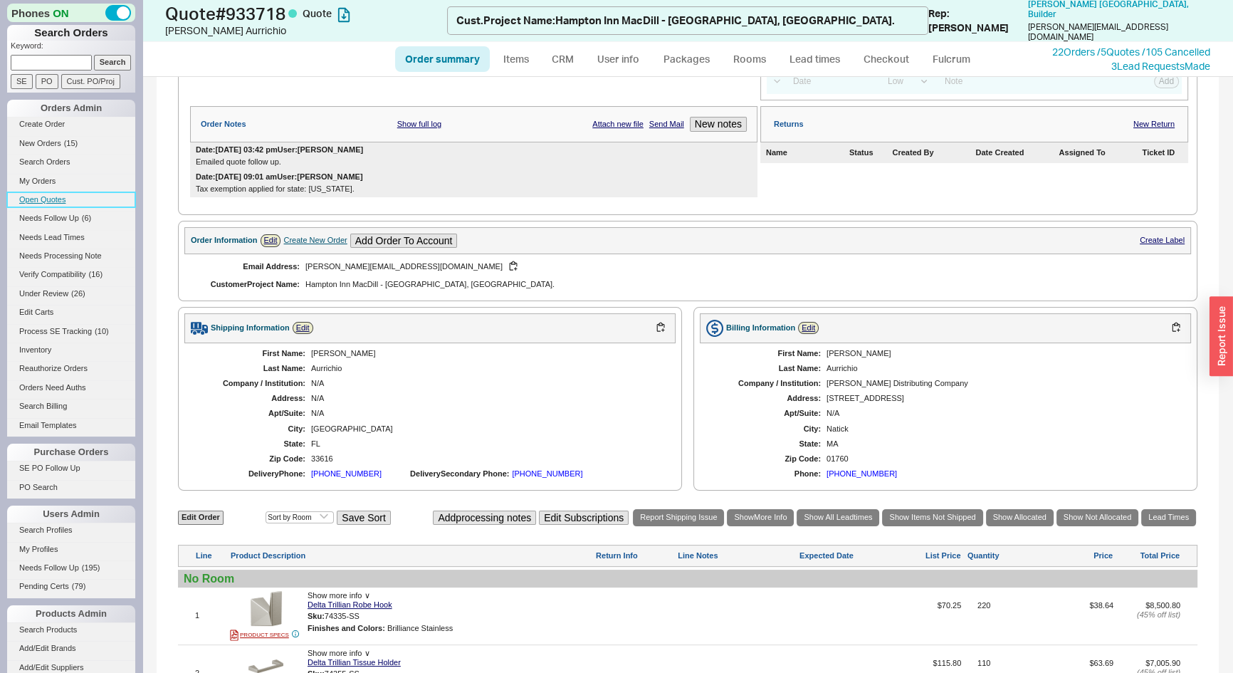
click at [36, 202] on link "Open Quotes" at bounding box center [71, 199] width 128 height 15
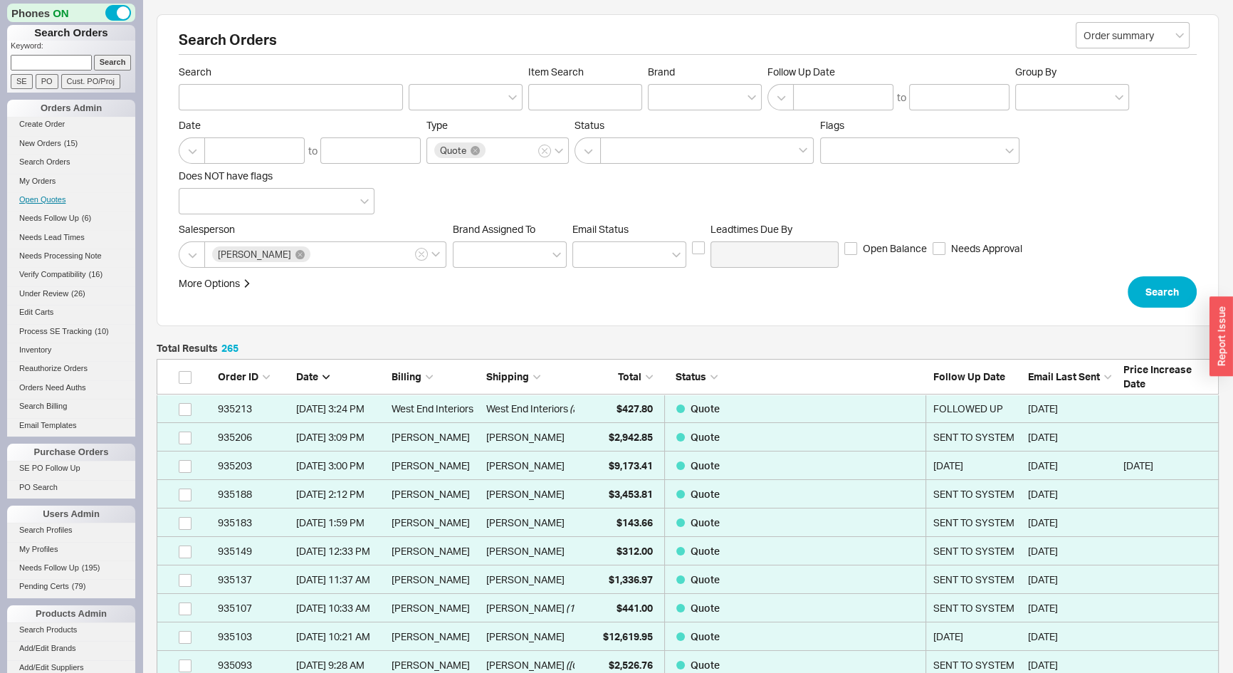
scroll to position [7575, 1053]
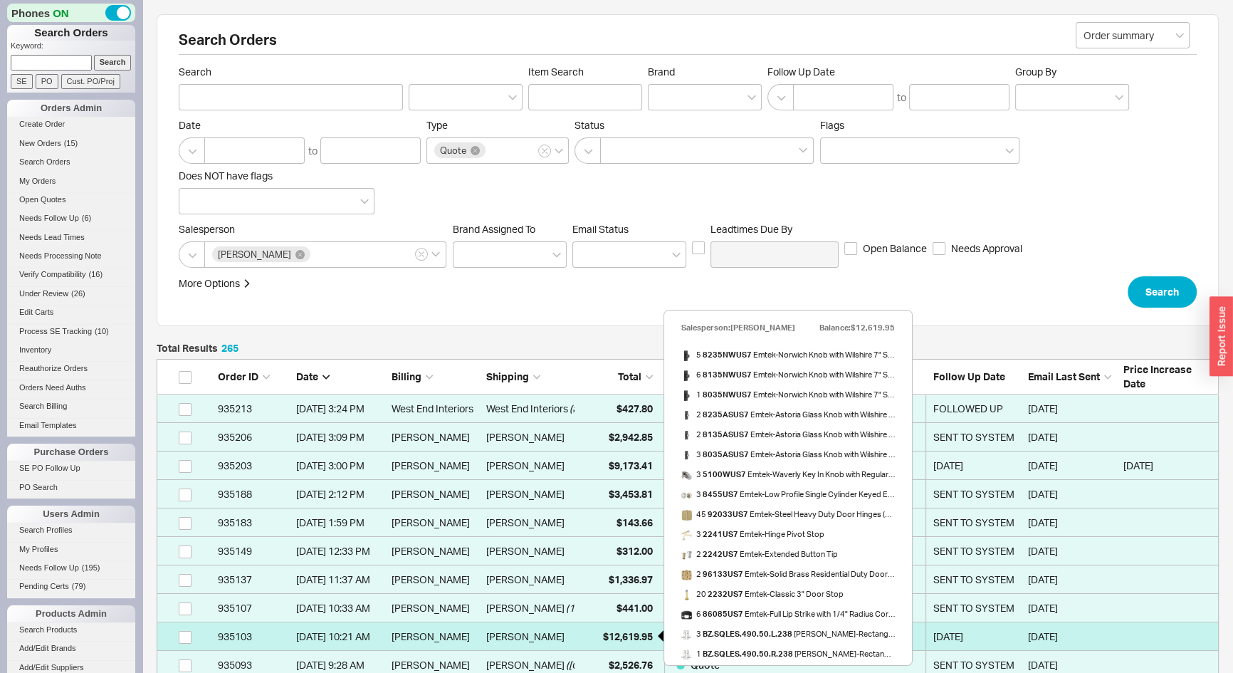
click at [603, 632] on span "$12,619.95" at bounding box center [628, 636] width 50 height 12
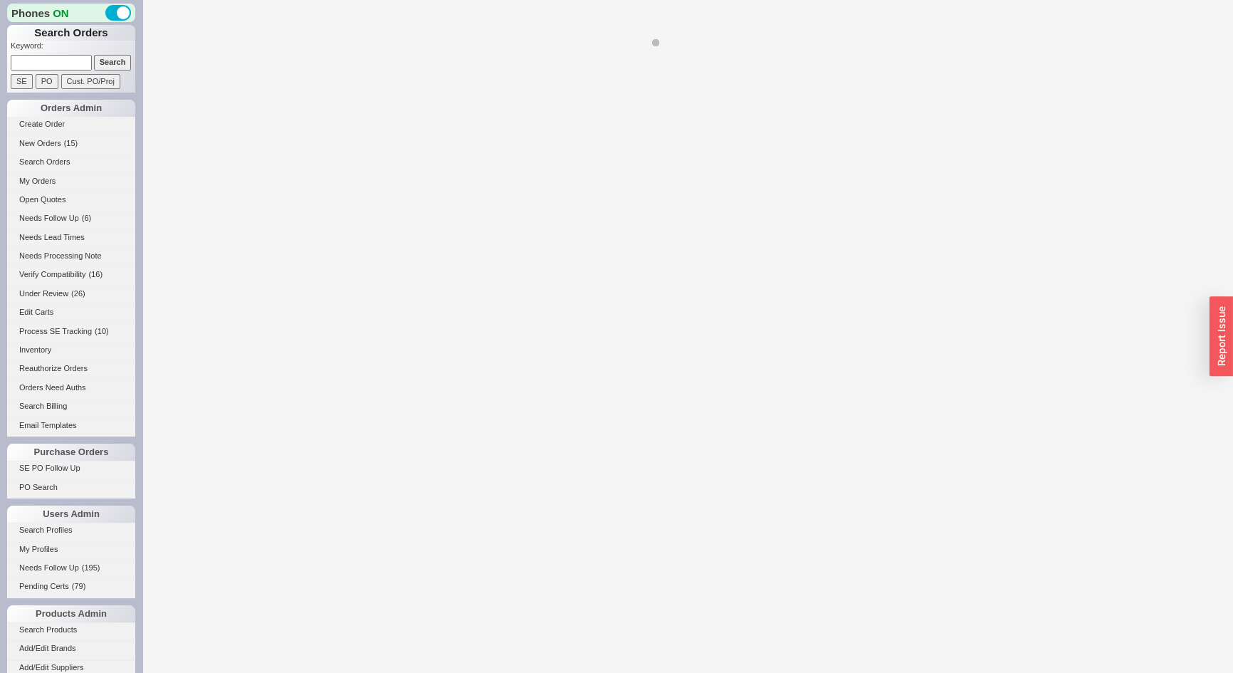
select select "*"
select select "LOW"
select select "3"
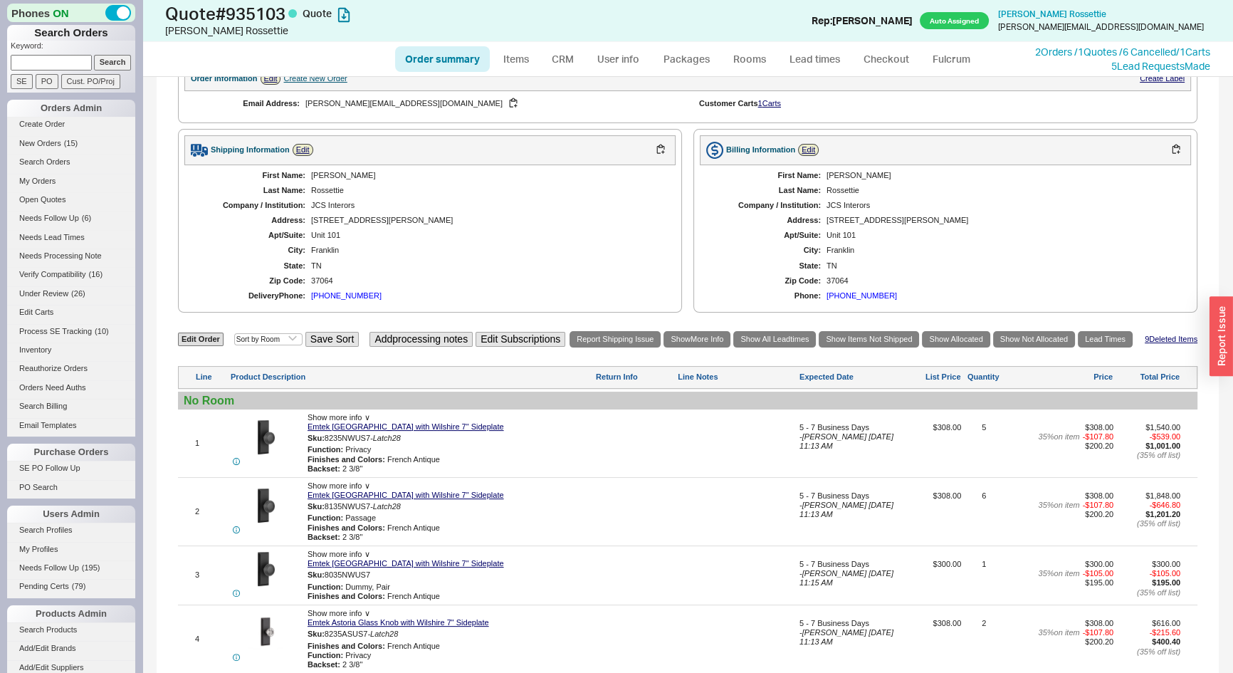
scroll to position [388, 0]
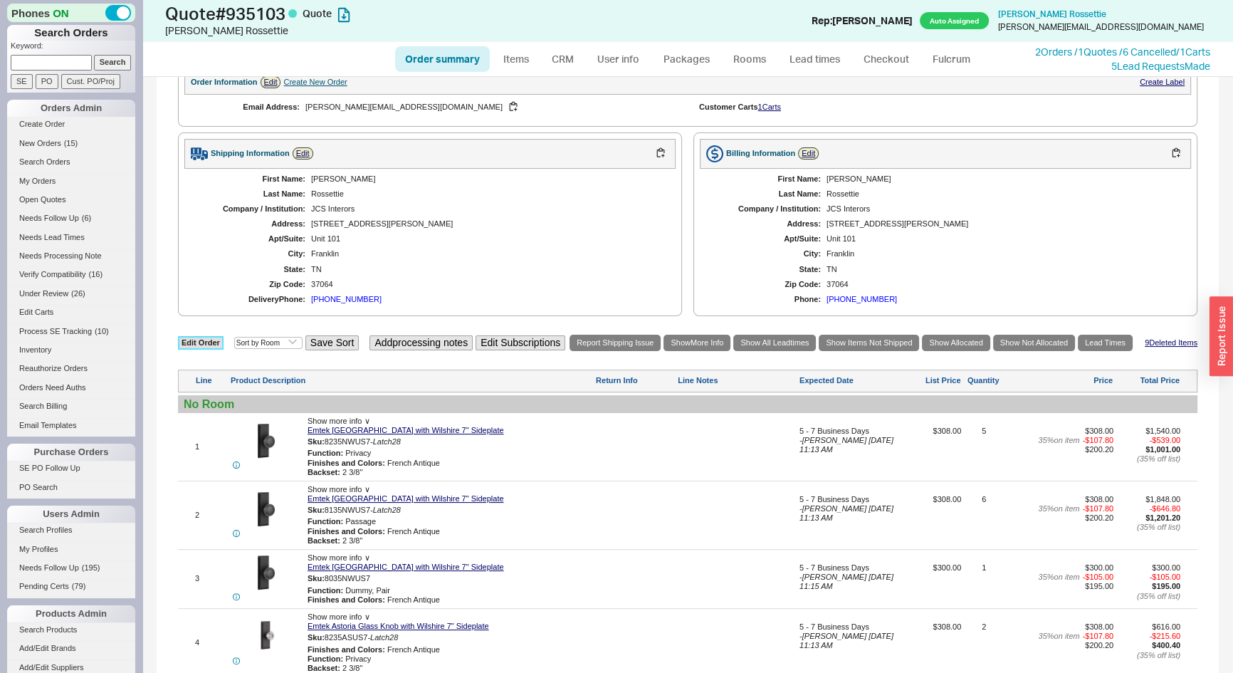
click at [212, 340] on link "Edit Order" at bounding box center [201, 343] width 46 height 14
select select "3"
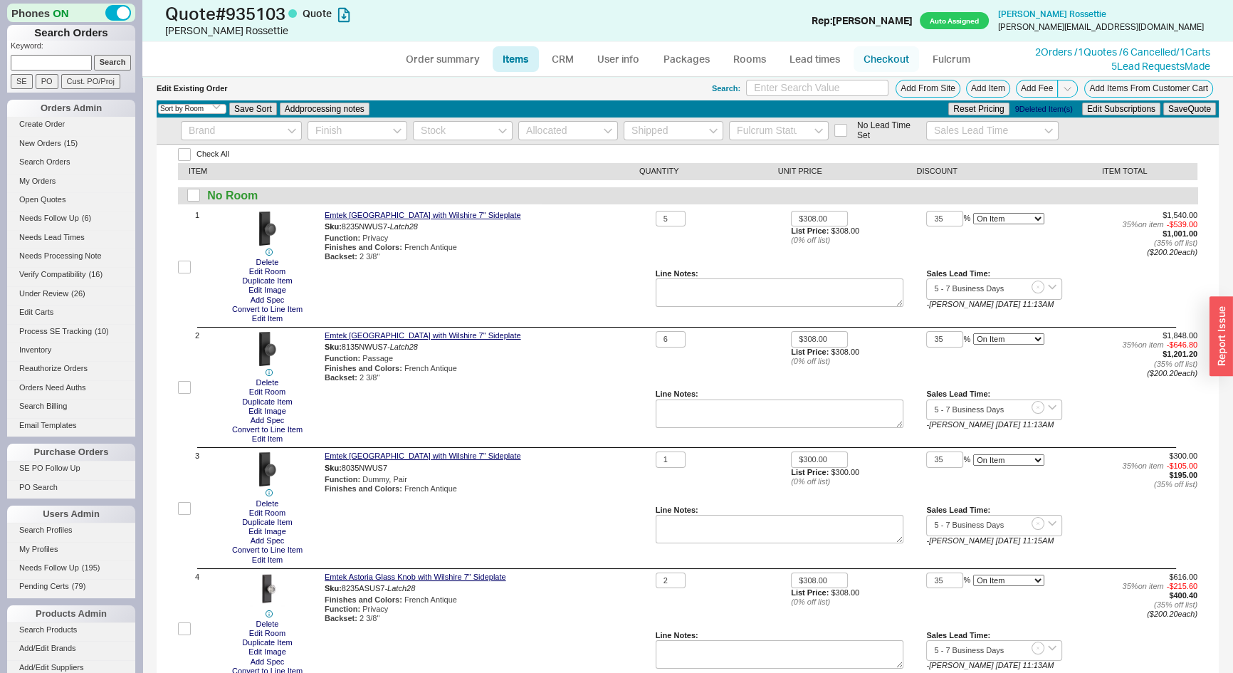
click at [888, 56] on link "Checkout" at bounding box center [887, 59] width 66 height 26
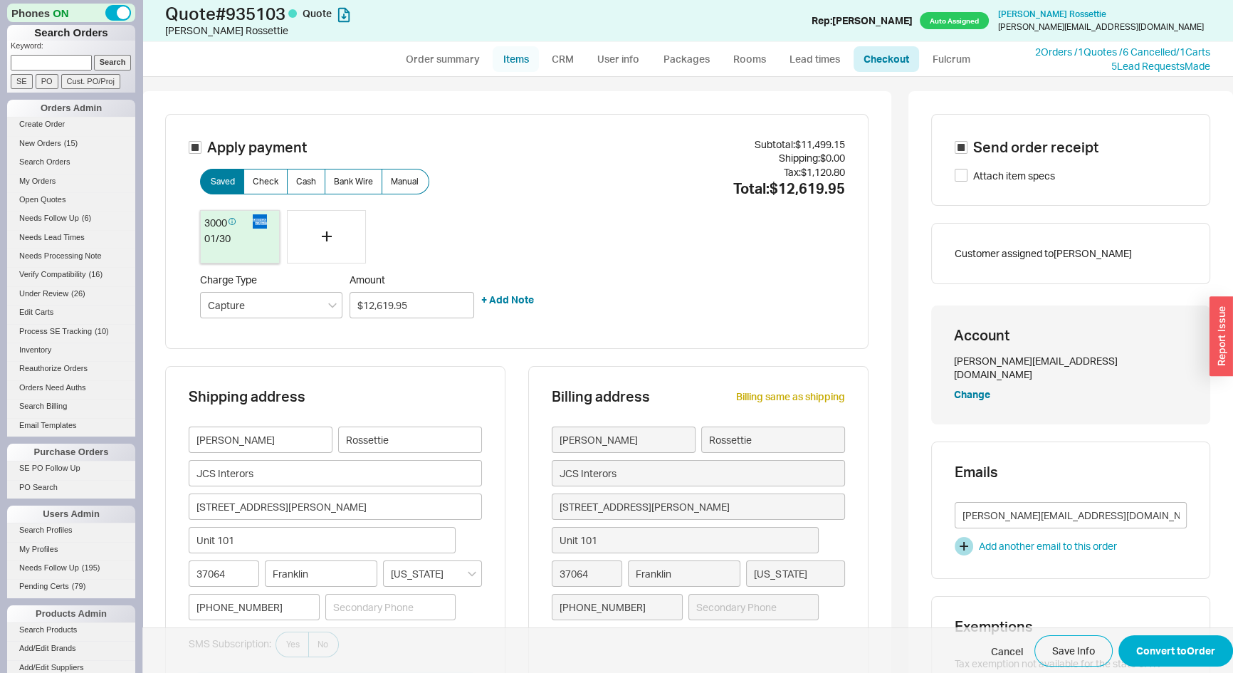
click at [523, 68] on link "Items" at bounding box center [516, 59] width 46 height 26
select select "3"
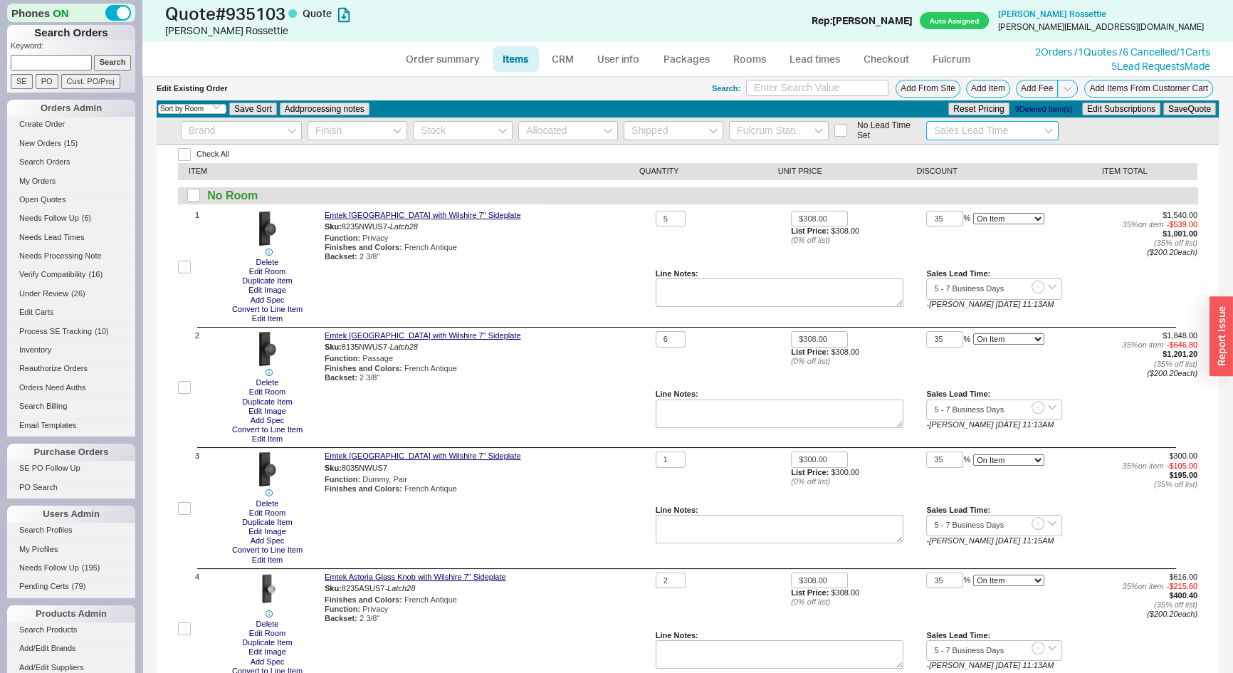
click at [956, 128] on input at bounding box center [993, 130] width 133 height 19
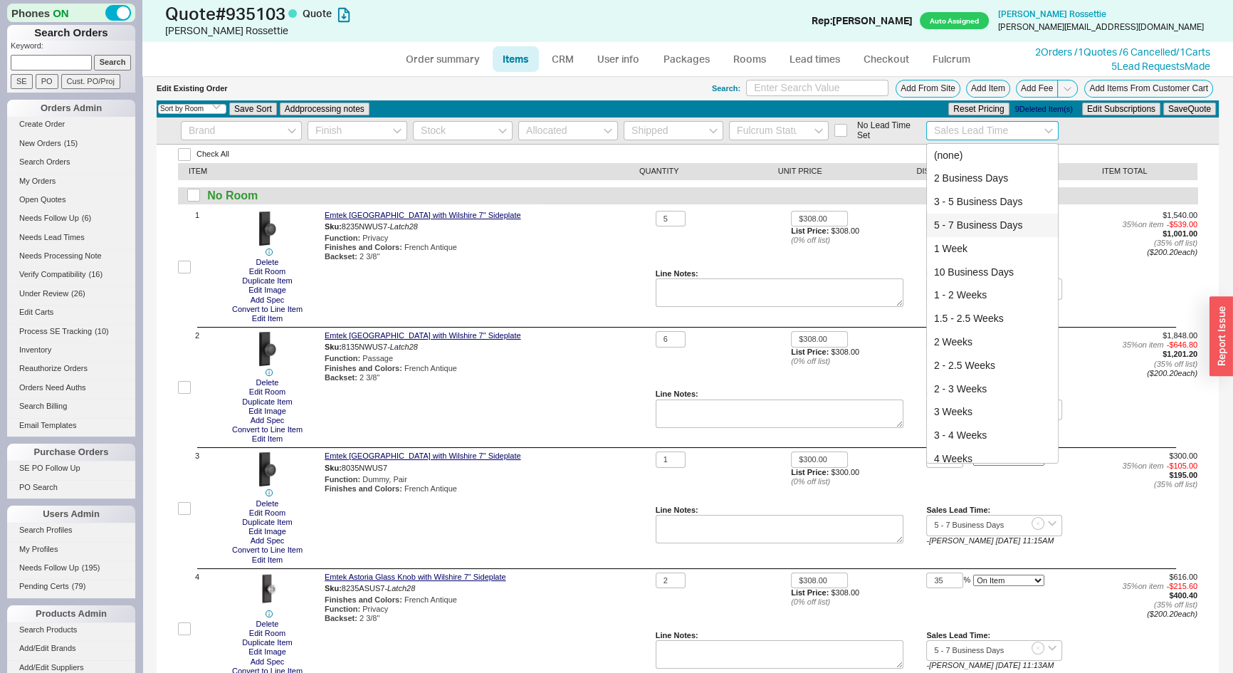
click at [984, 220] on div "5 - 7 Business Days" at bounding box center [993, 226] width 132 height 24
type input "5 - 7 Business Days"
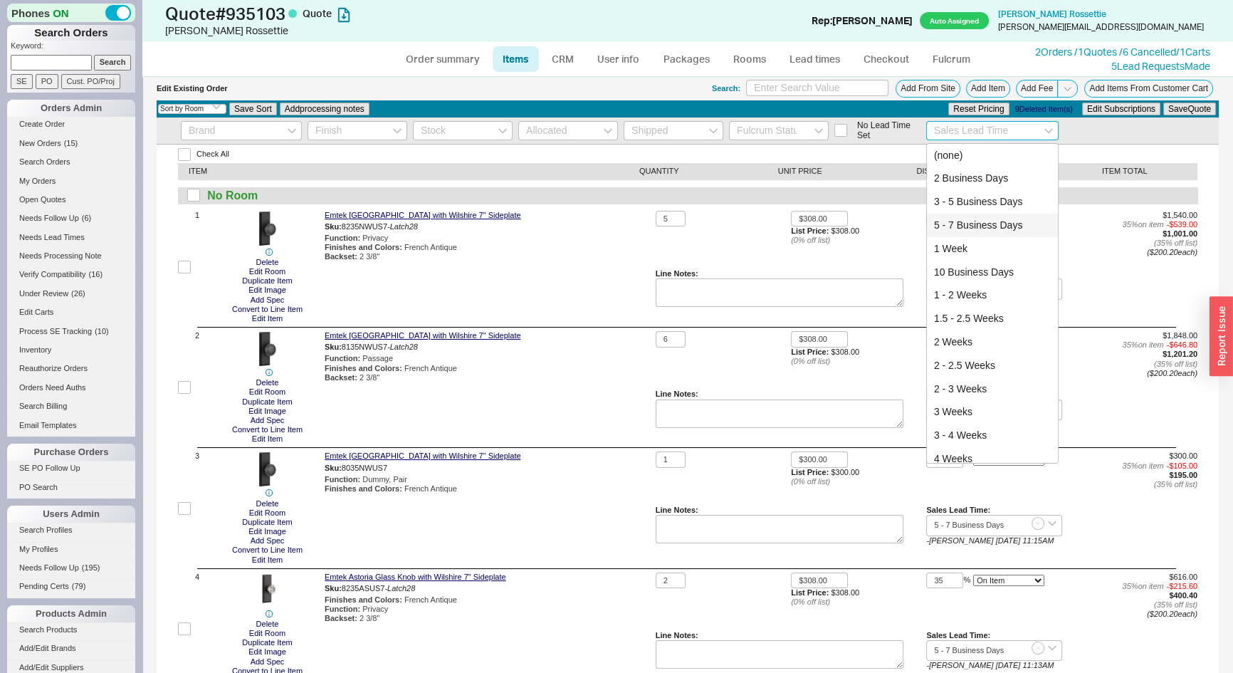
type input "5 - 7 Business Days"
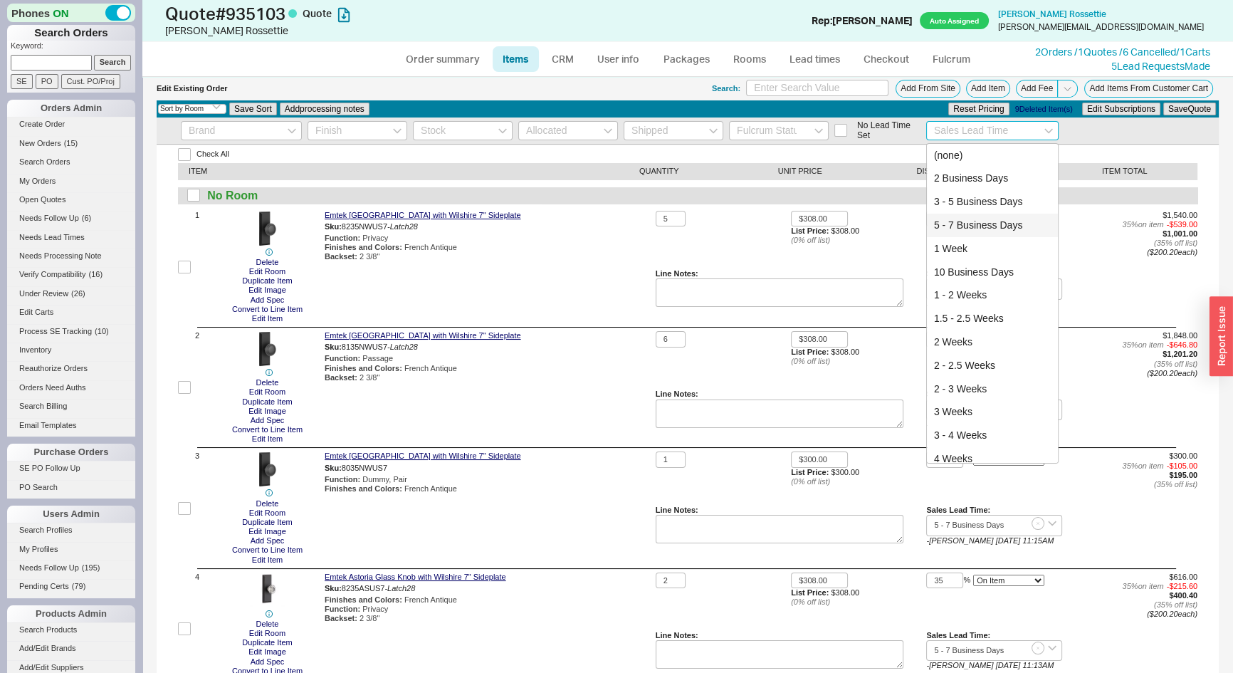
type input "5 - 7 Business Days"
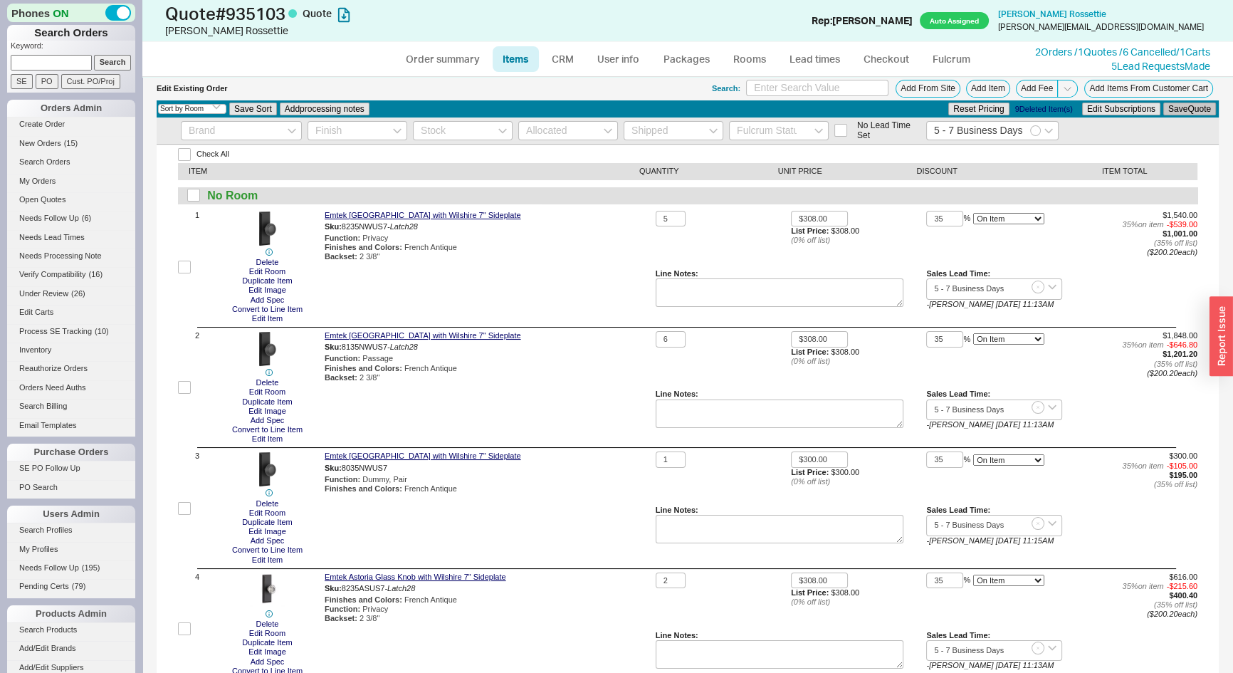
click at [1182, 113] on button "Save Quote" at bounding box center [1190, 109] width 53 height 13
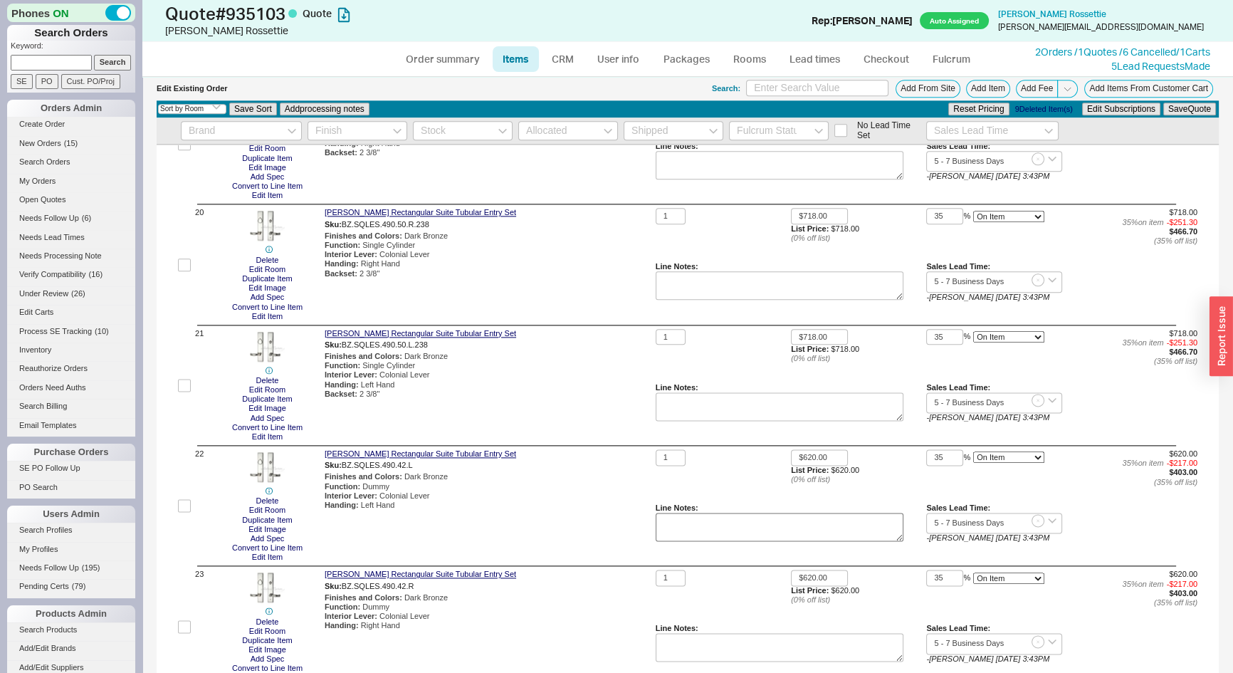
scroll to position [2460, 0]
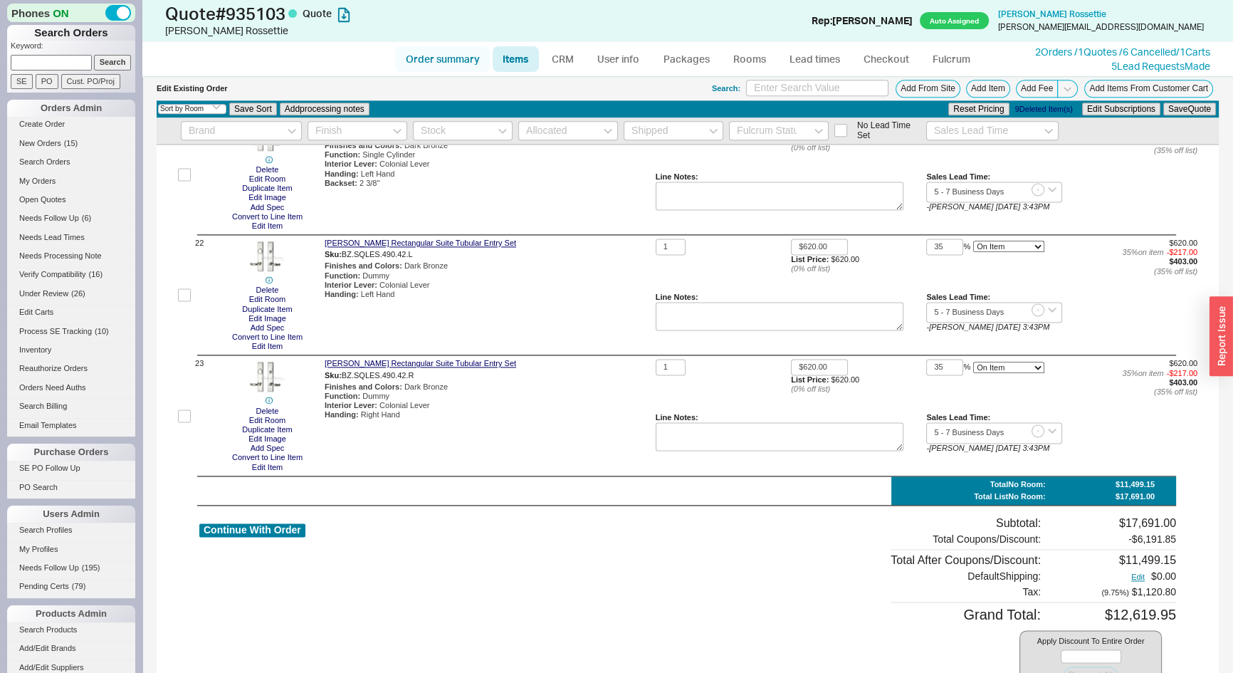
click at [412, 55] on link "Order summary" at bounding box center [442, 59] width 95 height 26
select select "*"
select select "LOW"
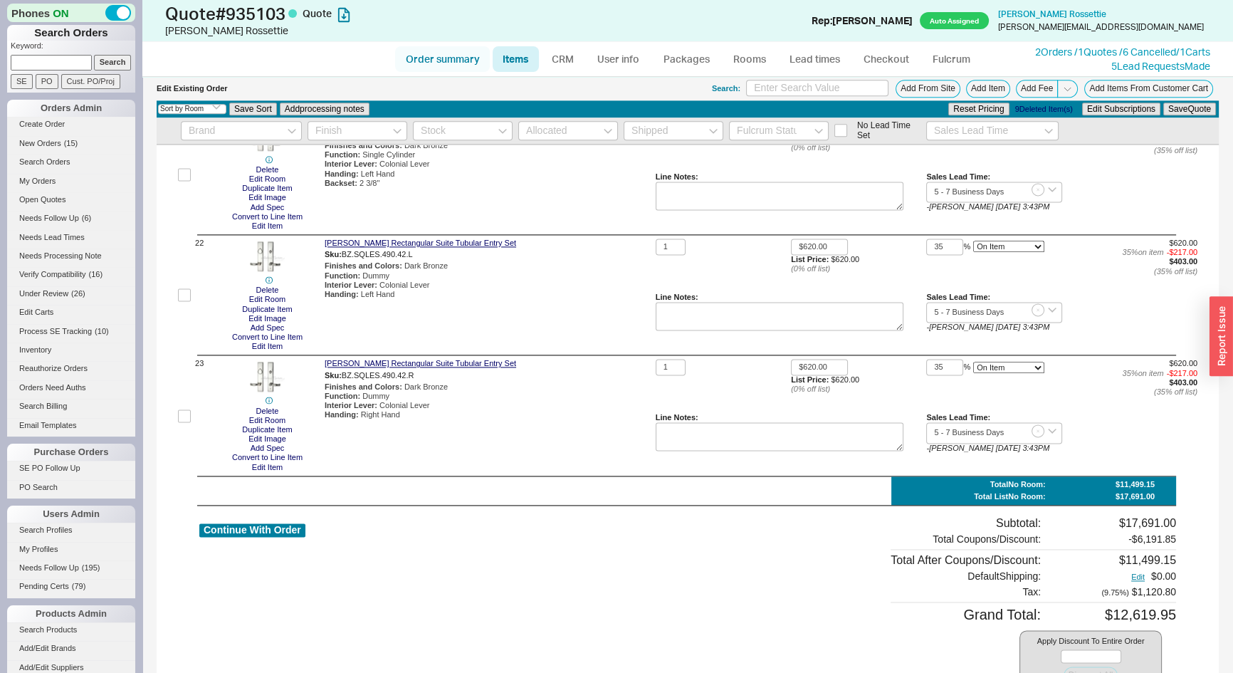
select select "3"
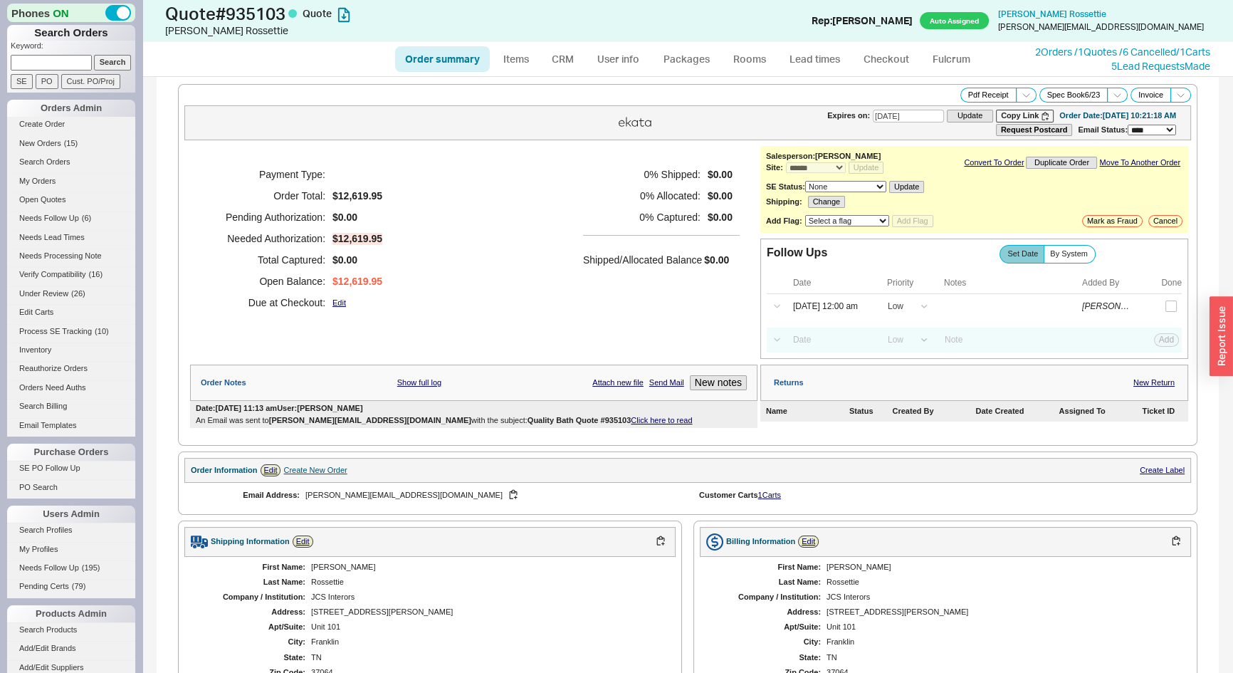
click at [631, 417] on link "Click here to read" at bounding box center [661, 420] width 61 height 9
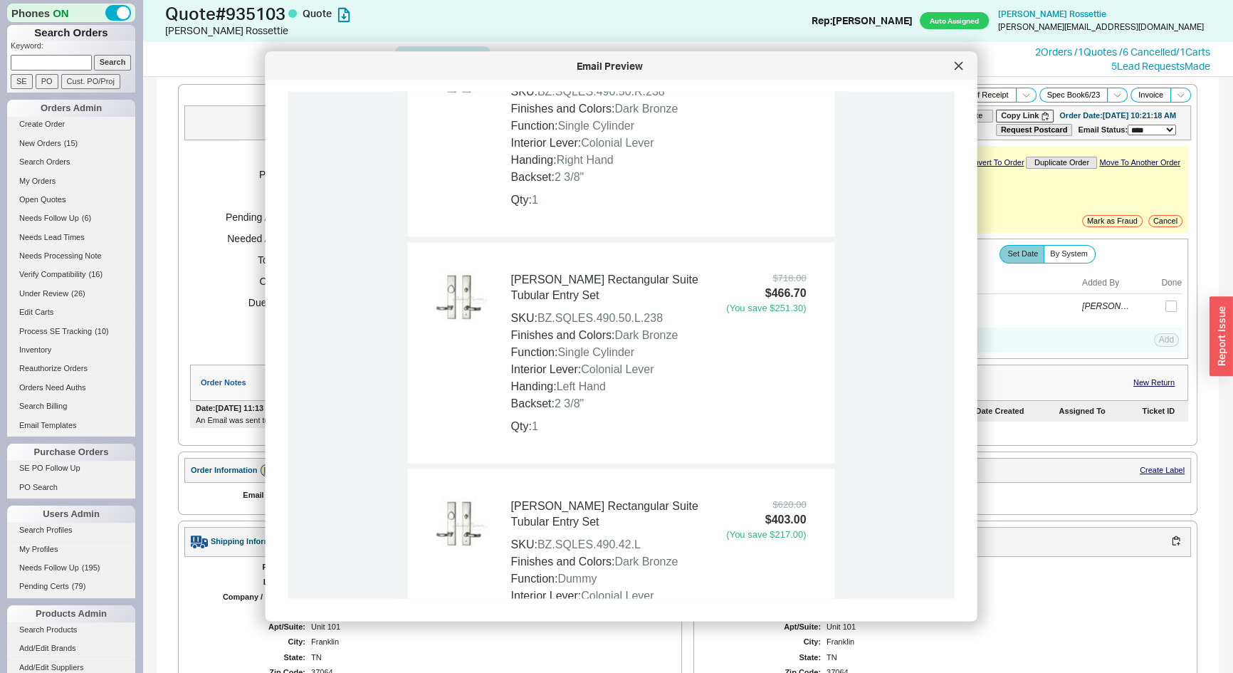
scroll to position [5244, 0]
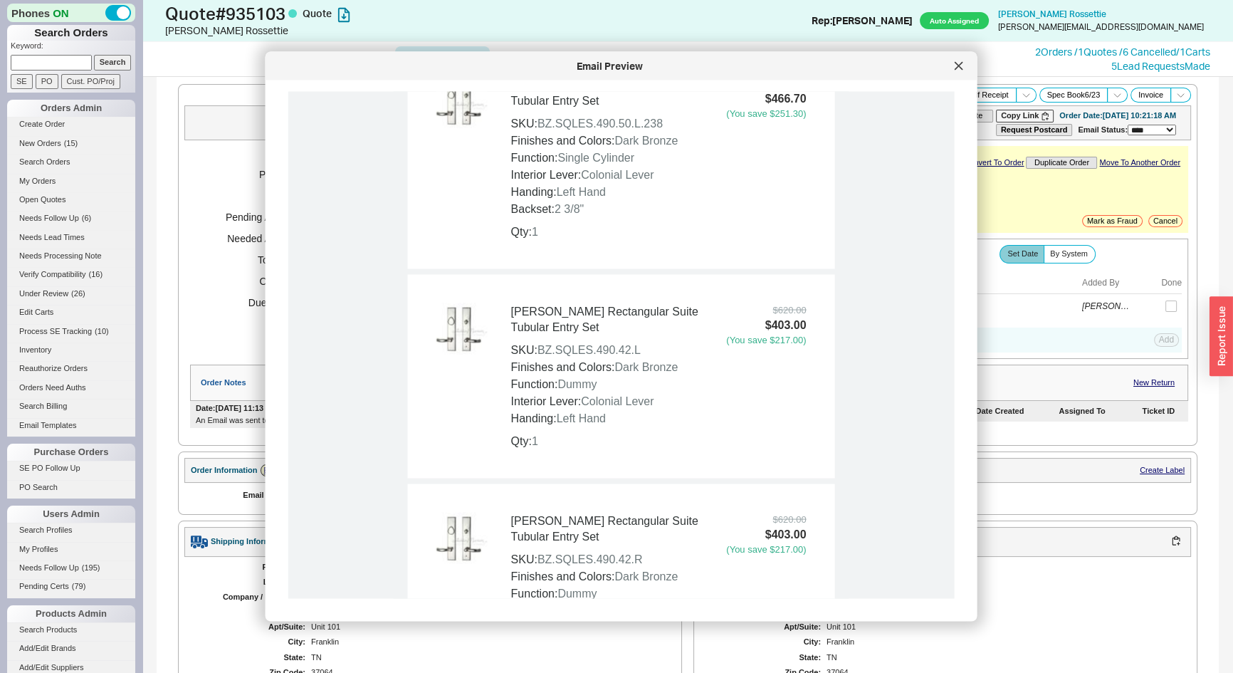
click at [605, 306] on link "Ashley Norton Rectangular Suite Tubular Entry Set" at bounding box center [604, 320] width 187 height 28
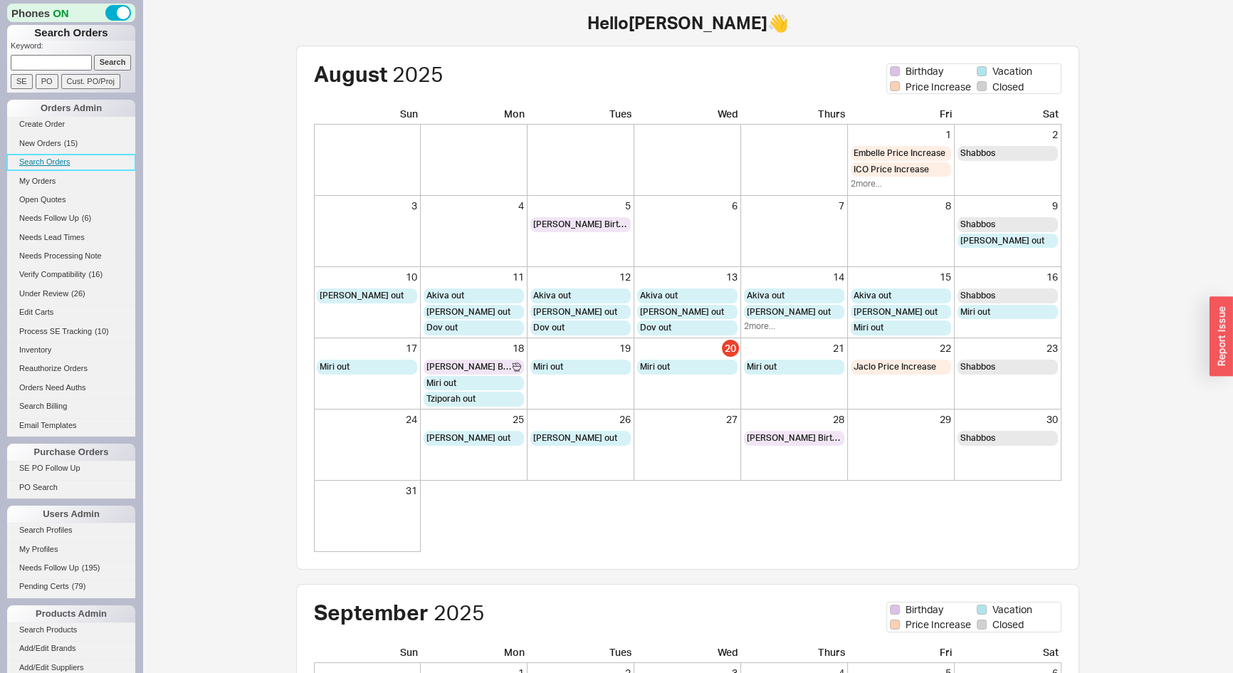
click at [46, 165] on link "Search Orders" at bounding box center [71, 162] width 128 height 15
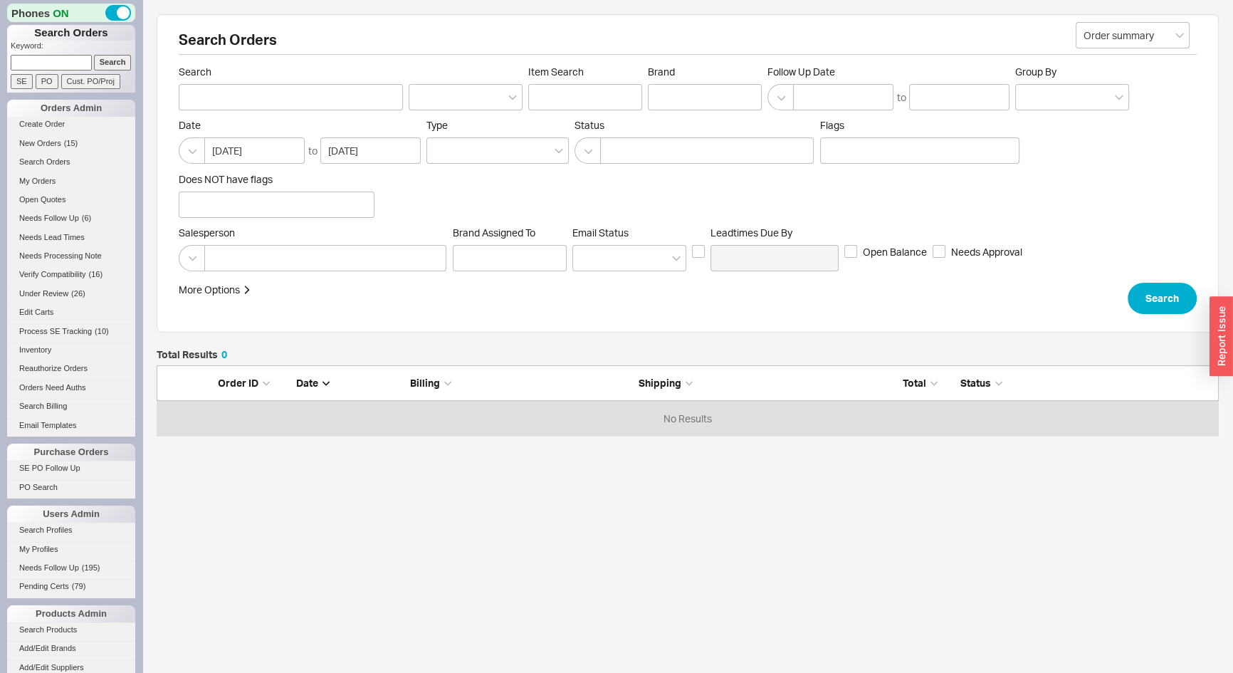
scroll to position [61, 1053]
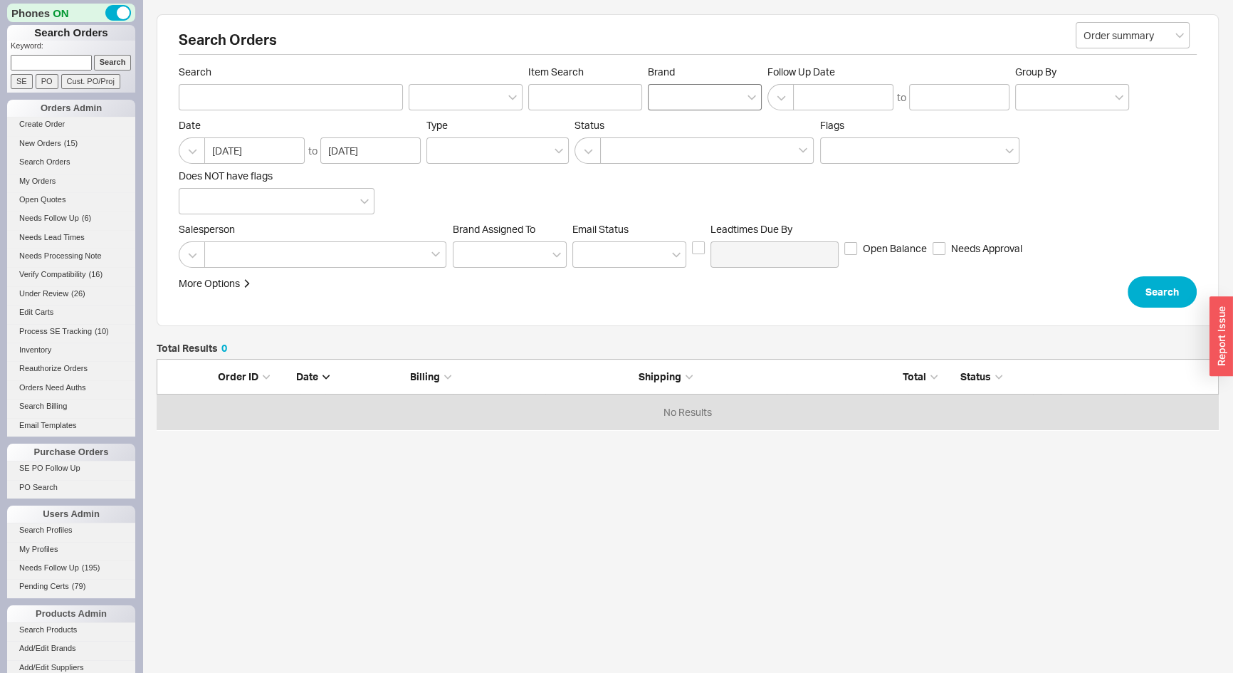
click at [674, 98] on div at bounding box center [705, 97] width 114 height 26
click at [666, 98] on input "Brand" at bounding box center [661, 97] width 10 height 16
type input "ash"
click at [683, 123] on div "[PERSON_NAME]" at bounding box center [705, 127] width 113 height 26
type input "Brand"
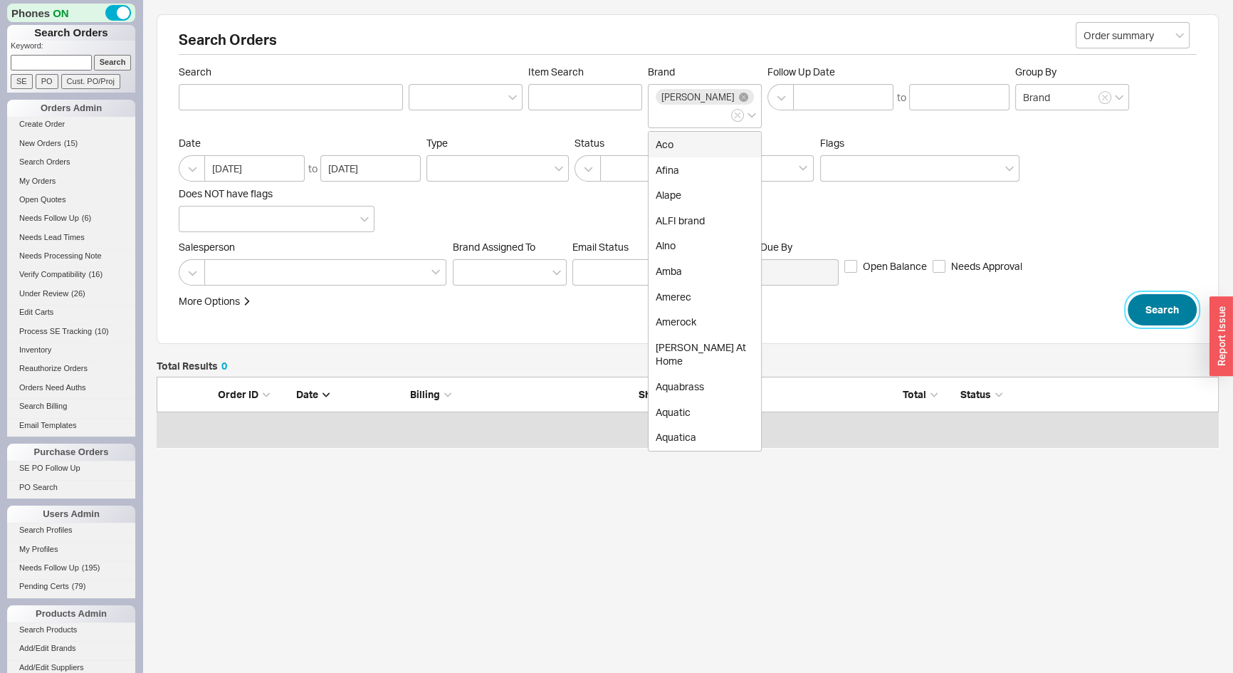
click at [1152, 320] on button "Search" at bounding box center [1162, 309] width 69 height 31
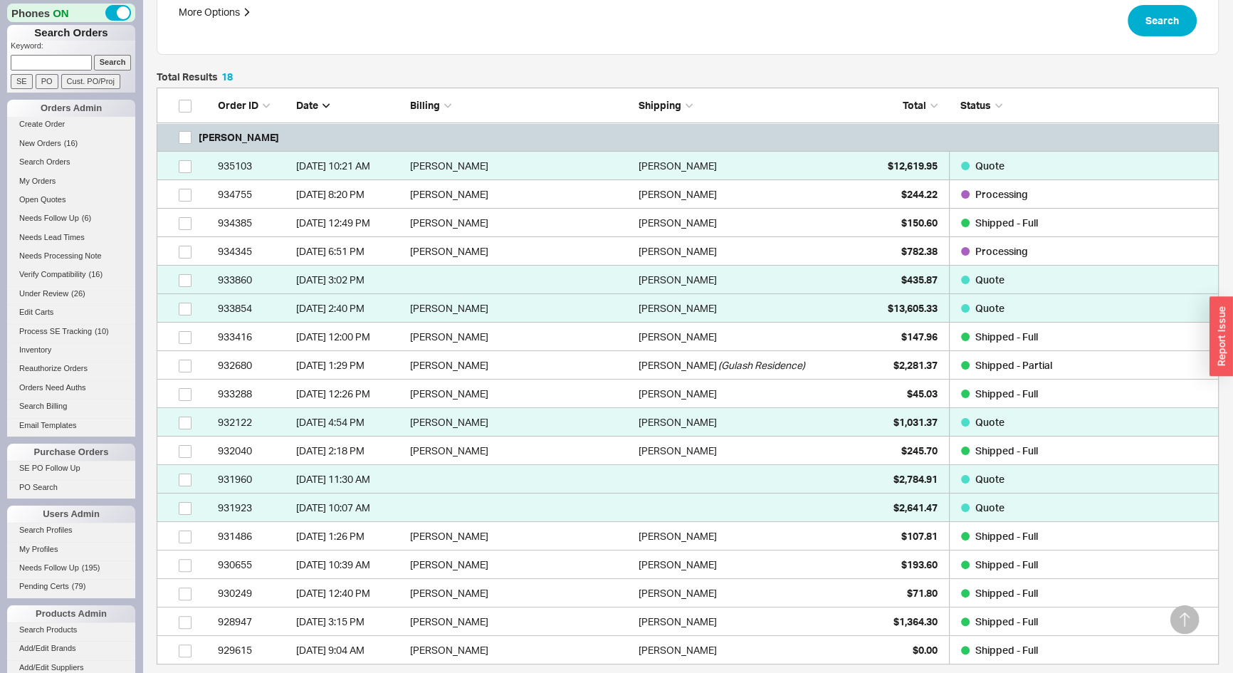
scroll to position [453, 0]
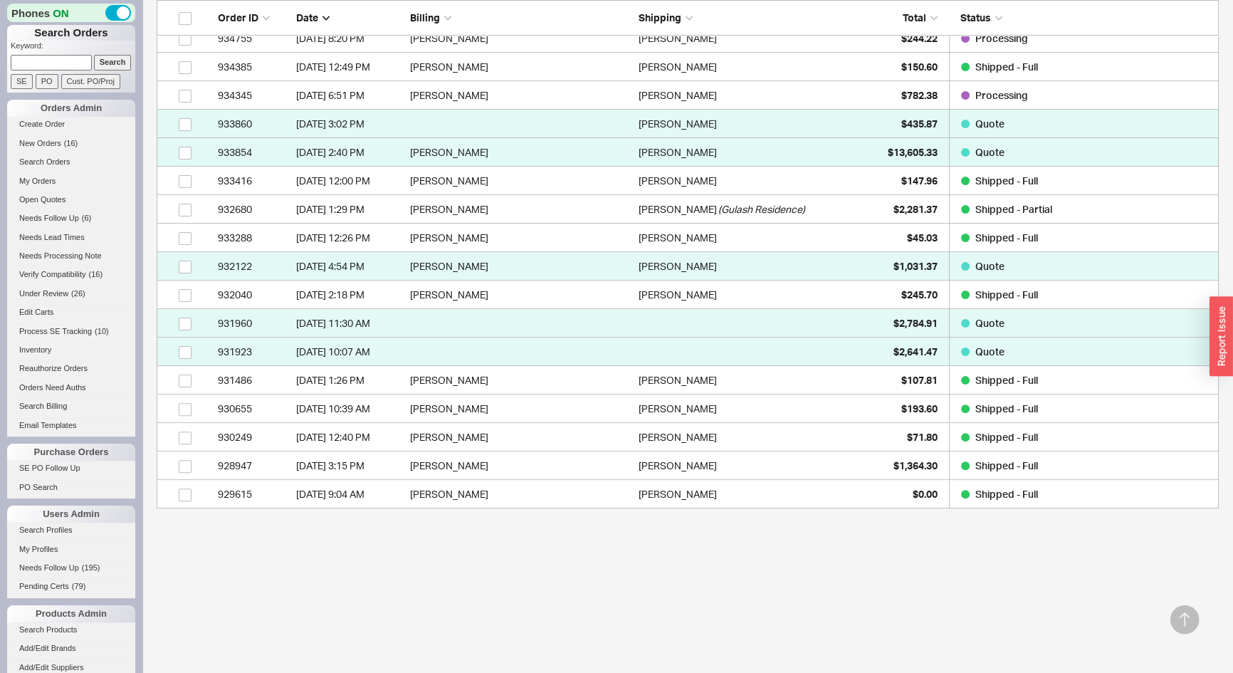
click at [36, 58] on input at bounding box center [51, 62] width 81 height 15
type input "7034240722"
click at [94, 55] on input "Search" at bounding box center [113, 62] width 38 height 15
type input "7034240722"
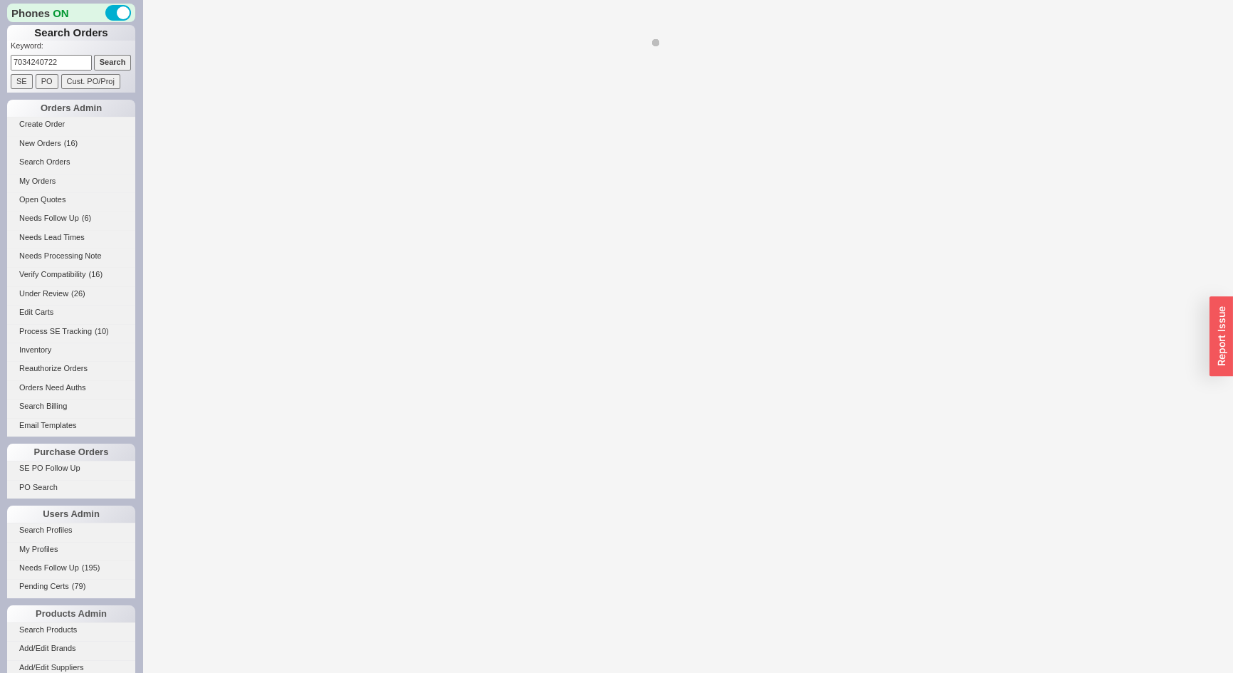
select select "*"
select select "LOW"
select select "3"
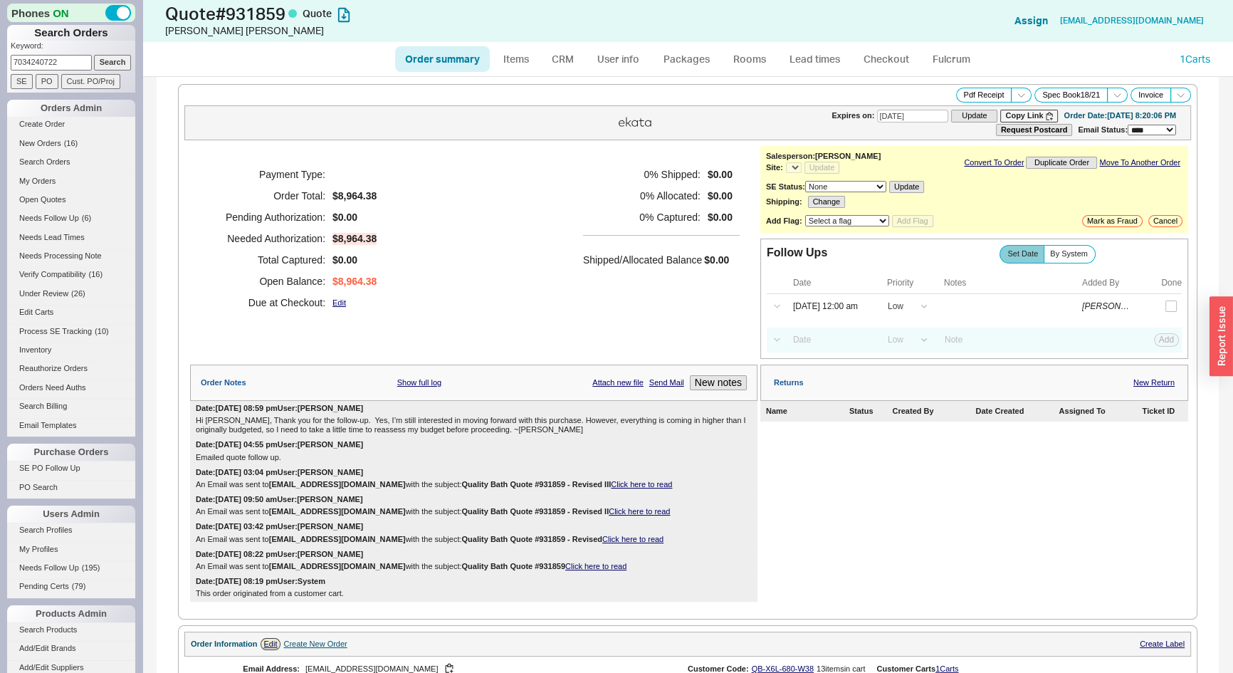
select select "*"
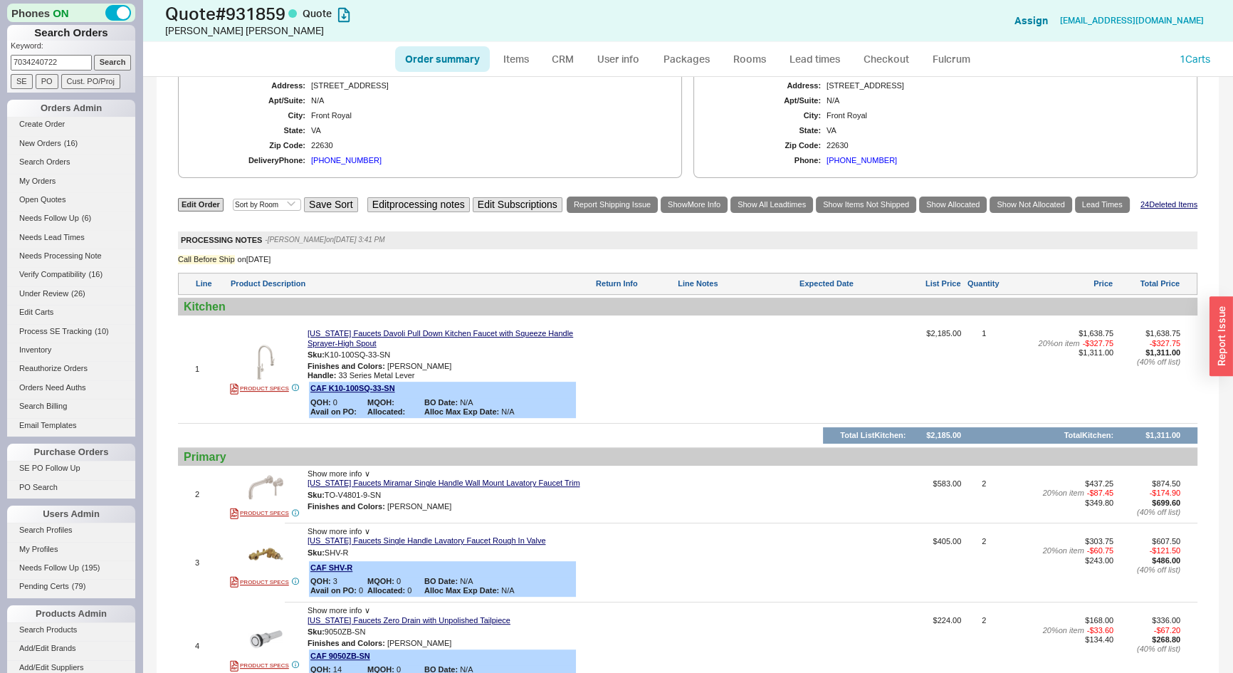
scroll to position [600, 0]
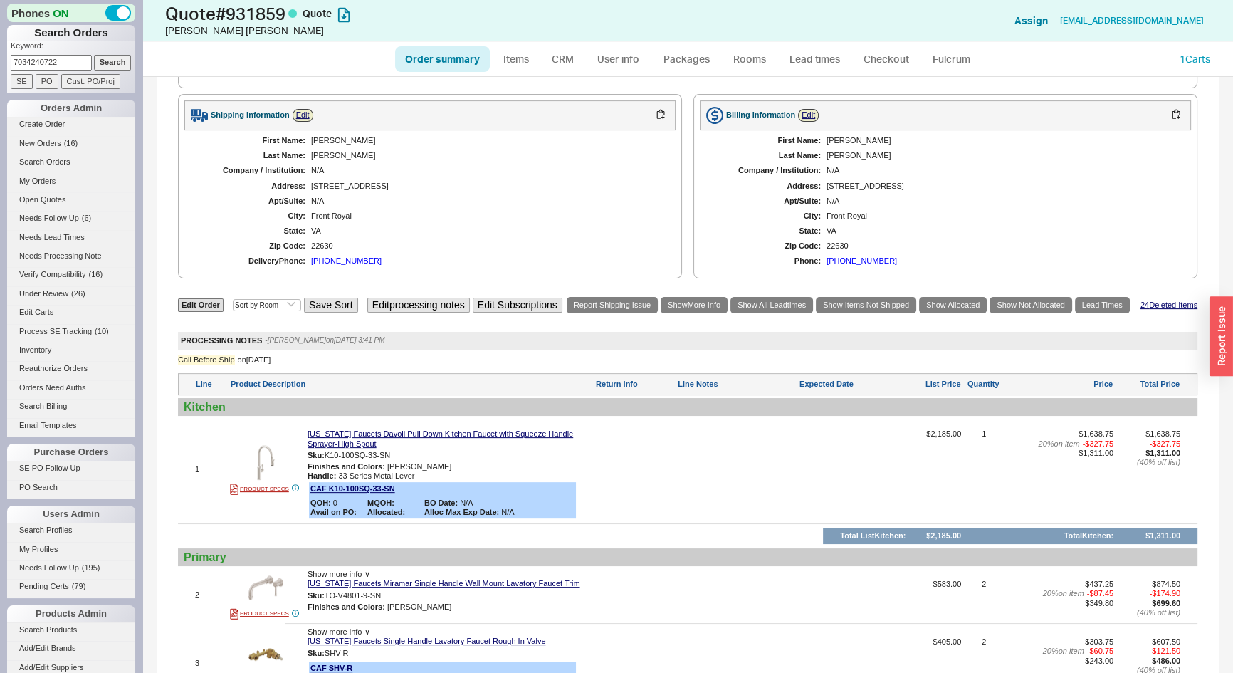
click at [346, 260] on div "(703) 424-0722" at bounding box center [346, 260] width 71 height 9
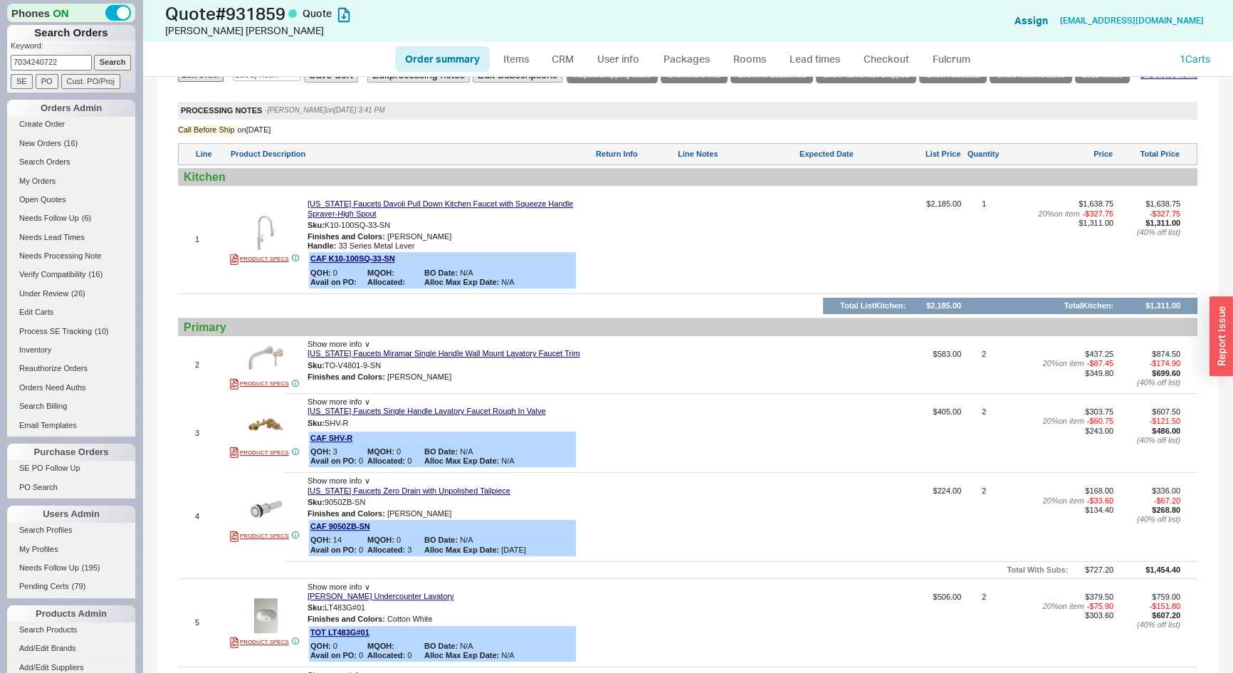
scroll to position [583, 0]
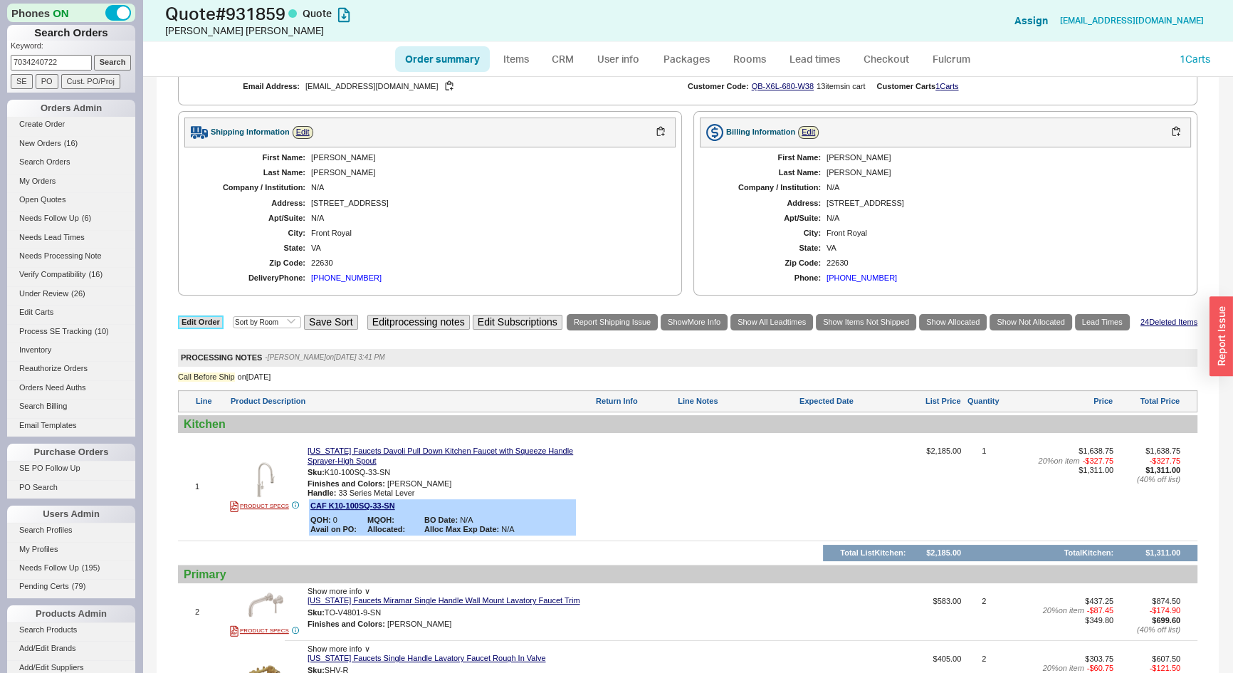
click at [202, 321] on link "Edit Order" at bounding box center [201, 322] width 46 height 14
select select "3"
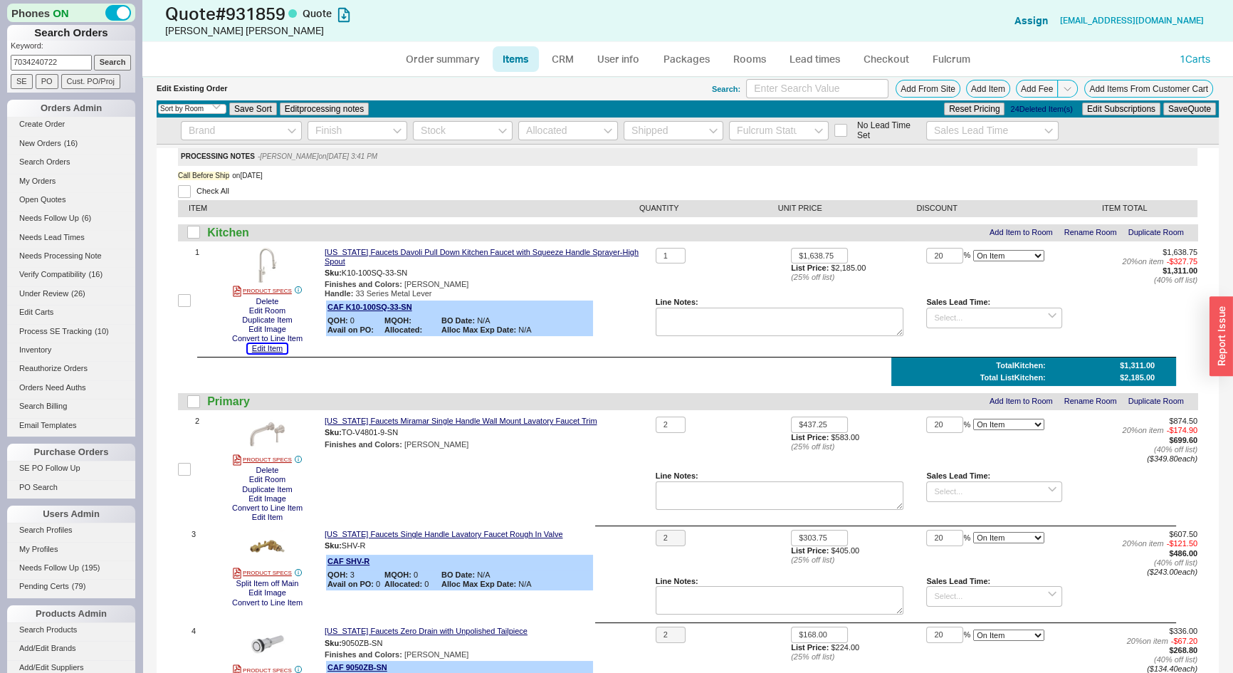
click at [266, 344] on button "Edit Item" at bounding box center [267, 348] width 39 height 9
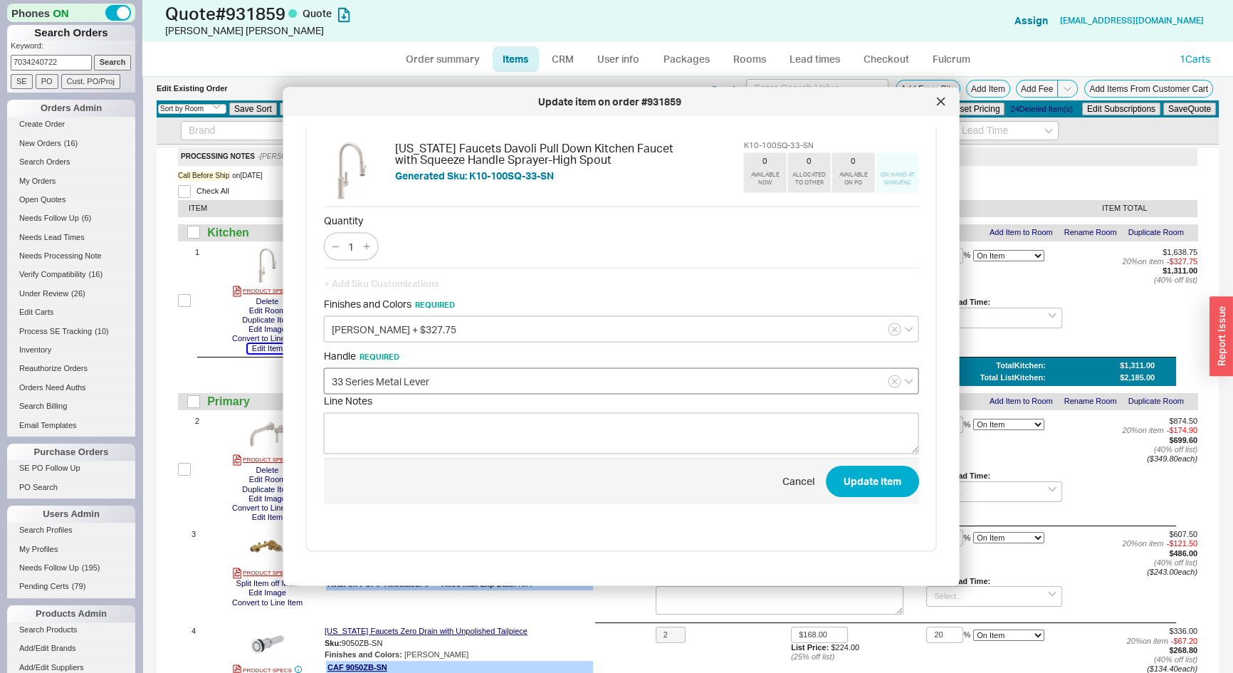
scroll to position [8, 0]
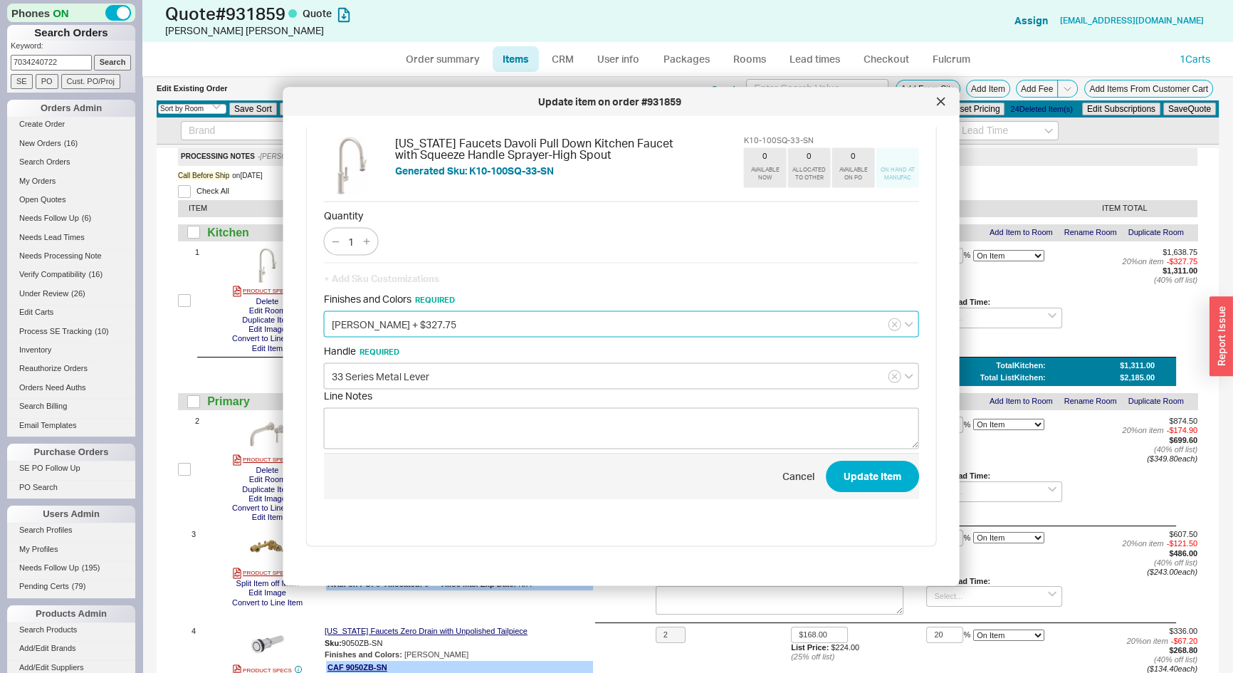
click at [390, 325] on input "Satin Nickel + $327.75" at bounding box center [621, 324] width 595 height 26
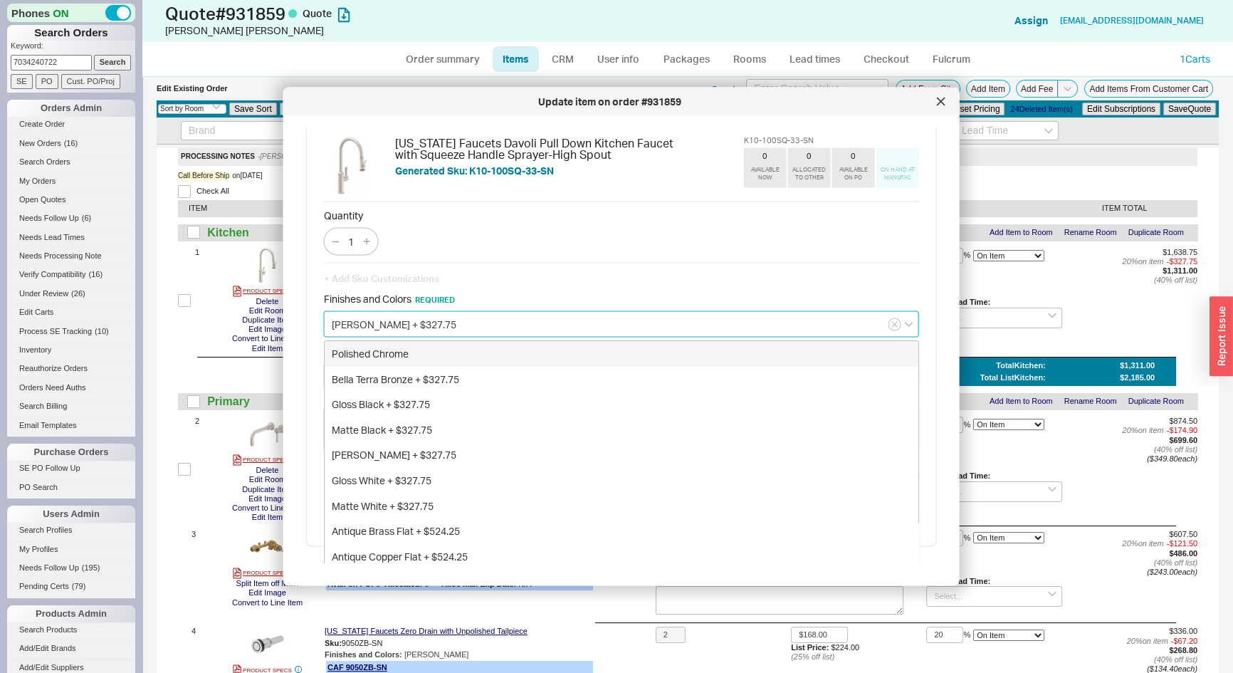
click at [389, 348] on div "Polished Chrome" at bounding box center [622, 354] width 594 height 26
type input "Polished Chrome"
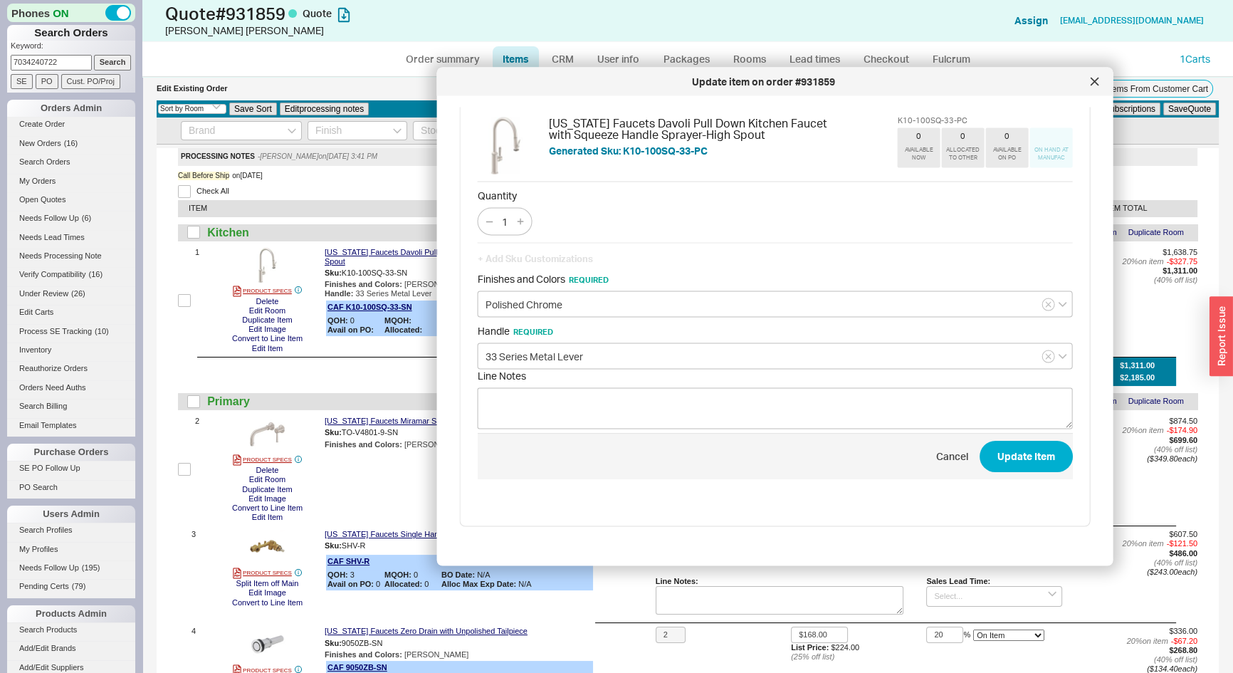
drag, startPoint x: 640, startPoint y: 95, endPoint x: 674, endPoint y: 82, distance: 35.8
click at [674, 82] on div "Update item on order #931859" at bounding box center [764, 82] width 640 height 14
click at [990, 456] on button "Update Item" at bounding box center [1026, 455] width 93 height 31
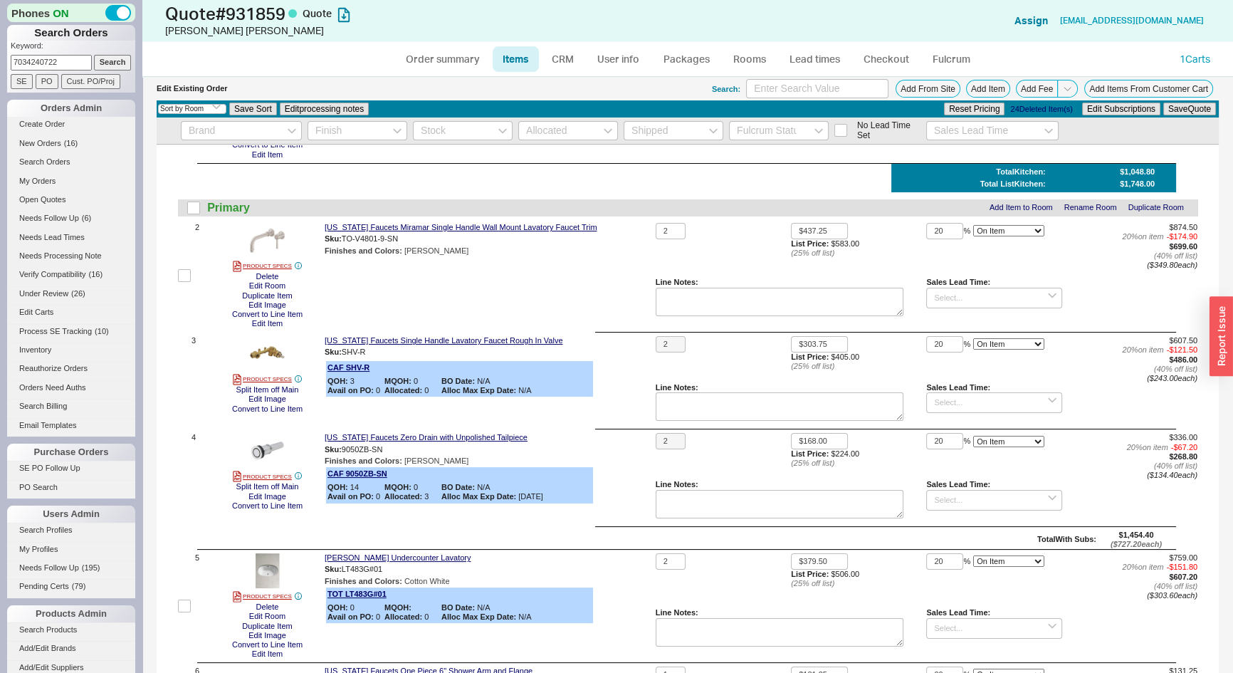
scroll to position [453, 0]
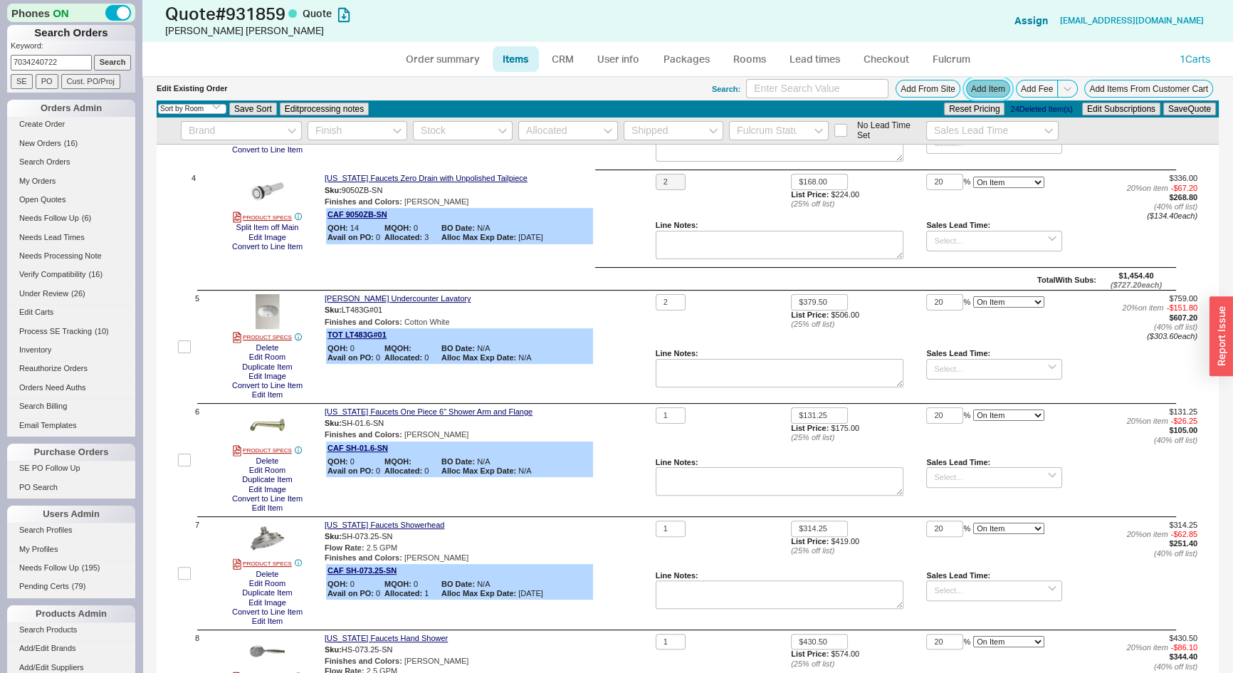
click at [975, 88] on button "Add Item" at bounding box center [988, 89] width 44 height 18
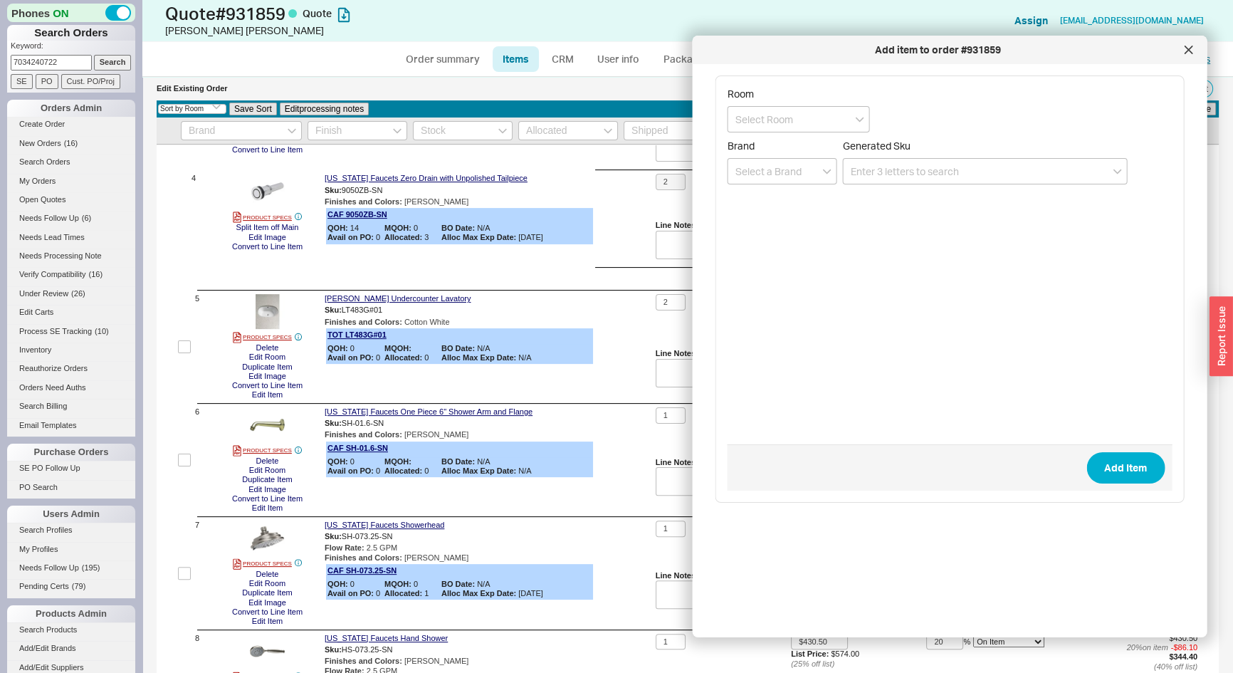
click at [1189, 56] on div at bounding box center [1188, 49] width 23 height 23
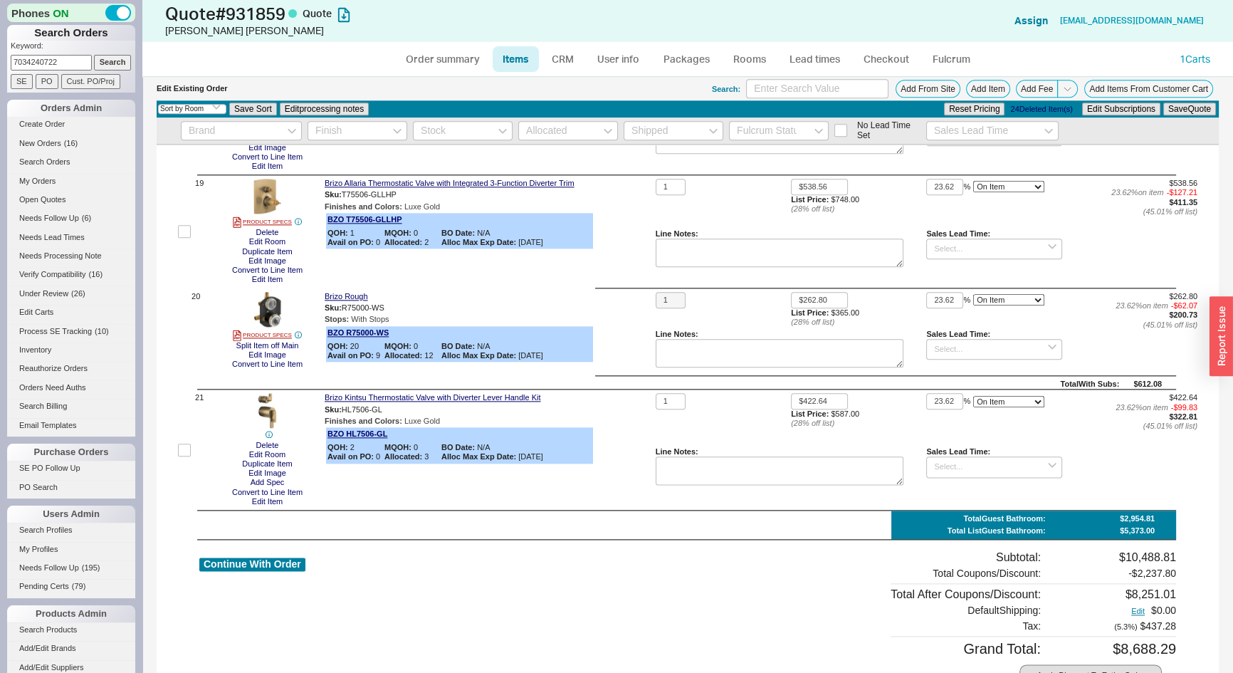
scroll to position [2201, 0]
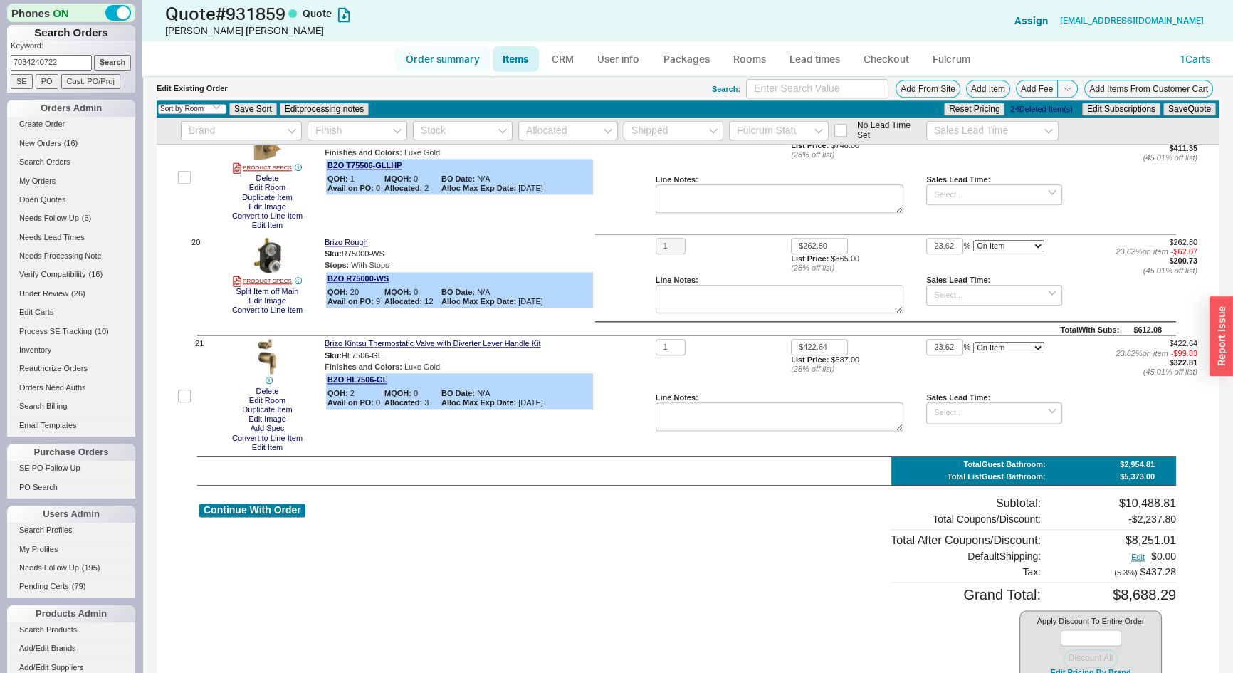
click at [449, 64] on link "Order summary" at bounding box center [442, 59] width 95 height 26
select select "*"
select select "LOW"
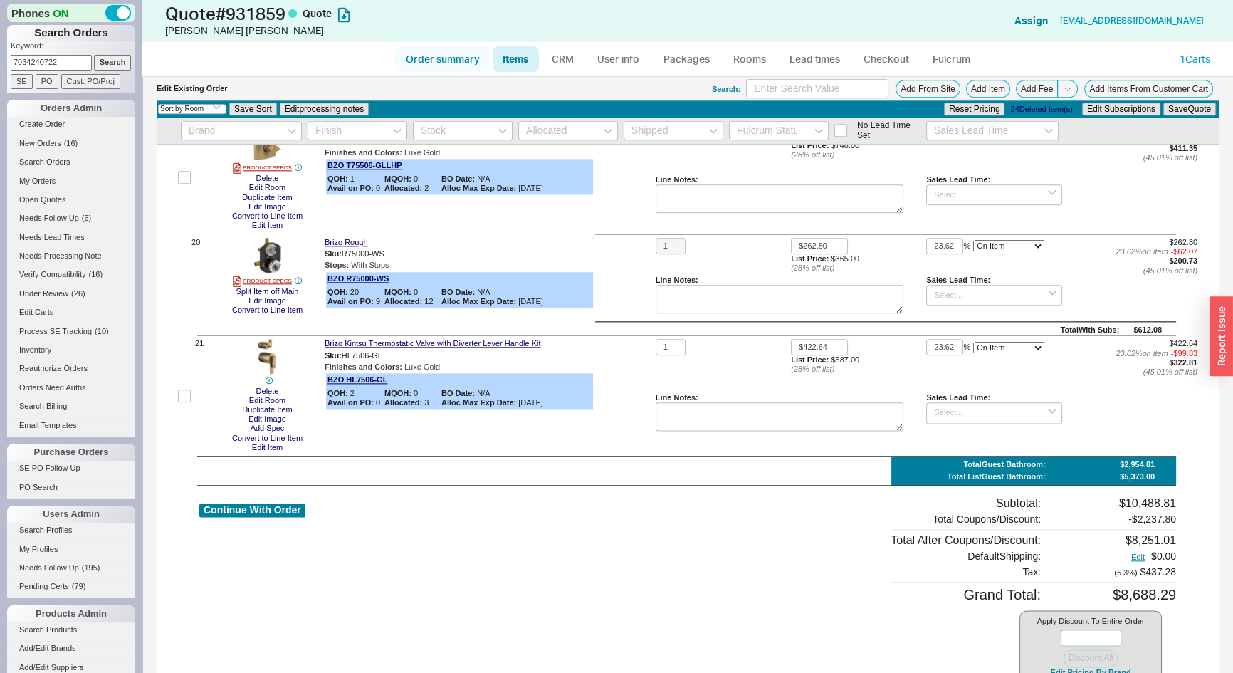
select select "3"
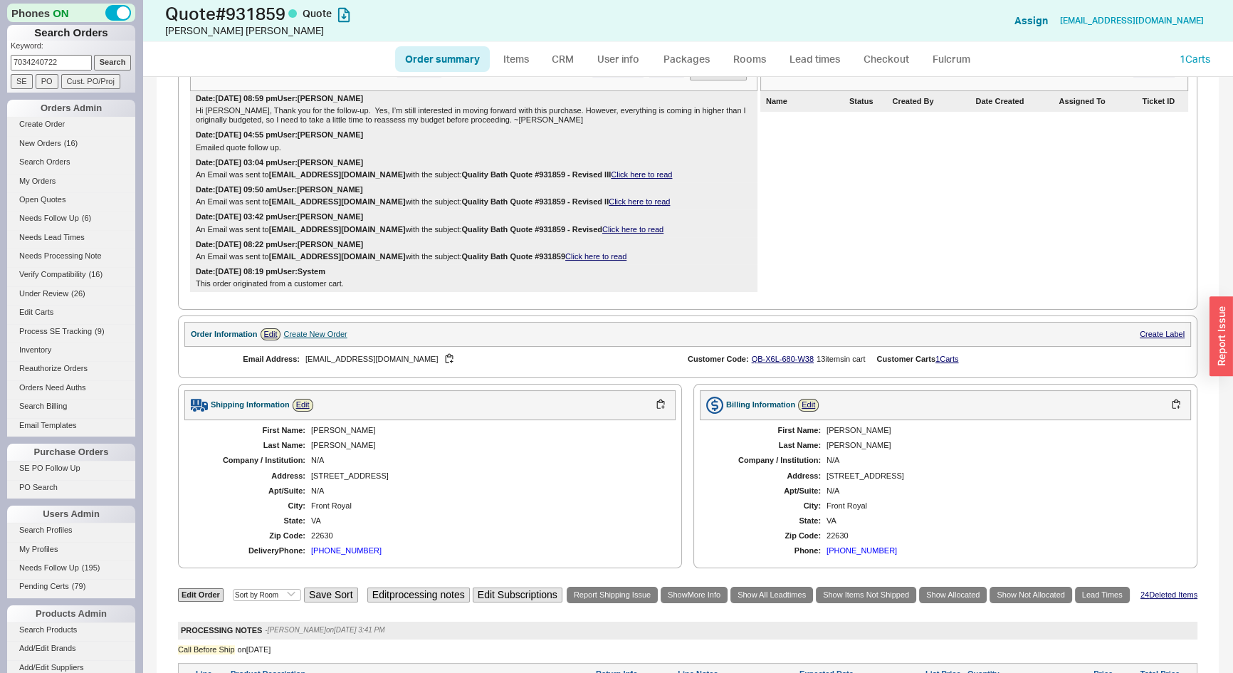
scroll to position [583, 0]
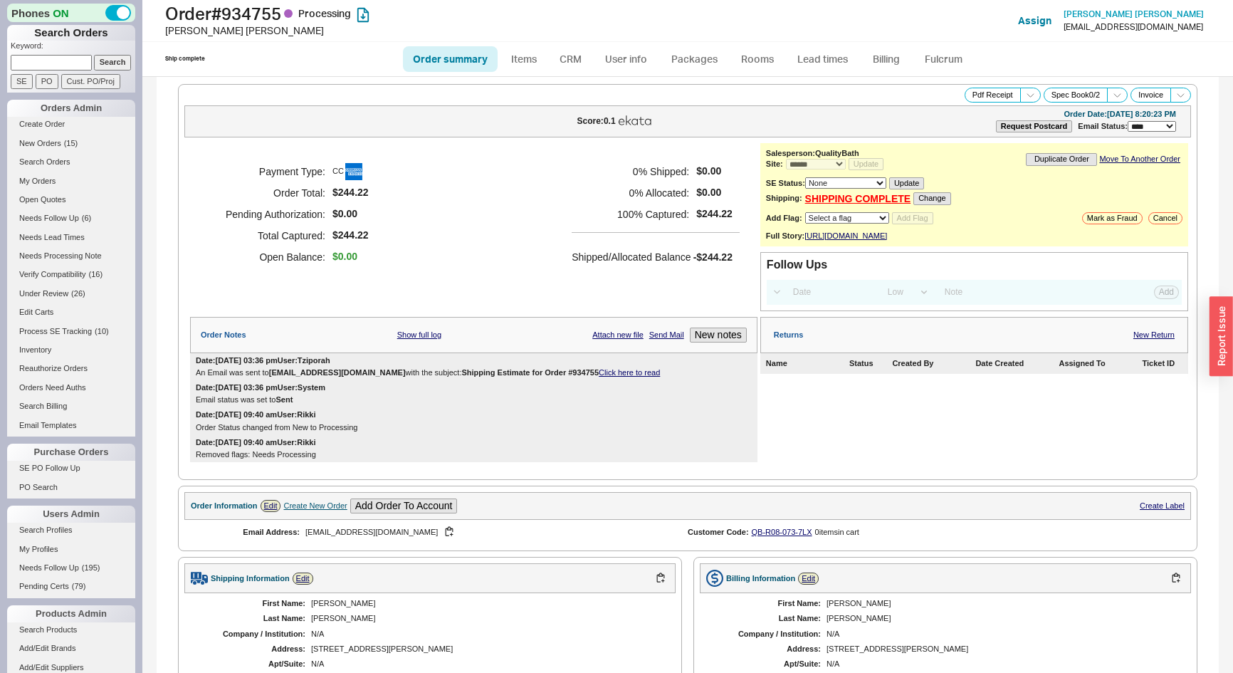
select select "*"
select select "LOW"
select select "3"
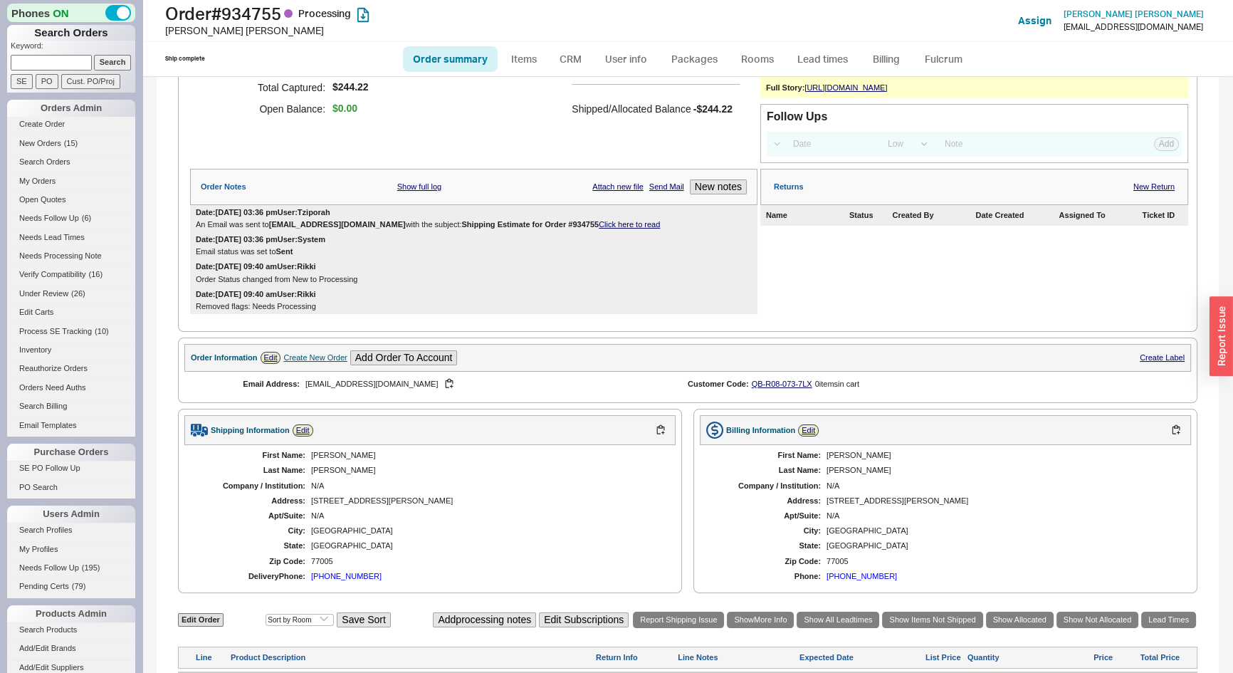
scroll to position [513, 0]
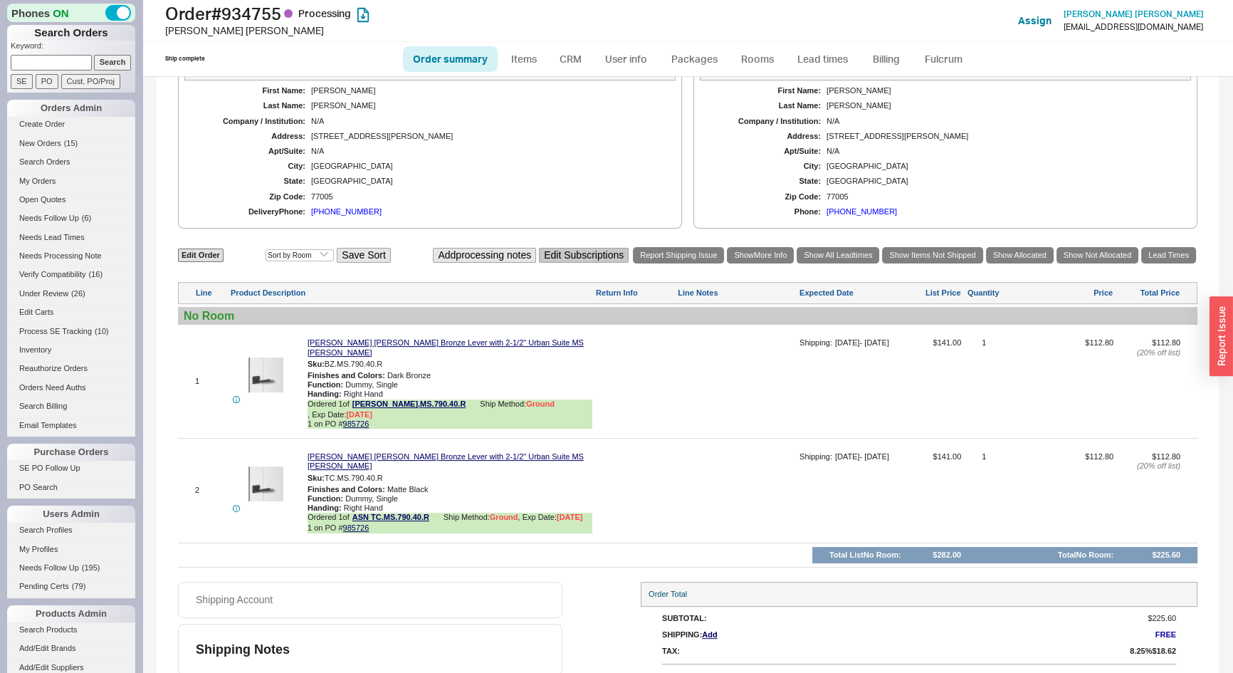
click at [595, 263] on button "Edit Subscriptions" at bounding box center [584, 255] width 90 height 15
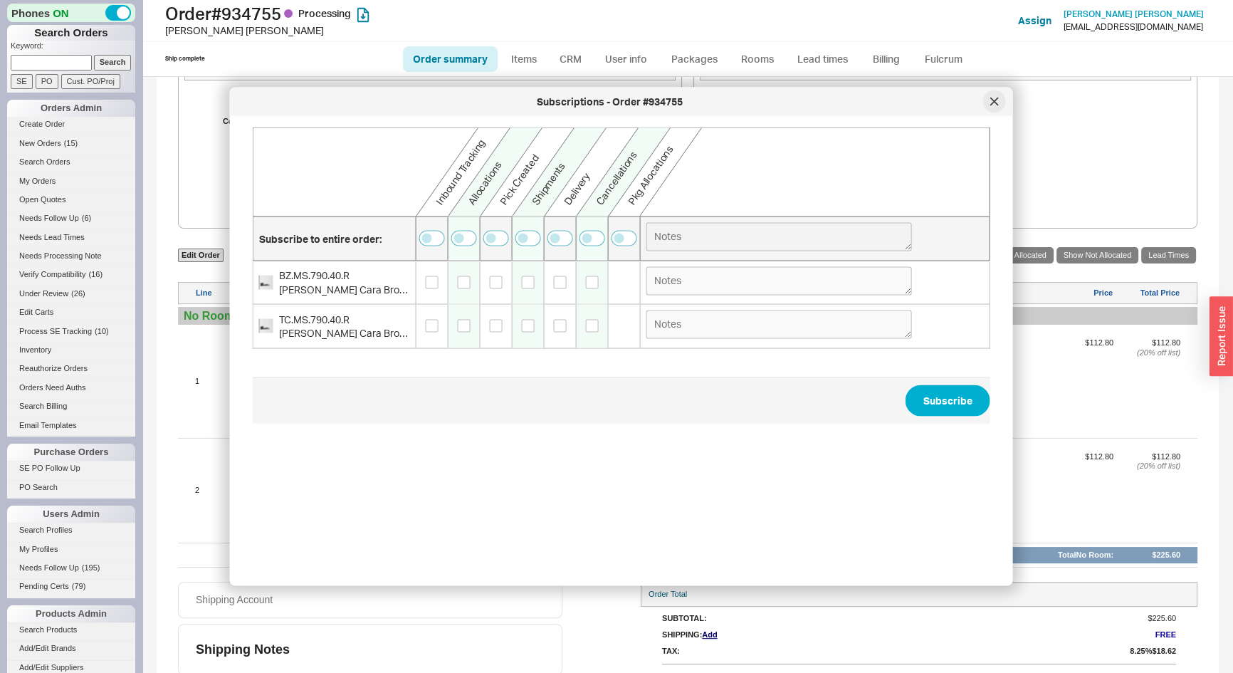
click at [1003, 95] on div at bounding box center [994, 101] width 23 height 23
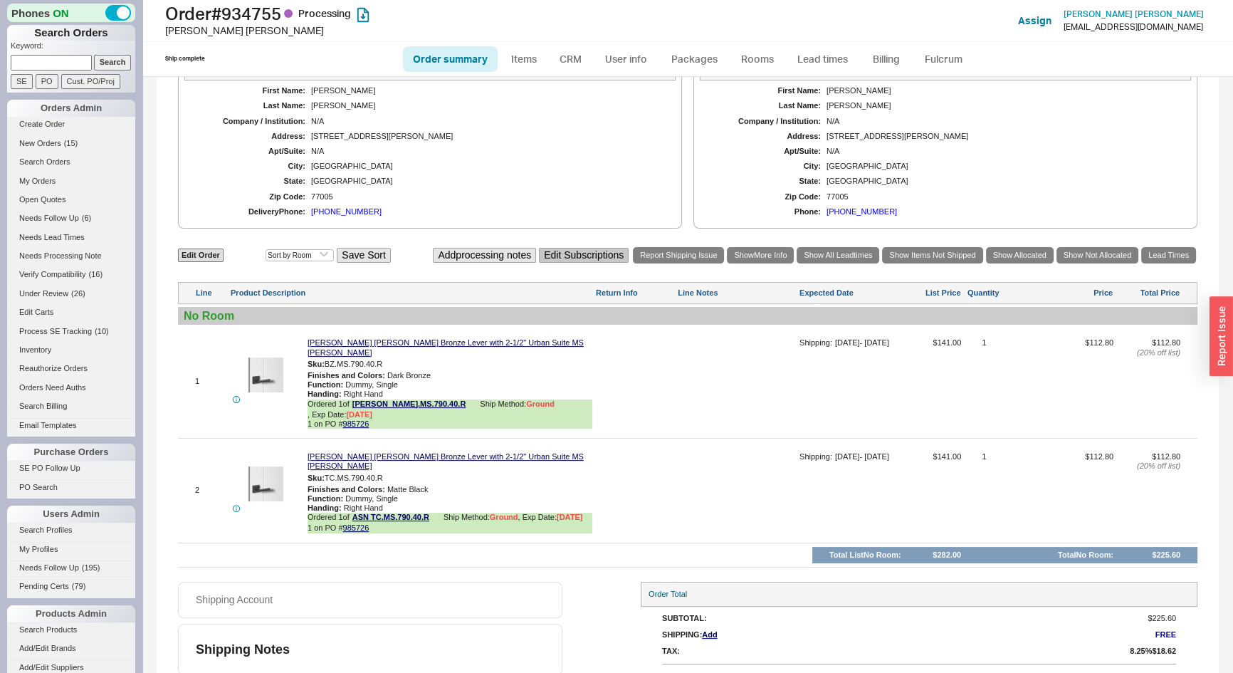
click at [584, 256] on button "Edit Subscriptions" at bounding box center [584, 255] width 90 height 15
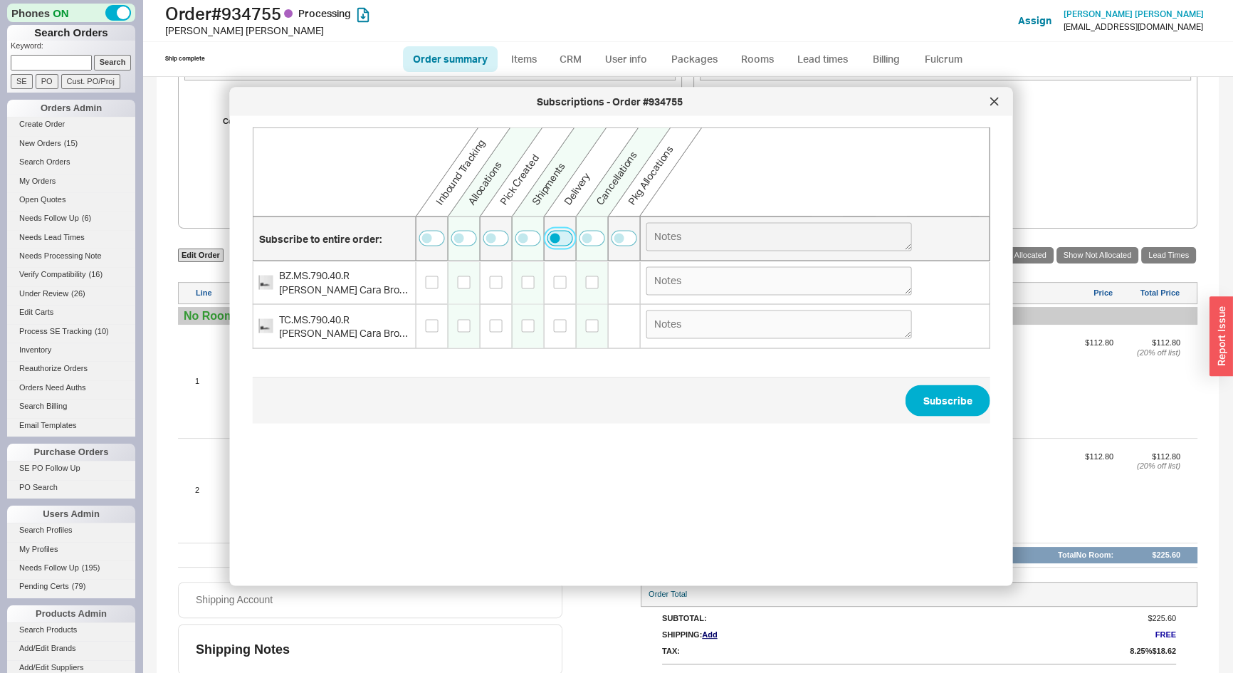
click at [568, 237] on button "button" at bounding box center [561, 239] width 26 height 16
click at [933, 395] on button "Subscribe" at bounding box center [948, 400] width 85 height 31
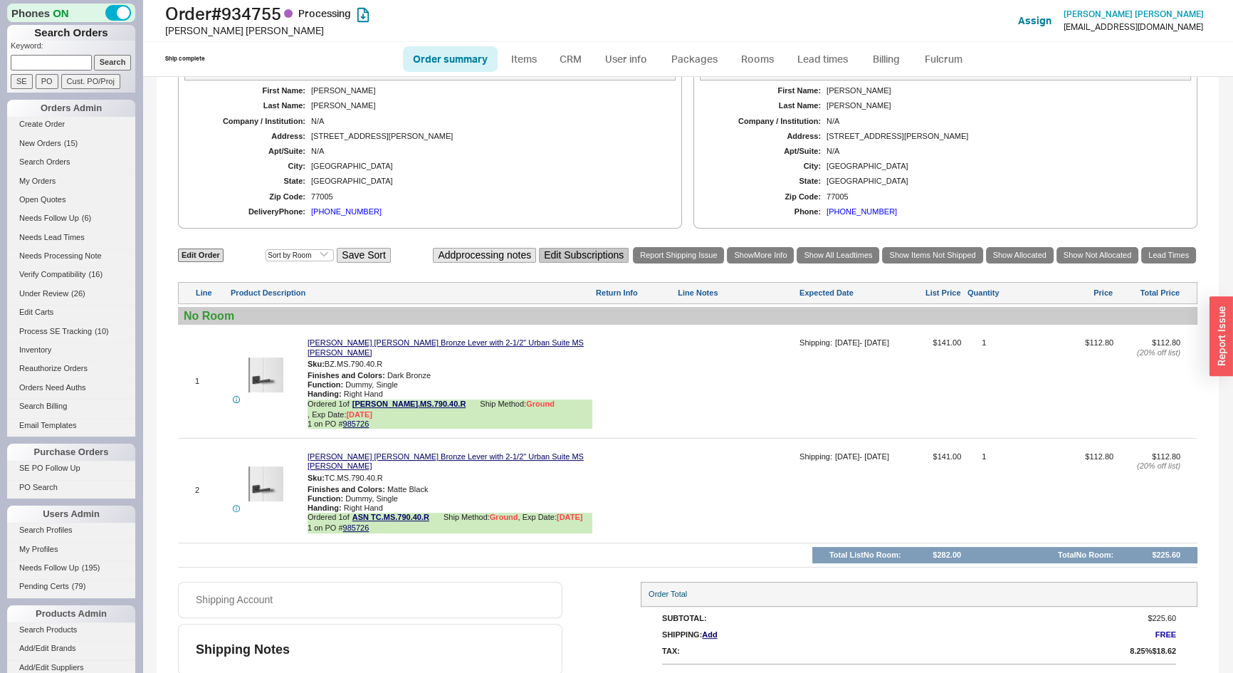
click at [595, 263] on button "Edit Subscriptions" at bounding box center [584, 255] width 90 height 15
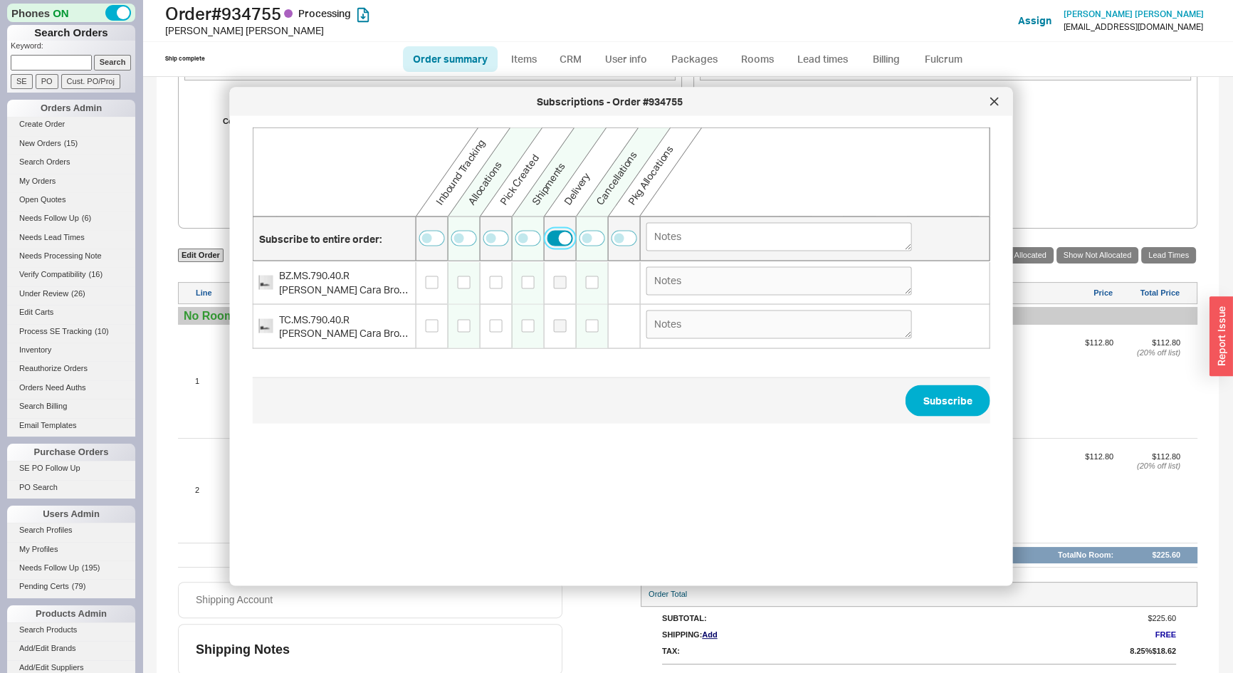
click at [563, 236] on button "button" at bounding box center [561, 239] width 26 height 16
click at [928, 392] on button "Subscribe" at bounding box center [948, 400] width 85 height 31
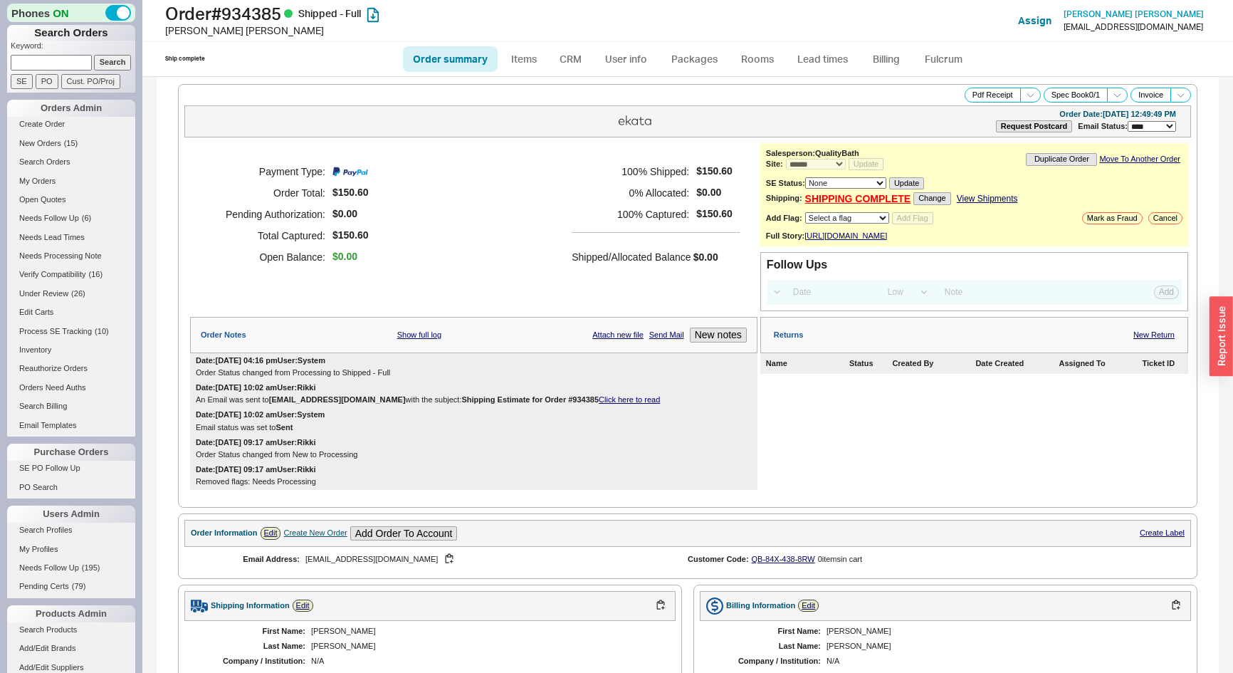
select select "*"
select select "LOW"
select select "3"
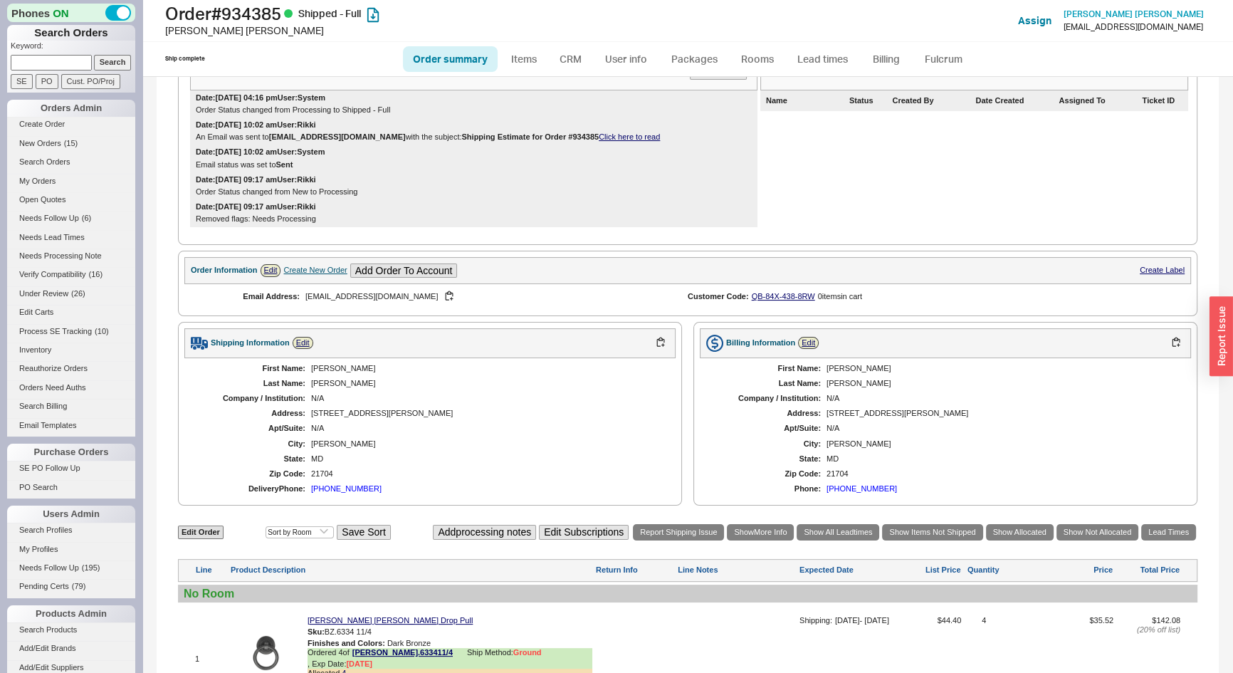
scroll to position [455, 0]
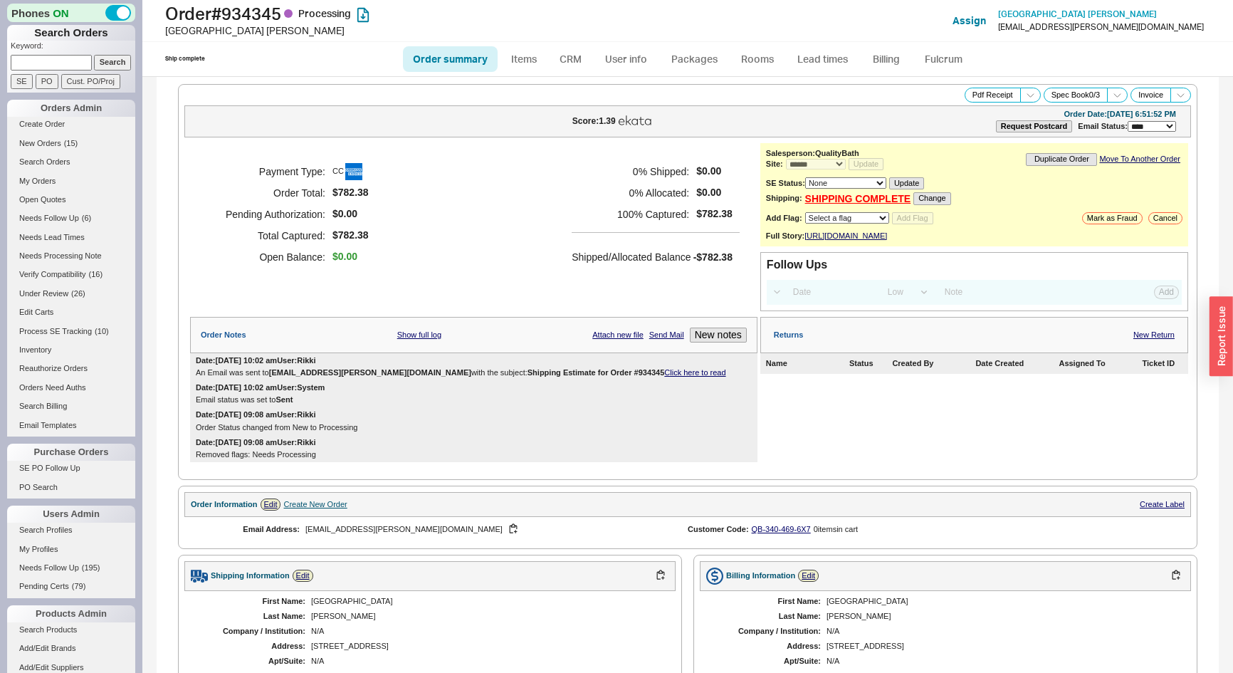
select select "*"
select select "LOW"
select select "3"
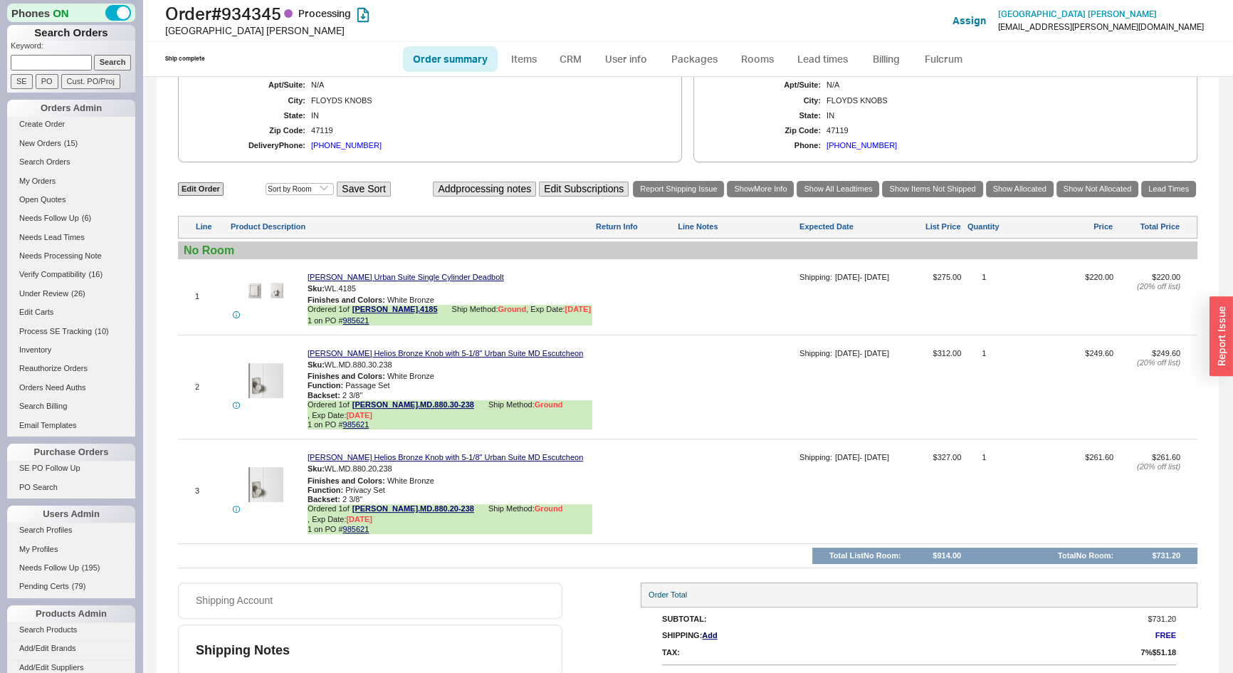
scroll to position [583, 0]
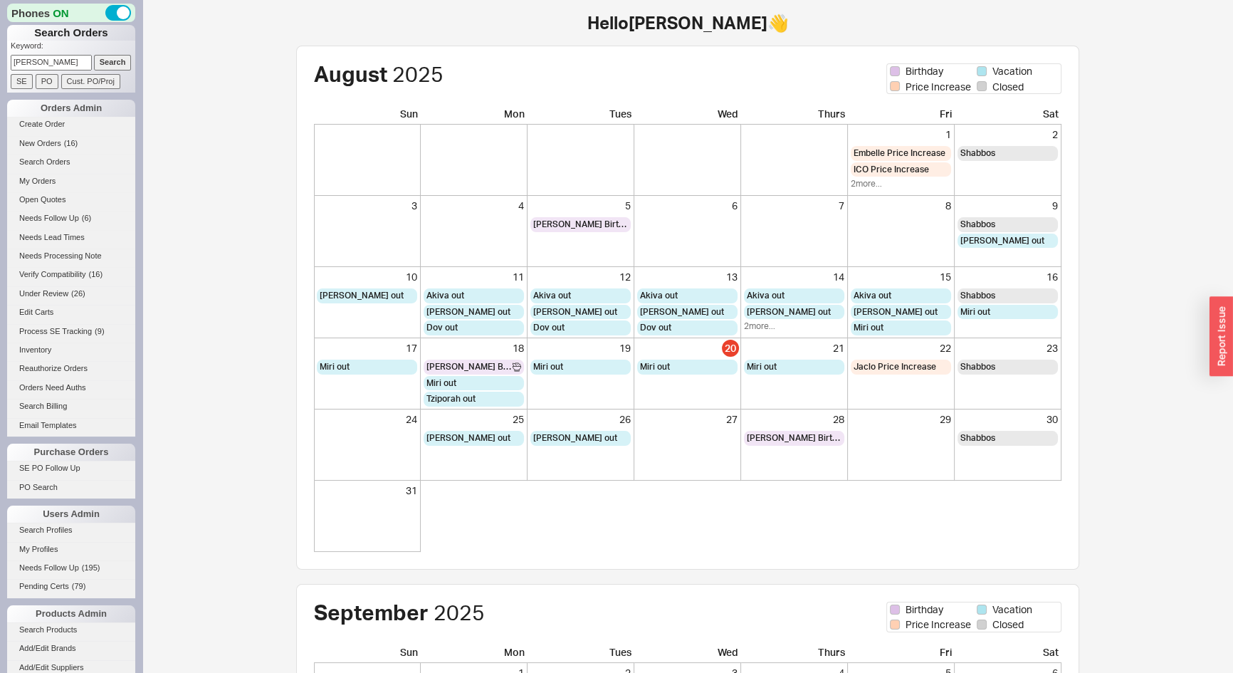
type input "perlin"
click at [94, 55] on input "Search" at bounding box center [113, 62] width 38 height 15
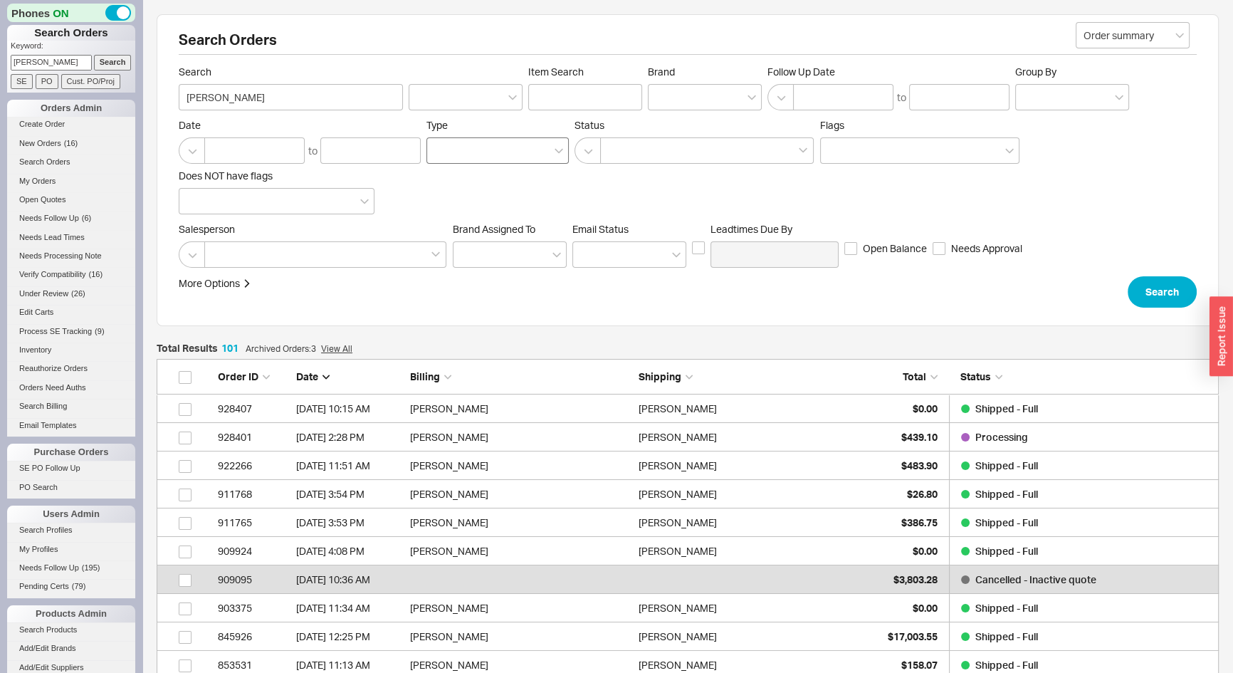
scroll to position [2903, 1053]
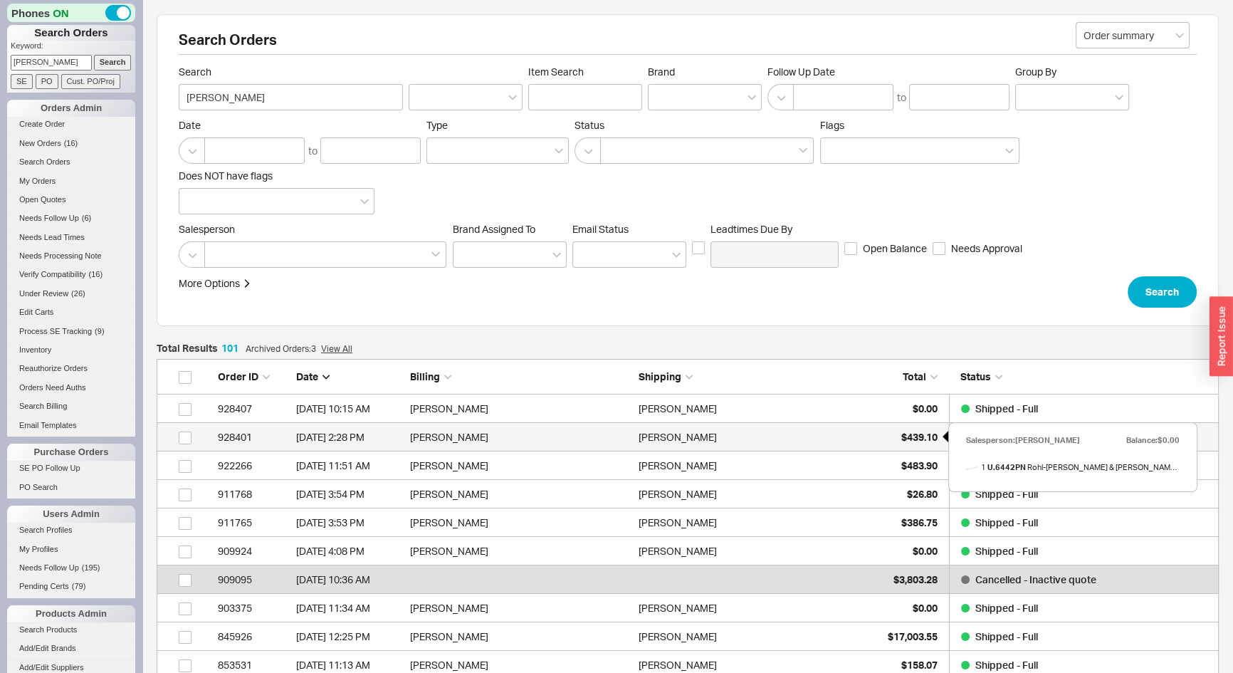
click at [912, 438] on span "$439.10" at bounding box center [920, 437] width 36 height 12
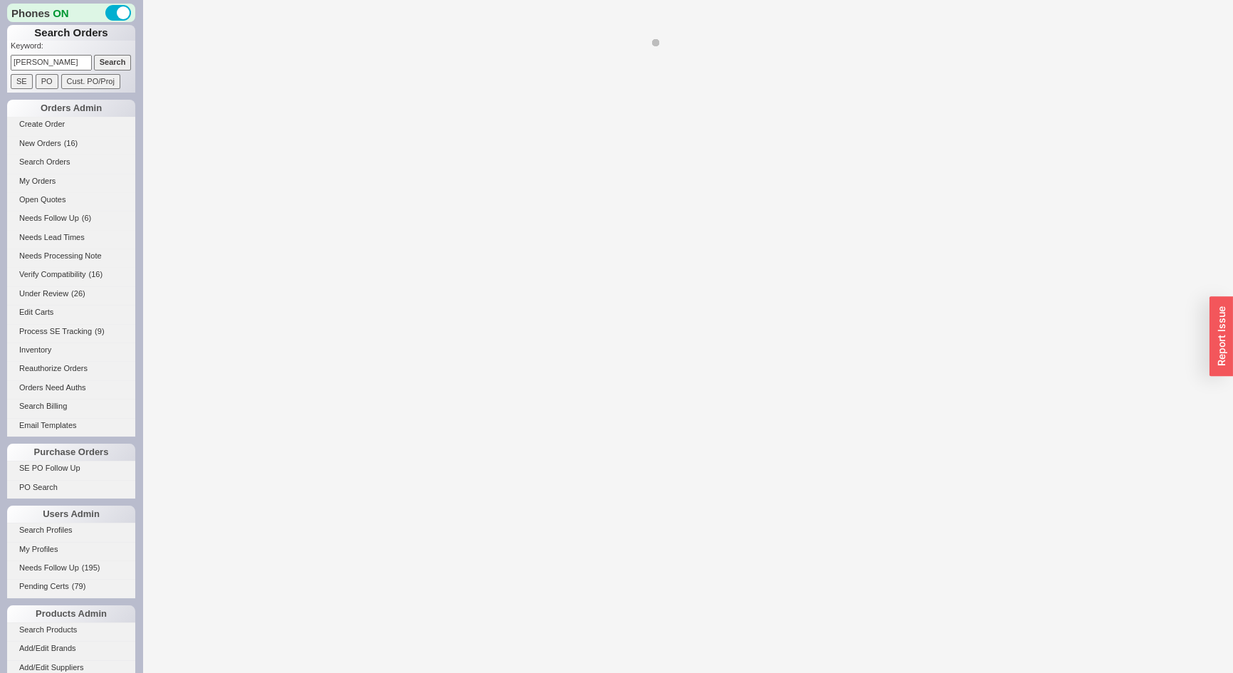
select select "LOW"
select select "3"
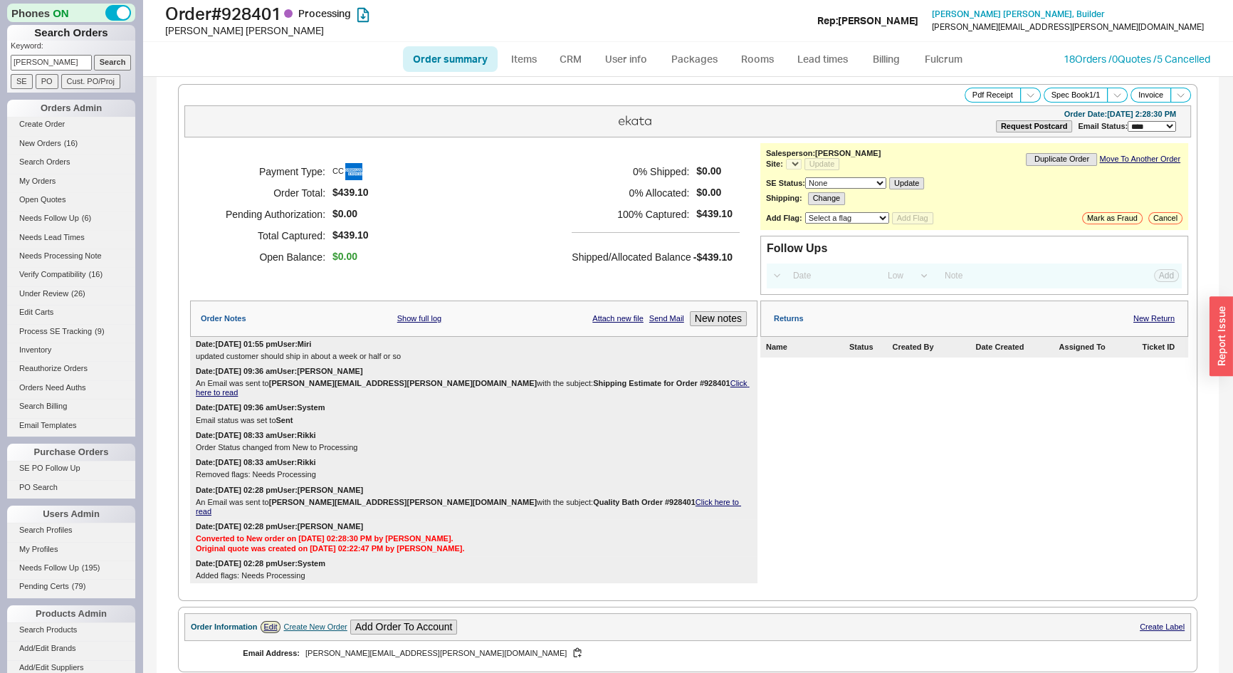
select select "*"
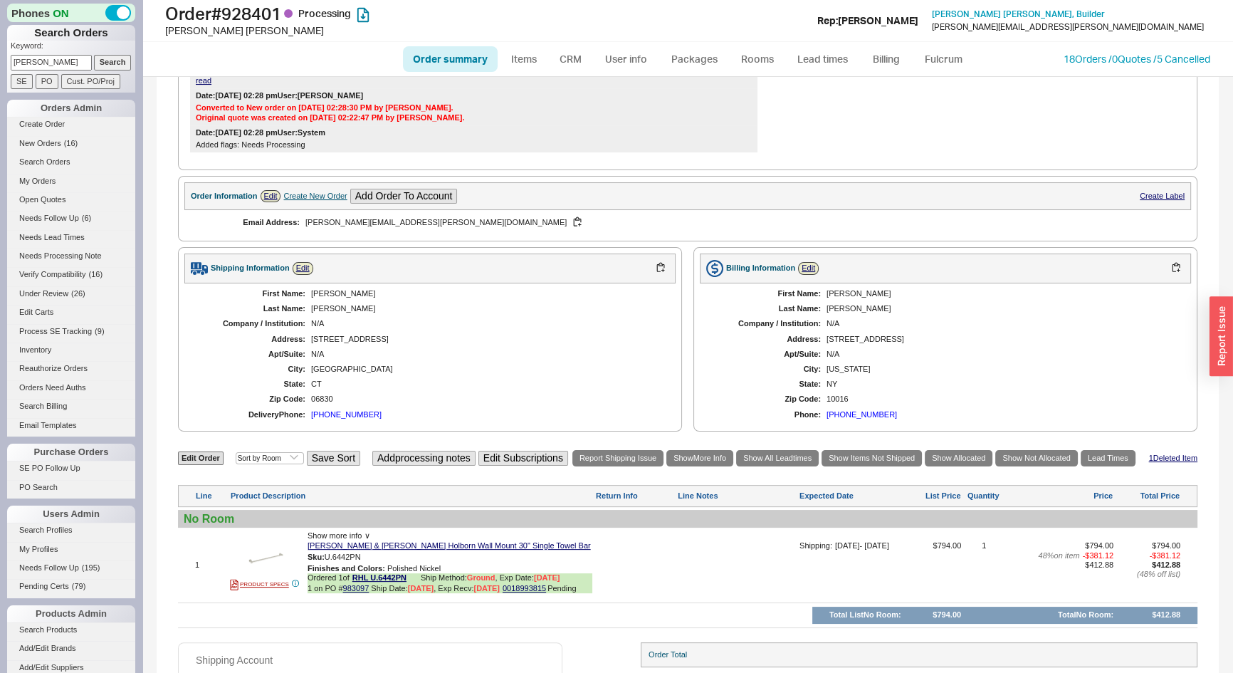
scroll to position [525, 0]
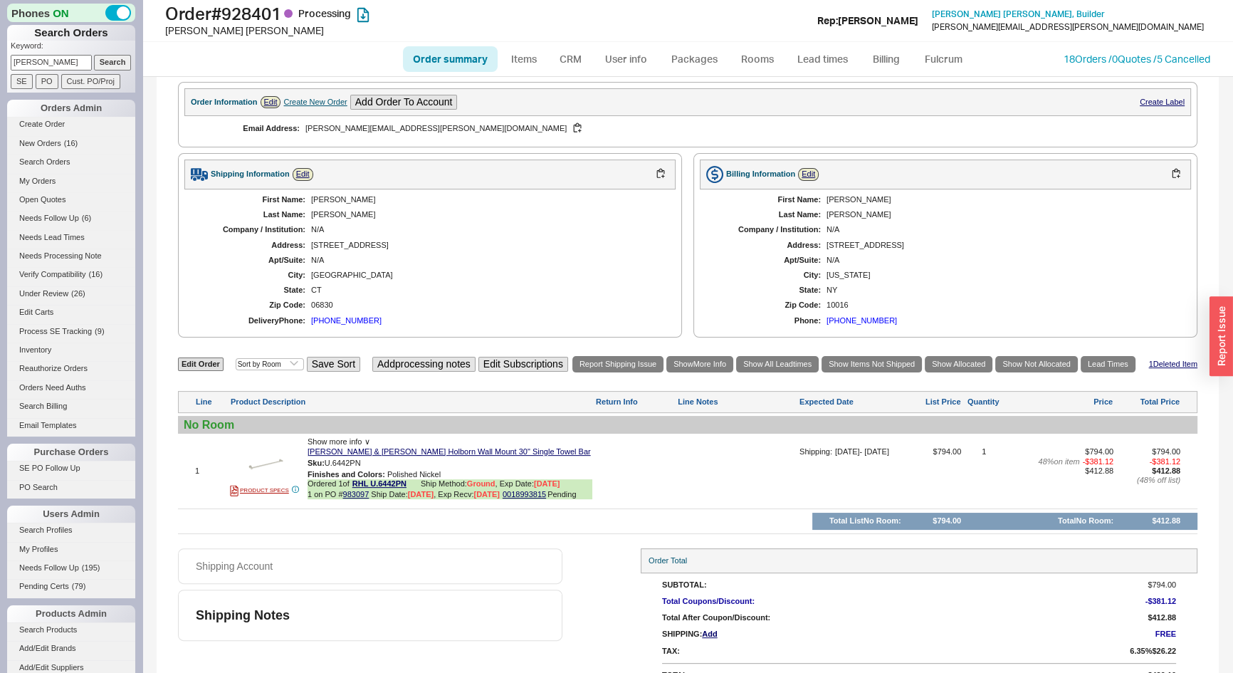
click at [339, 316] on div "(917) 882-2784" at bounding box center [346, 320] width 71 height 9
click at [525, 490] on link "0018993815" at bounding box center [524, 494] width 43 height 9
click at [1083, 61] on link "18 Orders / 0 Quotes / 5 Cancelled" at bounding box center [1137, 59] width 147 height 12
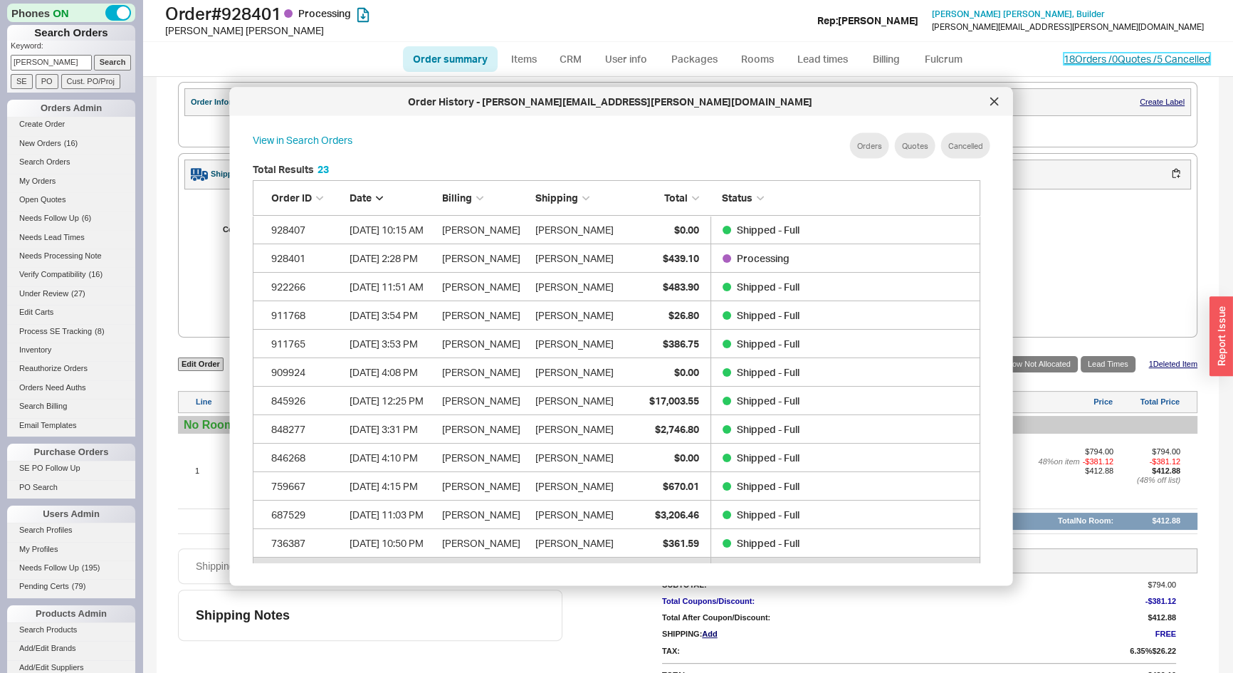
scroll to position [426, 741]
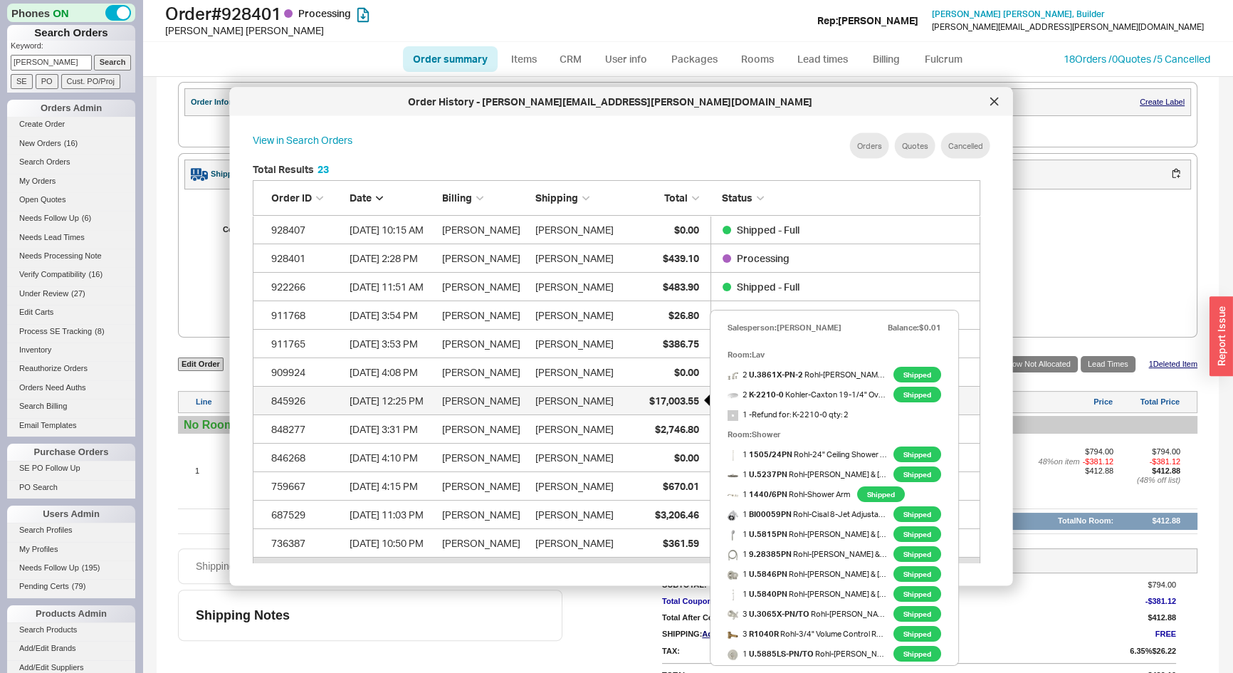
click at [658, 409] on div "$17,003.55" at bounding box center [662, 400] width 71 height 28
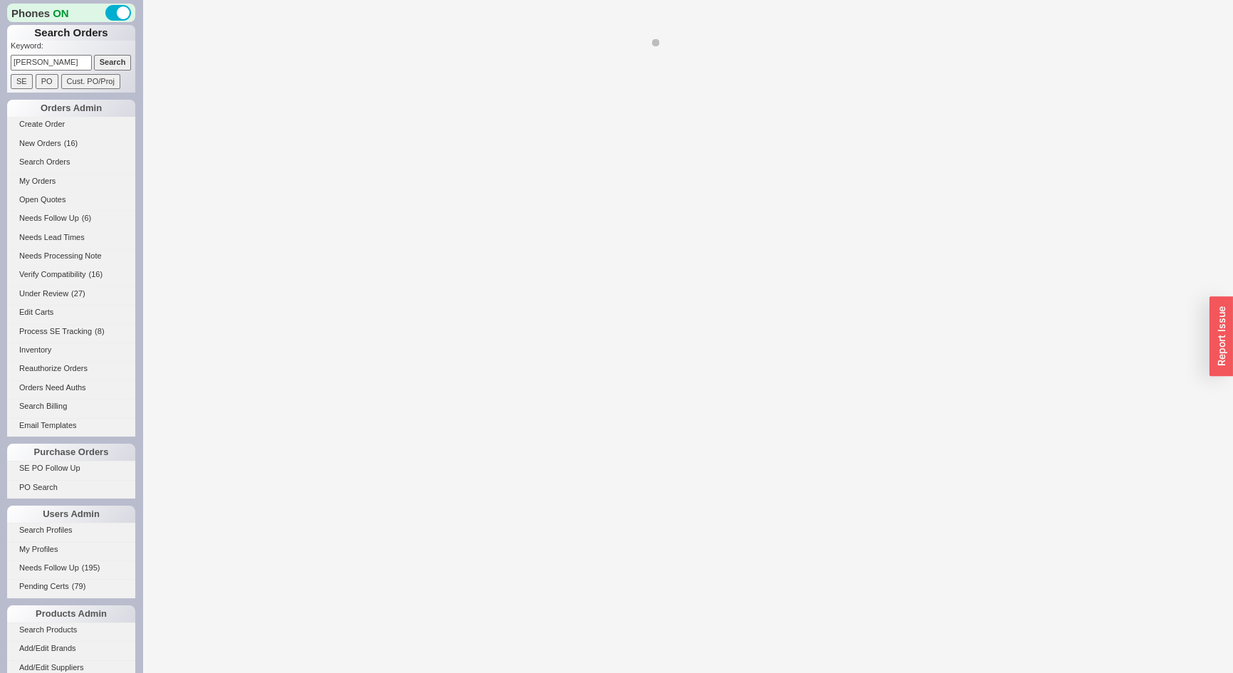
select select "*"
select select "LOW"
select select "3"
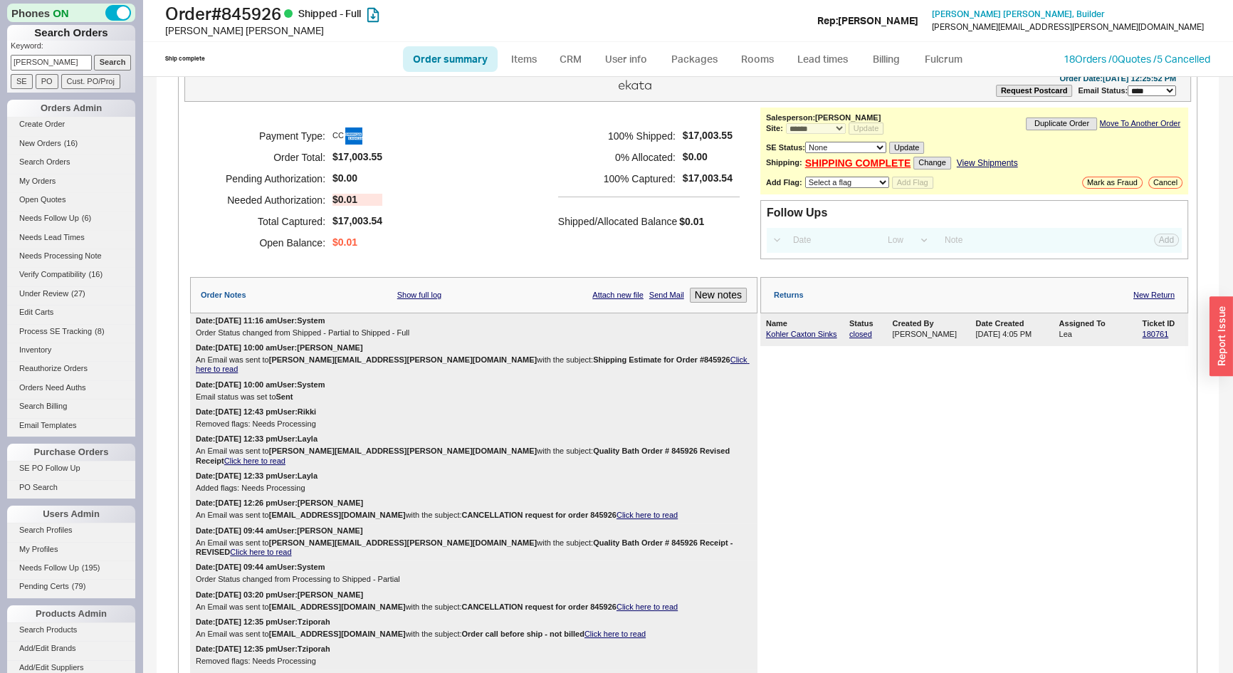
scroll to position [64, 0]
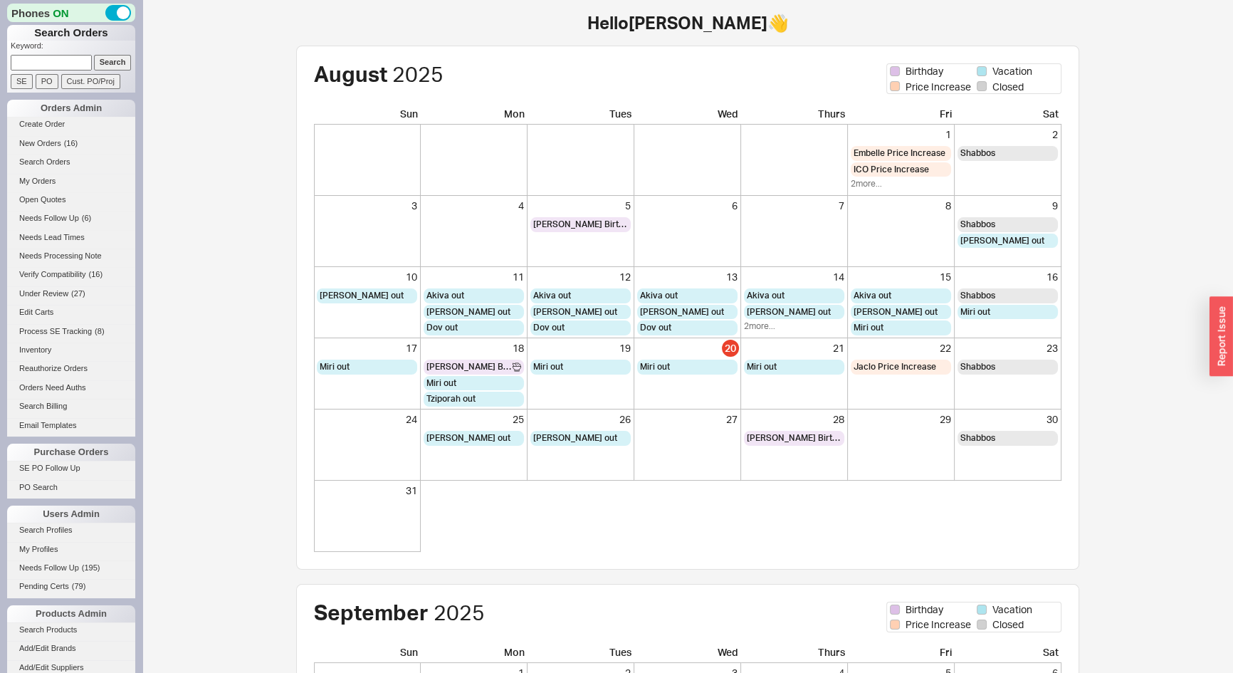
click at [73, 63] on input at bounding box center [51, 62] width 81 height 15
type input "6314561440"
click at [94, 55] on input "Search" at bounding box center [113, 62] width 38 height 15
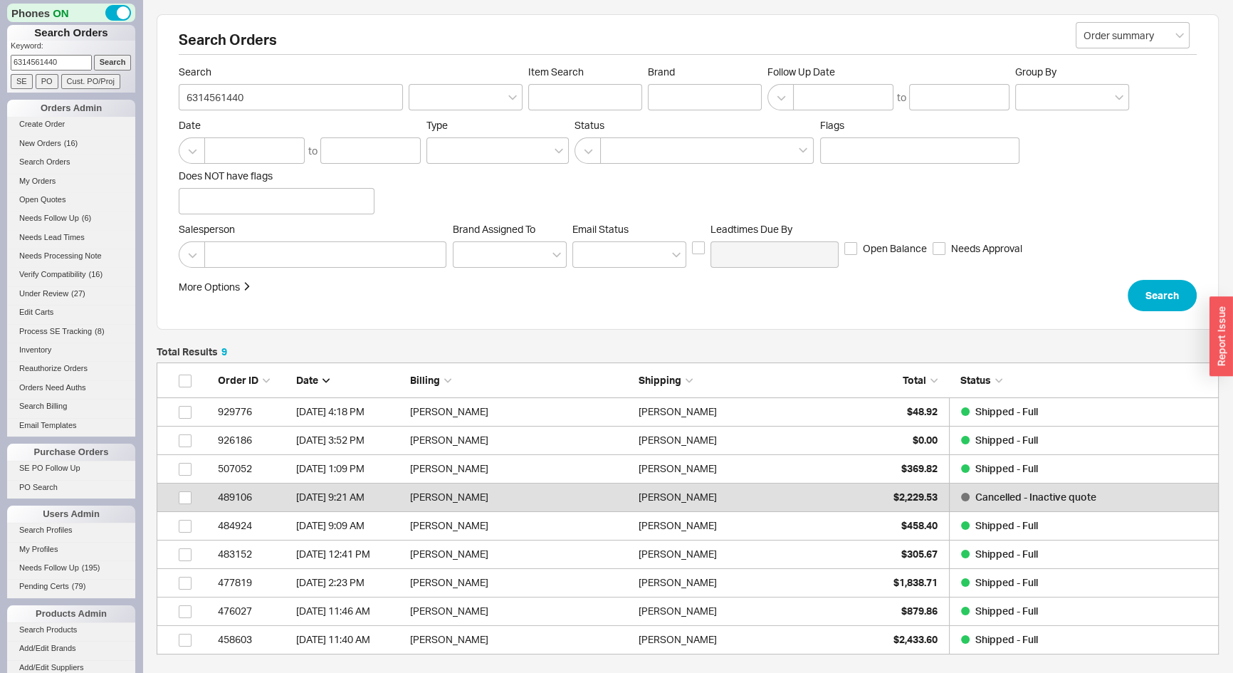
scroll to position [282, 1053]
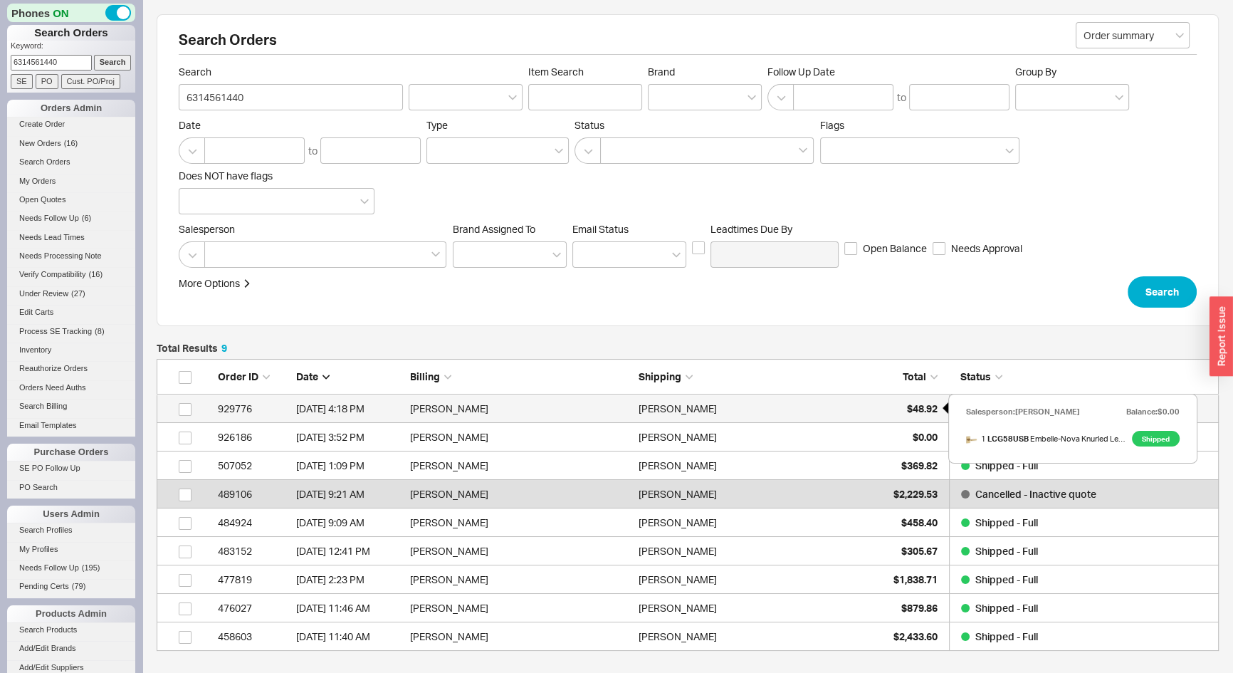
click at [904, 409] on div "$48.92" at bounding box center [902, 409] width 71 height 28
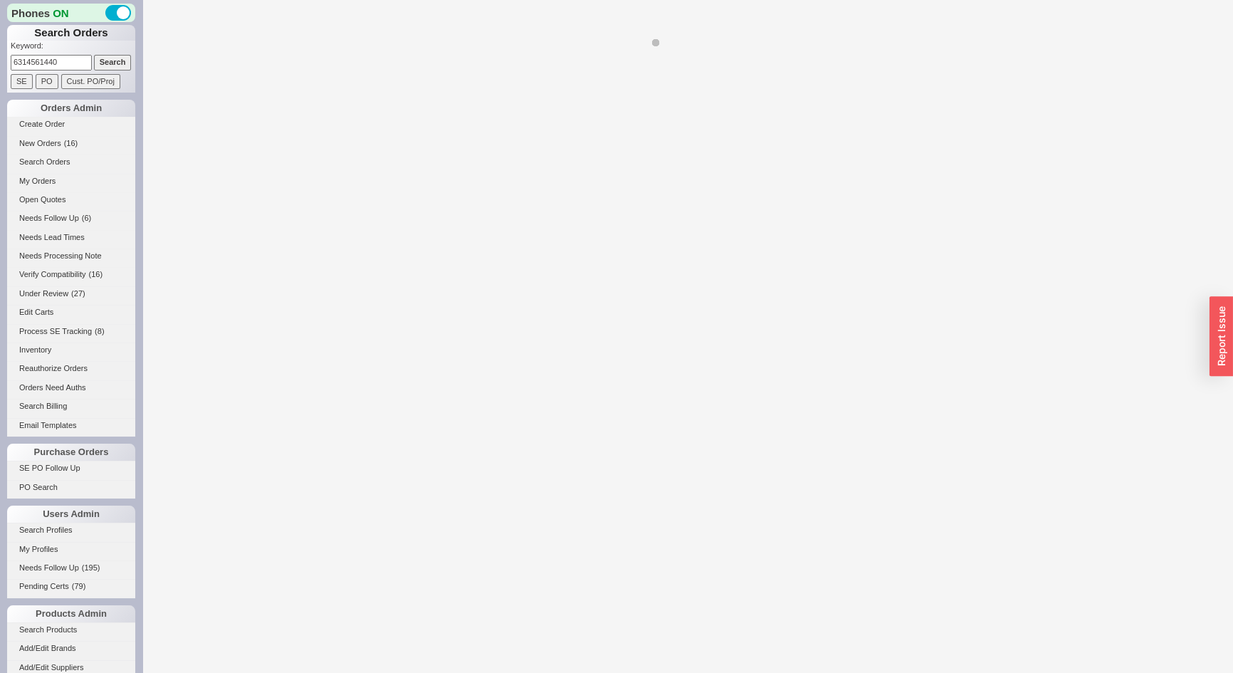
select select "*"
select select "LOW"
select select "3"
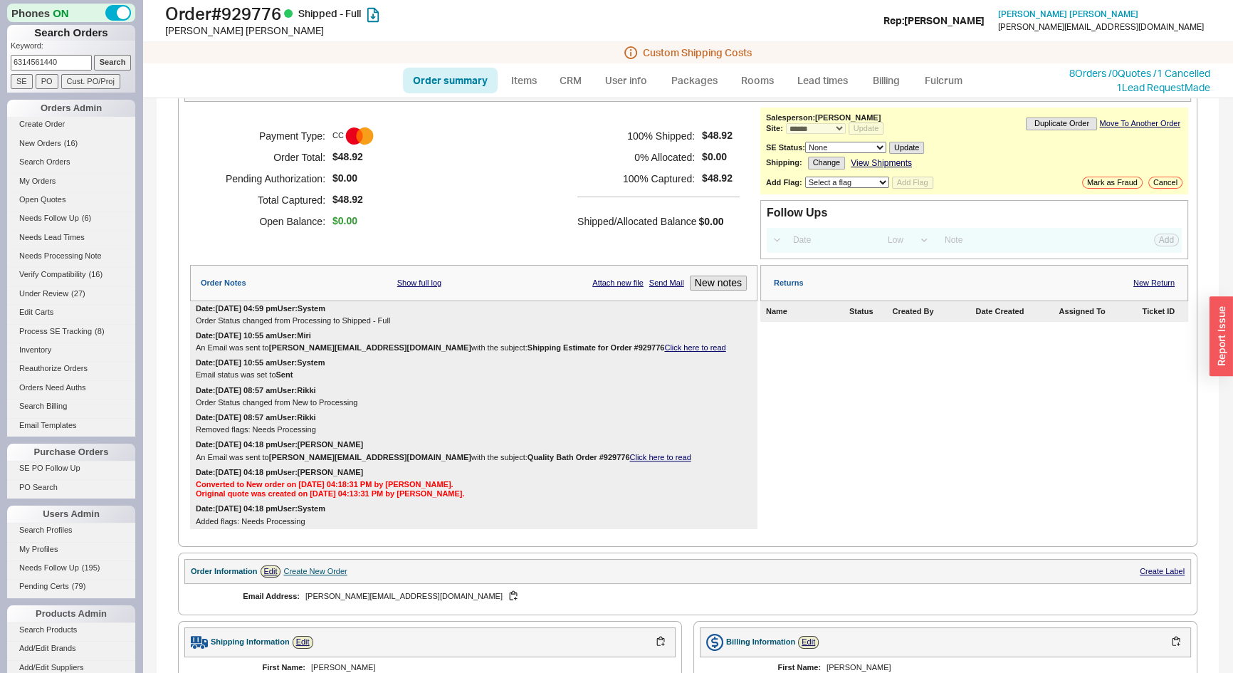
scroll to position [30, 0]
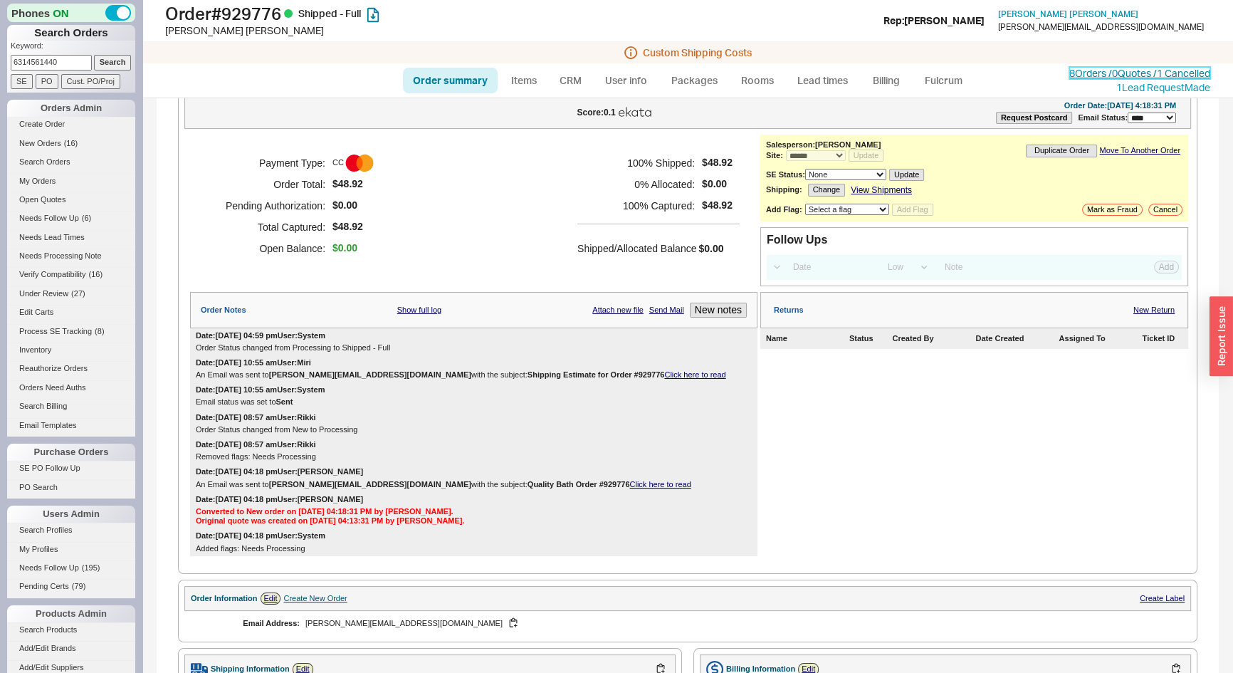
click at [1107, 73] on link "8 Orders / 0 Quotes / 1 Cancelled" at bounding box center [1140, 73] width 141 height 12
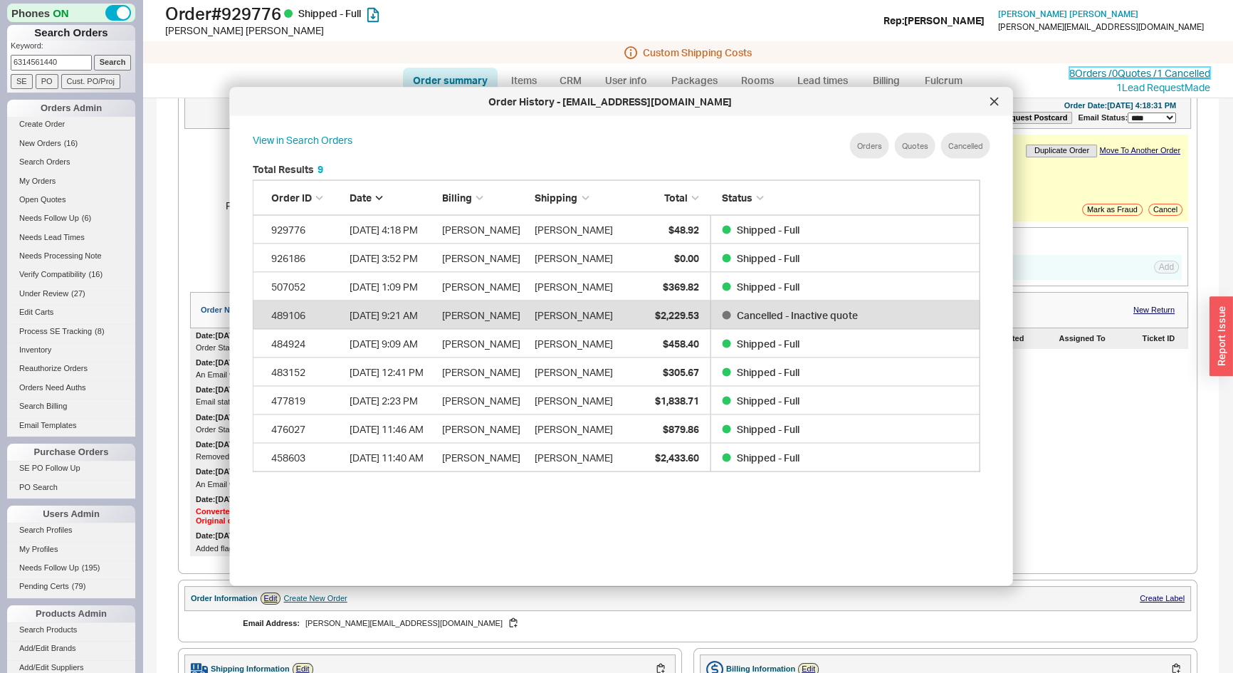
scroll to position [426, 741]
click at [995, 93] on div at bounding box center [994, 101] width 23 height 23
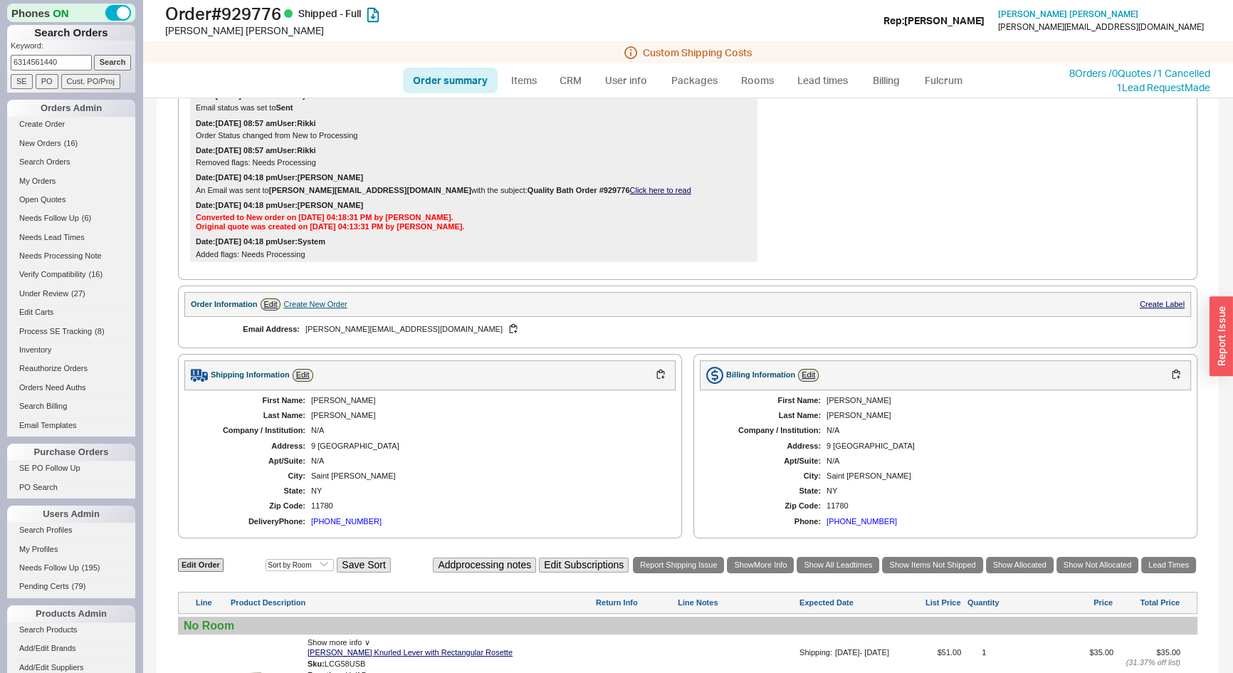
scroll to position [548, 0]
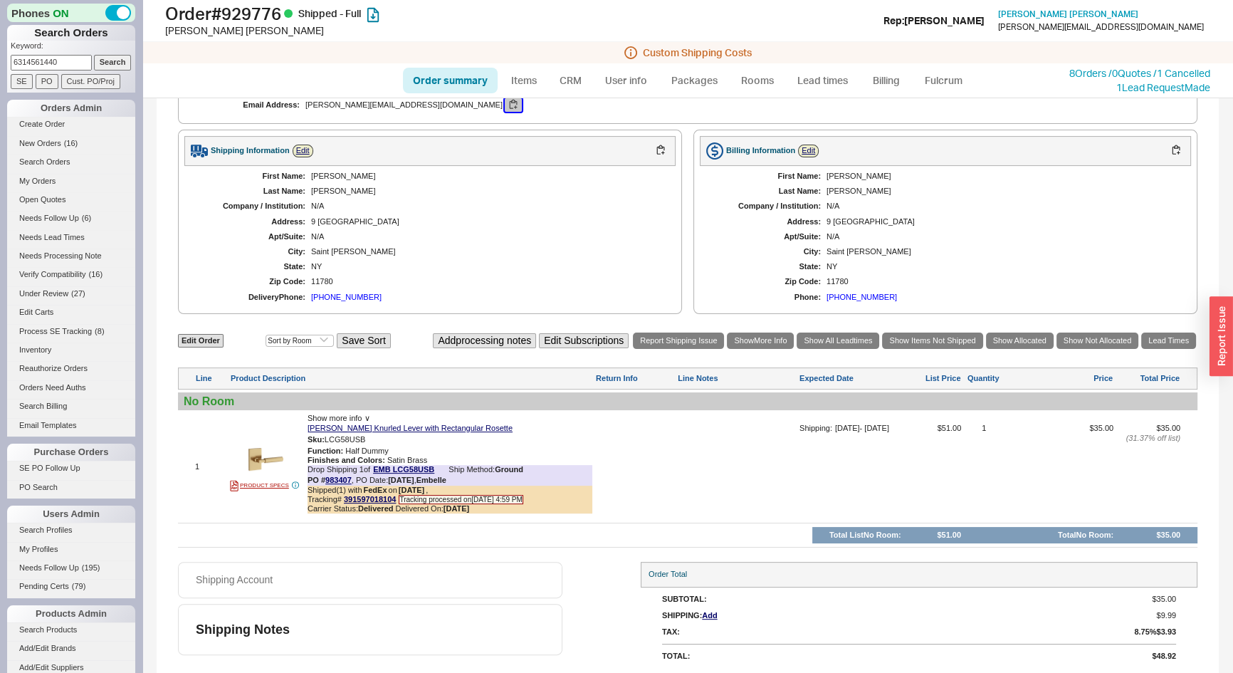
drag, startPoint x: 385, startPoint y: 105, endPoint x: 397, endPoint y: 105, distance: 11.4
click at [505, 105] on button "button" at bounding box center [513, 105] width 17 height 14
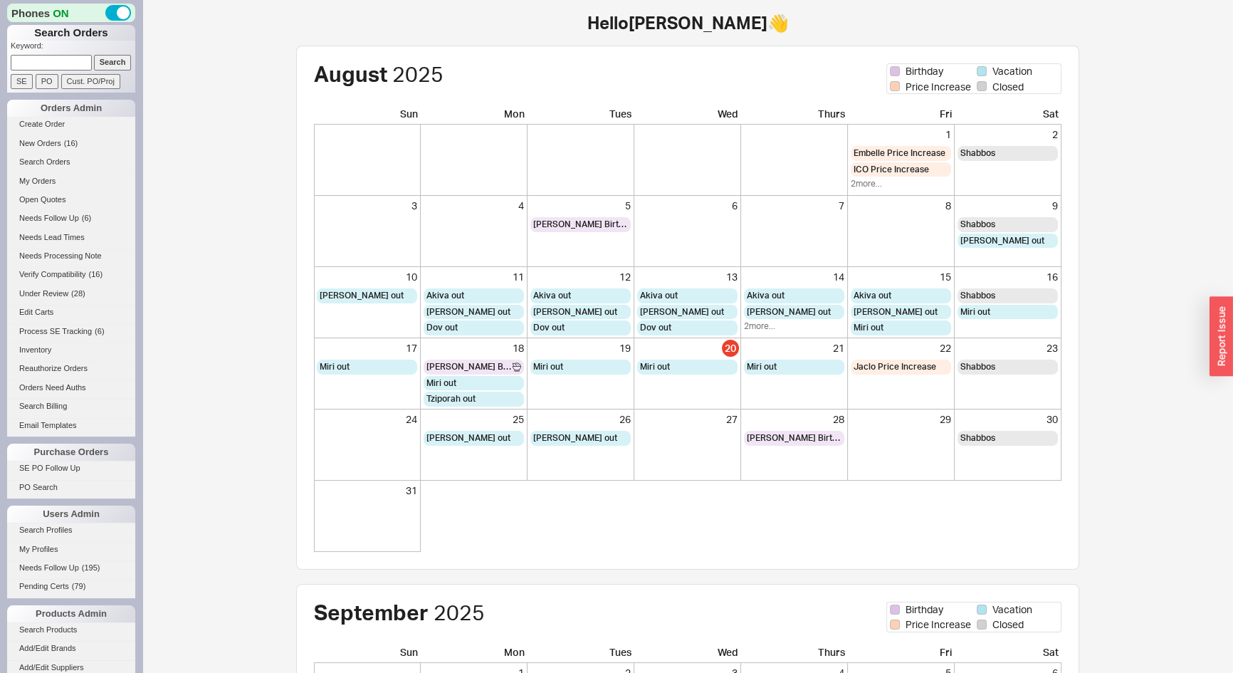
click at [40, 65] on input at bounding box center [51, 62] width 81 height 15
type input "n"
type input "paloma"
click at [94, 55] on input "Search" at bounding box center [113, 62] width 38 height 15
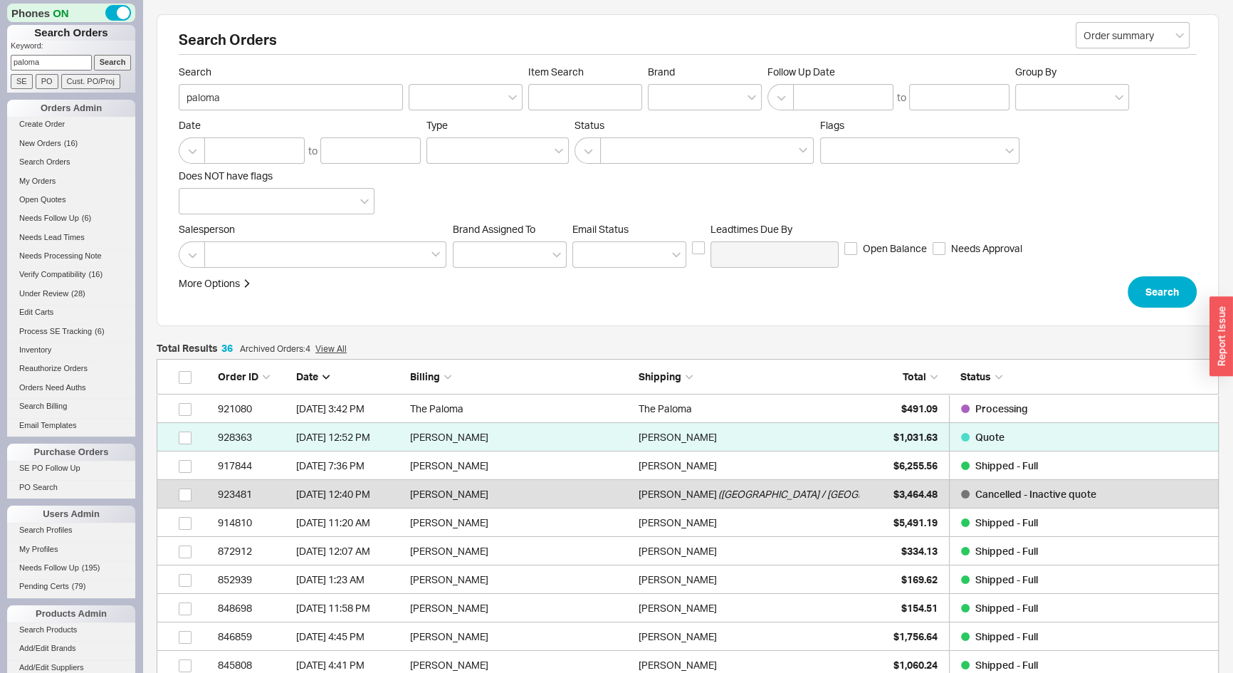
scroll to position [1051, 1053]
click at [894, 460] on span "$6,255.56" at bounding box center [916, 465] width 44 height 12
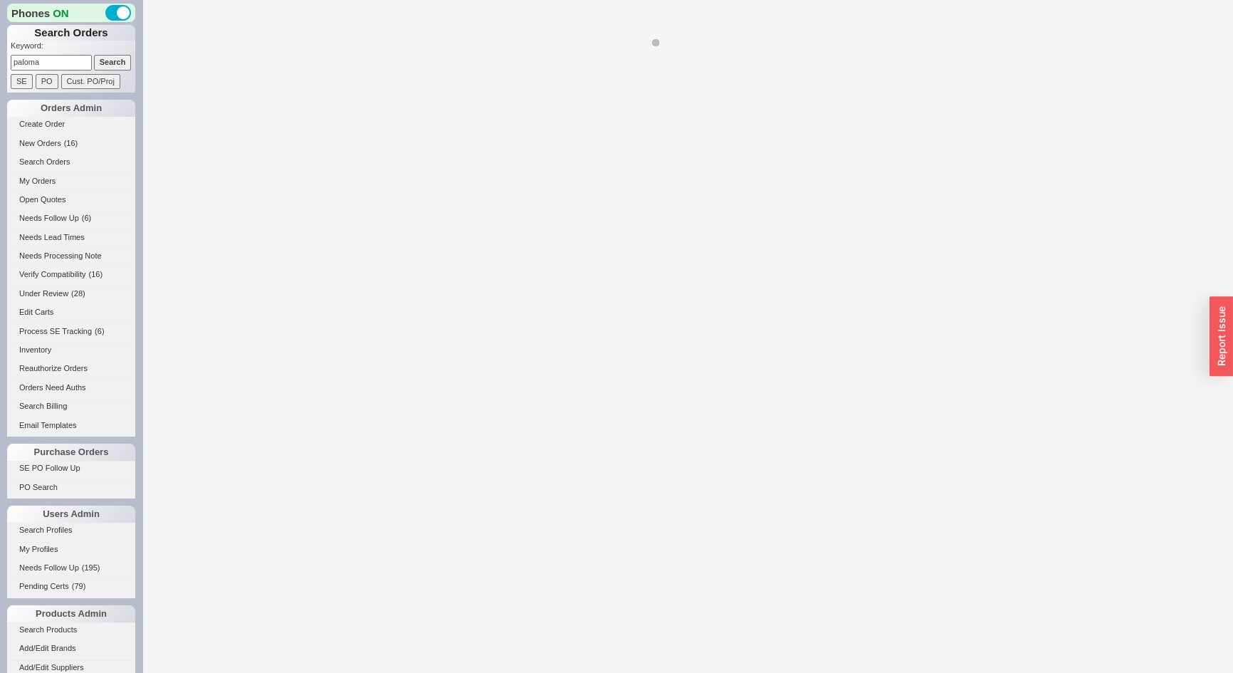
select select "LOW"
select select "3"
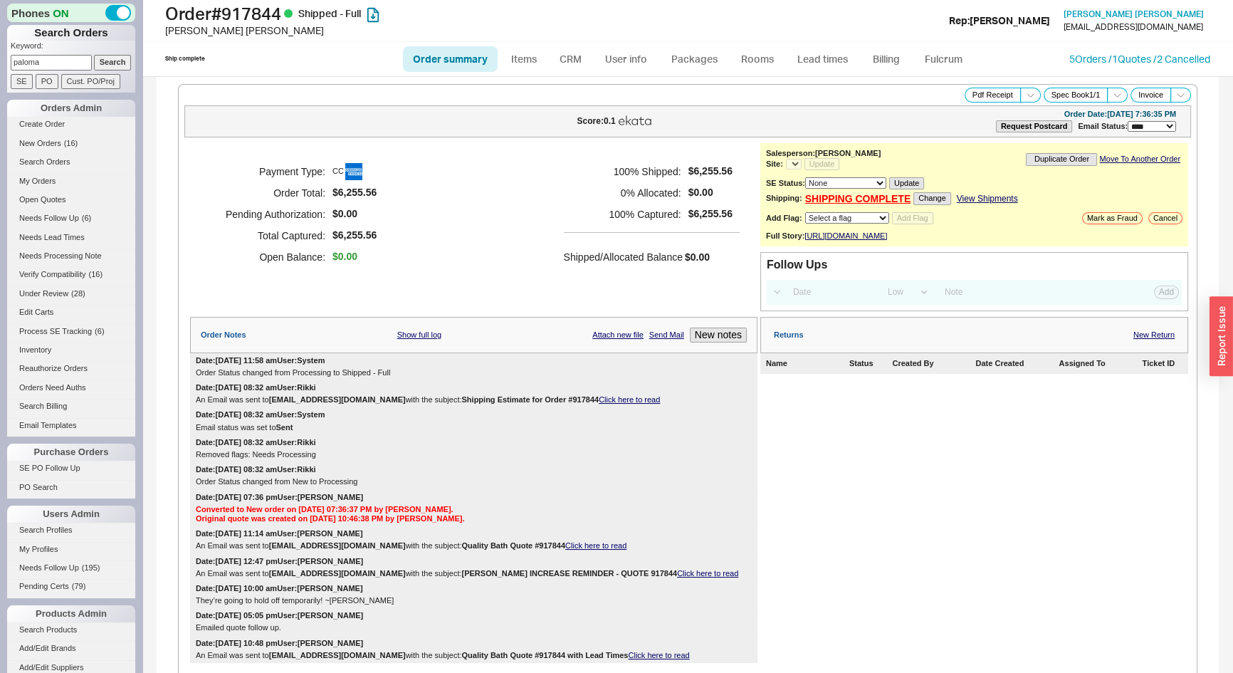
select select "*"
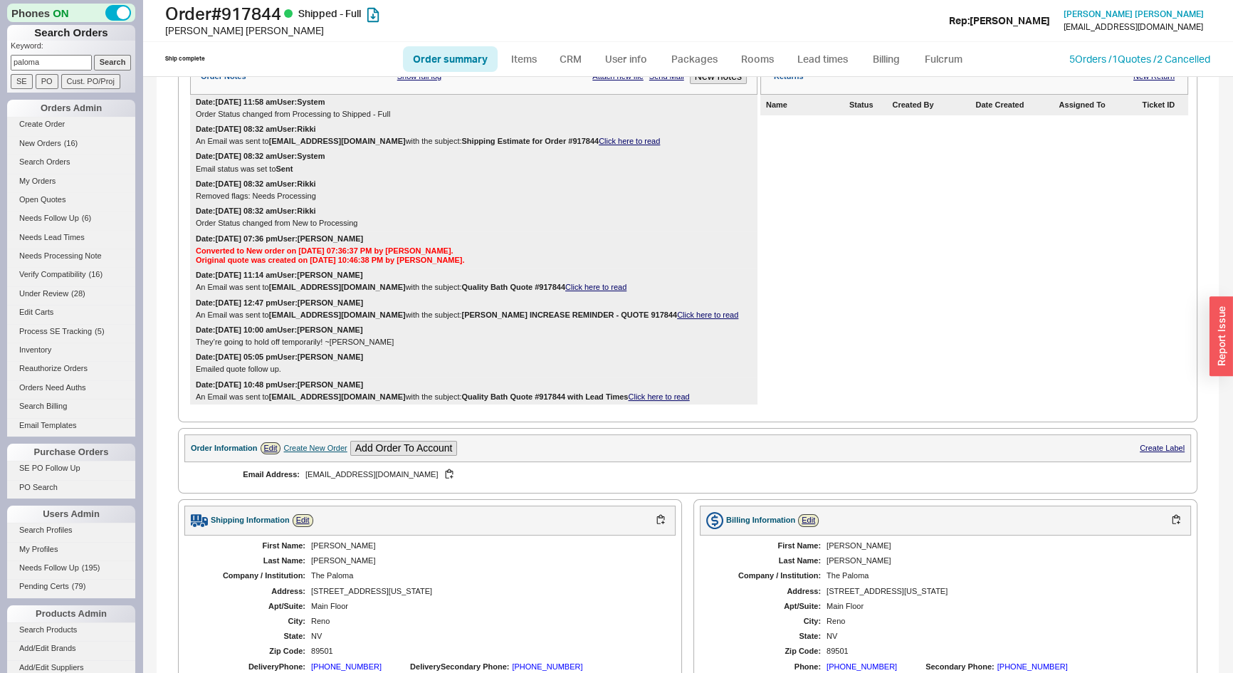
scroll to position [583, 0]
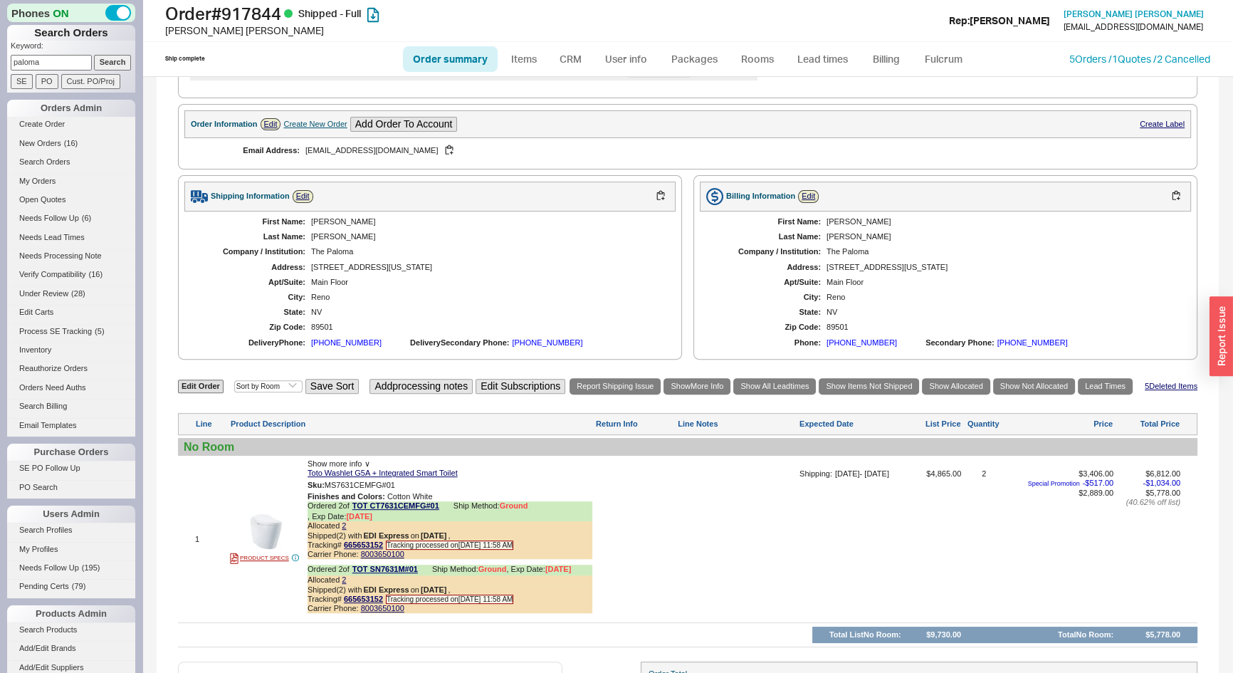
click at [298, 129] on div "Create New Order" at bounding box center [314, 124] width 63 height 9
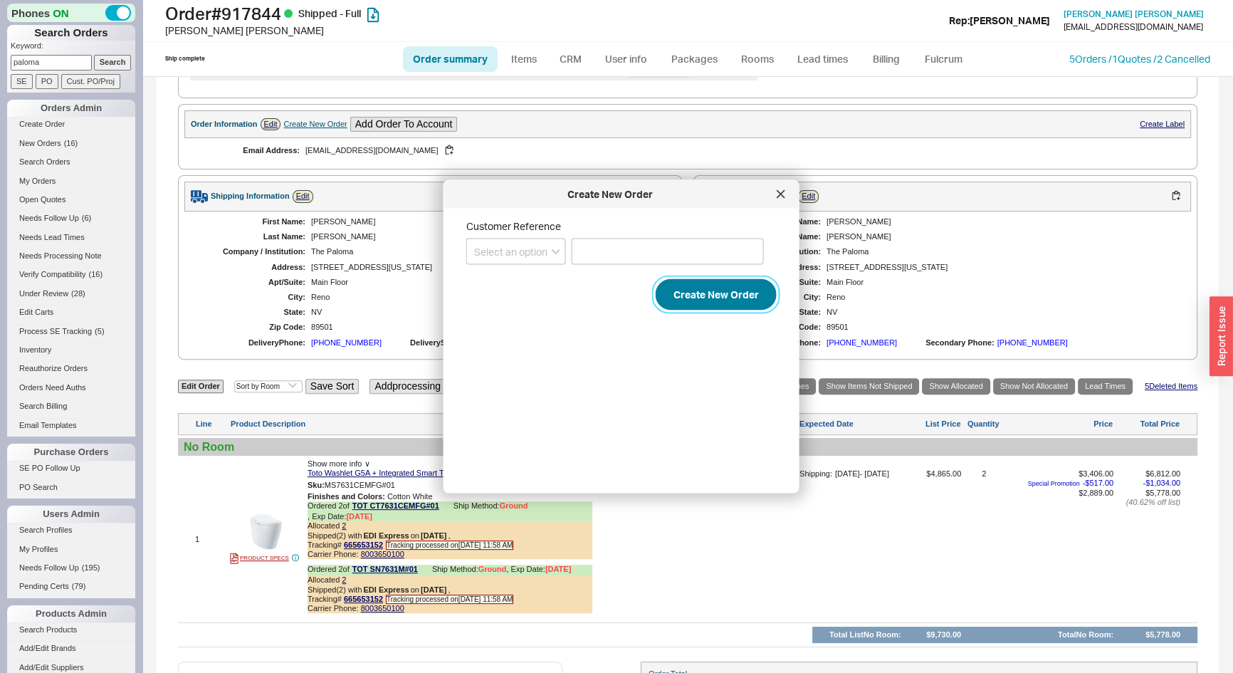
click at [687, 298] on button "Create New Order" at bounding box center [716, 294] width 121 height 31
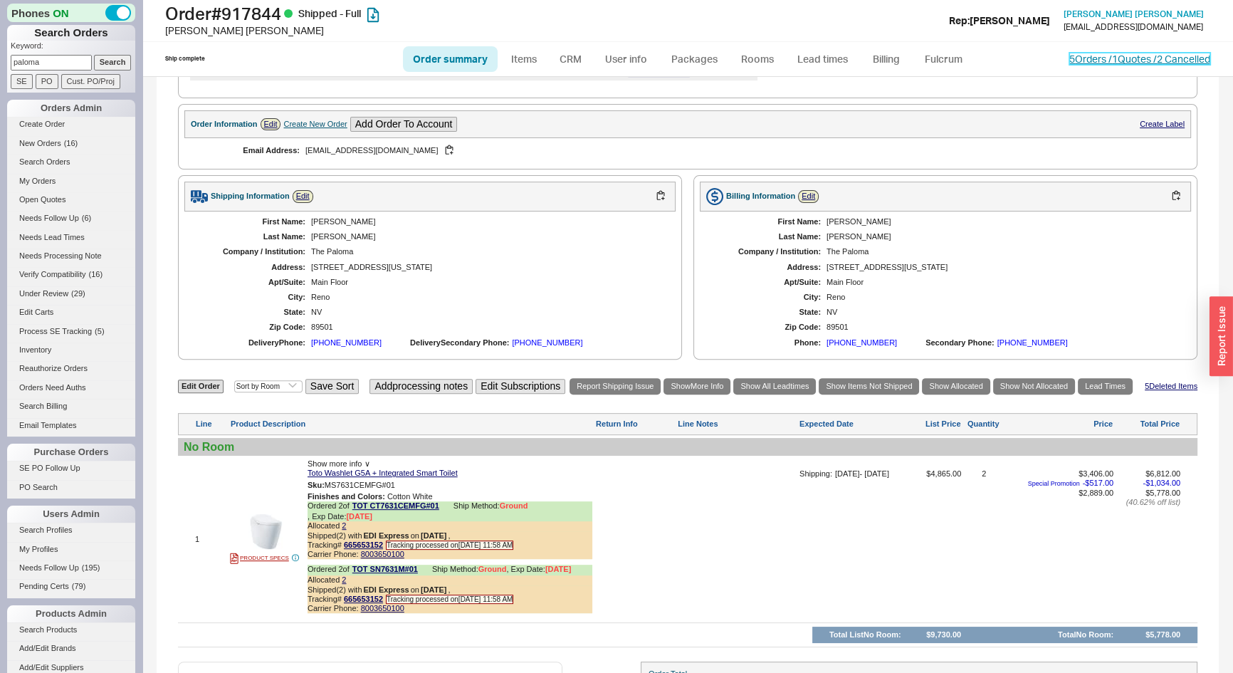
click at [1107, 58] on link "5 Orders / 1 Quotes / 2 Cancelled" at bounding box center [1140, 59] width 141 height 12
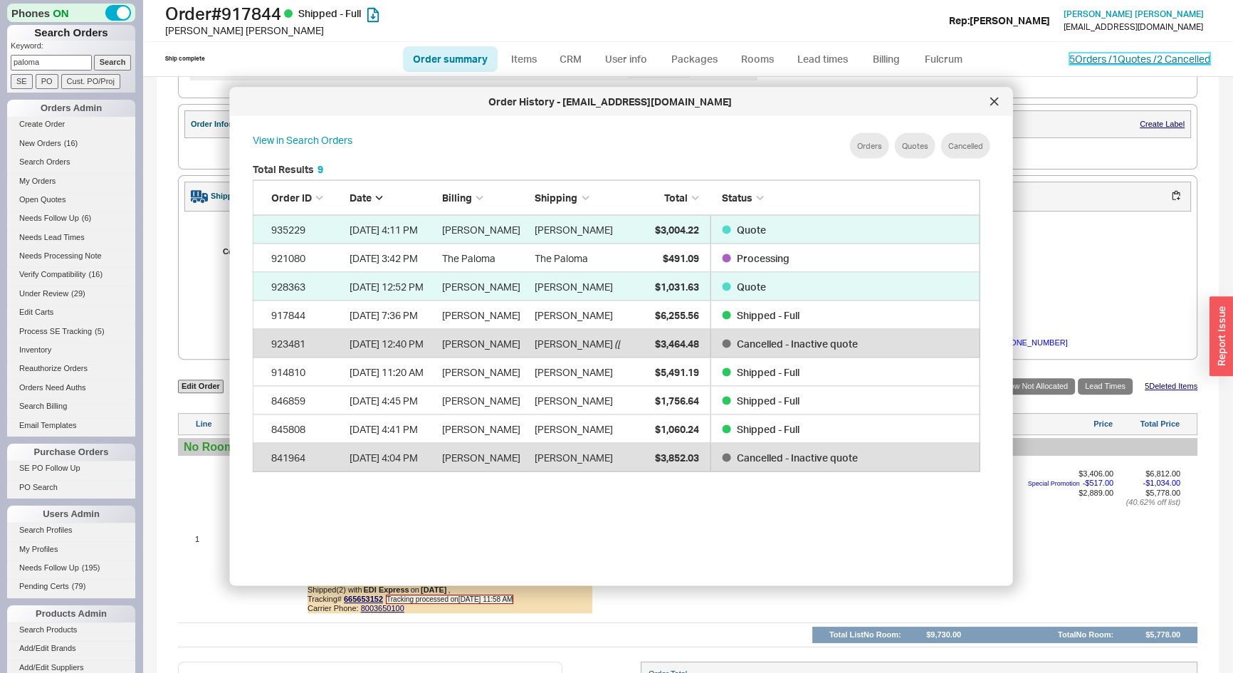
scroll to position [426, 741]
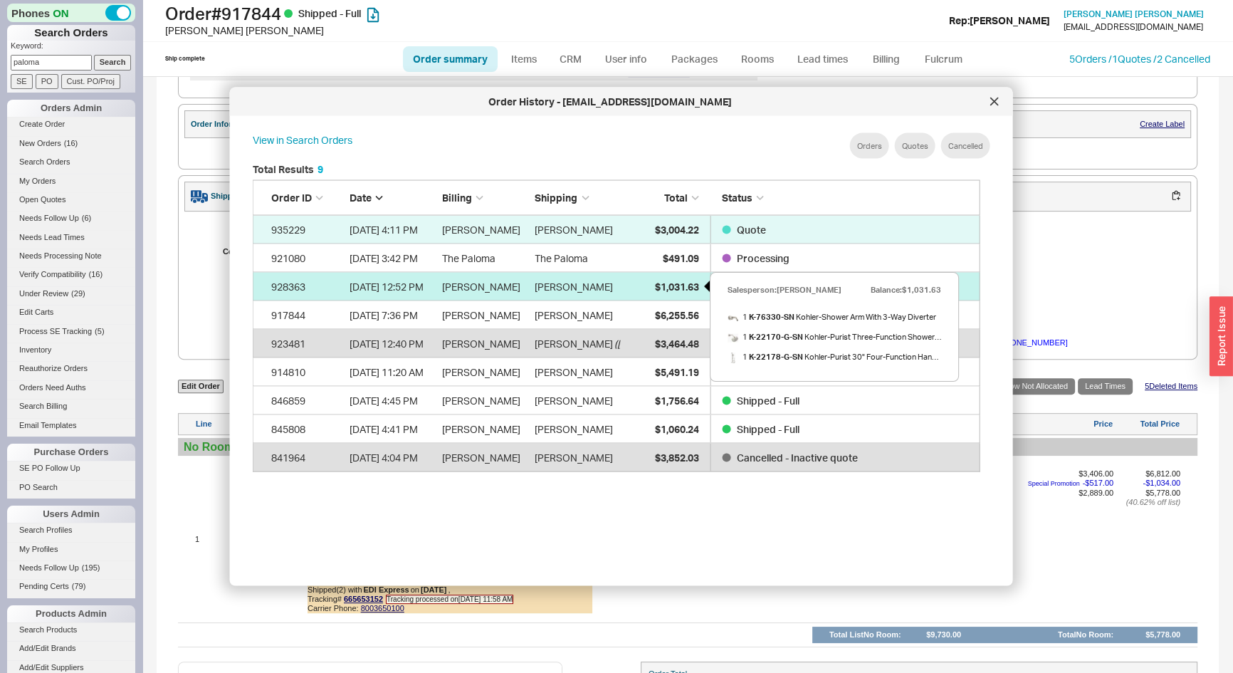
click at [670, 288] on span "$1,031.63" at bounding box center [676, 286] width 44 height 12
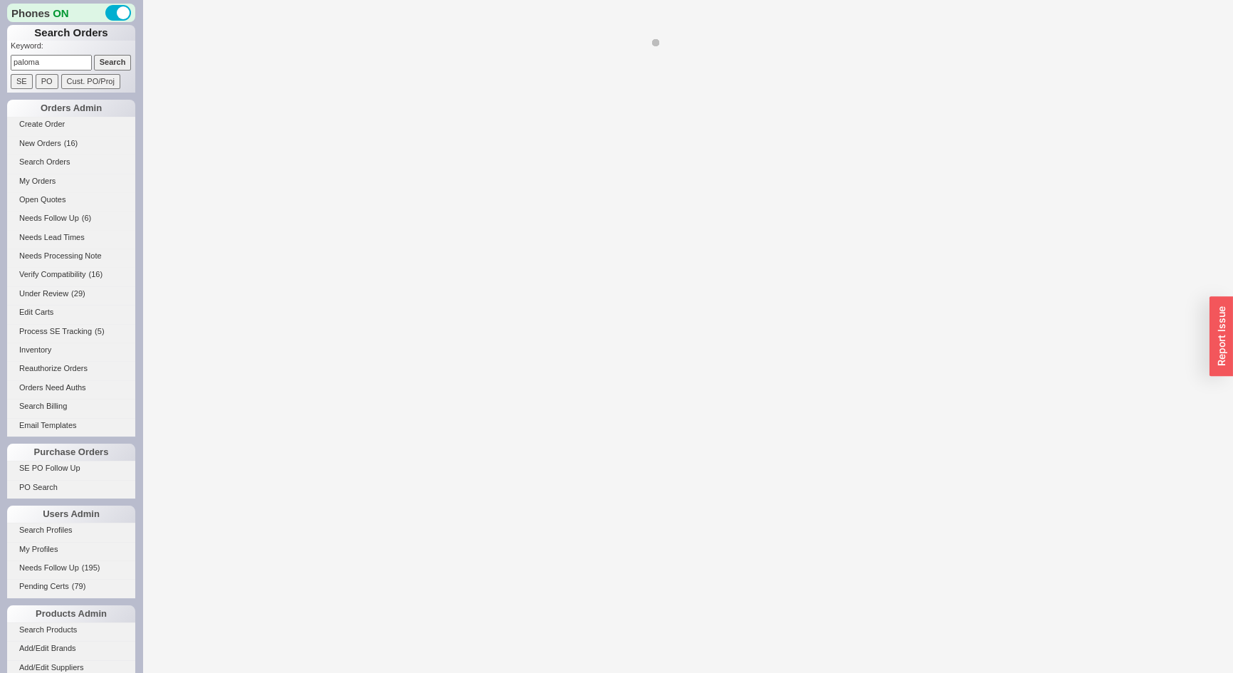
select select "*"
select select "3"
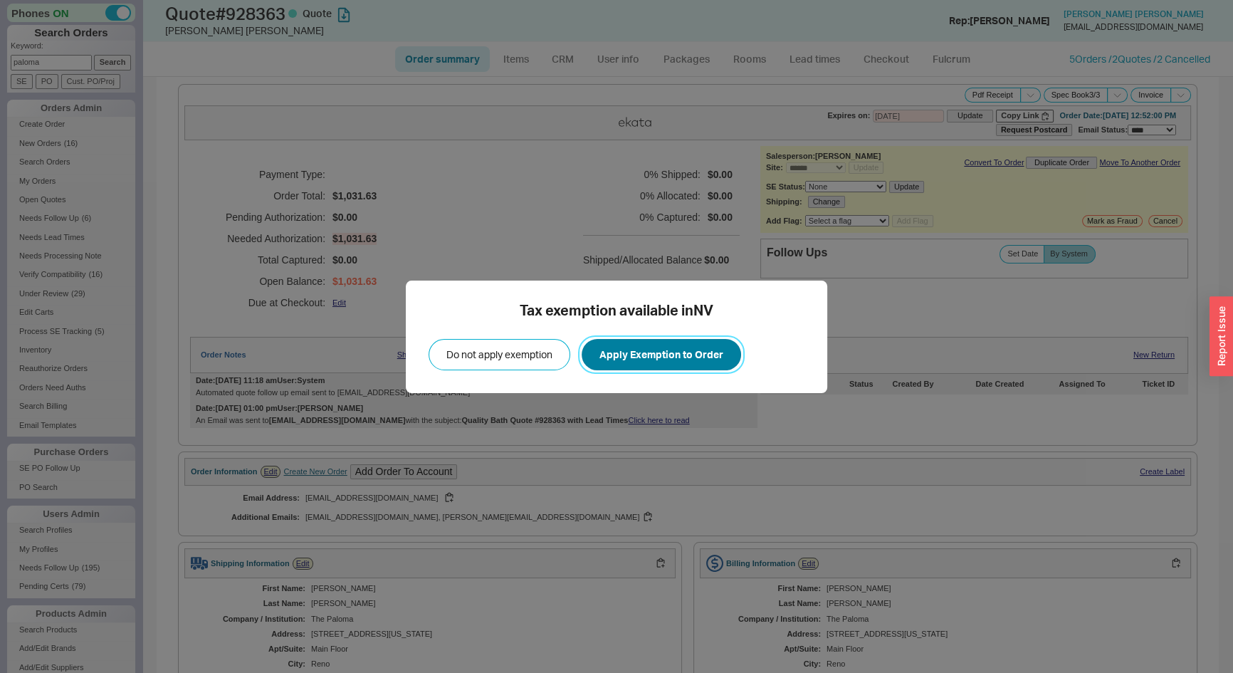
click at [642, 355] on button "Apply Exemption to Order" at bounding box center [662, 354] width 160 height 31
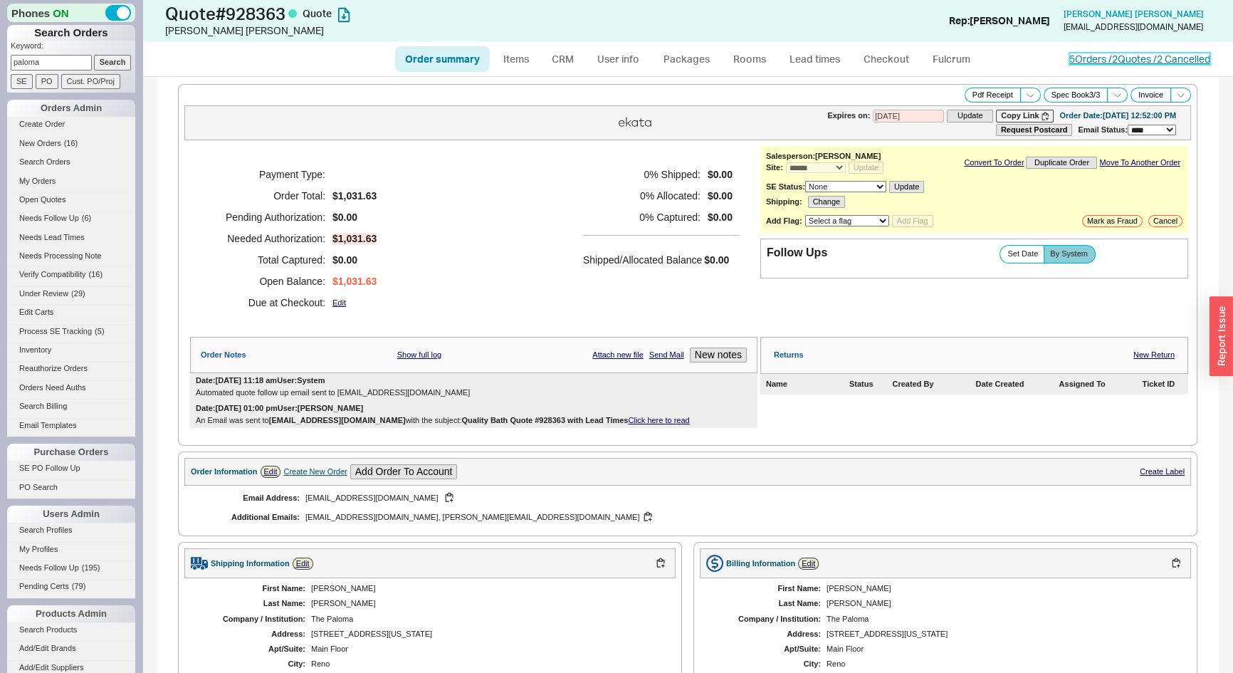
click at [1114, 53] on link "5 Orders / 2 Quotes / 2 Cancelled" at bounding box center [1140, 59] width 141 height 12
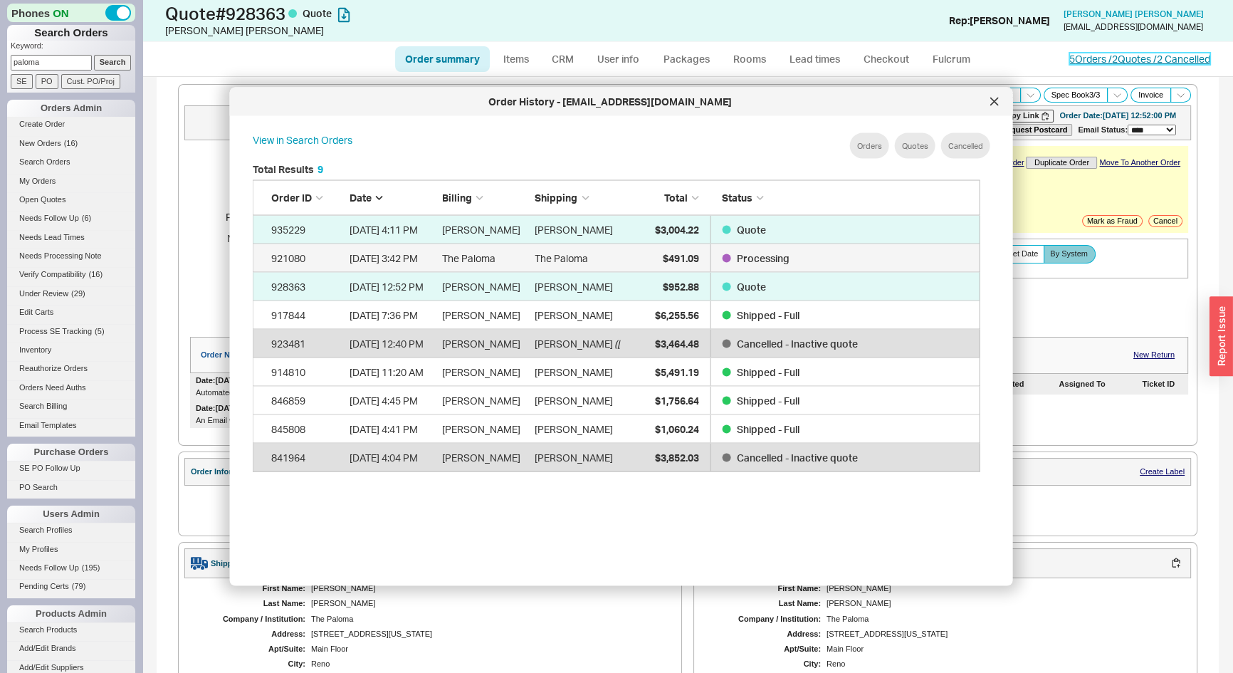
scroll to position [426, 741]
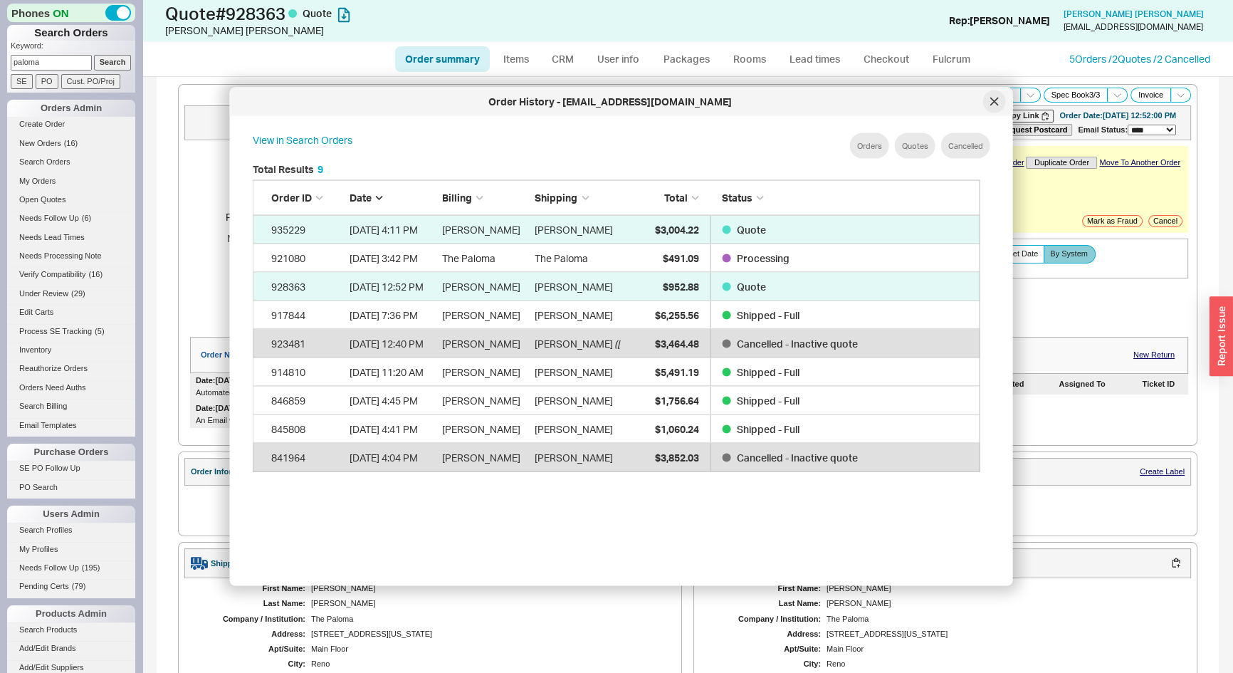
click at [999, 100] on div at bounding box center [994, 101] width 23 height 23
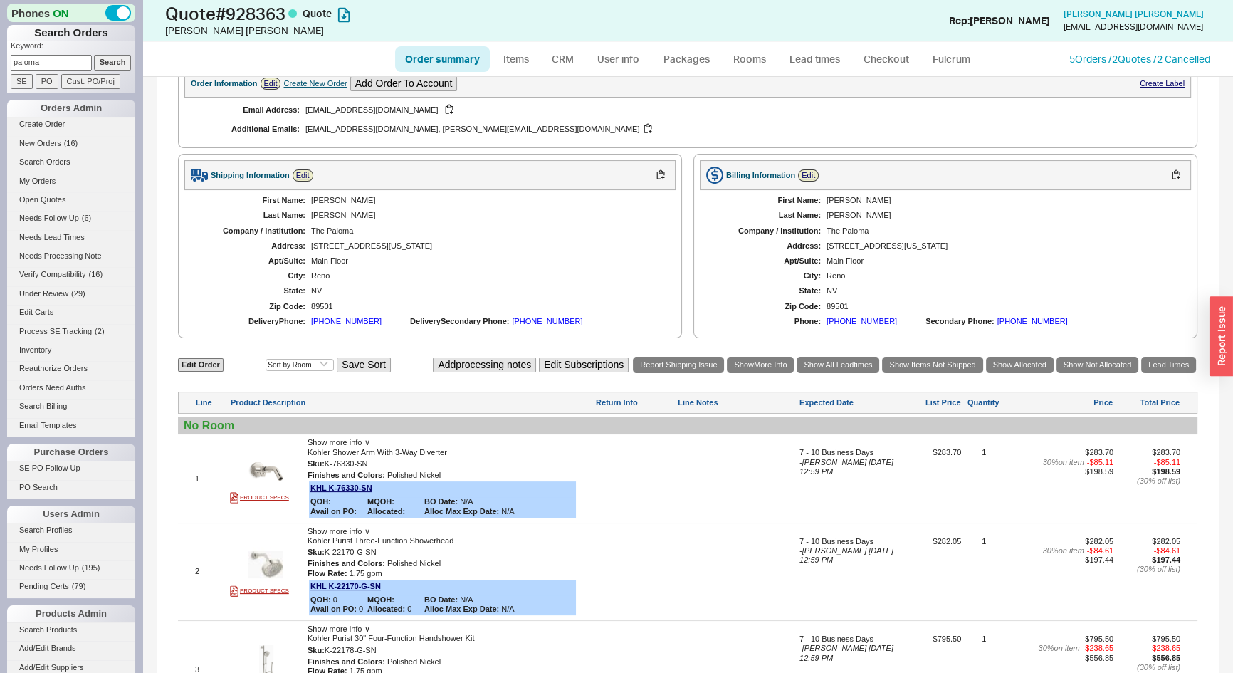
scroll to position [323, 0]
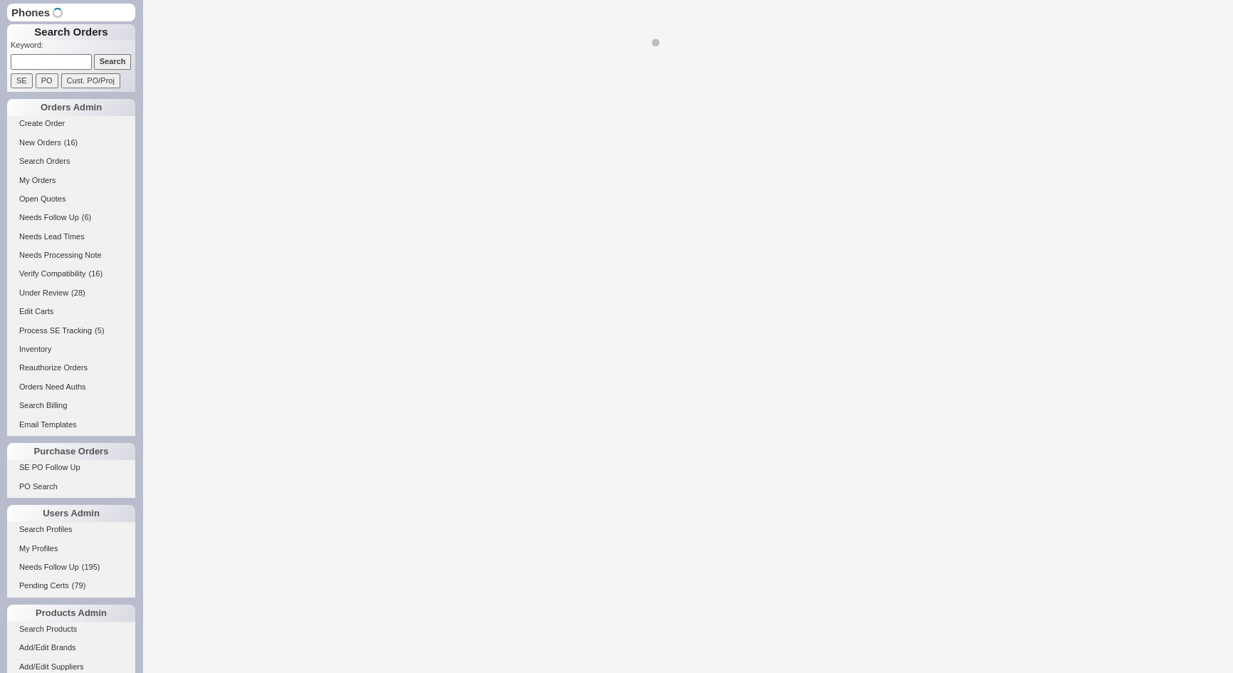
select select "*"
select select "LOW"
select select "3"
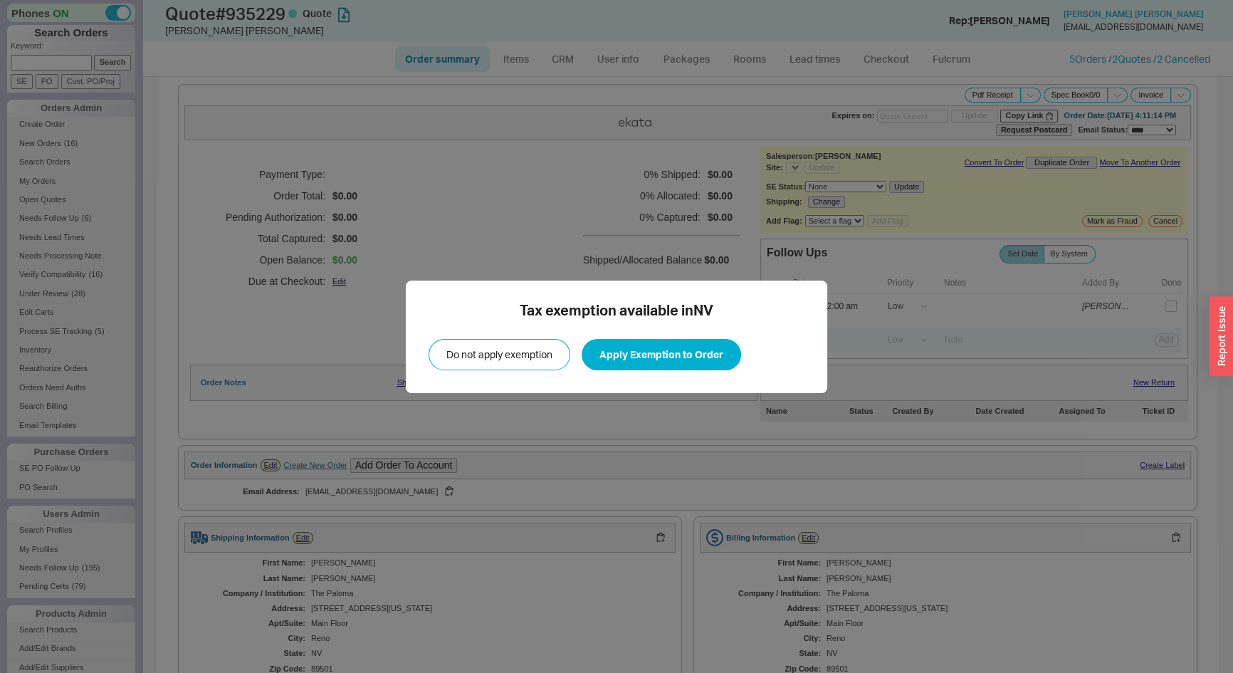
select select "*"
click at [709, 354] on button "Apply Exemption to Order" at bounding box center [662, 354] width 160 height 31
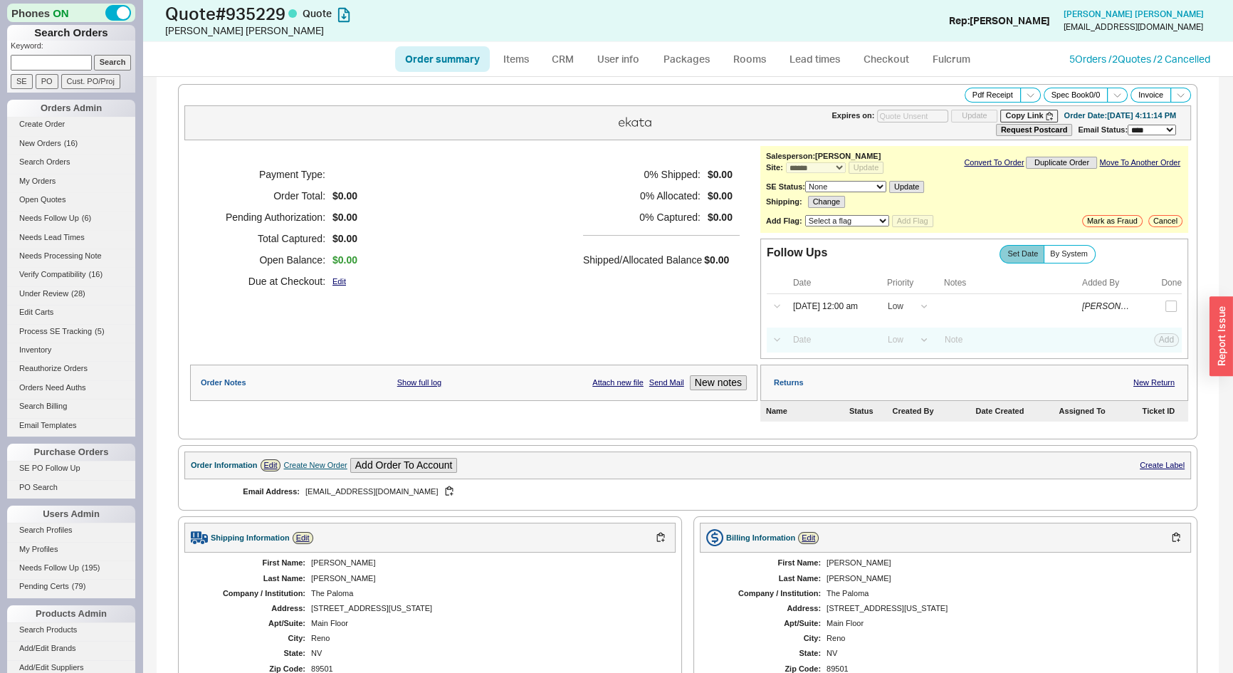
scroll to position [228, 0]
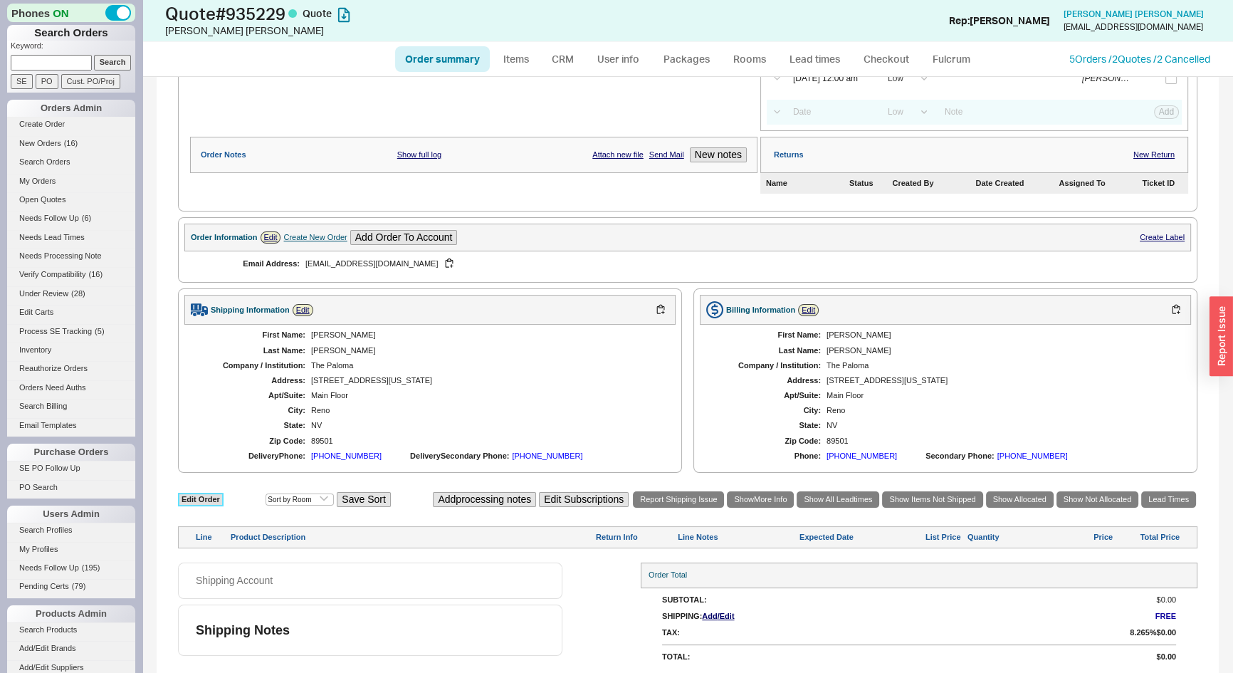
click at [213, 494] on link "Edit Order" at bounding box center [201, 500] width 46 height 14
select select "3"
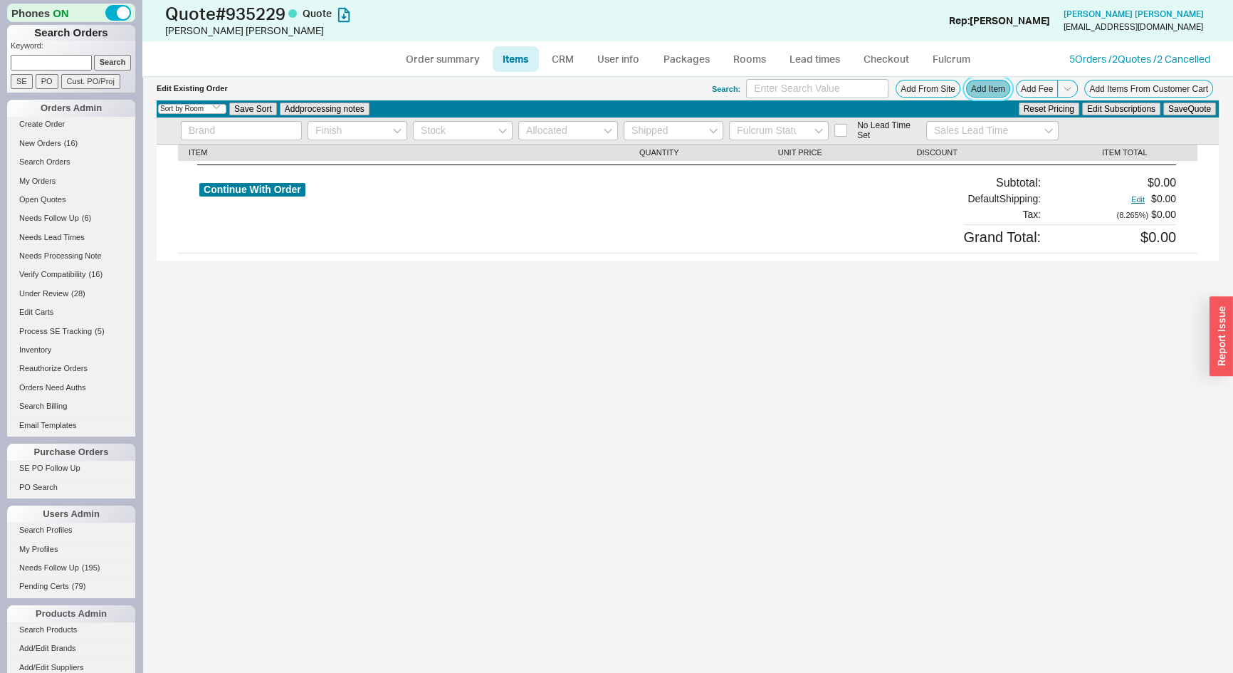
click at [977, 96] on button "Add Item" at bounding box center [988, 89] width 44 height 18
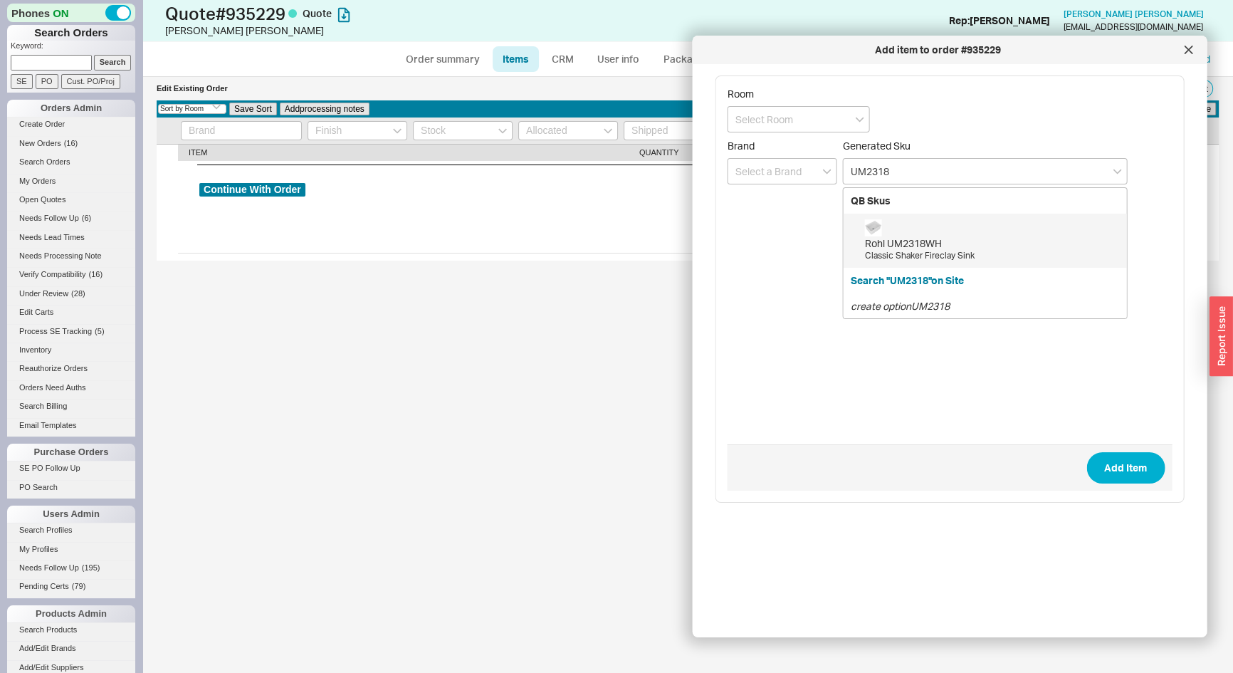
click at [990, 260] on div "Classic Shaker Fireclay Sink" at bounding box center [992, 256] width 255 height 12
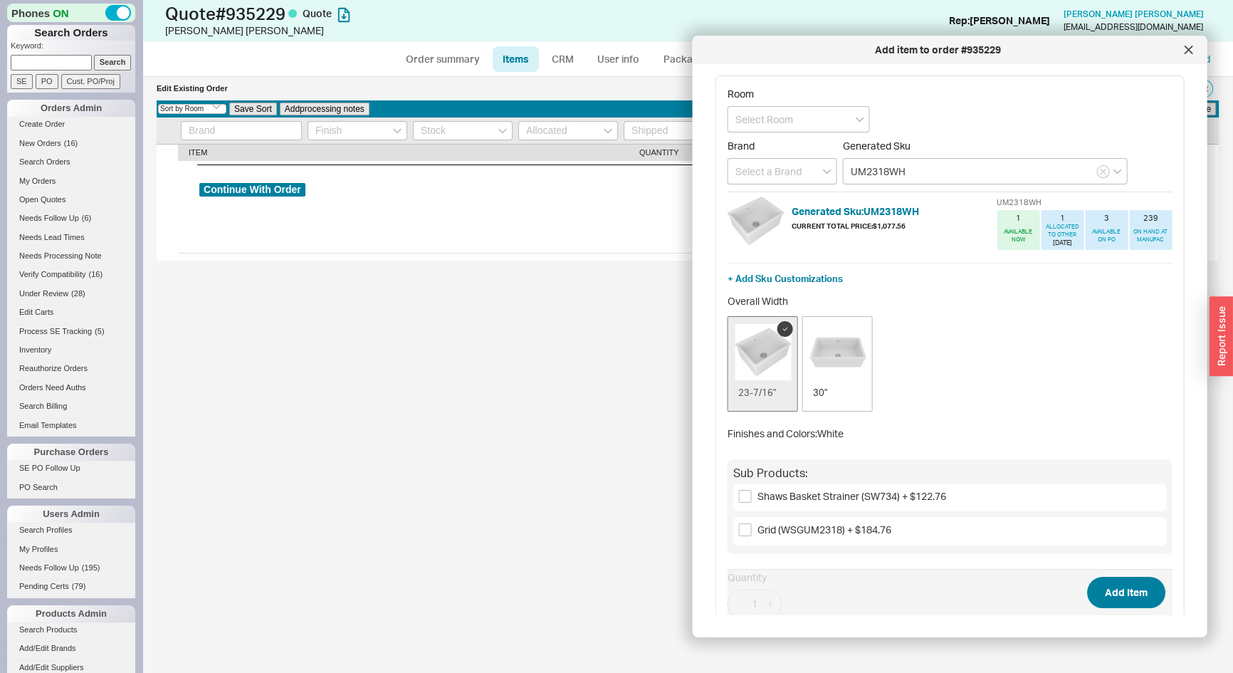
type input "UM2318WH"
click at [1105, 598] on button "Add Item" at bounding box center [1126, 592] width 78 height 31
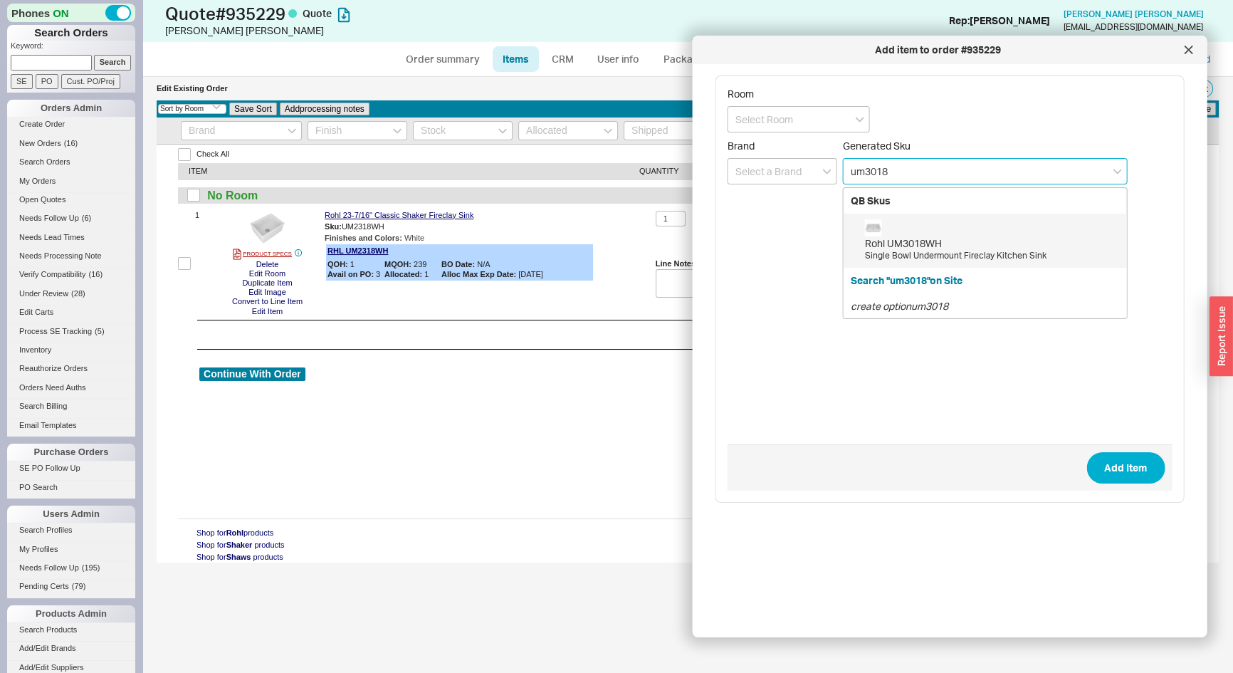
click at [991, 241] on div "Rohl UM3018WH" at bounding box center [992, 243] width 255 height 14
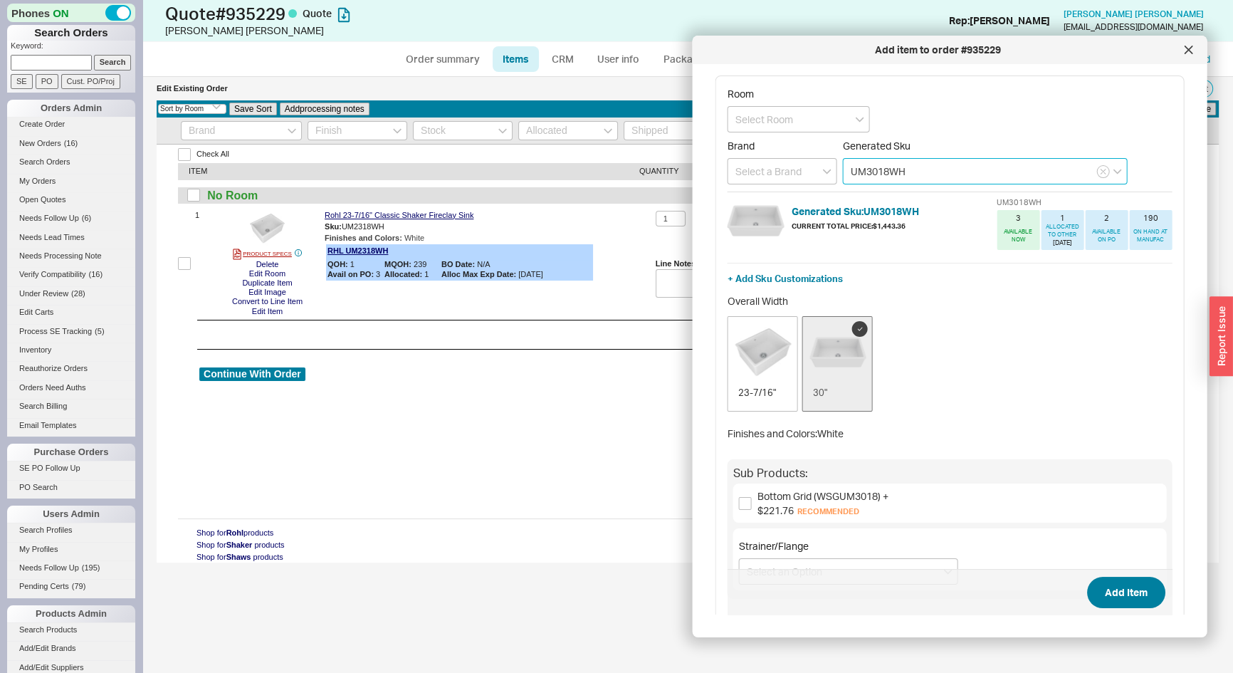
type input "UM3018WH"
click at [1114, 593] on button "Add Item" at bounding box center [1126, 592] width 78 height 31
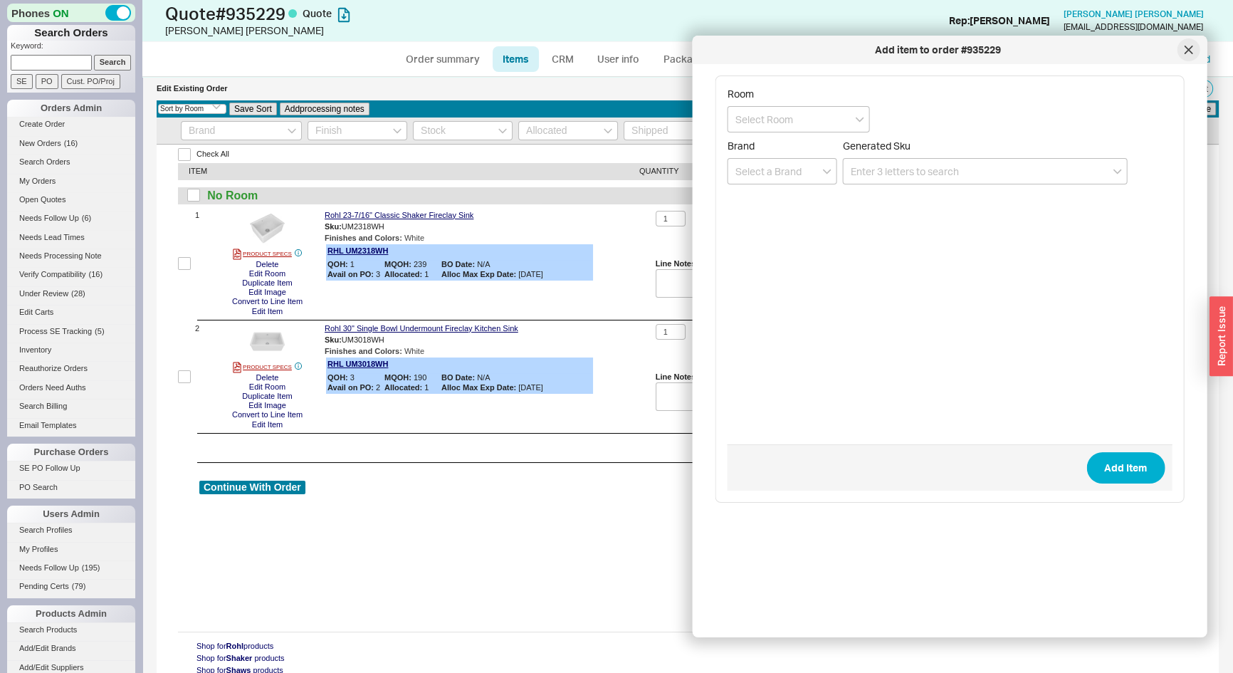
click at [1188, 49] on icon at bounding box center [1188, 49] width 7 height 7
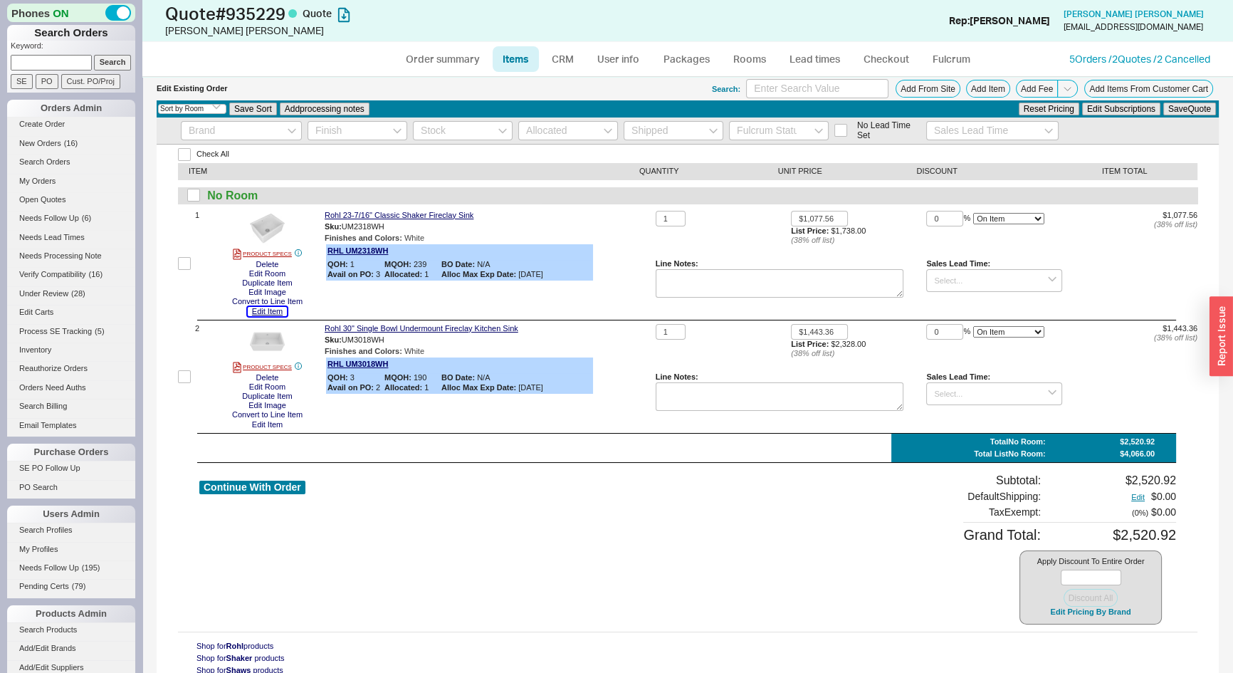
click at [266, 311] on button "Edit Item" at bounding box center [267, 311] width 39 height 9
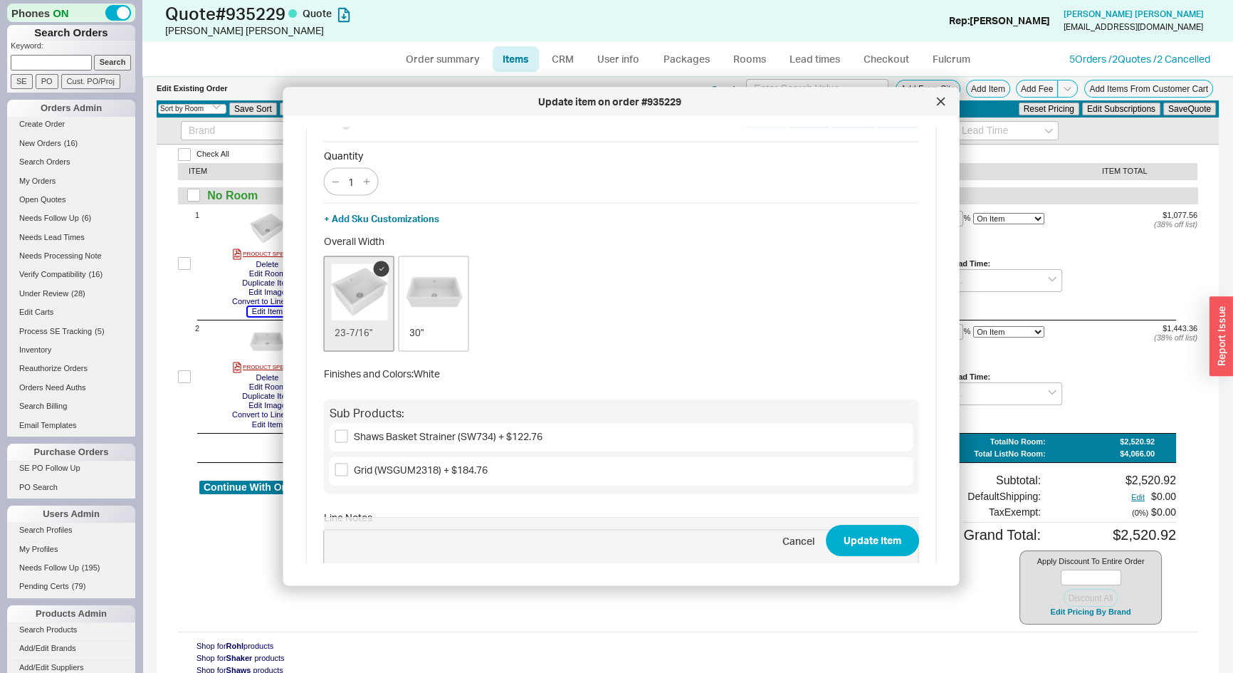
scroll to position [160, 0]
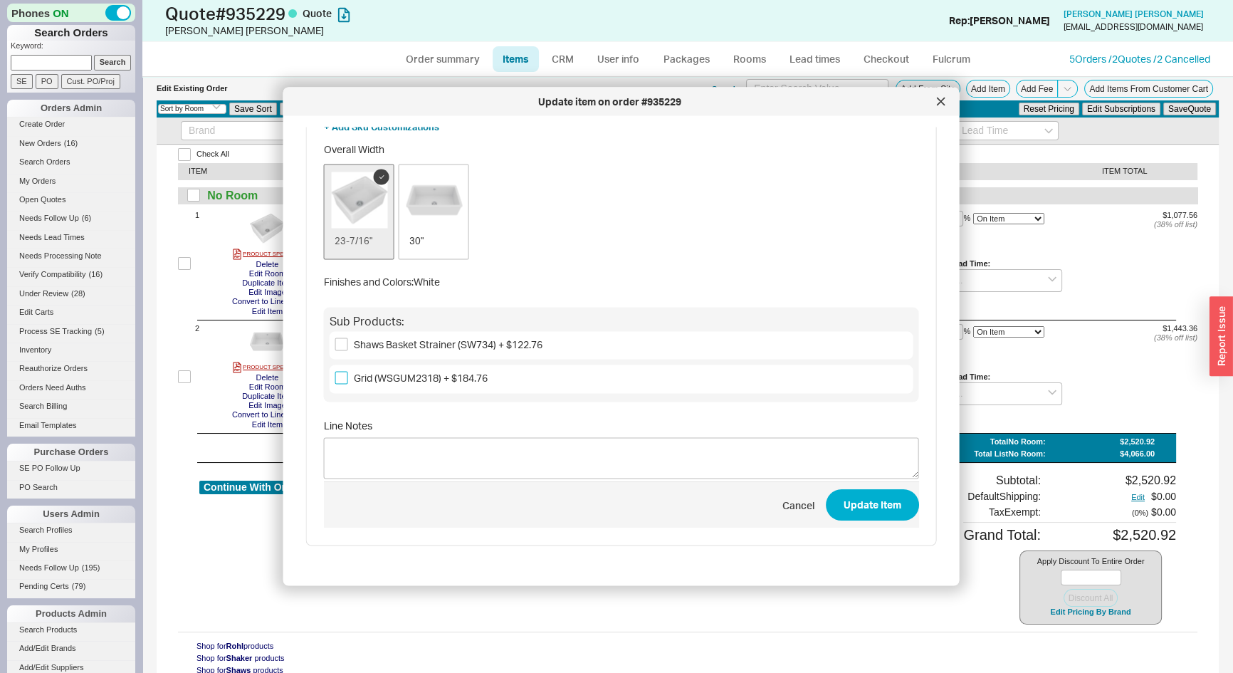
click at [337, 382] on input "Grid (WSGUM2318) + $184.76" at bounding box center [341, 378] width 13 height 13
checkbox input "true"
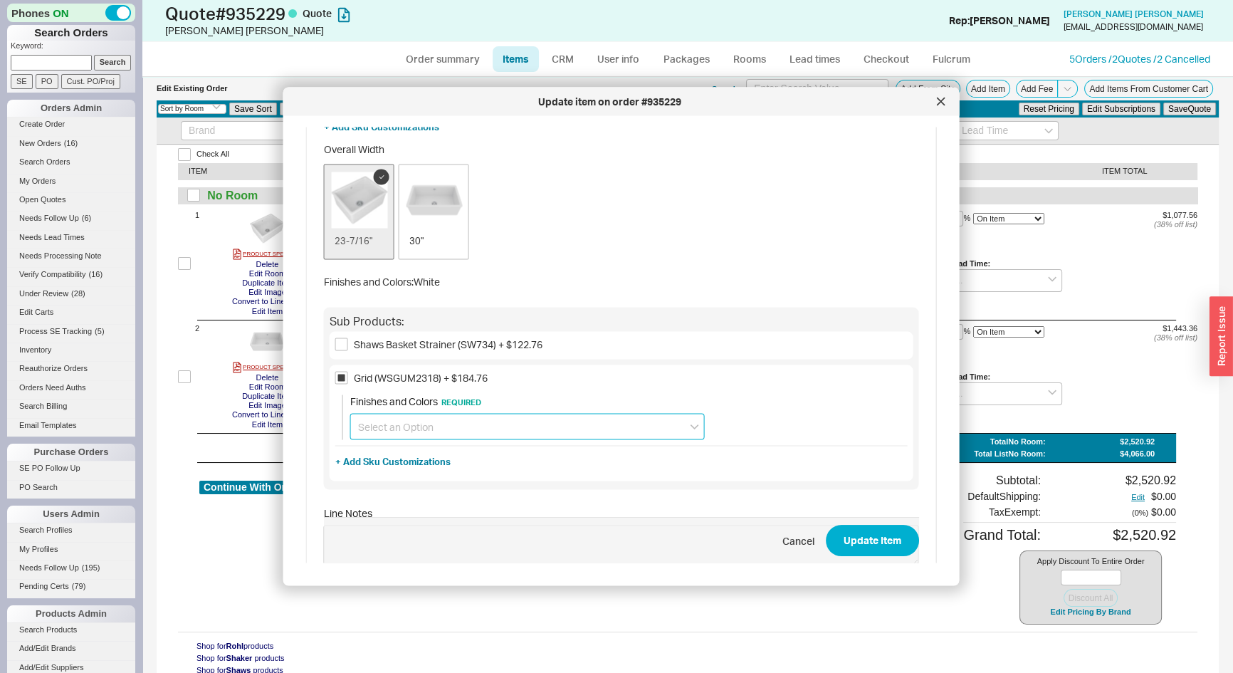
click at [464, 432] on input at bounding box center [527, 426] width 355 height 26
click at [407, 457] on div "Stainless steel" at bounding box center [527, 456] width 353 height 26
type input "Stainless steel"
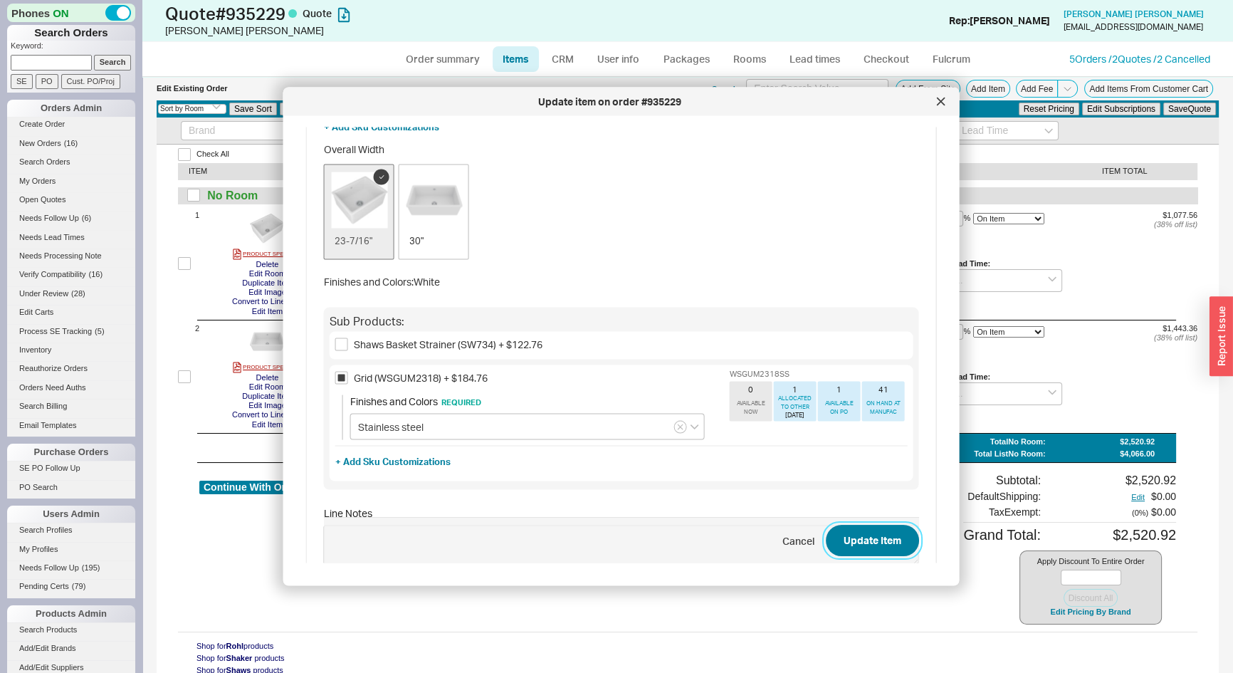
click at [857, 528] on button "Update Item" at bounding box center [872, 541] width 93 height 31
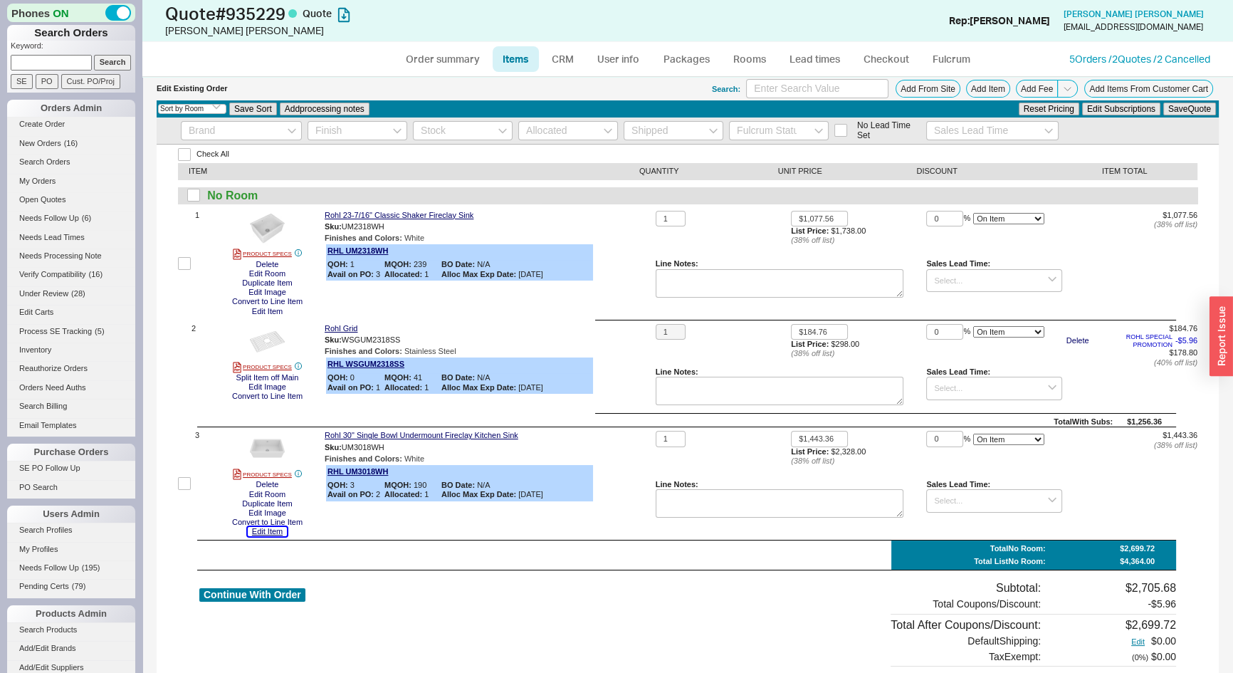
click at [268, 529] on button "Edit Item" at bounding box center [267, 531] width 39 height 9
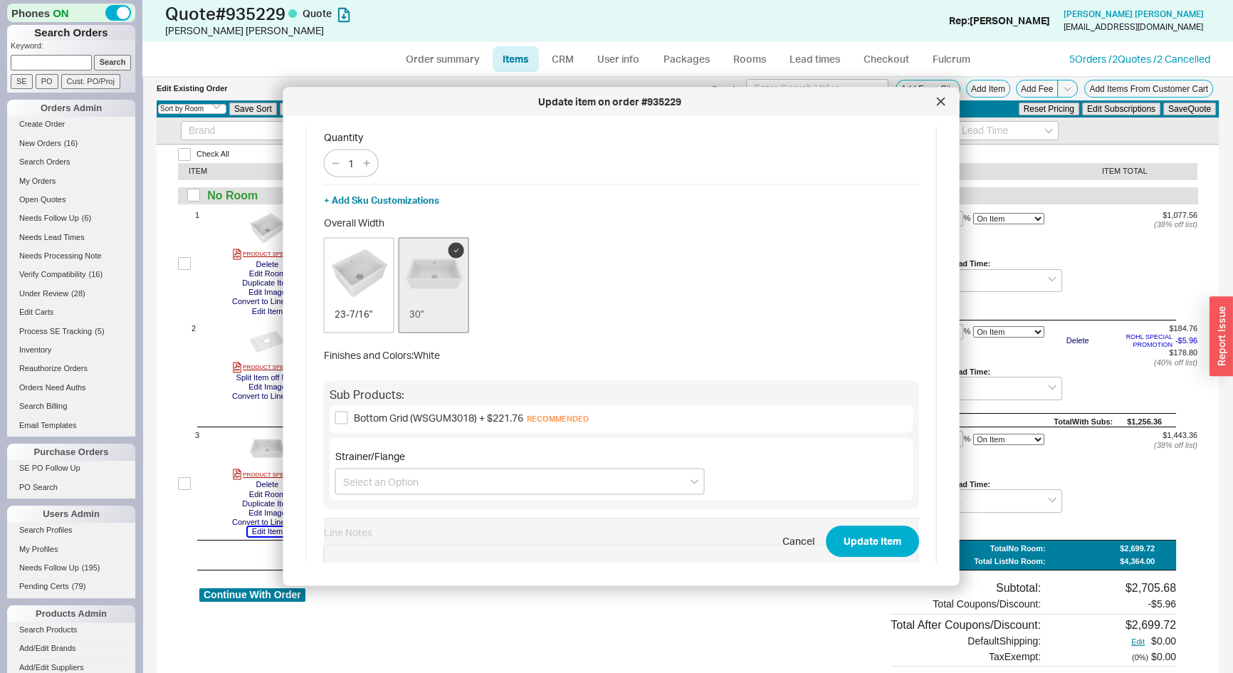
scroll to position [192, 0]
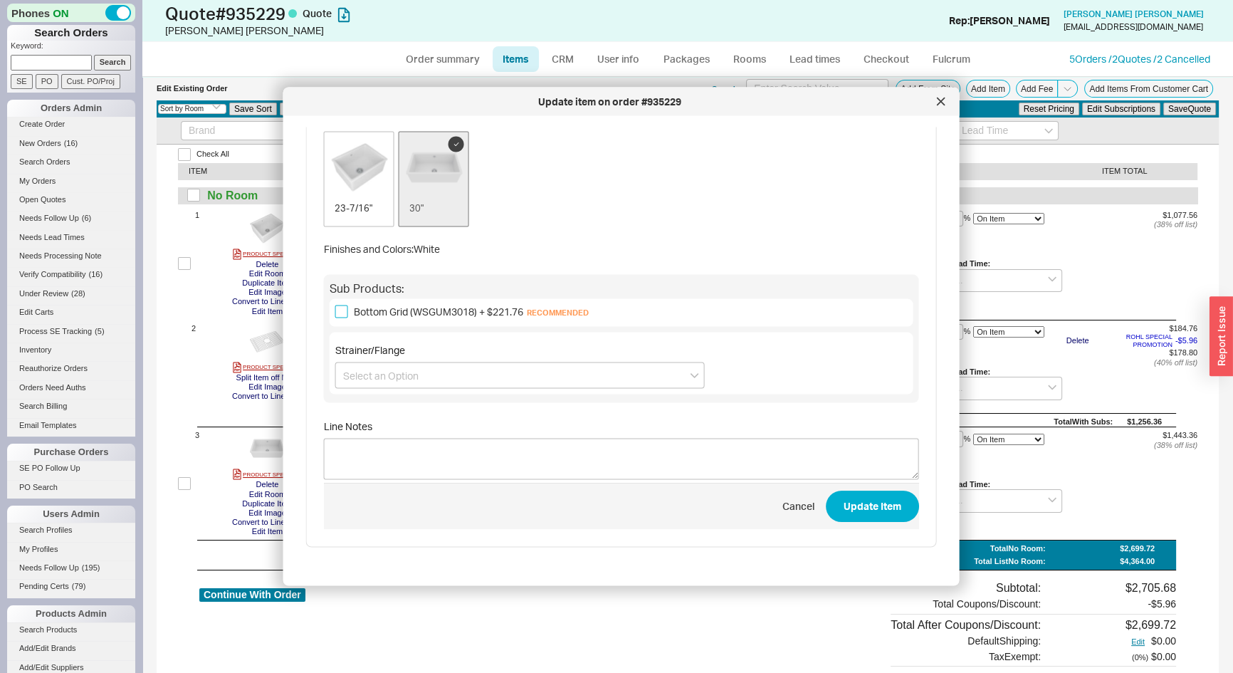
click at [336, 313] on input "Bottom Grid (WSGUM3018) + $221.76 Recommended" at bounding box center [341, 311] width 13 height 13
checkbox input "true"
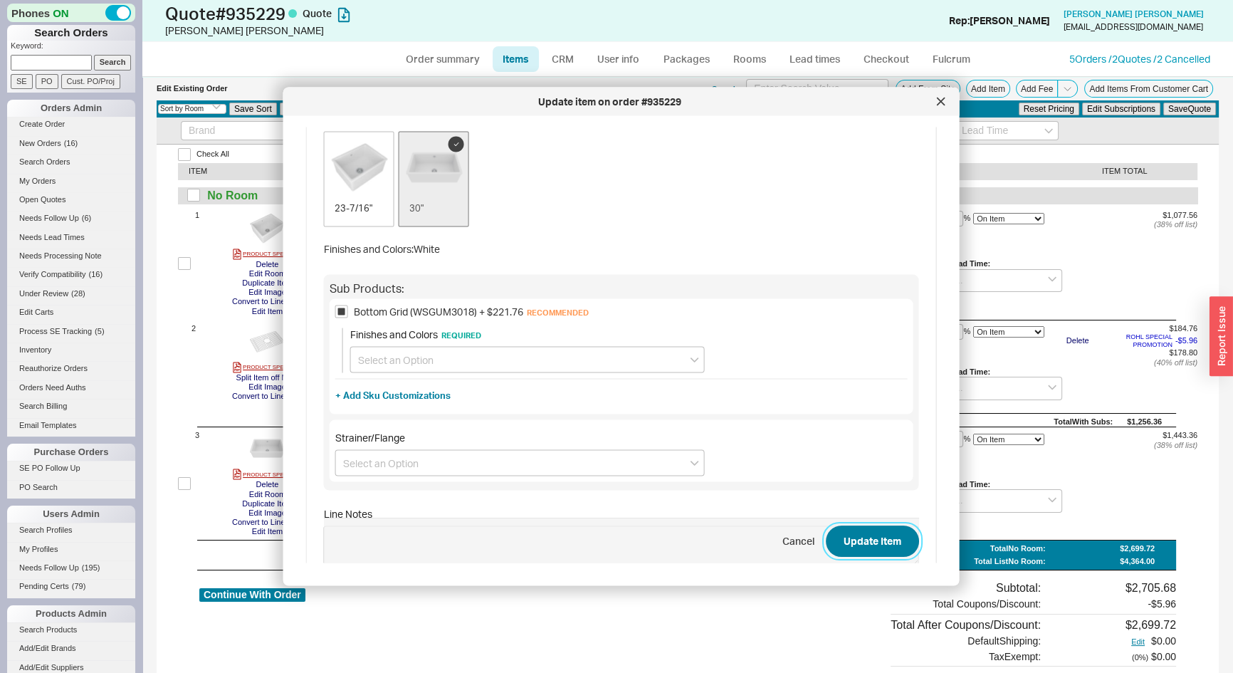
click at [846, 540] on button "Update Item" at bounding box center [872, 541] width 93 height 31
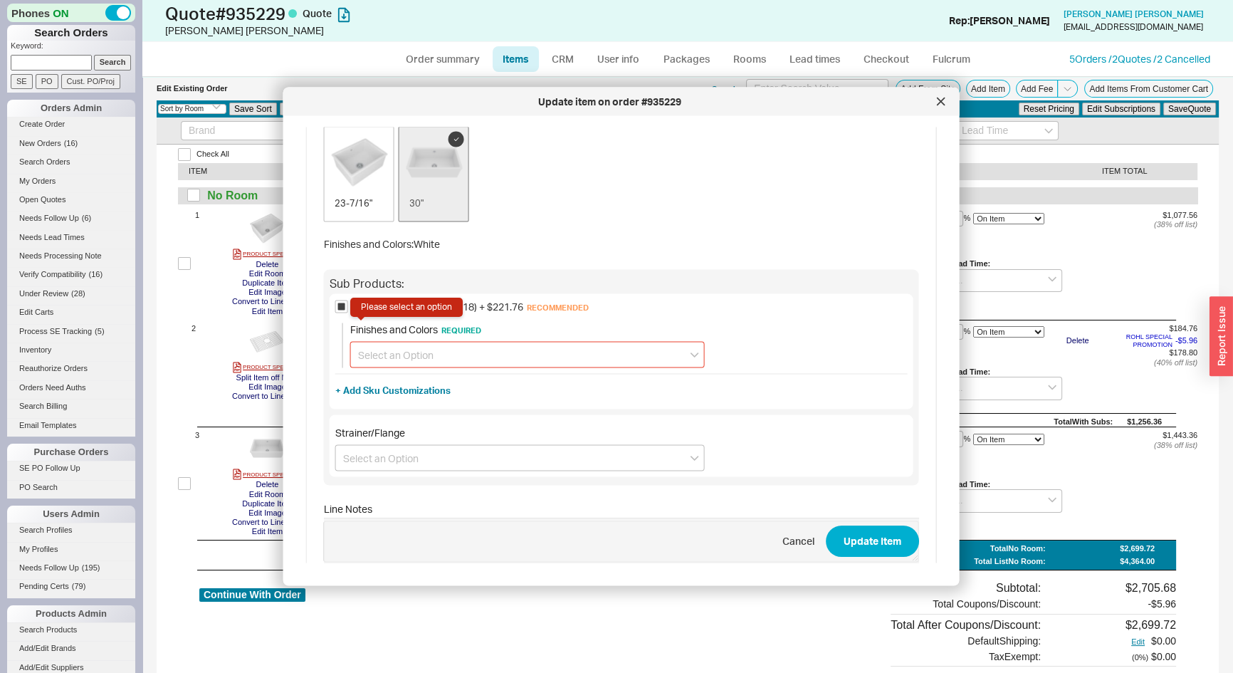
click at [390, 351] on input at bounding box center [527, 355] width 355 height 26
drag, startPoint x: 382, startPoint y: 382, endPoint x: 431, endPoint y: 381, distance: 48.4
click at [390, 380] on div "Stainless steel" at bounding box center [527, 385] width 353 height 26
type input "Stainless steel"
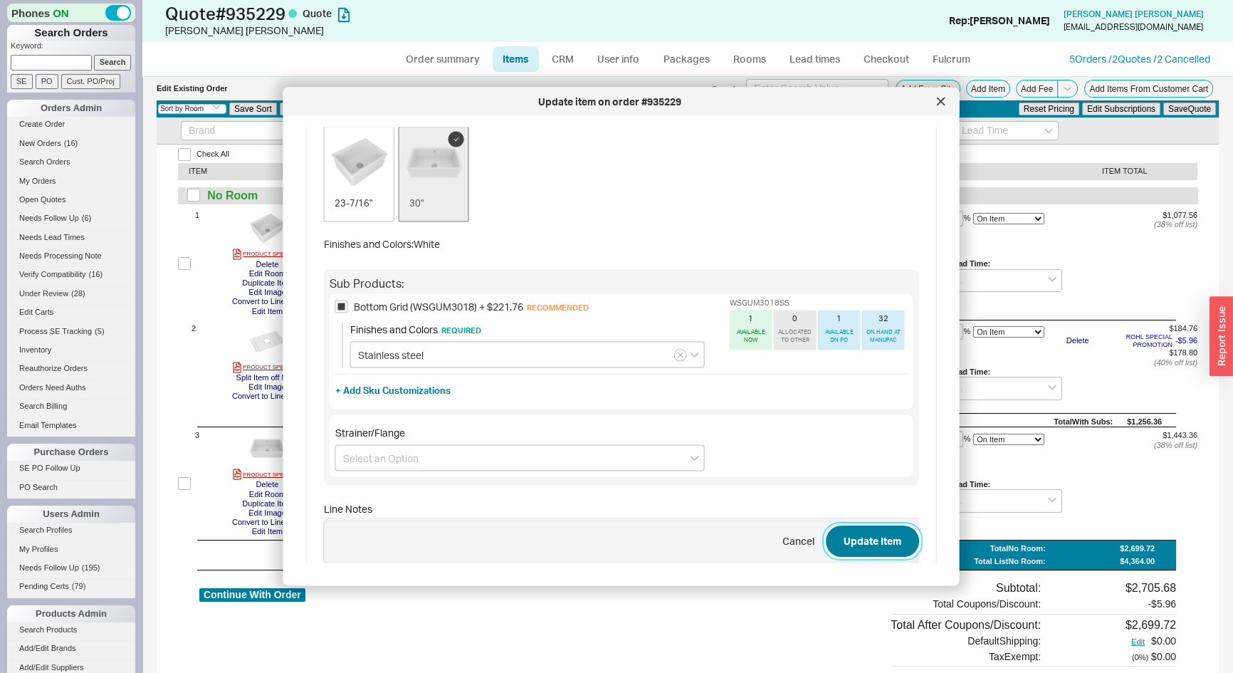
click at [860, 541] on button "Update Item" at bounding box center [872, 541] width 93 height 31
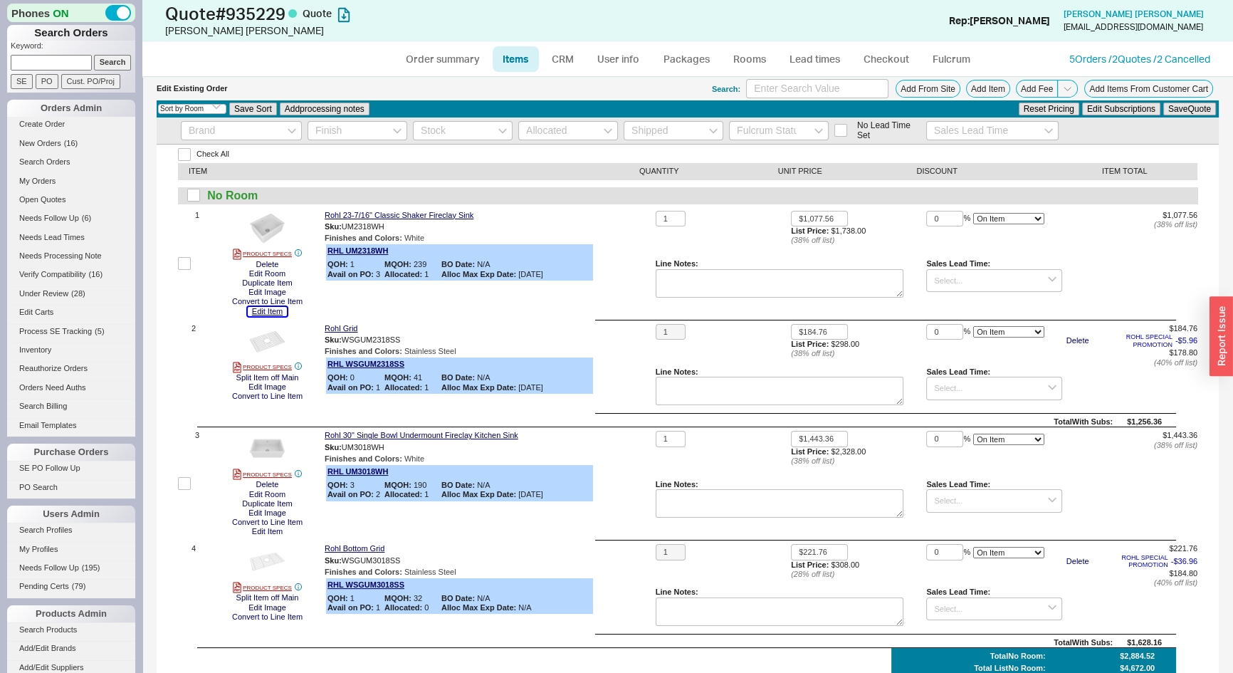
click at [268, 311] on button "Edit Item" at bounding box center [267, 311] width 39 height 9
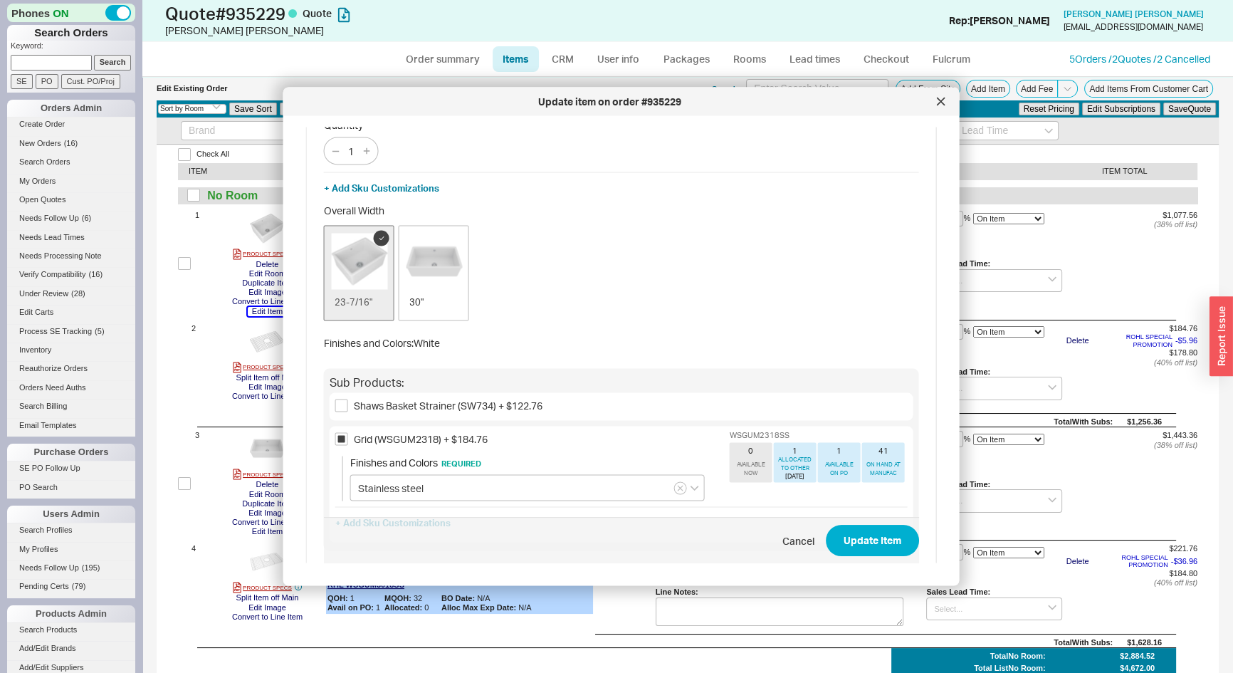
scroll to position [247, 0]
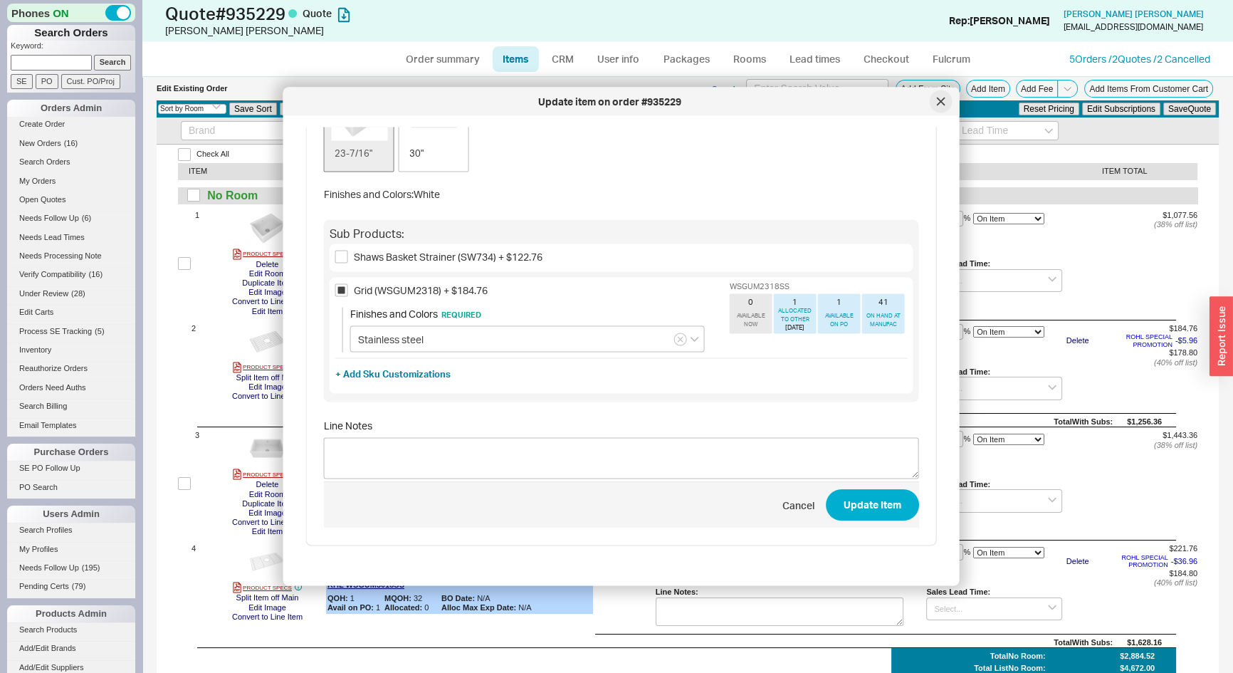
click at [940, 105] on icon at bounding box center [941, 102] width 9 height 9
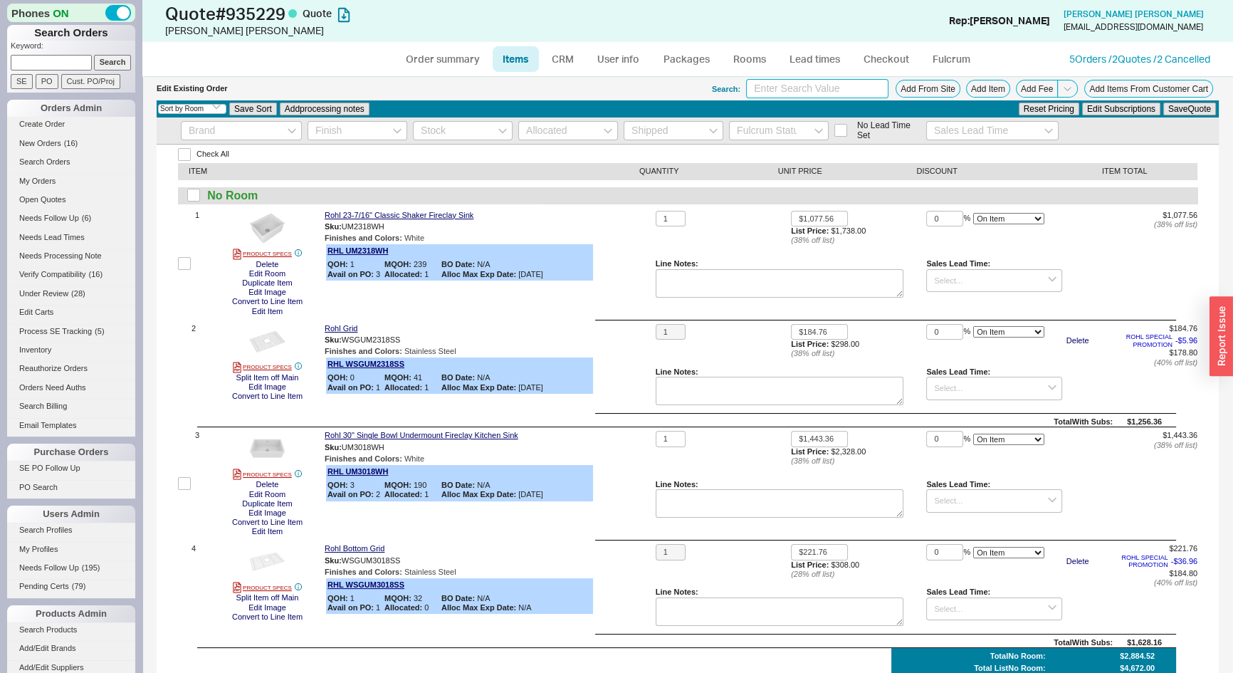
click at [833, 85] on input at bounding box center [817, 88] width 142 height 19
type input "MT202"
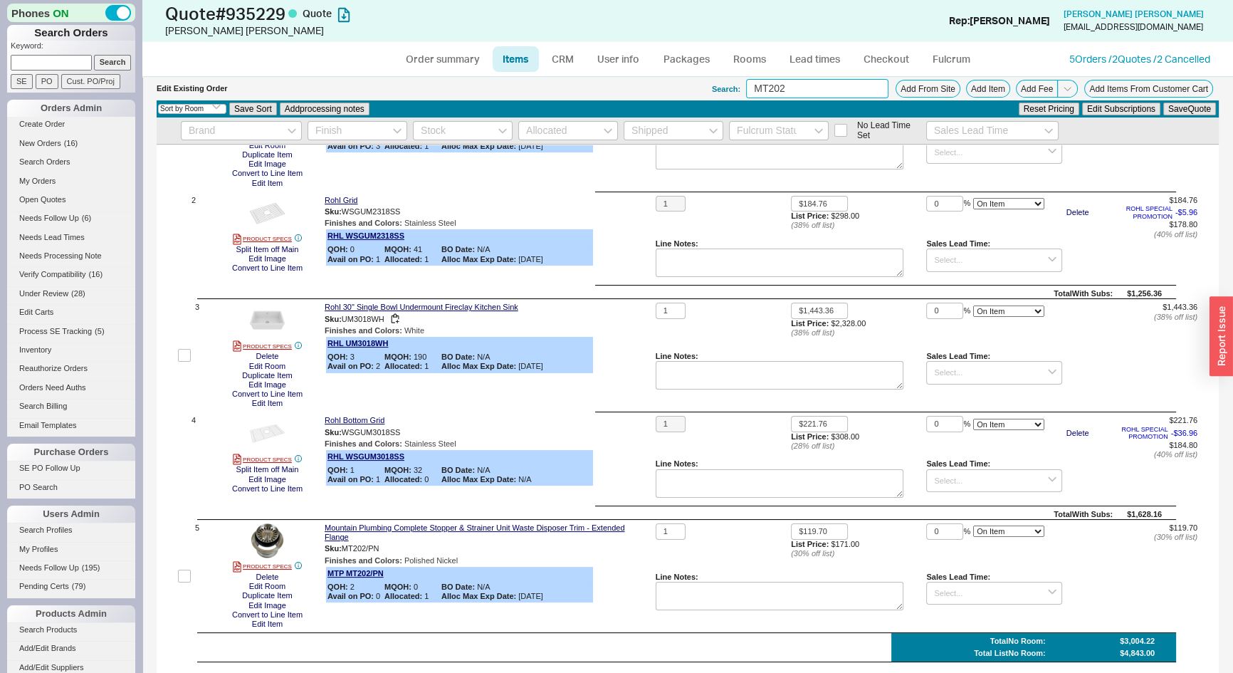
scroll to position [129, 0]
click at [454, 61] on link "Order summary" at bounding box center [442, 59] width 95 height 26
select select "*"
select select "LOW"
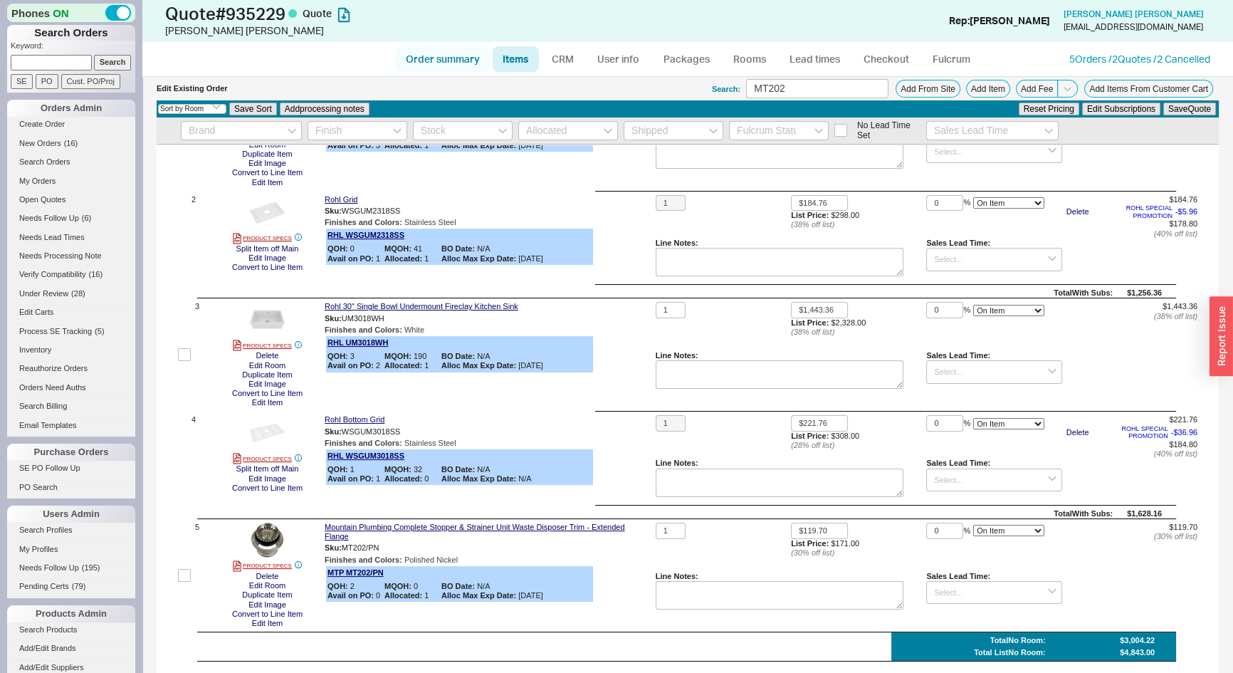
select select "LOW"
select select "3"
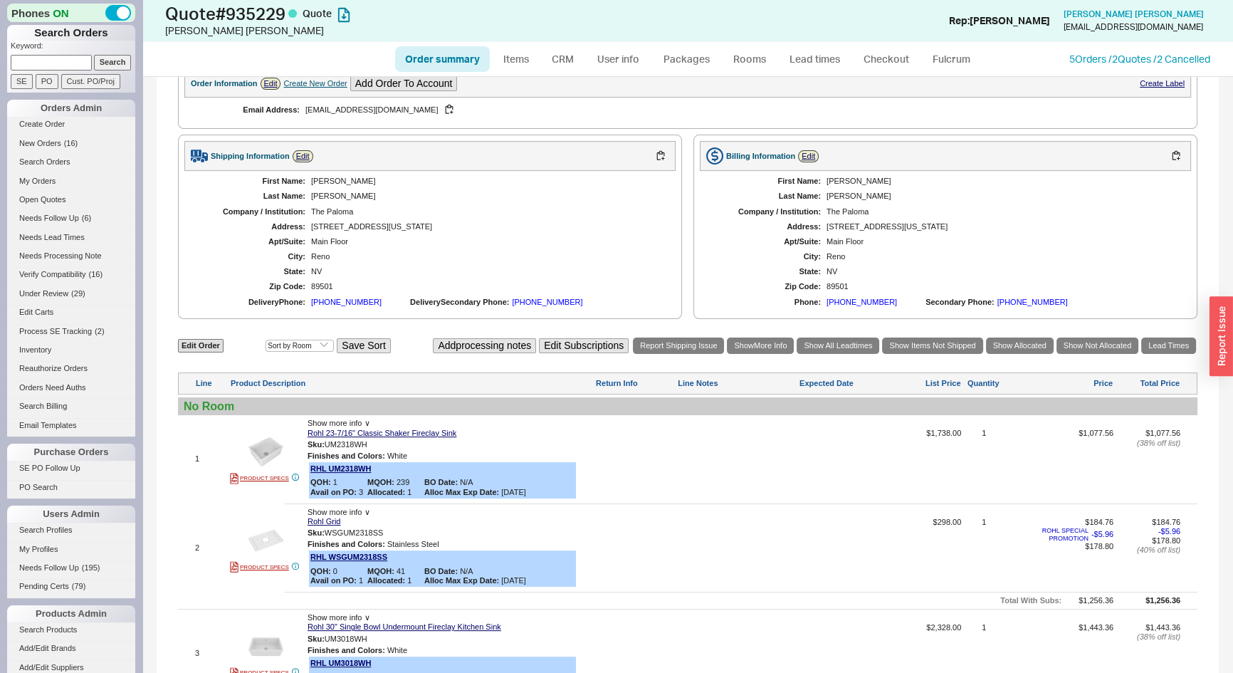
scroll to position [453, 0]
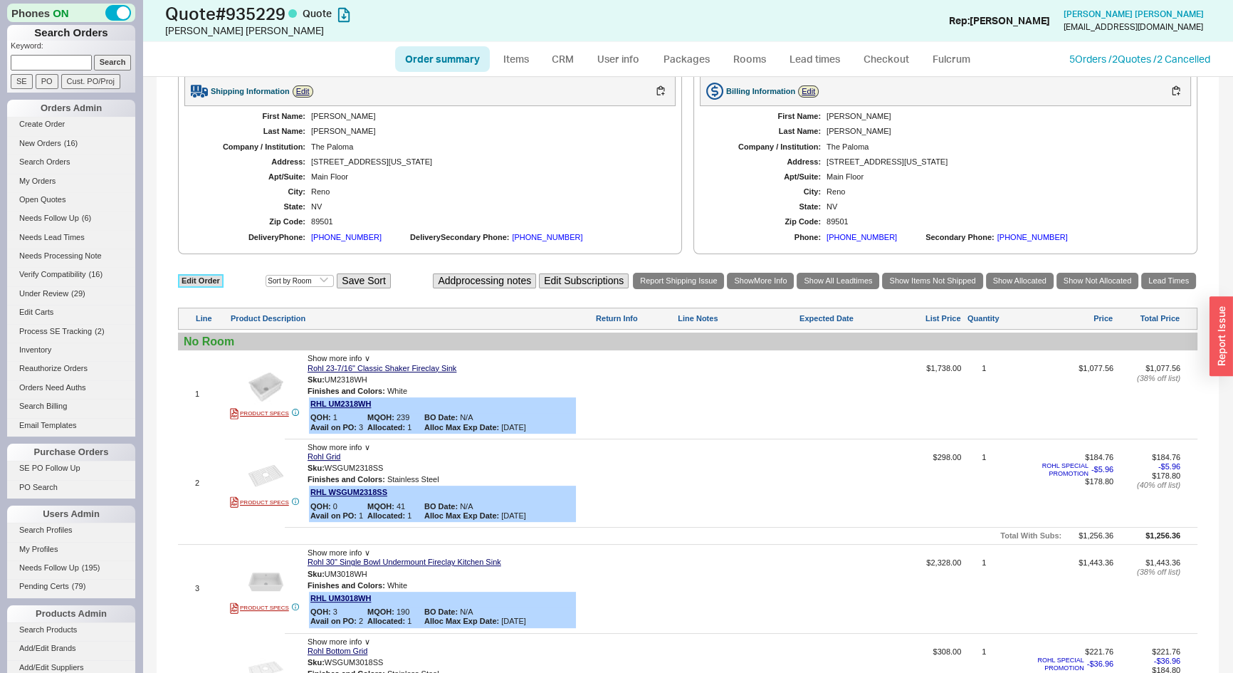
click at [210, 278] on link "Edit Order" at bounding box center [201, 281] width 46 height 14
select select "3"
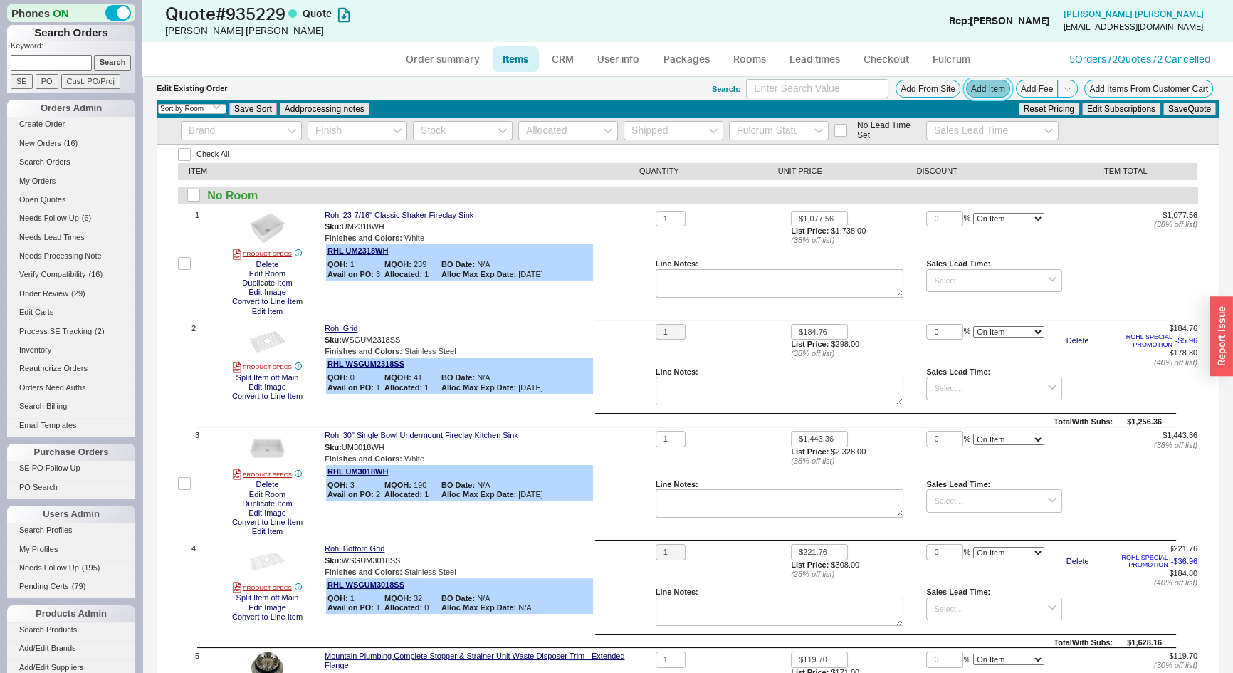
click at [971, 85] on button "Add Item" at bounding box center [988, 89] width 44 height 18
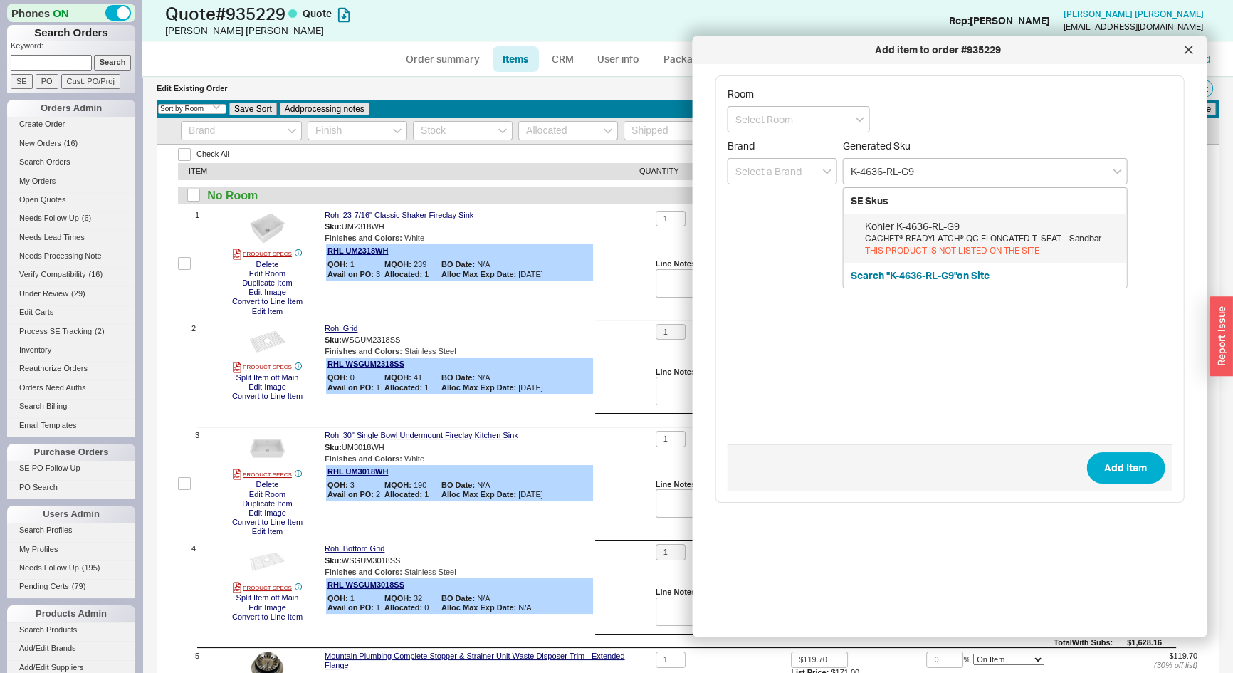
type input "K-4636-RL-G9"
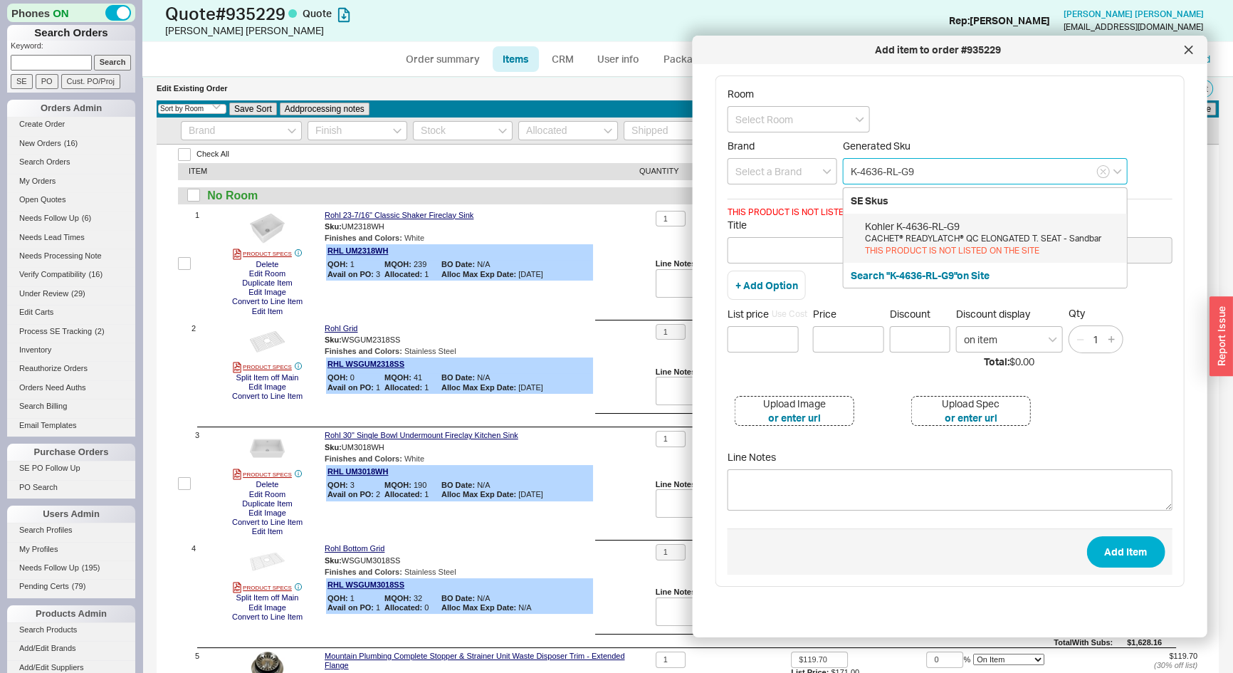
click at [958, 162] on input "K-4636-RL-G9" at bounding box center [985, 171] width 285 height 26
click at [950, 233] on div "CACHET® READYLATCH® QC ELONGATED T. SEAT - Sandbar" at bounding box center [992, 239] width 255 height 12
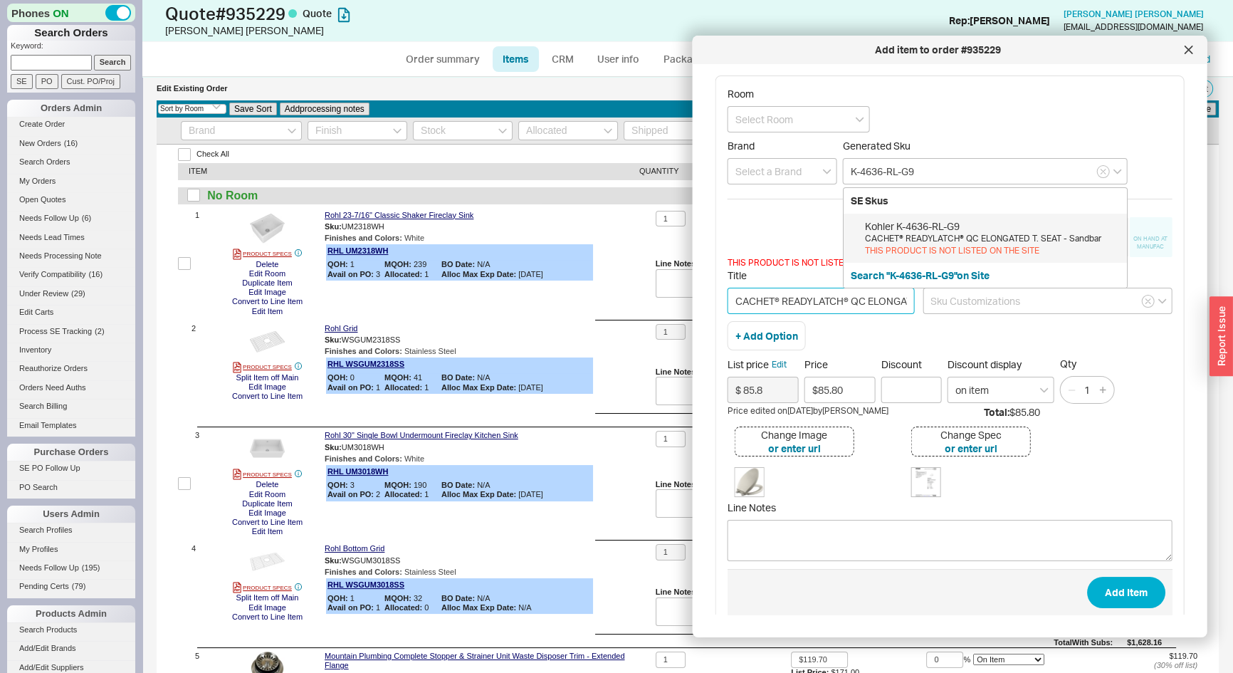
click at [821, 295] on input "CACHET® READYLATCH® QC ELONGATED T. SEAT - Sandbar" at bounding box center [821, 301] width 187 height 26
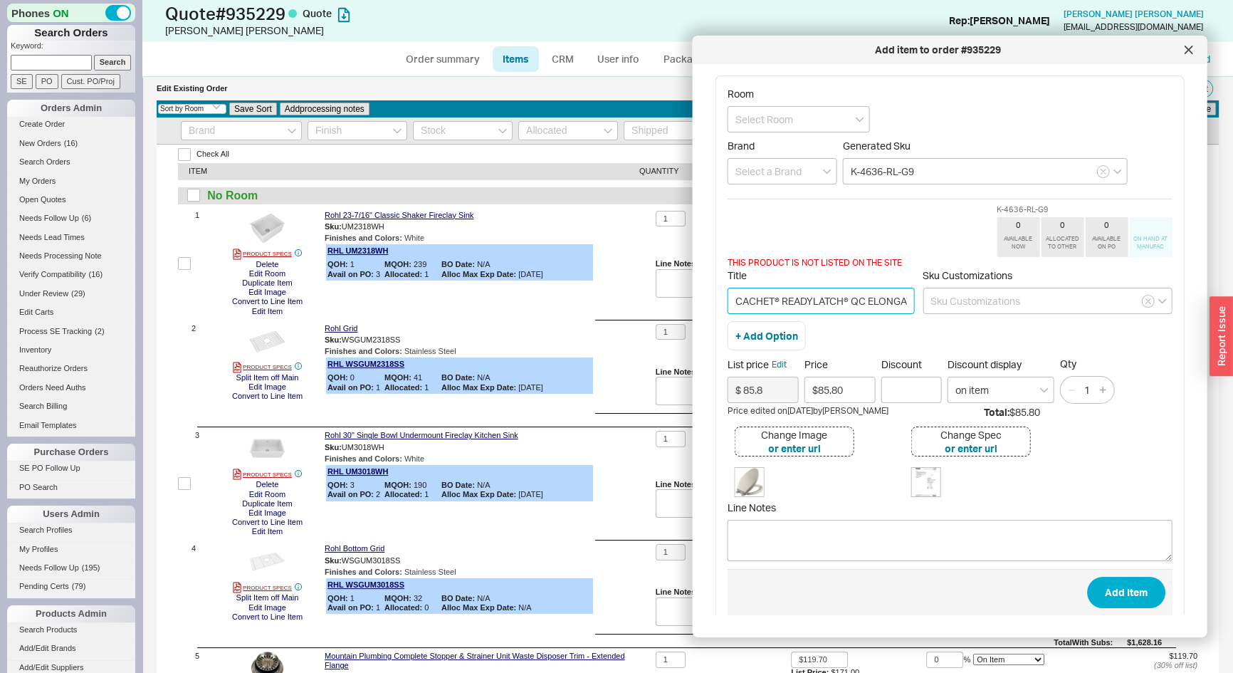
click at [821, 295] on input "CACHET® READYLATCH® QC ELONGATED T. SEAT - Sandbar" at bounding box center [821, 301] width 187 height 26
paste input "achet® Readylatch® Quiet-Close™ Elongated Toilet Seat"
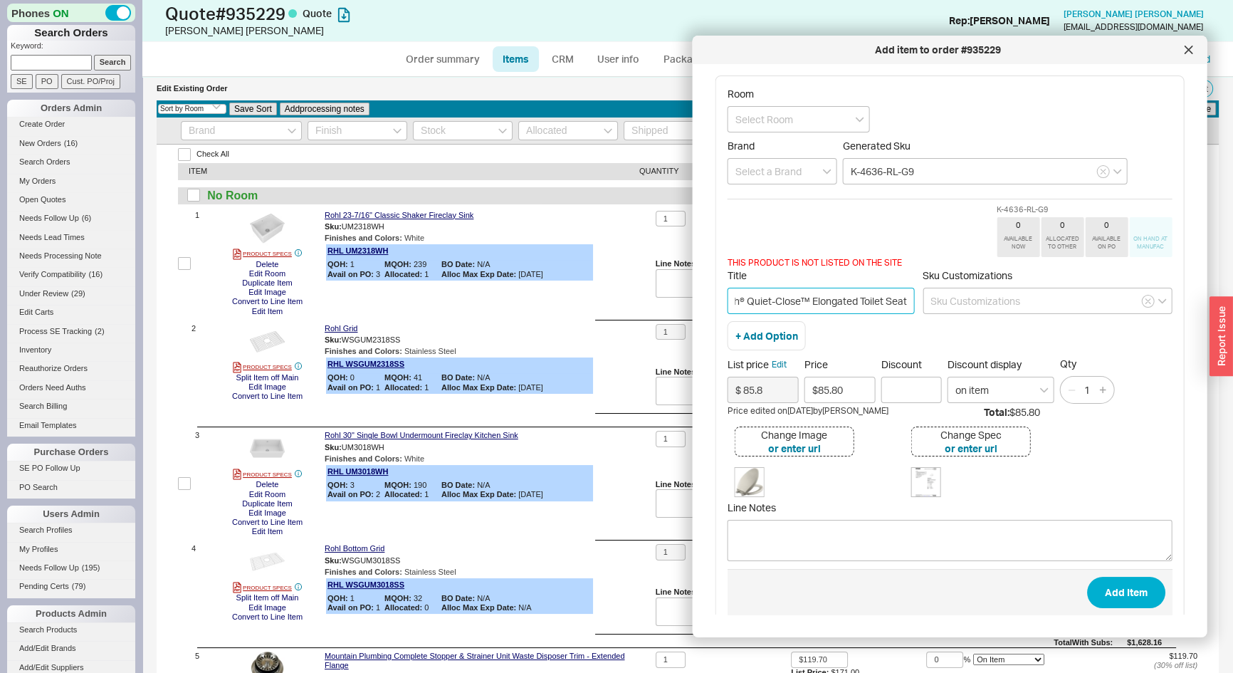
click at [796, 295] on input "Cachet® Readylatch® Quiet-Close™ Elongated Toilet Seat" at bounding box center [821, 301] width 187 height 26
click at [744, 296] on input "Cachet® Readylatch® Quiet-Close Elongated Toilet Seat" at bounding box center [821, 301] width 187 height 26
drag, startPoint x: 873, startPoint y: 299, endPoint x: 783, endPoint y: 306, distance: 90.7
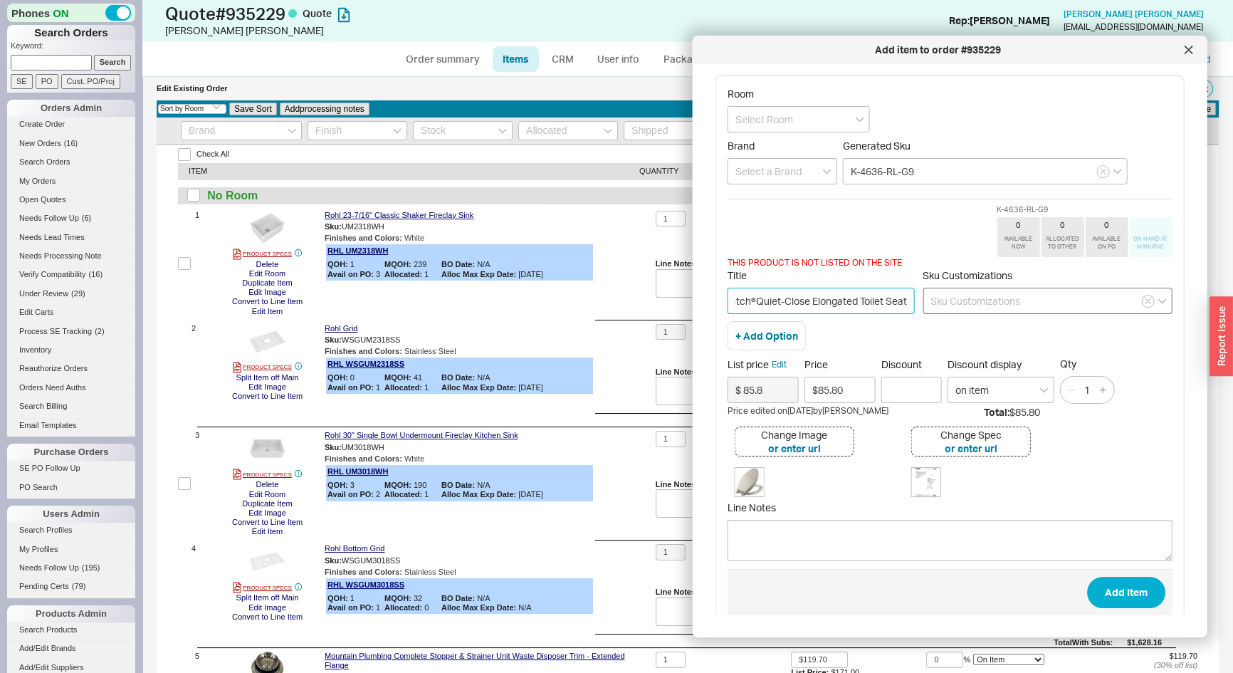
click at [947, 311] on div "Title Cachet® Readylatch®Quiet-Close Elongated Toilet Seat Sku Customizations" at bounding box center [950, 295] width 445 height 52
type input "Cachet® Readylatch®Quiet-Close Elongated Toilet Seat"
click at [773, 338] on button "+ Add Option" at bounding box center [767, 336] width 63 height 14
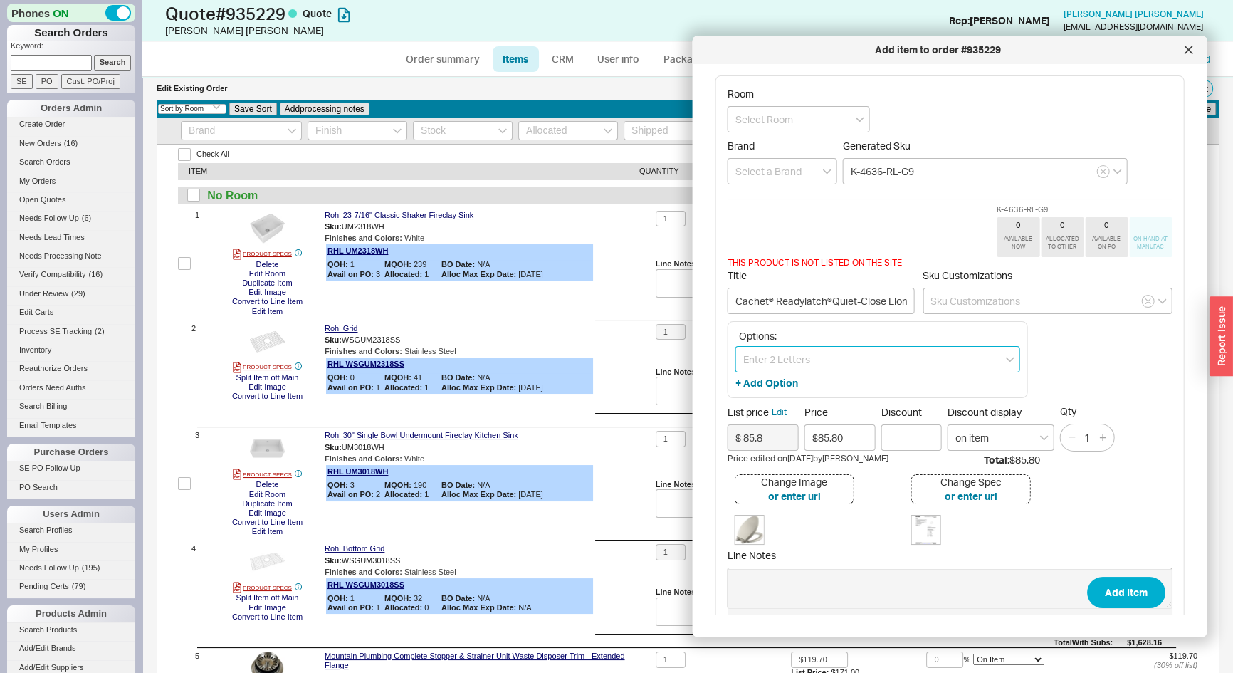
paste input "Sandbar"
type input "Sandbar"
click at [776, 405] on div "Sandbar" at bounding box center [877, 415] width 283 height 26
click at [771, 298] on input "Cachet® Readylatch®Quiet-Close Elongated Toilet Seat" at bounding box center [821, 301] width 187 height 26
click at [826, 301] on input "Cachet Readylatch®Quiet-Close Elongated Toilet Seat" at bounding box center [821, 301] width 187 height 26
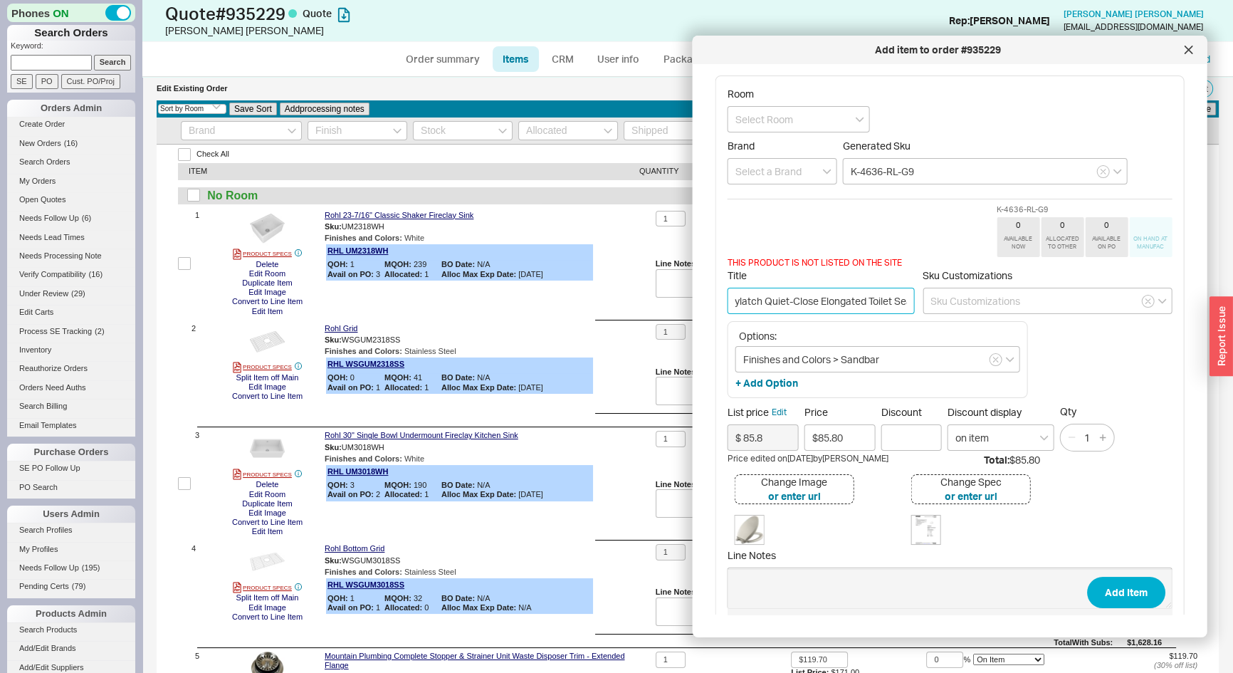
scroll to position [0, 78]
drag, startPoint x: 814, startPoint y: 305, endPoint x: 899, endPoint y: 298, distance: 85.0
click at [899, 298] on input "Cachet Readylatch Quiet-Close Elongated Toilet Seat" at bounding box center [821, 301] width 187 height 26
type input "Cachet Readylatch Quiet-Close Elongated Toilet Seat"
click at [922, 440] on input "Discount" at bounding box center [912, 437] width 61 height 26
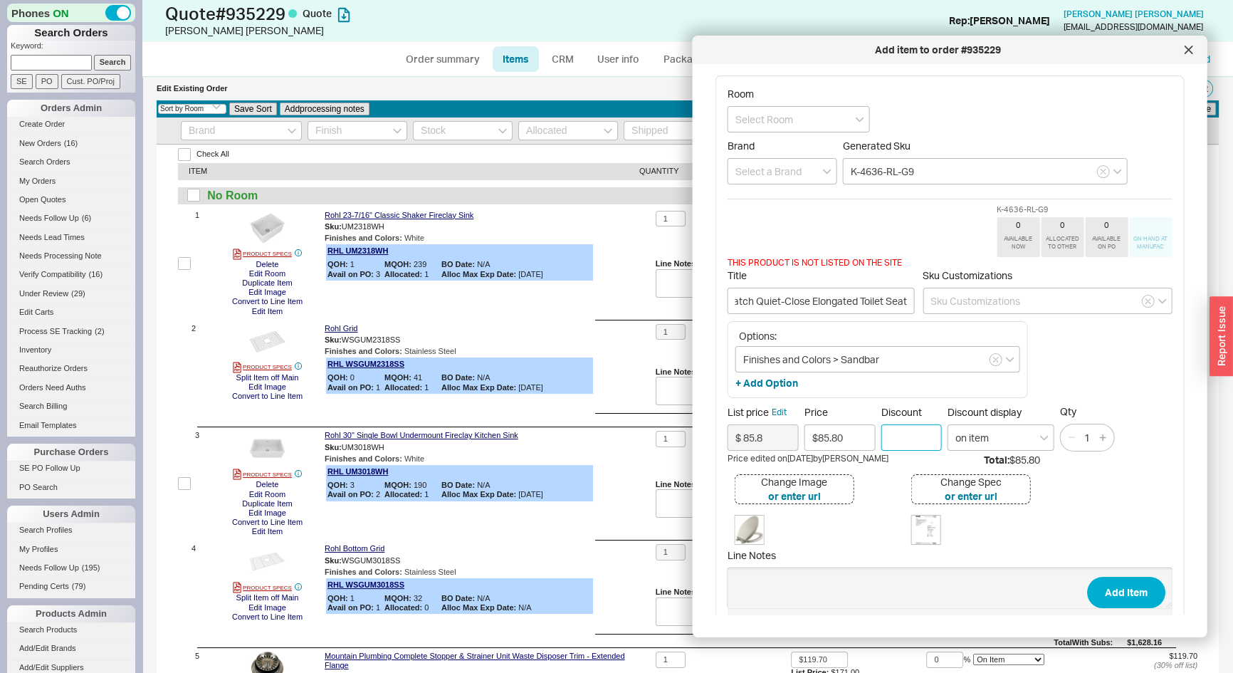
scroll to position [0, 0]
type input "30"
click at [1106, 595] on button "Add Item" at bounding box center [1126, 592] width 78 height 31
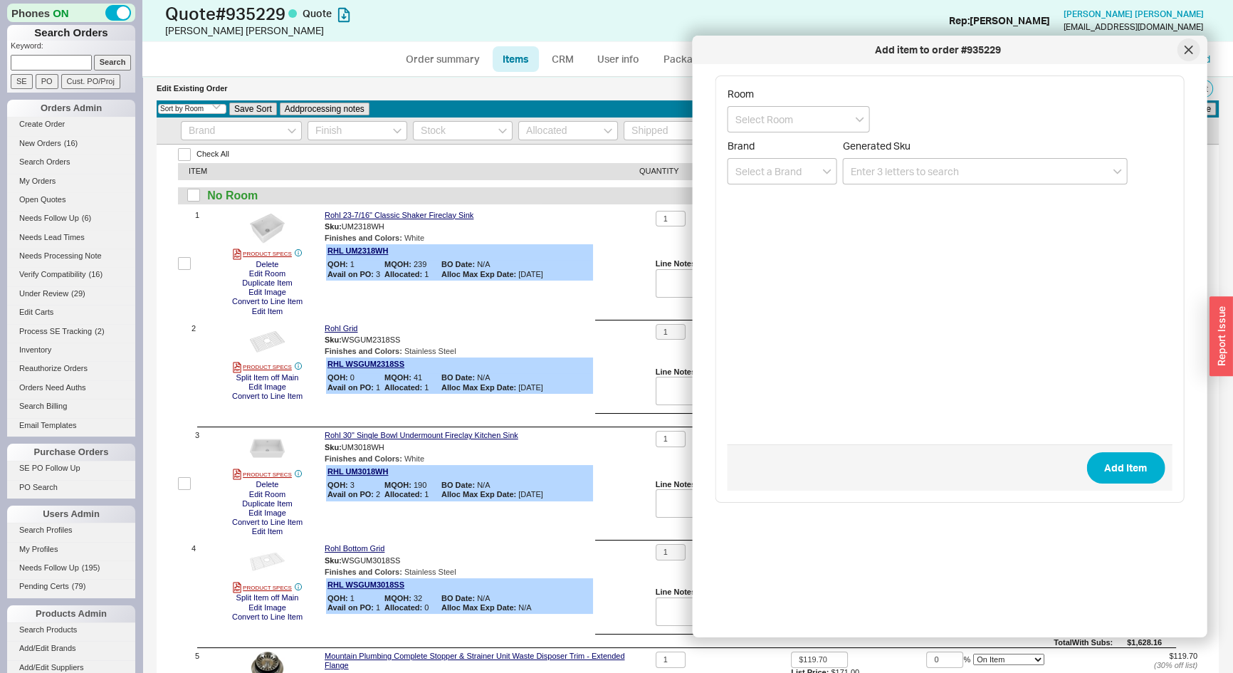
click at [1191, 55] on div at bounding box center [1188, 49] width 23 height 23
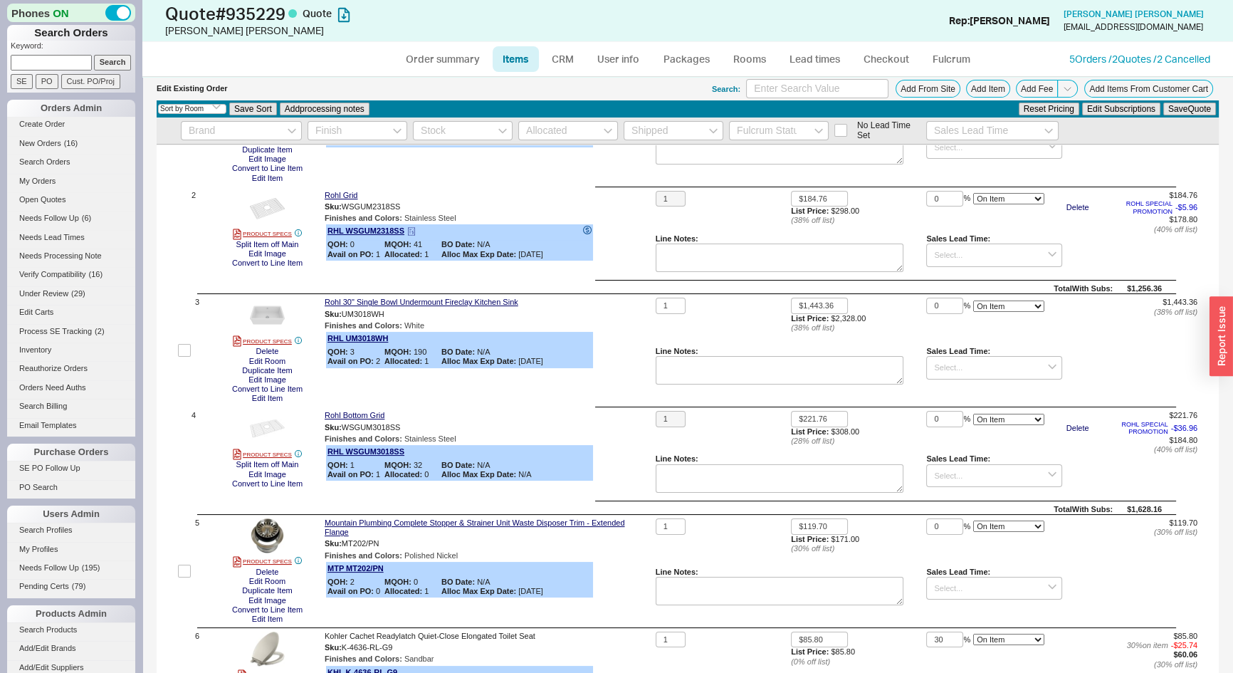
scroll to position [259, 0]
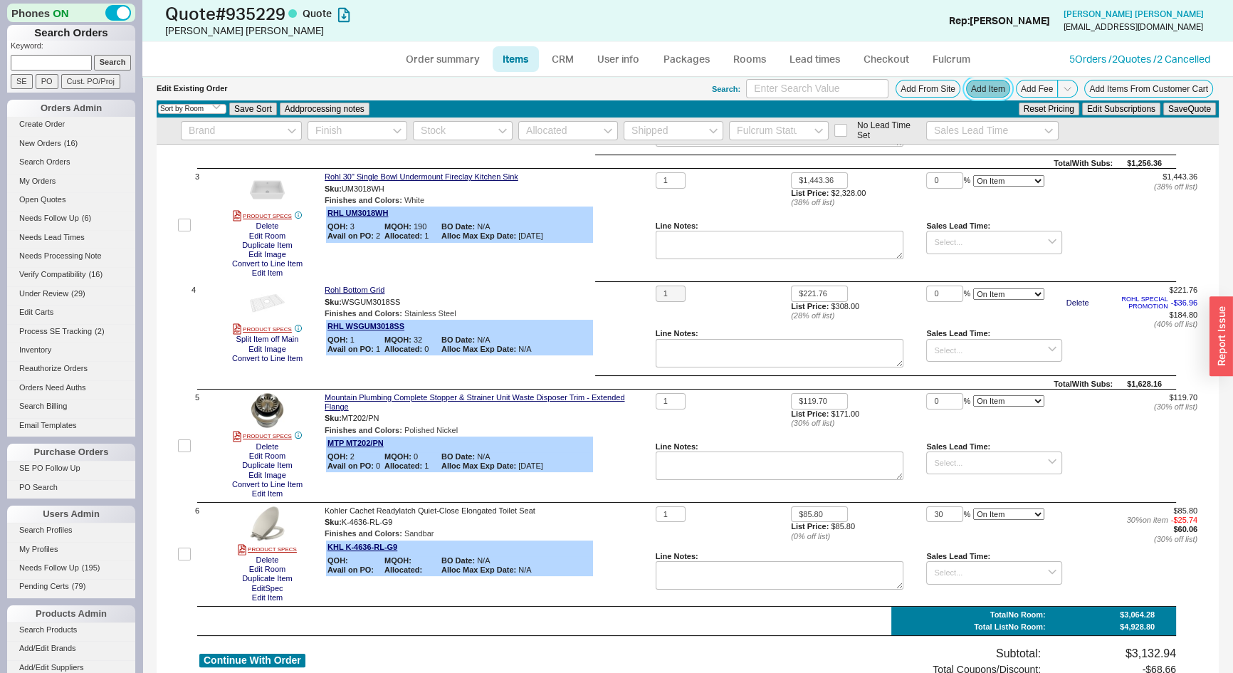
click at [968, 87] on button "Add Item" at bounding box center [988, 89] width 44 height 18
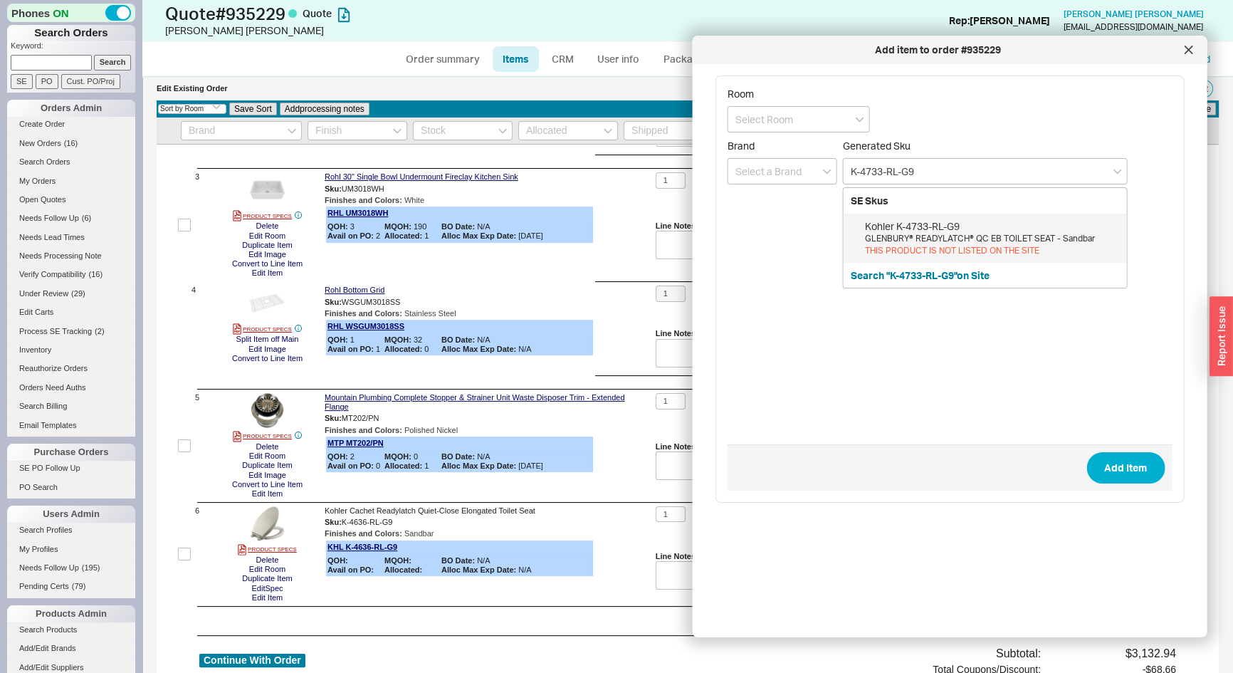
click at [922, 242] on div "GLENBURY® READYLATCH® QC EB TOILET SEAT - Sandbar" at bounding box center [992, 239] width 255 height 12
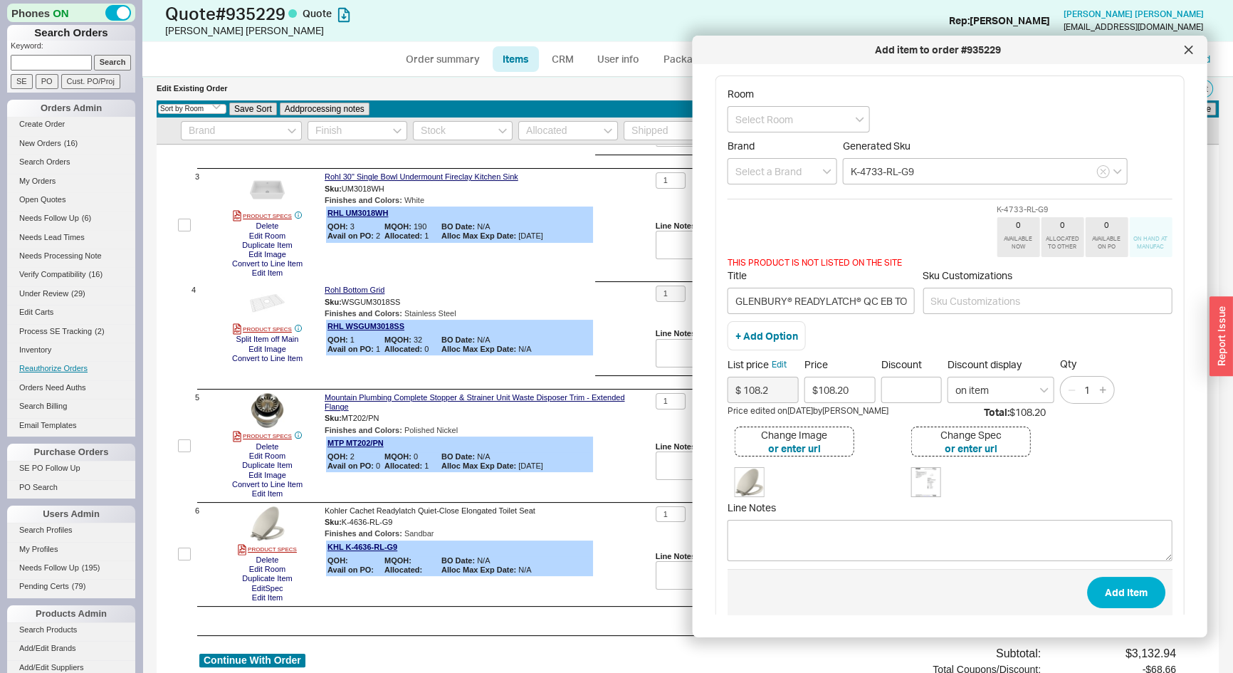
type input "K-4733-RL-G9"
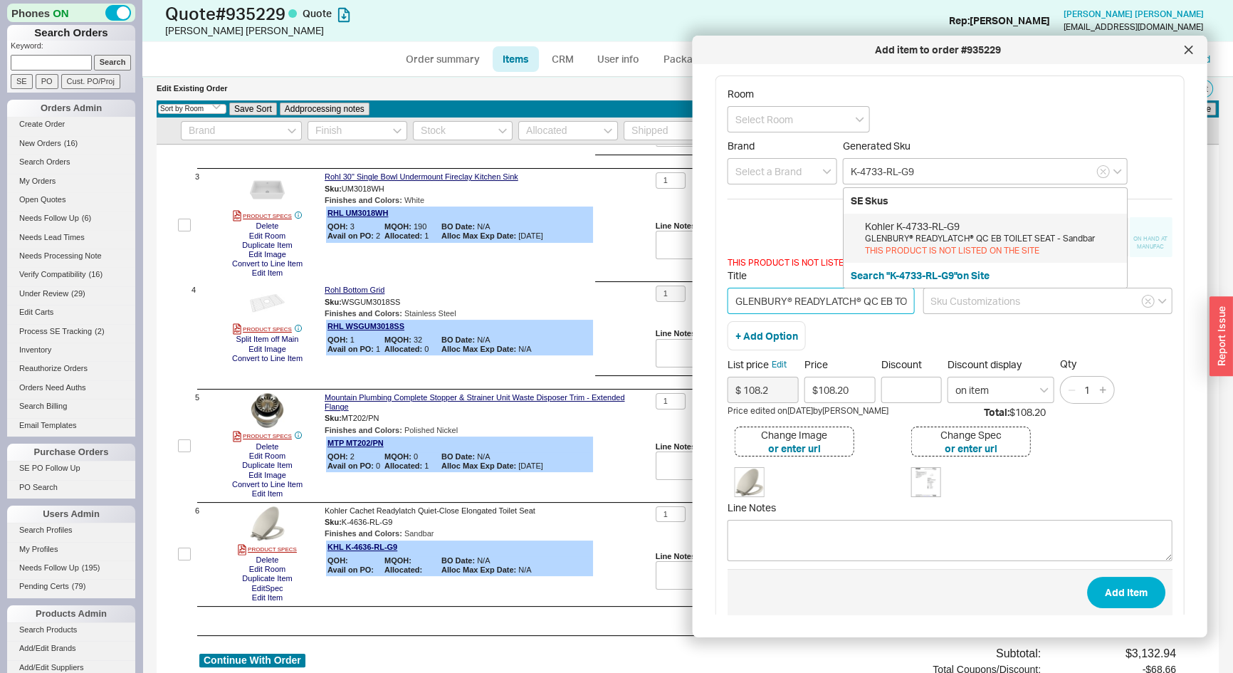
click at [747, 294] on input "GLENBURY® READYLATCH® QC EB TOILET SEAT - Sandbar" at bounding box center [821, 301] width 187 height 26
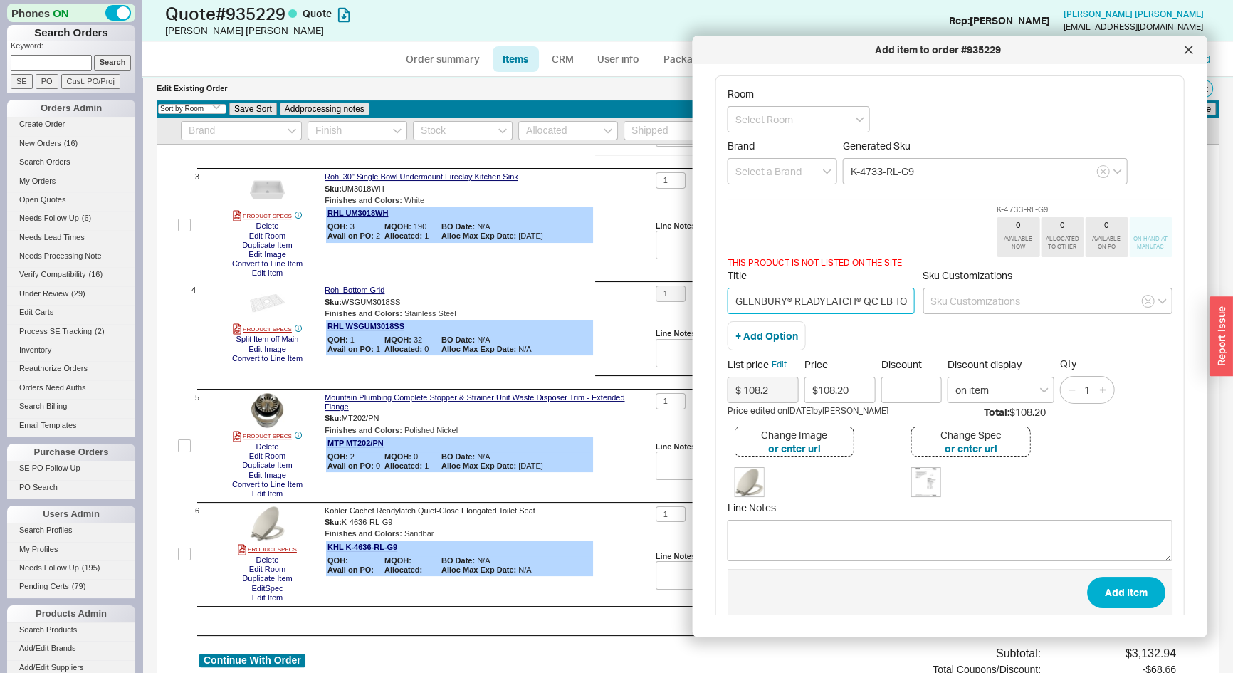
click at [747, 294] on input "GLENBURY® READYLATCH® QC EB TOILET SEAT - Sandbar" at bounding box center [821, 301] width 187 height 26
paste input "lenbury™ Readylatch® Quiet-Close™ Elongated Toilet Seat"
drag, startPoint x: 761, startPoint y: 299, endPoint x: 751, endPoint y: 305, distance: 11.5
click at [714, 303] on div "Add item to order #935229 Room Brand Generated Sku K-4733-RL-G9 K-4733-RL-G9 0 …" at bounding box center [950, 337] width 515 height 602
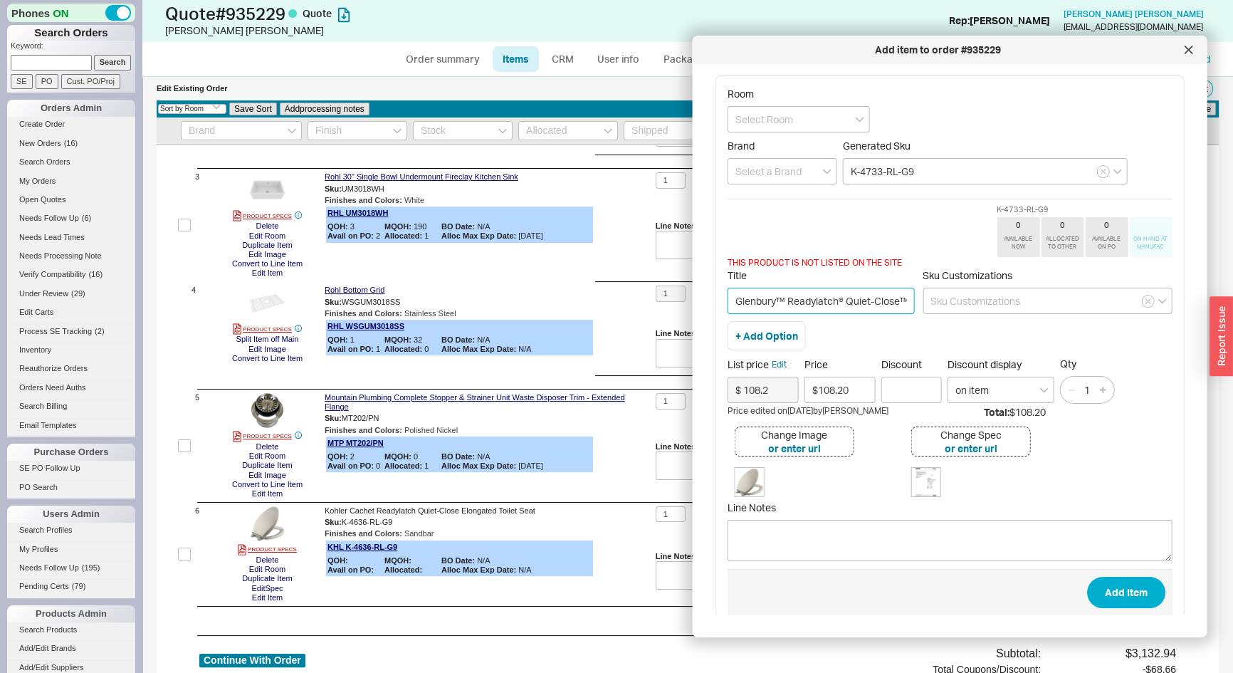
click at [773, 306] on input "Glenbury™ Readylatch® Quiet-Close™ Elongated Toilet Seat" at bounding box center [821, 301] width 187 height 26
click at [779, 301] on input "Glenbury™ Readylatch® Quiet-Close™ Elongated Toilet Seat" at bounding box center [821, 301] width 187 height 26
click at [783, 299] on input "Glenbury™ Readylatch® Quiet-Close™ Elongated Toilet Seat" at bounding box center [821, 301] width 187 height 26
click at [835, 300] on input "Glenbury Readylatch® Quiet-Close™ Elongated Toilet Seat" at bounding box center [821, 301] width 187 height 26
click at [899, 297] on input "Glenbury Readylatch Quiet-Close™ Elongated Toilet Seat" at bounding box center [821, 301] width 187 height 26
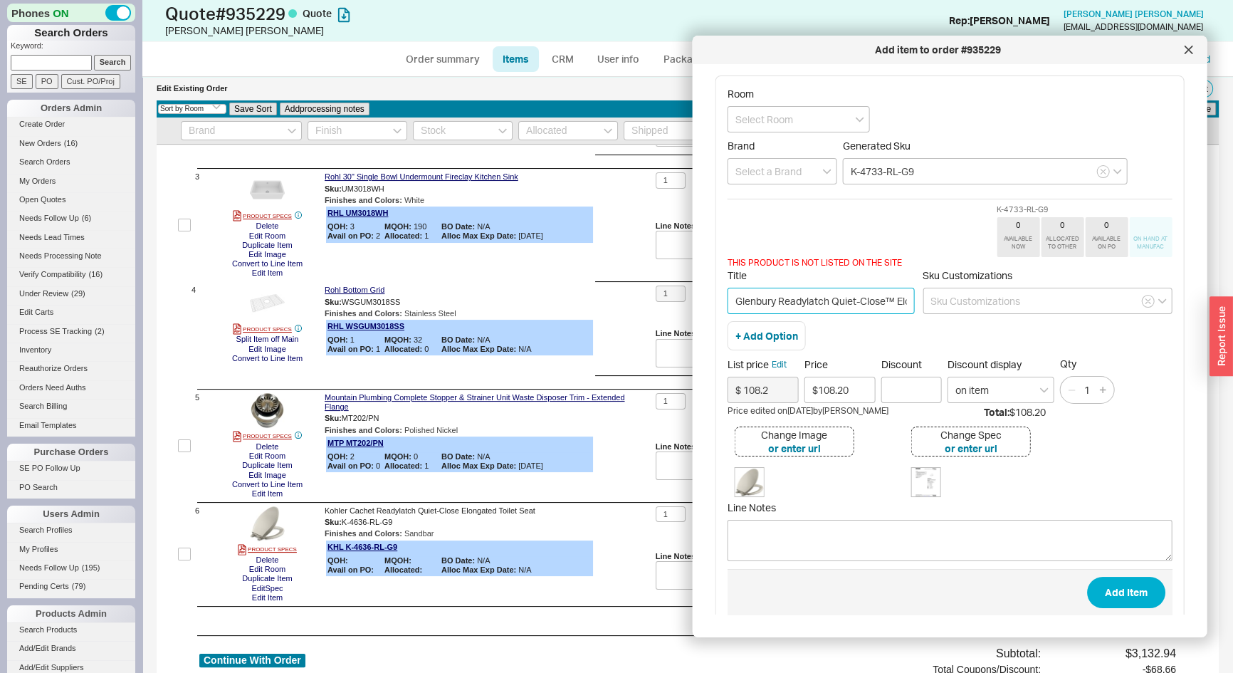
scroll to position [0, 95]
click at [892, 298] on input "Glenbury Readylatch Quiet-Close™ Elongated Toilet Seat" at bounding box center [821, 301] width 187 height 26
click at [810, 299] on input "Glenbury Readylatch Quiet-Close™ Elongated Toilet Seat" at bounding box center [821, 301] width 187 height 26
click at [784, 293] on input "Glenbury Readylatch Quiet-Close™ Elongated Toilet Seat" at bounding box center [821, 301] width 187 height 26
click at [799, 295] on input "Glenbury Readylatch Quiet-Close™ Elongated Toilet Seat" at bounding box center [821, 301] width 187 height 26
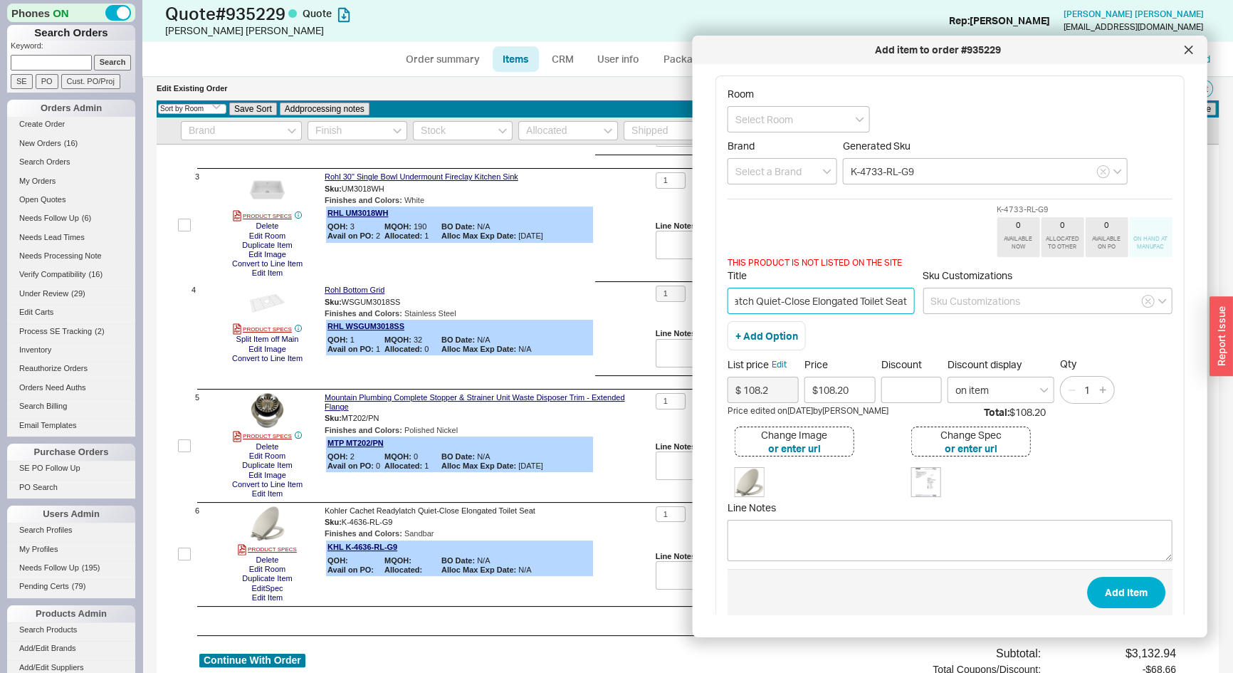
scroll to position [0, 86]
drag, startPoint x: 840, startPoint y: 295, endPoint x: 865, endPoint y: 306, distance: 27.4
click at [904, 294] on input "Glenbury Readylatch Quiet-Close Elongated Toilet Seat" at bounding box center [821, 301] width 187 height 26
type input "Glenbury Readylatch Quiet-Close Elongated Toilet Seat"
click at [766, 338] on button "+ Add Option" at bounding box center [767, 336] width 63 height 14
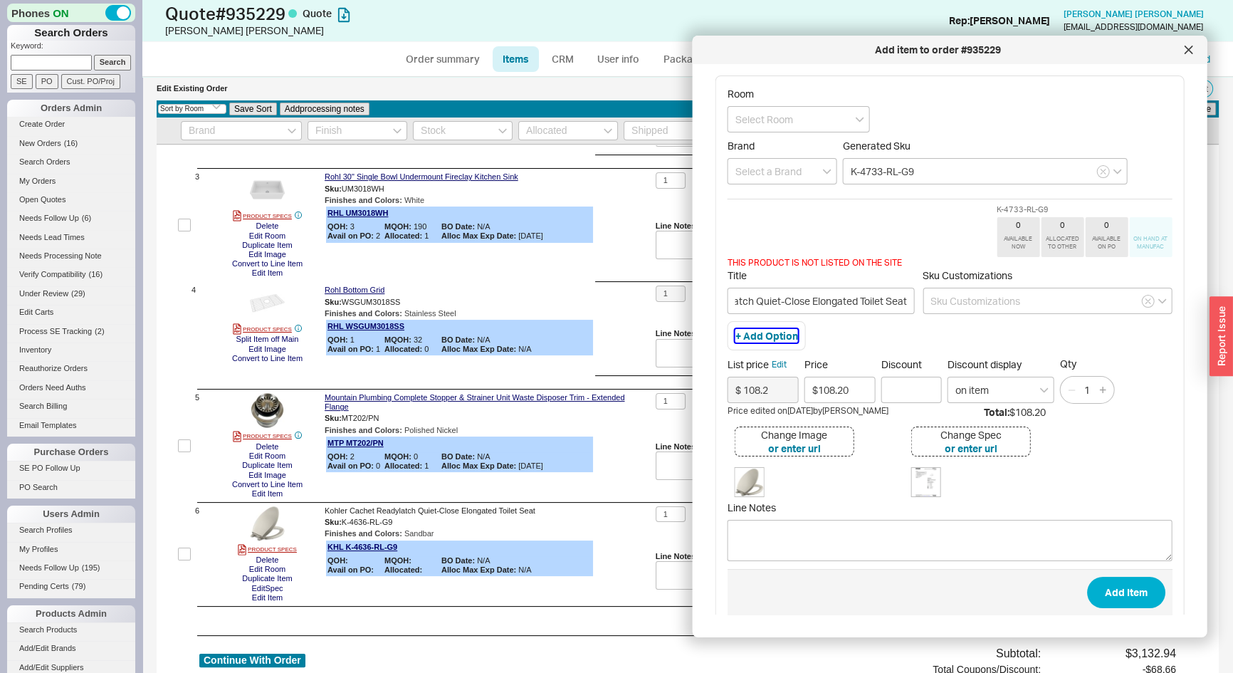
scroll to position [0, 0]
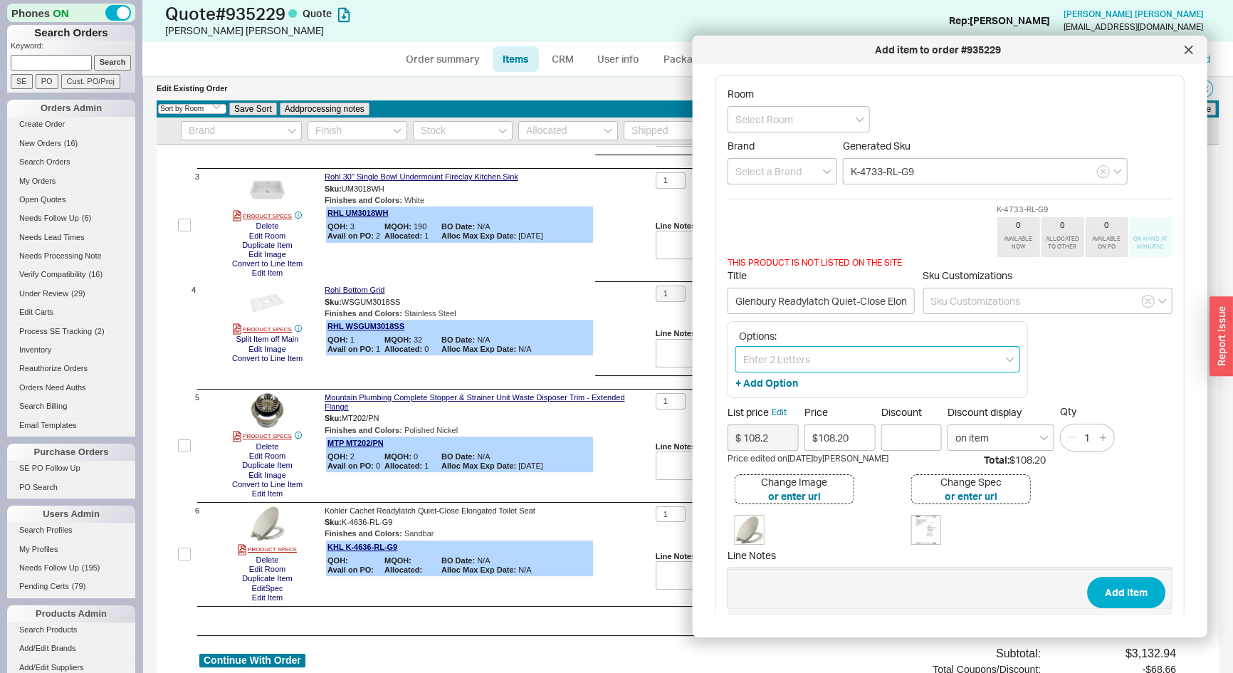
click at [770, 349] on input at bounding box center [878, 359] width 285 height 26
paste input "Sandbar"
type input "Sandbar"
click at [793, 411] on div "Sandbar" at bounding box center [877, 415] width 283 height 26
click at [1118, 592] on button "Add Item" at bounding box center [1126, 592] width 78 height 31
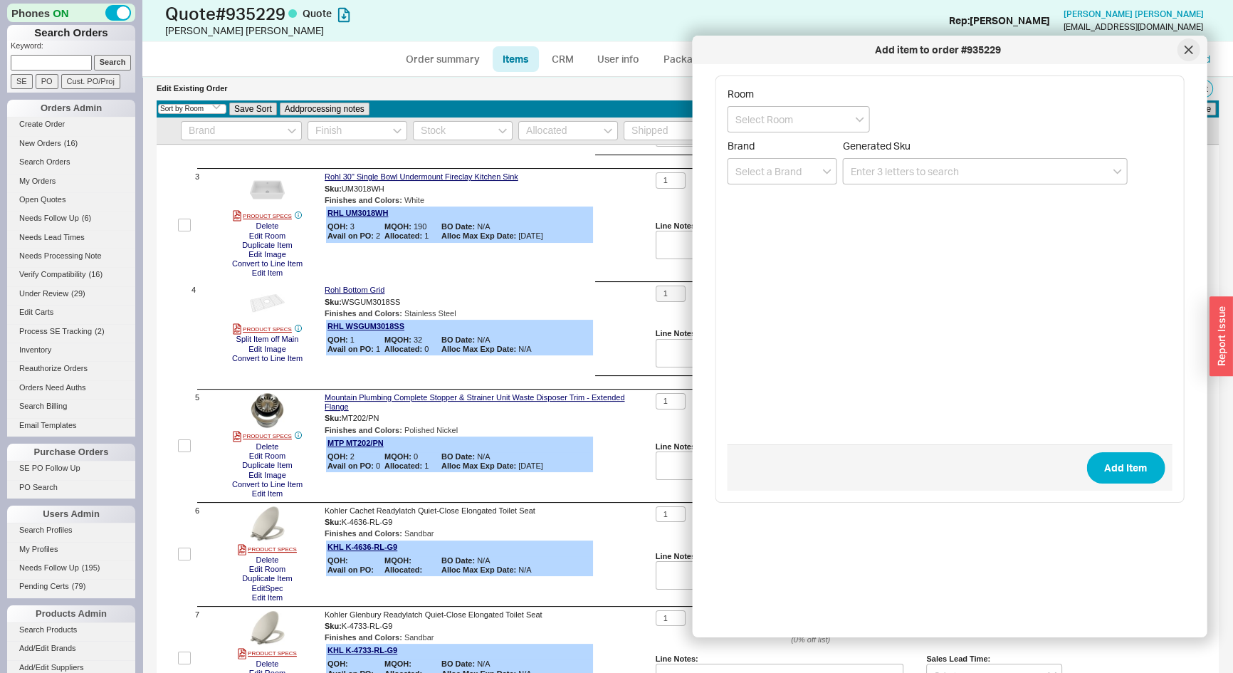
click at [1183, 51] on div at bounding box center [1188, 49] width 23 height 23
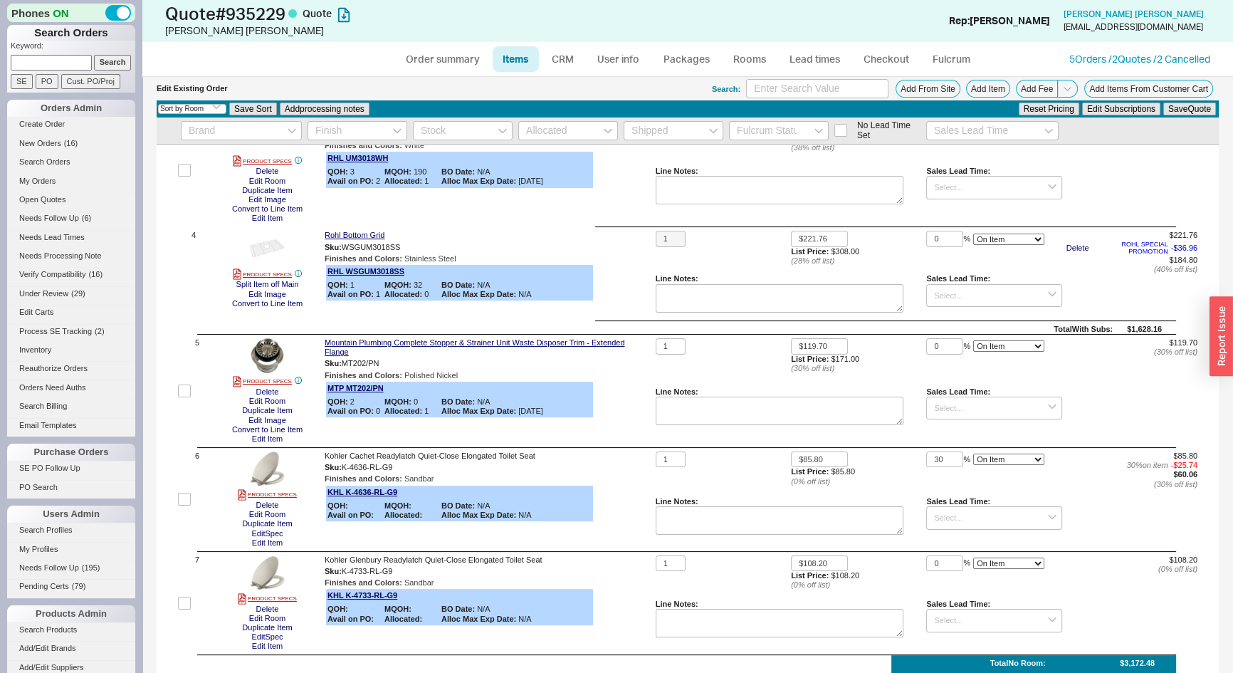
scroll to position [388, 0]
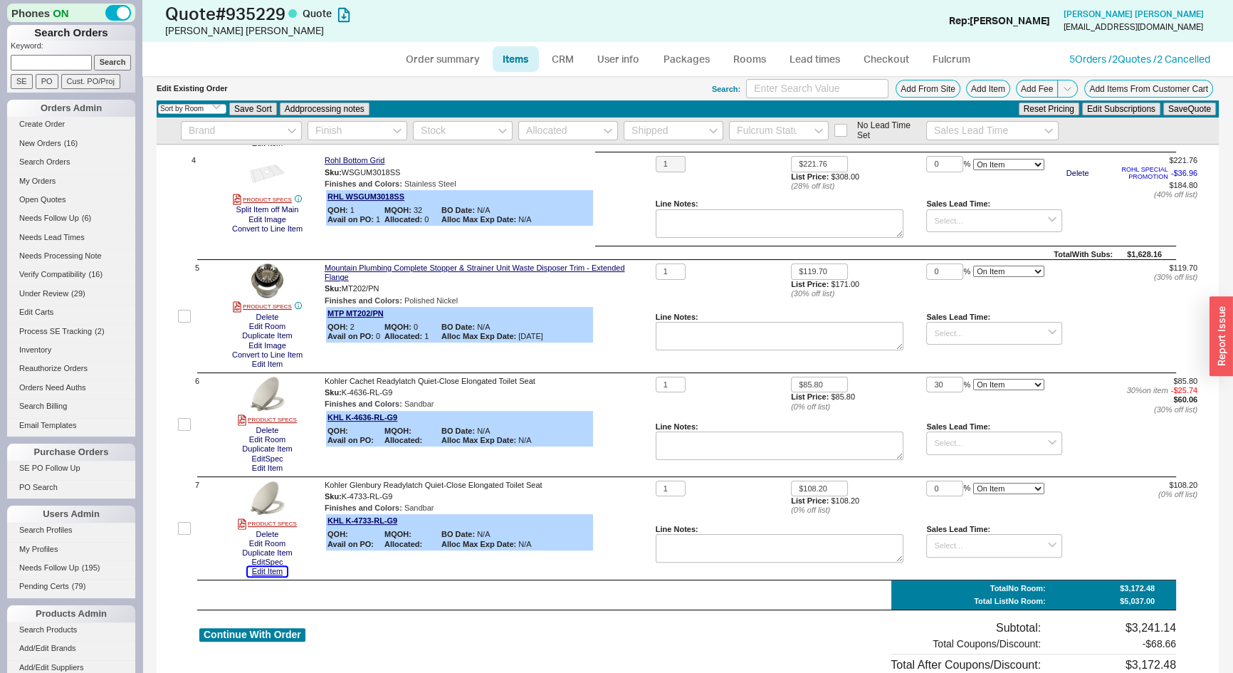
click at [281, 575] on button "Edit Item" at bounding box center [267, 571] width 39 height 9
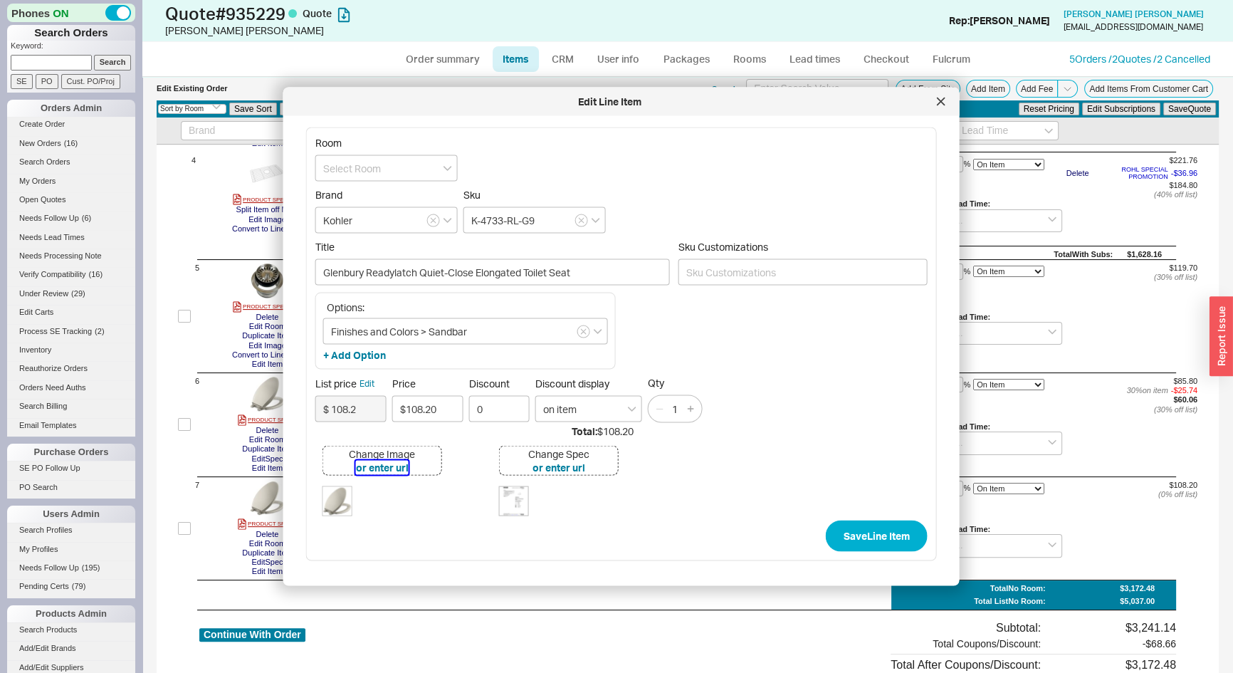
click at [382, 469] on button "or enter url" at bounding box center [382, 468] width 53 height 14
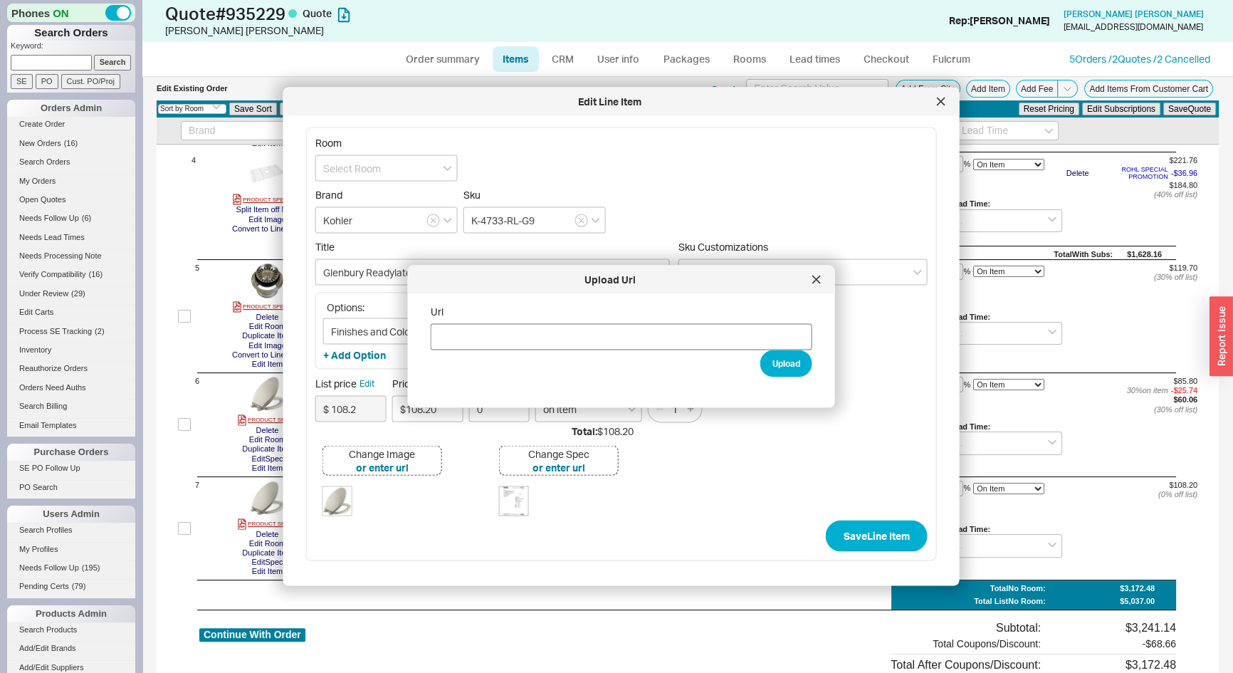
type input "https://kohler.scene7.com/is/image/PAWEB/GBH_SQTemplate?$product_src=is{PAWEB/4…"
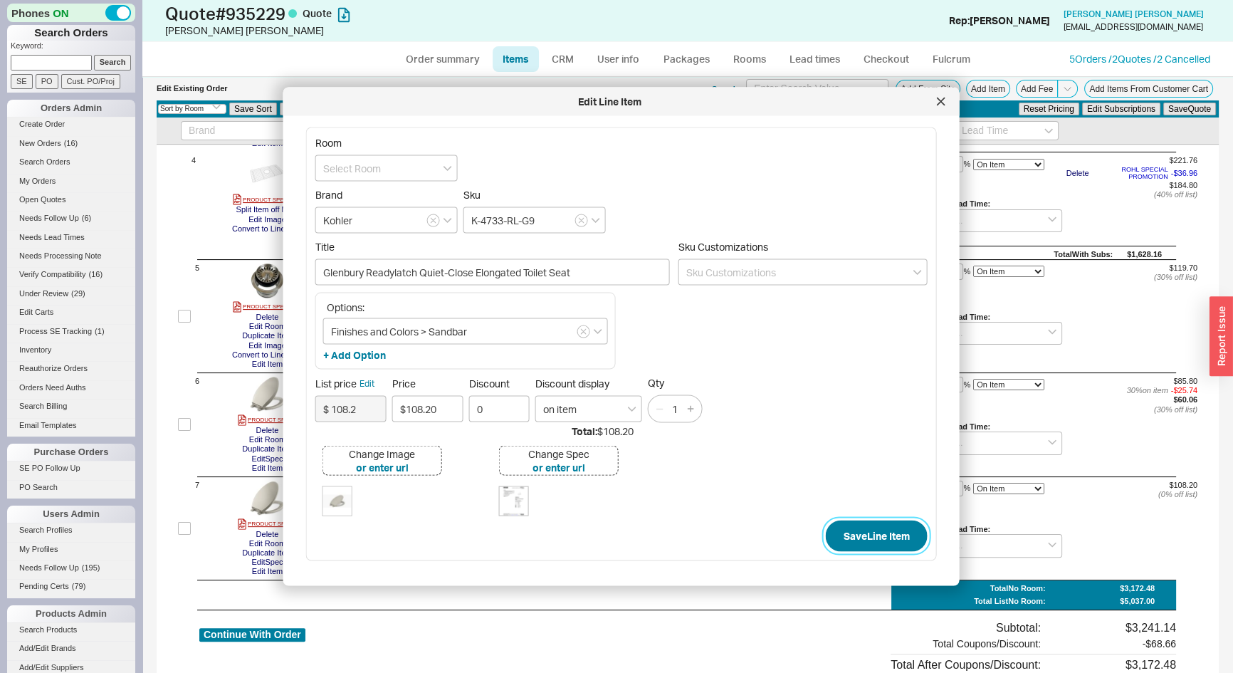
click at [848, 527] on button "Save Line Item" at bounding box center [877, 535] width 102 height 31
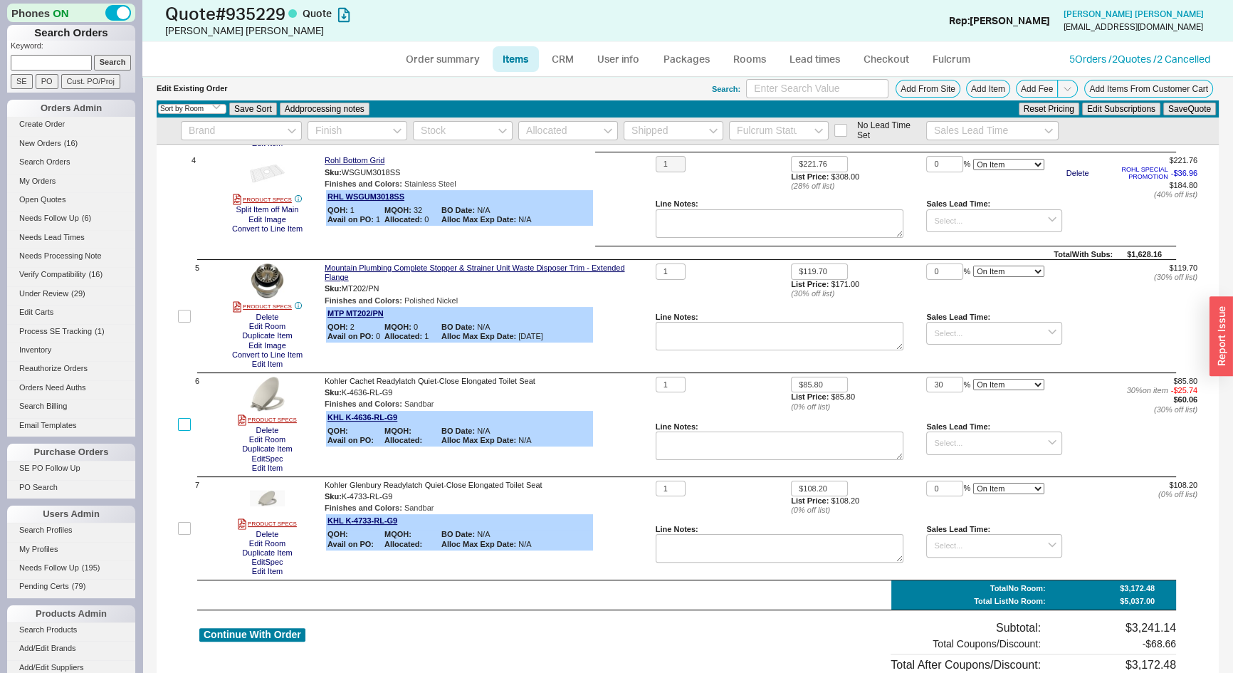
click at [183, 427] on input "checkbox" at bounding box center [184, 424] width 13 height 13
checkbox input "true"
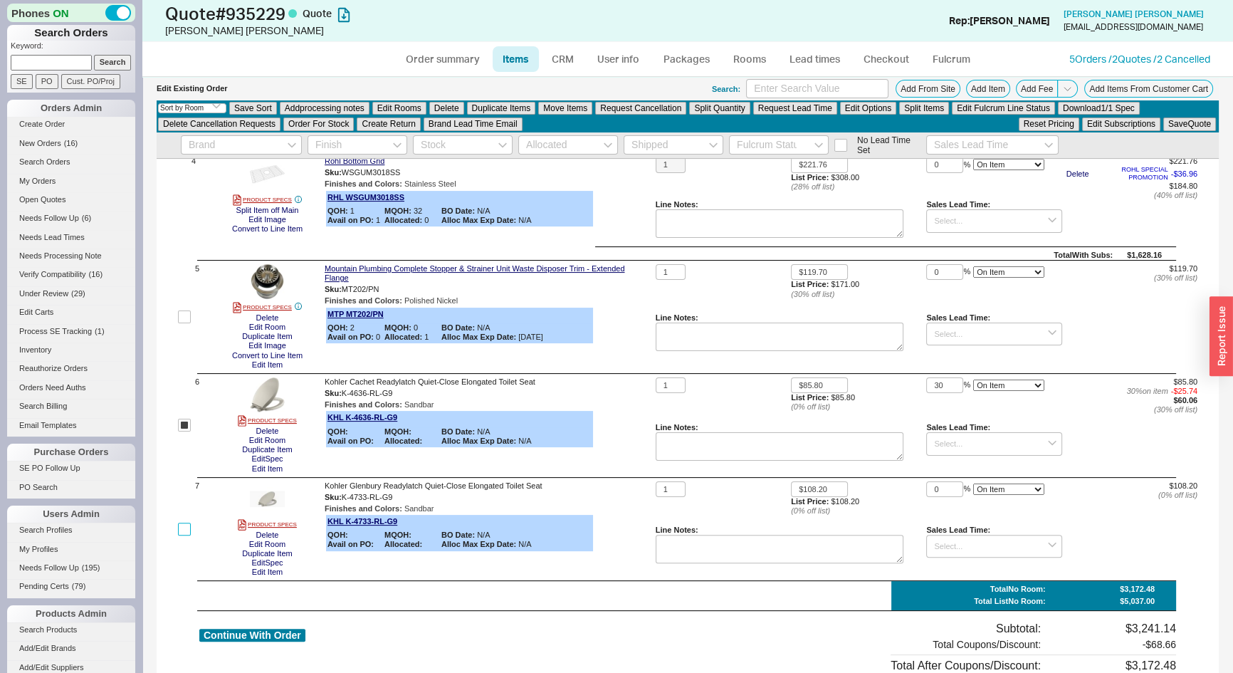
click at [190, 533] on input "checkbox" at bounding box center [184, 529] width 13 height 13
checkbox input "true"
click at [567, 109] on button "Move Items" at bounding box center [565, 108] width 54 height 13
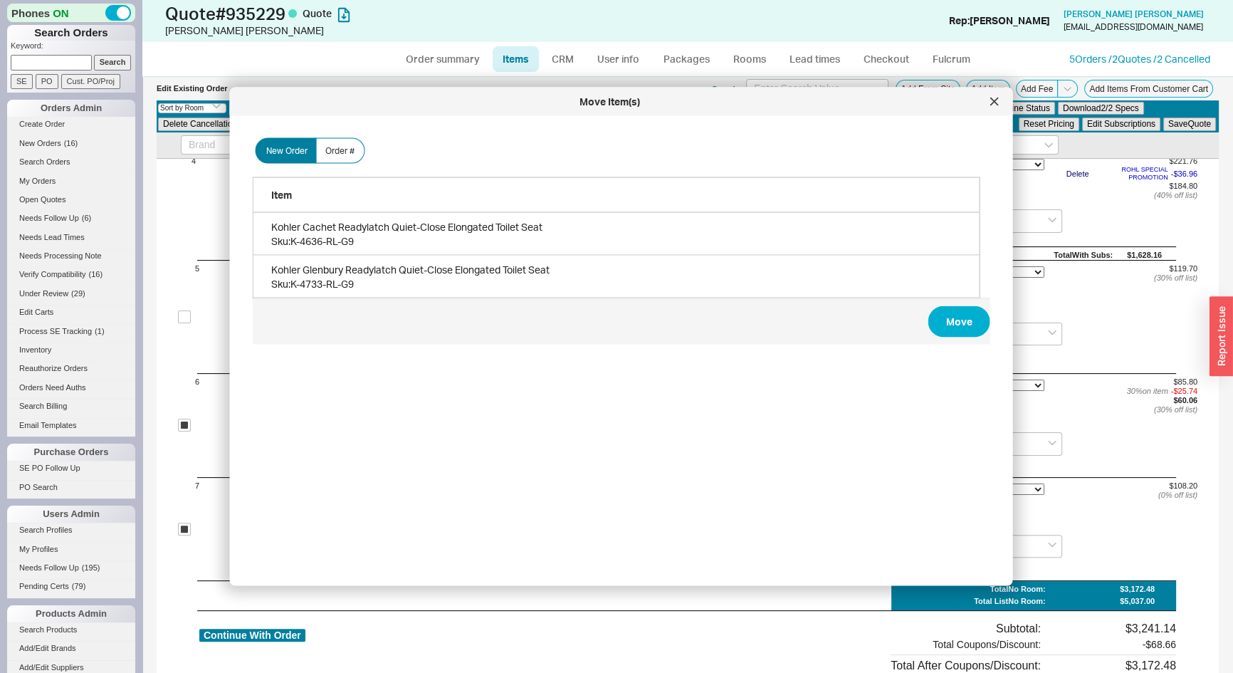
scroll to position [426, 741]
click at [953, 324] on button "Move" at bounding box center [960, 321] width 62 height 31
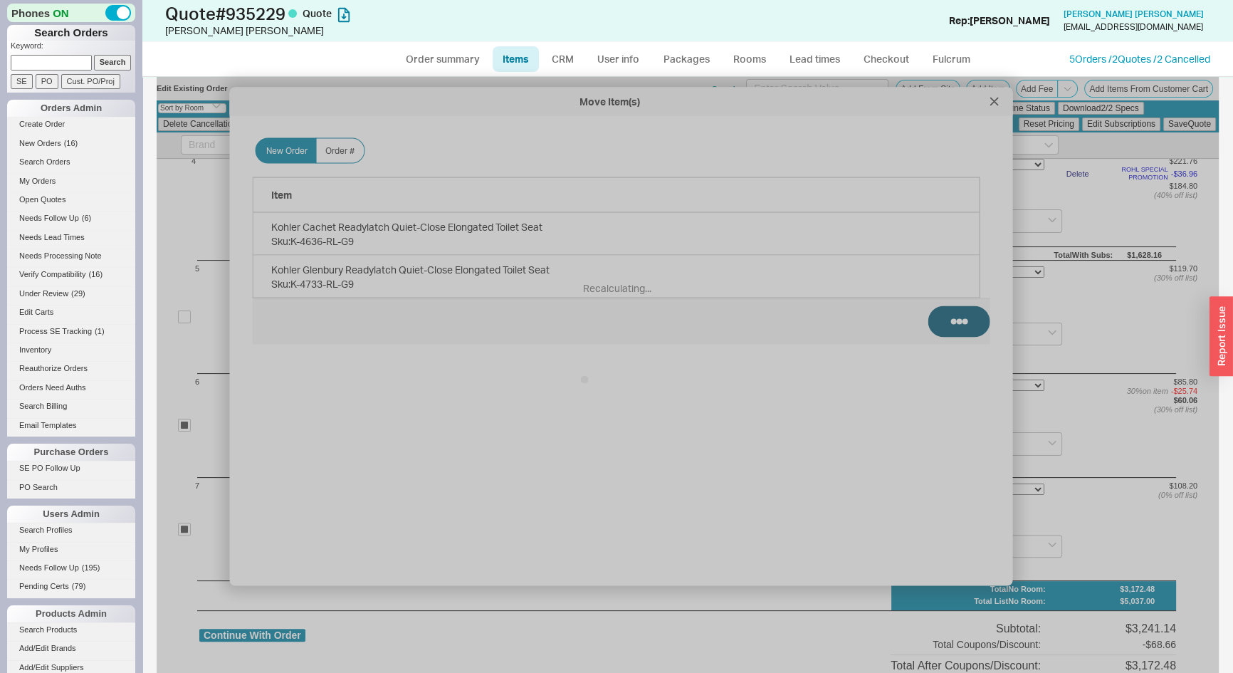
checkbox input "false"
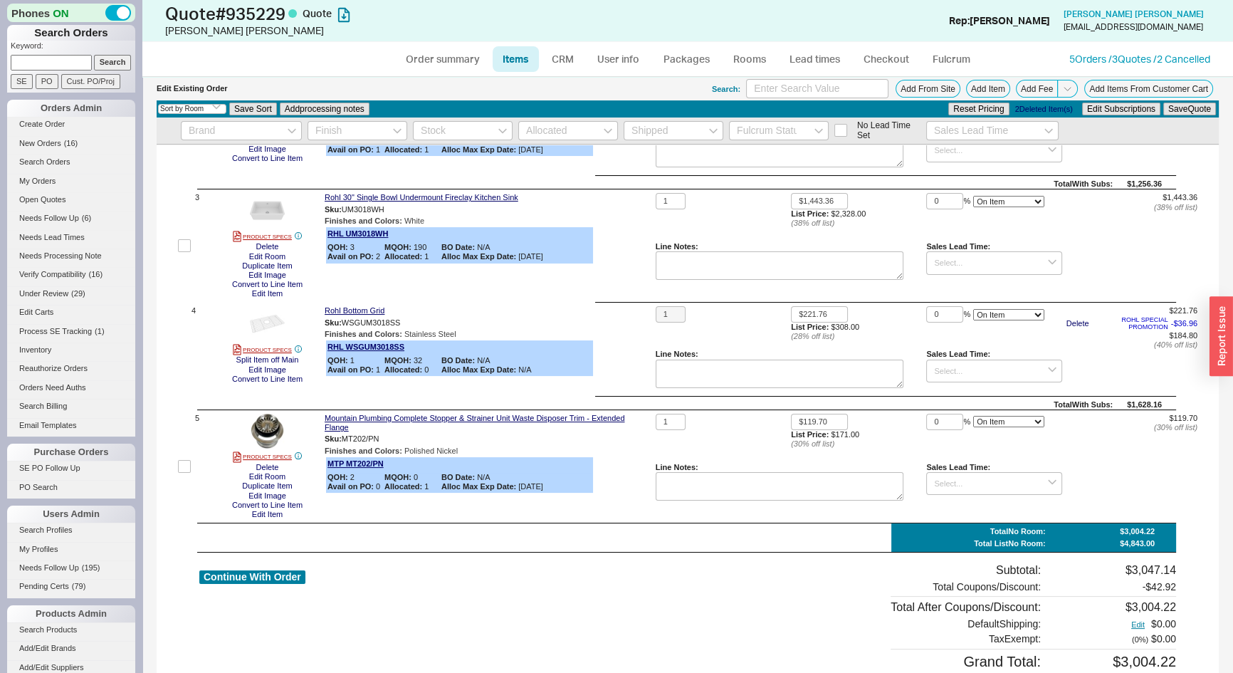
scroll to position [379, 0]
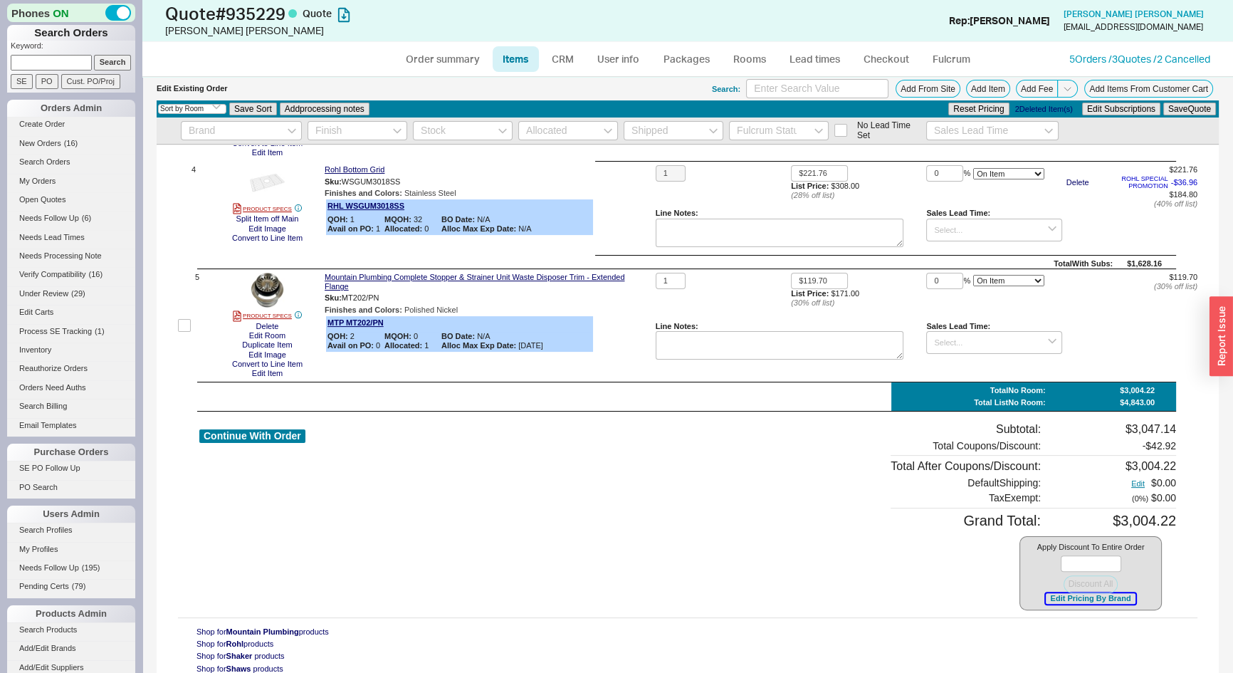
click at [1046, 598] on button "Edit Pricing By Brand" at bounding box center [1090, 598] width 89 height 11
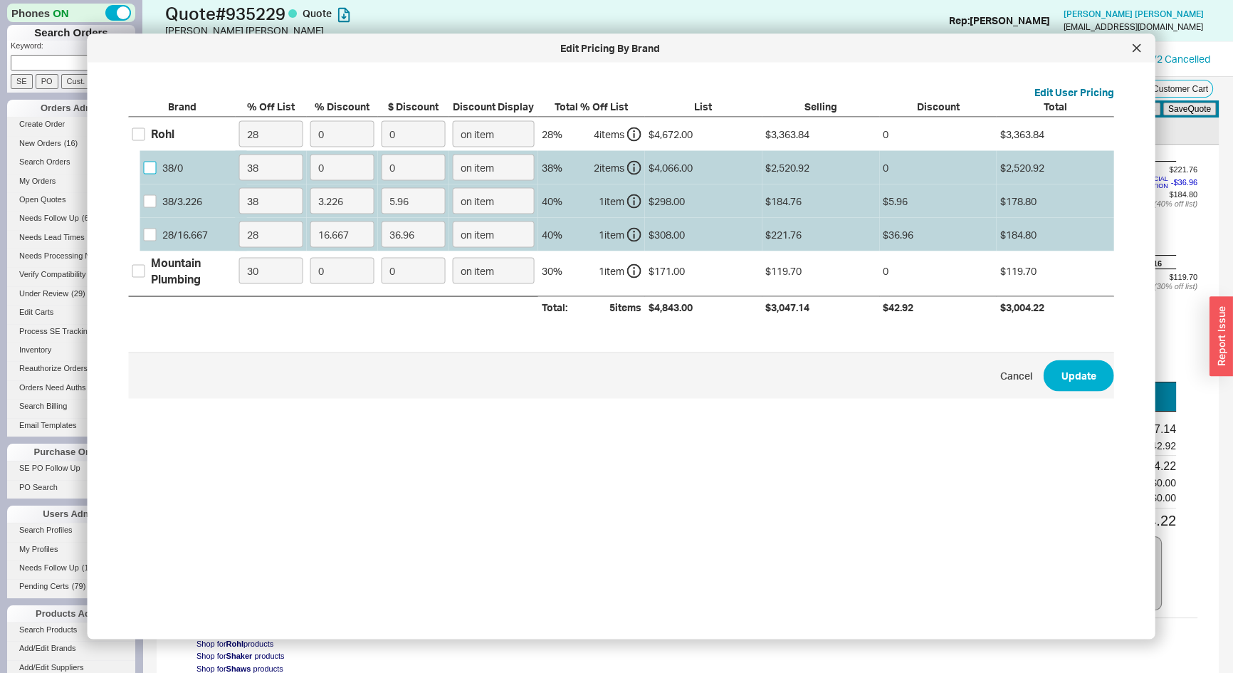
click at [151, 171] on input "38 / 0" at bounding box center [150, 167] width 13 height 13
checkbox input "true"
drag, startPoint x: 266, startPoint y: 167, endPoint x: 199, endPoint y: 184, distance: 69.1
click at [0, 0] on div "Rohl 28 0 0 on item 28 % 4 item s $4,672.00 $3,363.84 0 $3,363.84 38 / 0 38 0 0…" at bounding box center [0, 0] width 0 height 0
type input "0"
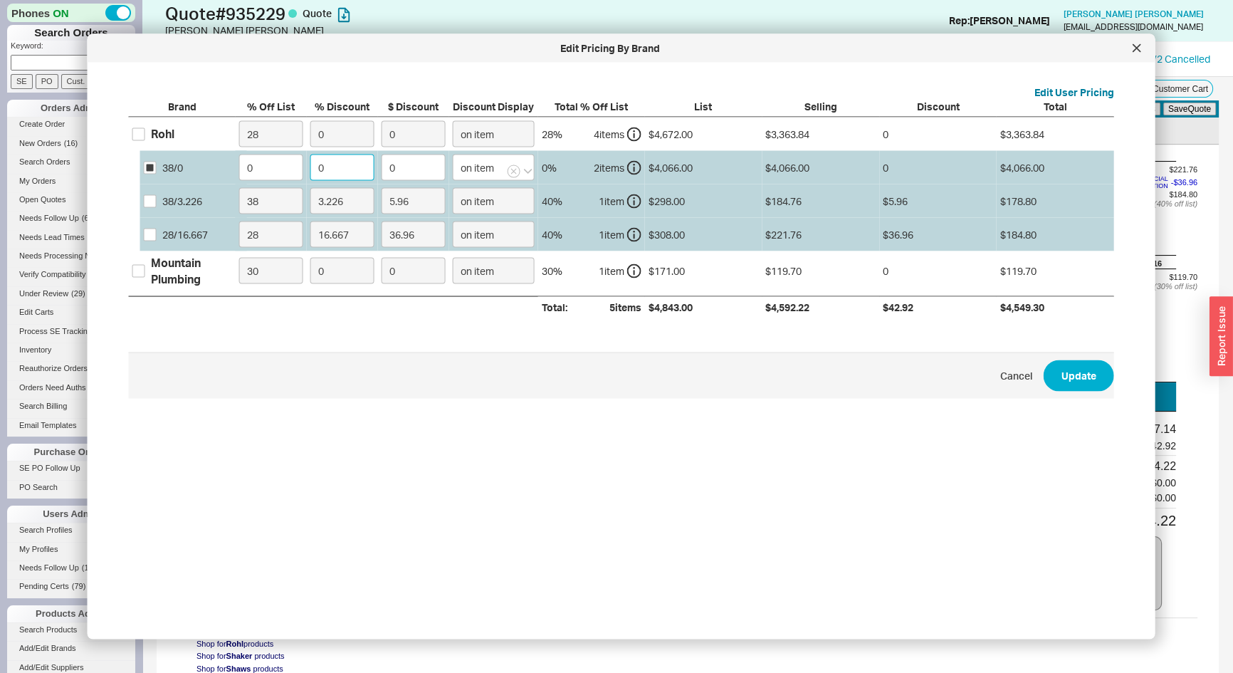
type input "3"
type input "121.98"
type input "38"
type input "1545.08"
type input "38.5"
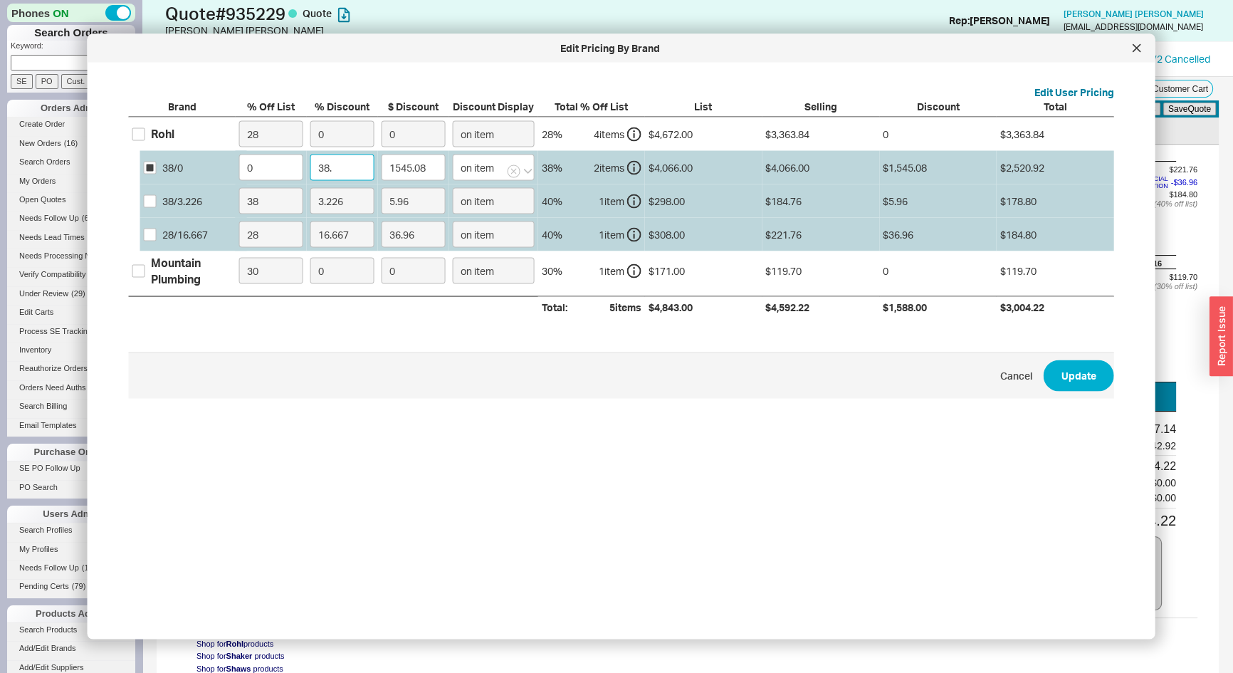
type input "1565.41"
type input "38.5"
click at [148, 201] on input "38 / 3.226" at bounding box center [150, 200] width 13 height 13
checkbox input "true"
drag, startPoint x: 225, startPoint y: 202, endPoint x: 181, endPoint y: 220, distance: 47.6
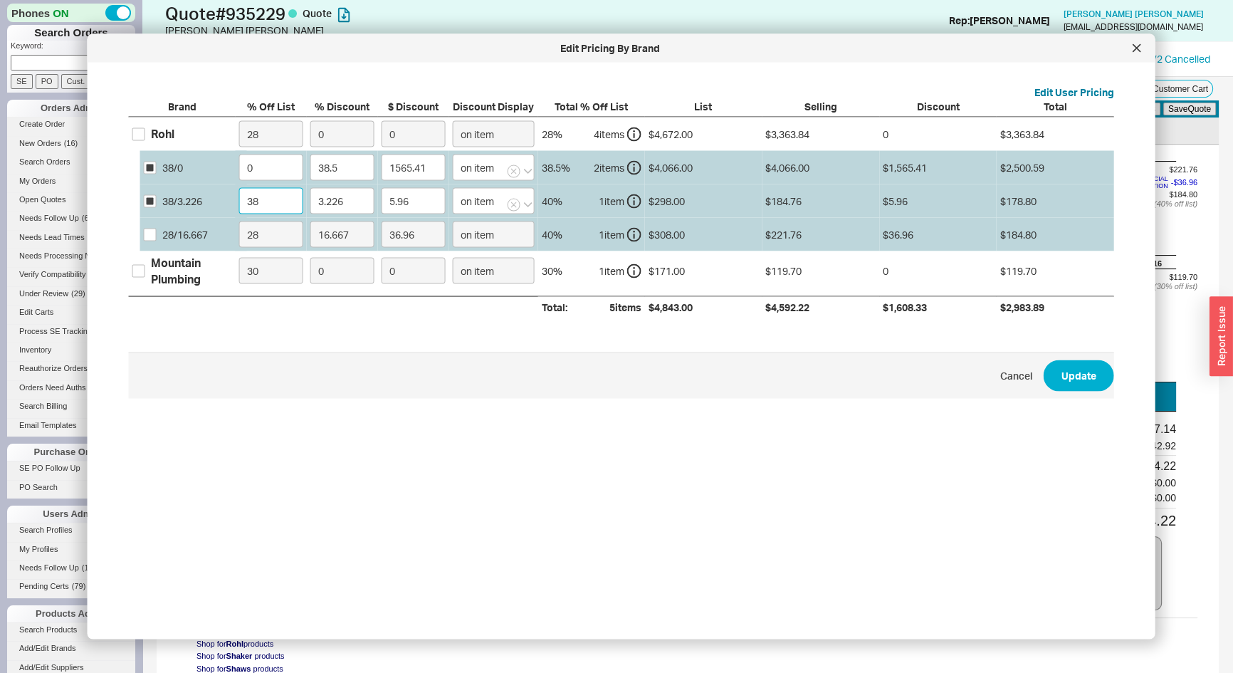
click at [0, 0] on div "Rohl 28 0 0 on item 28 % 4 item s $4,672.00 $3,363.84 0 $3,363.84 38 / 0 0 38.5…" at bounding box center [0, 0] width 0 height 0
type input "0"
type input "9.61"
type input "0"
type input "4"
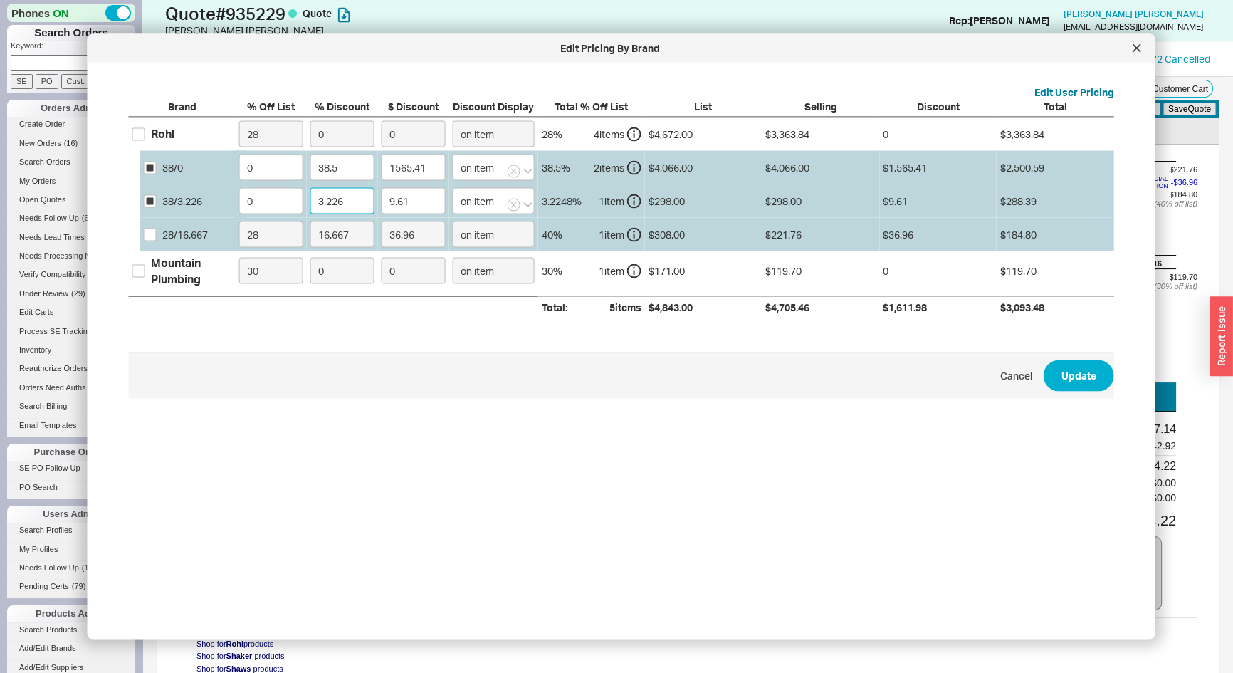
type input "11.92"
type input "43"
type input "128.14"
type input "43"
click at [150, 232] on input "28 / 16.667" at bounding box center [150, 234] width 13 height 13
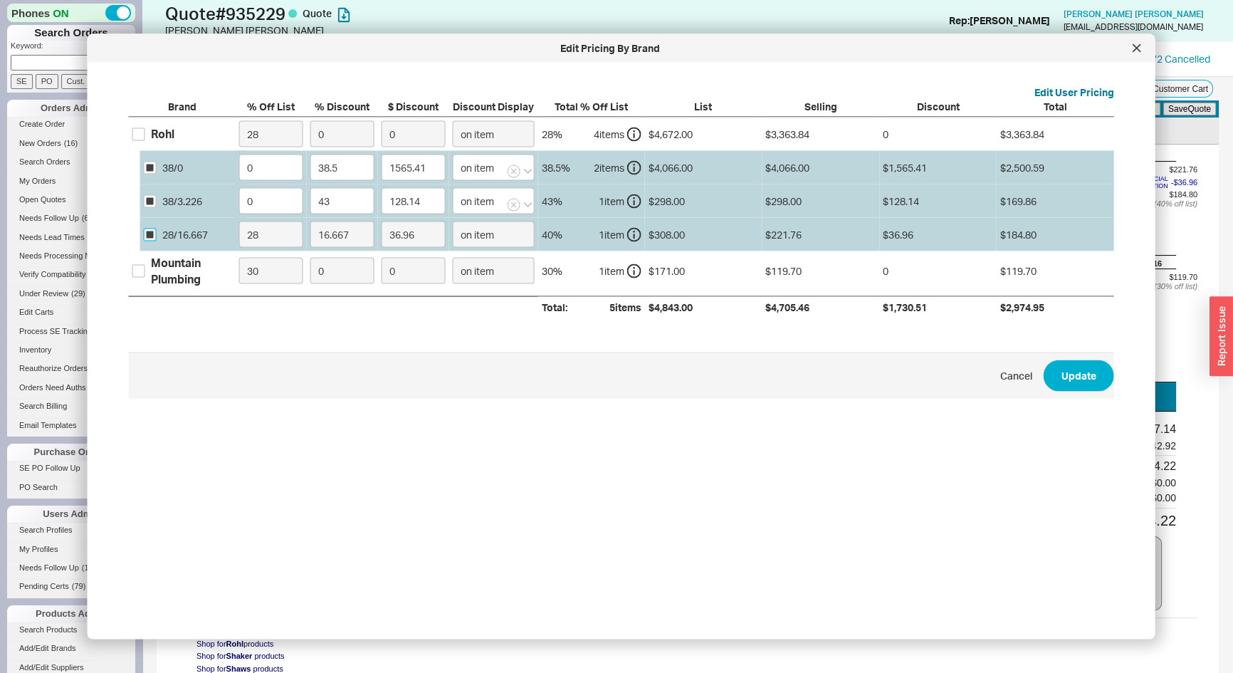
checkbox input "true"
drag, startPoint x: 166, startPoint y: 251, endPoint x: 145, endPoint y: 264, distance: 24.3
click at [145, 263] on div "Brand % Off List % Discount $ Discount Discount Display Total % Off List List S…" at bounding box center [622, 208] width 986 height 219
type input "0"
type input "51.33"
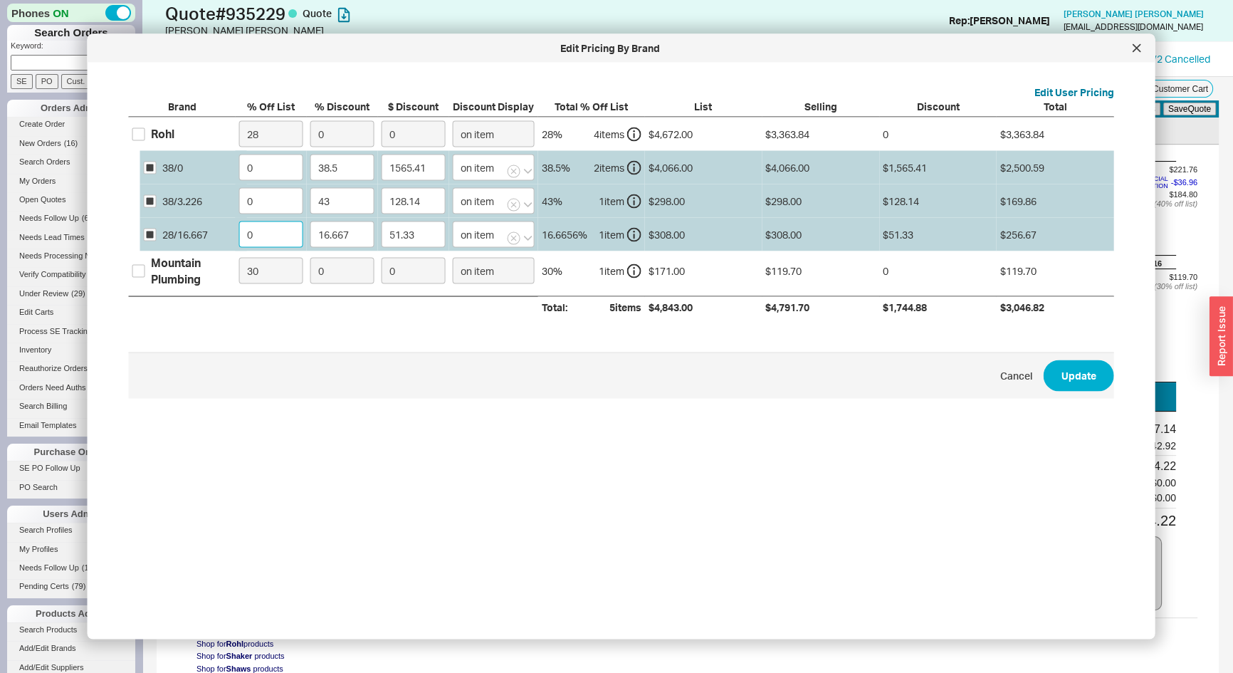
type input "0"
type input "43"
type input "132.44"
type input "43"
click at [140, 271] on input "Mountain Plumbing" at bounding box center [138, 270] width 13 height 13
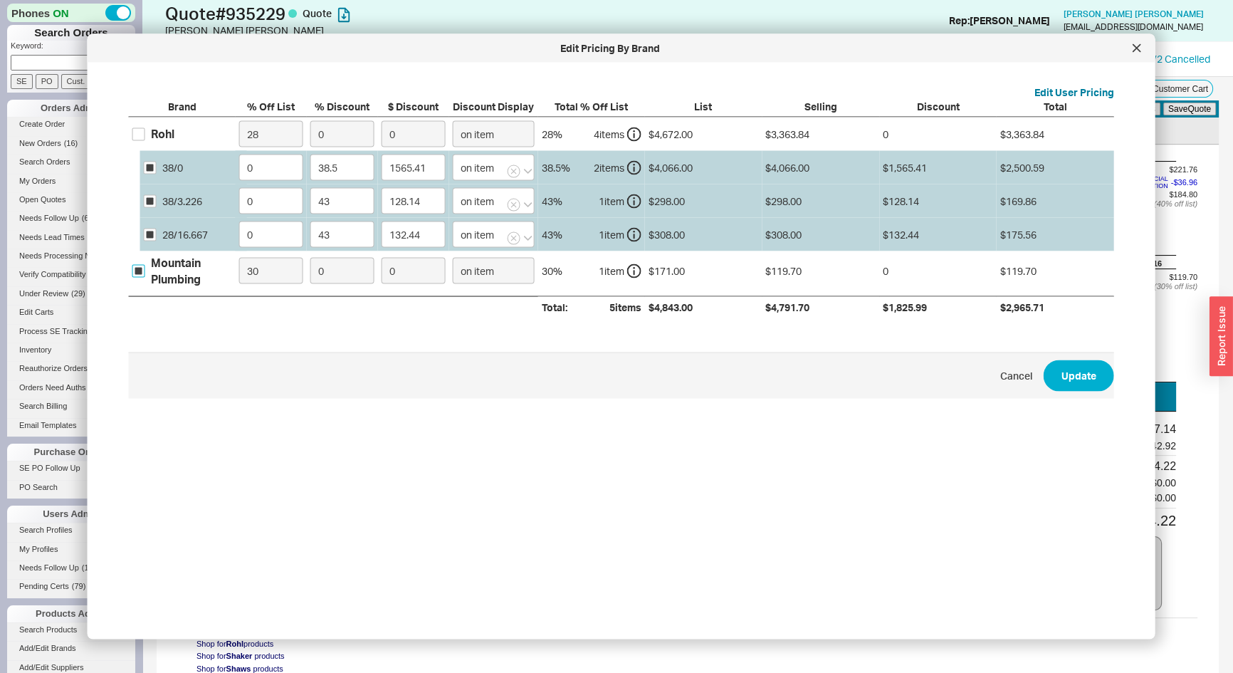
checkbox input "true"
drag, startPoint x: 260, startPoint y: 268, endPoint x: 208, endPoint y: 287, distance: 55.2
click at [0, 0] on div "Mountain Plumbing 30 0 0 on item 30 % 1 item $171.00 $119.70 0 $119.70" at bounding box center [0, 0] width 0 height 0
type input "0"
type input "4"
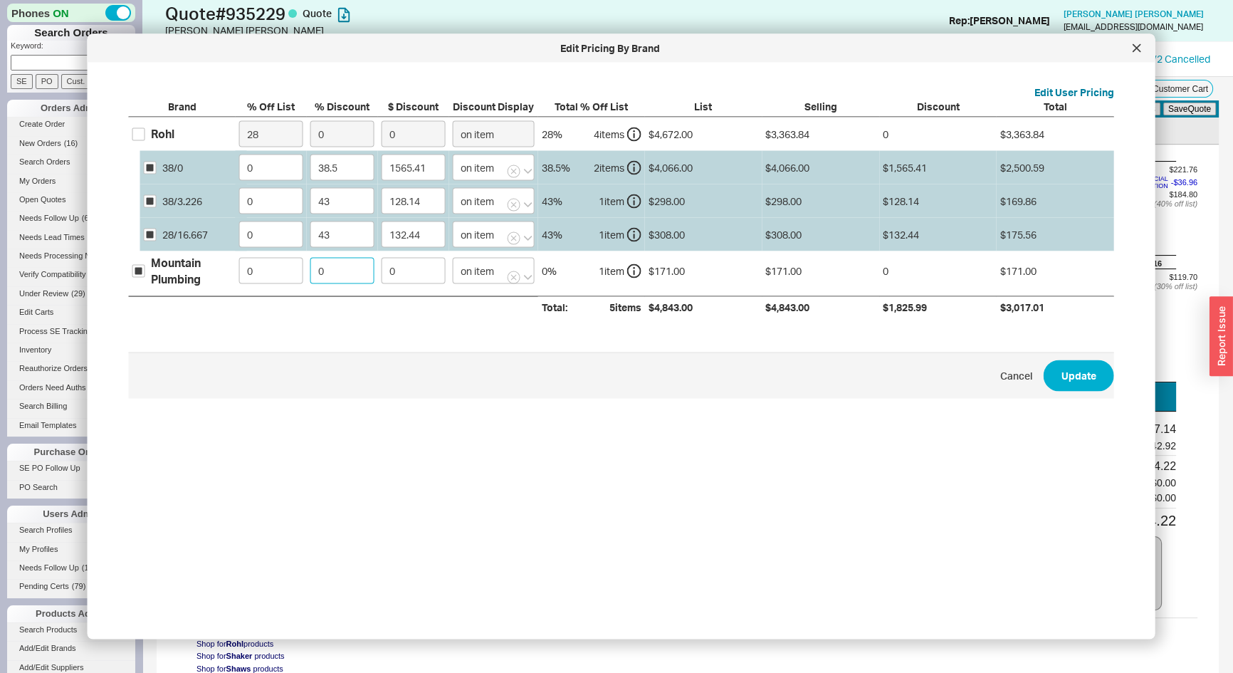
type input "6.84"
type input "45"
type input "76.95"
type input "45"
click at [1082, 382] on button "Update" at bounding box center [1079, 375] width 71 height 31
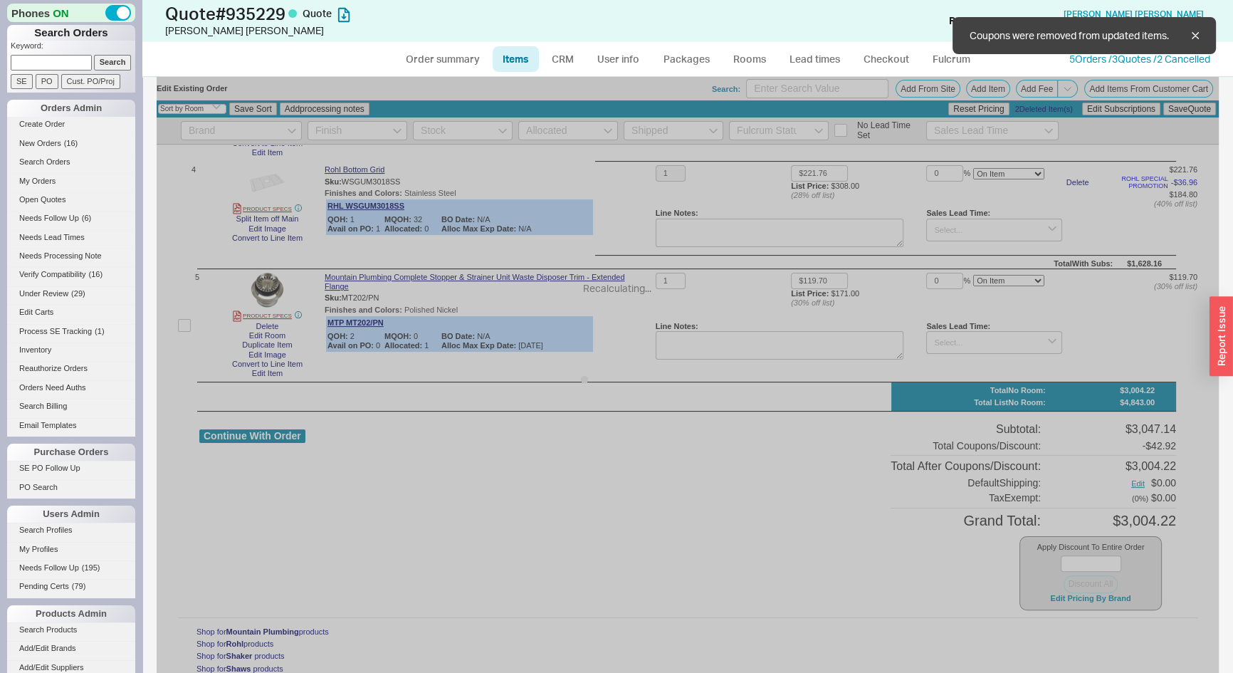
type input "$1,738.00"
type input "38.5"
type input "$298.00"
type input "43"
type input "$2,328.00"
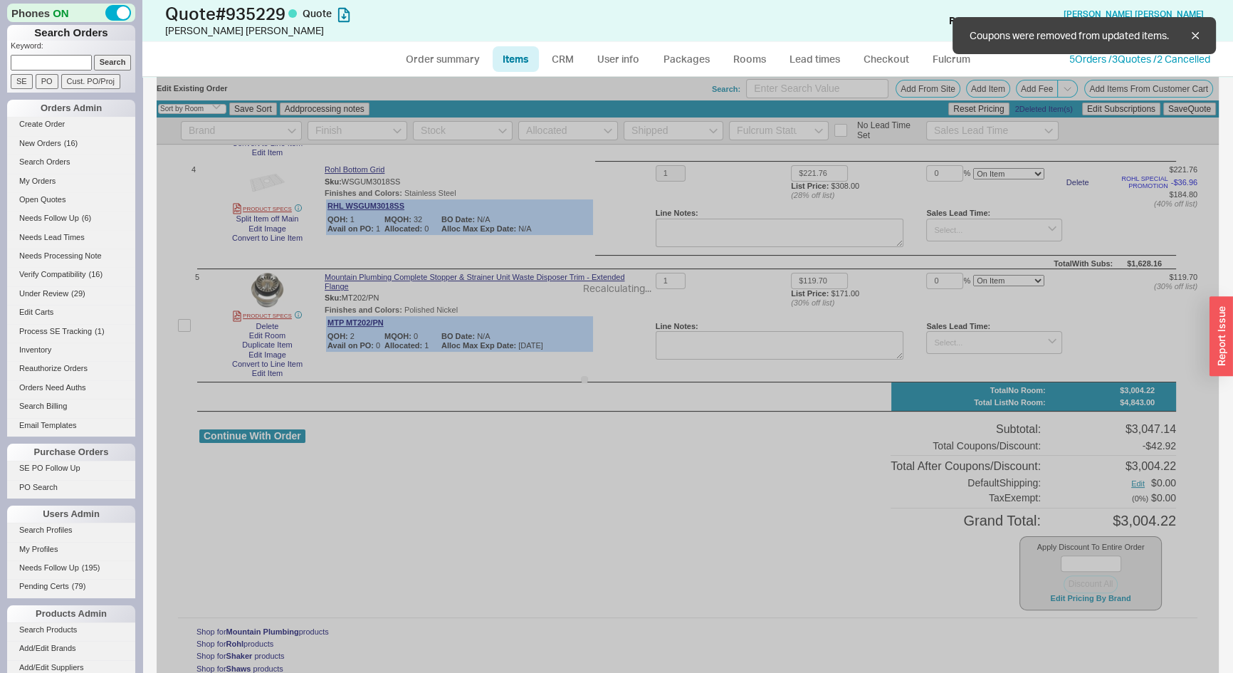
type input "38.5"
type input "$308.00"
type input "43"
type input "$171.00"
type input "45"
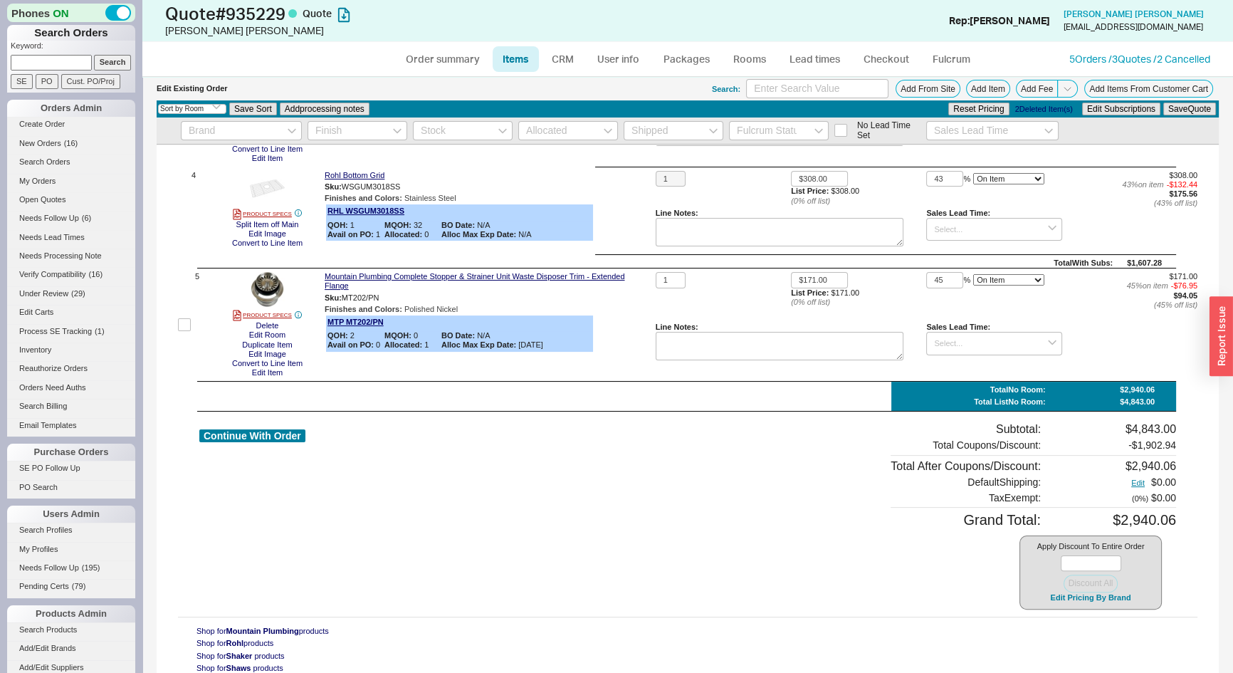
scroll to position [0, 0]
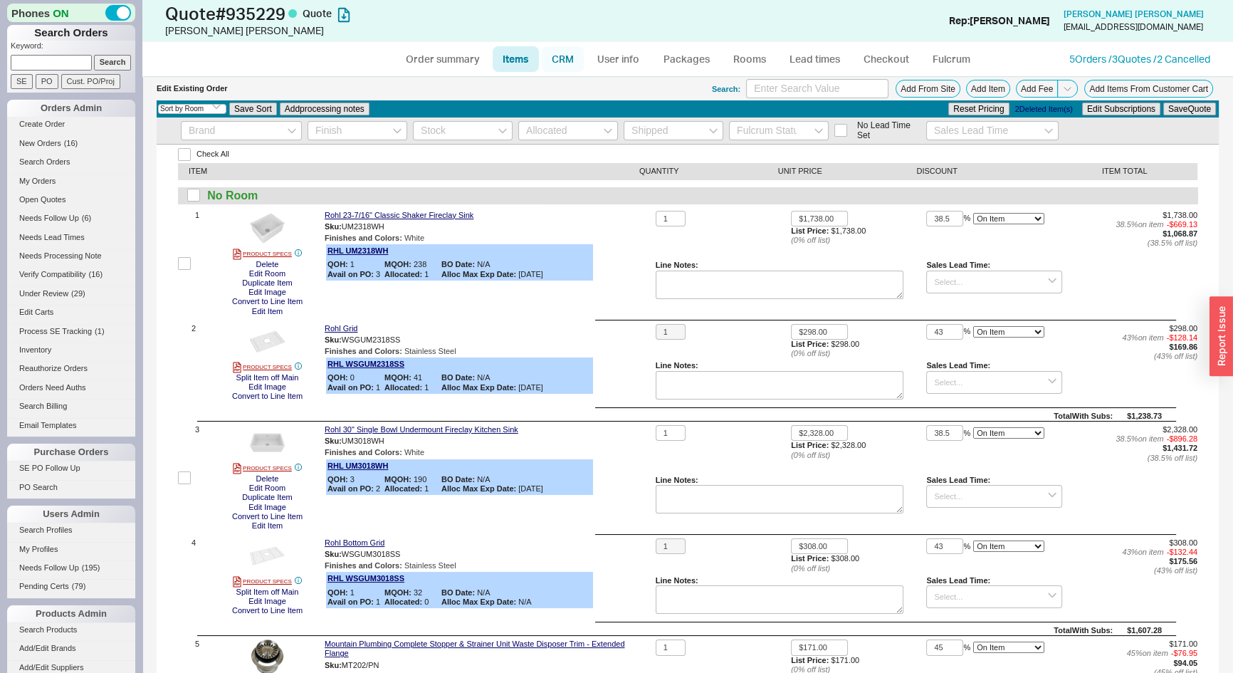
click at [560, 60] on link "CRM" at bounding box center [563, 59] width 42 height 26
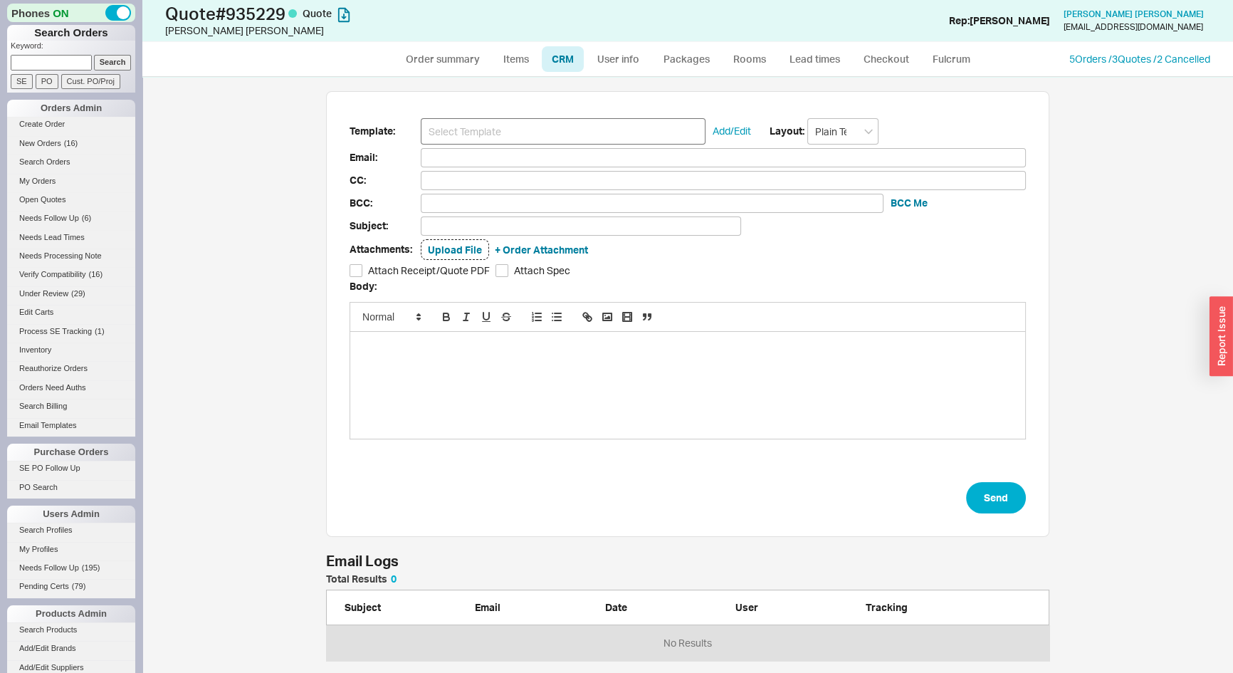
scroll to position [77, 714]
click at [569, 125] on input at bounding box center [563, 131] width 285 height 26
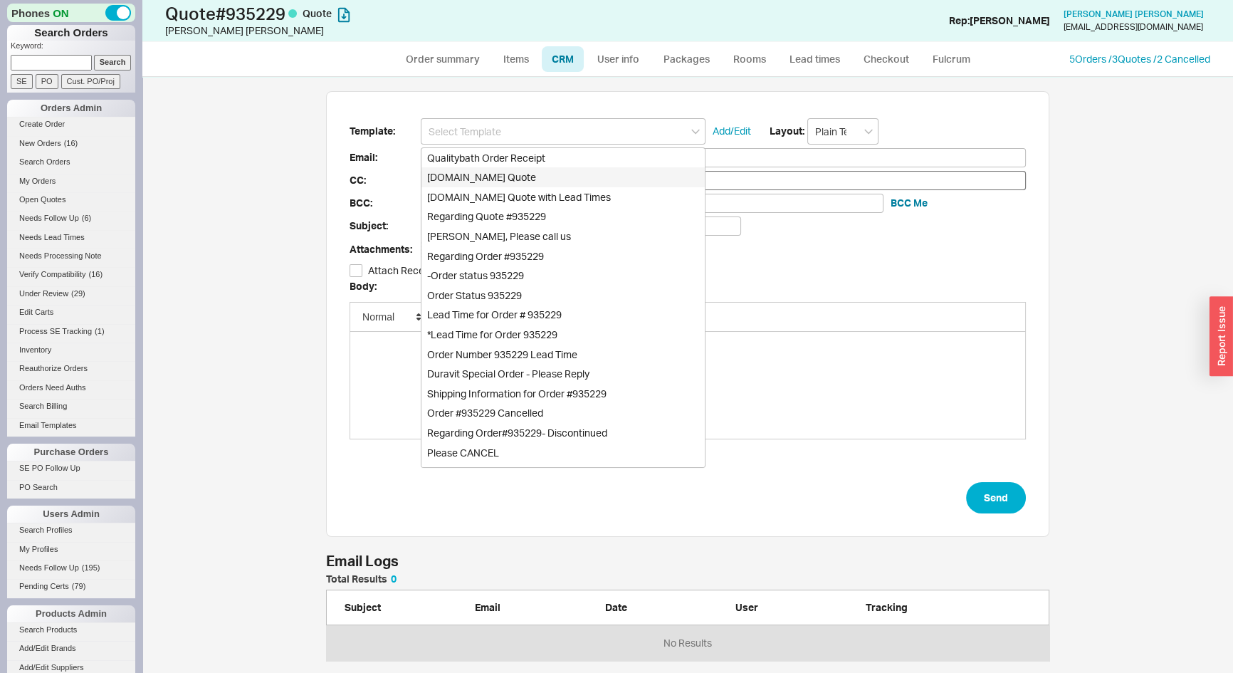
click at [536, 180] on div "Qualitybath.com Quote" at bounding box center [563, 177] width 283 height 20
type input "Receipt"
type input "info@thepalomareno.com"
type input "Quality Bath Quote #935229"
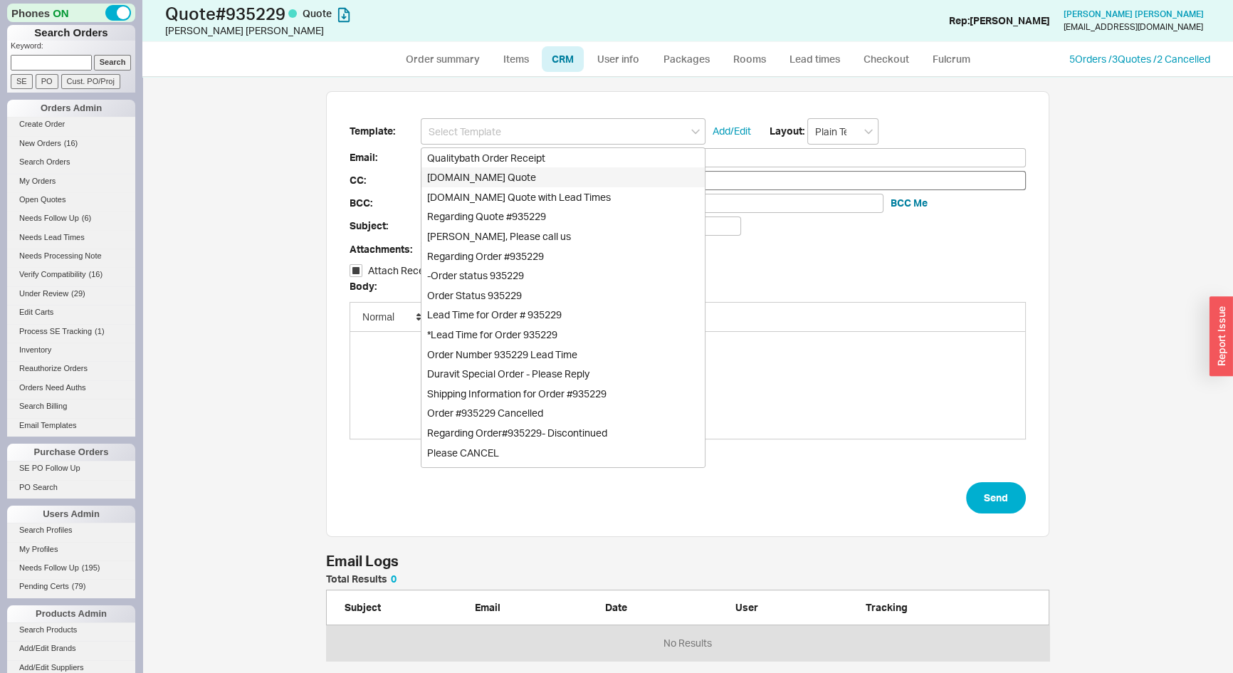
checkbox input "true"
type input "Qualitybath.com Quote"
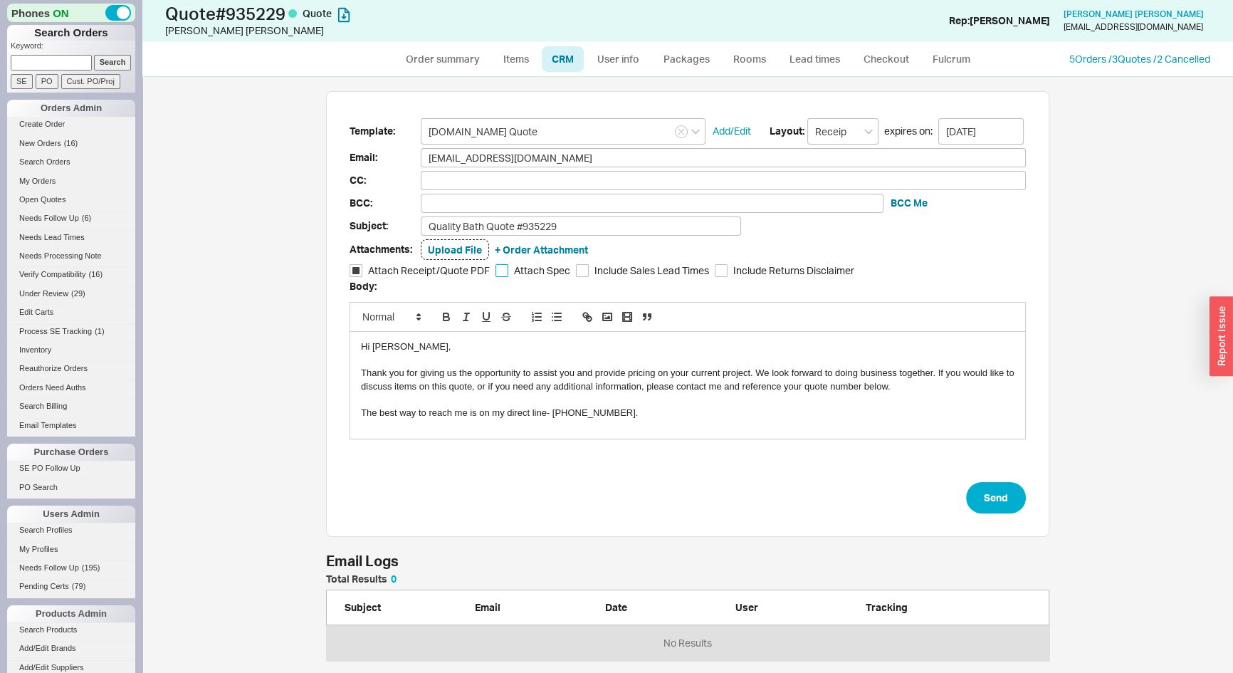
click at [496, 266] on input "Attach Spec" at bounding box center [502, 270] width 13 height 13
checkbox input "true"
click at [1008, 506] on button "Send" at bounding box center [996, 497] width 60 height 31
select select "*"
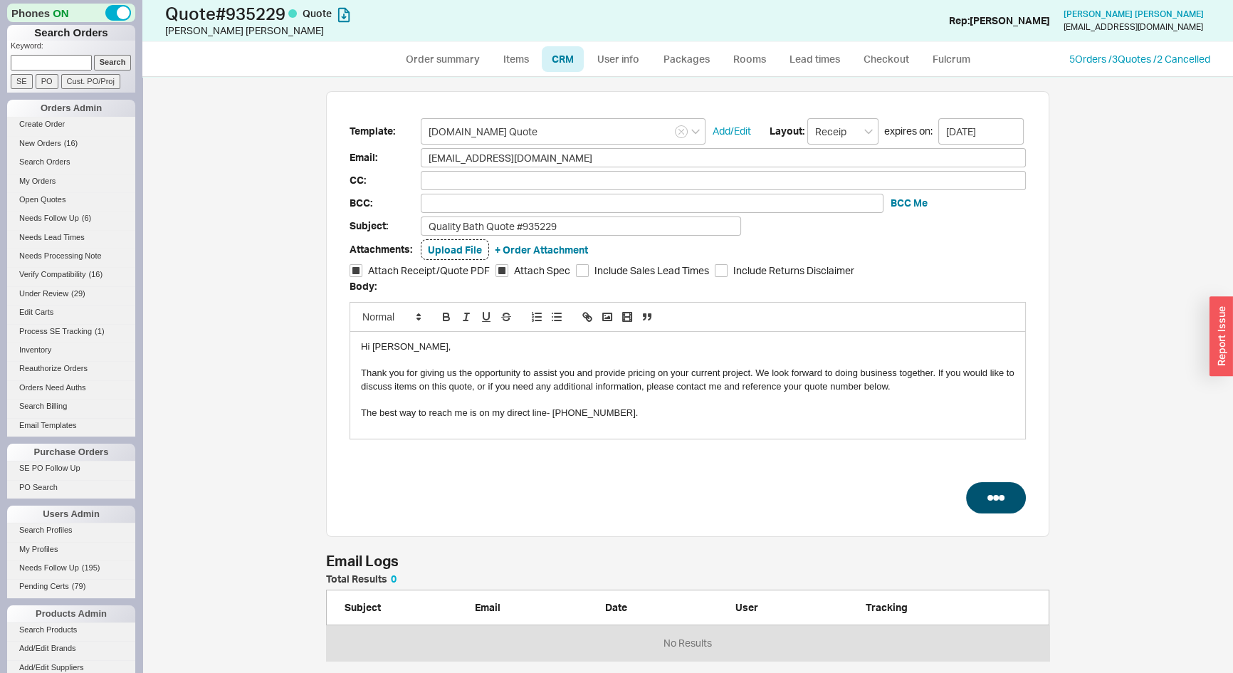
select select "LOW"
select select "3"
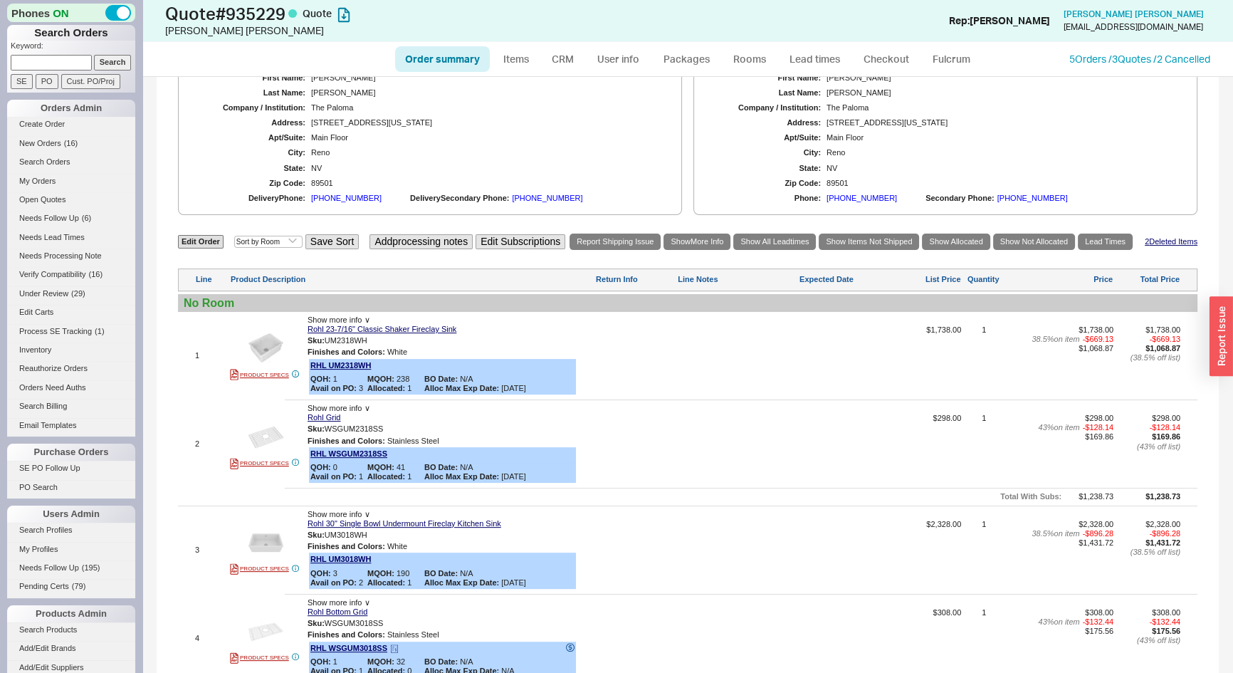
scroll to position [437, 0]
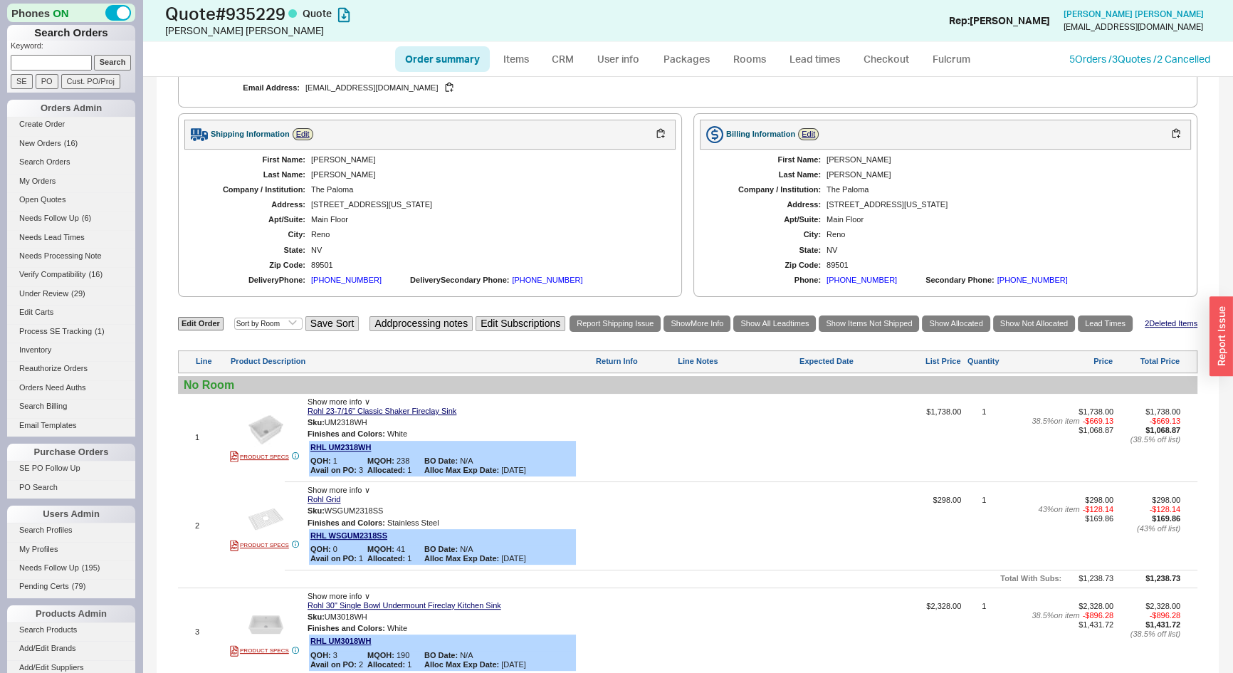
click at [453, 62] on link "Order summary" at bounding box center [442, 59] width 95 height 26
select select "*"
select select "LOW"
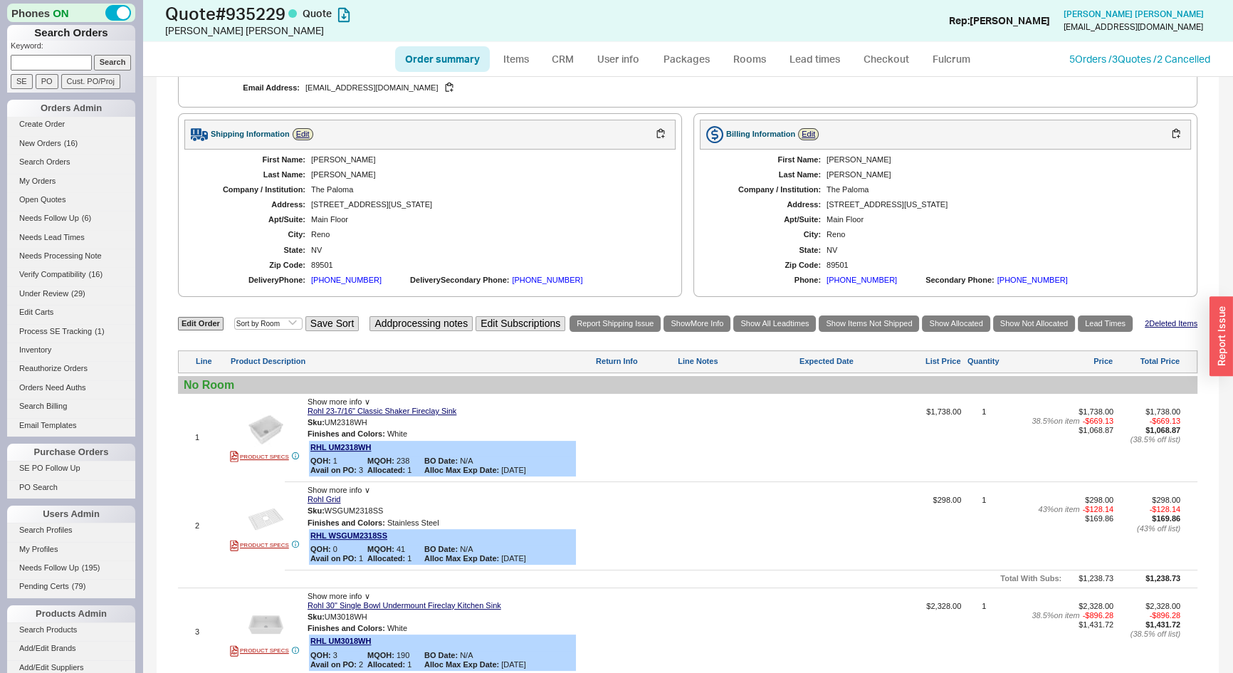
select select "3"
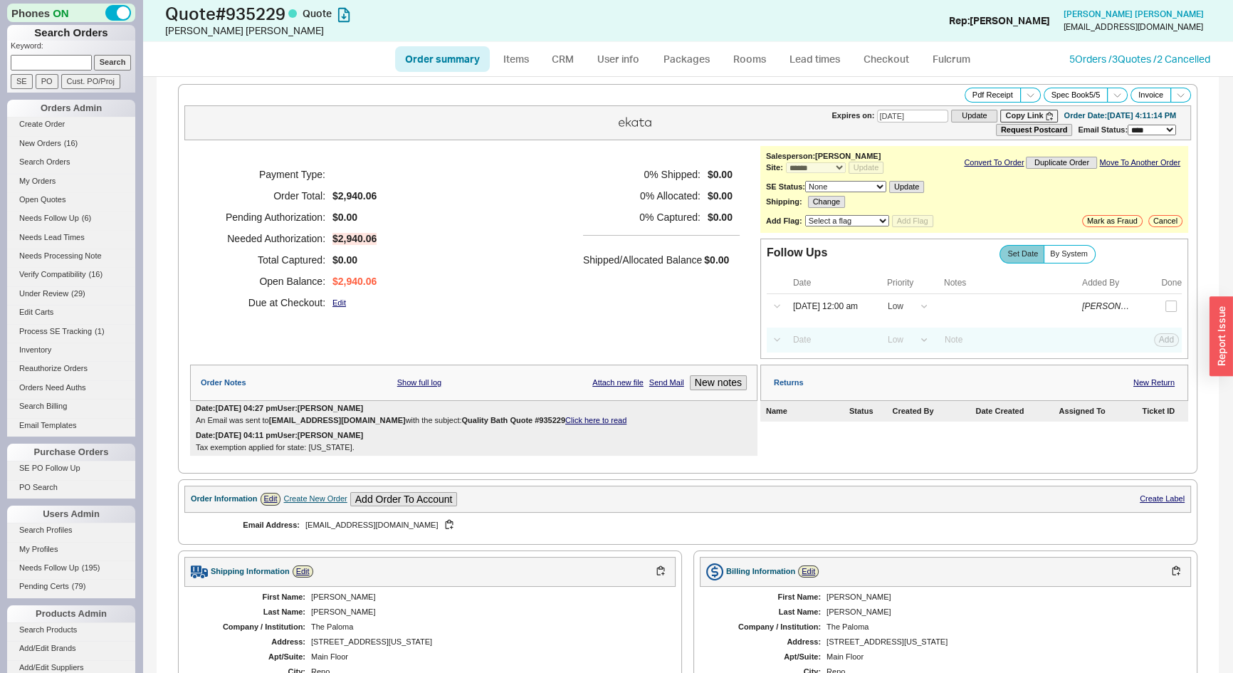
click at [578, 419] on link "Click here to read" at bounding box center [595, 420] width 61 height 9
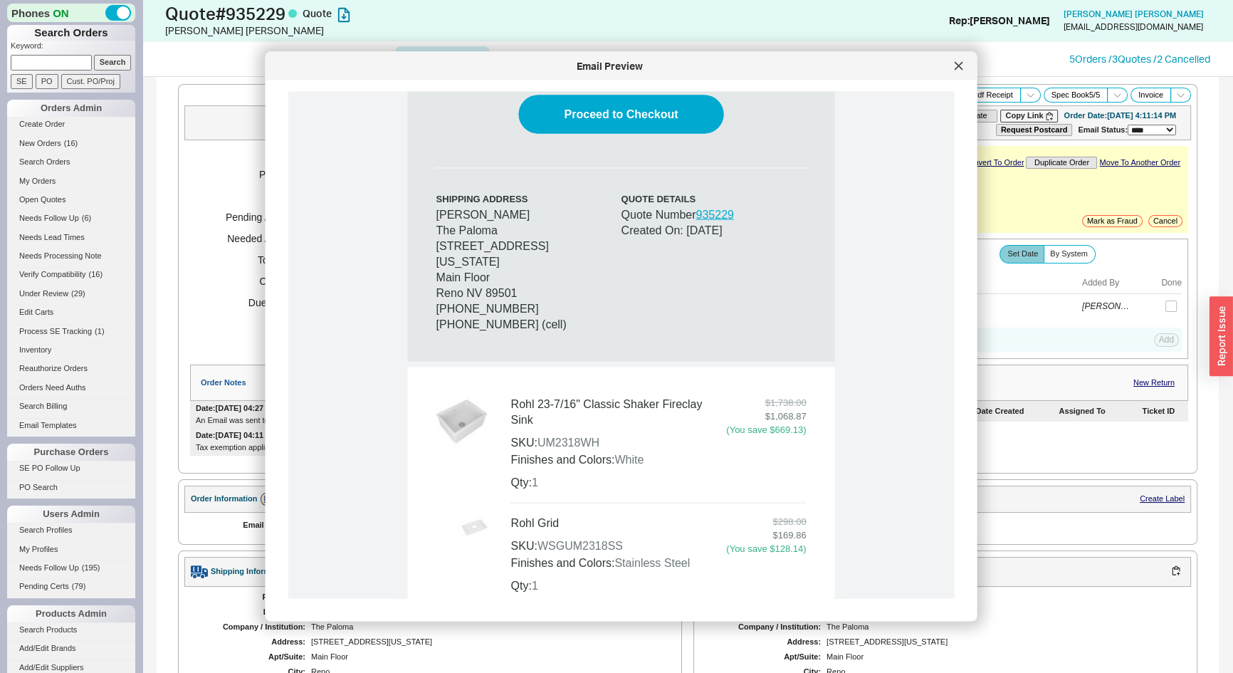
scroll to position [841, 0]
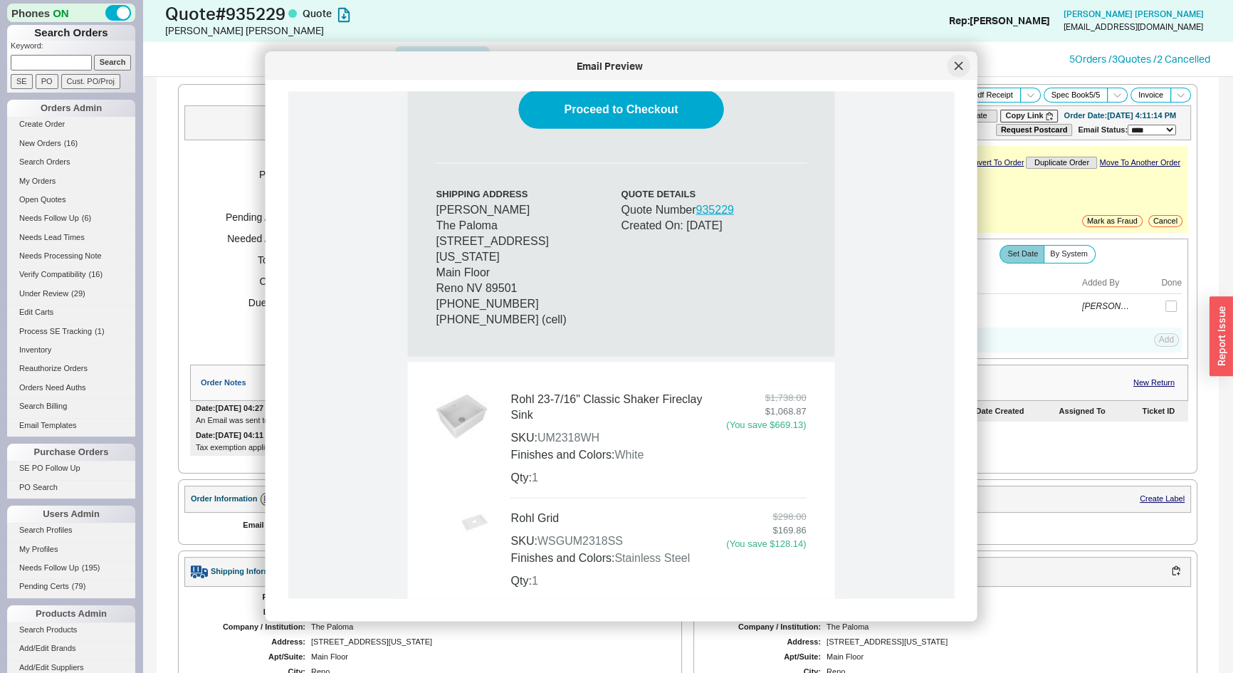
click at [960, 63] on icon at bounding box center [959, 66] width 9 height 9
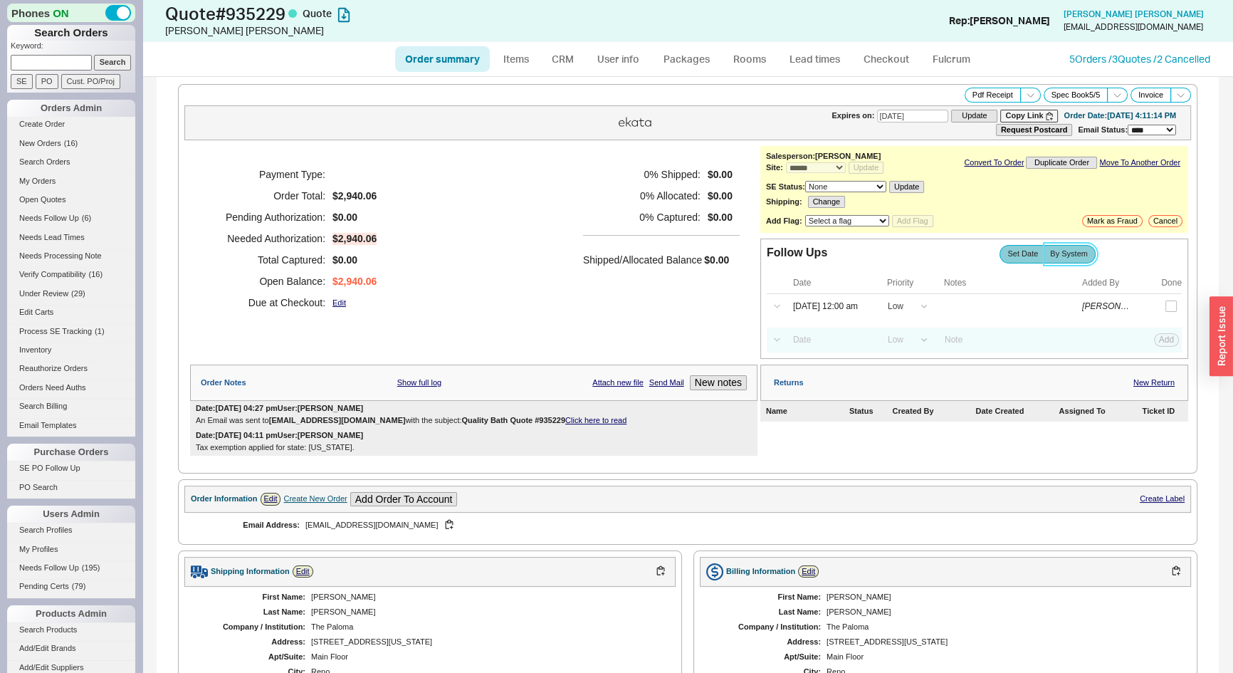
click at [1075, 252] on span "By System" at bounding box center [1069, 253] width 38 height 9
click at [0, 0] on input "By System" at bounding box center [0, 0] width 0 height 0
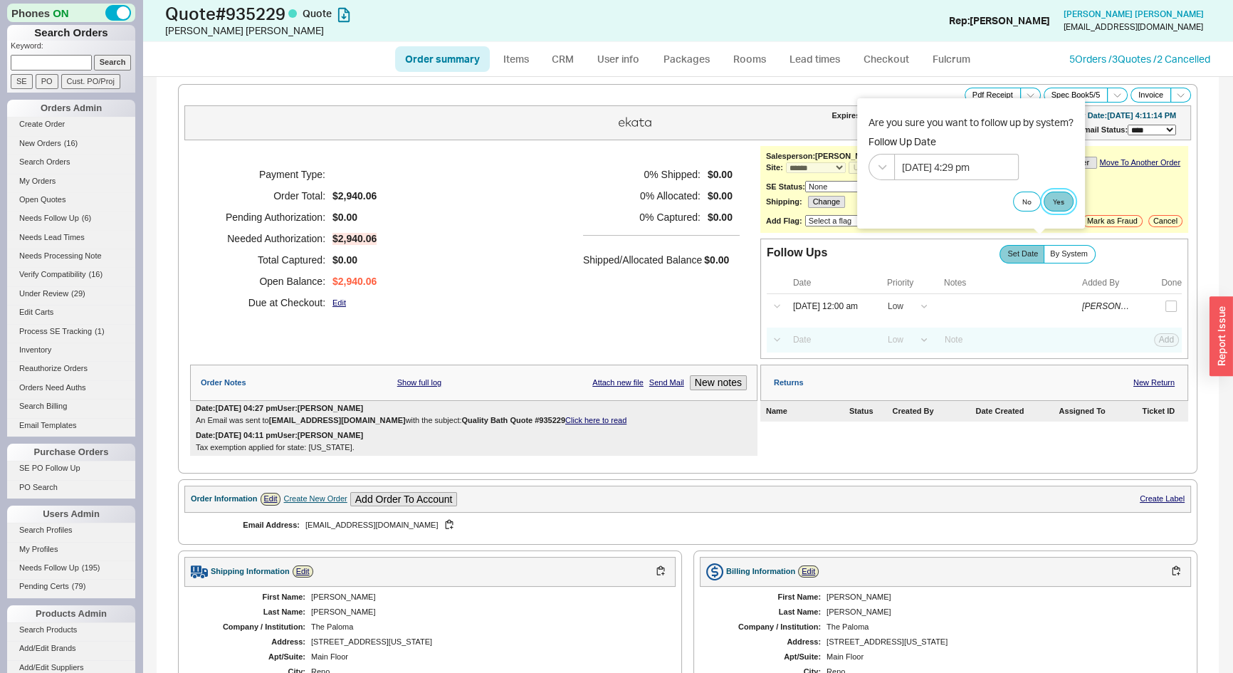
click at [1063, 199] on button "Yes" at bounding box center [1059, 202] width 30 height 20
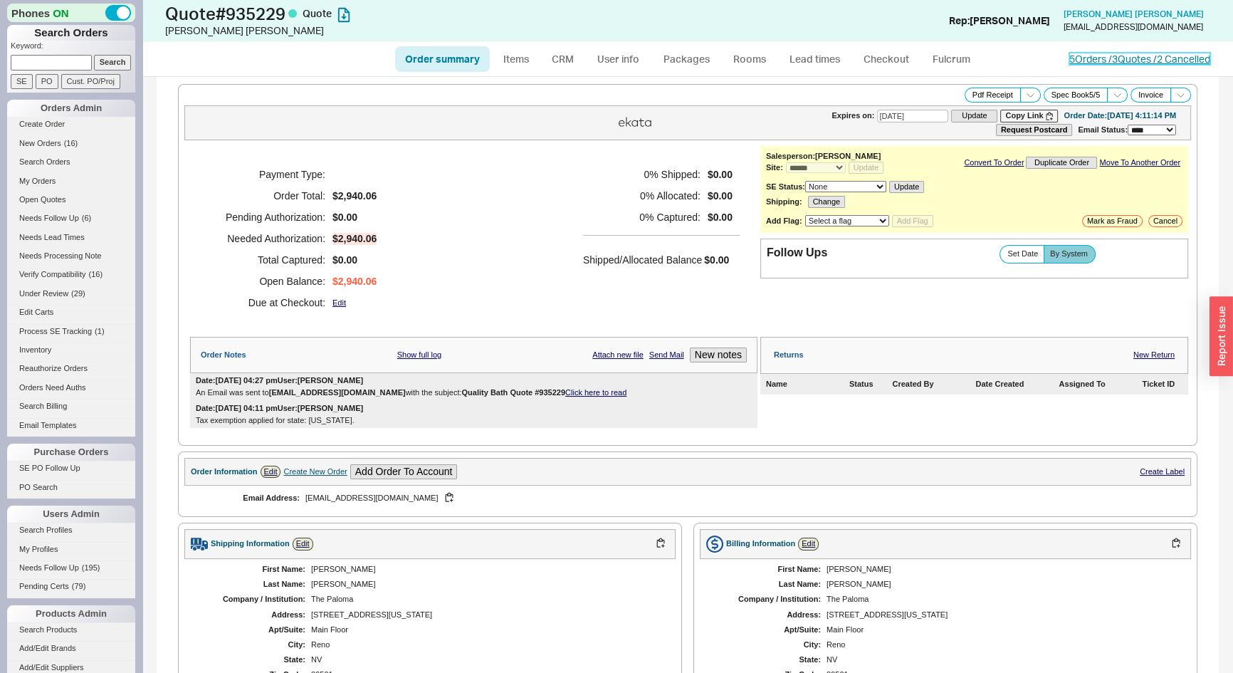
click at [1092, 60] on link "5 Orders / 3 Quotes / 2 Cancelled" at bounding box center [1140, 59] width 141 height 12
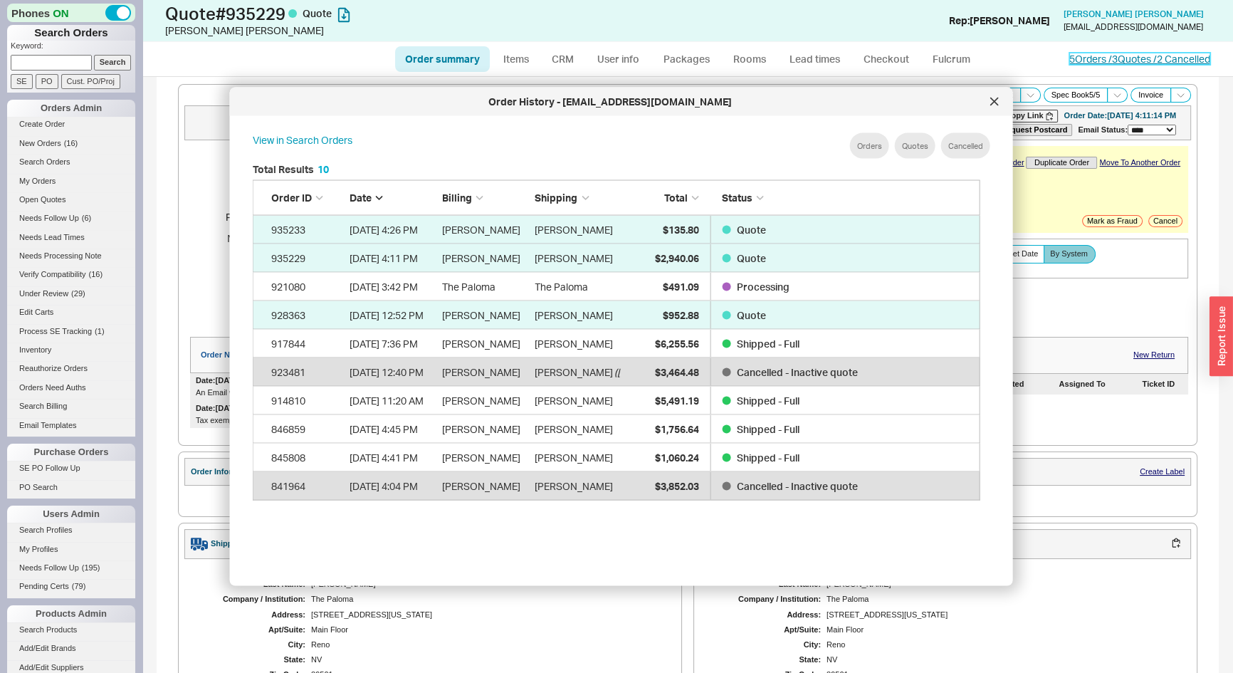
scroll to position [426, 741]
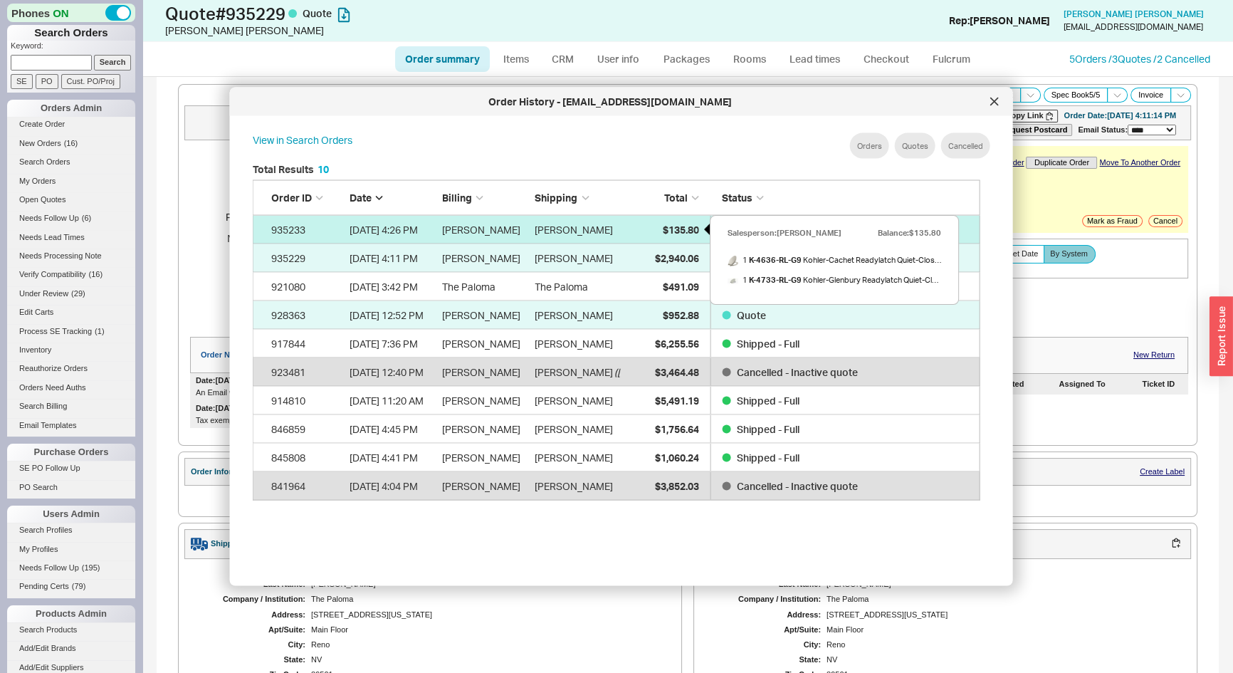
click at [669, 236] on div "$135.80" at bounding box center [662, 229] width 71 height 28
select select "*"
select select "LOW"
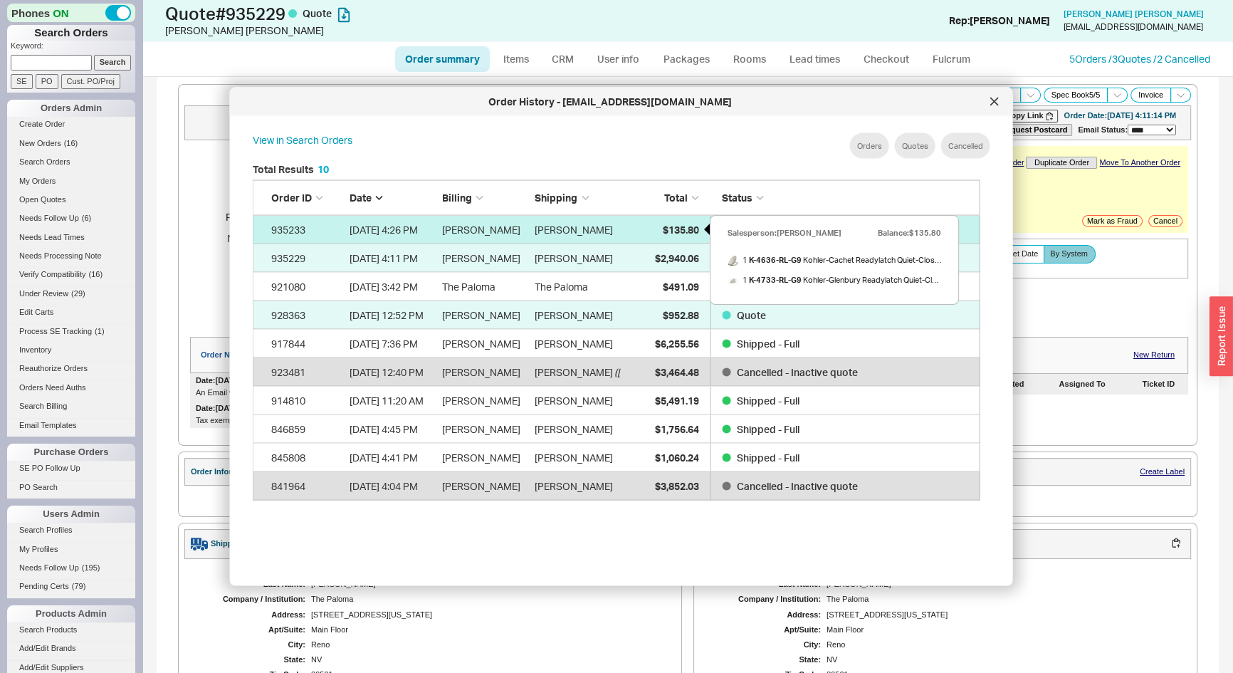
select select "3"
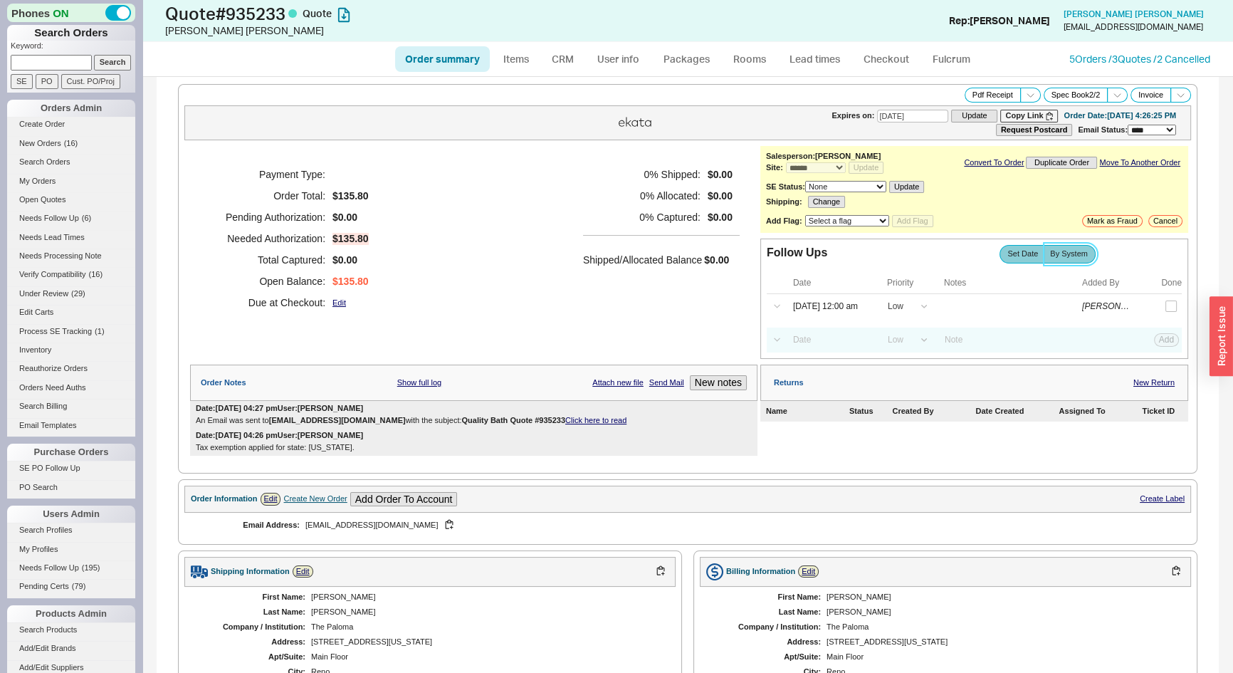
click at [1069, 259] on label "By System" at bounding box center [1070, 254] width 52 height 18
click at [0, 0] on input "By System" at bounding box center [0, 0] width 0 height 0
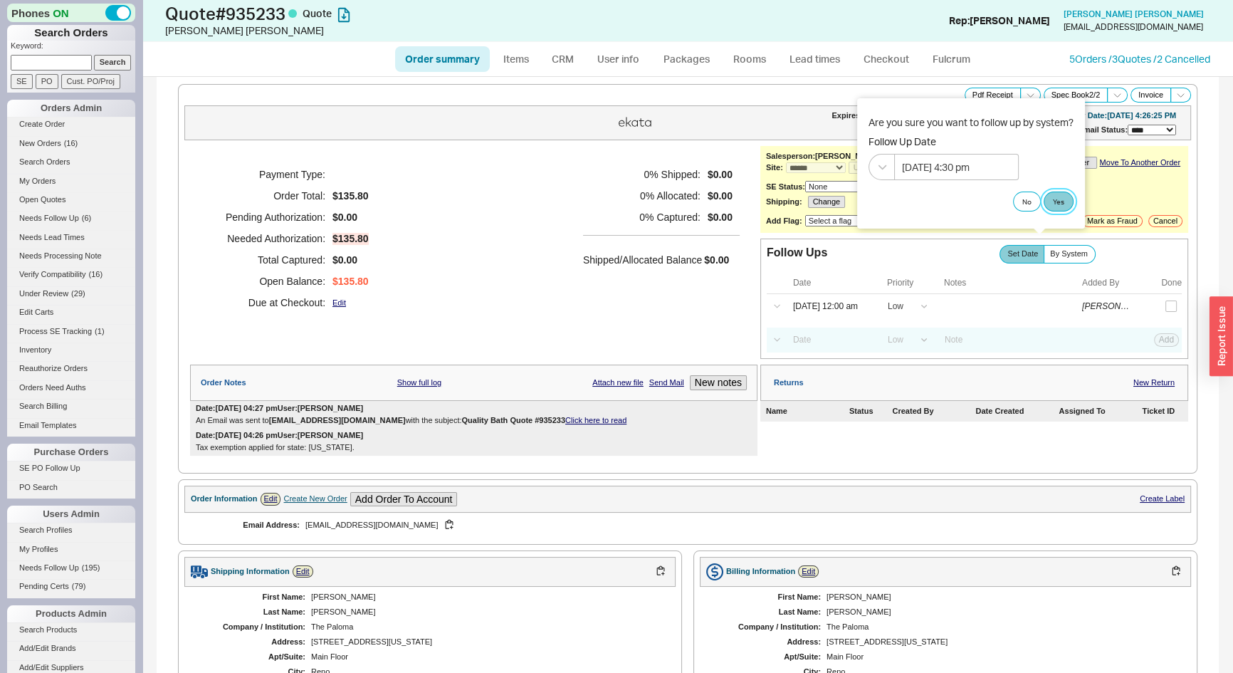
drag, startPoint x: 1070, startPoint y: 199, endPoint x: 934, endPoint y: 254, distance: 146.4
click at [1068, 200] on button "Yes" at bounding box center [1059, 202] width 30 height 20
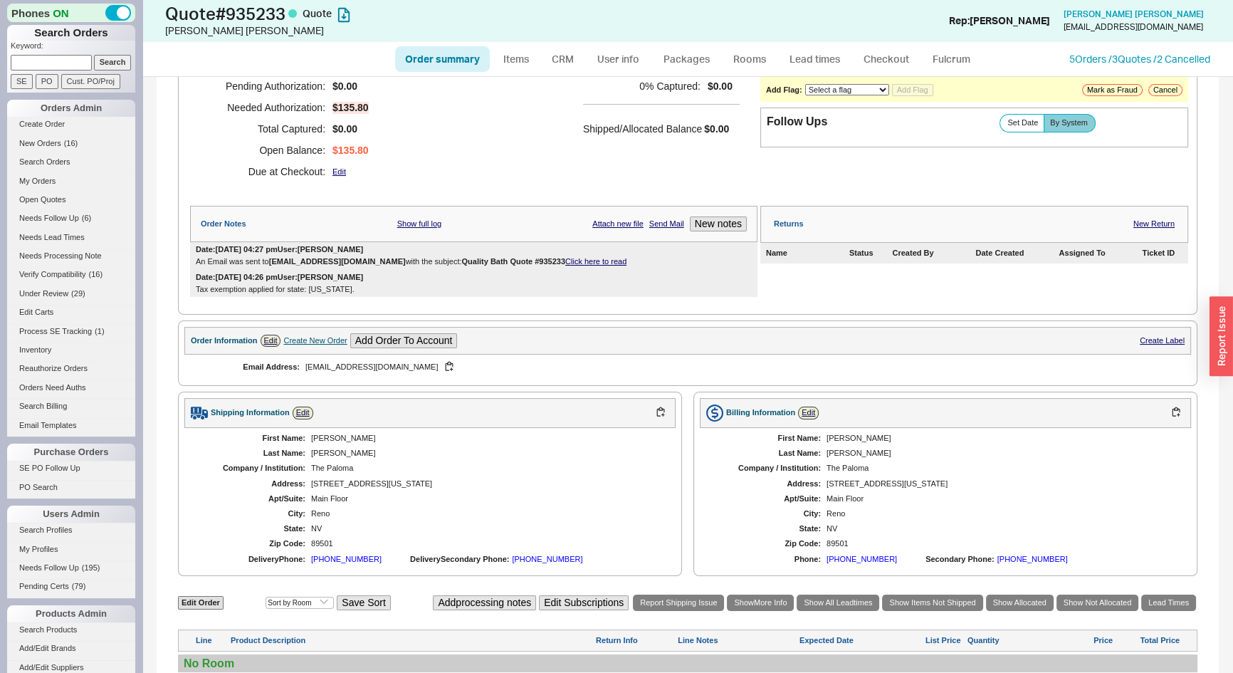
scroll to position [129, 0]
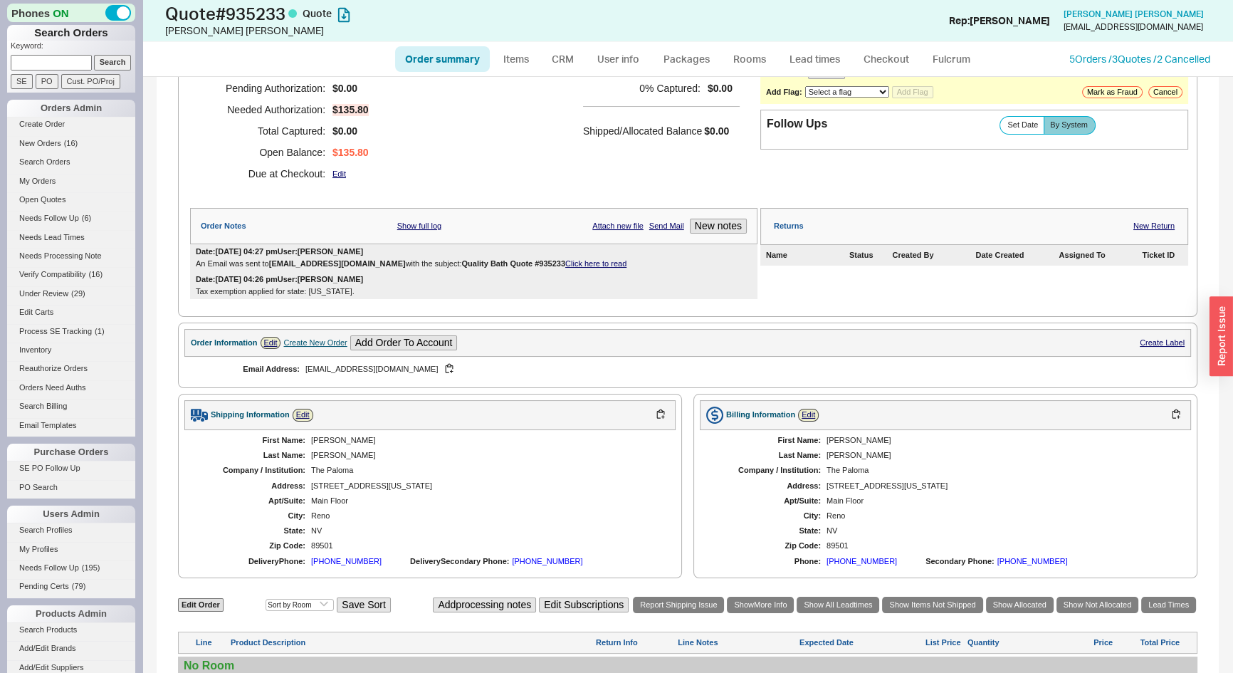
click at [568, 267] on div "Date: 08/20/2025 04:27 pm User: Josh An Email was sent to info@thepalomareno.co…" at bounding box center [474, 257] width 568 height 27
click at [568, 259] on link "Click here to read" at bounding box center [595, 263] width 61 height 9
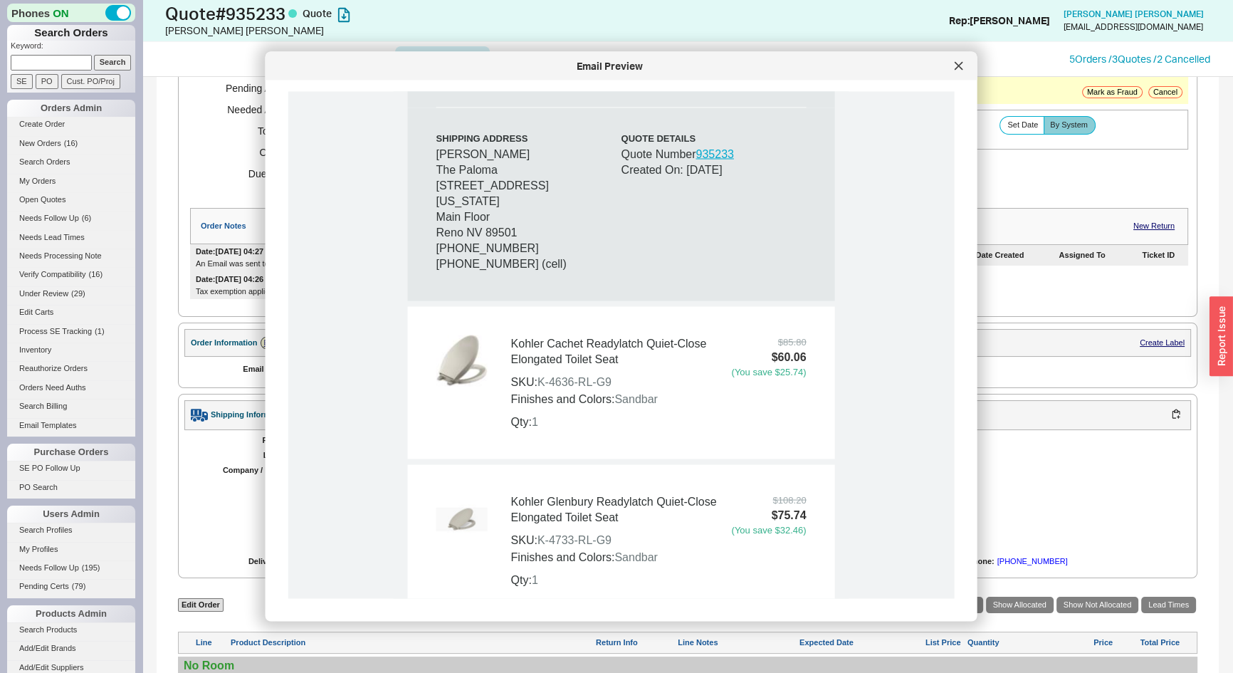
scroll to position [971, 0]
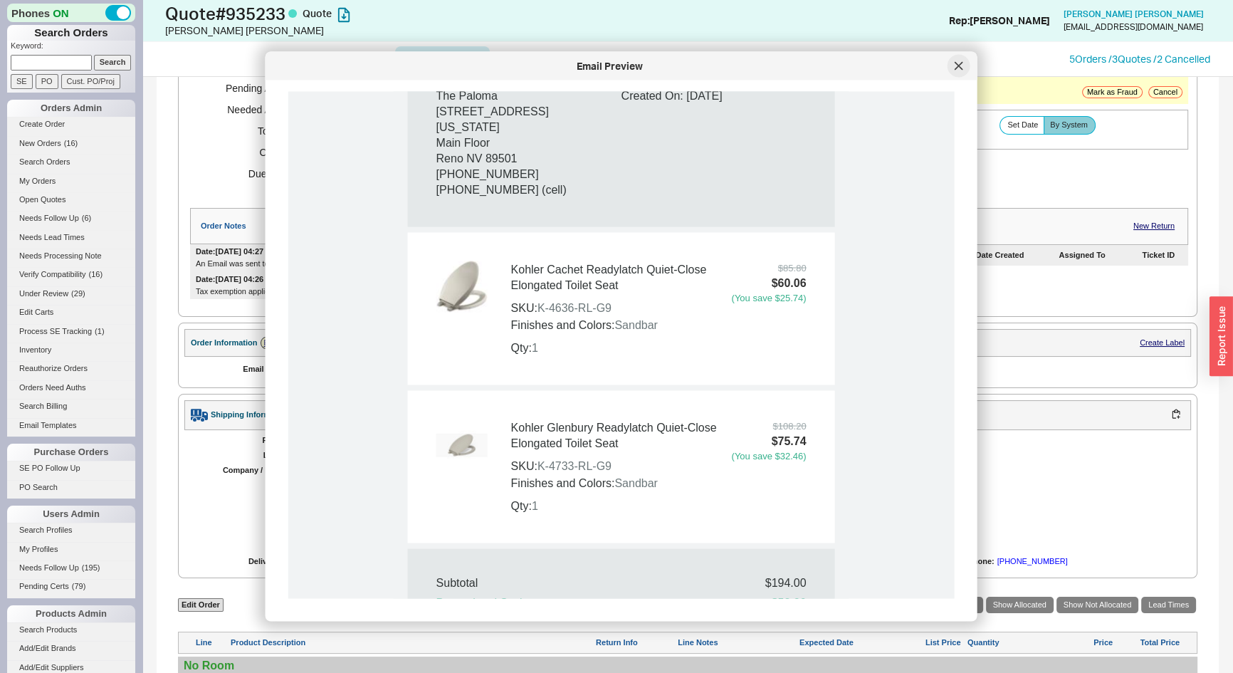
click at [961, 66] on icon at bounding box center [959, 66] width 9 height 9
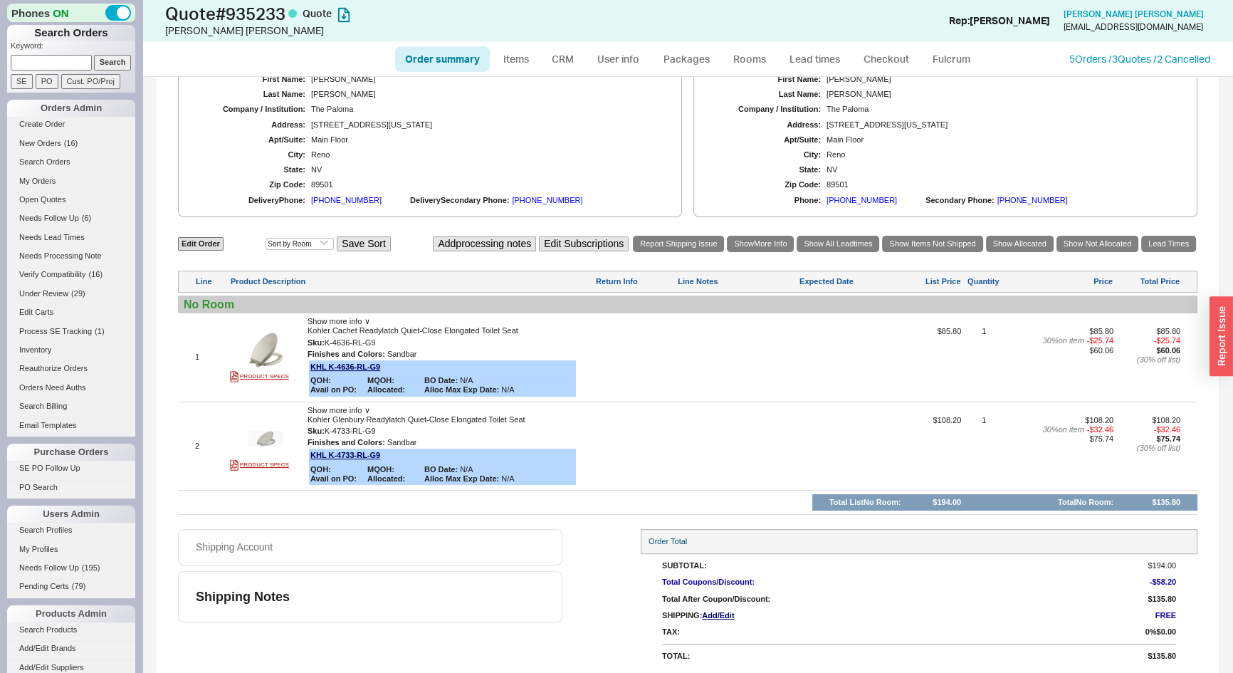
scroll to position [0, 0]
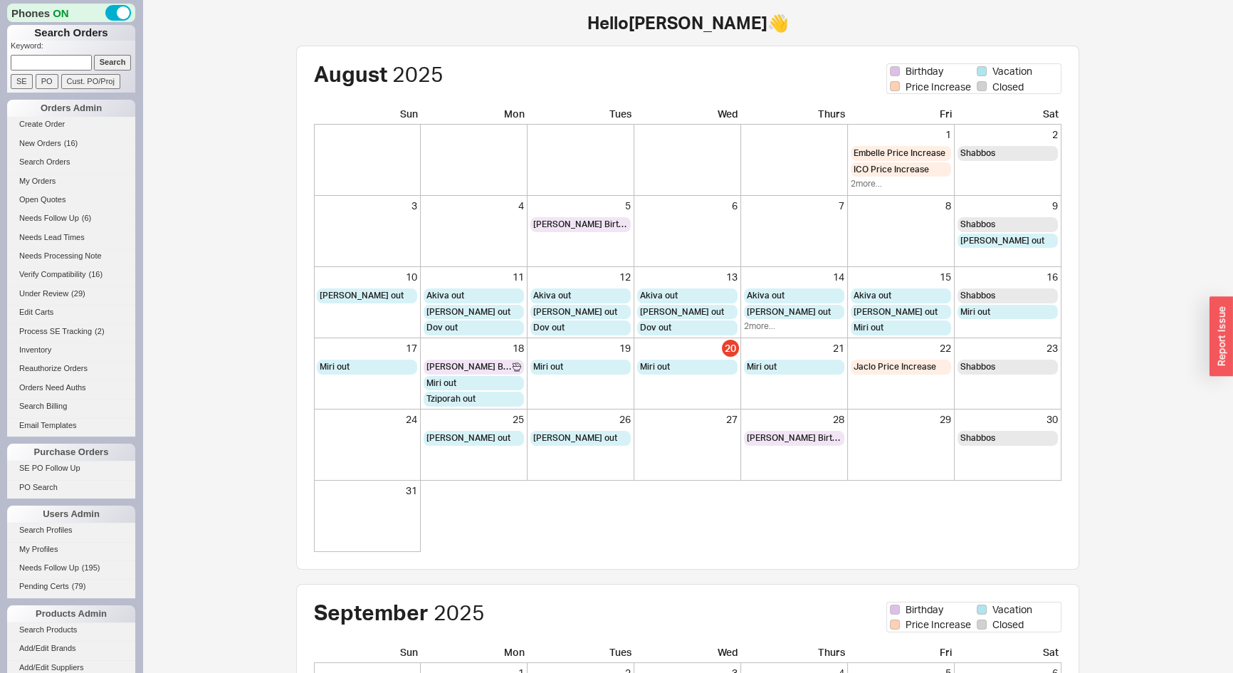
drag, startPoint x: 0, startPoint y: 0, endPoint x: 50, endPoint y: 66, distance: 82.3
click at [50, 66] on input at bounding box center [51, 62] width 81 height 15
type input "920149"
click at [94, 55] on input "Search" at bounding box center [113, 62] width 38 height 15
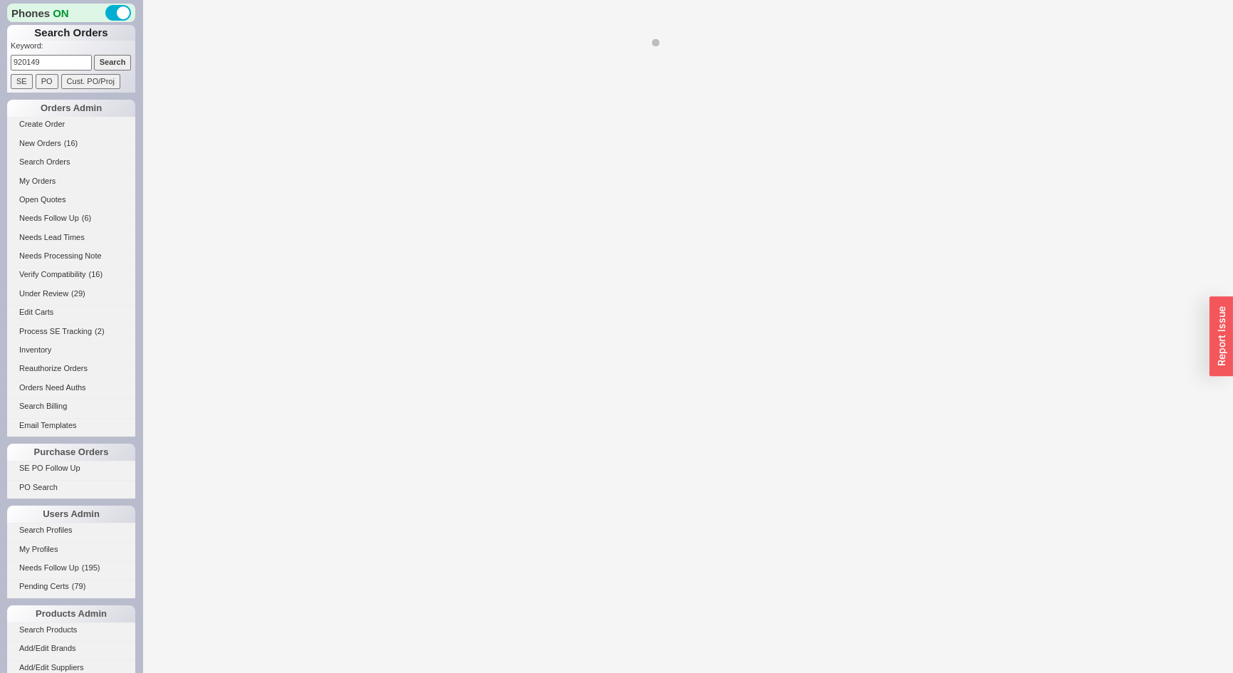
select select "*"
select select "LOW"
select select "3"
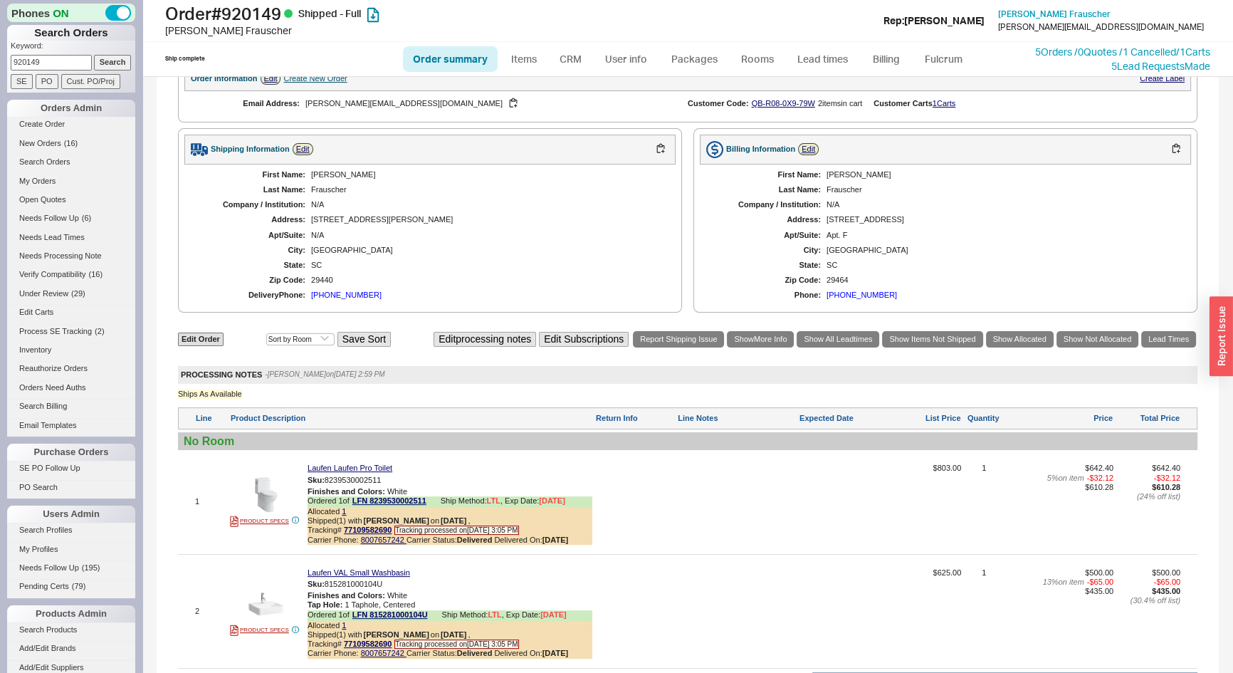
scroll to position [704, 0]
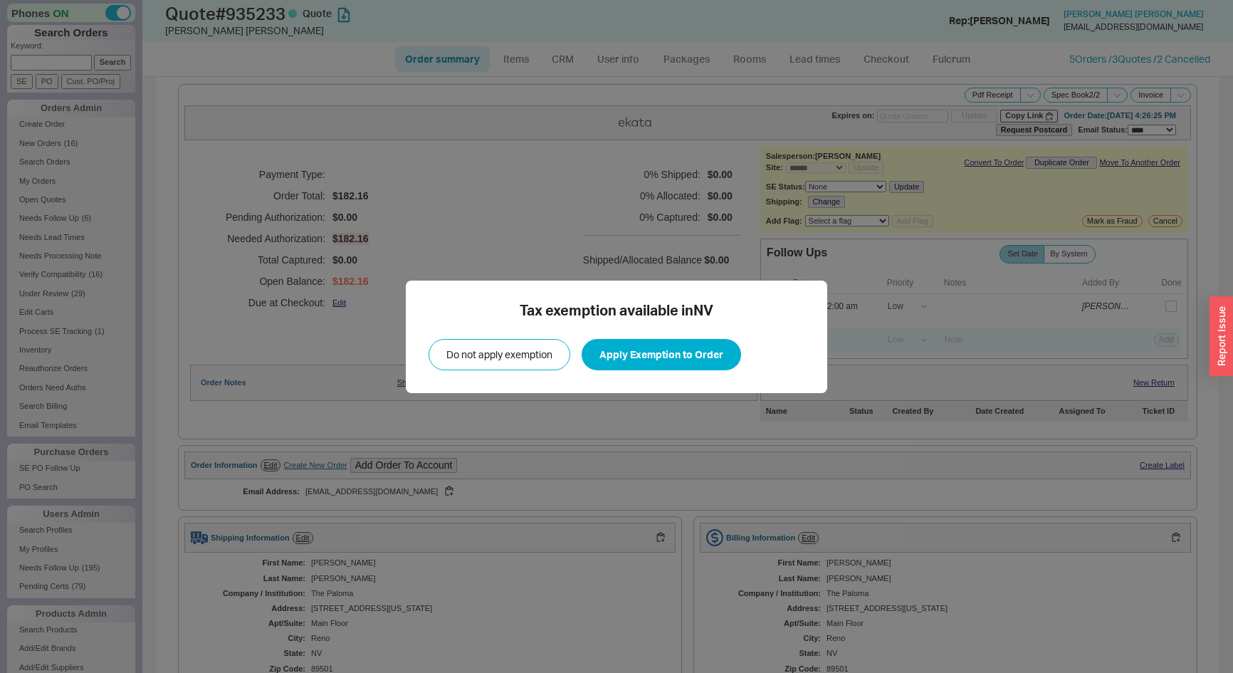
select select "*"
select select "LOW"
select select "3"
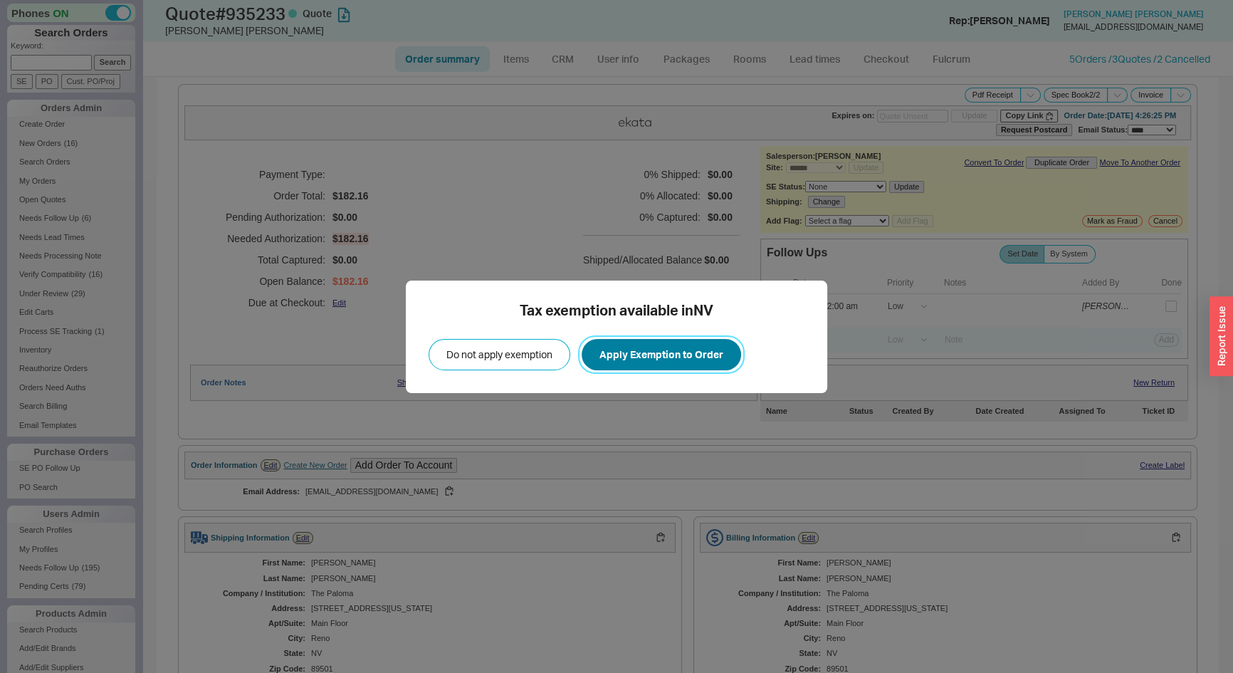
click at [702, 341] on button "Apply Exemption to Order" at bounding box center [662, 354] width 160 height 31
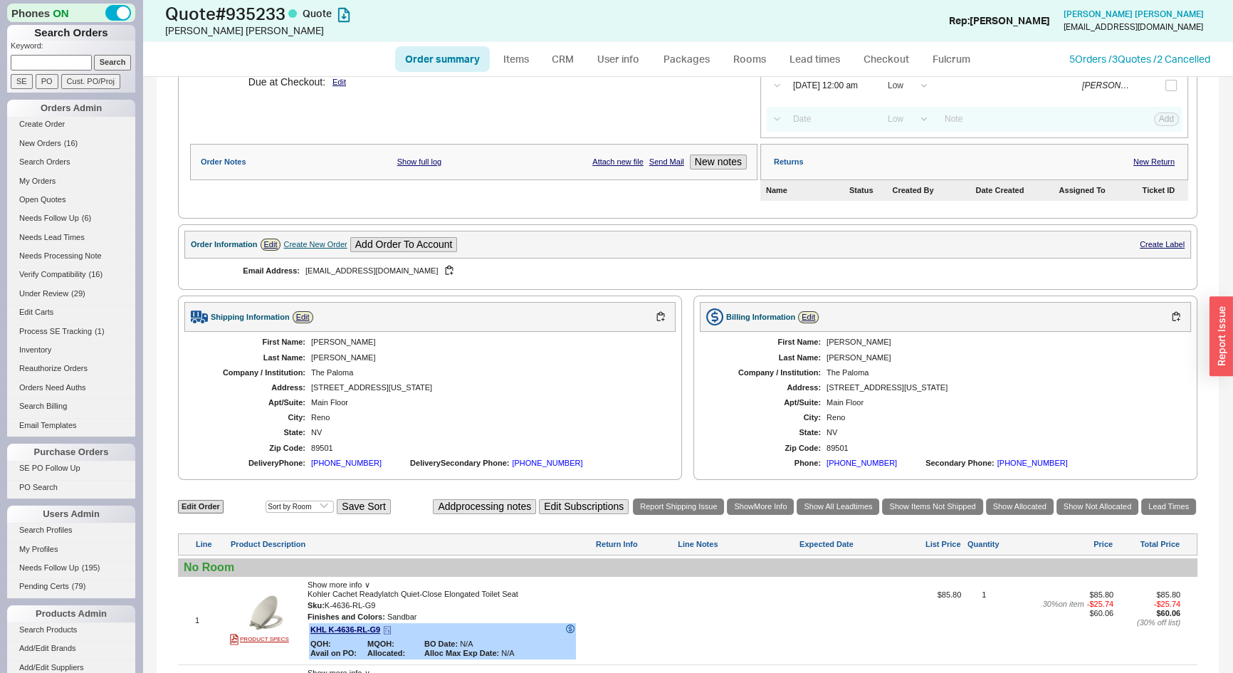
scroll to position [483, 0]
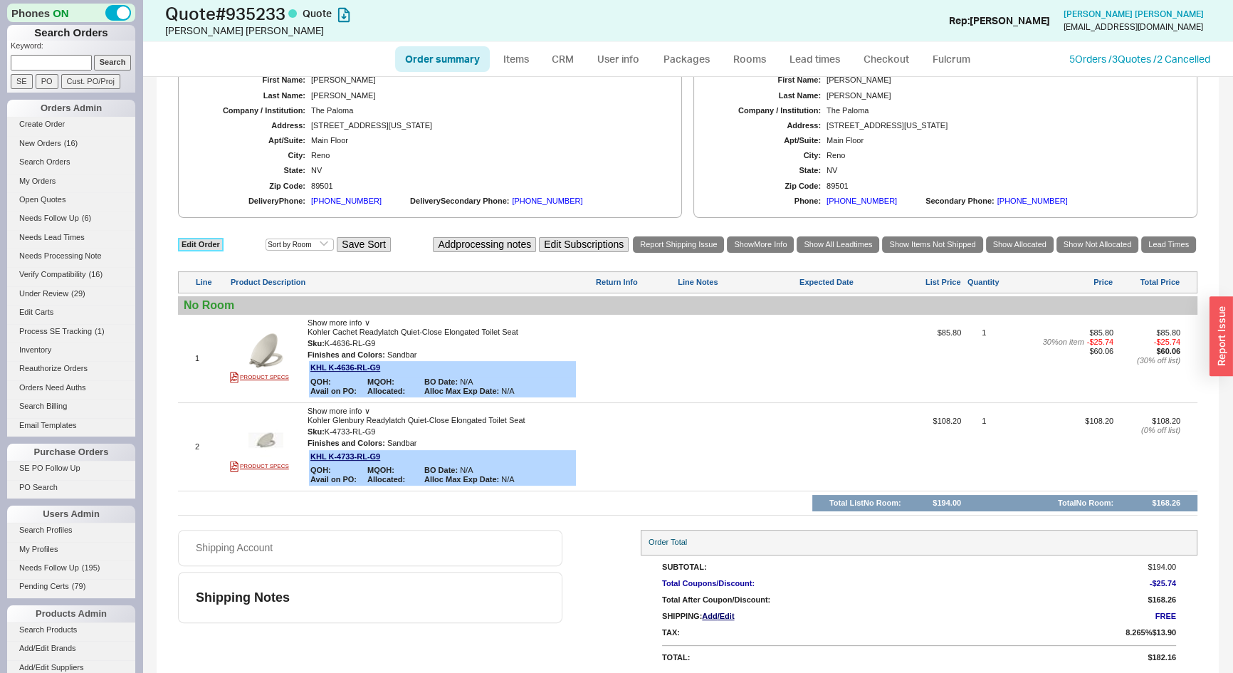
click at [196, 241] on link "Edit Order" at bounding box center [201, 245] width 46 height 14
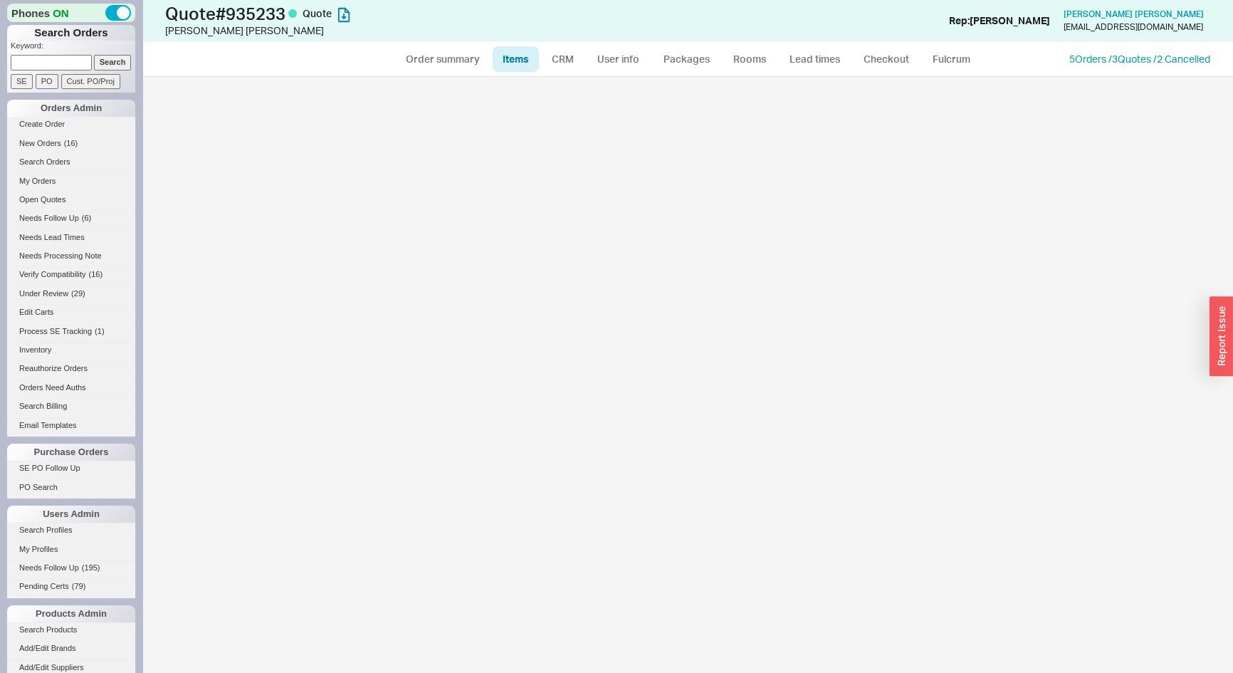
select select "3"
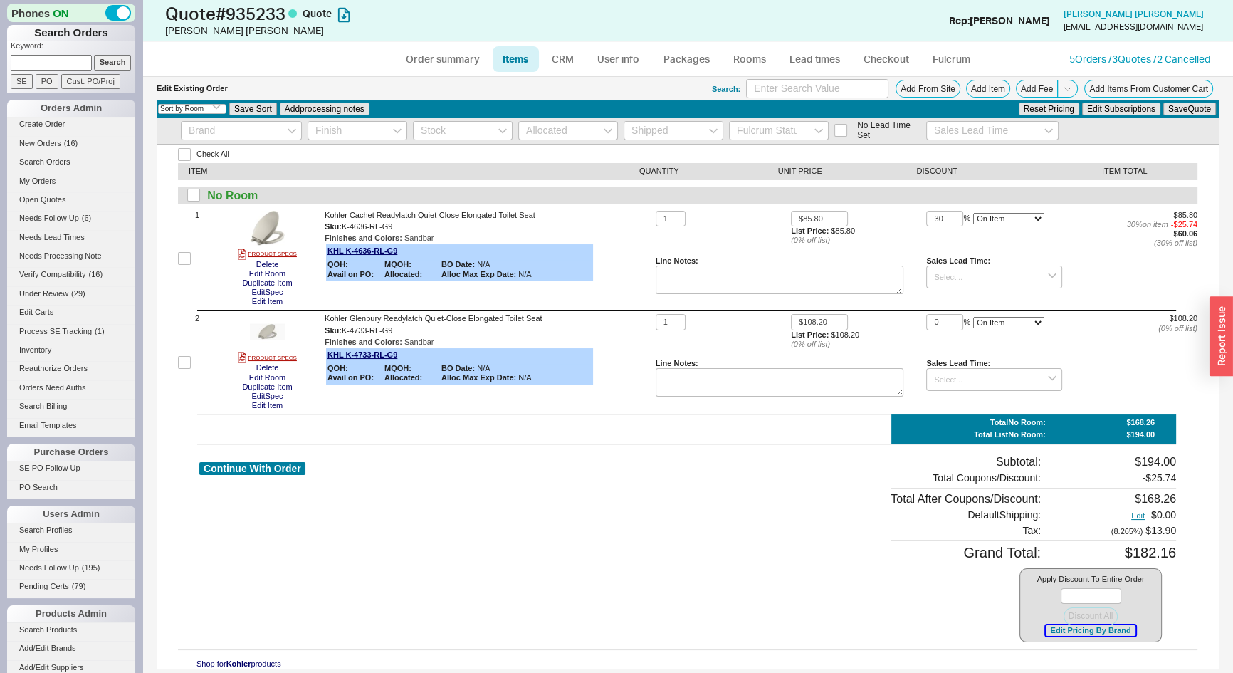
click at [1075, 635] on button "Edit Pricing By Brand" at bounding box center [1090, 630] width 89 height 11
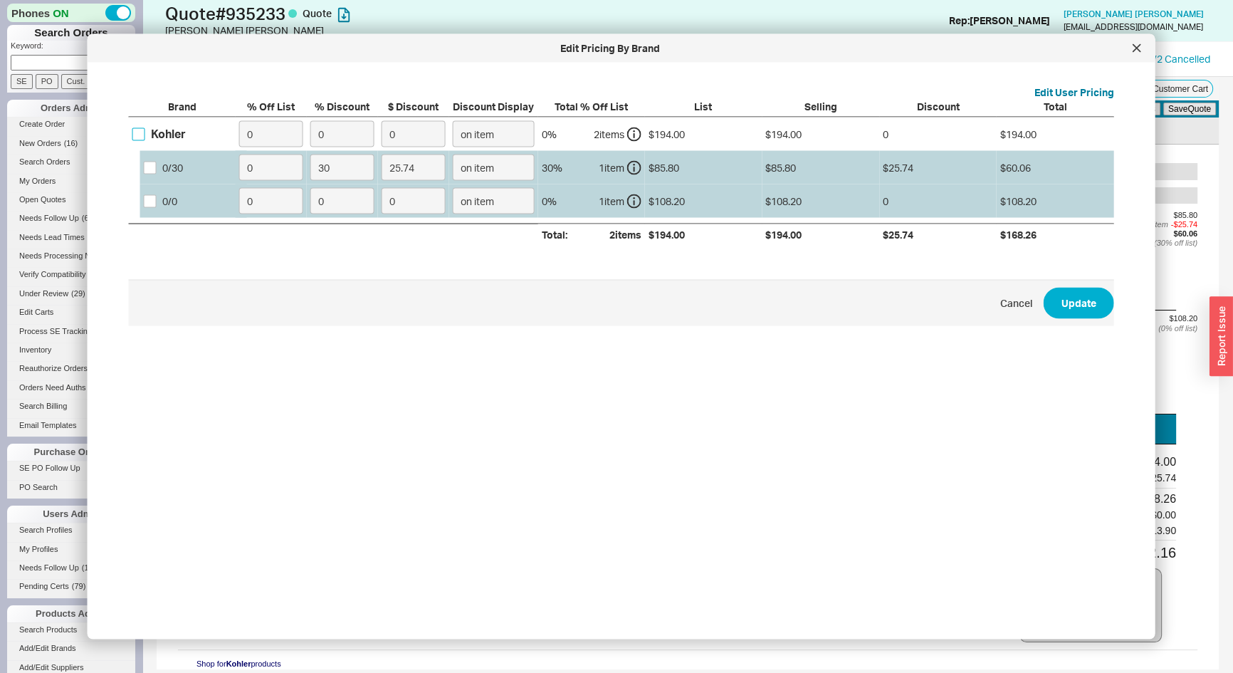
click at [139, 132] on input "Kohler" at bounding box center [138, 133] width 13 height 13
checkbox input "true"
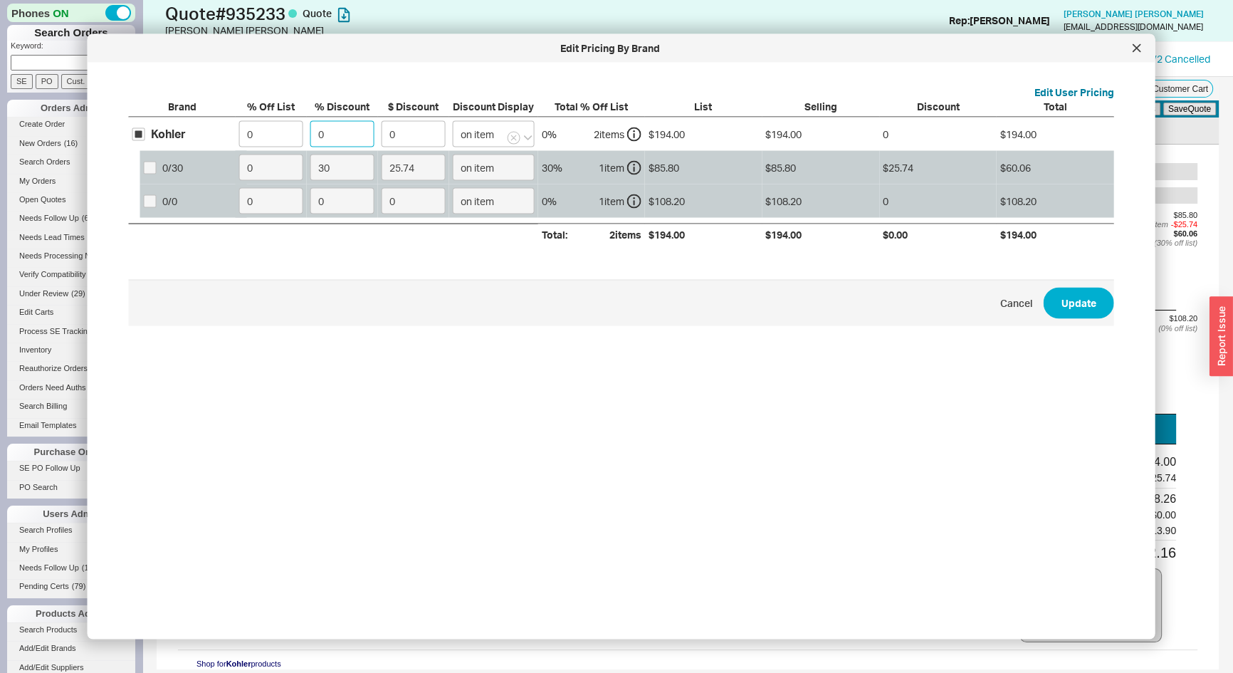
click at [339, 142] on input "0" at bounding box center [343, 134] width 64 height 26
type input "3"
type input "5.82"
type input "30"
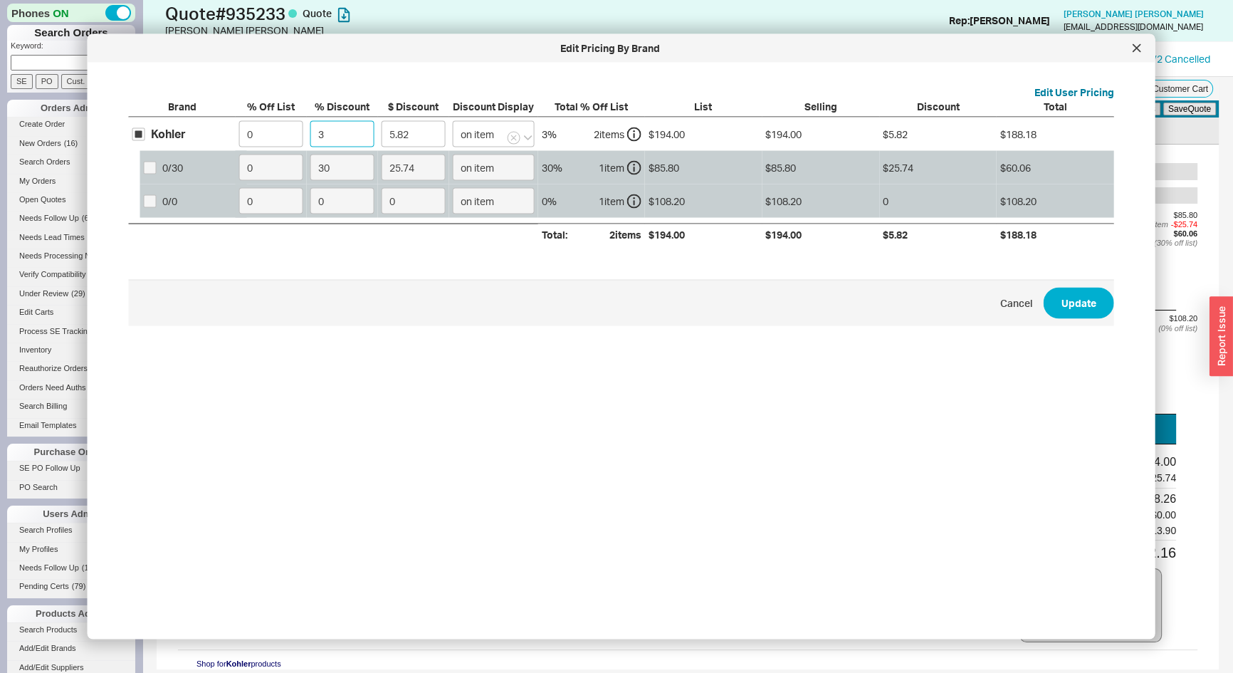
type input "58.2"
type input "30"
click at [1068, 315] on button "Update" at bounding box center [1079, 302] width 71 height 31
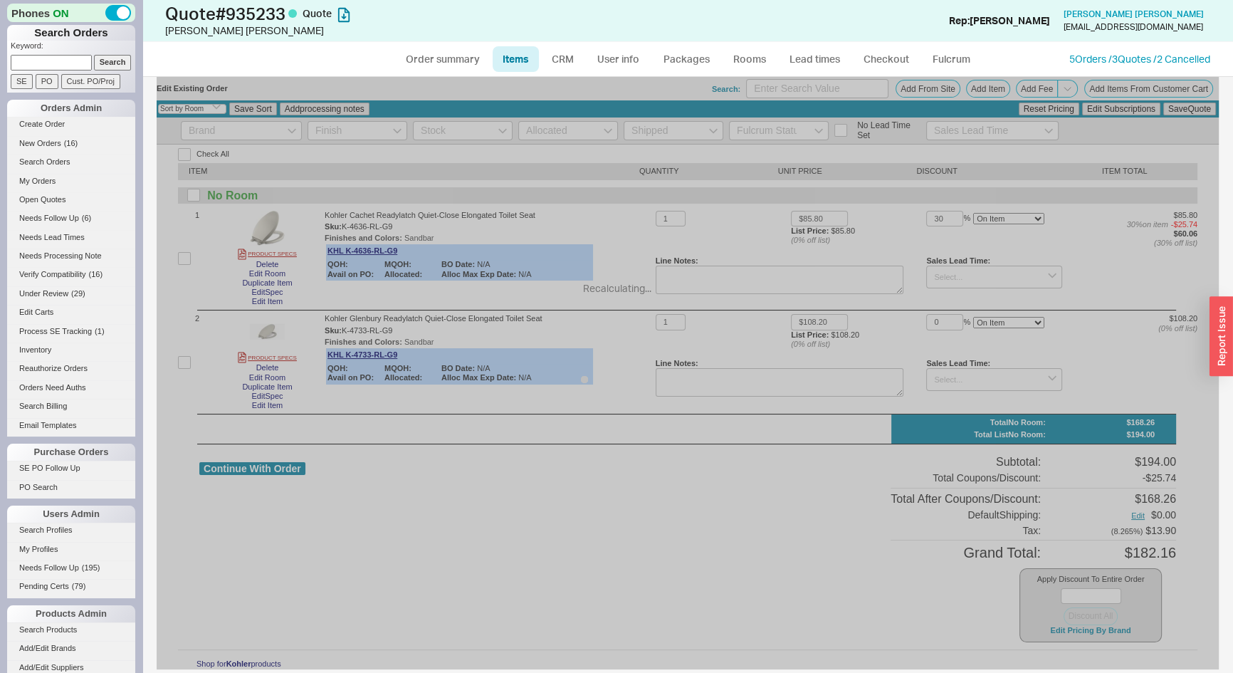
type input "30"
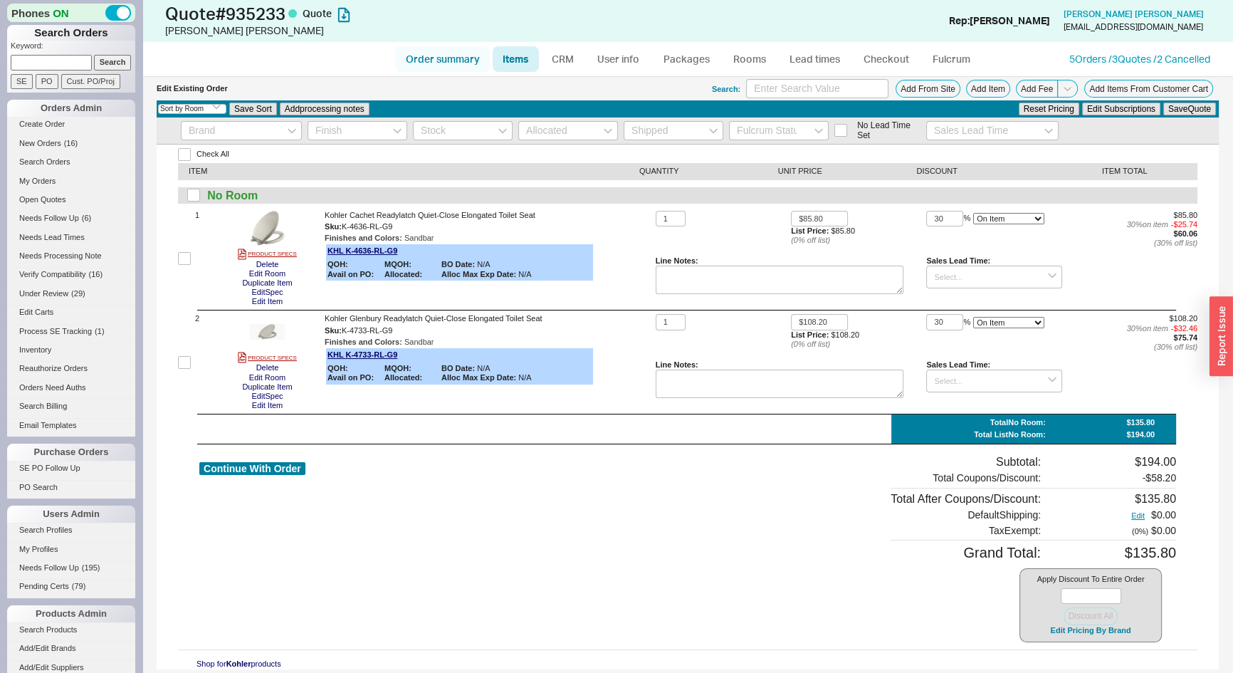
click at [444, 56] on link "Order summary" at bounding box center [442, 59] width 95 height 26
select select "*"
select select "LOW"
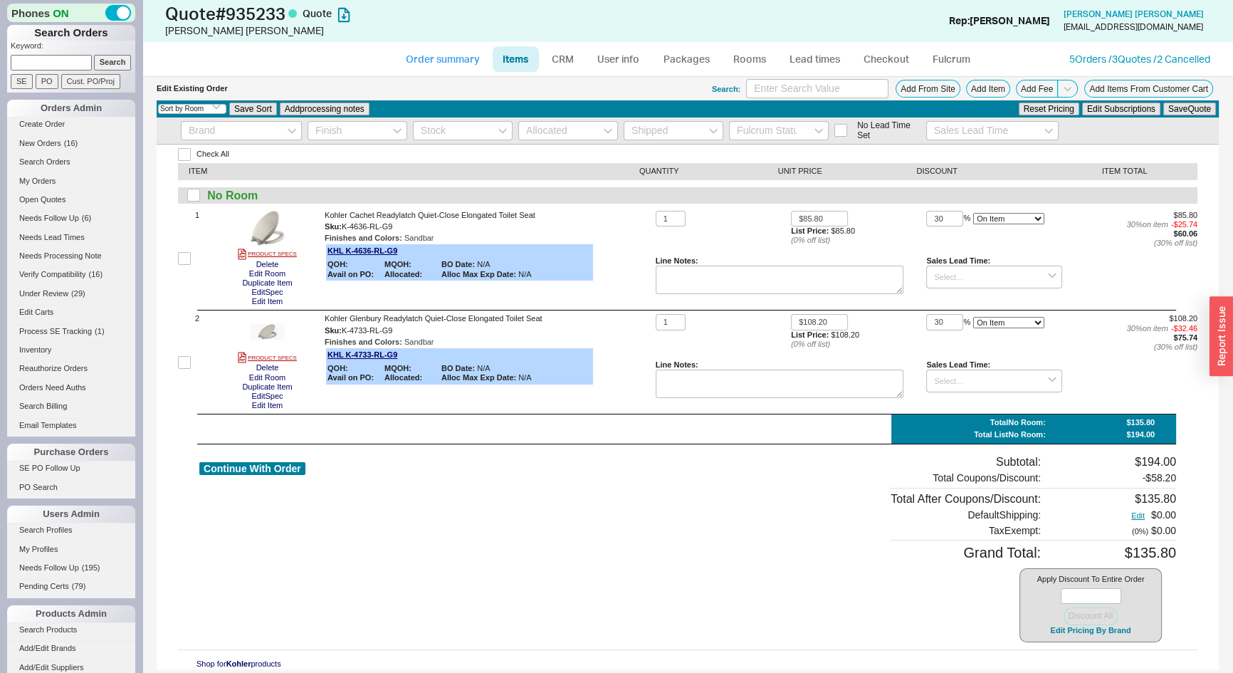
select select "3"
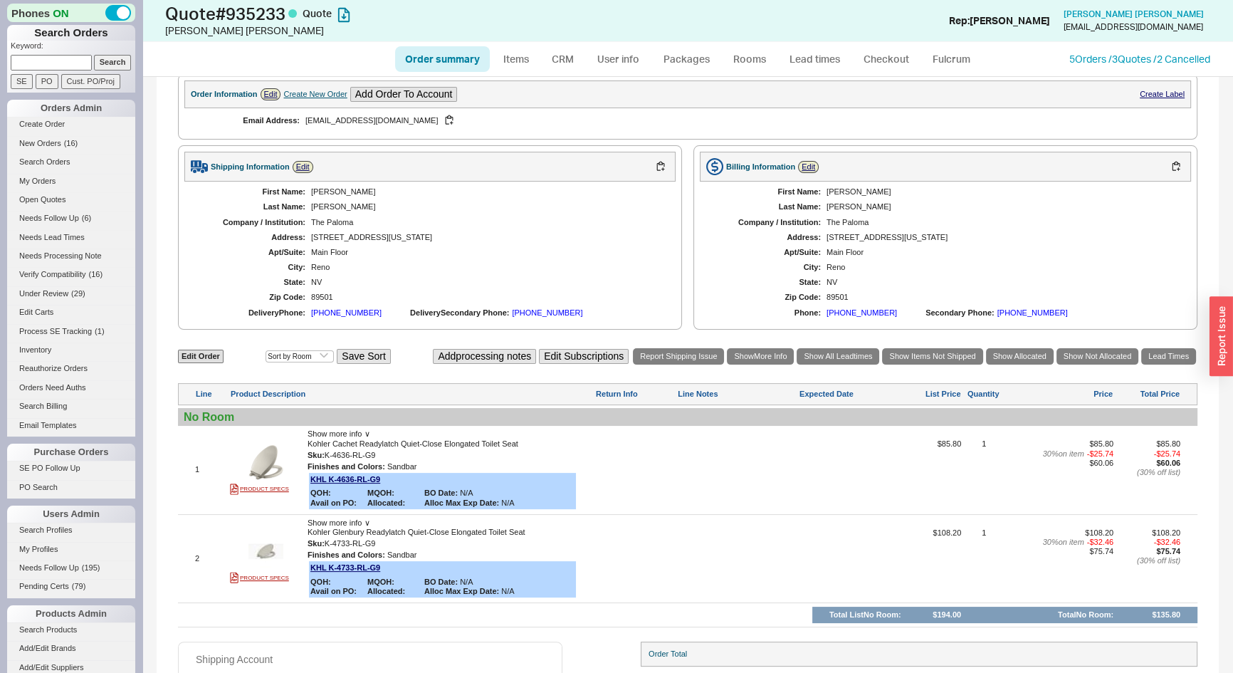
scroll to position [360, 0]
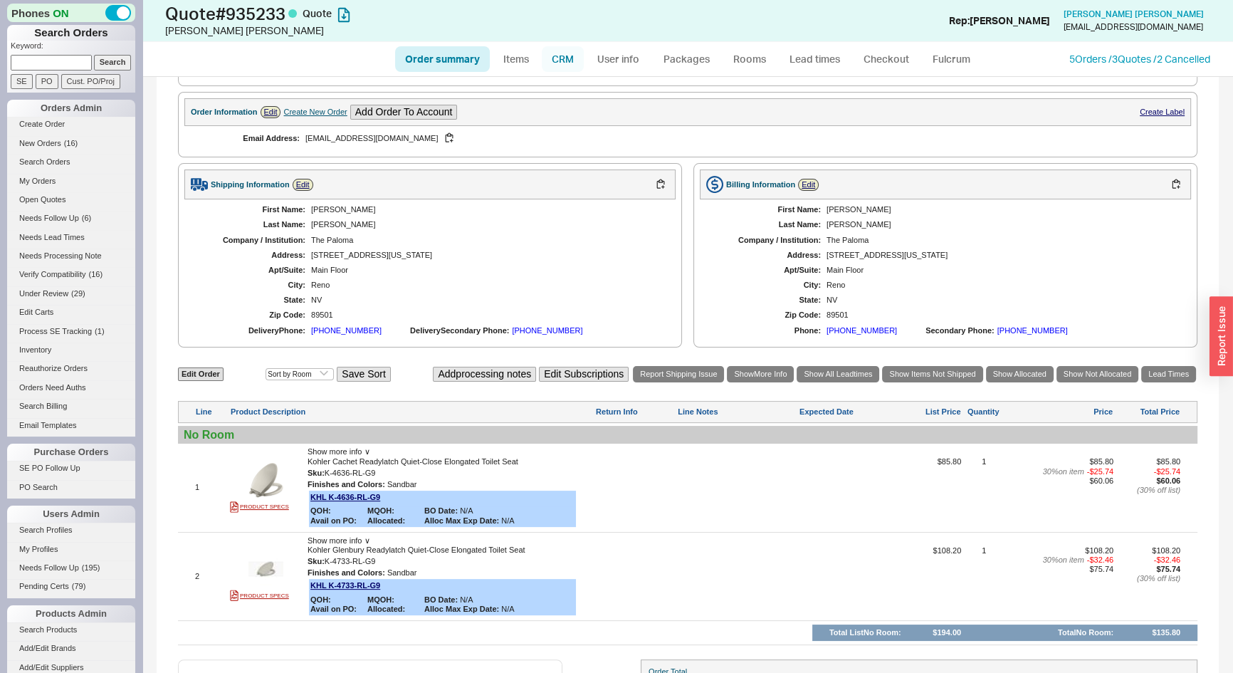
click at [560, 65] on link "CRM" at bounding box center [563, 59] width 42 height 26
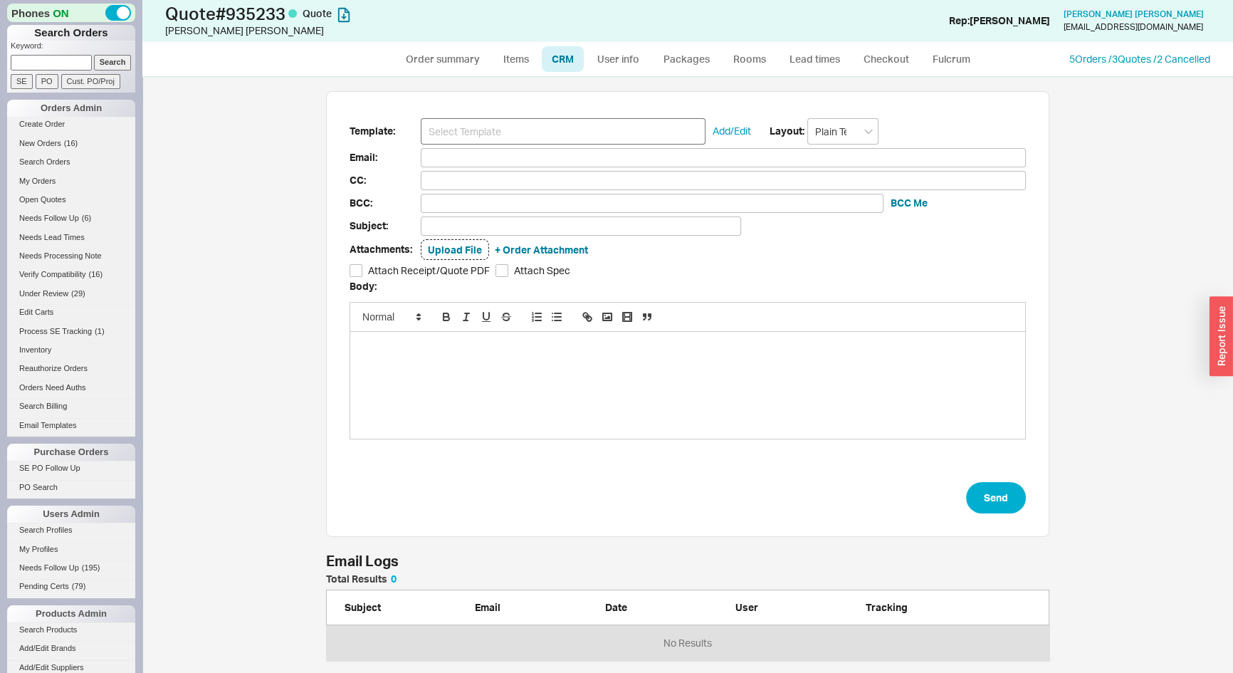
scroll to position [77, 714]
click at [536, 141] on input at bounding box center [563, 131] width 285 height 26
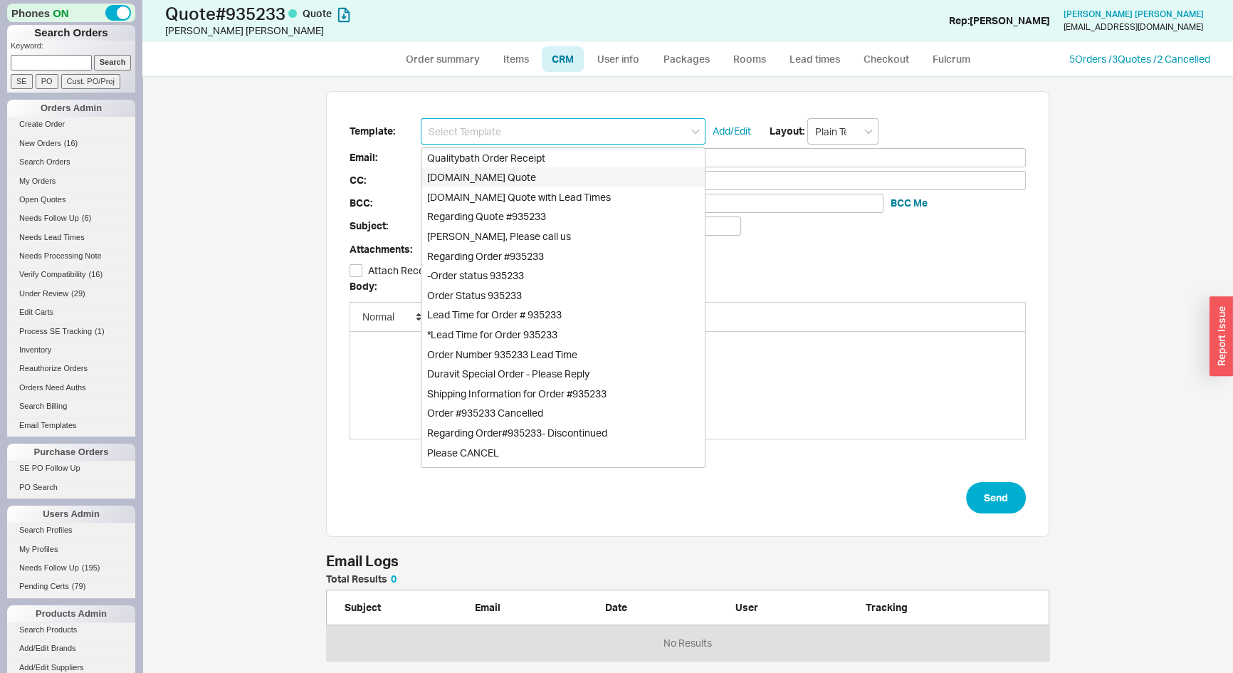
drag, startPoint x: 508, startPoint y: 177, endPoint x: 660, endPoint y: 261, distance: 173.7
click at [510, 179] on div "Qualitybath.com Quote" at bounding box center [563, 177] width 283 height 20
type input "Receipt"
type input "info@thepalomareno.com"
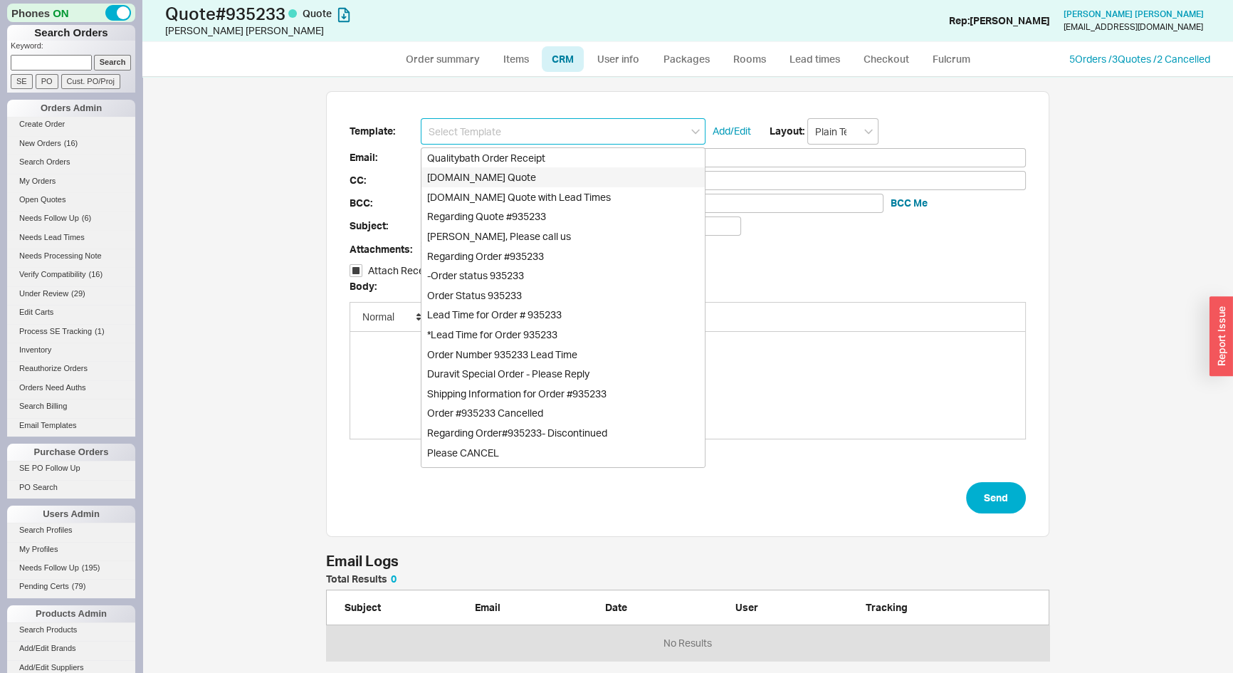
type input "Quality Bath Quote #935233"
checkbox input "true"
type input "Qualitybath.com Quote"
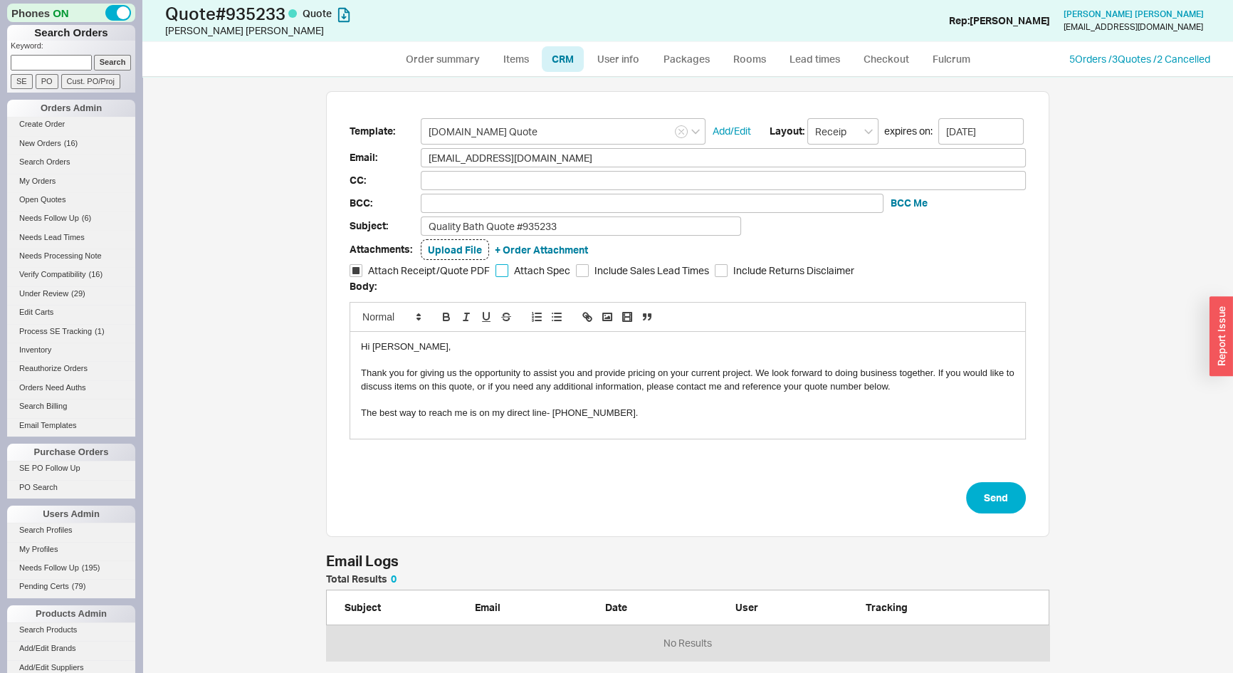
click at [499, 273] on input "Attach Spec" at bounding box center [502, 270] width 13 height 13
checkbox input "true"
click at [1004, 501] on button "Send" at bounding box center [996, 497] width 60 height 31
select select "*"
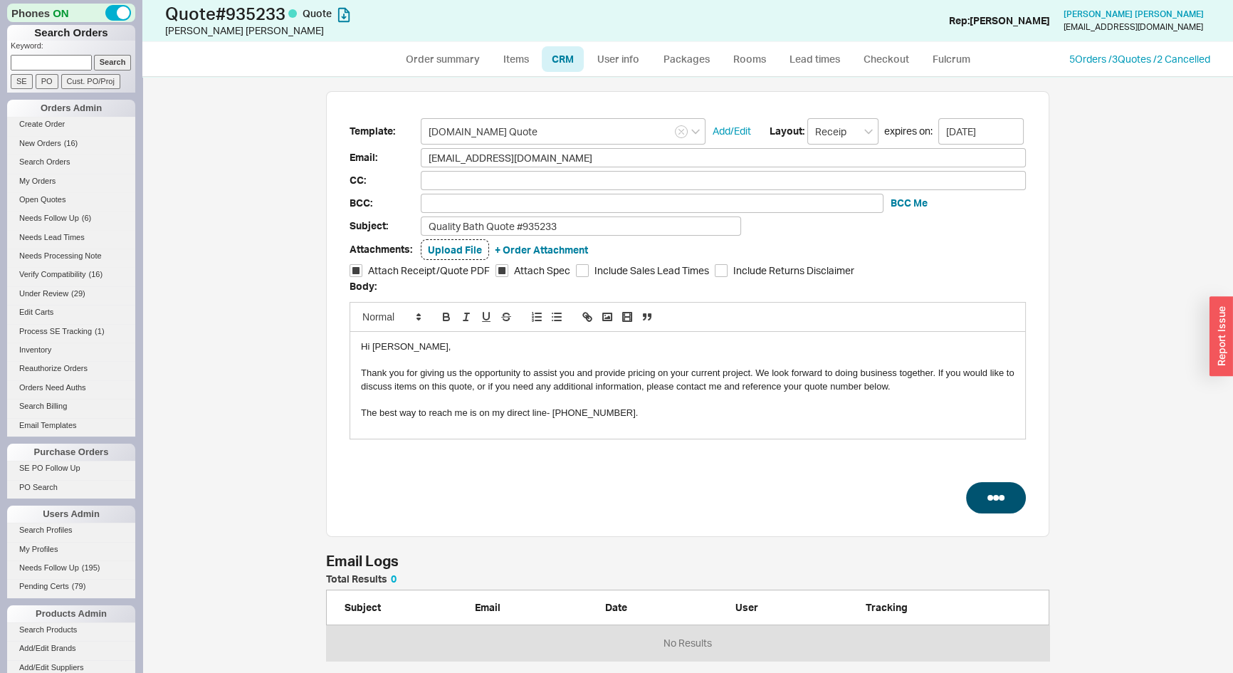
select select "LOW"
select select "3"
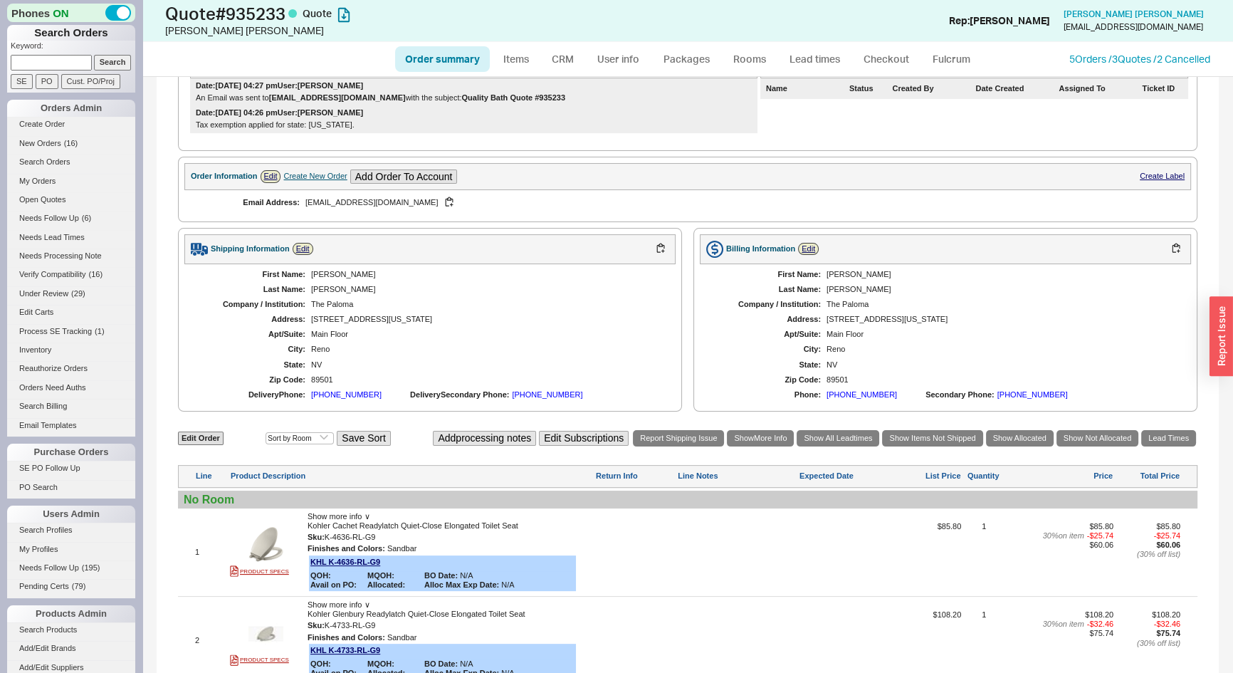
scroll to position [322, 0]
click at [441, 201] on button "button" at bounding box center [449, 204] width 17 height 14
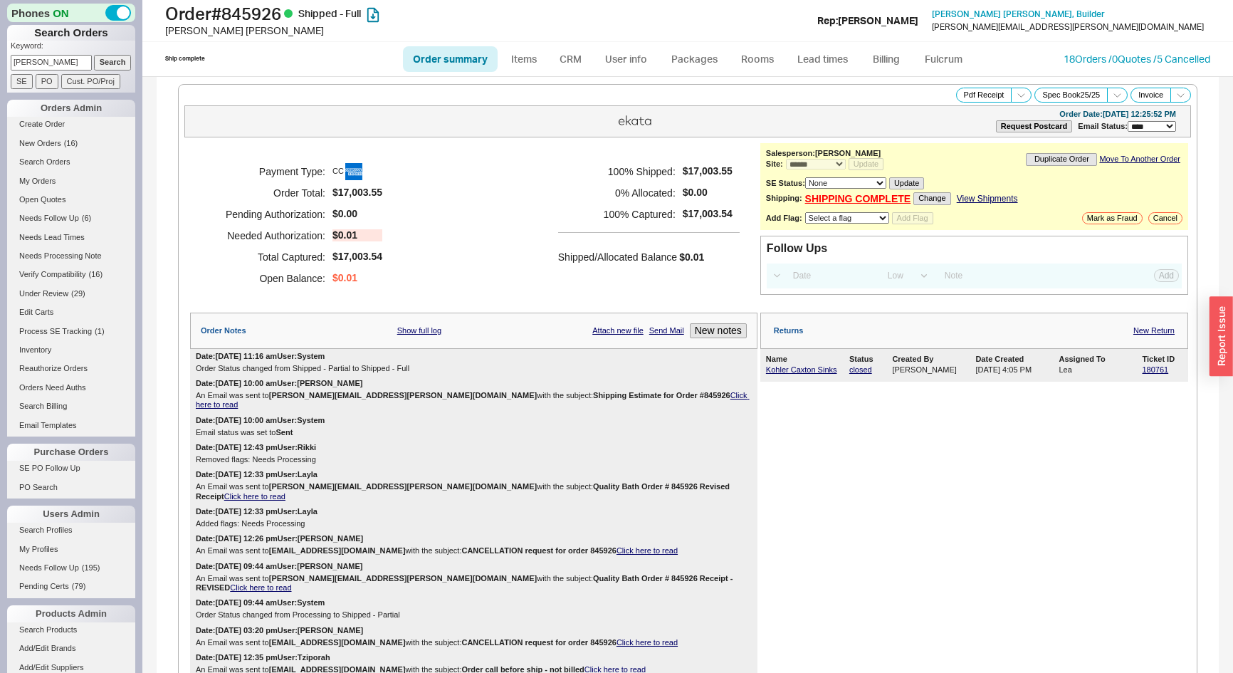
select select "*"
select select "LOW"
select select "3"
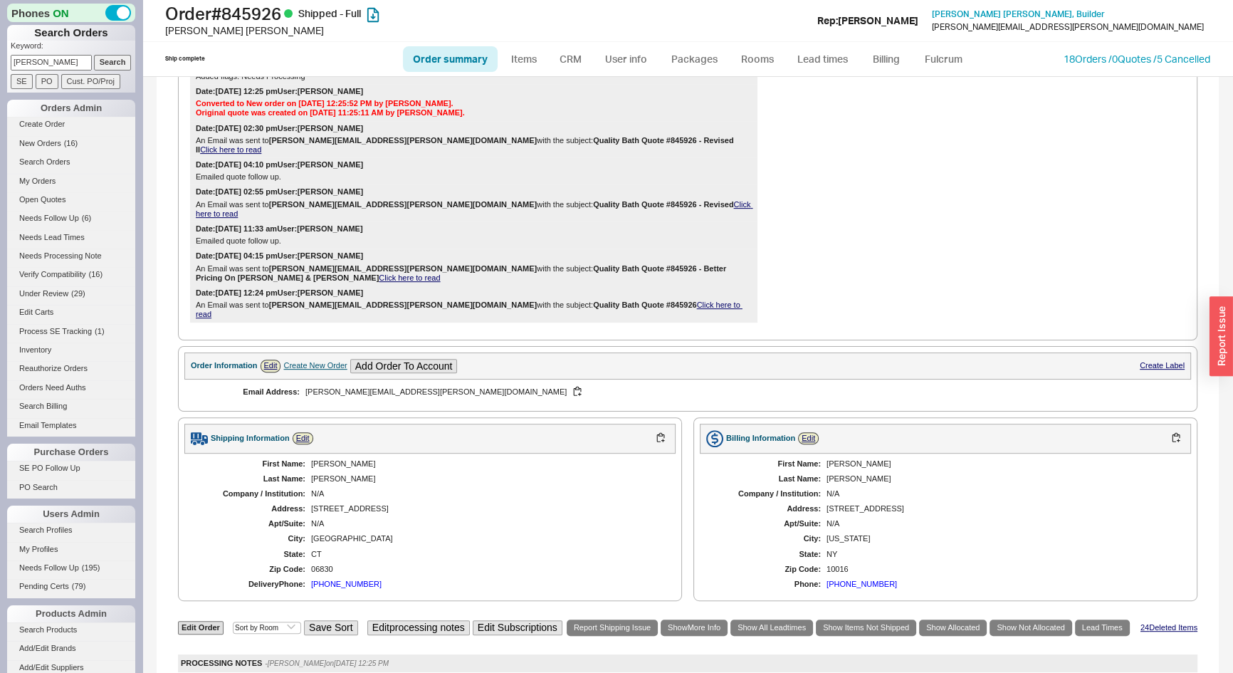
scroll to position [906, 0]
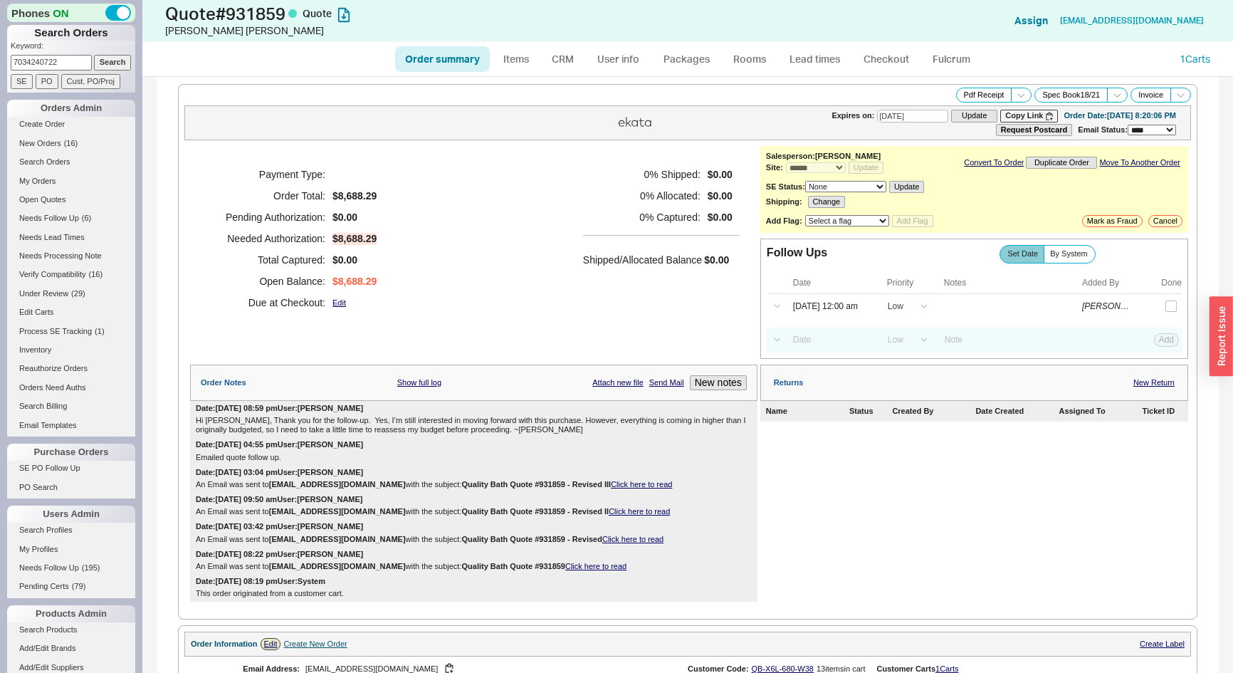
select select "*"
select select "LOW"
select select "3"
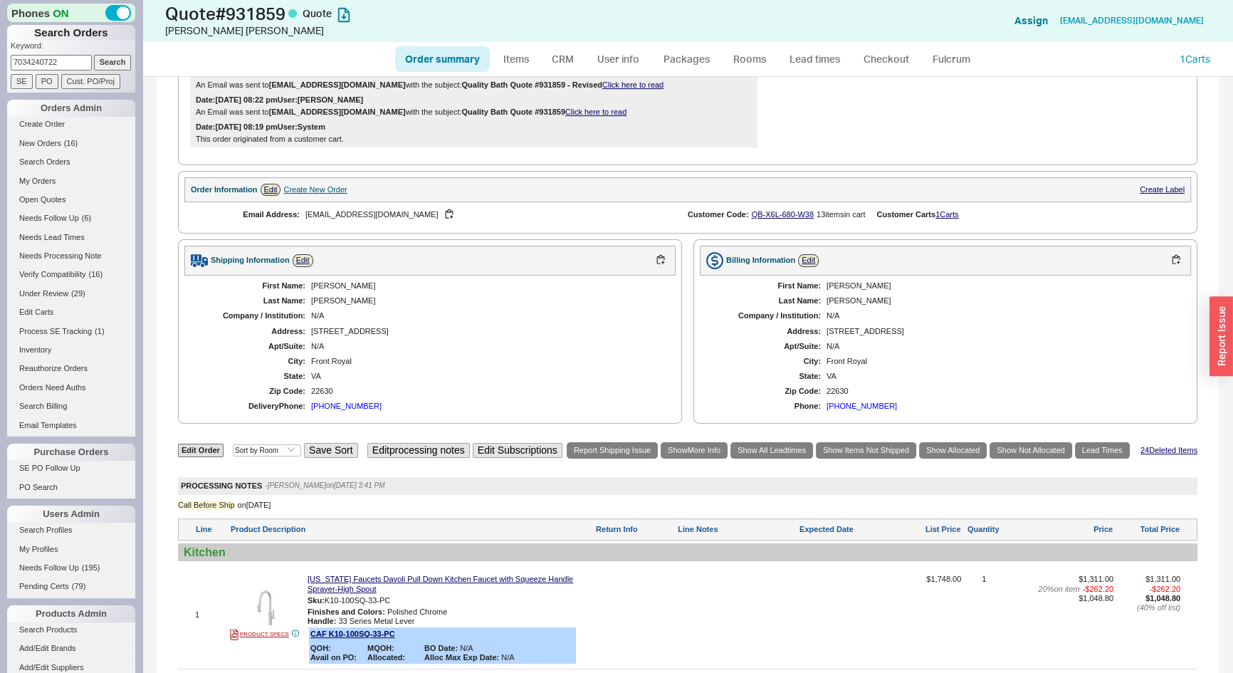
scroll to position [583, 0]
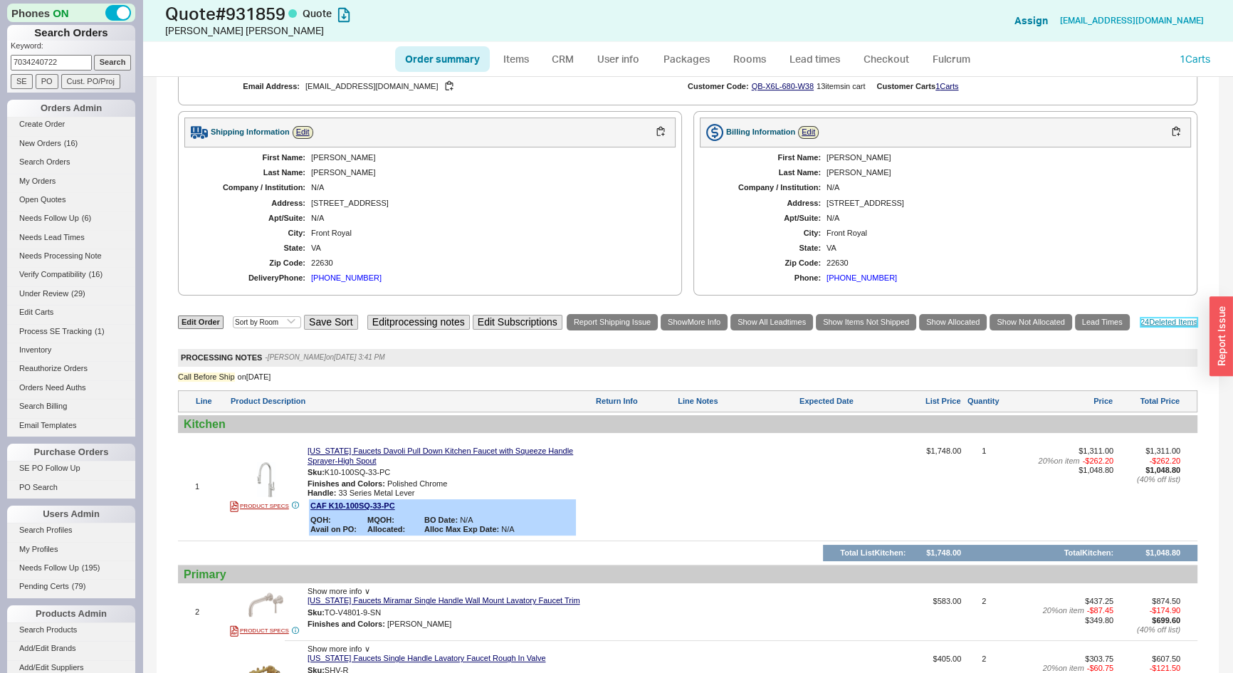
click at [1155, 318] on link "24 Deleted Item s" at bounding box center [1169, 322] width 57 height 9
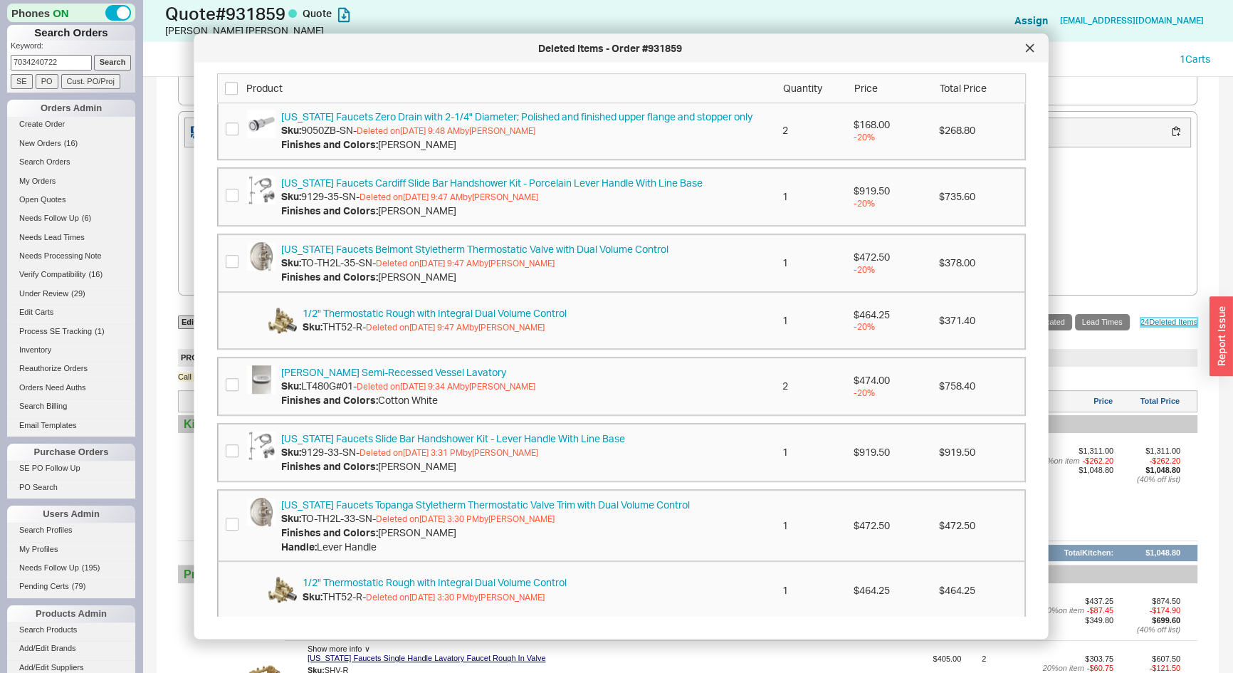
scroll to position [1088, 0]
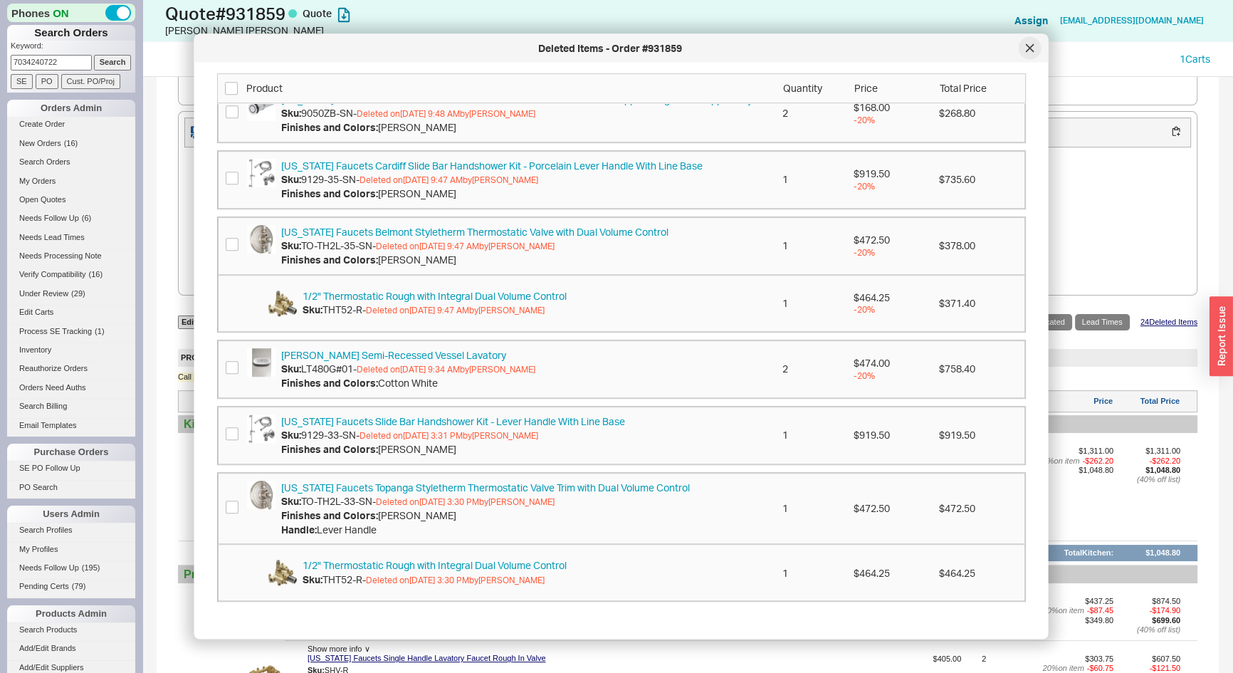
click at [1028, 51] on div at bounding box center [1030, 48] width 23 height 23
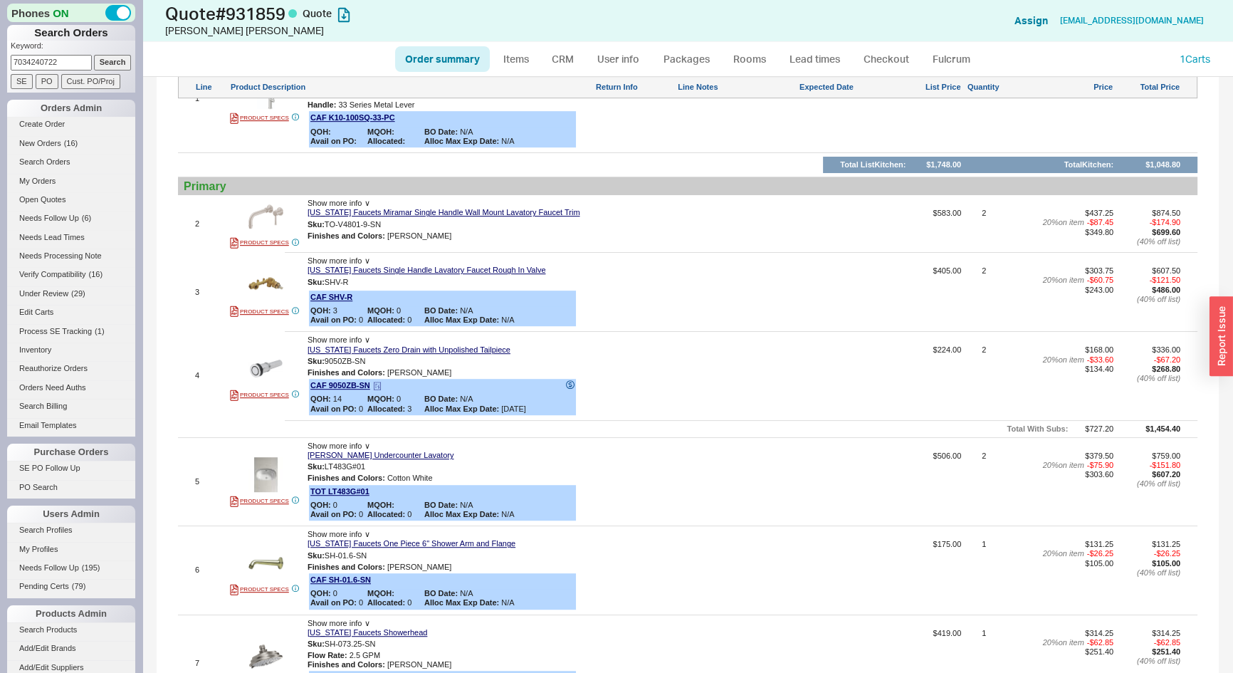
scroll to position [712, 0]
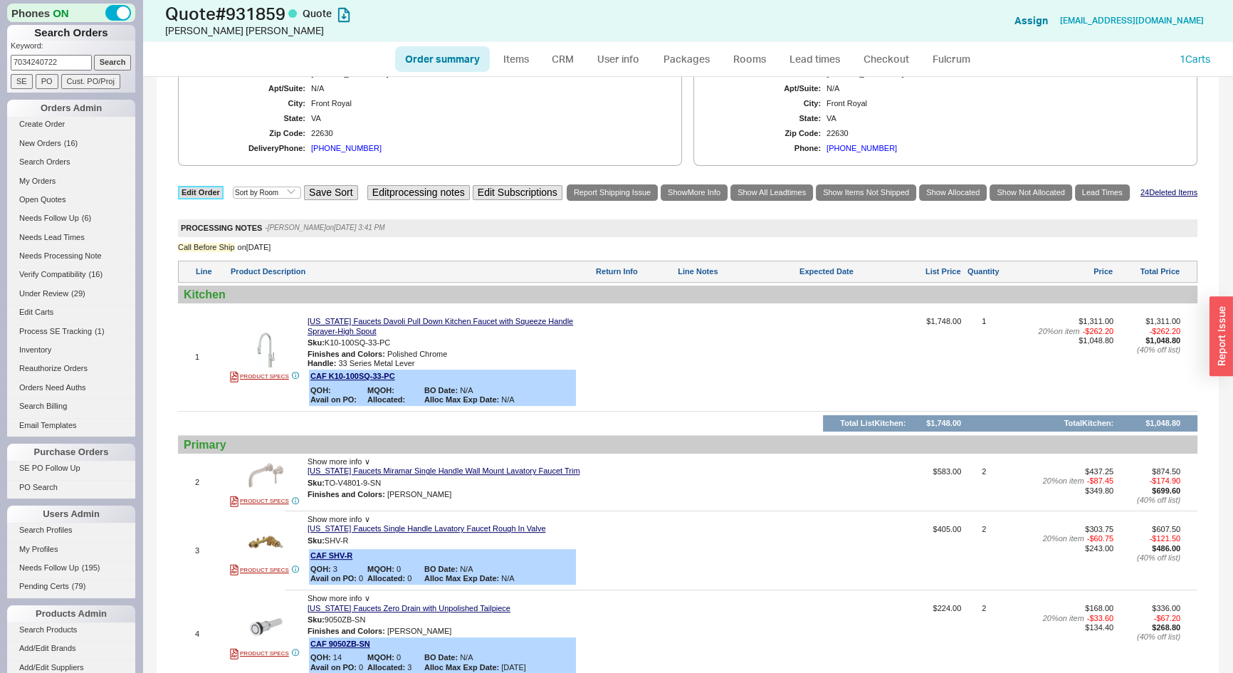
click at [188, 186] on link "Edit Order" at bounding box center [201, 193] width 46 height 14
select select "3"
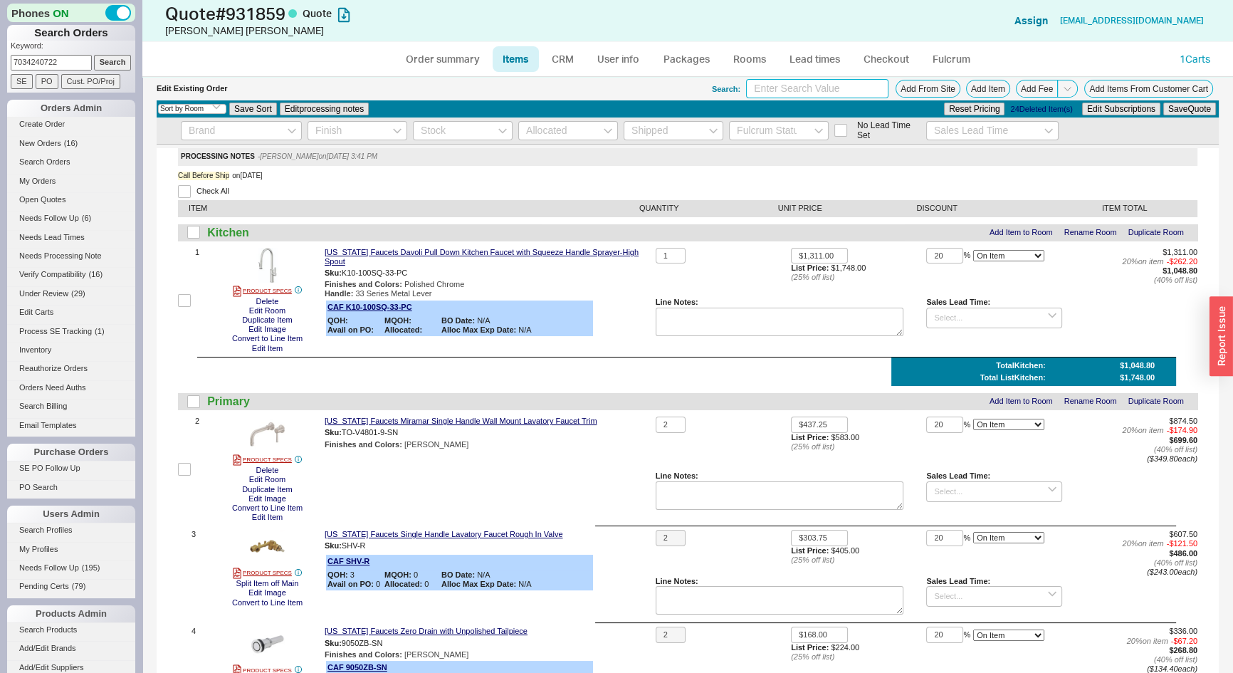
click at [798, 91] on input at bounding box center [817, 88] width 142 height 19
type input "cardiff"
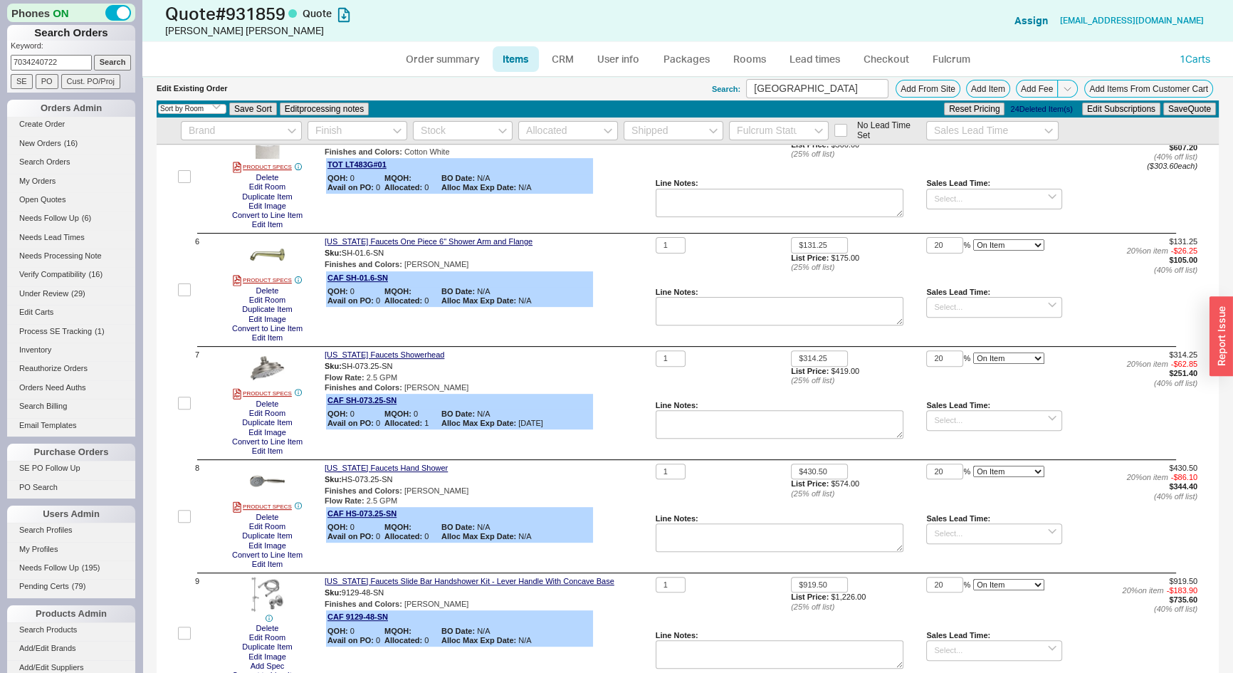
scroll to position [971, 0]
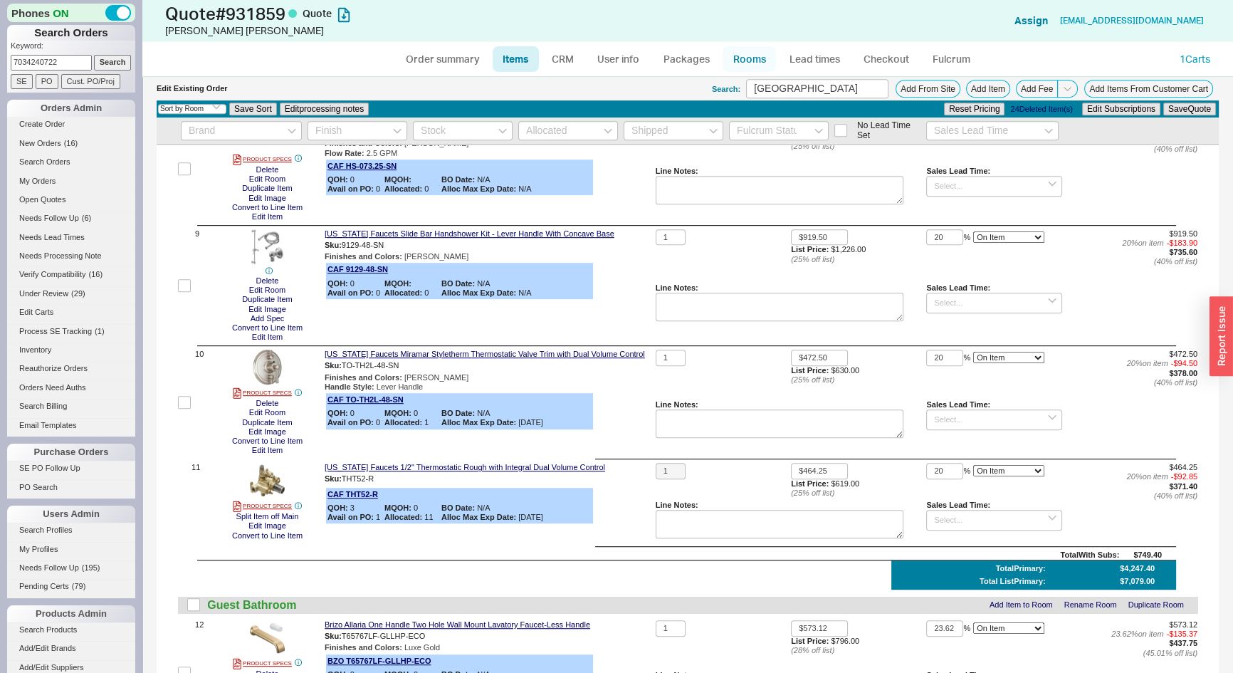
click at [739, 61] on link "Rooms" at bounding box center [749, 59] width 53 height 26
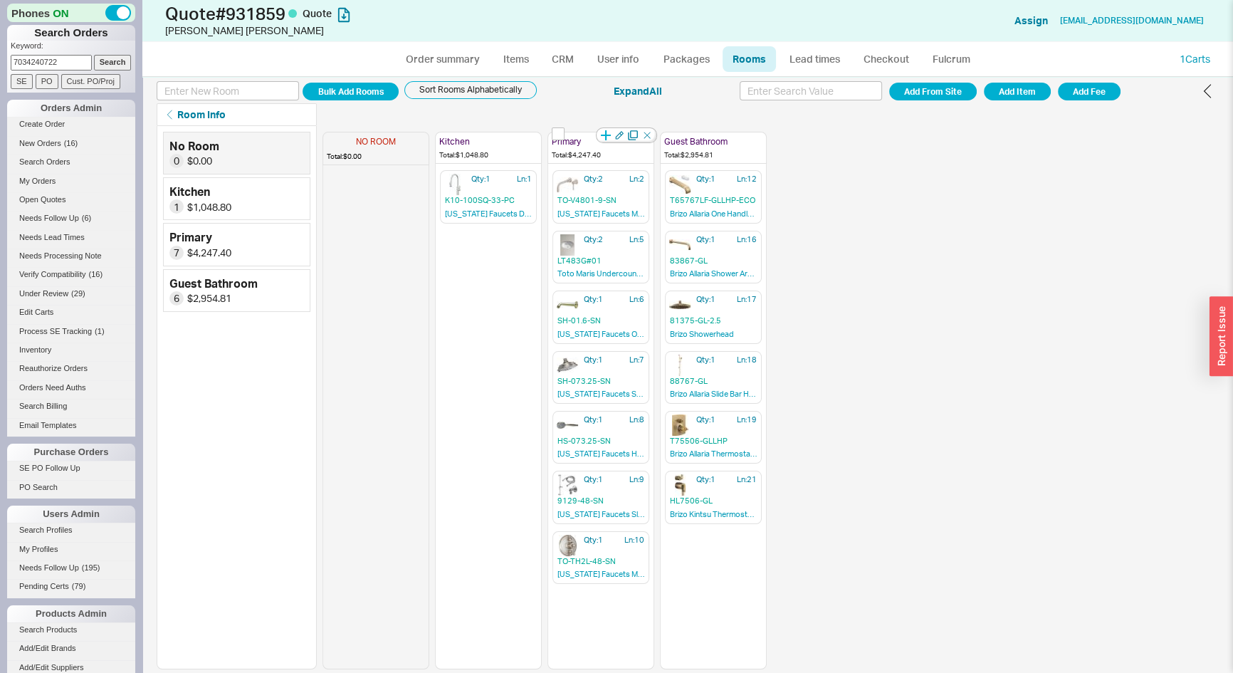
click at [607, 134] on icon "button" at bounding box center [606, 135] width 10 height 10
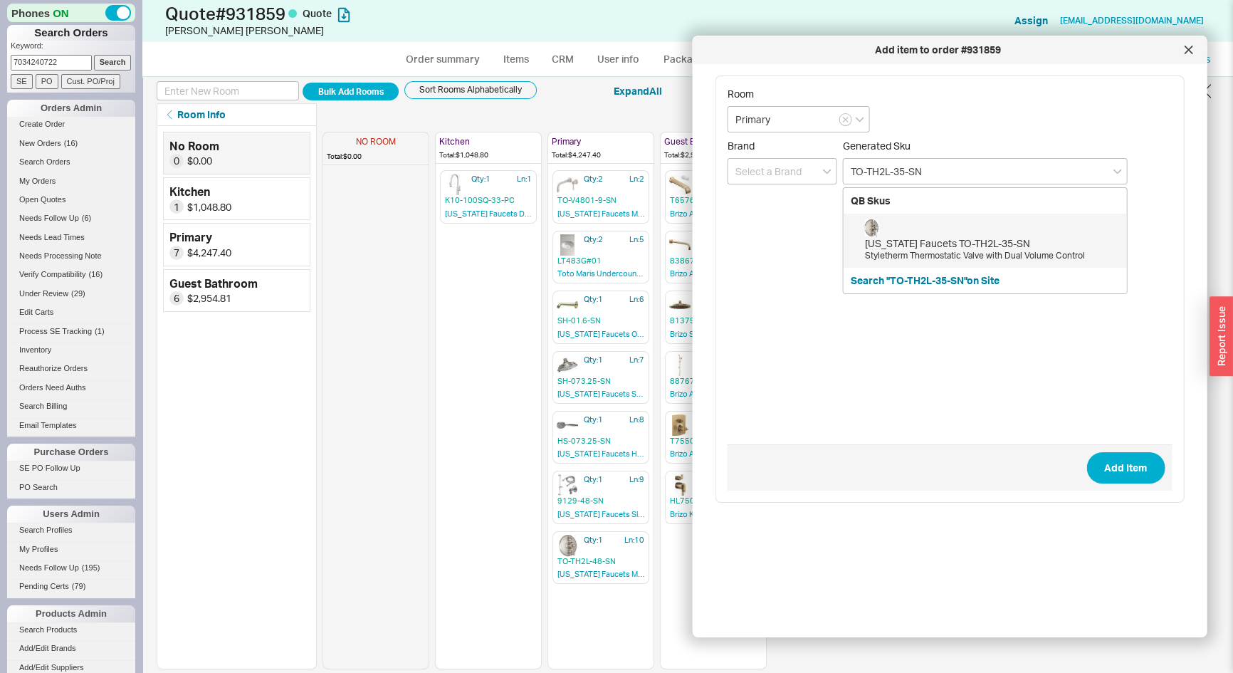
click at [930, 239] on div "California Faucets TO-TH2L-35-SN" at bounding box center [992, 243] width 255 height 14
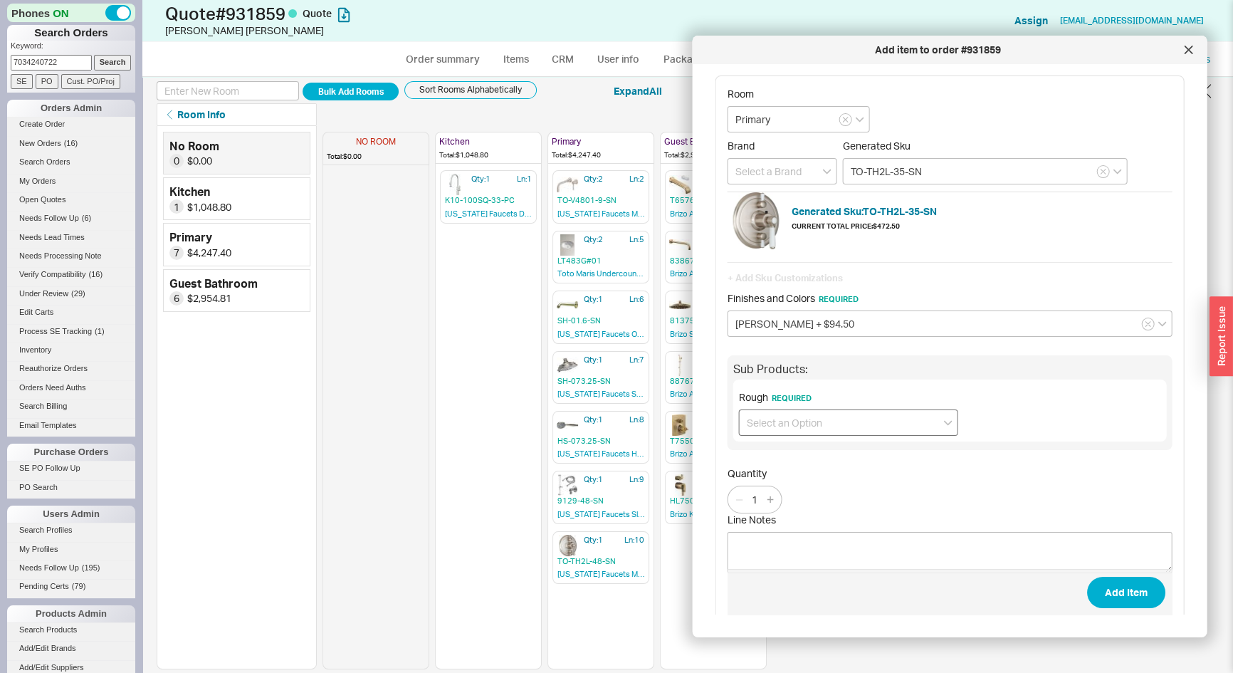
type input "TO-TH2L-35-SN"
click at [796, 420] on input at bounding box center [848, 422] width 219 height 26
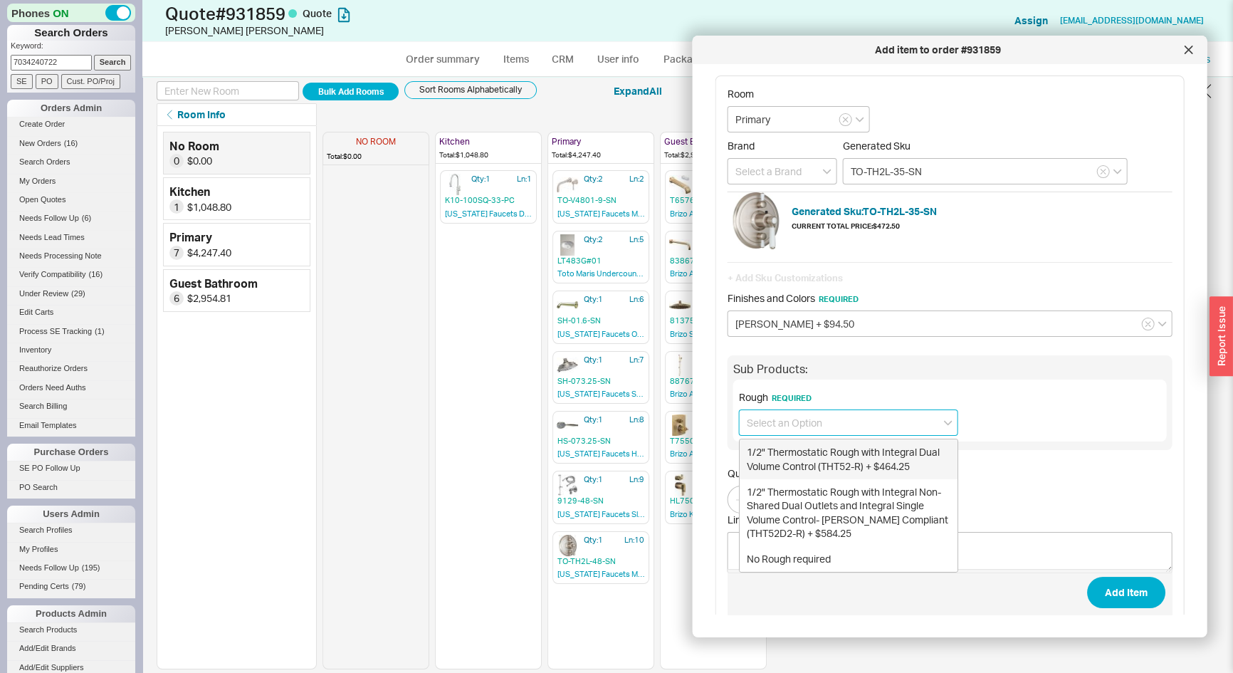
click at [812, 456] on div "1/2" Thermostatic Rough with Integral Dual Volume Control (THT52-R) + $464.25" at bounding box center [849, 458] width 218 height 39
type input "1/2" Thermostatic Rough with Integral Dual Volume Control (THT52-R) + $464.25"
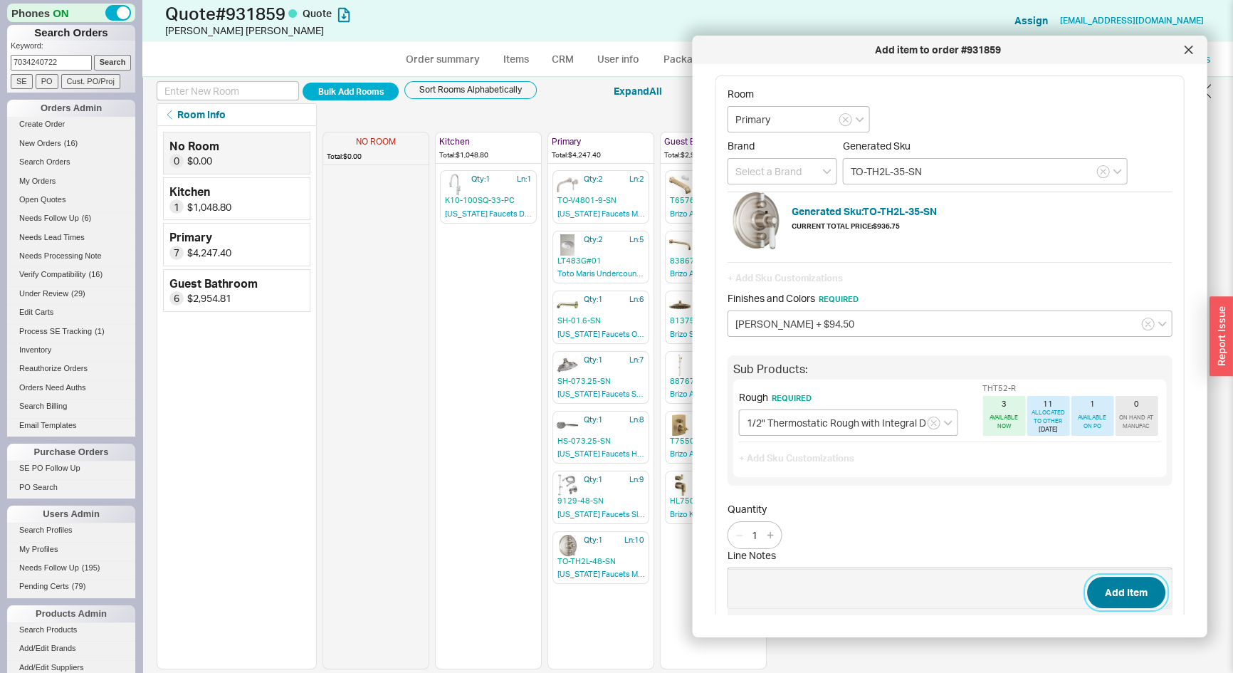
click at [1117, 602] on button "Add Item" at bounding box center [1126, 592] width 78 height 31
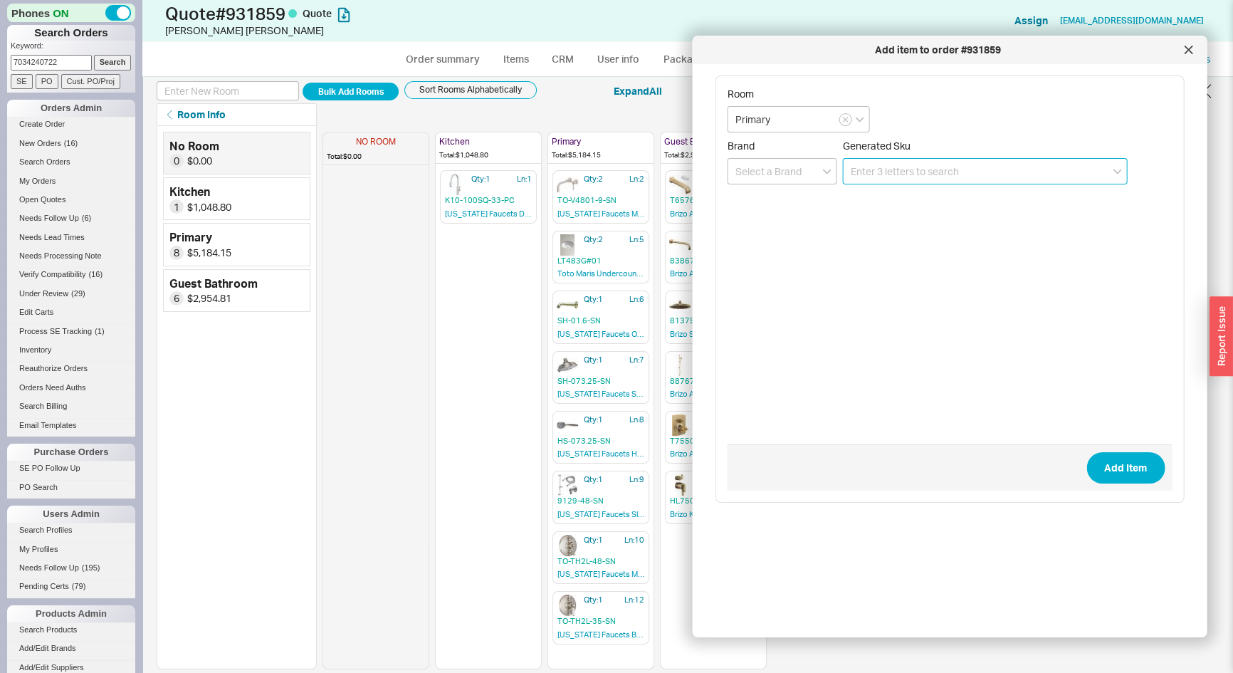
type input "C"
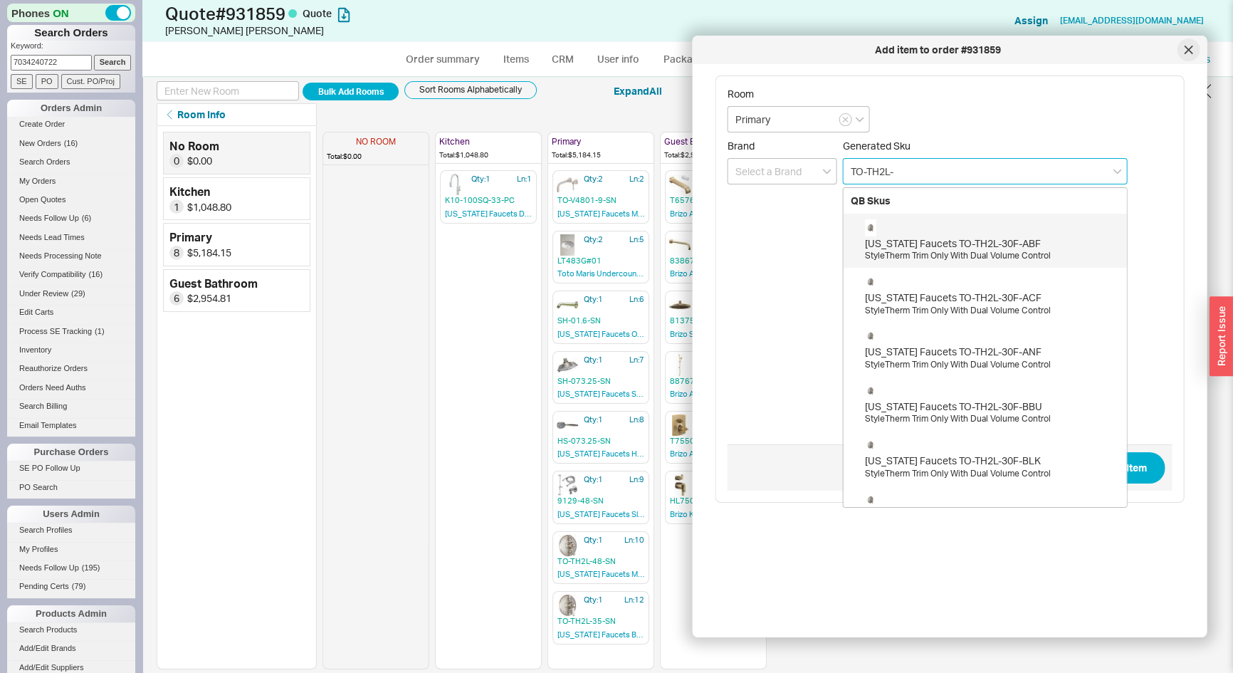
type input "TO-TH2L-"
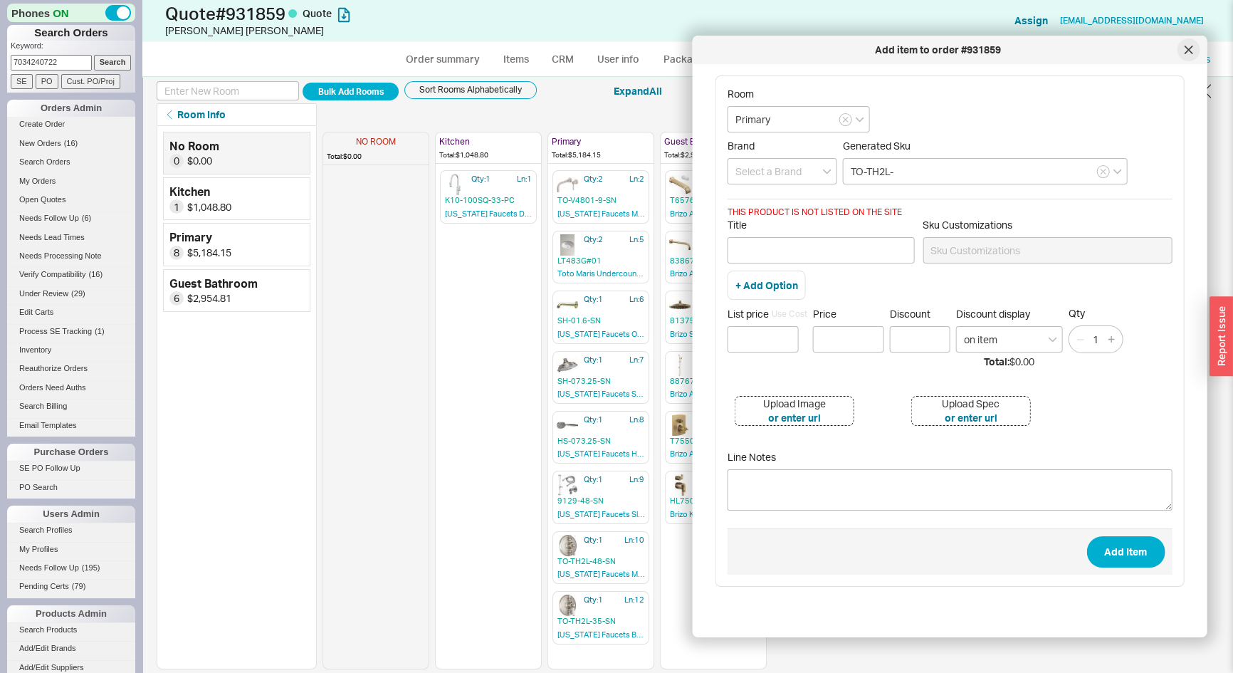
click at [1189, 47] on icon at bounding box center [1188, 50] width 9 height 9
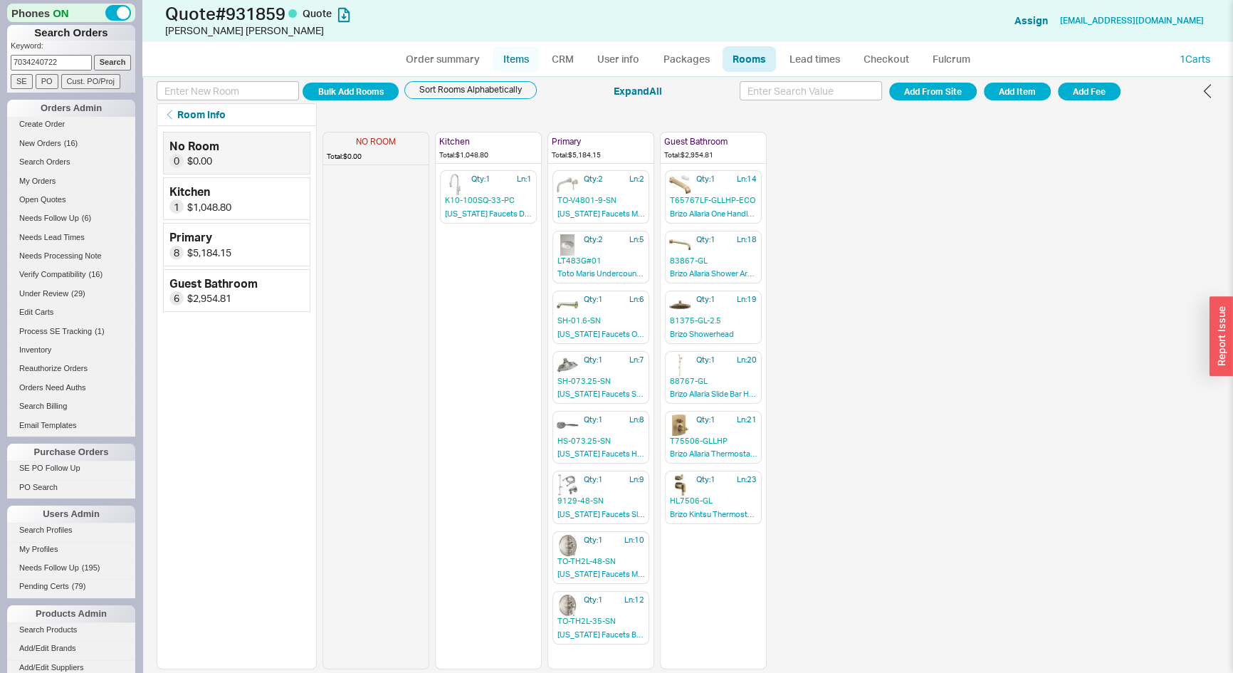
click at [511, 57] on link "Items" at bounding box center [516, 59] width 46 height 26
select select "3"
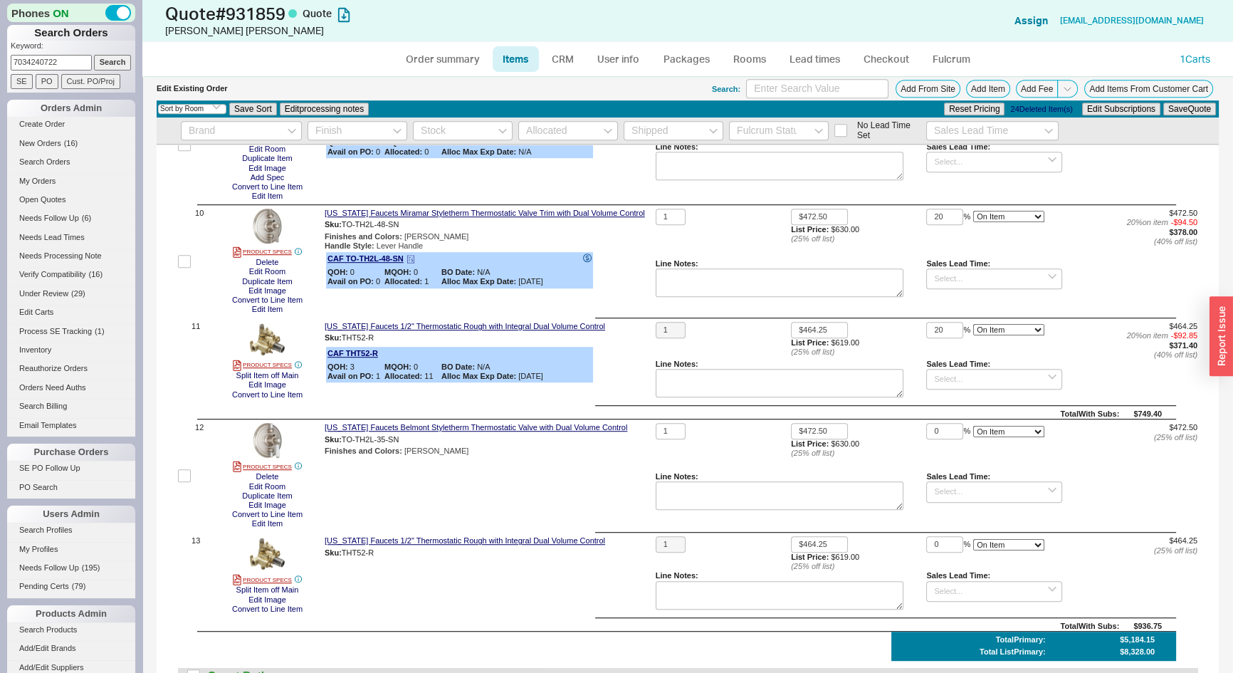
scroll to position [1100, 0]
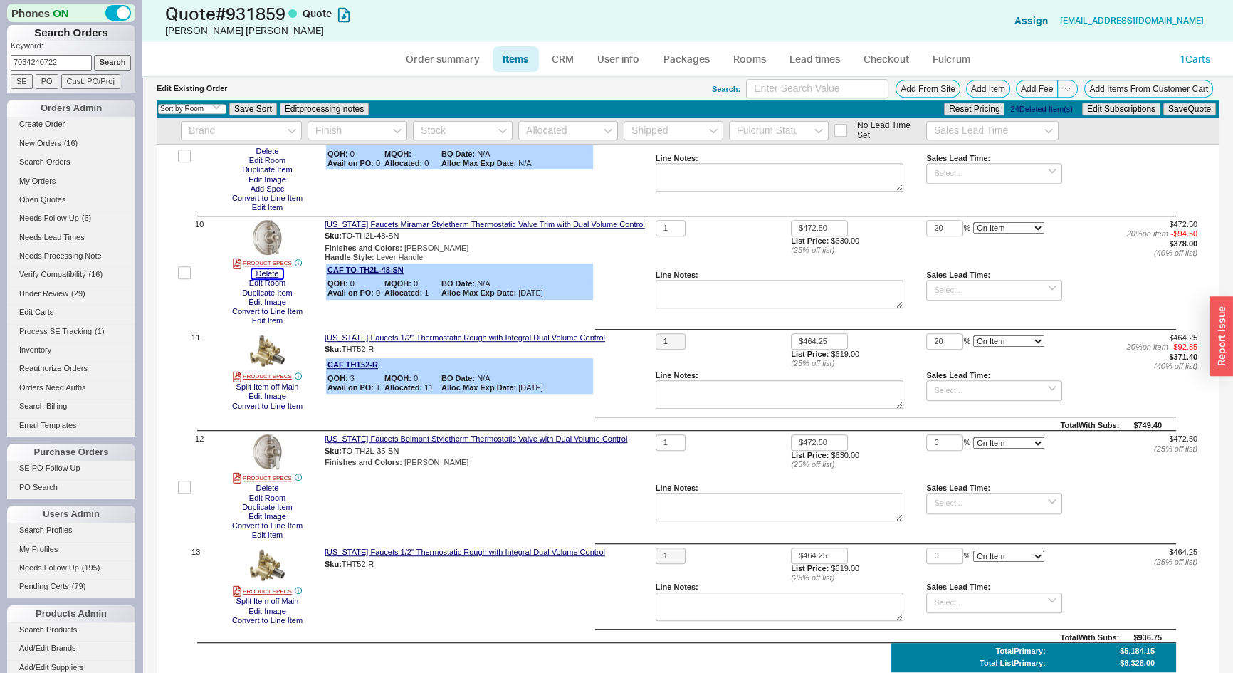
click at [273, 278] on button "Delete" at bounding box center [267, 273] width 31 height 9
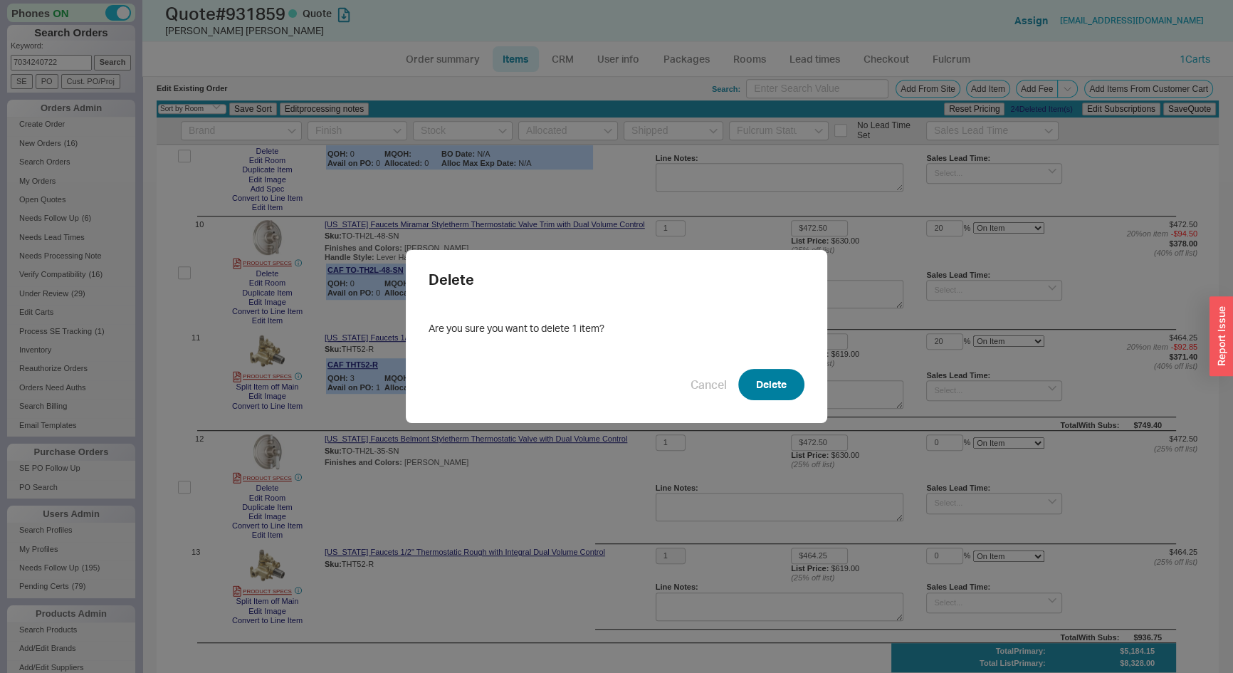
click at [781, 383] on button "Delete" at bounding box center [772, 384] width 66 height 31
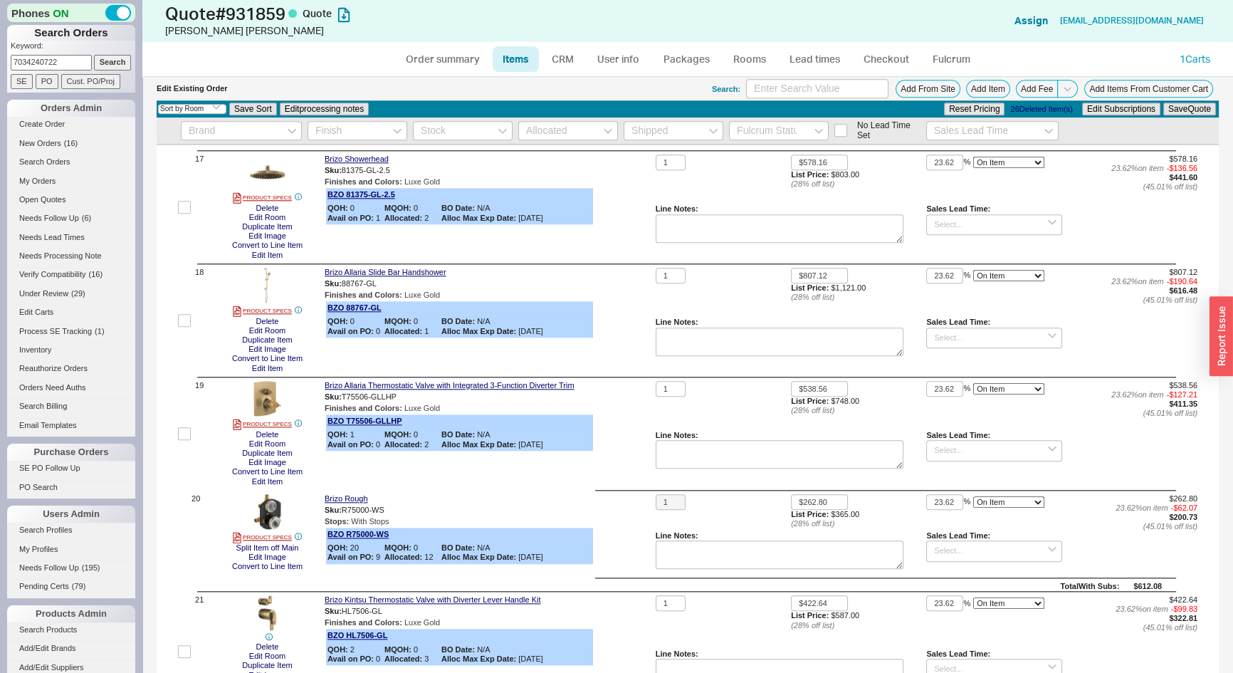
scroll to position [2395, 0]
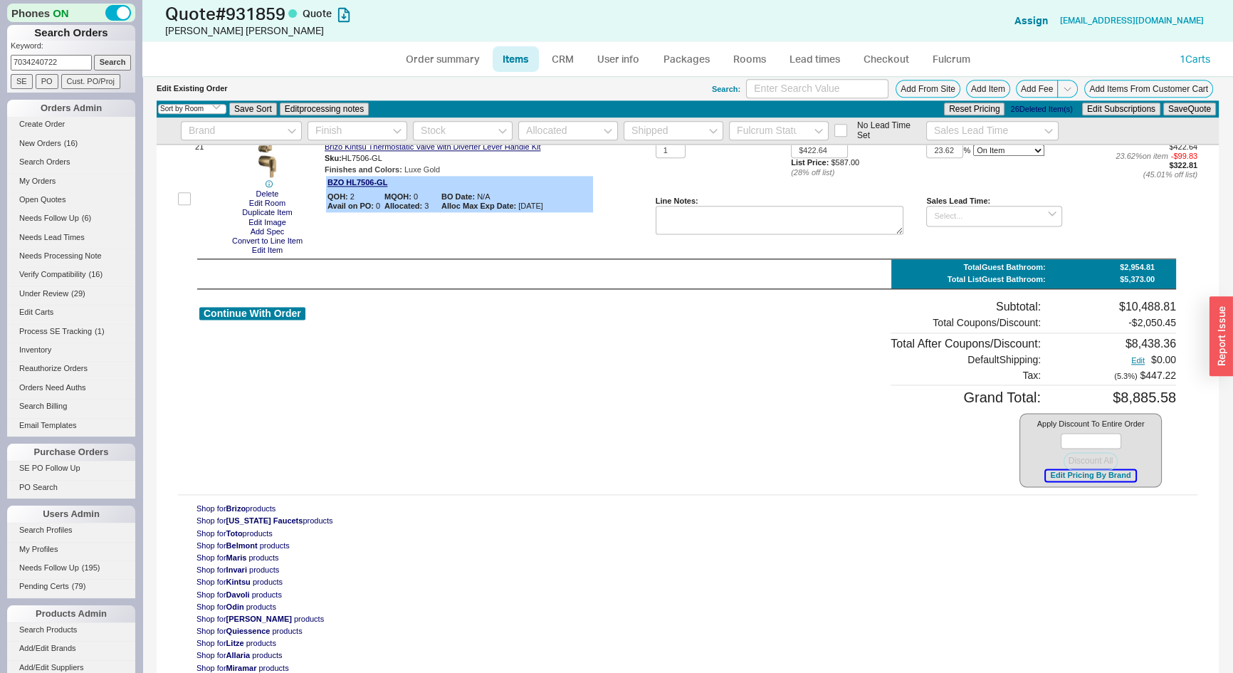
click at [1046, 480] on button "Edit Pricing By Brand" at bounding box center [1090, 475] width 89 height 11
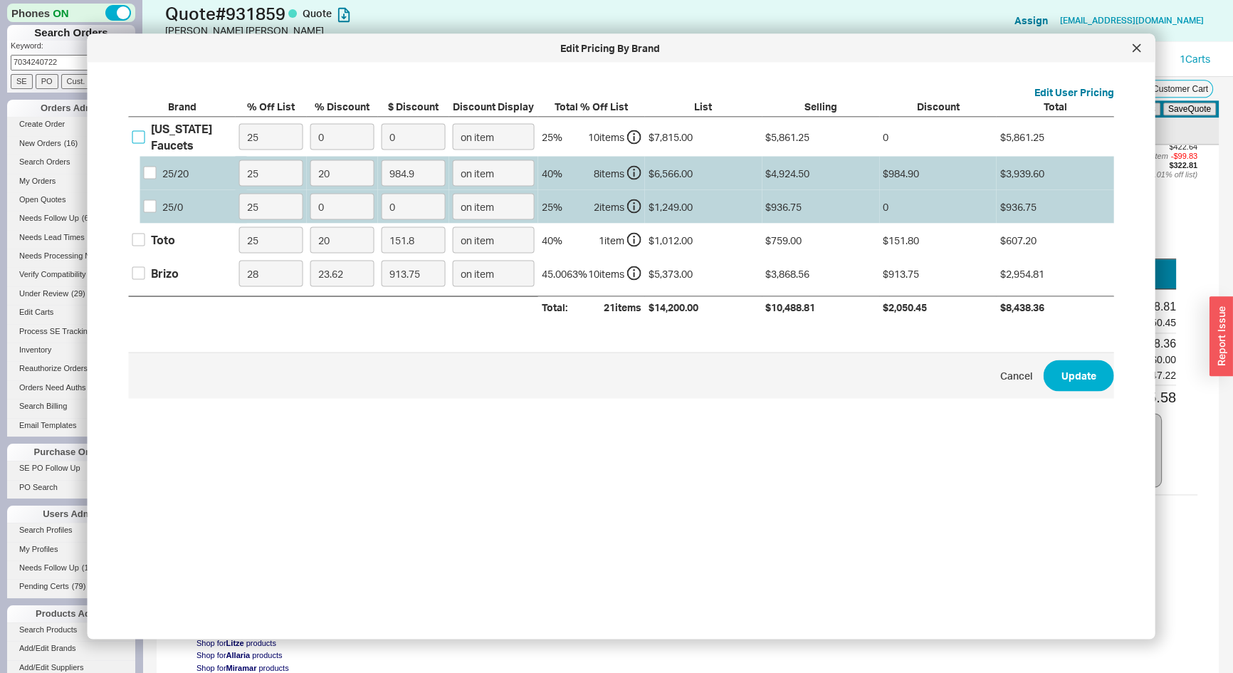
click at [137, 135] on input "California Faucets" at bounding box center [138, 136] width 13 height 13
checkbox input "true"
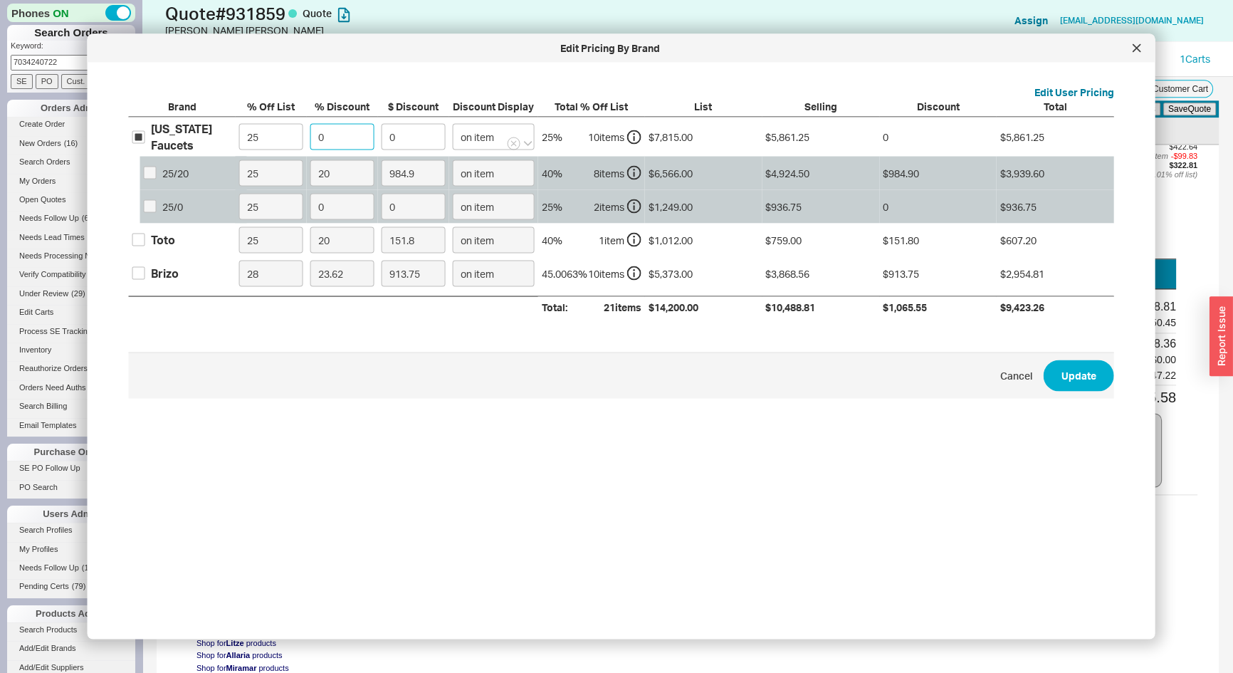
drag, startPoint x: 327, startPoint y: 136, endPoint x: 308, endPoint y: 142, distance: 20.3
click at [308, 142] on label "0" at bounding box center [342, 137] width 71 height 39
type input "2"
type input "117.22"
type input "20"
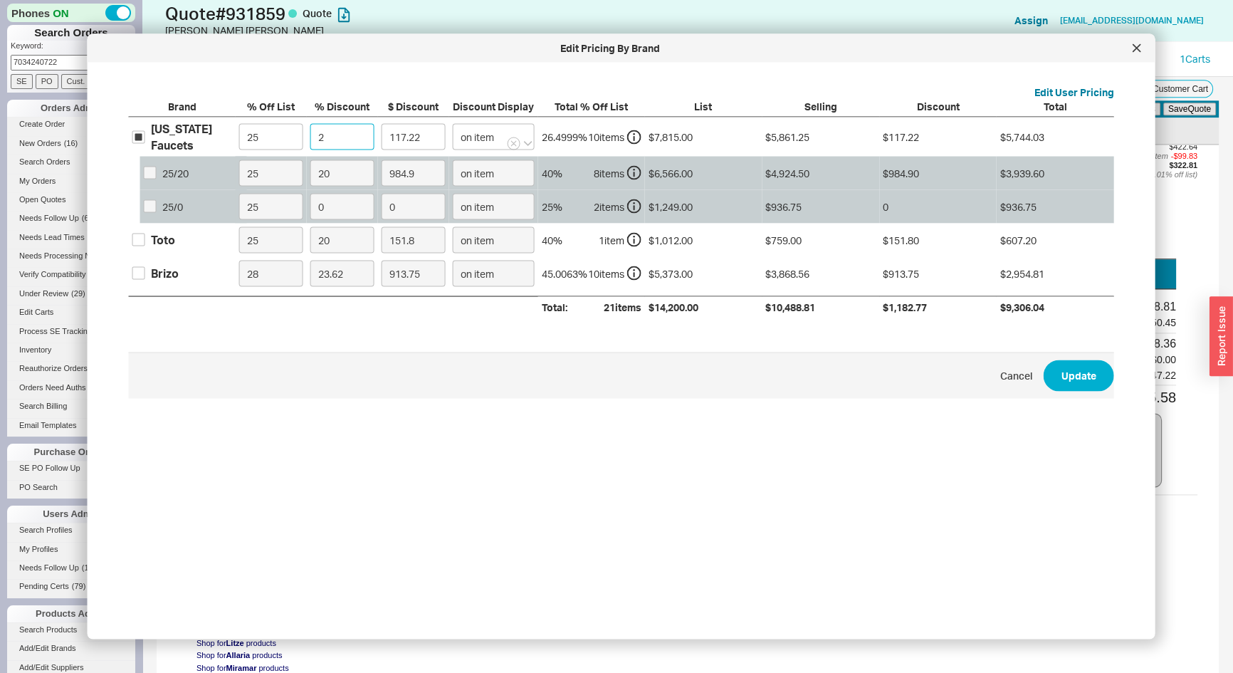
type input "1172.25"
type input "20"
click at [1082, 370] on button "Update" at bounding box center [1079, 375] width 71 height 31
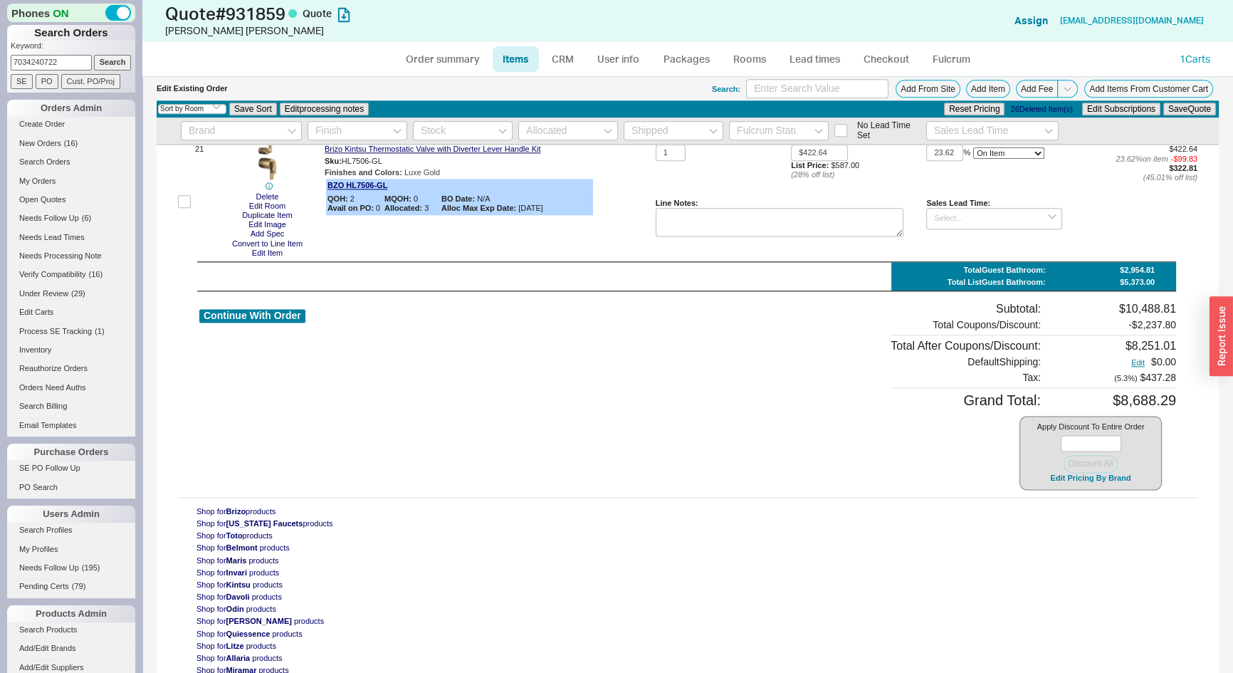
type input "20"
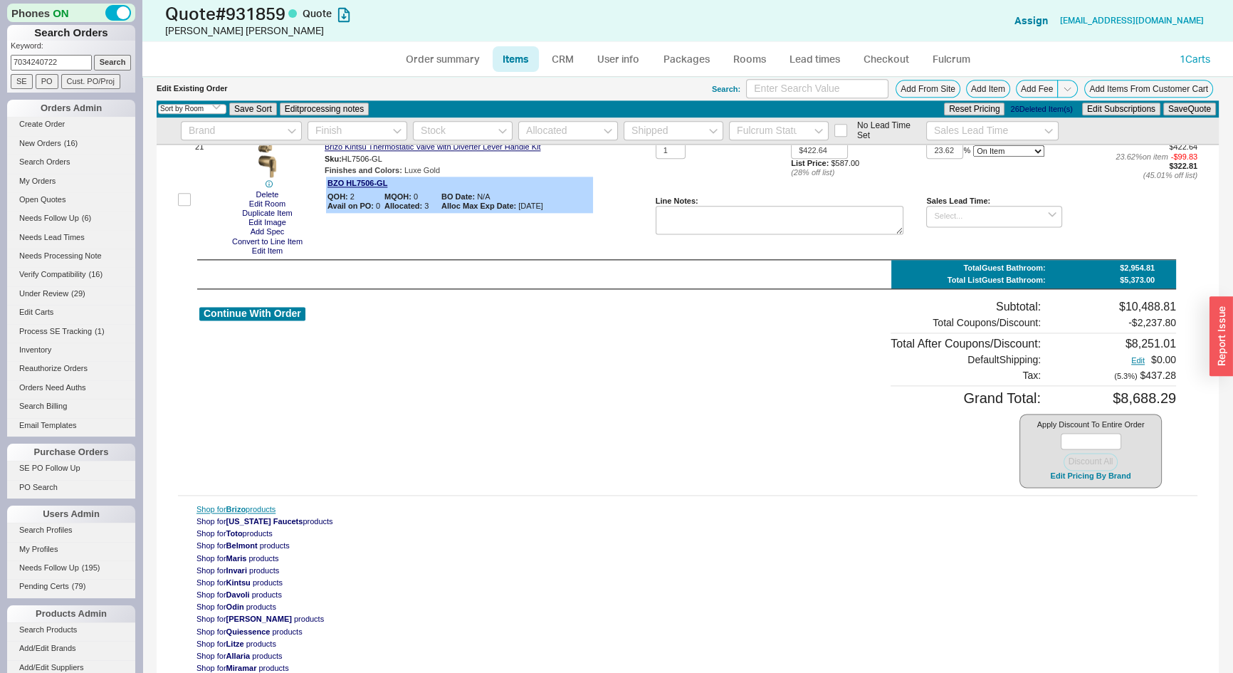
scroll to position [2399, 0]
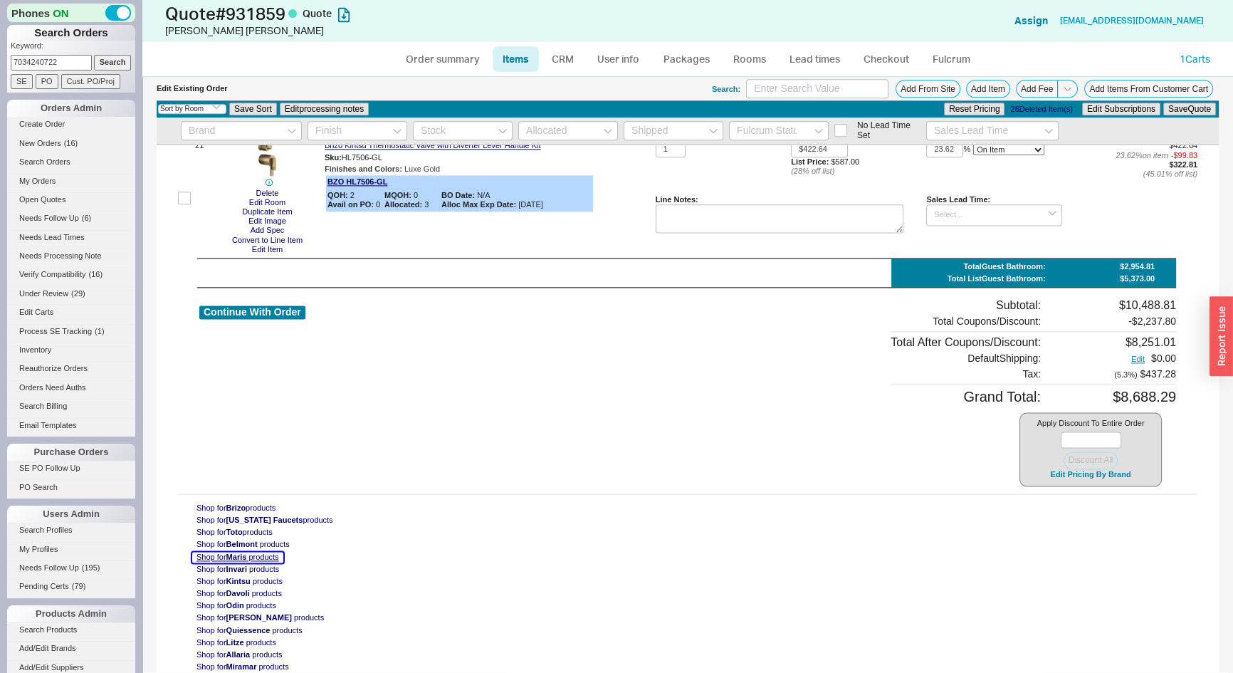
click at [242, 559] on span "Maris" at bounding box center [236, 557] width 21 height 9
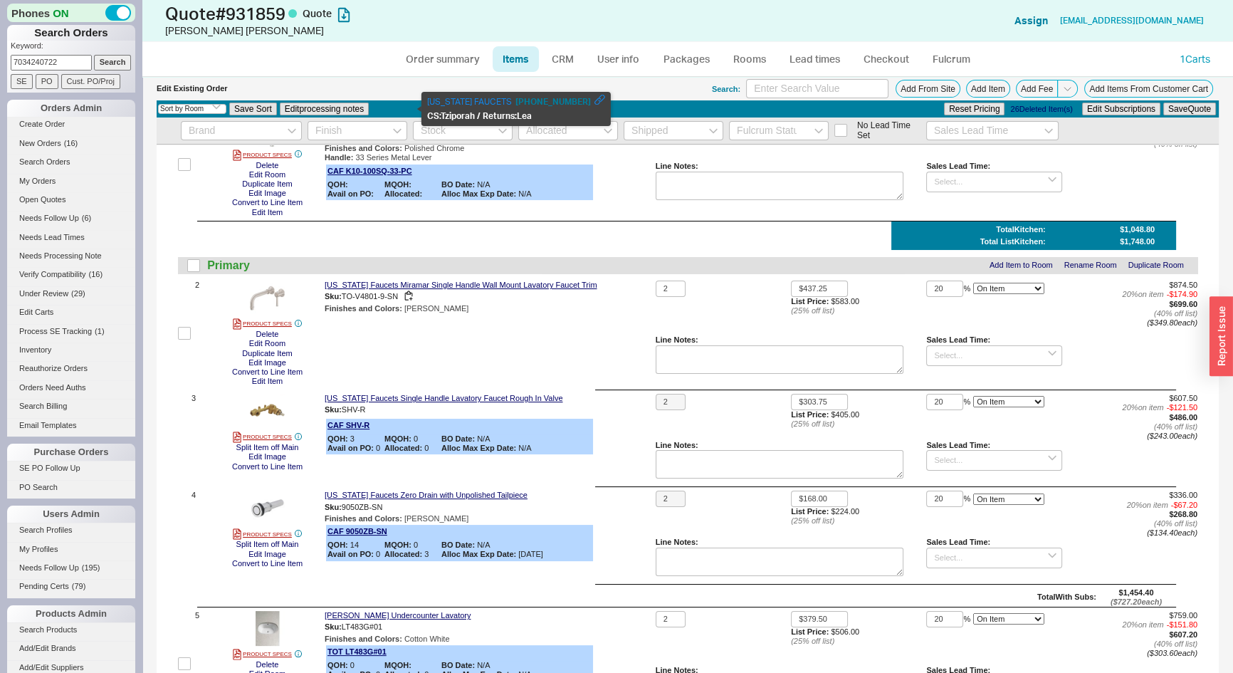
scroll to position [323, 0]
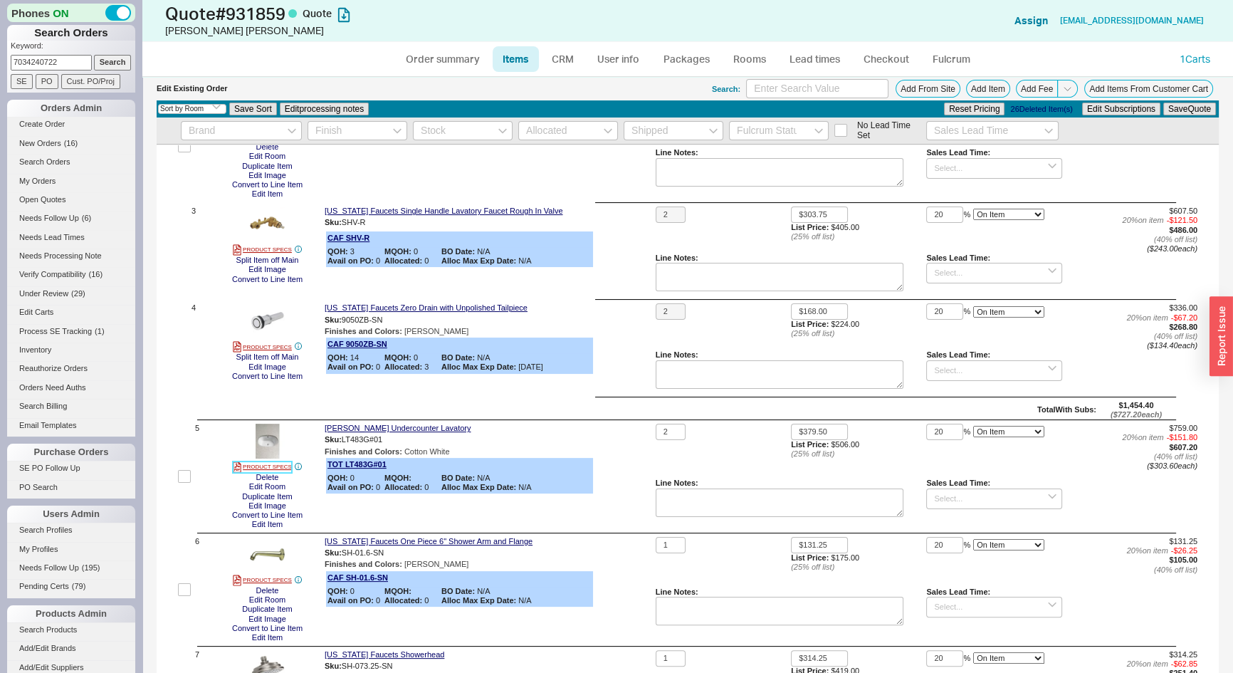
click at [275, 463] on link "PRODUCT SPECS" at bounding box center [262, 466] width 59 height 11
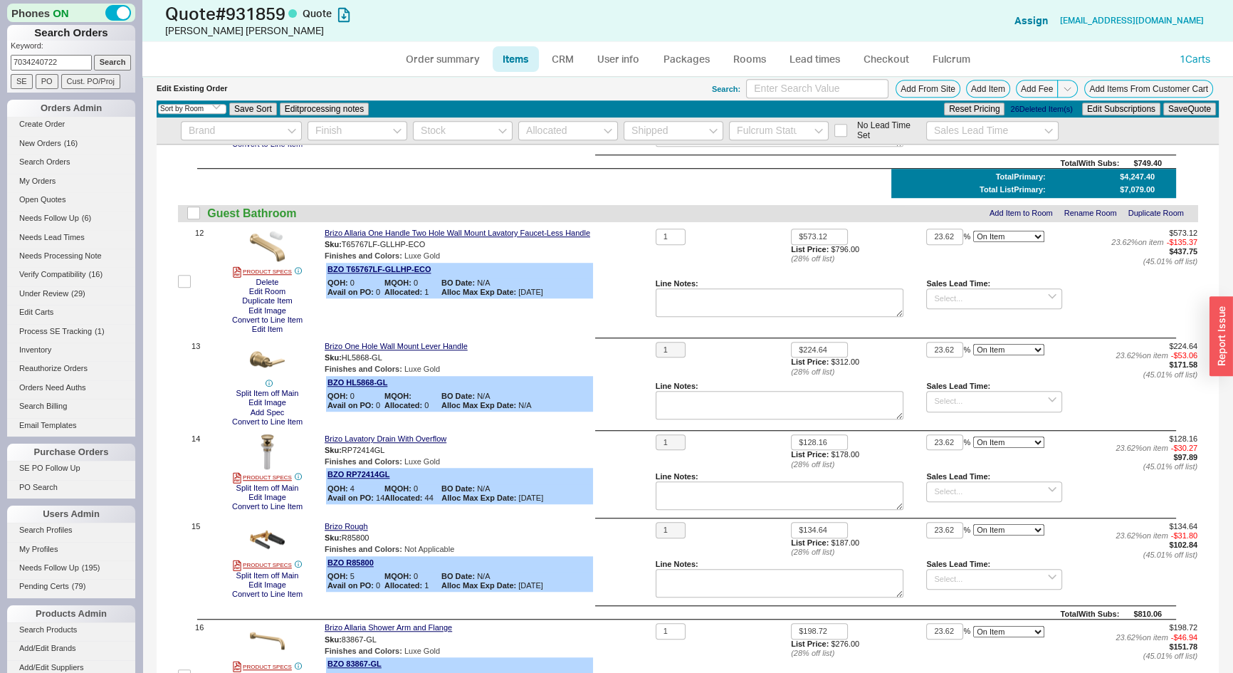
scroll to position [1360, 0]
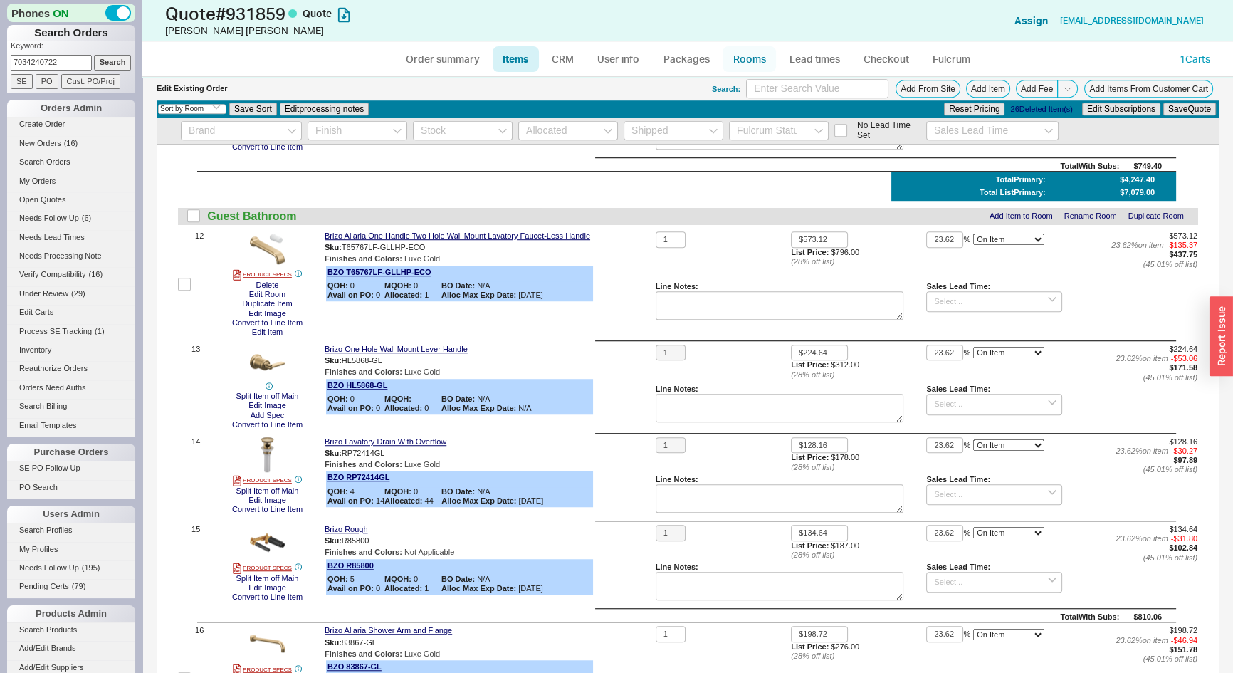
click at [737, 56] on link "Rooms" at bounding box center [749, 59] width 53 height 26
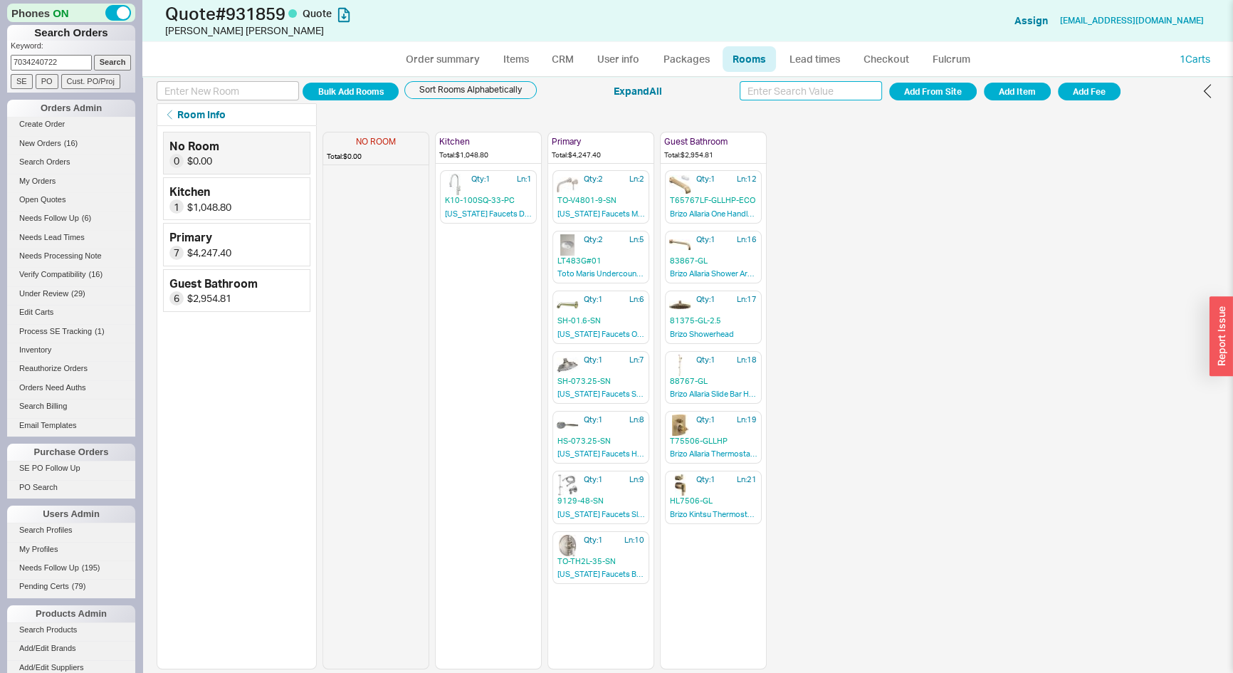
click at [751, 90] on input at bounding box center [811, 90] width 142 height 19
type input "6009-1-ABF"
click at [261, 92] on input at bounding box center [228, 90] width 142 height 19
type input "Powder"
click at [343, 94] on button "Add Room" at bounding box center [351, 92] width 96 height 18
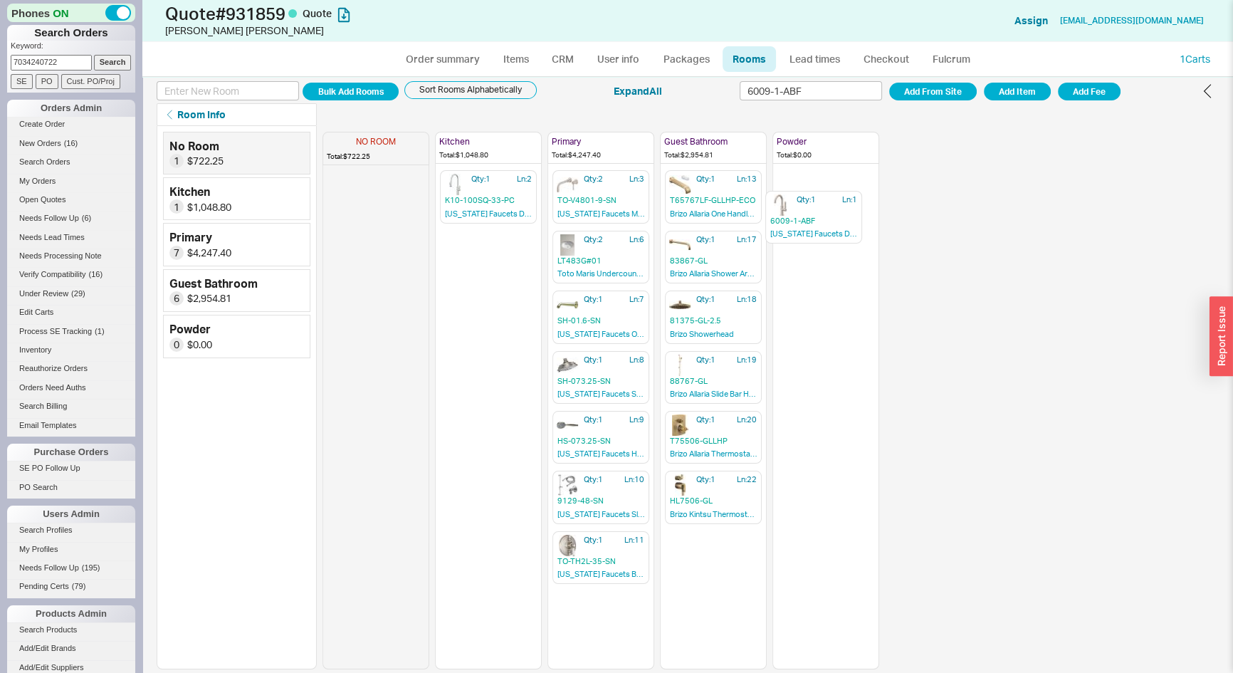
drag, startPoint x: 362, startPoint y: 194, endPoint x: 810, endPoint y: 221, distance: 448.1
click at [810, 221] on div "NO ROOM Total: $722.25 Qty: 1 Ln: 1 6009-1-ABF California Faucets Del Mar Singl…" at bounding box center [601, 397] width 557 height 543
click at [518, 62] on link "Items" at bounding box center [516, 59] width 46 height 26
select select "3"
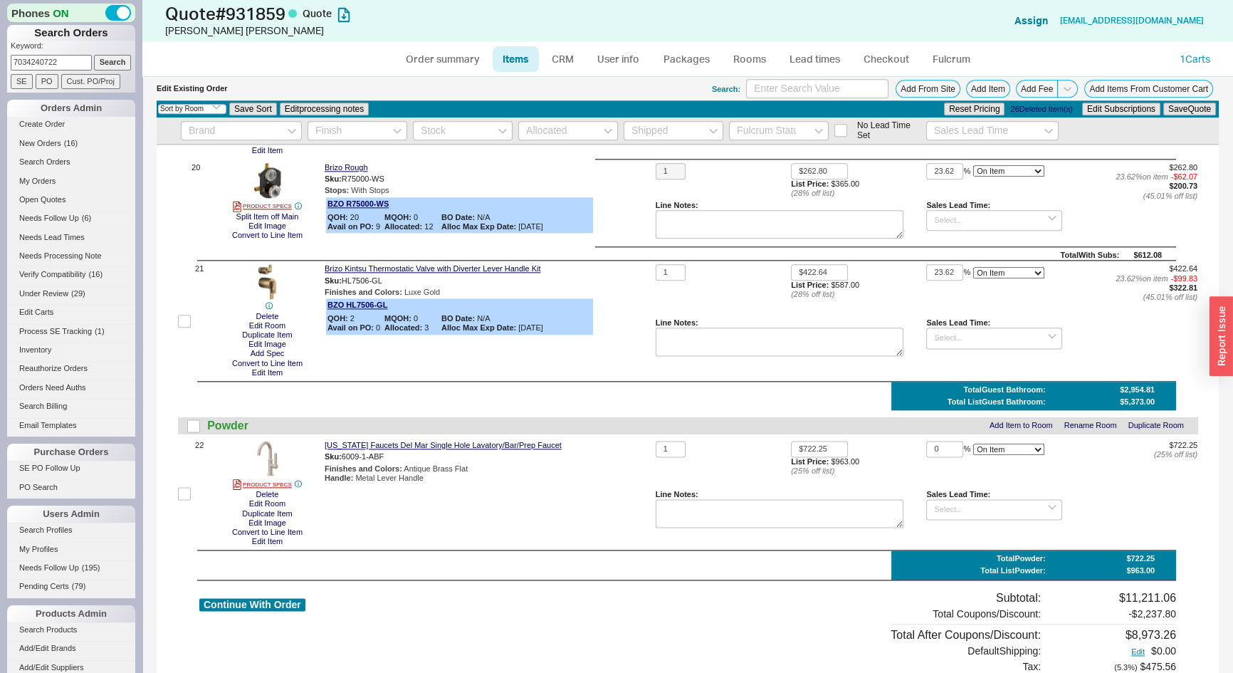
scroll to position [2579, 0]
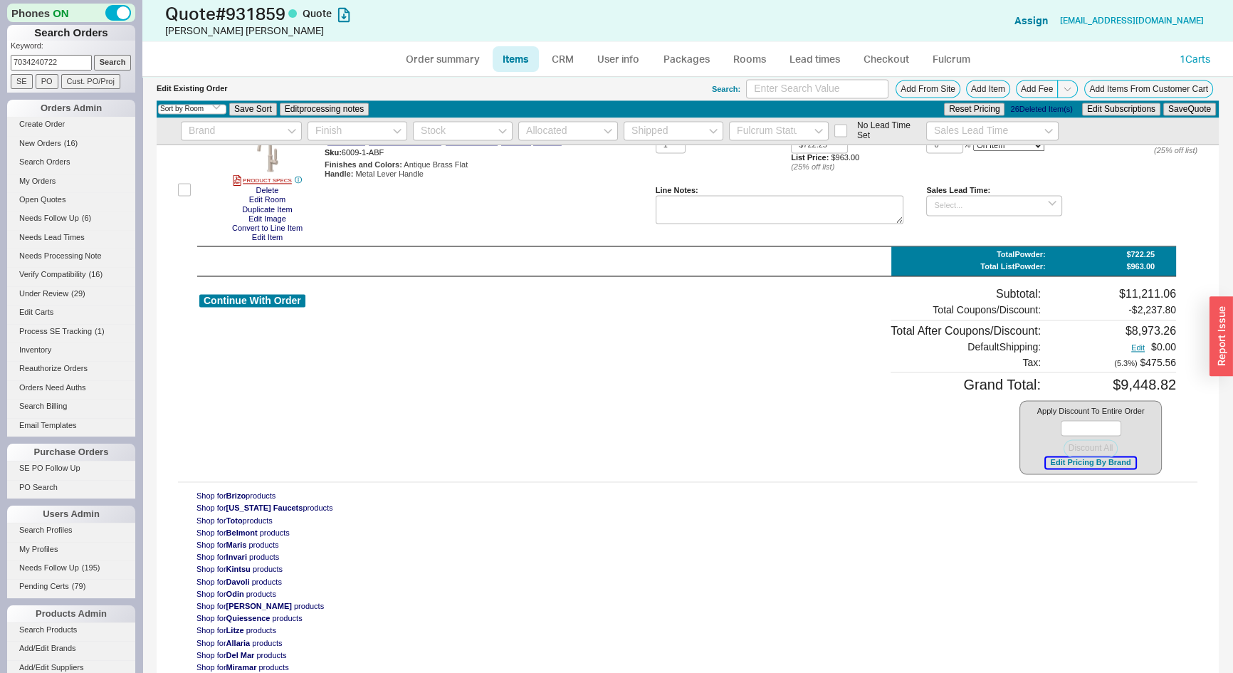
click at [1099, 468] on button "Edit Pricing By Brand" at bounding box center [1090, 462] width 89 height 11
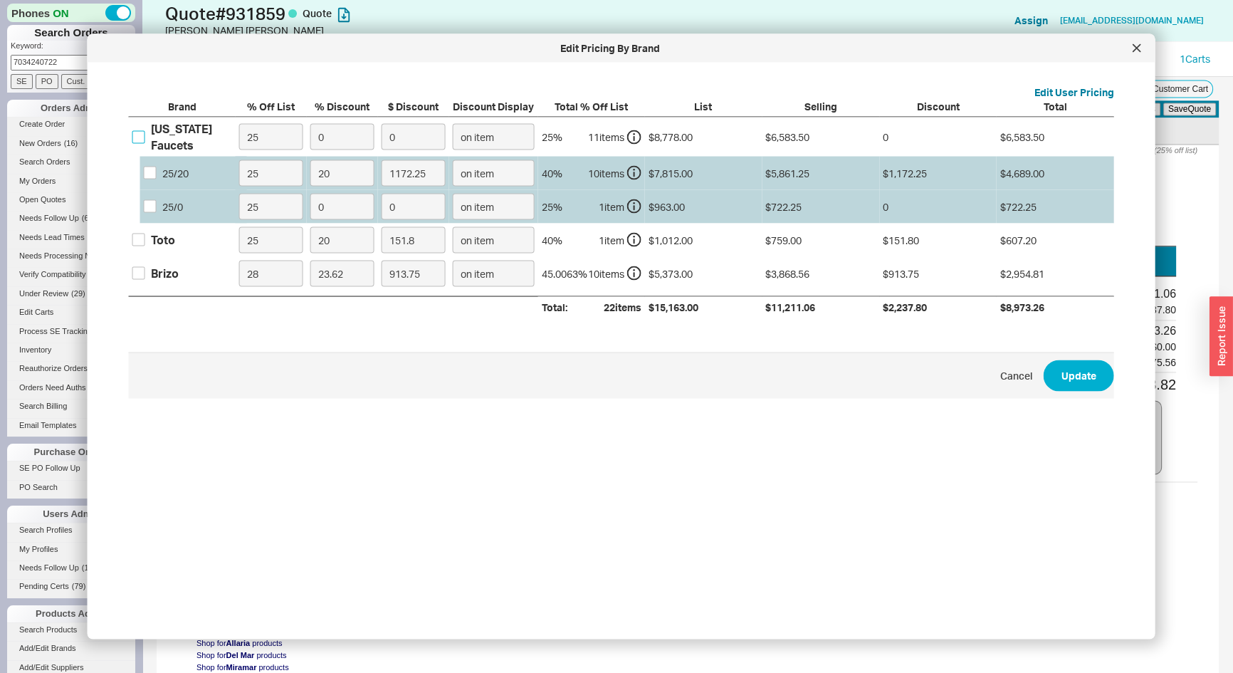
click at [139, 140] on input "California Faucets" at bounding box center [138, 136] width 13 height 13
checkbox input "true"
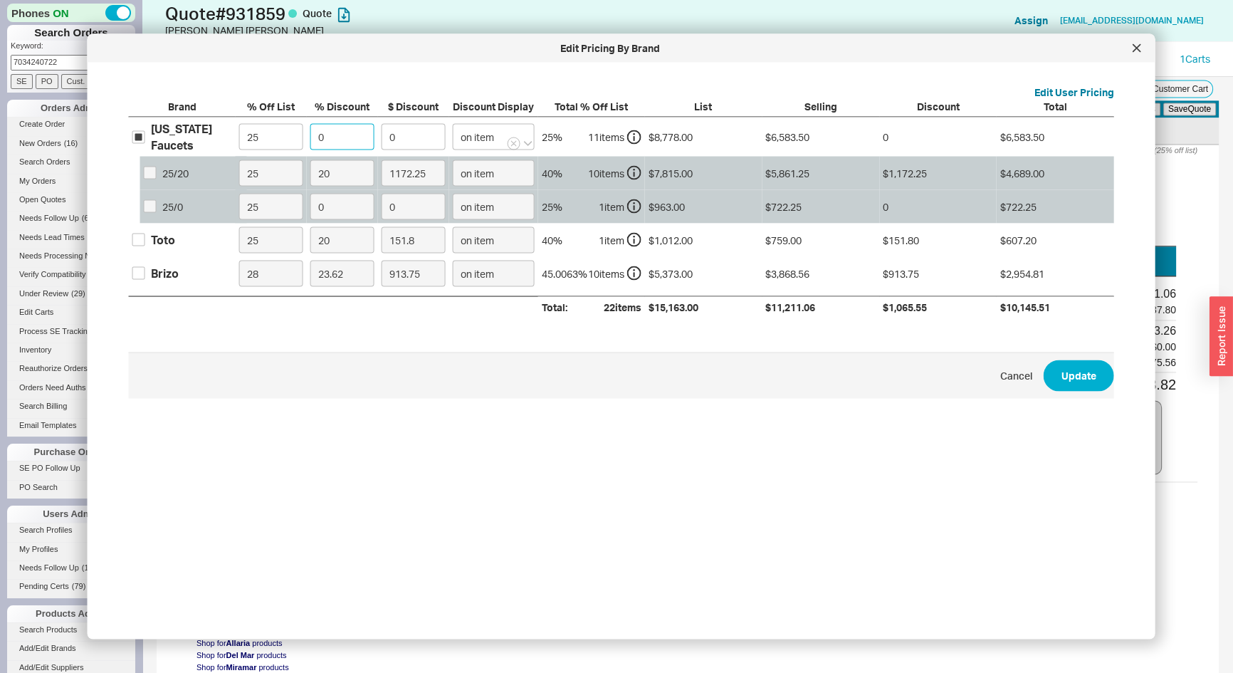
drag, startPoint x: 325, startPoint y: 135, endPoint x: 292, endPoint y: 150, distance: 36.4
click at [0, 0] on div "California Faucets 25 0 0 on item 25 % 11 item s $8,778.00 $6,583.50 0 $6,583.5…" at bounding box center [0, 0] width 0 height 0
type input "2"
type input "131.67"
type input "20"
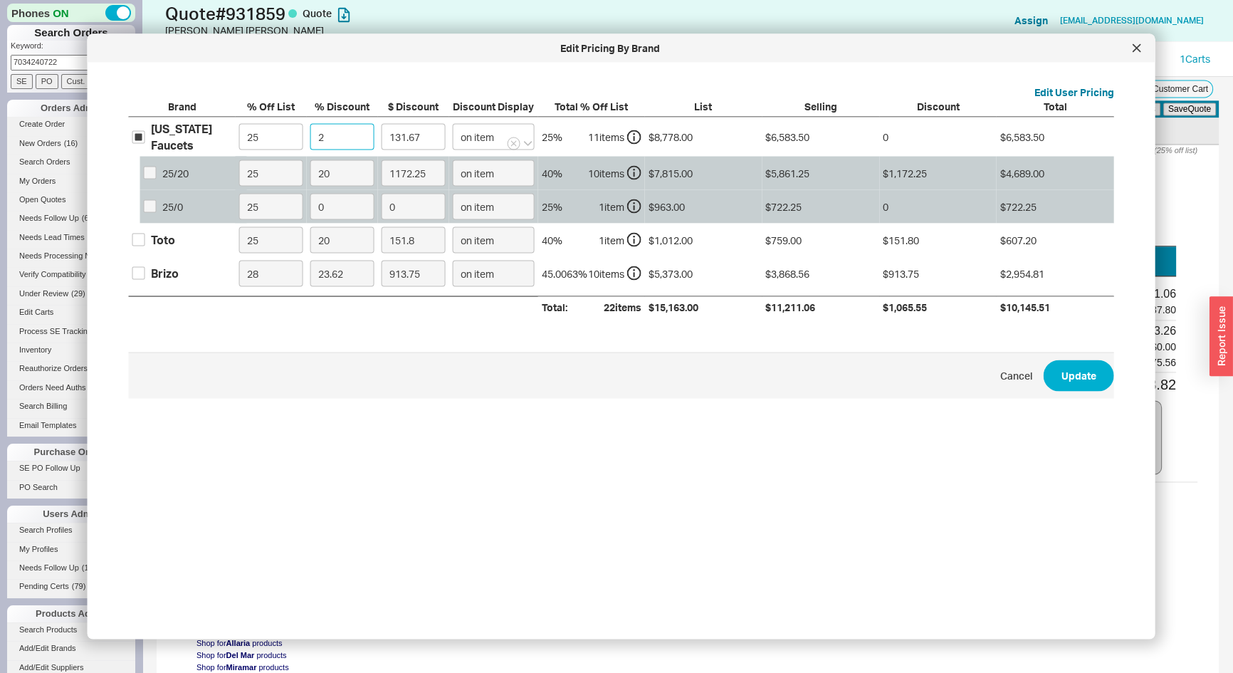
type input "1316.7"
type input "20"
click at [1056, 387] on button "Update" at bounding box center [1079, 375] width 71 height 31
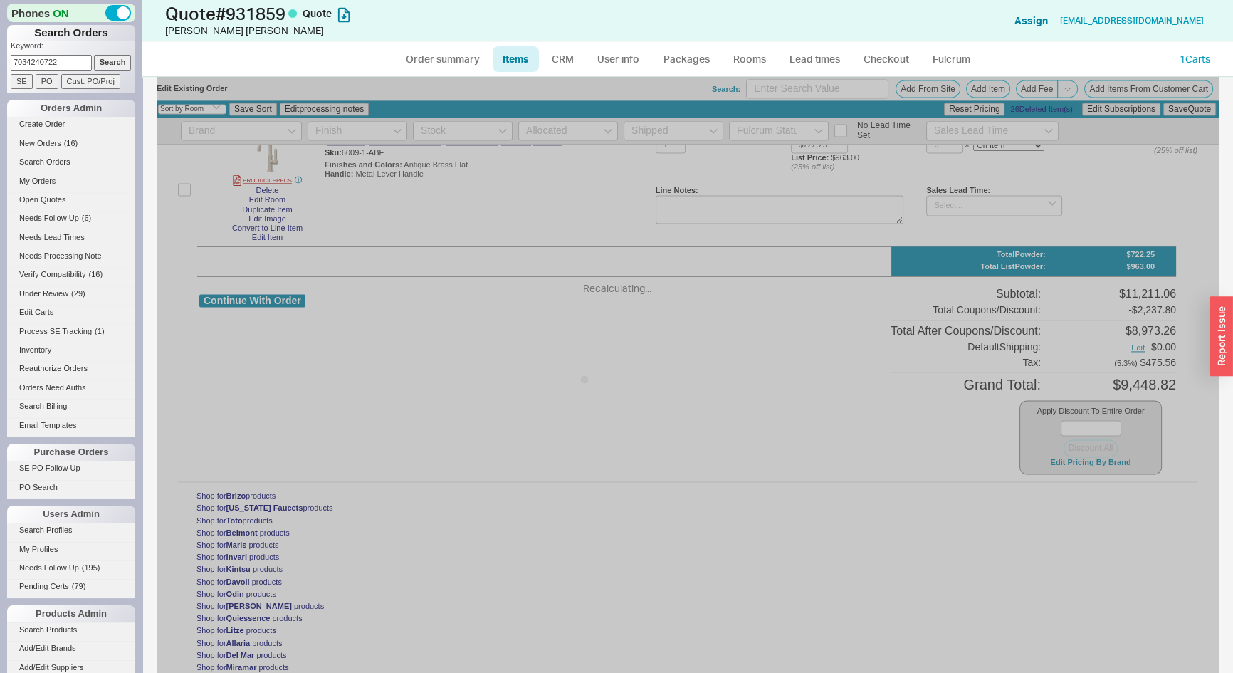
type input "20"
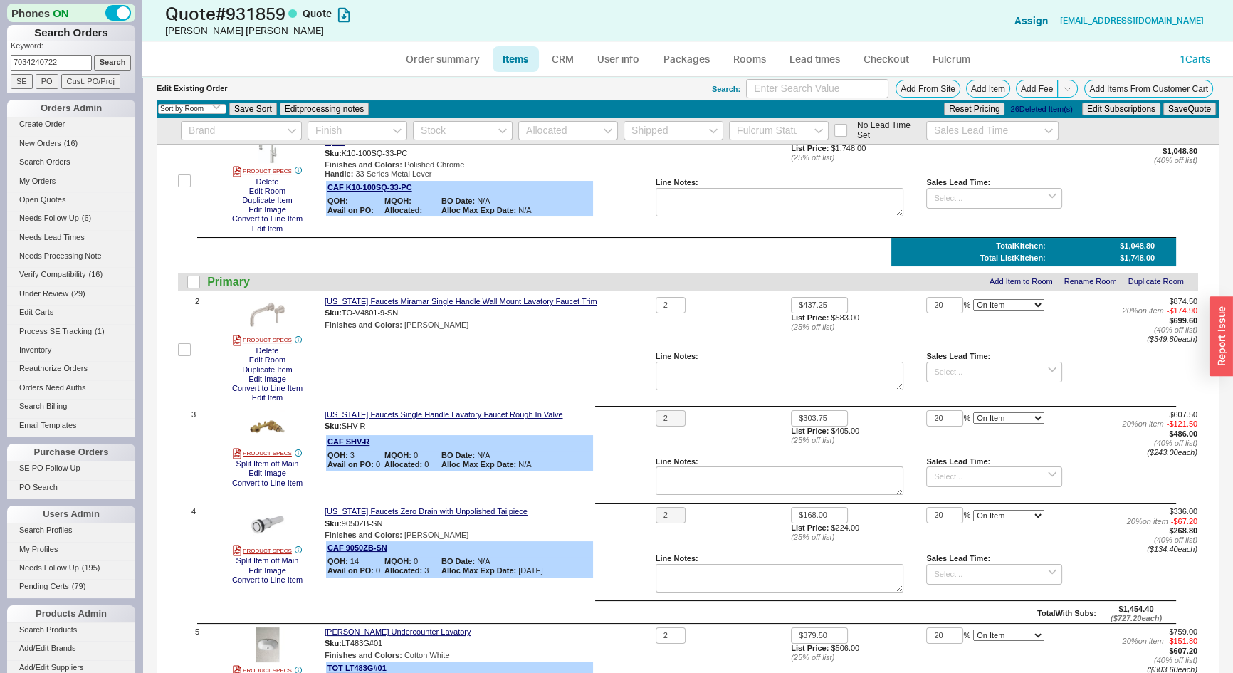
scroll to position [0, 0]
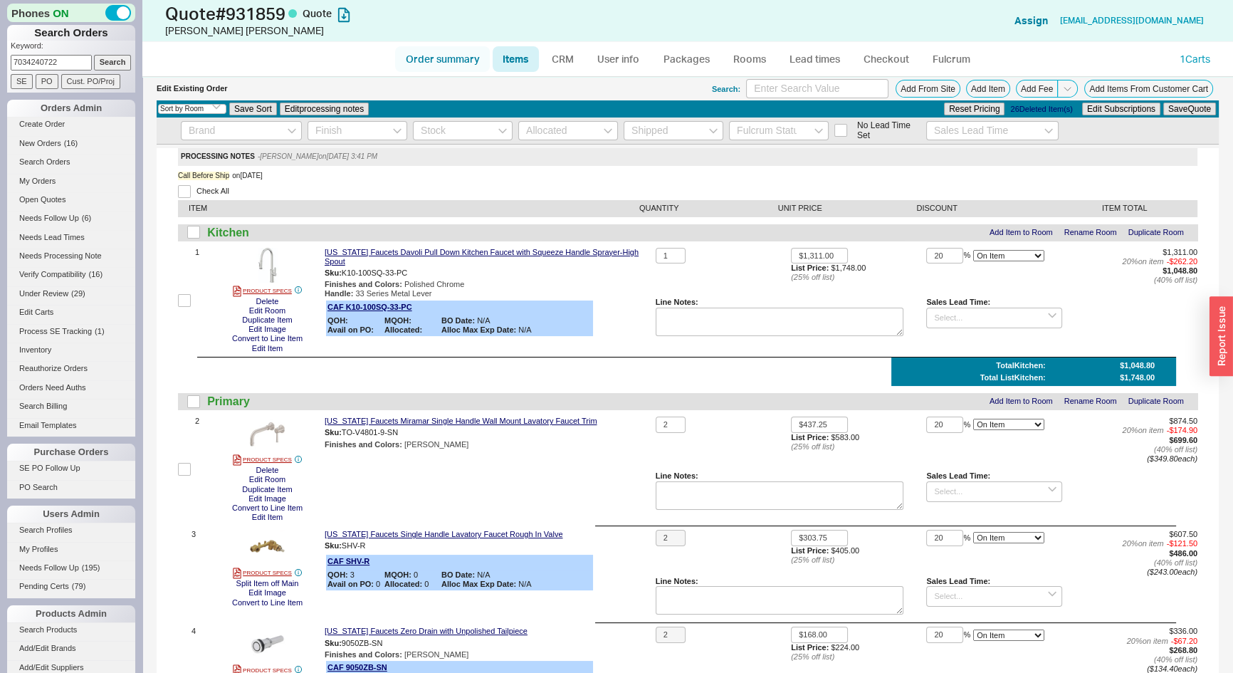
click at [420, 54] on link "Order summary" at bounding box center [442, 59] width 95 height 26
select select "*"
select select "LOW"
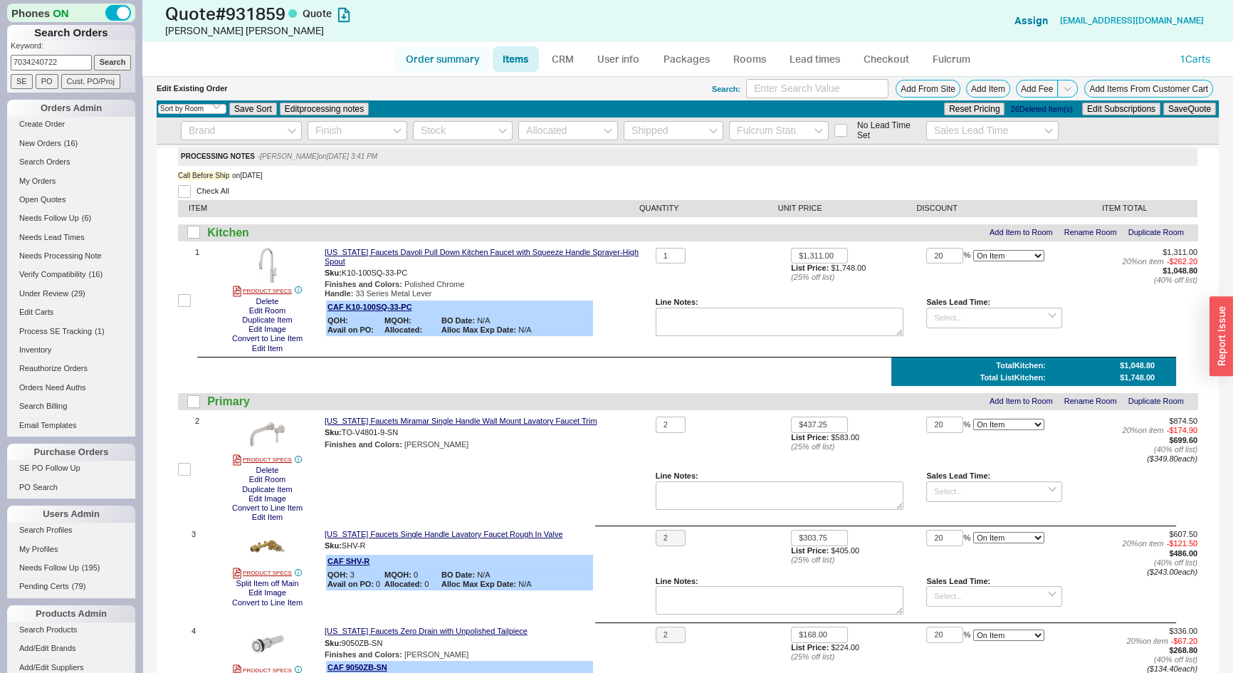
select select "3"
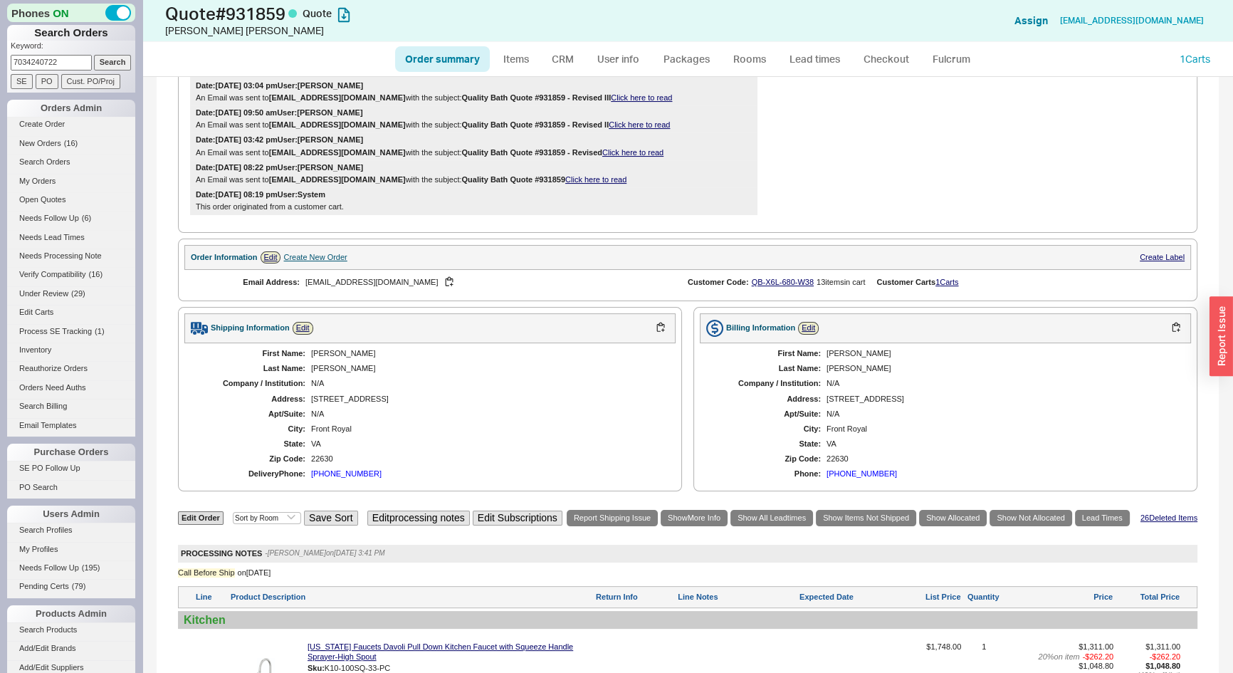
scroll to position [388, 0]
click at [566, 51] on link "CRM" at bounding box center [563, 59] width 42 height 26
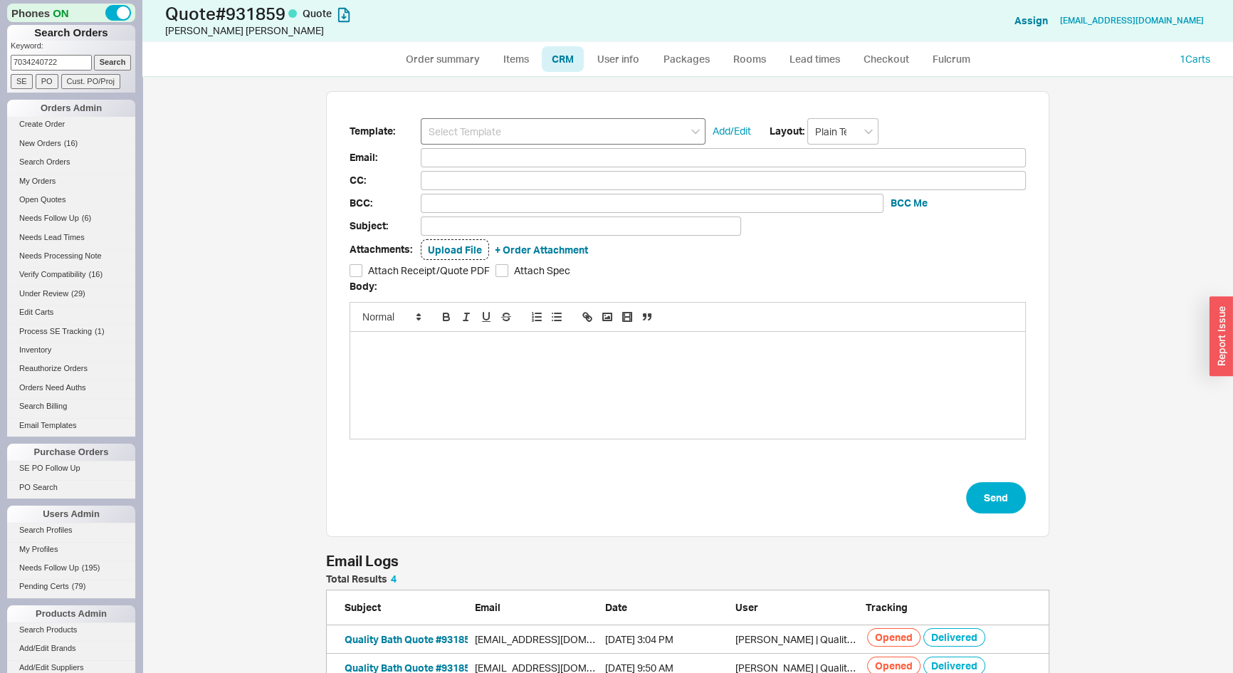
scroll to position [155, 714]
click at [568, 125] on input at bounding box center [563, 131] width 285 height 26
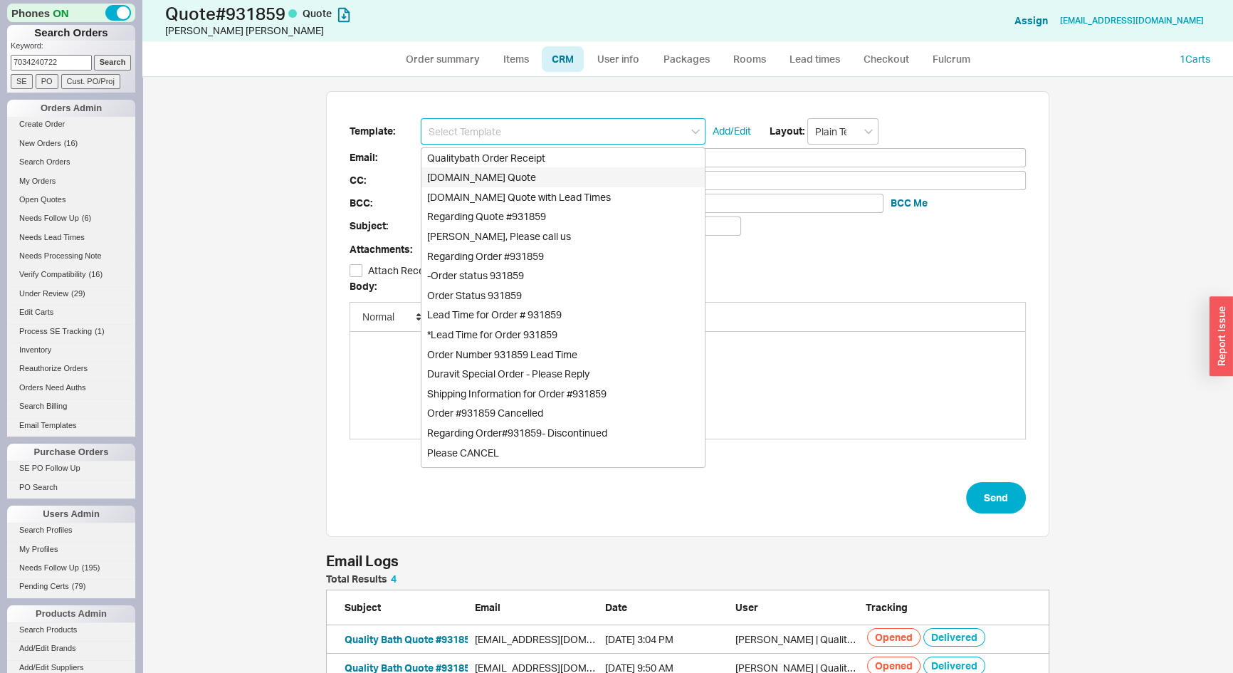
click at [529, 179] on div "Qualitybath.com Quote" at bounding box center [563, 177] width 283 height 20
type input "Qualitybath.com Quote"
type input "Receipt"
type input "christinalsmith@outlook.com"
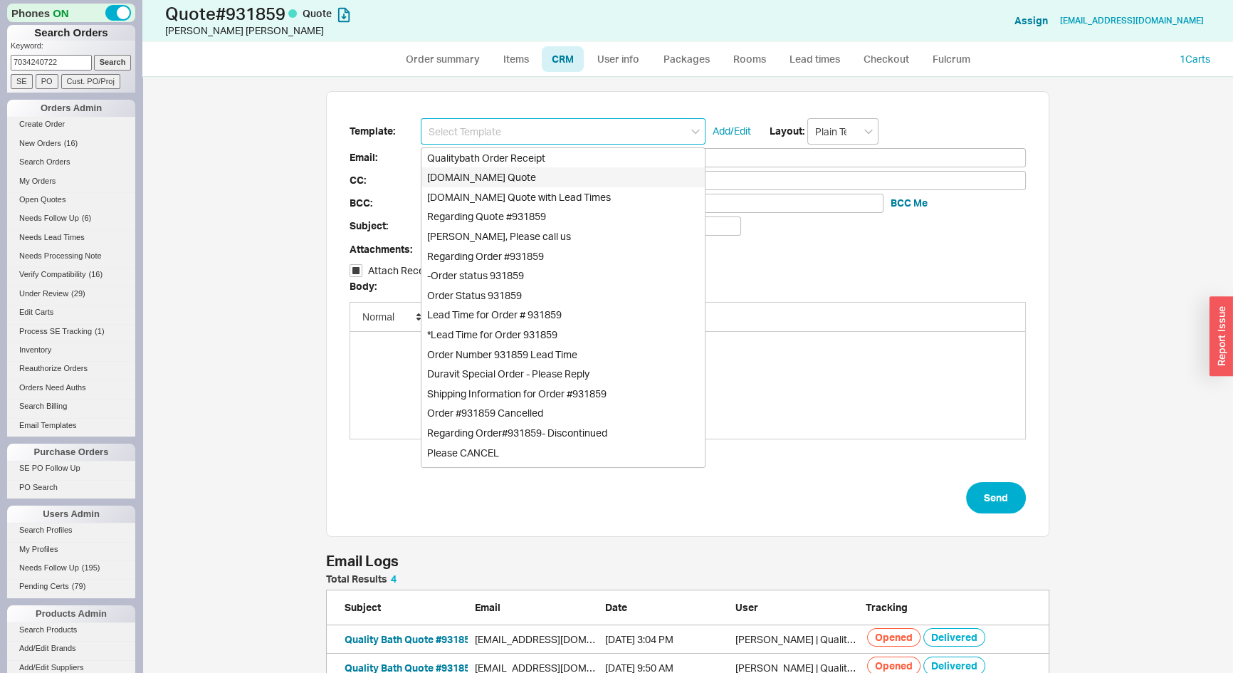
type input "Quality Bath Quote #931859"
checkbox input "true"
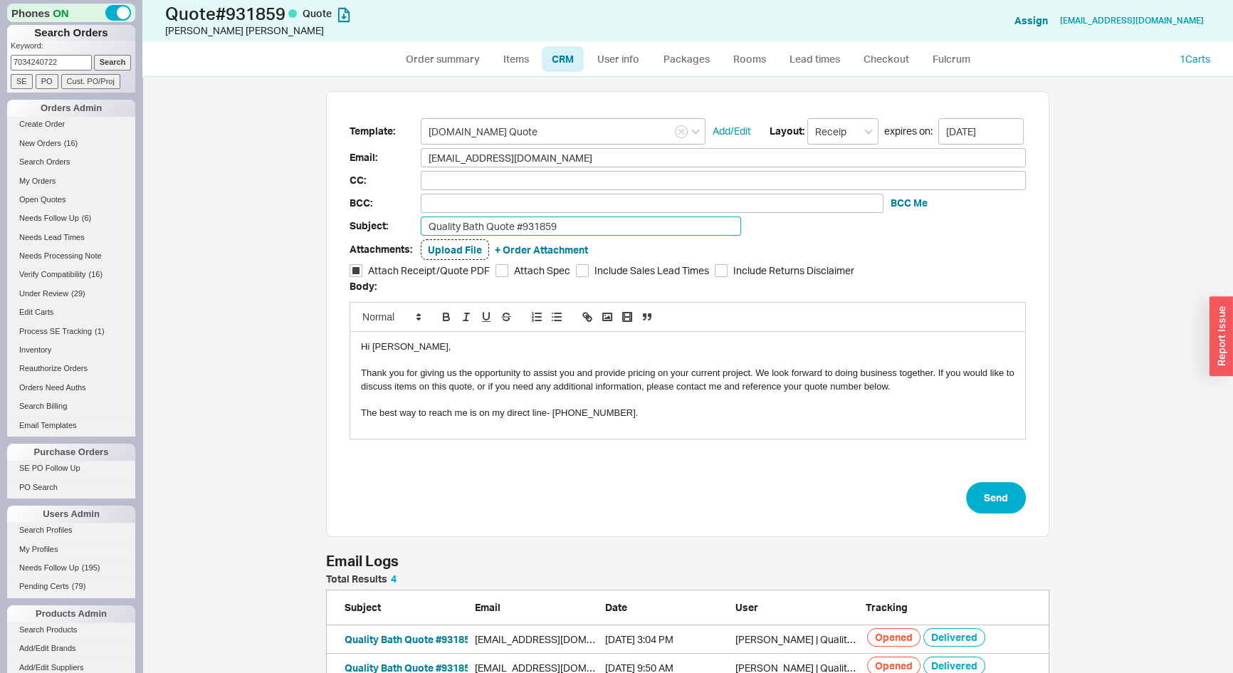
click at [591, 221] on input "Quality Bath Quote #931859" at bounding box center [581, 225] width 320 height 19
click at [406, 638] on button "Quality Bath Quote #931859 - Revised III" at bounding box center [439, 639] width 188 height 14
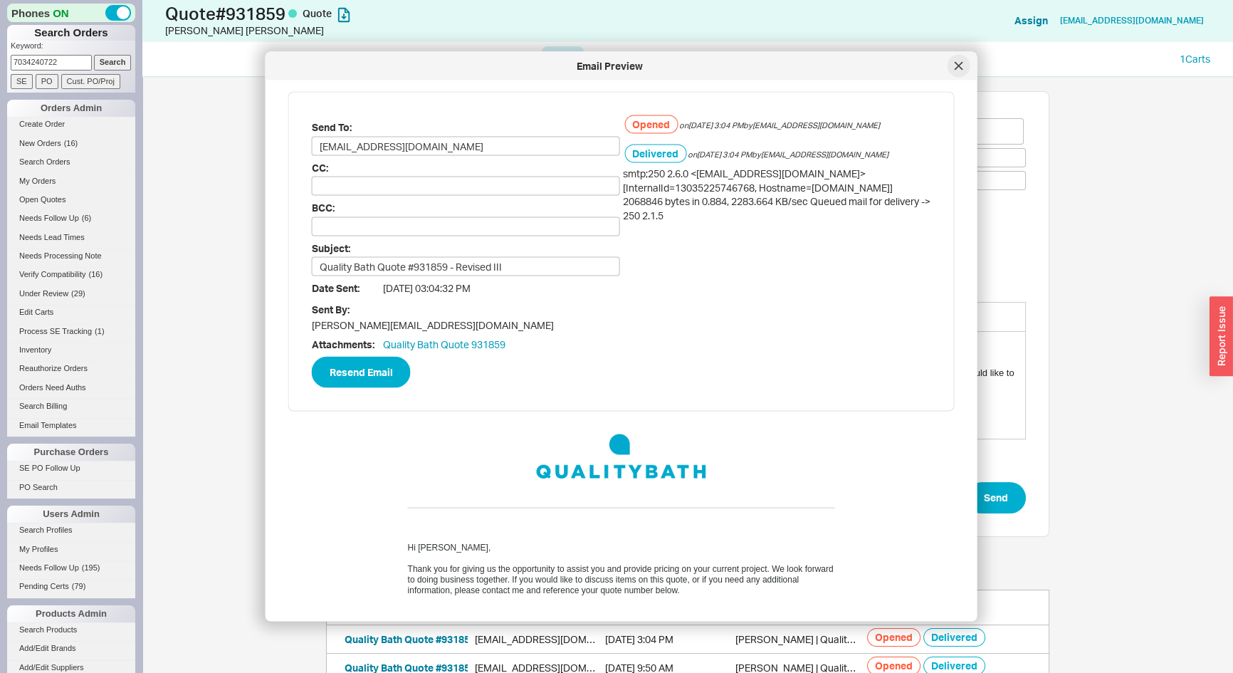
click at [967, 61] on div at bounding box center [959, 66] width 23 height 23
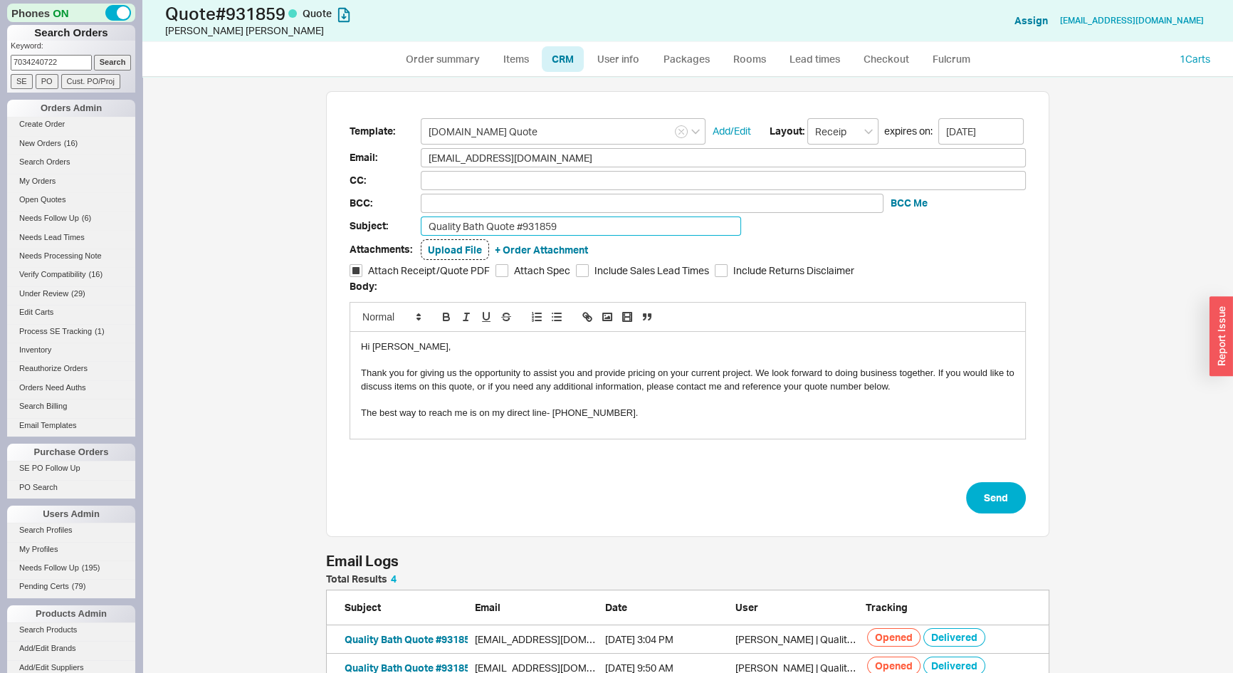
click at [622, 226] on input "Quality Bath Quote #931859" at bounding box center [581, 225] width 320 height 19
type input "Quality Bath Quote #931859 - Revised IV"
click at [982, 505] on button "Send" at bounding box center [996, 497] width 60 height 31
select select "*"
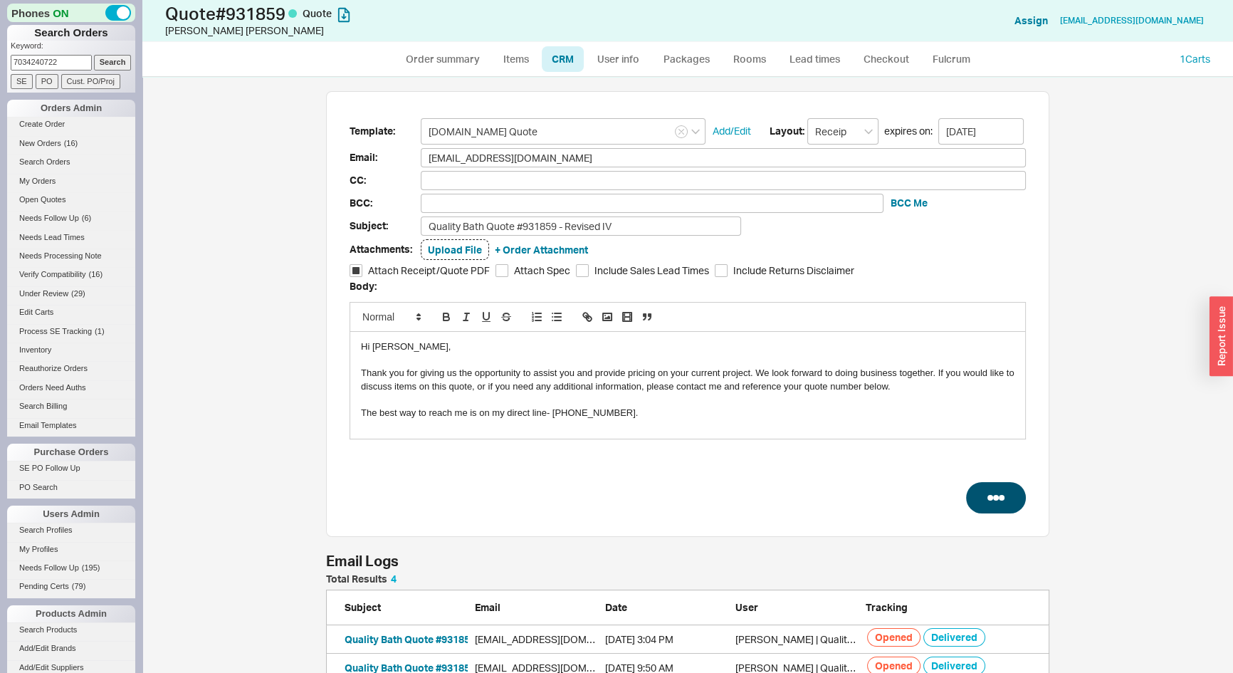
select select "LOW"
select select "3"
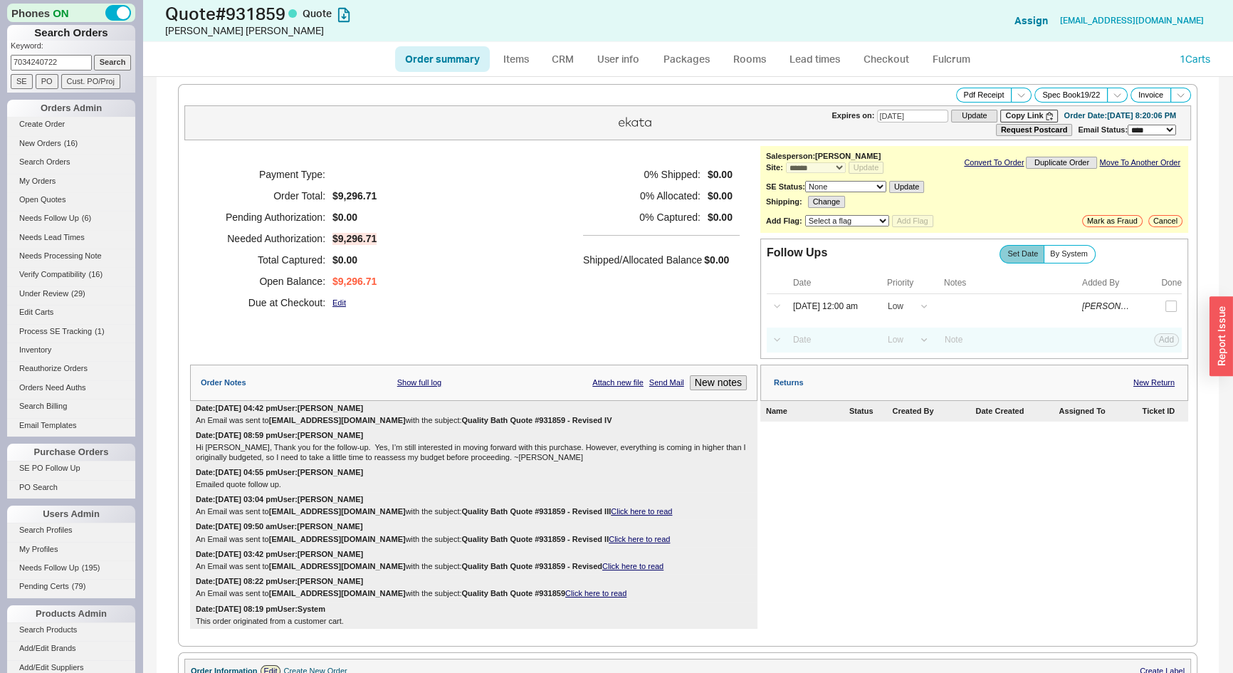
type input "09/03/2025"
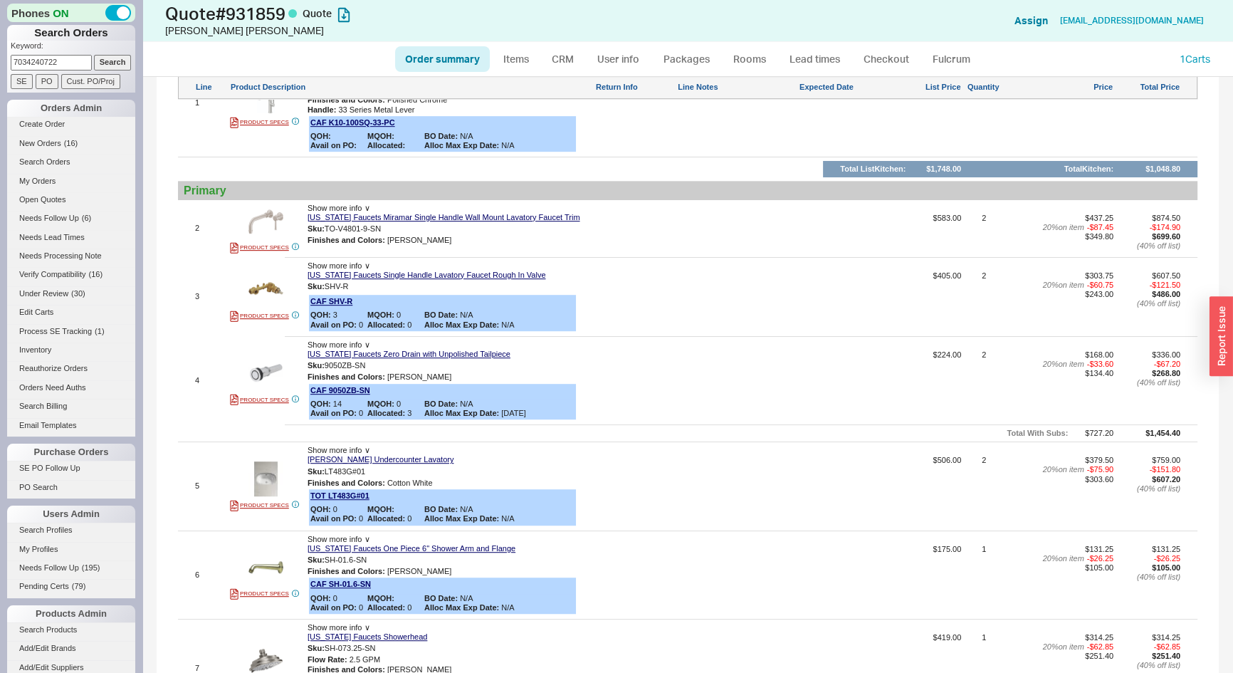
scroll to position [680, 0]
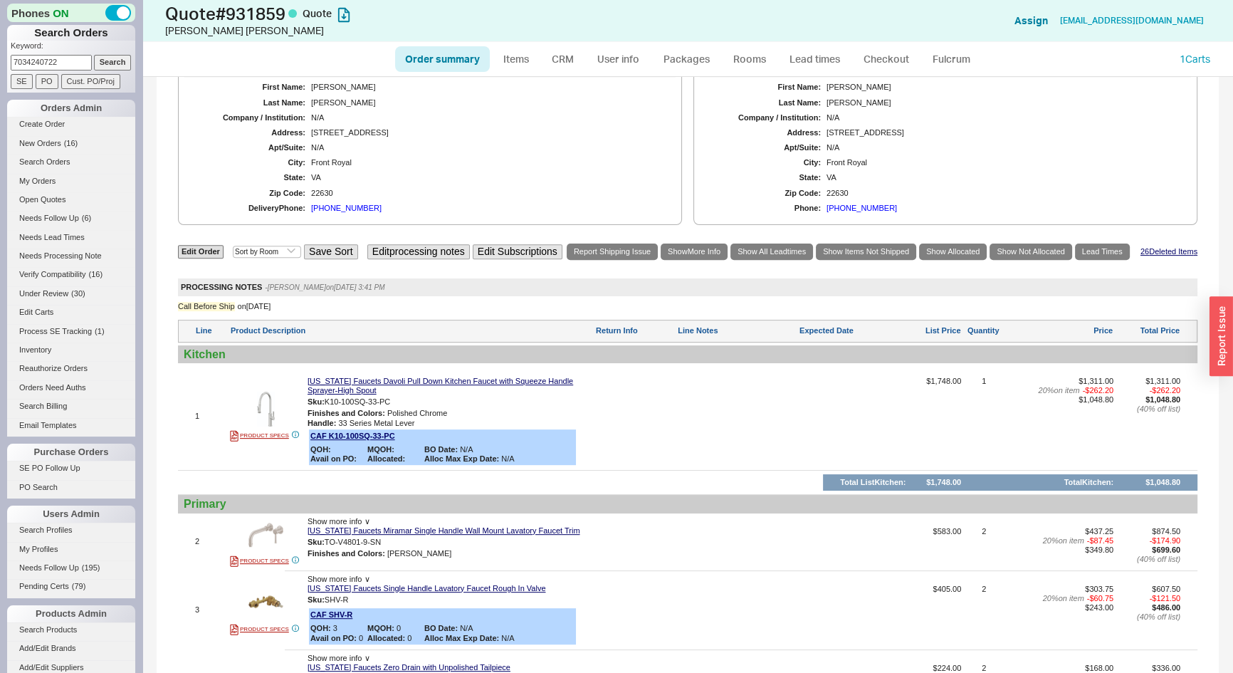
click at [447, 55] on link "Order summary" at bounding box center [442, 59] width 95 height 26
select select "*"
select select "LOW"
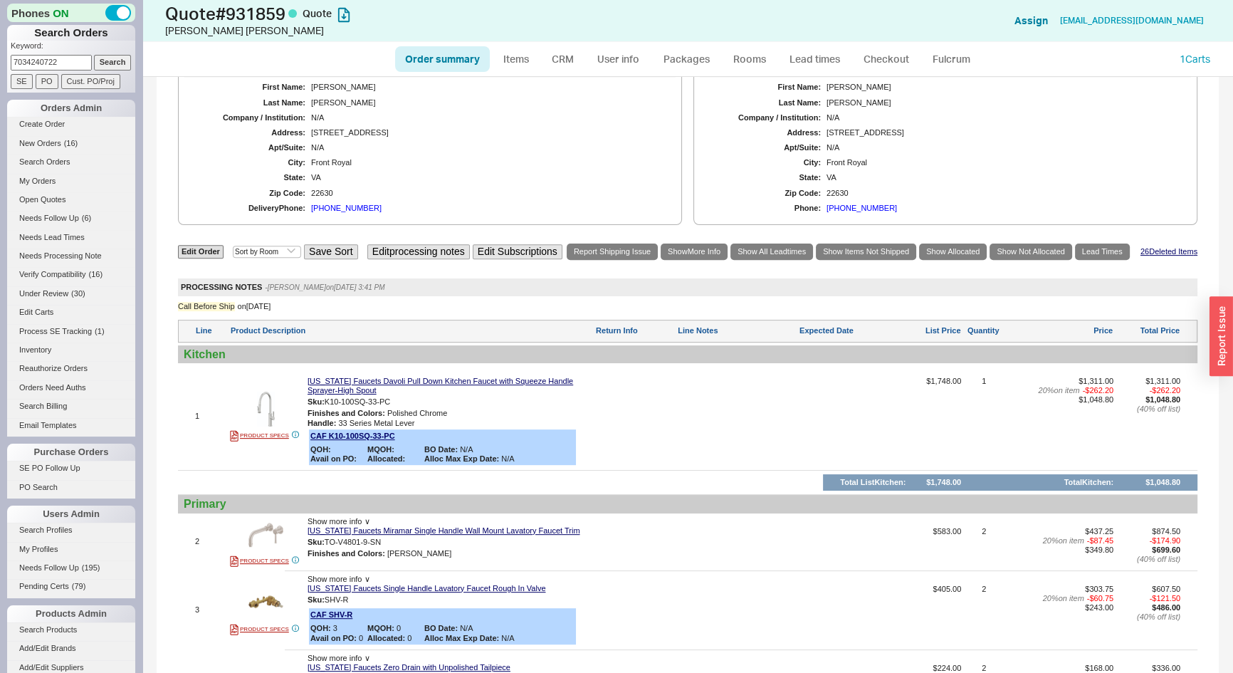
select select "3"
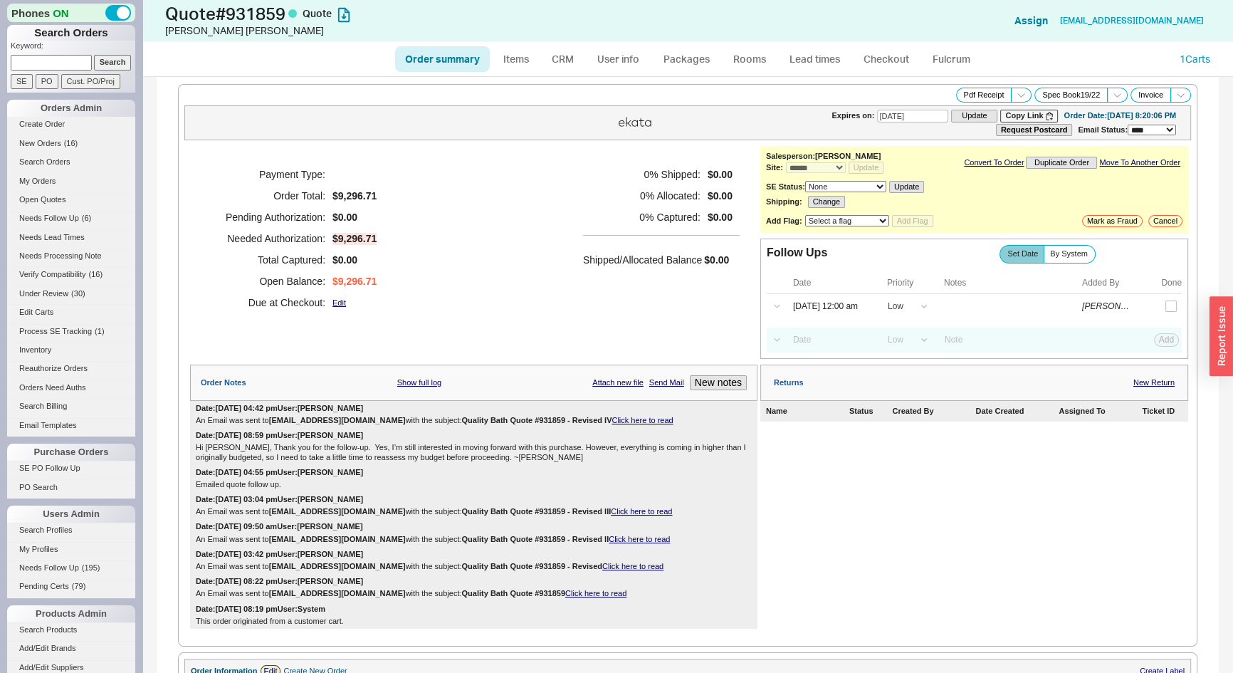
click at [651, 420] on link "Click here to read" at bounding box center [642, 420] width 61 height 9
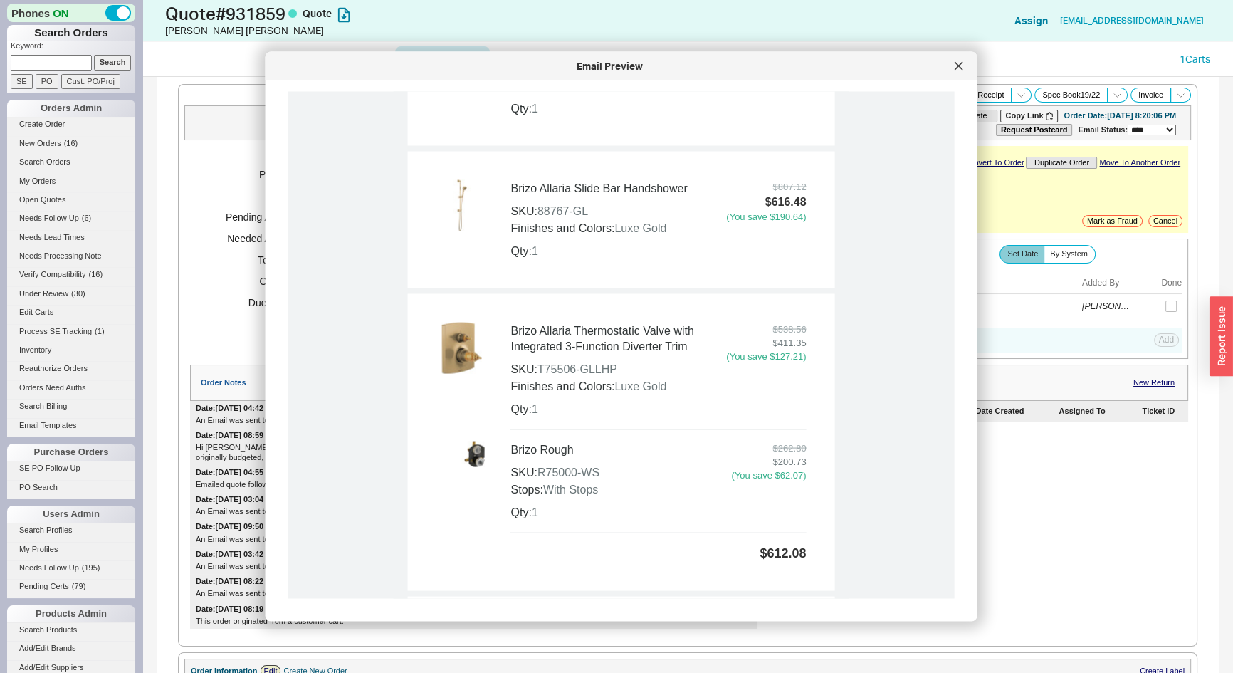
scroll to position [3042, 0]
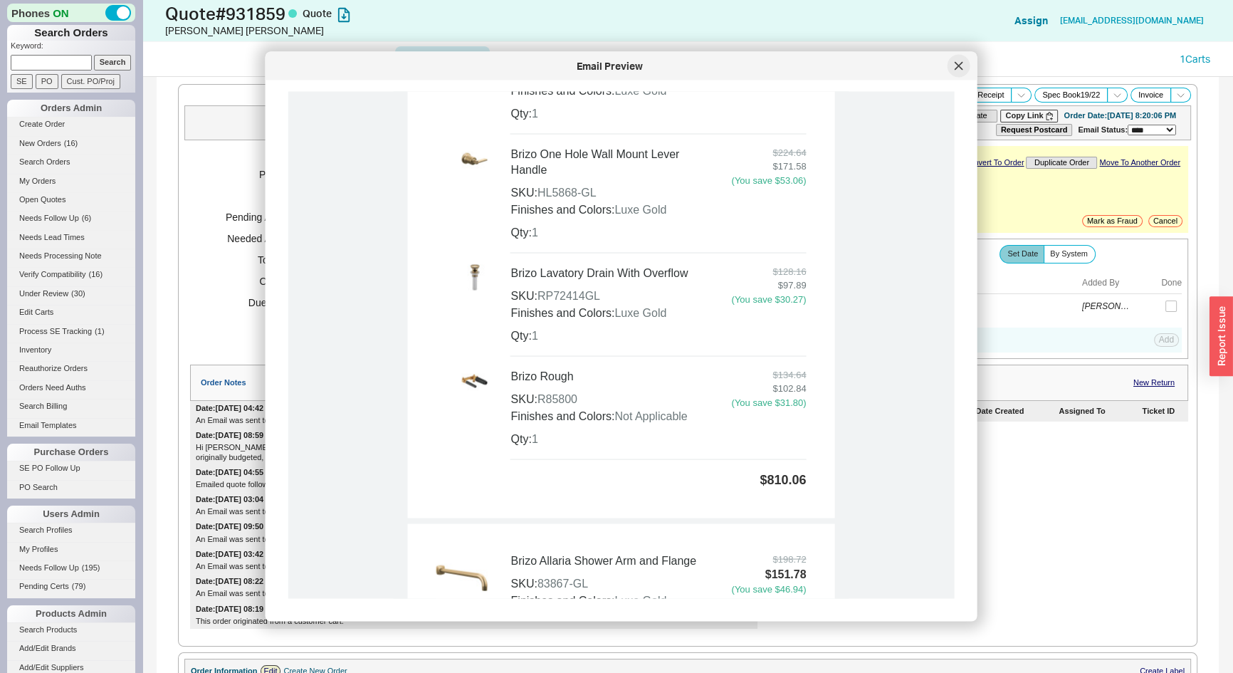
click at [960, 62] on icon at bounding box center [959, 66] width 9 height 9
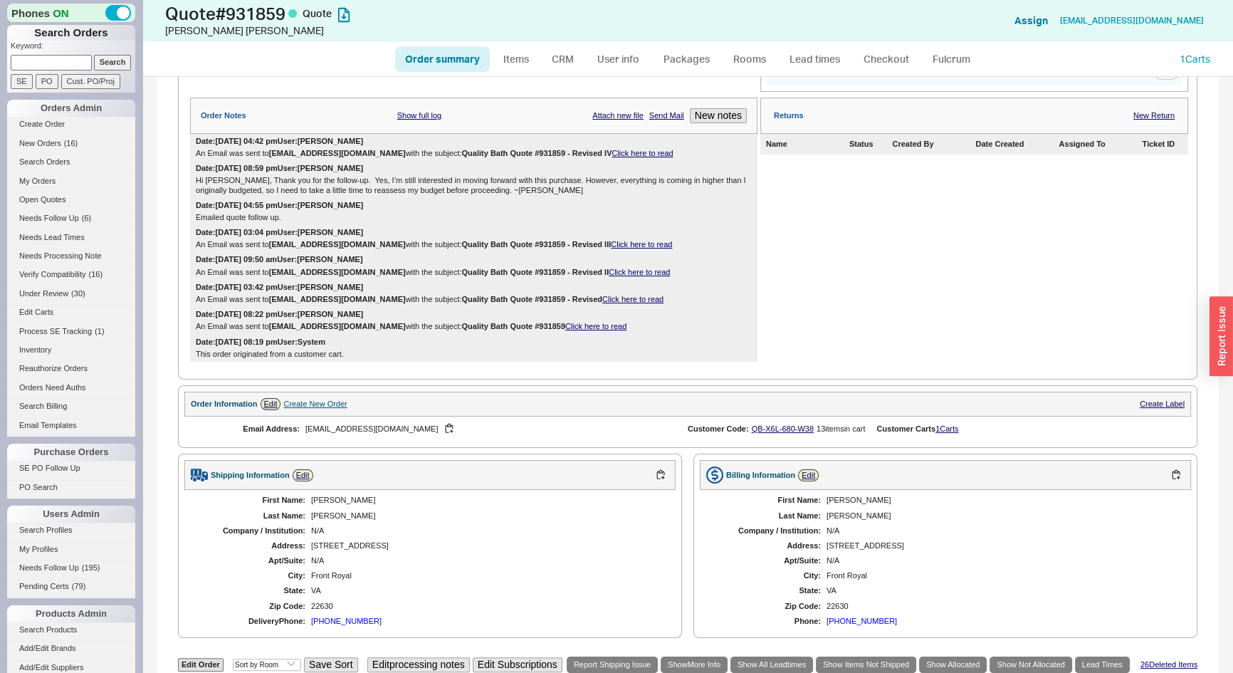
scroll to position [712, 0]
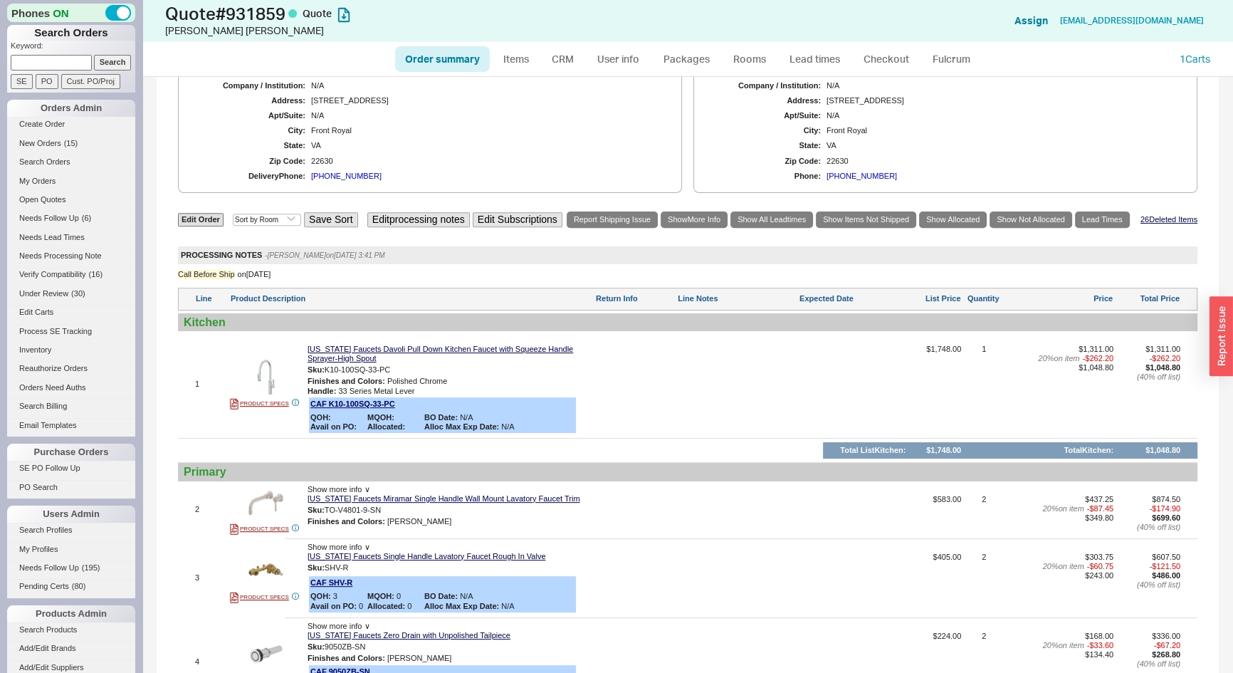
click at [463, 64] on link "Order summary" at bounding box center [442, 59] width 95 height 26
select select "*"
select select "LOW"
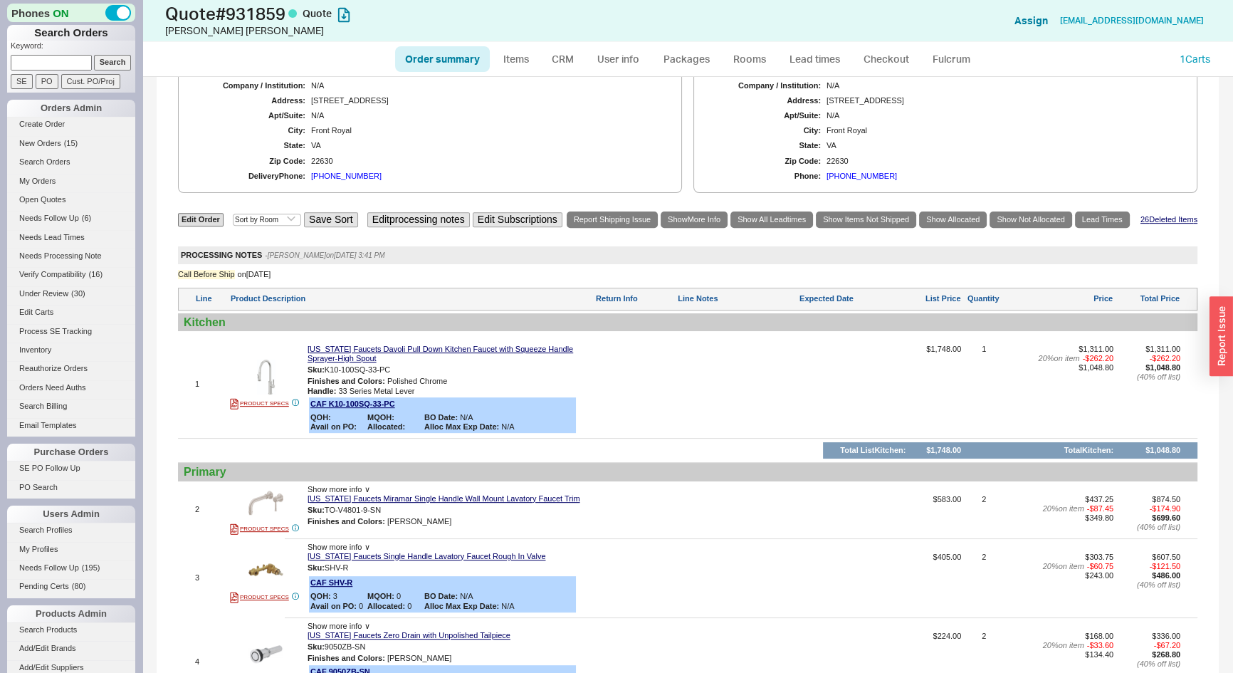
select select "3"
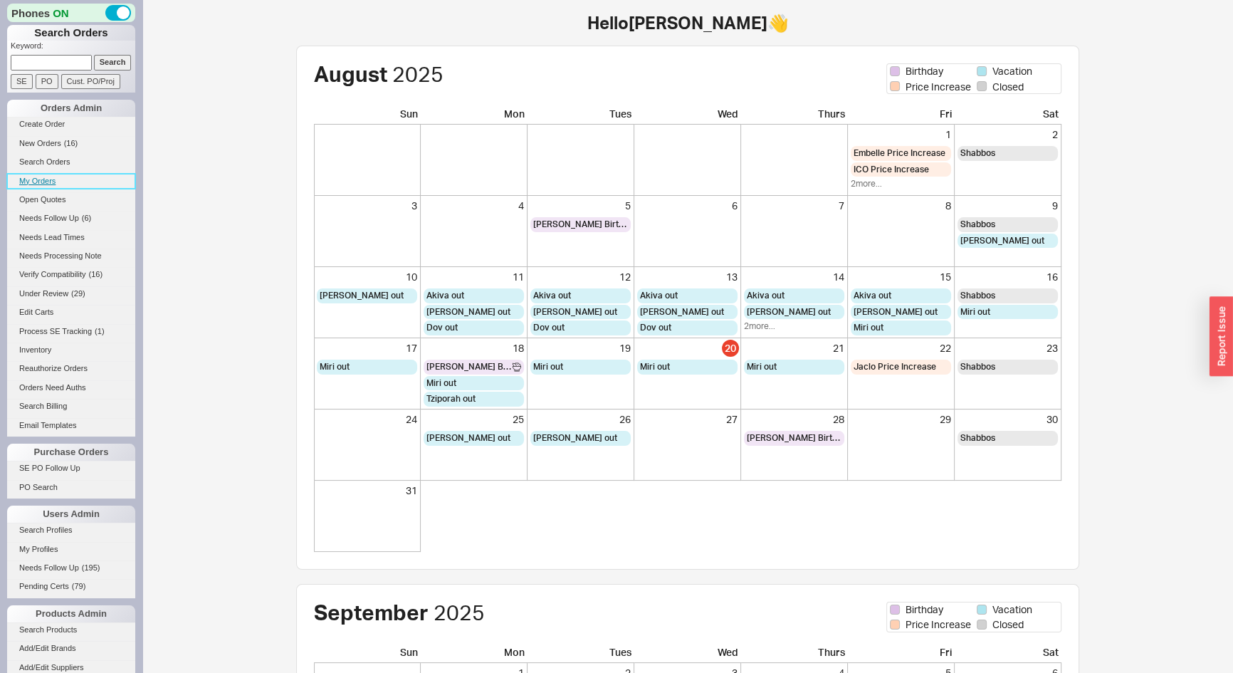
click at [42, 174] on link "My Orders" at bounding box center [71, 181] width 128 height 15
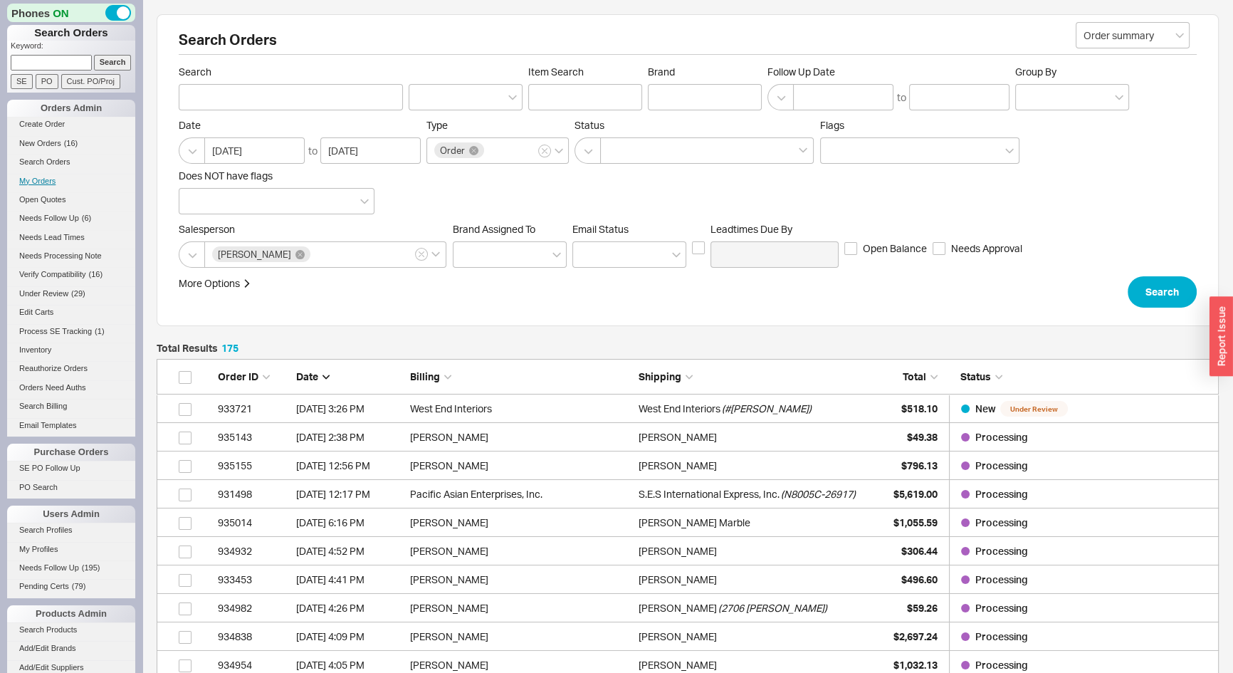
scroll to position [5011, 1053]
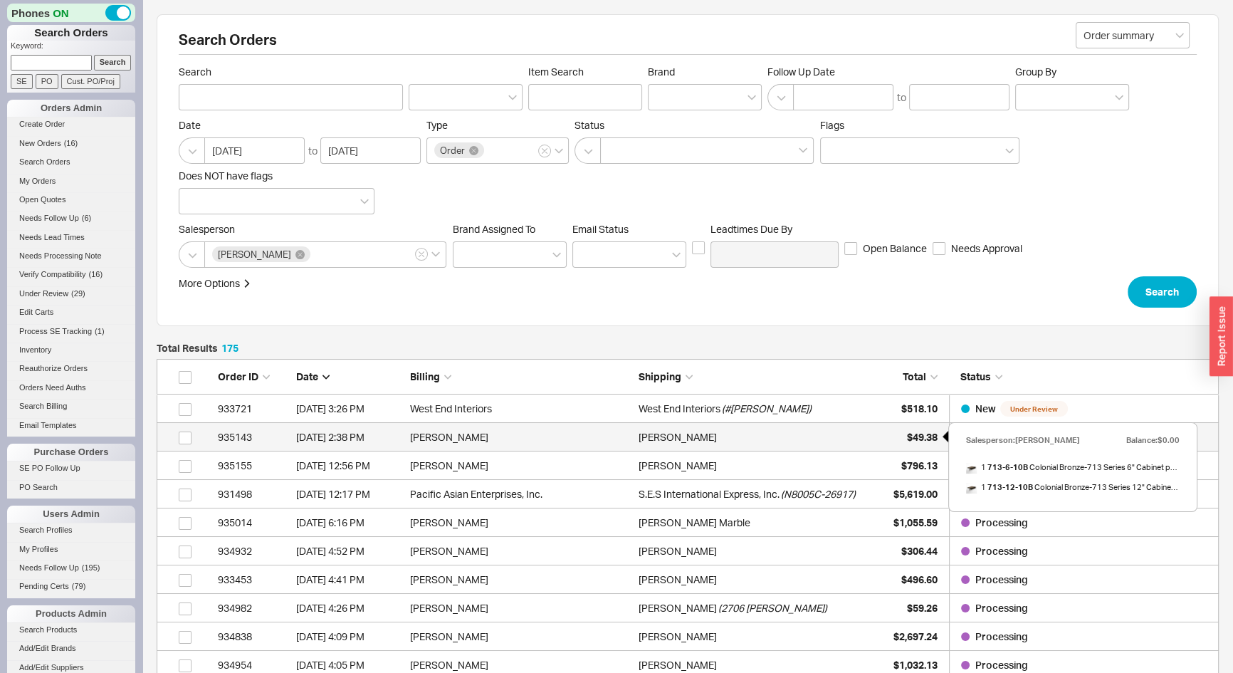
click at [883, 439] on div "$49.38" at bounding box center [902, 437] width 71 height 28
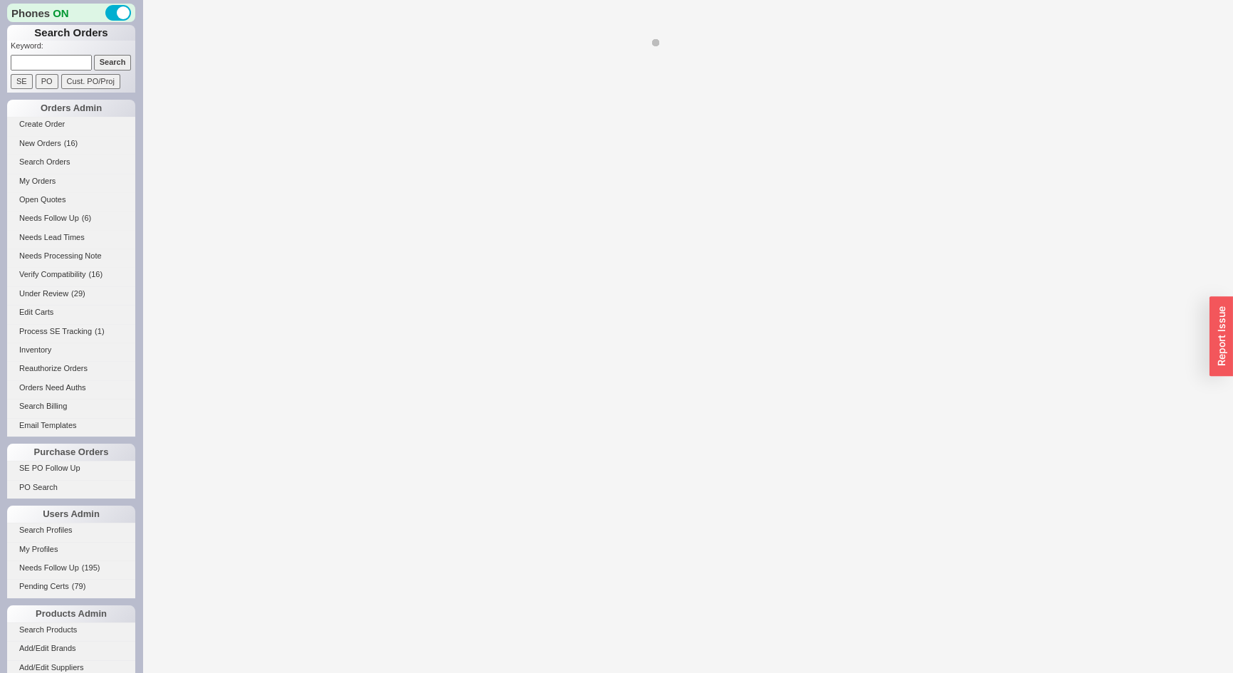
select select "*"
select select "LOW"
select select "3"
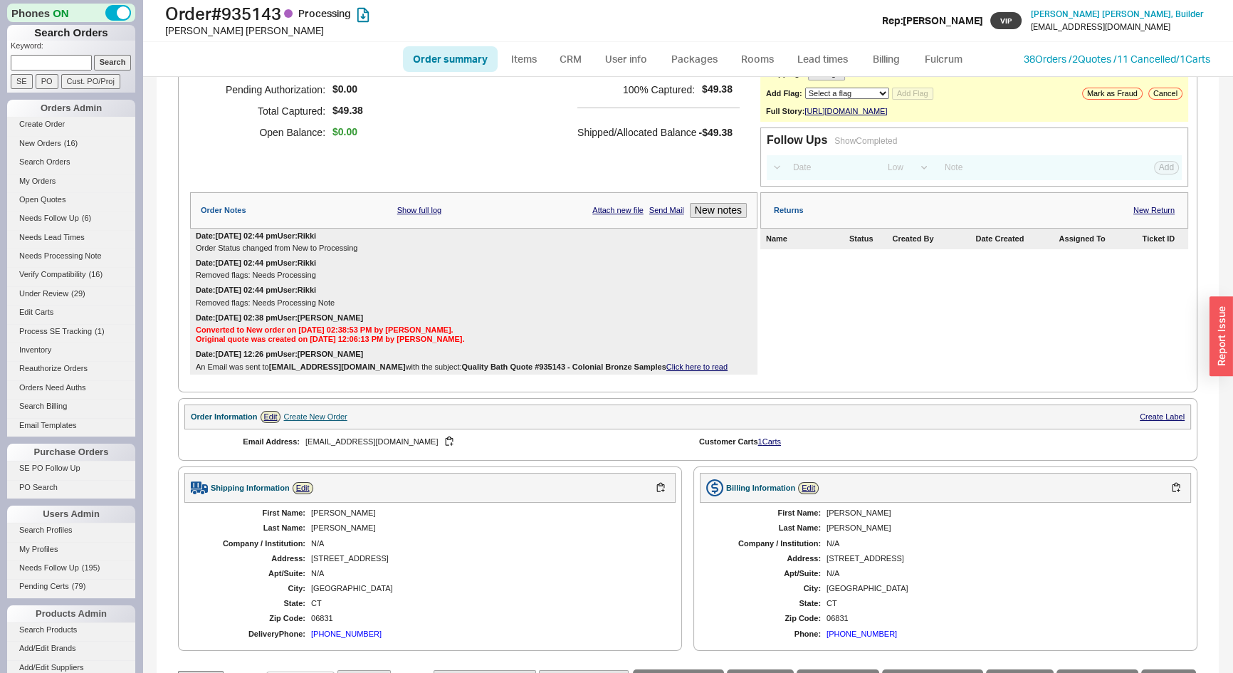
scroll to position [620, 0]
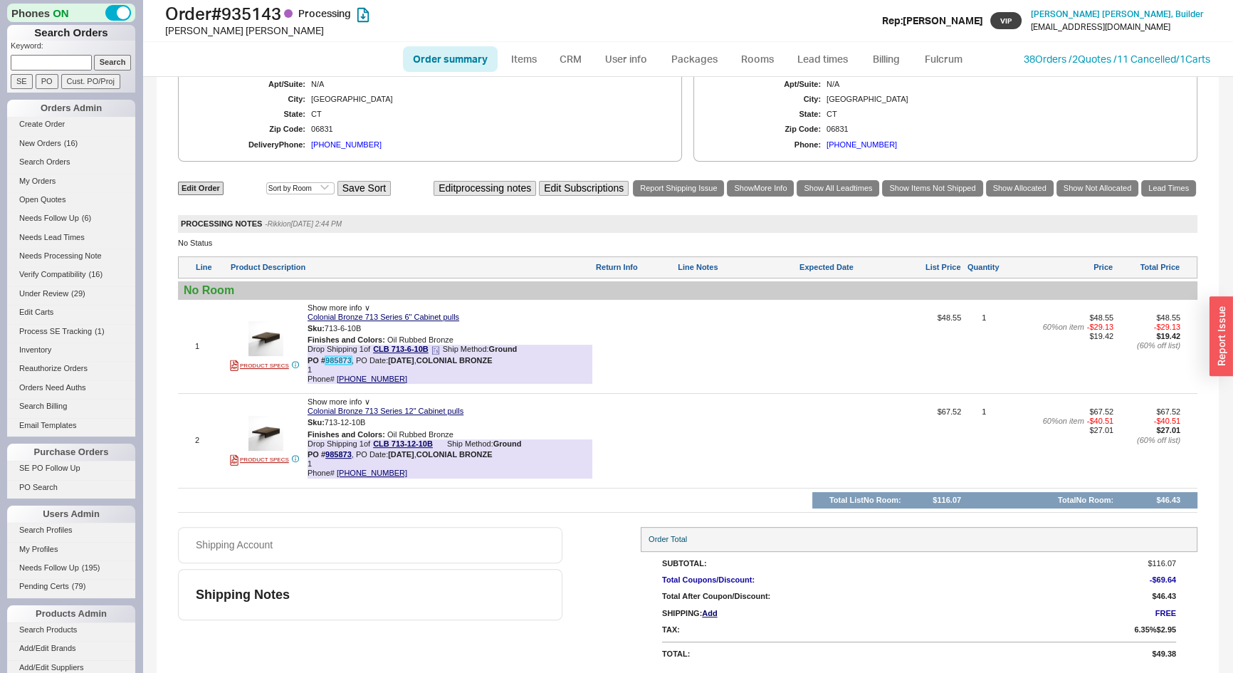
click at [335, 362] on link "985873" at bounding box center [338, 360] width 26 height 9
click at [502, 317] on button "[PHONE_NUMBER]" at bounding box center [508, 320] width 75 height 14
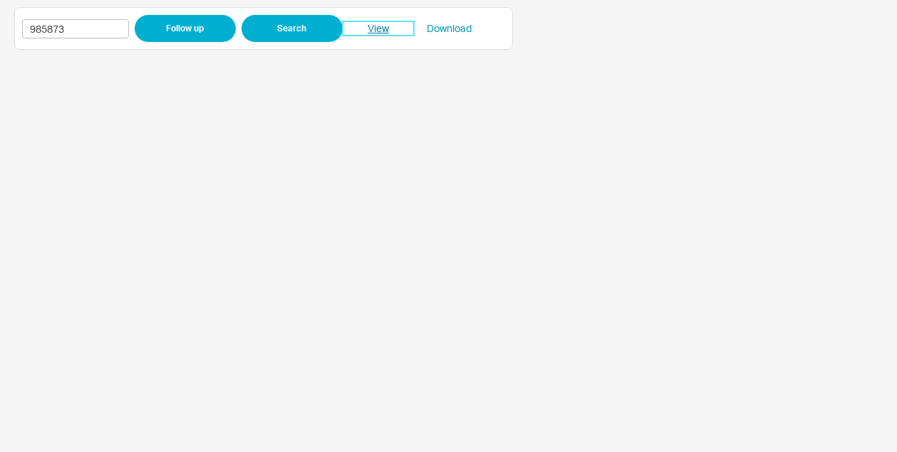
click at [377, 25] on link "View" at bounding box center [378, 28] width 71 height 14
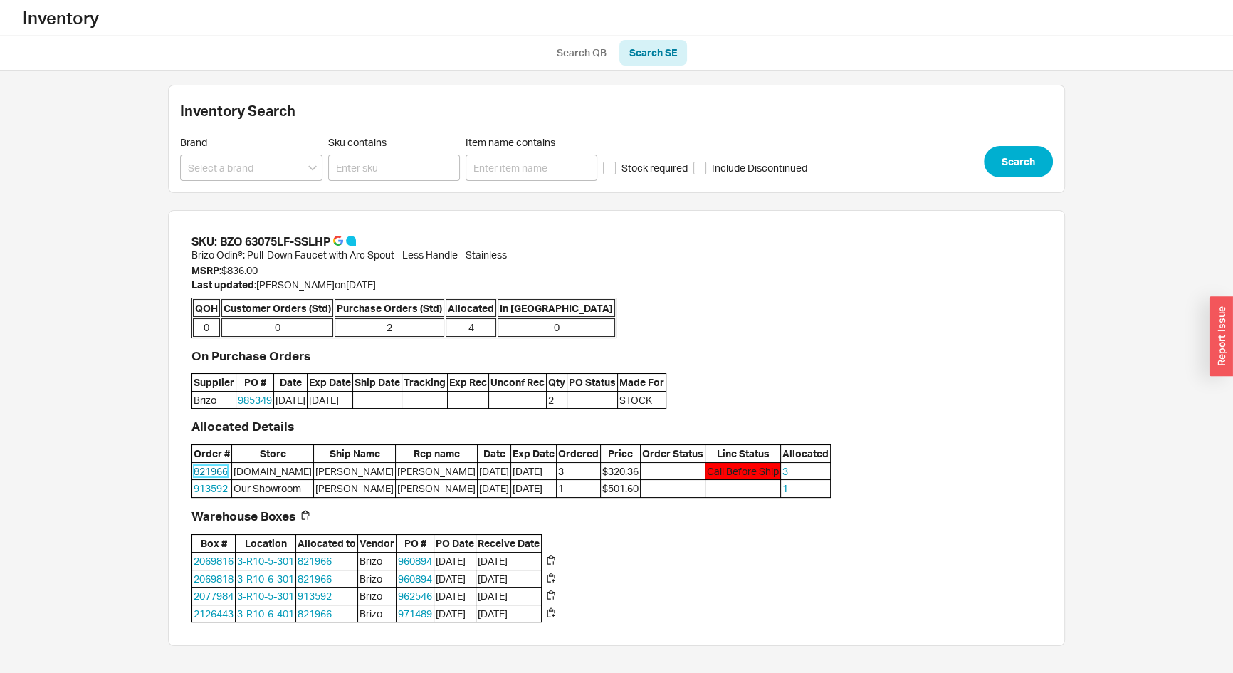
click at [206, 466] on link "821966" at bounding box center [211, 471] width 34 height 12
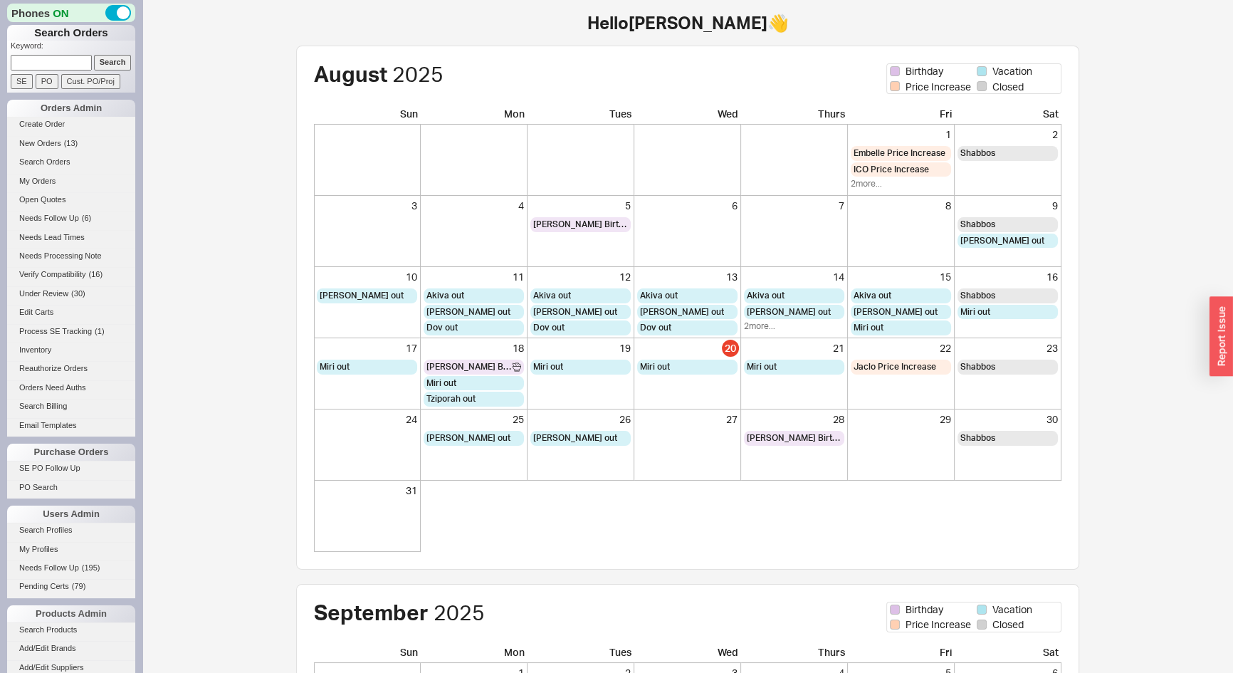
click at [31, 64] on input at bounding box center [51, 62] width 81 height 15
type input "QB-069-6RW-9XL"
click at [94, 55] on input "Search" at bounding box center [113, 62] width 38 height 15
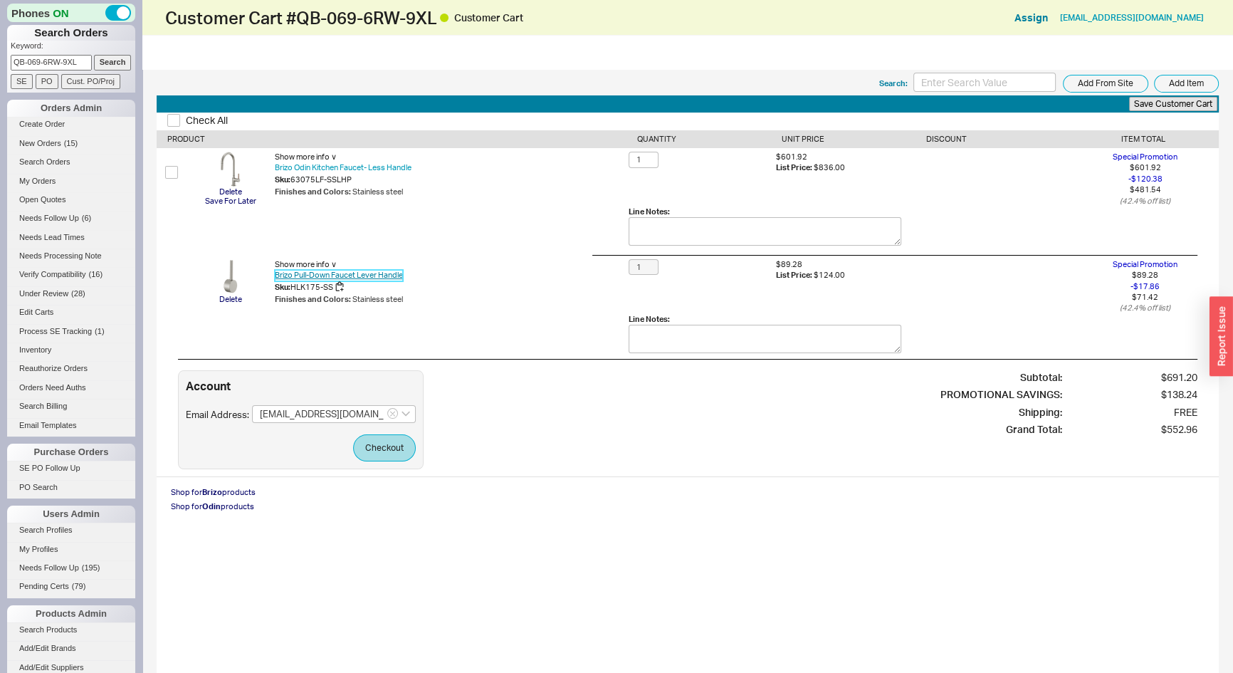
click at [364, 280] on link "Brizo Pull-Down Faucet Lever Handle" at bounding box center [339, 275] width 128 height 11
click at [336, 286] on button "button" at bounding box center [339, 287] width 9 height 13
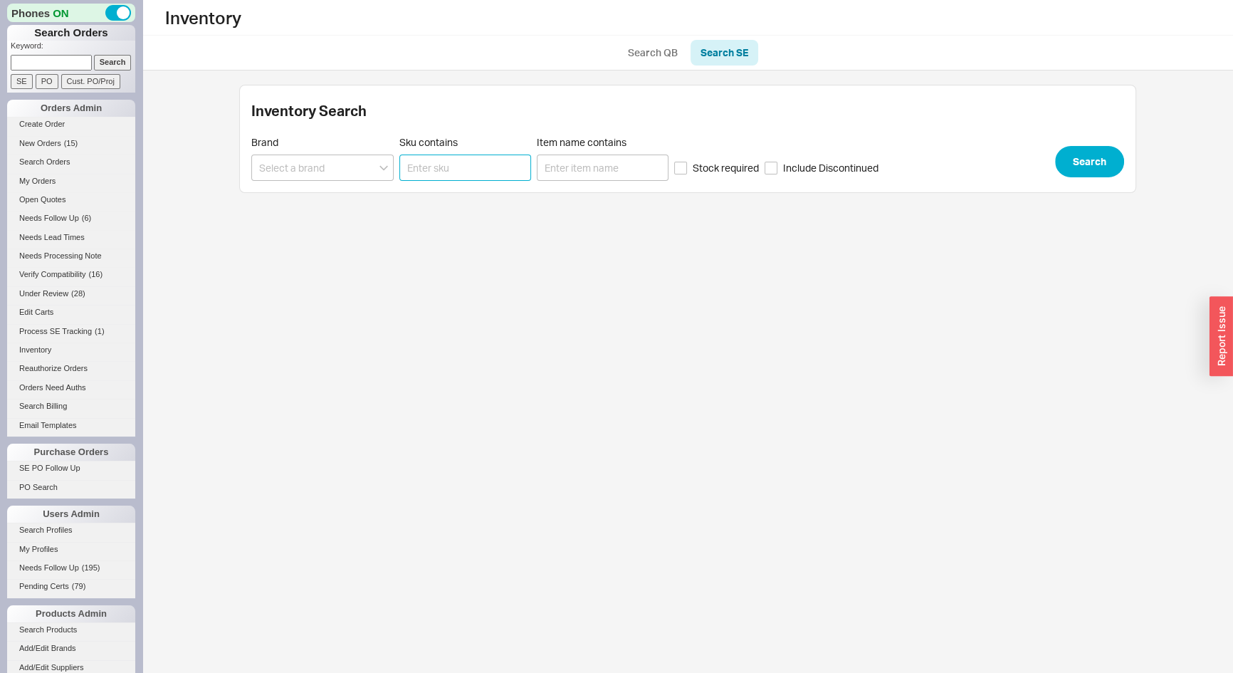
paste input "HLK175-SS"
type input "HLK175-SS"
click at [1090, 142] on div "Brand Sku contains HLK175-SS Item name contains Stock required Include Disconti…" at bounding box center [687, 158] width 873 height 45
click at [1092, 157] on button "Search" at bounding box center [1089, 161] width 69 height 31
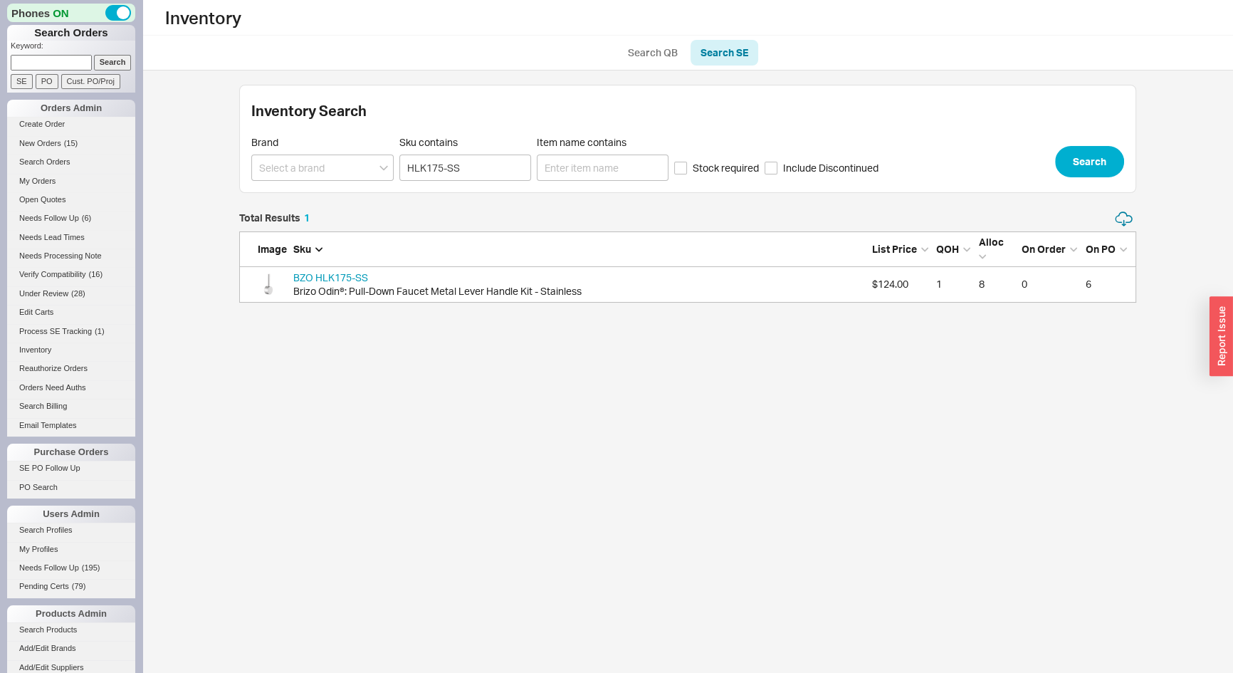
scroll to position [83, 887]
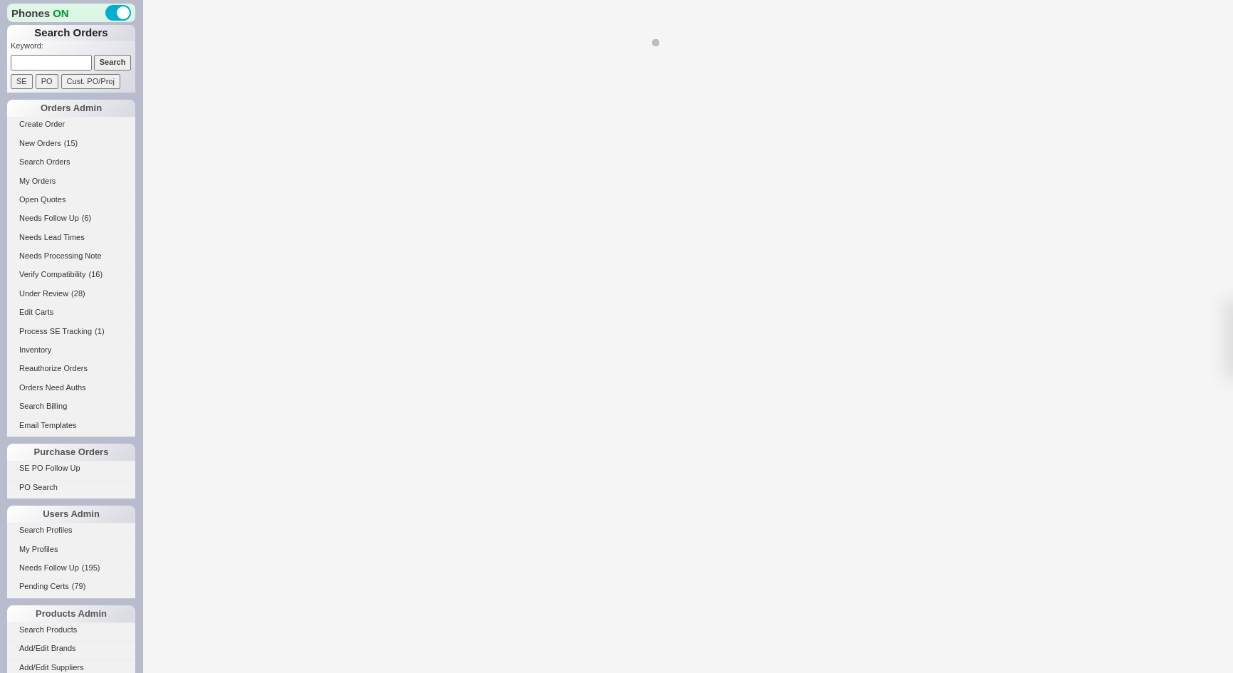
select select "*"
select select "LOW"
select select "3"
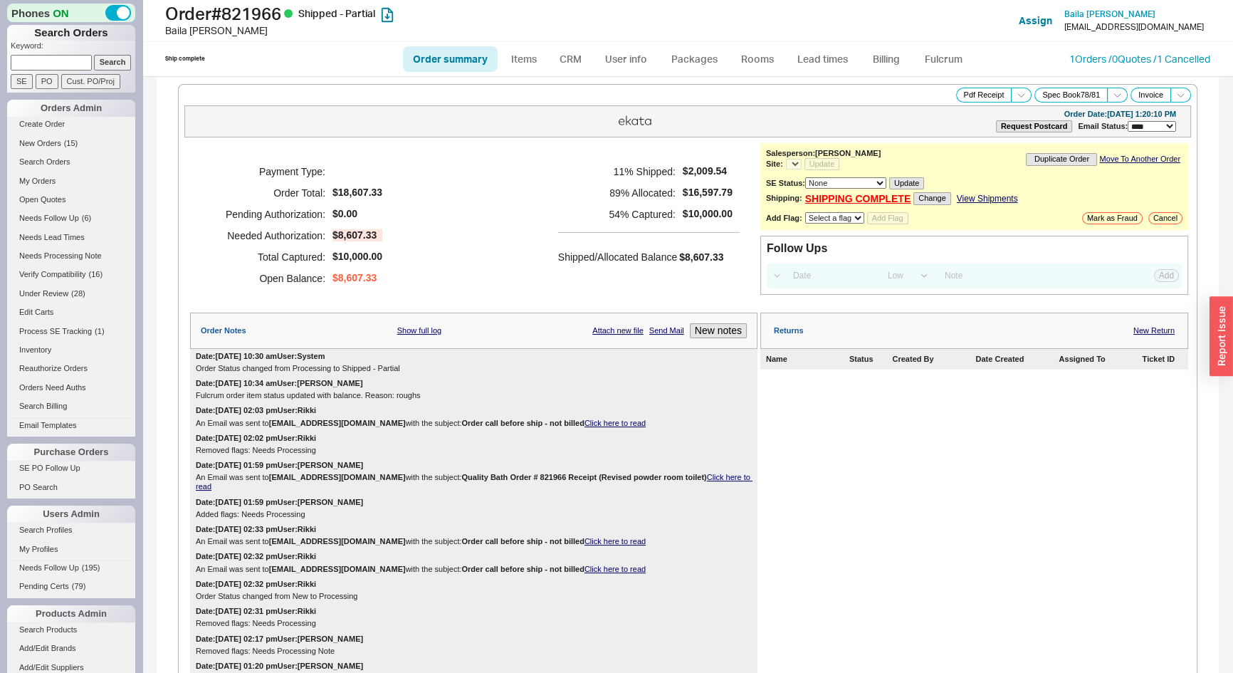
select select "*"
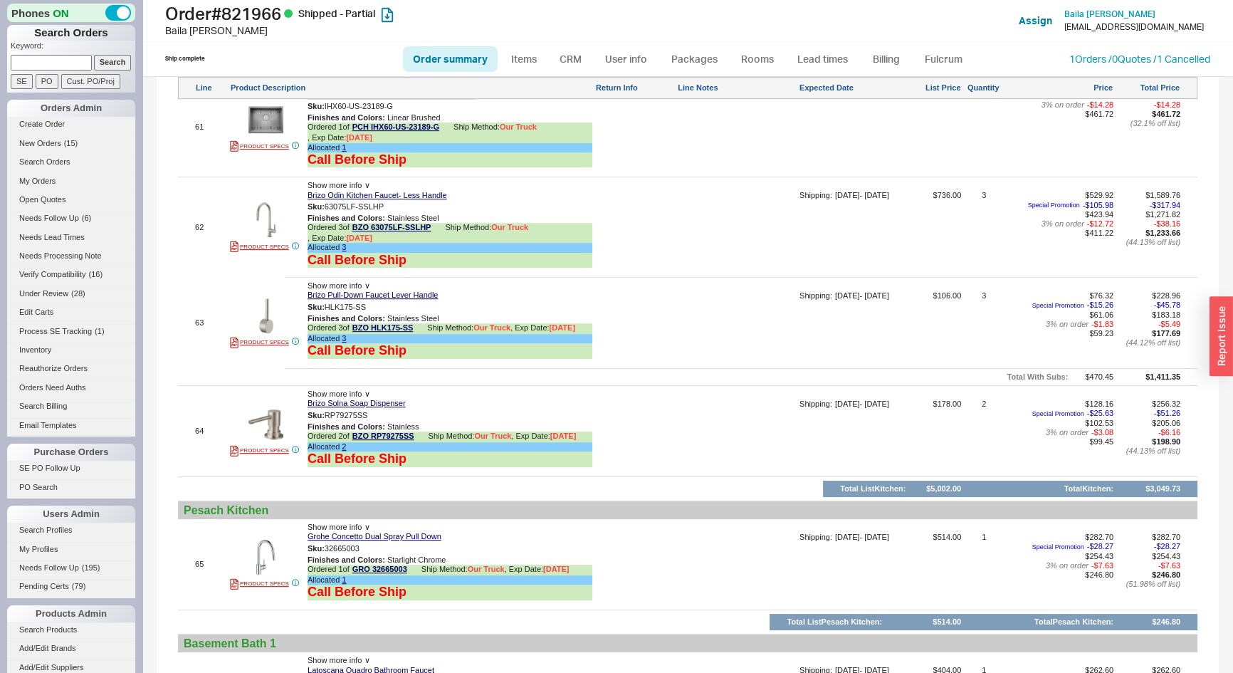
scroll to position [7704, 0]
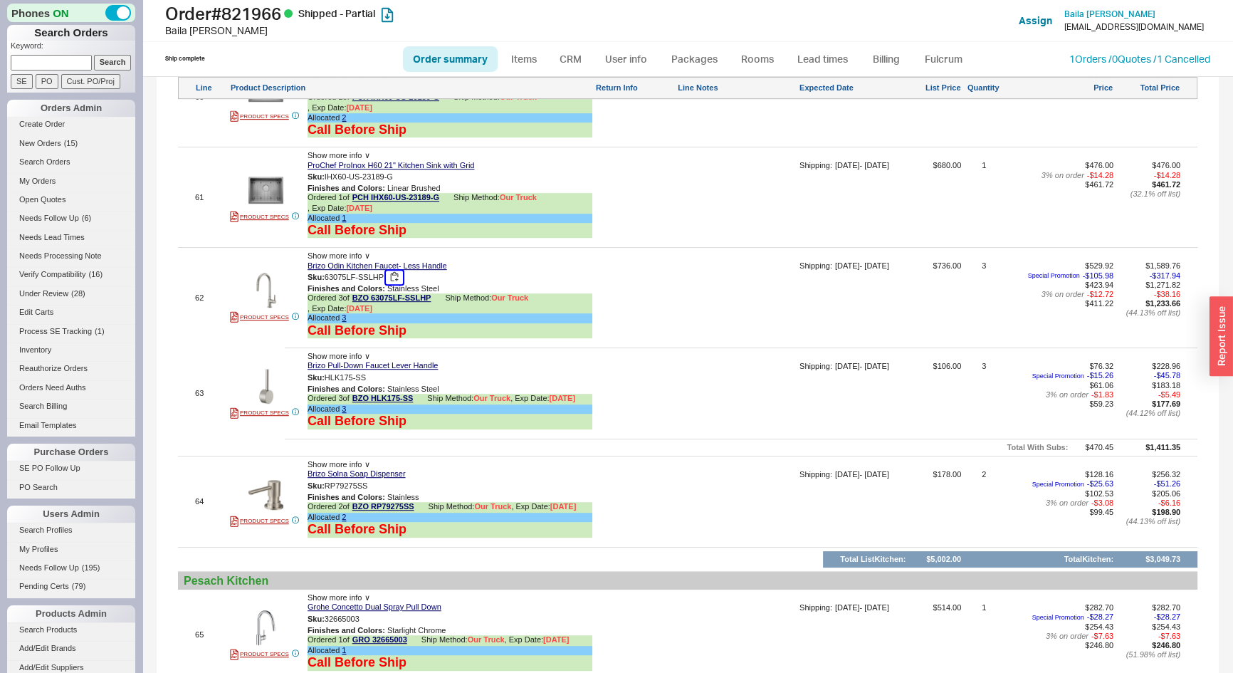
click at [394, 271] on button "button" at bounding box center [394, 278] width 17 height 14
